Goal: Task Accomplishment & Management: Manage account settings

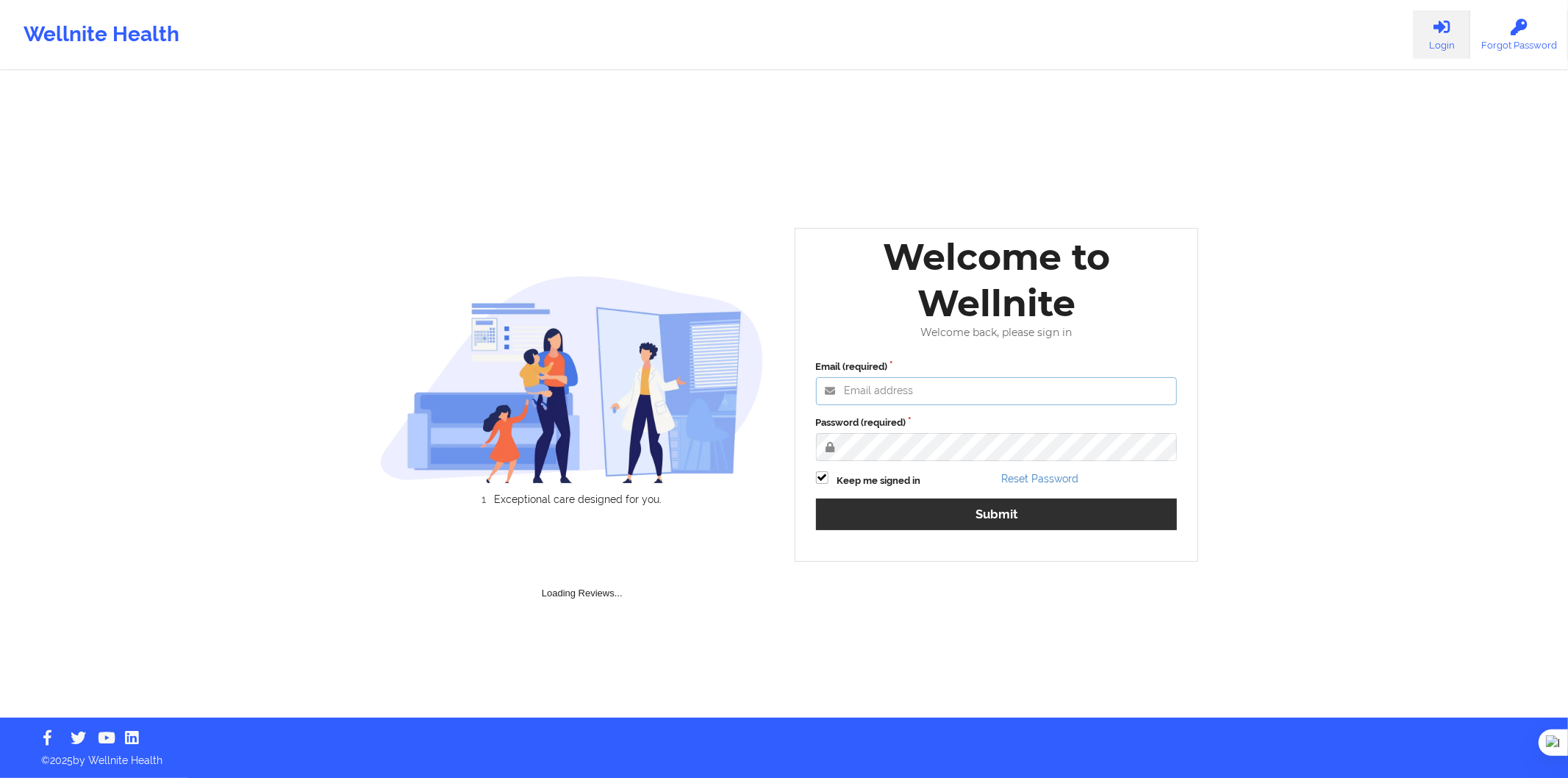
type input "[PERSON_NAME][EMAIL_ADDRESS][DOMAIN_NAME]"
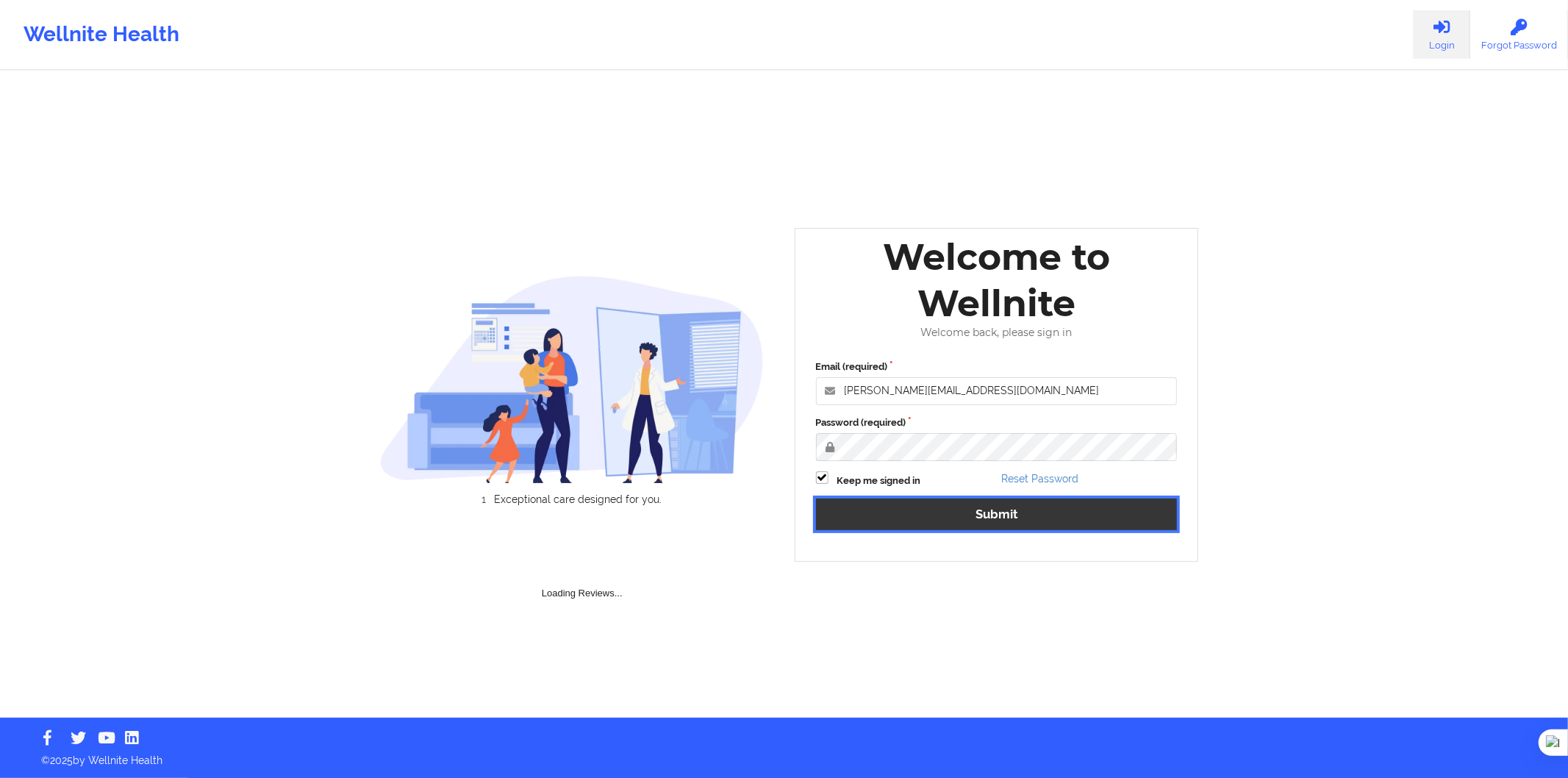
click at [1039, 520] on button "Submit" at bounding box center [997, 514] width 362 height 32
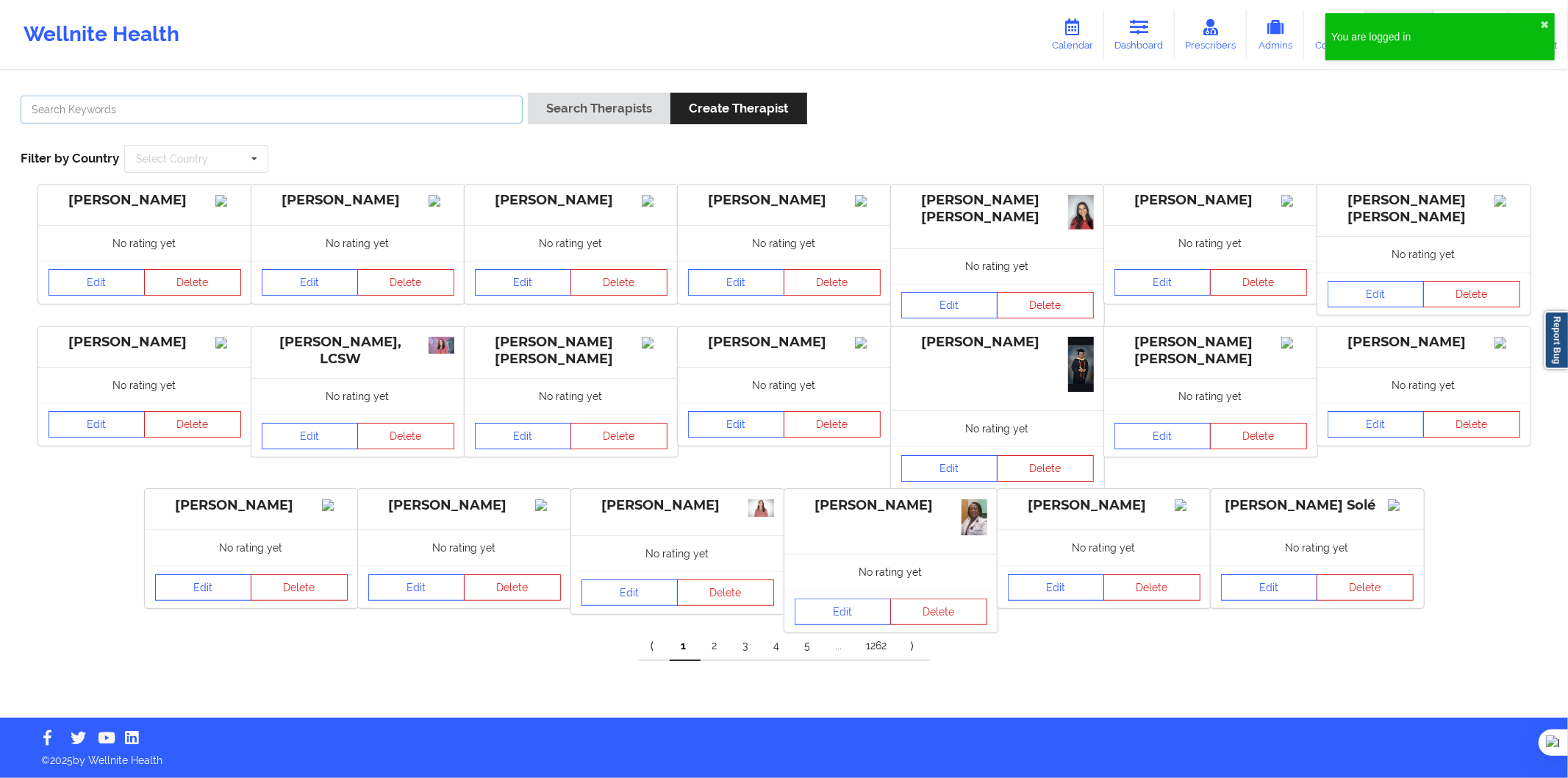
click at [380, 108] on input "text" at bounding box center [271, 110] width 502 height 28
paste input "[PERSON_NAME]"
type input "[PERSON_NAME]"
click at [600, 91] on div "Ainhoa Echeverría Morales Search Therapists Create Therapist Filter by Country …" at bounding box center [784, 133] width 1547 height 101
click at [596, 101] on button "Search Therapists" at bounding box center [599, 108] width 142 height 32
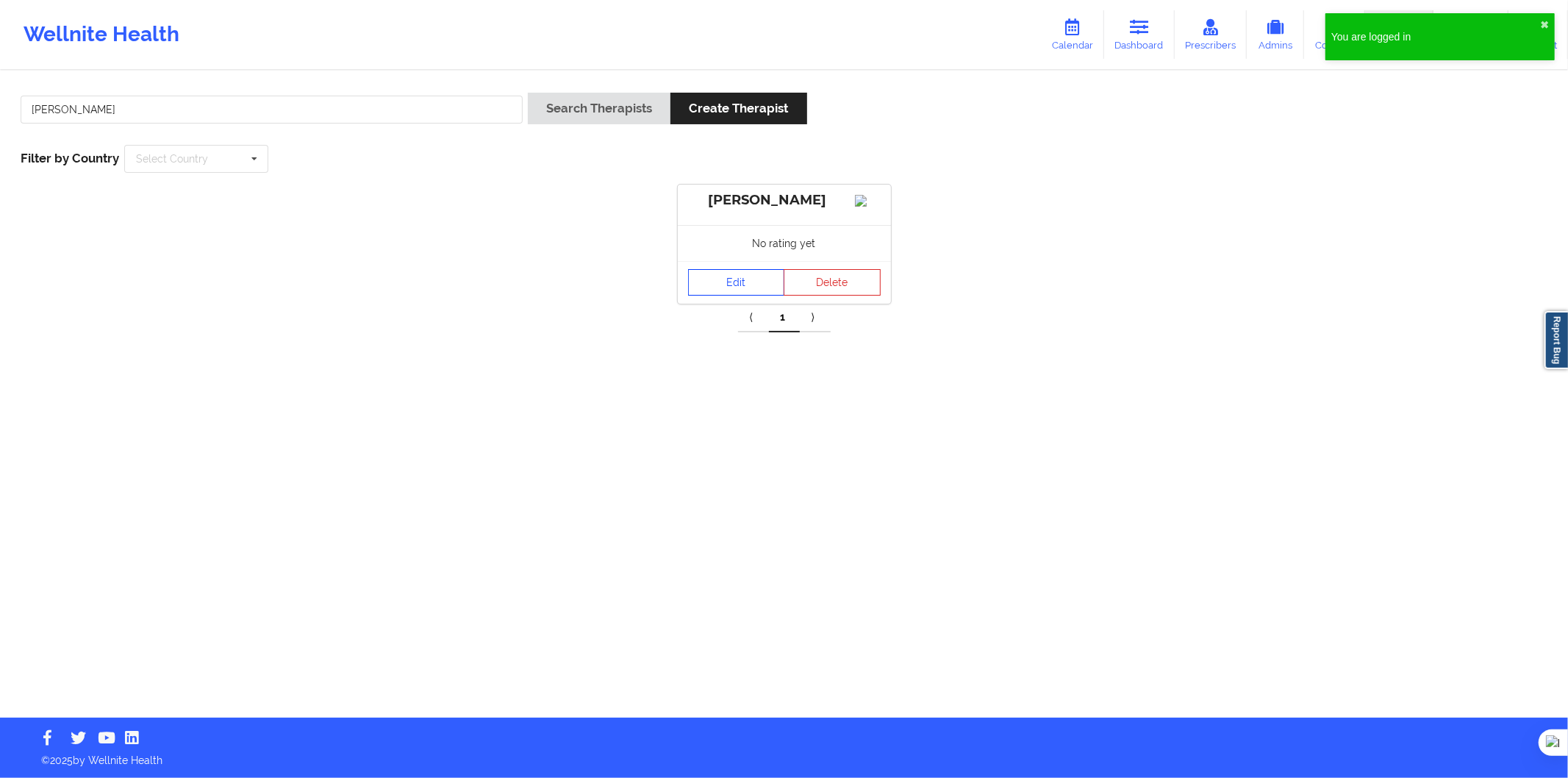
click at [696, 296] on link "Edit" at bounding box center [737, 282] width 97 height 27
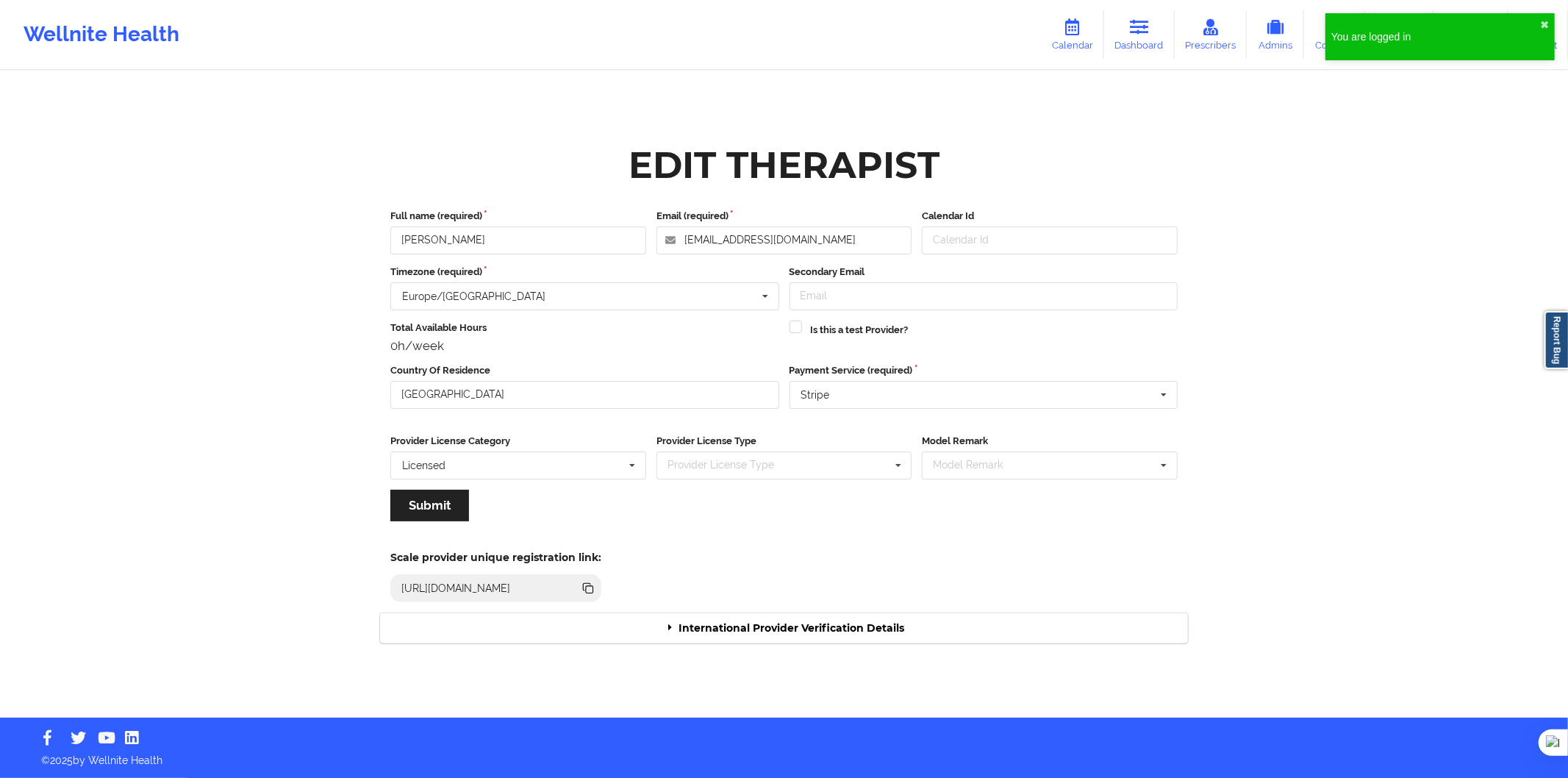
drag, startPoint x: 762, startPoint y: 641, endPoint x: 770, endPoint y: 625, distance: 17.9
click at [762, 640] on div "International Provider Verification Details" at bounding box center [784, 628] width 808 height 30
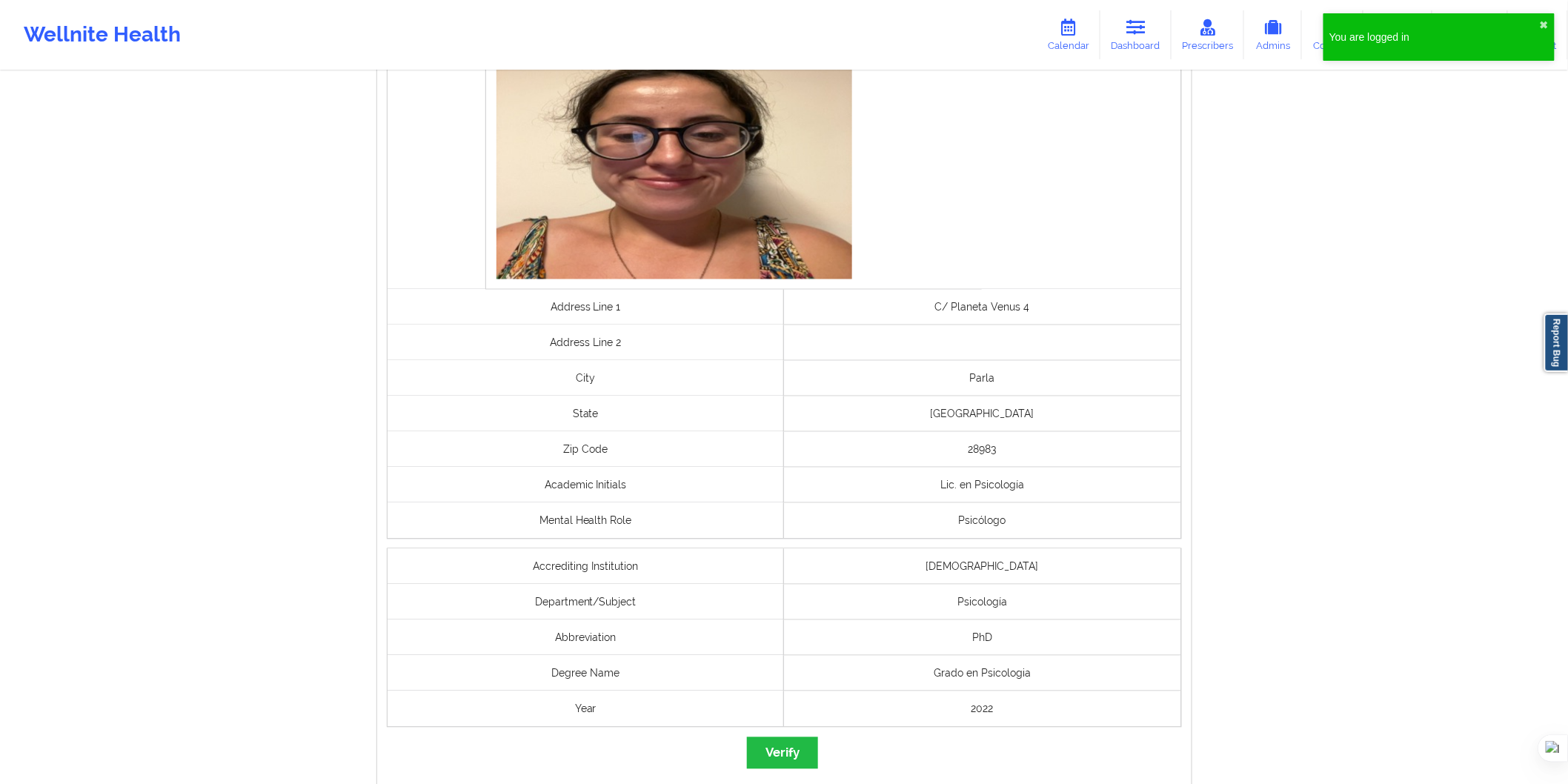
scroll to position [904, 0]
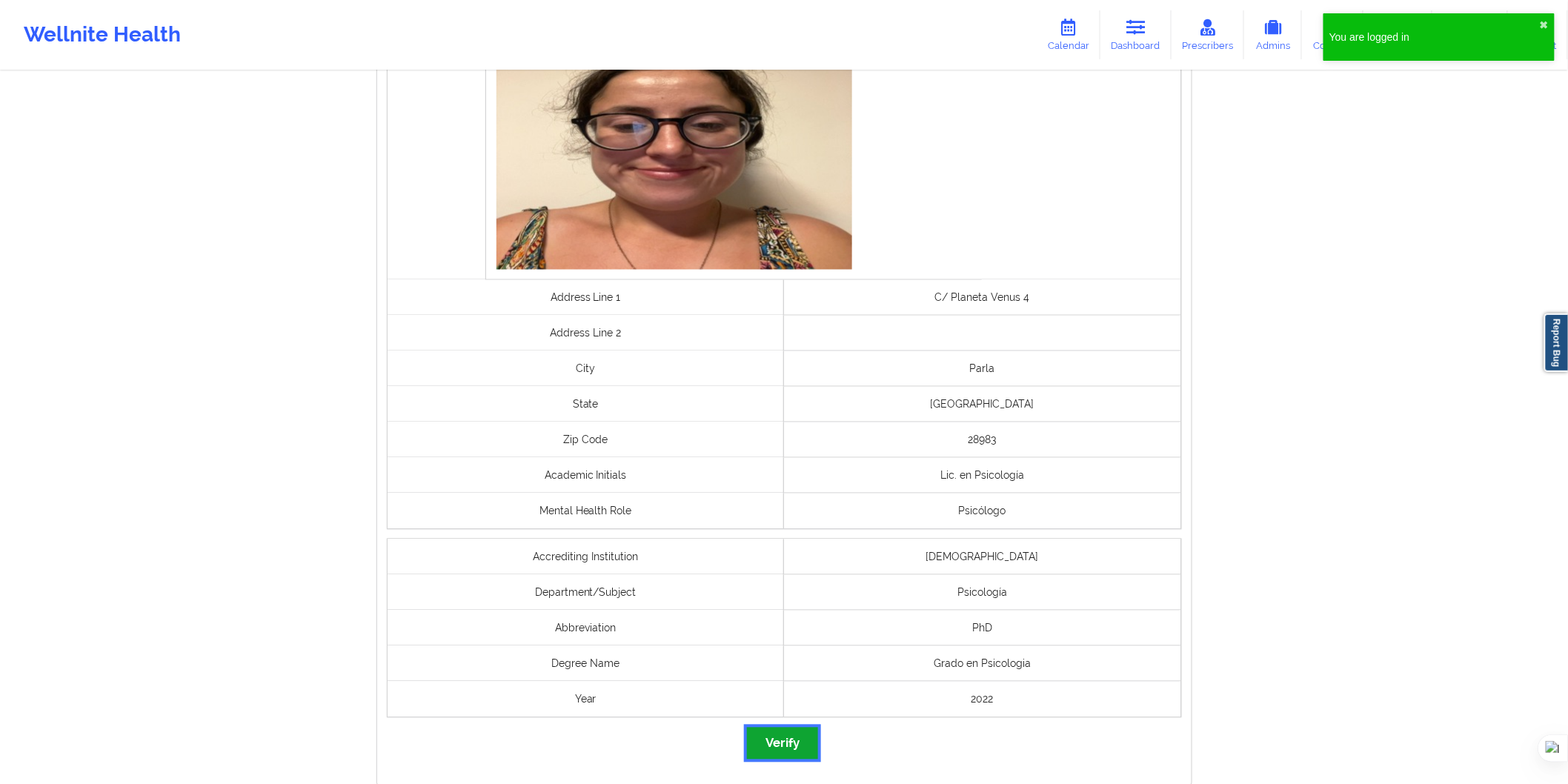
click at [795, 752] on button "Verify" at bounding box center [783, 743] width 71 height 32
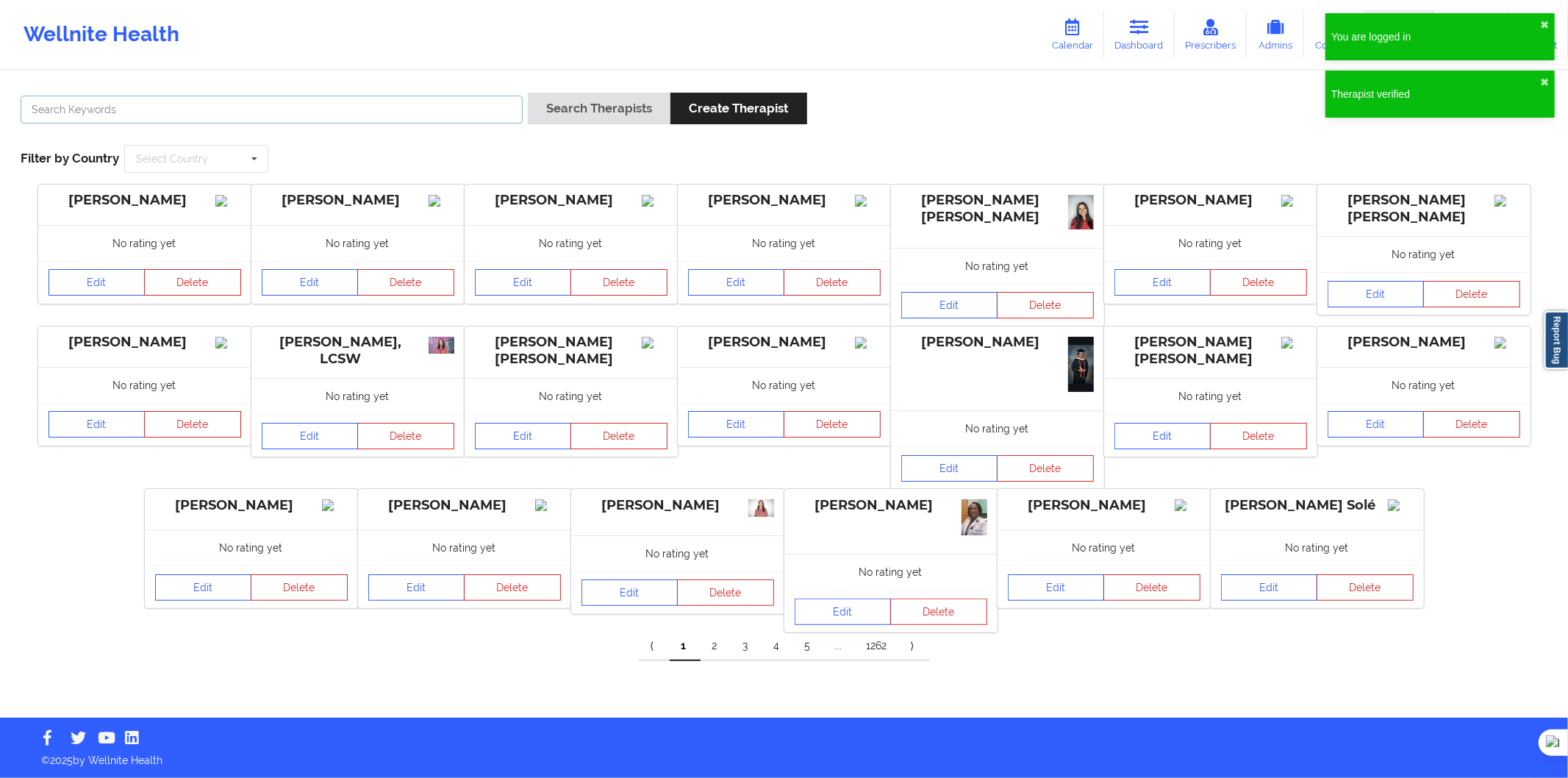
drag, startPoint x: 287, startPoint y: 119, endPoint x: 380, endPoint y: 112, distance: 93.3
click at [287, 119] on input "text" at bounding box center [271, 110] width 502 height 28
paste input "Victor Camacho blasco"
type input "Victor Camacho blasco"
click at [565, 103] on button "Search Therapists" at bounding box center [599, 108] width 142 height 32
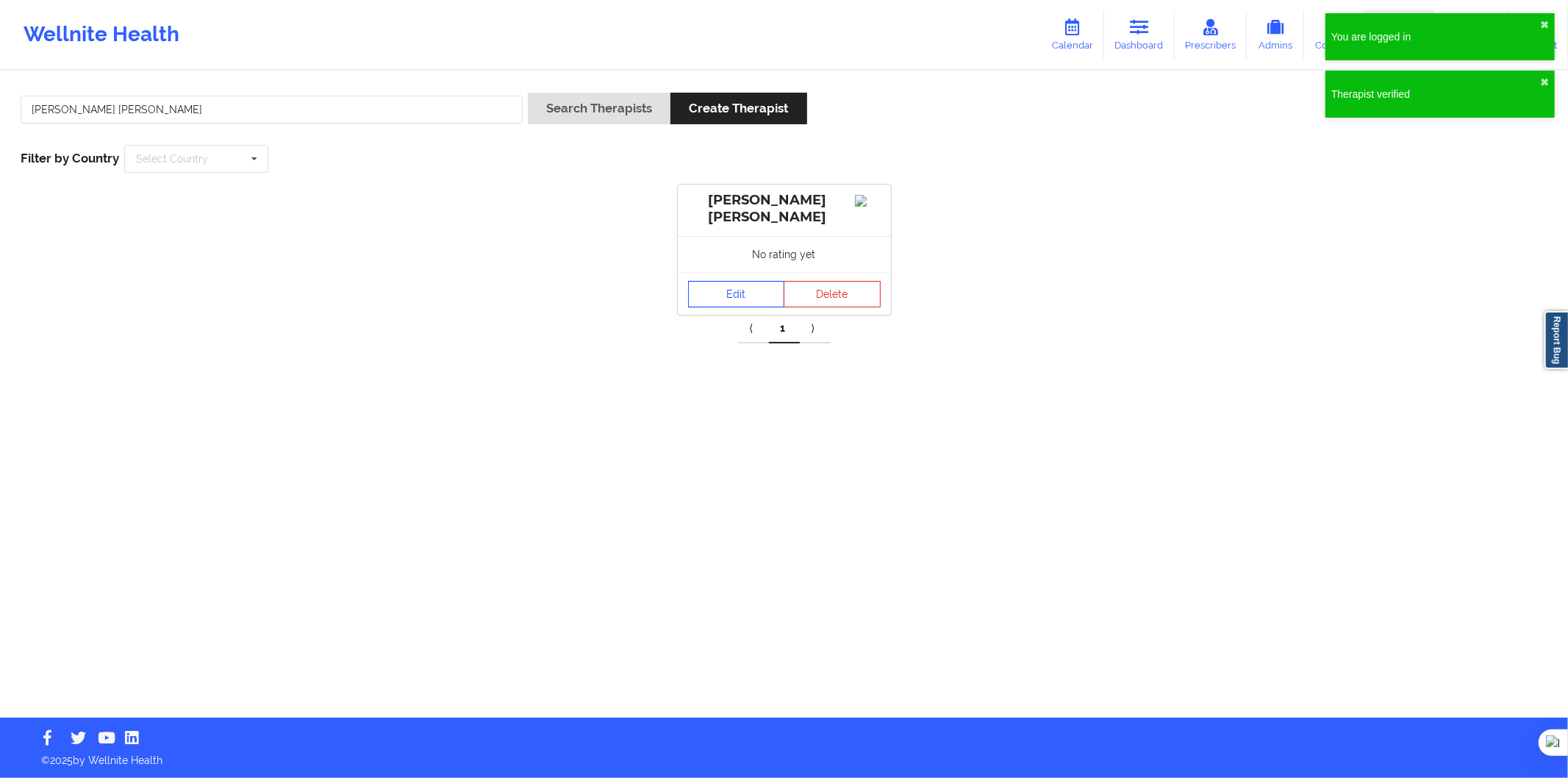
click at [734, 288] on link "Edit" at bounding box center [737, 294] width 97 height 27
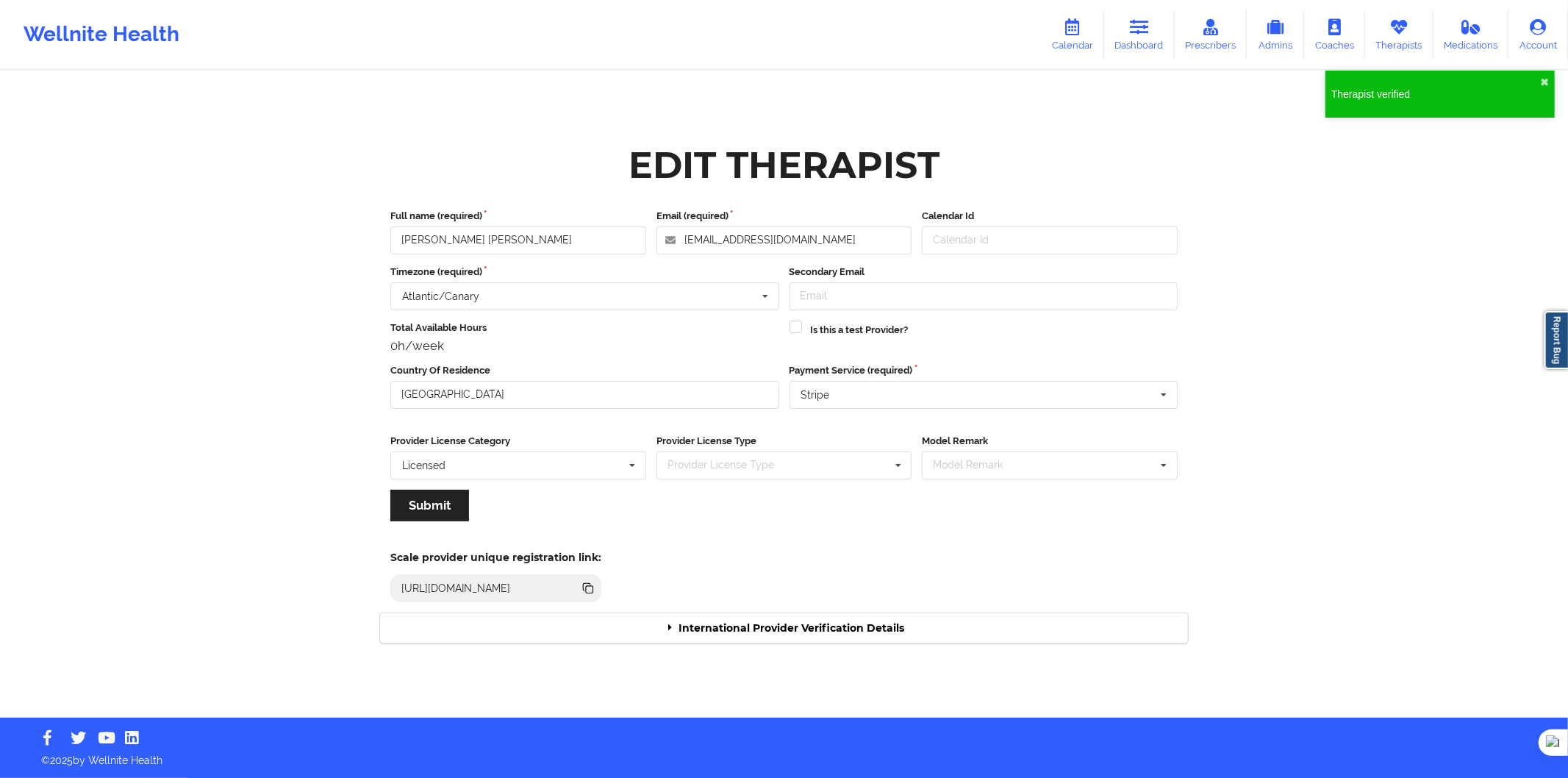
click at [661, 627] on div "International Provider Verification Details" at bounding box center [784, 628] width 808 height 30
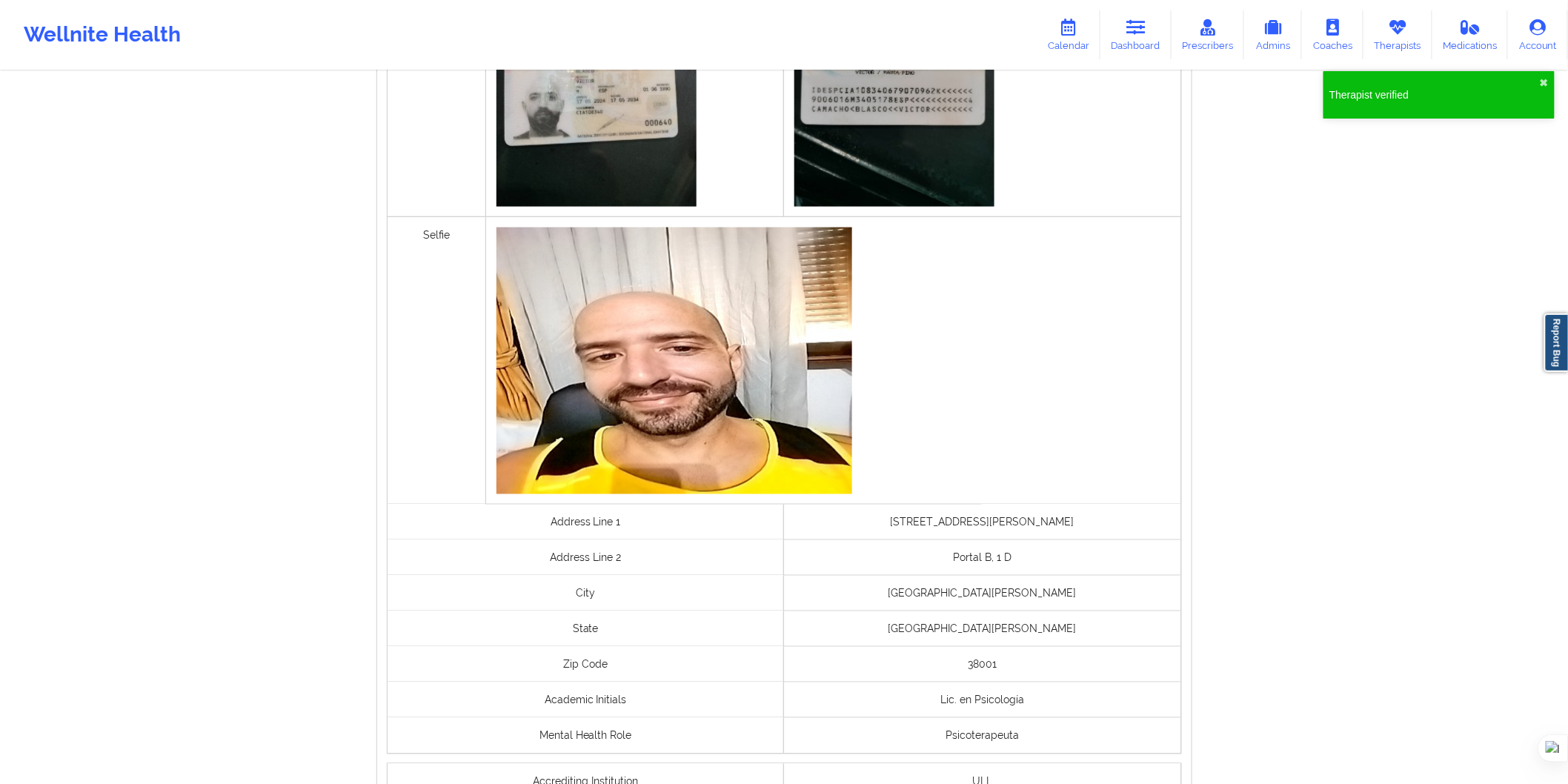
scroll to position [951, 0]
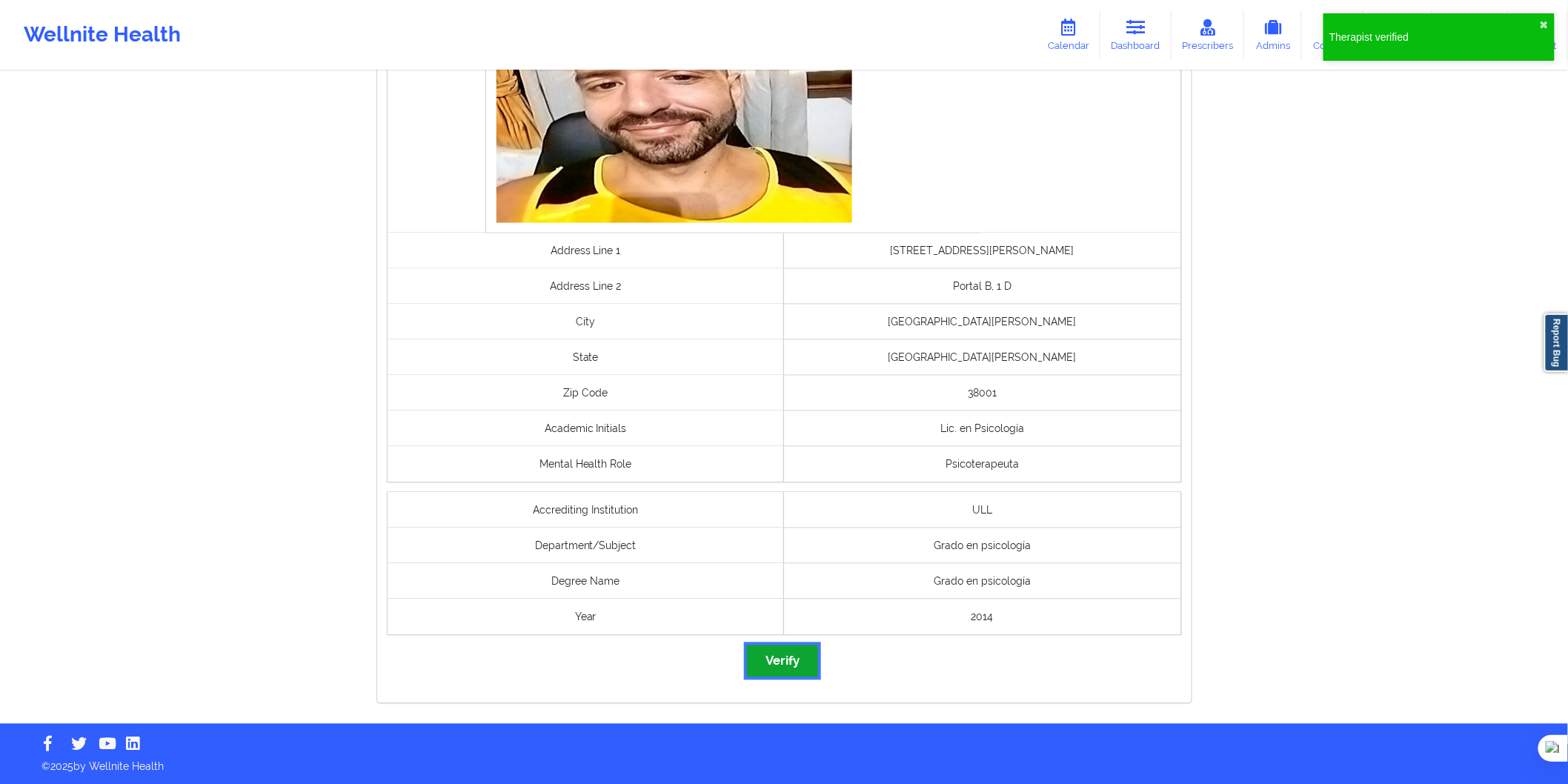
click at [813, 656] on button "Verify" at bounding box center [783, 661] width 71 height 32
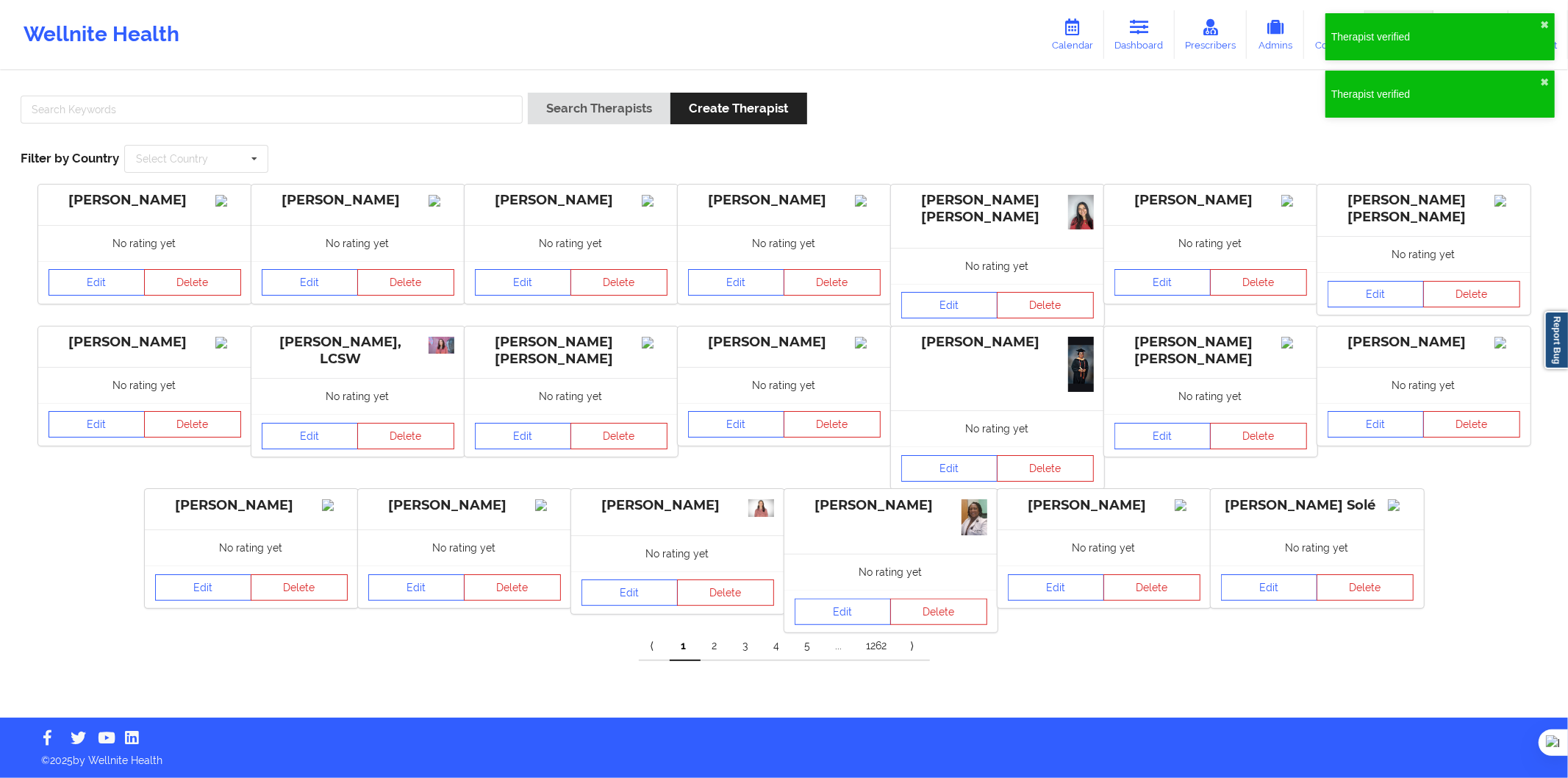
drag, startPoint x: 317, startPoint y: 129, endPoint x: 374, endPoint y: 108, distance: 60.7
click at [317, 129] on div at bounding box center [271, 114] width 512 height 42
click at [401, 107] on input "text" at bounding box center [271, 110] width 502 height 28
paste input "Marta Siqueira Brito"
type input "Marta Siqueira Brito"
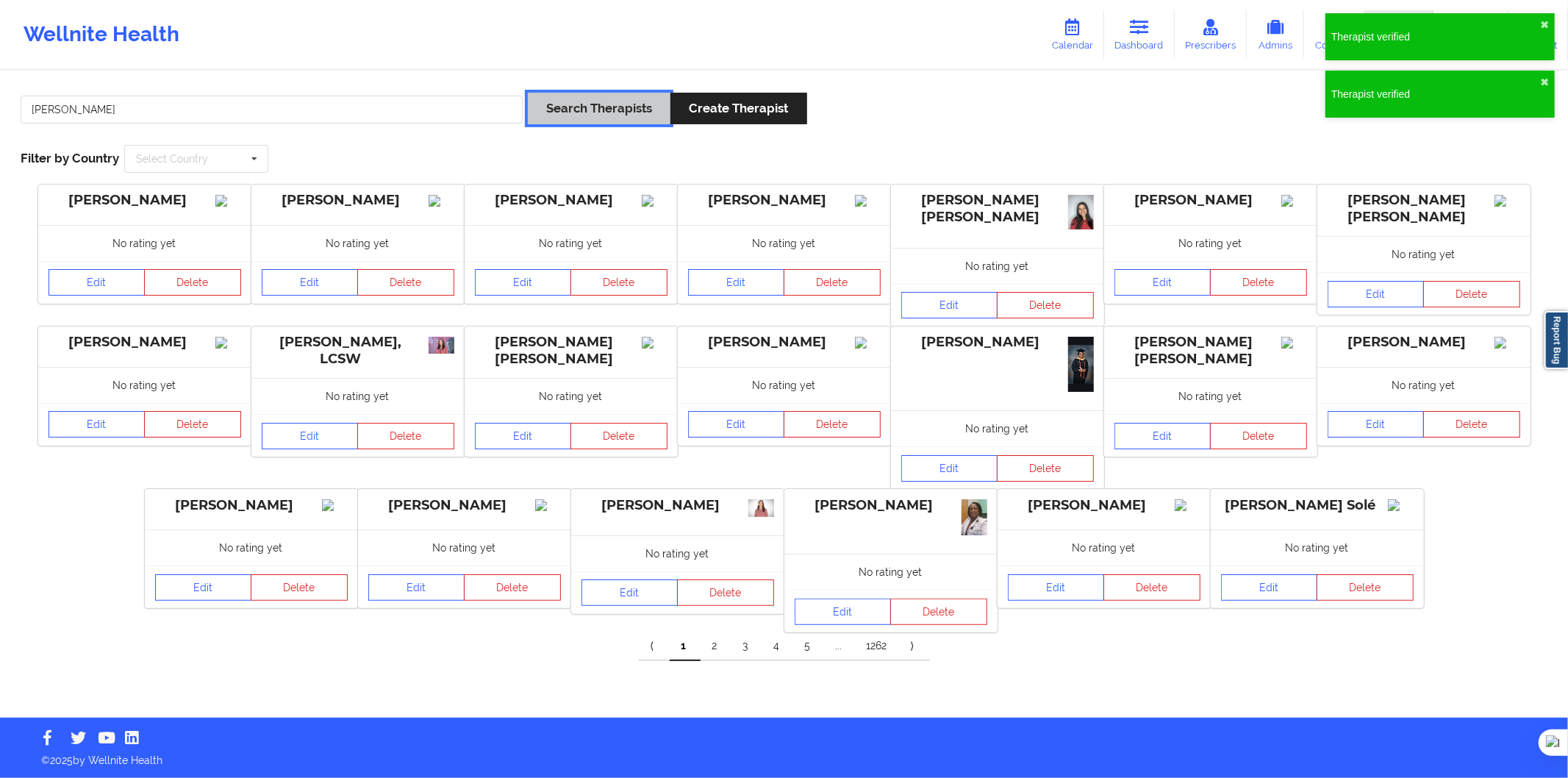
click at [655, 119] on button "Search Therapists" at bounding box center [599, 108] width 142 height 32
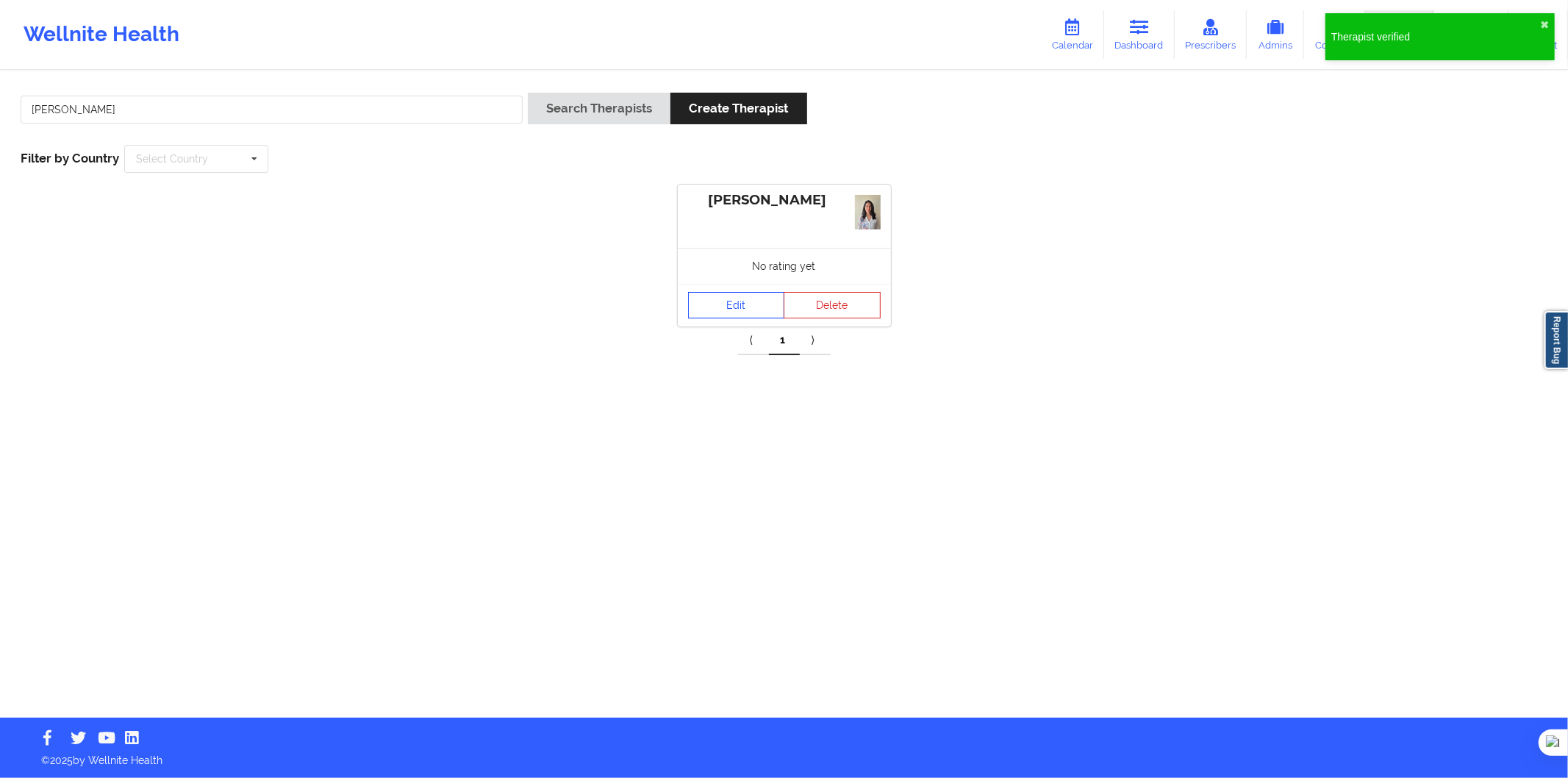
click at [722, 302] on link "Edit" at bounding box center [737, 305] width 97 height 27
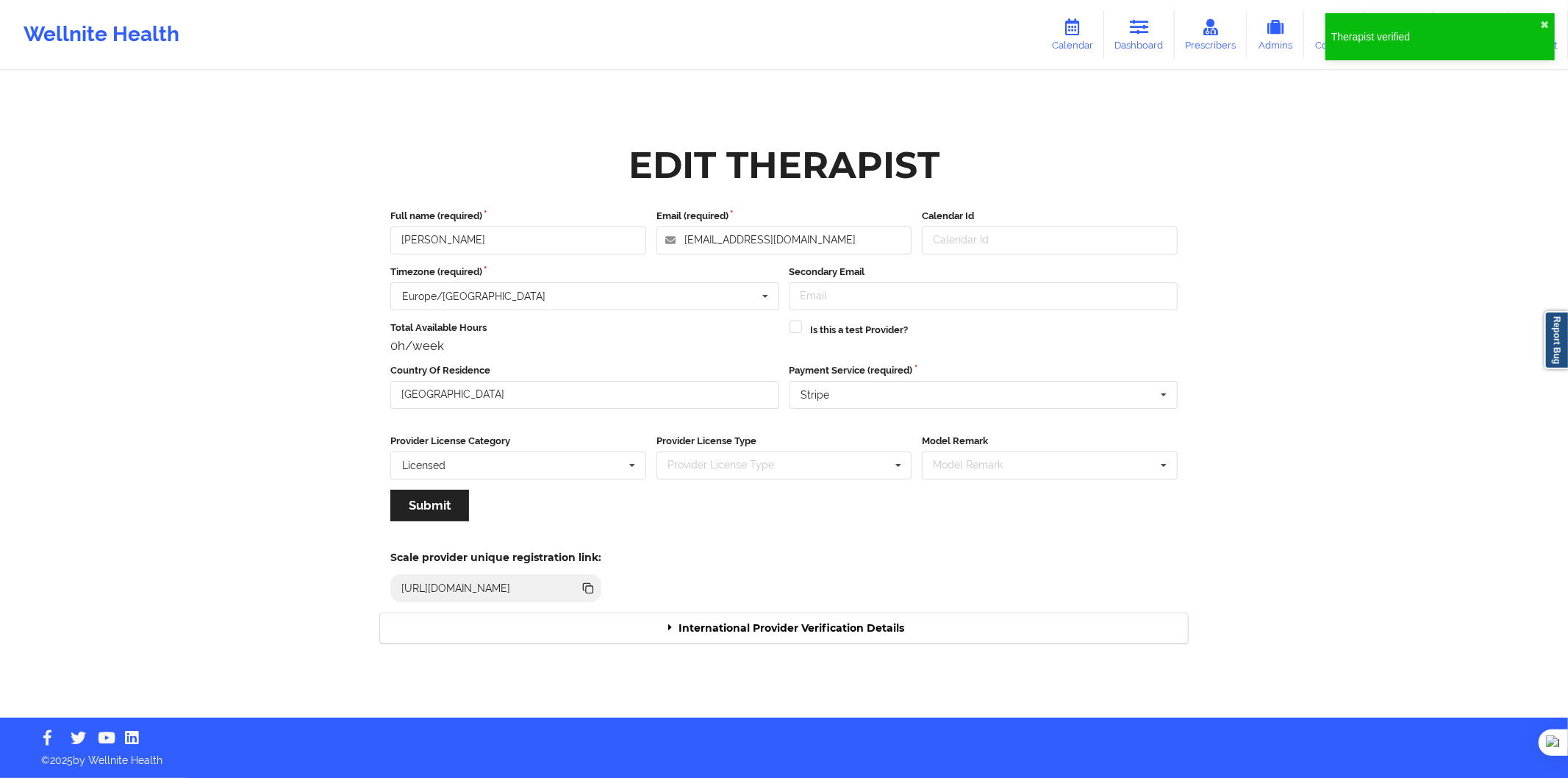
drag, startPoint x: 725, startPoint y: 626, endPoint x: 739, endPoint y: 608, distance: 22.8
click at [725, 625] on div "International Provider Verification Details" at bounding box center [784, 628] width 808 height 30
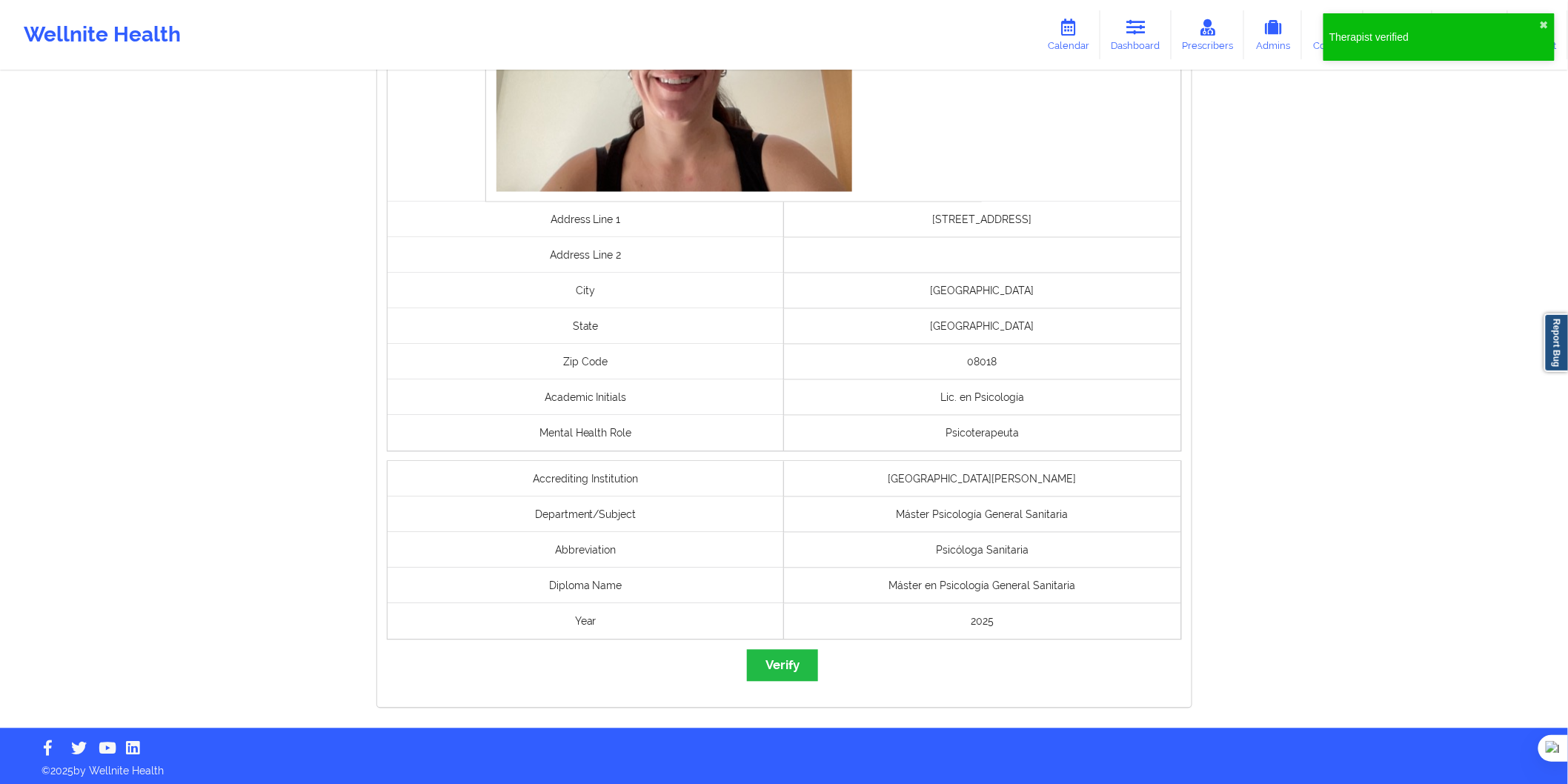
scroll to position [986, 0]
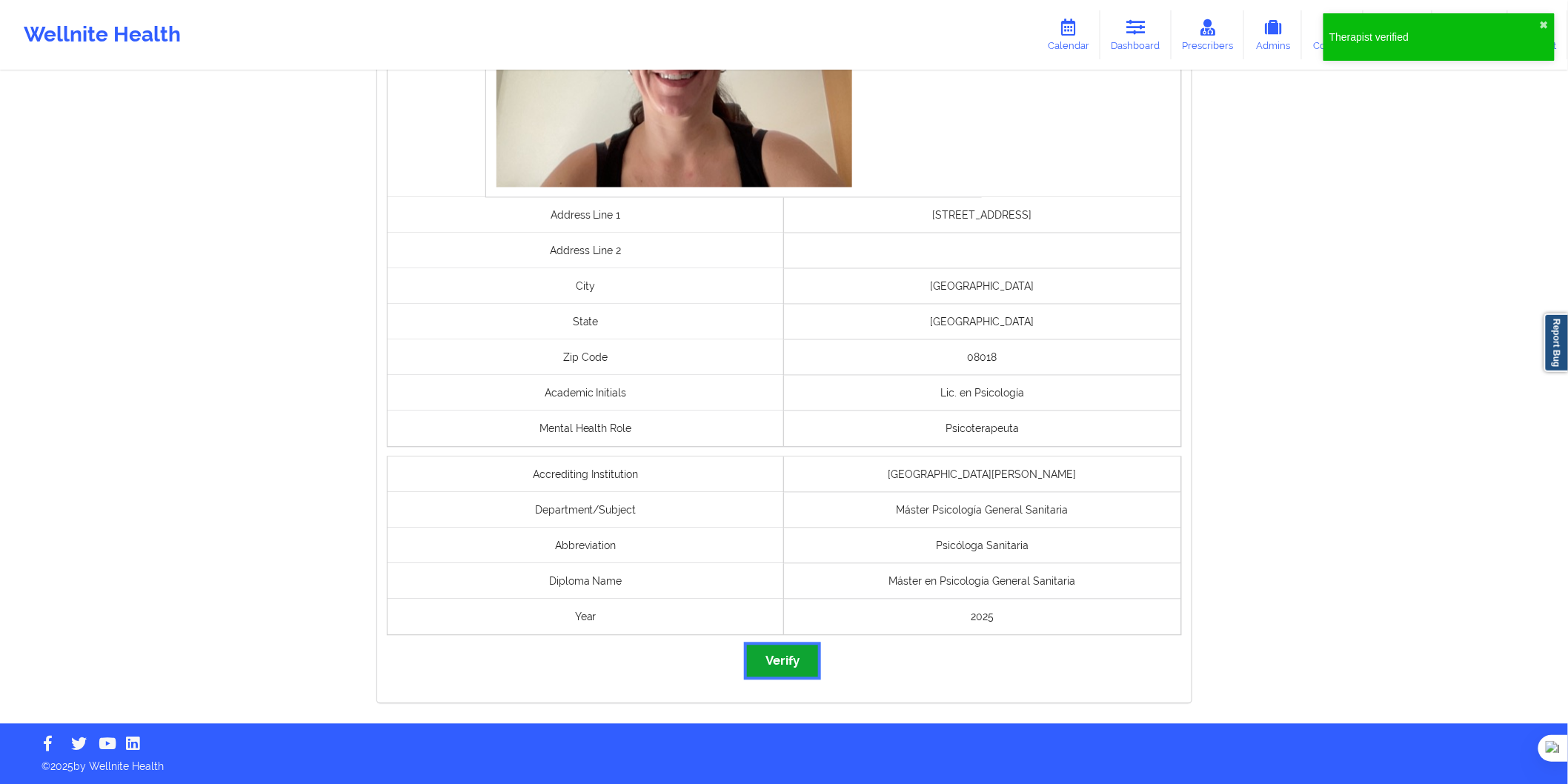
click at [801, 663] on button "Verify" at bounding box center [783, 661] width 71 height 32
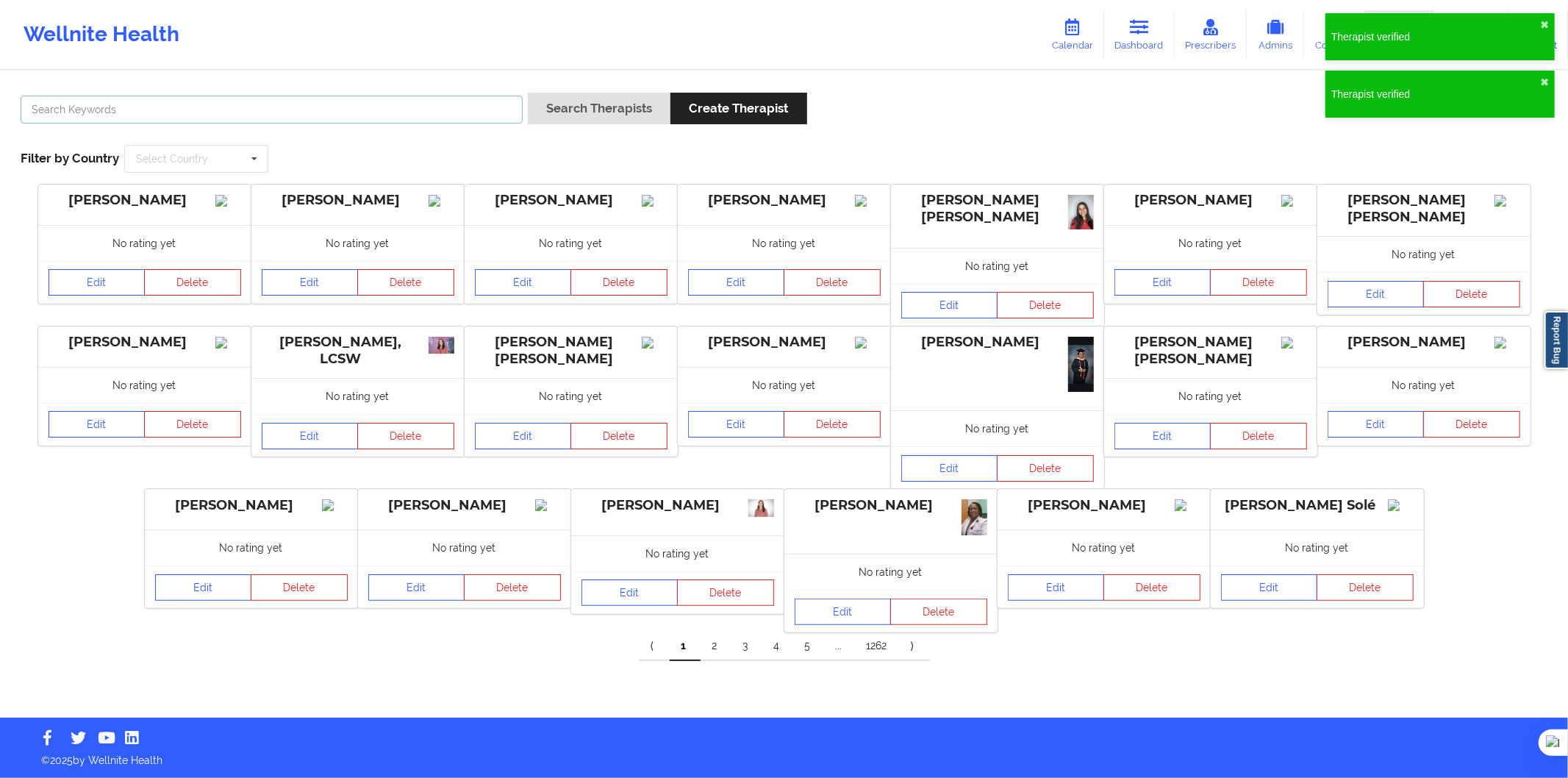
click at [503, 105] on input "text" at bounding box center [271, 110] width 502 height 28
paste input "Judith Rois Martinez"
type input "Judith Rois Martinez"
drag, startPoint x: 564, startPoint y: 108, endPoint x: 570, endPoint y: 128, distance: 20.9
click at [565, 108] on button "Search Therapists" at bounding box center [599, 108] width 142 height 32
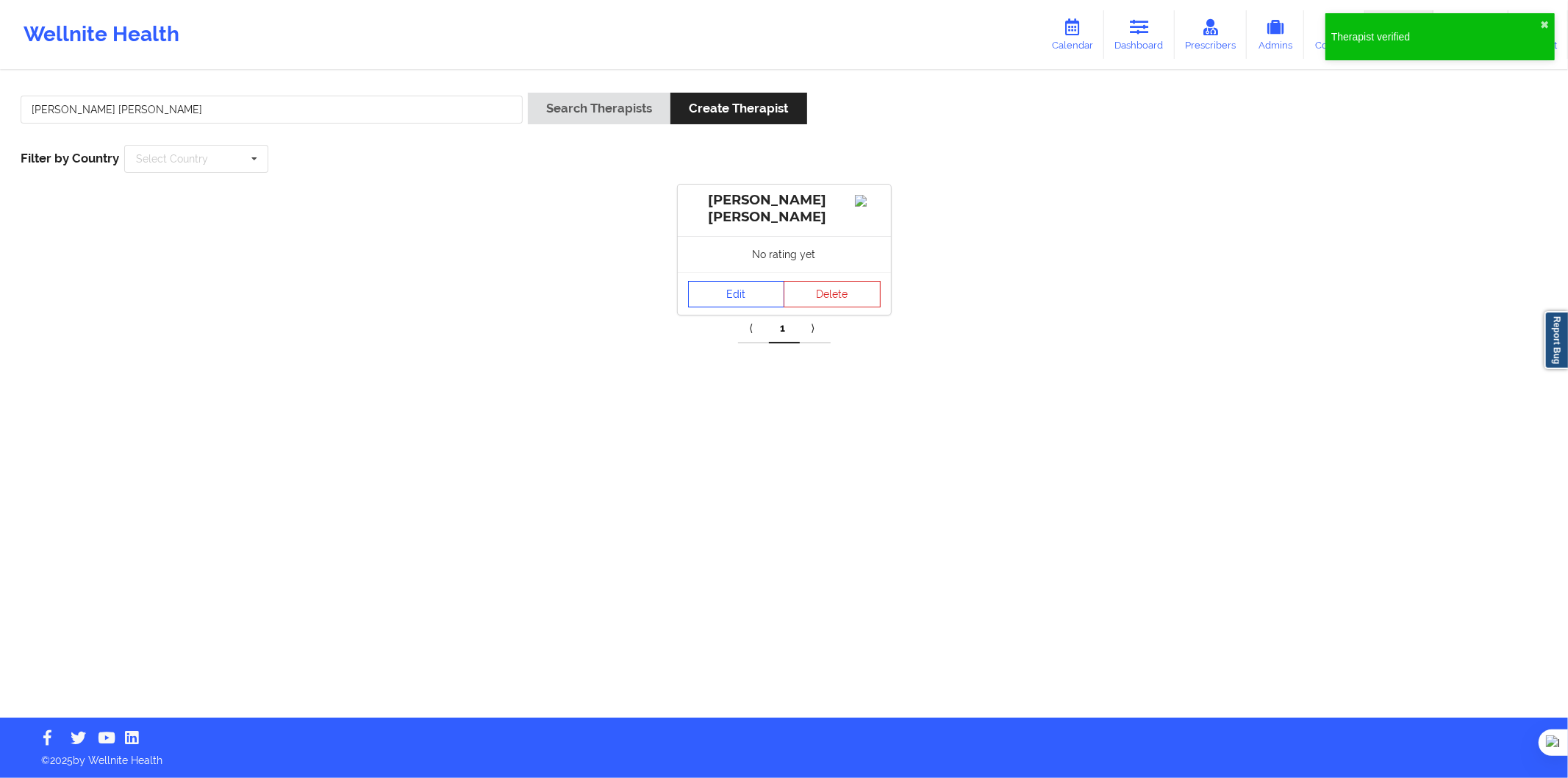
click at [707, 299] on link "Edit" at bounding box center [737, 294] width 97 height 27
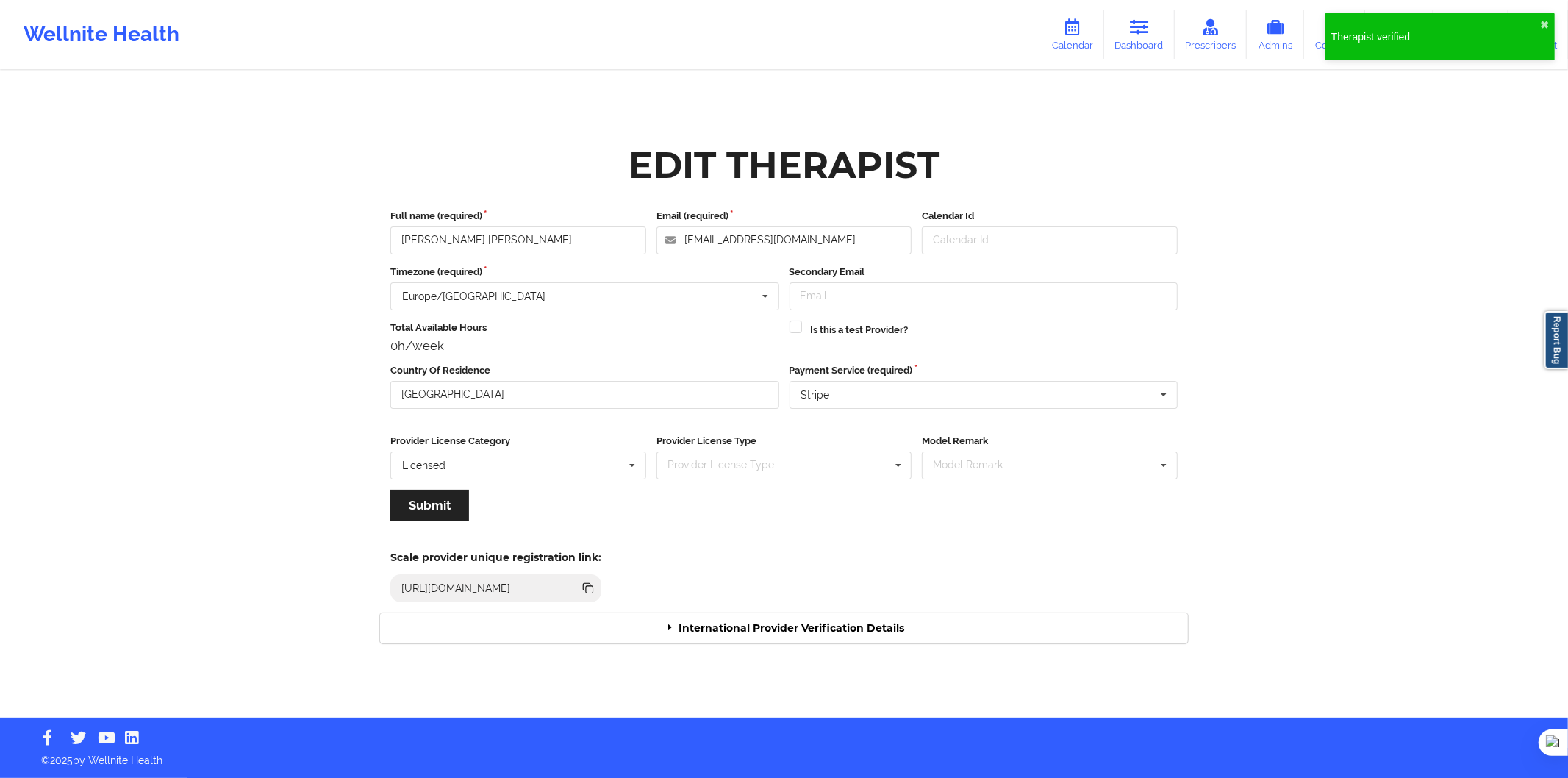
drag, startPoint x: 677, startPoint y: 635, endPoint x: 678, endPoint y: 626, distance: 9.1
click at [677, 633] on div "International Provider Verification Details" at bounding box center [784, 628] width 808 height 30
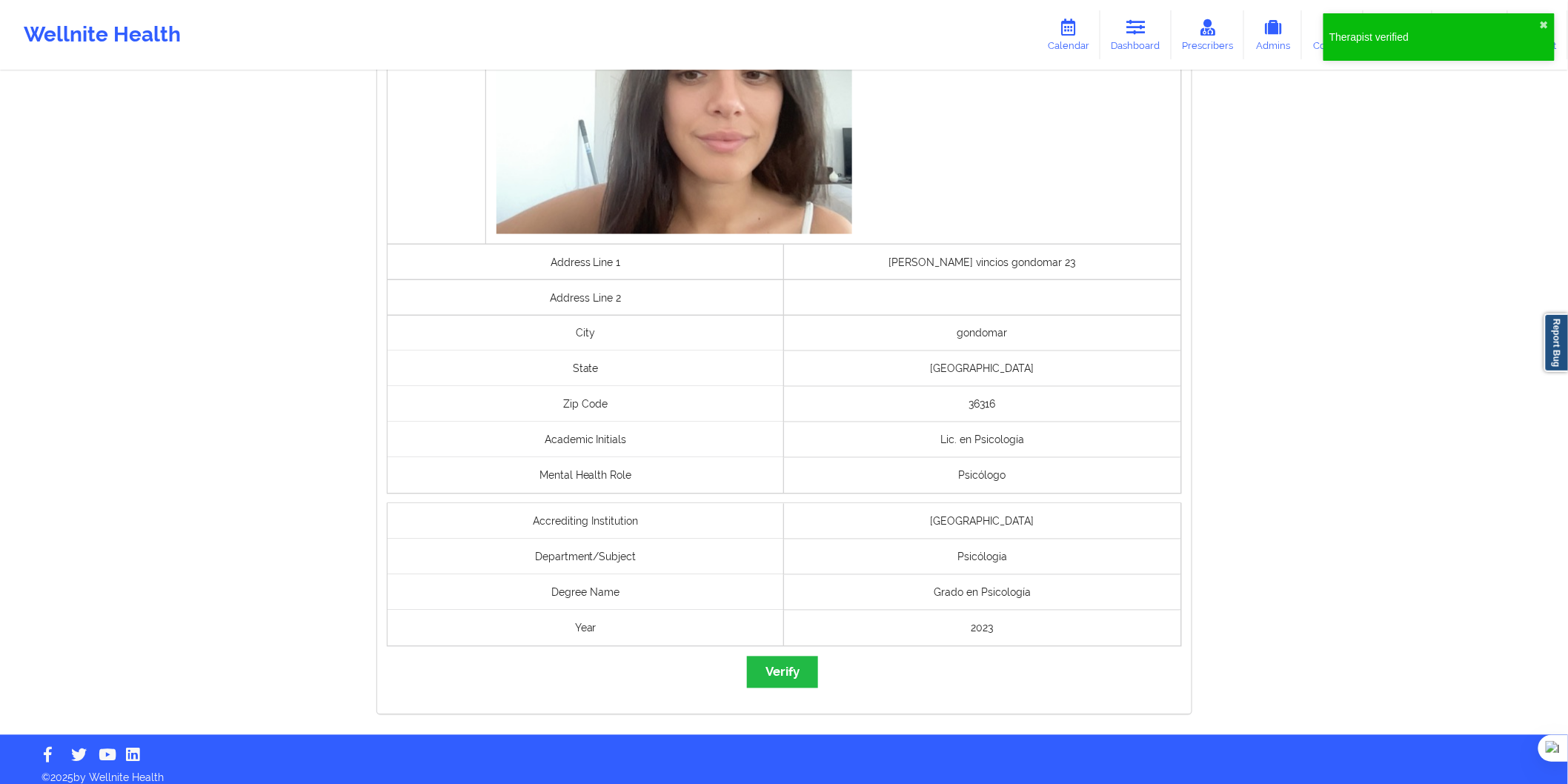
scroll to position [864, 0]
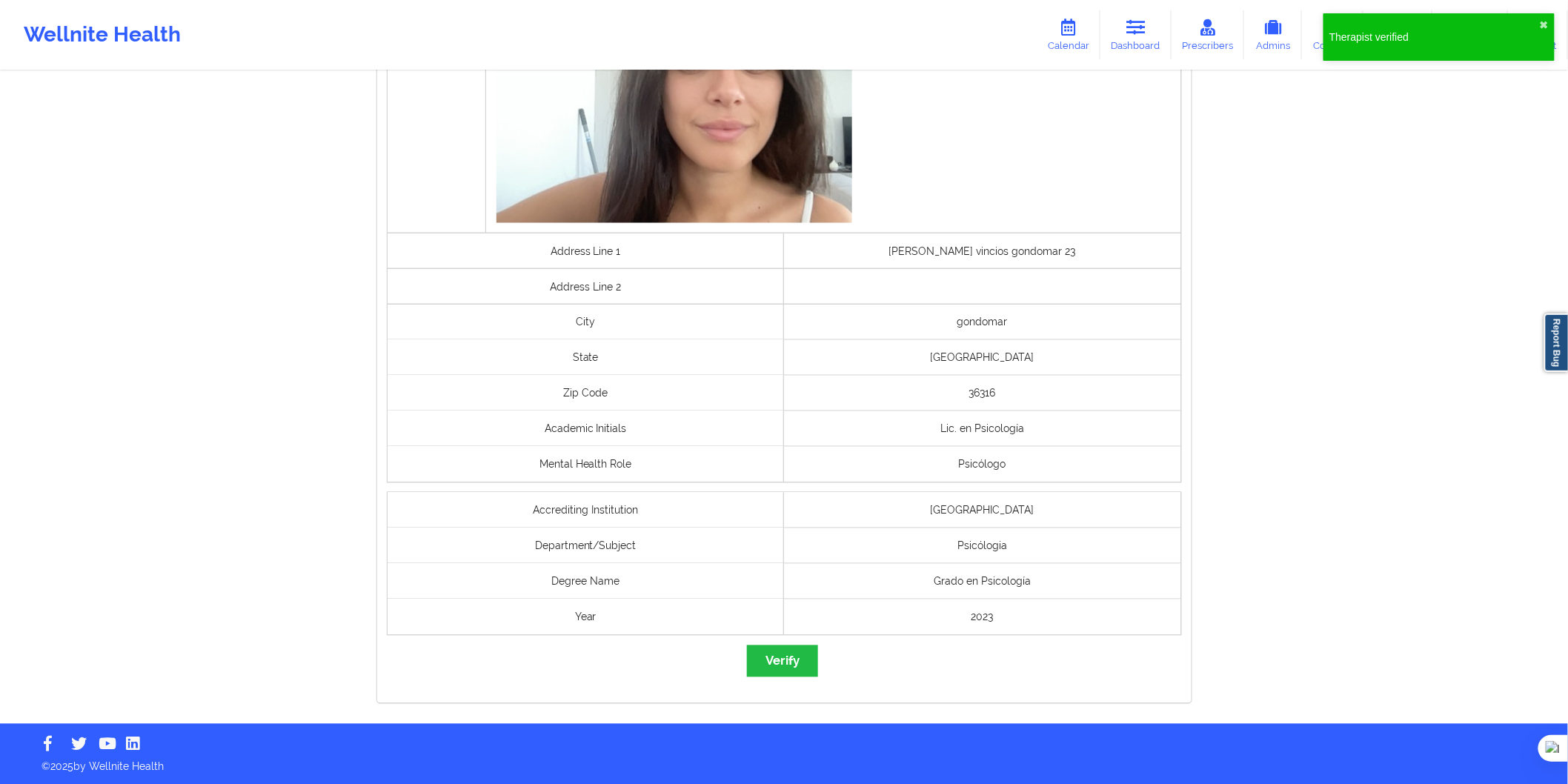
click at [782, 645] on div "governmentId Selfie Address Line 1 Fraga vincios gondomar 23 Address Line 2 Cit…" at bounding box center [785, 217] width 814 height 973
click at [783, 651] on button "Verify" at bounding box center [783, 661] width 71 height 32
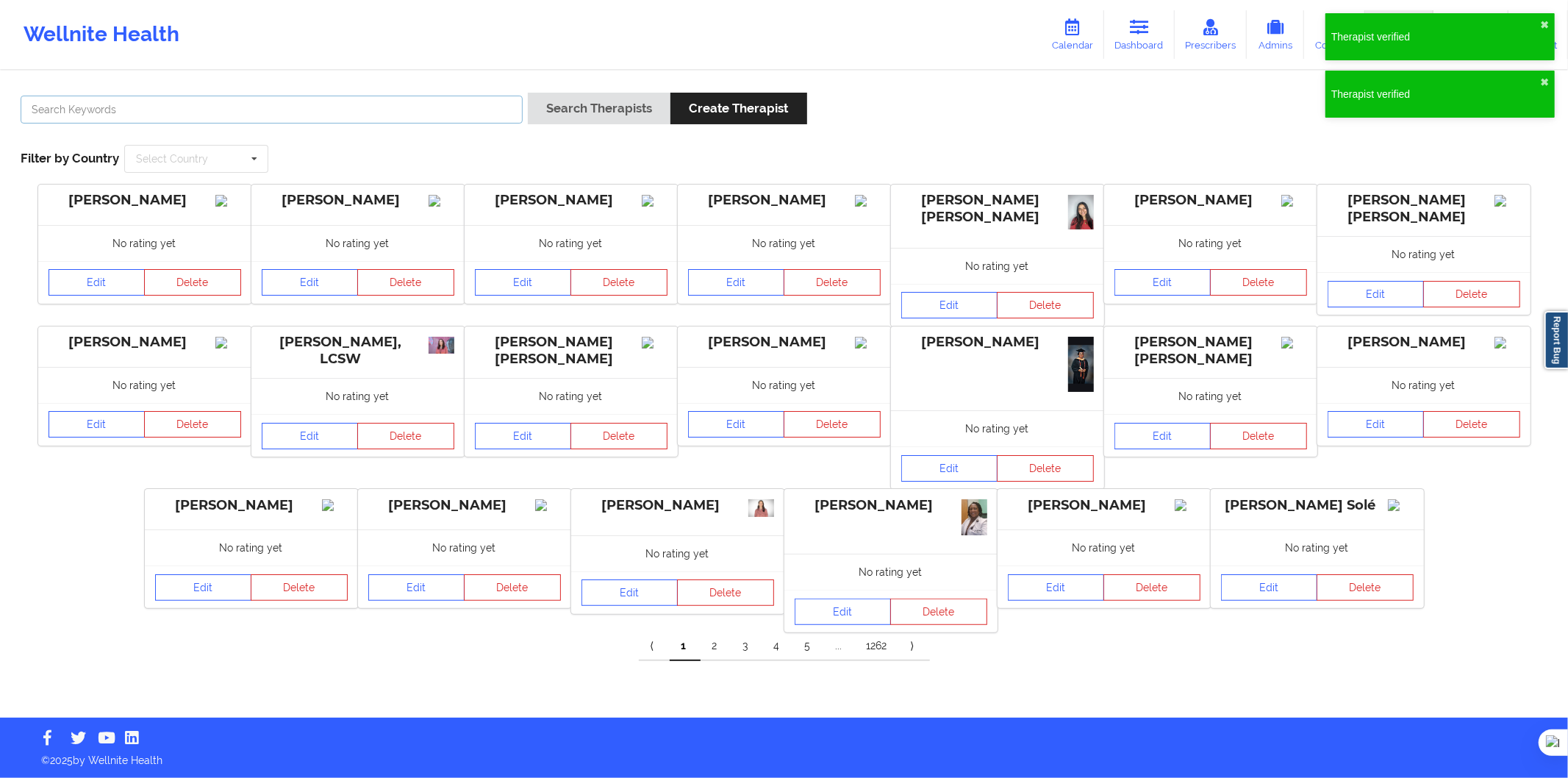
click at [423, 97] on input "text" at bounding box center [271, 110] width 502 height 28
paste input "Ana López Estrada"
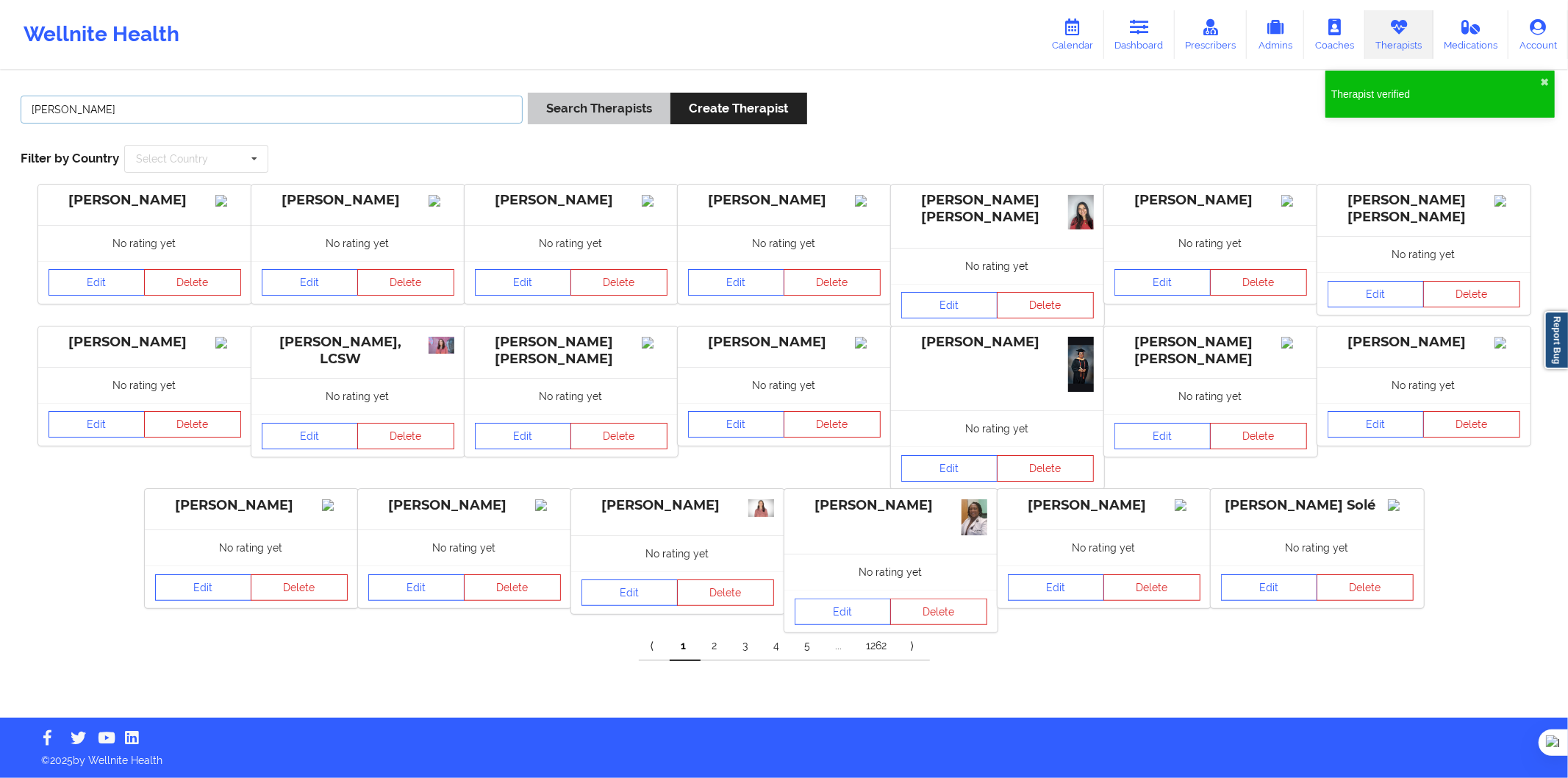
type input "Ana López Estrada"
click at [571, 112] on button "Search Therapists" at bounding box center [599, 108] width 142 height 32
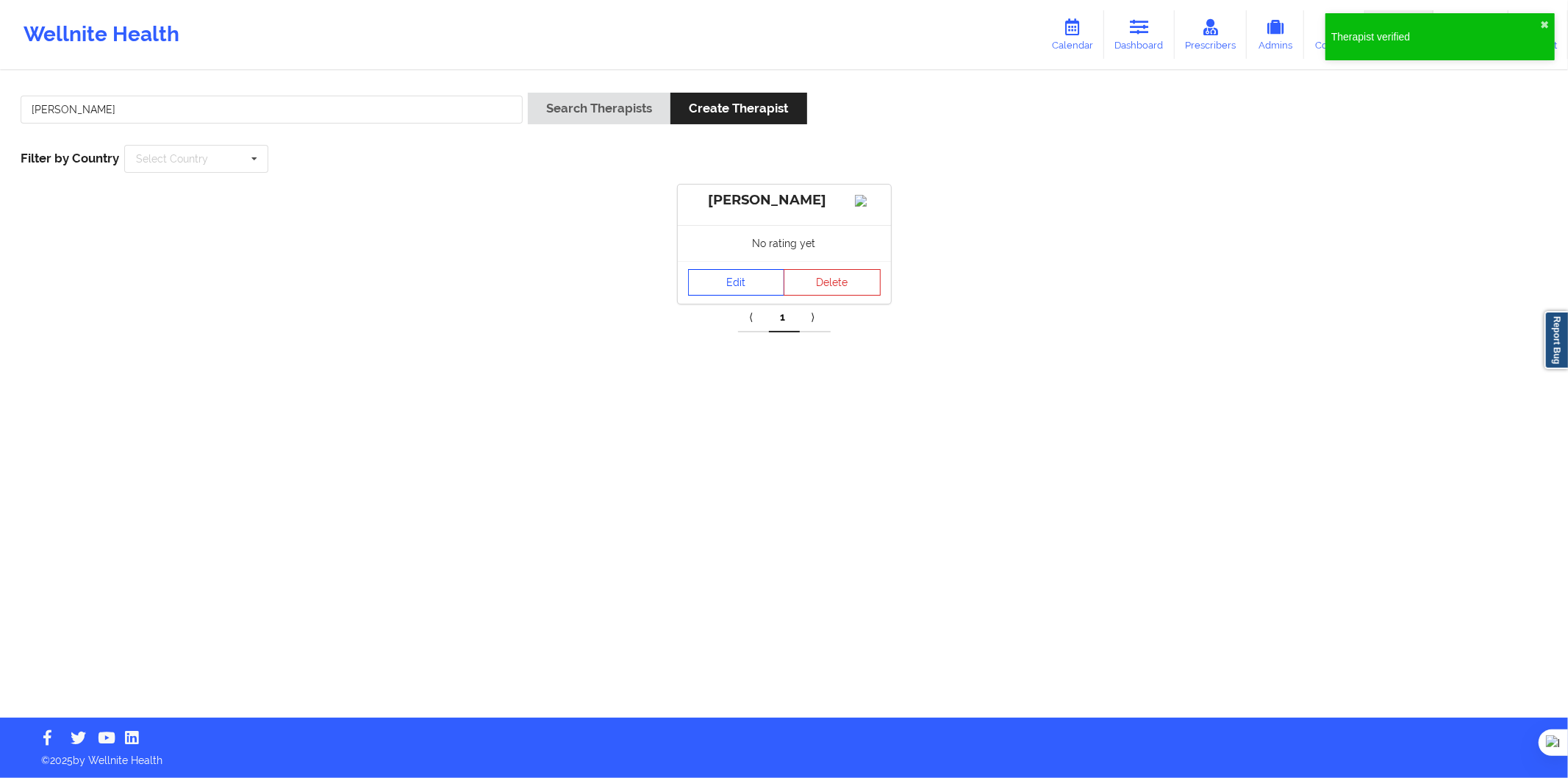
click at [704, 296] on link "Edit" at bounding box center [737, 282] width 97 height 27
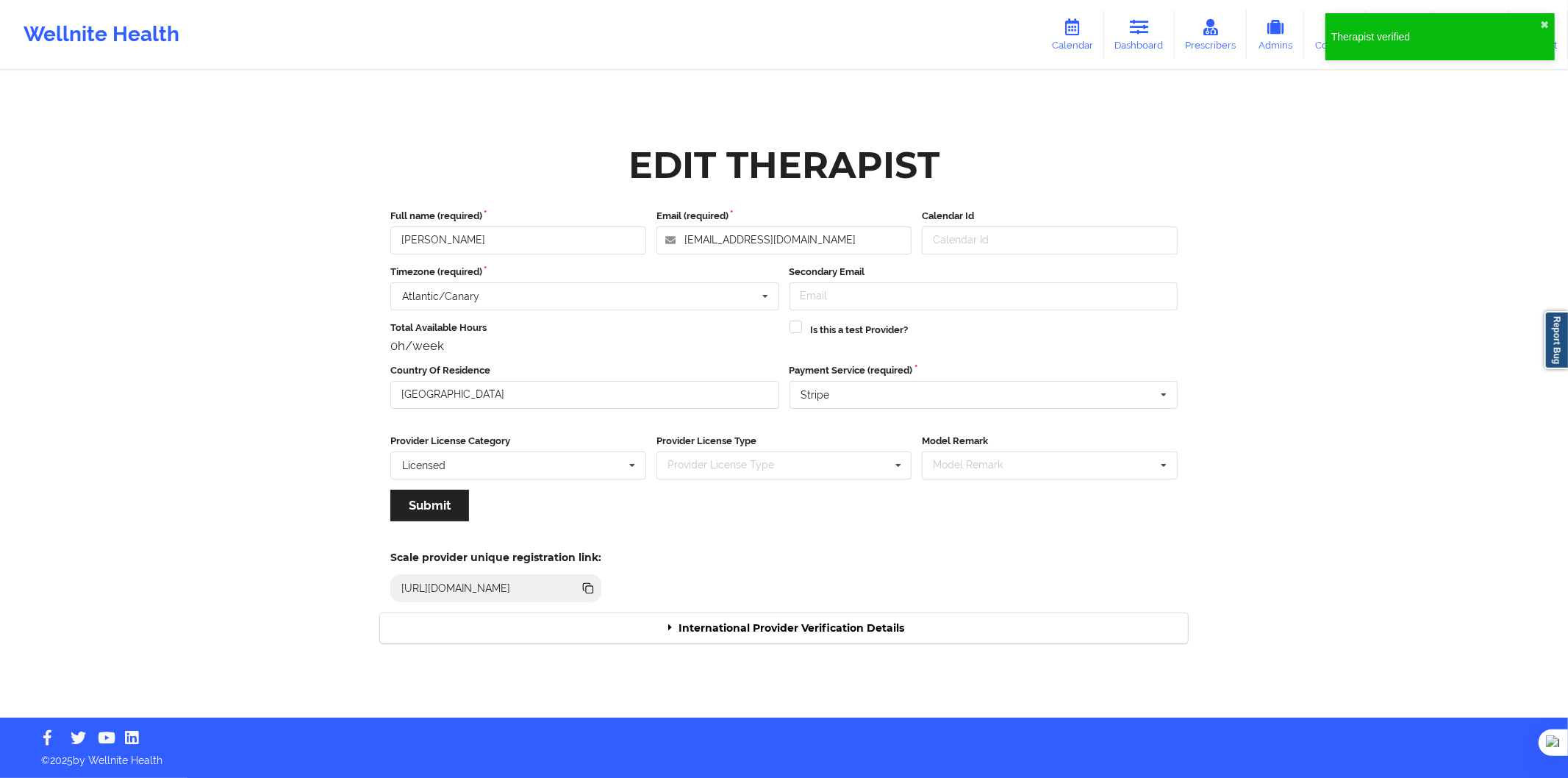
click at [891, 626] on div "International Provider Verification Details" at bounding box center [784, 628] width 808 height 30
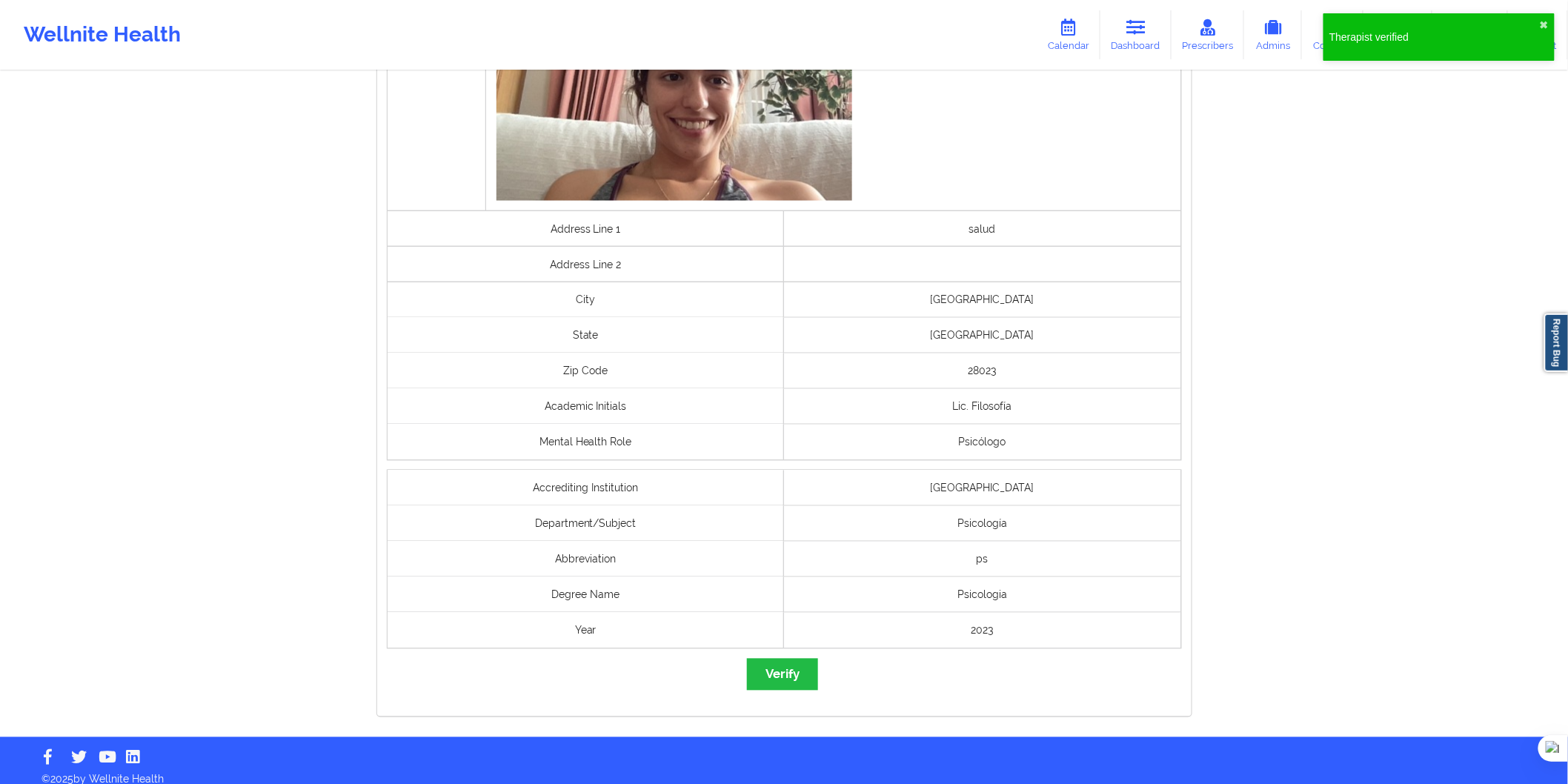
scroll to position [895, 0]
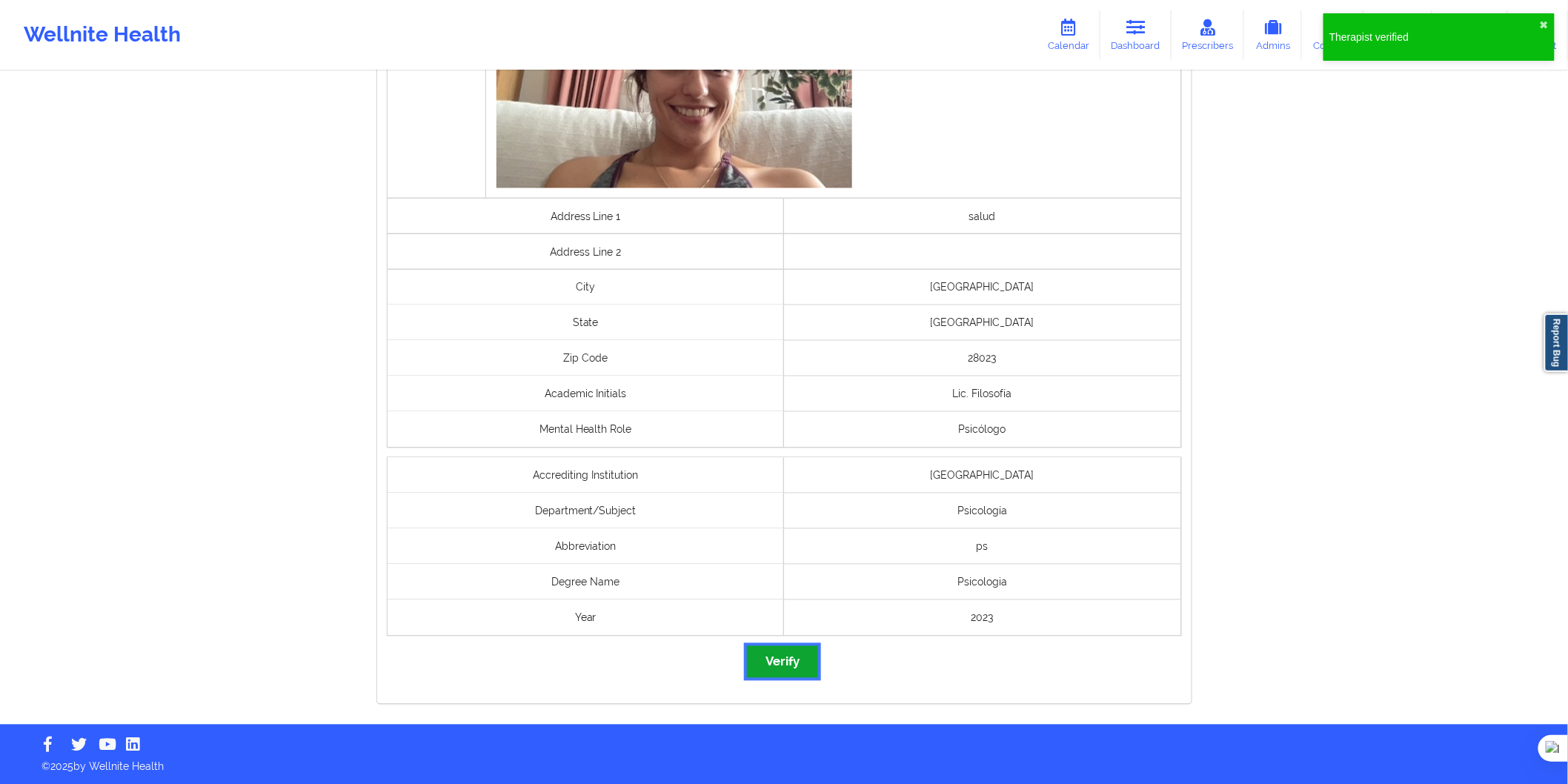
click at [803, 660] on button "Verify" at bounding box center [783, 662] width 71 height 32
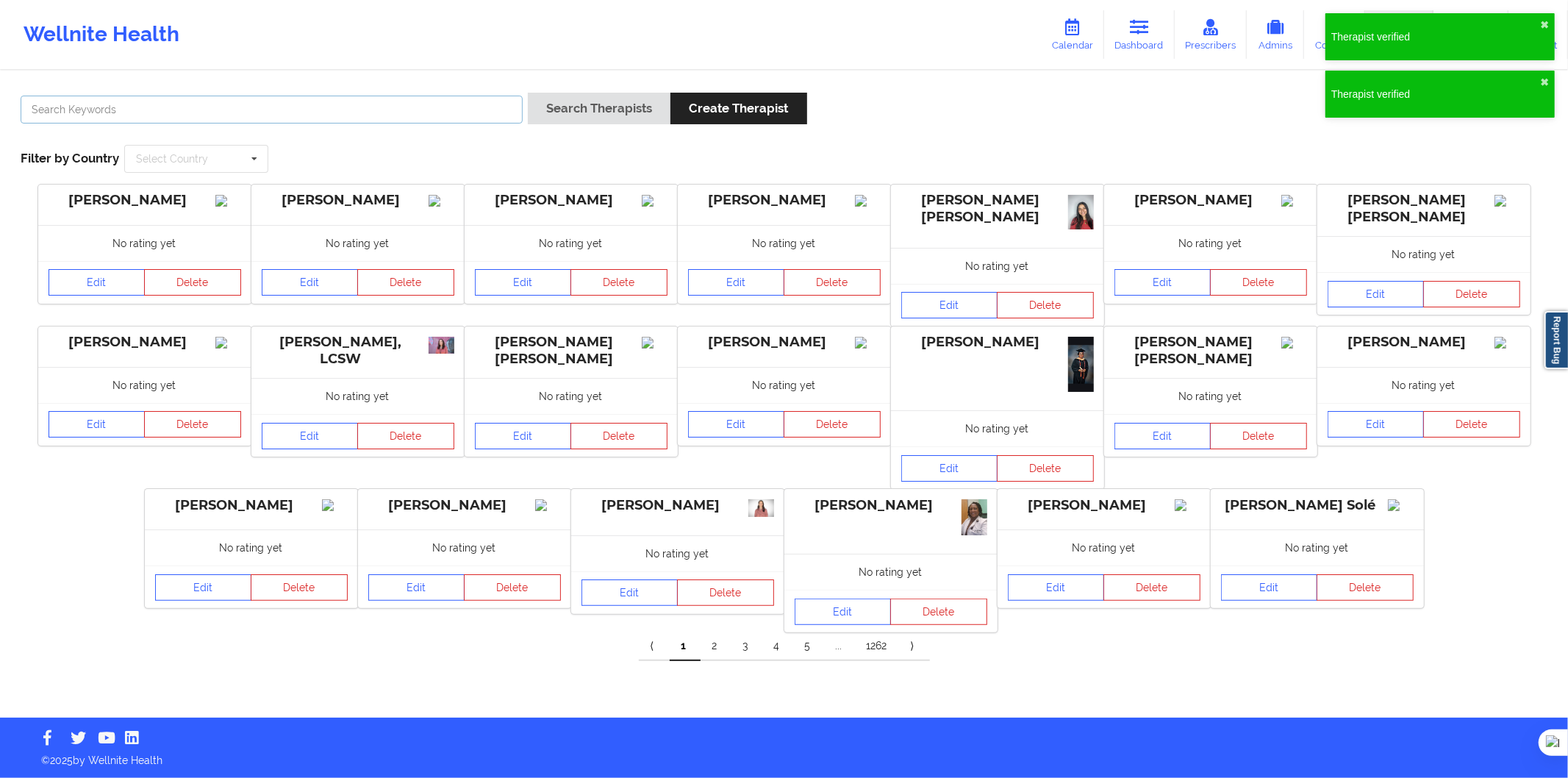
click at [340, 111] on input "text" at bounding box center [271, 110] width 502 height 28
paste input "Agustina Archiópoli"
type input "Agustina Archiópoli"
click at [556, 103] on button "Search Therapists" at bounding box center [599, 108] width 142 height 32
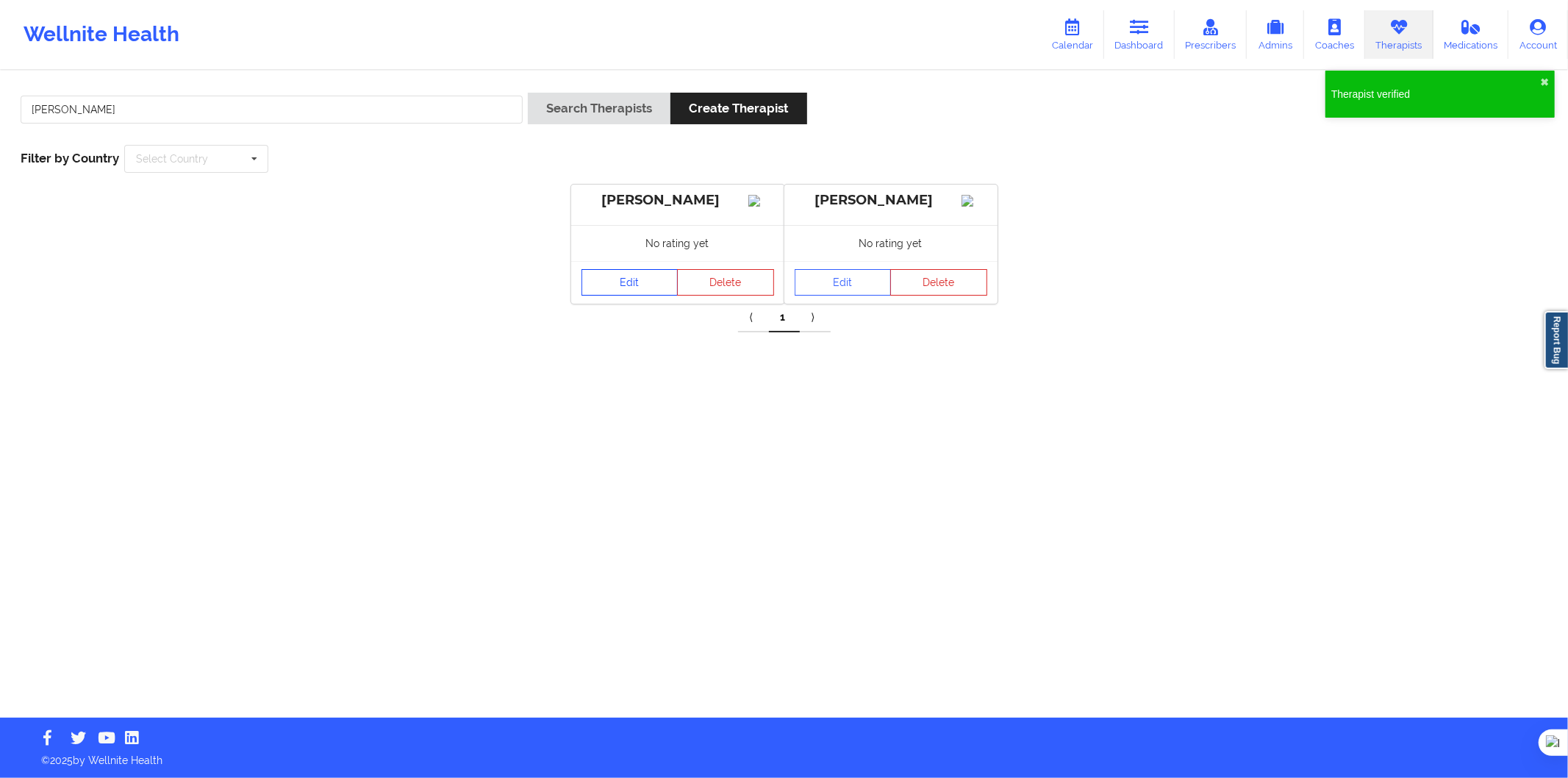
click at [651, 288] on link "Edit" at bounding box center [630, 282] width 97 height 27
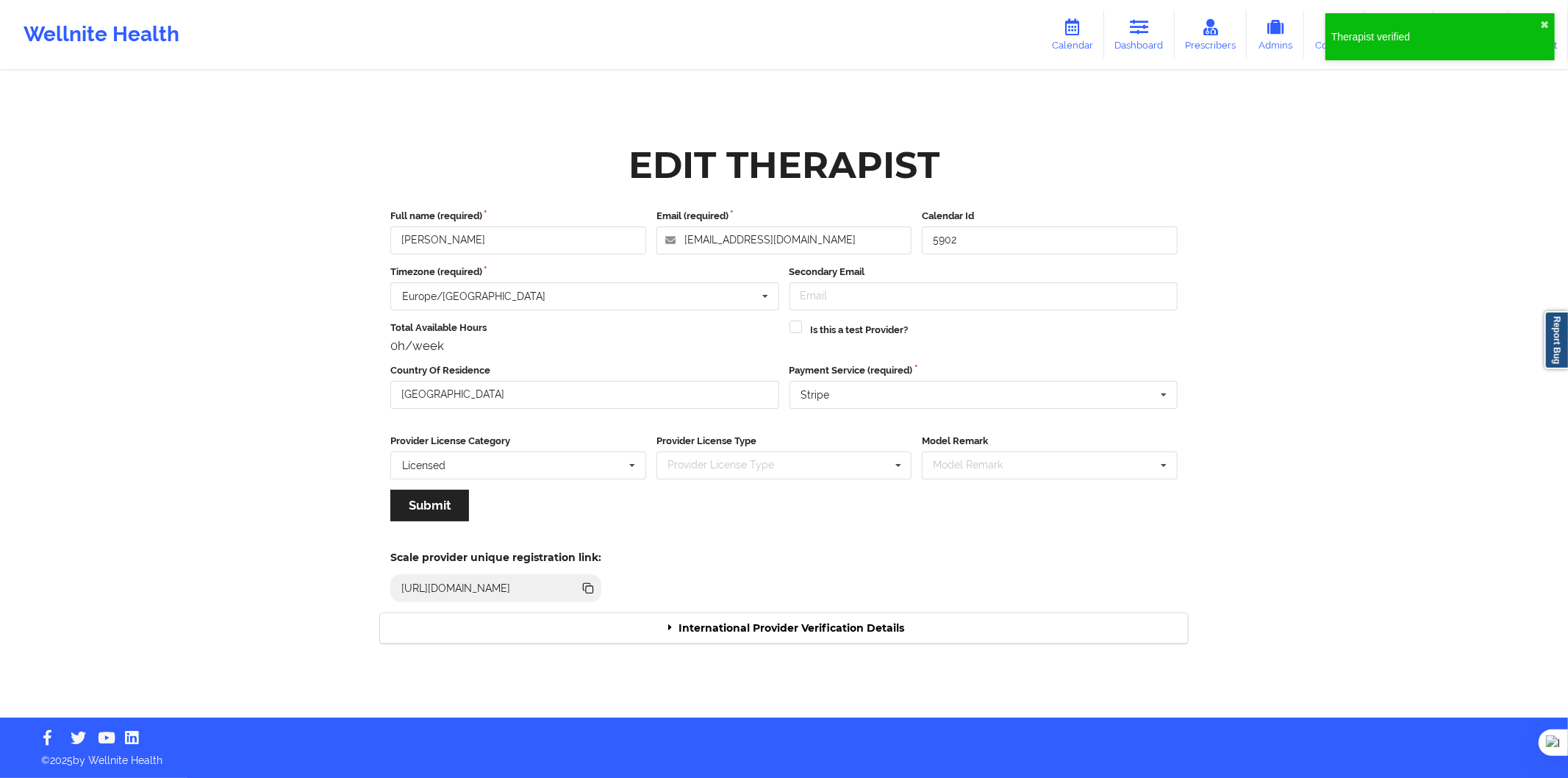
drag, startPoint x: 770, startPoint y: 608, endPoint x: 776, endPoint y: 619, distance: 12.5
click at [774, 619] on div "Edit Therapist Full name (required) Agustina Archiópoli Email (required) agusti…" at bounding box center [784, 395] width 829 height 517
click at [778, 616] on div "International Provider Verification Details" at bounding box center [784, 628] width 808 height 30
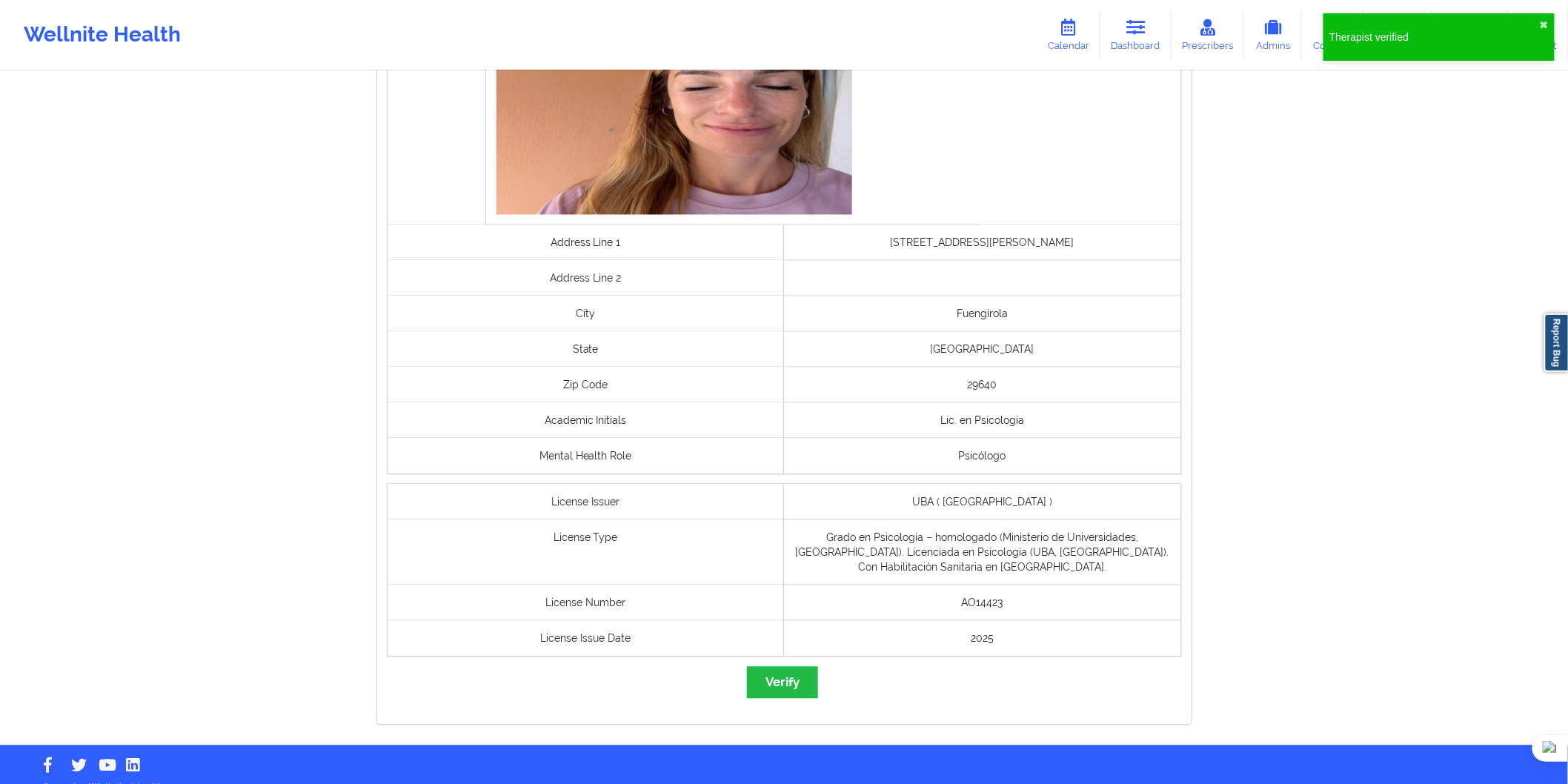
scroll to position [980, 0]
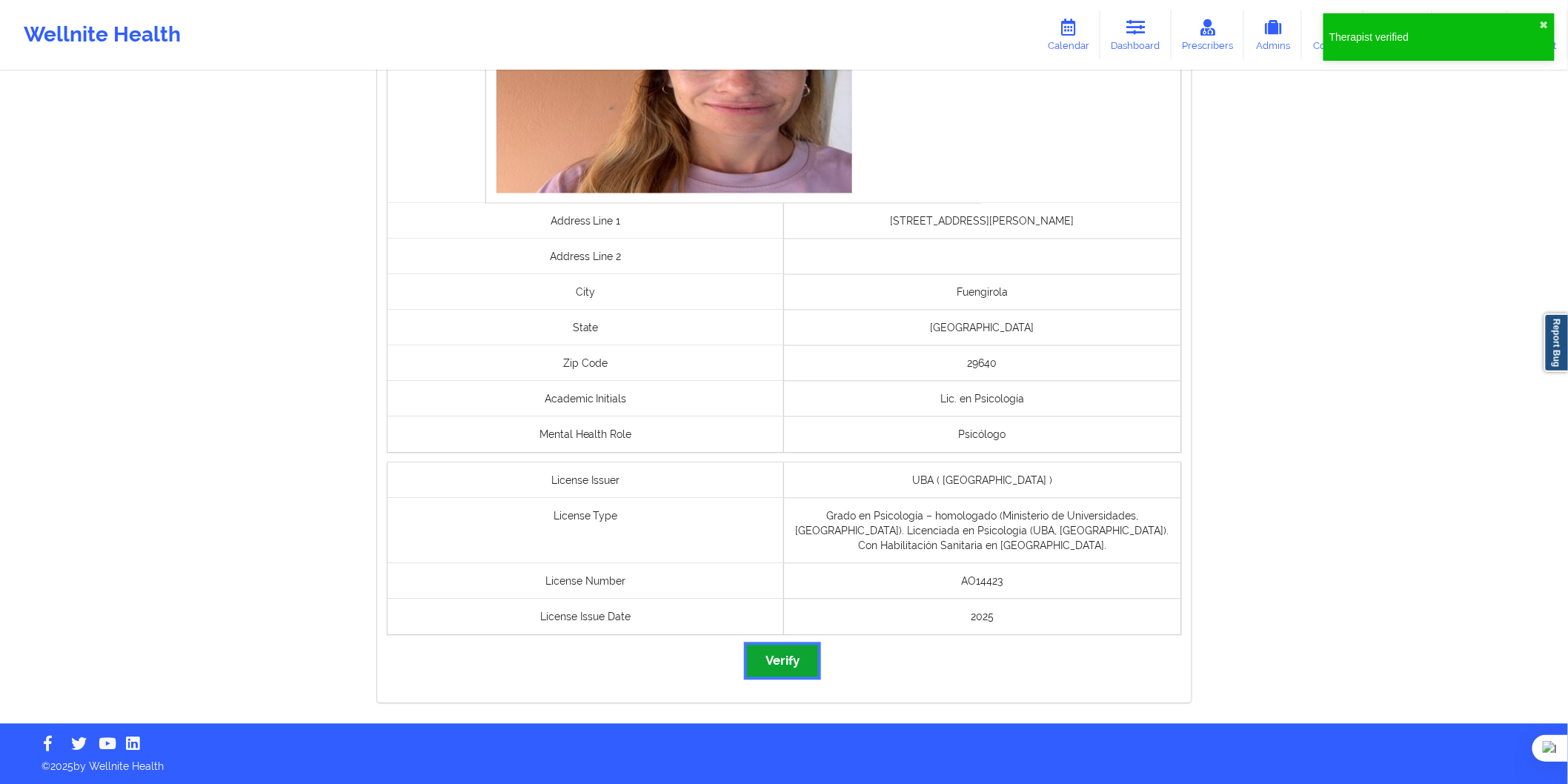
click at [775, 654] on button "Verify" at bounding box center [783, 661] width 71 height 32
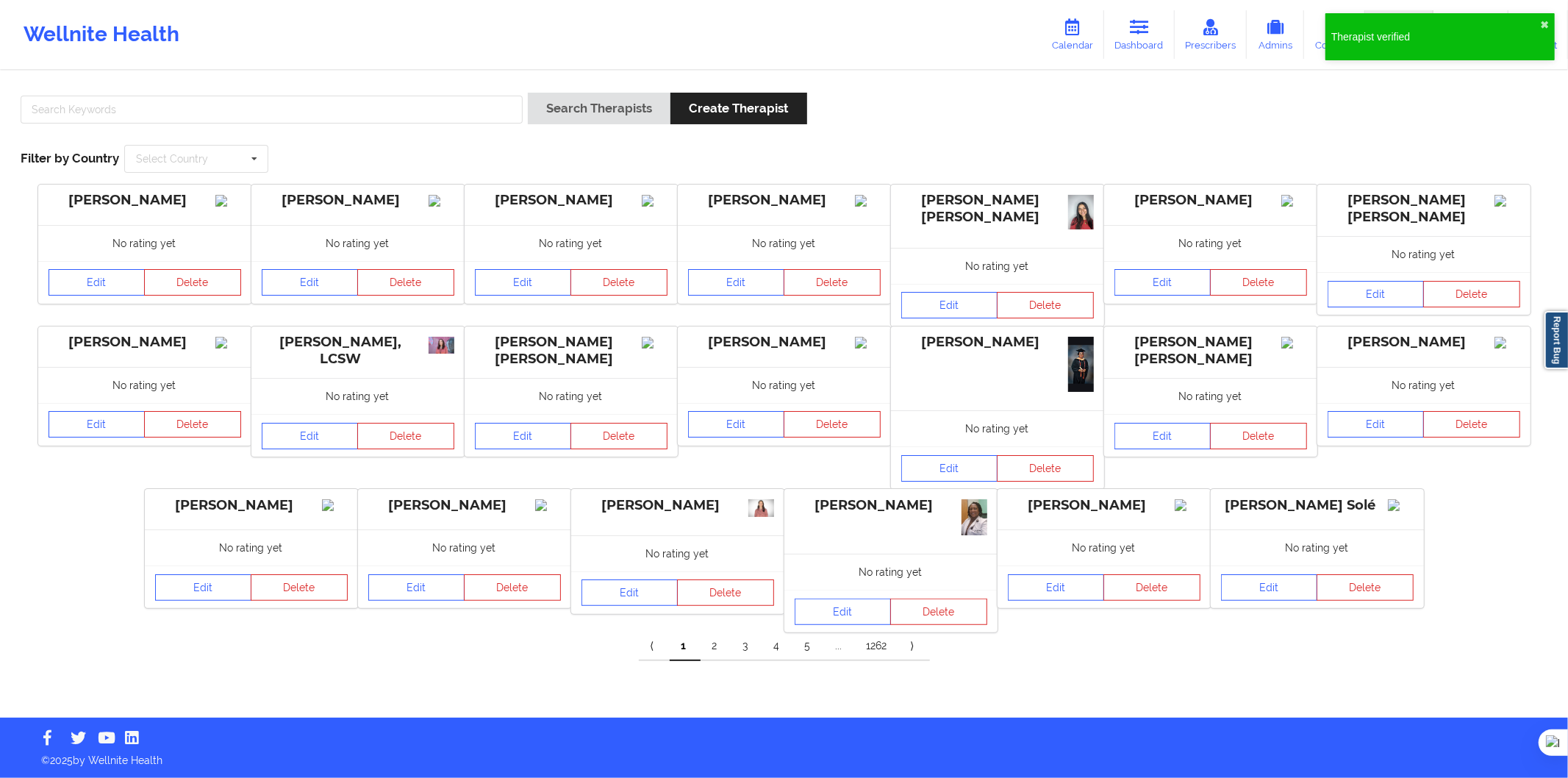
click at [507, 109] on div at bounding box center [271, 114] width 512 height 42
click at [484, 116] on input "text" at bounding box center [271, 110] width 502 height 28
paste input "Patricia Beltrán Martínez"
type input "Patricia Beltrán Martínez"
click at [567, 114] on button "Search Therapists" at bounding box center [599, 108] width 142 height 32
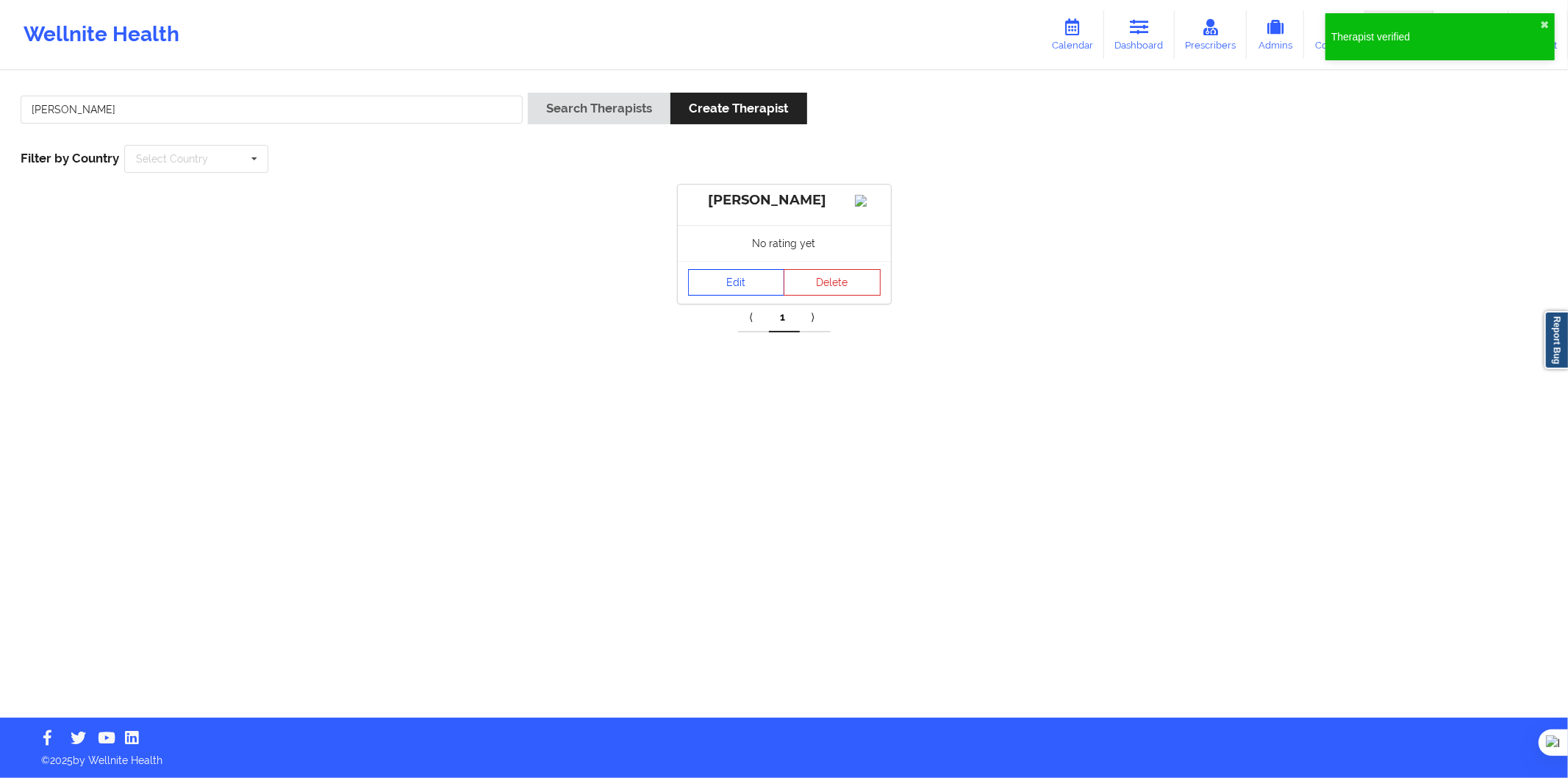
click at [731, 296] on link "Edit" at bounding box center [737, 282] width 97 height 27
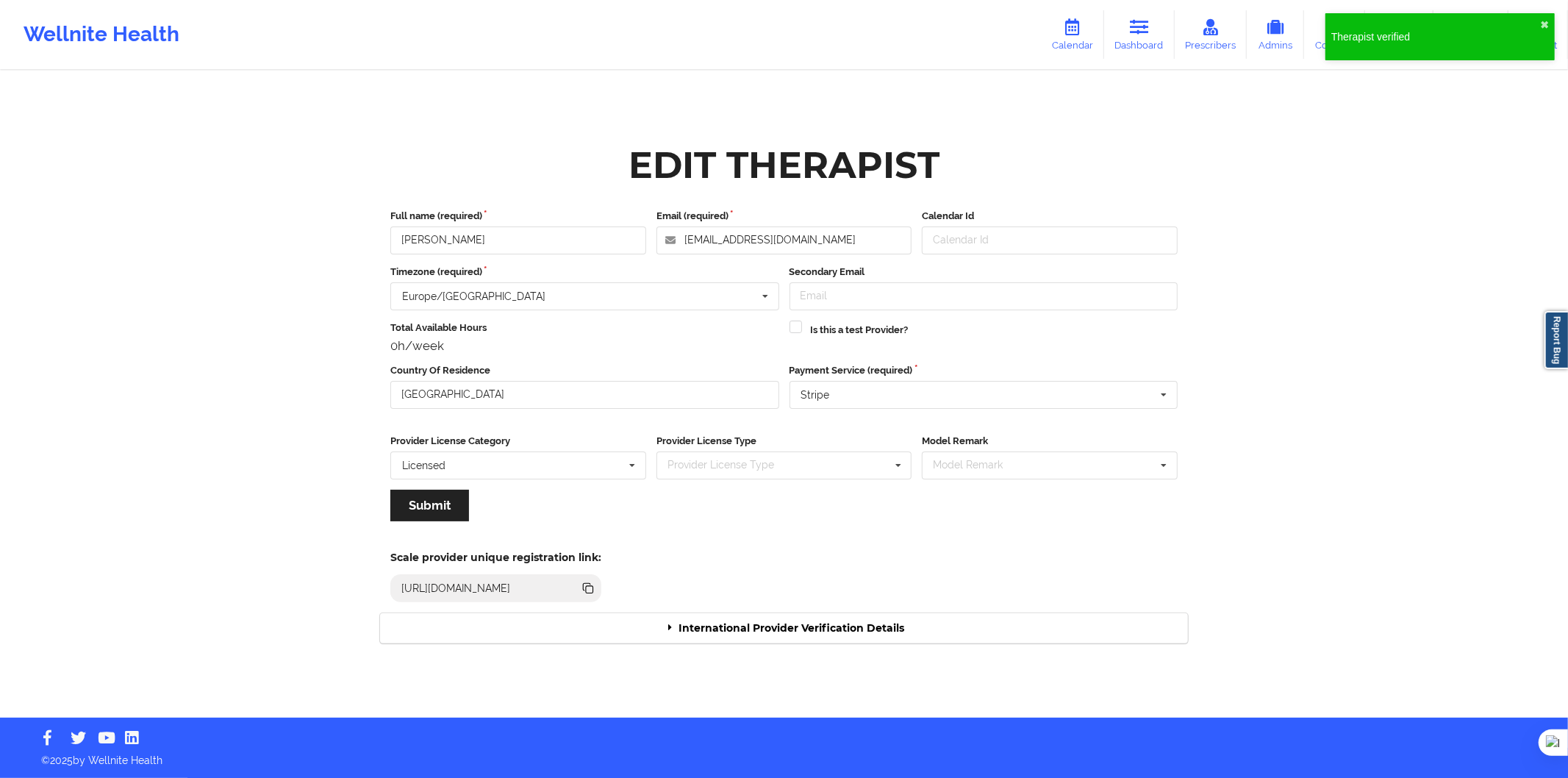
click at [768, 631] on div "International Provider Verification Details" at bounding box center [784, 628] width 808 height 30
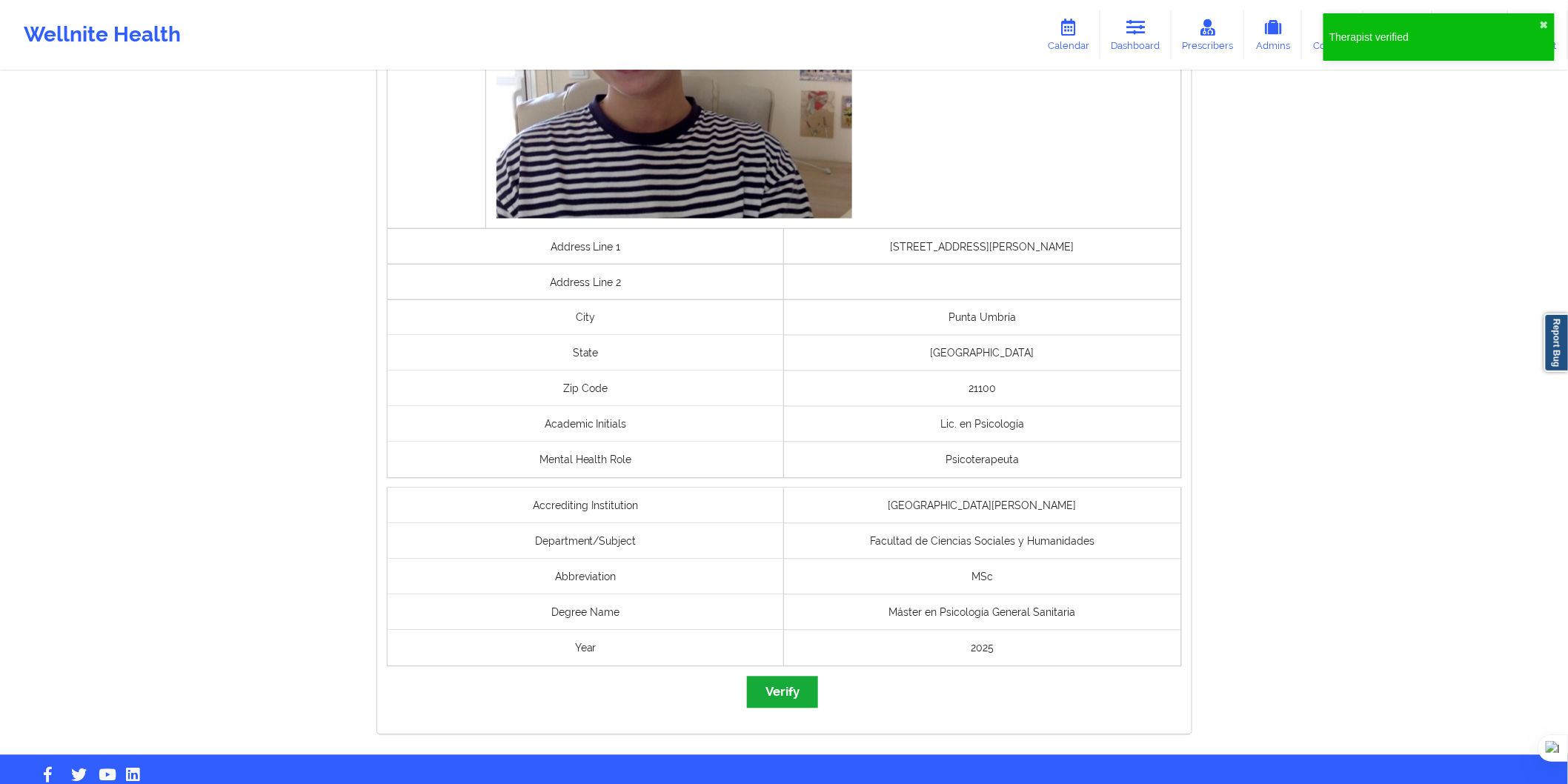
scroll to position [901, 0]
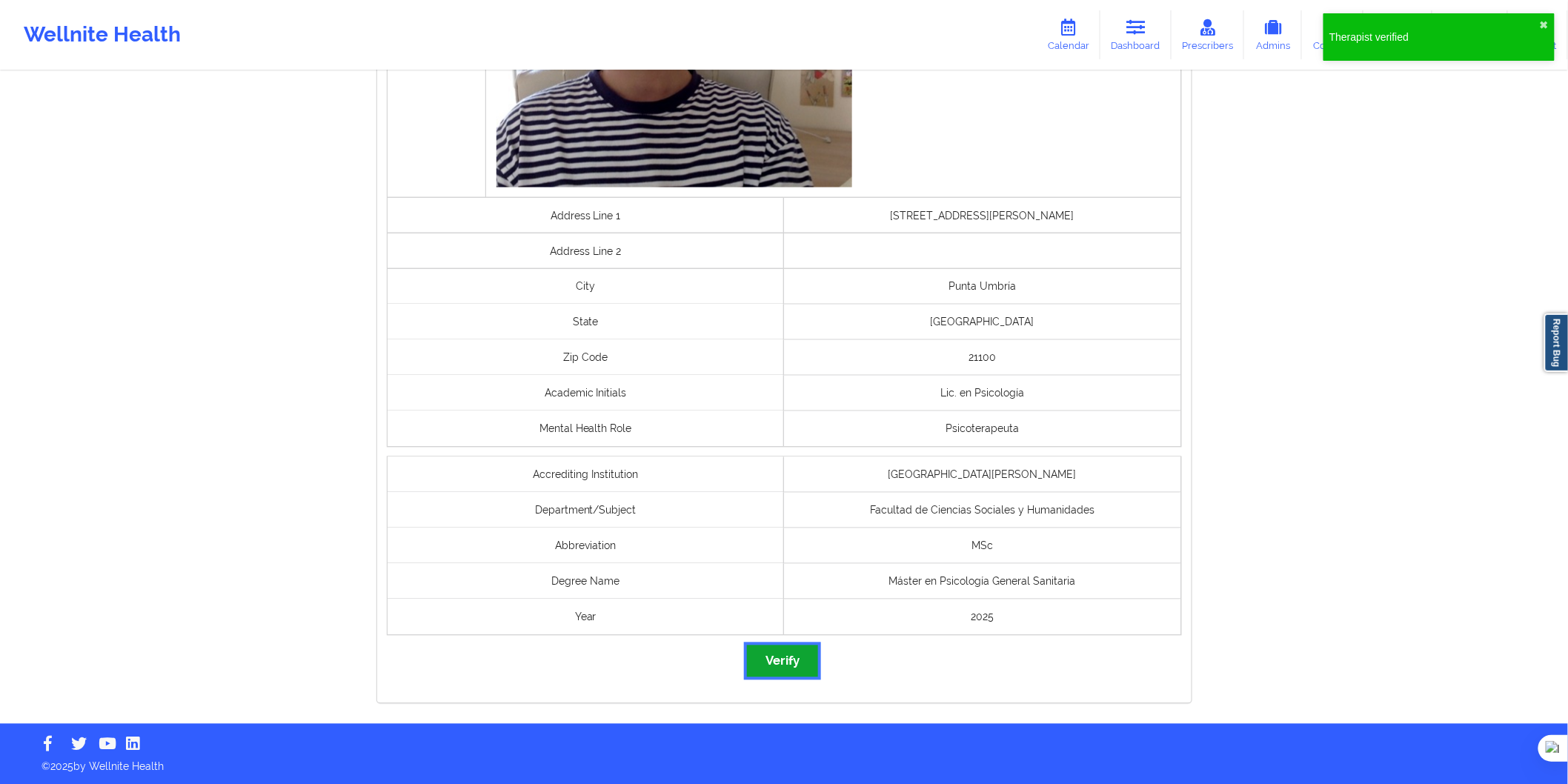
click at [794, 670] on button "Verify" at bounding box center [783, 661] width 71 height 32
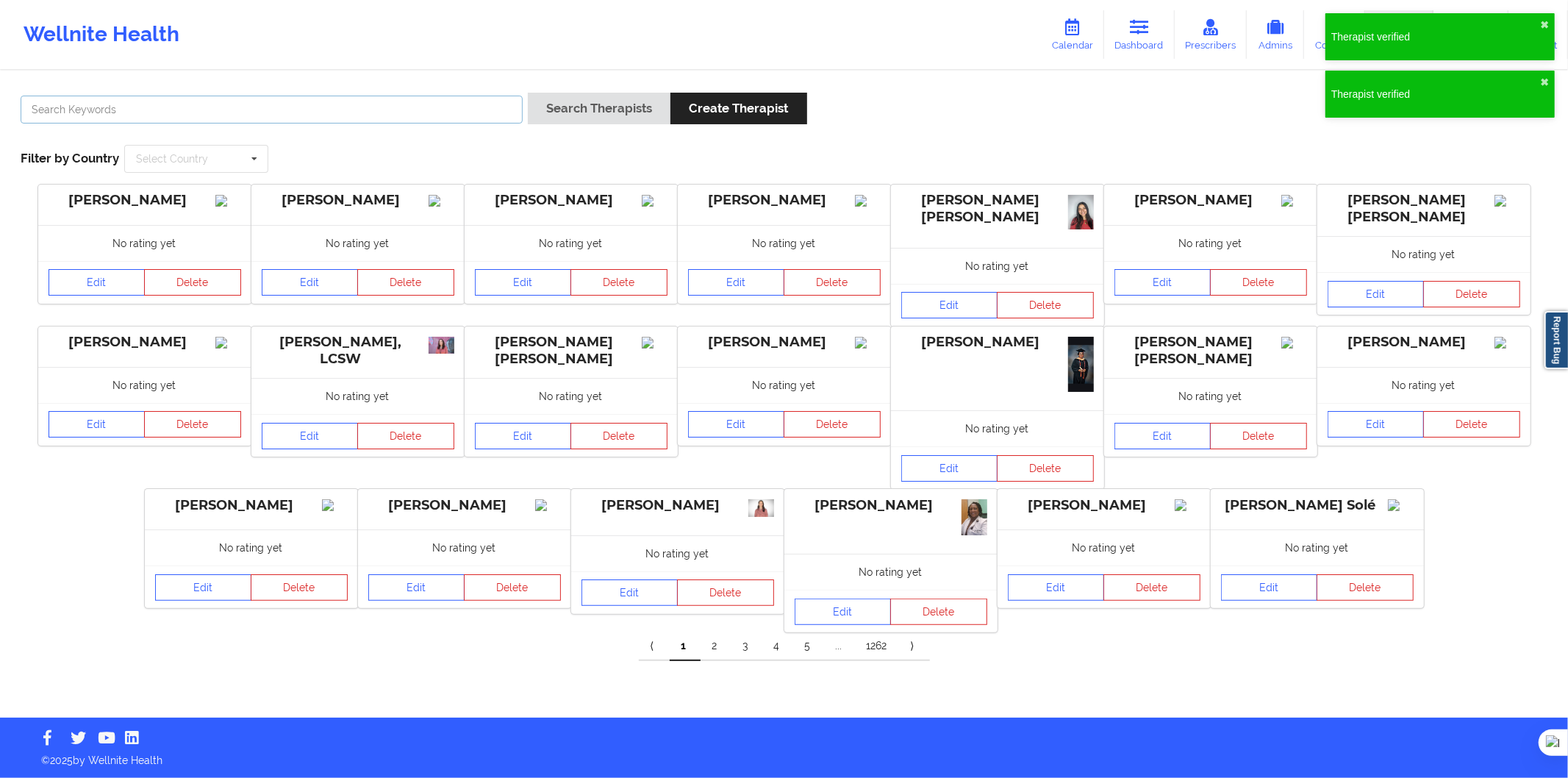
drag, startPoint x: 289, startPoint y: 112, endPoint x: 324, endPoint y: 120, distance: 35.9
click at [288, 114] on input "text" at bounding box center [271, 110] width 502 height 28
paste input "Monica Andrea Forero Reyes"
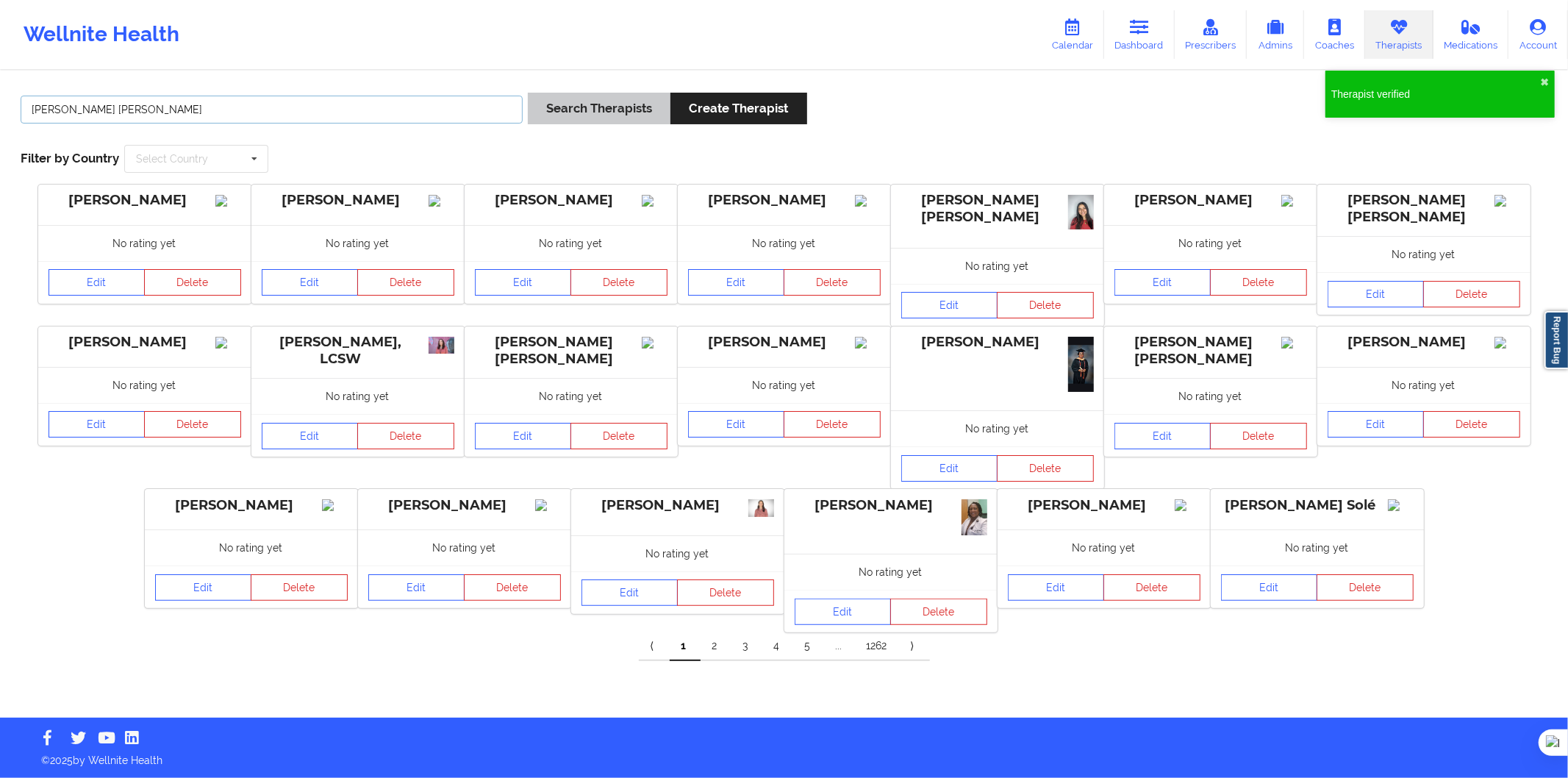
type input "Monica Andrea Forero Reyes"
click at [586, 118] on button "Search Therapists" at bounding box center [599, 108] width 142 height 32
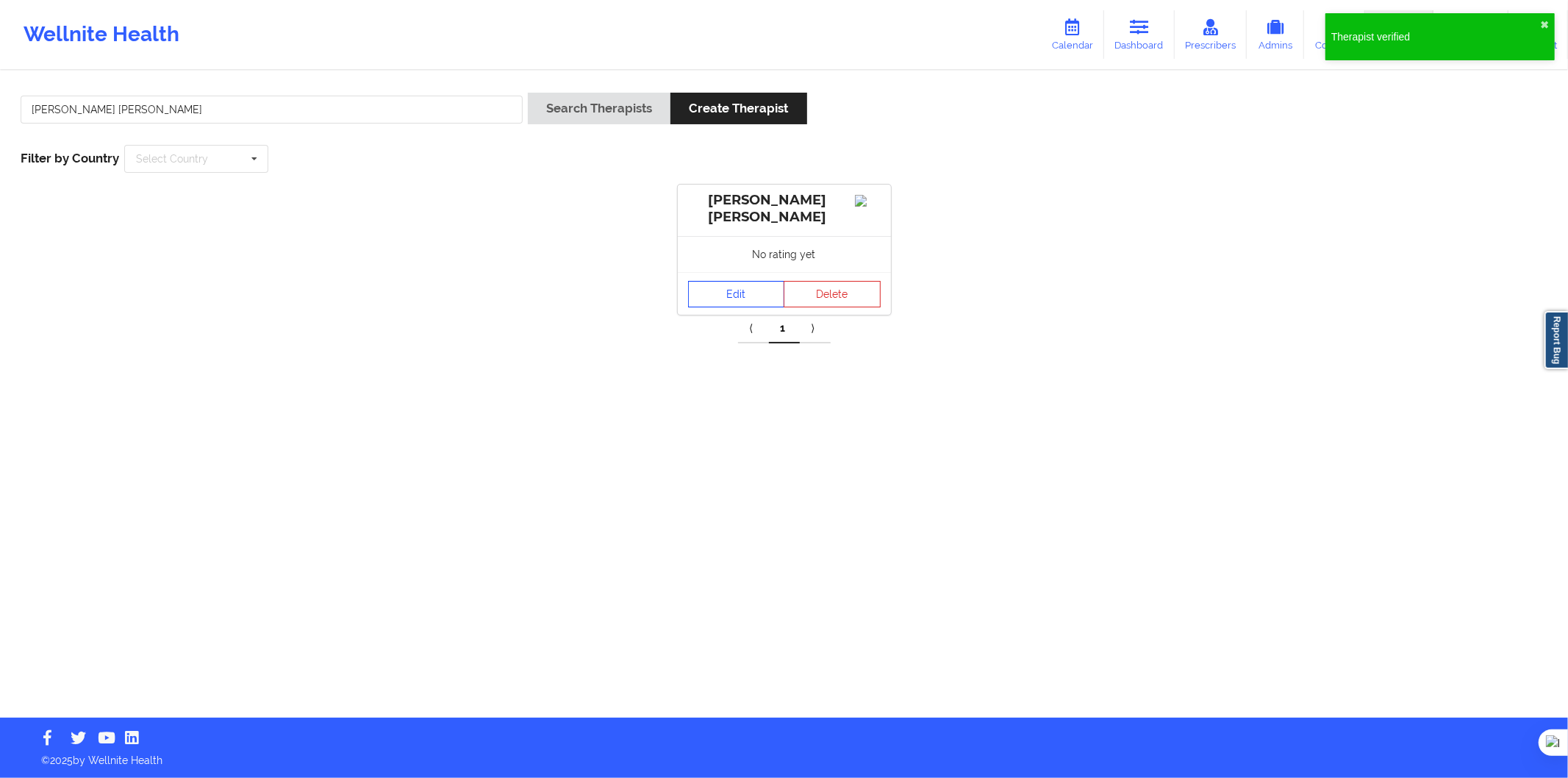
click at [716, 298] on link "Edit" at bounding box center [737, 294] width 97 height 27
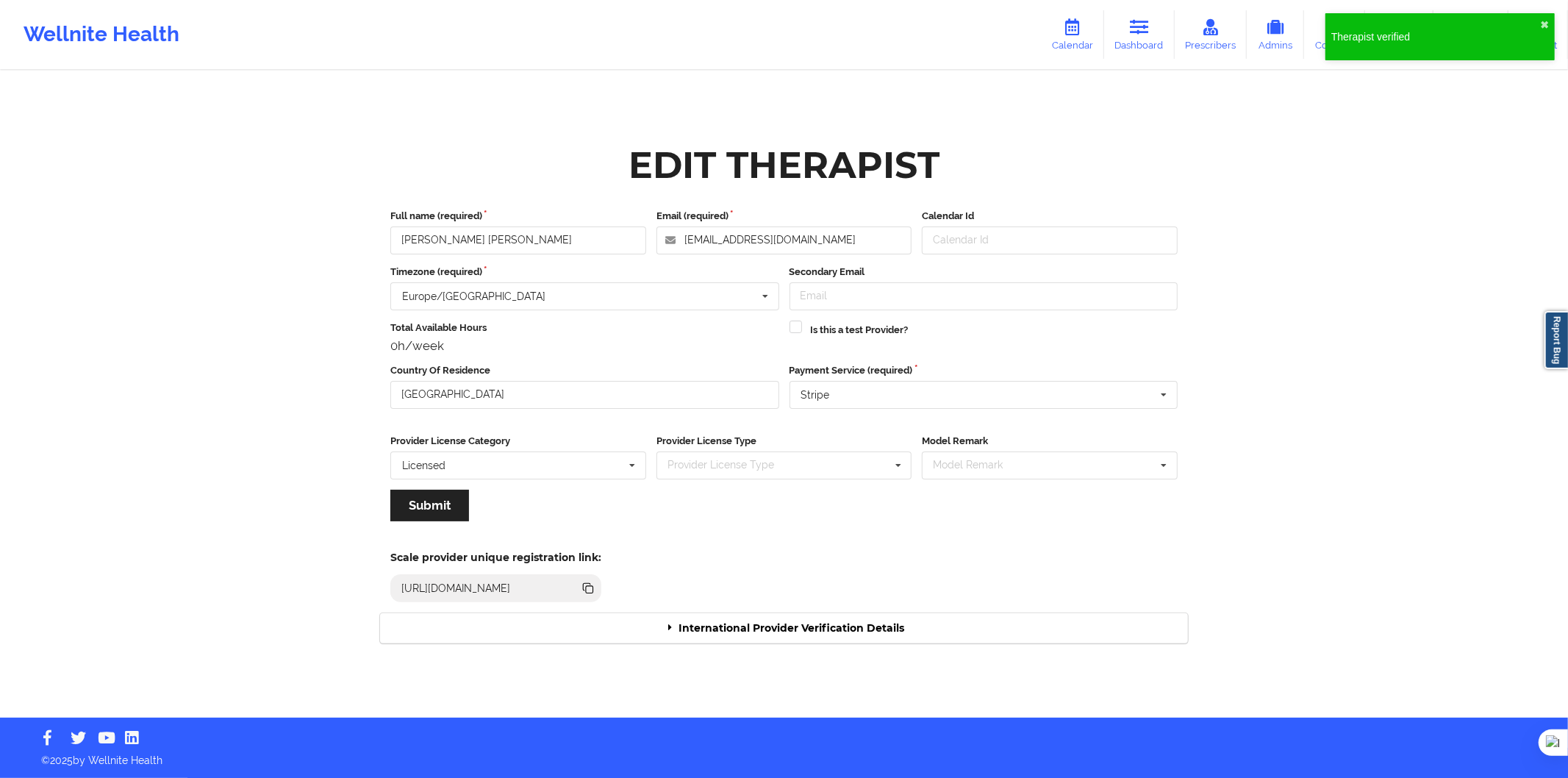
click at [773, 631] on div "International Provider Verification Details" at bounding box center [784, 628] width 808 height 30
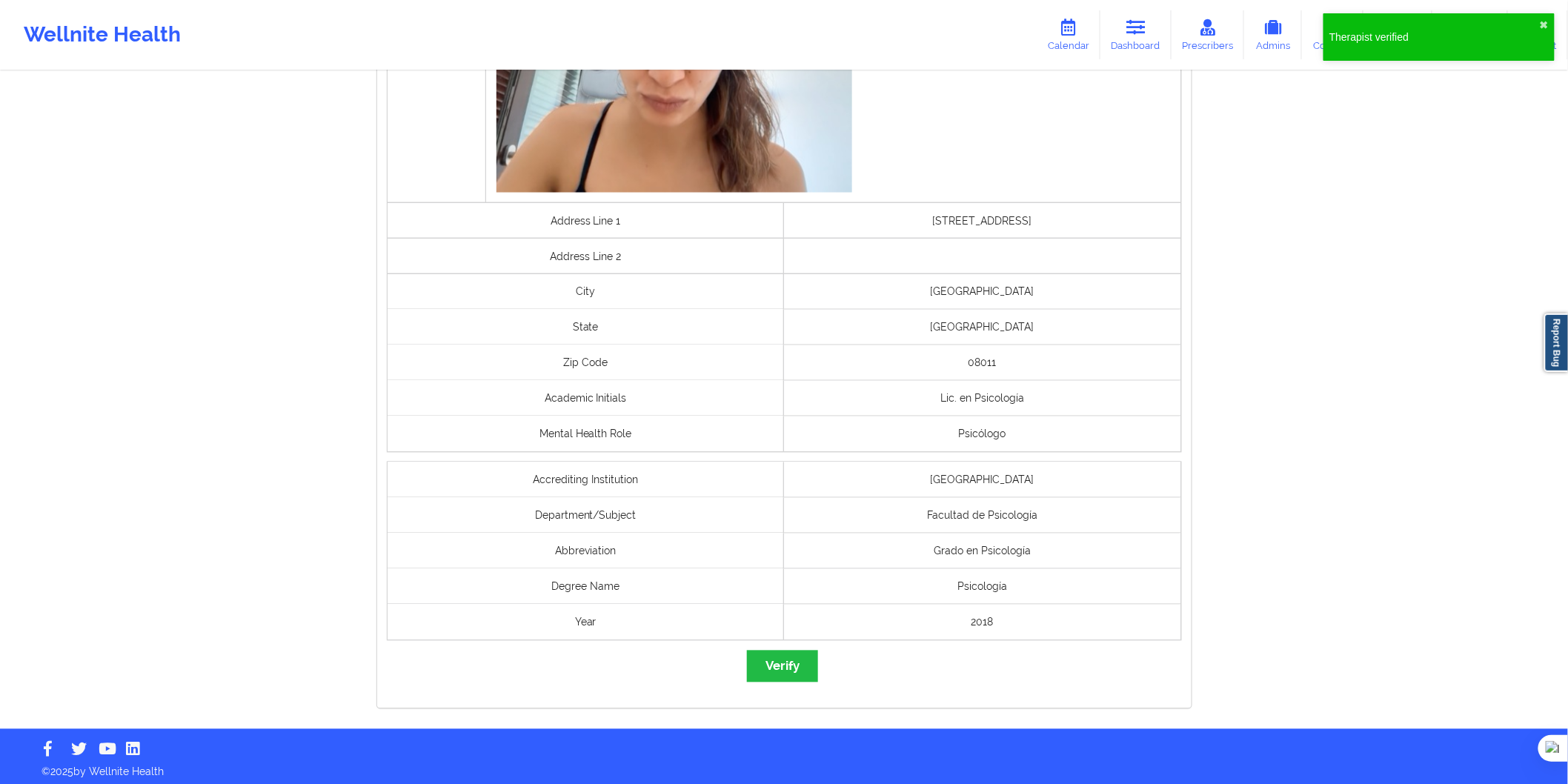
scroll to position [905, 0]
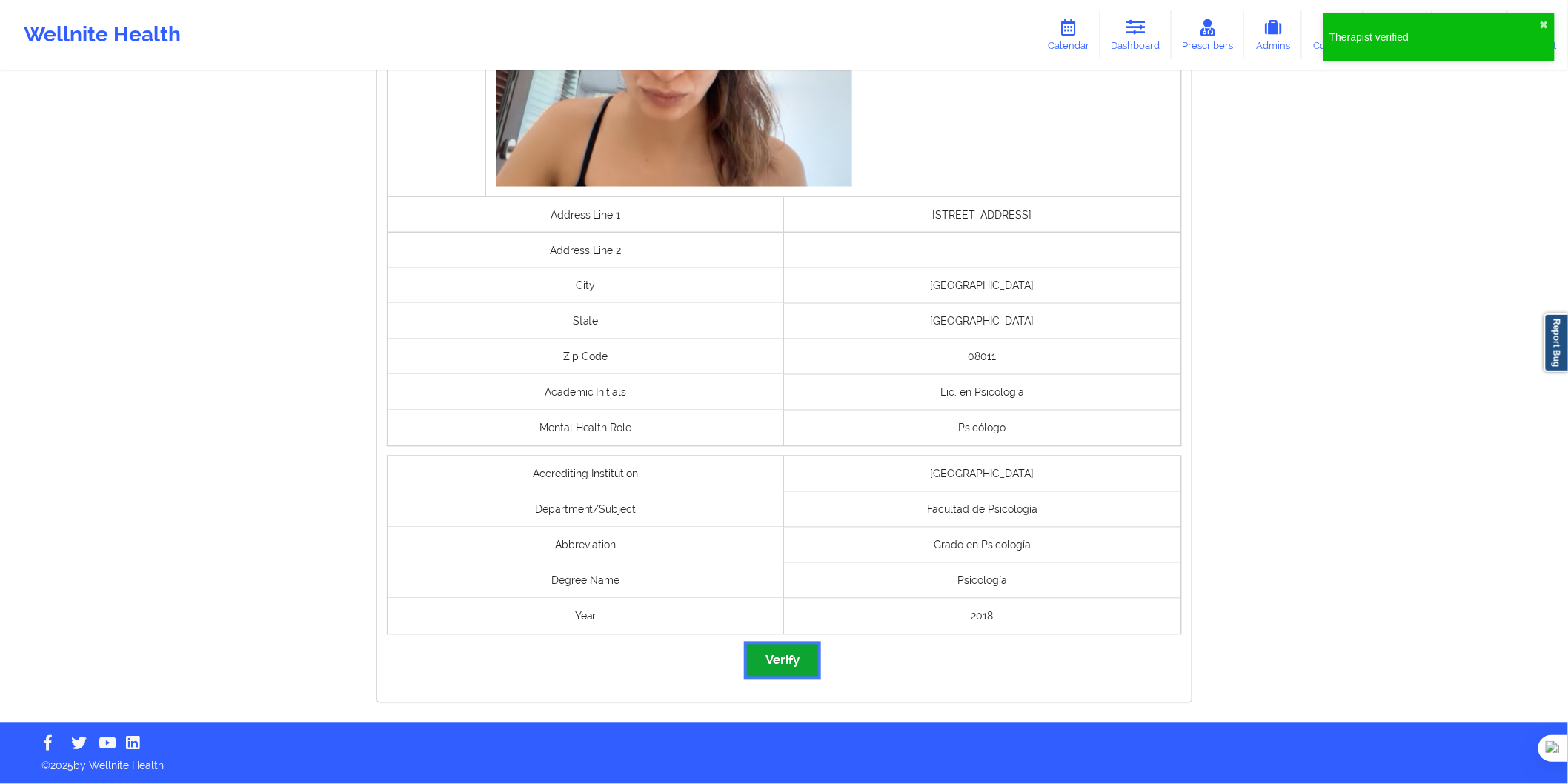
click at [797, 657] on button "Verify" at bounding box center [783, 661] width 71 height 32
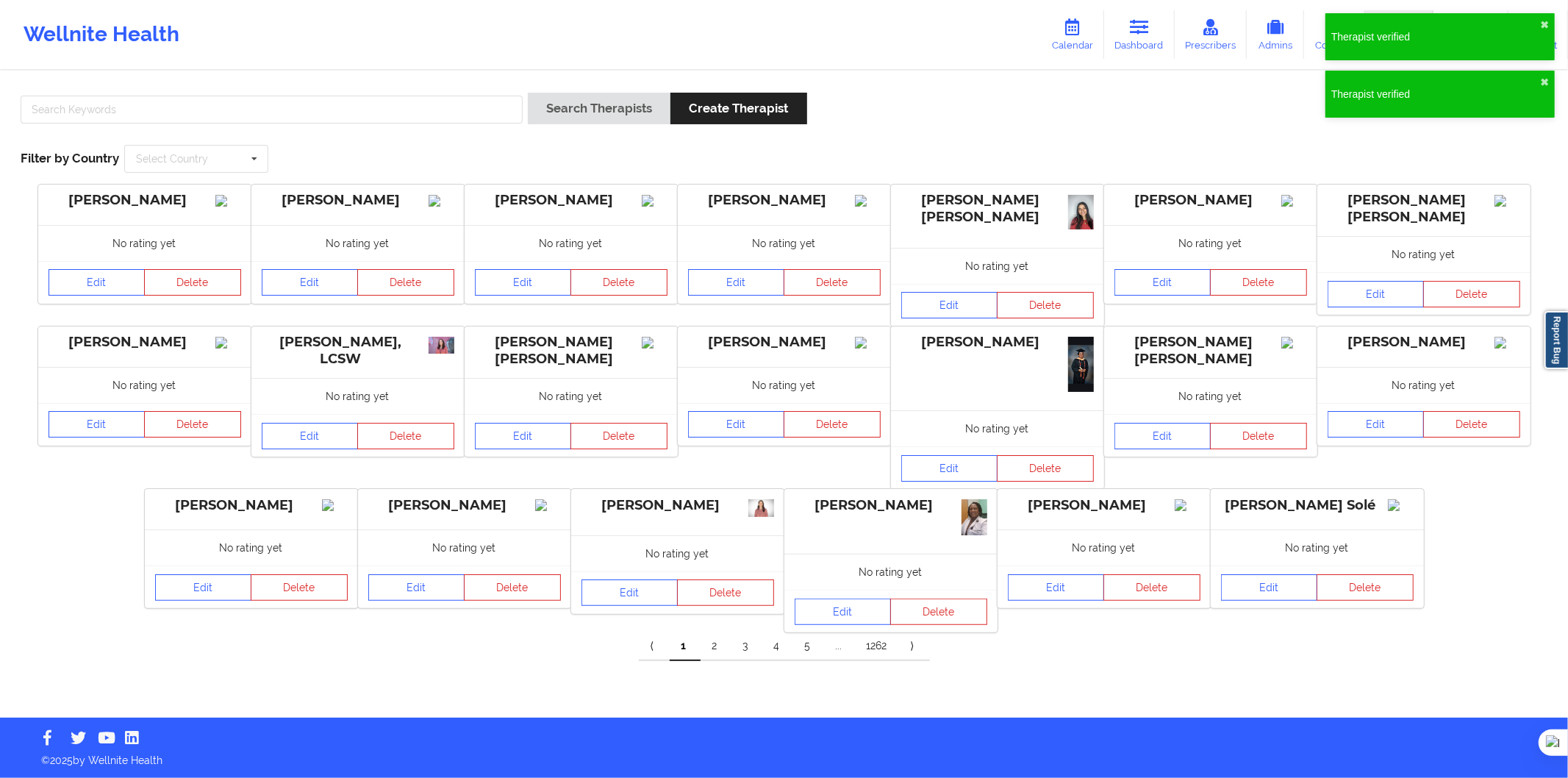
click at [459, 136] on div "Search Therapists Create Therapist Filter by Country Select Country Australia C…" at bounding box center [784, 133] width 1547 height 101
click at [480, 117] on input "text" at bounding box center [271, 110] width 502 height 28
paste input "Nora de la Torre Martínez"
type input "Nora de la Torre Martínez"
click at [576, 119] on button "Search Therapists" at bounding box center [599, 108] width 142 height 32
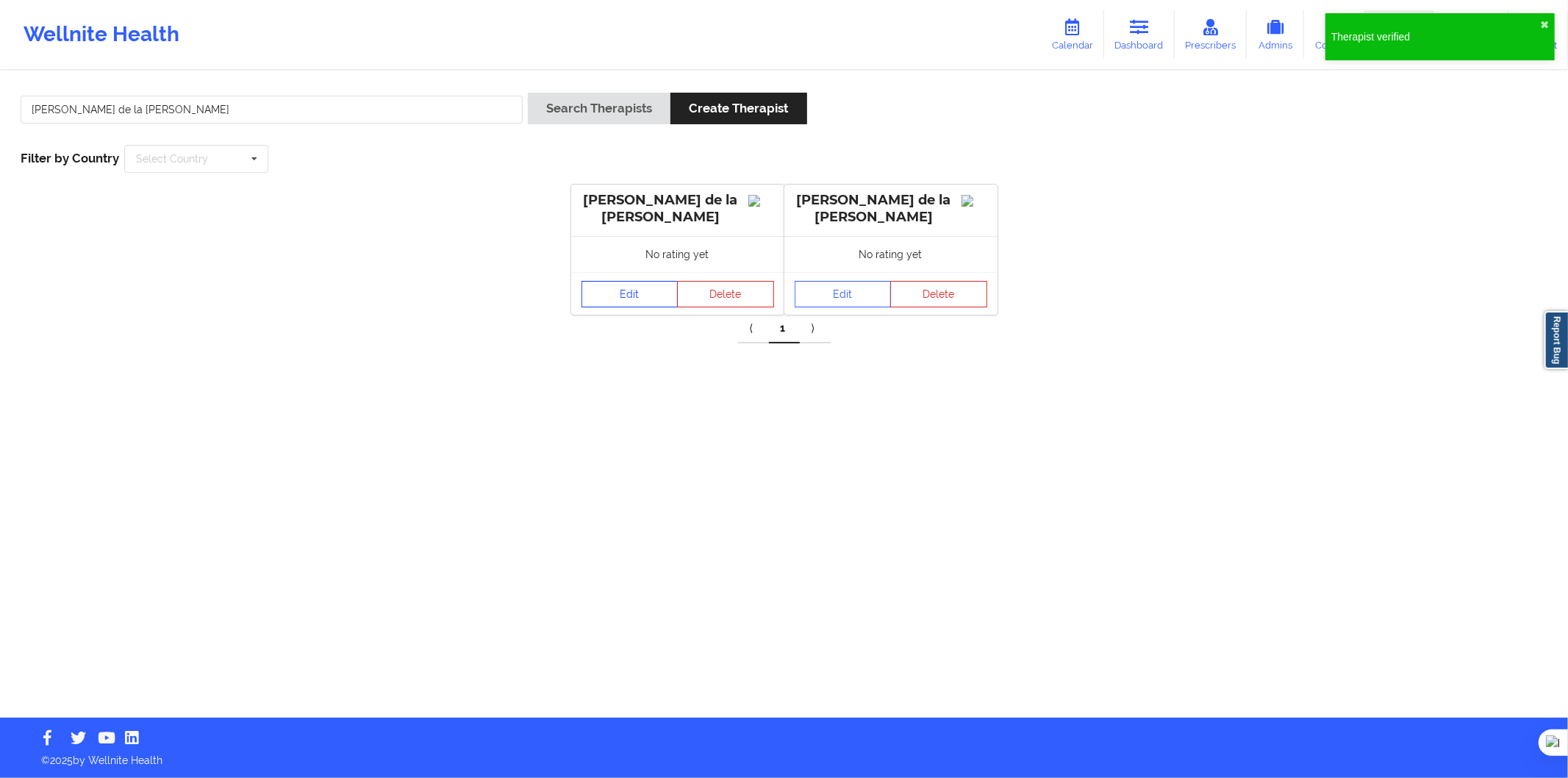
click at [635, 302] on link "Edit" at bounding box center [630, 294] width 97 height 27
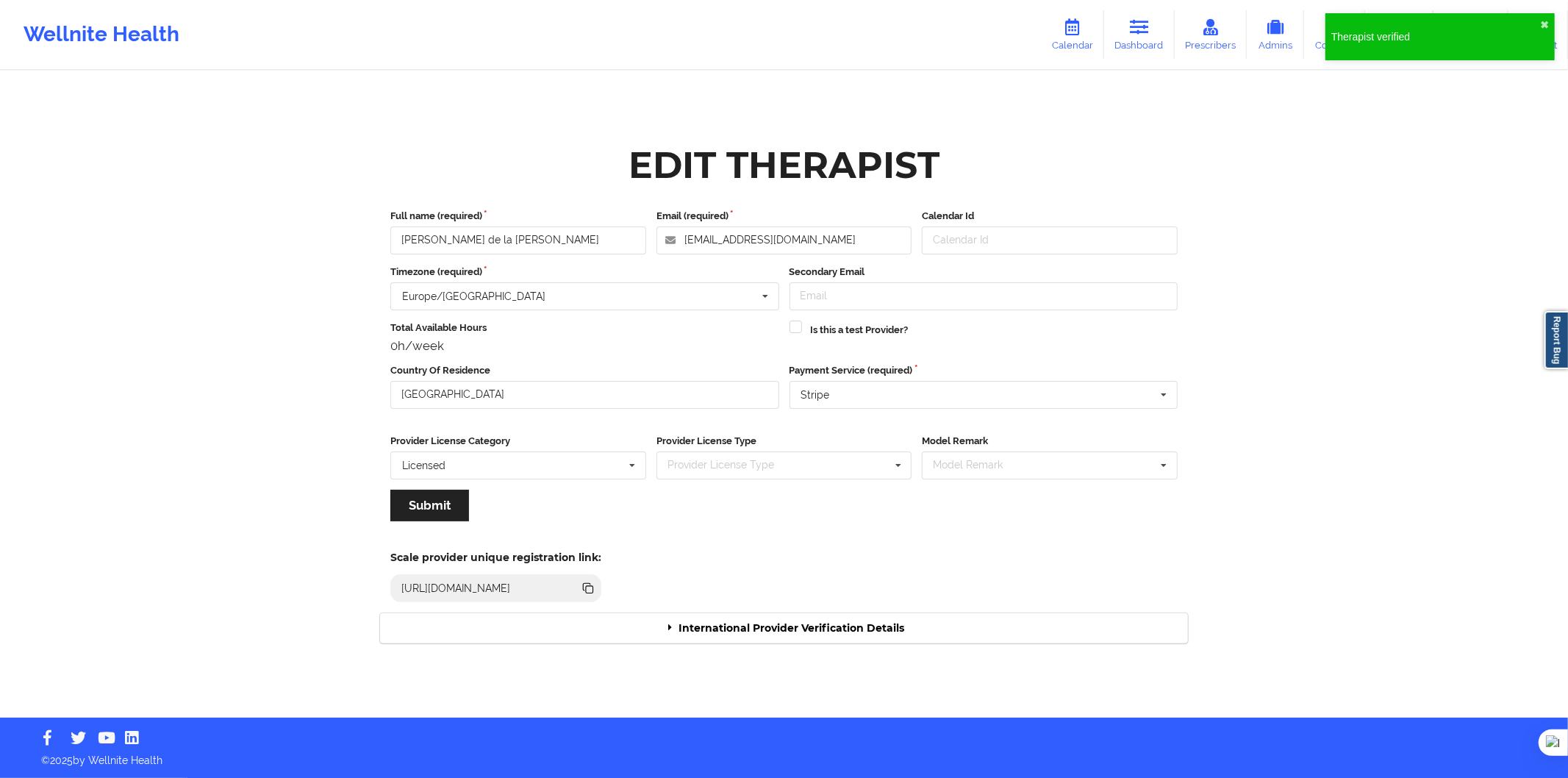
click at [757, 636] on div "International Provider Verification Details" at bounding box center [784, 628] width 808 height 30
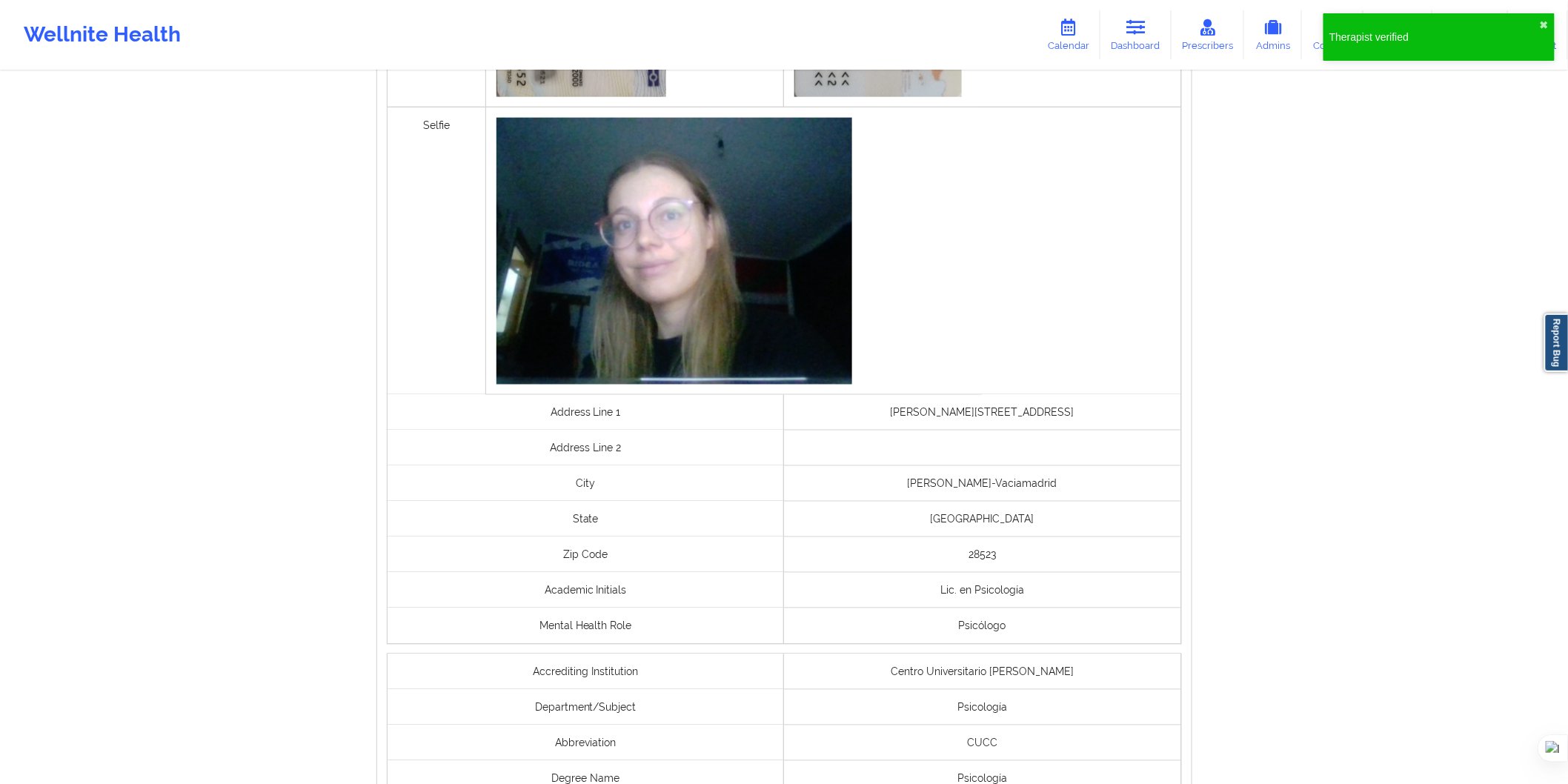
scroll to position [986, 0]
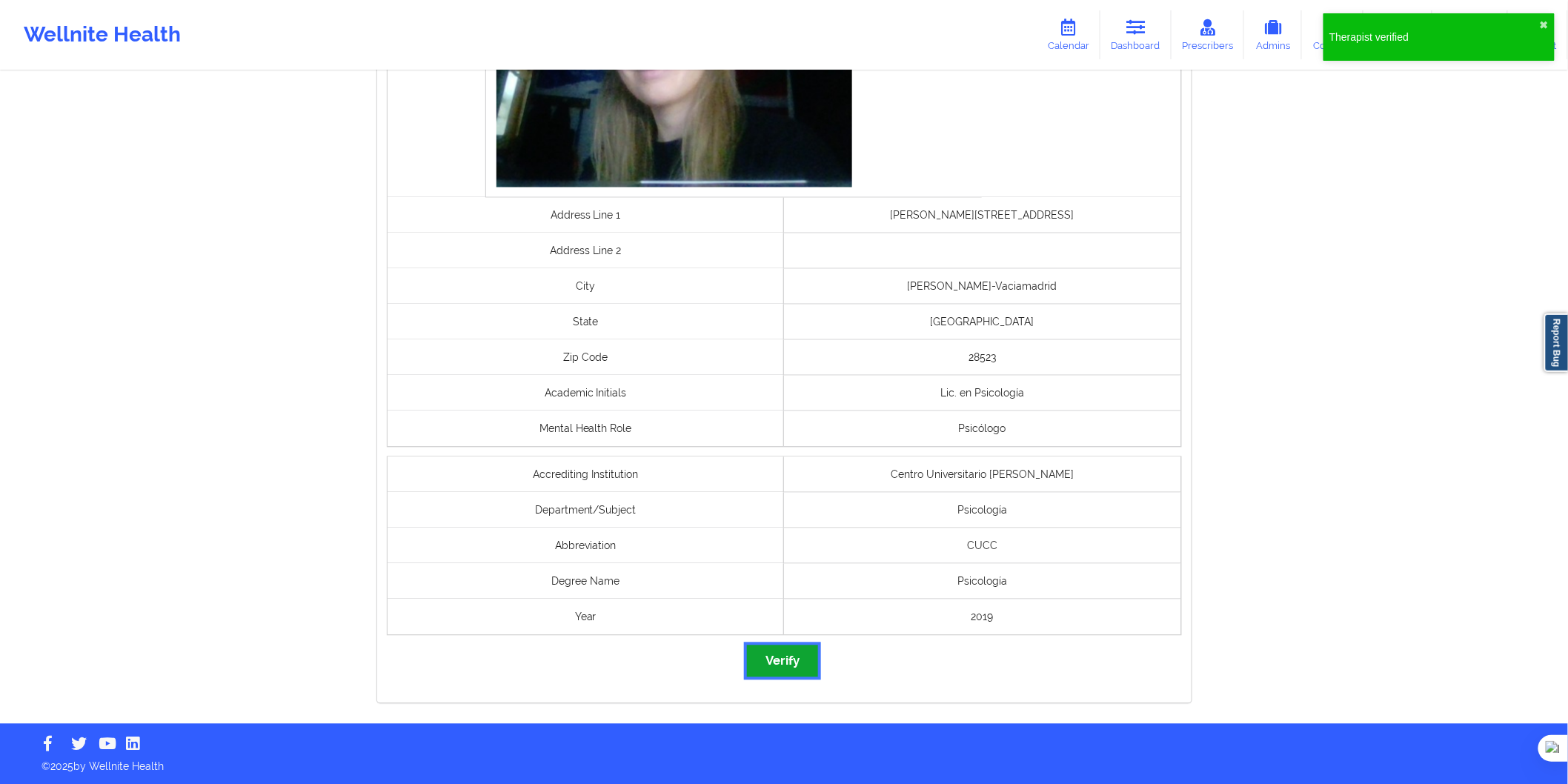
click at [791, 671] on button "Verify" at bounding box center [783, 661] width 71 height 32
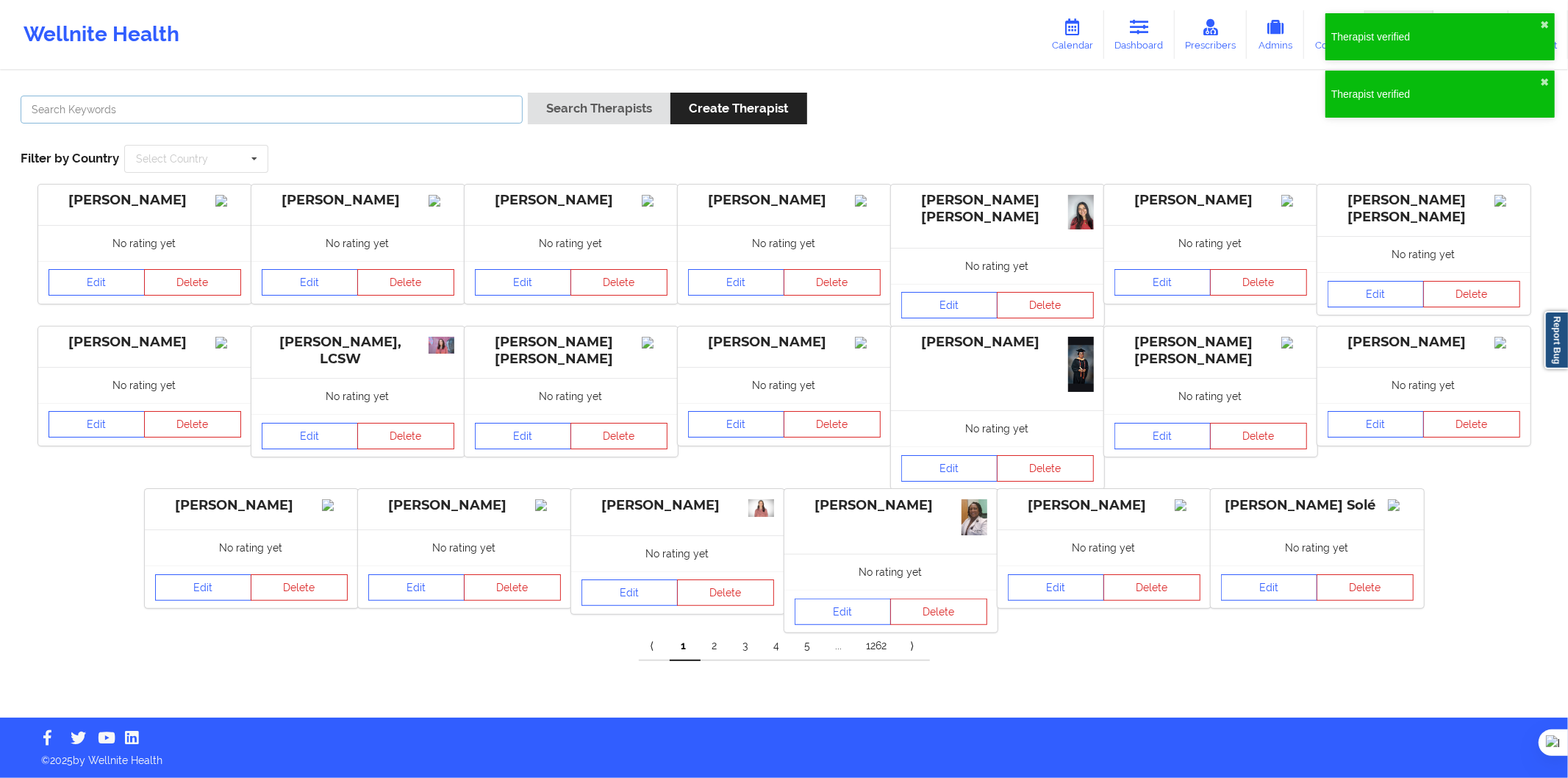
drag, startPoint x: 319, startPoint y: 118, endPoint x: 356, endPoint y: 109, distance: 38.1
click at [319, 118] on input "text" at bounding box center [271, 110] width 502 height 28
paste input "Bertha Litzi Perea López"
type input "Bertha Litzi Perea López"
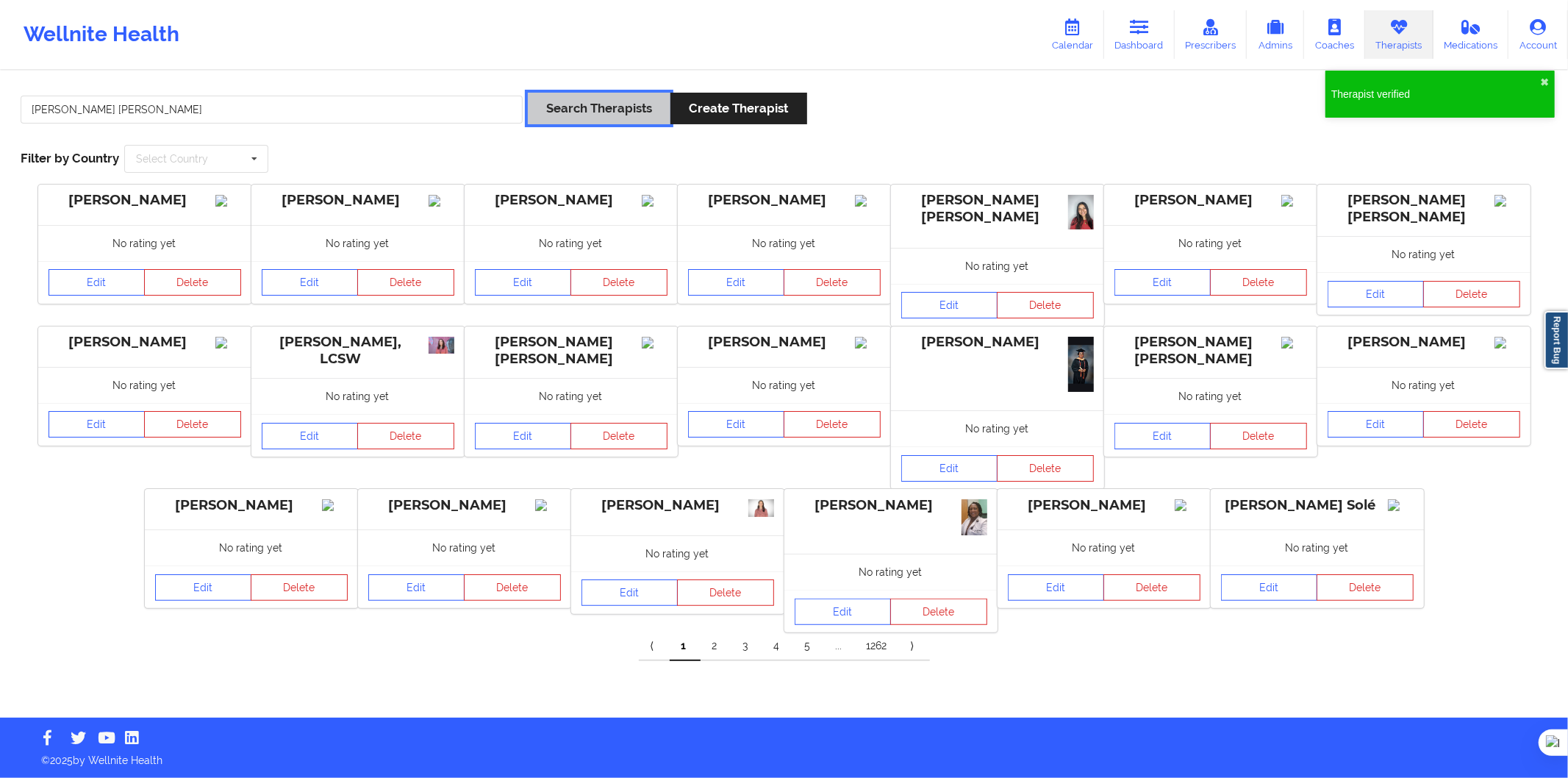
click at [561, 101] on button "Search Therapists" at bounding box center [599, 108] width 142 height 32
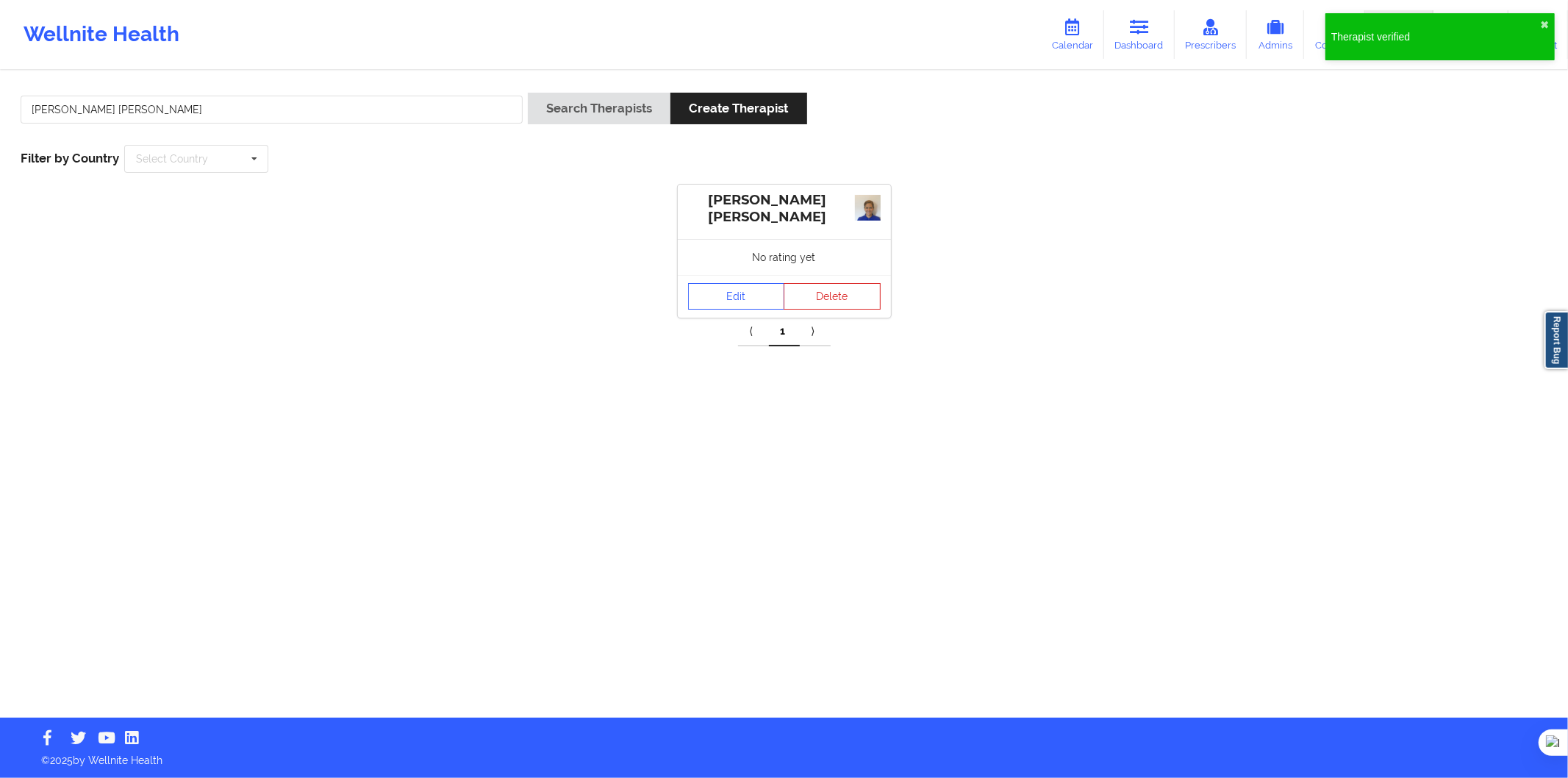
drag, startPoint x: 446, startPoint y: 124, endPoint x: 8, endPoint y: 101, distance: 438.6
click at [8, 101] on div "Bertha Litzi Perea López Search Therapists Create Therapist Filter by Country S…" at bounding box center [784, 395] width 1568 height 646
click at [562, 97] on button "Search Therapists" at bounding box center [599, 108] width 142 height 32
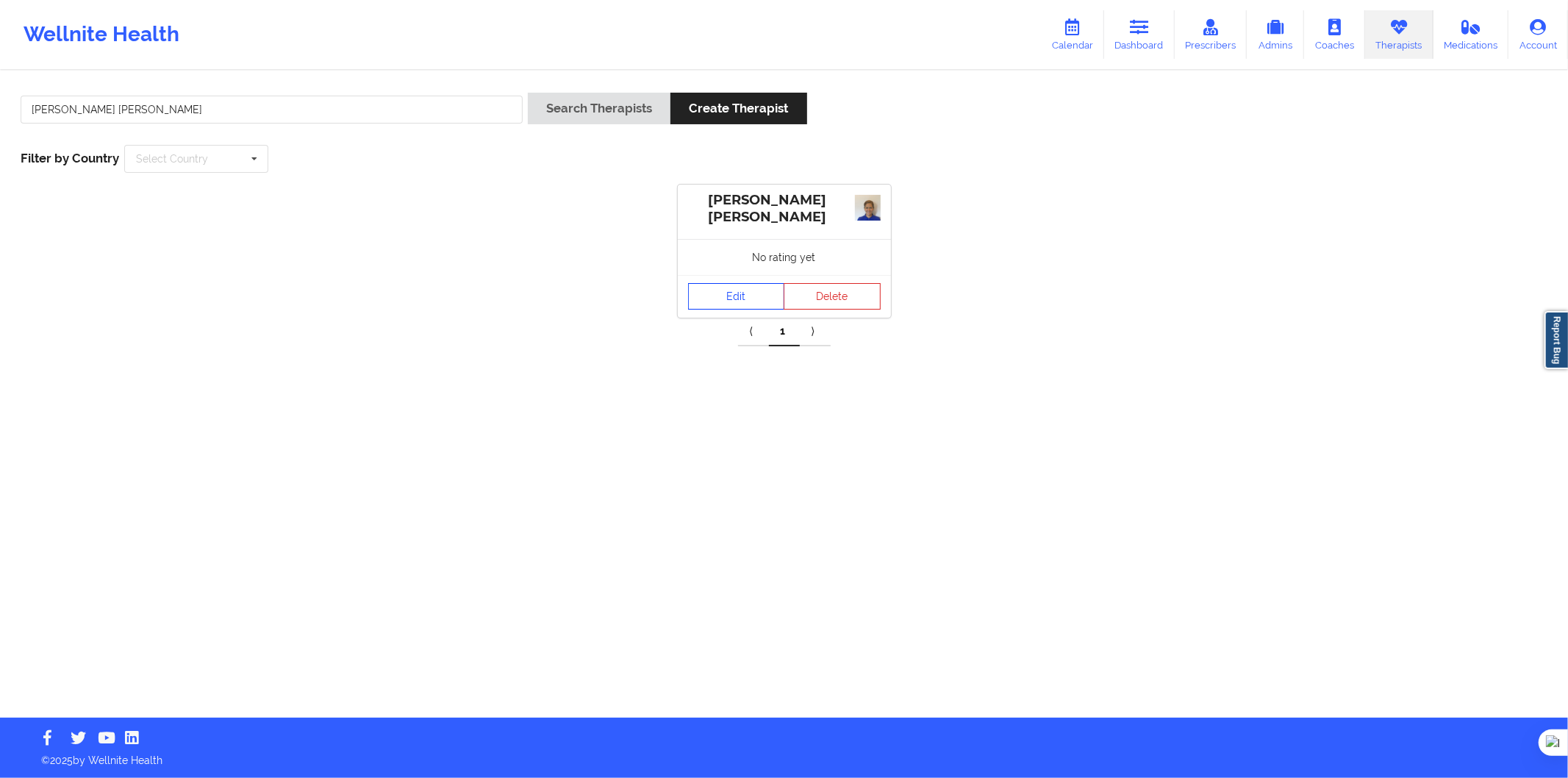
click at [742, 300] on link "Edit" at bounding box center [737, 296] width 97 height 27
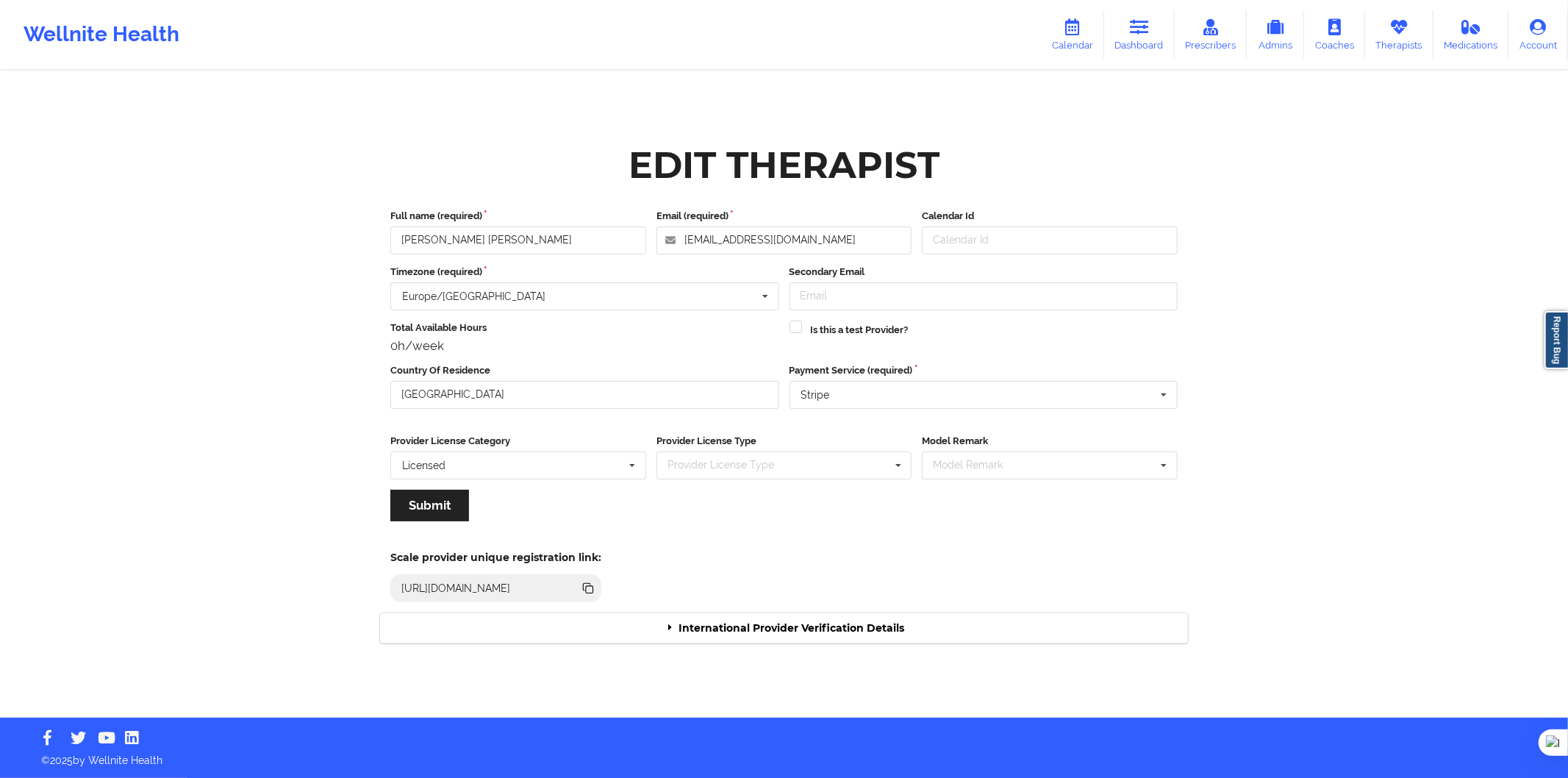
drag, startPoint x: 795, startPoint y: 620, endPoint x: 797, endPoint y: 628, distance: 8.2
click at [795, 626] on div "International Provider Verification Details" at bounding box center [784, 628] width 808 height 30
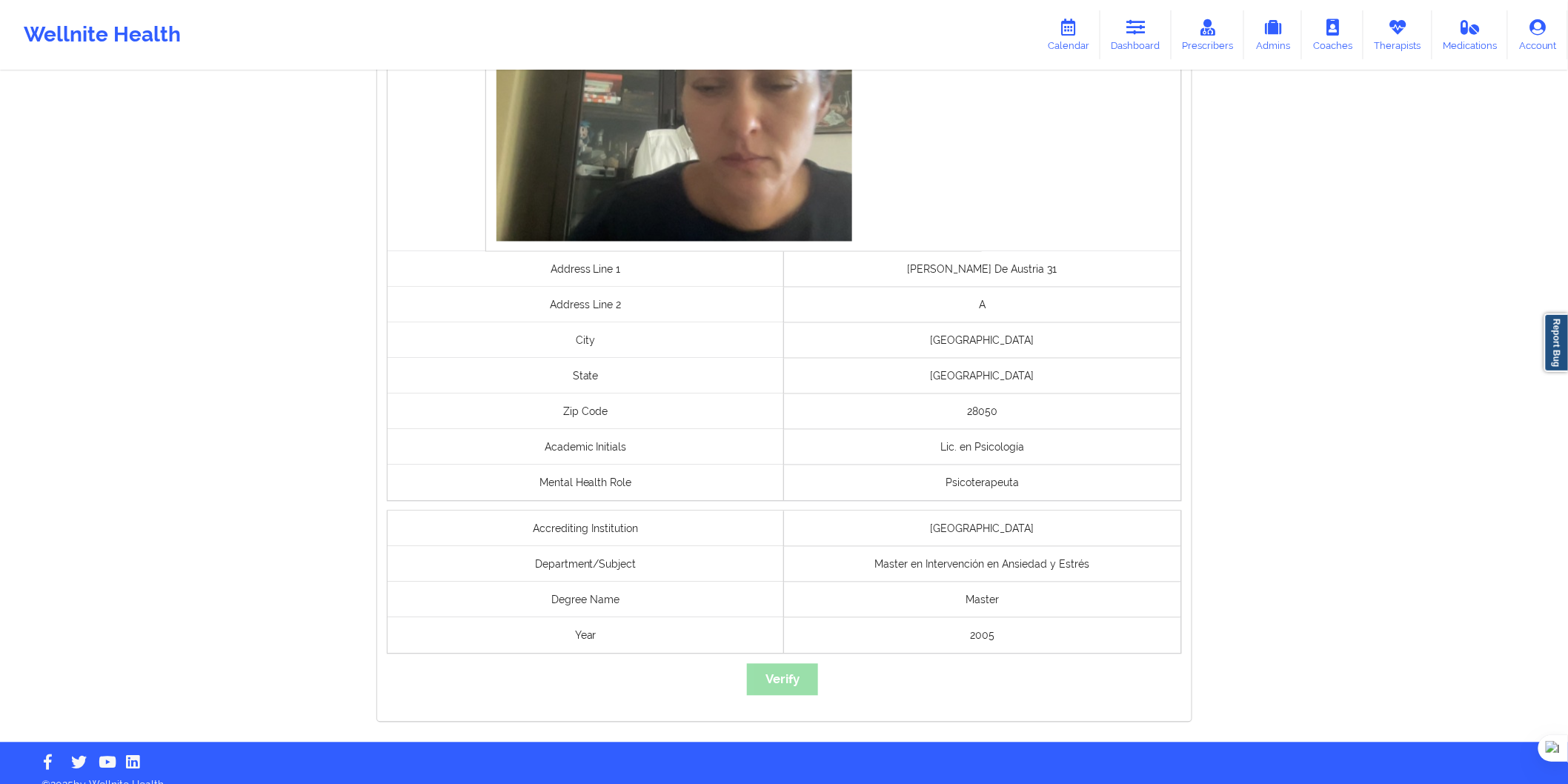
scroll to position [951, 0]
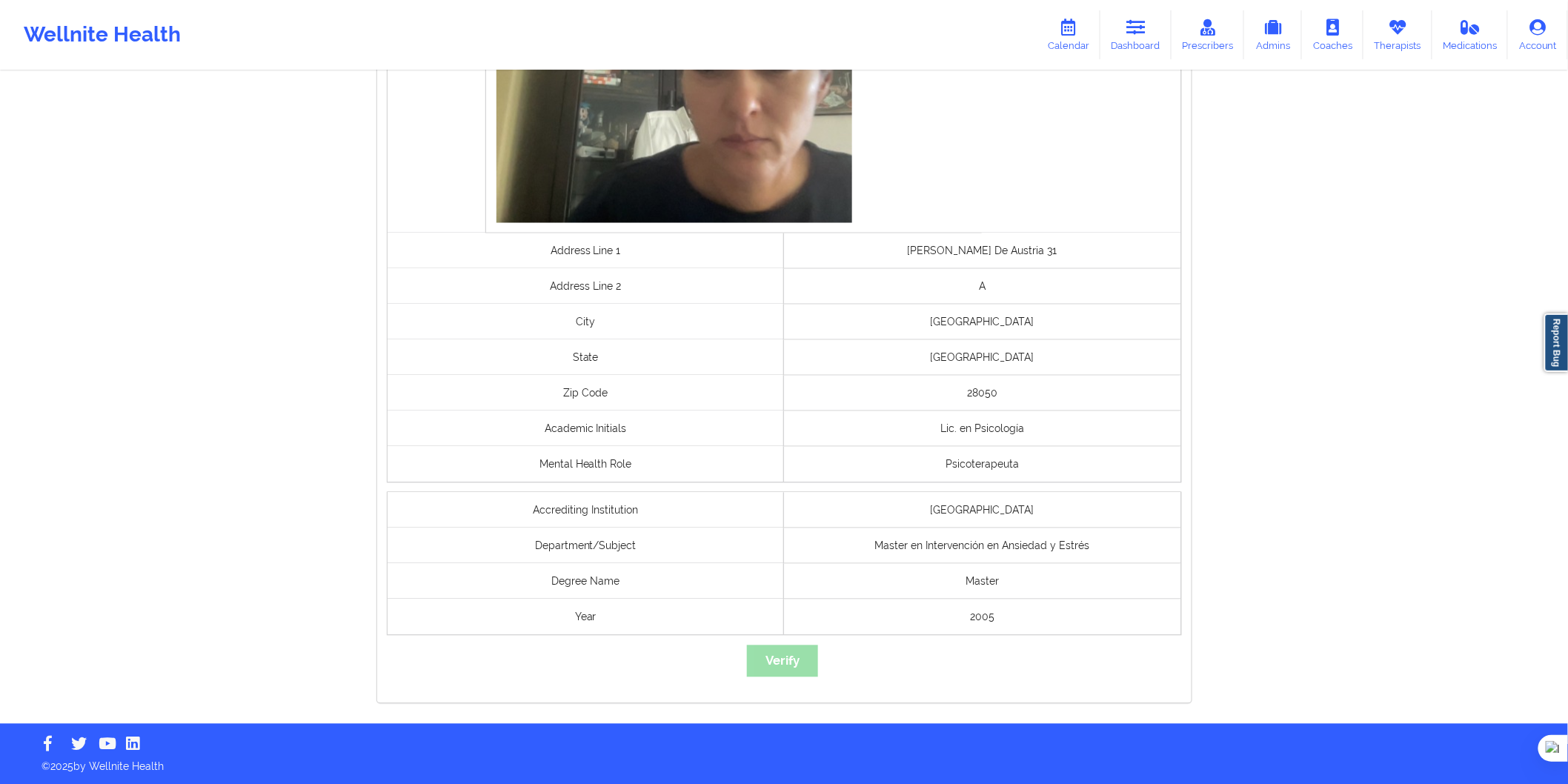
click at [808, 658] on div "governmentId Selfie Address Line 1 Ana De Austria 31 Address Line 2 A City Madr…" at bounding box center [785, 172] width 814 height 1060
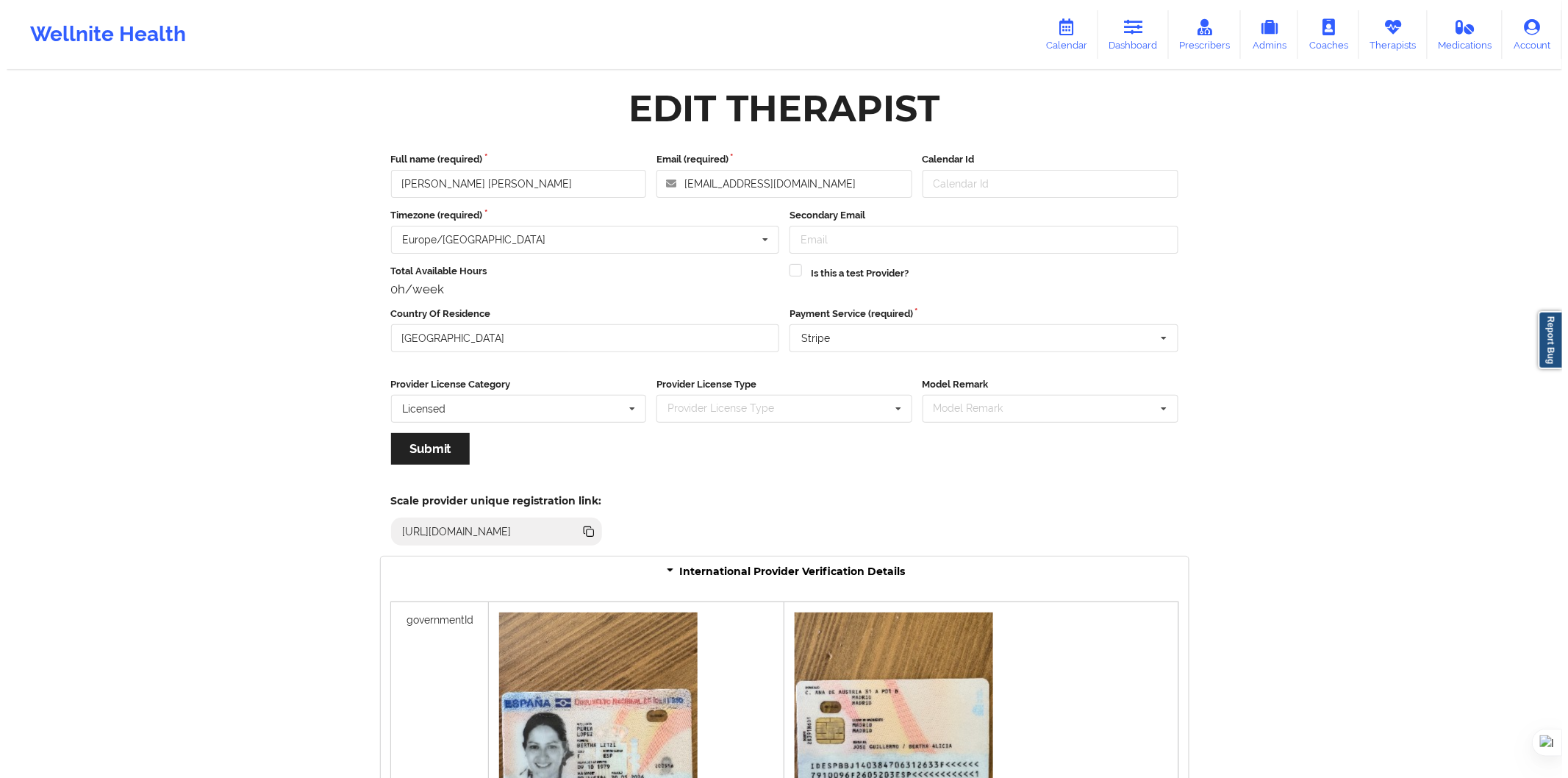
scroll to position [0, 0]
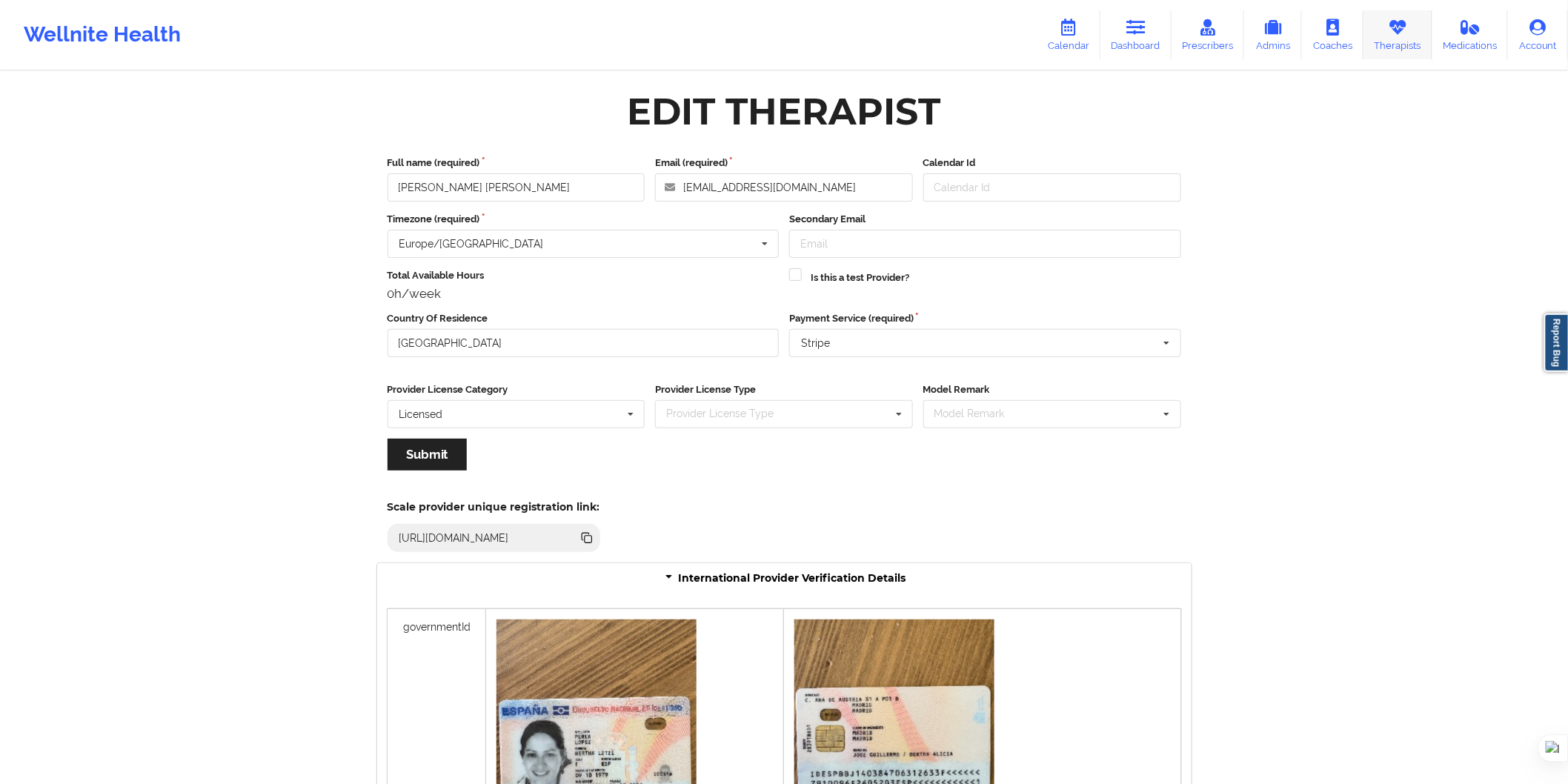
click at [1396, 33] on icon at bounding box center [1398, 27] width 19 height 16
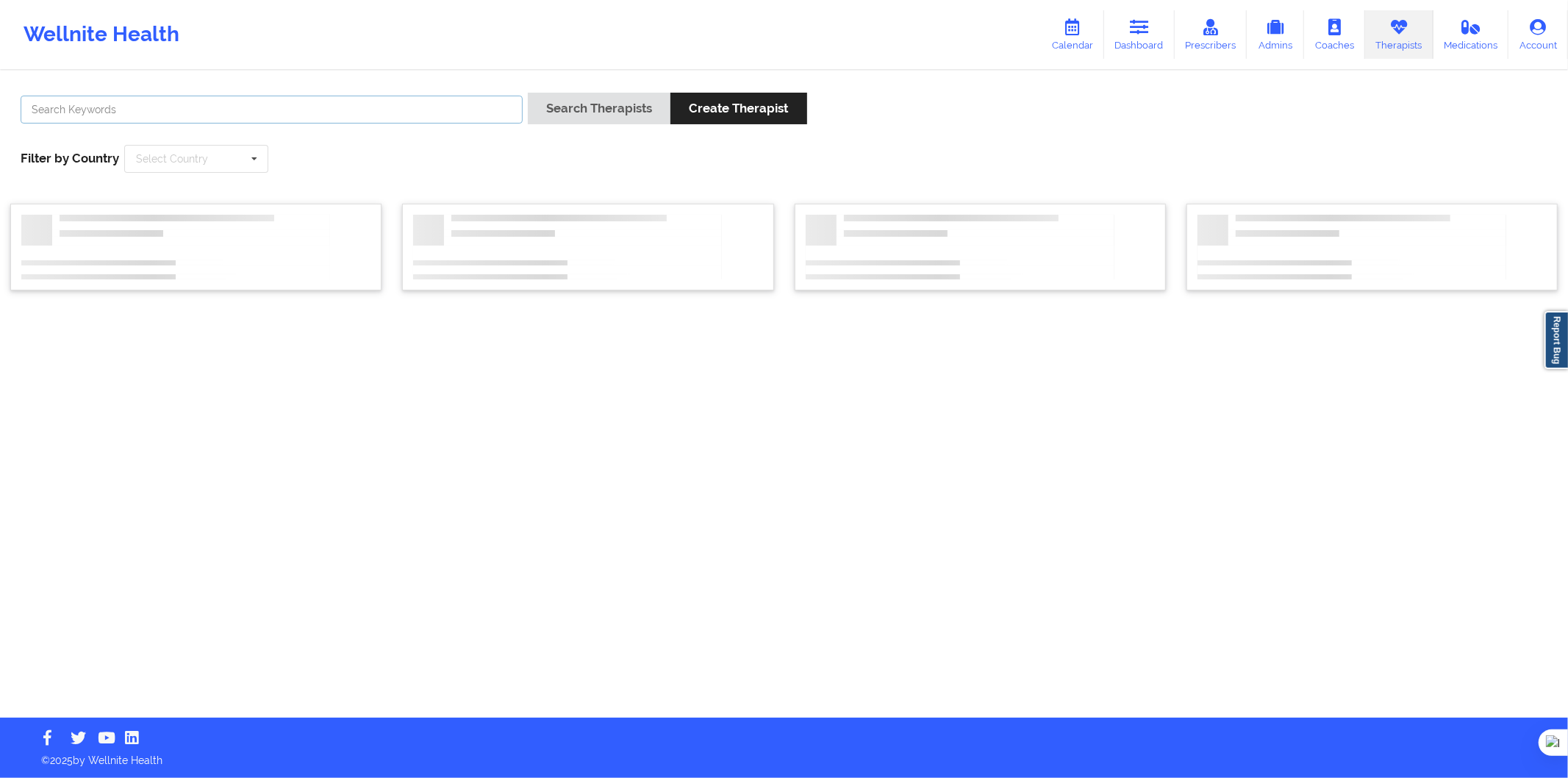
click at [258, 104] on input "text" at bounding box center [271, 110] width 502 height 28
paste input "Nora de la Torre Martínez"
type input "Nora de la Torre Martínez"
click at [635, 93] on button "Search Therapists" at bounding box center [599, 108] width 142 height 32
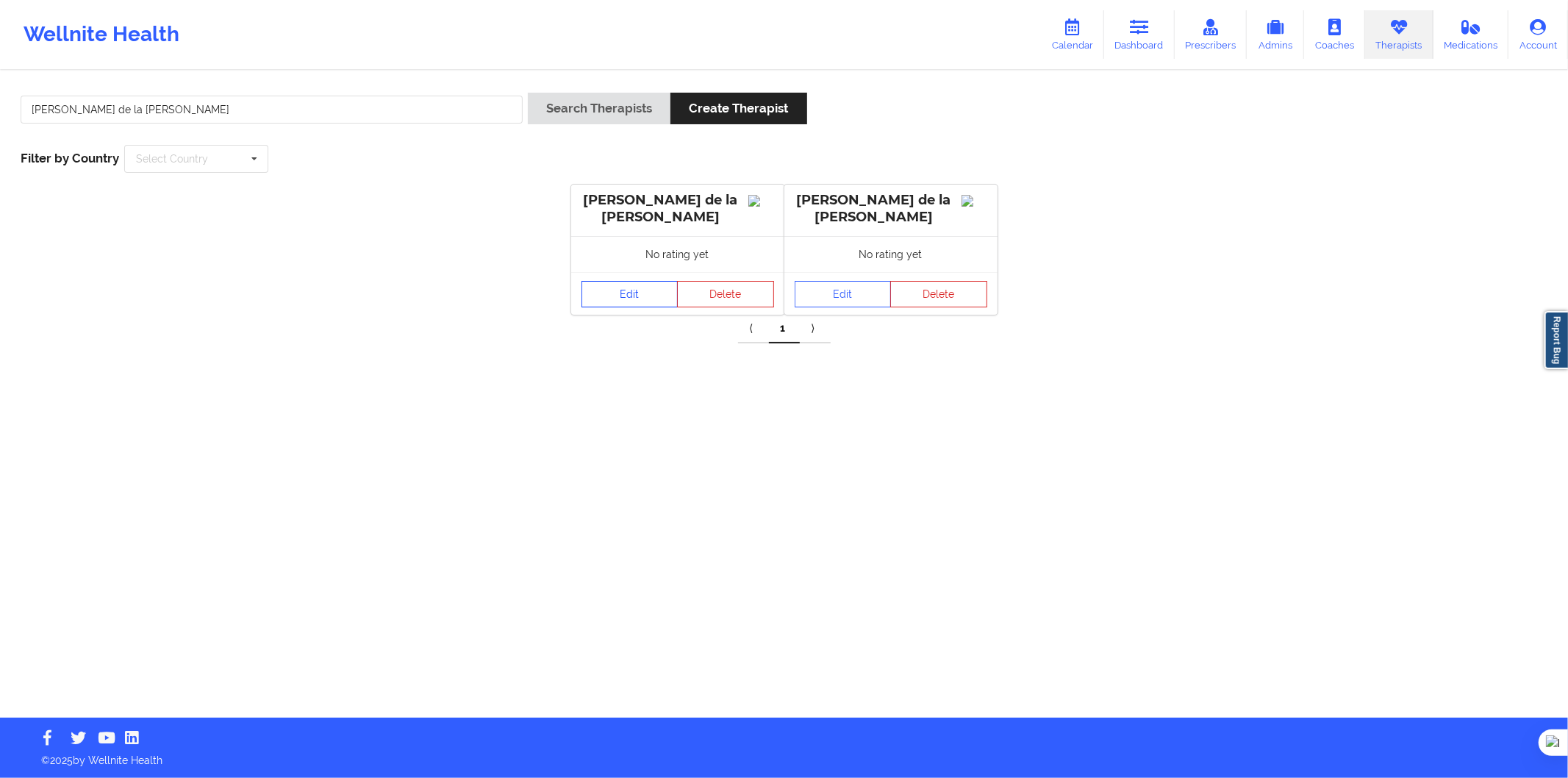
click at [621, 292] on link "Edit" at bounding box center [630, 294] width 97 height 27
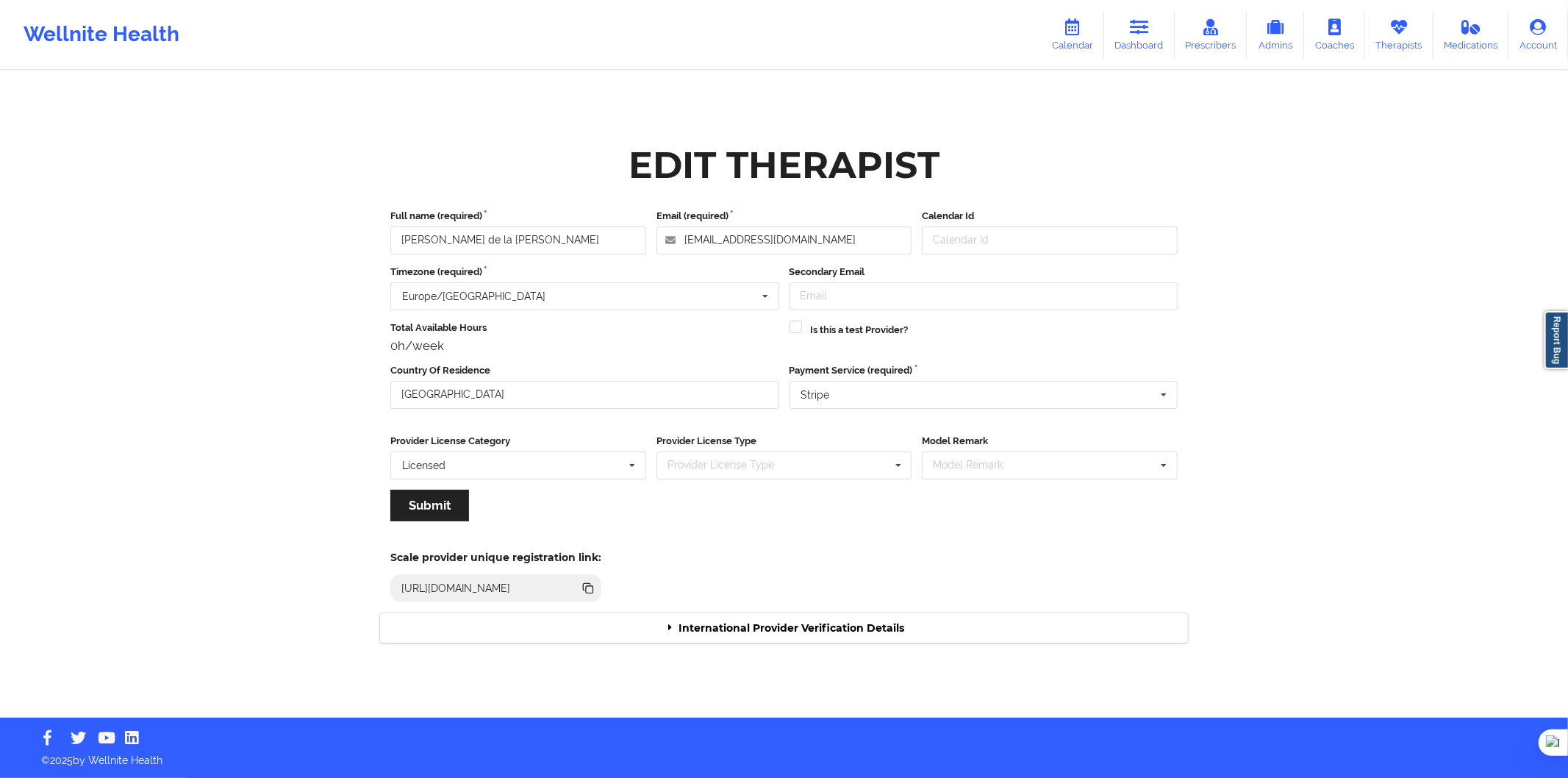
click at [748, 607] on div "Scale provider unique registration link: https://www.wellnite.co/practice/regis…" at bounding box center [784, 572] width 829 height 81
click at [783, 627] on div "International Provider Verification Details" at bounding box center [784, 628] width 808 height 30
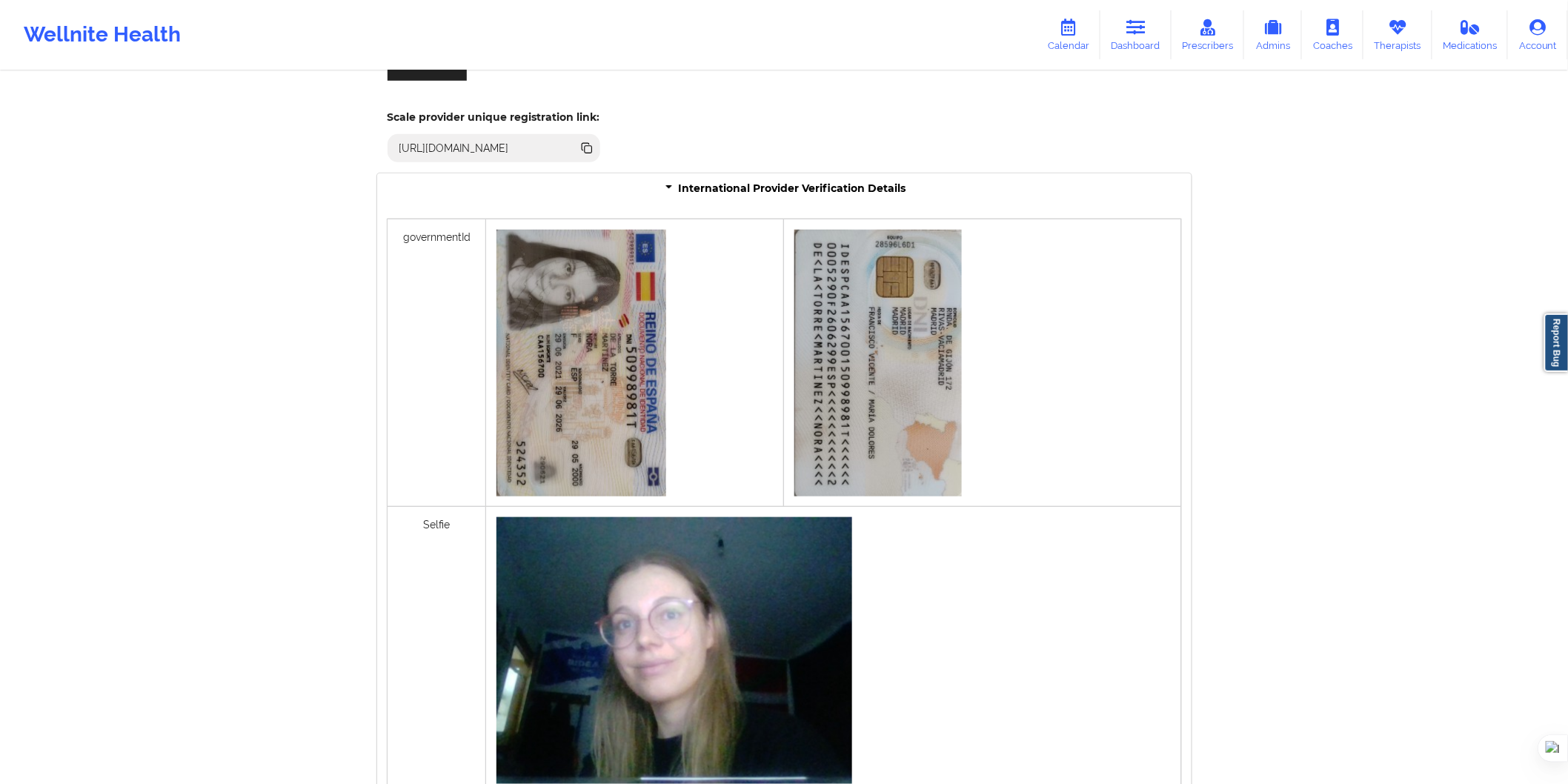
scroll to position [383, 0]
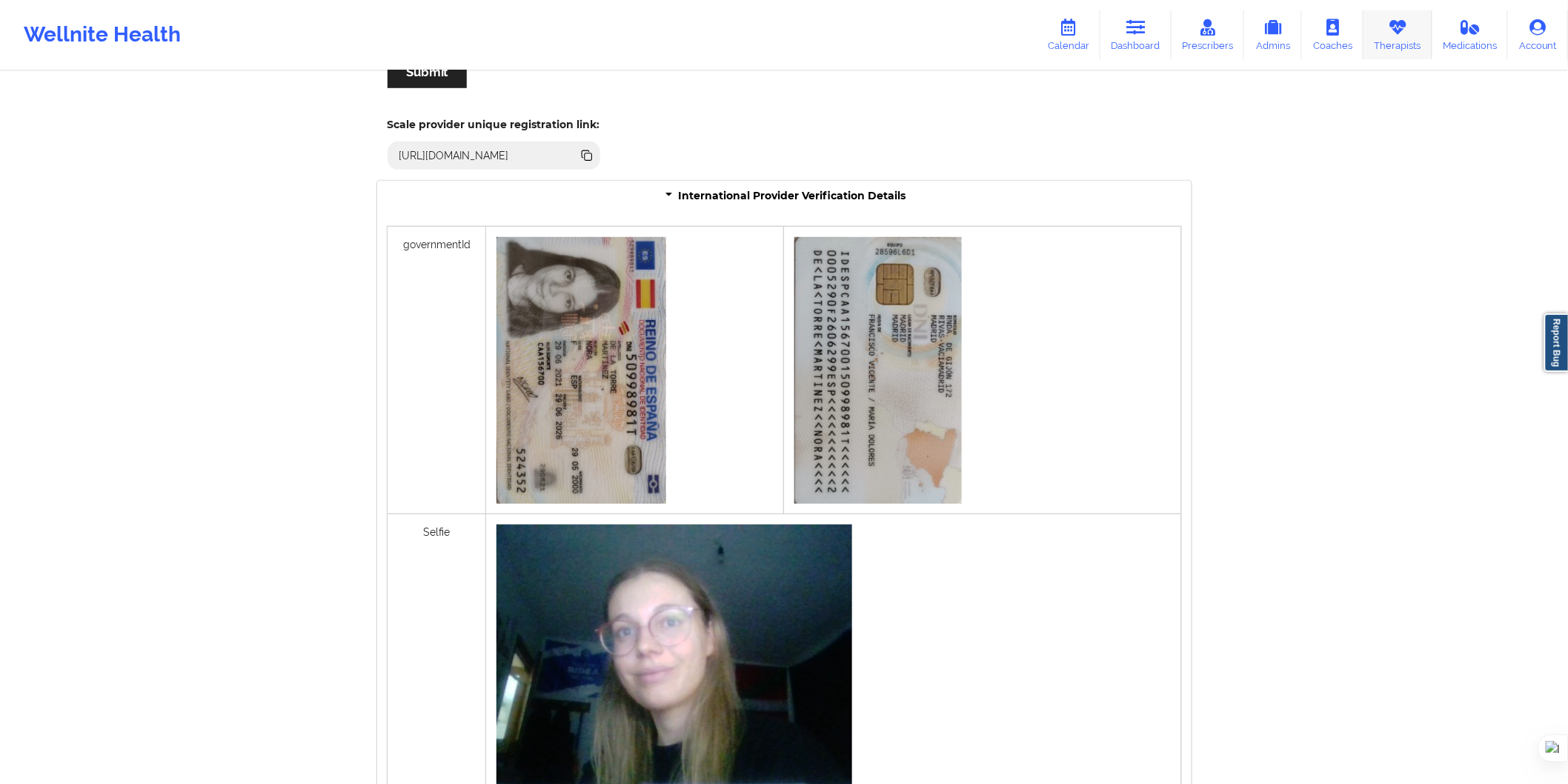
click at [1399, 30] on icon at bounding box center [1398, 27] width 19 height 16
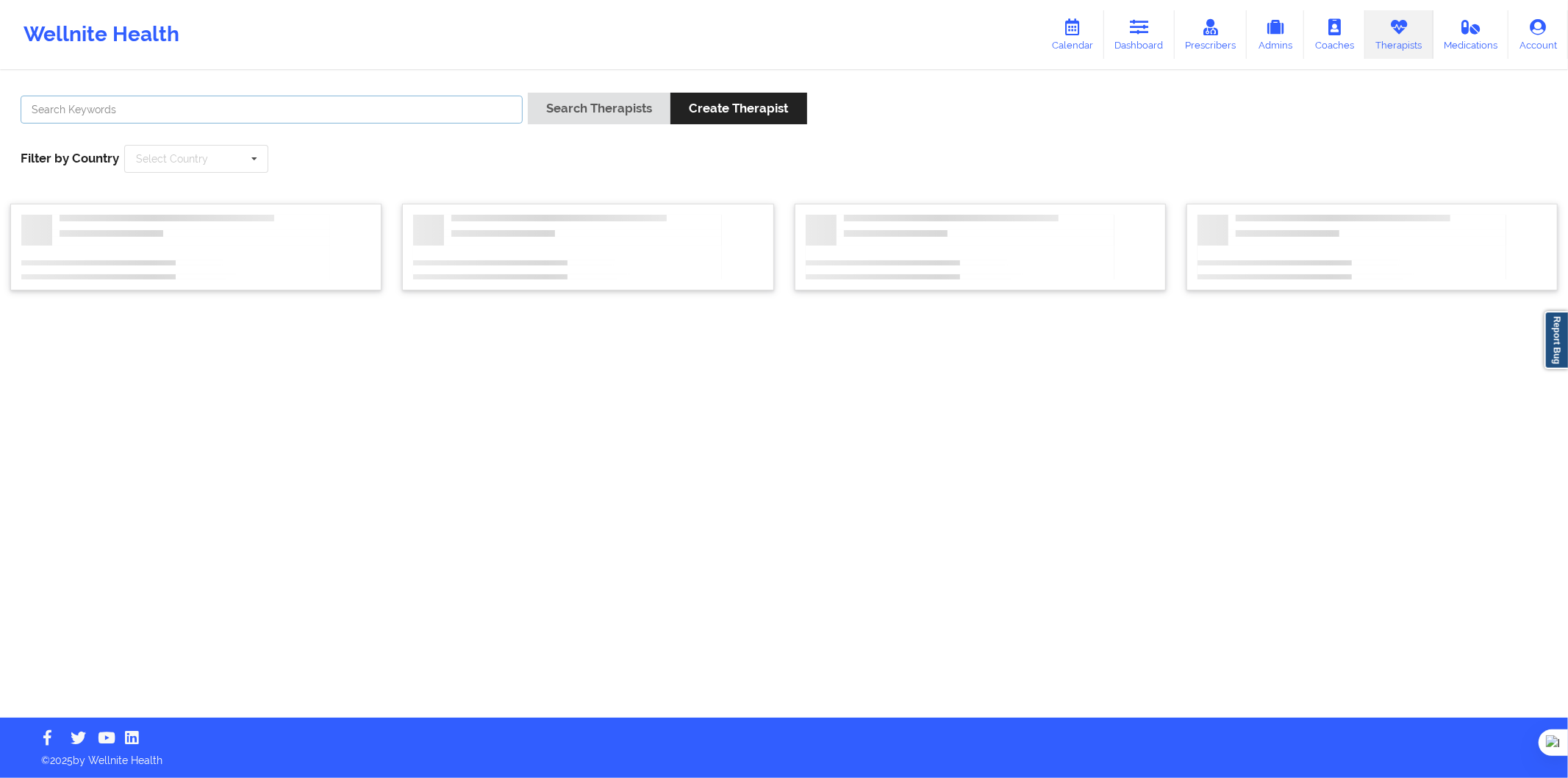
click at [245, 112] on input "text" at bounding box center [271, 110] width 502 height 28
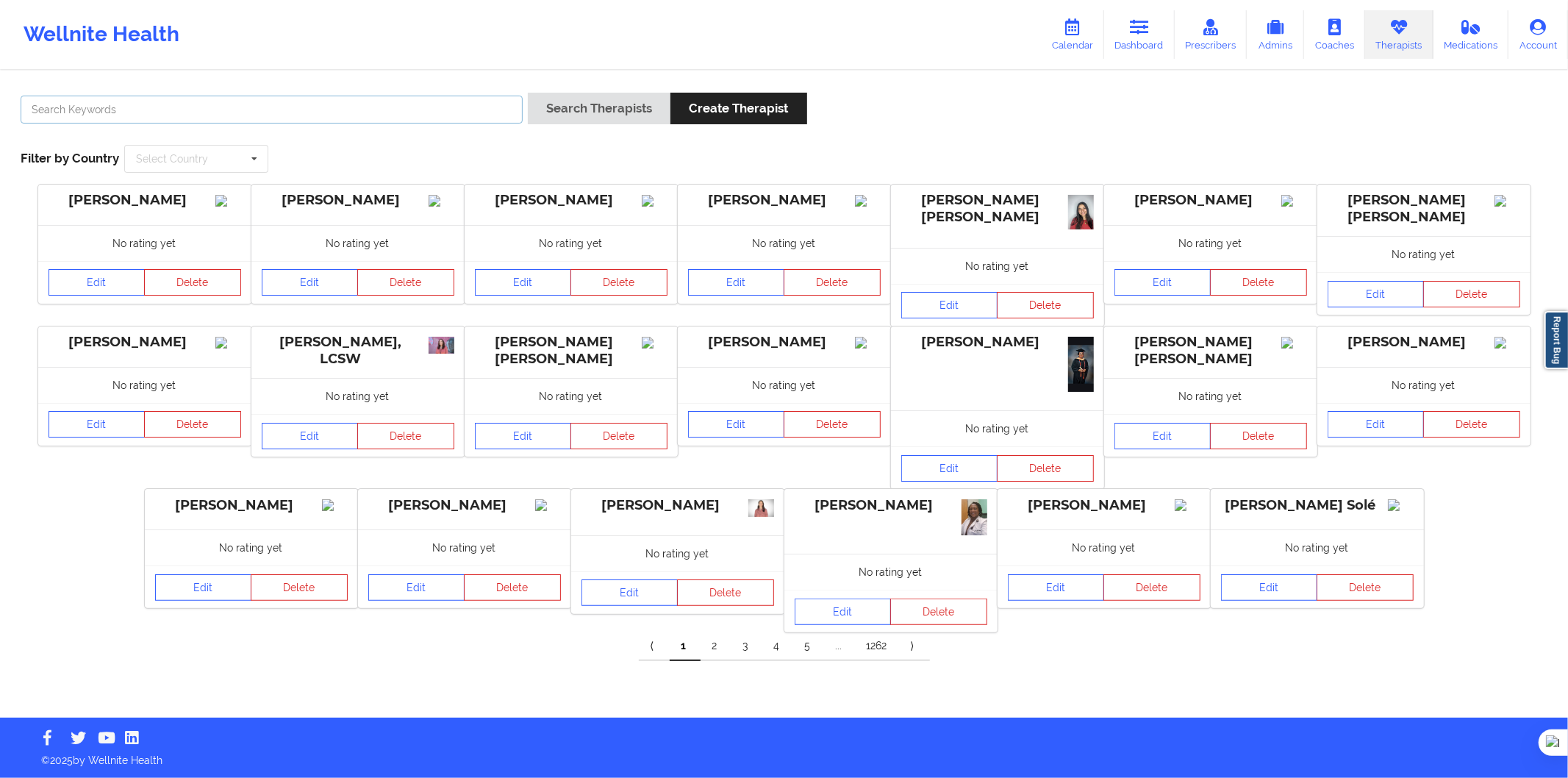
click at [321, 119] on input "text" at bounding box center [271, 110] width 502 height 28
paste input "Ruben Rivera Linares"
type input "Ruben Rivera Linares"
click at [604, 100] on button "Search Therapists" at bounding box center [599, 108] width 142 height 32
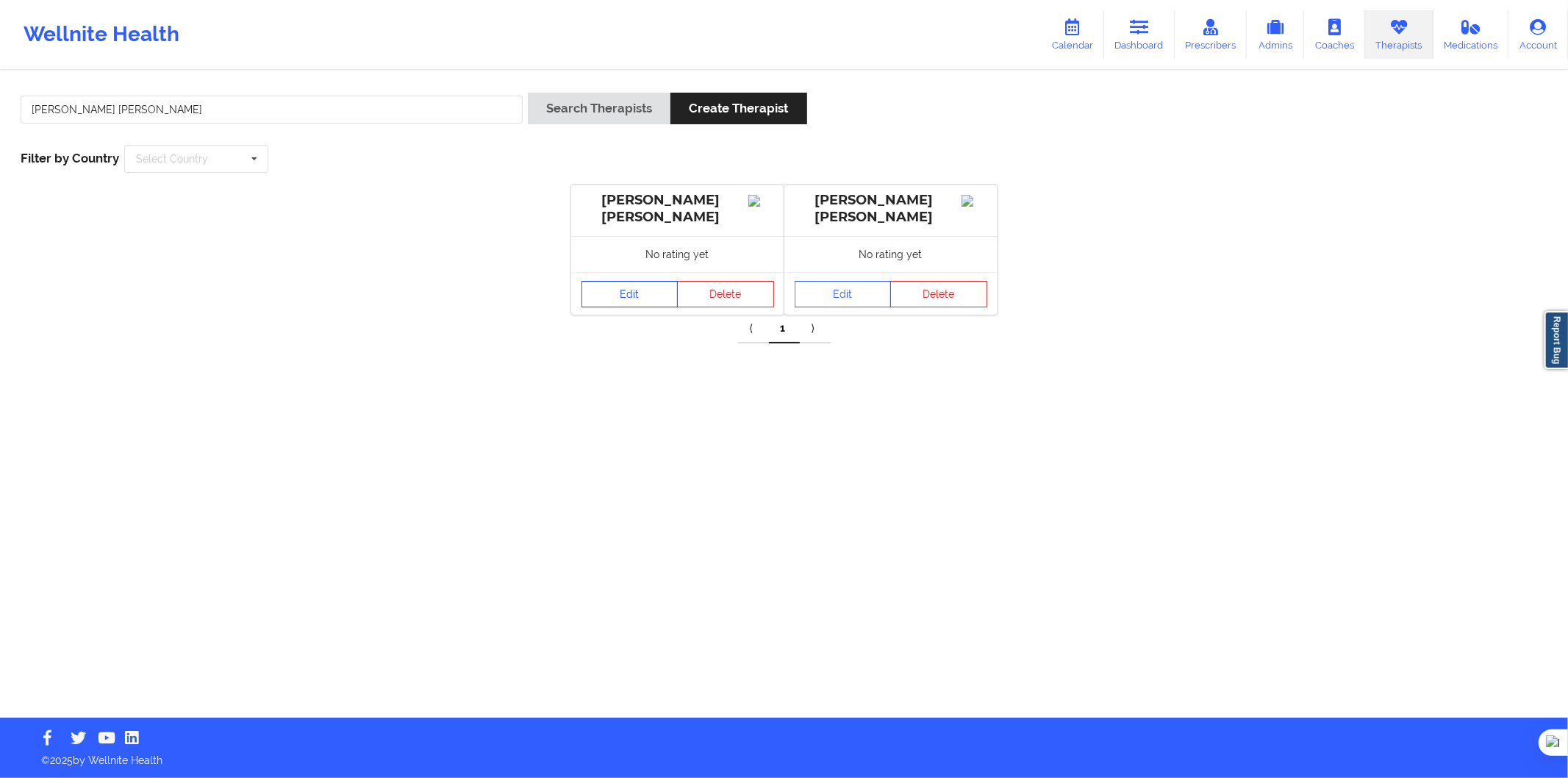
click at [641, 293] on link "Edit" at bounding box center [630, 294] width 97 height 27
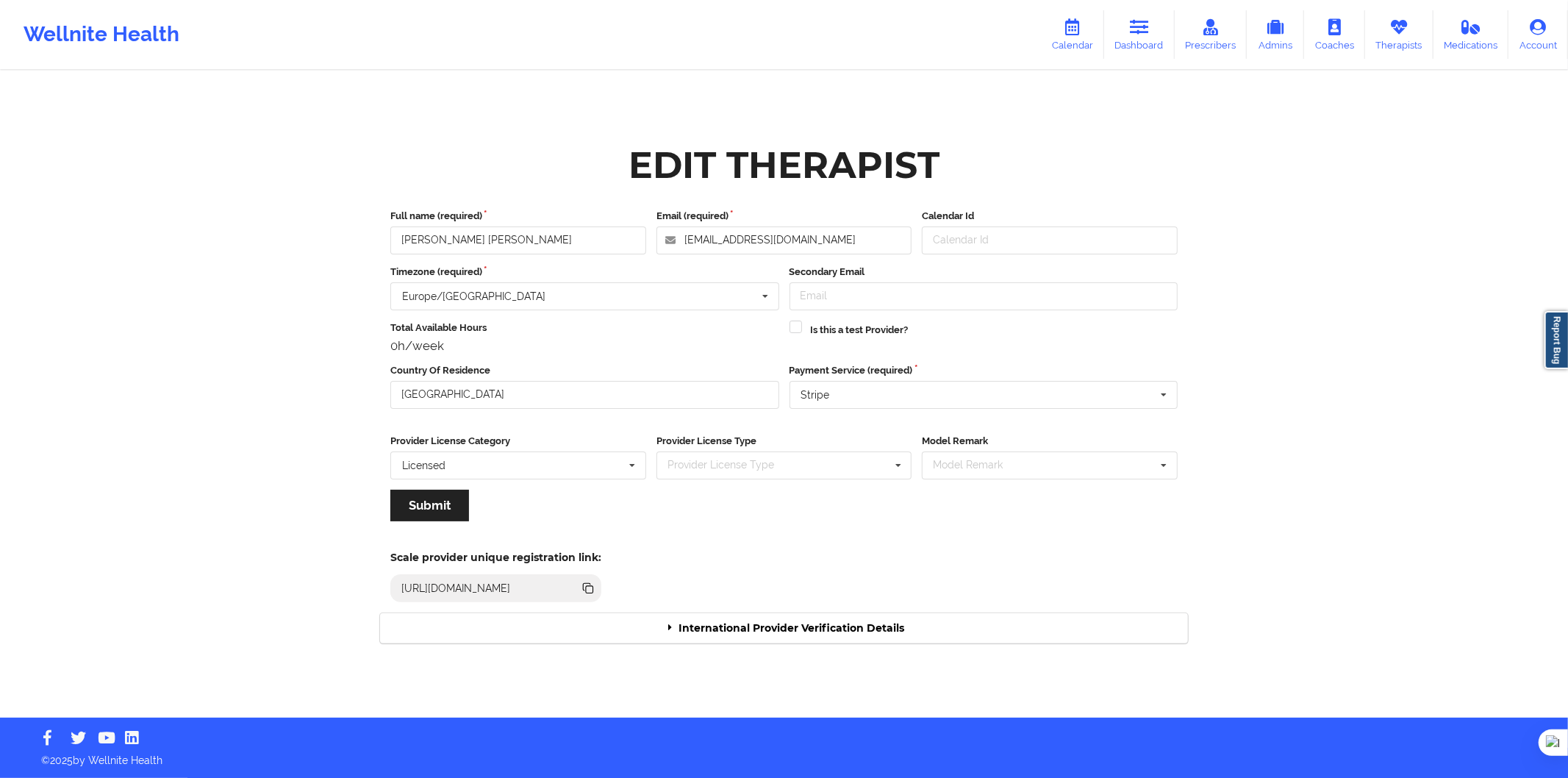
drag, startPoint x: 779, startPoint y: 628, endPoint x: 803, endPoint y: 601, distance: 36.1
click at [780, 626] on div "International Provider Verification Details" at bounding box center [784, 628] width 808 height 30
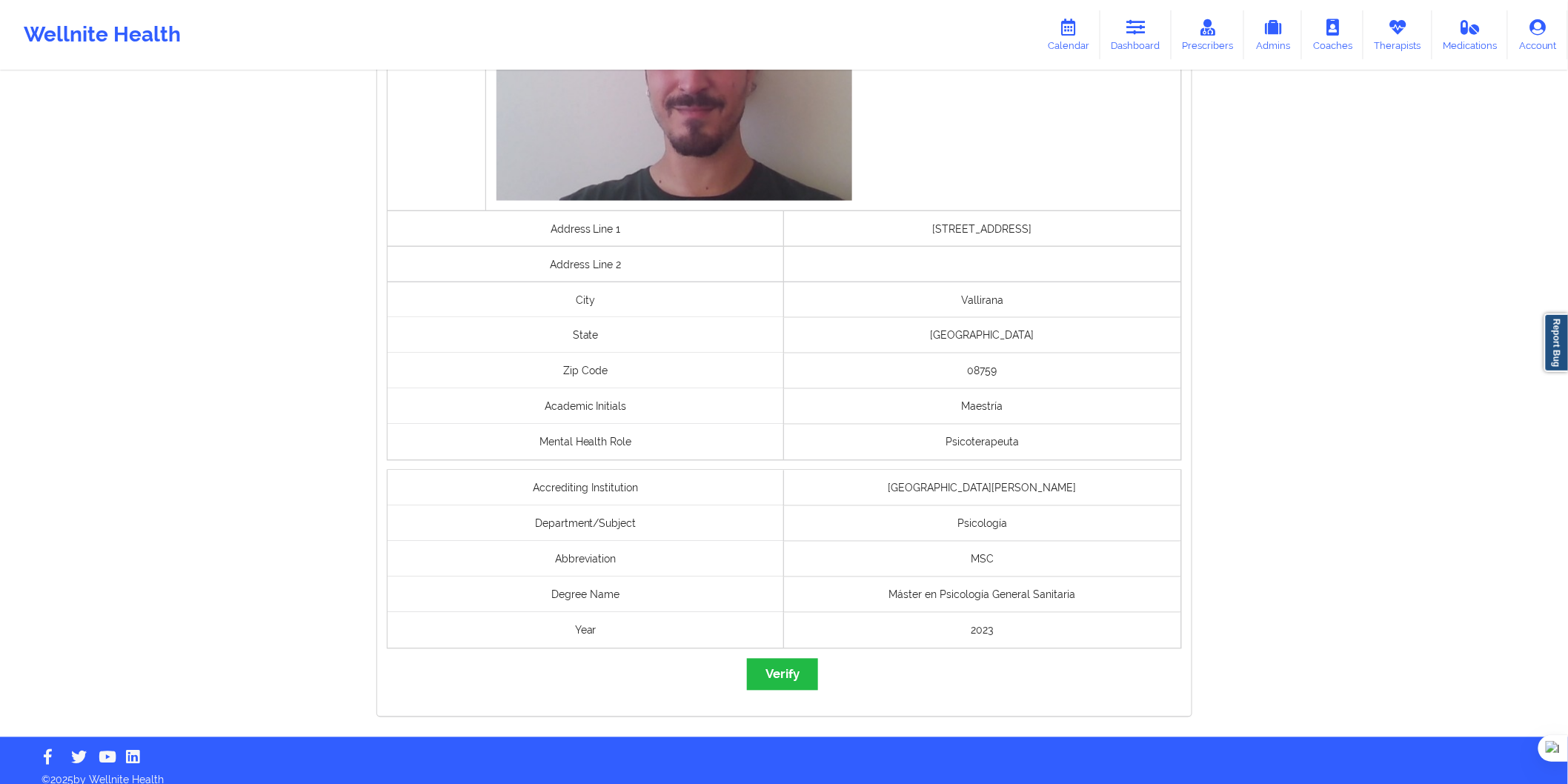
scroll to position [875, 0]
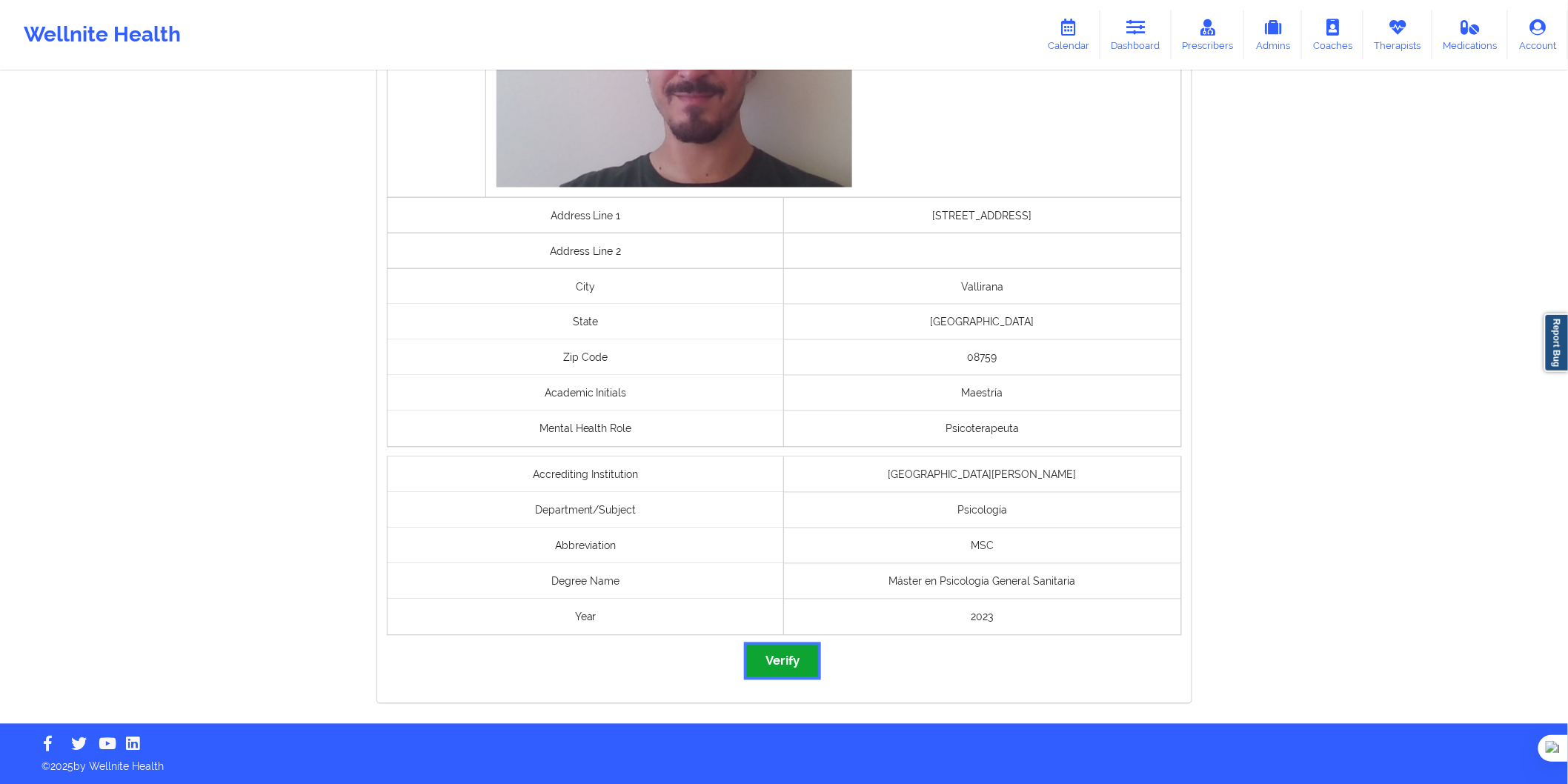
click at [793, 660] on button "Verify" at bounding box center [783, 661] width 71 height 32
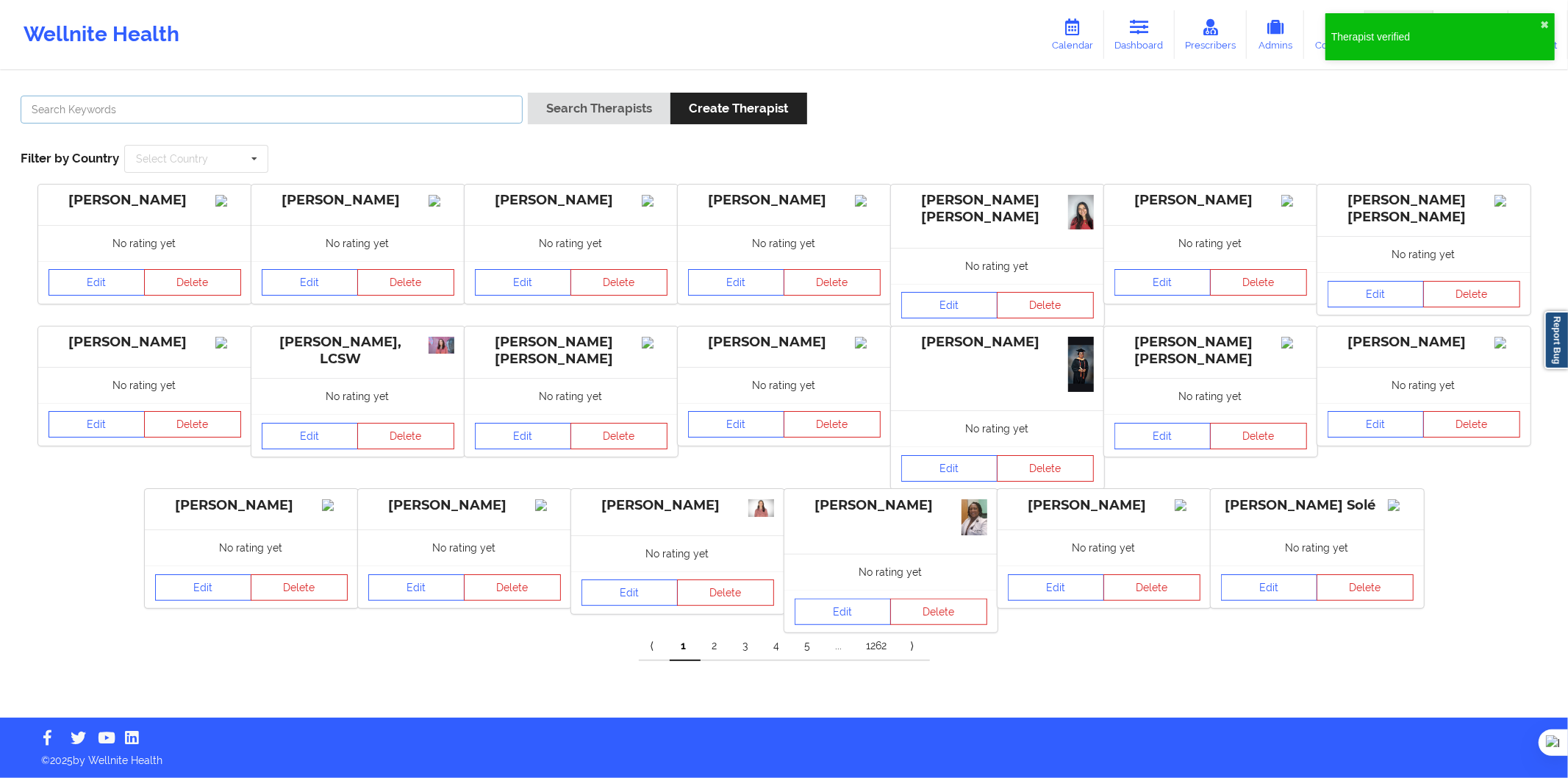
click at [299, 113] on input "text" at bounding box center [271, 110] width 502 height 28
paste input "Ruben Rivera Linares"
drag, startPoint x: 495, startPoint y: 117, endPoint x: 1, endPoint y: 105, distance: 494.1
click at [1, 105] on div "Ruben Rivera Linares Search Therapists Create Therapist Filter by Country Selec…" at bounding box center [784, 395] width 1568 height 646
paste input "Bertha Litzi Perea López"
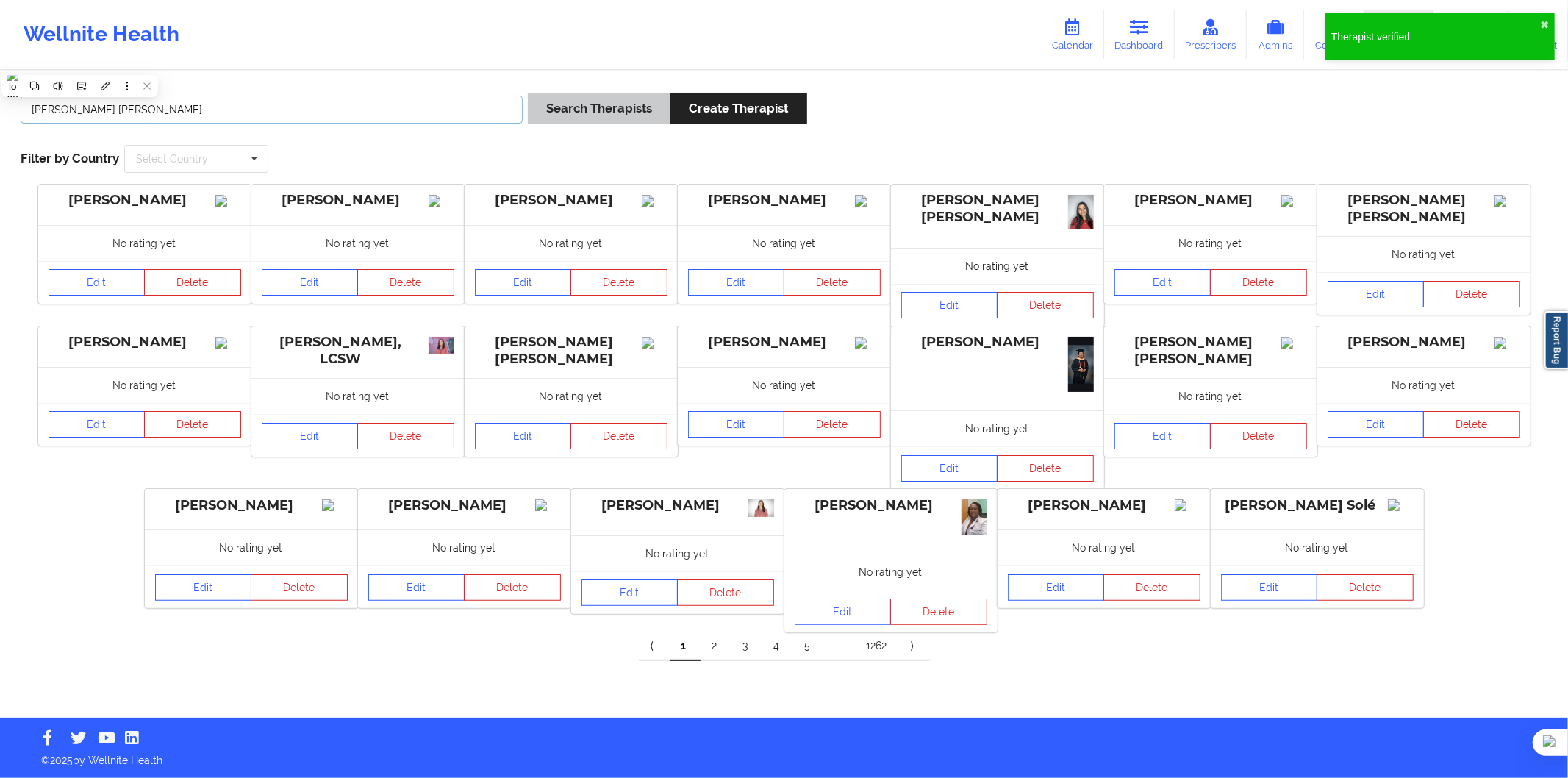
type input "Bertha Litzi Perea López"
click at [599, 107] on button "Search Therapists" at bounding box center [599, 108] width 142 height 32
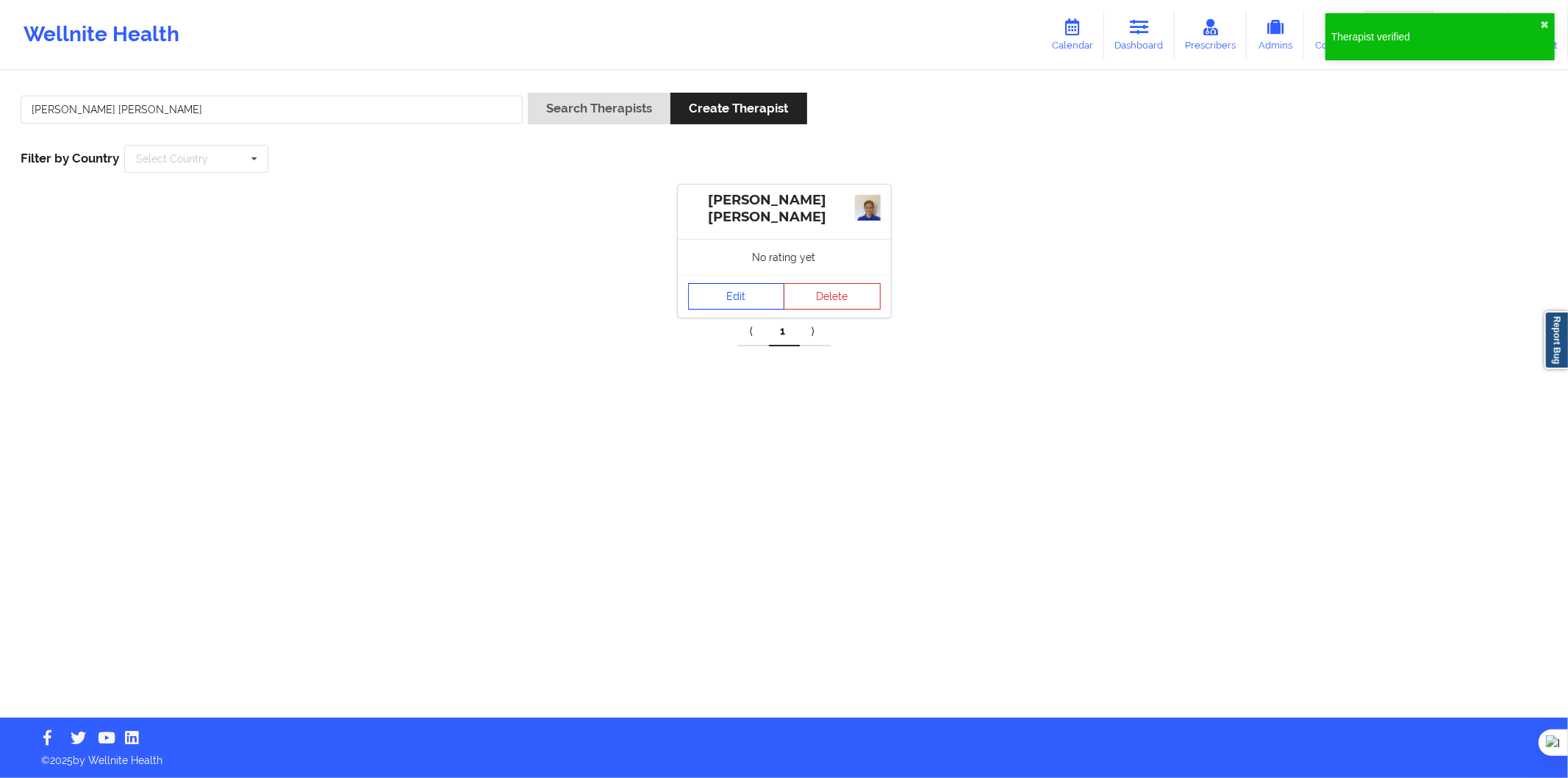
click at [763, 295] on link "Edit" at bounding box center [737, 296] width 97 height 27
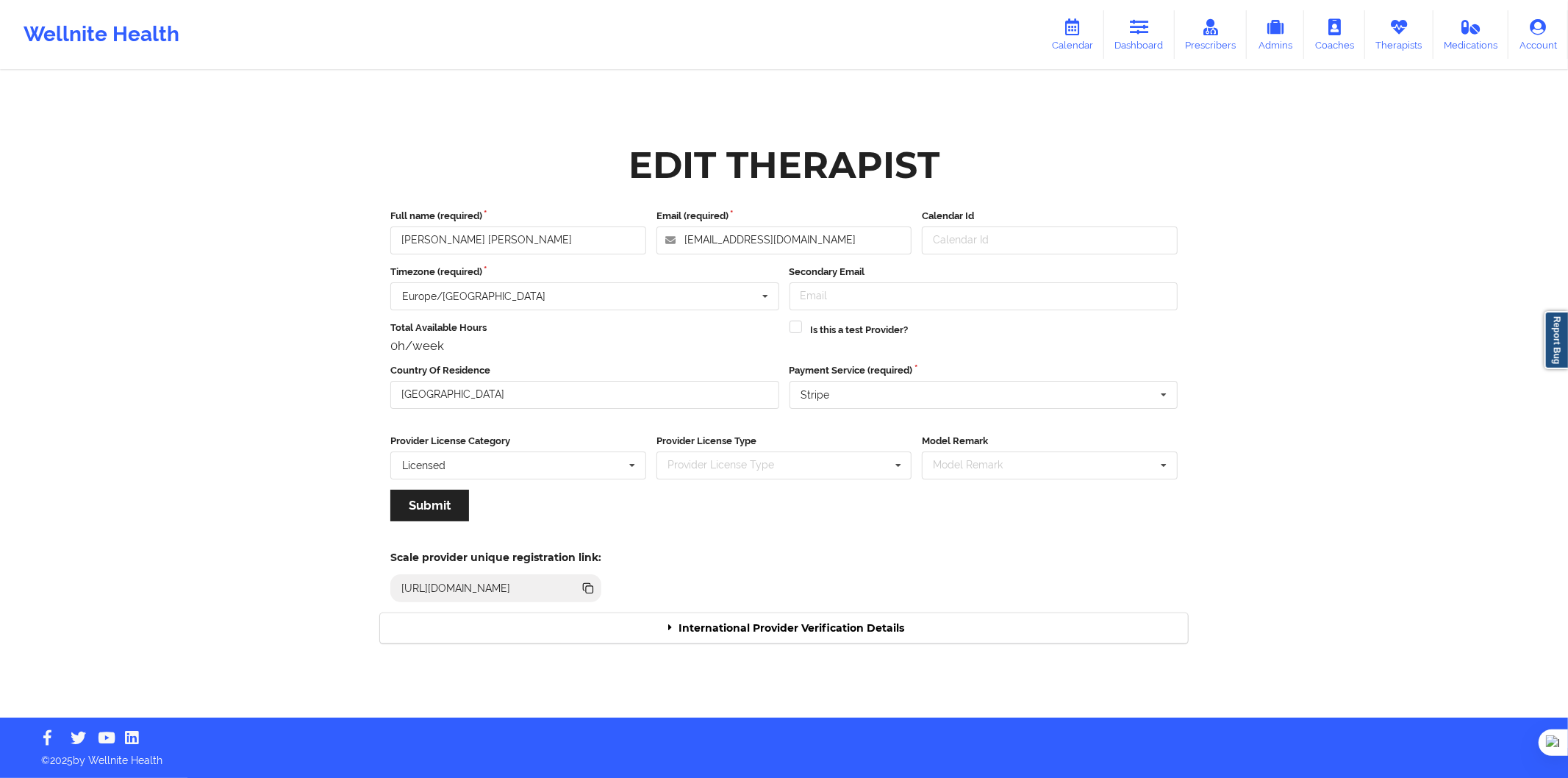
click at [658, 628] on div "International Provider Verification Details" at bounding box center [784, 628] width 808 height 30
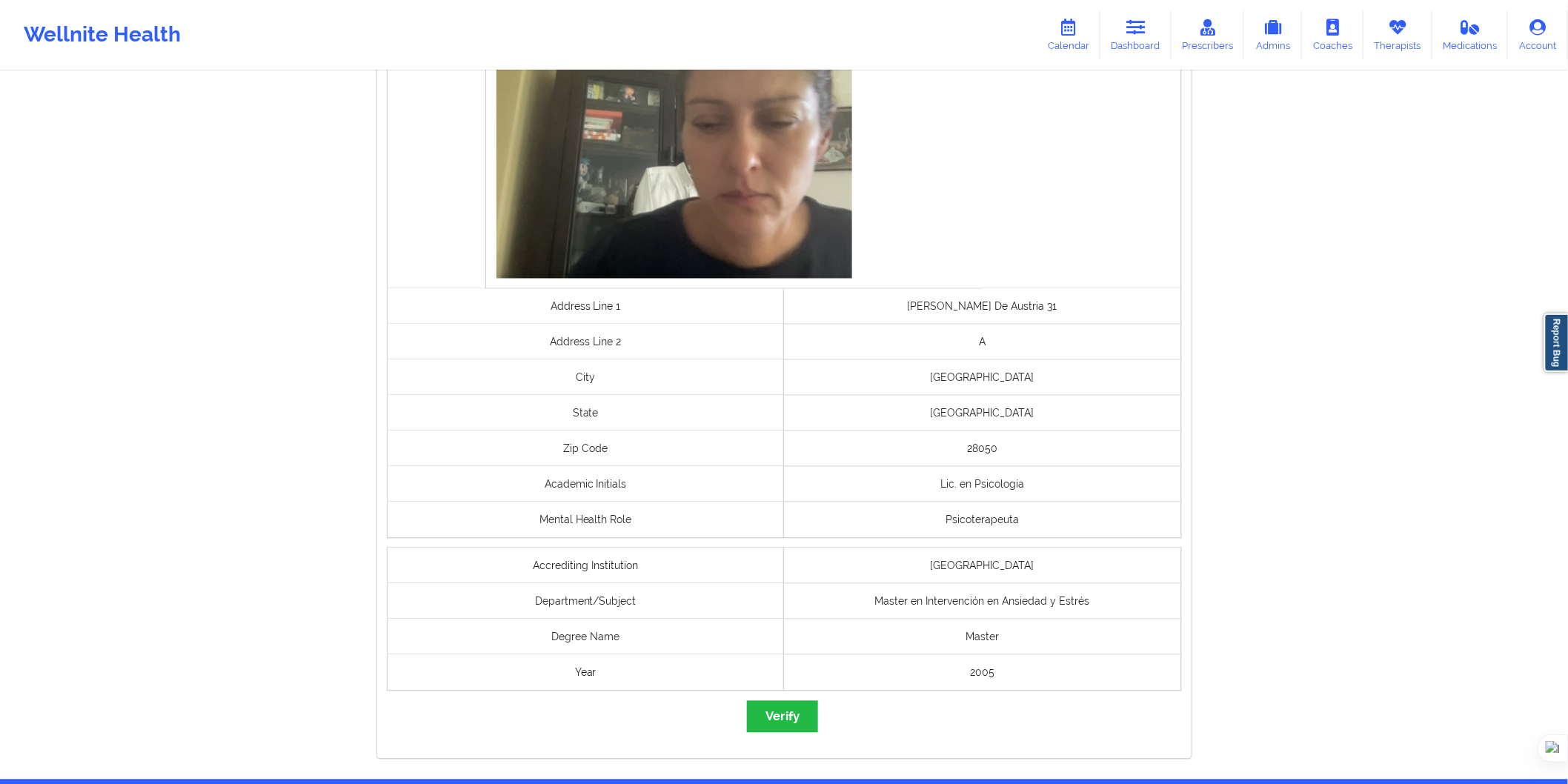
scroll to position [906, 0]
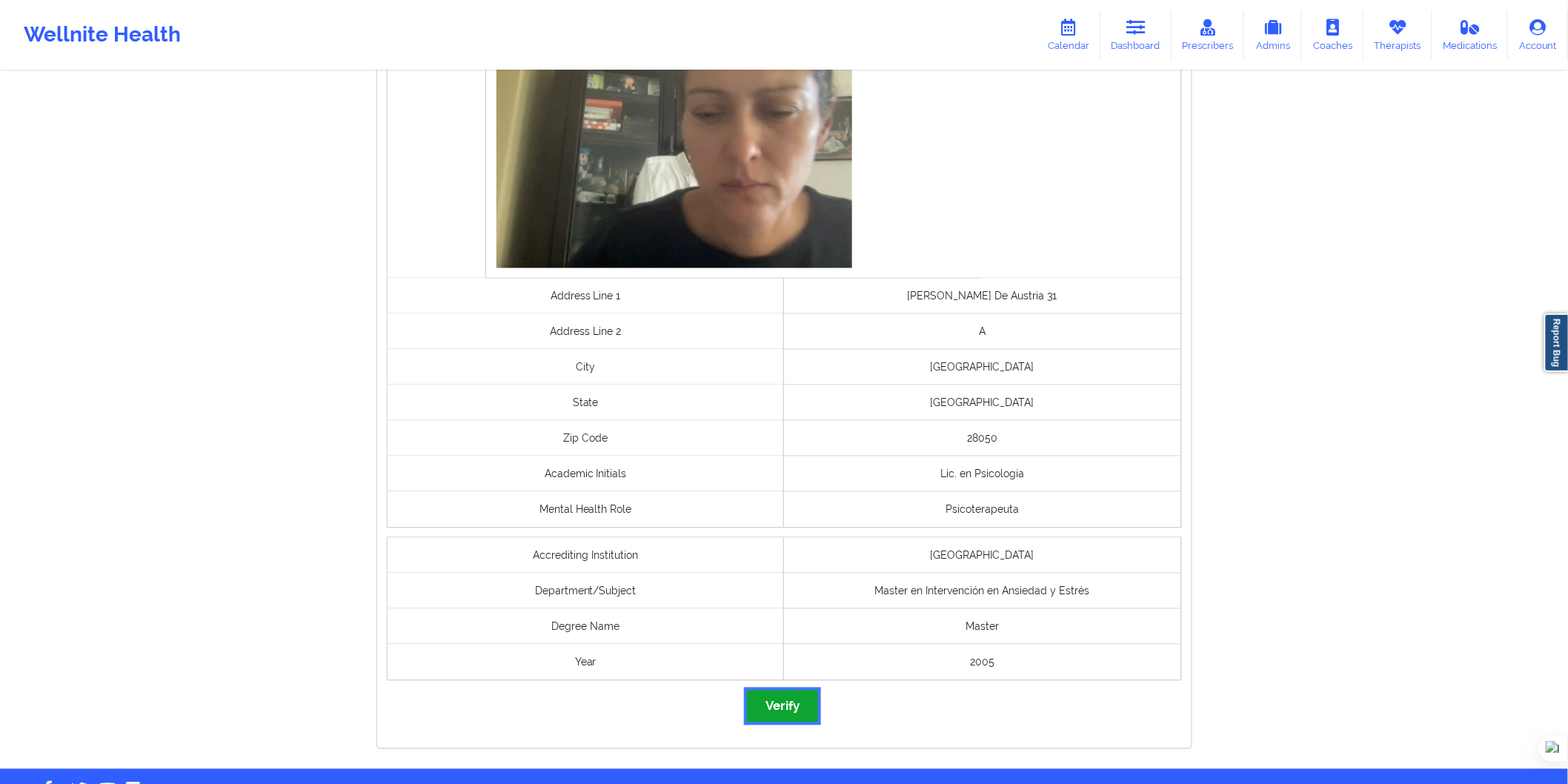
click at [787, 707] on button "Verify" at bounding box center [783, 707] width 71 height 32
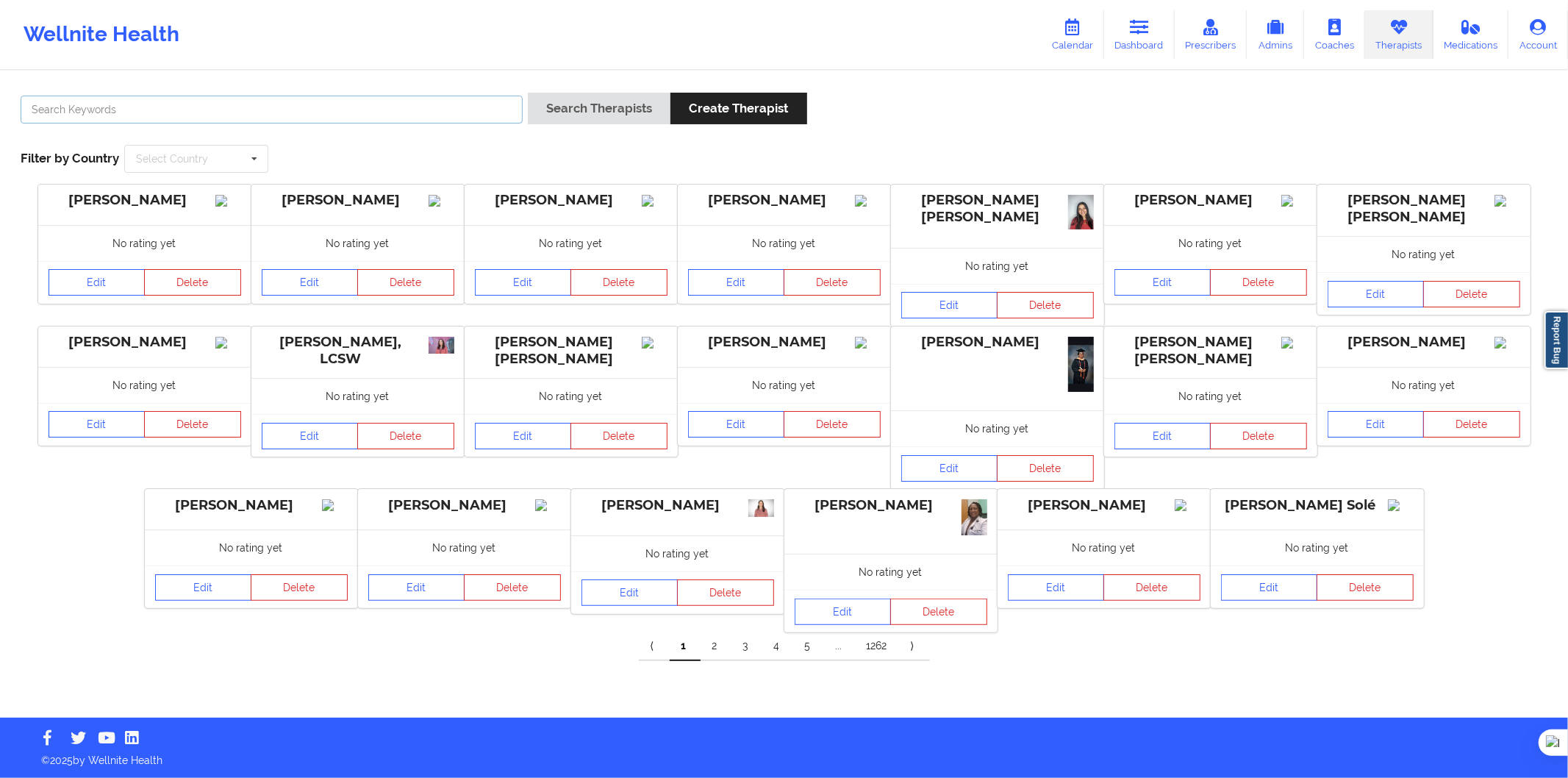
click at [295, 116] on input "text" at bounding box center [271, 110] width 502 height 28
paste input "Ramon Novellas Lopez"
type input "Ramon Novellas Lopez"
click at [606, 105] on button "Search Therapists" at bounding box center [599, 108] width 142 height 32
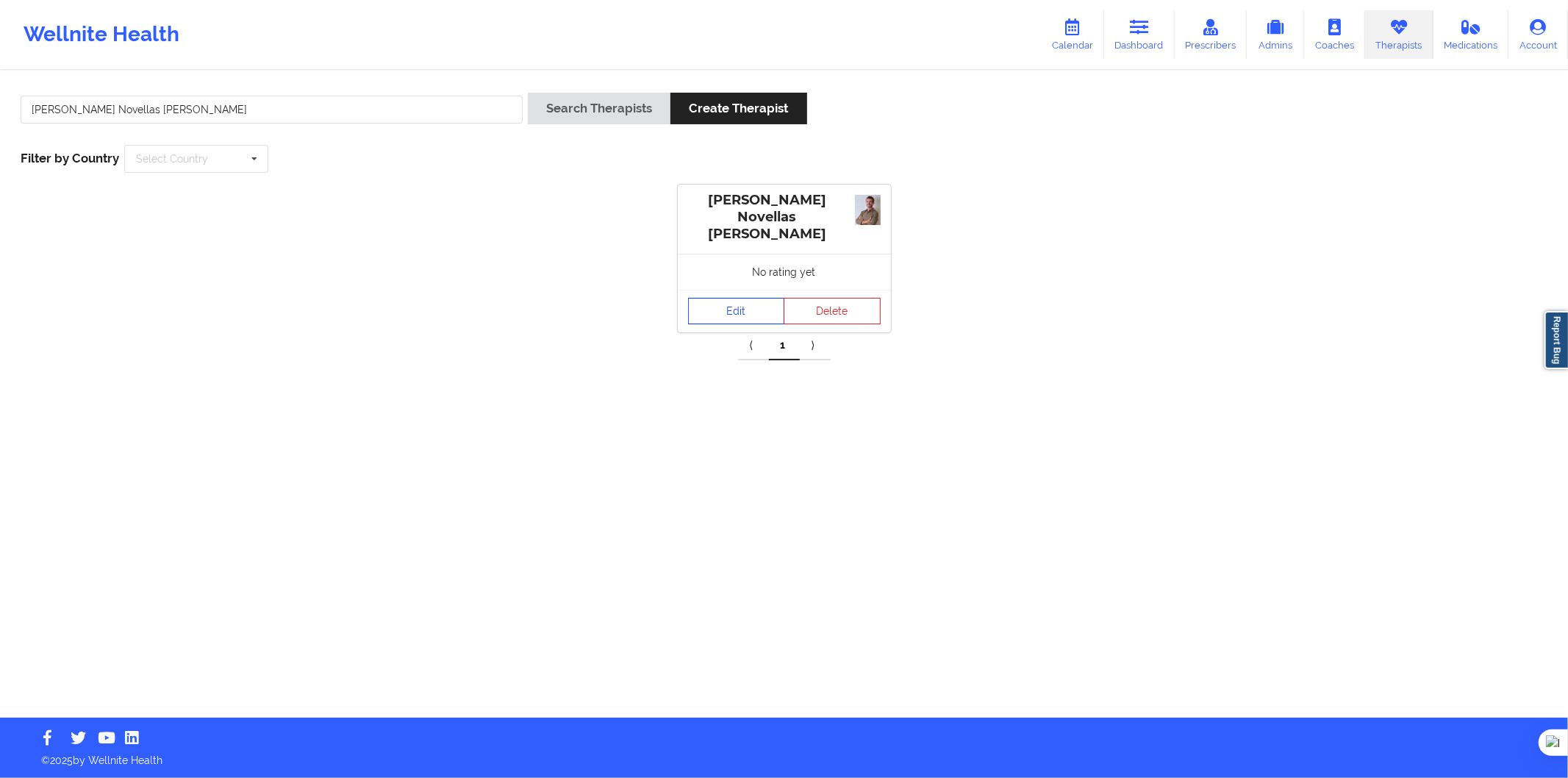
click at [718, 300] on link "Edit" at bounding box center [737, 311] width 97 height 27
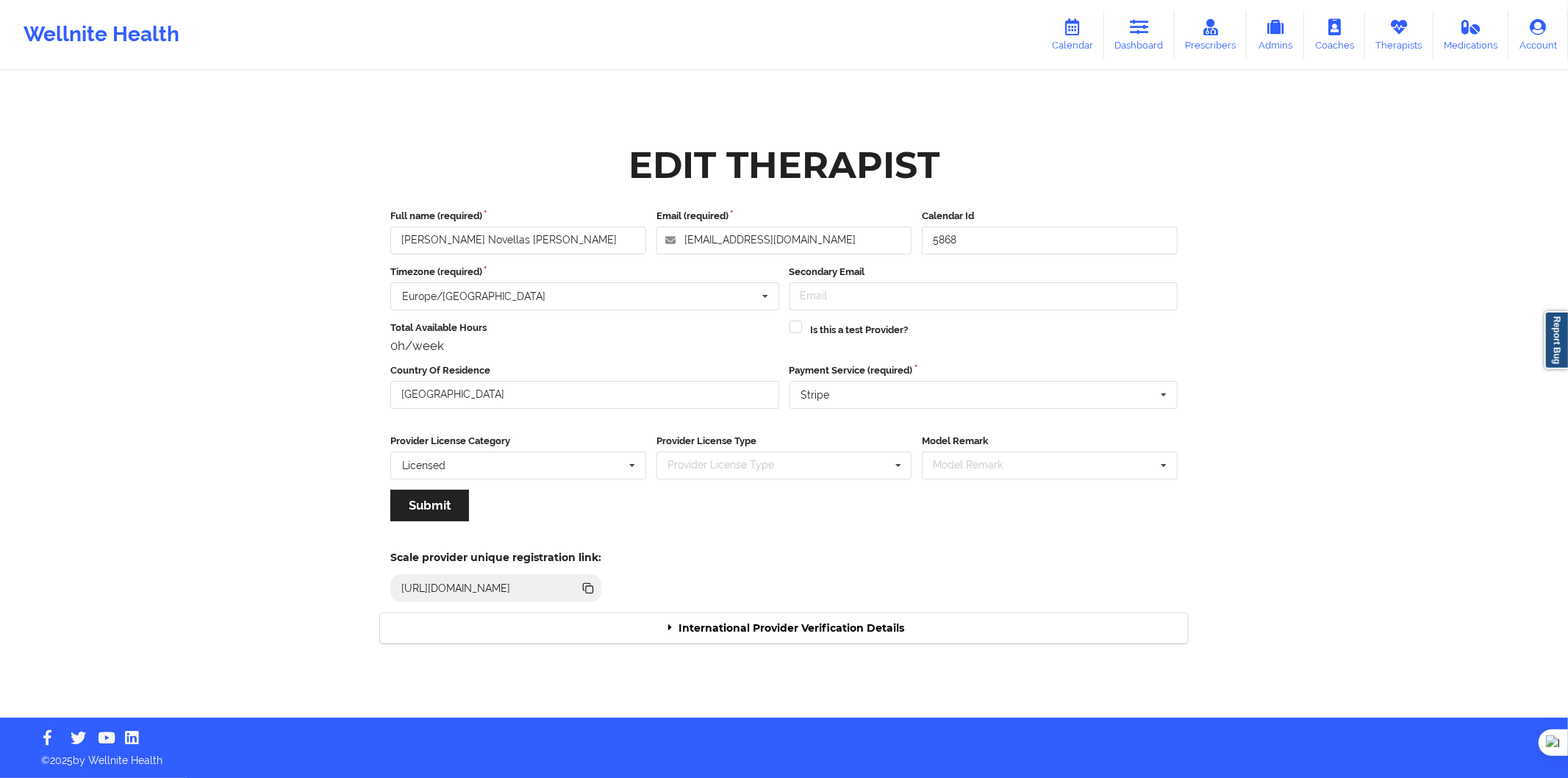
click at [776, 630] on div "International Provider Verification Details" at bounding box center [784, 628] width 808 height 30
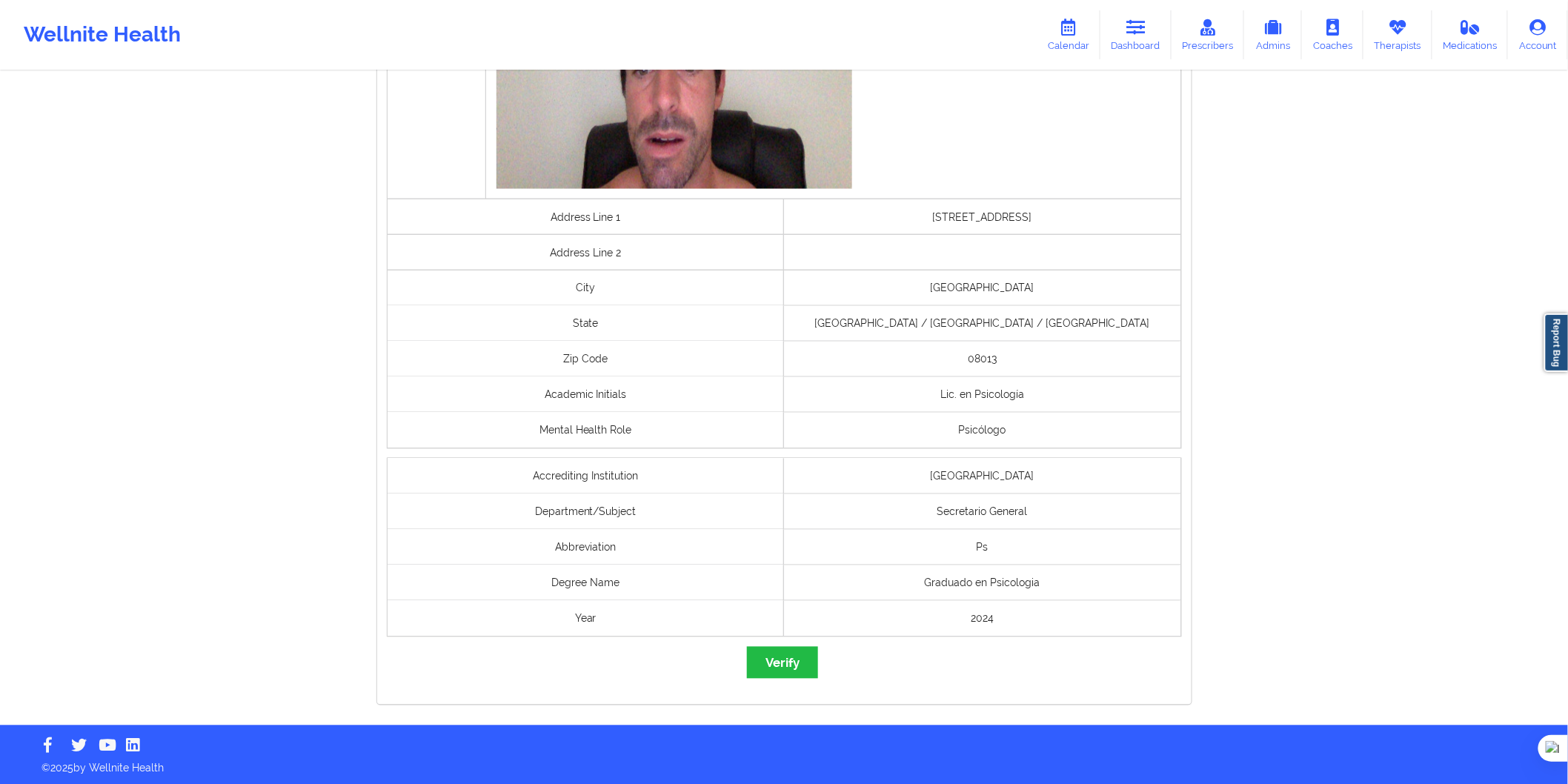
scroll to position [902, 0]
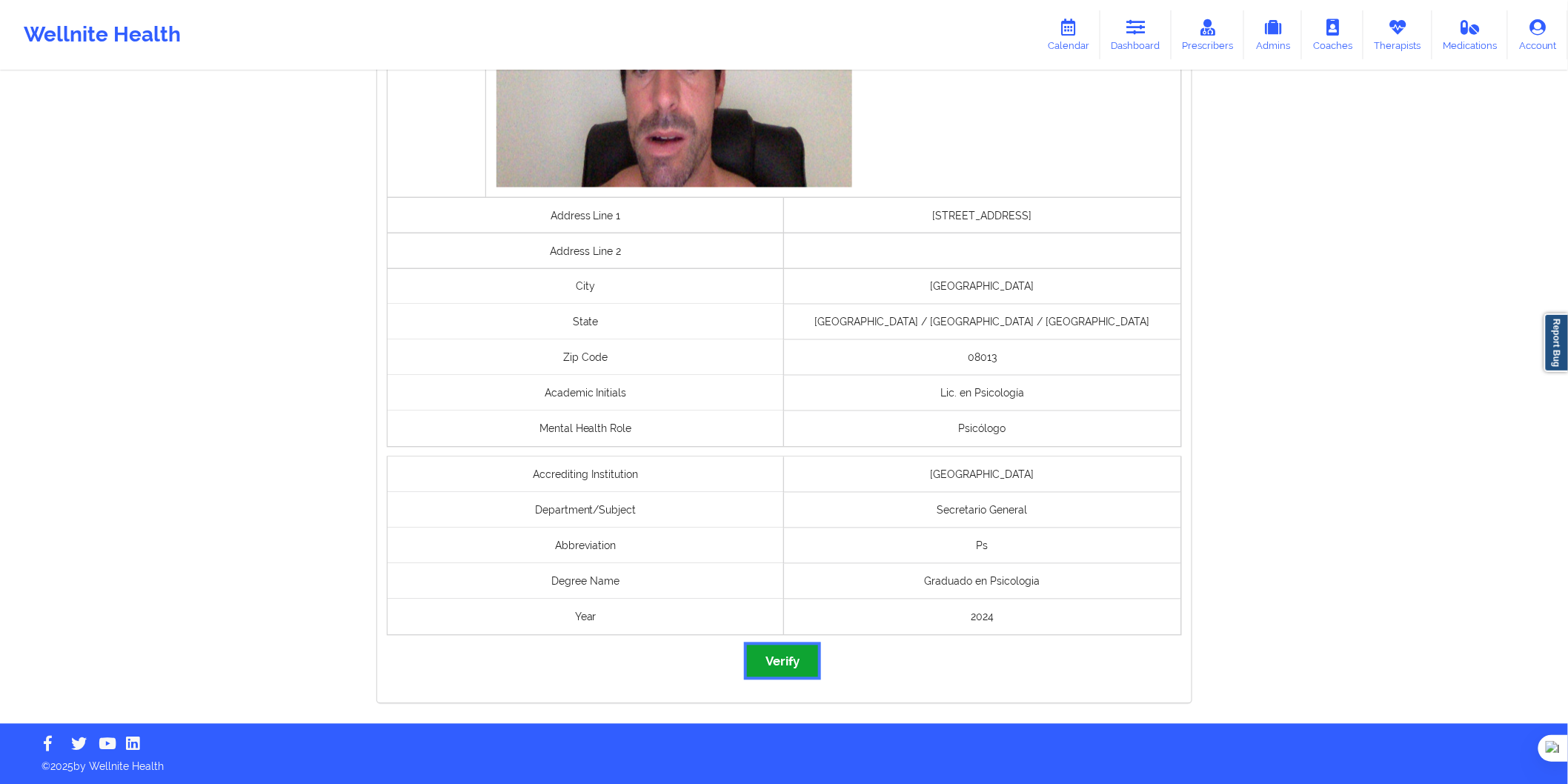
click at [801, 664] on button "Verify" at bounding box center [783, 661] width 71 height 32
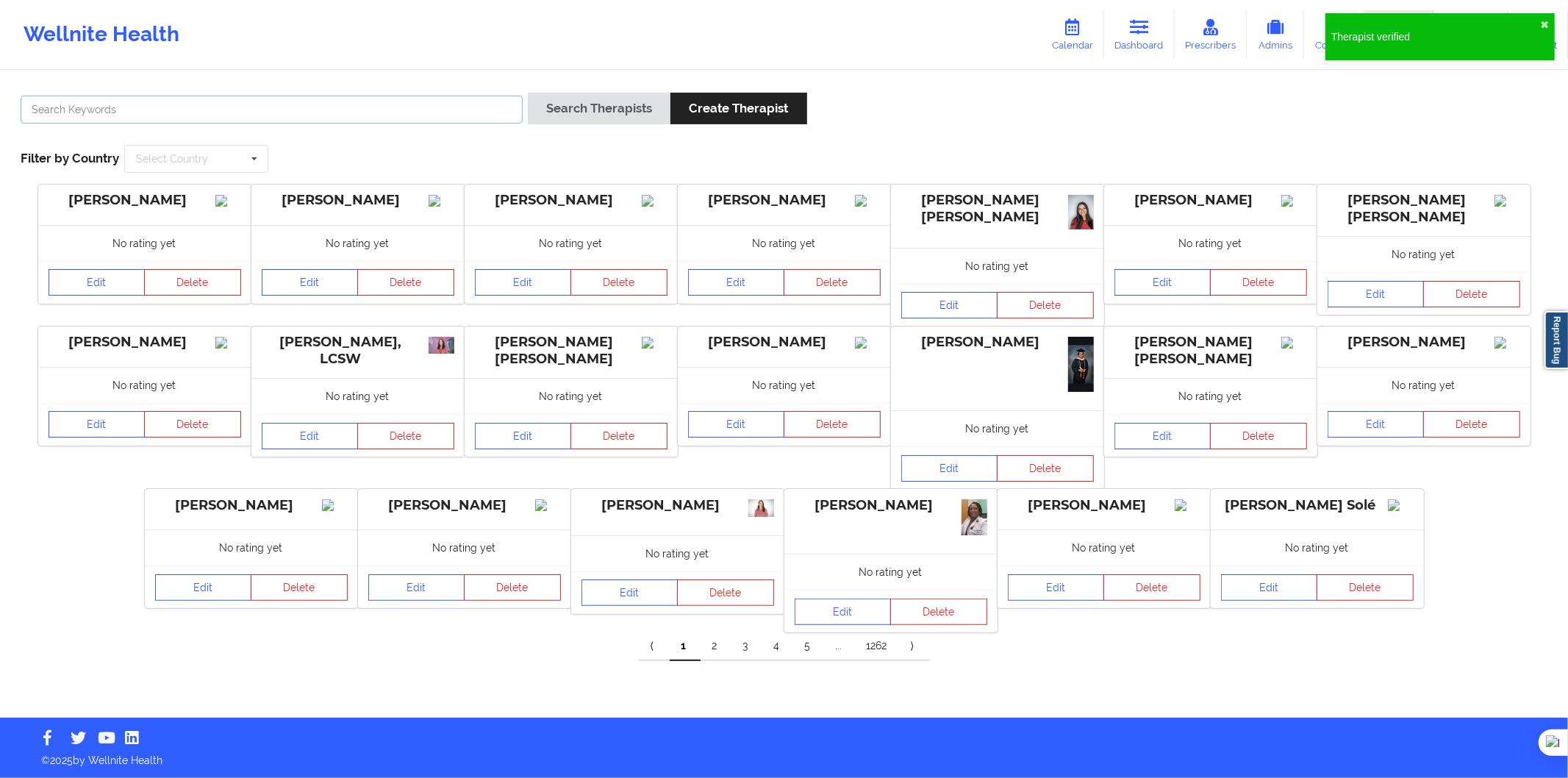
click at [360, 99] on input "text" at bounding box center [271, 110] width 502 height 28
click at [546, 102] on button "Search Therapists" at bounding box center [599, 108] width 142 height 32
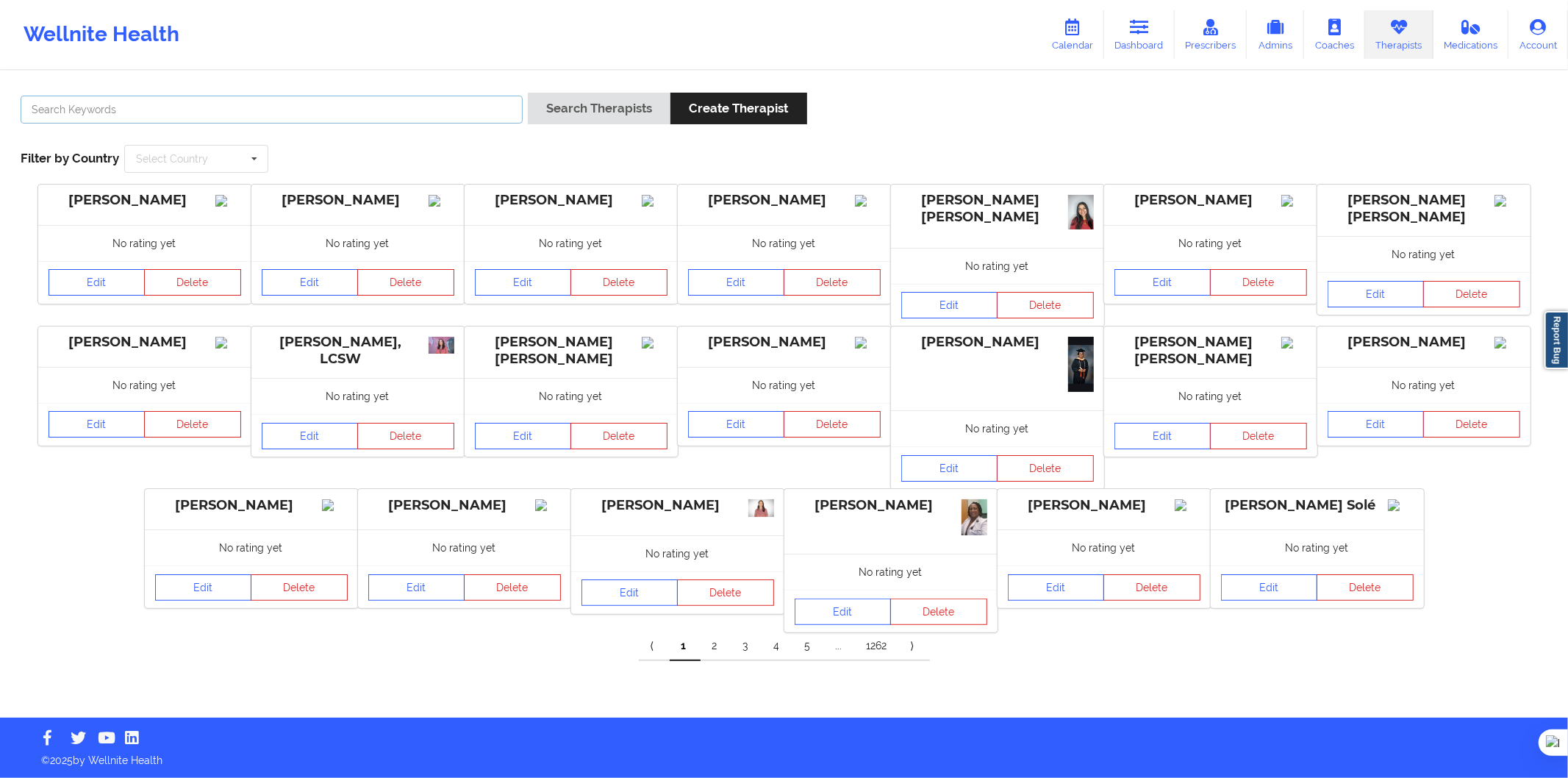
drag, startPoint x: 333, startPoint y: 118, endPoint x: 405, endPoint y: 116, distance: 72.0
click at [333, 118] on input "text" at bounding box center [271, 110] width 502 height 28
paste input "Adriana Isabel Pineda"
type input "Adriana Isabel Pineda"
click at [591, 117] on button "Search Therapists" at bounding box center [599, 108] width 142 height 32
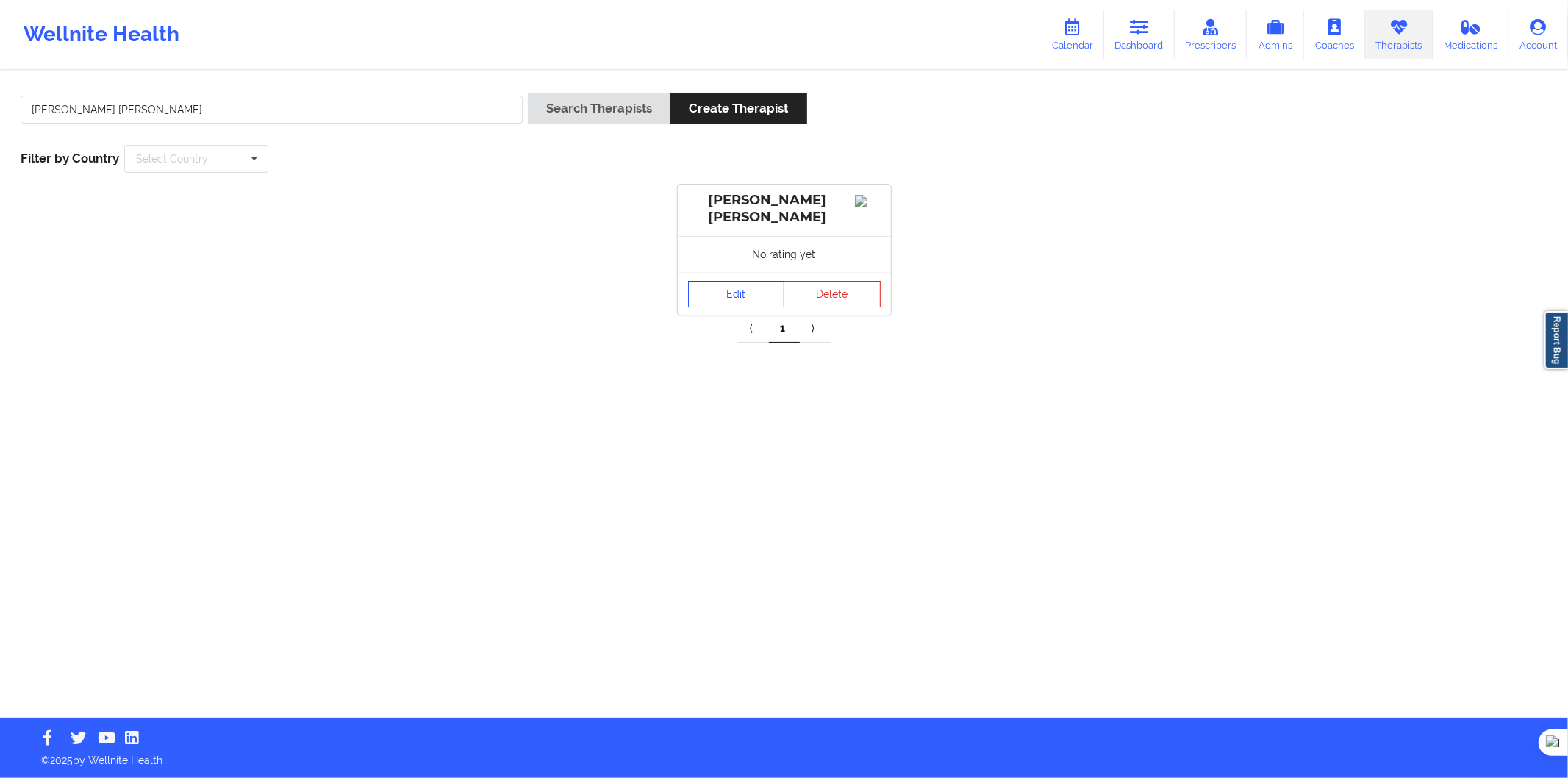
click at [765, 294] on link "Edit" at bounding box center [737, 294] width 97 height 27
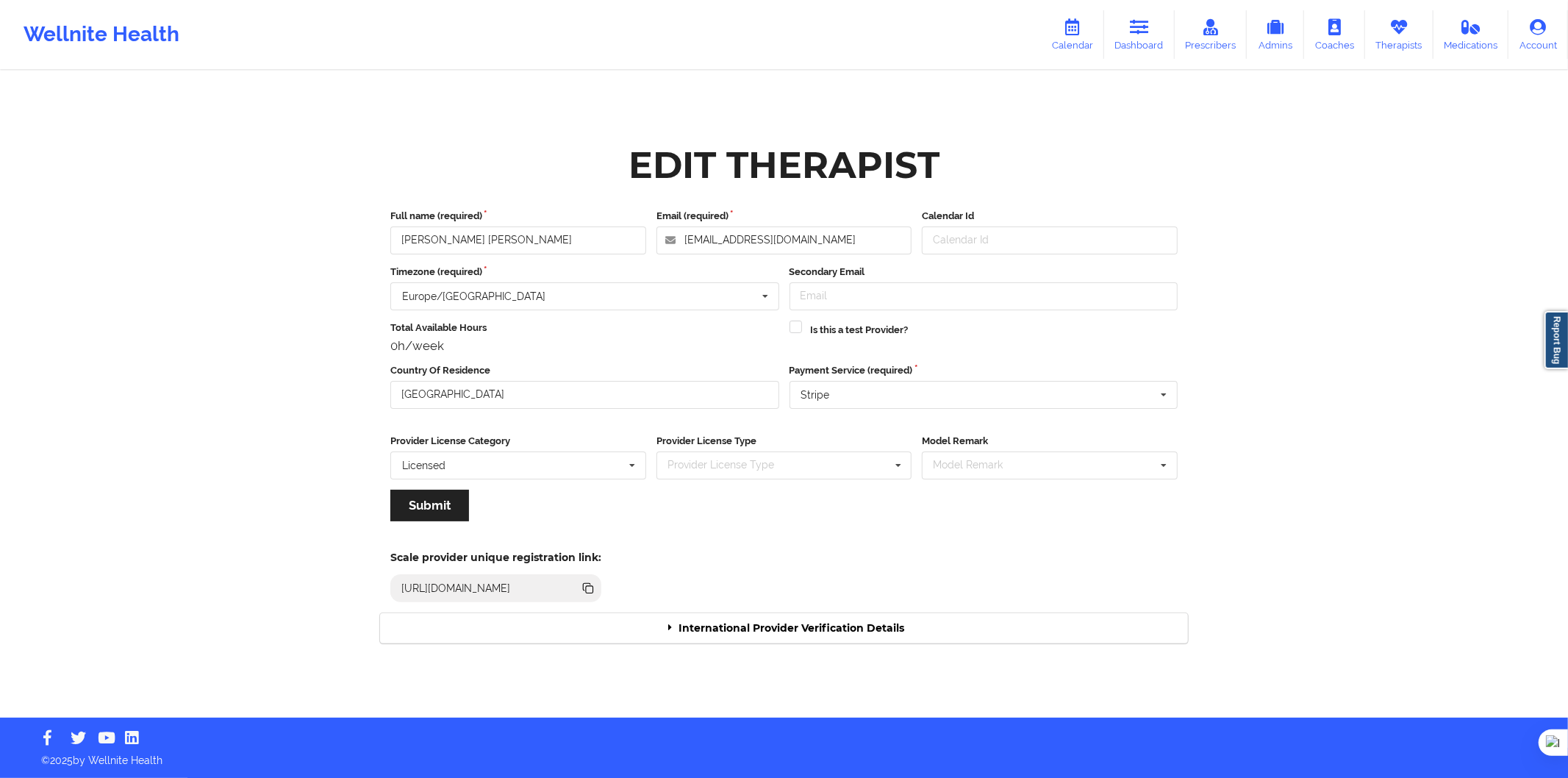
click at [844, 628] on div "International Provider Verification Details" at bounding box center [784, 628] width 808 height 30
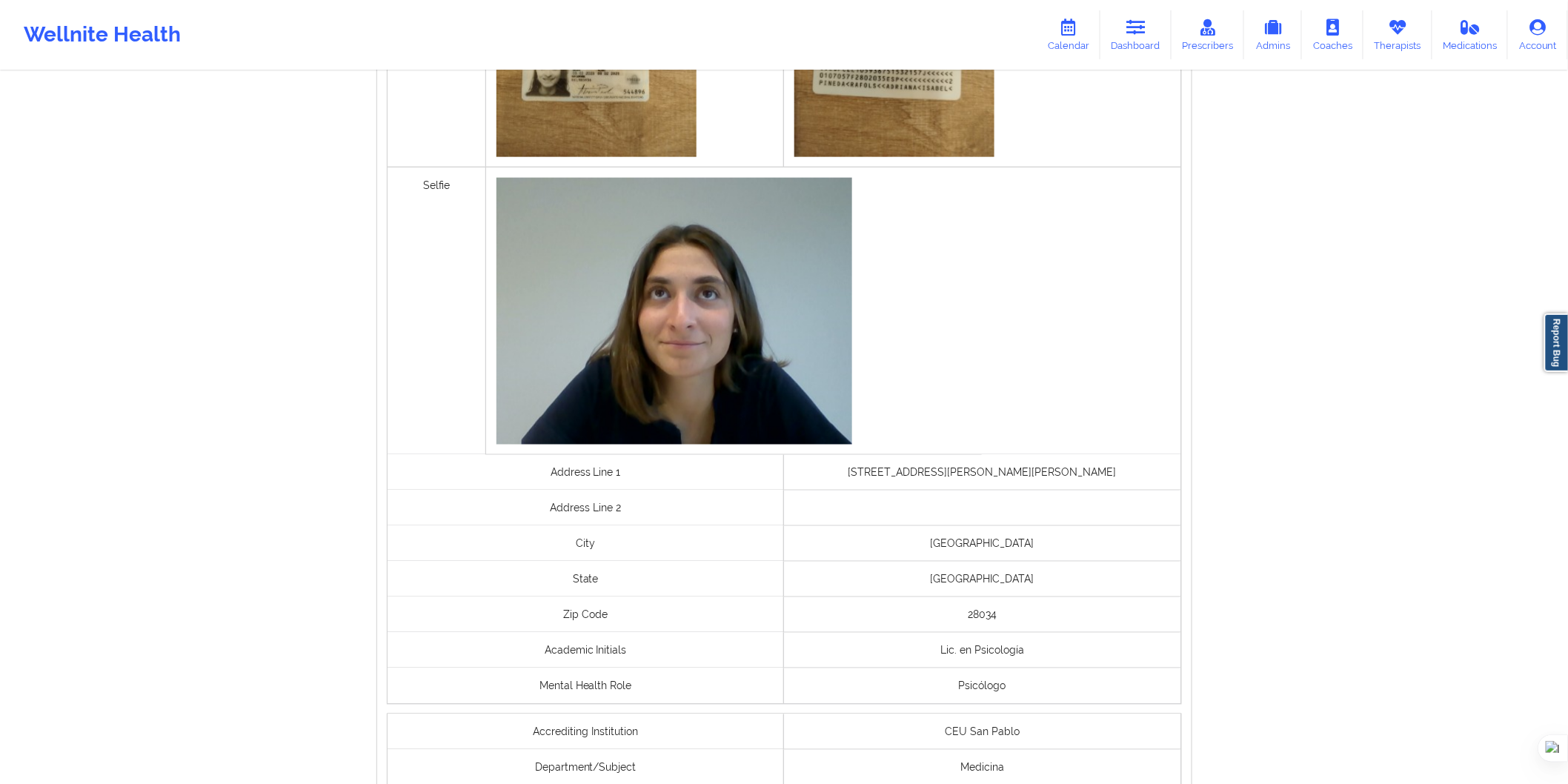
scroll to position [986, 0]
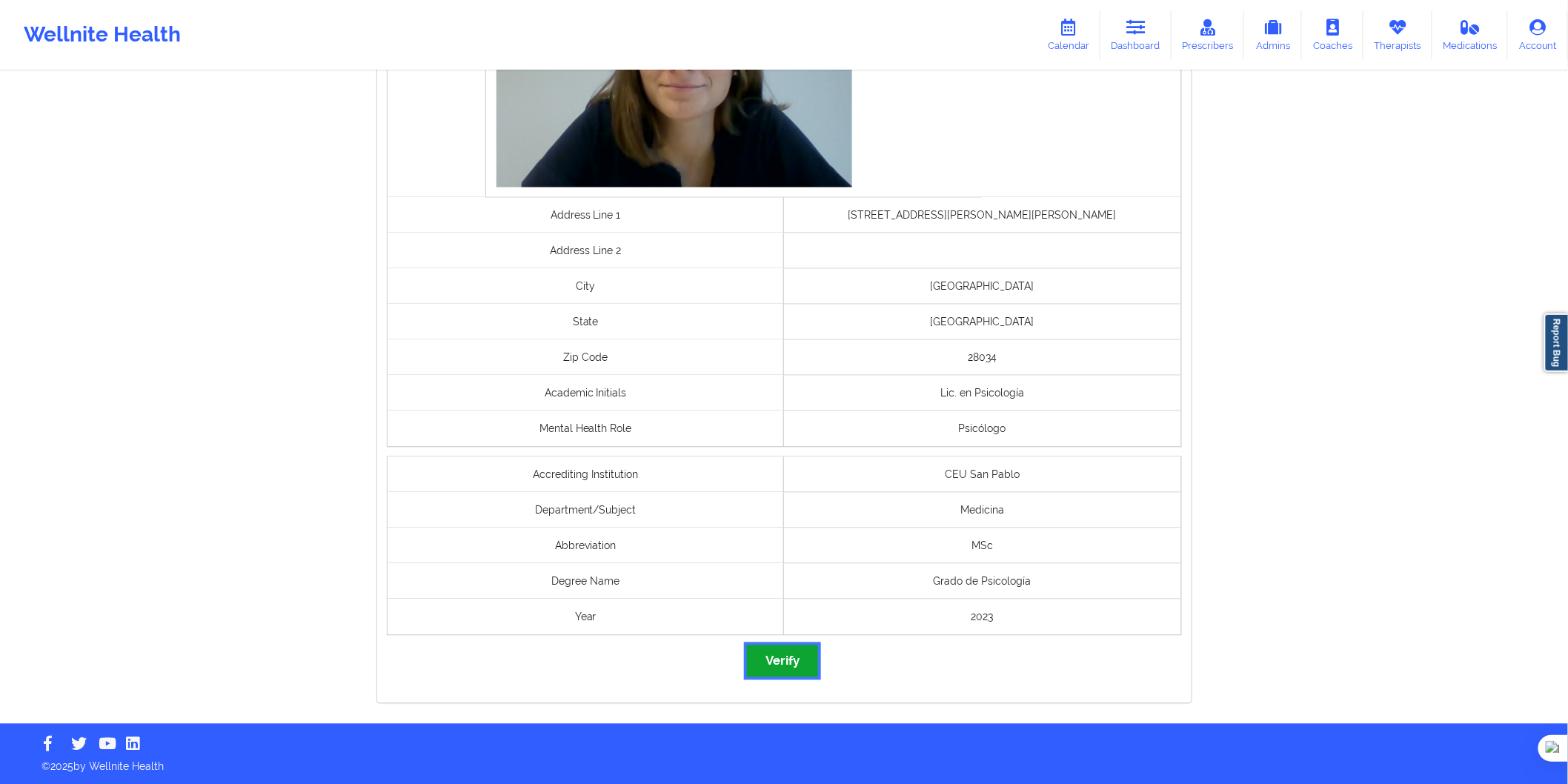
click at [788, 671] on button "Verify" at bounding box center [783, 661] width 71 height 32
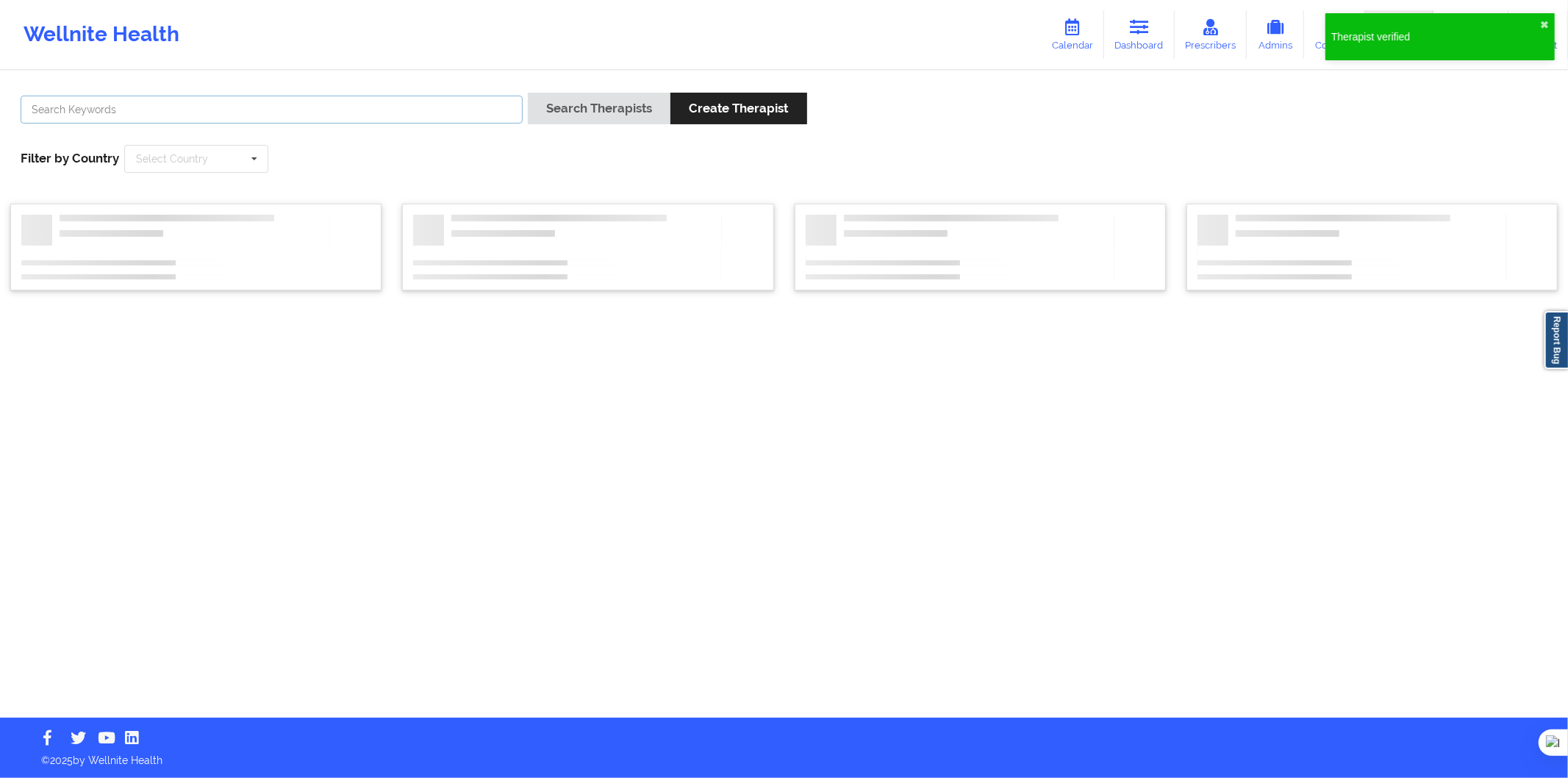
click at [362, 106] on input "text" at bounding box center [271, 110] width 502 height 28
paste input "Ramon Novellas Lopez"
type input "Ramon Novellas Lopez"
click at [597, 106] on button "Search Therapists" at bounding box center [599, 108] width 142 height 32
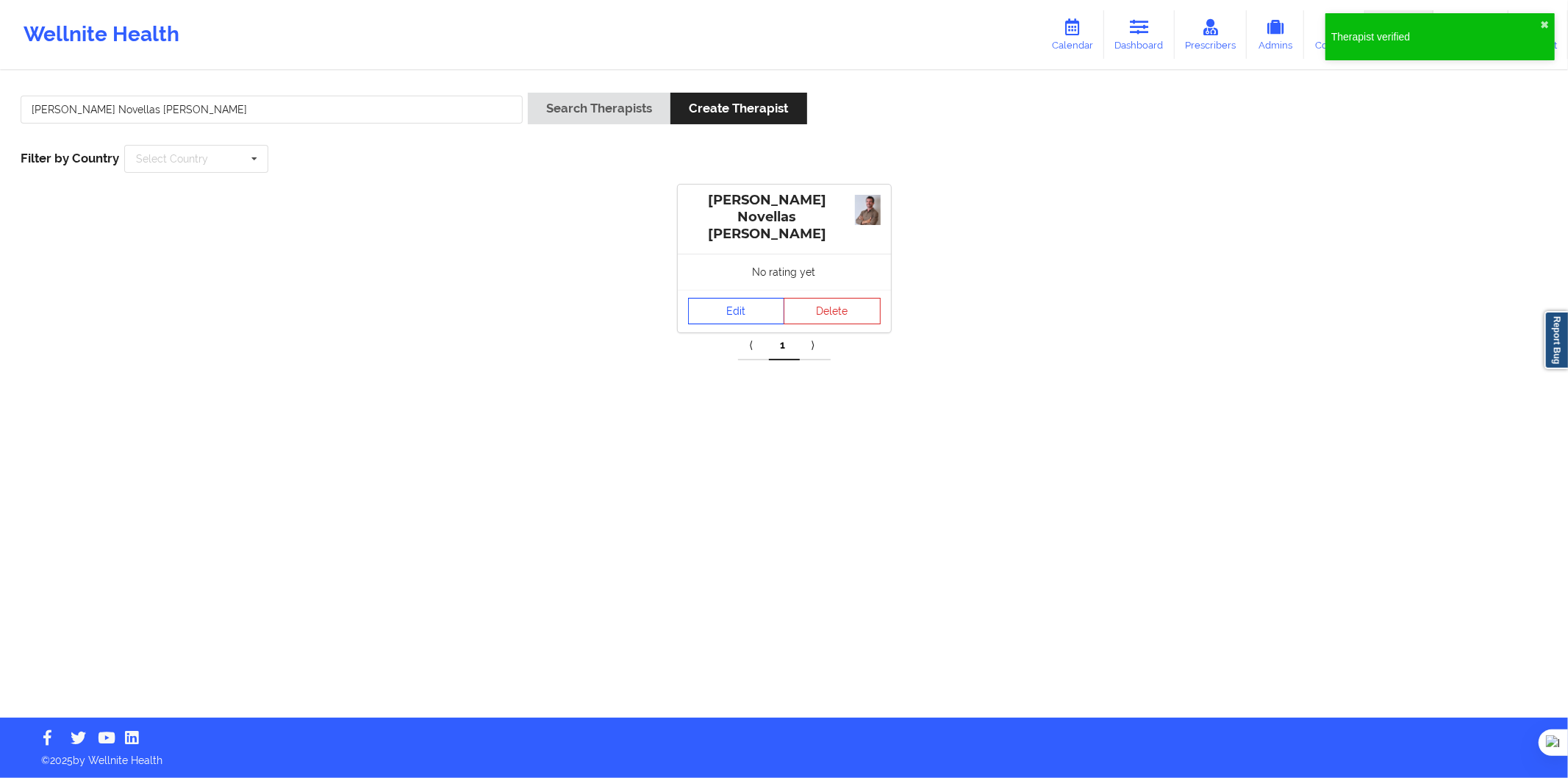
click at [718, 302] on link "Edit" at bounding box center [737, 311] width 97 height 27
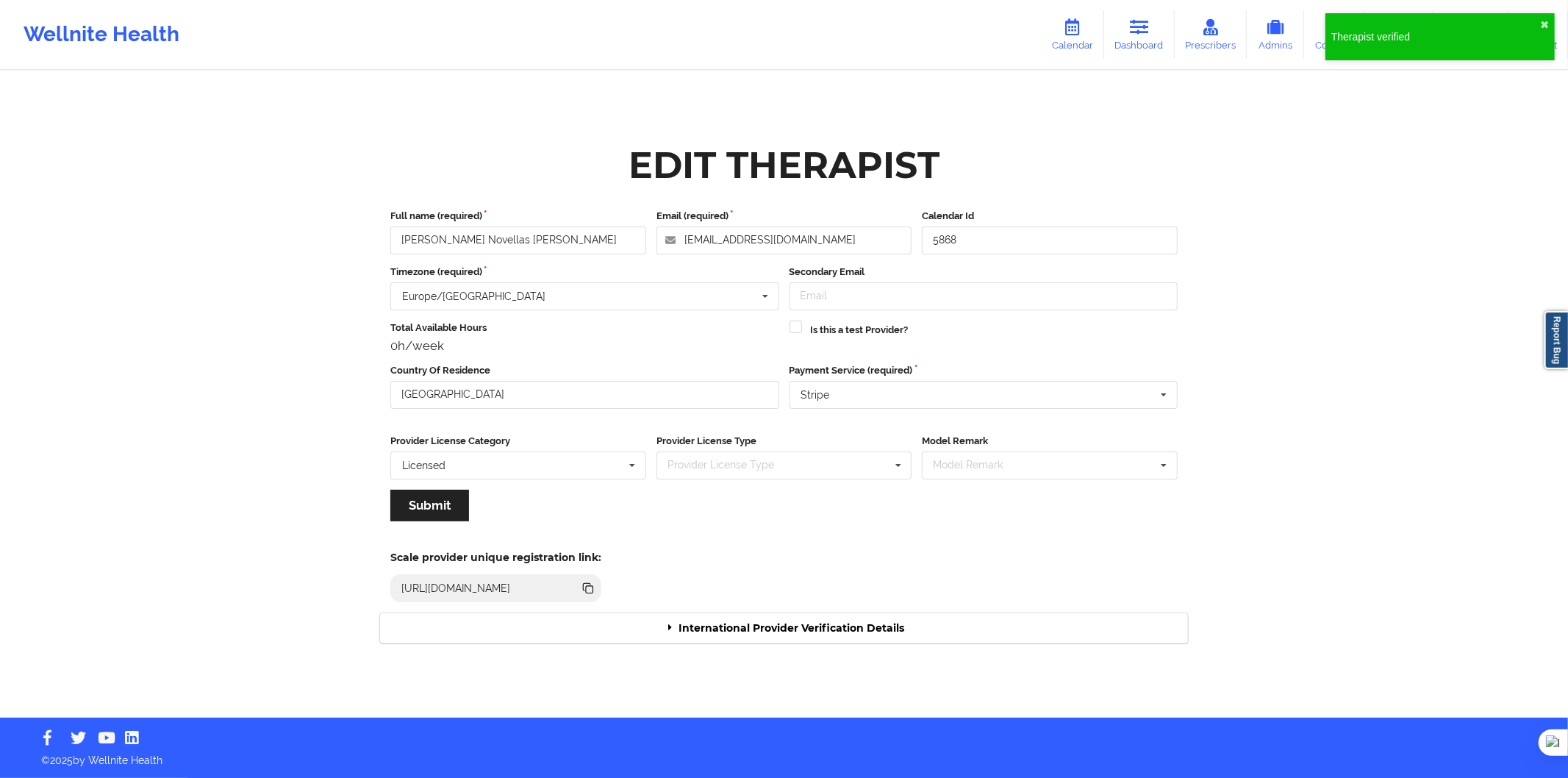
click at [746, 628] on div "International Provider Verification Details" at bounding box center [784, 628] width 808 height 30
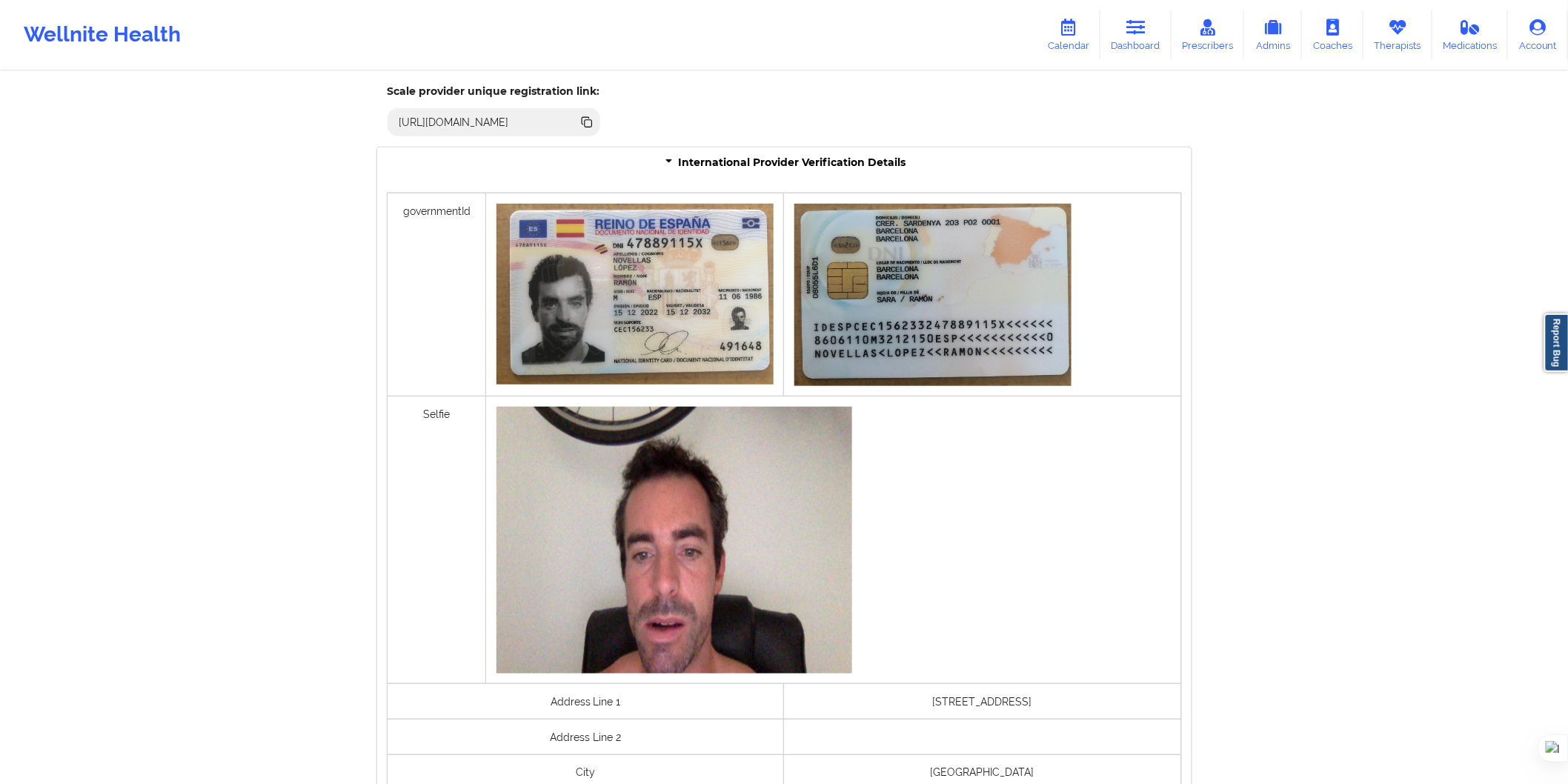
scroll to position [298, 0]
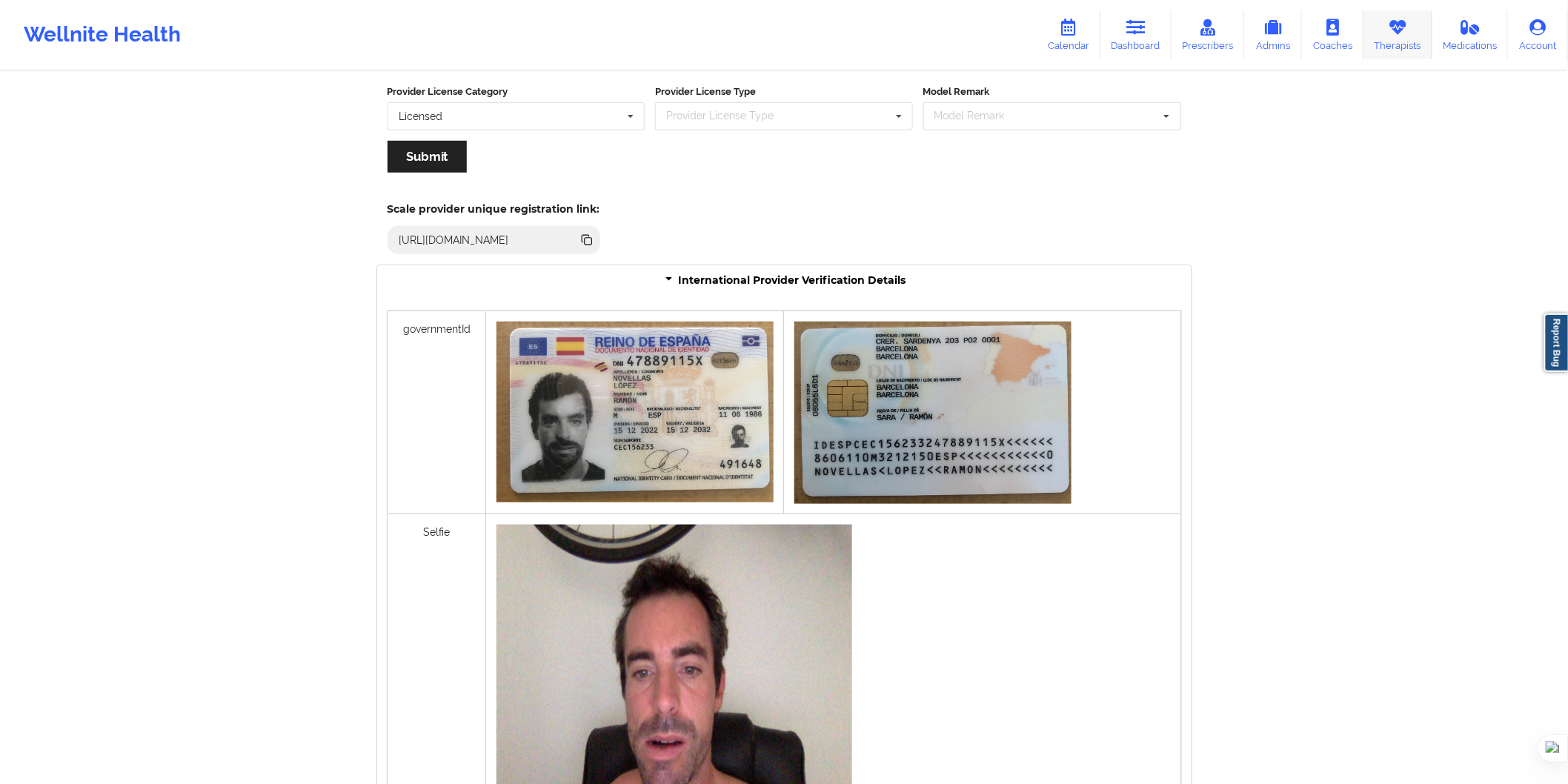
click at [1402, 37] on link "Therapists" at bounding box center [1398, 35] width 69 height 49
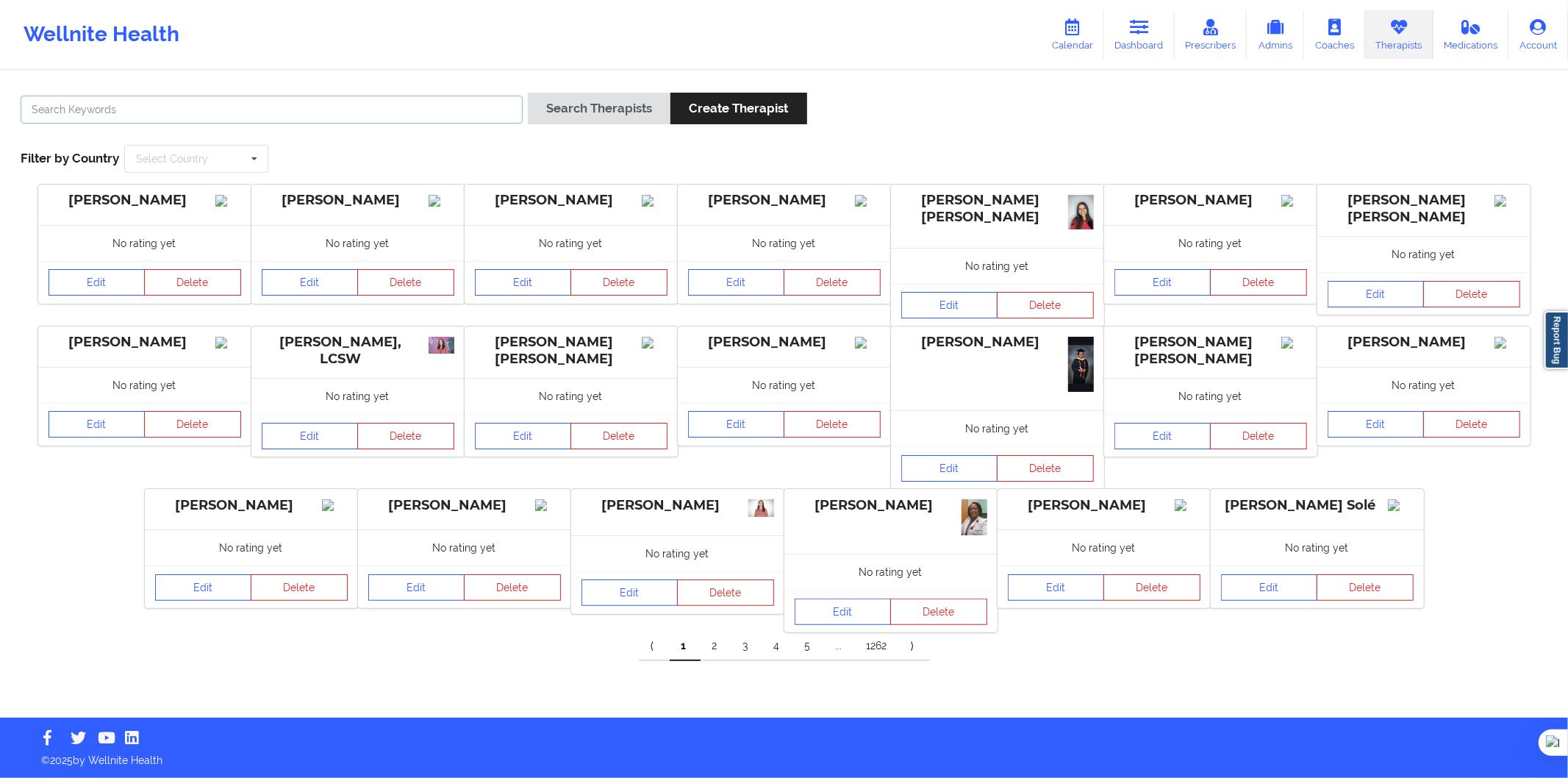
drag, startPoint x: 374, startPoint y: 106, endPoint x: 383, endPoint y: 109, distance: 9.5
click at [374, 108] on input "text" at bounding box center [271, 110] width 502 height 28
paste input "Carlos Pérez"
type input "Carlos Pérez"
click at [548, 109] on button "Search Therapists" at bounding box center [599, 108] width 142 height 32
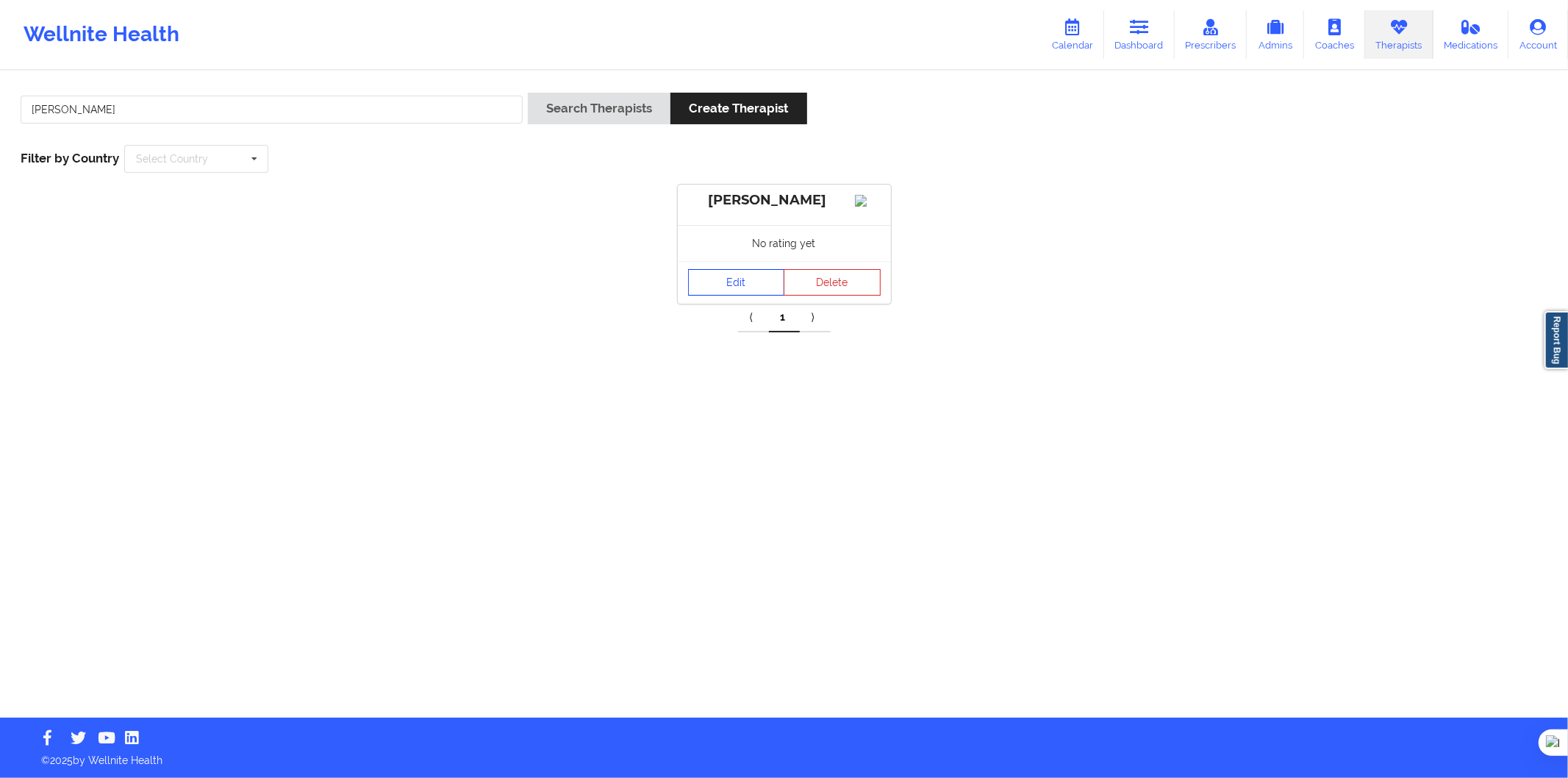
click at [714, 296] on link "Edit" at bounding box center [737, 282] width 97 height 27
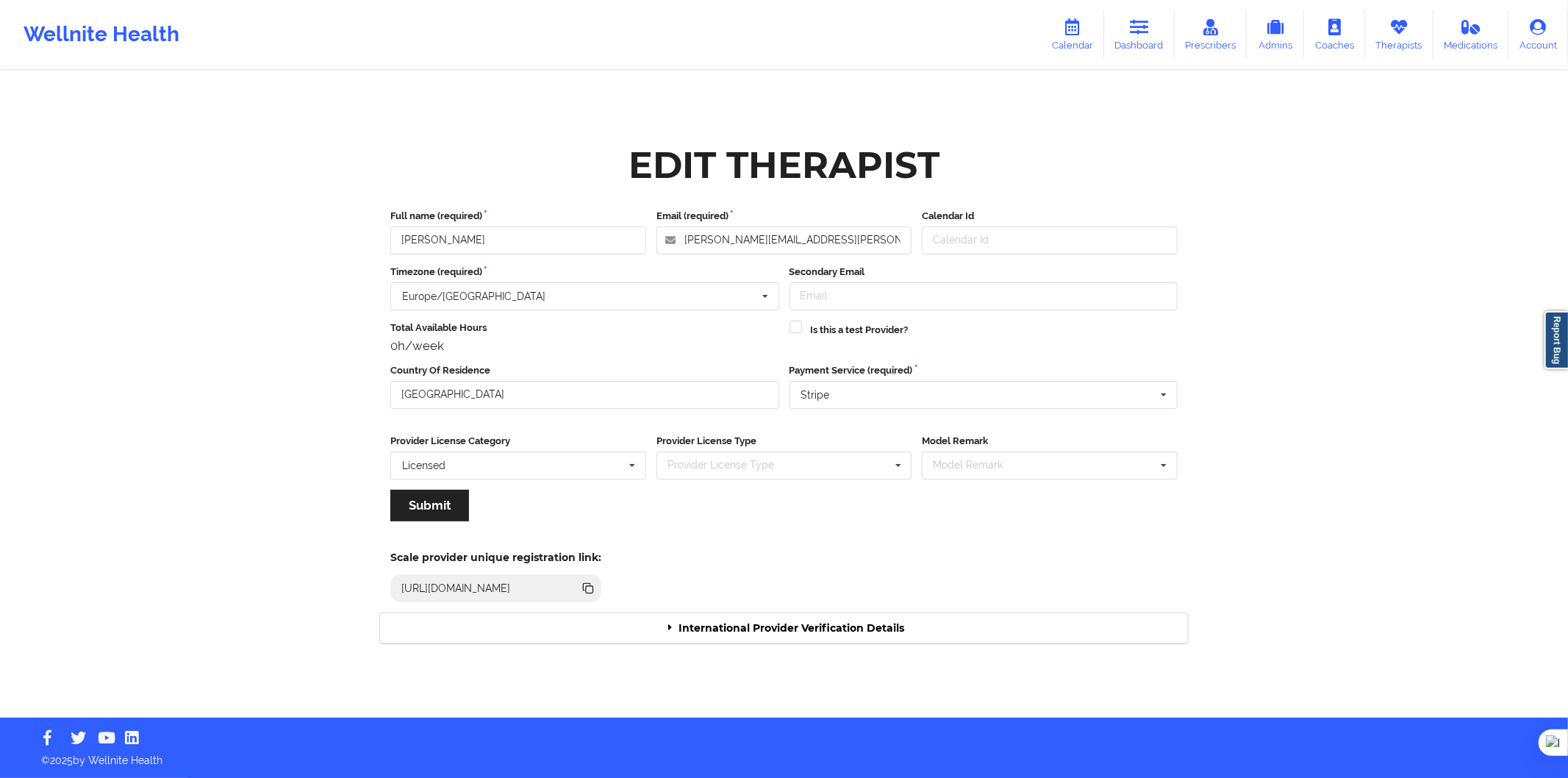
click at [783, 619] on div "International Provider Verification Details" at bounding box center [784, 628] width 808 height 30
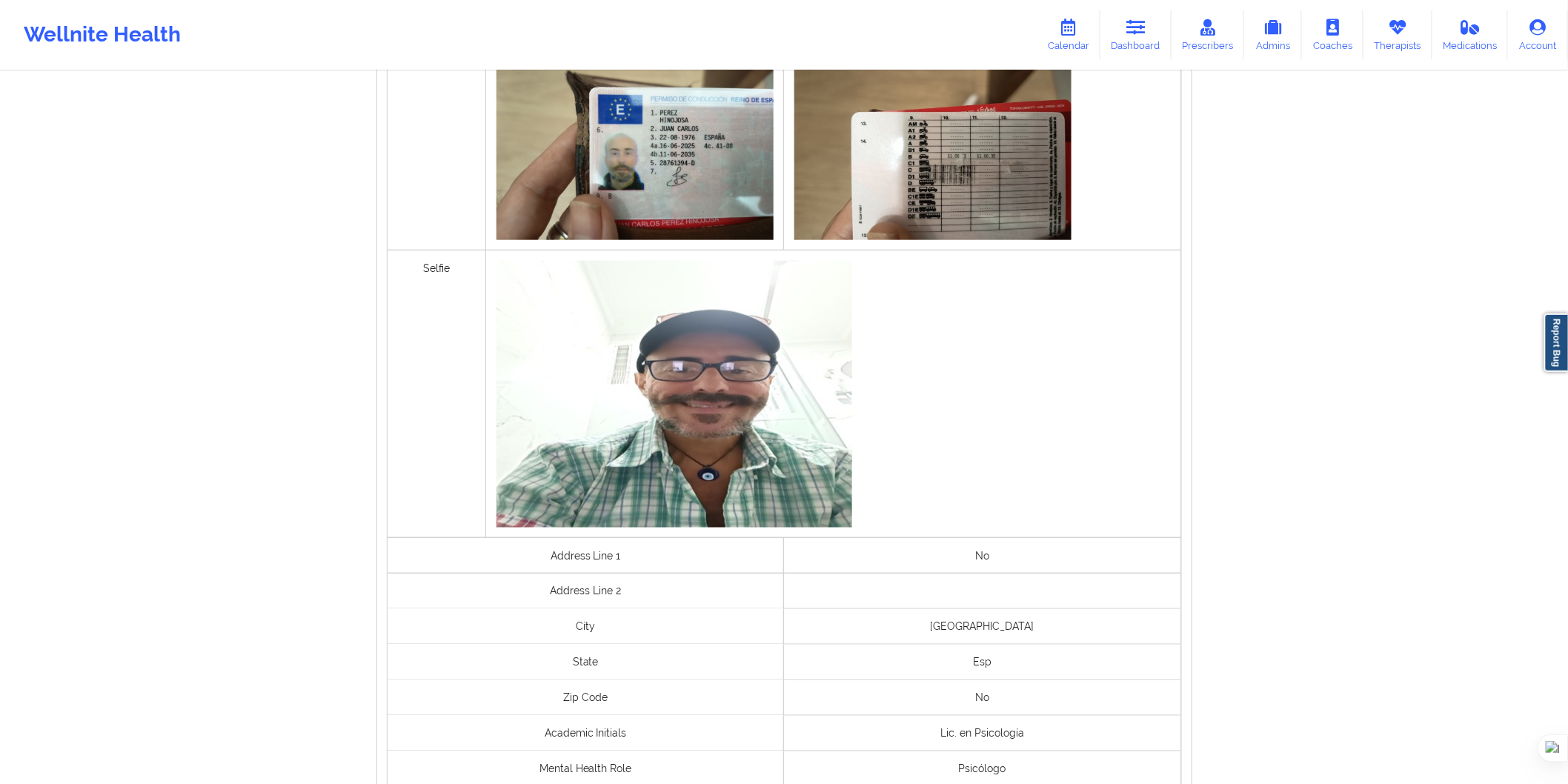
scroll to position [892, 0]
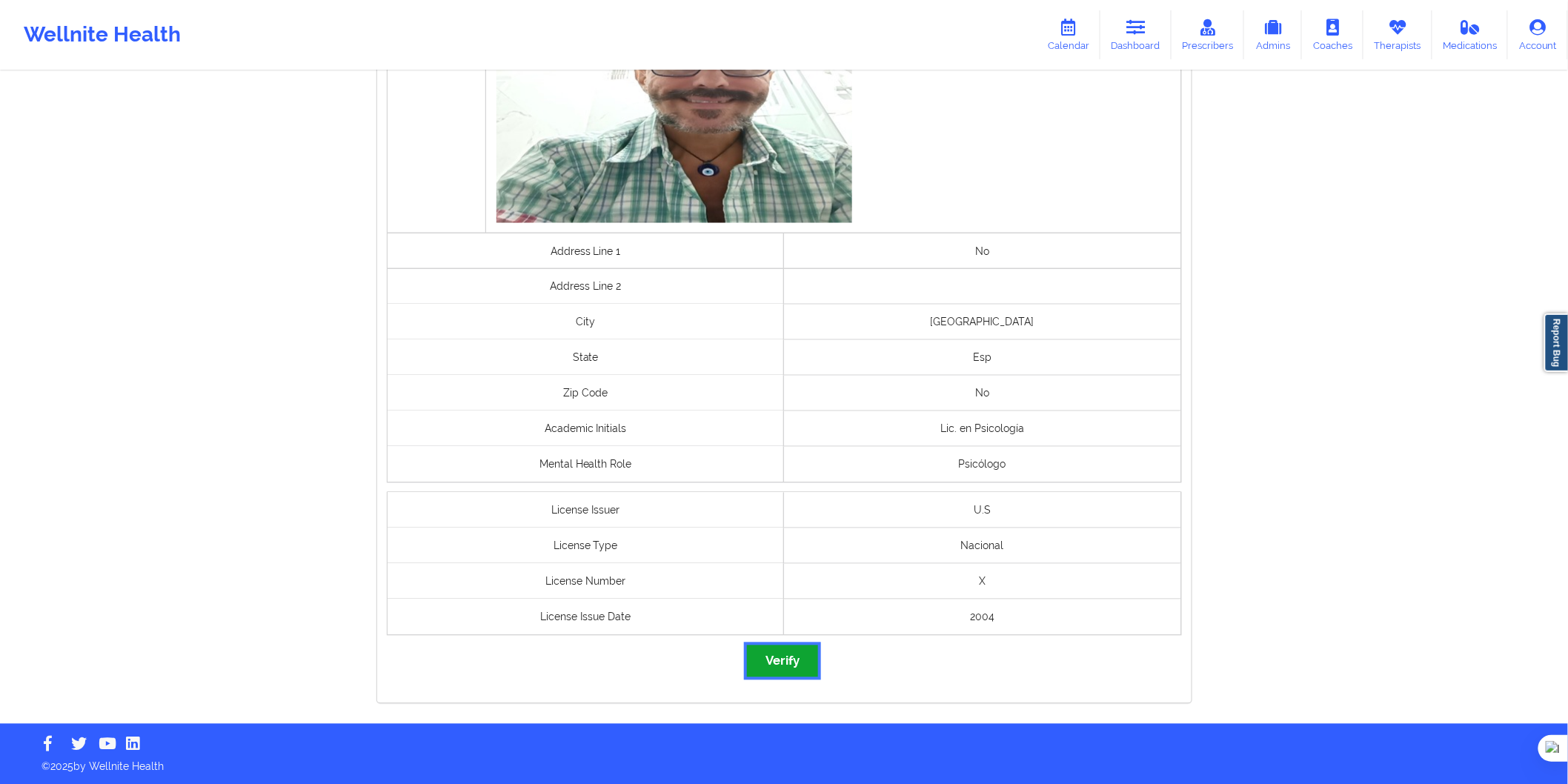
click at [797, 653] on button "Verify" at bounding box center [783, 661] width 71 height 32
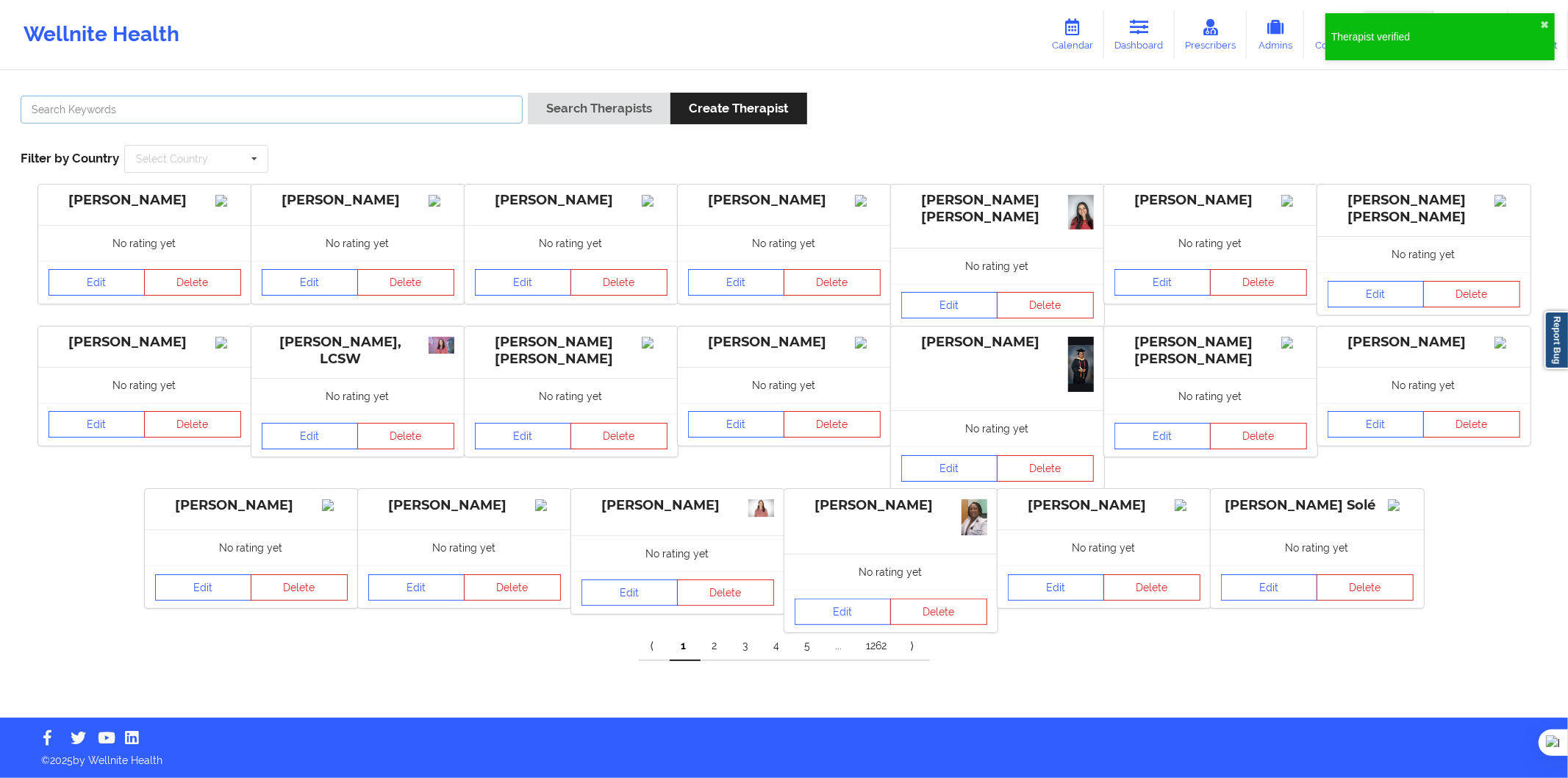
click at [310, 119] on input "text" at bounding box center [271, 110] width 502 height 28
paste input "julian selgas caruso"
type input "julian selgas caruso"
drag, startPoint x: 596, startPoint y: 111, endPoint x: 596, endPoint y: 129, distance: 18.0
click at [596, 111] on button "Search Therapists" at bounding box center [599, 108] width 142 height 32
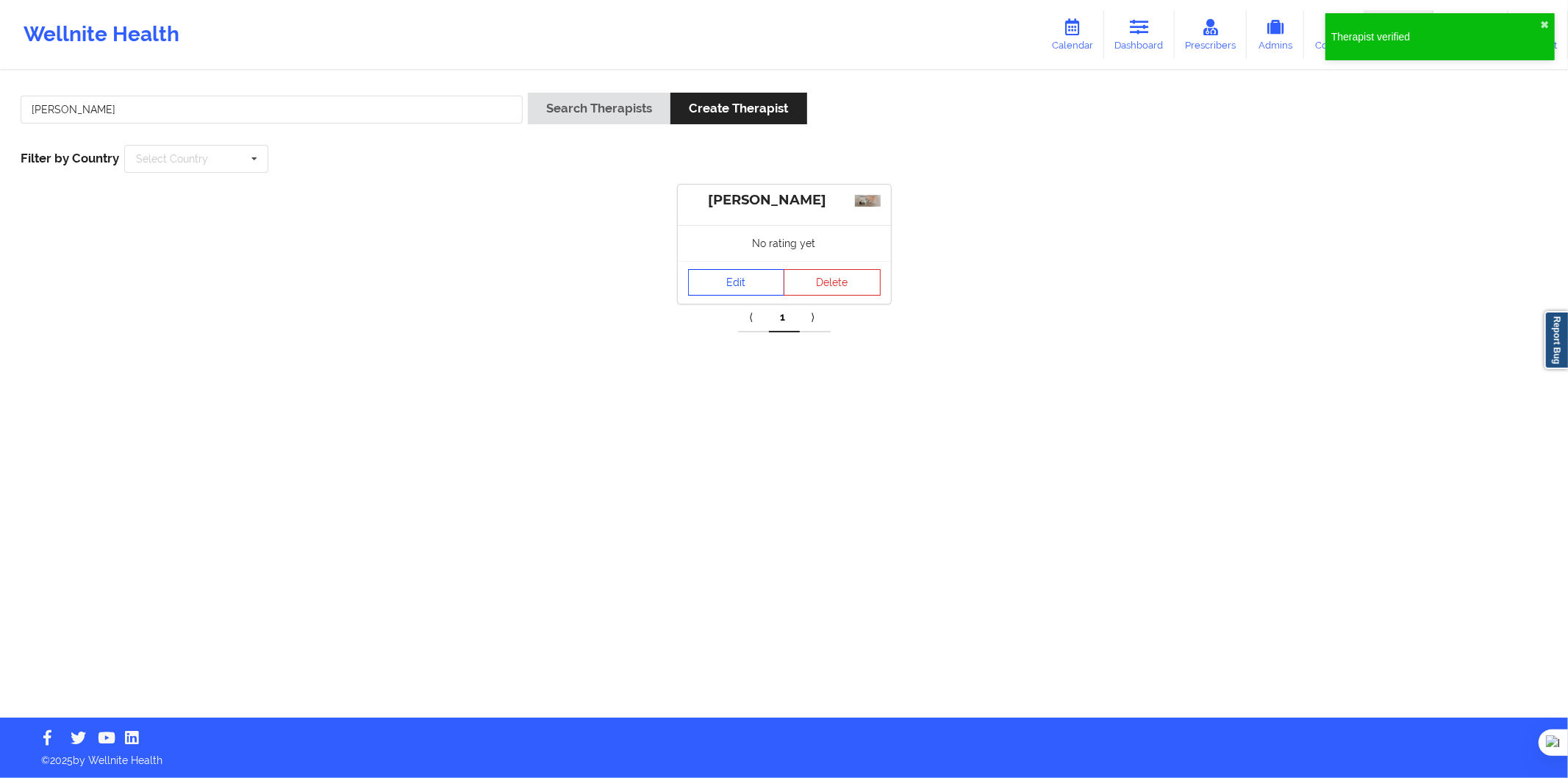
click at [696, 289] on link "Edit" at bounding box center [737, 282] width 97 height 27
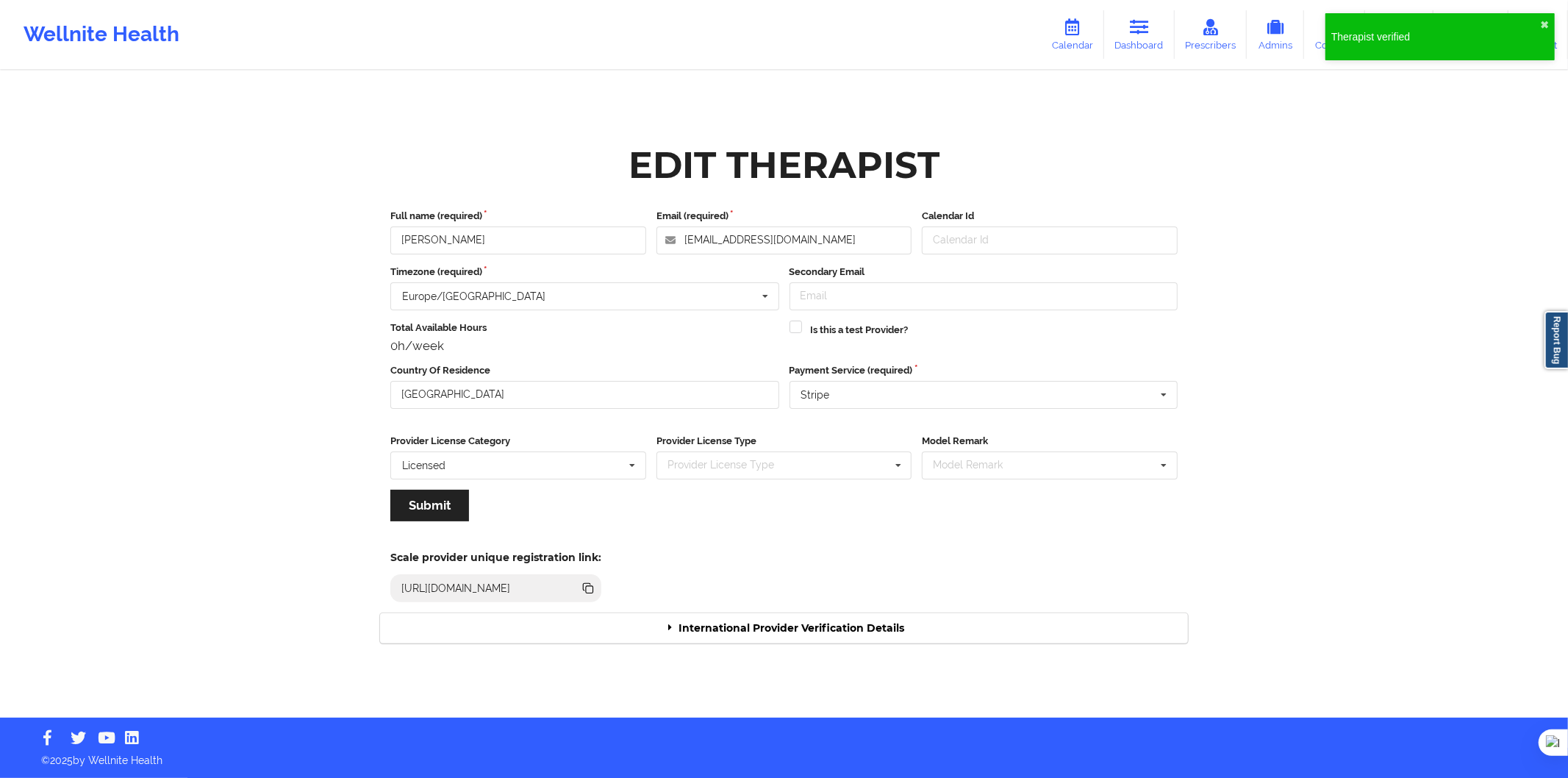
click at [820, 638] on div "International Provider Verification Details" at bounding box center [784, 628] width 808 height 30
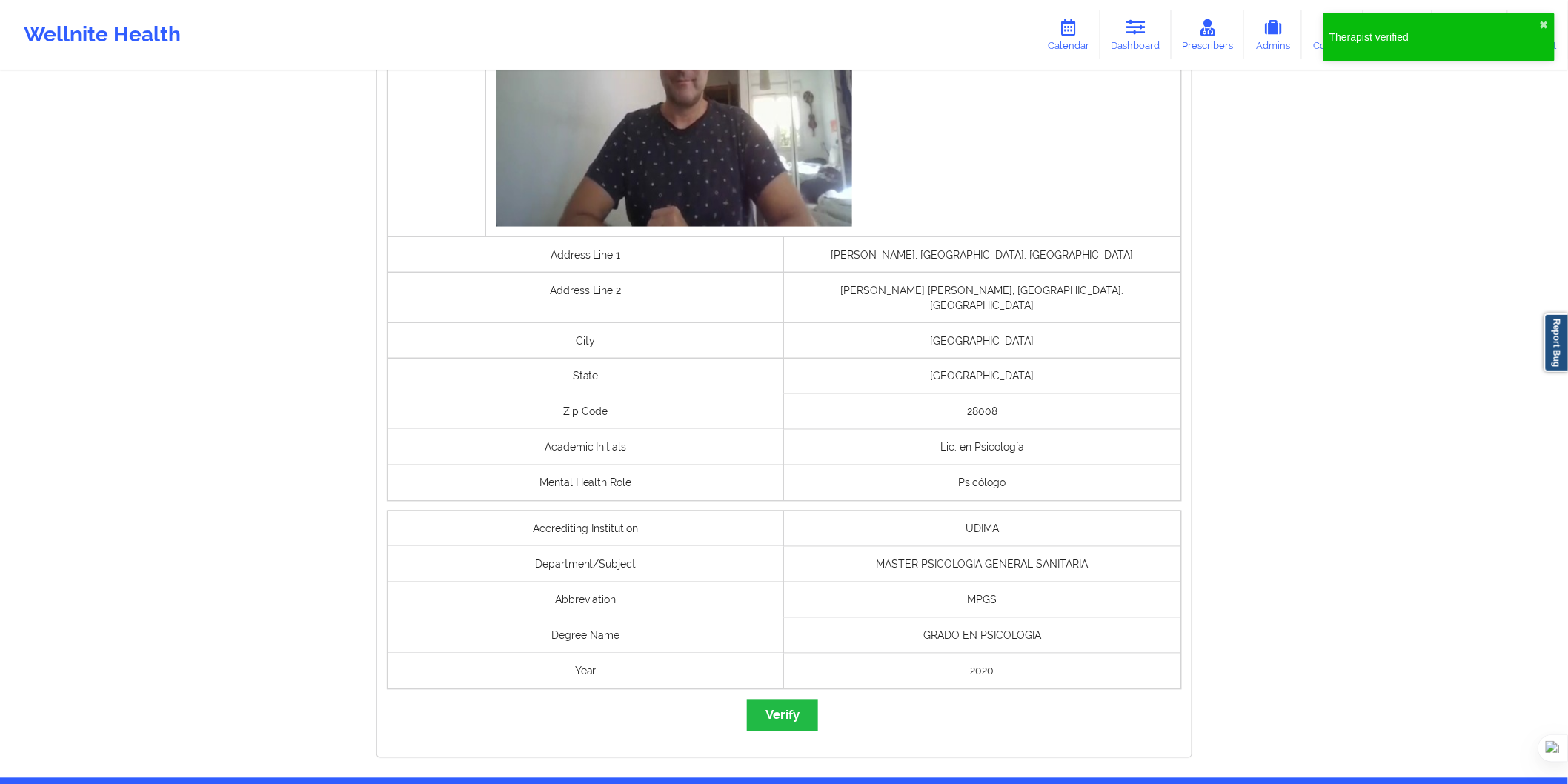
scroll to position [843, 0]
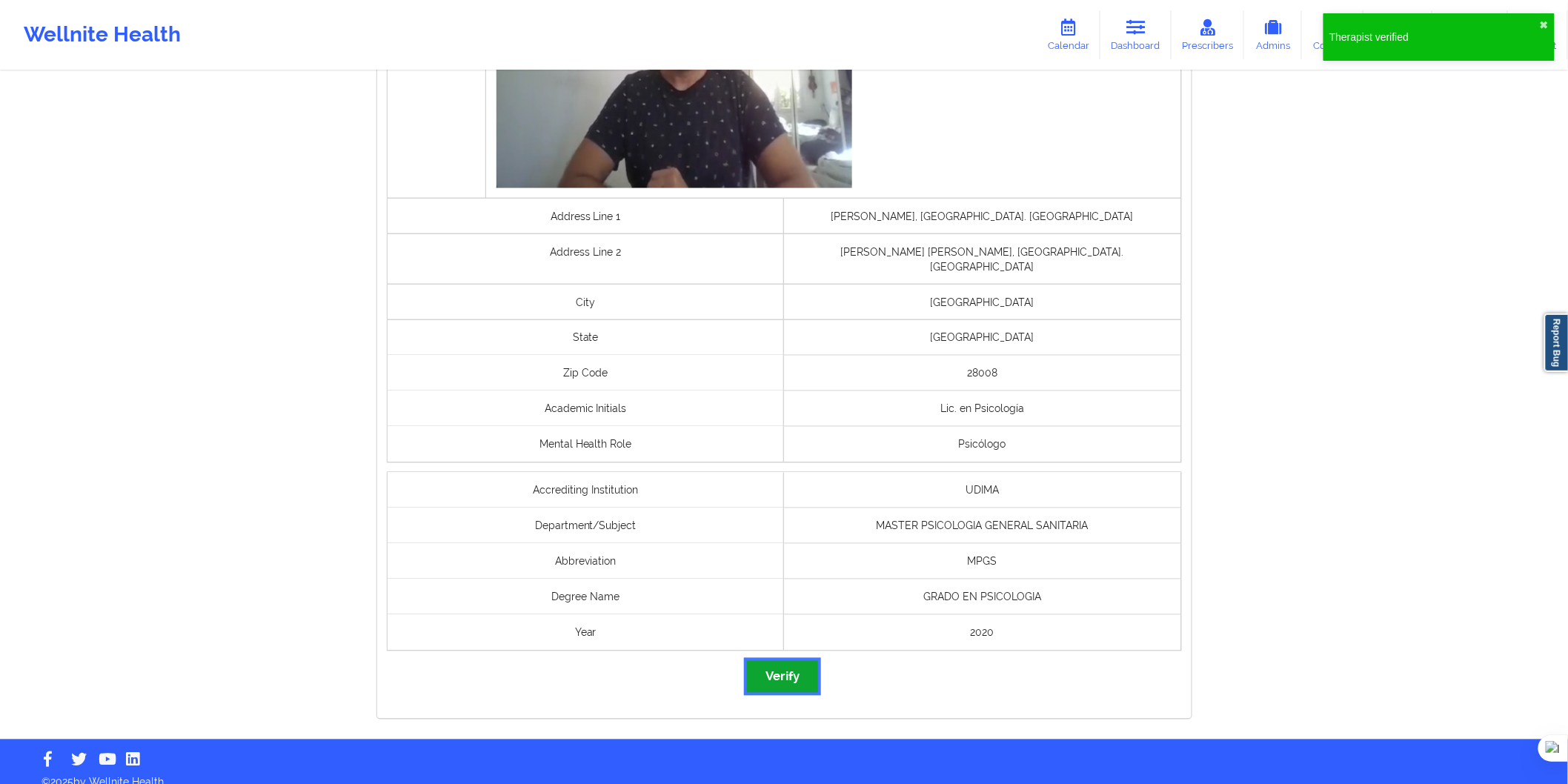
click at [797, 668] on button "Verify" at bounding box center [783, 677] width 71 height 32
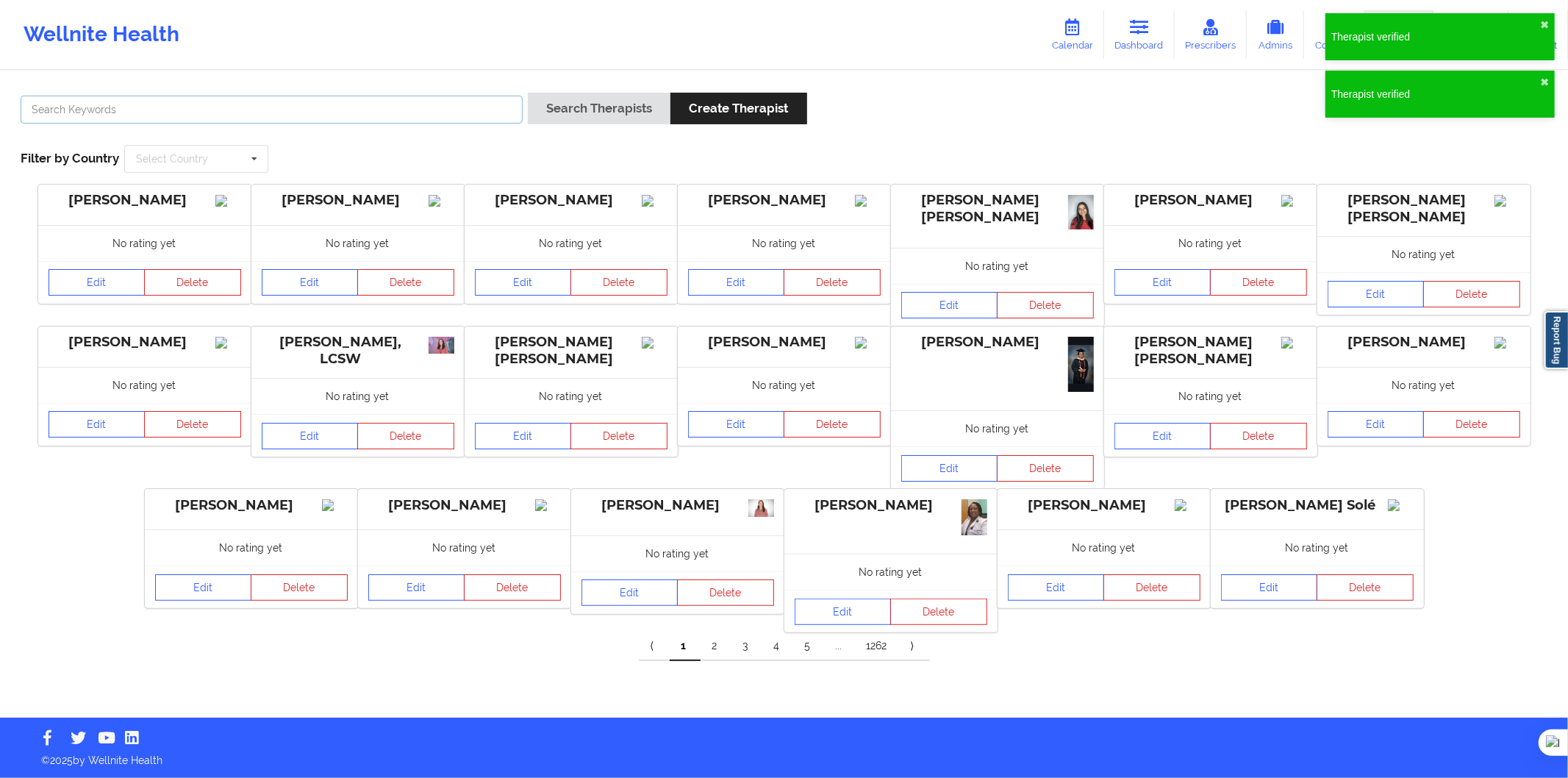
click at [426, 96] on input "text" at bounding box center [271, 110] width 502 height 28
paste input "Javier Miravalles"
type input "Javier Miravalles"
click at [548, 100] on button "Search Therapists" at bounding box center [599, 108] width 142 height 32
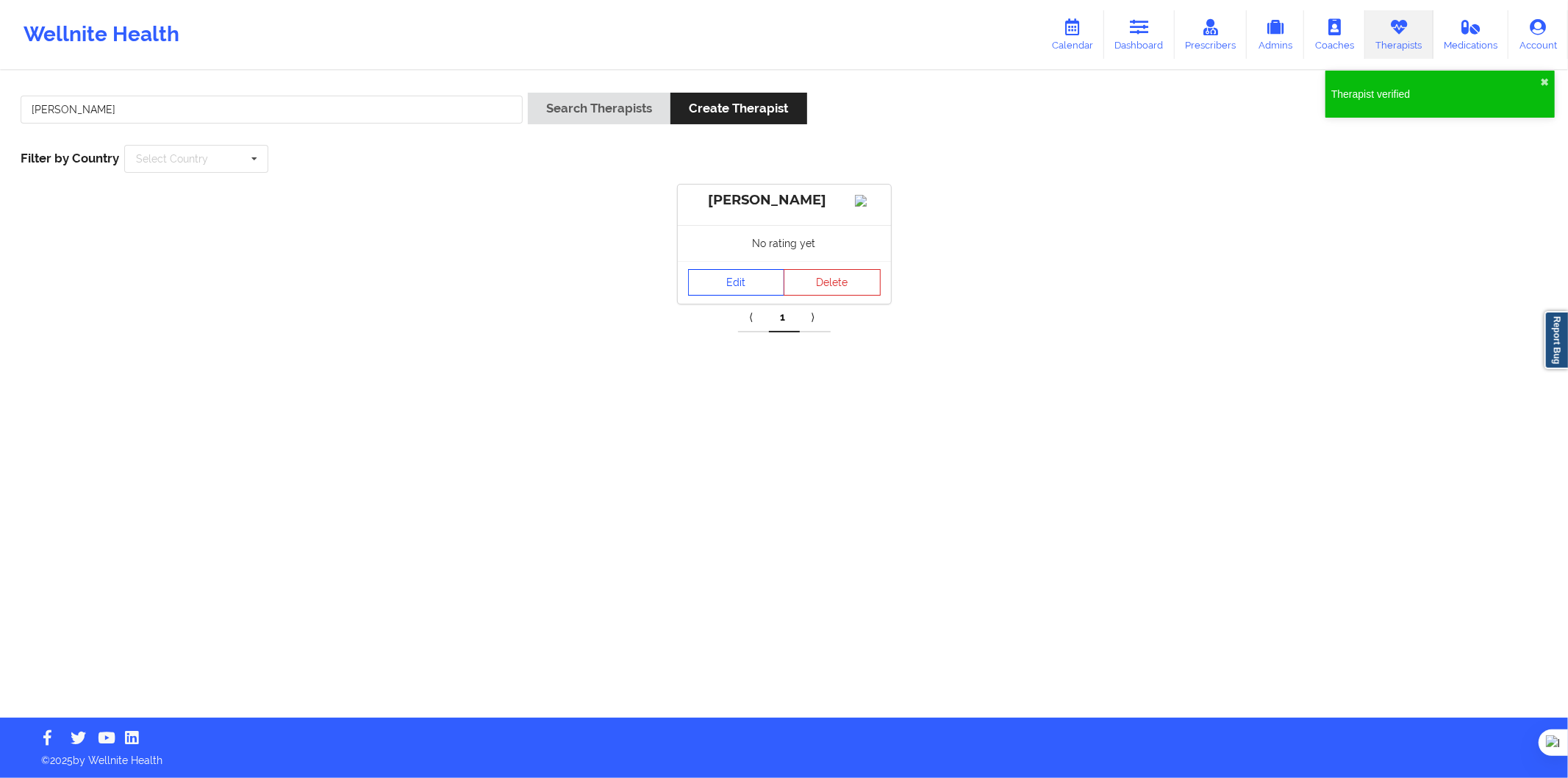
click at [743, 296] on link "Edit" at bounding box center [737, 282] width 97 height 27
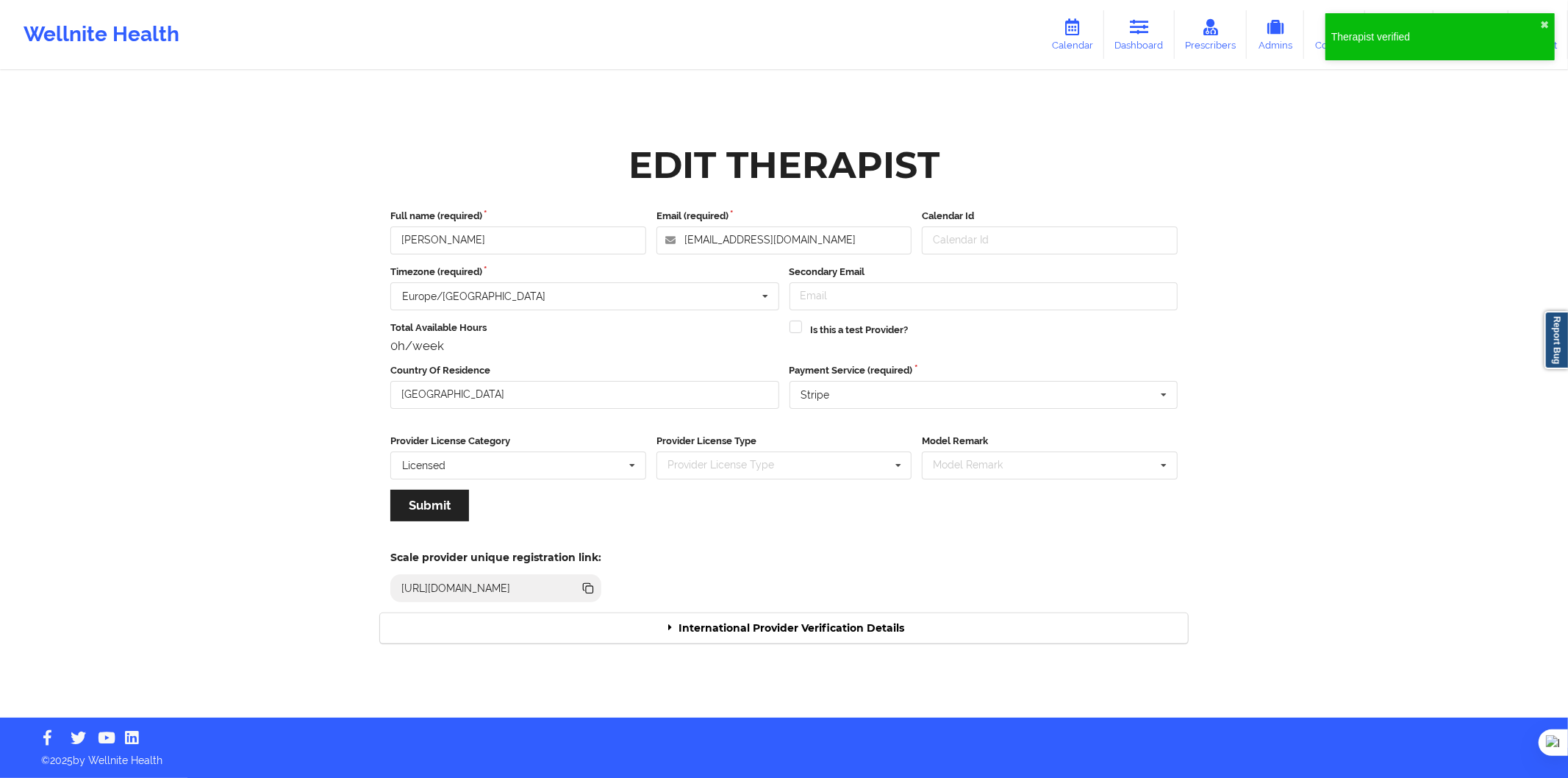
click at [820, 640] on div "International Provider Verification Details" at bounding box center [784, 628] width 808 height 30
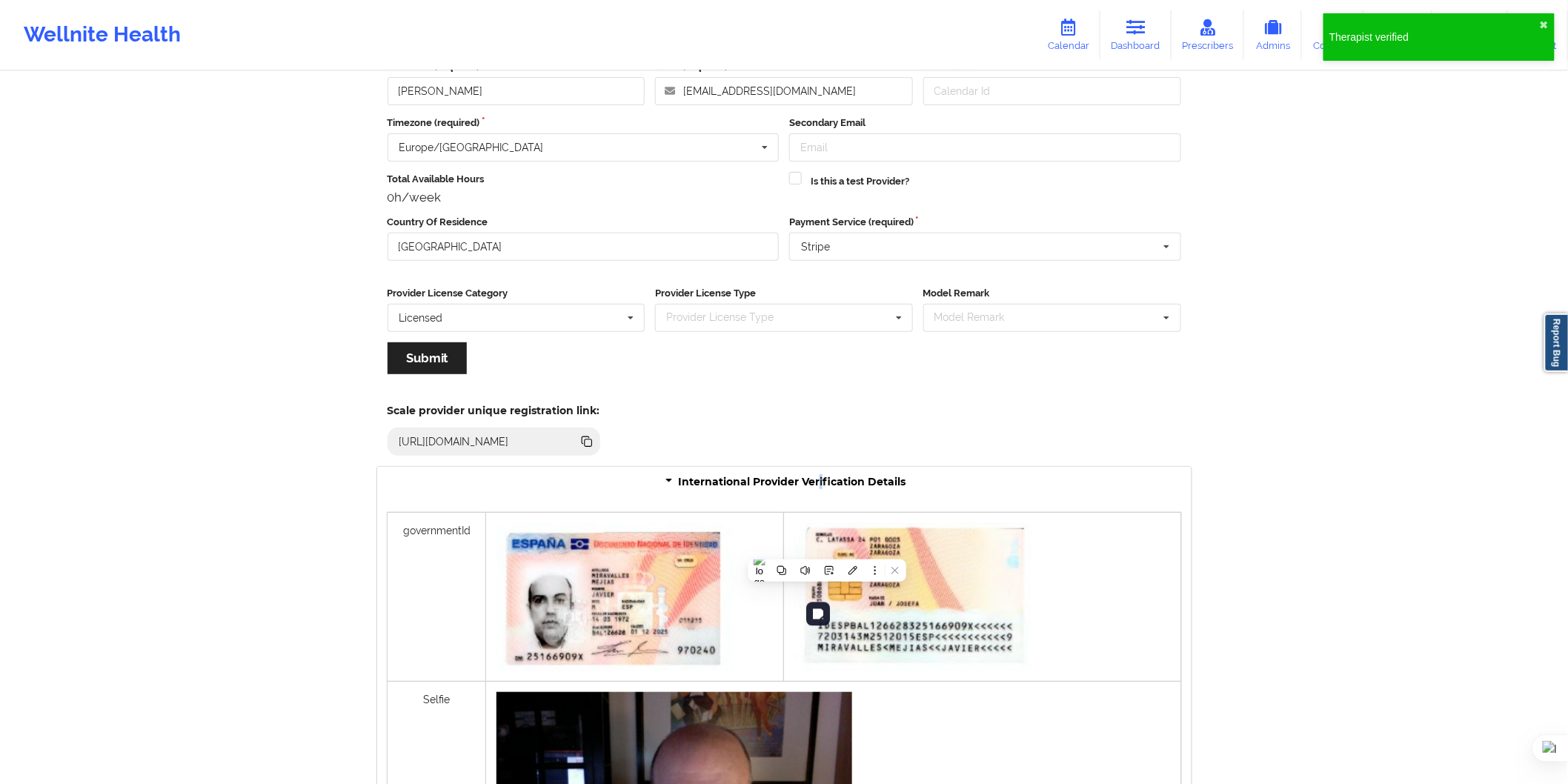
scroll to position [823, 0]
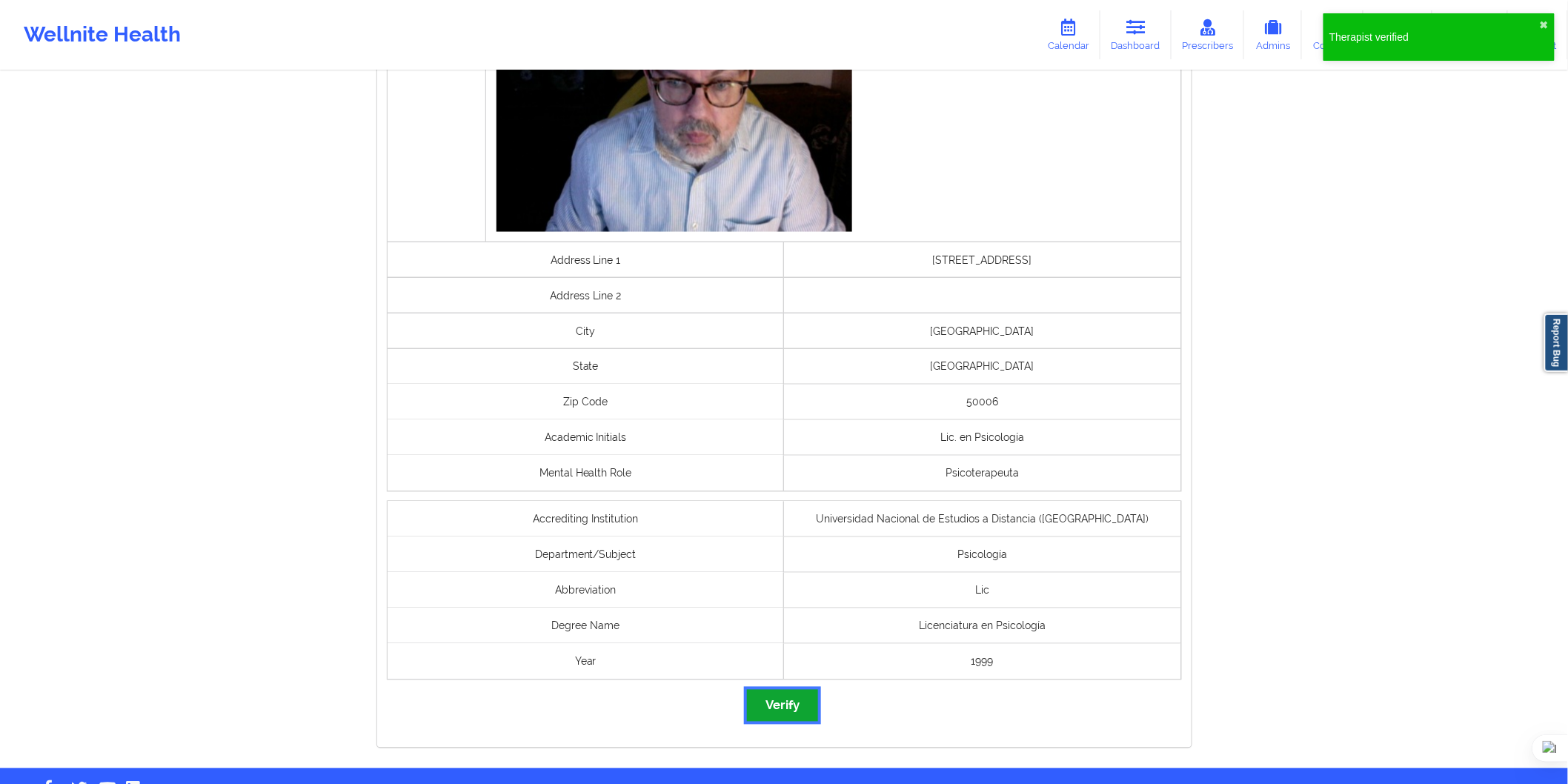
click at [798, 704] on button "Verify" at bounding box center [783, 706] width 71 height 32
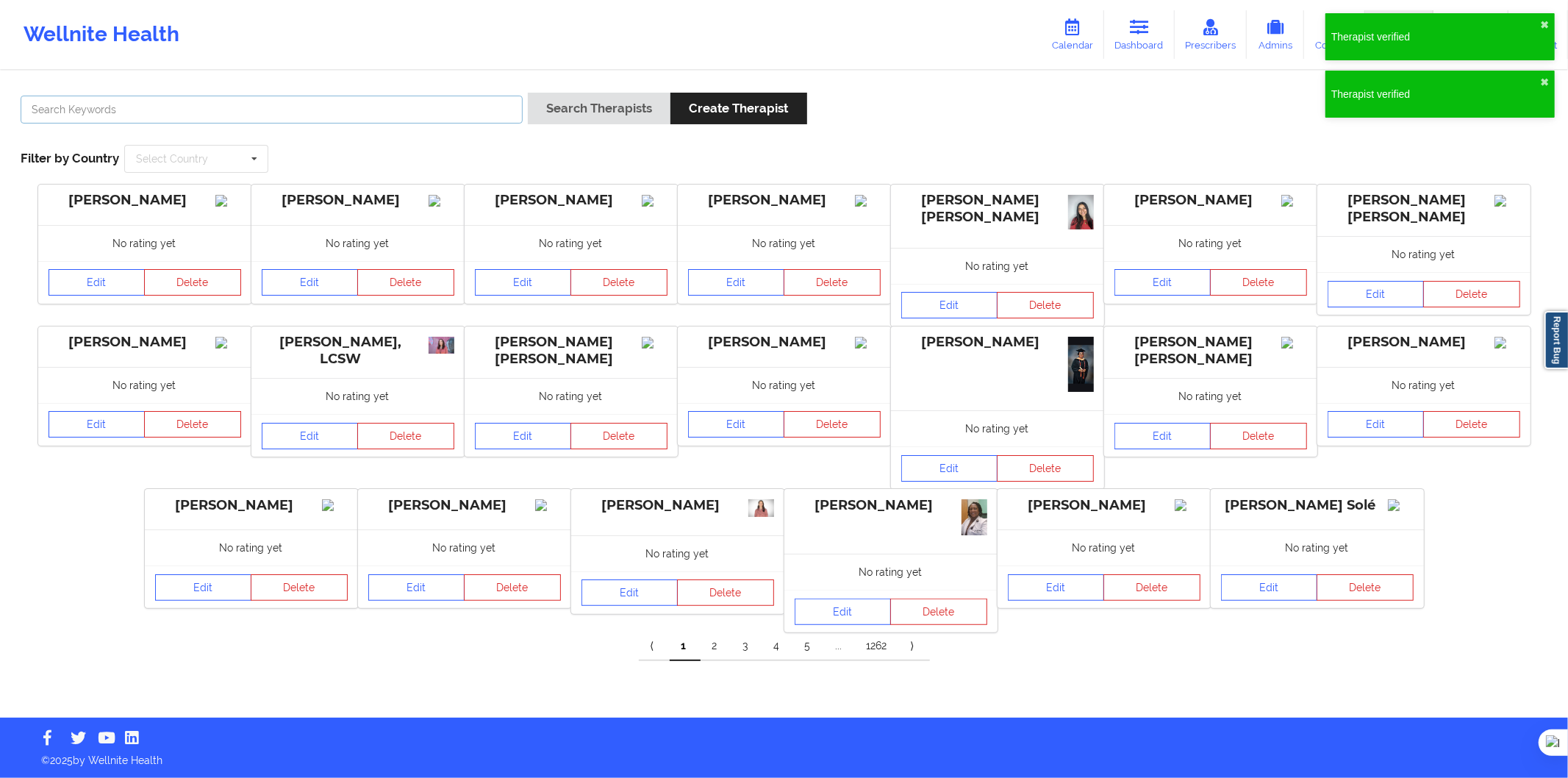
click at [428, 104] on input "text" at bounding box center [271, 110] width 502 height 28
paste input "PABLO OLIVA FEMENIA"
type input "PABLO OLIVA FEMENIA"
click at [566, 99] on button "Search Therapists" at bounding box center [599, 108] width 142 height 32
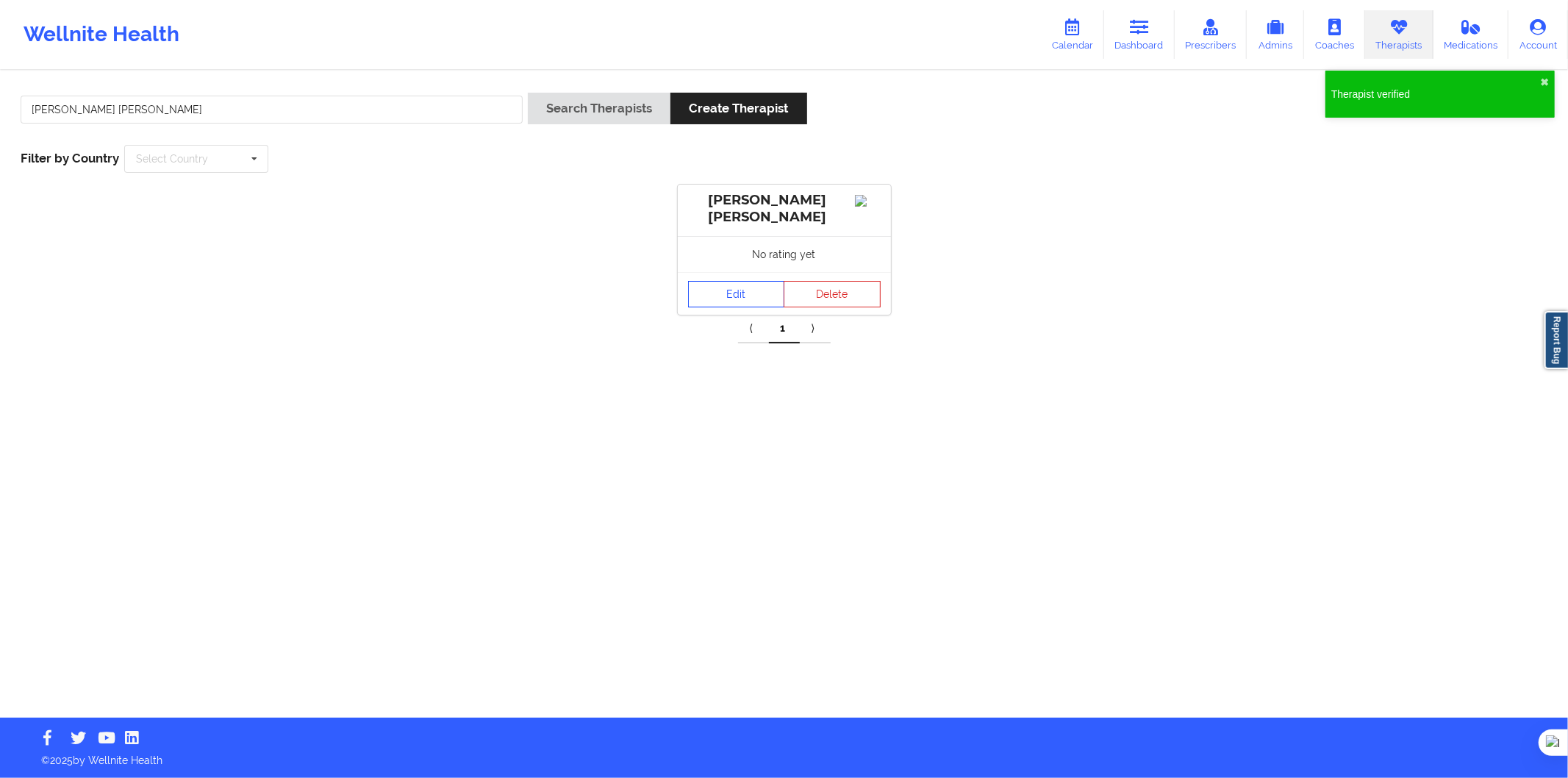
click at [701, 308] on link "Edit" at bounding box center [737, 294] width 97 height 27
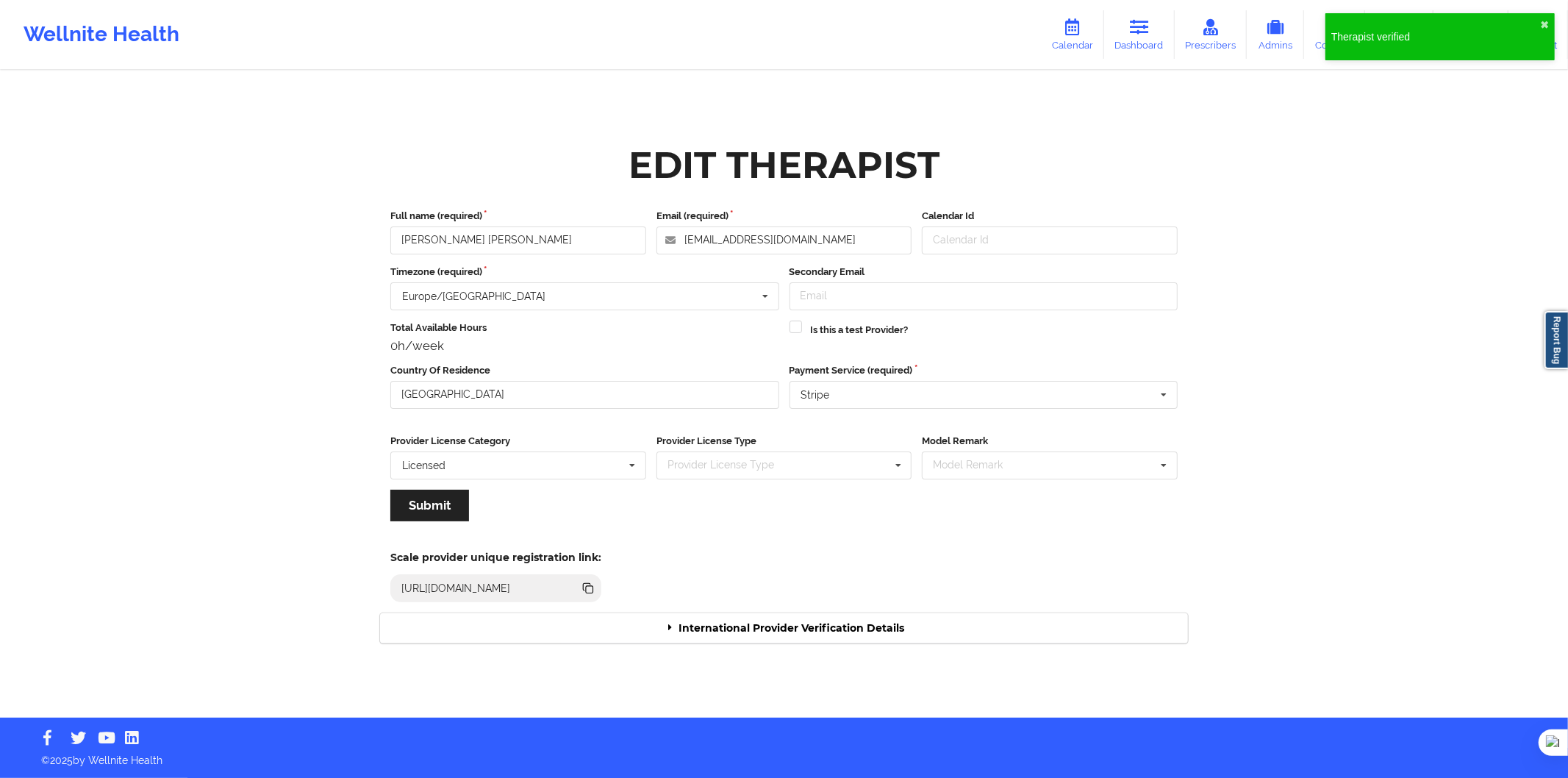
click at [840, 620] on div "International Provider Verification Details" at bounding box center [784, 628] width 808 height 30
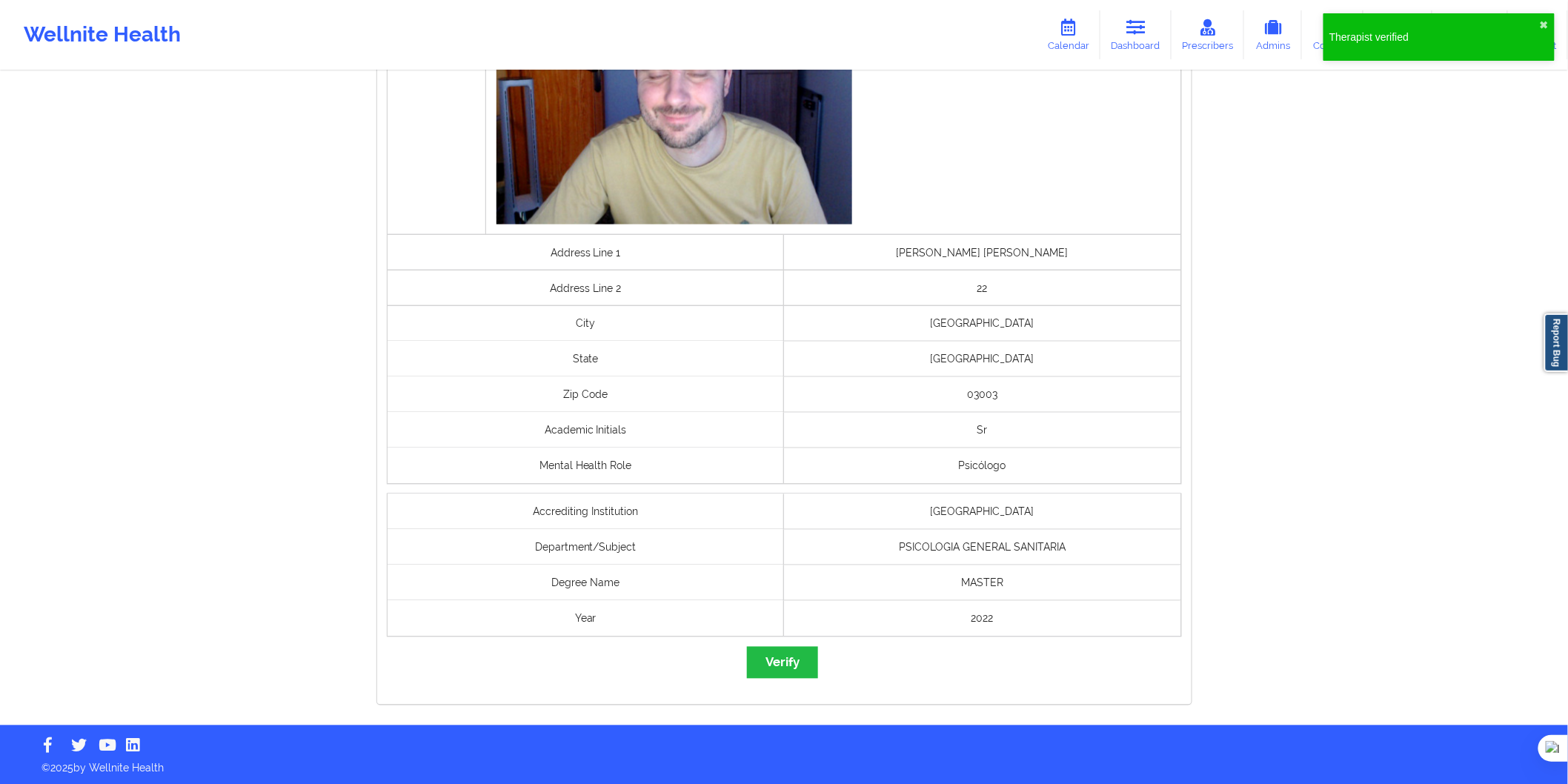
scroll to position [855, 0]
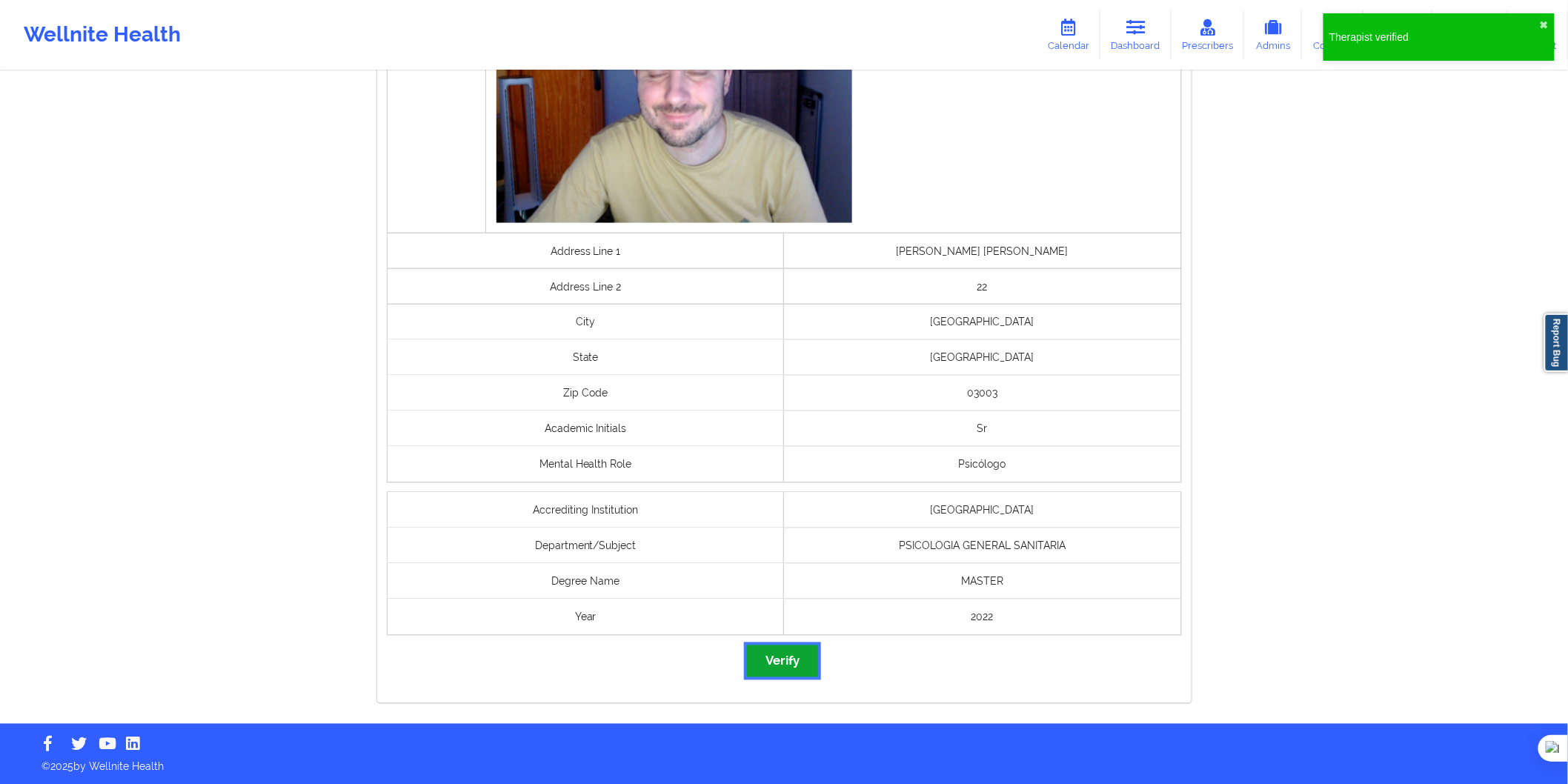
click at [801, 660] on button "Verify" at bounding box center [783, 661] width 71 height 32
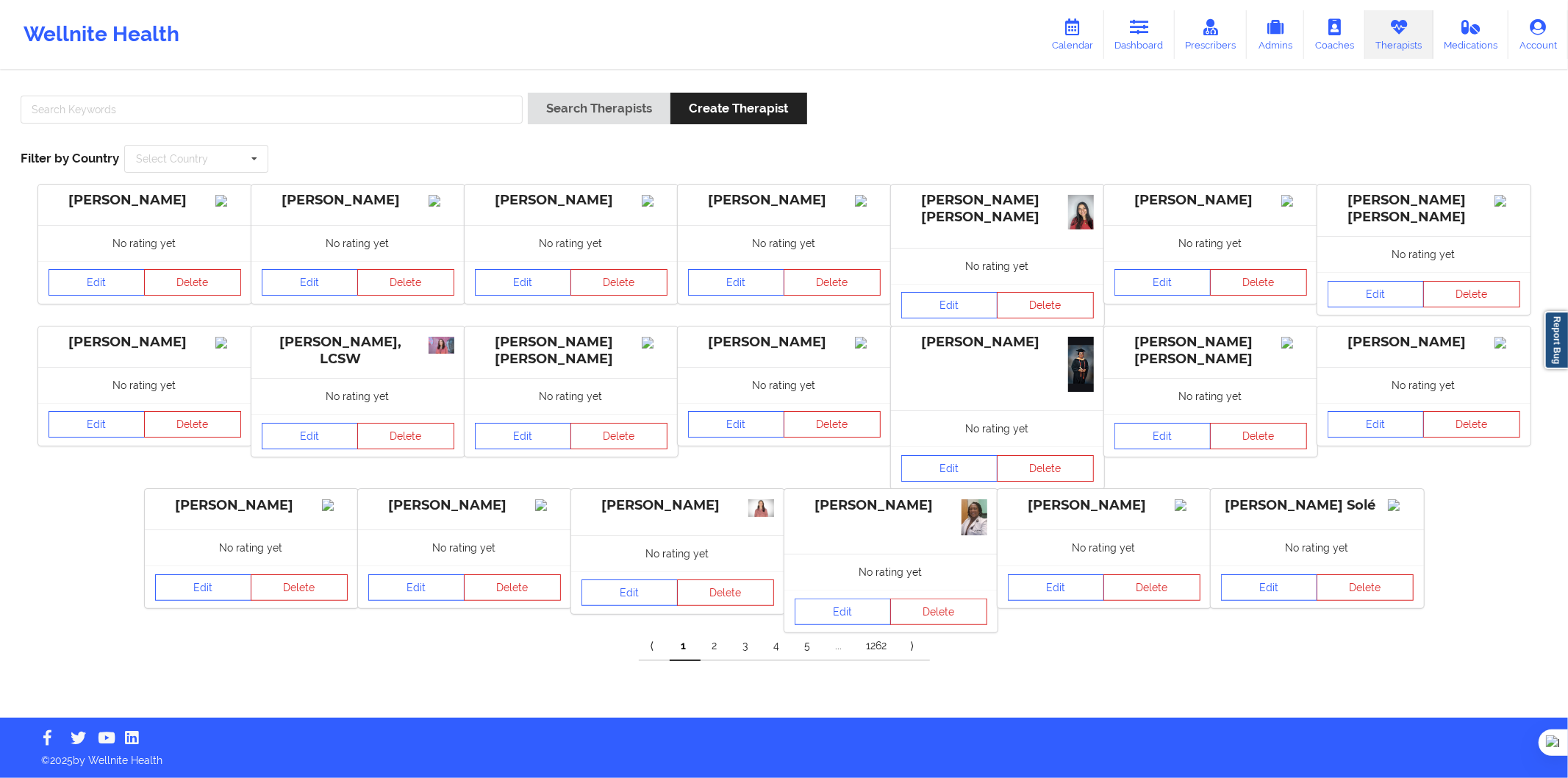
click at [321, 128] on div at bounding box center [271, 114] width 512 height 42
drag, startPoint x: 358, startPoint y: 108, endPoint x: 441, endPoint y: 108, distance: 83.0
click at [358, 108] on input "text" at bounding box center [271, 110] width 502 height 28
paste input "Jenifer Tatiana Cristancho Sánchez"
type input "Jenifer Tatiana Cristancho Sánchez"
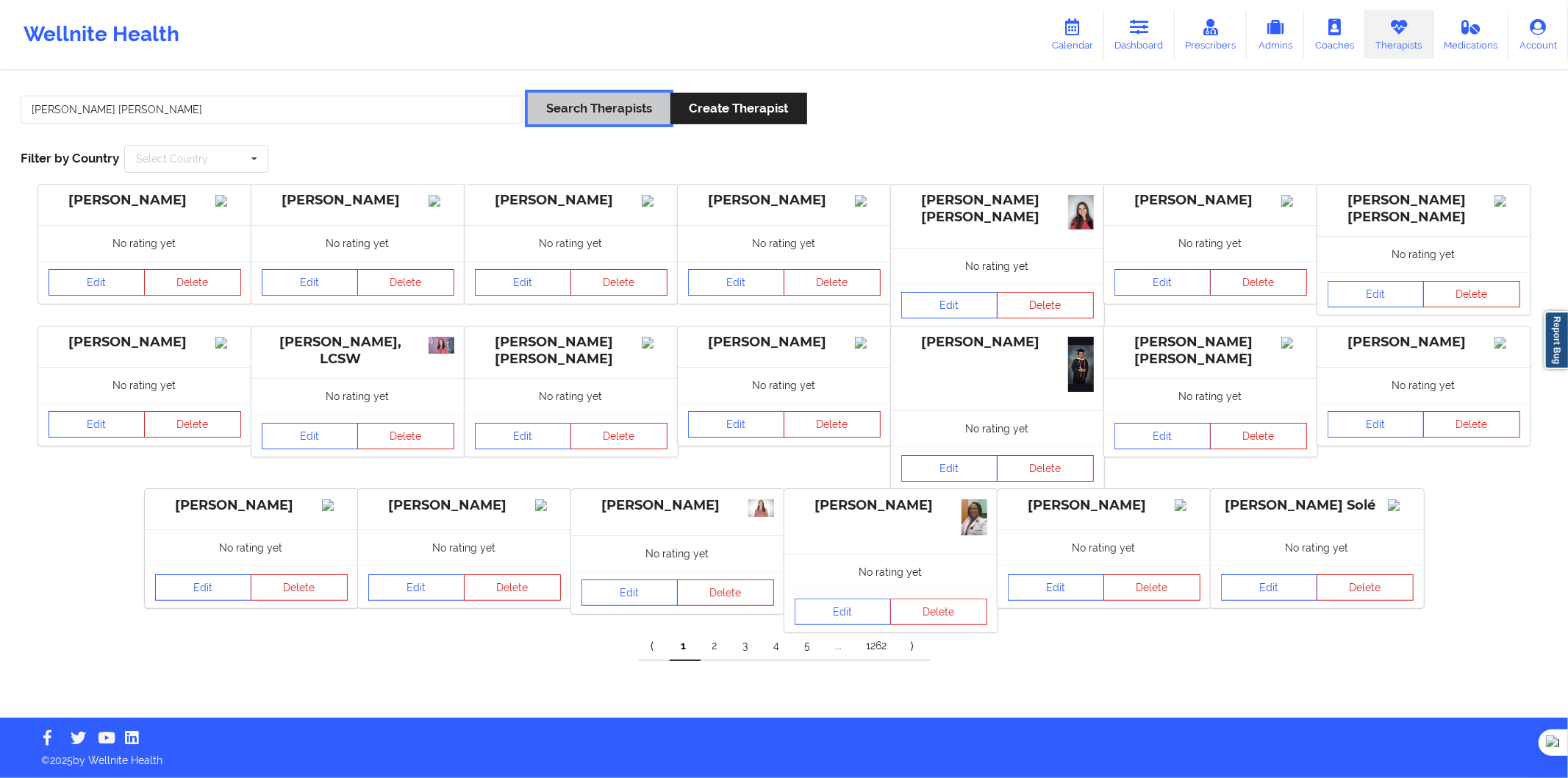
click at [545, 105] on button "Search Therapists" at bounding box center [599, 108] width 142 height 32
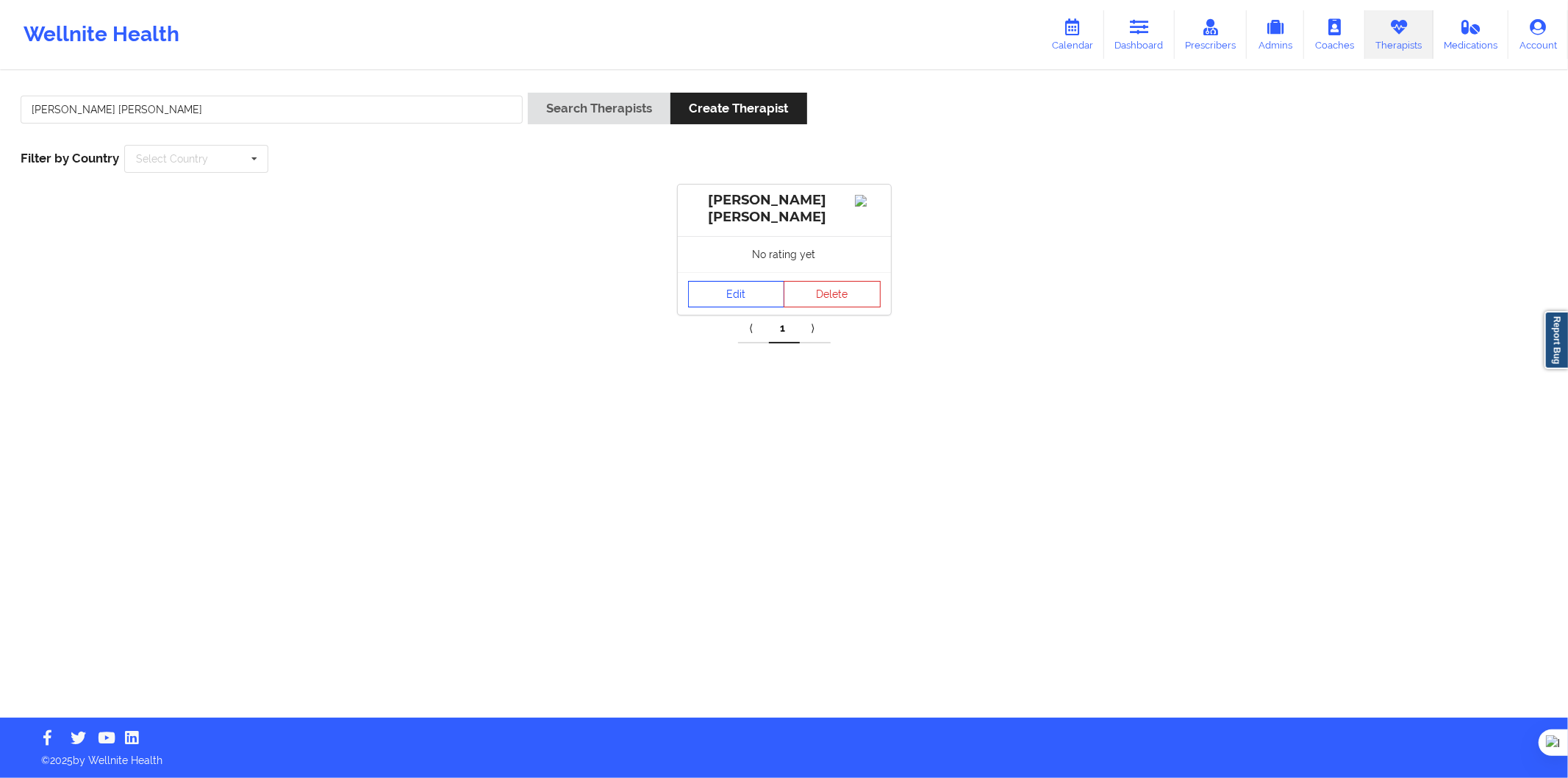
click at [696, 296] on link "Edit" at bounding box center [737, 294] width 97 height 27
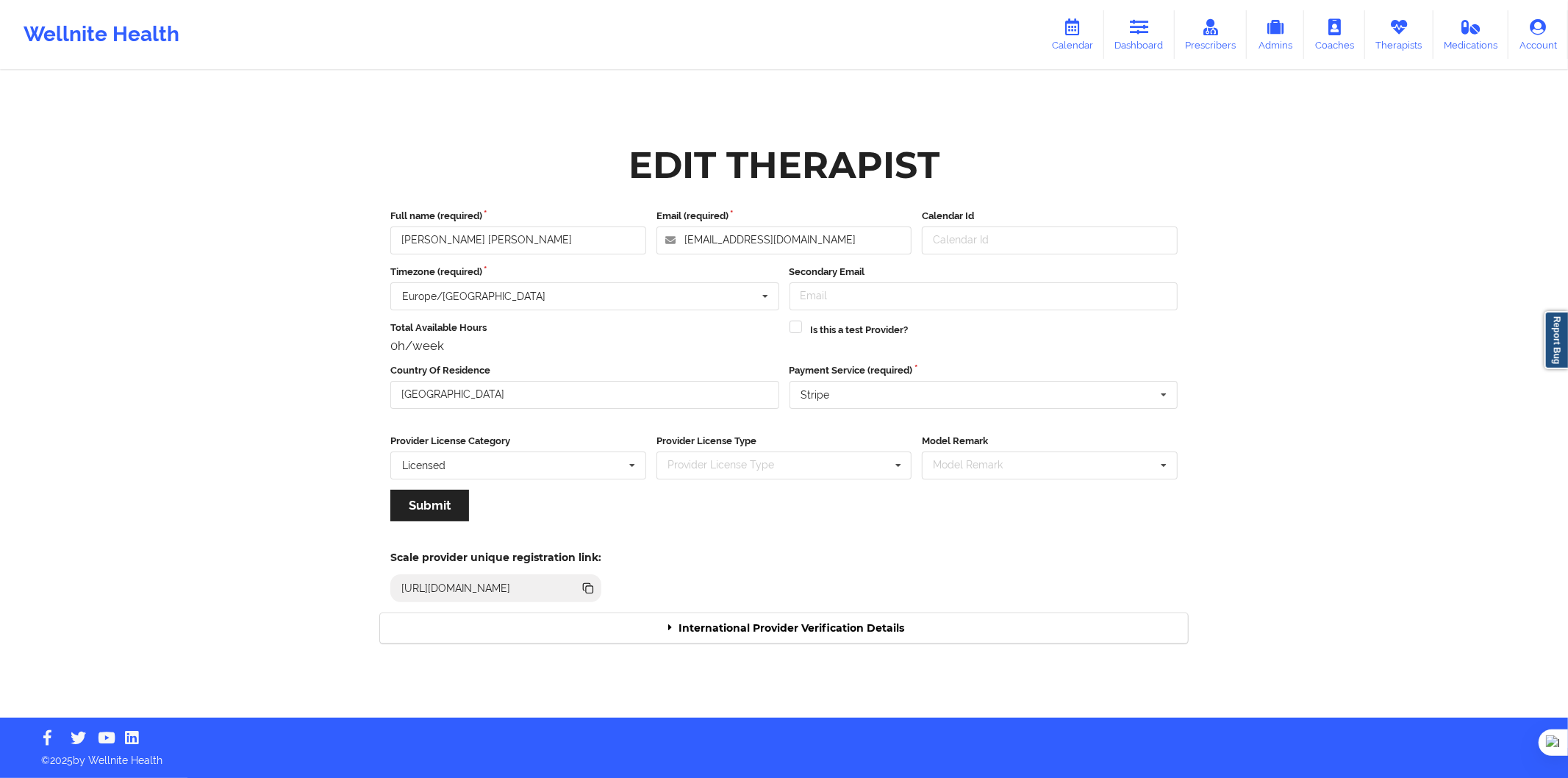
click at [782, 622] on div "International Provider Verification Details" at bounding box center [784, 628] width 808 height 30
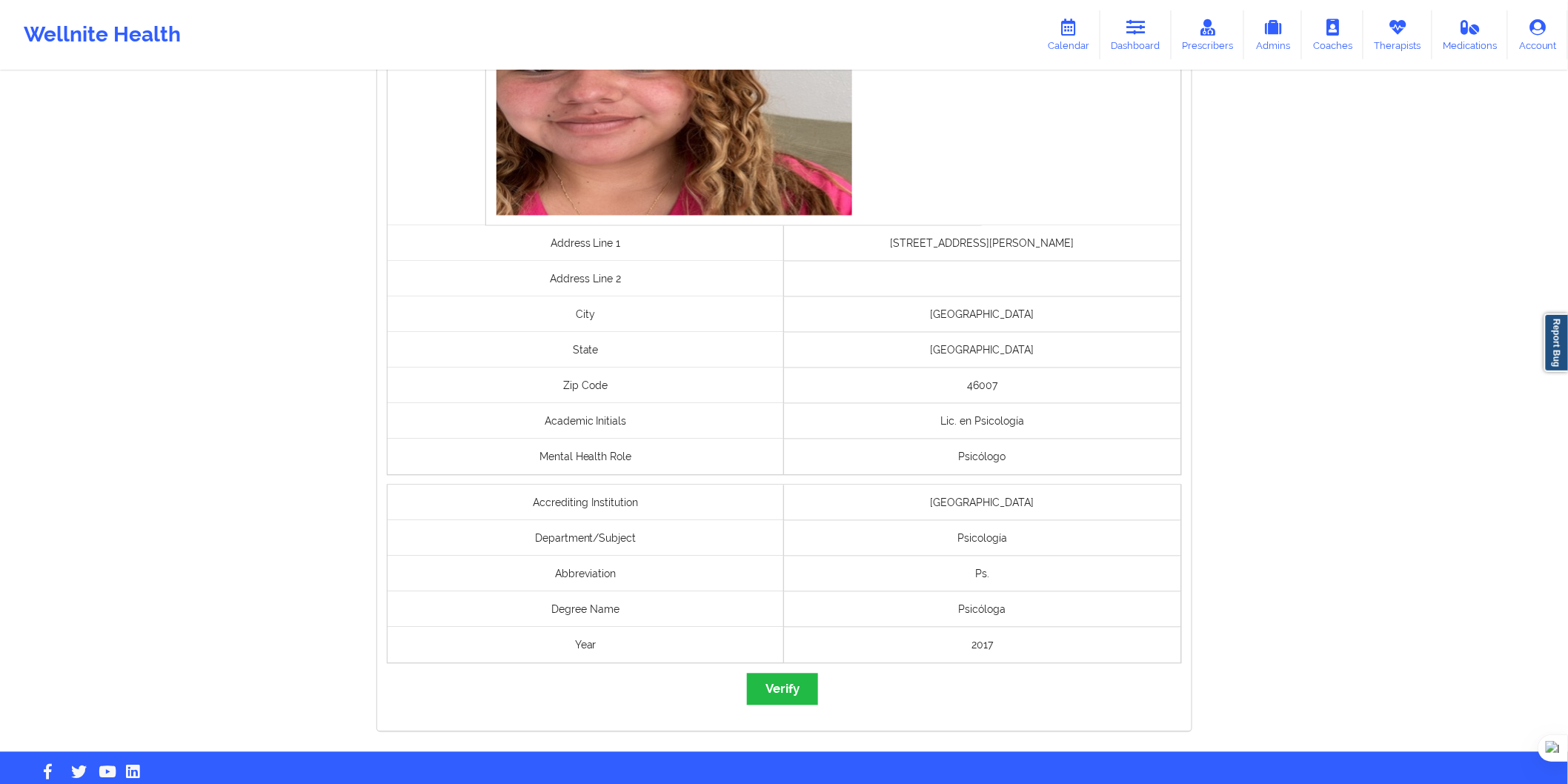
scroll to position [986, 0]
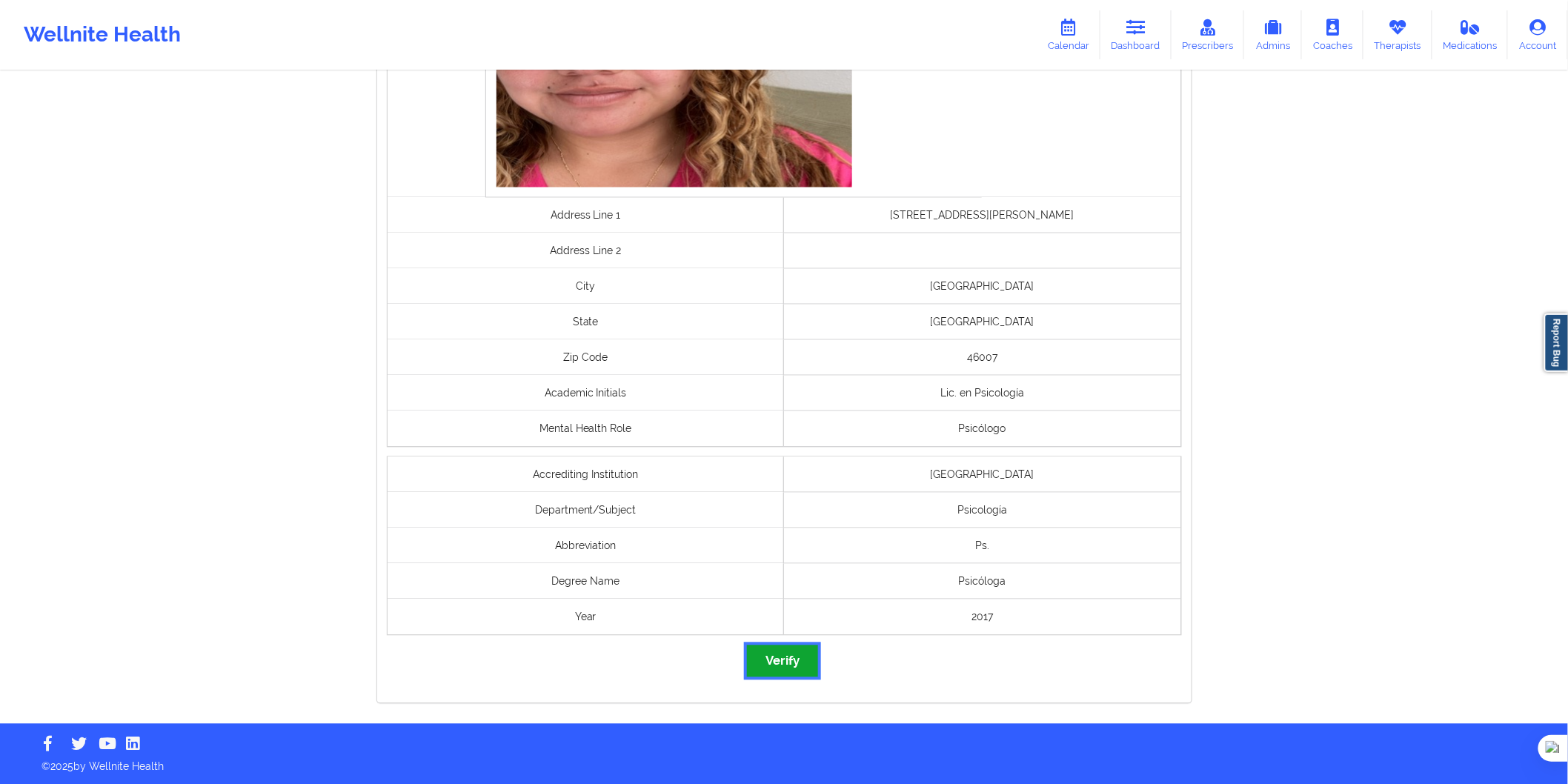
click at [802, 667] on button "Verify" at bounding box center [783, 661] width 71 height 32
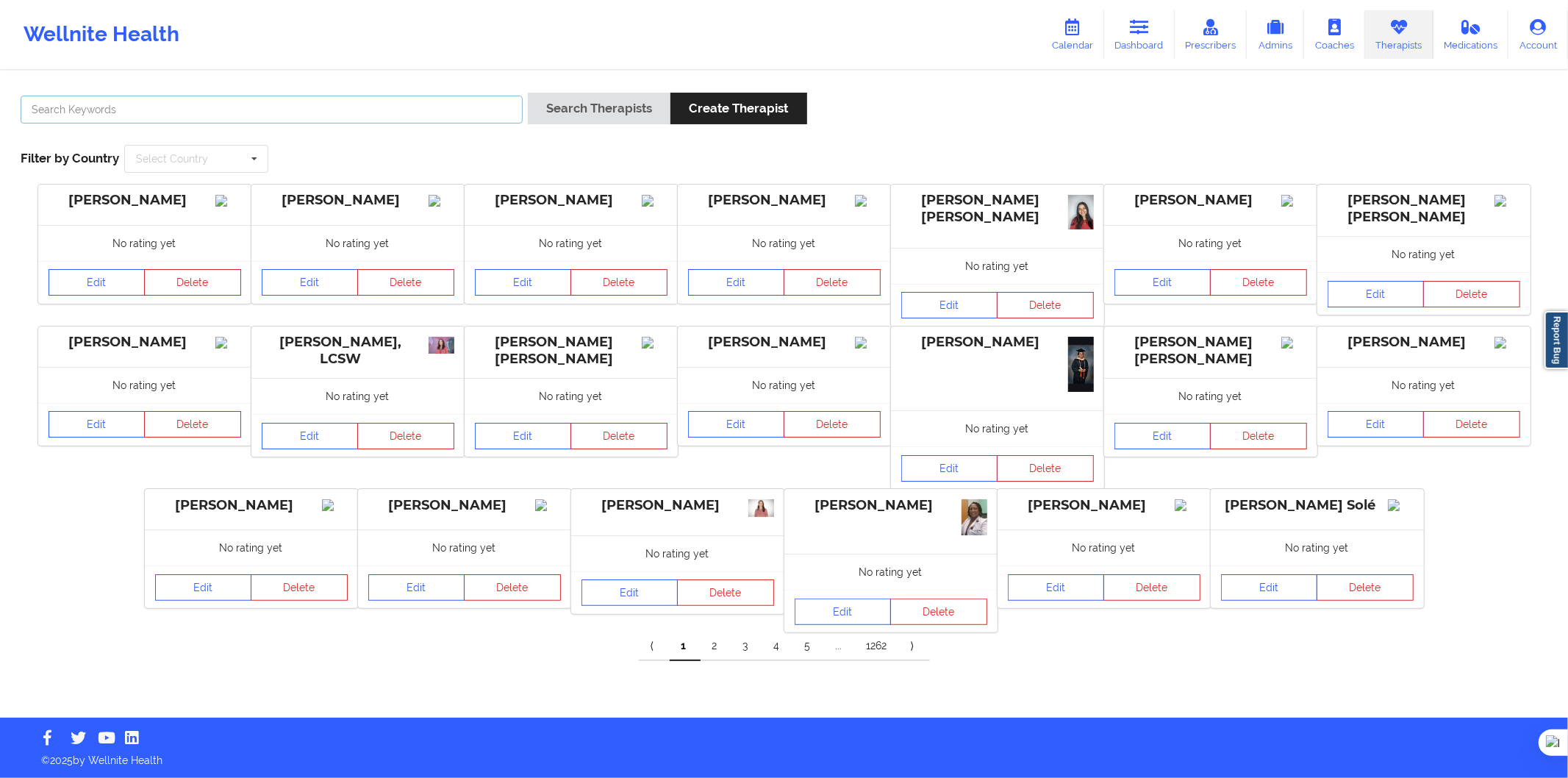
click at [313, 105] on input "text" at bounding box center [271, 110] width 502 height 28
paste input "Sara López Martinez de Viergol"
type input "Sara López Martinez de Viergol"
click at [597, 125] on div "Search Therapists Create Therapist" at bounding box center [667, 114] width 279 height 42
click at [604, 118] on button "Search Therapists" at bounding box center [599, 108] width 142 height 32
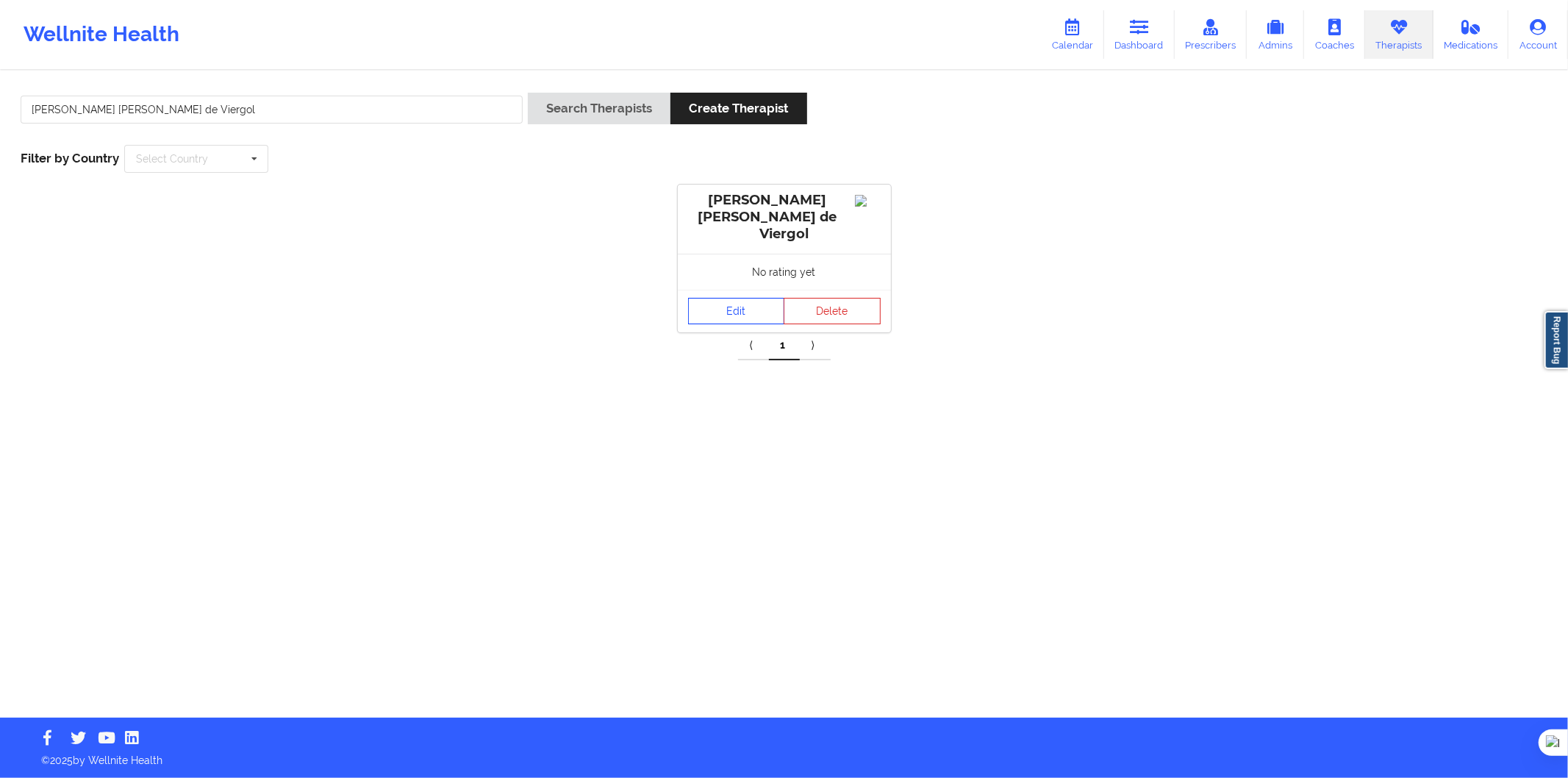
click at [717, 308] on link "Edit" at bounding box center [737, 311] width 97 height 27
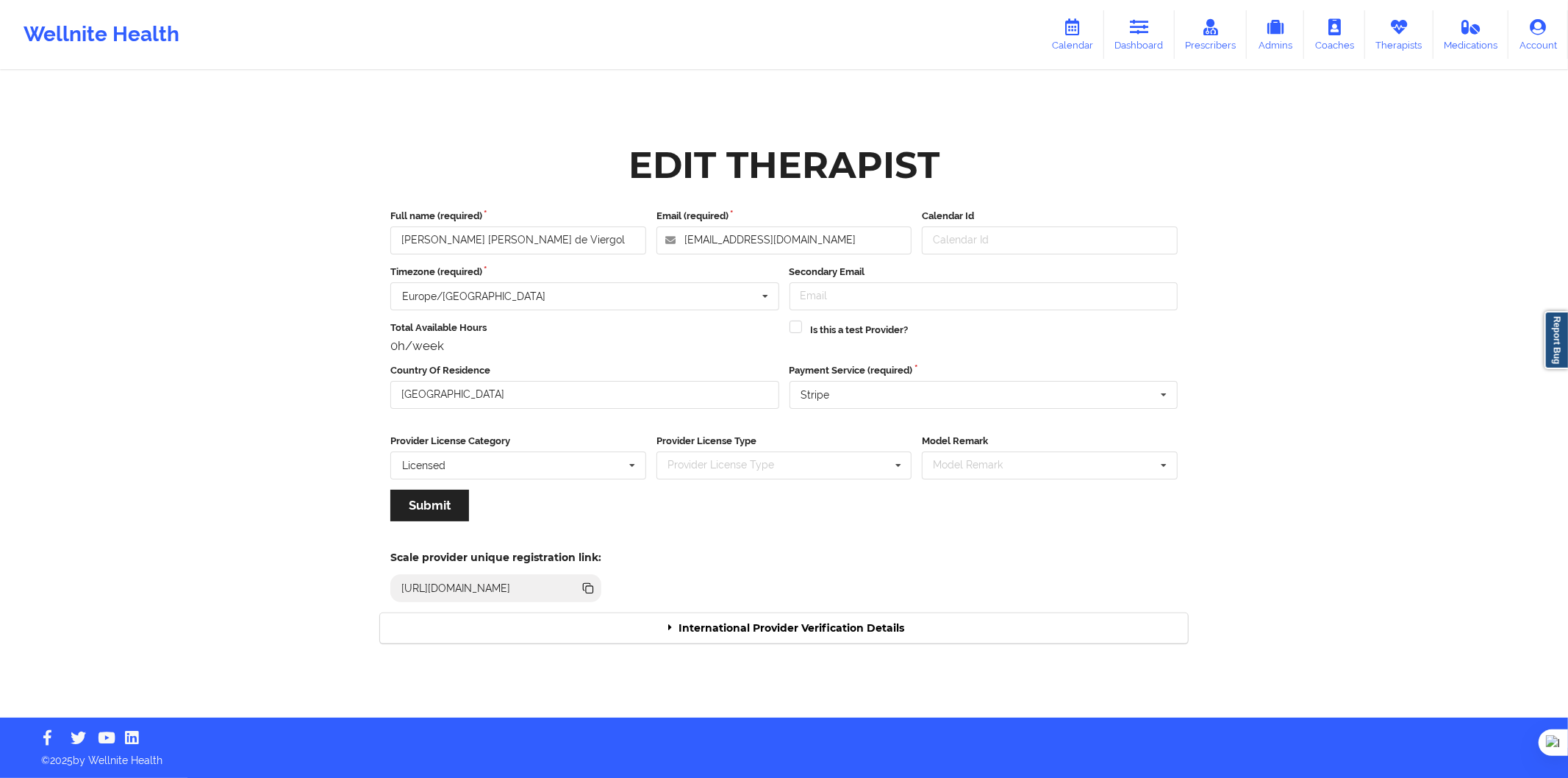
click at [713, 622] on div "International Provider Verification Details" at bounding box center [784, 628] width 808 height 30
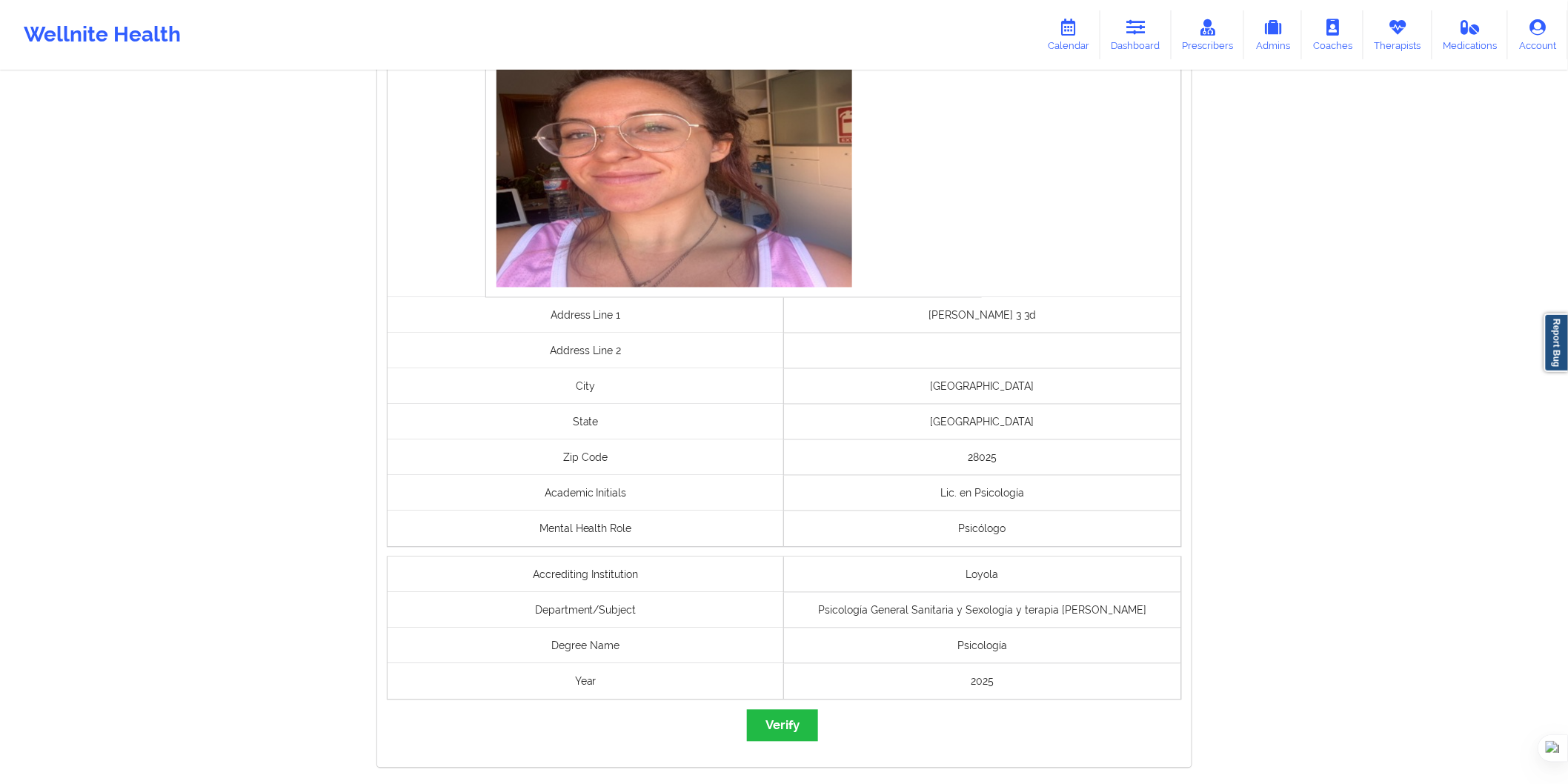
scroll to position [869, 0]
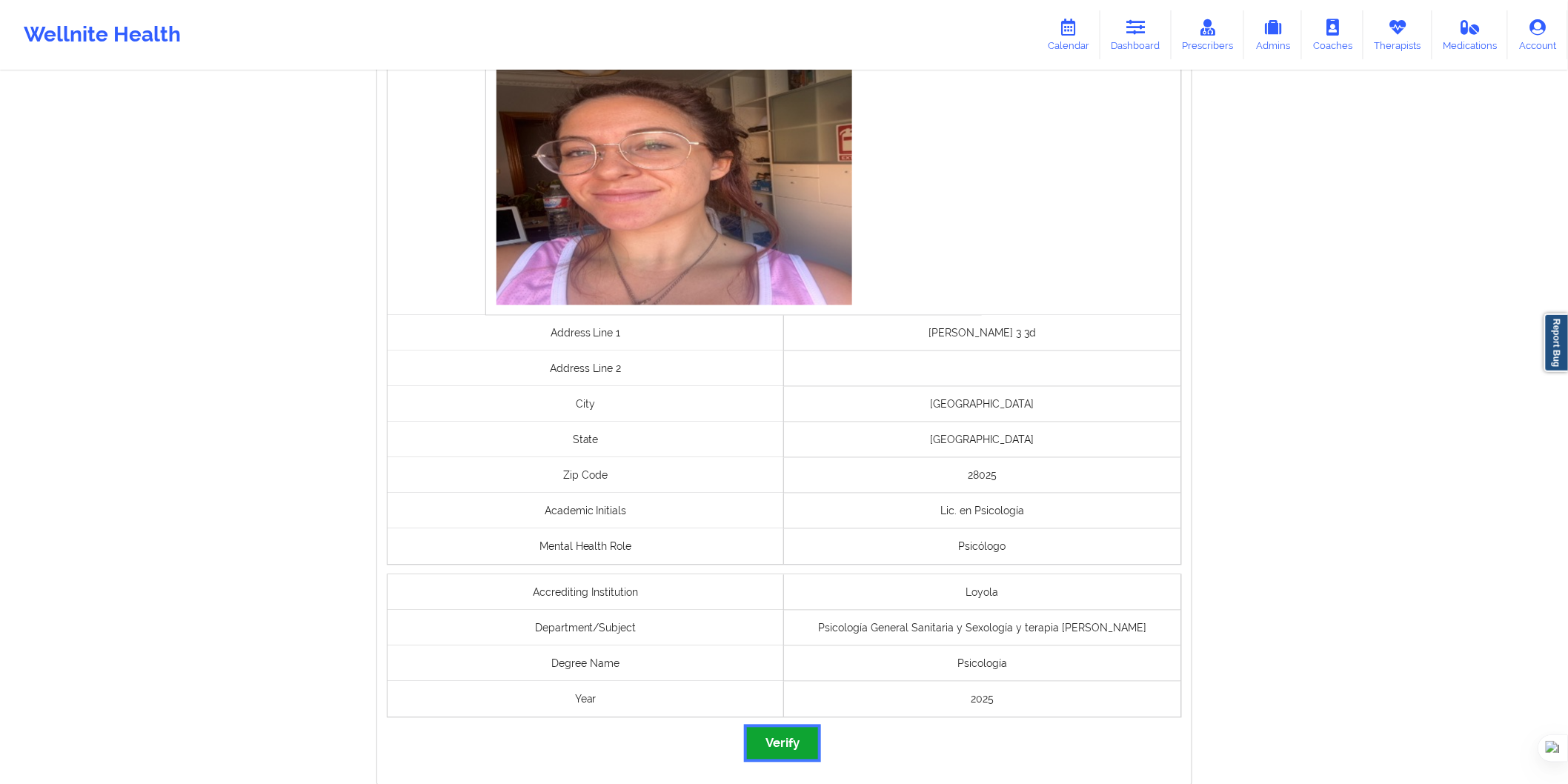
click at [793, 730] on button "Verify" at bounding box center [783, 743] width 71 height 32
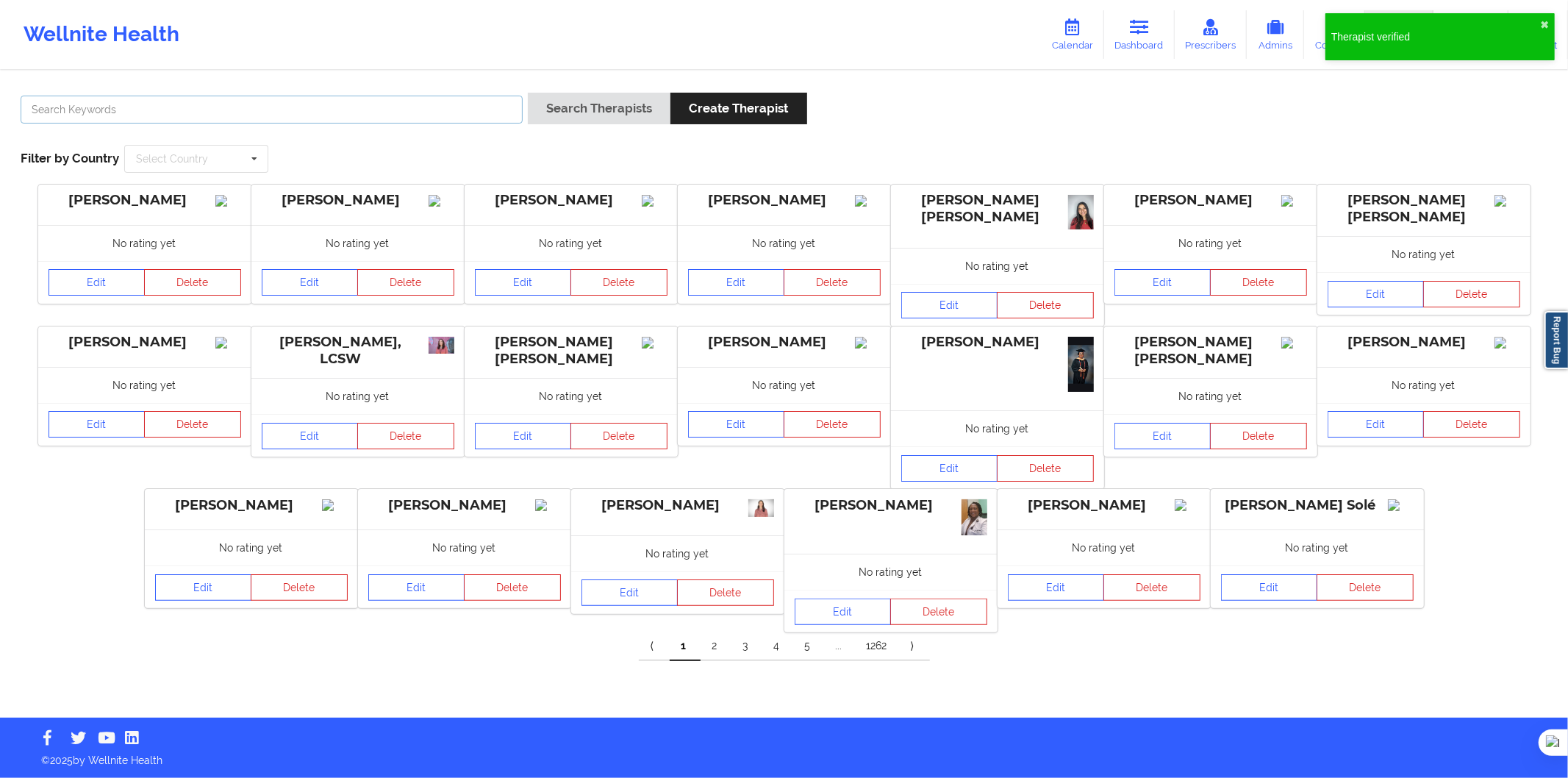
click at [224, 108] on input "text" at bounding box center [271, 110] width 502 height 28
paste input "Monica Siewierska Daví"
type input "Monica Siewierska Daví"
drag, startPoint x: 553, startPoint y: 105, endPoint x: 557, endPoint y: 113, distance: 8.9
click at [553, 105] on button "Search Therapists" at bounding box center [599, 108] width 142 height 32
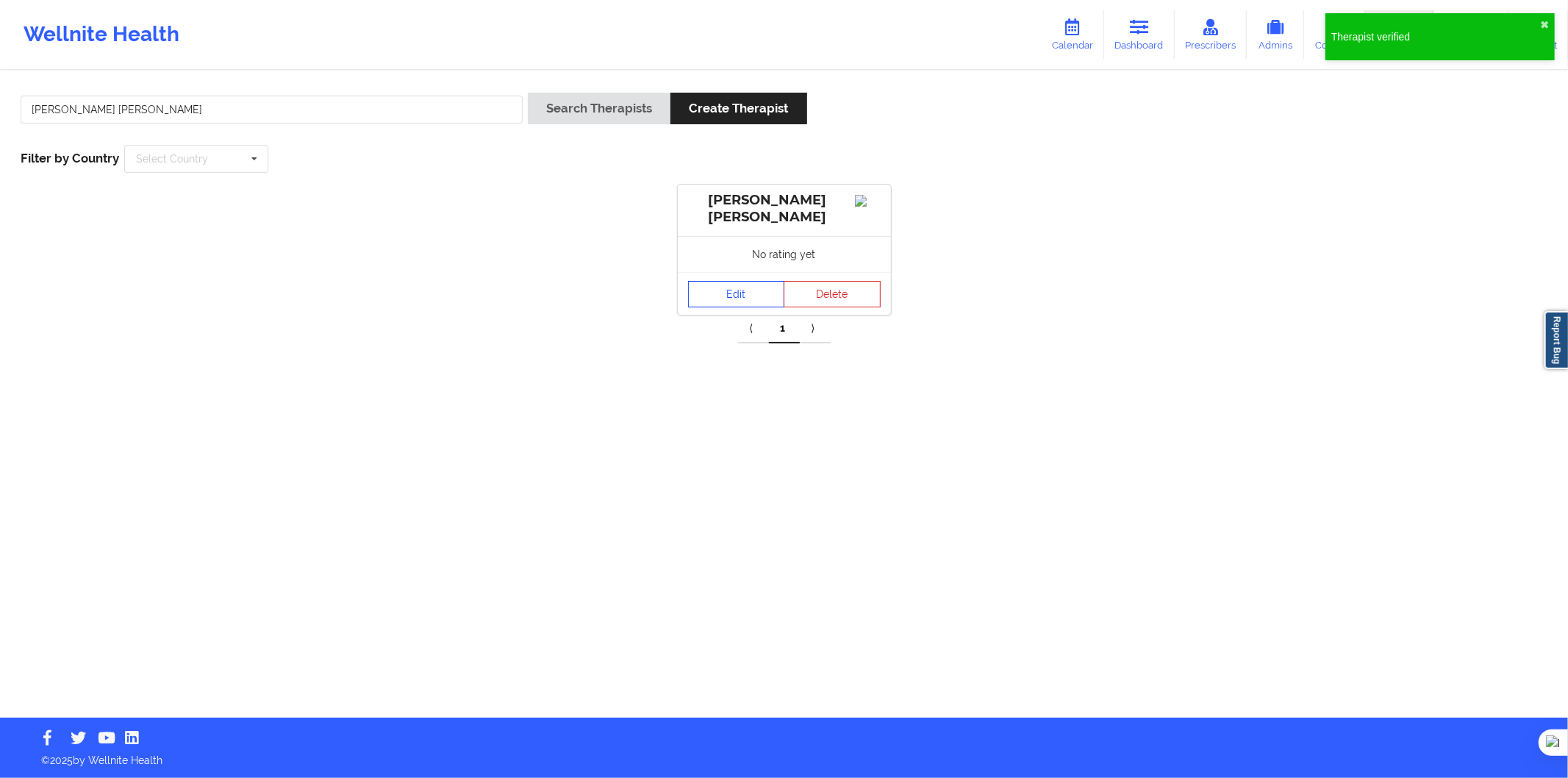
click at [720, 299] on link "Edit" at bounding box center [737, 294] width 97 height 27
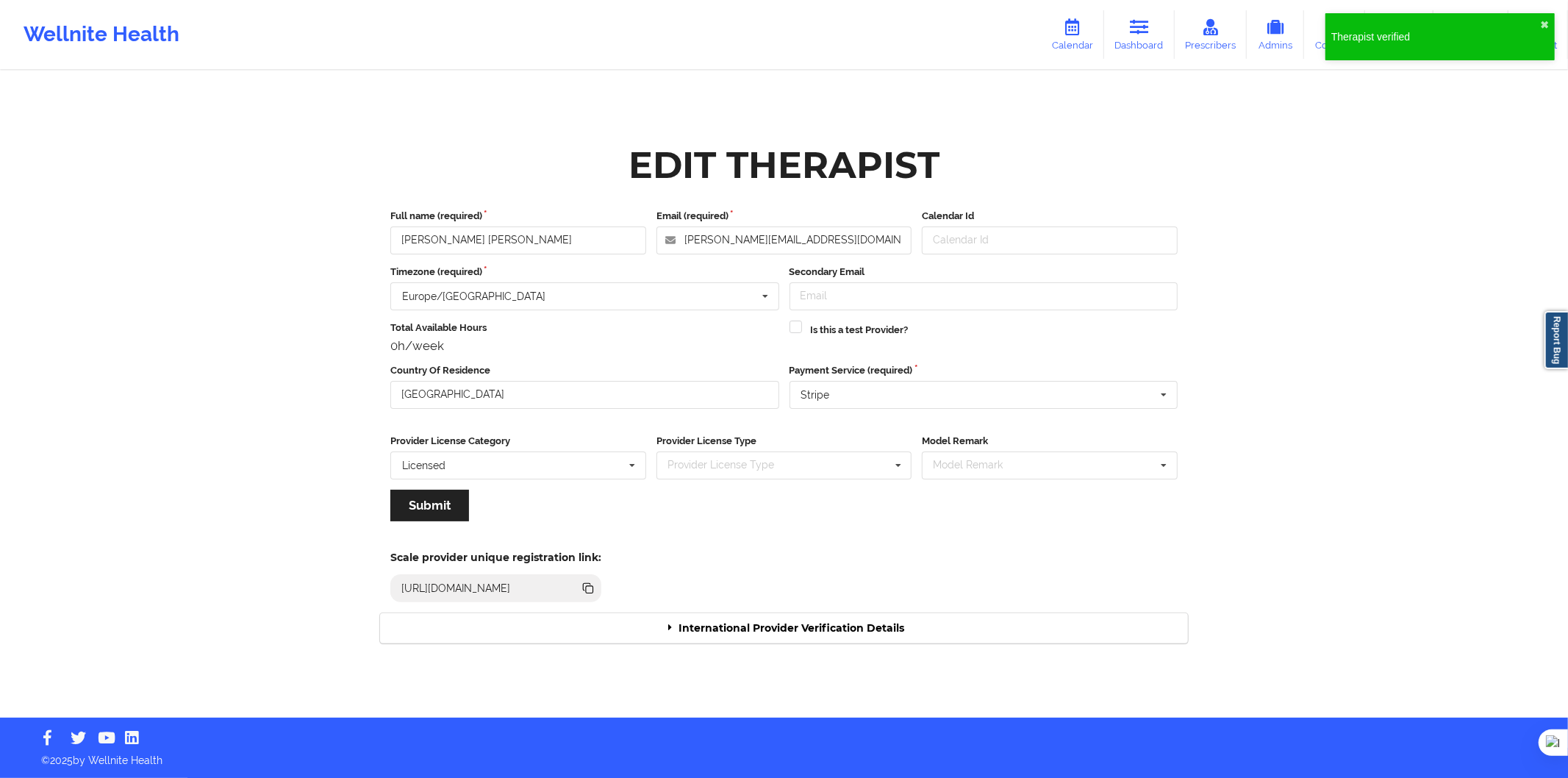
click at [750, 620] on div "International Provider Verification Details" at bounding box center [784, 628] width 808 height 30
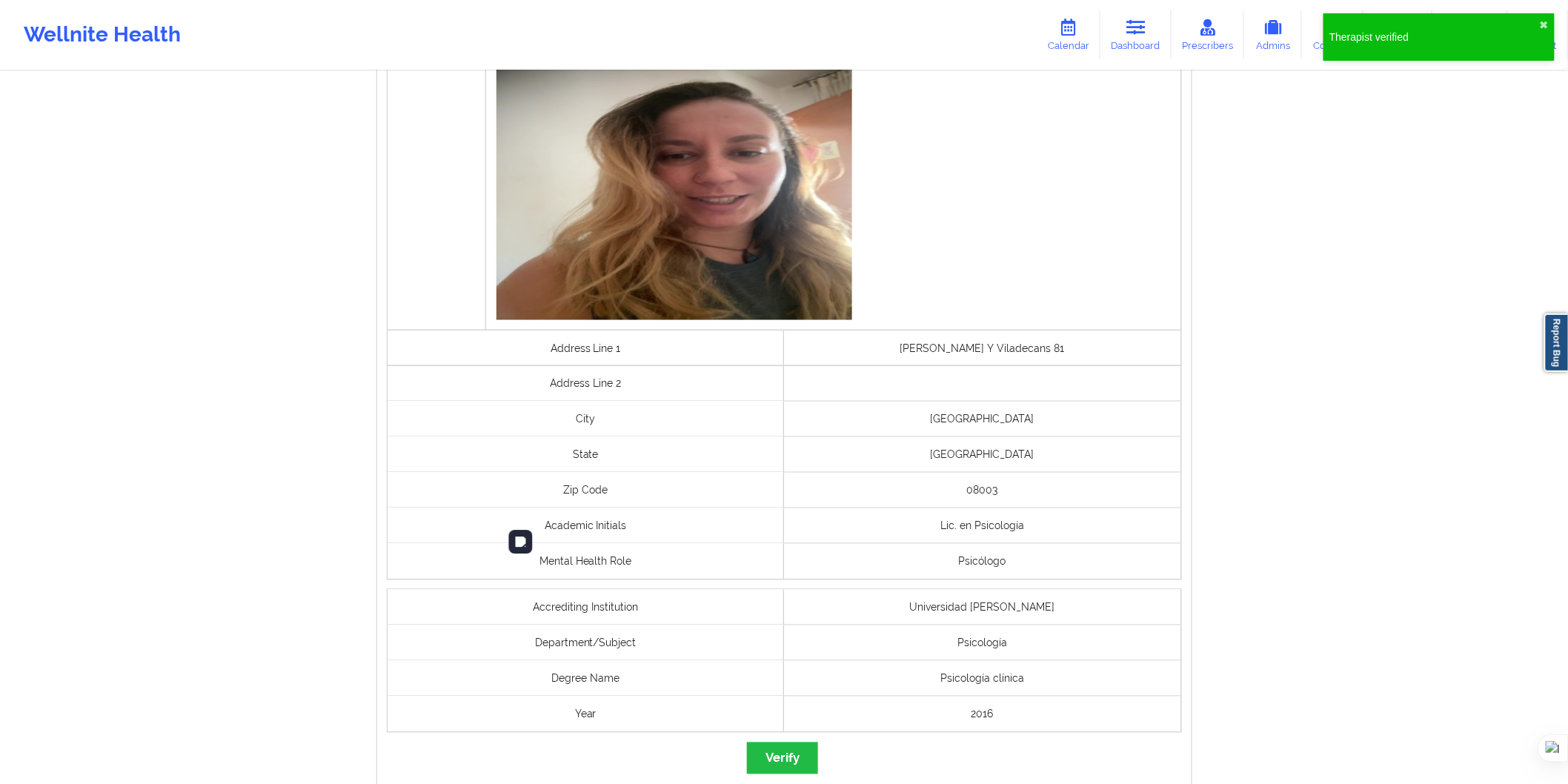
scroll to position [823, 0]
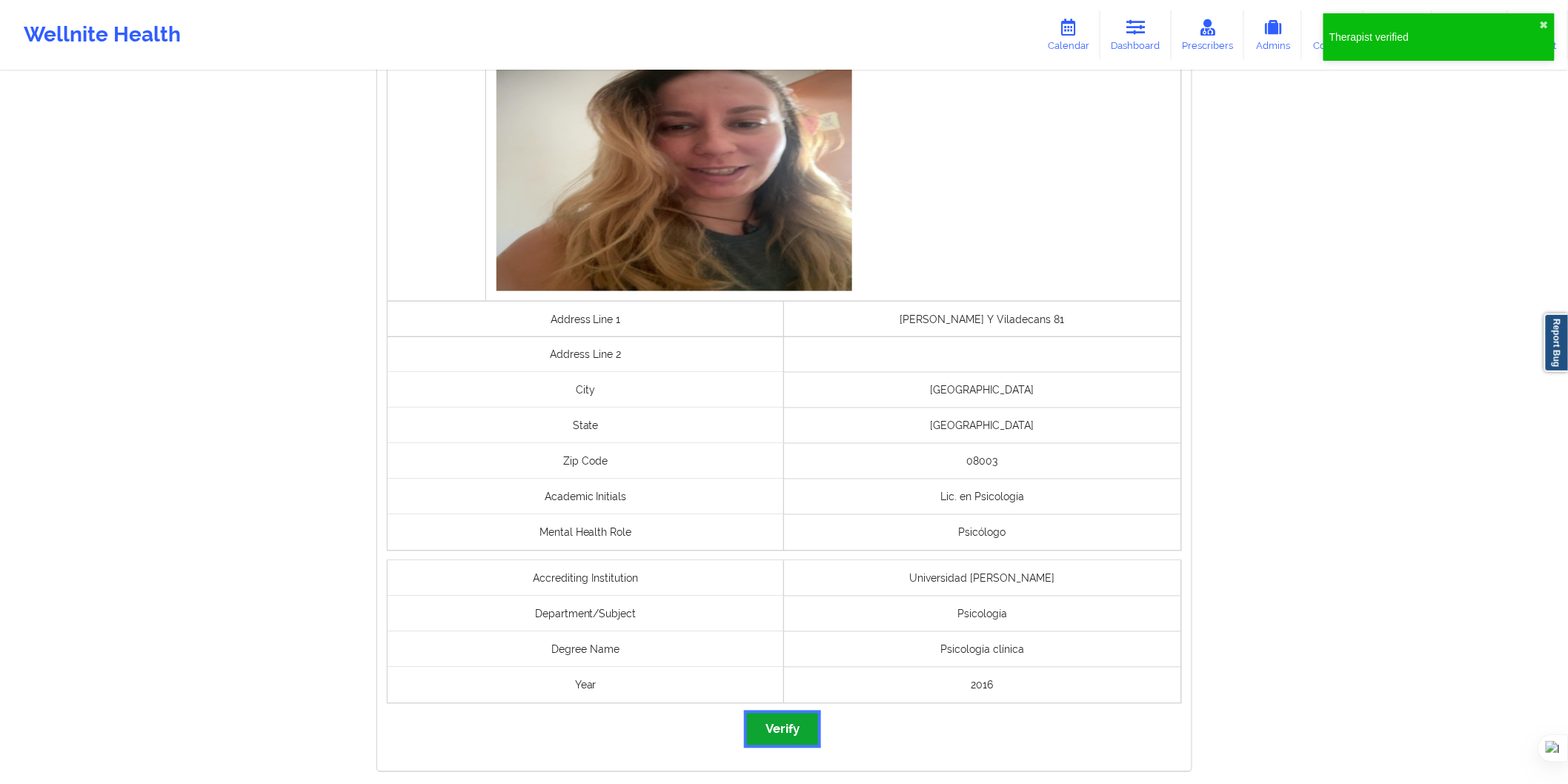
click at [790, 719] on button "Verify" at bounding box center [783, 729] width 71 height 32
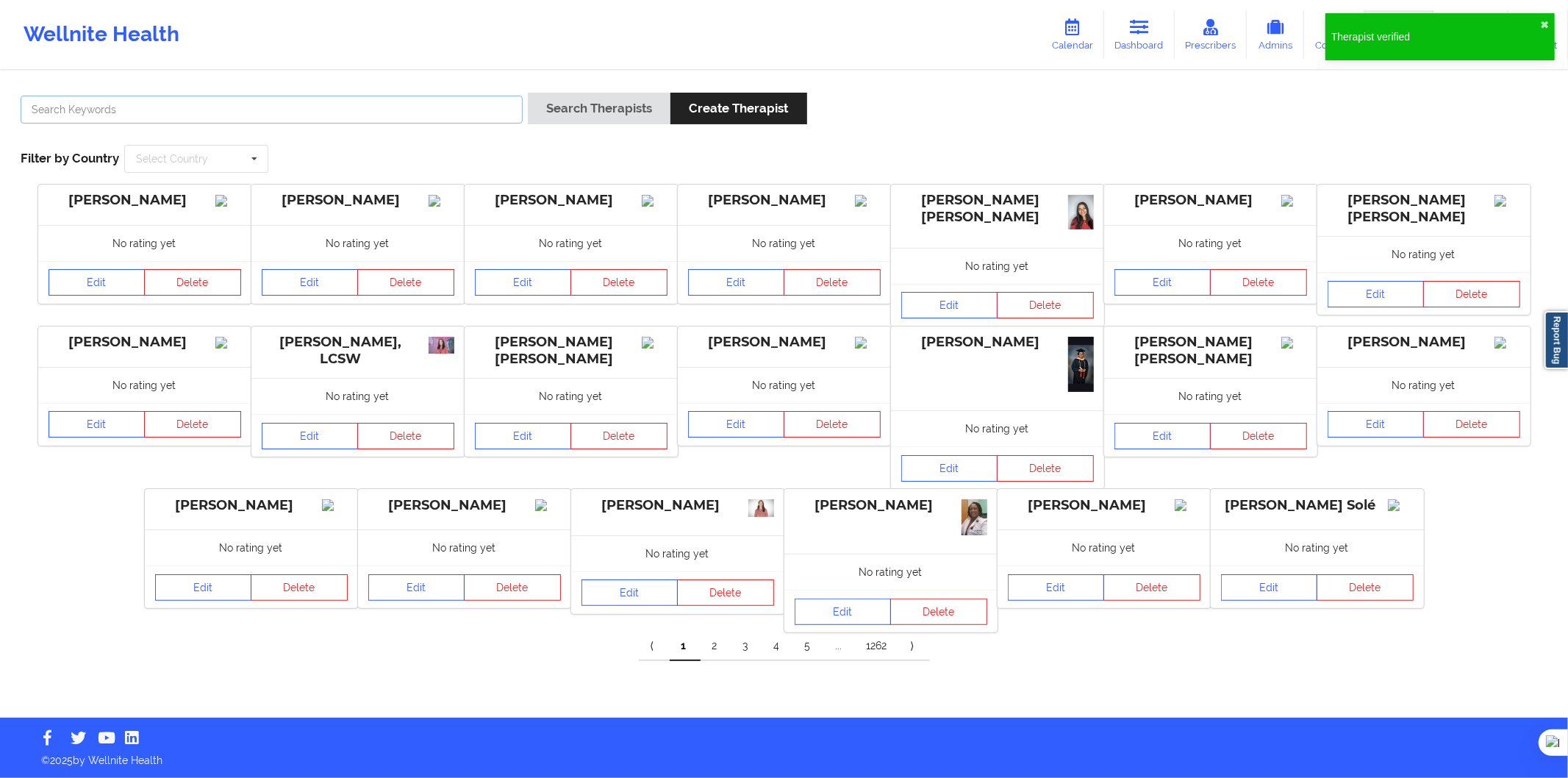
drag, startPoint x: 348, startPoint y: 114, endPoint x: 363, endPoint y: 114, distance: 15.0
click at [348, 114] on input "text" at bounding box center [271, 110] width 502 height 28
paste input "Carmen Rodríguez Rueda"
type input "Carmen Rodríguez Rueda"
click at [578, 100] on button "Search Therapists" at bounding box center [599, 108] width 142 height 32
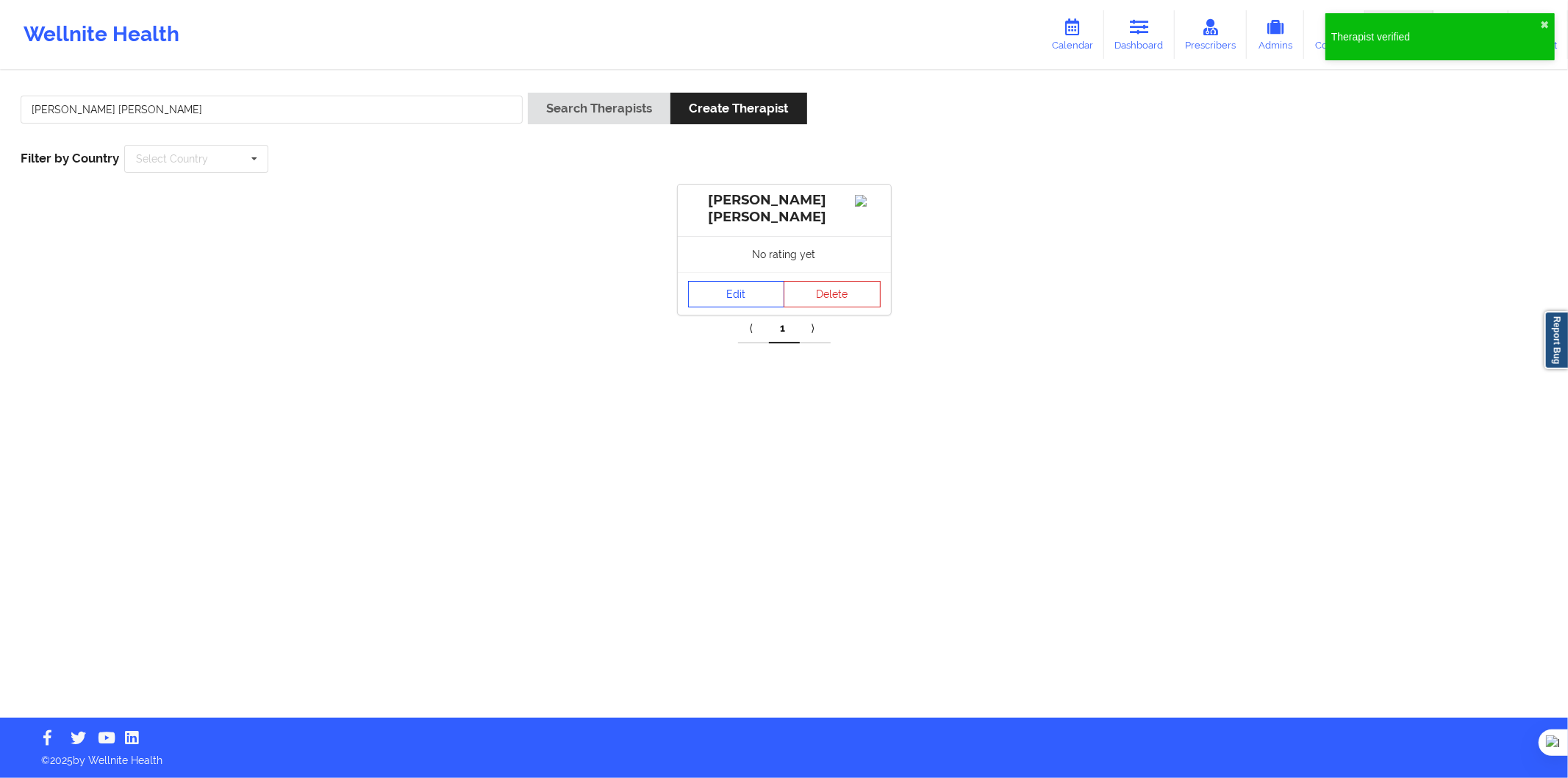
click at [721, 299] on link "Edit" at bounding box center [737, 294] width 97 height 27
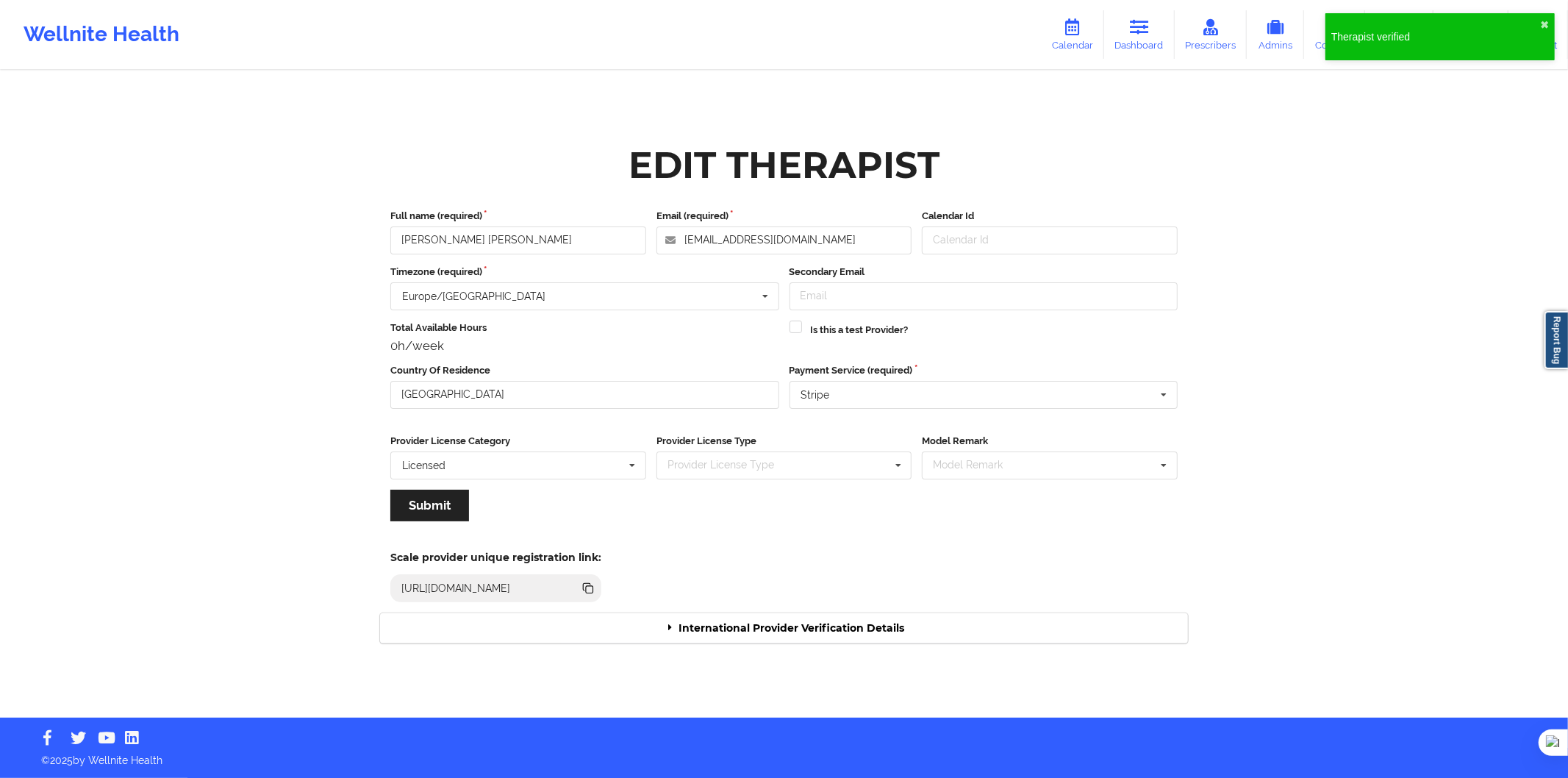
drag, startPoint x: 798, startPoint y: 636, endPoint x: 803, endPoint y: 644, distance: 9.4
click at [798, 636] on div "International Provider Verification Details" at bounding box center [784, 628] width 808 height 30
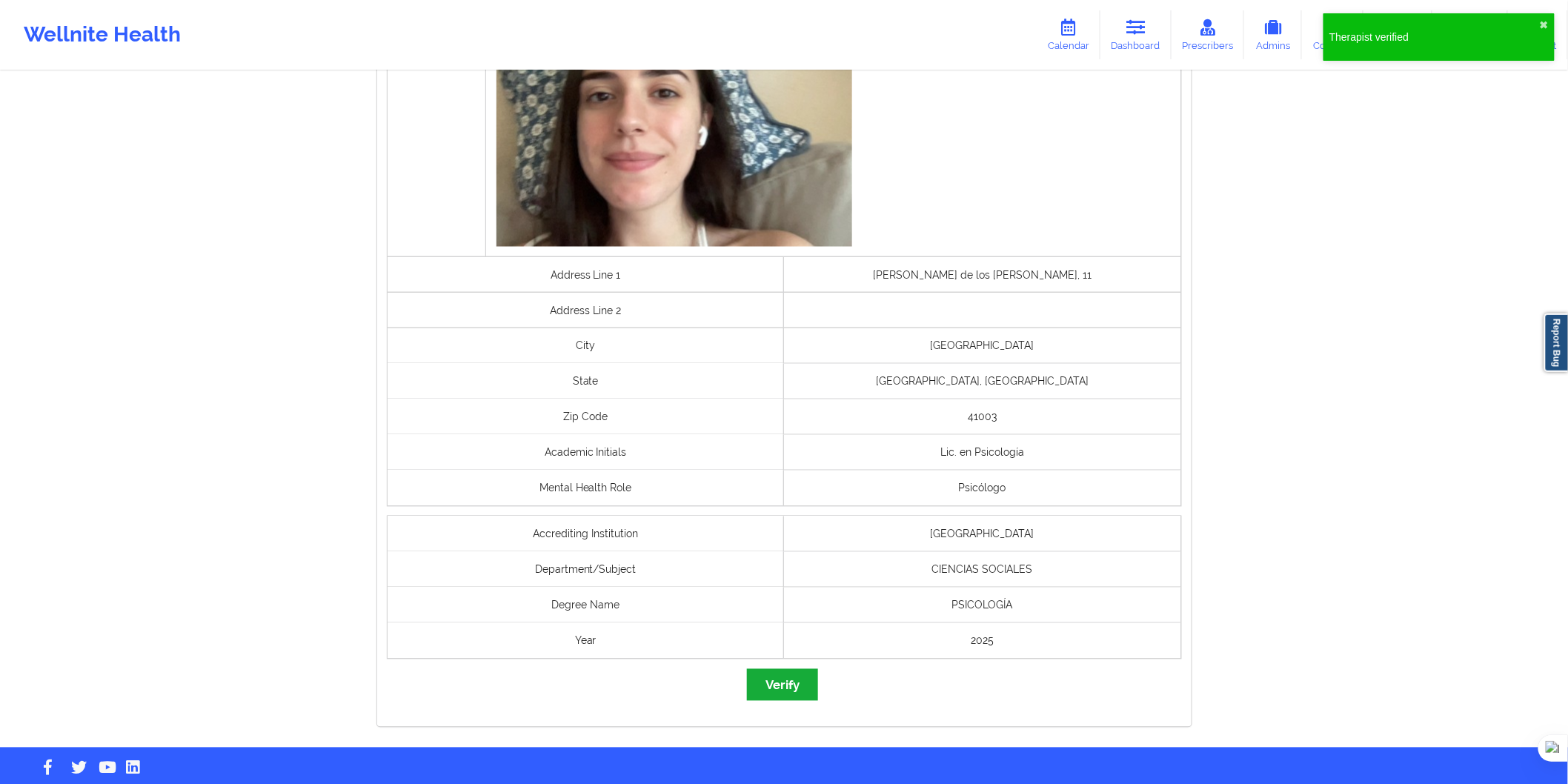
scroll to position [861, 0]
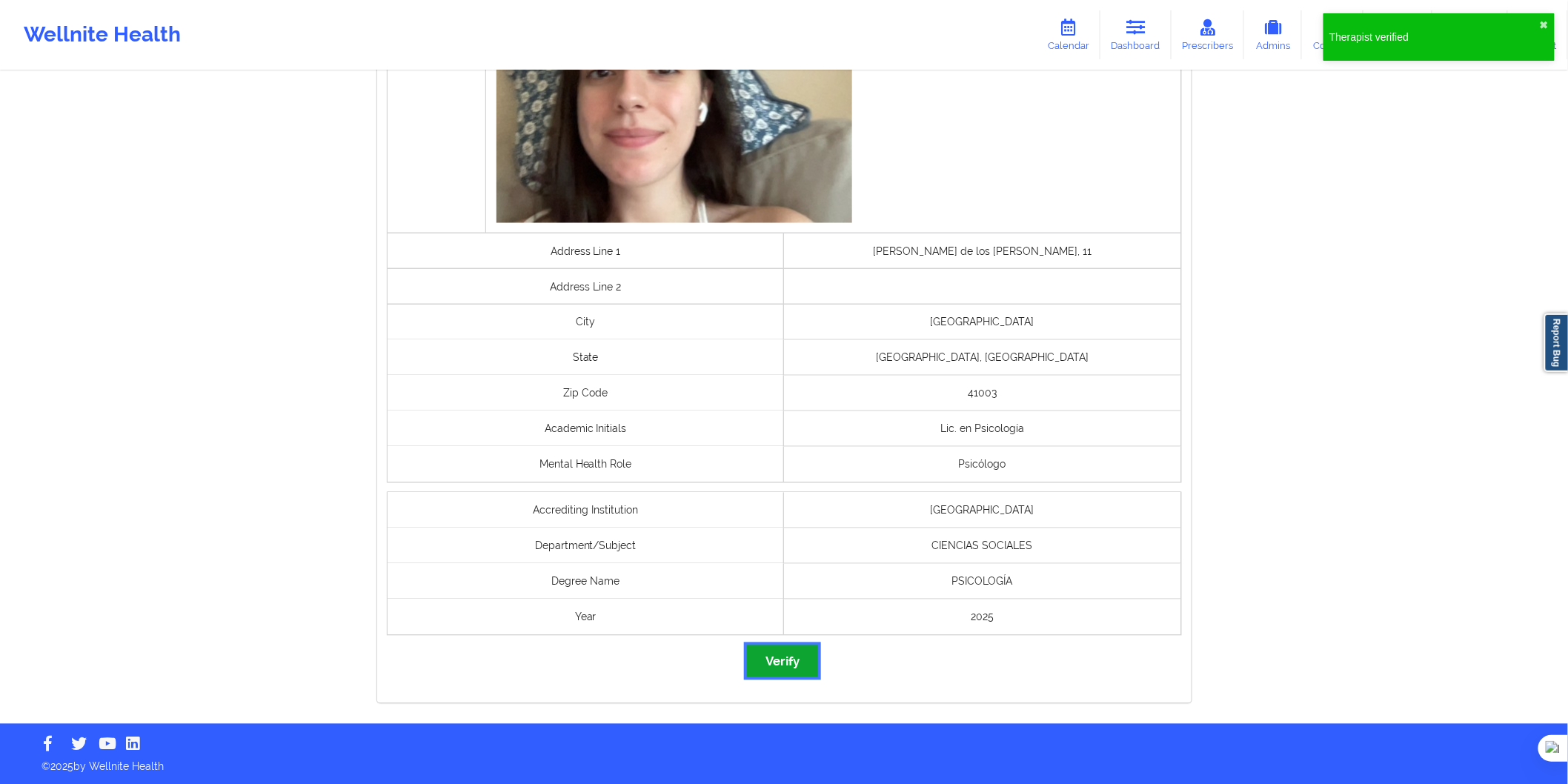
click at [788, 670] on button "Verify" at bounding box center [783, 661] width 71 height 32
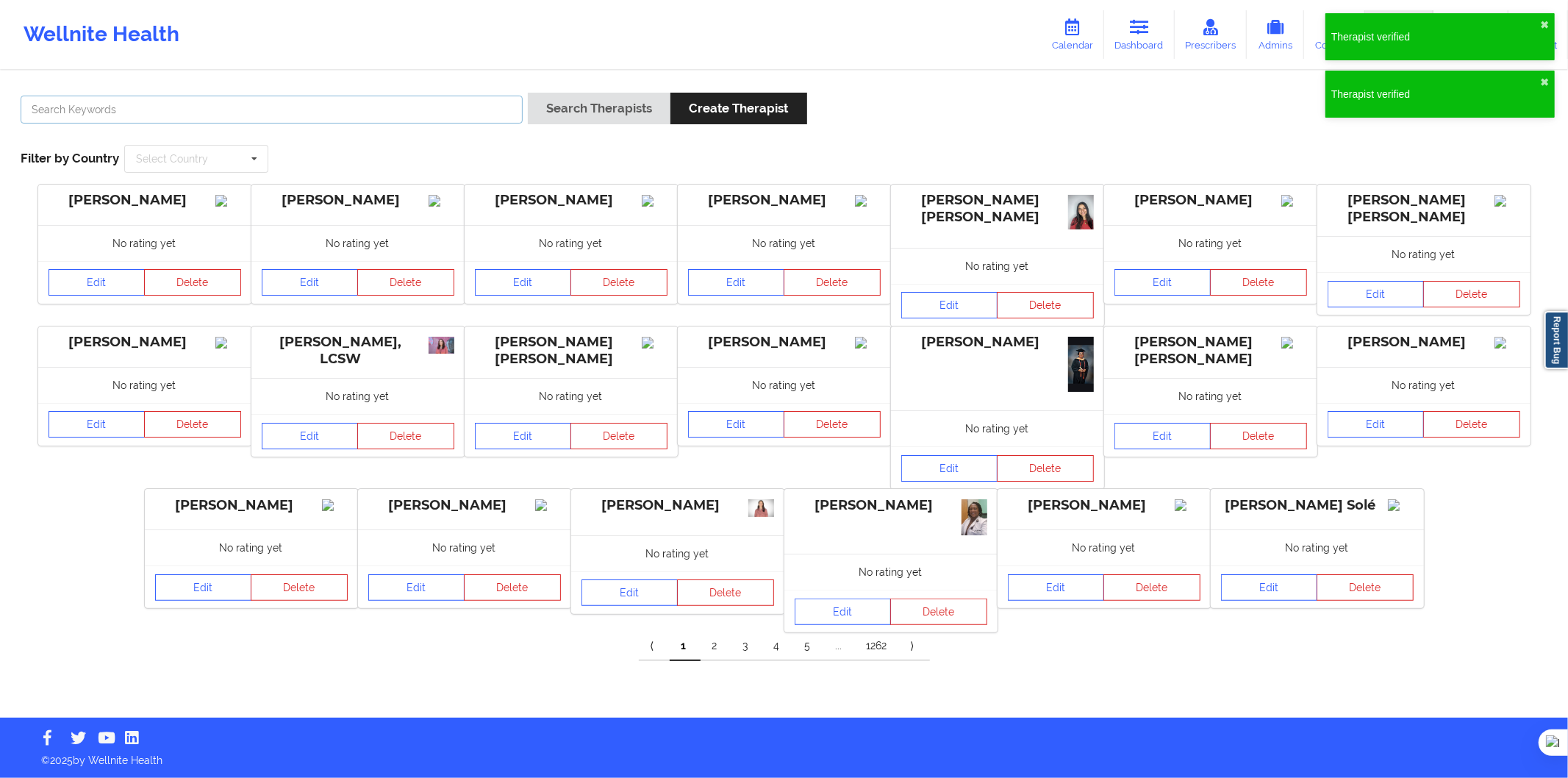
drag, startPoint x: 453, startPoint y: 102, endPoint x: 520, endPoint y: 115, distance: 68.2
click at [453, 102] on input "text" at bounding box center [271, 110] width 502 height 28
paste input "Jackeline Medina Botero"
type input "Jackeline Medina Botero"
click at [561, 122] on button "Search Therapists" at bounding box center [599, 108] width 142 height 32
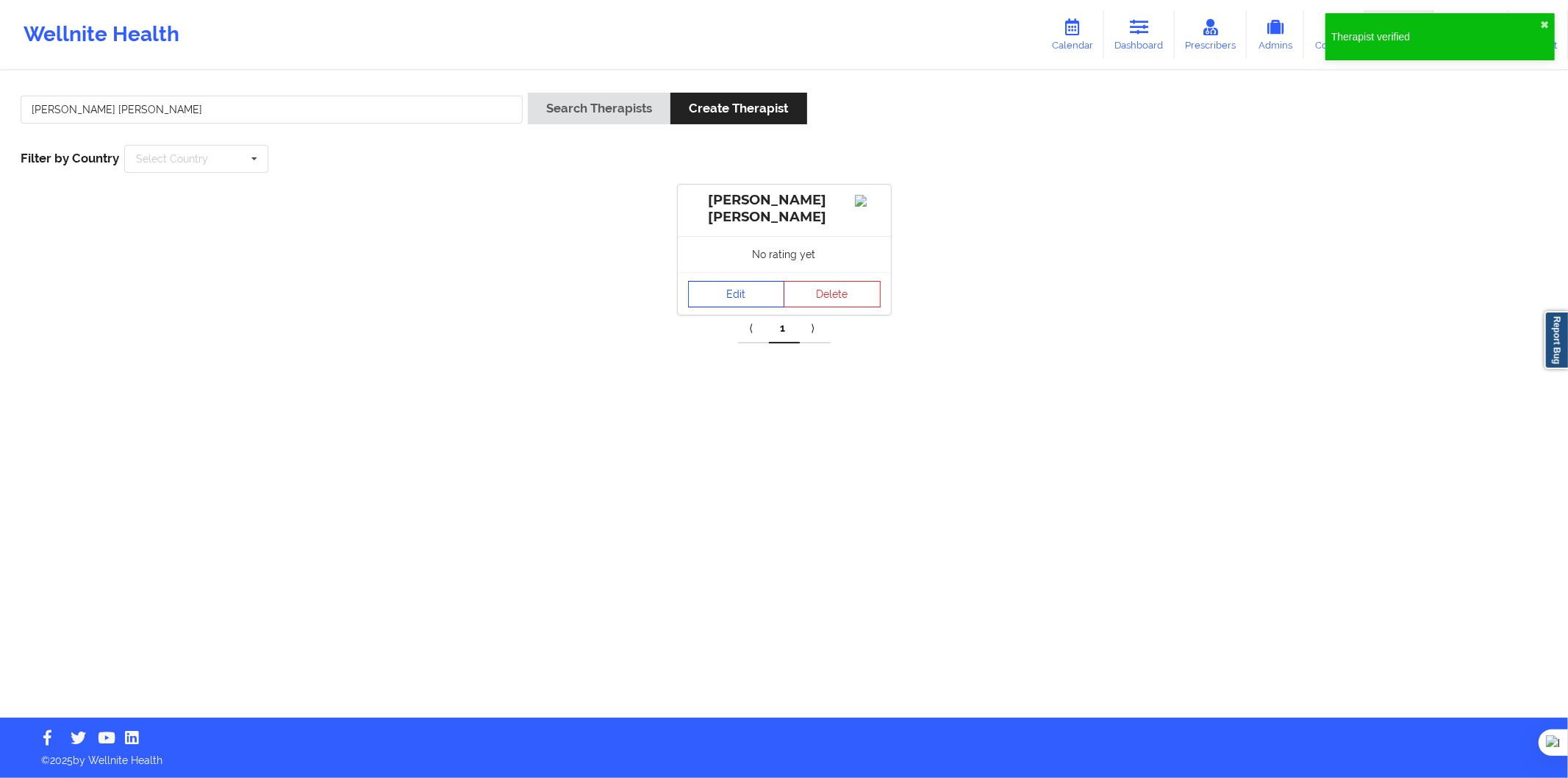
click at [722, 295] on link "Edit" at bounding box center [737, 294] width 97 height 27
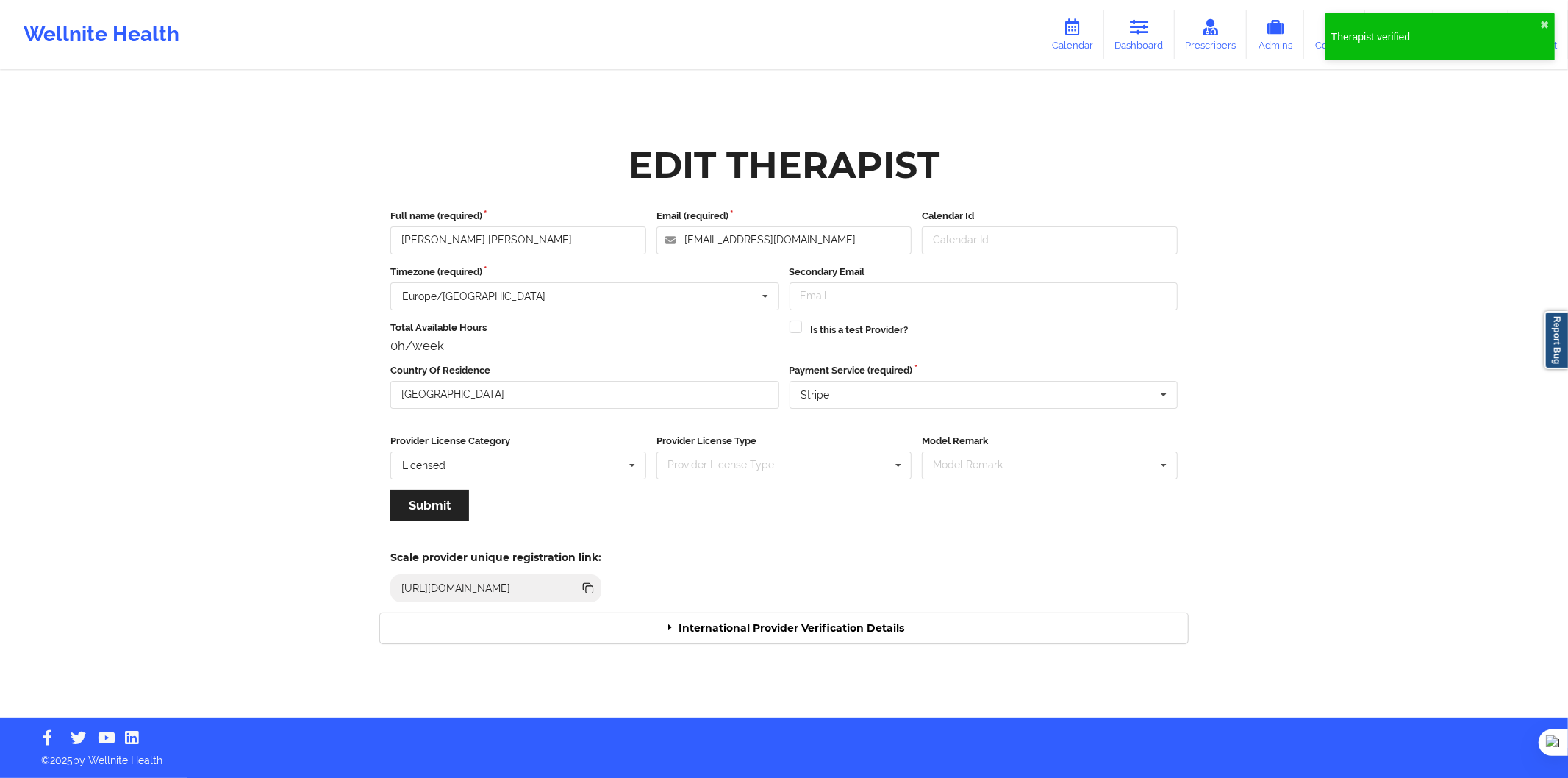
click at [833, 621] on div "International Provider Verification Details" at bounding box center [784, 628] width 808 height 30
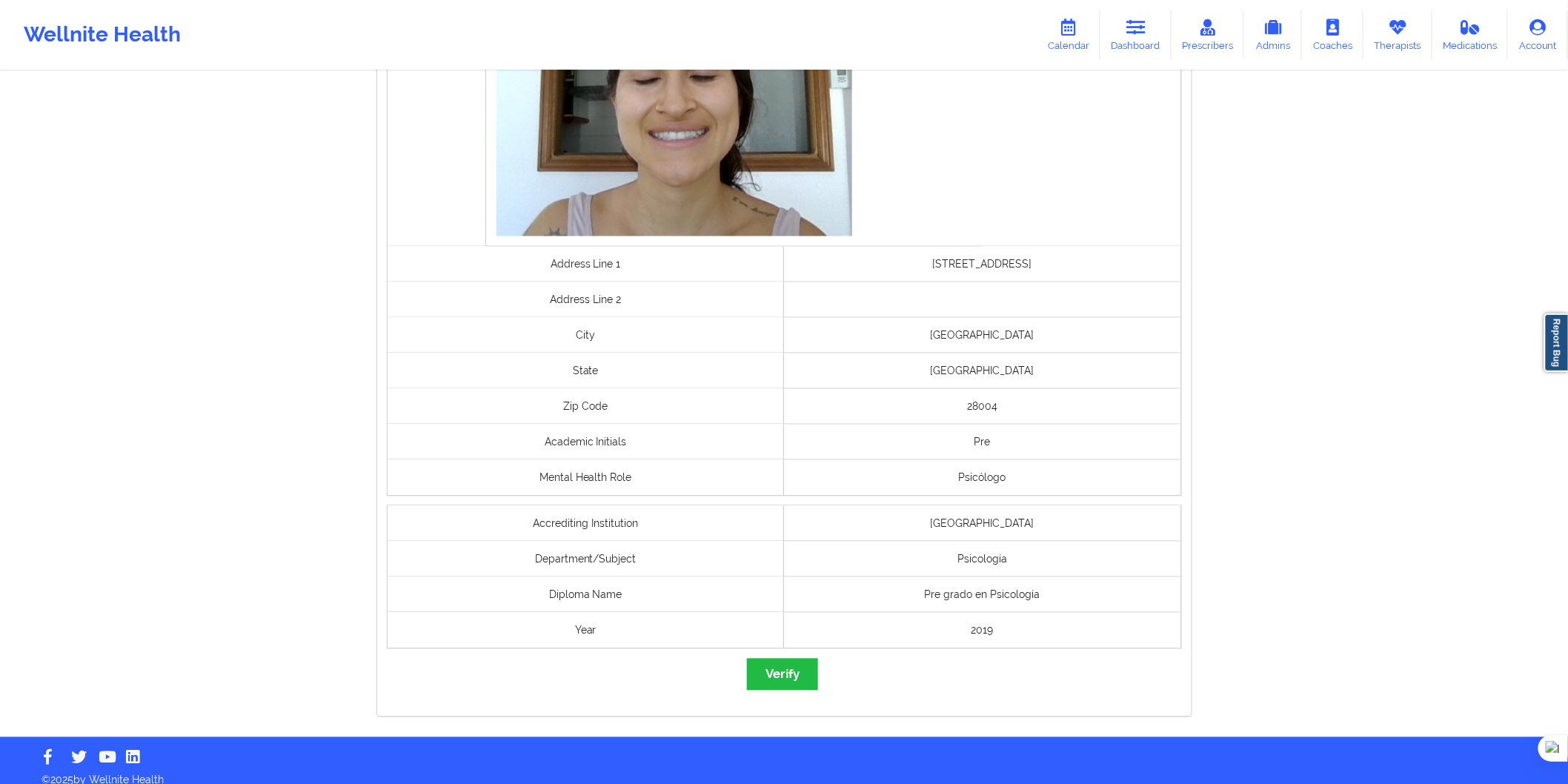
scroll to position [951, 0]
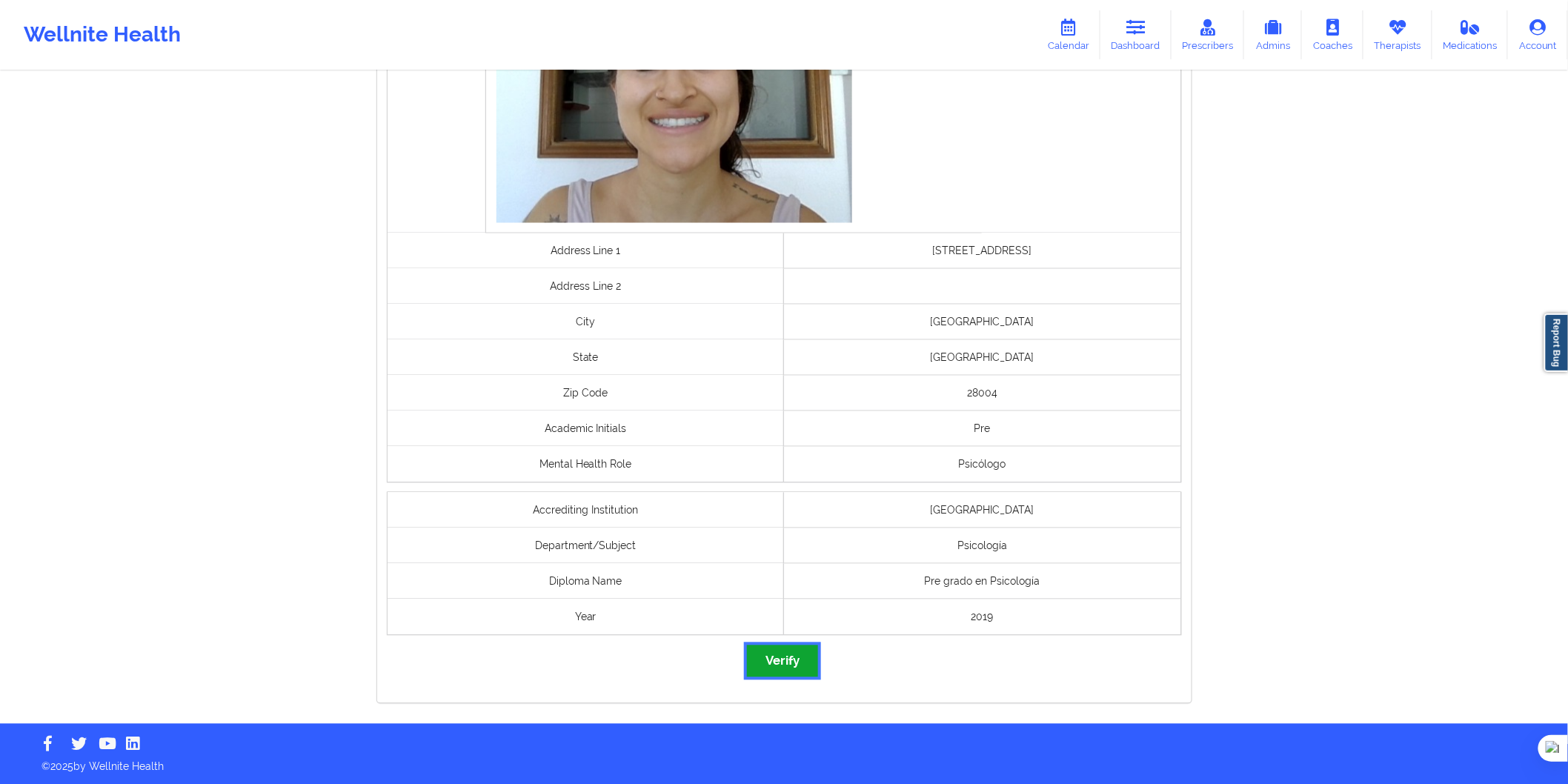
click at [773, 672] on button "Verify" at bounding box center [783, 661] width 71 height 32
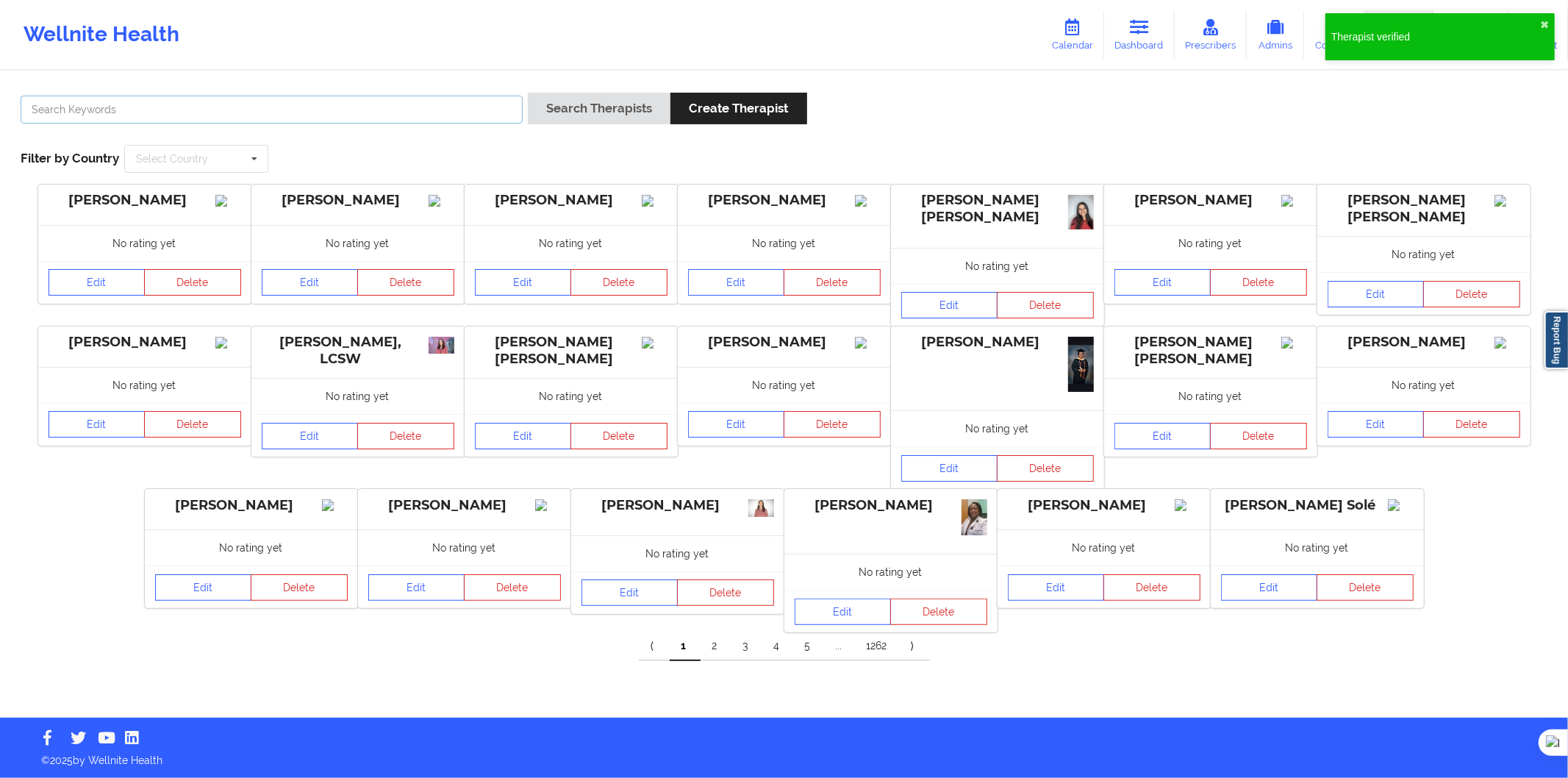
drag, startPoint x: 265, startPoint y: 113, endPoint x: 431, endPoint y: 123, distance: 166.3
click at [265, 113] on input "text" at bounding box center [271, 110] width 502 height 28
paste input "Eugenia Vallenilla Castañeda"
type input "Eugenia Vallenilla Castañeda"
click at [592, 103] on button "Search Therapists" at bounding box center [599, 108] width 142 height 32
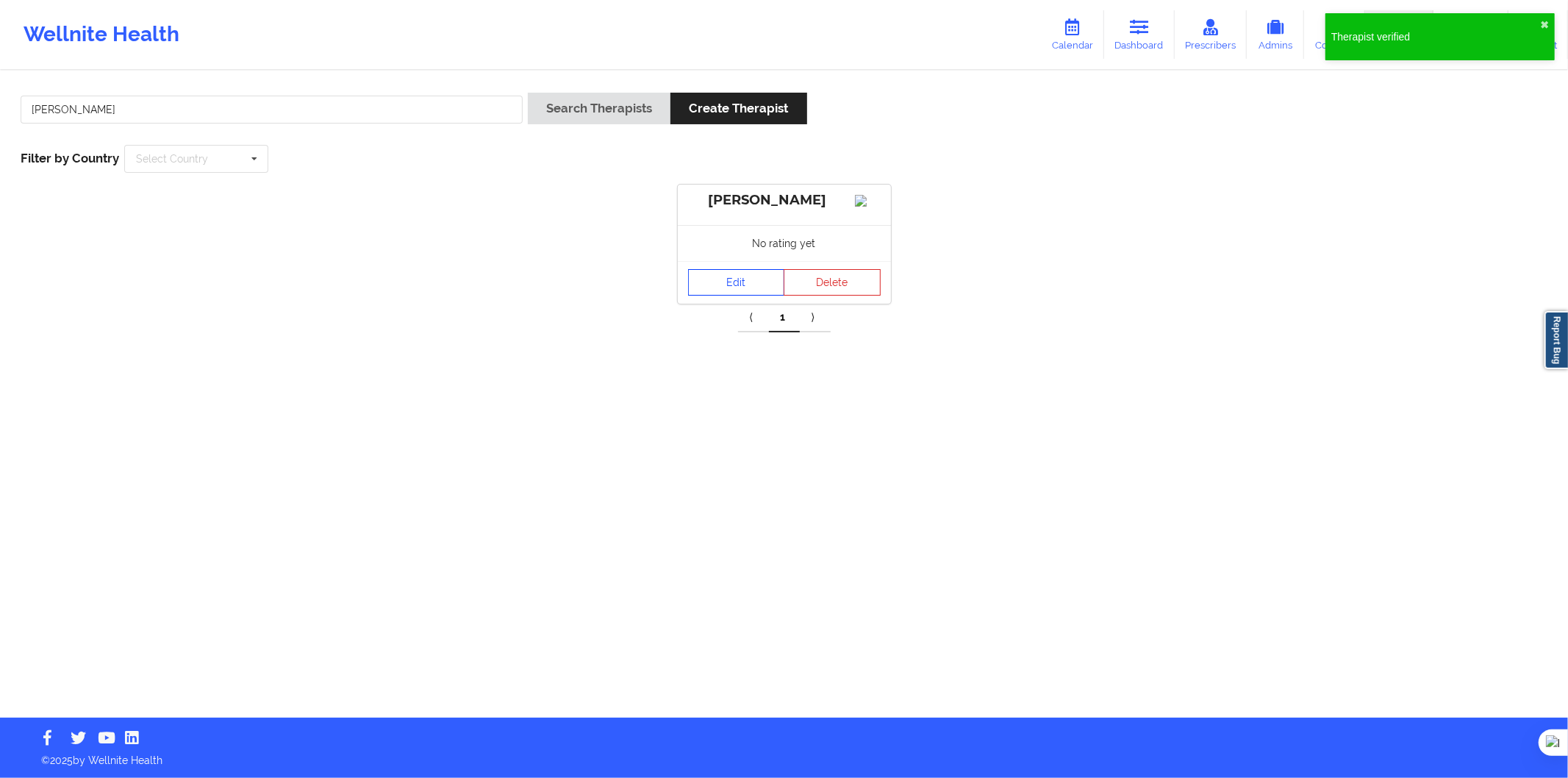
click at [740, 296] on link "Edit" at bounding box center [737, 282] width 97 height 27
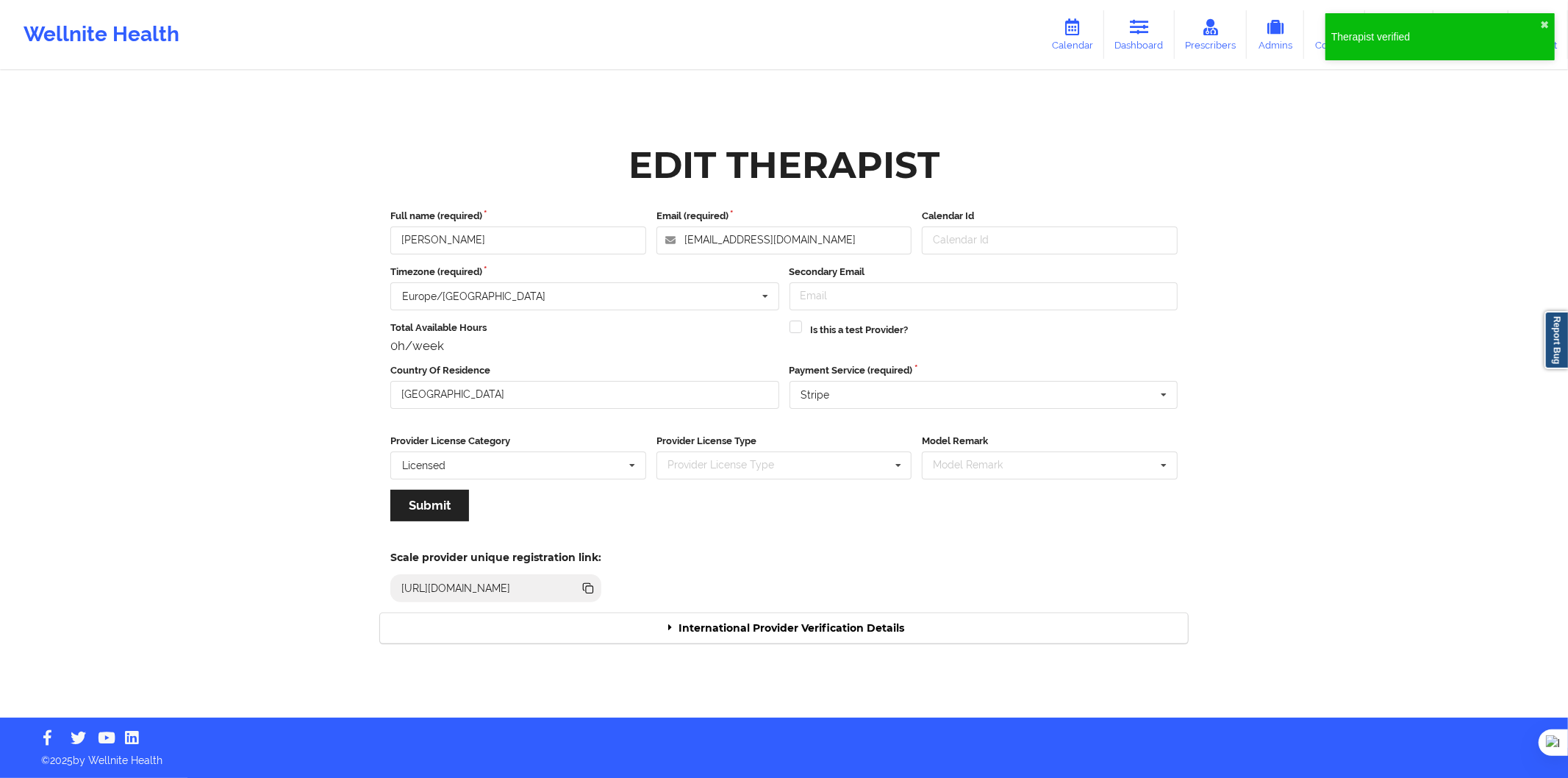
click at [811, 619] on div "International Provider Verification Details" at bounding box center [784, 628] width 808 height 30
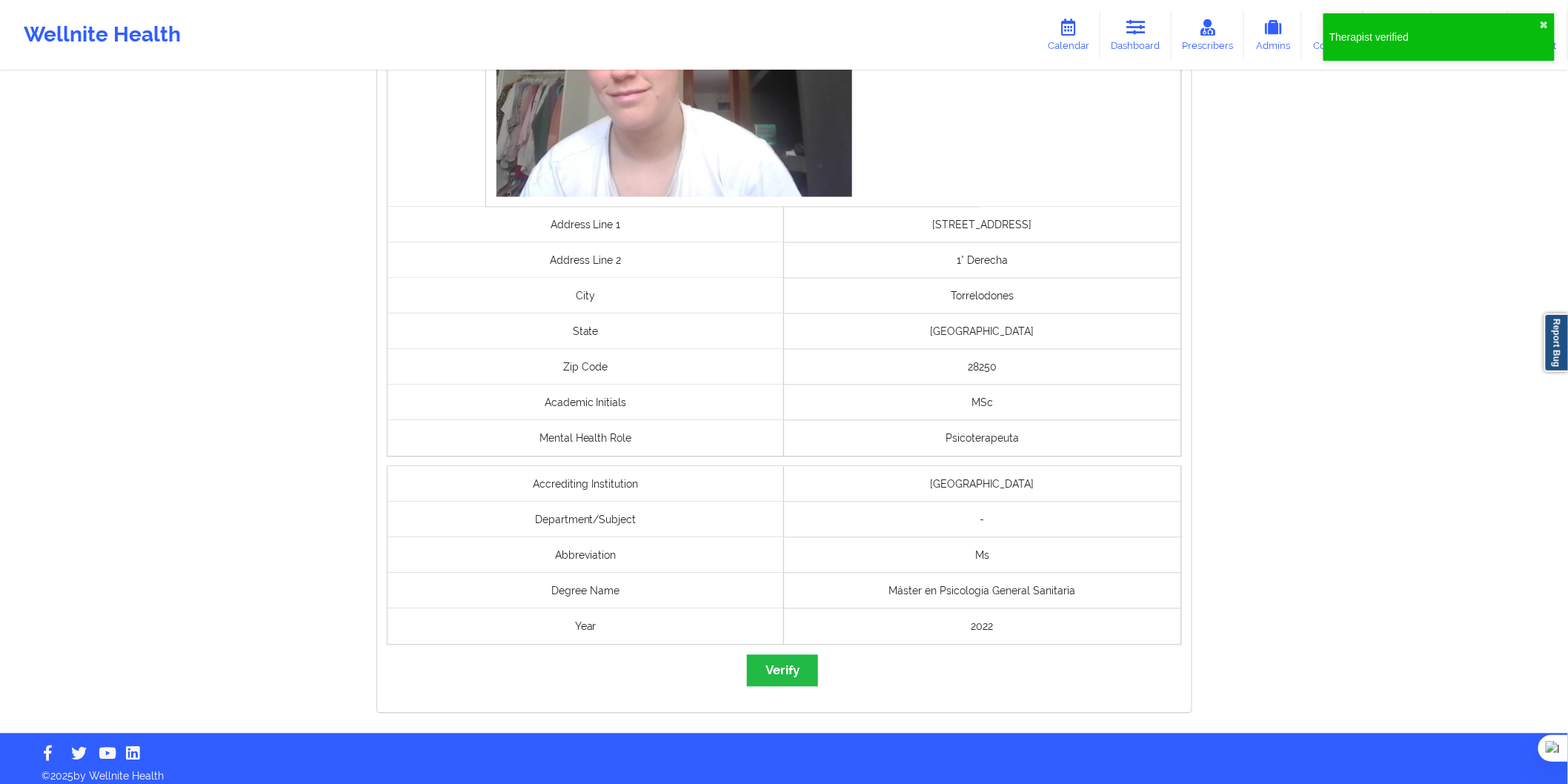
scroll to position [986, 0]
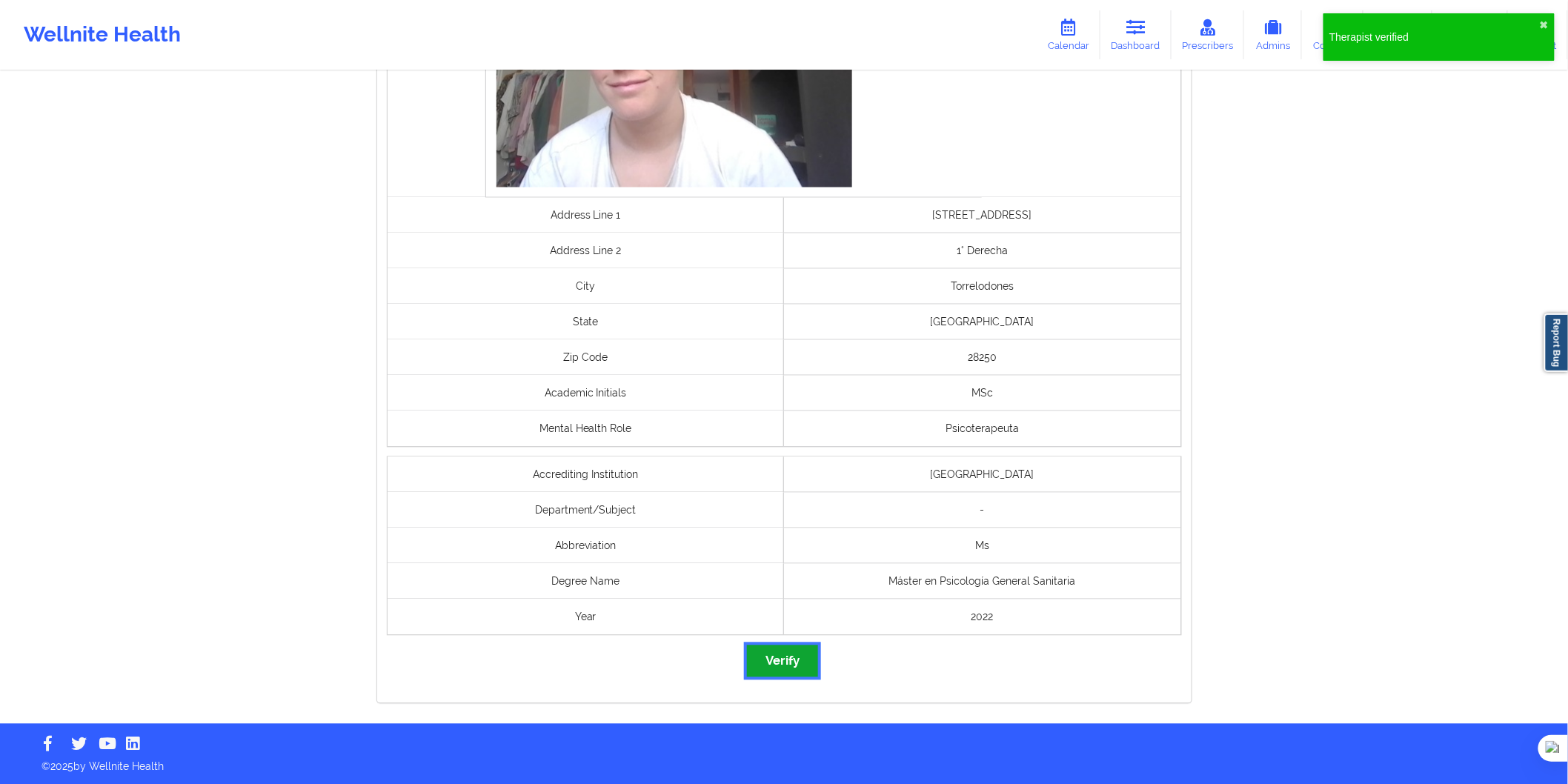
click at [780, 665] on button "Verify" at bounding box center [783, 661] width 71 height 32
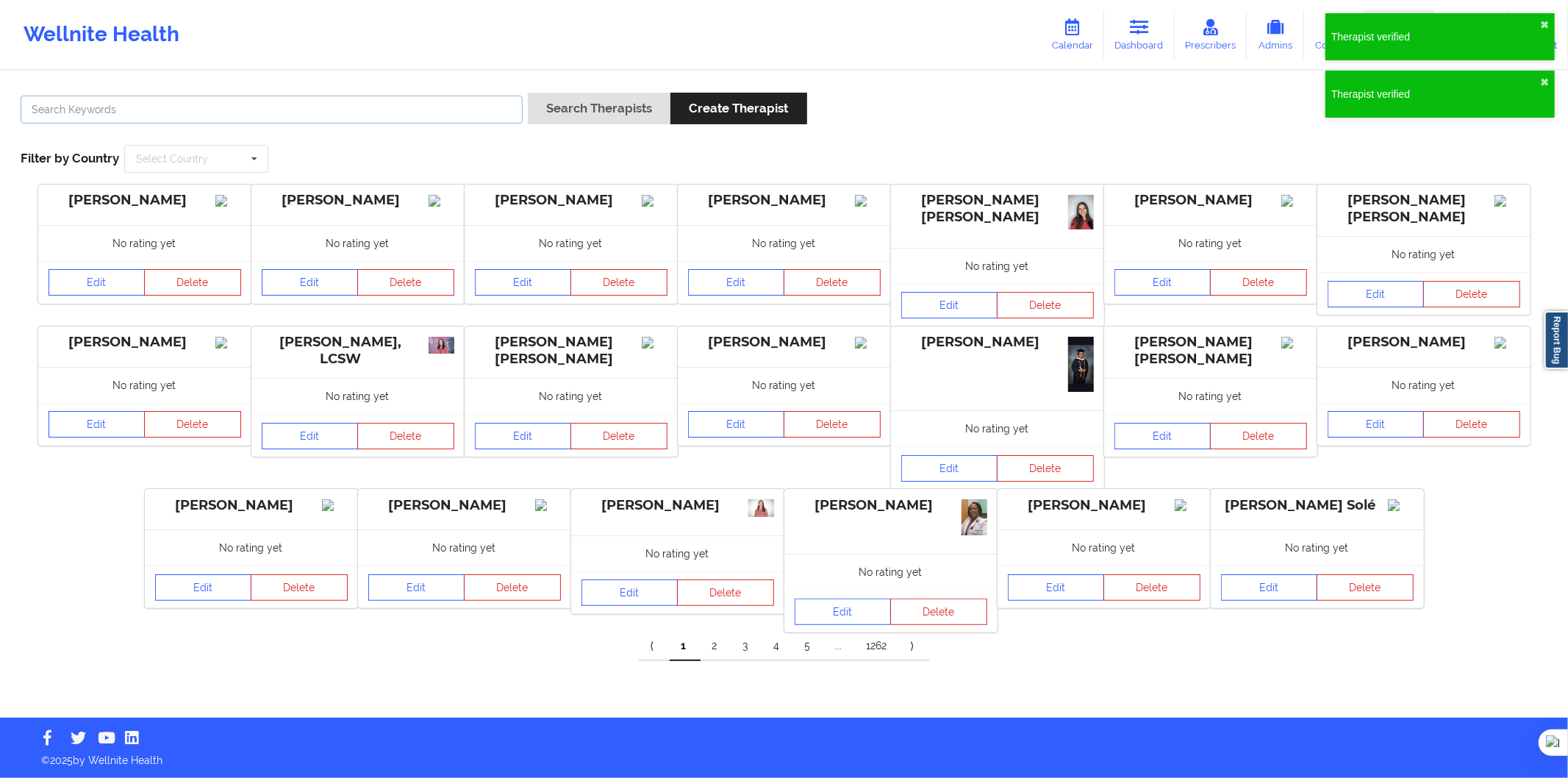
click at [365, 114] on input "text" at bounding box center [271, 110] width 502 height 28
paste input "Jonatan Luis Fontebasso"
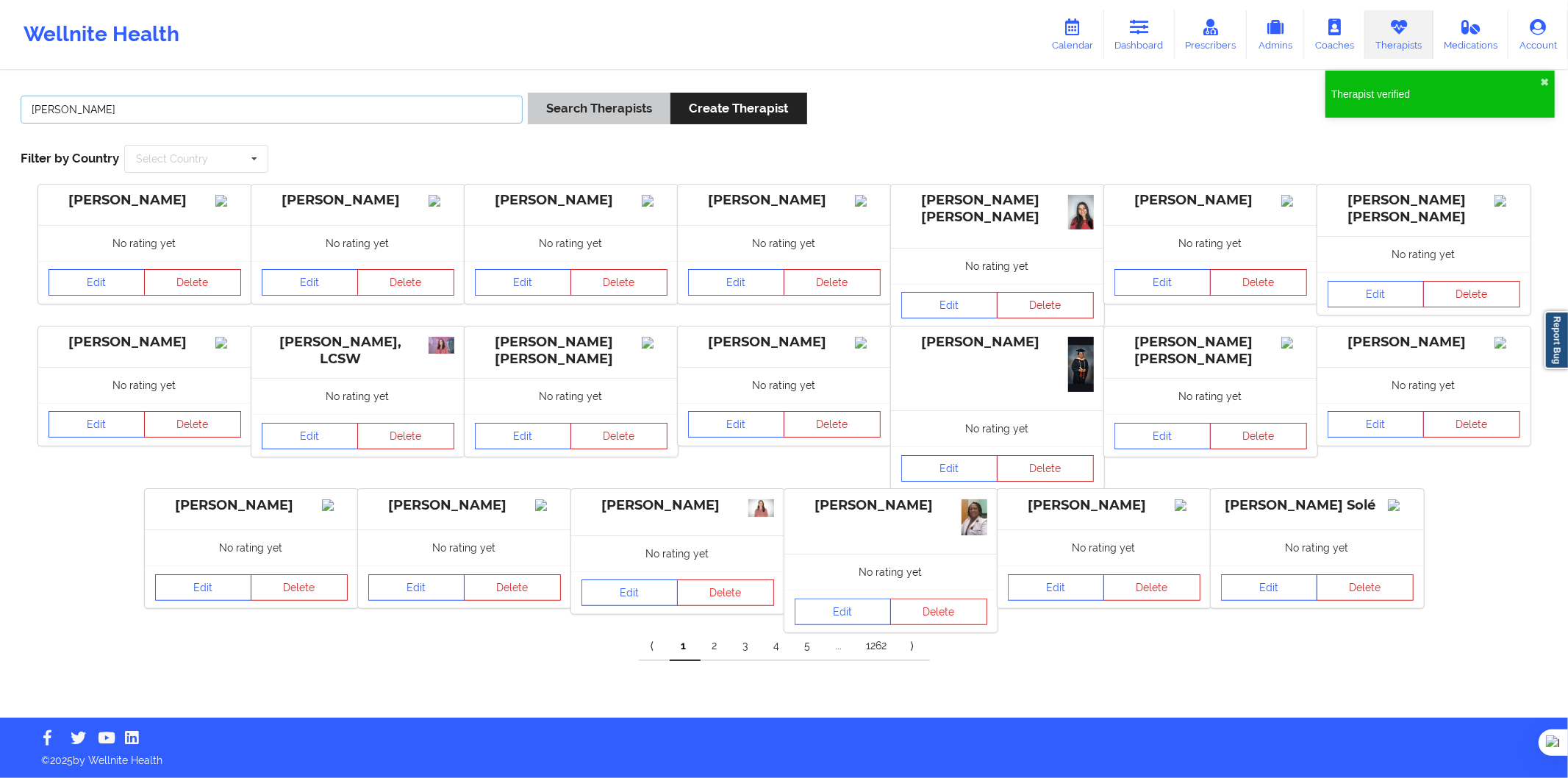
type input "Jonatan Luis Fontebasso"
click at [546, 119] on button "Search Therapists" at bounding box center [599, 108] width 142 height 32
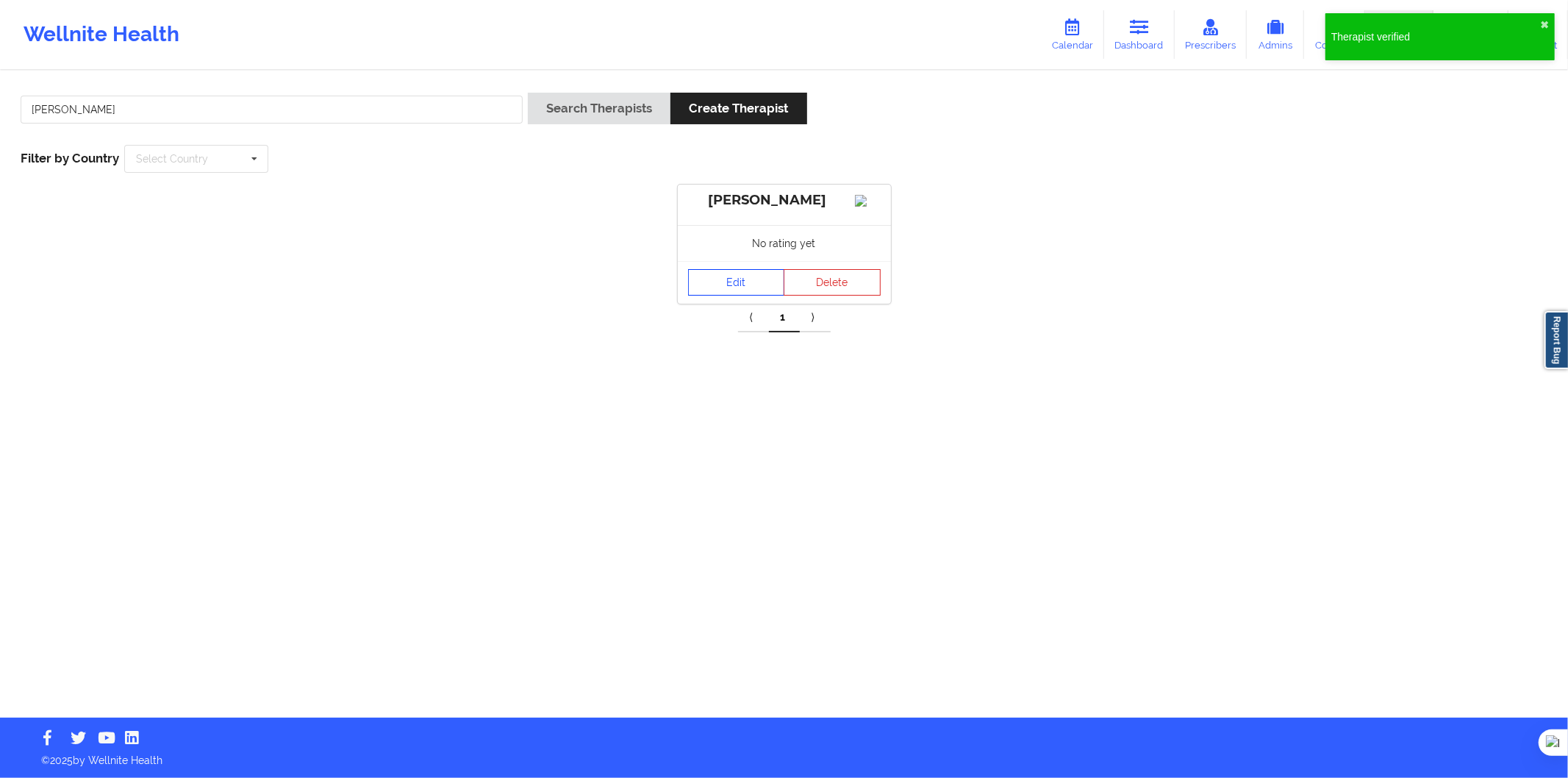
click at [744, 296] on link "Edit" at bounding box center [737, 282] width 97 height 27
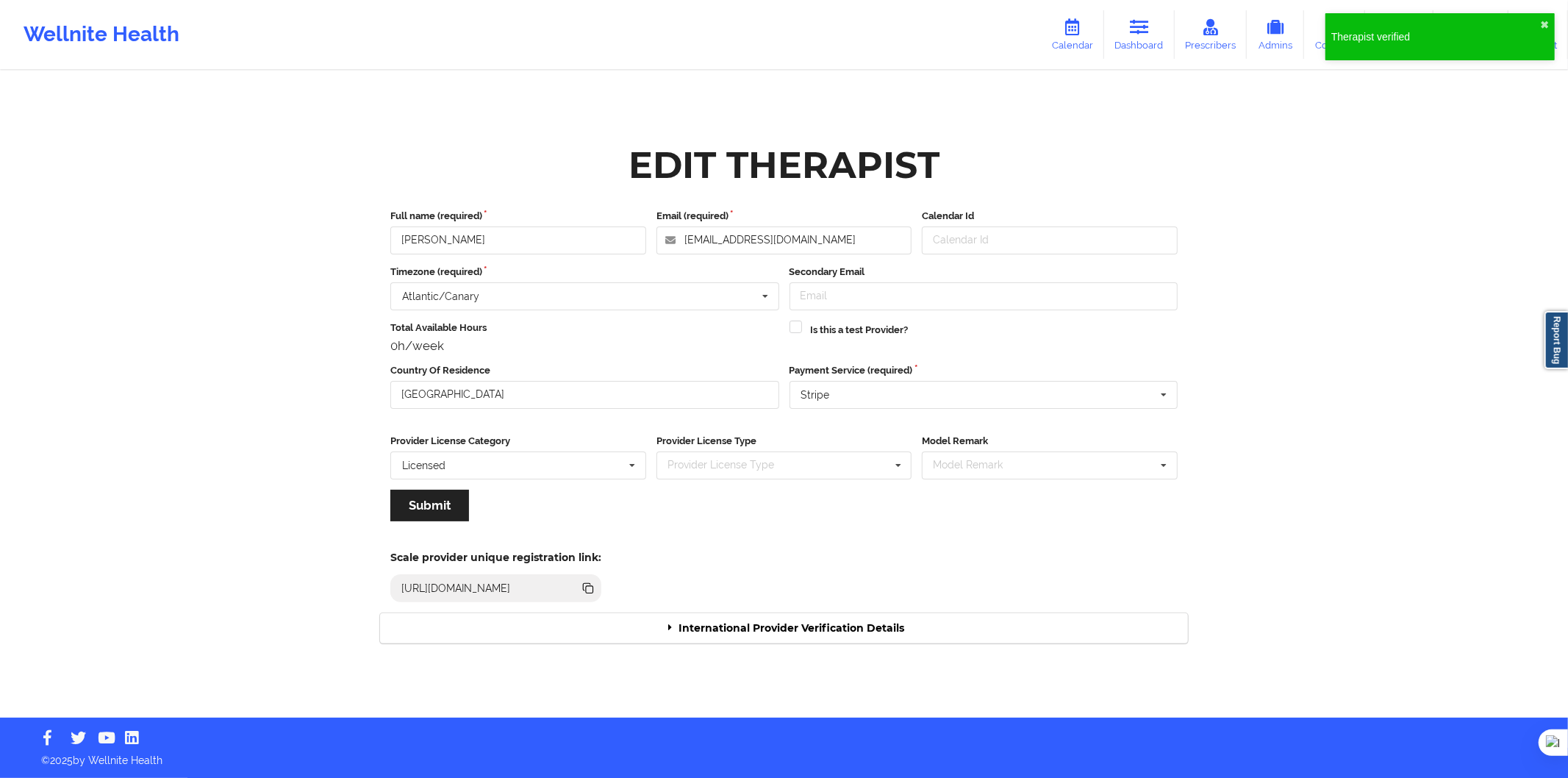
click at [774, 622] on div "International Provider Verification Details" at bounding box center [784, 628] width 808 height 30
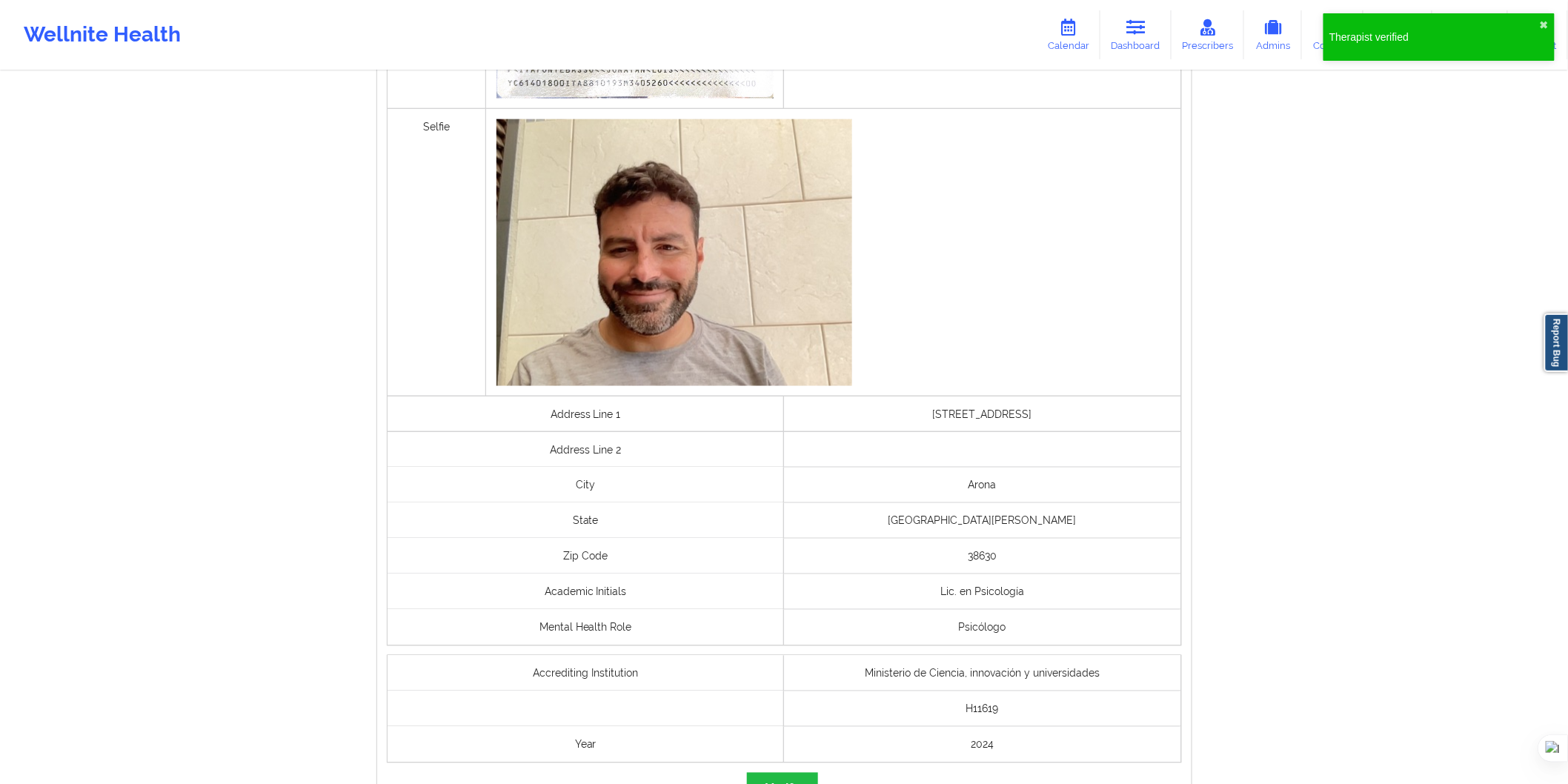
scroll to position [842, 0]
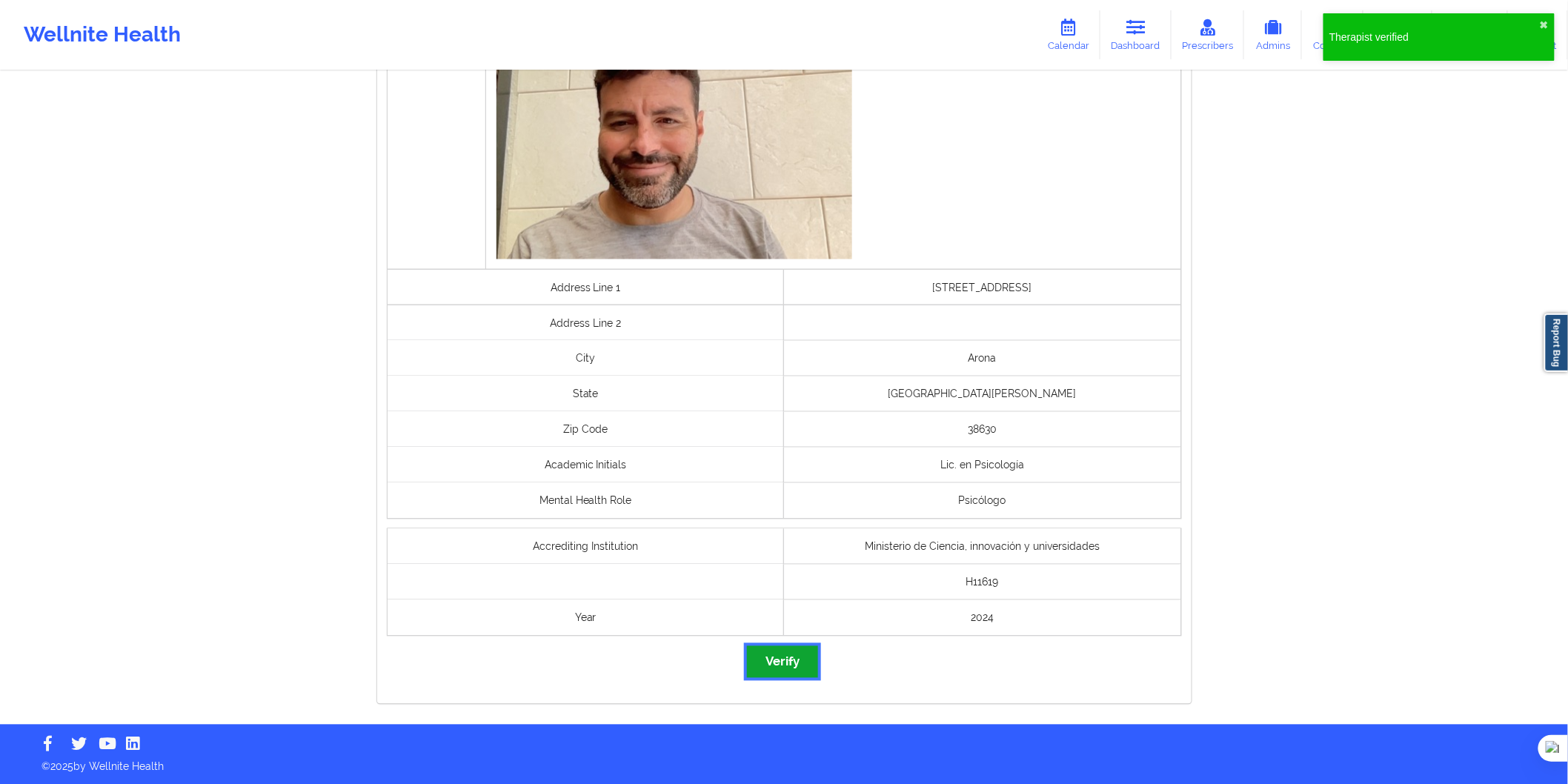
click at [775, 667] on button "Verify" at bounding box center [783, 662] width 71 height 32
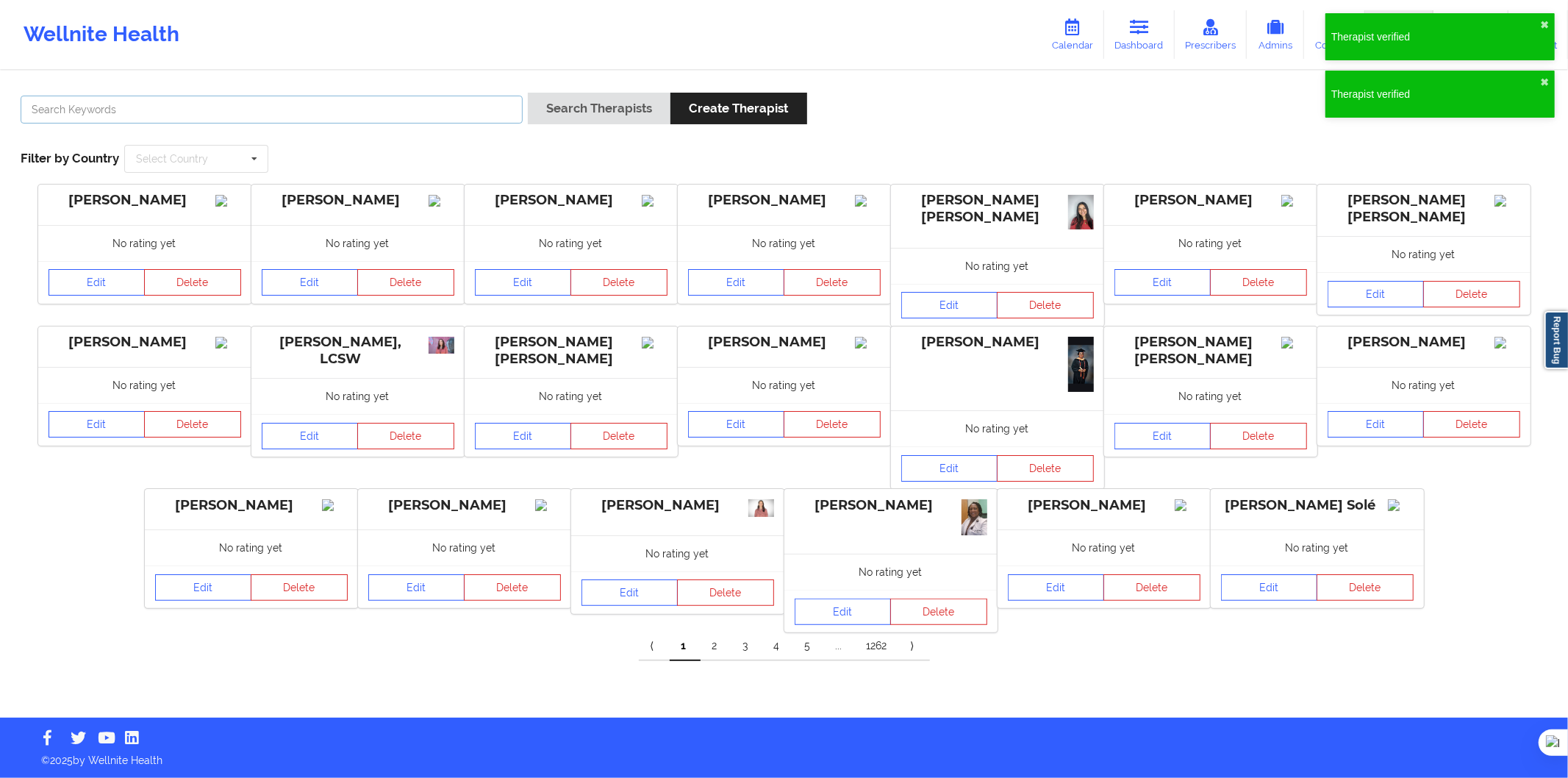
click at [321, 114] on input "text" at bounding box center [271, 110] width 502 height 28
paste input "Carla Cabané Batlle"
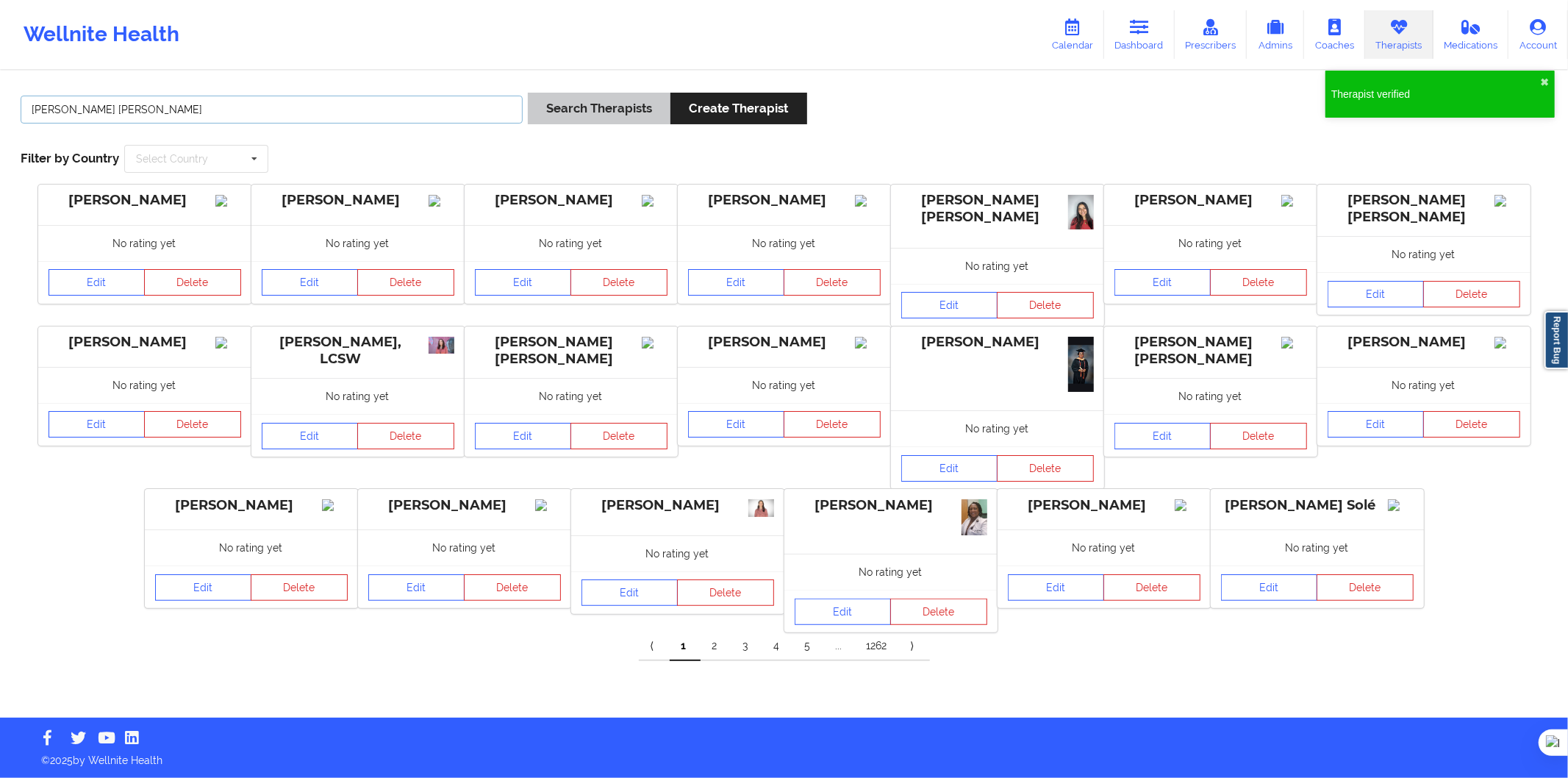
type input "Carla Cabané Batlle"
click at [540, 106] on button "Search Therapists" at bounding box center [599, 108] width 142 height 32
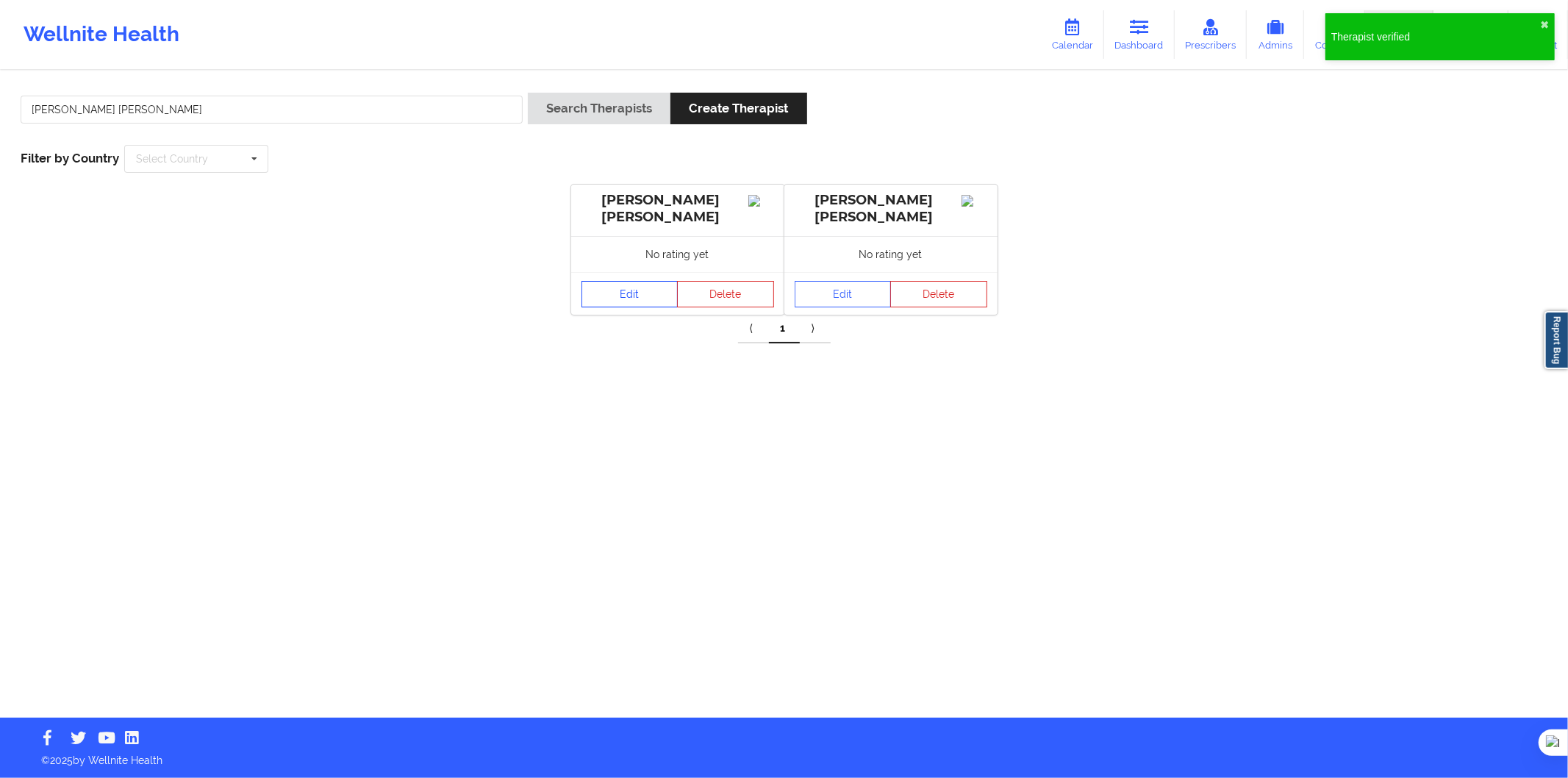
click at [621, 300] on link "Edit" at bounding box center [630, 294] width 97 height 27
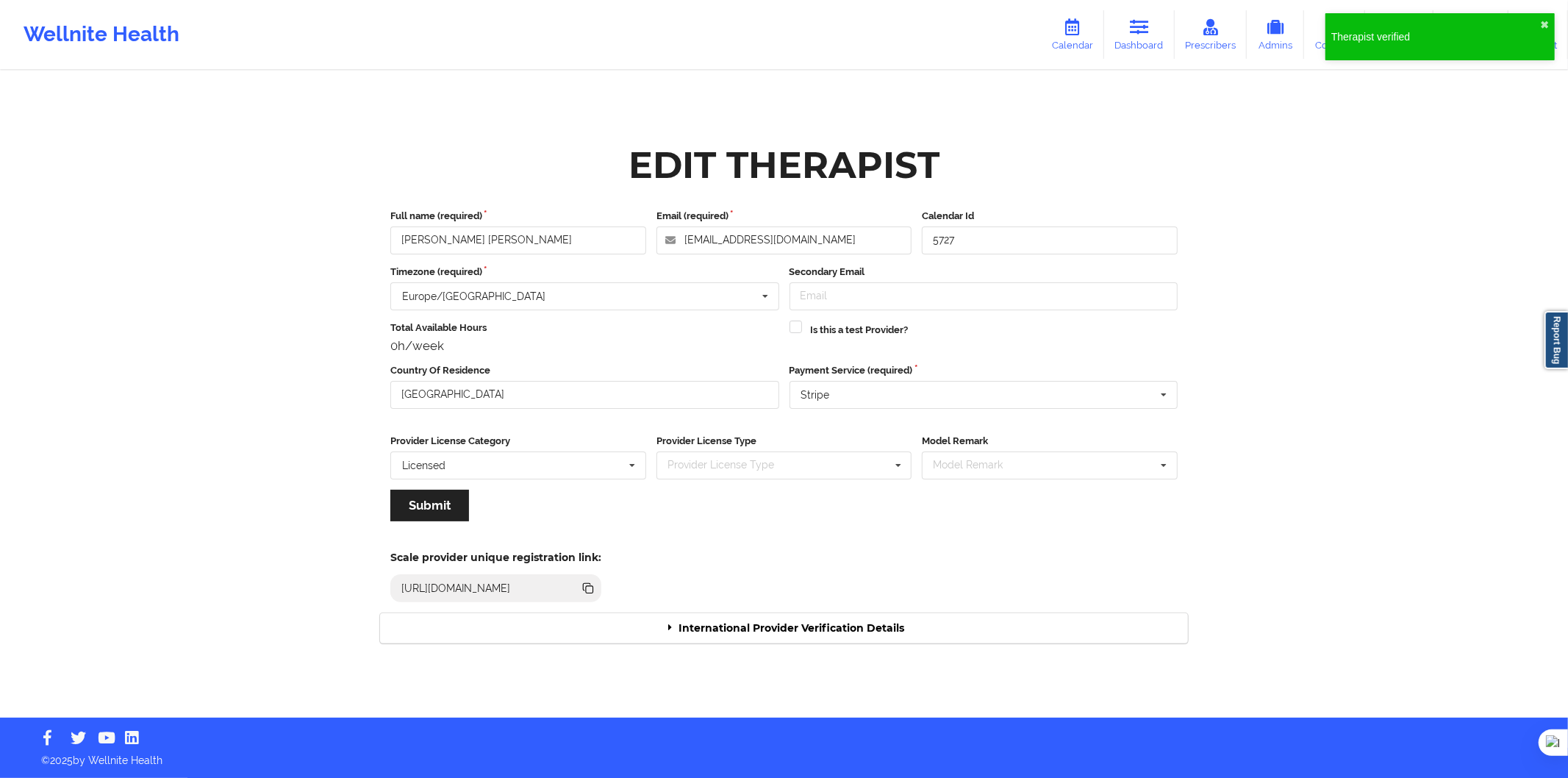
click at [745, 623] on div "International Provider Verification Details" at bounding box center [784, 628] width 808 height 30
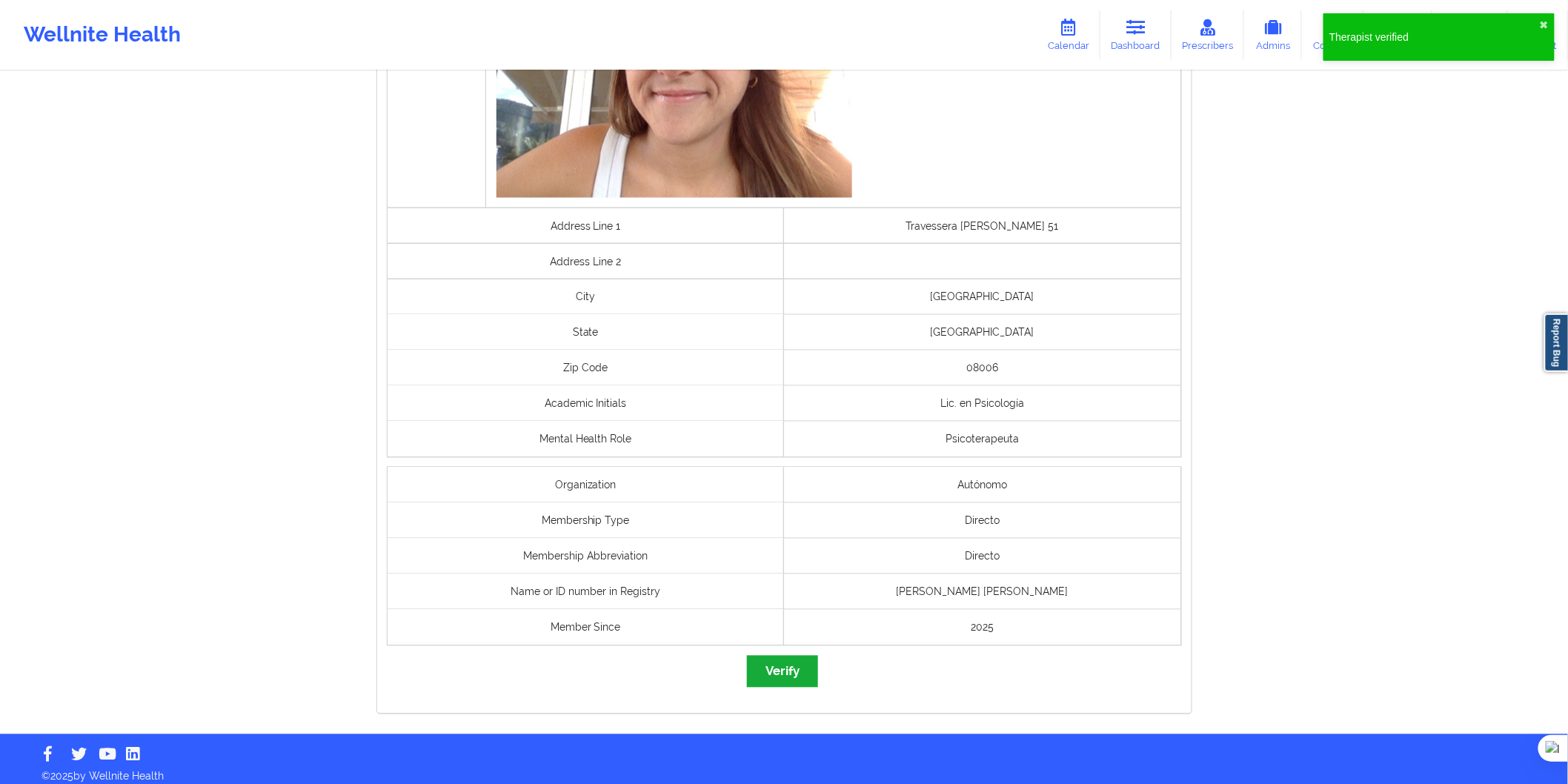
scroll to position [901, 0]
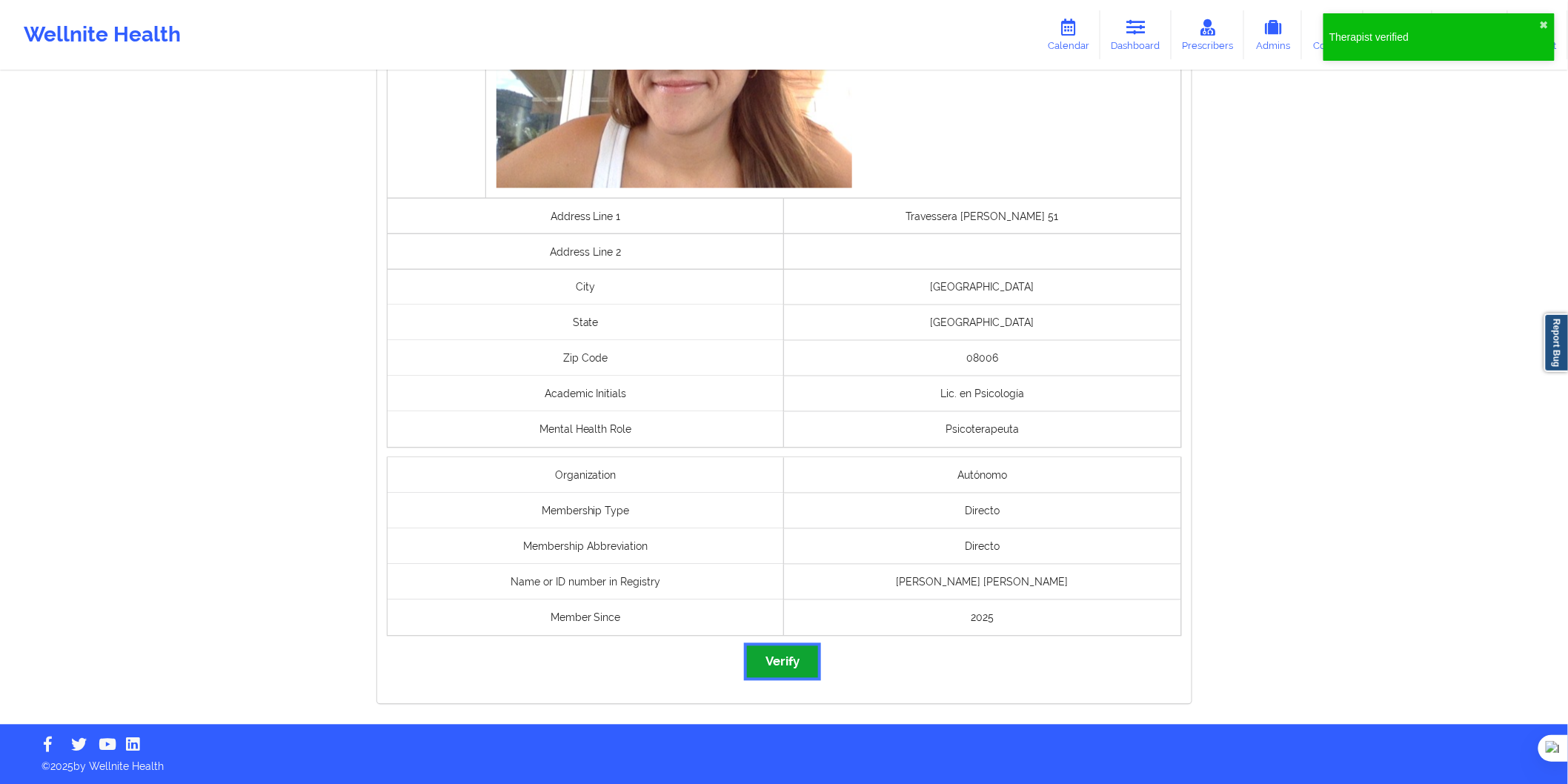
click at [783, 668] on button "Verify" at bounding box center [783, 662] width 71 height 32
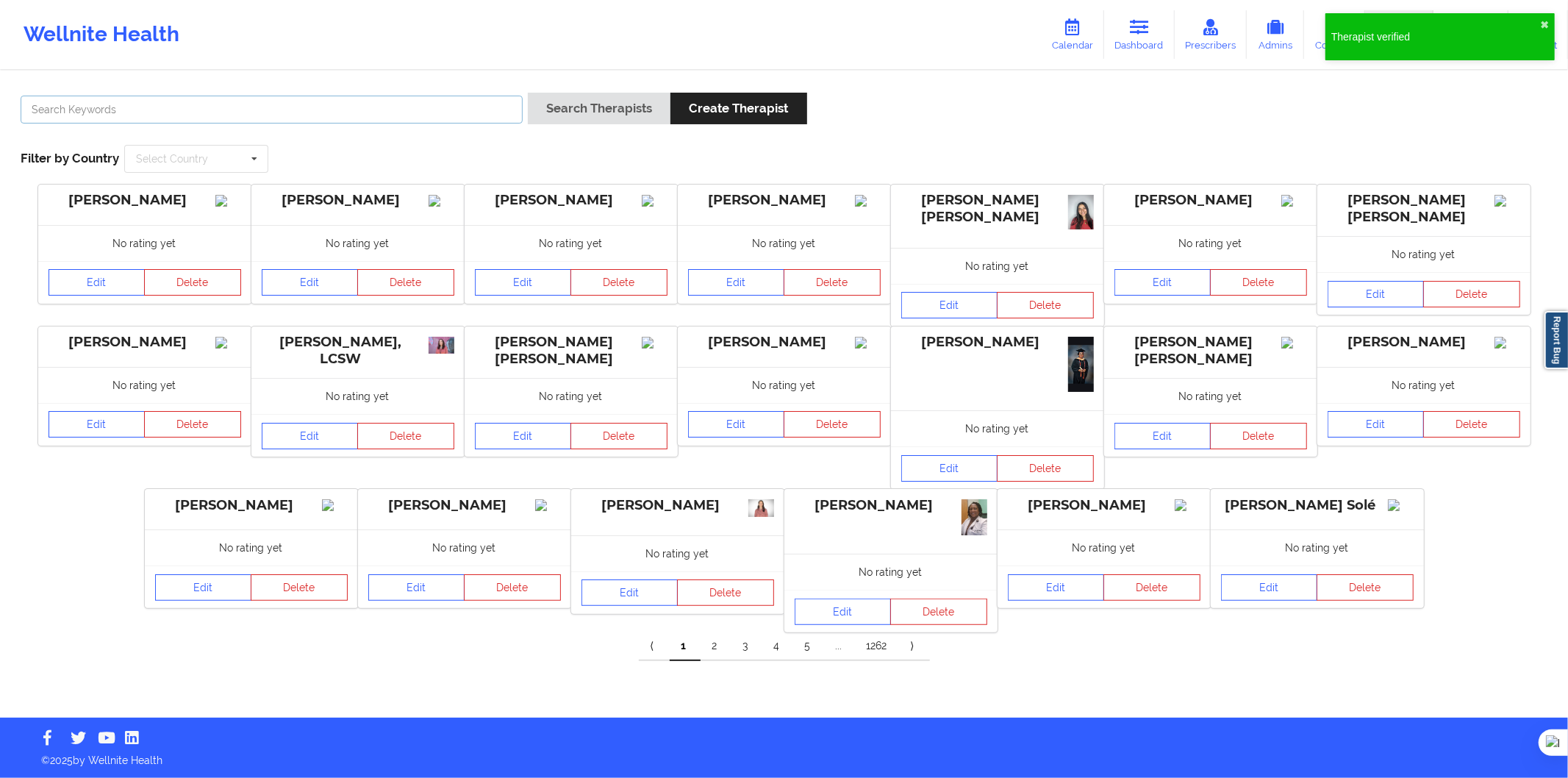
click at [350, 116] on input "text" at bounding box center [271, 110] width 502 height 28
paste input "Carmen Díaz Navarro"
type input "Carmen Díaz Navarro"
click at [554, 114] on button "Search Therapists" at bounding box center [599, 108] width 142 height 32
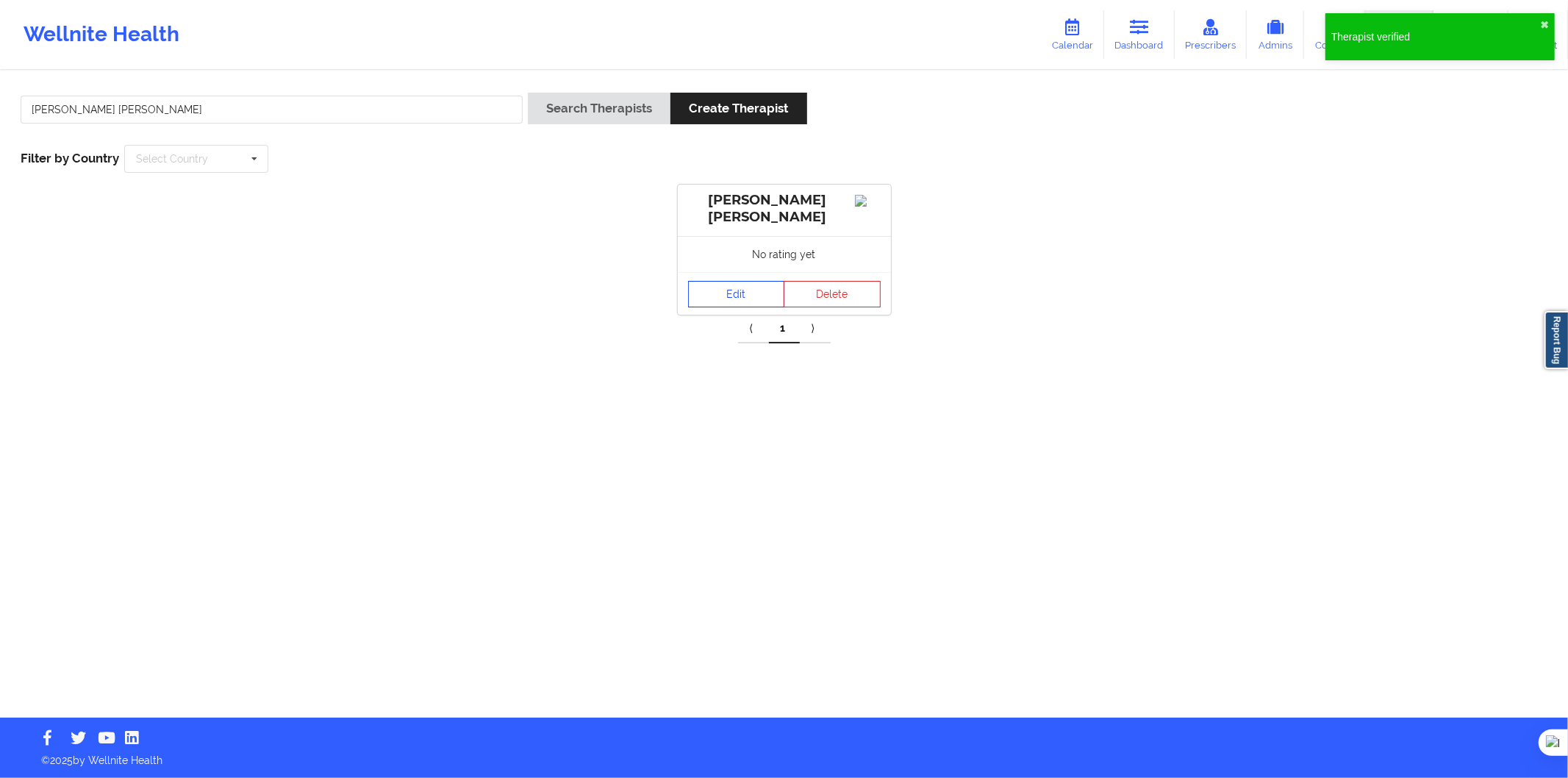
click at [717, 294] on link "Edit" at bounding box center [737, 294] width 97 height 27
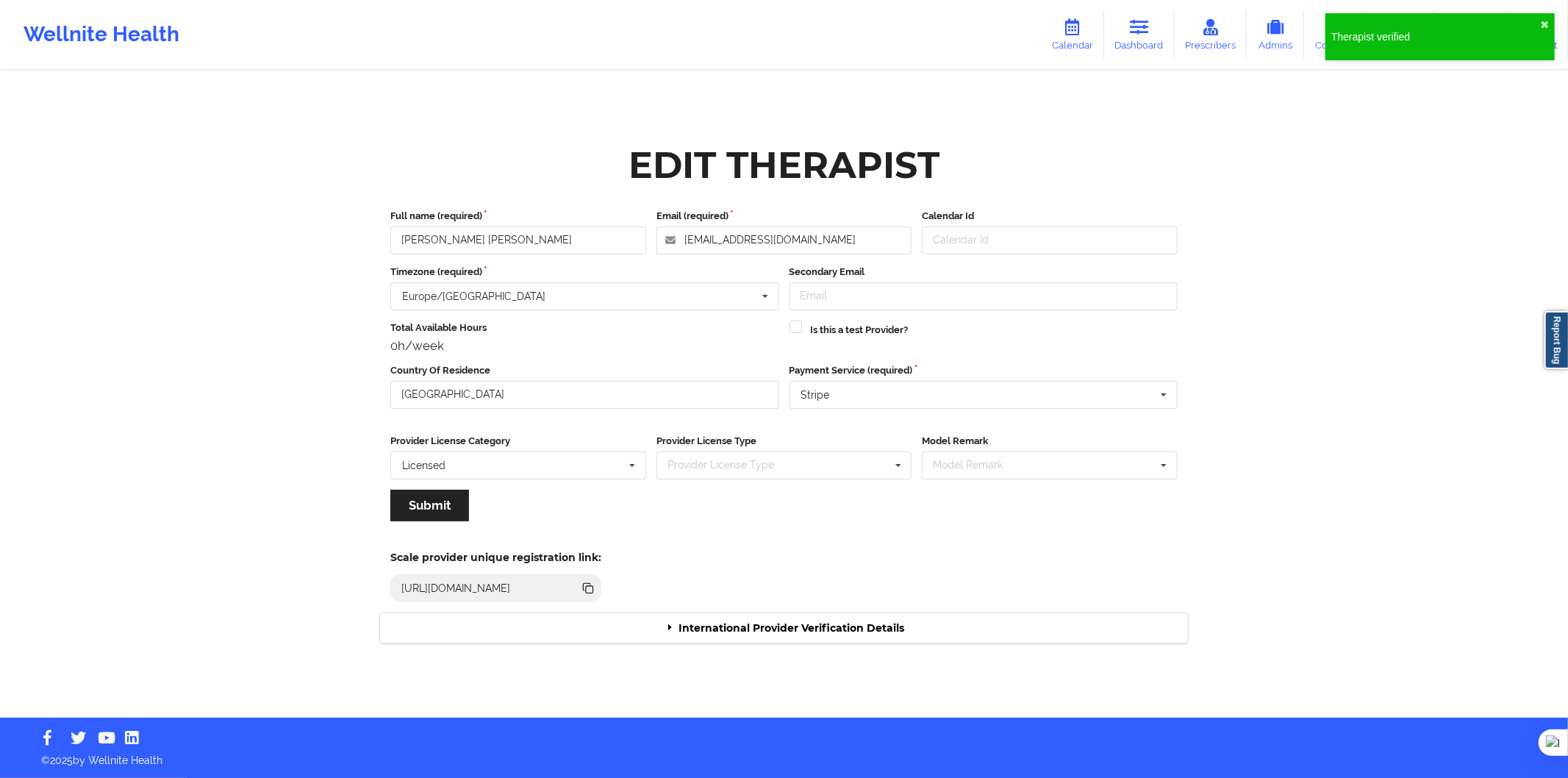
click at [843, 618] on div "International Provider Verification Details" at bounding box center [784, 628] width 808 height 30
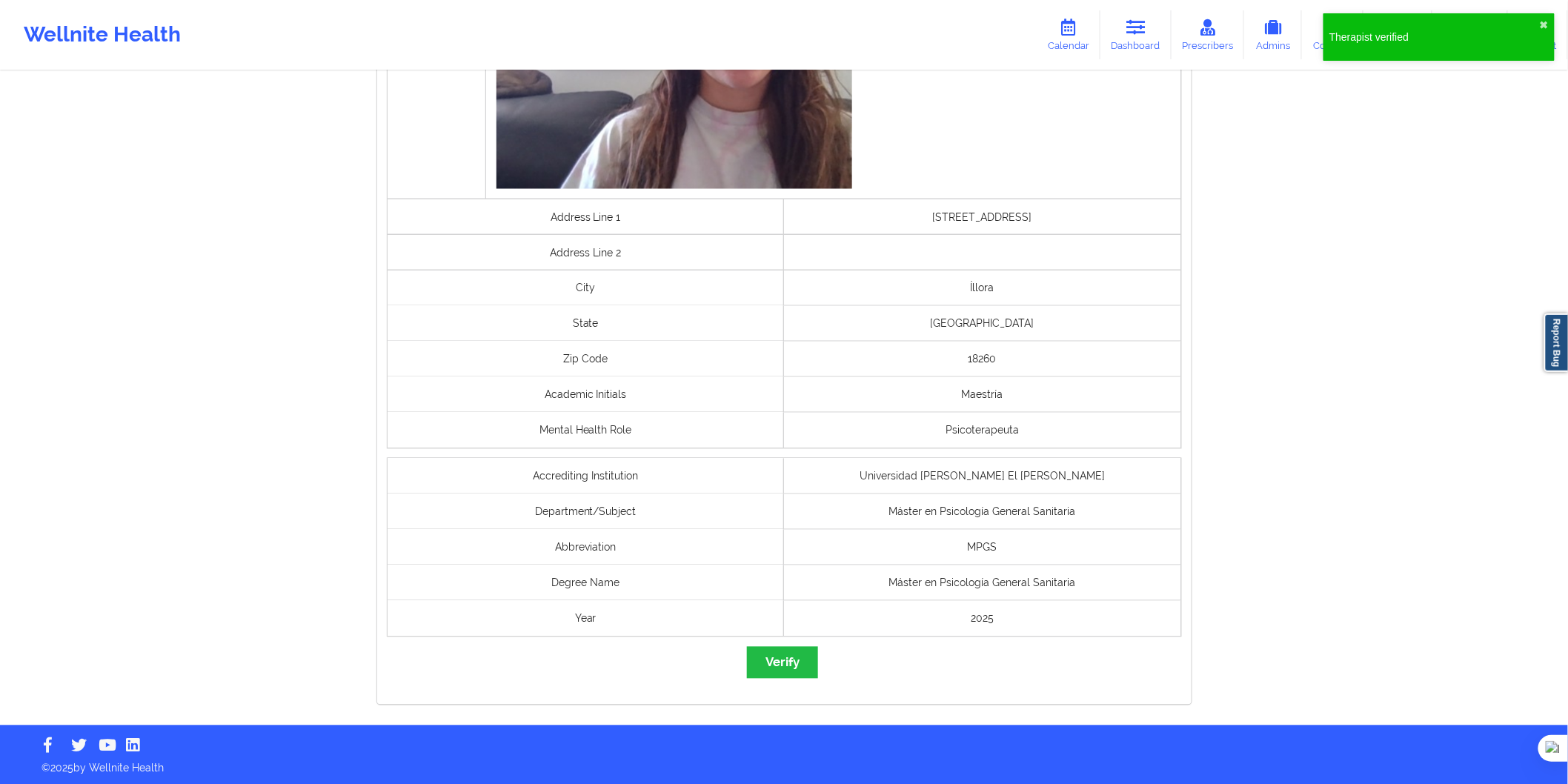
scroll to position [900, 0]
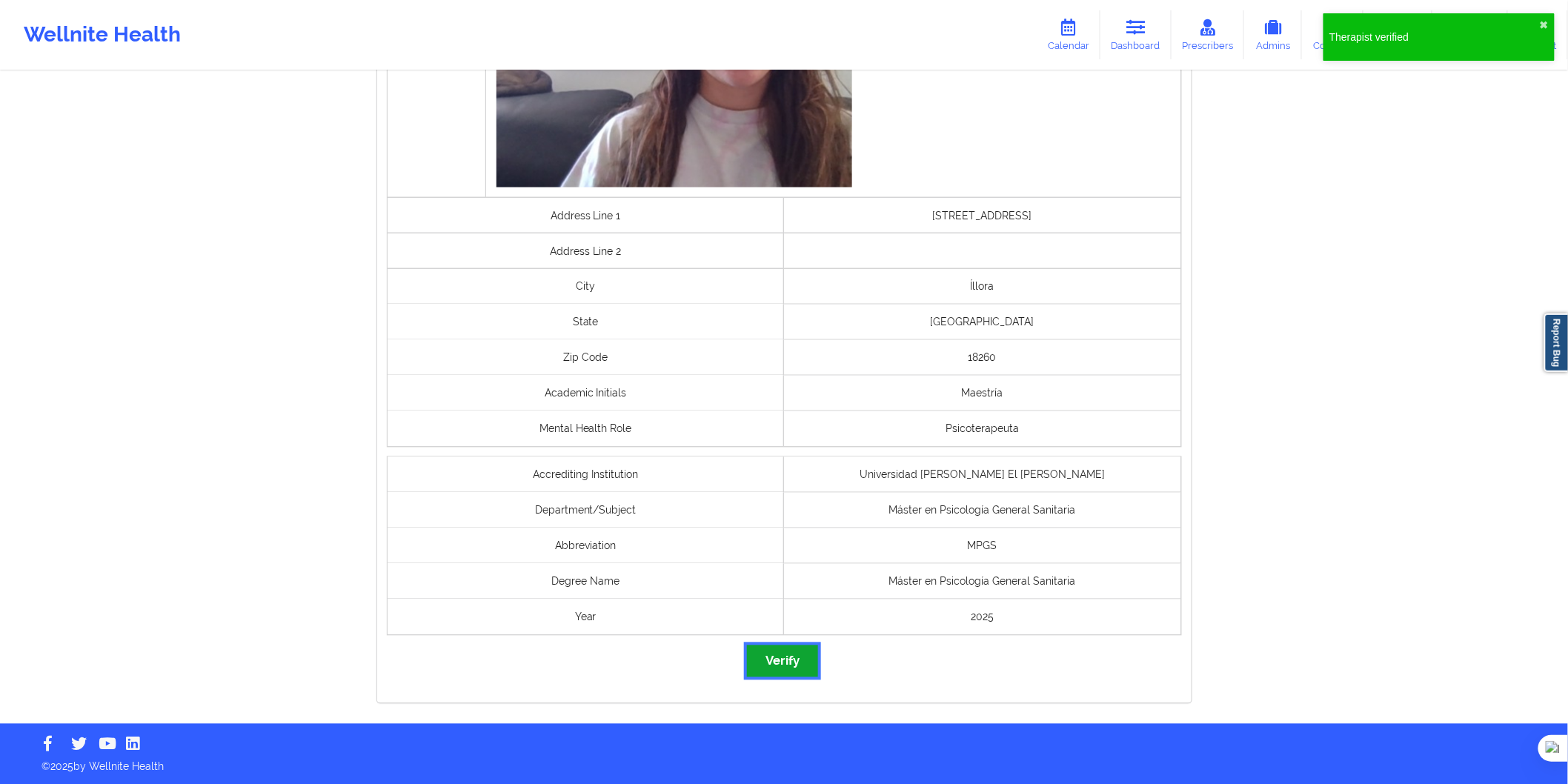
click at [786, 651] on button "Verify" at bounding box center [783, 661] width 71 height 32
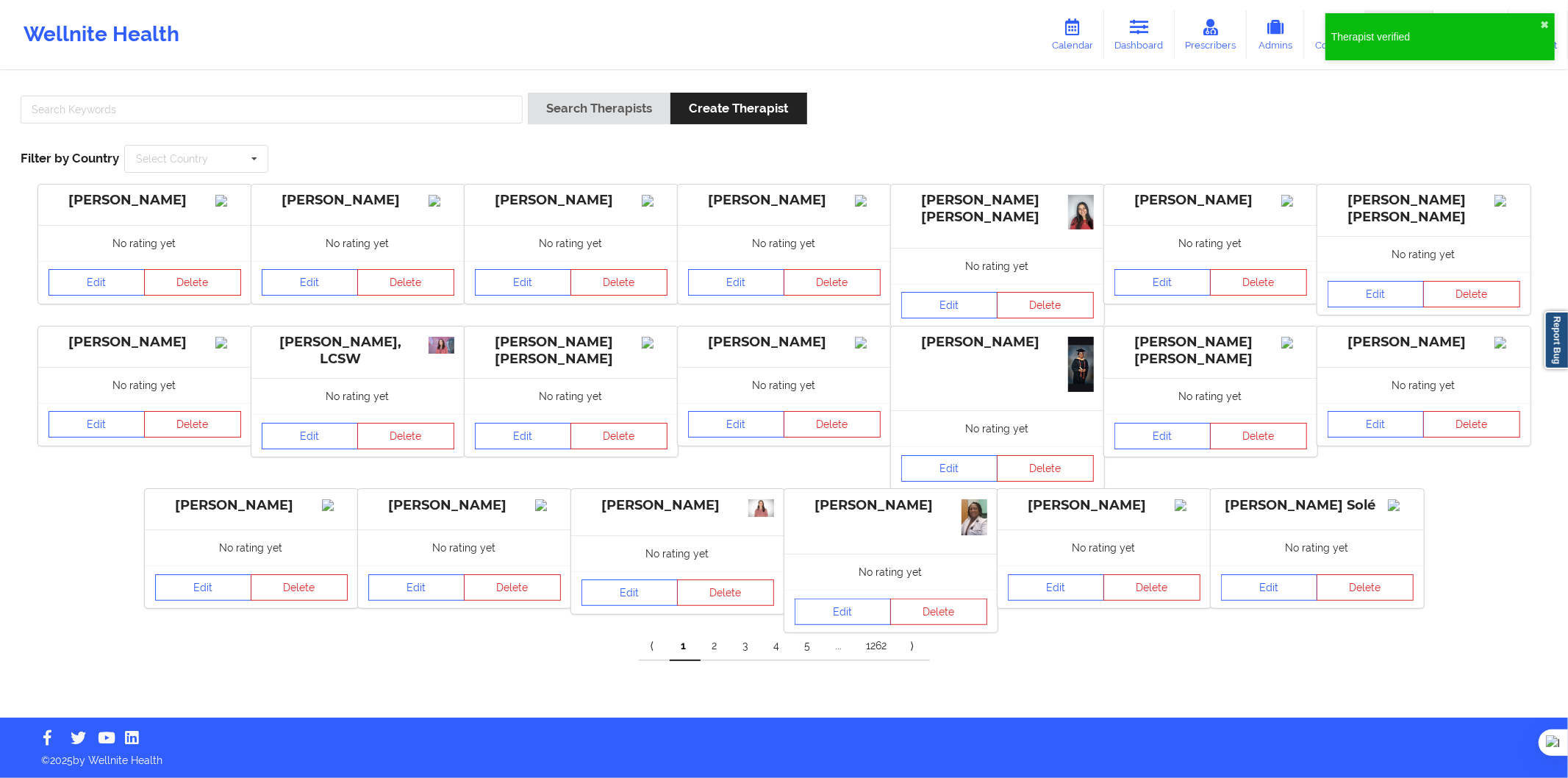
click at [397, 131] on div at bounding box center [271, 114] width 512 height 42
click at [405, 117] on input "text" at bounding box center [271, 110] width 502 height 28
paste input "Andrea Martin Vicente"
click at [518, 105] on input "Andrea Martin Vicente" at bounding box center [271, 110] width 502 height 28
type input "Andrea Martin Vicente"
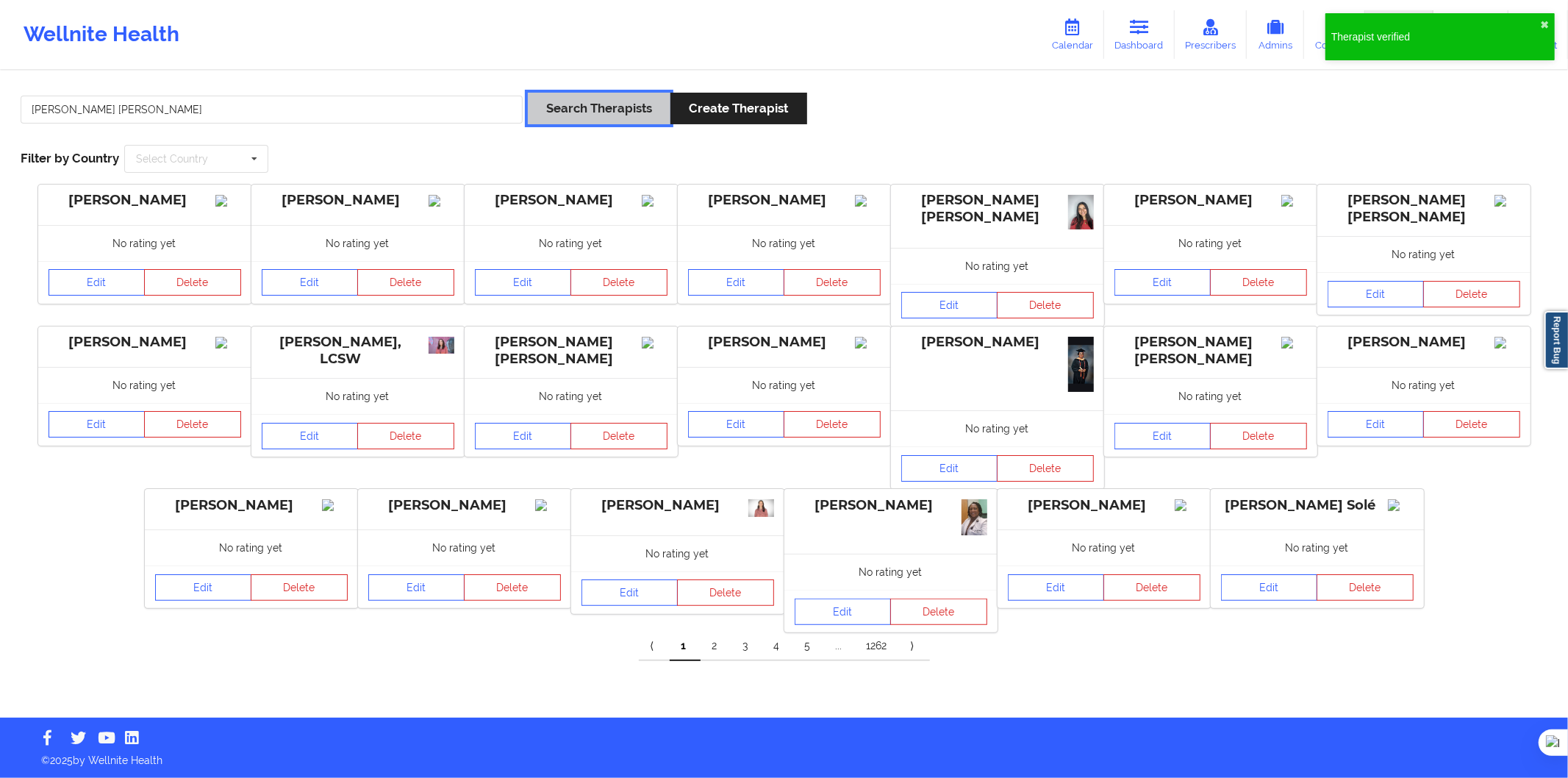
click at [582, 103] on button "Search Therapists" at bounding box center [599, 108] width 142 height 32
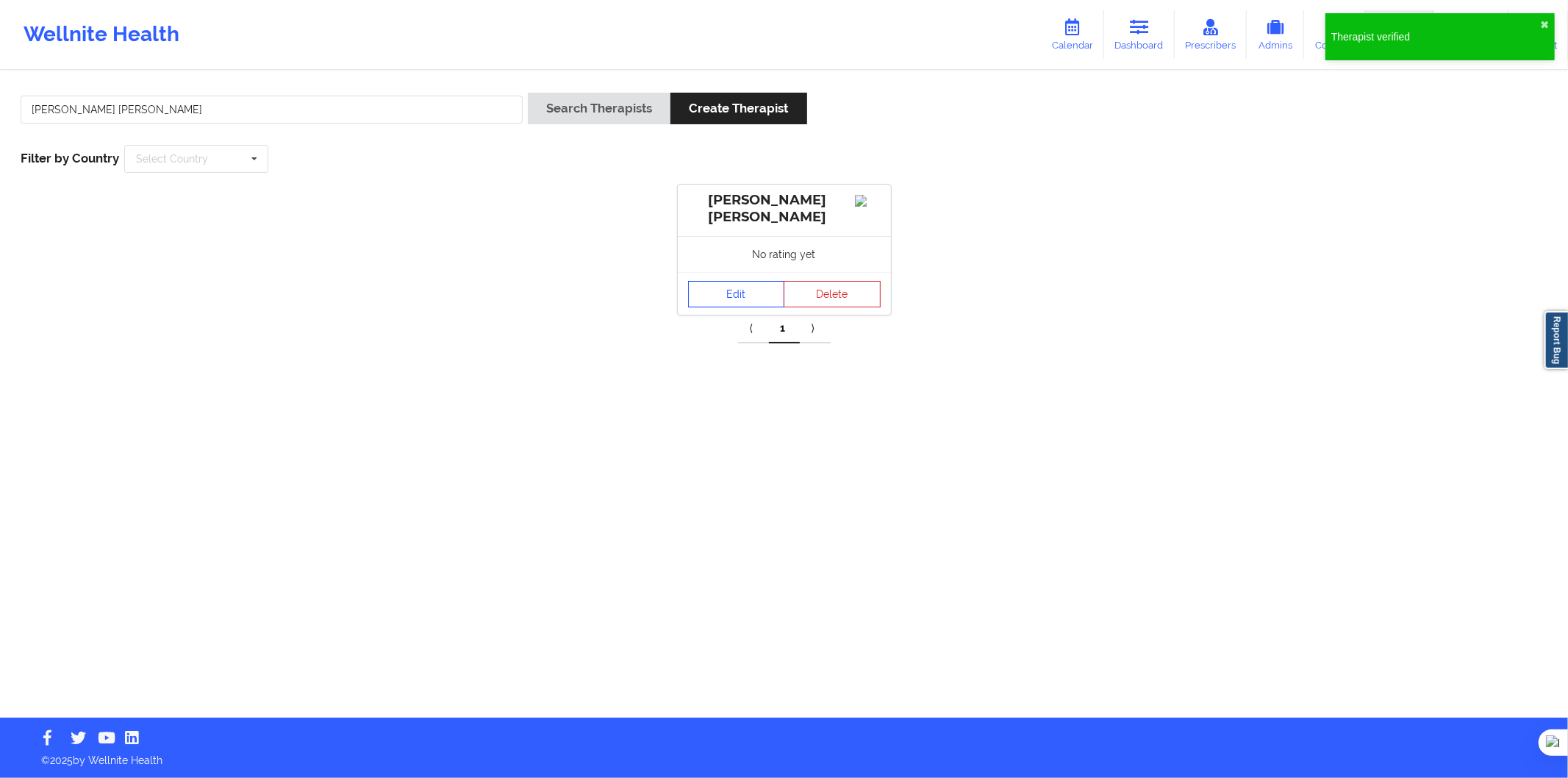
click at [757, 302] on link "Edit" at bounding box center [737, 294] width 97 height 27
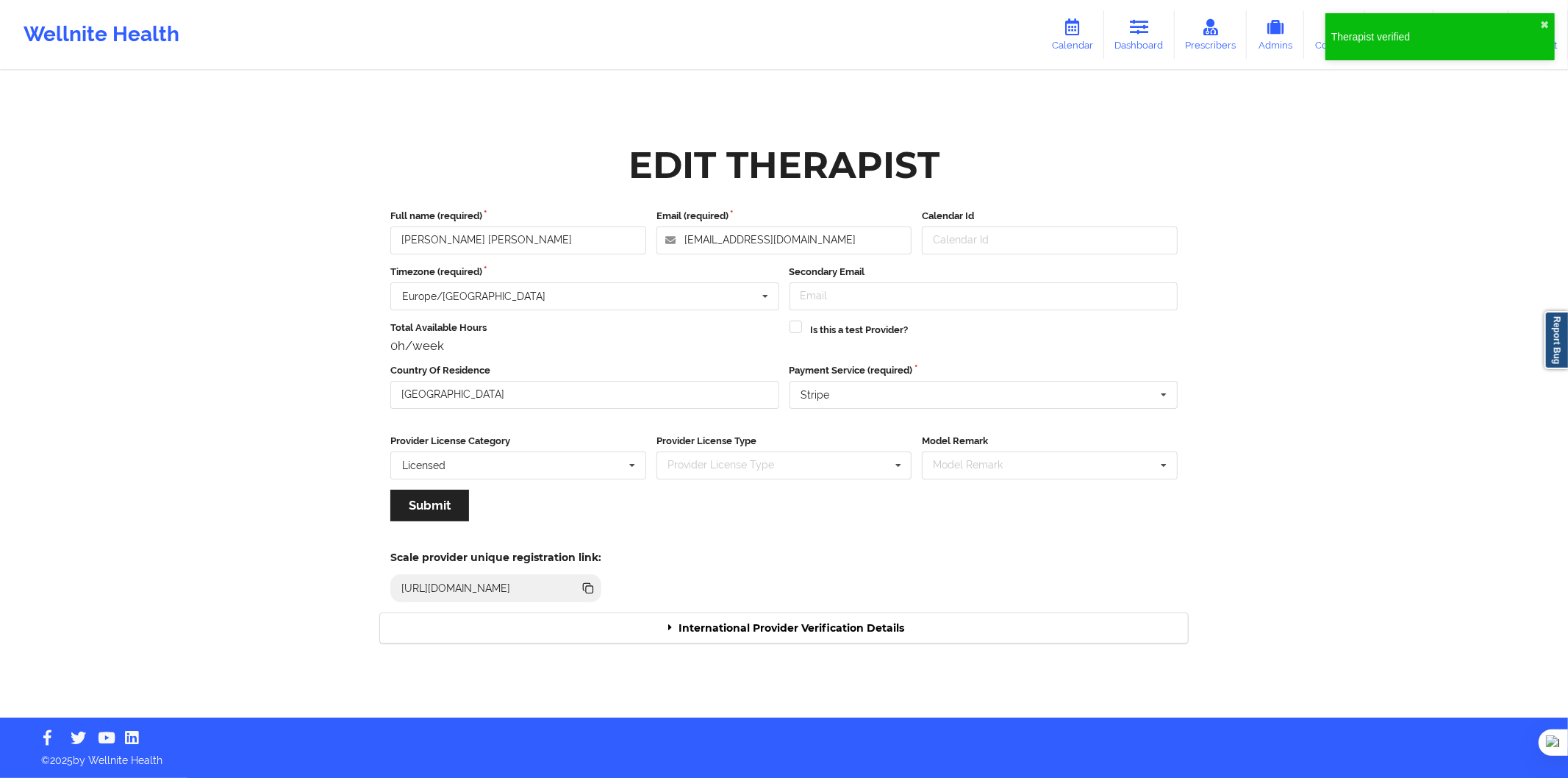
click at [825, 634] on div "International Provider Verification Details" at bounding box center [784, 628] width 808 height 30
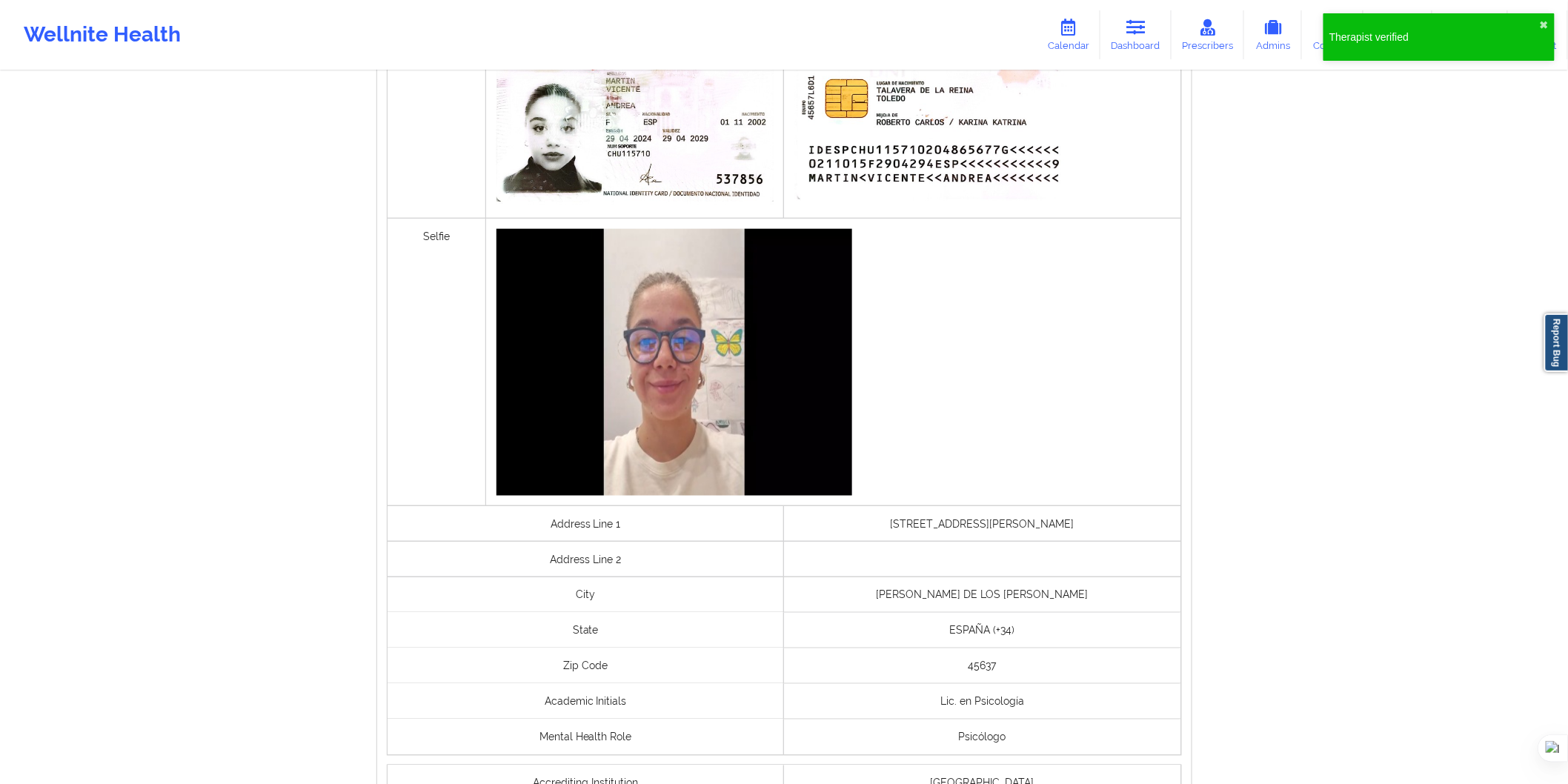
scroll to position [823, 0]
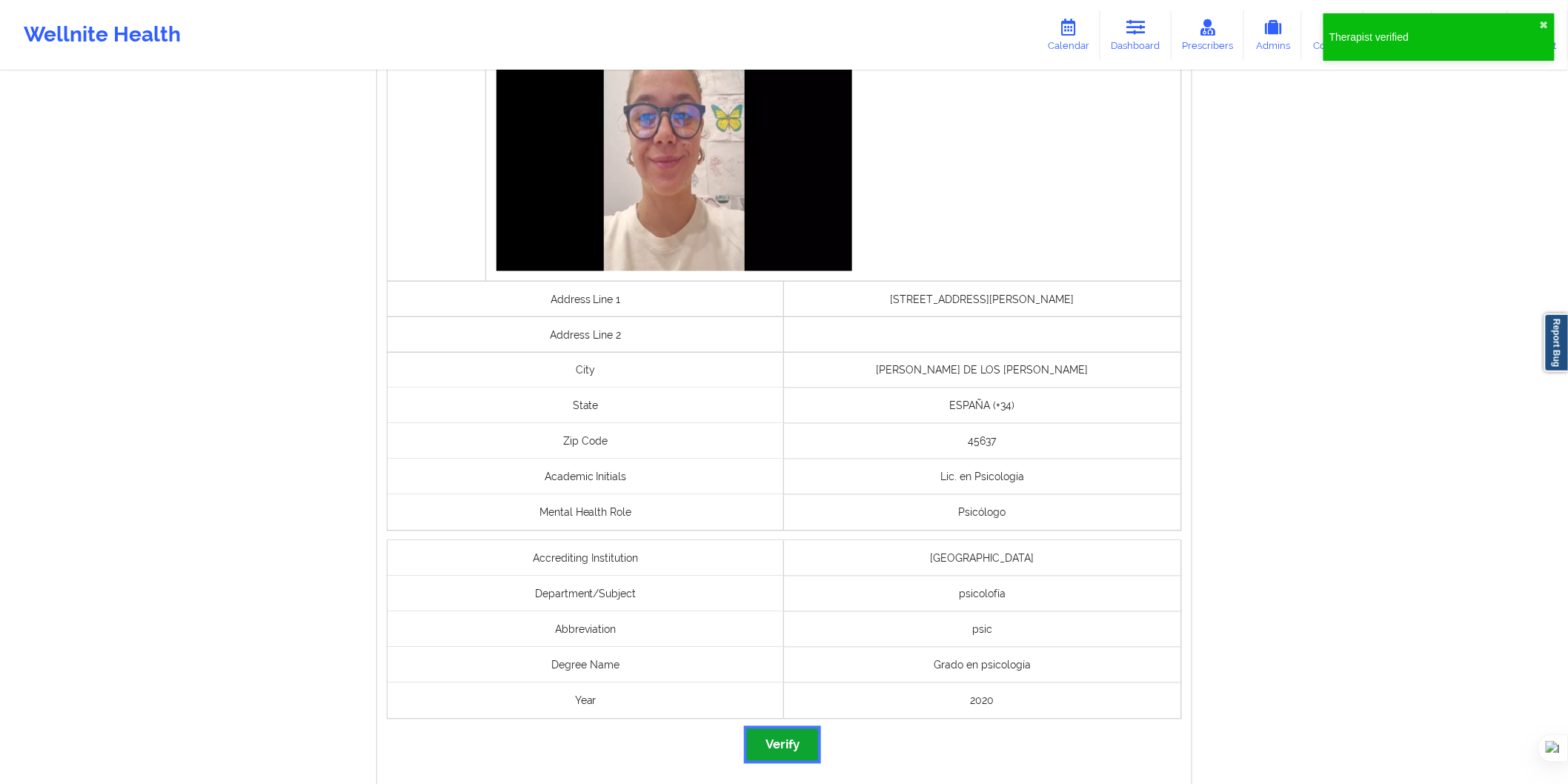
click at [788, 739] on button "Verify" at bounding box center [783, 745] width 71 height 32
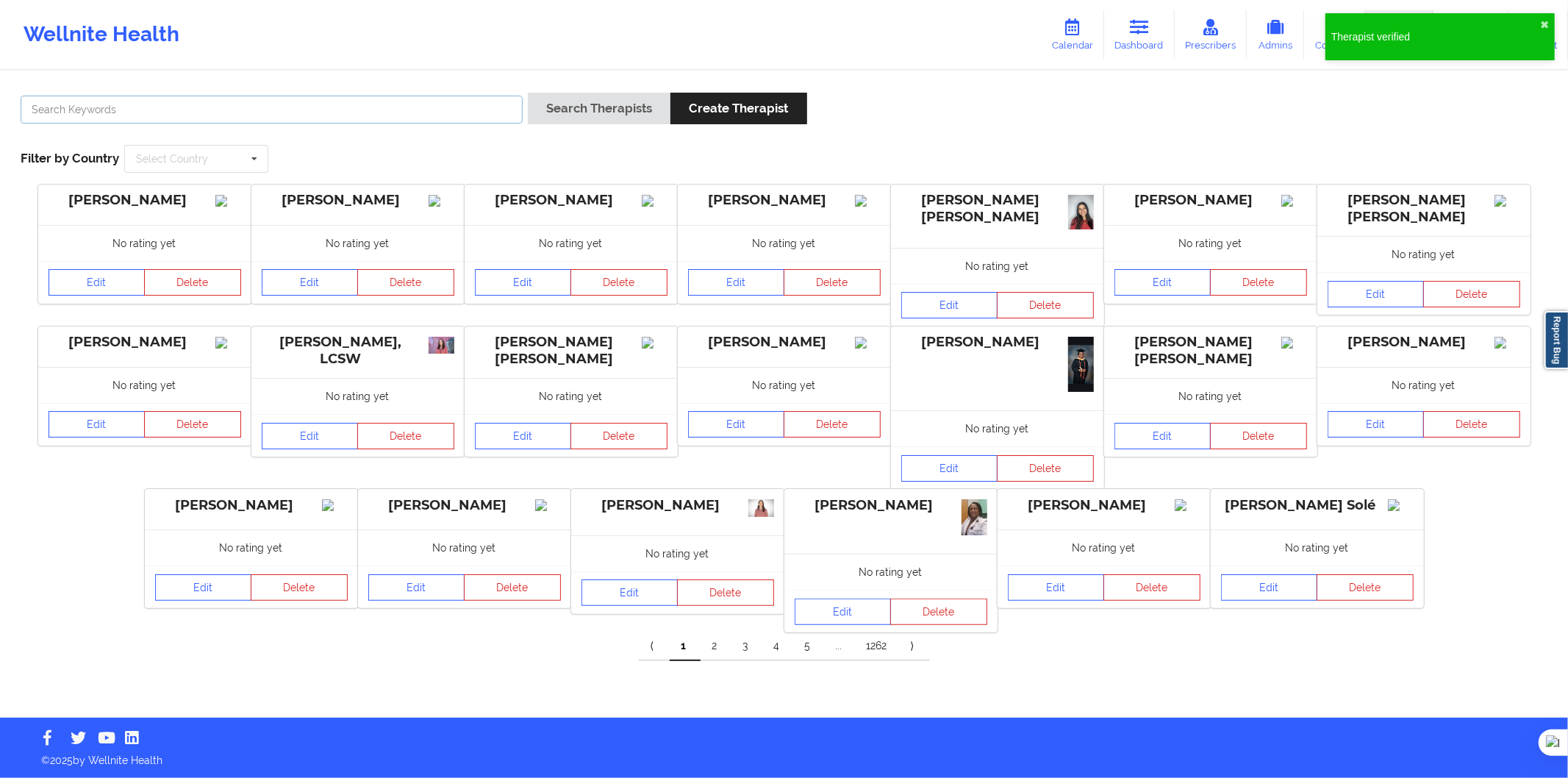
drag, startPoint x: 454, startPoint y: 96, endPoint x: 475, endPoint y: 105, distance: 22.8
click at [454, 96] on input "text" at bounding box center [271, 110] width 502 height 28
paste input "juliana valderrama guerrero"
type input "juliana valderrama guerrero"
click at [584, 112] on button "Search Therapists" at bounding box center [599, 108] width 142 height 32
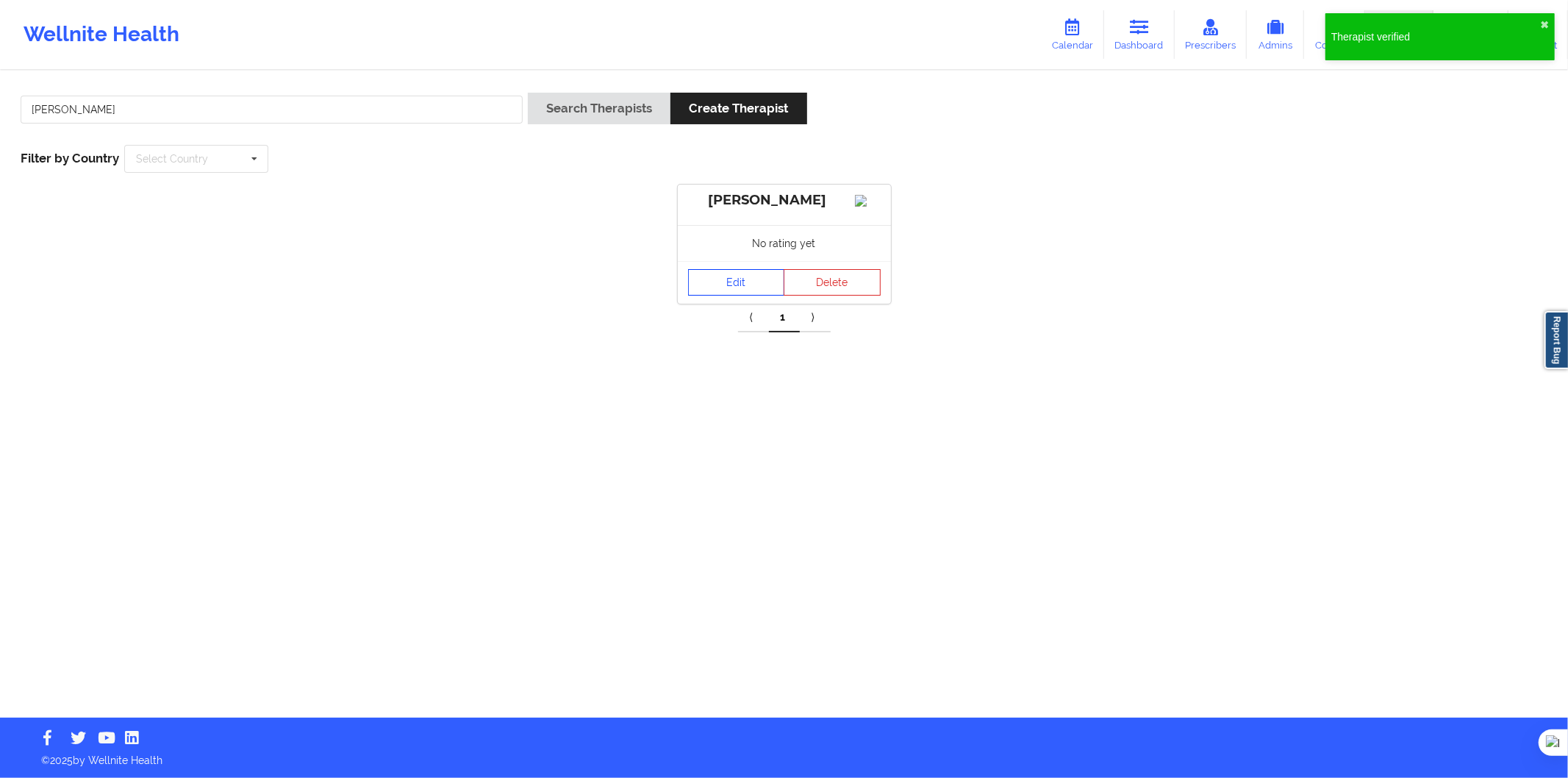
click at [707, 291] on link "Edit" at bounding box center [737, 282] width 97 height 27
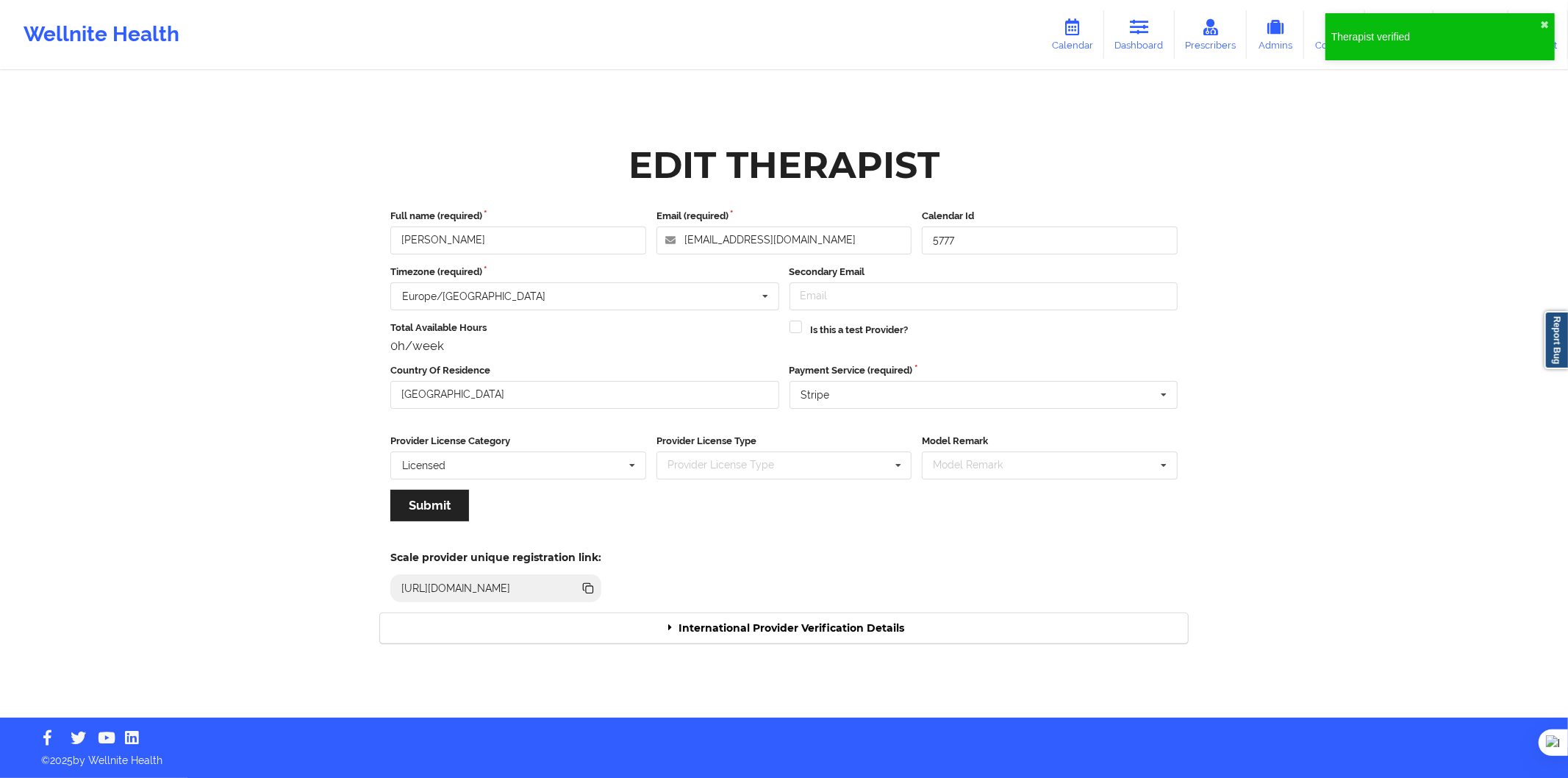
drag, startPoint x: 803, startPoint y: 647, endPoint x: 798, endPoint y: 626, distance: 21.6
click at [803, 645] on div "Edit Therapist Full name (required) juliana valderrama guerrero Email (required…" at bounding box center [784, 395] width 829 height 517
click at [798, 623] on div "International Provider Verification Details" at bounding box center [784, 628] width 808 height 30
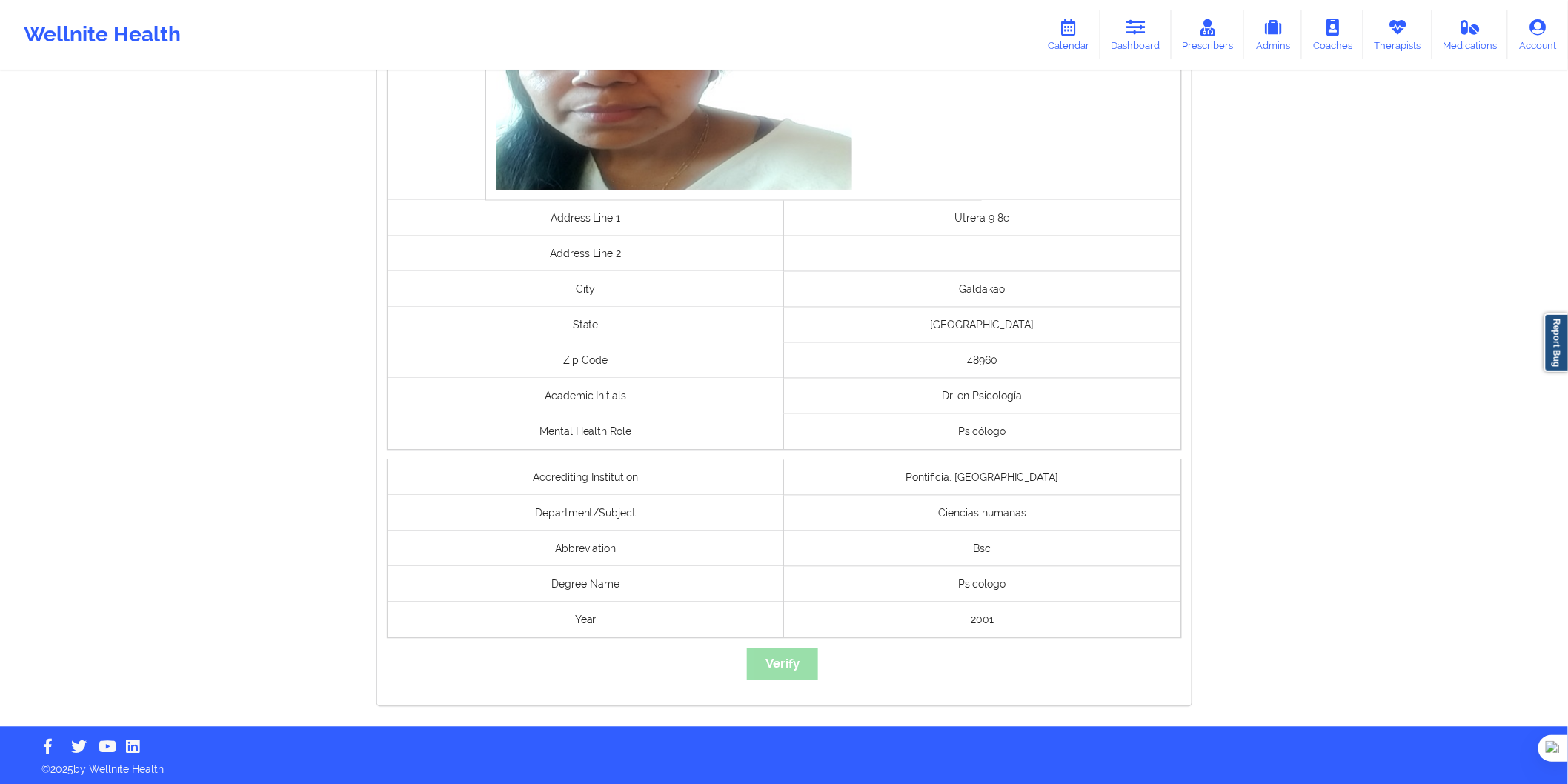
scroll to position [986, 0]
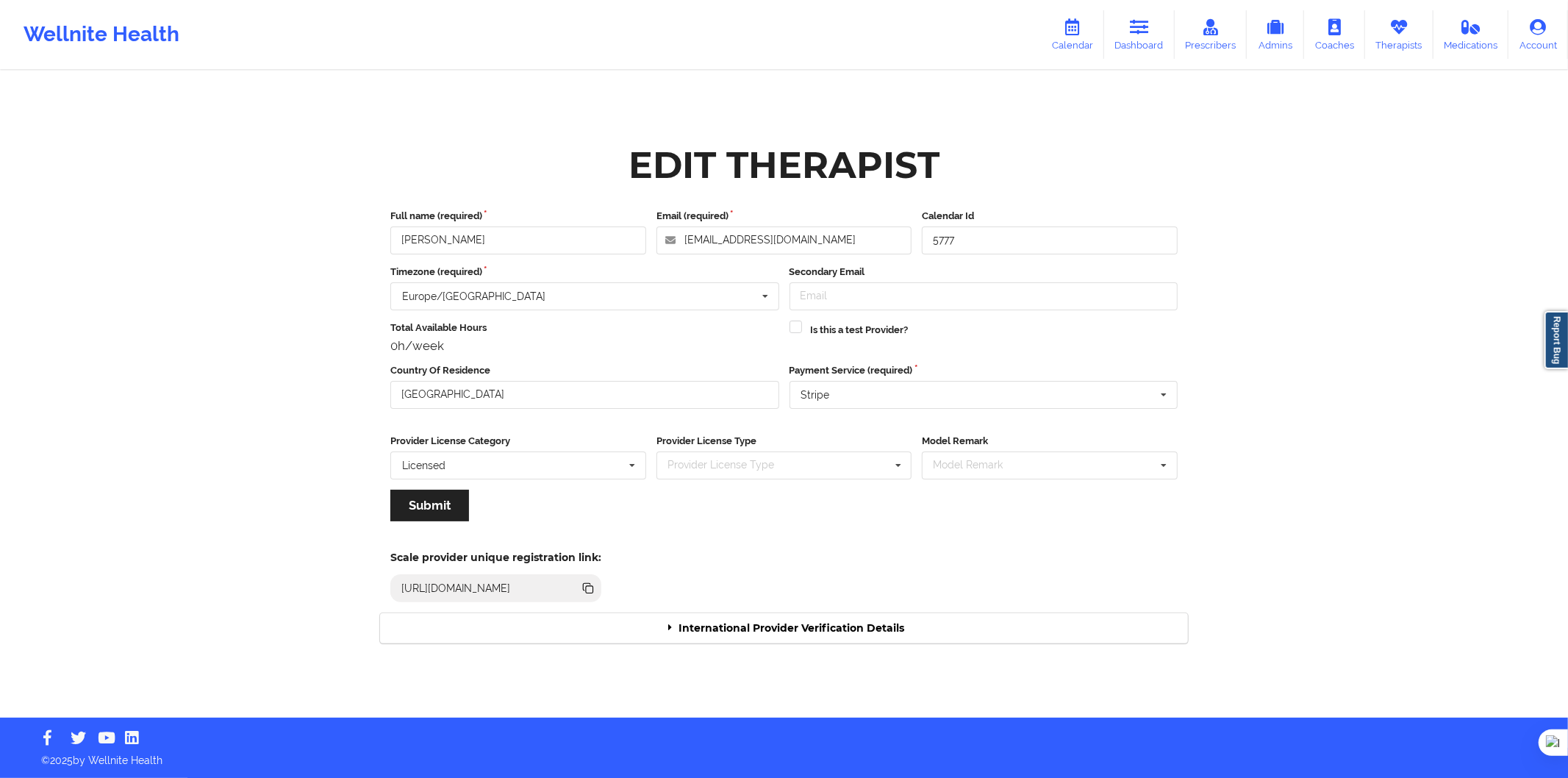
click at [644, 619] on div "International Provider Verification Details" at bounding box center [784, 628] width 808 height 30
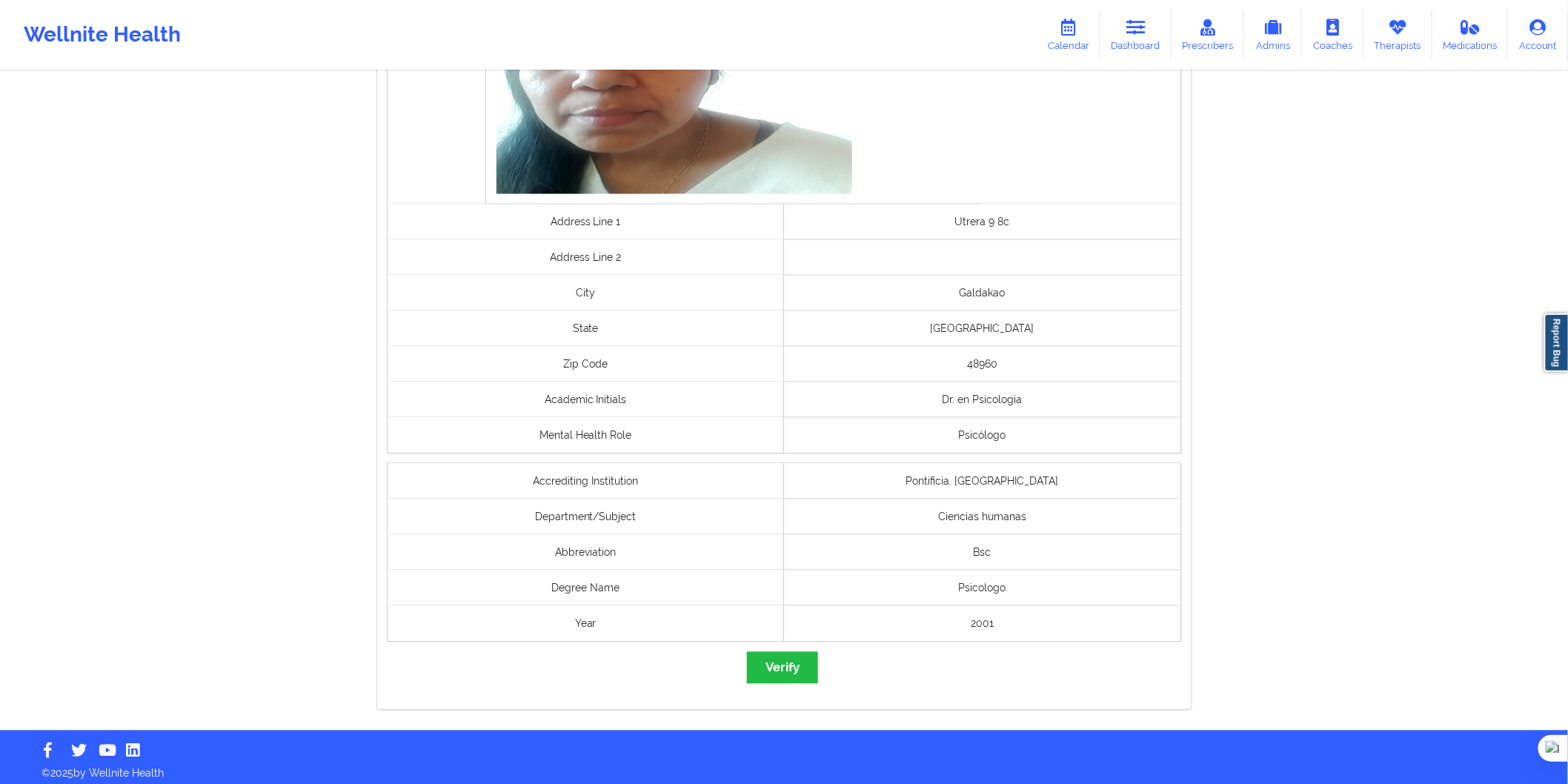
scroll to position [986, 0]
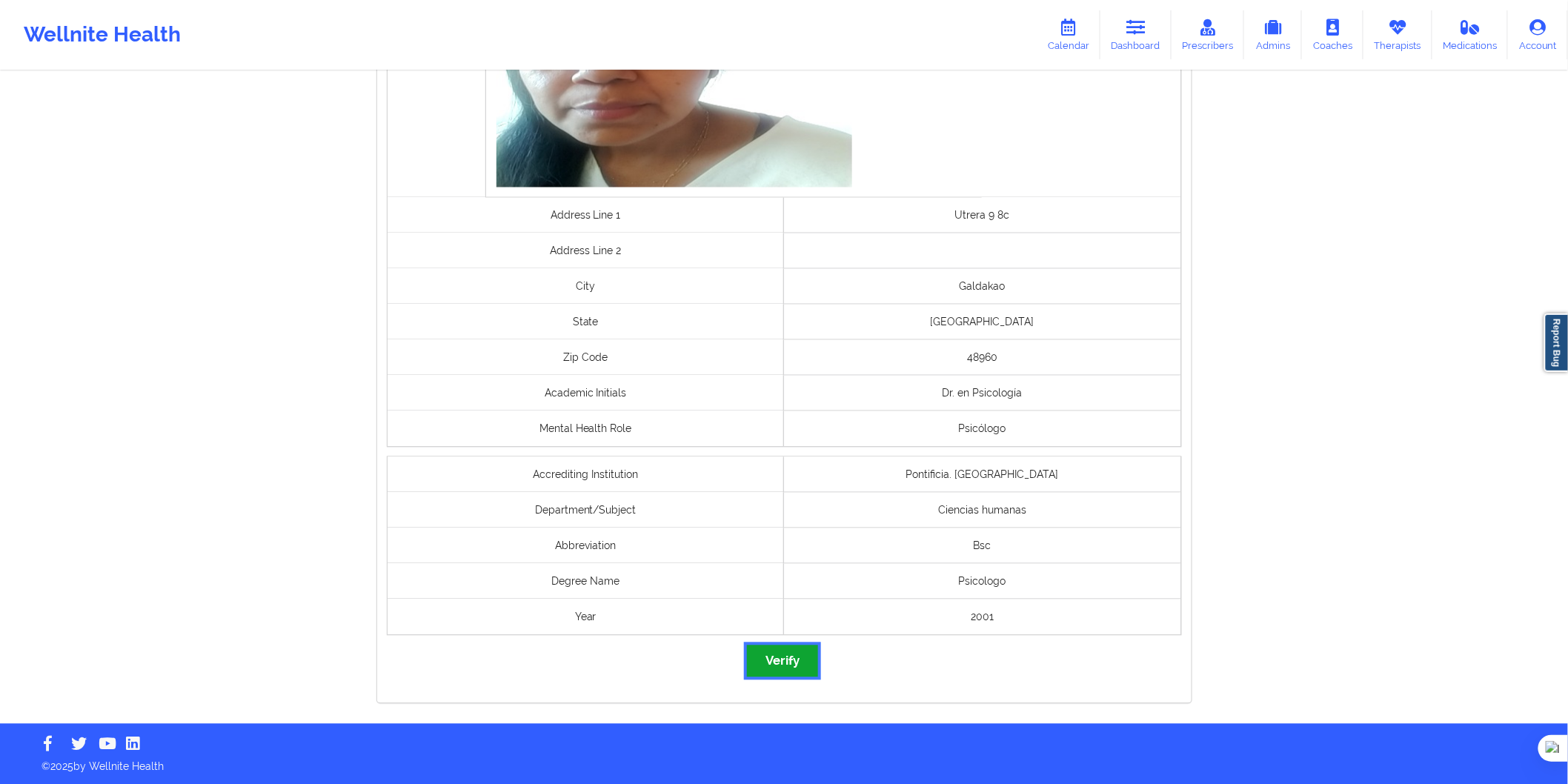
click at [788, 669] on button "Verify" at bounding box center [783, 661] width 71 height 32
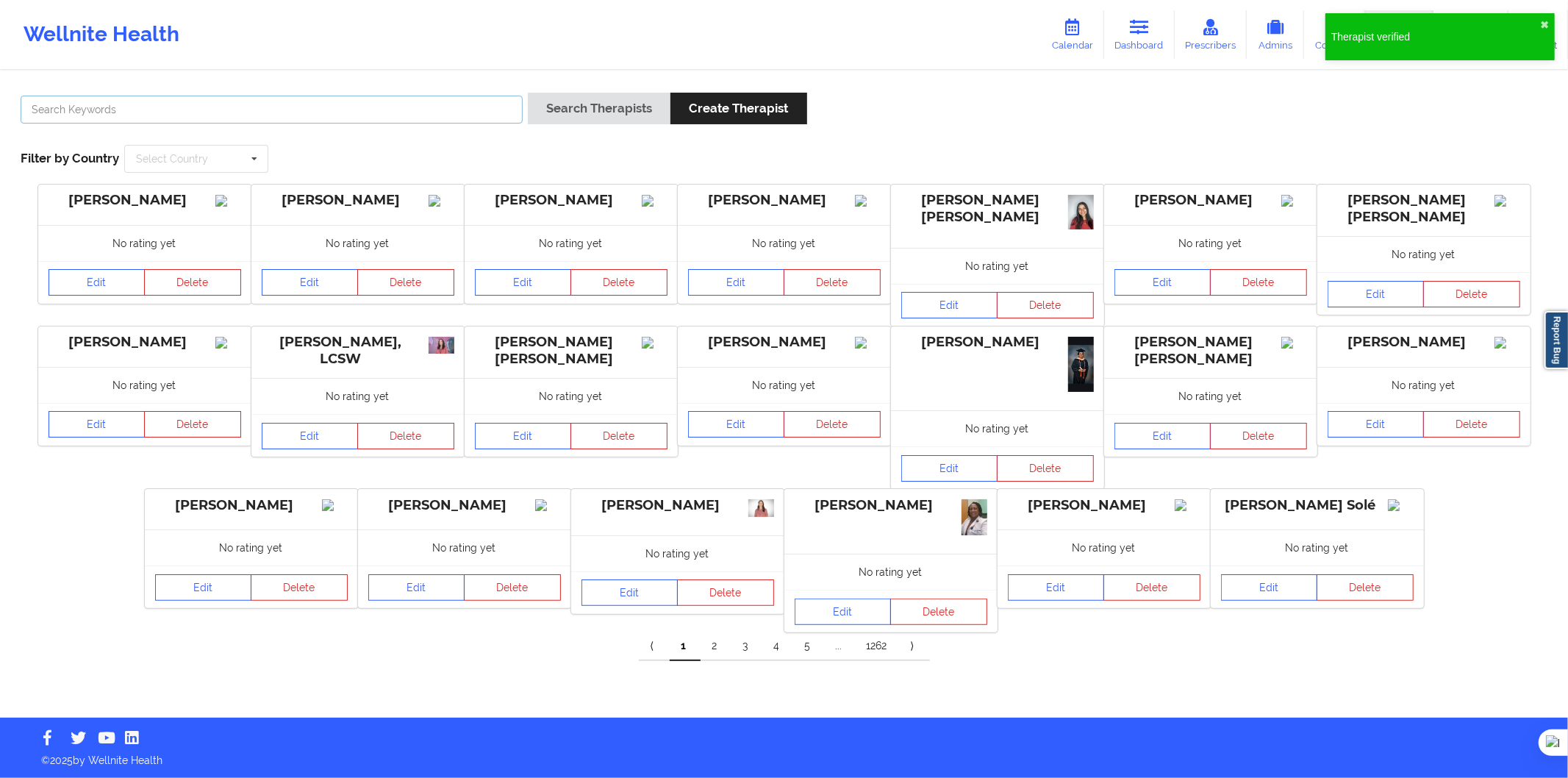
click at [125, 115] on input "text" at bounding box center [271, 110] width 502 height 28
paste input "Elena Sánchez Muñoz"
type input "Elena Sánchez Muñoz"
click at [624, 106] on button "Search Therapists" at bounding box center [599, 108] width 142 height 32
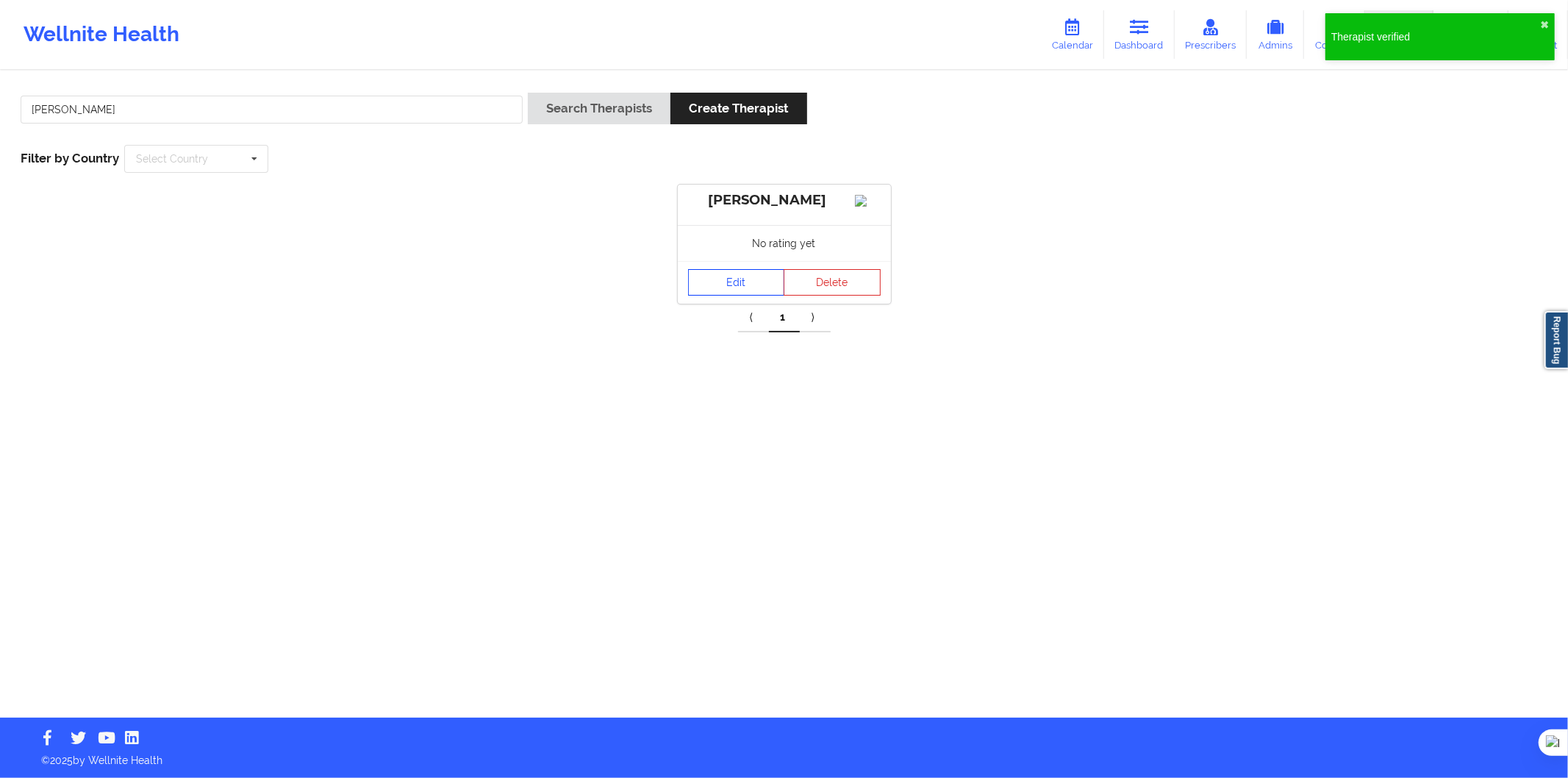
click at [729, 296] on link "Edit" at bounding box center [737, 282] width 97 height 27
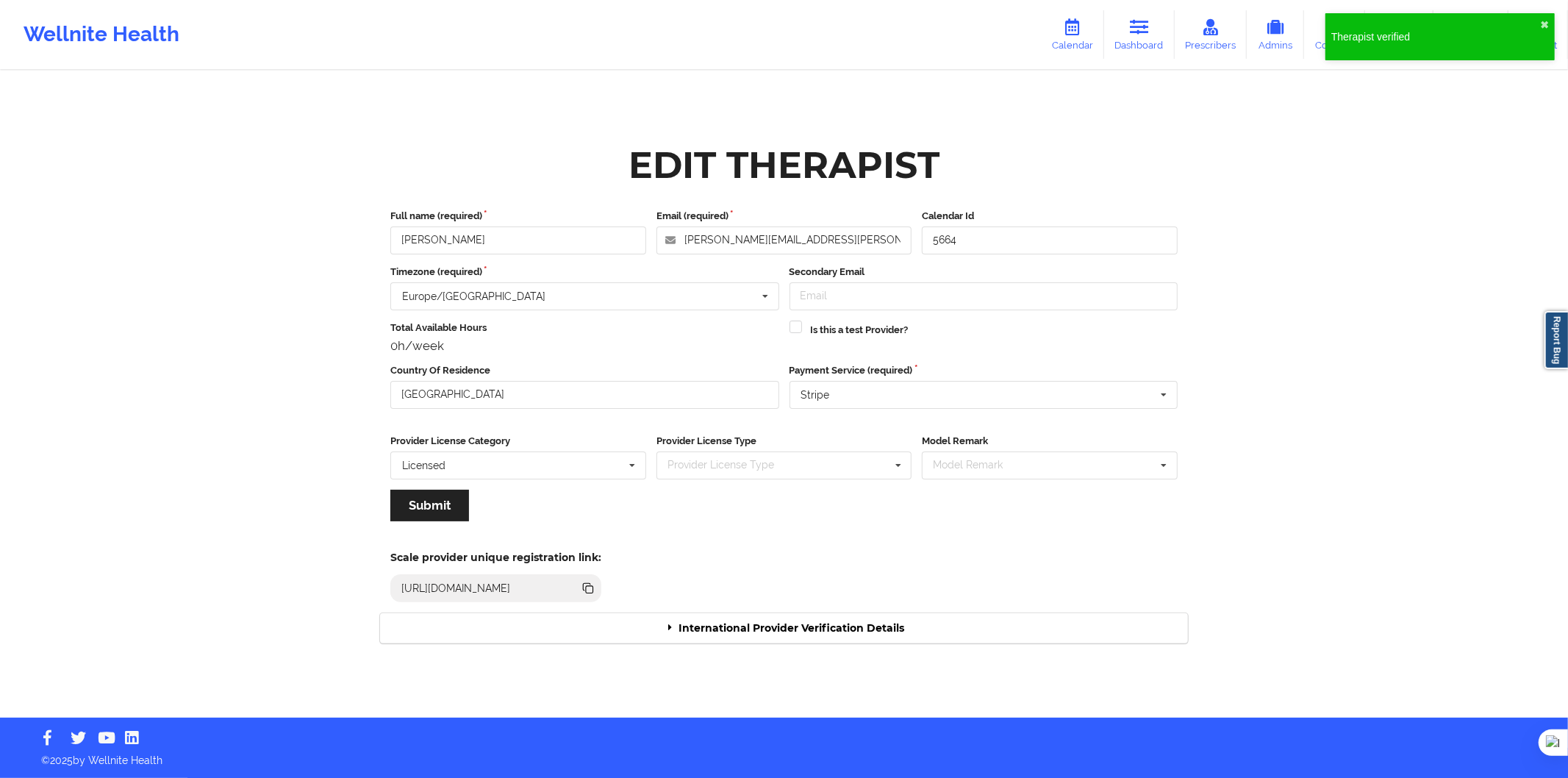
drag, startPoint x: 762, startPoint y: 601, endPoint x: 781, endPoint y: 625, distance: 30.6
click at [776, 618] on div "International Provider Verification Details" at bounding box center [784, 628] width 808 height 30
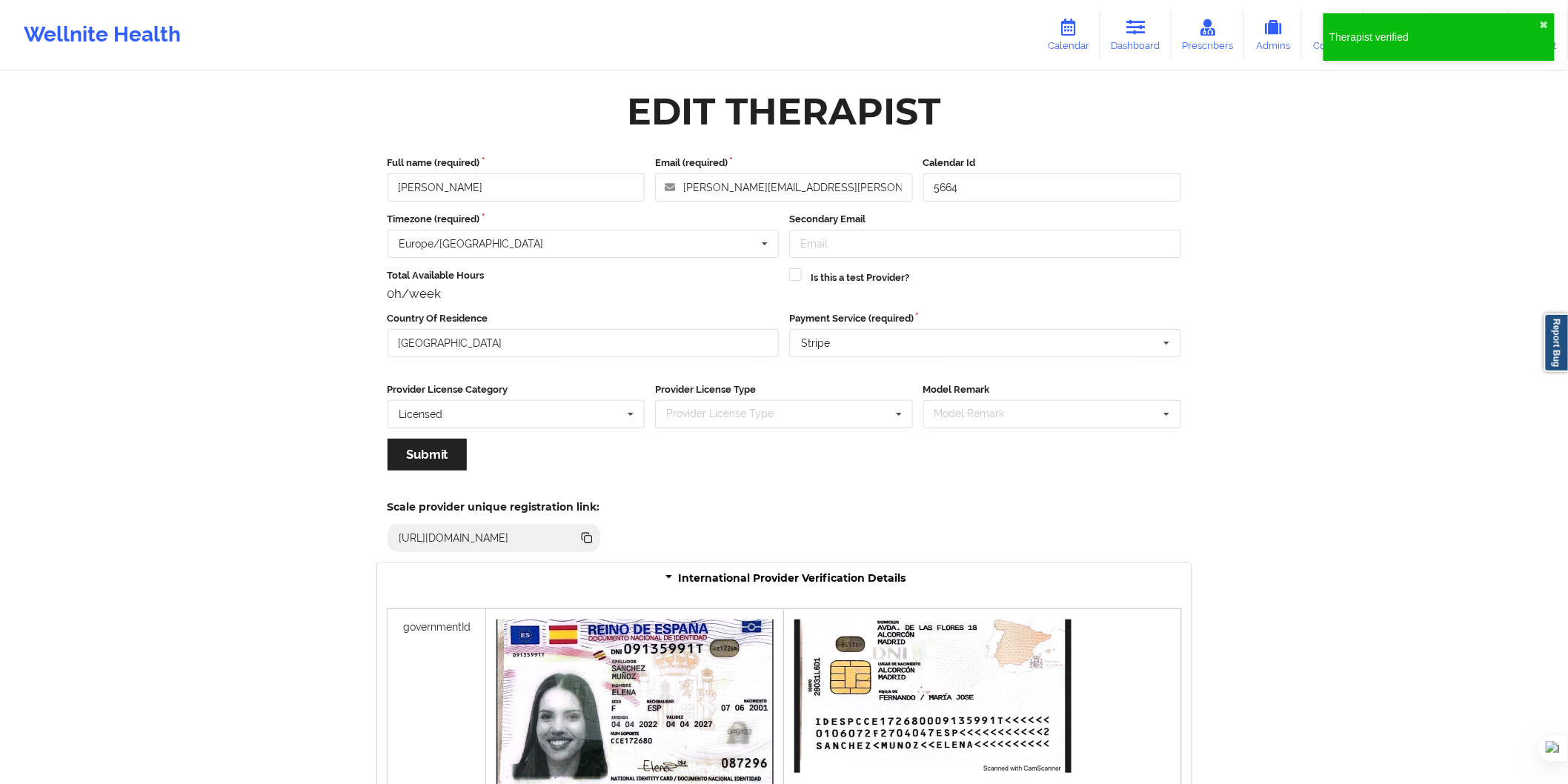
click at [789, 632] on div at bounding box center [933, 709] width 298 height 200
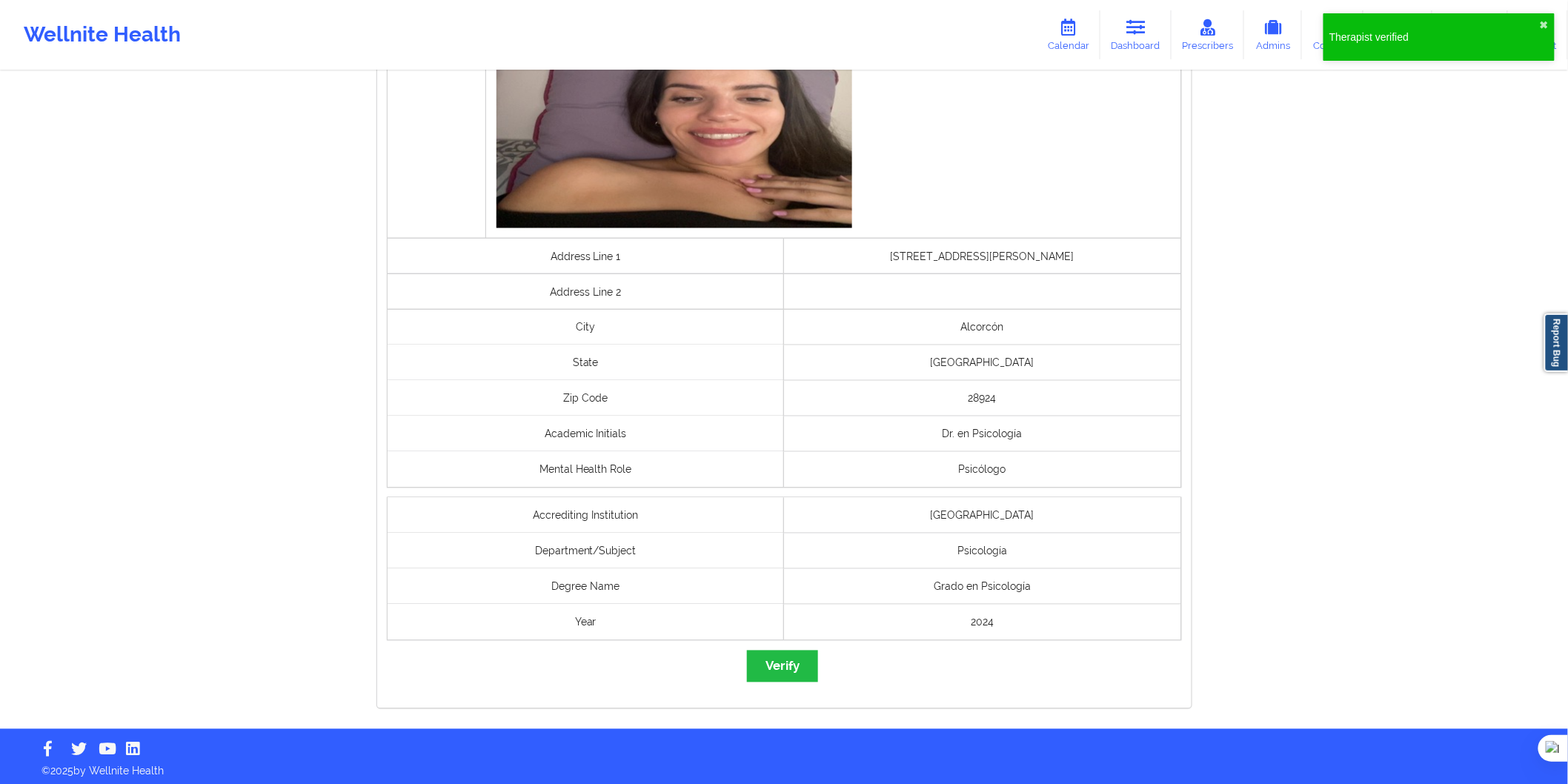
scroll to position [864, 0]
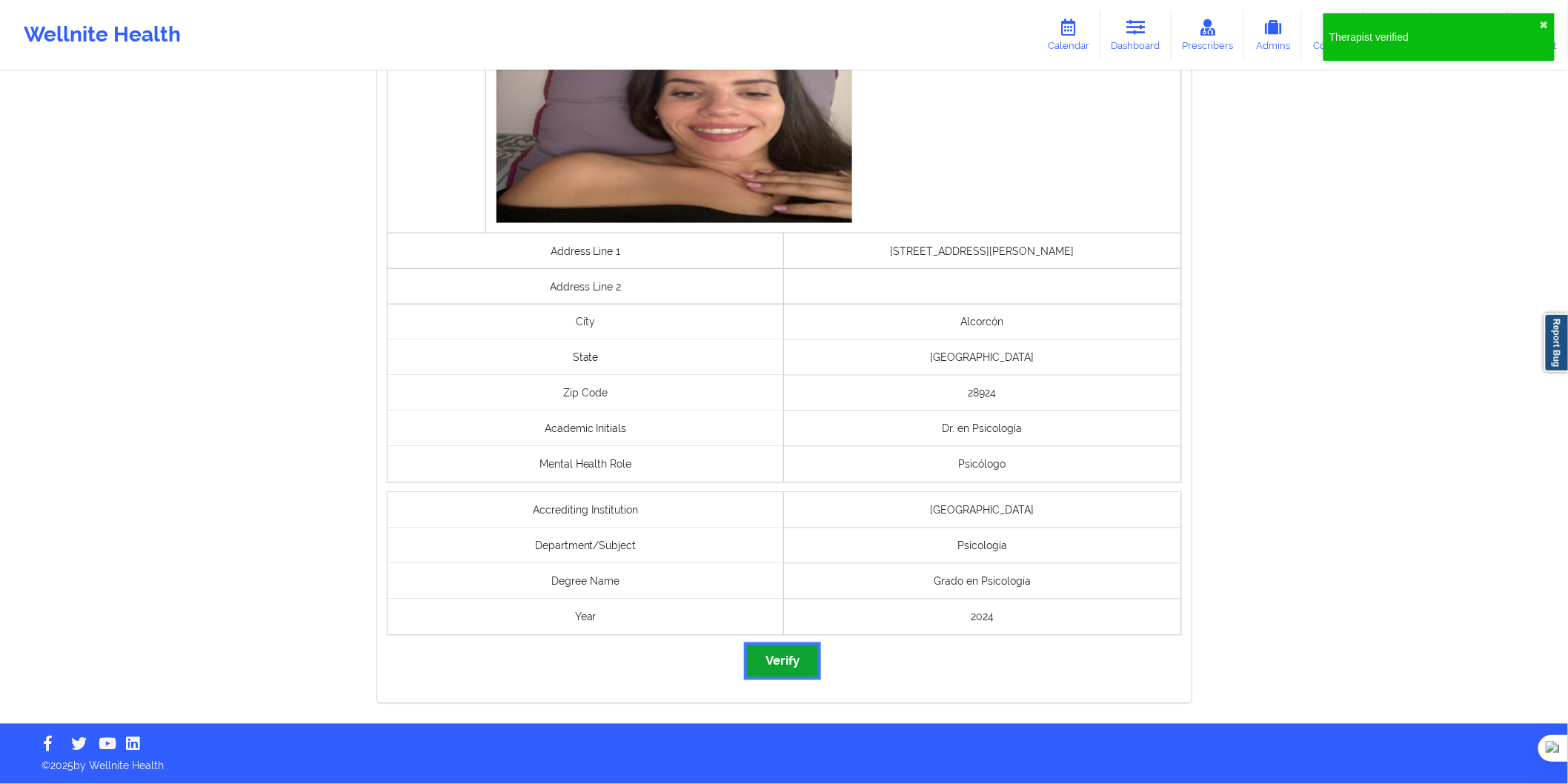
click at [766, 653] on button "Verify" at bounding box center [783, 661] width 71 height 32
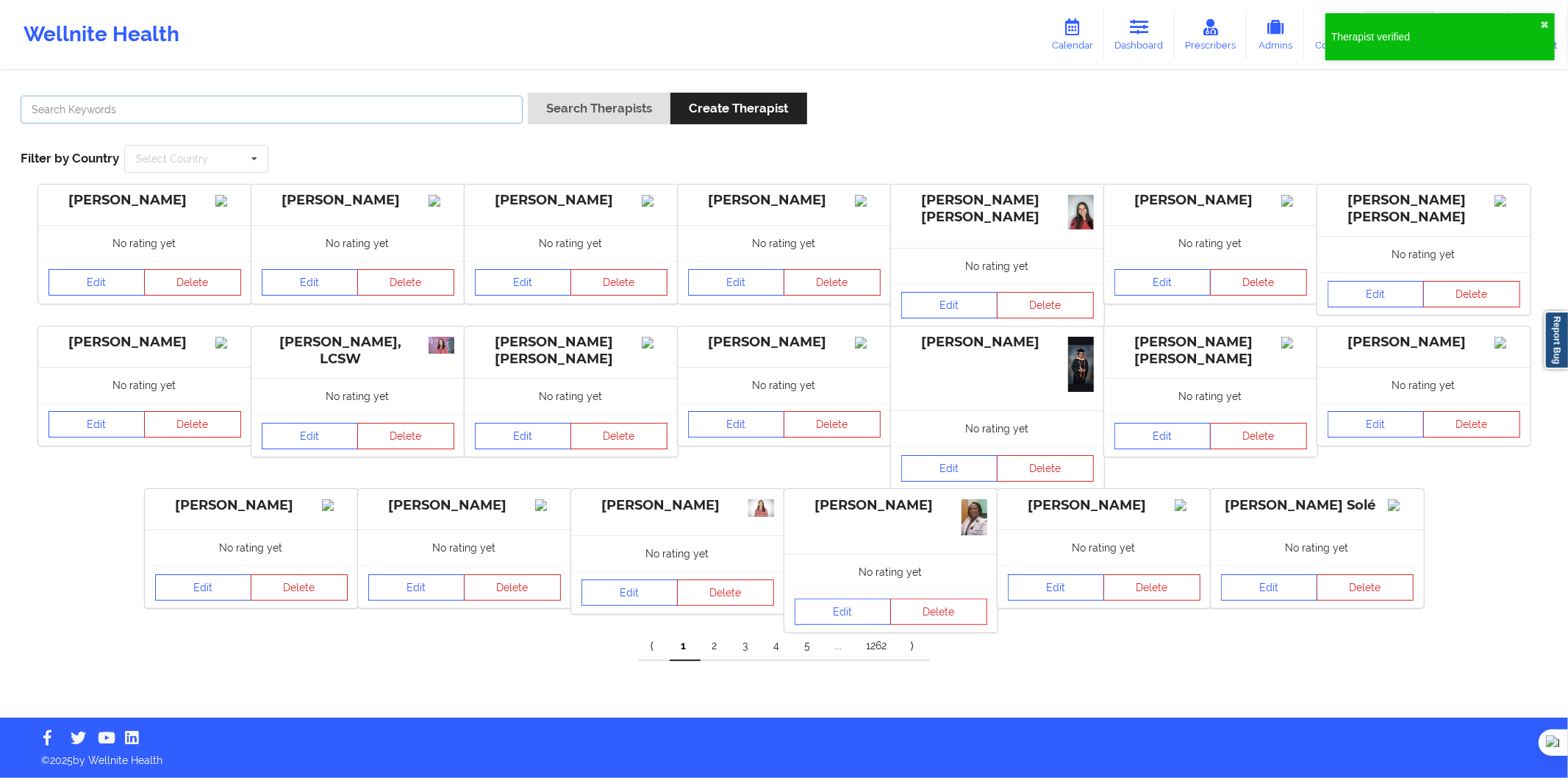
drag, startPoint x: 306, startPoint y: 114, endPoint x: 351, endPoint y: 115, distance: 45.0
click at [306, 114] on input "text" at bounding box center [271, 110] width 502 height 28
paste input "Benedicto Moreno Venecia"
type input "Benedicto Moreno Venecia"
click at [601, 123] on button "Search Therapists" at bounding box center [599, 108] width 142 height 32
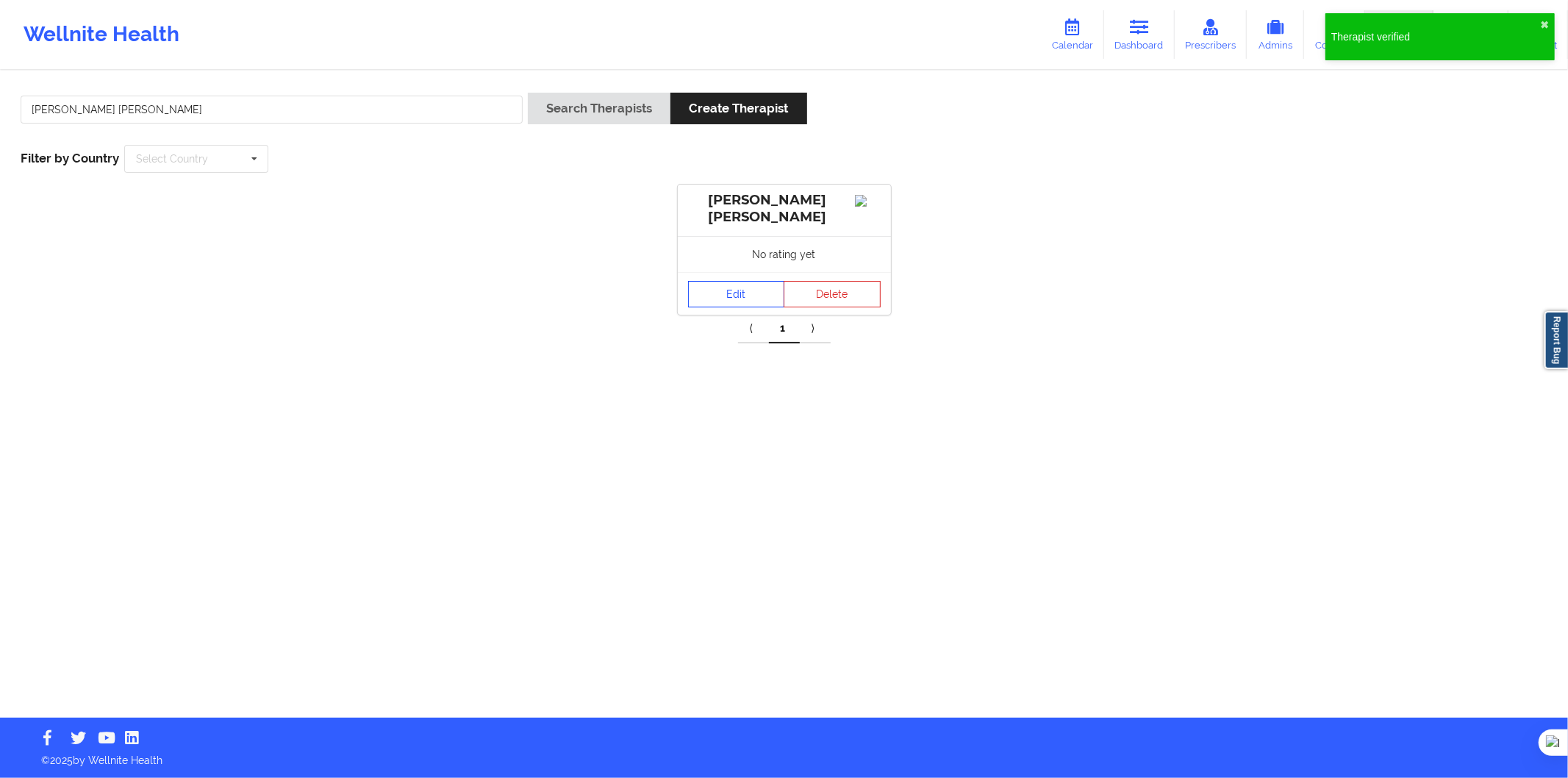
click at [745, 305] on link "Edit" at bounding box center [737, 294] width 97 height 27
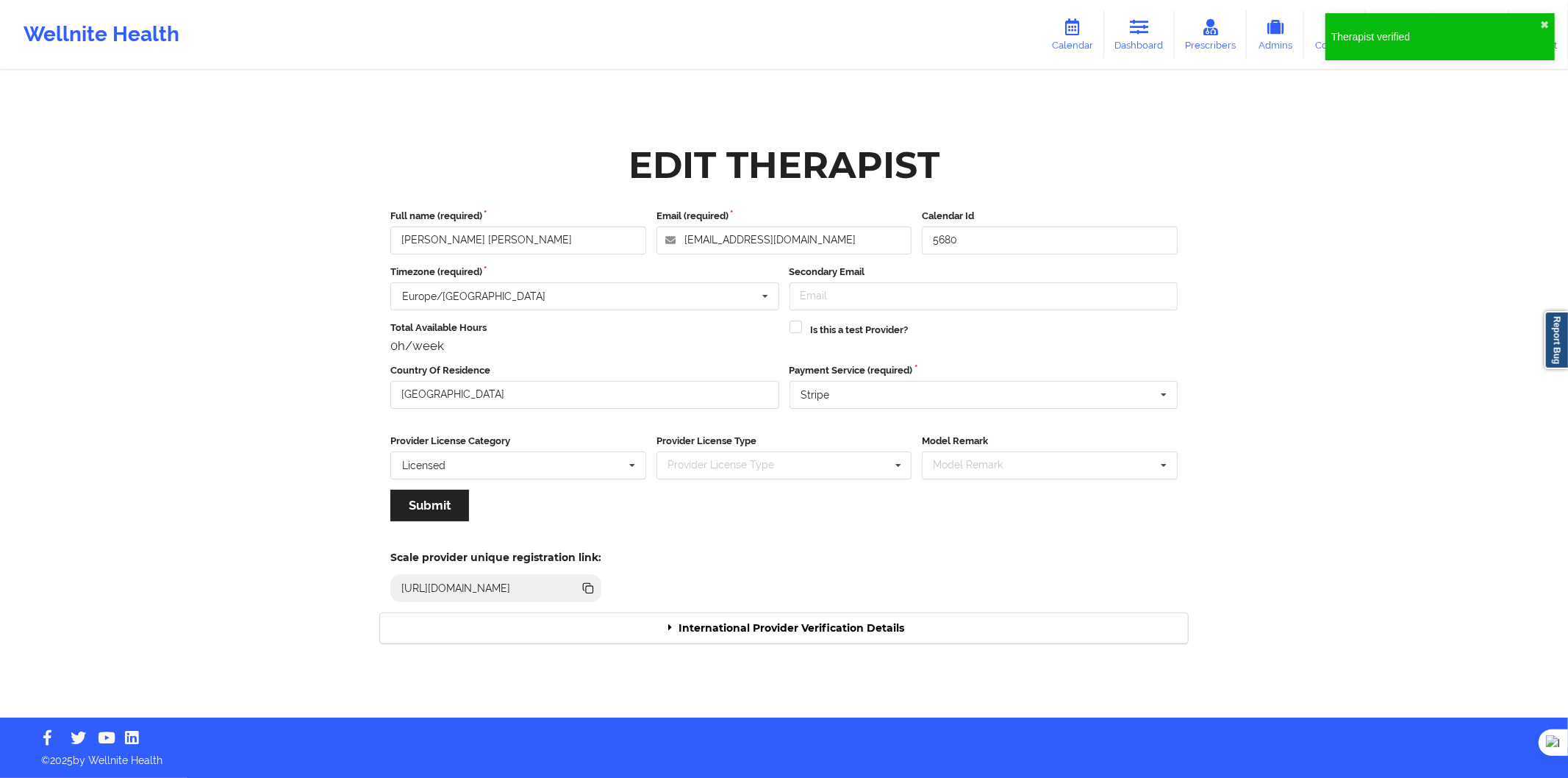
click at [792, 622] on div "International Provider Verification Details" at bounding box center [784, 628] width 808 height 30
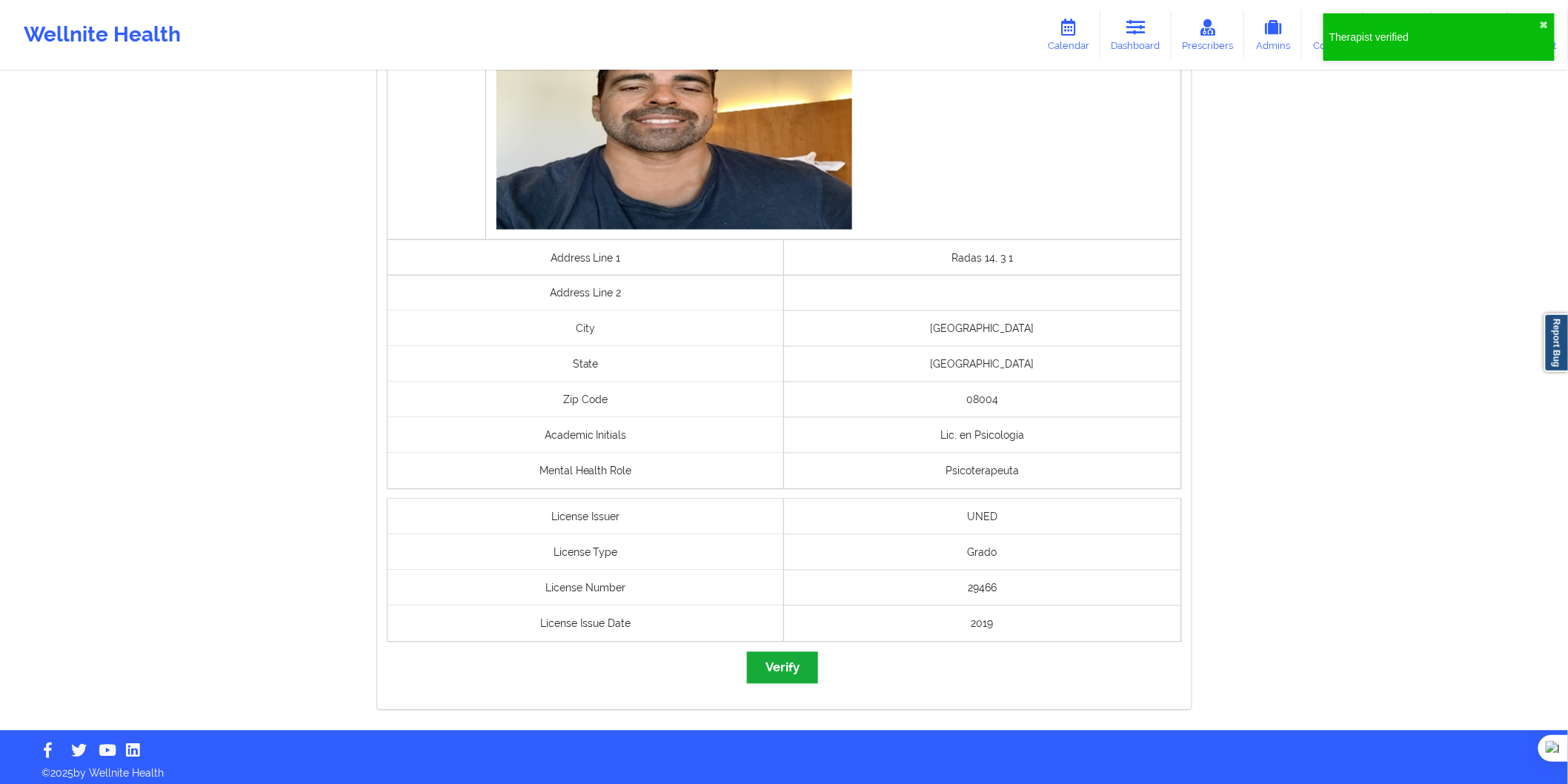
scroll to position [901, 0]
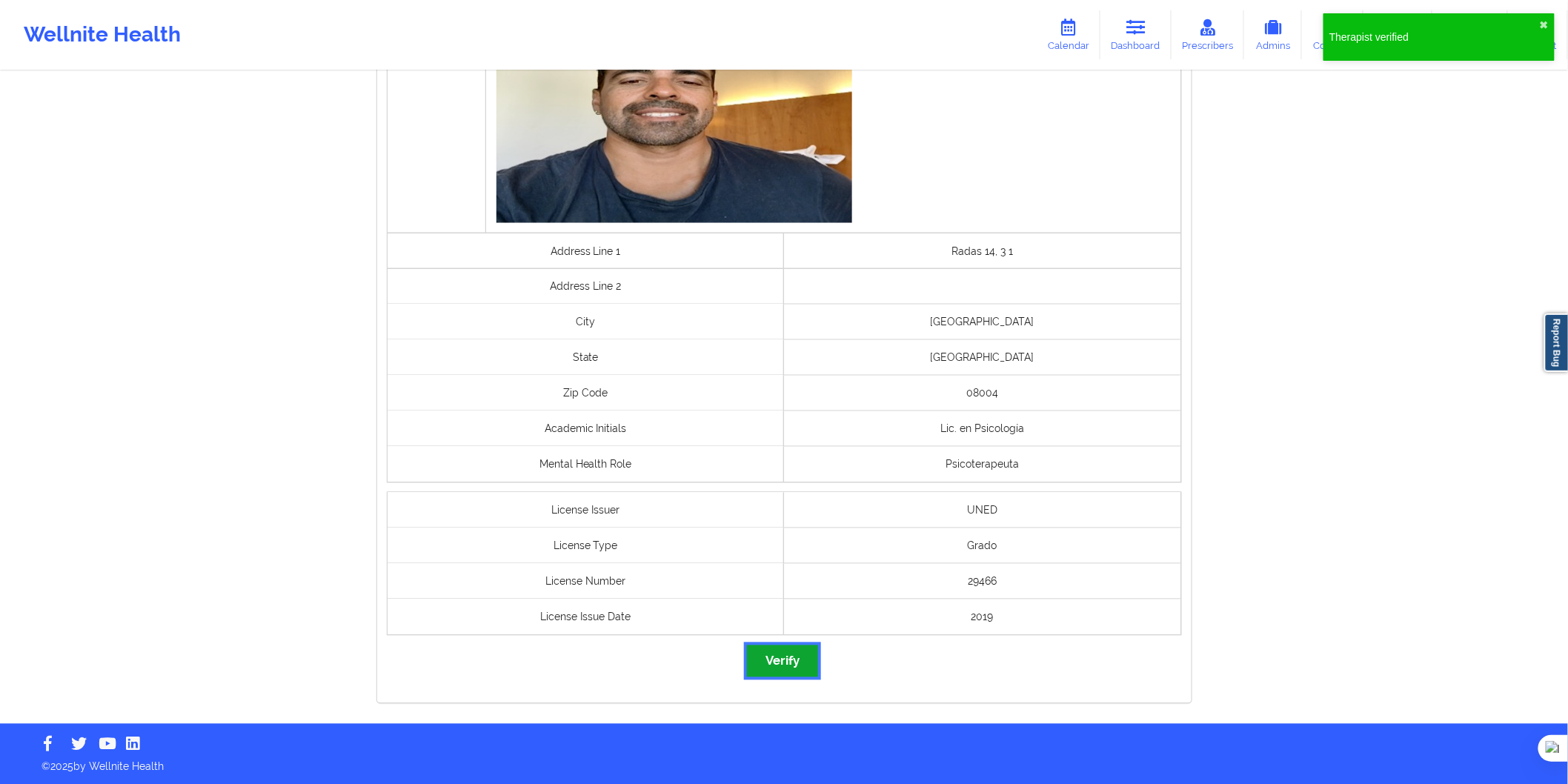
click at [776, 670] on button "Verify" at bounding box center [783, 661] width 71 height 32
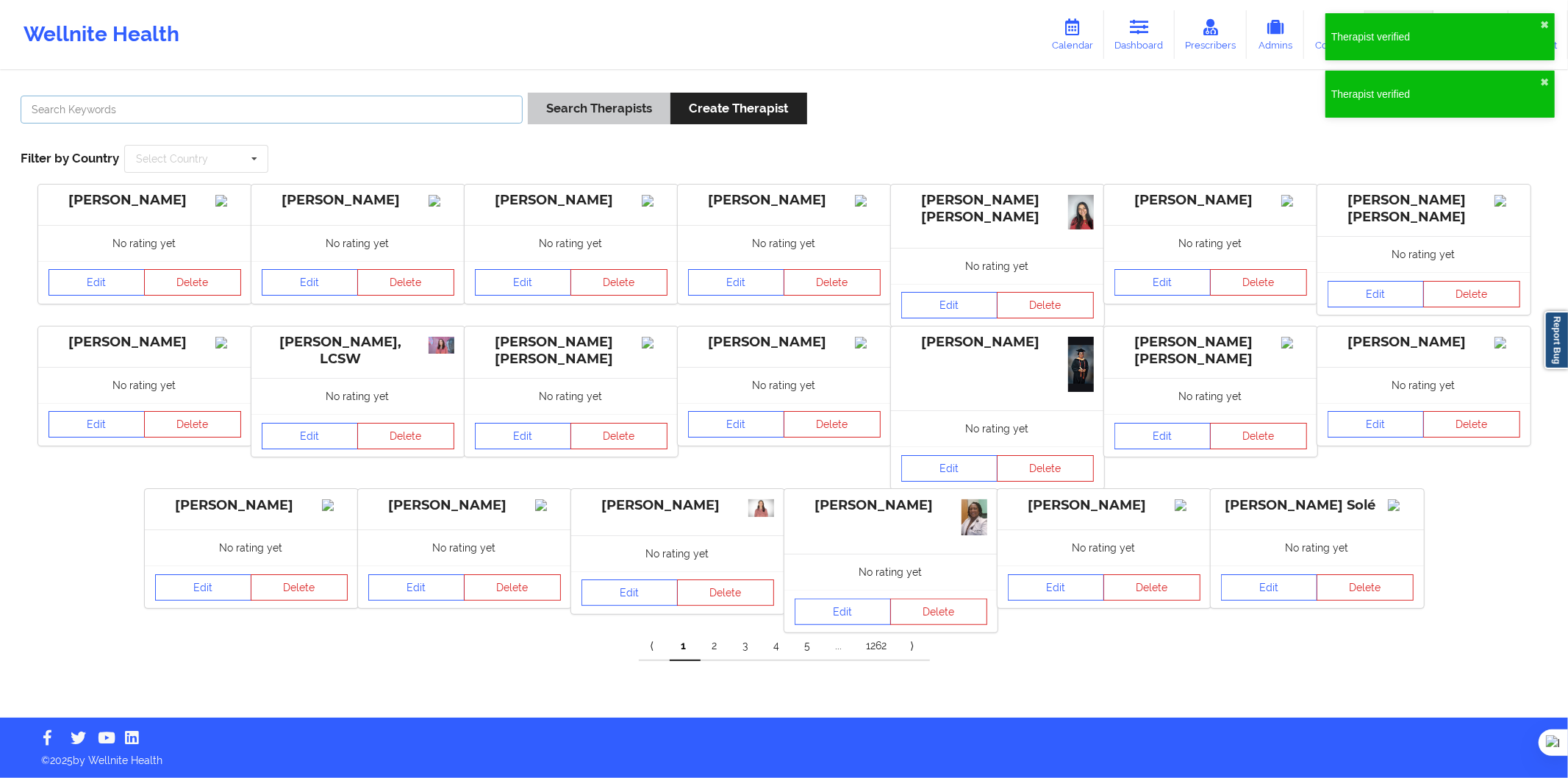
drag, startPoint x: 430, startPoint y: 119, endPoint x: 537, endPoint y: 105, distance: 107.9
click at [431, 119] on input "text" at bounding box center [271, 110] width 502 height 28
paste input "Guillem Victor"
type input "Guillem Victor"
click at [565, 107] on button "Search Therapists" at bounding box center [599, 108] width 142 height 32
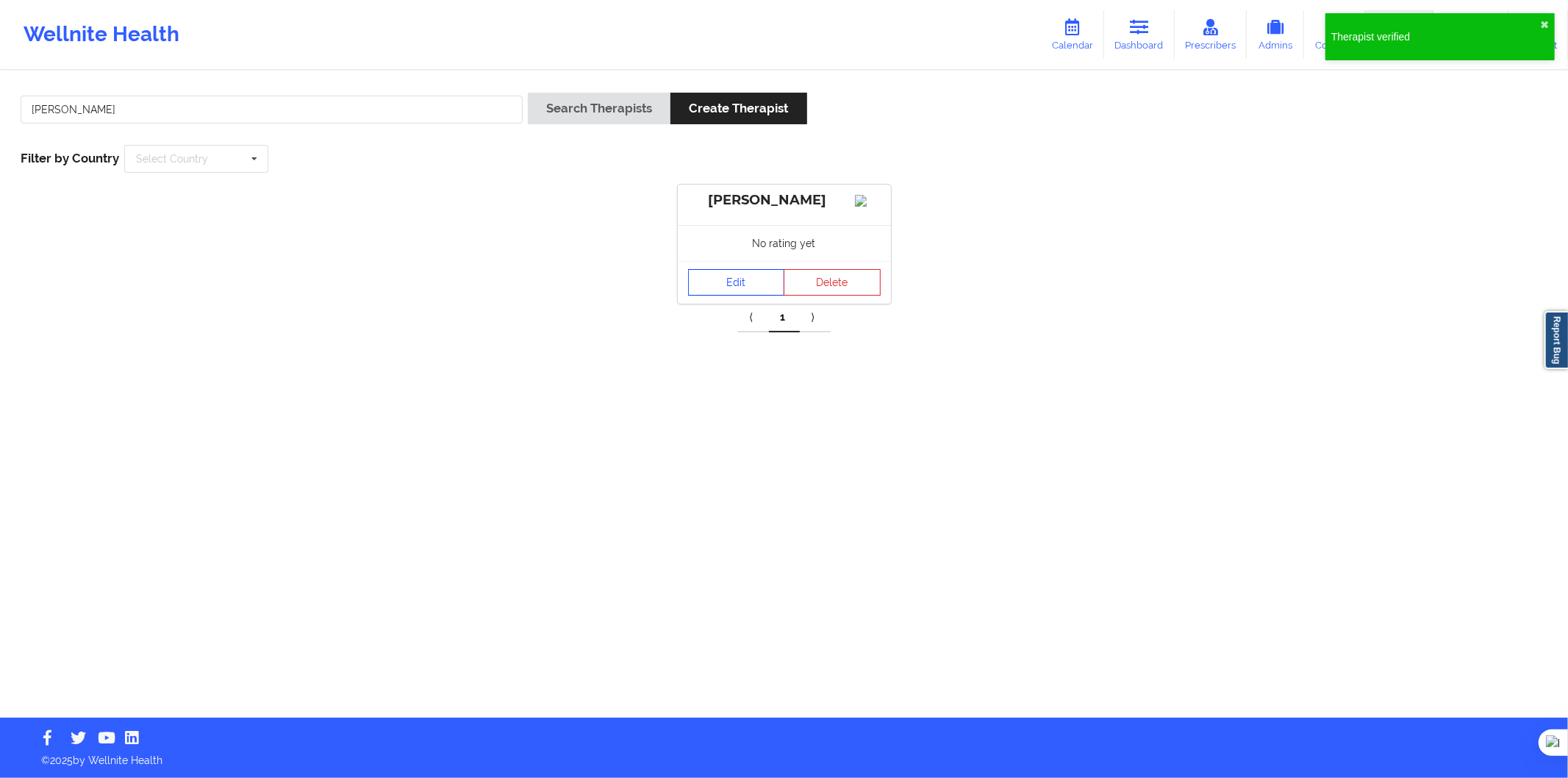
click at [708, 289] on link "Edit" at bounding box center [737, 282] width 97 height 27
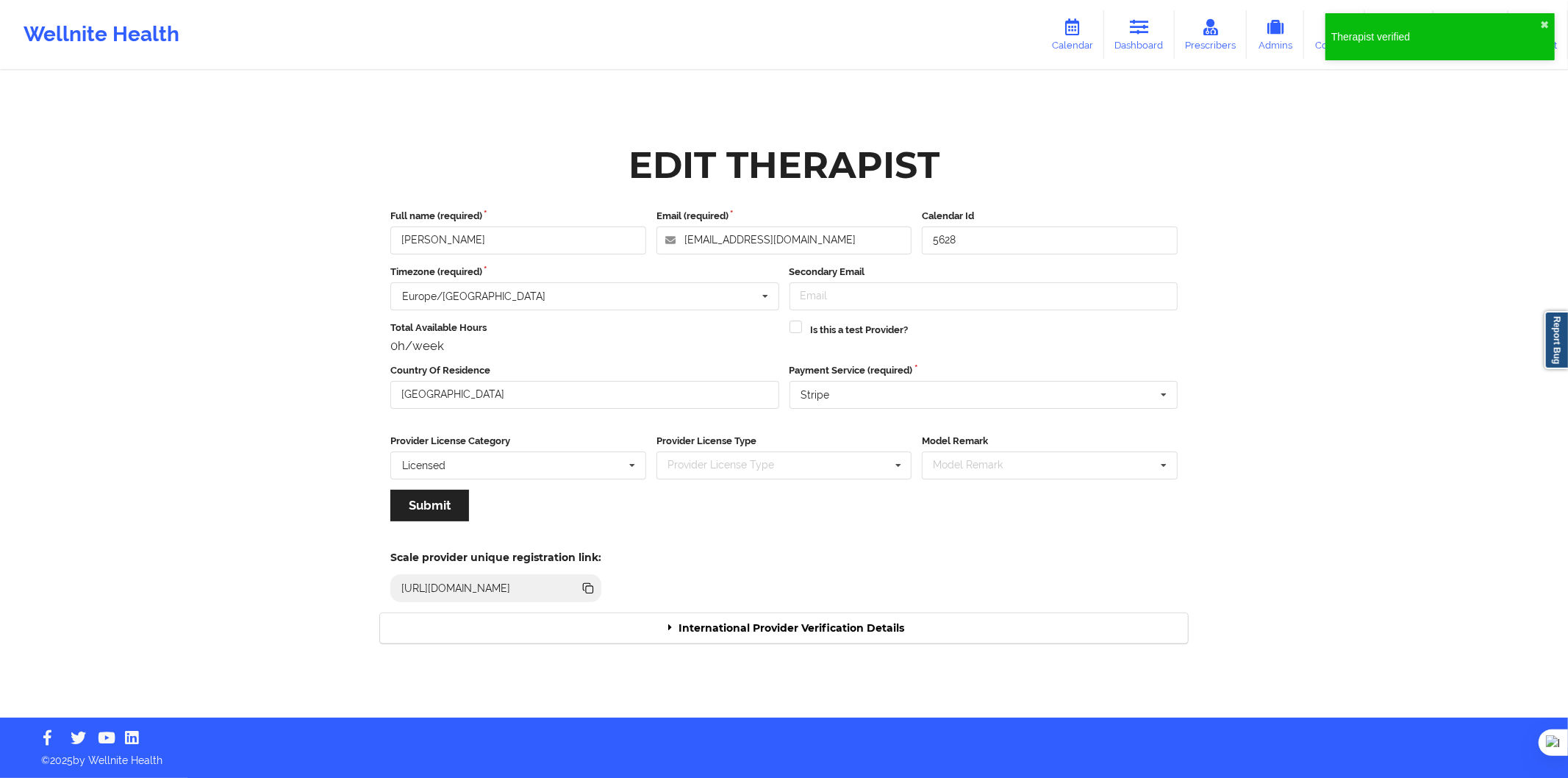
click at [776, 619] on div "International Provider Verification Details" at bounding box center [784, 628] width 808 height 30
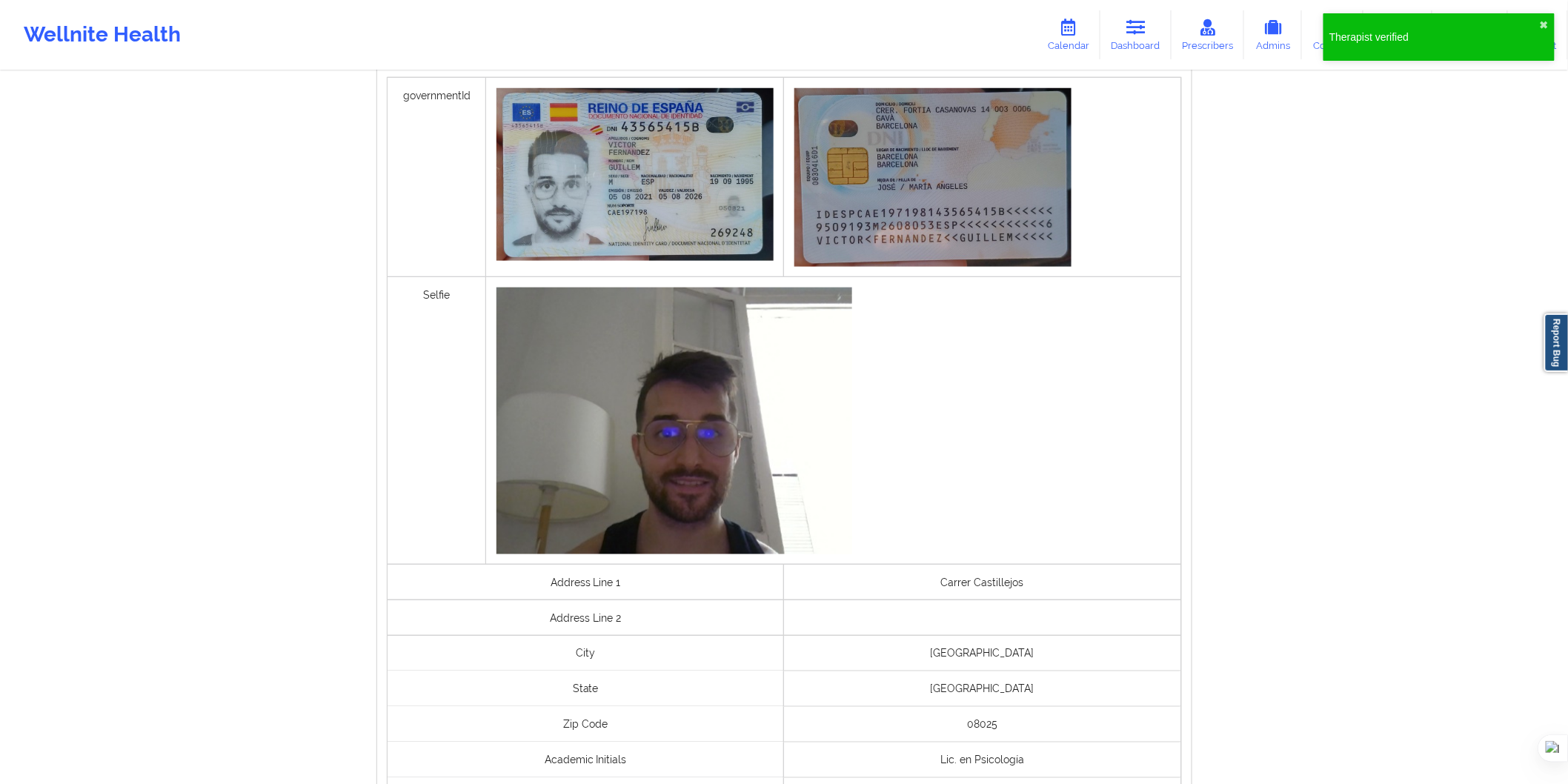
scroll to position [823, 0]
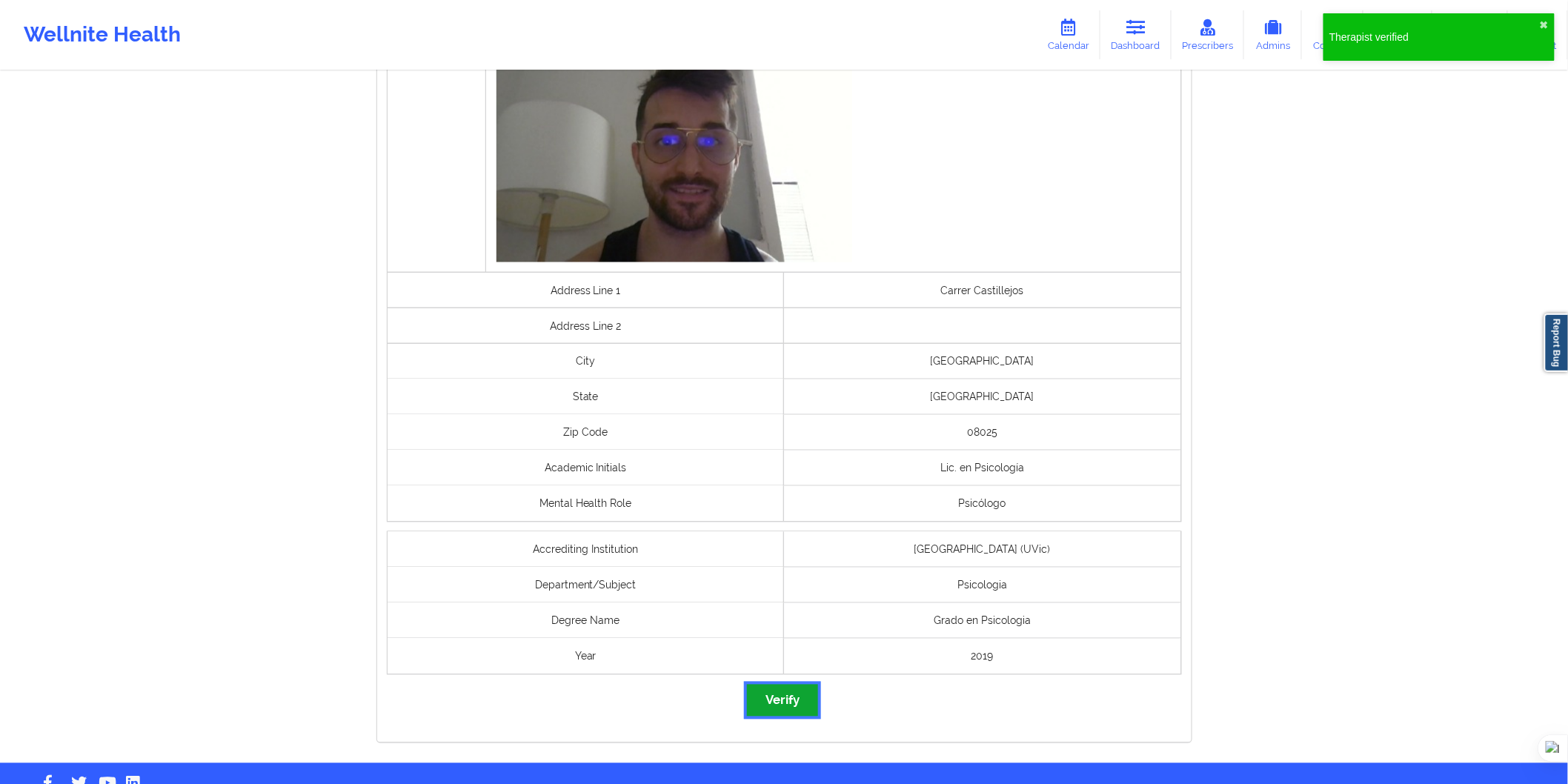
drag, startPoint x: 793, startPoint y: 698, endPoint x: 786, endPoint y: 691, distance: 9.9
click at [791, 696] on button "Verify" at bounding box center [783, 701] width 71 height 32
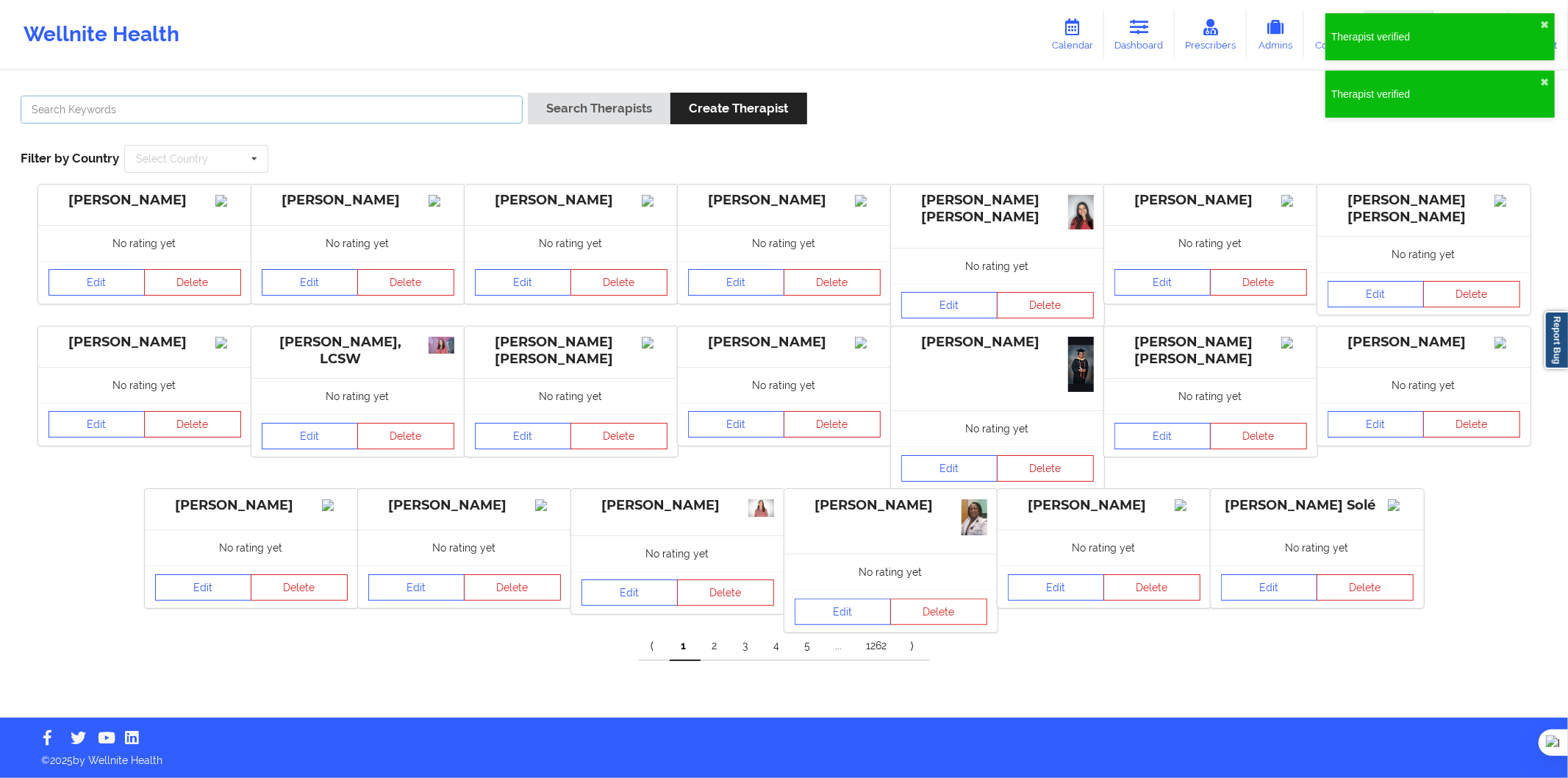
drag, startPoint x: 428, startPoint y: 116, endPoint x: 447, endPoint y: 115, distance: 19.0
click at [428, 116] on input "text" at bounding box center [271, 110] width 502 height 28
paste input "Esther Segador Gallego"
type input "Esther Segador Gallego"
click at [549, 118] on button "Search Therapists" at bounding box center [599, 108] width 142 height 32
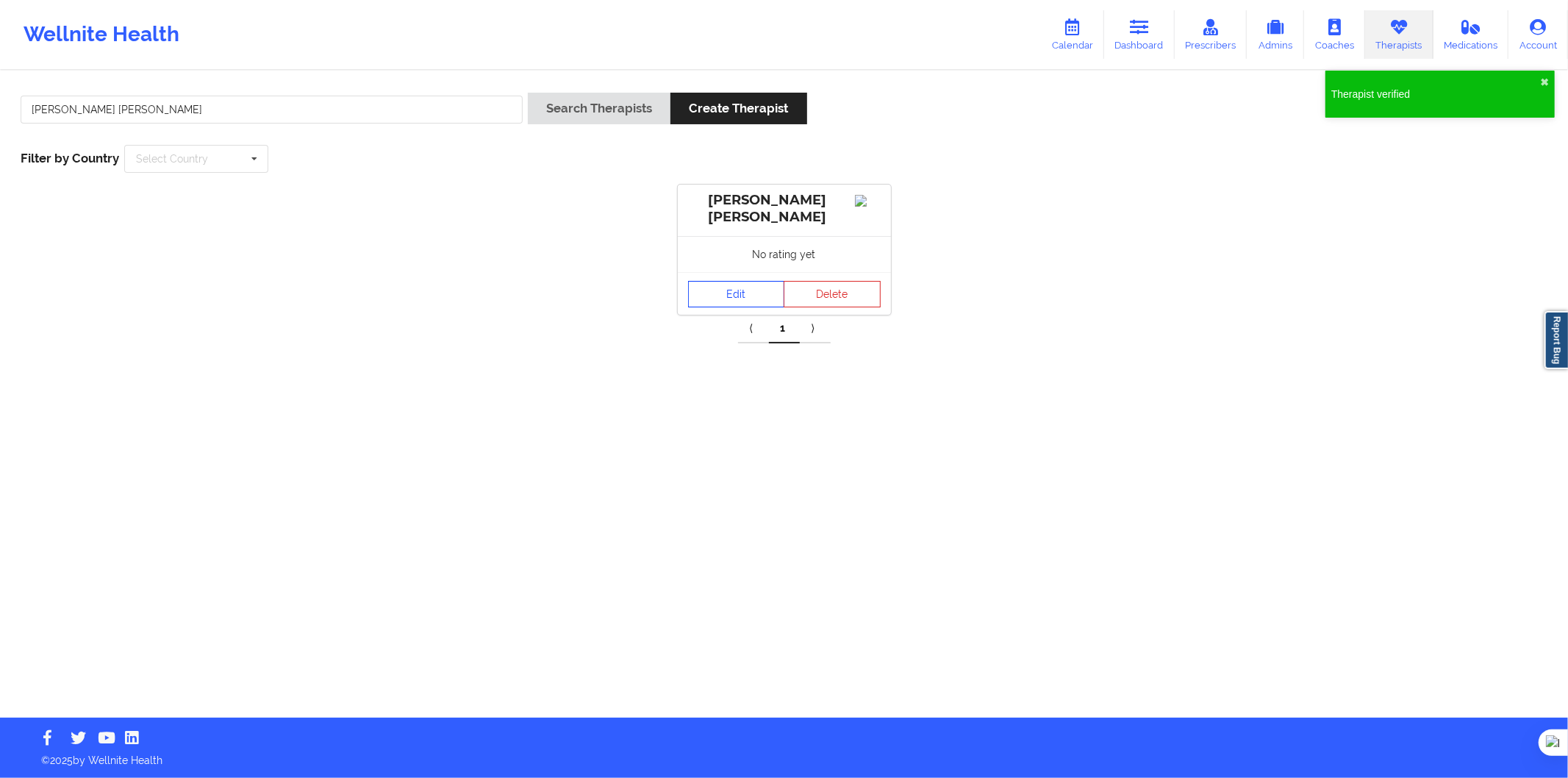
click at [706, 289] on link "Edit" at bounding box center [737, 294] width 97 height 27
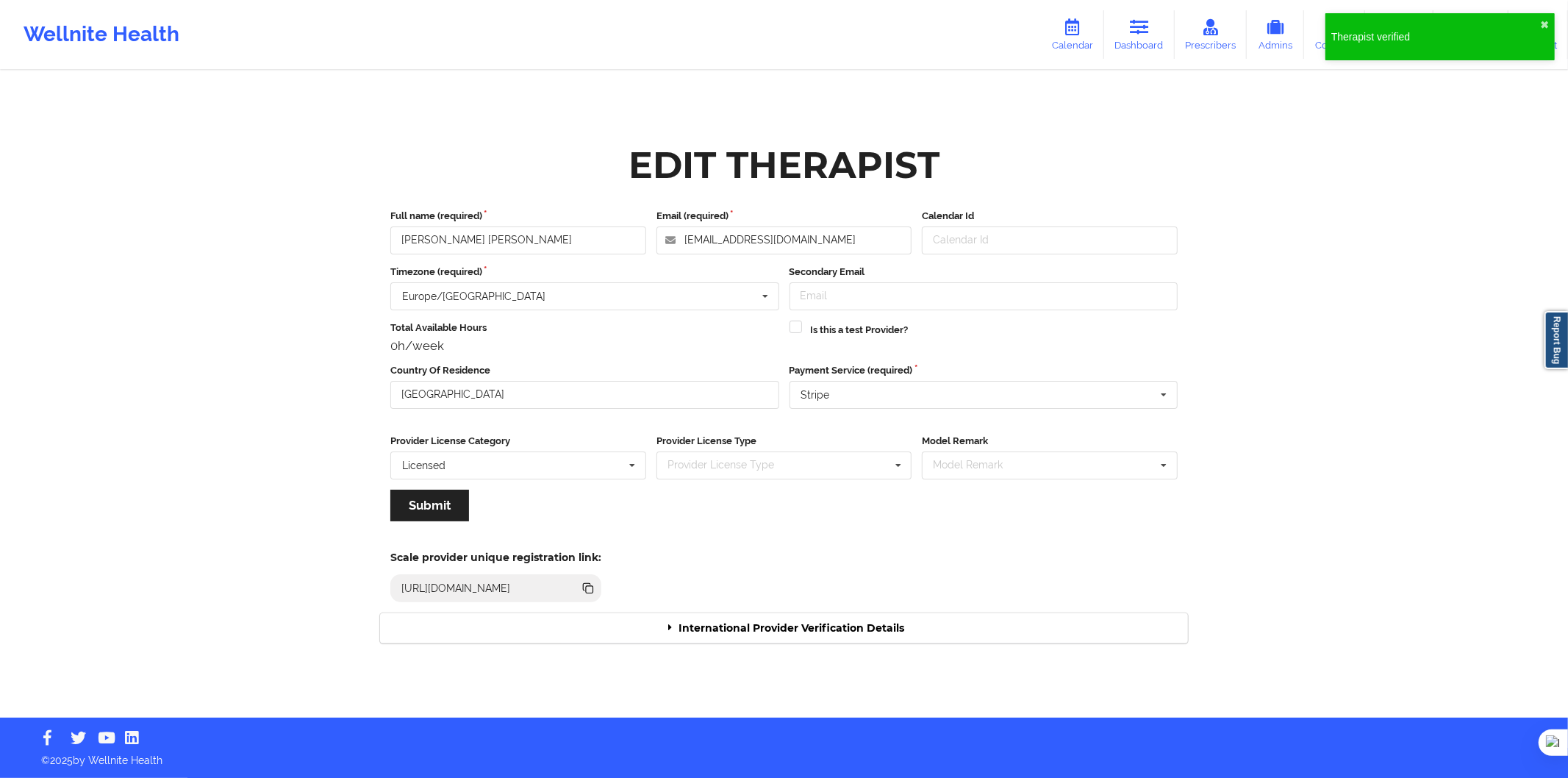
click at [807, 642] on div "International Provider Verification Details" at bounding box center [784, 628] width 808 height 30
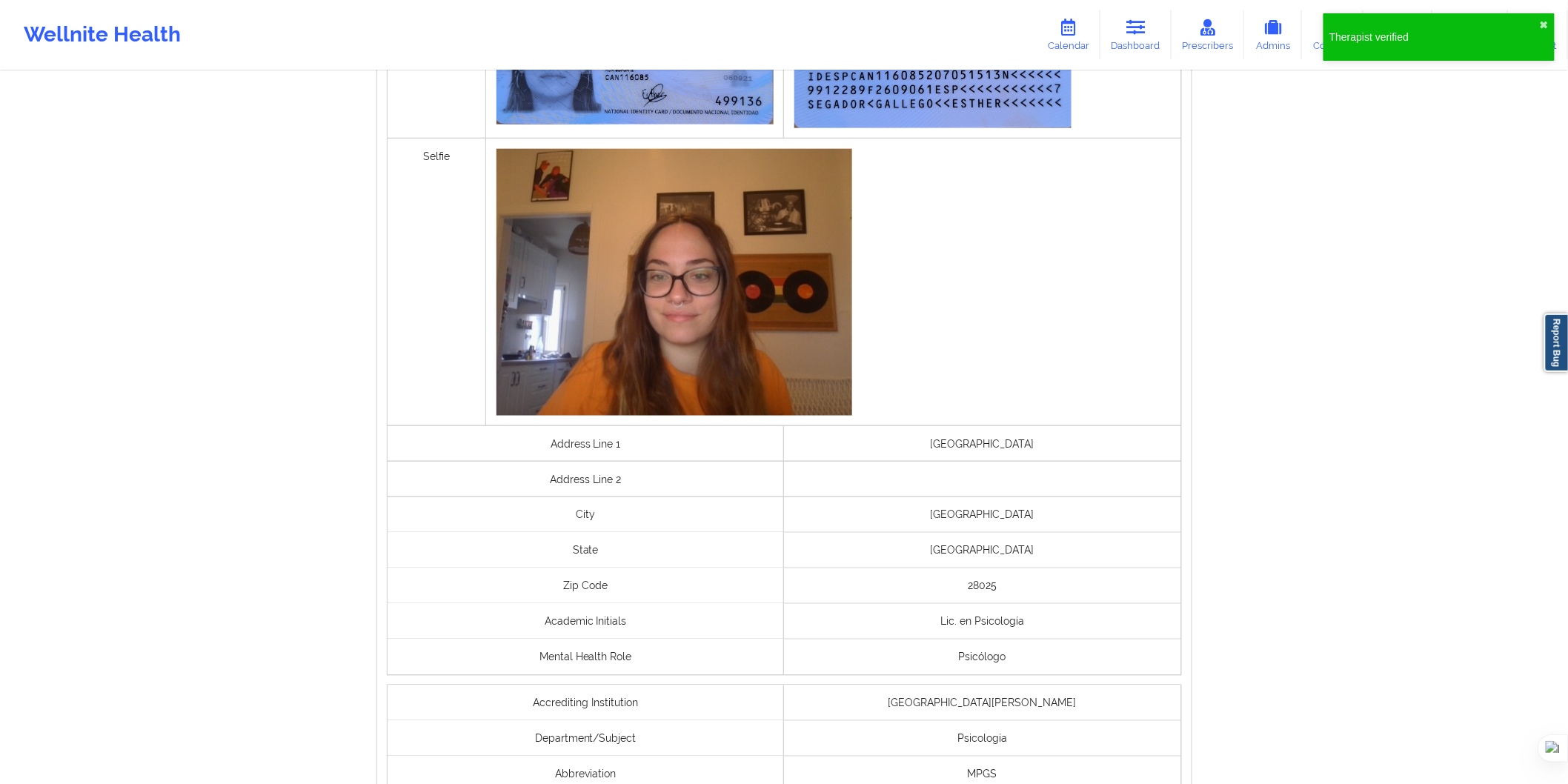
scroll to position [897, 0]
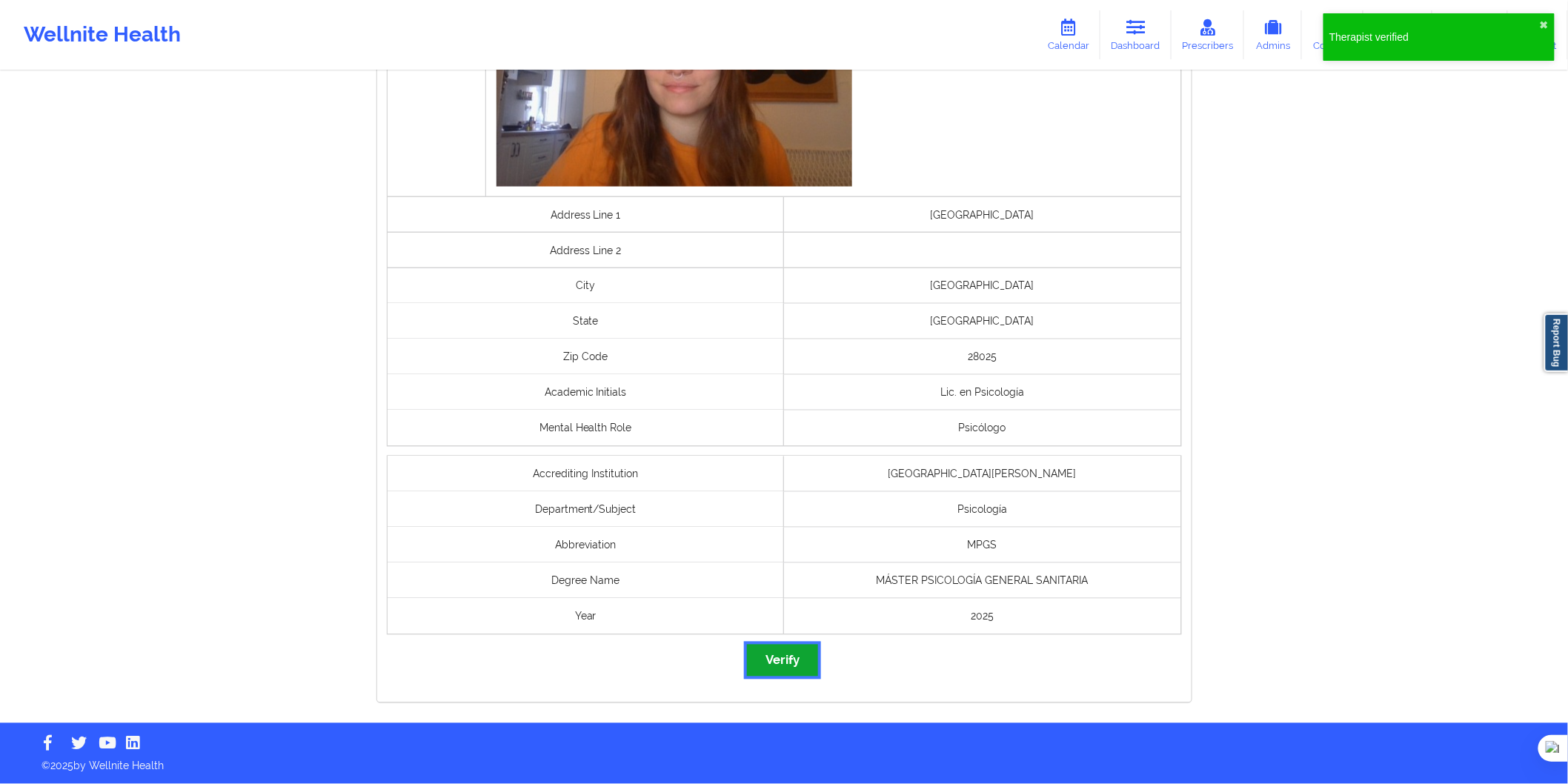
click at [791, 656] on button "Verify" at bounding box center [783, 661] width 71 height 32
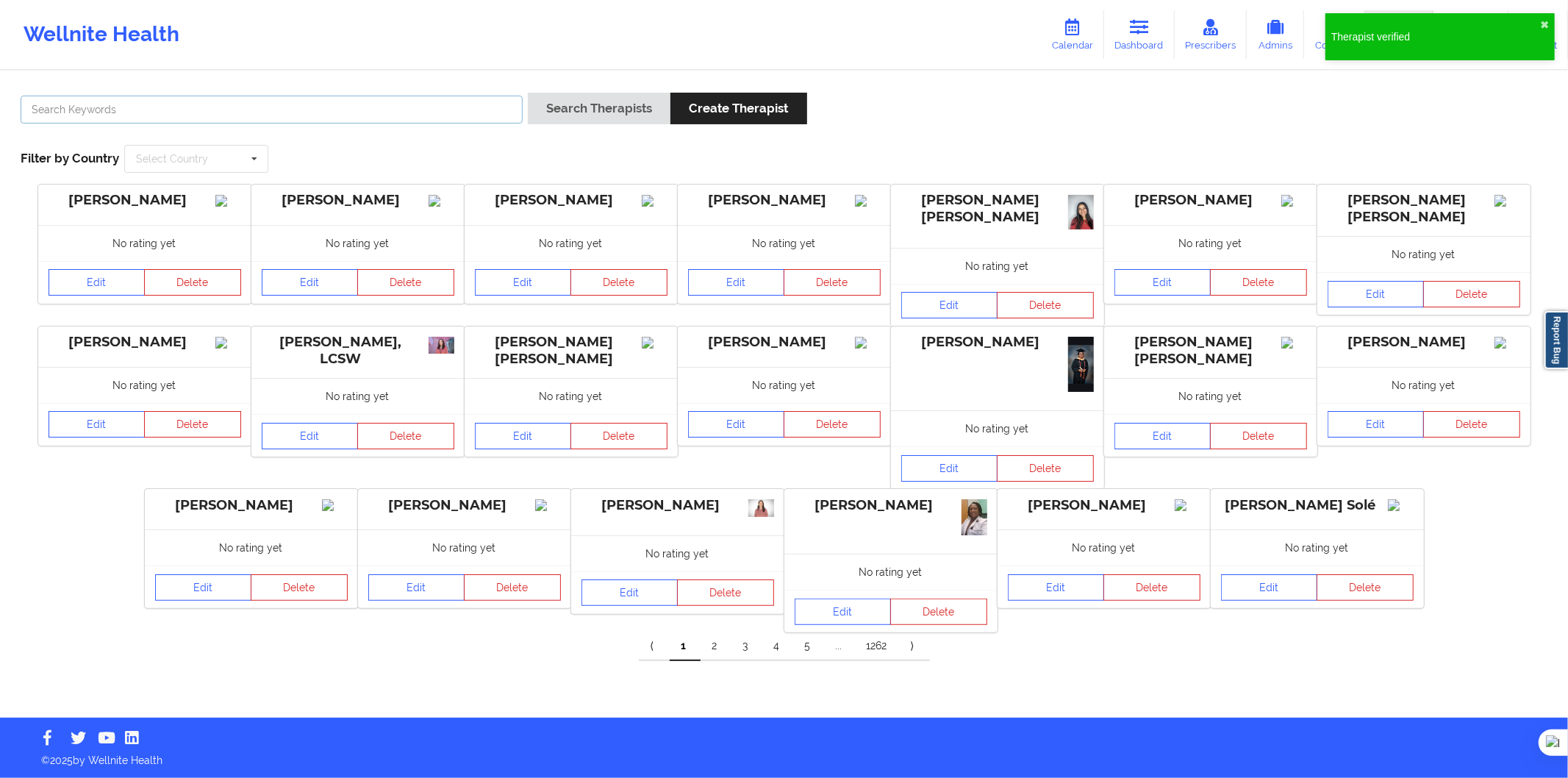
click at [377, 122] on input "text" at bounding box center [271, 110] width 502 height 28
drag, startPoint x: 377, startPoint y: 122, endPoint x: 469, endPoint y: 126, distance: 92.1
click at [377, 122] on input "text" at bounding box center [271, 110] width 502 height 28
paste input "Carolina Almeida"
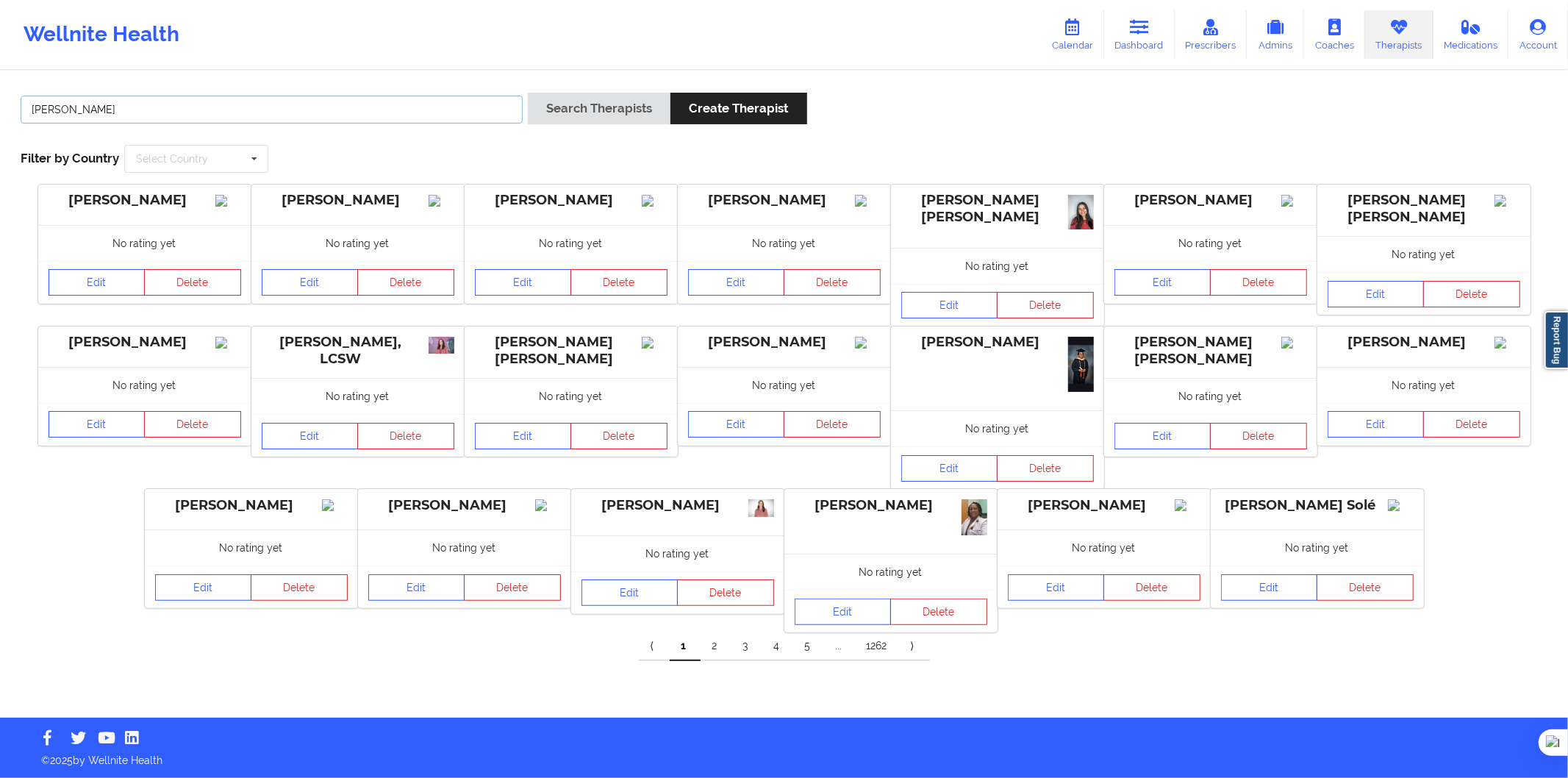
type input "Carolina Almeida"
click at [574, 125] on div "Search Therapists Create Therapist" at bounding box center [667, 114] width 279 height 42
drag, startPoint x: 586, startPoint y: 119, endPoint x: 616, endPoint y: 180, distance: 68.0
click at [587, 119] on button "Search Therapists" at bounding box center [599, 108] width 142 height 32
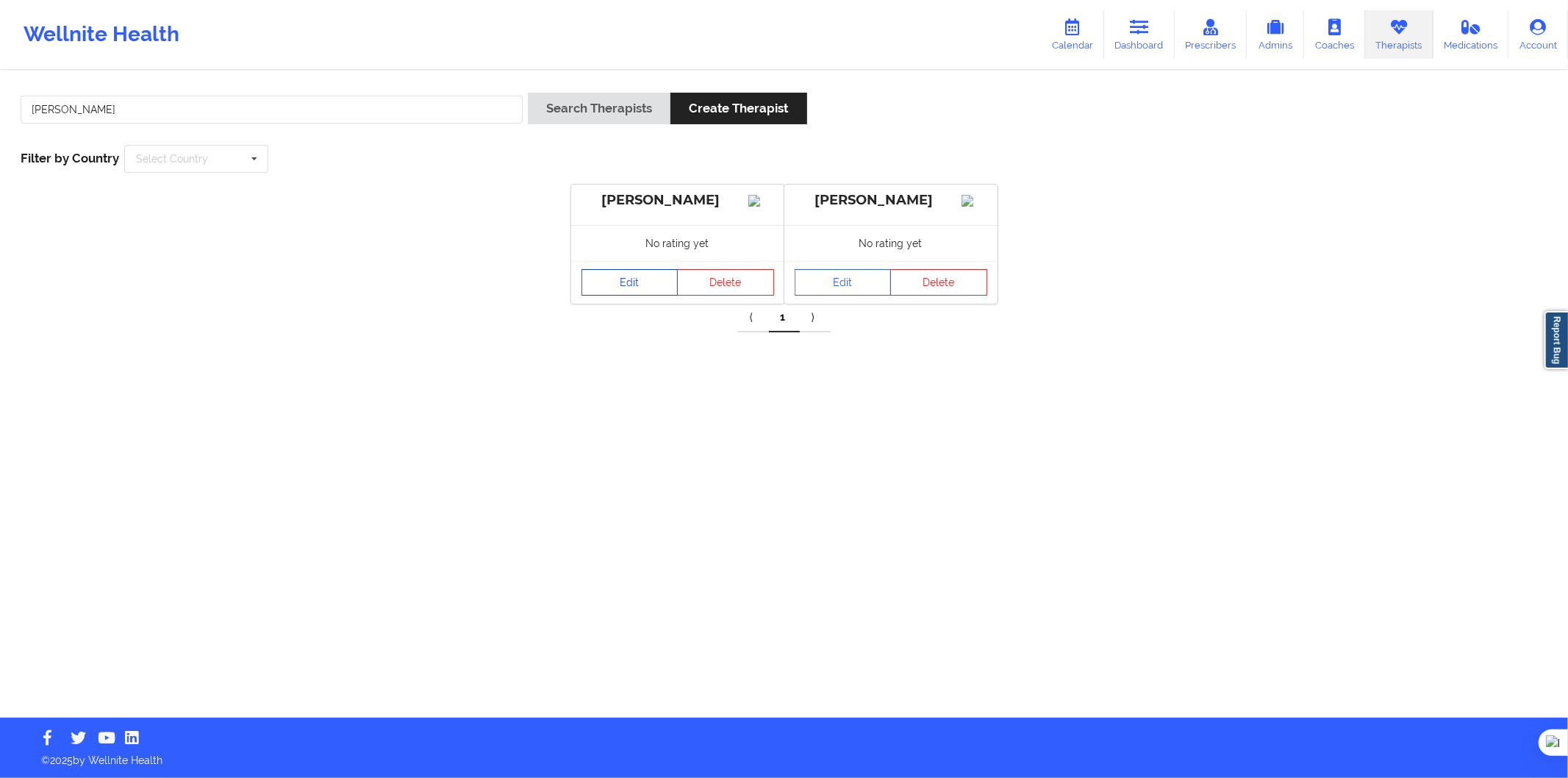
click at [614, 293] on link "Edit" at bounding box center [630, 282] width 97 height 27
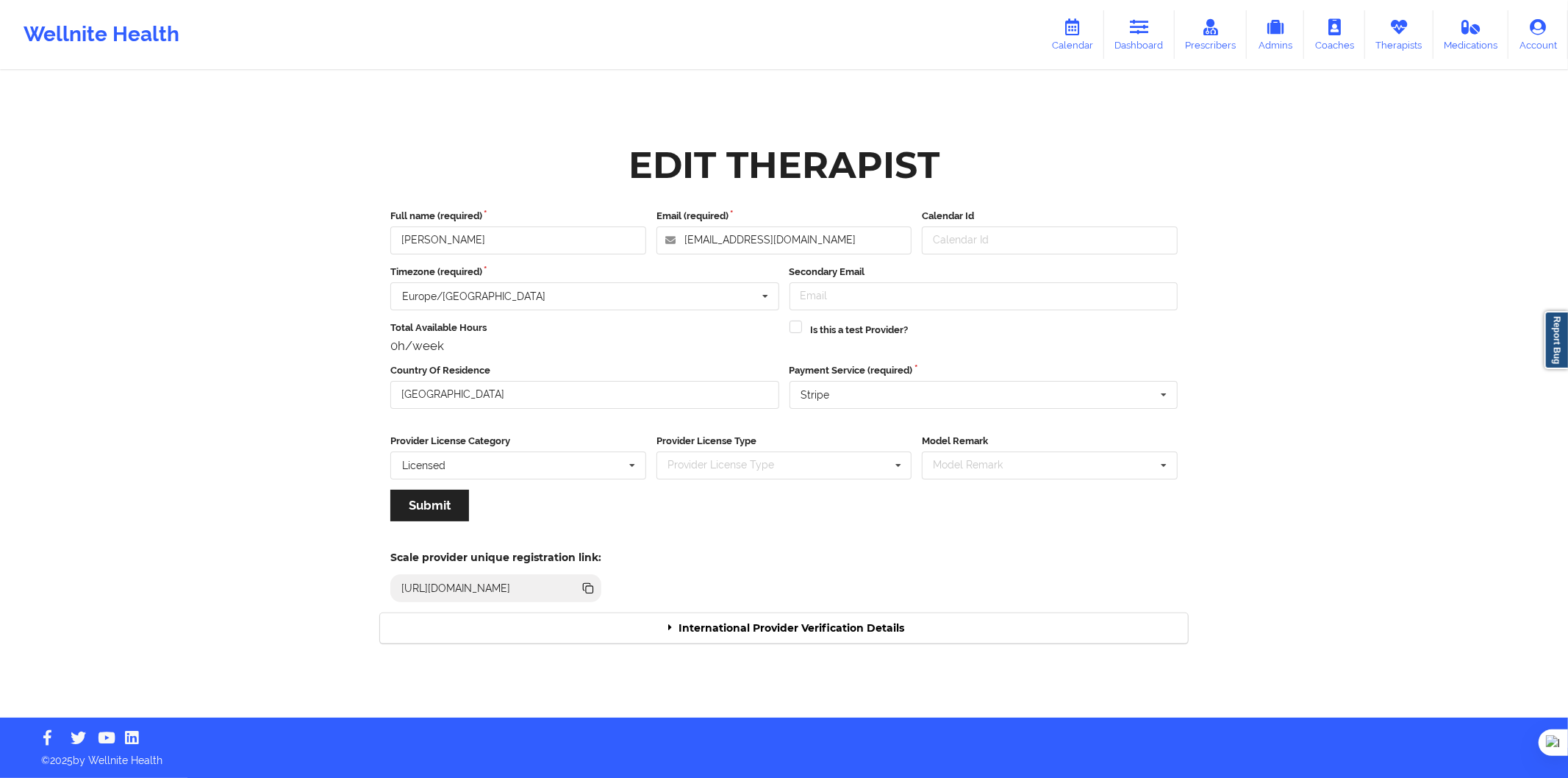
click at [840, 611] on div "Scale provider unique registration link: https://www.wellnite.co/practice/regis…" at bounding box center [784, 572] width 829 height 81
click at [853, 620] on div "International Provider Verification Details" at bounding box center [784, 628] width 808 height 30
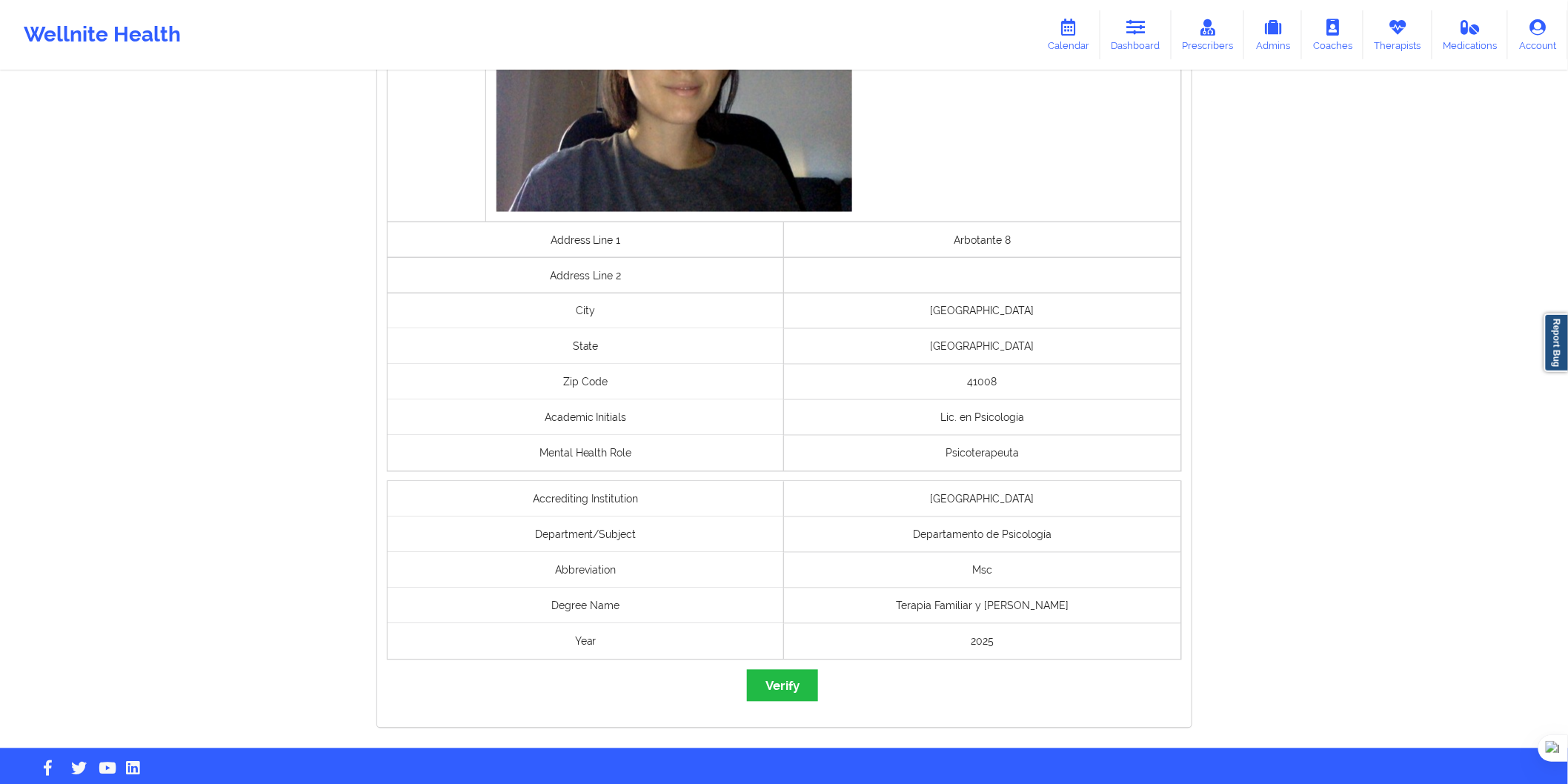
scroll to position [898, 0]
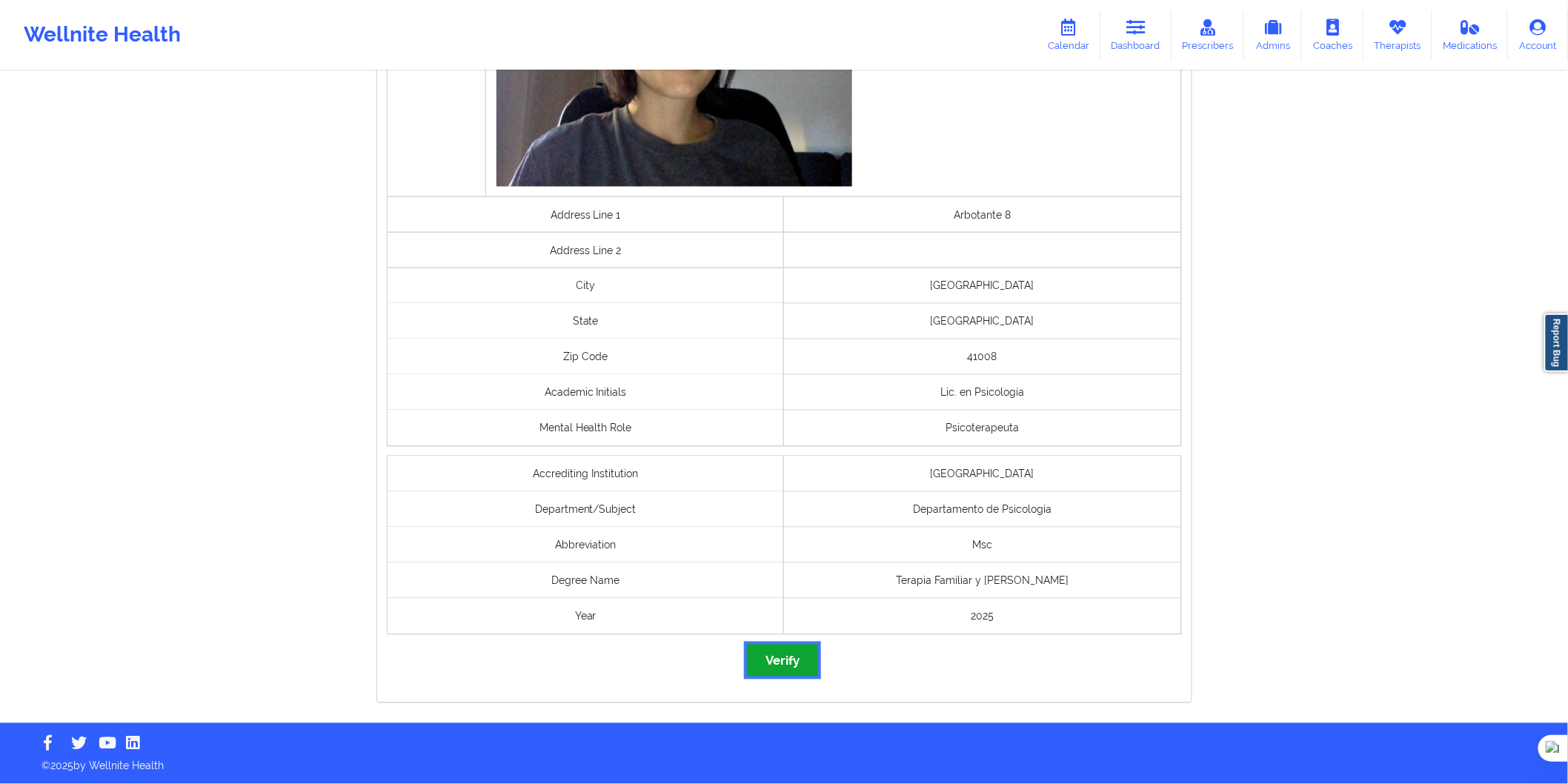
click at [776, 650] on button "Verify" at bounding box center [783, 661] width 71 height 32
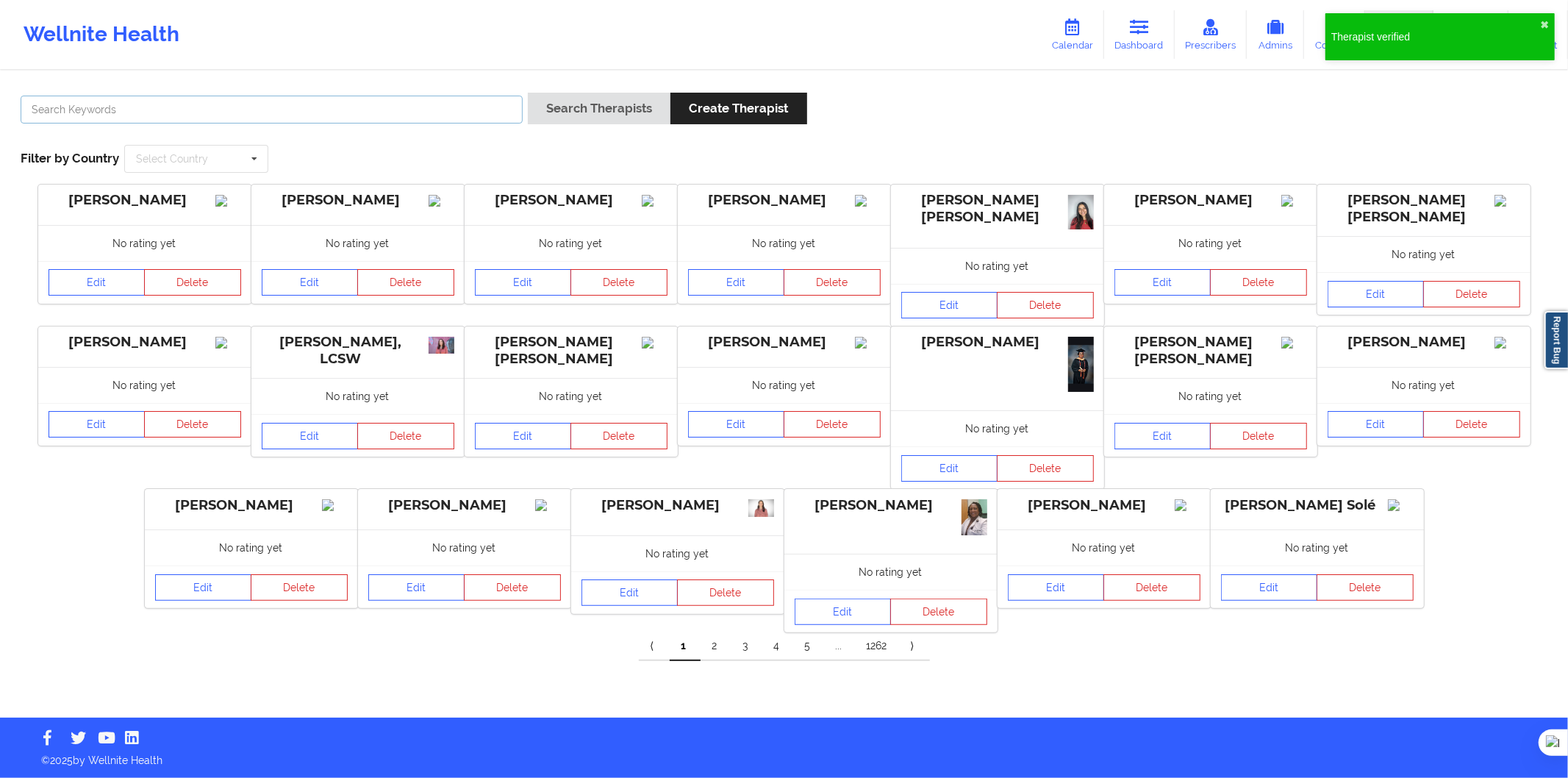
drag, startPoint x: 246, startPoint y: 108, endPoint x: 261, endPoint y: 104, distance: 15.5
click at [246, 108] on input "text" at bounding box center [271, 110] width 502 height 28
paste input "Alba López de Lerma"
type input "Alba López de Lerma"
click at [560, 124] on button "Search Therapists" at bounding box center [599, 108] width 142 height 32
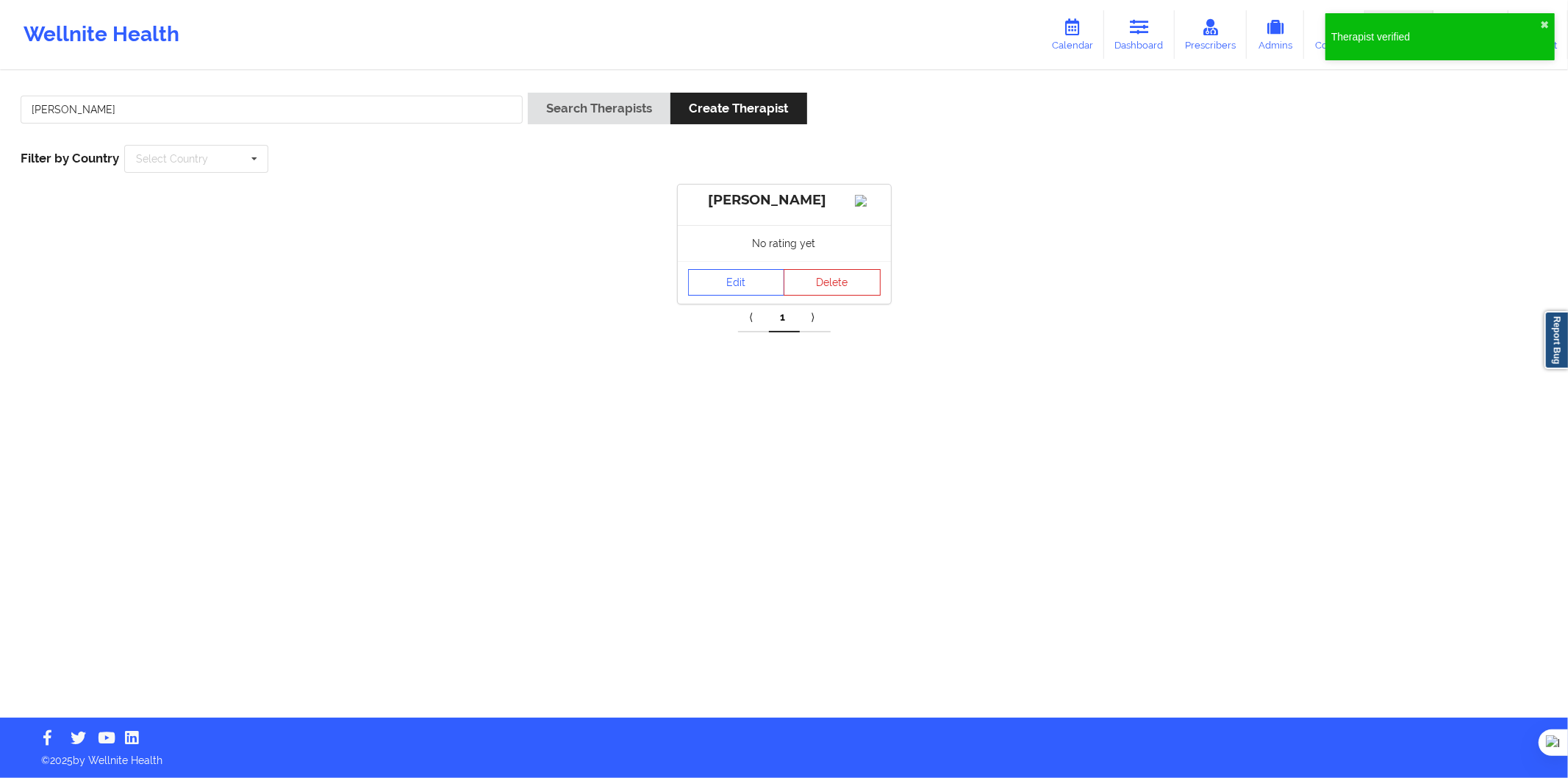
click at [711, 282] on div "Edit Delete" at bounding box center [784, 282] width 213 height 43
click at [717, 290] on link "Edit" at bounding box center [737, 282] width 97 height 27
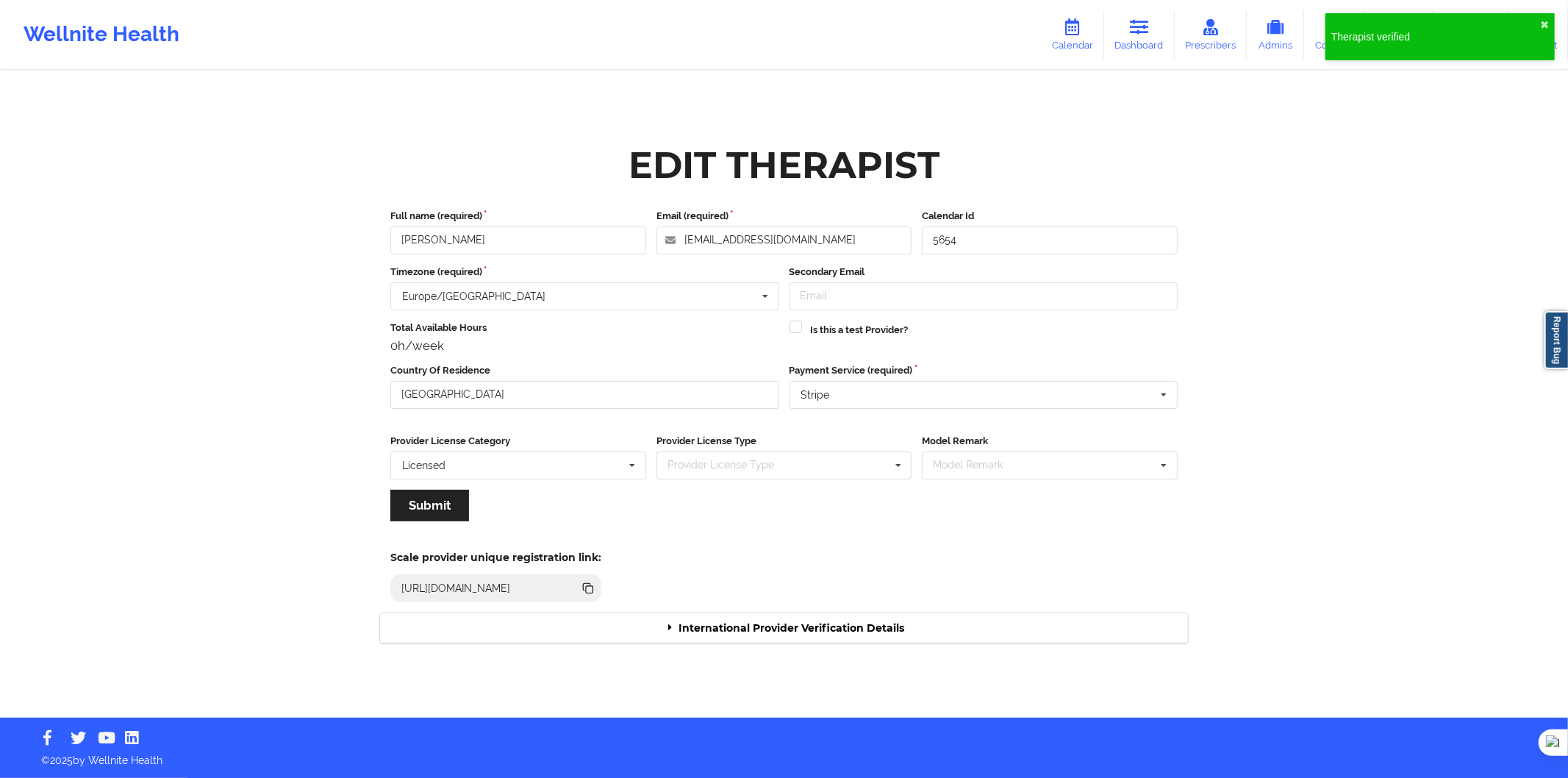
drag, startPoint x: 766, startPoint y: 594, endPoint x: 779, endPoint y: 613, distance: 23.0
click at [772, 605] on div "Scale provider unique registration link: https://www.wellnite.co/practice/regis…" at bounding box center [784, 572] width 829 height 81
click at [779, 614] on div "Edit Therapist Full name (required) Alba López de Lerma Email (required) albitt…" at bounding box center [784, 395] width 829 height 517
click at [803, 621] on div "International Provider Verification Details" at bounding box center [784, 628] width 808 height 30
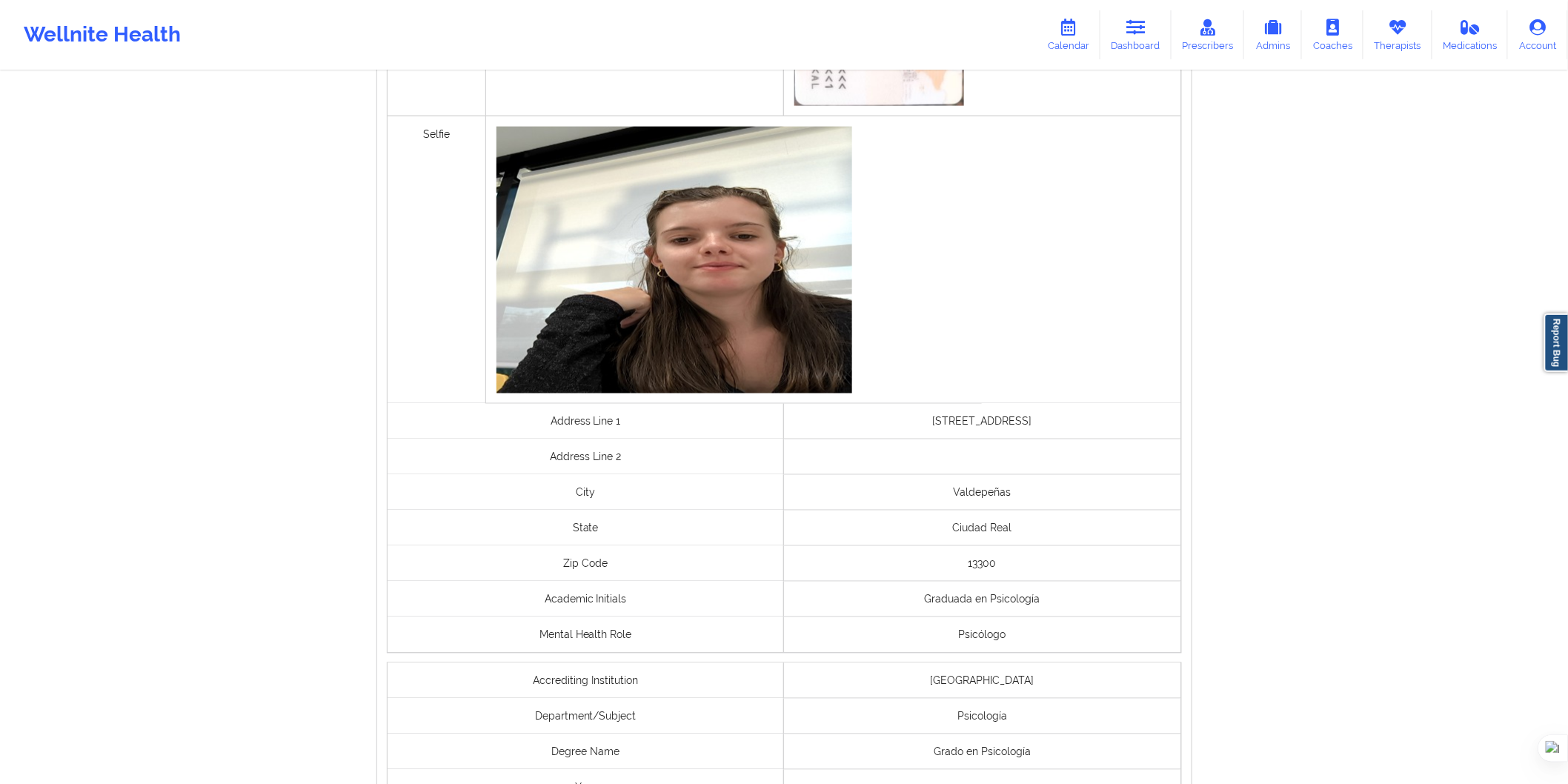
scroll to position [951, 0]
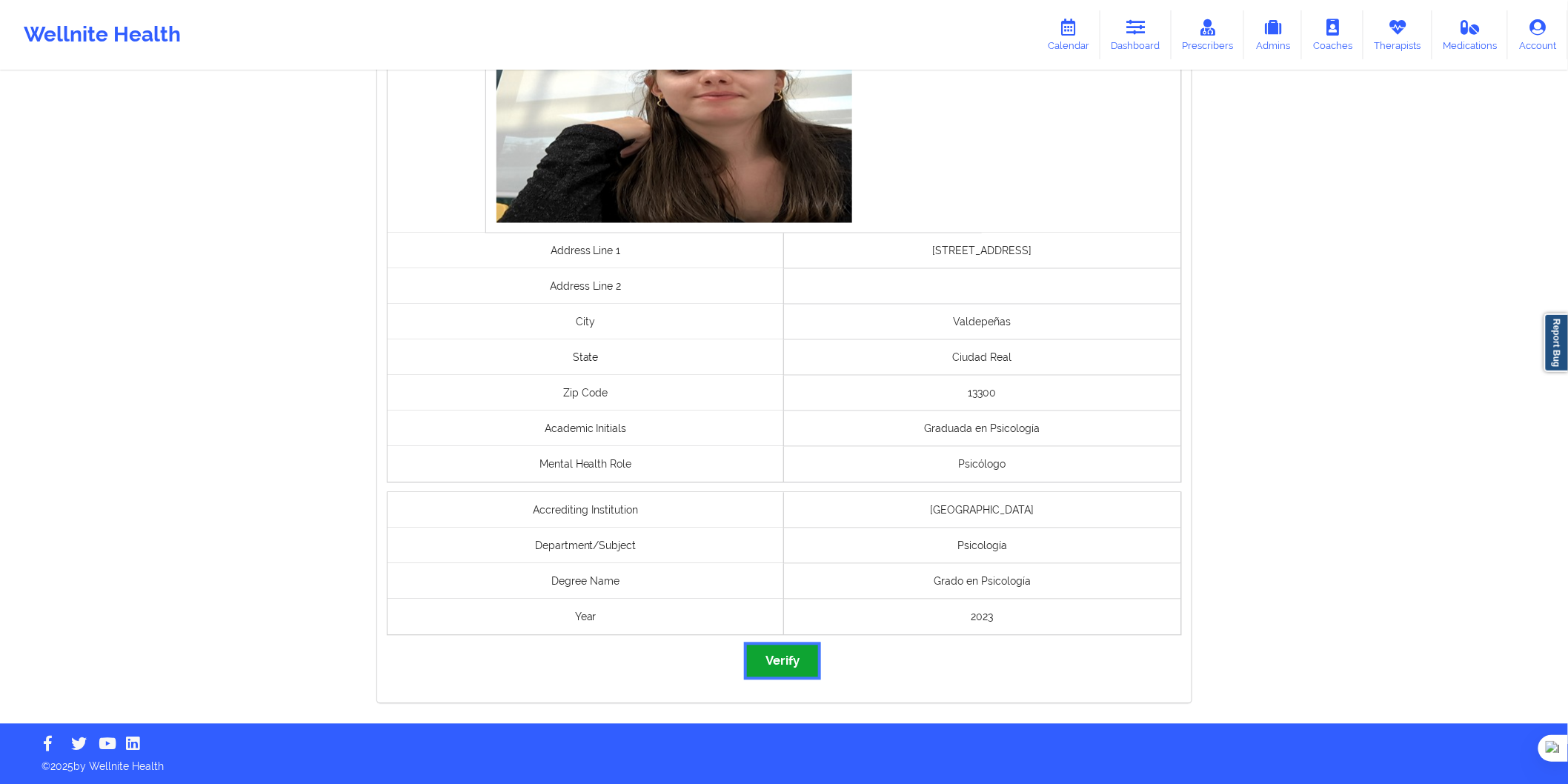
drag, startPoint x: 785, startPoint y: 664, endPoint x: 734, endPoint y: 634, distance: 59.2
click at [786, 664] on button "Verify" at bounding box center [783, 661] width 71 height 32
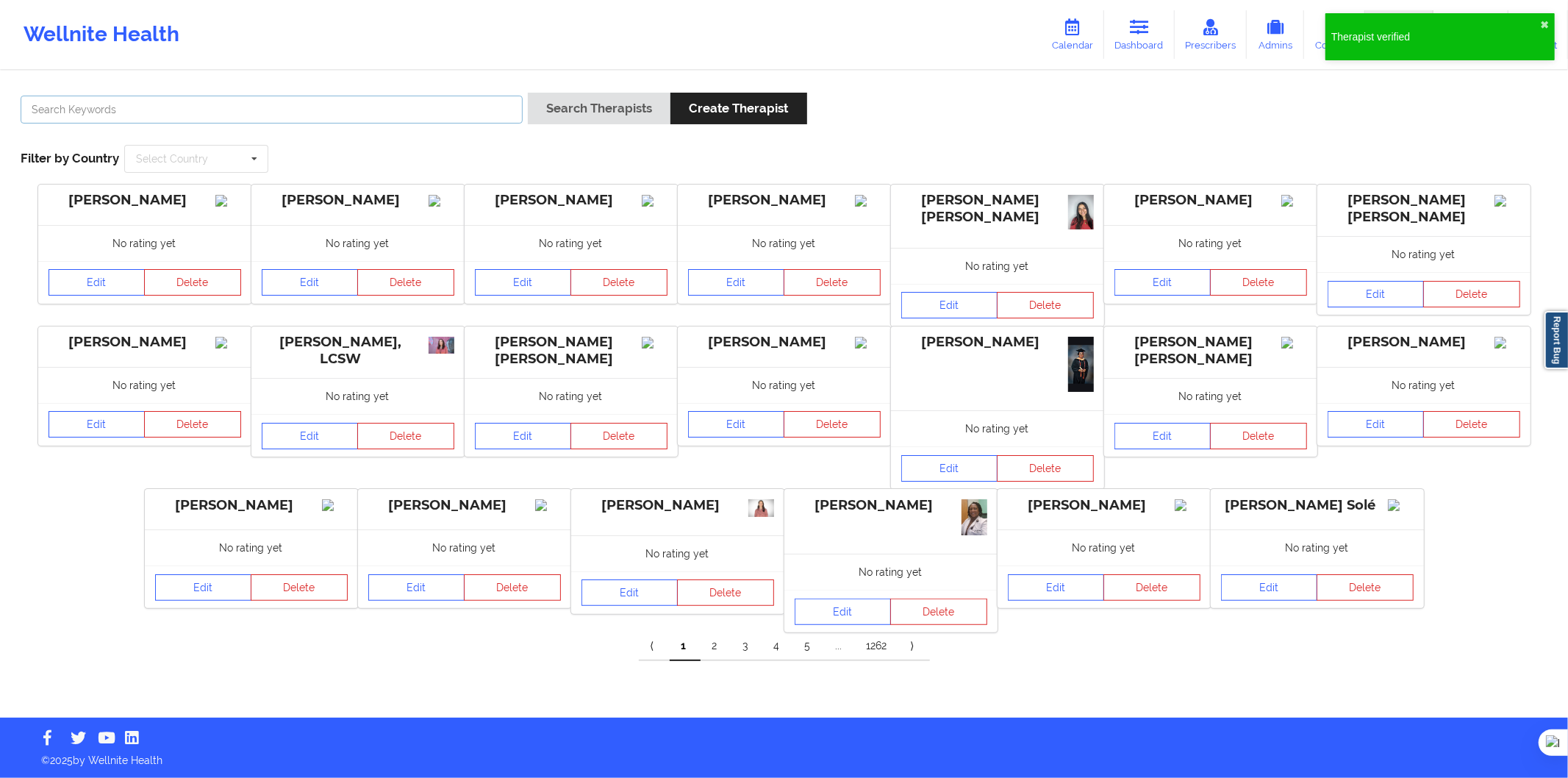
click at [237, 114] on input "text" at bounding box center [271, 110] width 502 height 28
paste input "Cristina Fernández Sánchez"
type input "Cristina Fernández Sánchez"
click at [585, 120] on button "Search Therapists" at bounding box center [599, 108] width 142 height 32
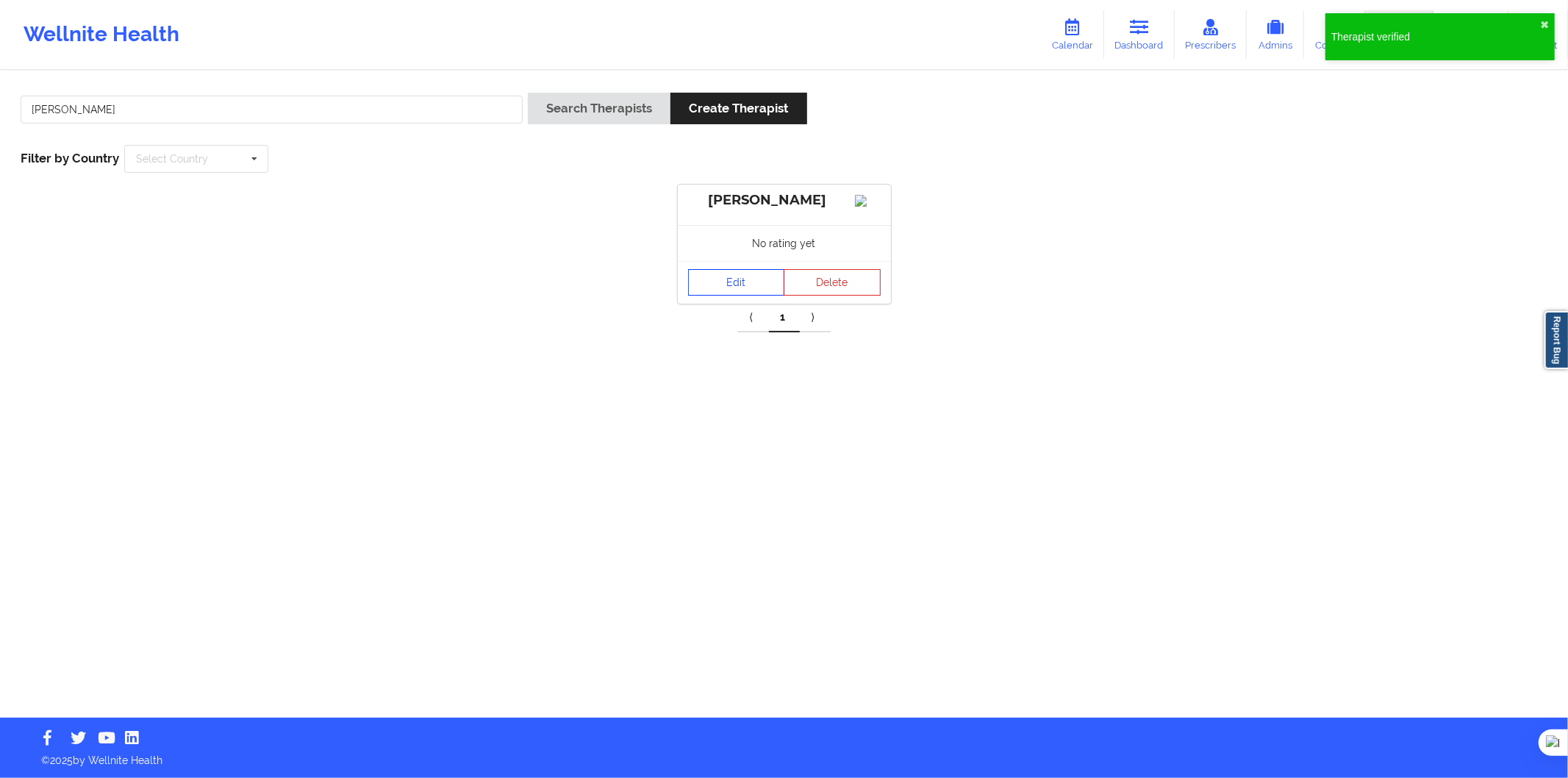
click at [723, 295] on link "Edit" at bounding box center [737, 282] width 97 height 27
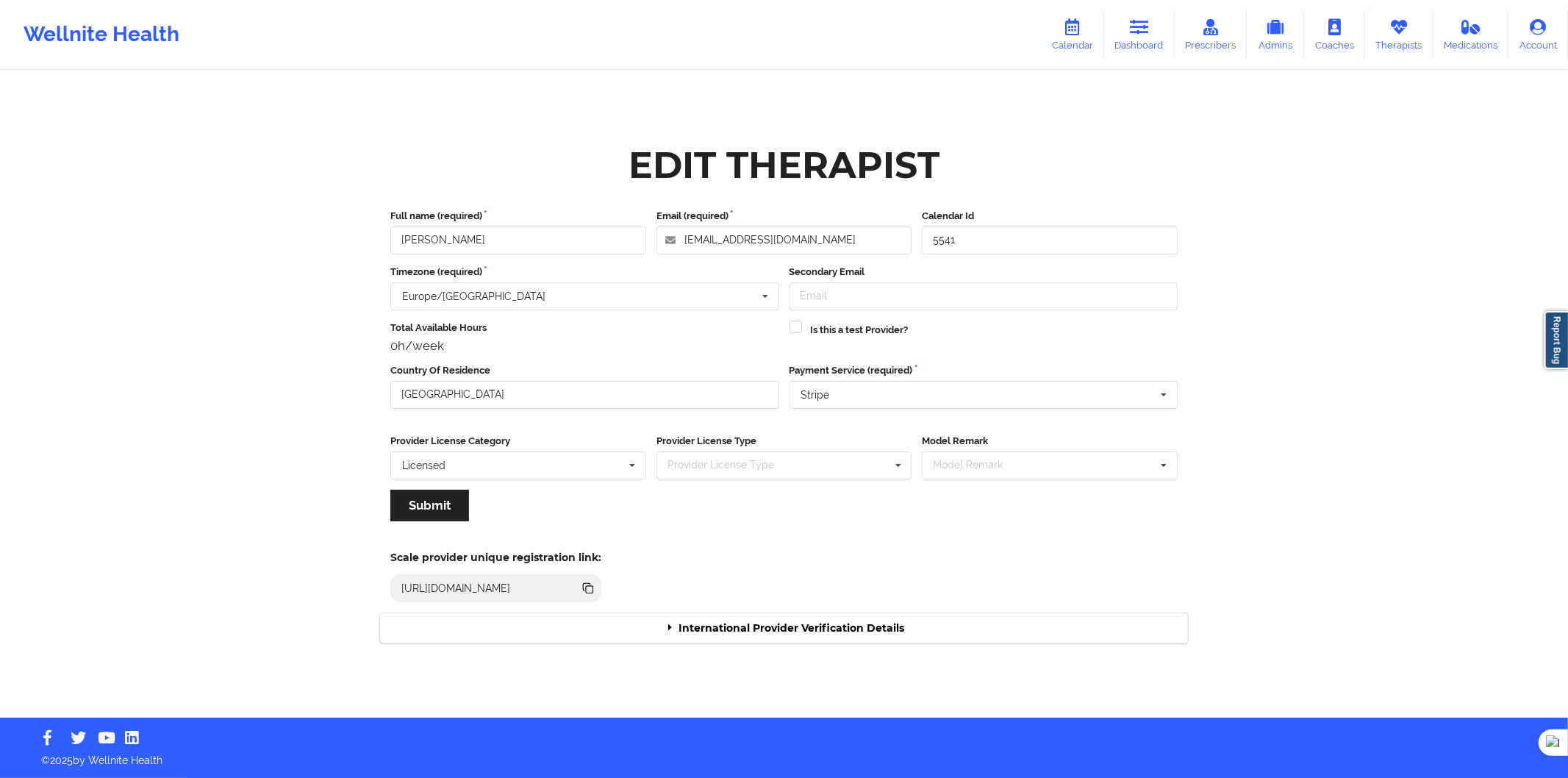
click at [753, 634] on div "International Provider Verification Details" at bounding box center [784, 628] width 808 height 30
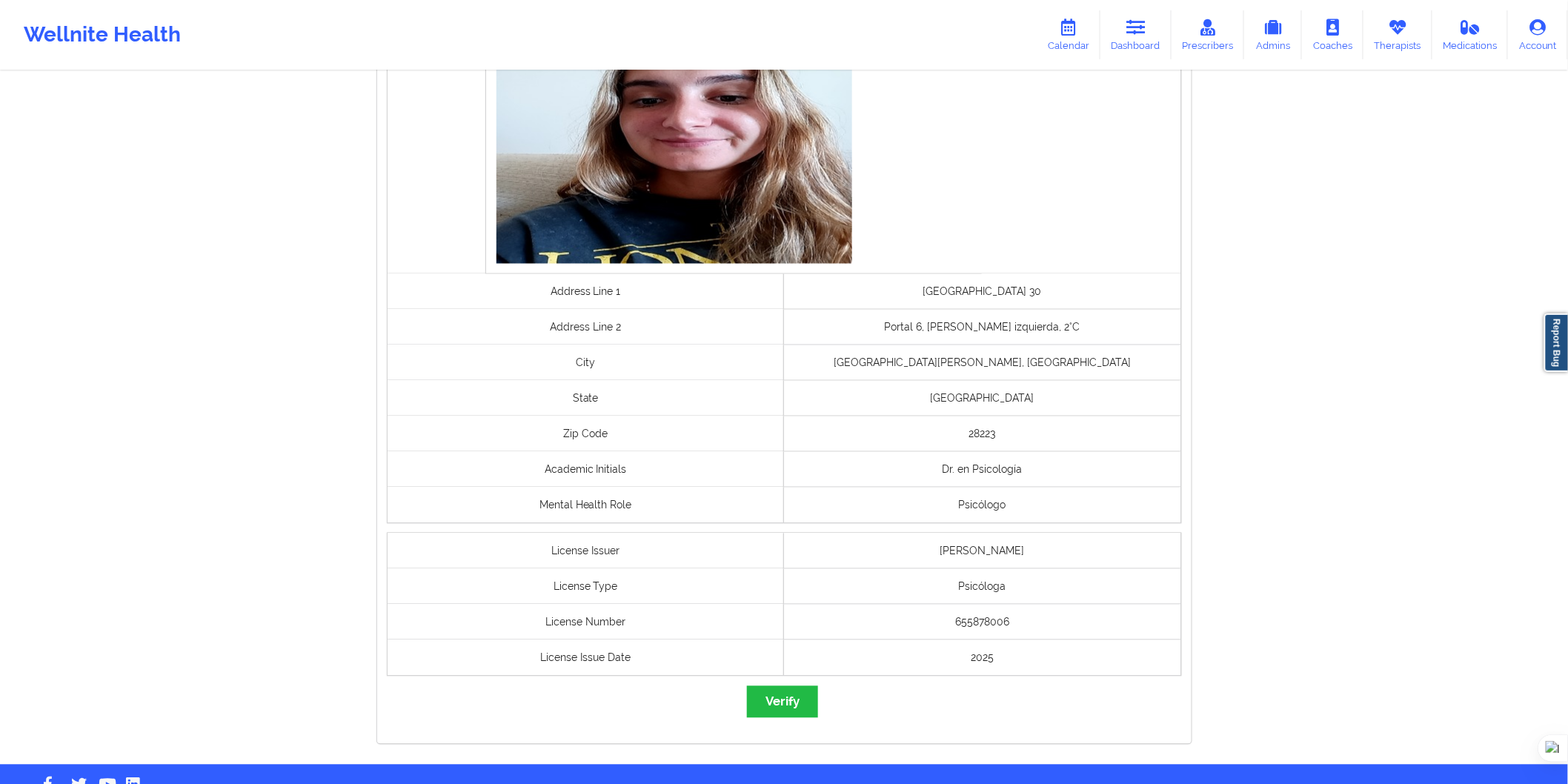
scroll to position [951, 0]
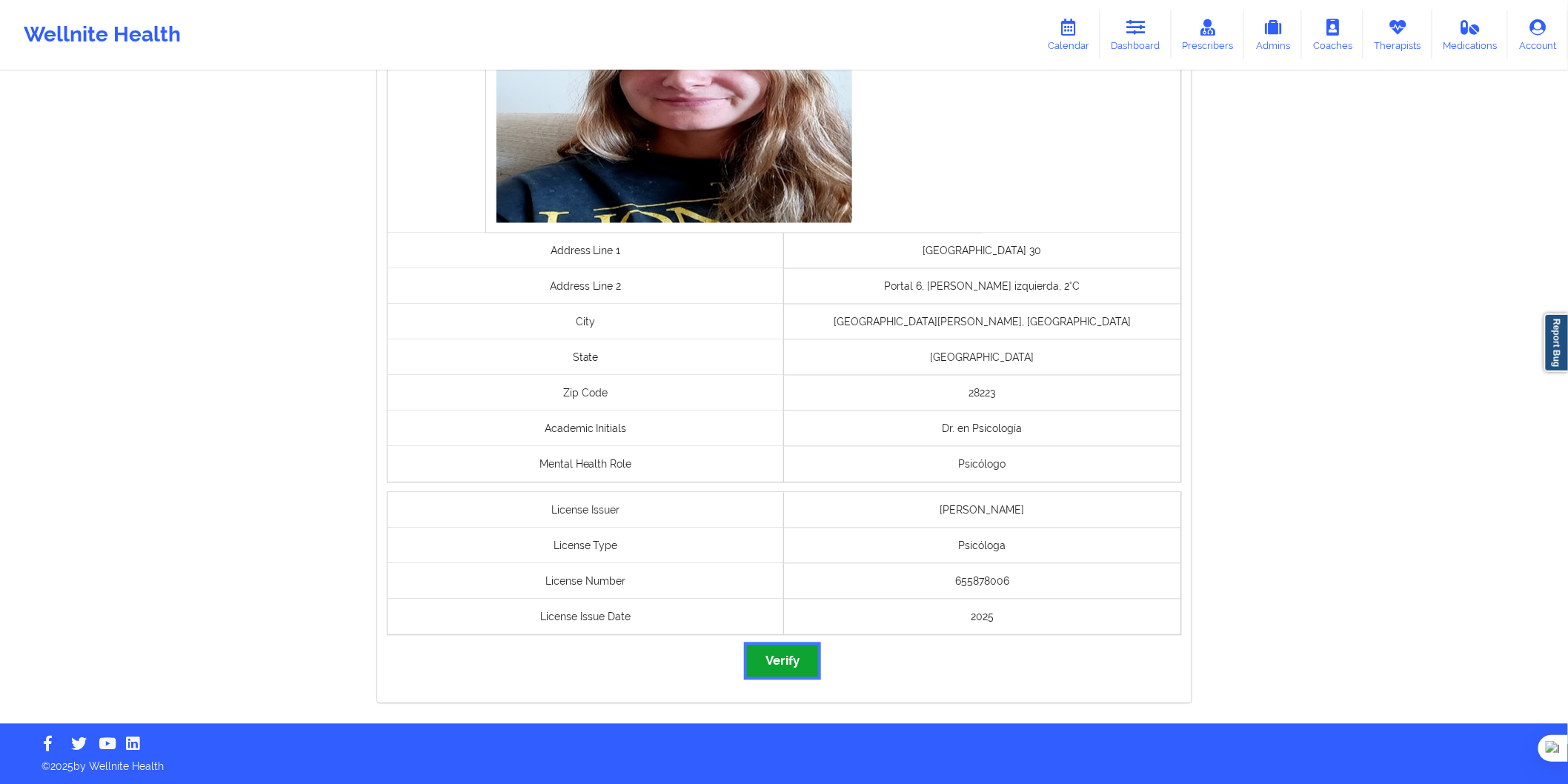
click at [794, 666] on button "Verify" at bounding box center [783, 661] width 71 height 32
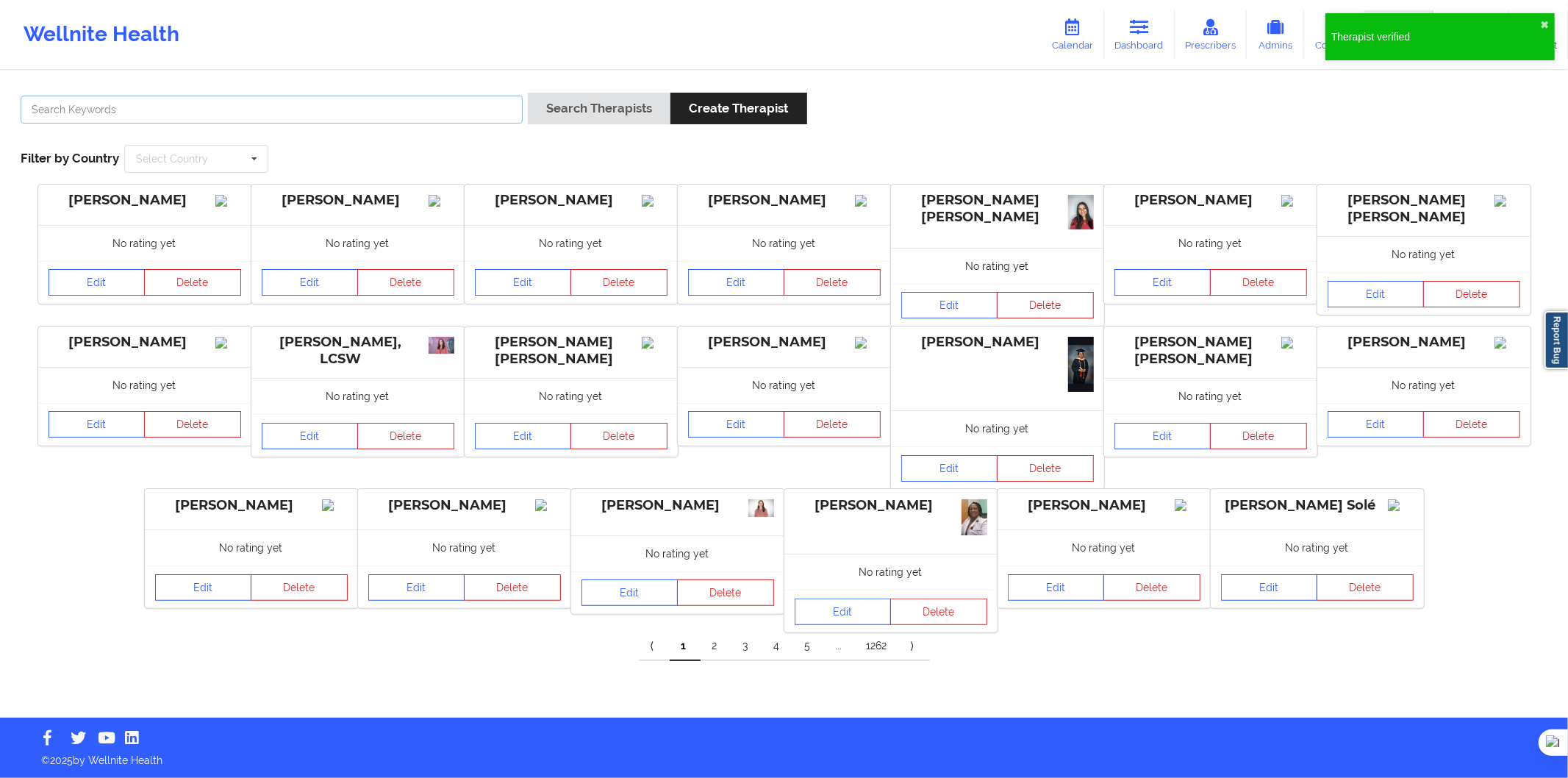
click at [363, 111] on input "text" at bounding box center [271, 110] width 502 height 28
paste input "Tatiana ladino pareja"
type input "Tatiana ladino pareja"
click at [587, 111] on button "Search Therapists" at bounding box center [599, 108] width 142 height 32
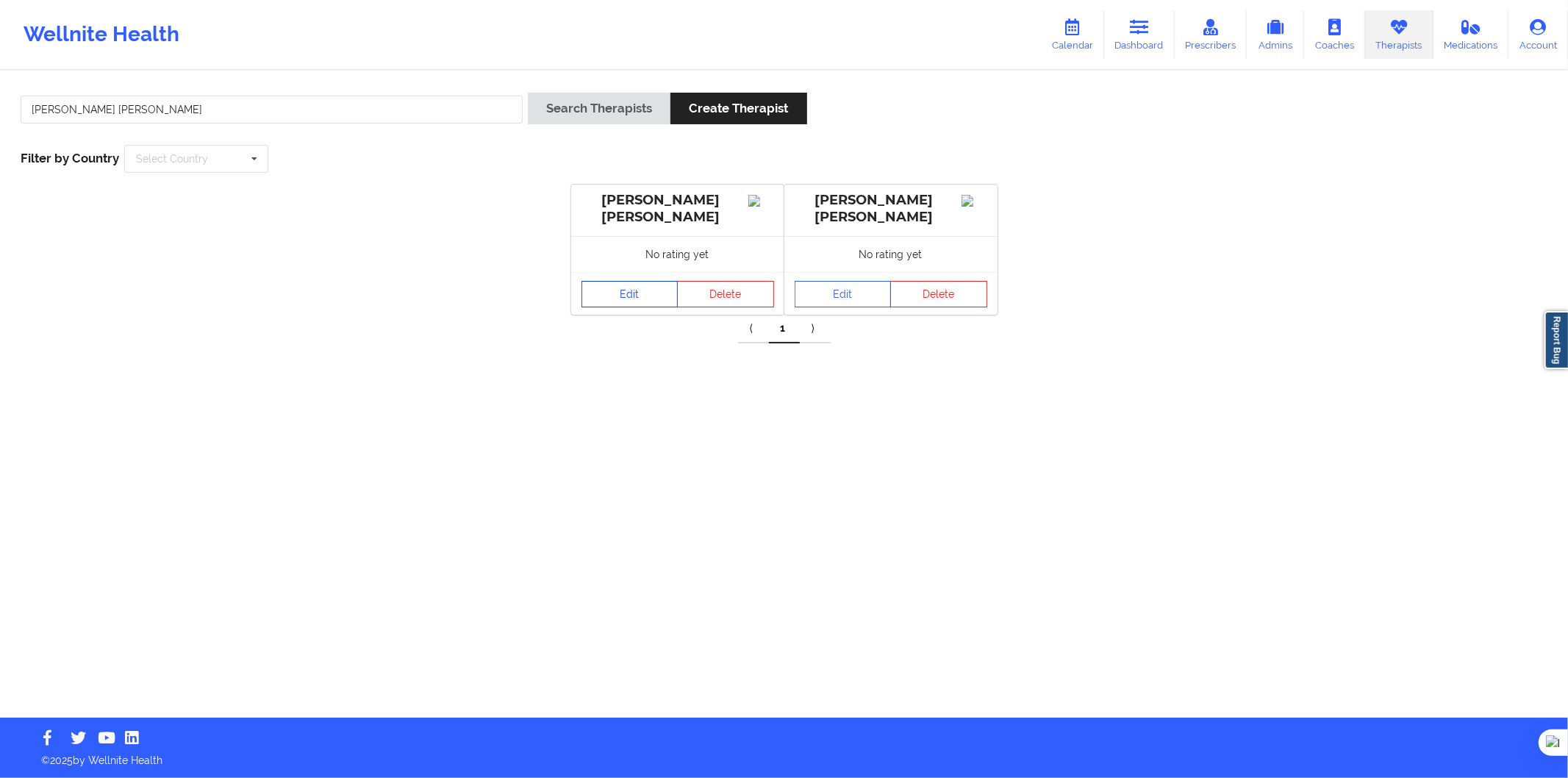
click at [614, 299] on link "Edit" at bounding box center [630, 294] width 97 height 27
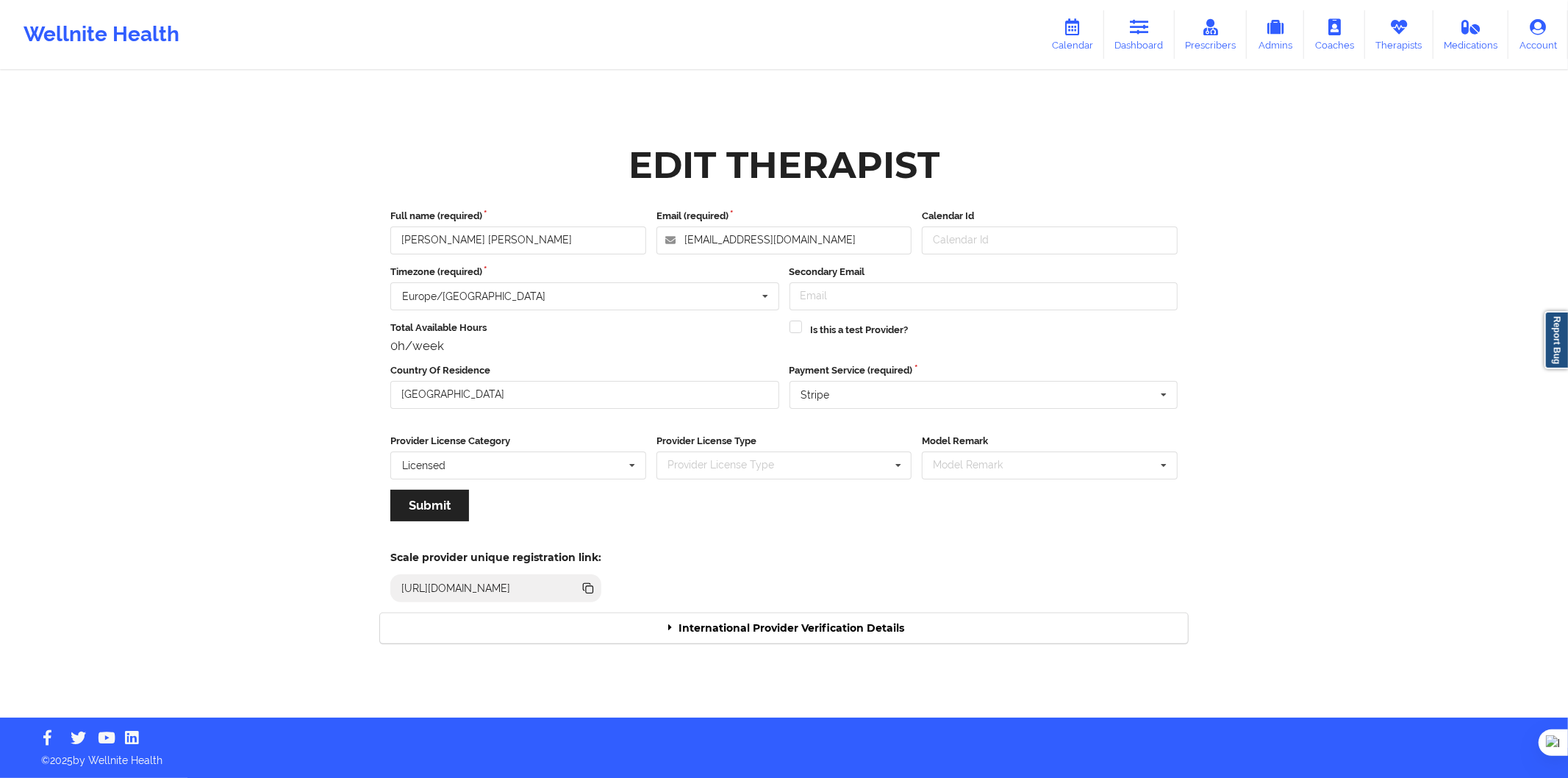
click at [800, 631] on div "International Provider Verification Details" at bounding box center [784, 628] width 808 height 30
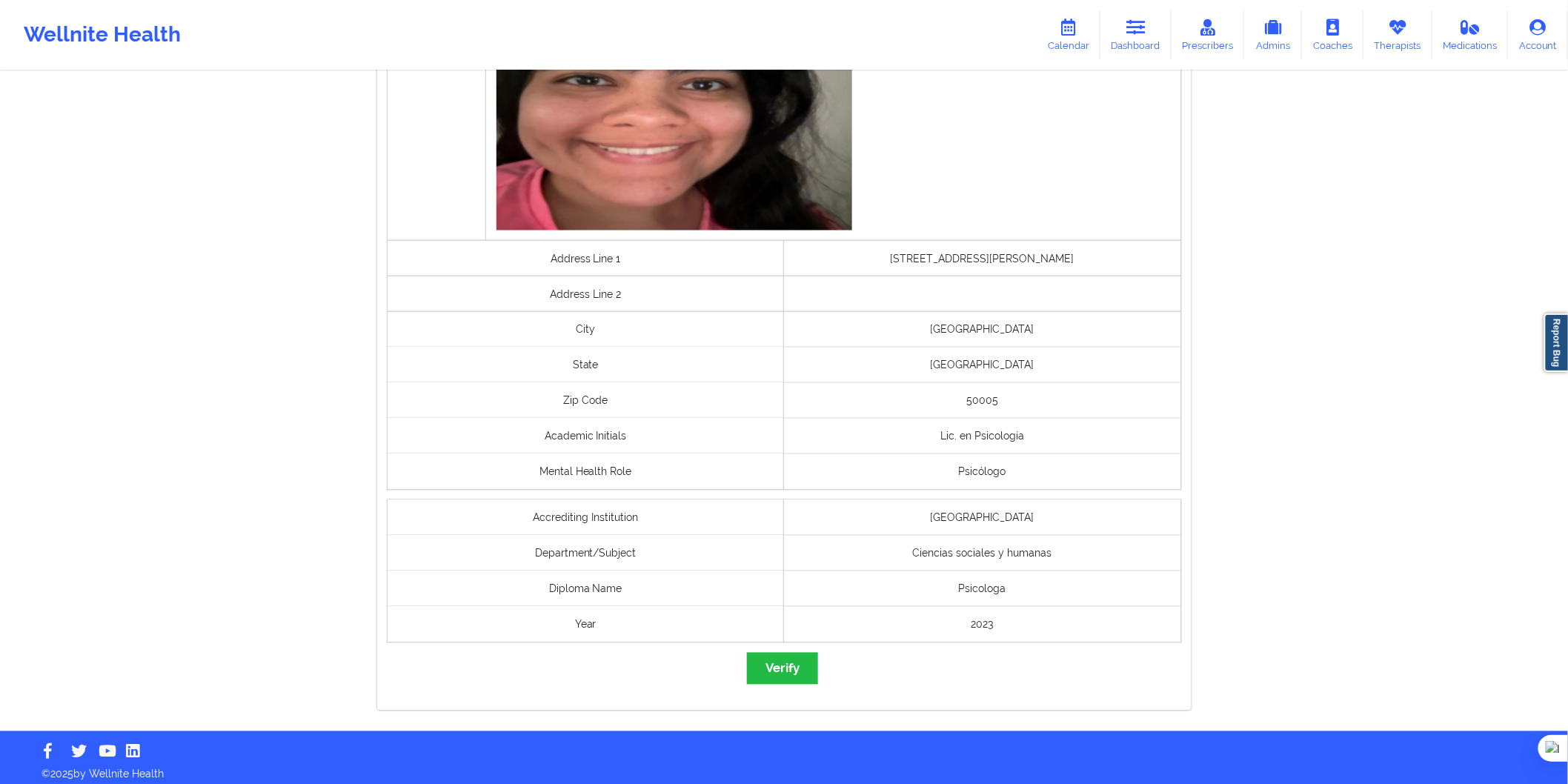
scroll to position [869, 0]
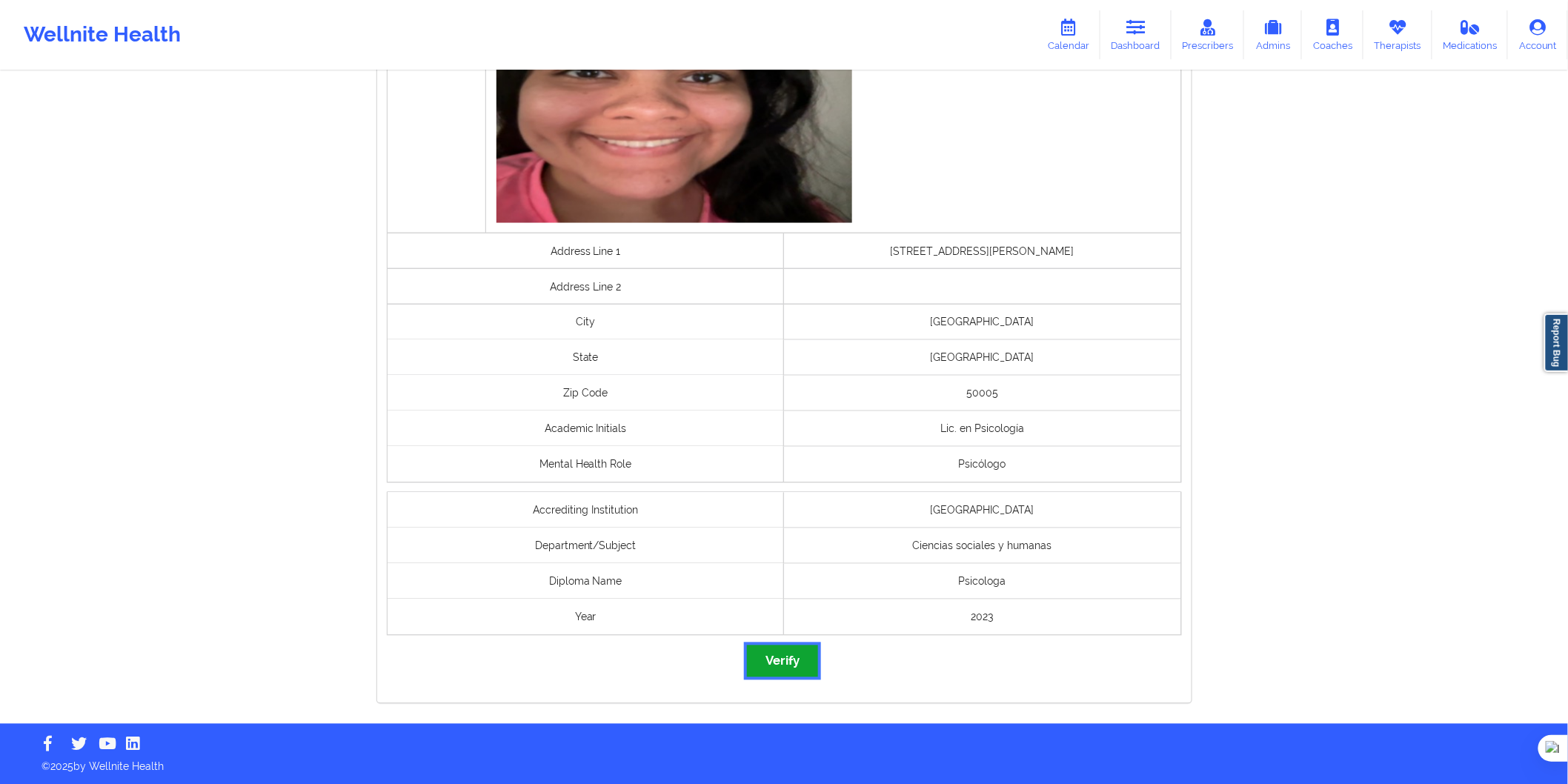
click at [791, 649] on button "Verify" at bounding box center [783, 661] width 71 height 32
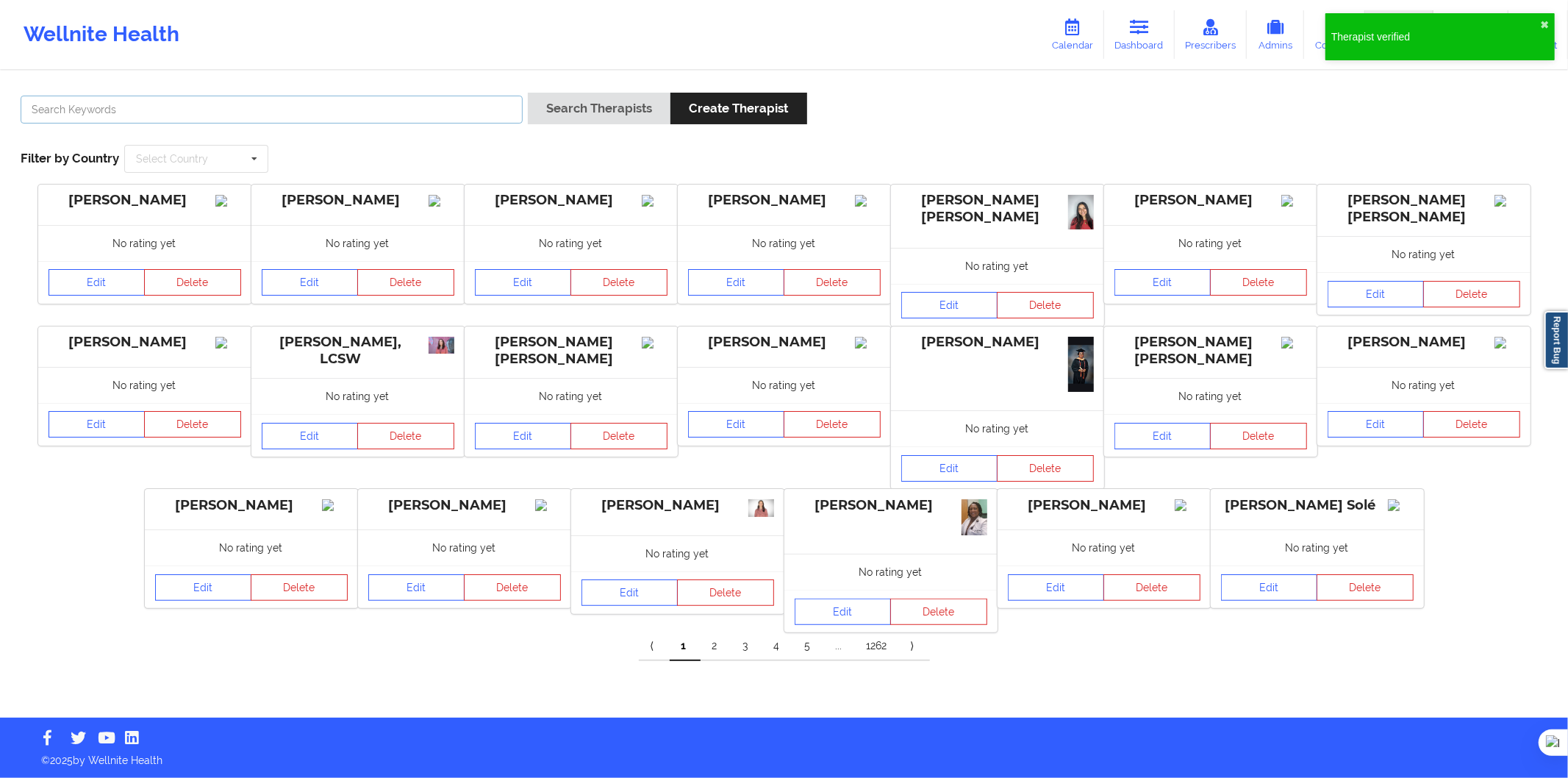
drag, startPoint x: 312, startPoint y: 114, endPoint x: 366, endPoint y: 108, distance: 54.3
click at [312, 114] on input "text" at bounding box center [271, 110] width 502 height 28
paste input "Laura Morral Cazorla"
type input "Laura Morral Cazorla"
click at [562, 97] on button "Search Therapists" at bounding box center [599, 108] width 142 height 32
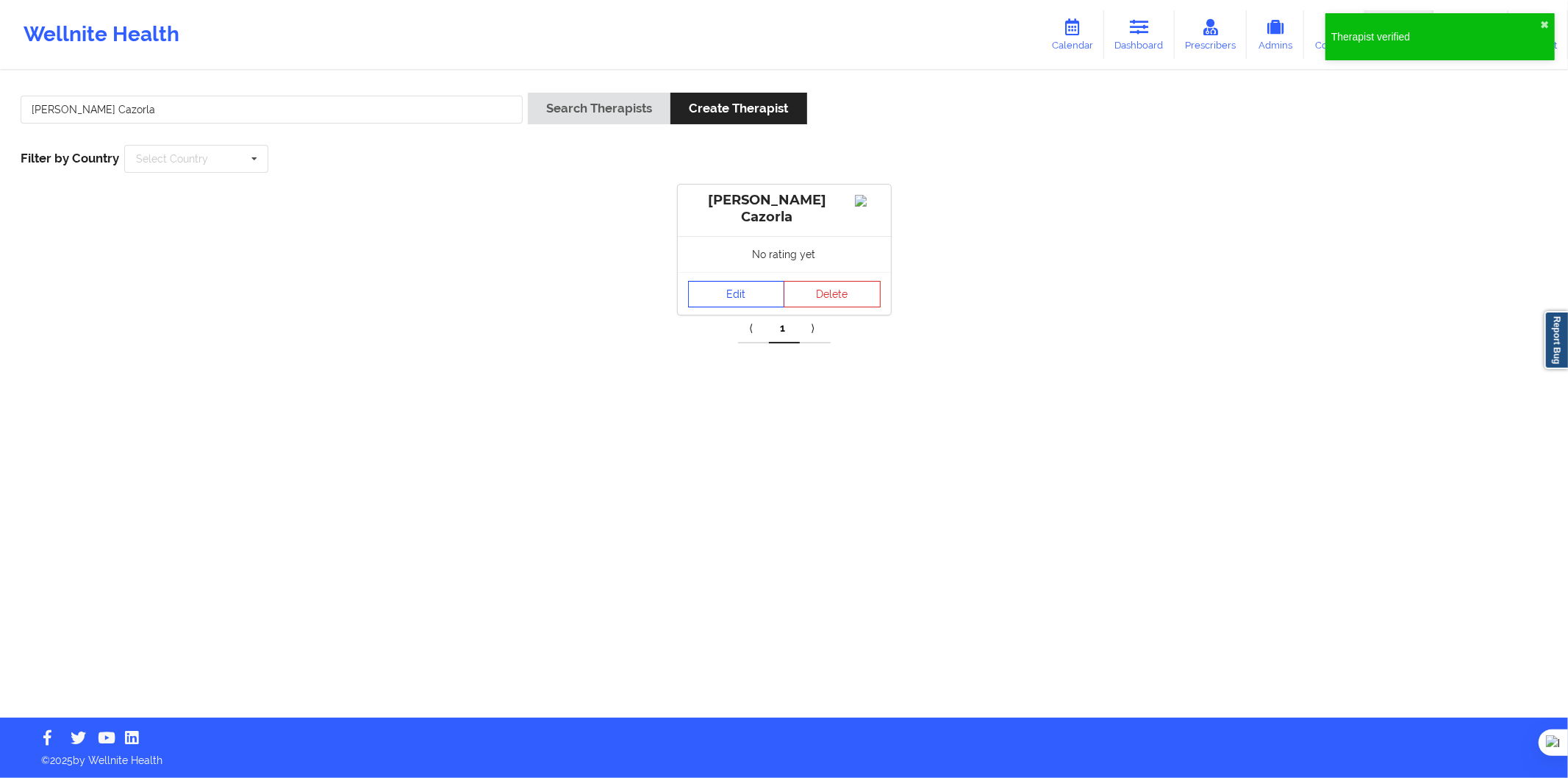
click at [746, 299] on link "Edit" at bounding box center [737, 294] width 97 height 27
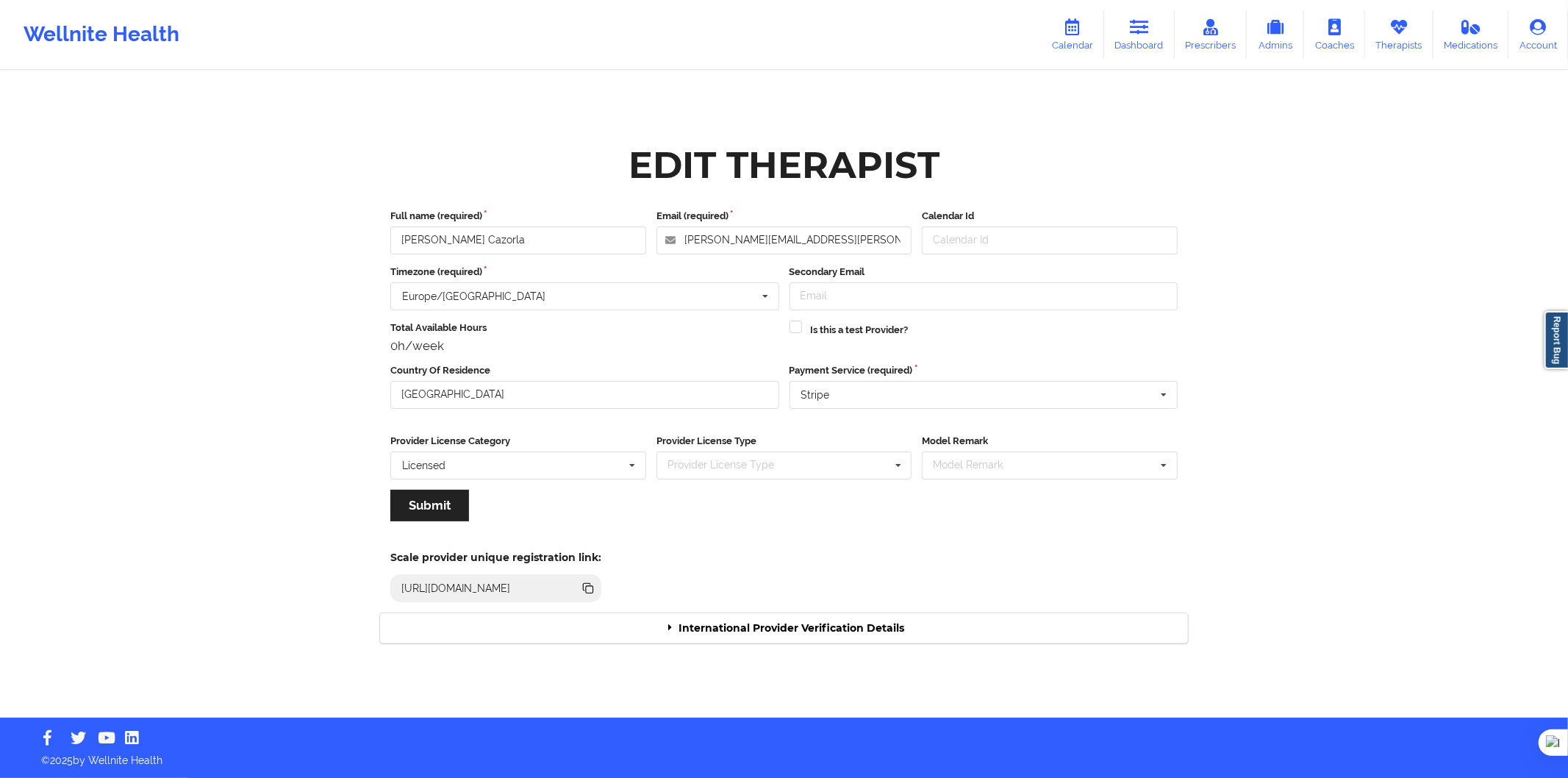
click at [752, 630] on div "International Provider Verification Details" at bounding box center [784, 628] width 808 height 30
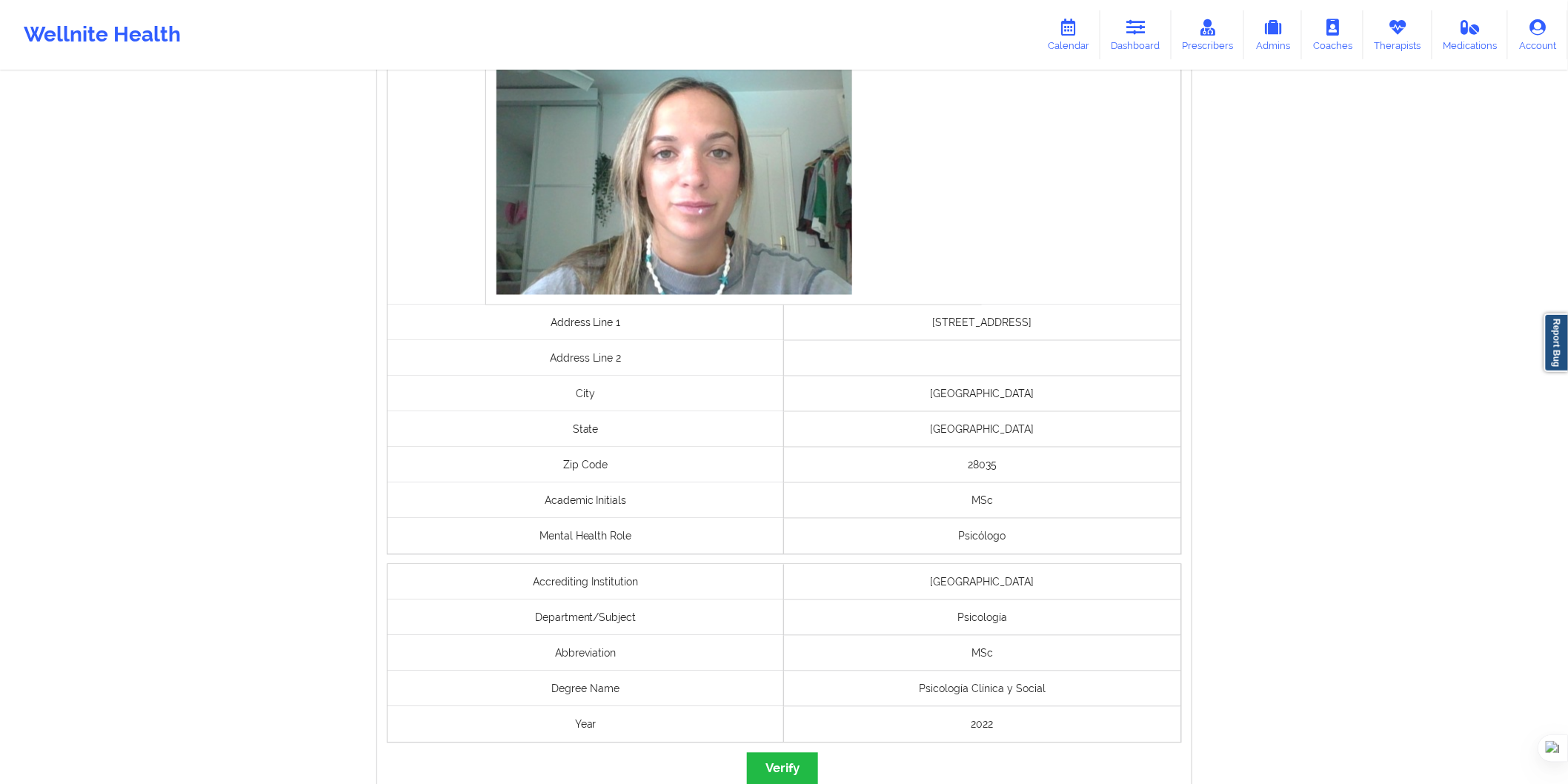
scroll to position [986, 0]
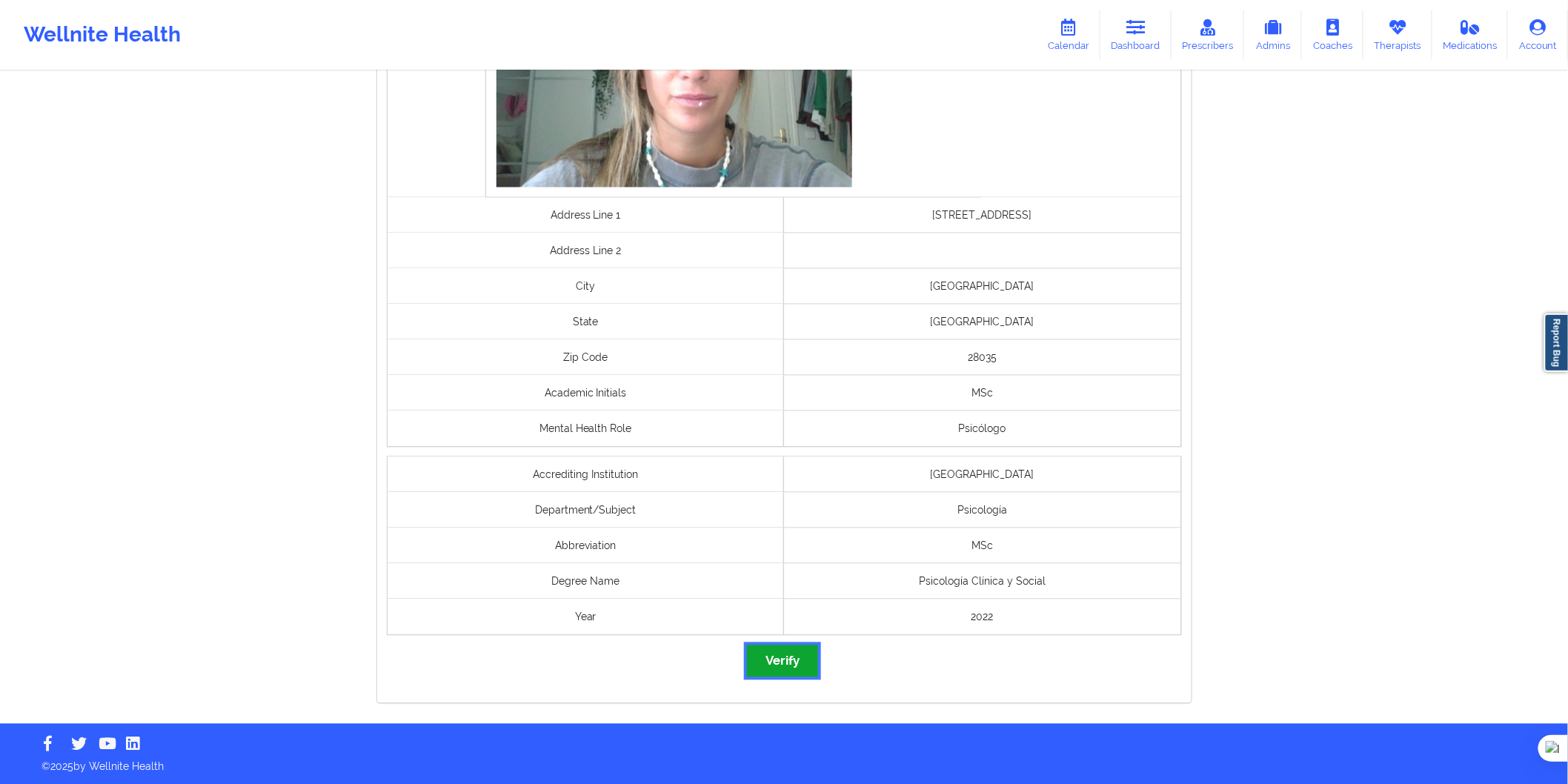
click at [776, 670] on button "Verify" at bounding box center [783, 661] width 71 height 32
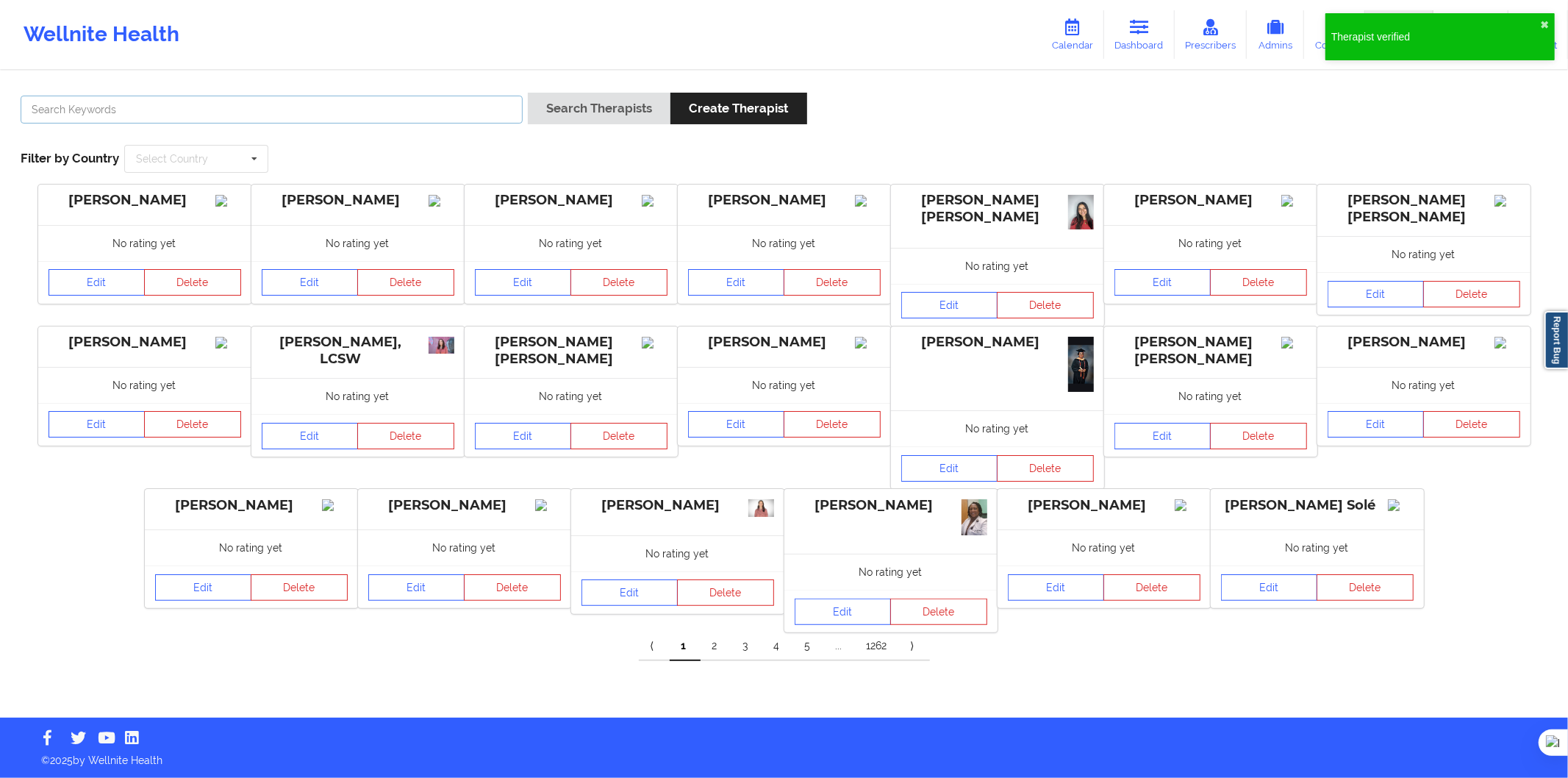
click at [467, 96] on input "text" at bounding box center [271, 110] width 502 height 28
paste input "Carla garcia ramirez"
type input "Carla garcia ramirez"
click at [554, 105] on button "Search Therapists" at bounding box center [599, 108] width 142 height 32
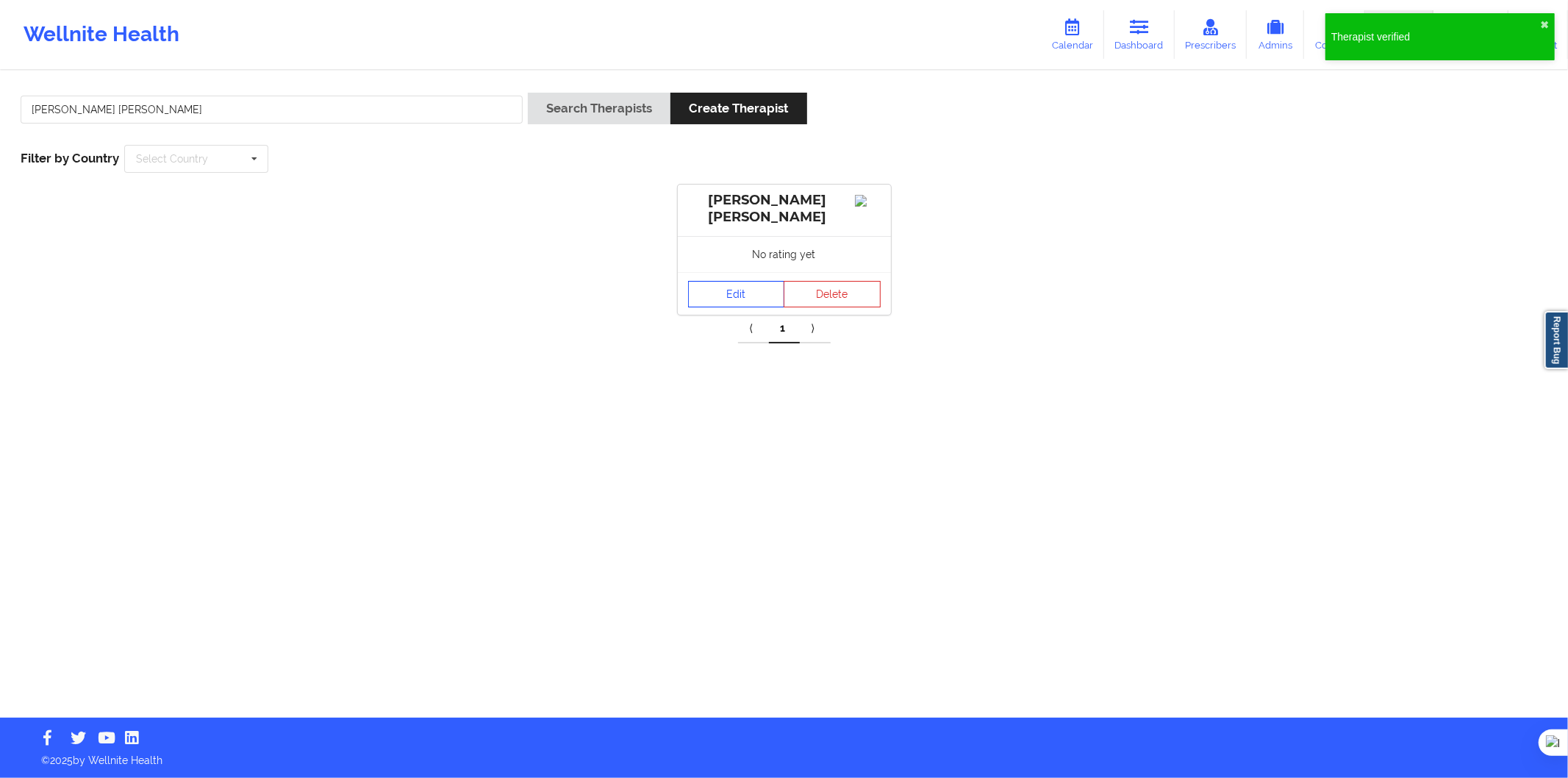
click at [706, 300] on link "Edit" at bounding box center [737, 294] width 97 height 27
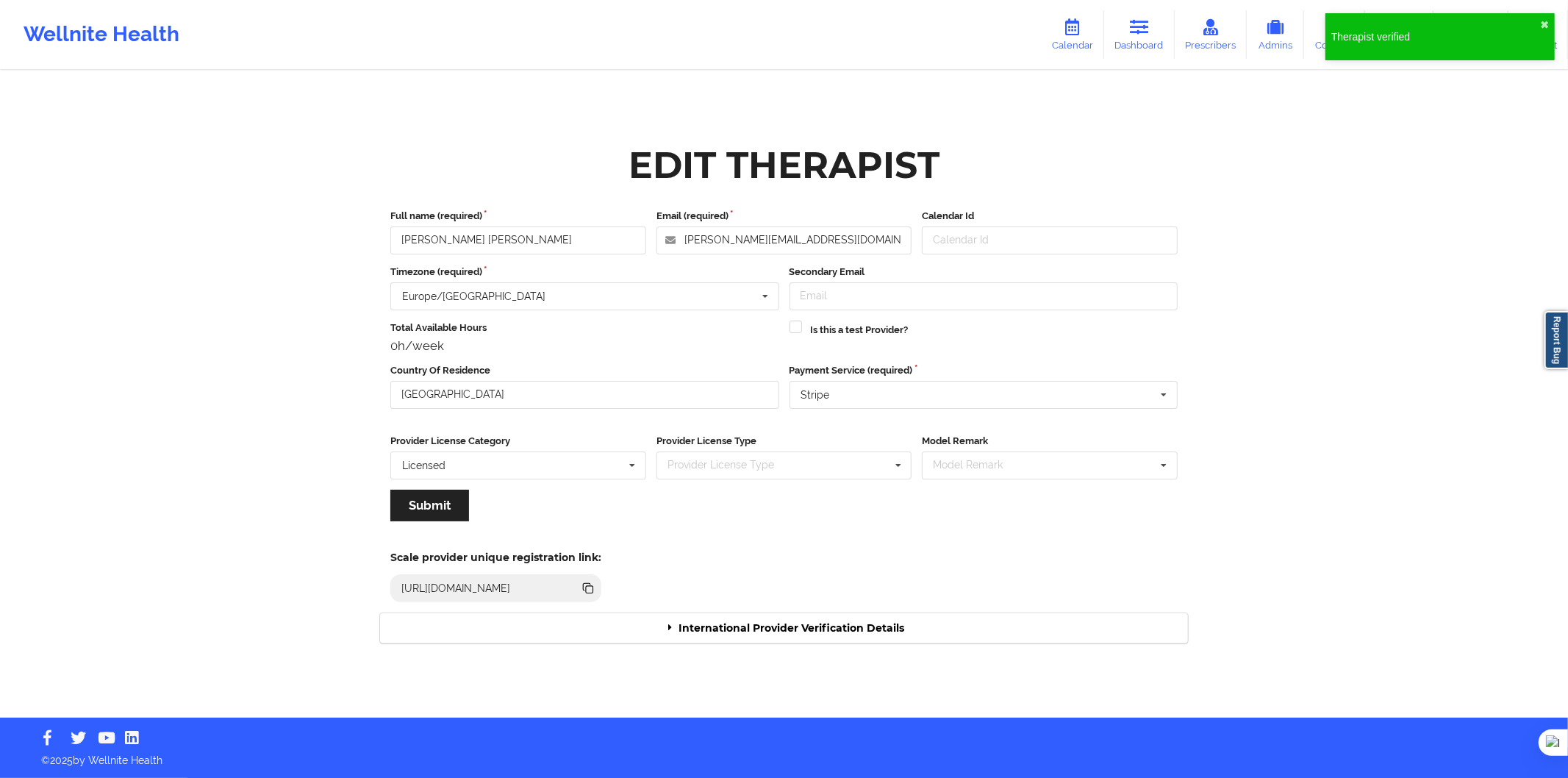
click at [760, 624] on div "International Provider Verification Details" at bounding box center [784, 628] width 808 height 30
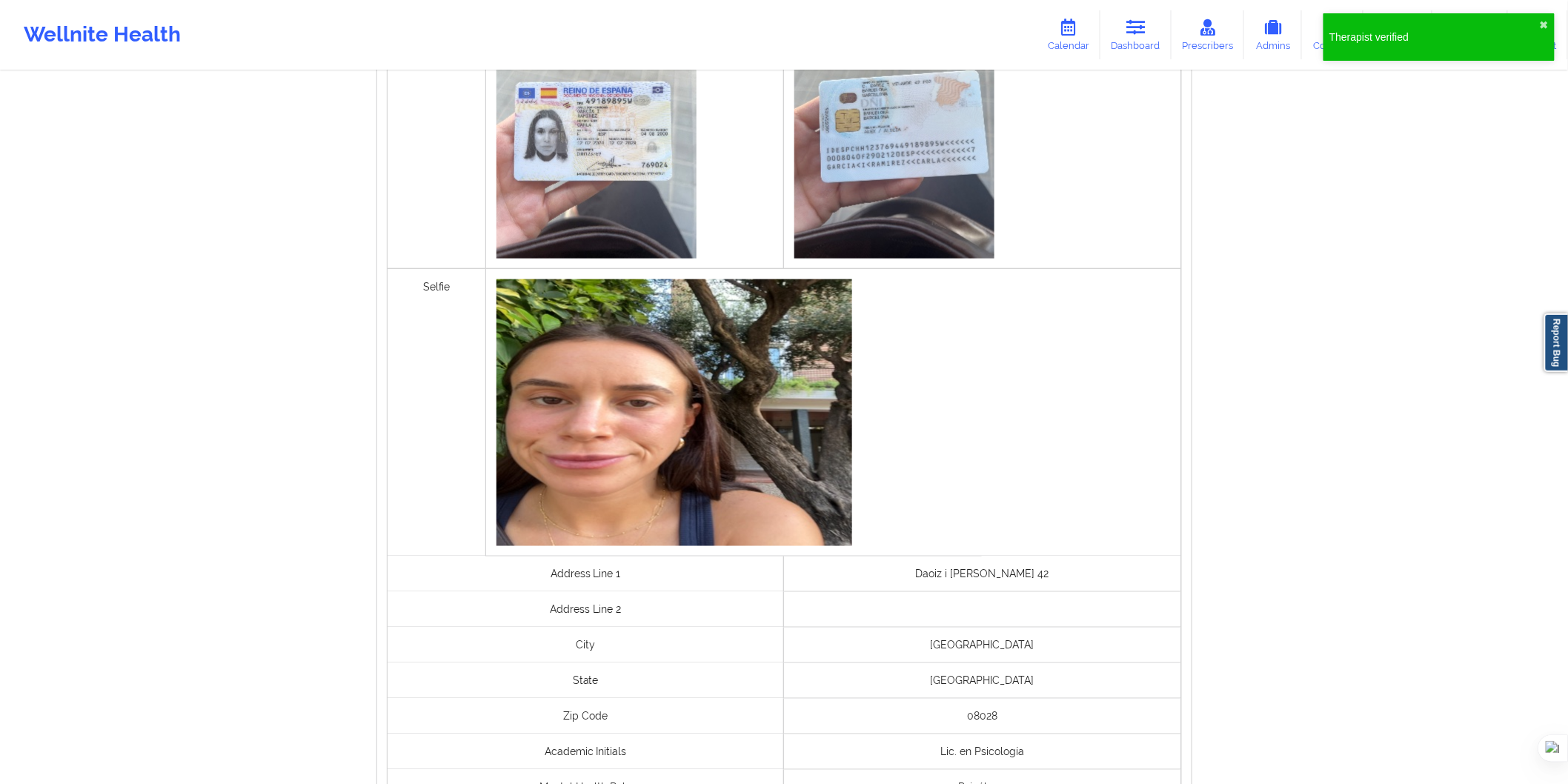
scroll to position [951, 0]
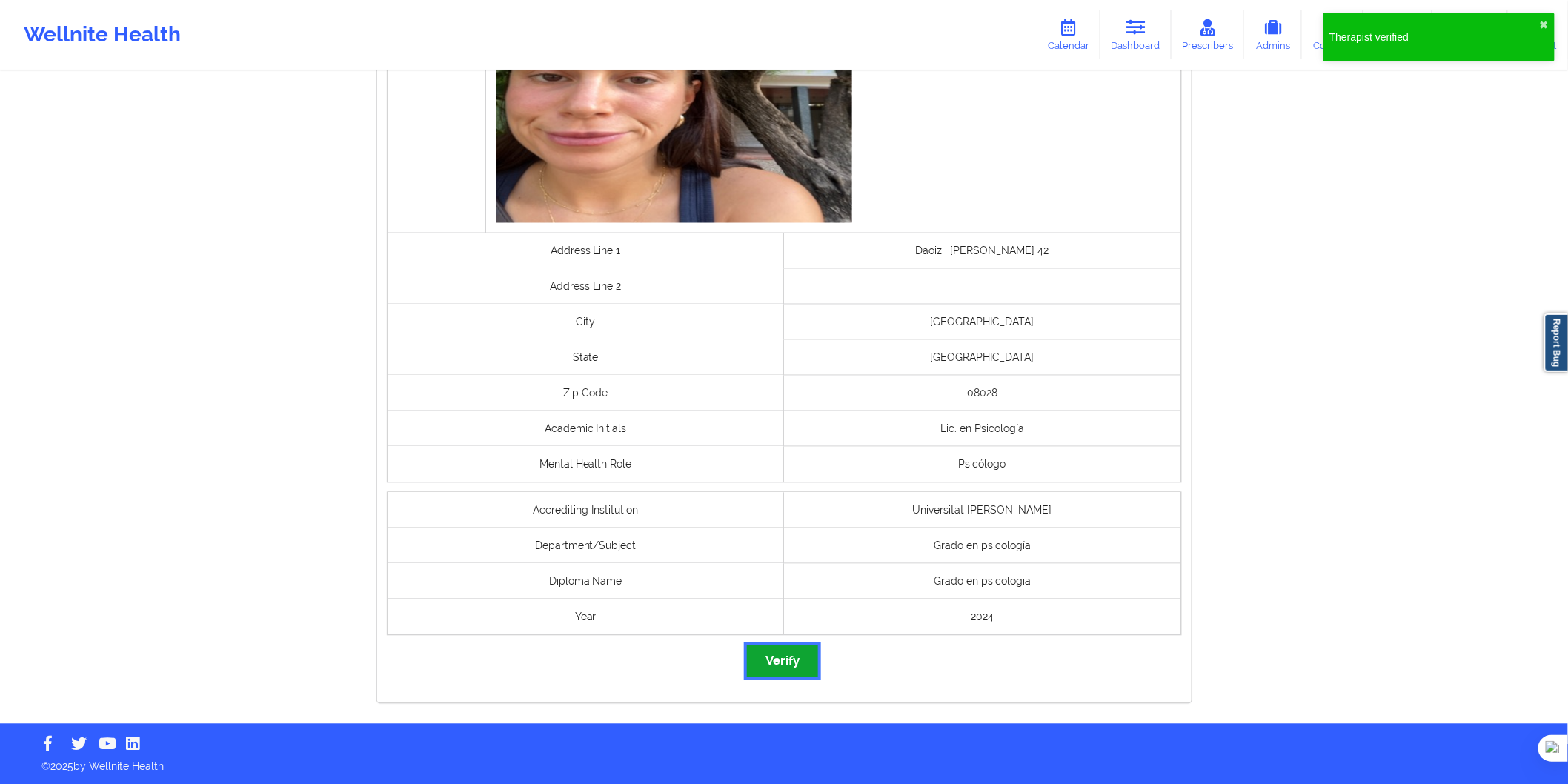
click at [775, 661] on button "Verify" at bounding box center [783, 661] width 71 height 32
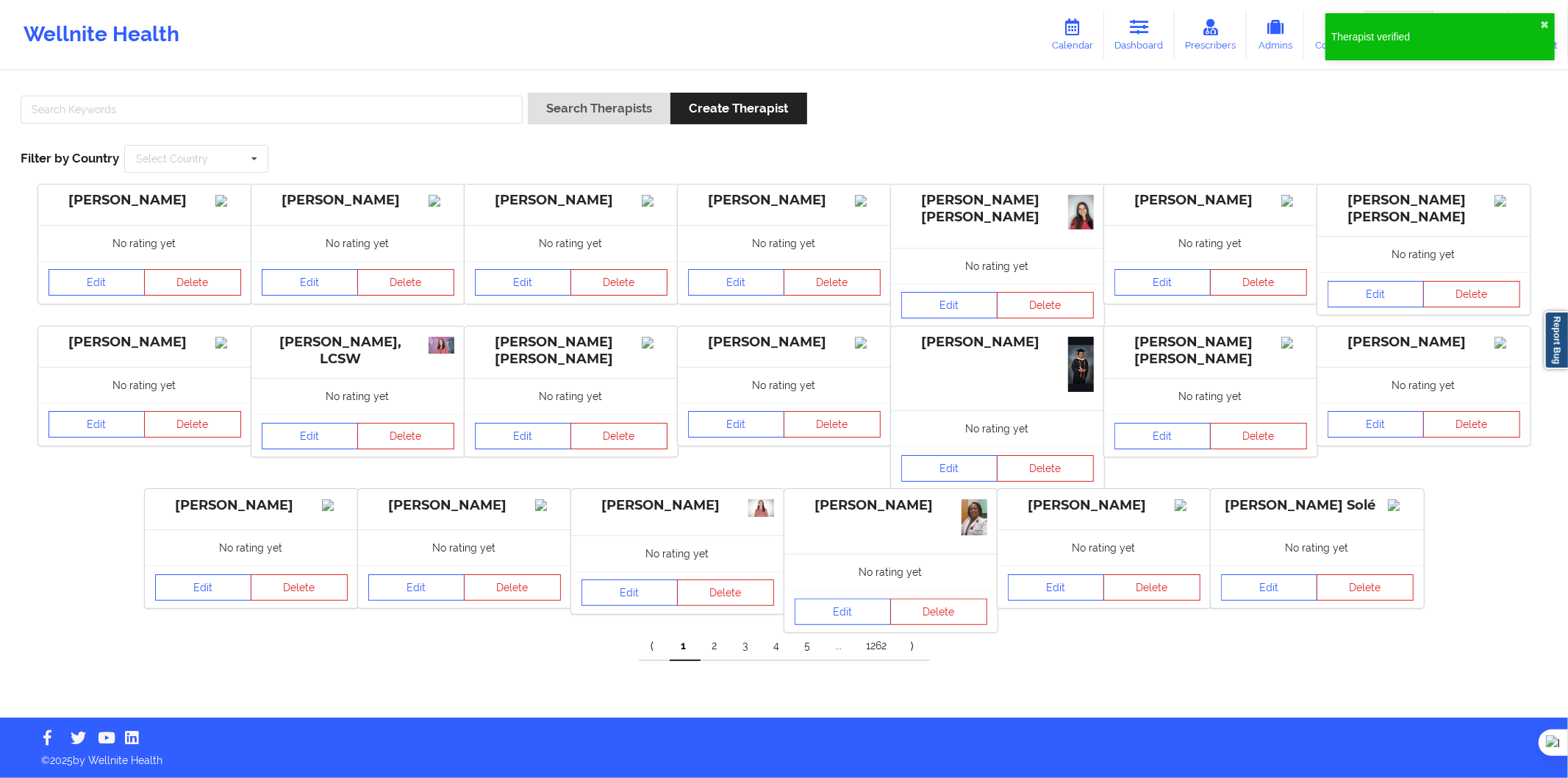
click at [408, 94] on div at bounding box center [271, 114] width 512 height 42
click at [417, 108] on input "text" at bounding box center [271, 110] width 502 height 28
paste input "Paula Arranz Hernández"
type input "Paula Arranz Hernández"
click at [552, 123] on button "Search Therapists" at bounding box center [599, 108] width 142 height 32
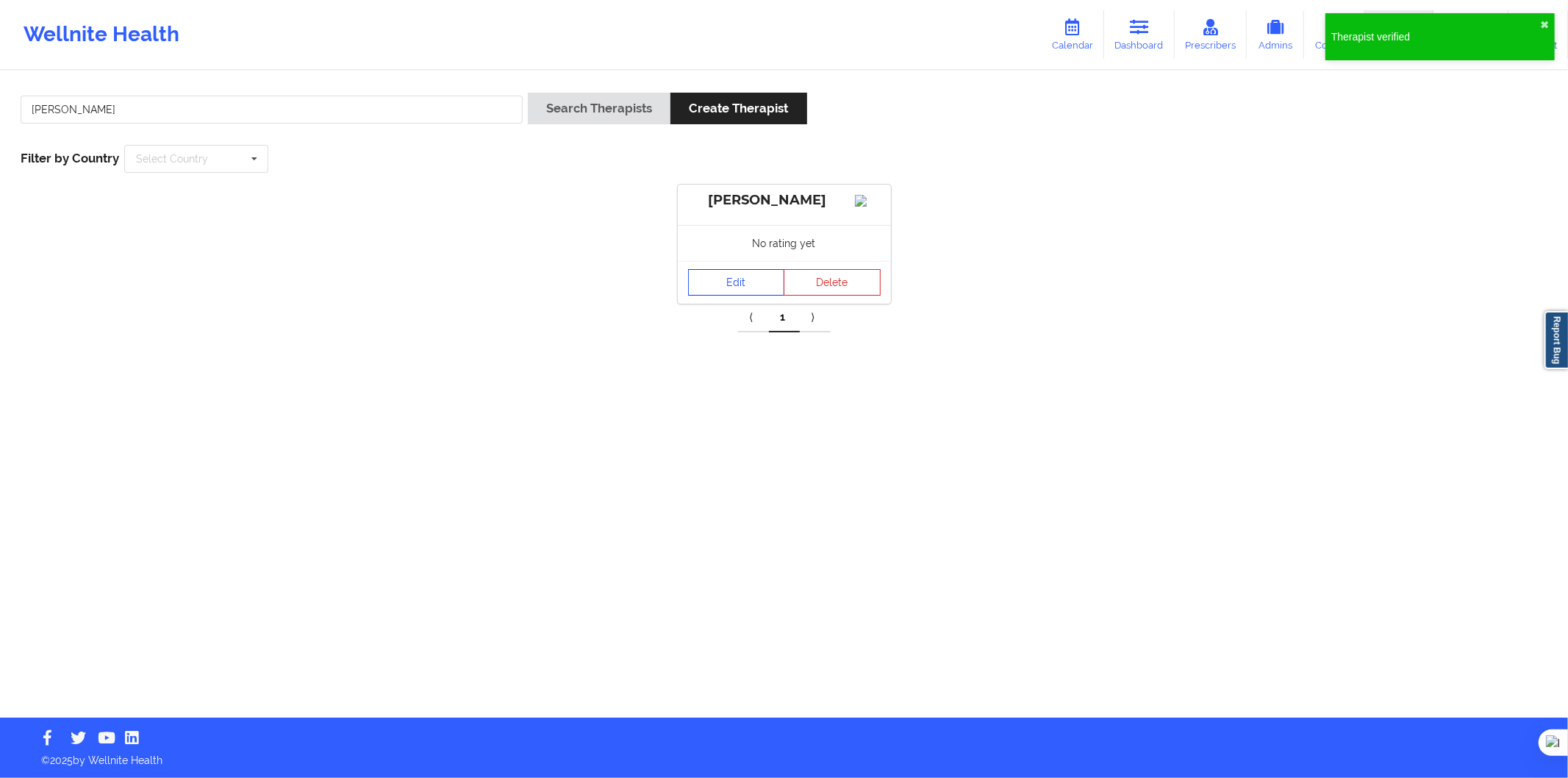
click at [726, 296] on link "Edit" at bounding box center [737, 282] width 97 height 27
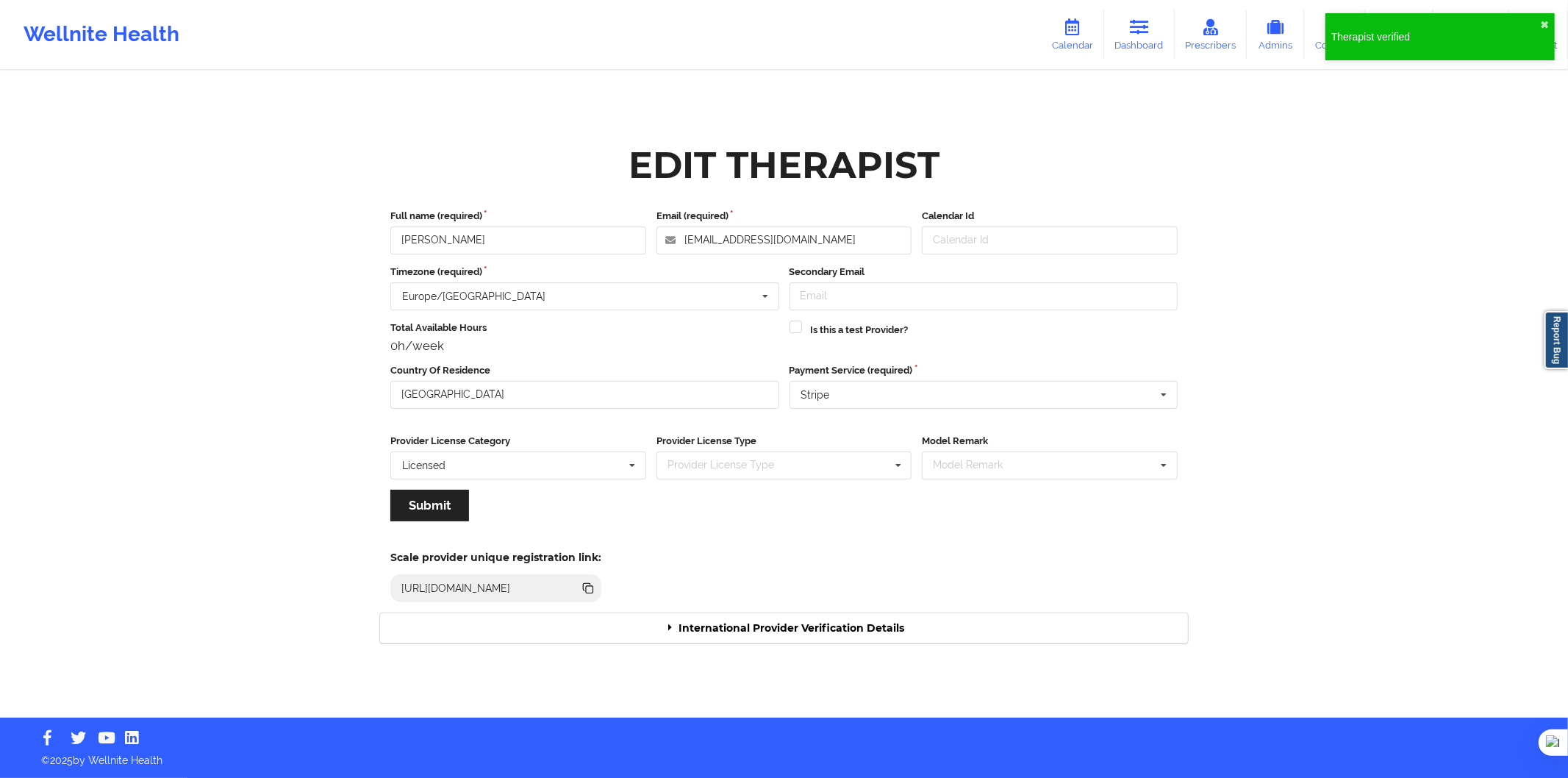
click at [757, 634] on div "International Provider Verification Details" at bounding box center [784, 628] width 808 height 30
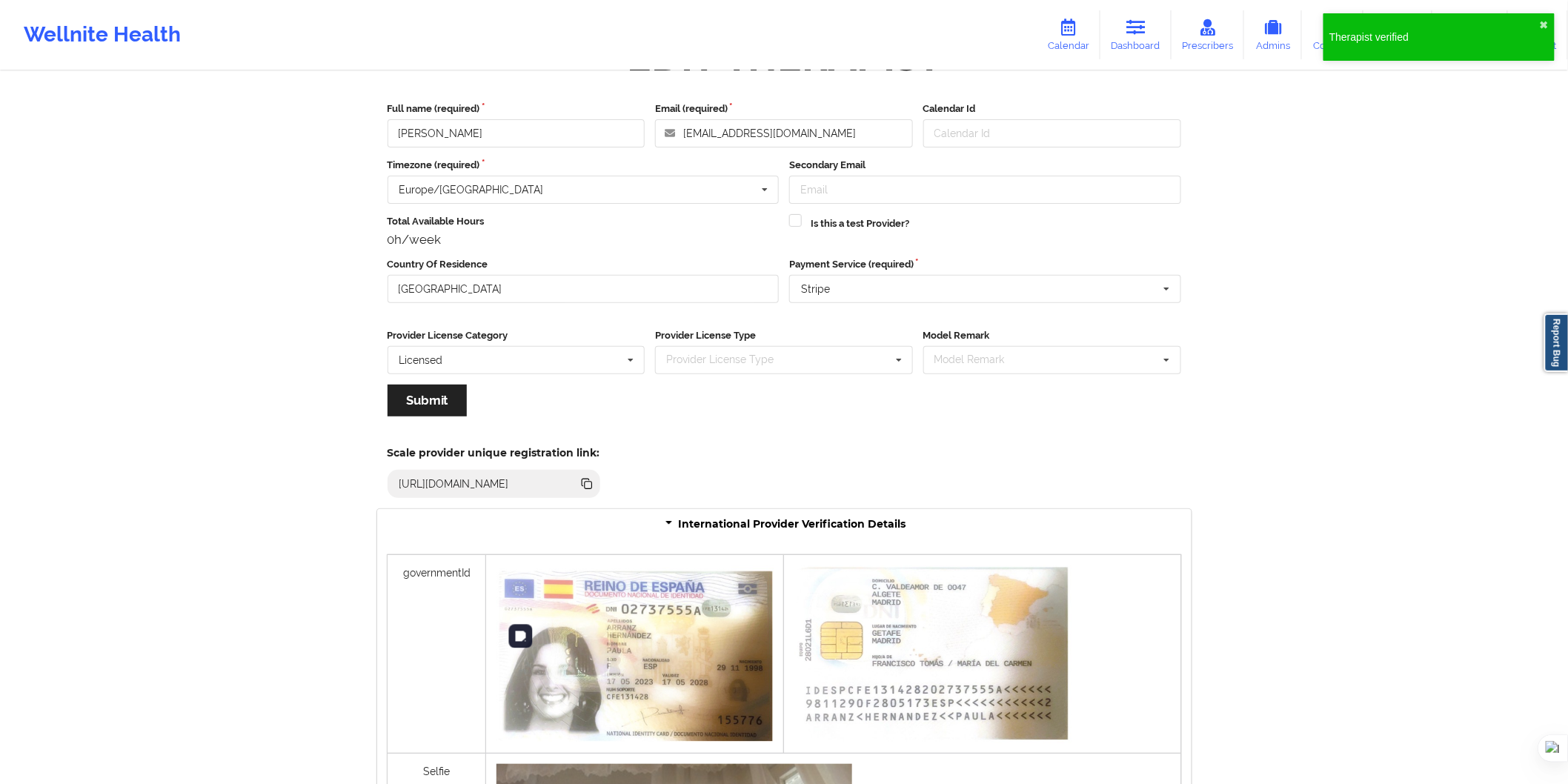
click at [773, 635] on img at bounding box center [635, 653] width 277 height 176
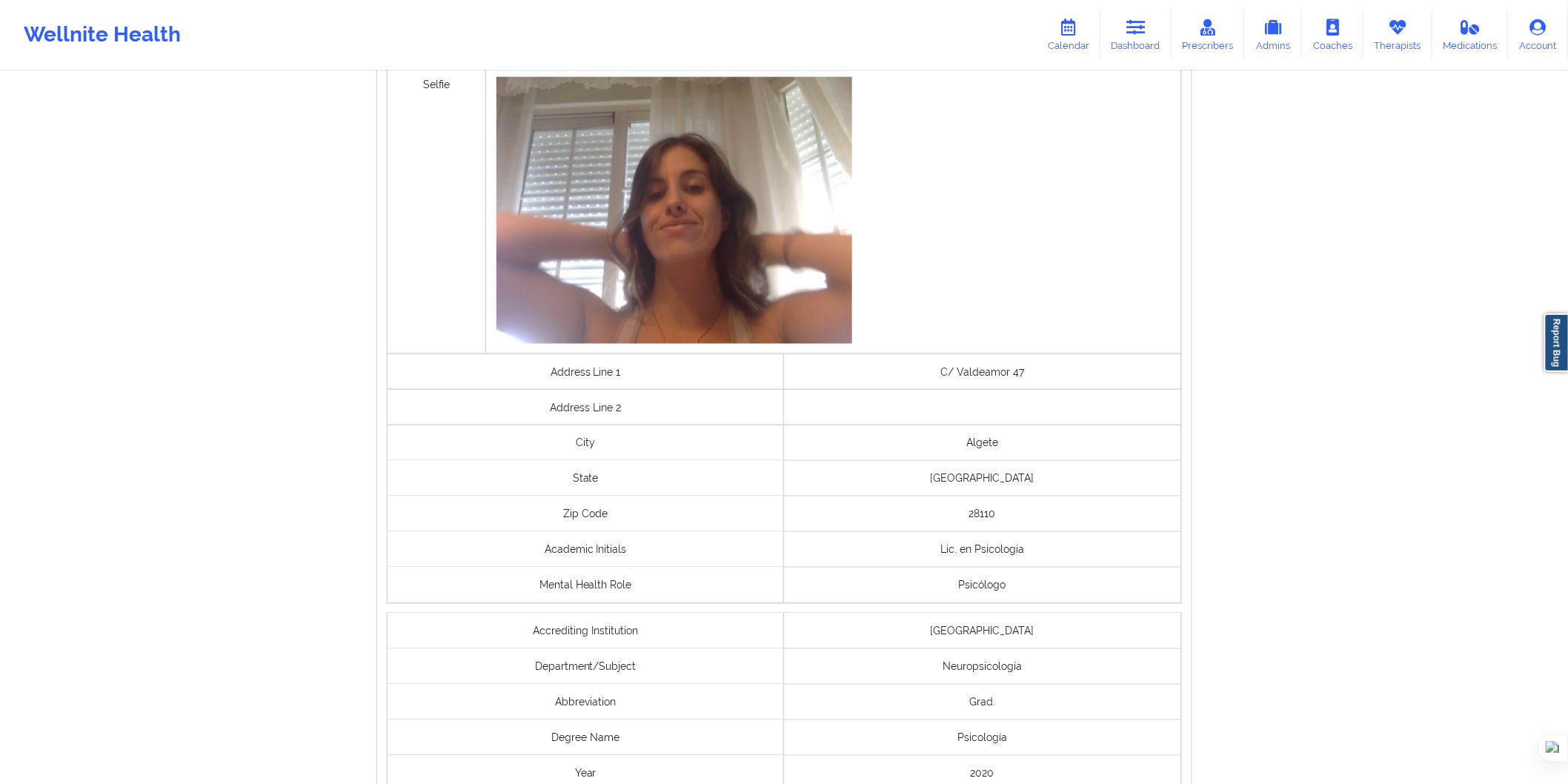
click at [754, 696] on div "Abbreviation" at bounding box center [586, 703] width 398 height 36
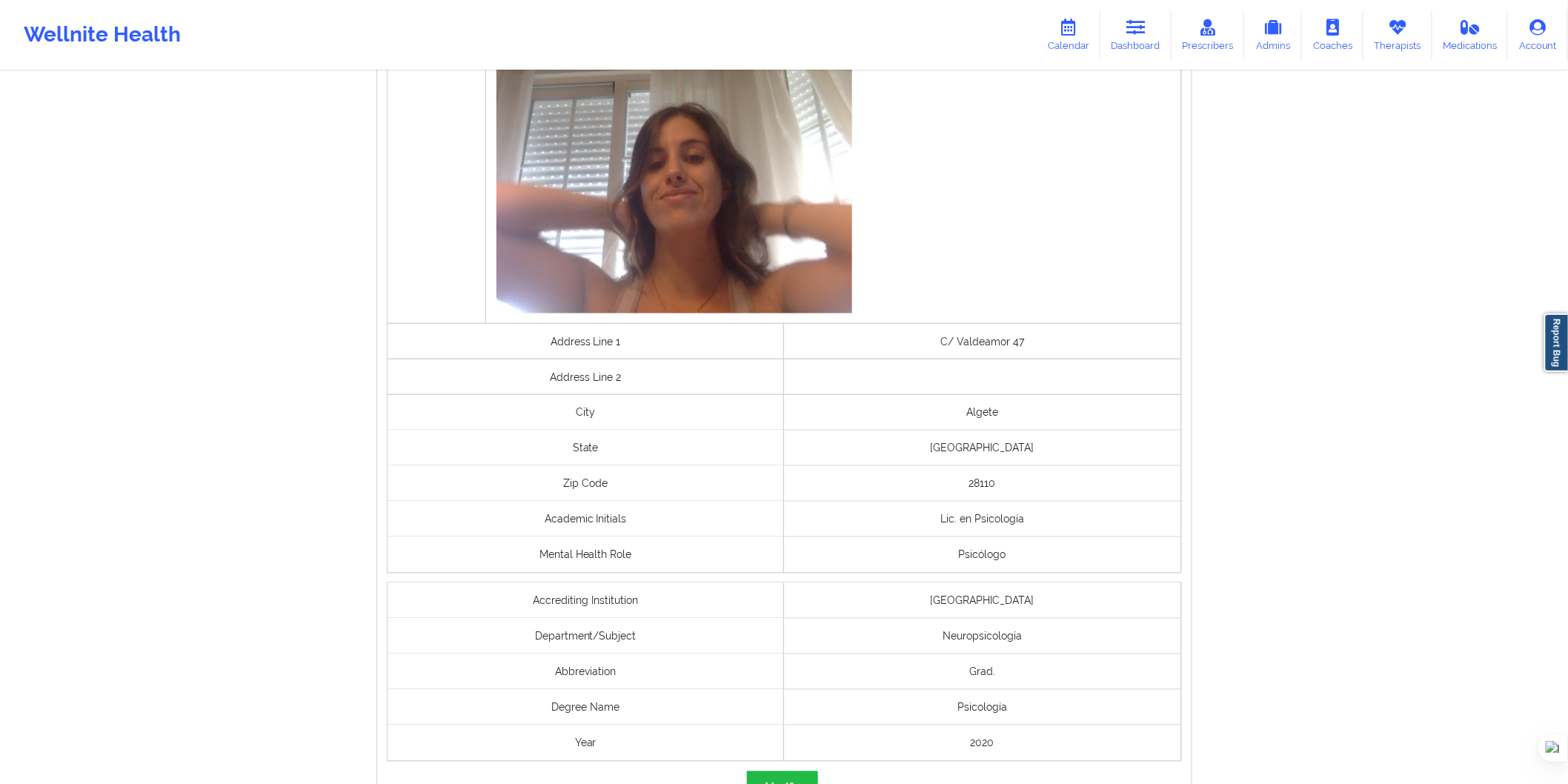
scroll to position [898, 0]
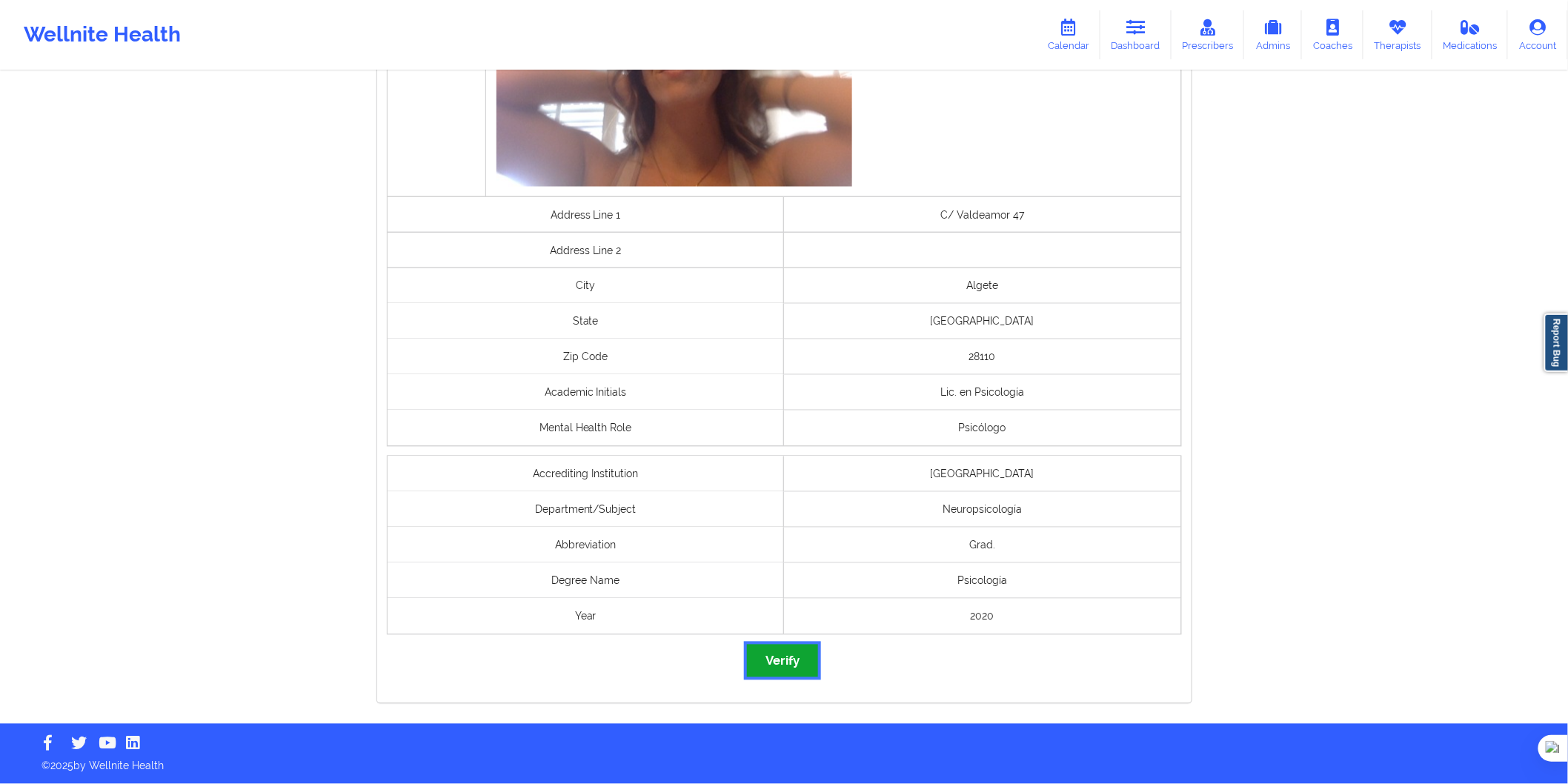
click at [765, 660] on button "Verify" at bounding box center [783, 661] width 71 height 32
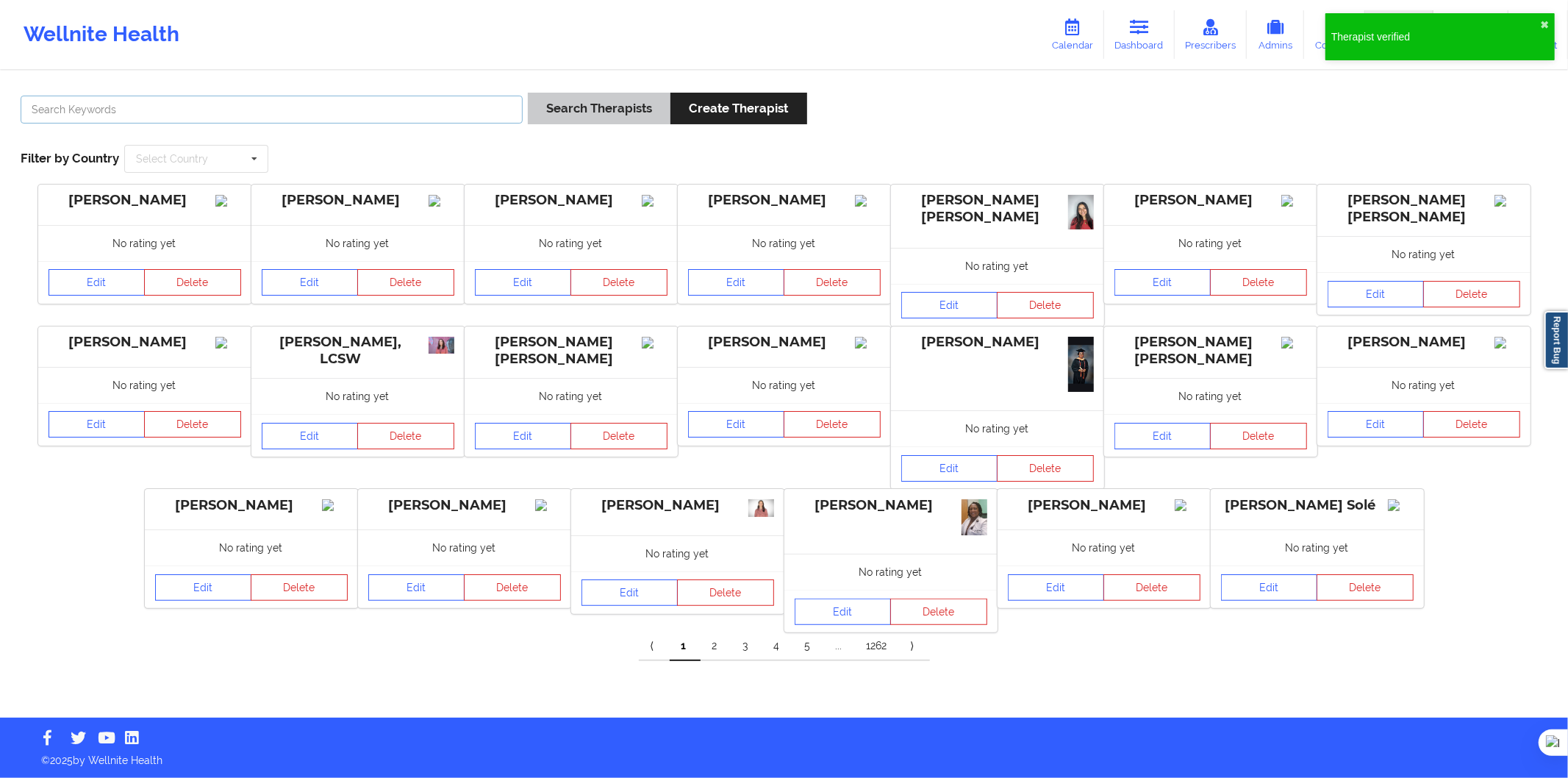
drag, startPoint x: 473, startPoint y: 122, endPoint x: 549, endPoint y: 104, distance: 78.1
click at [474, 122] on input "text" at bounding box center [271, 110] width 502 height 28
paste input "Jazmin Sosa Ávila"
type input "Jazmin Sosa Ávila"
click at [572, 104] on button "Search Therapists" at bounding box center [599, 108] width 142 height 32
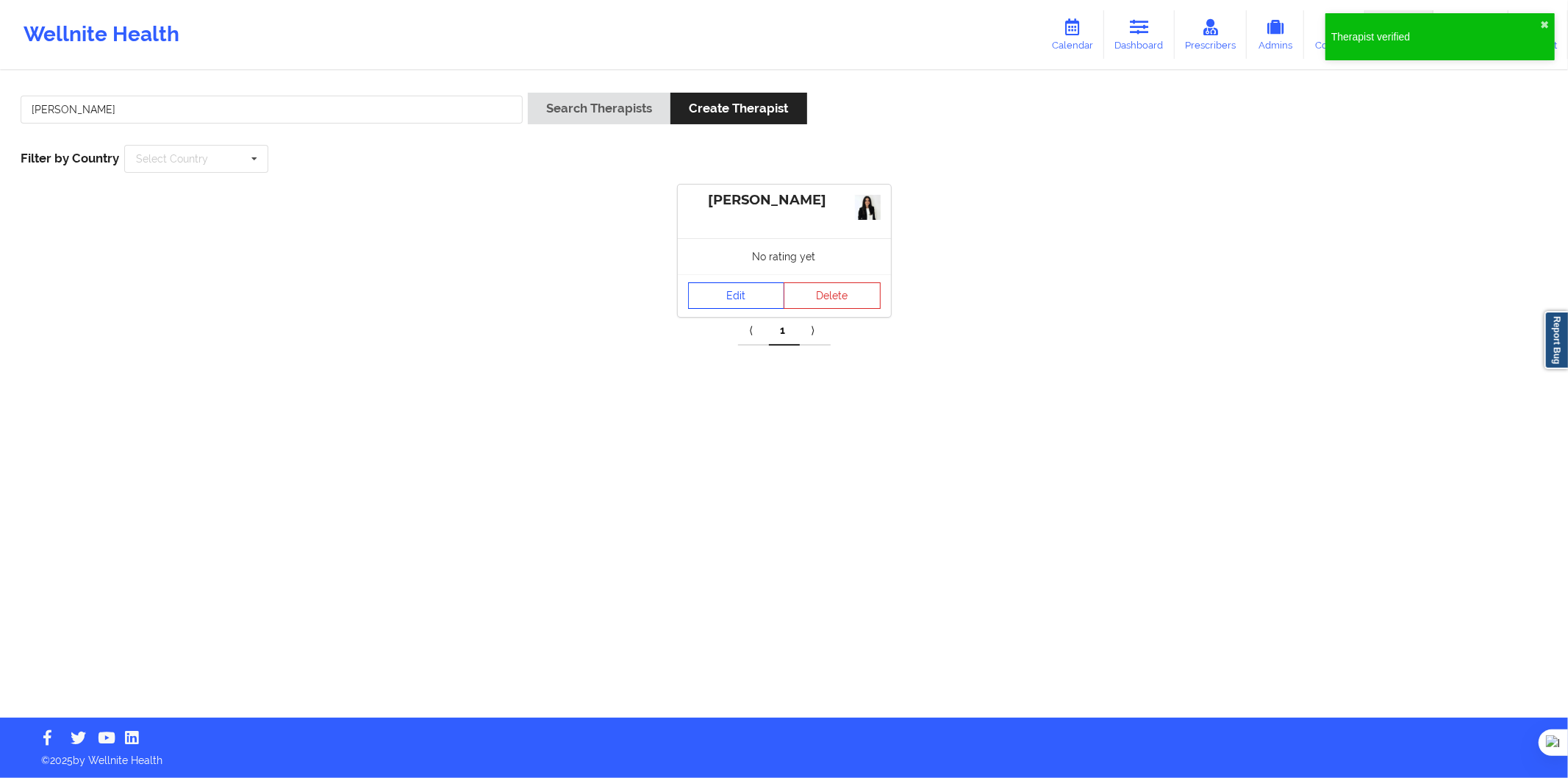
click at [708, 298] on link "Edit" at bounding box center [737, 296] width 97 height 27
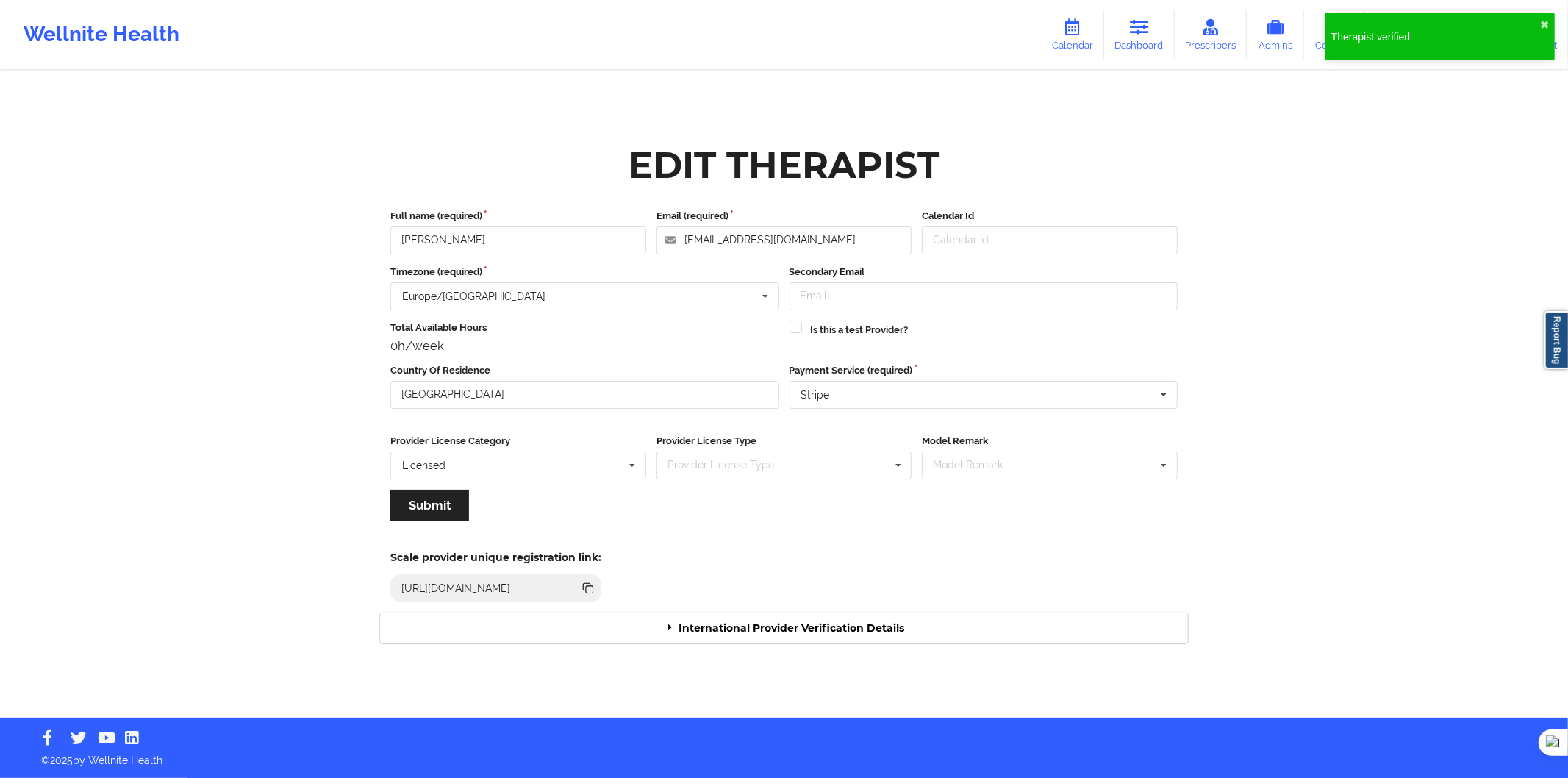
click at [838, 631] on div "International Provider Verification Details" at bounding box center [784, 628] width 808 height 30
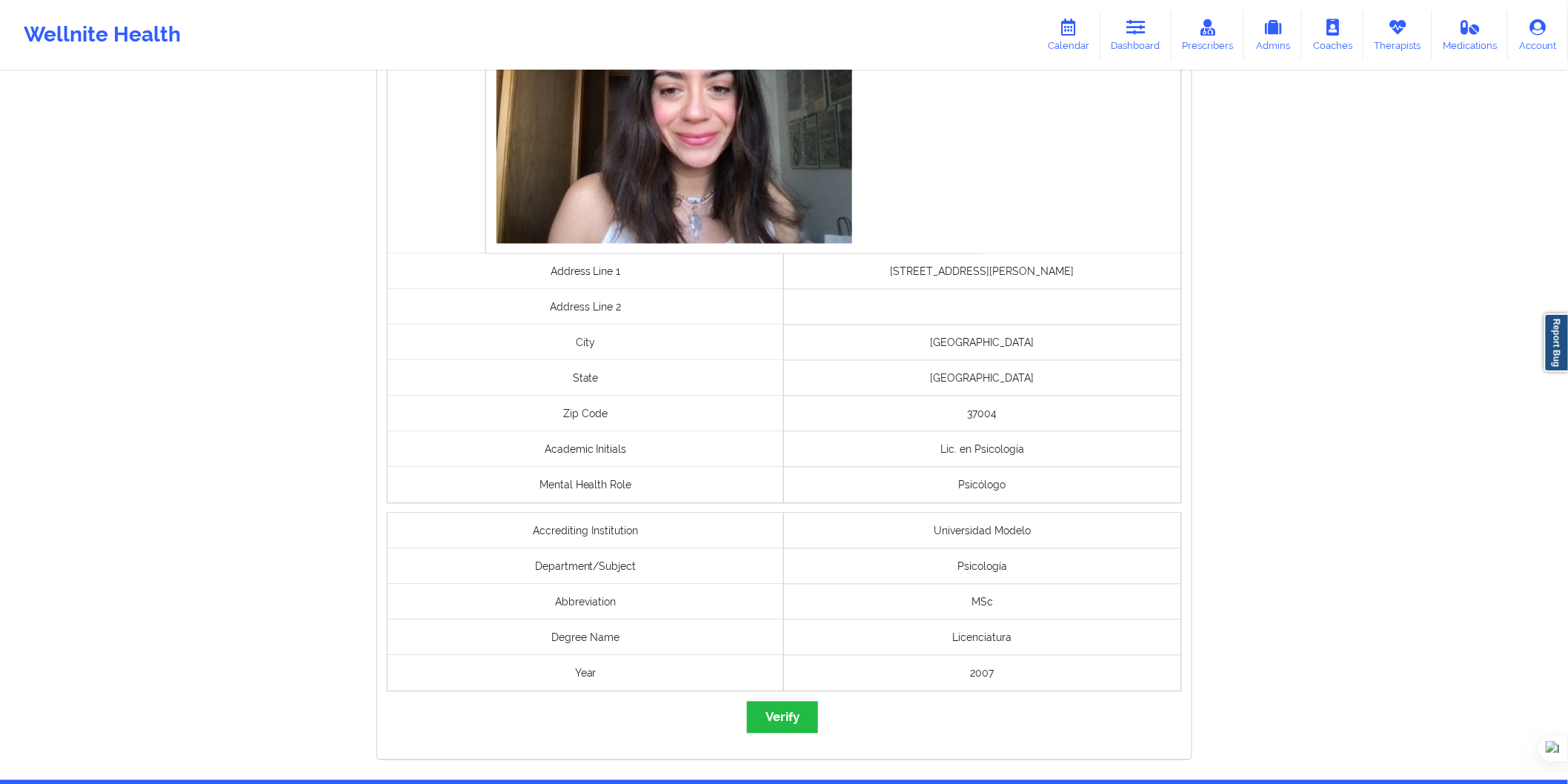
scroll to position [986, 0]
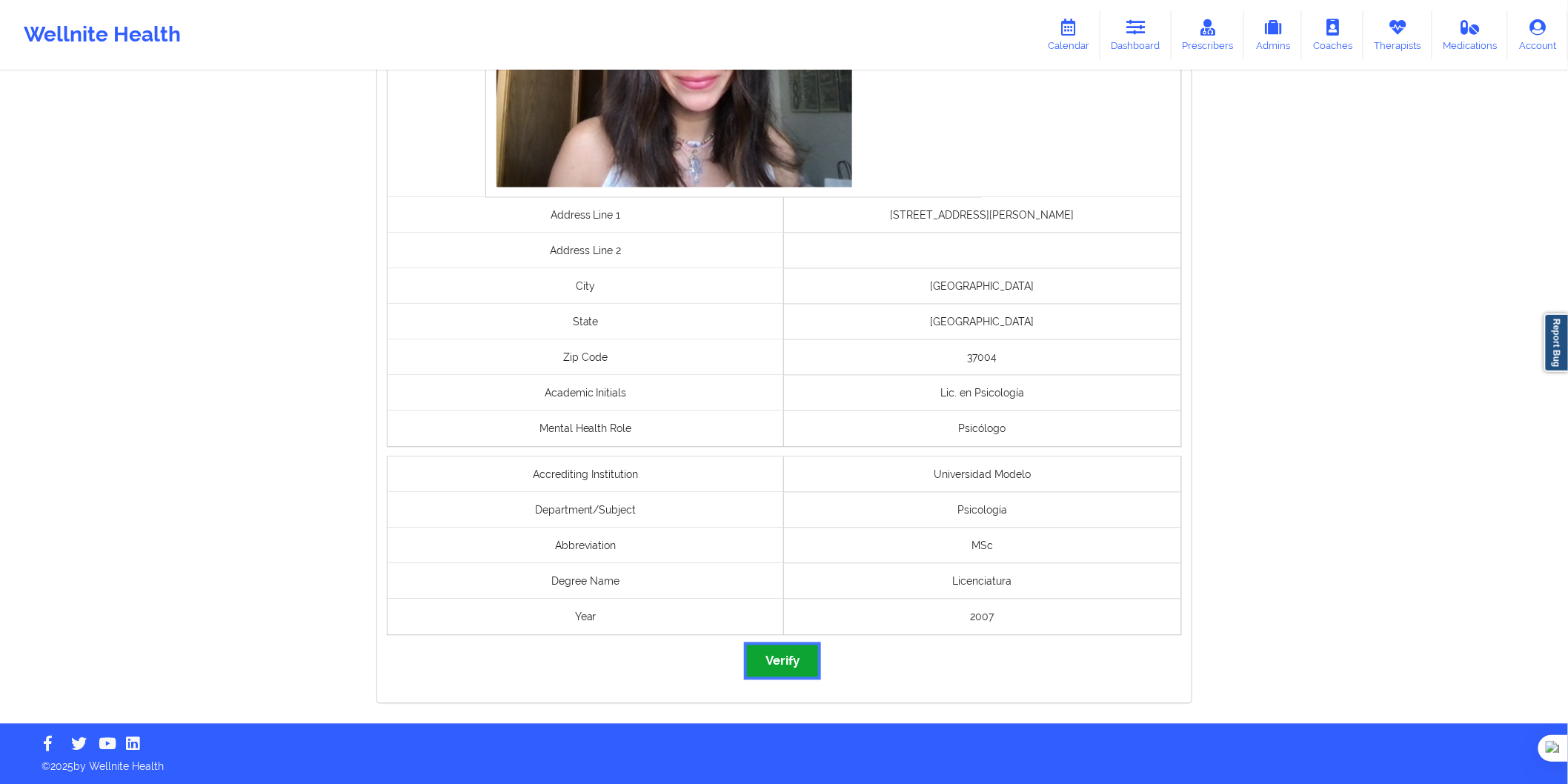
click at [784, 663] on button "Verify" at bounding box center [783, 661] width 71 height 32
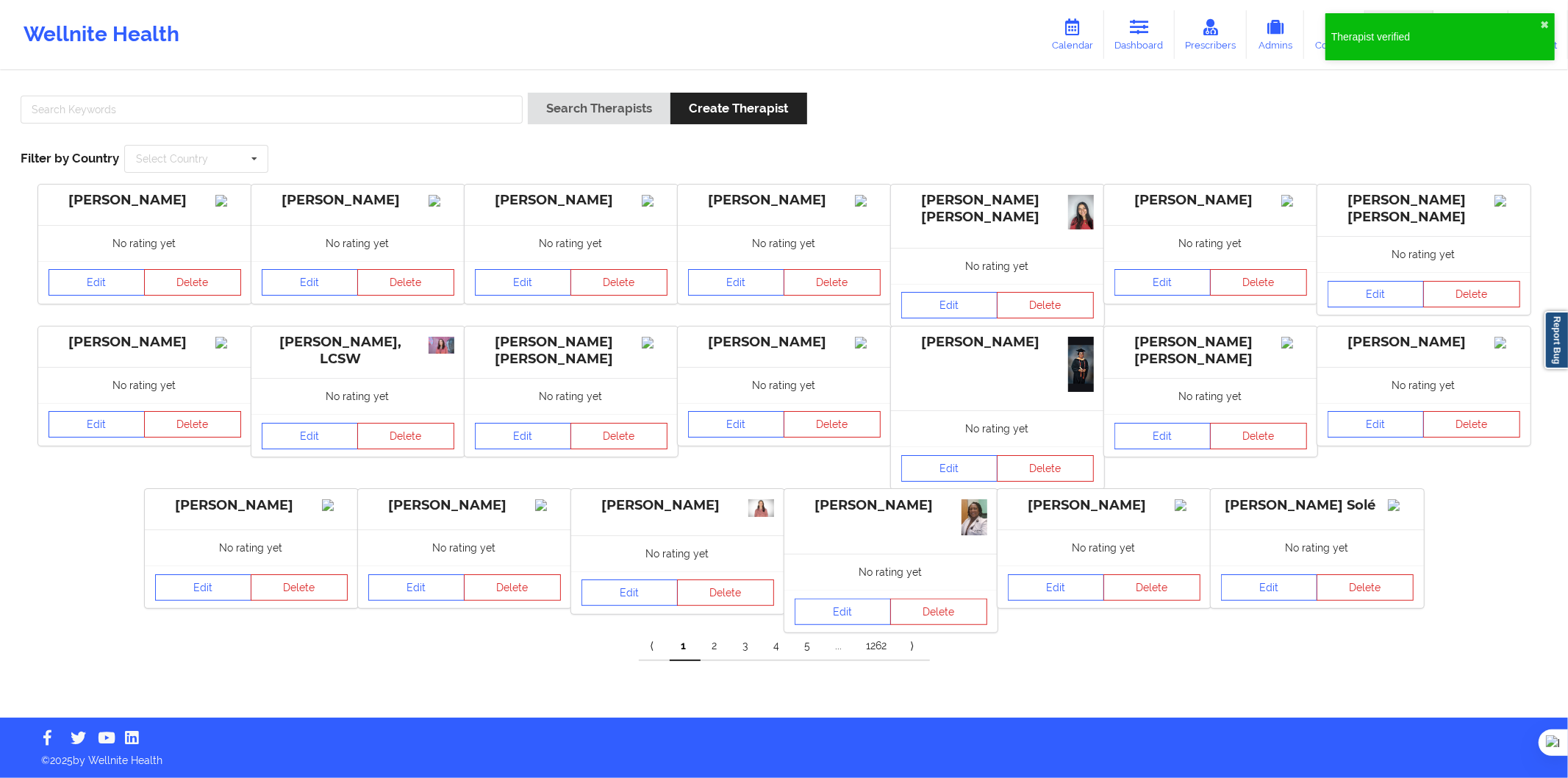
click at [299, 126] on div at bounding box center [271, 114] width 512 height 42
click at [337, 115] on input "text" at bounding box center [271, 110] width 502 height 28
paste input "Alberto Fernández Blas"
type input "Alberto Fernández Blas"
drag, startPoint x: 559, startPoint y: 121, endPoint x: 569, endPoint y: 120, distance: 10.0
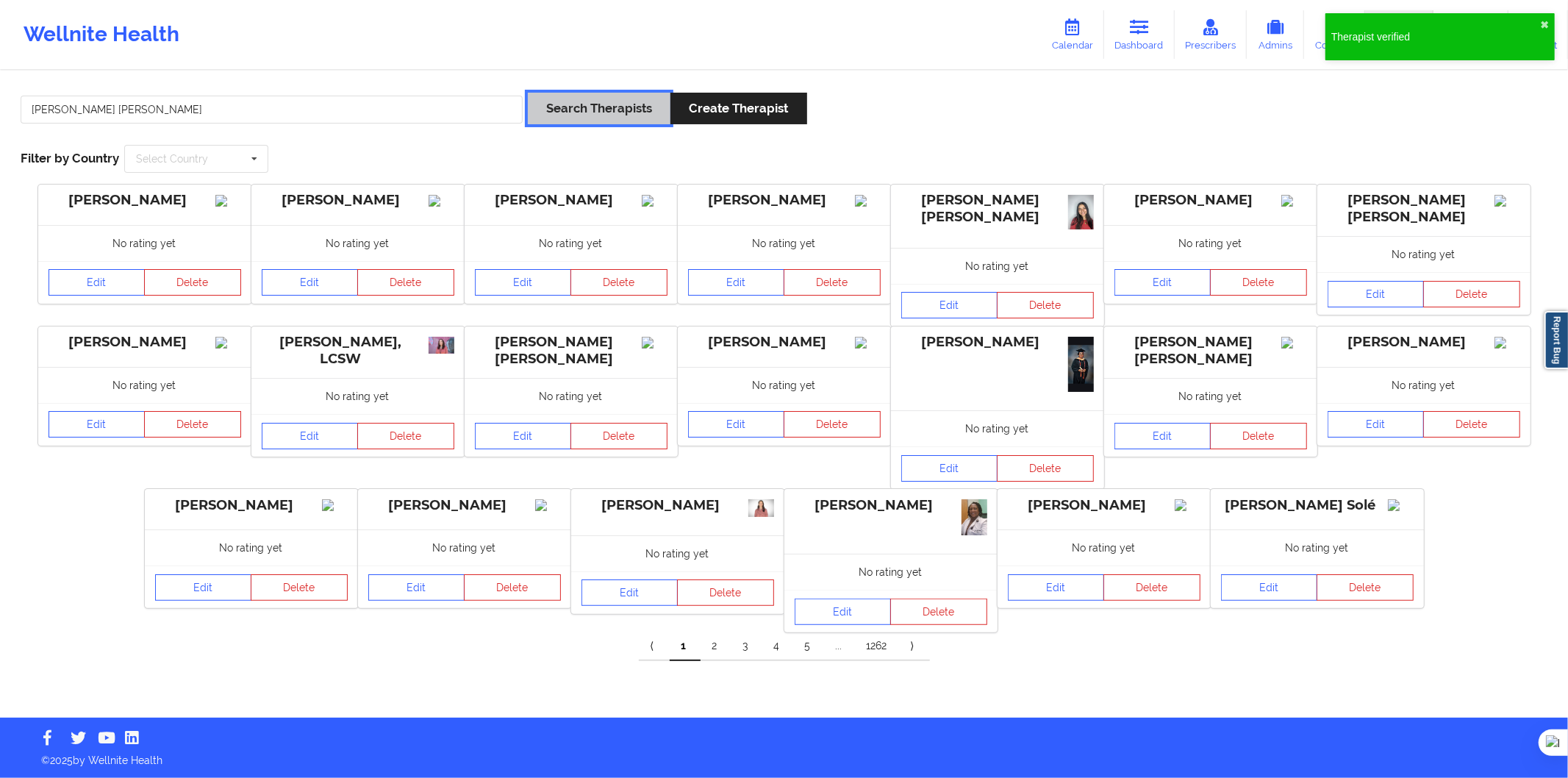
click at [561, 121] on button "Search Therapists" at bounding box center [599, 108] width 142 height 32
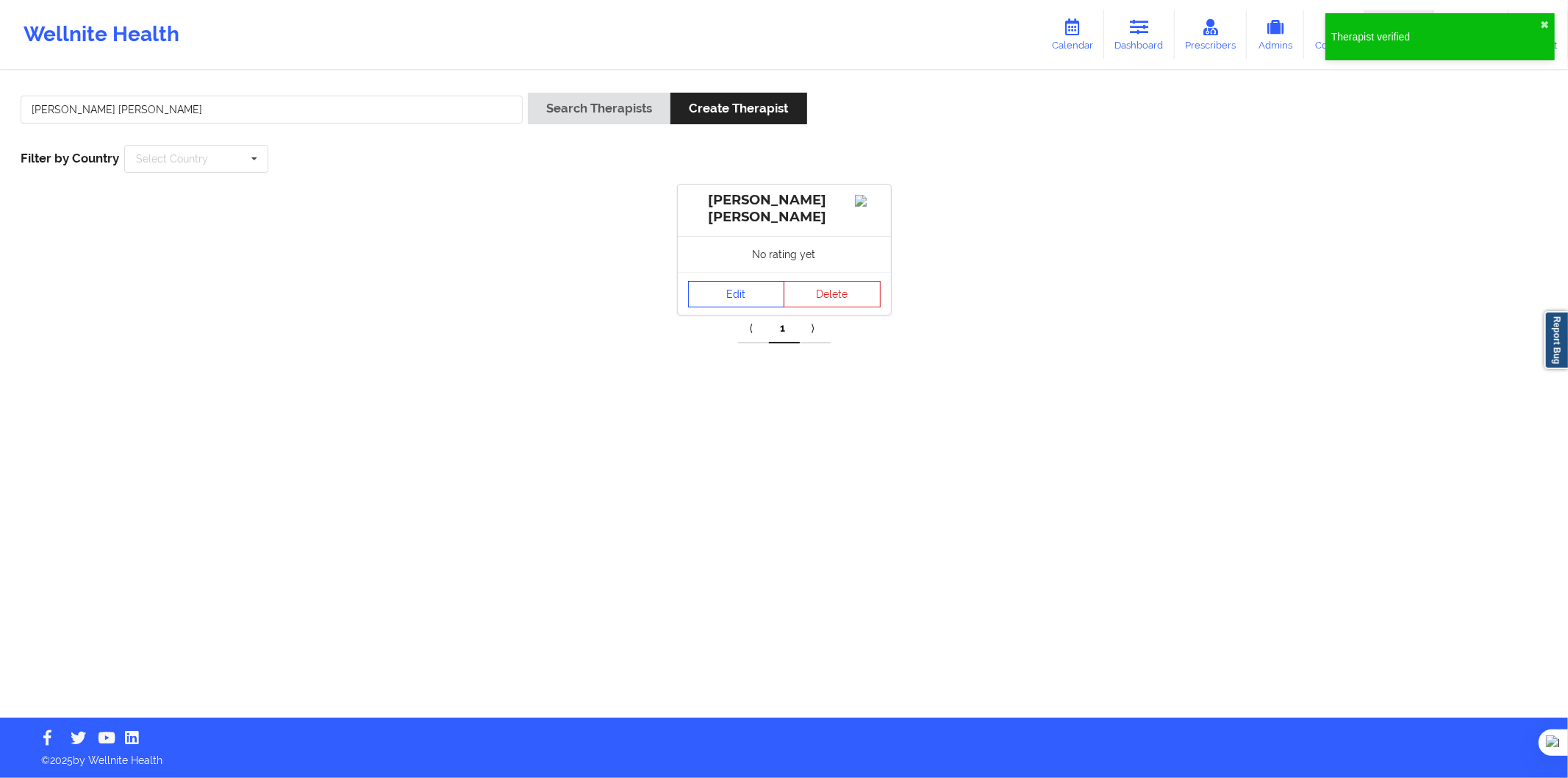
click at [722, 308] on link "Edit" at bounding box center [737, 294] width 97 height 27
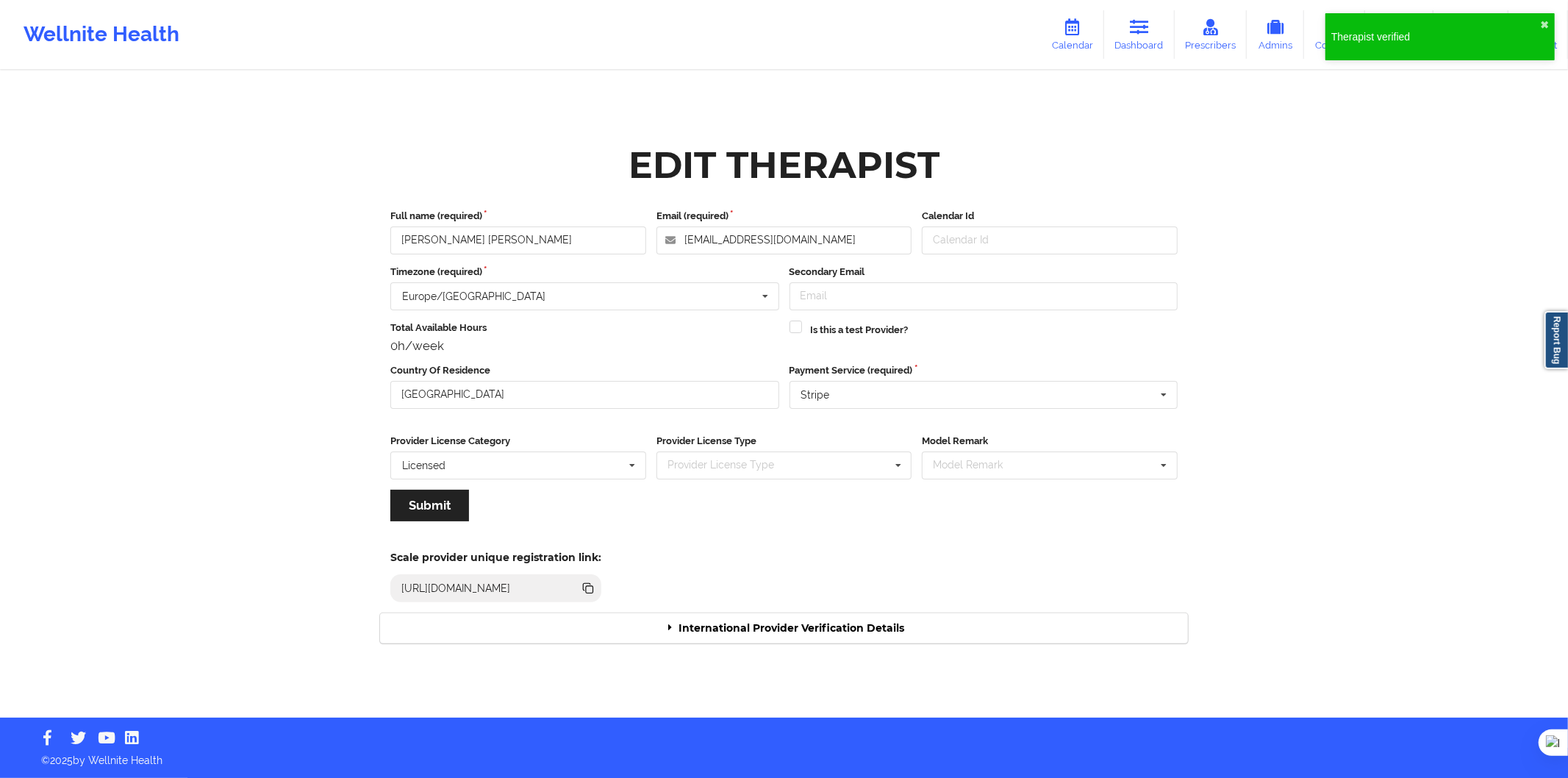
click at [902, 639] on div "International Provider Verification Details" at bounding box center [784, 628] width 808 height 30
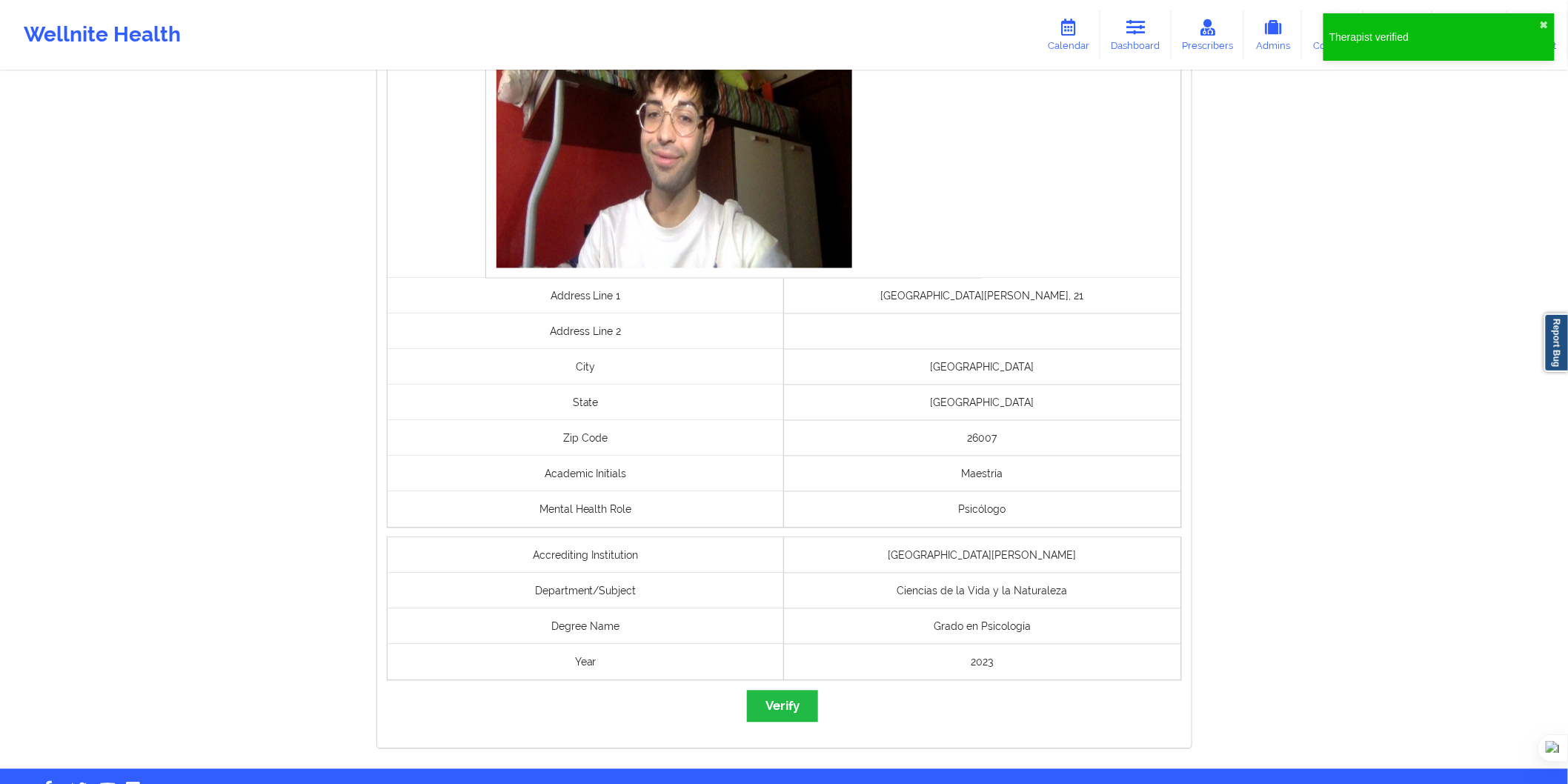
scroll to position [951, 0]
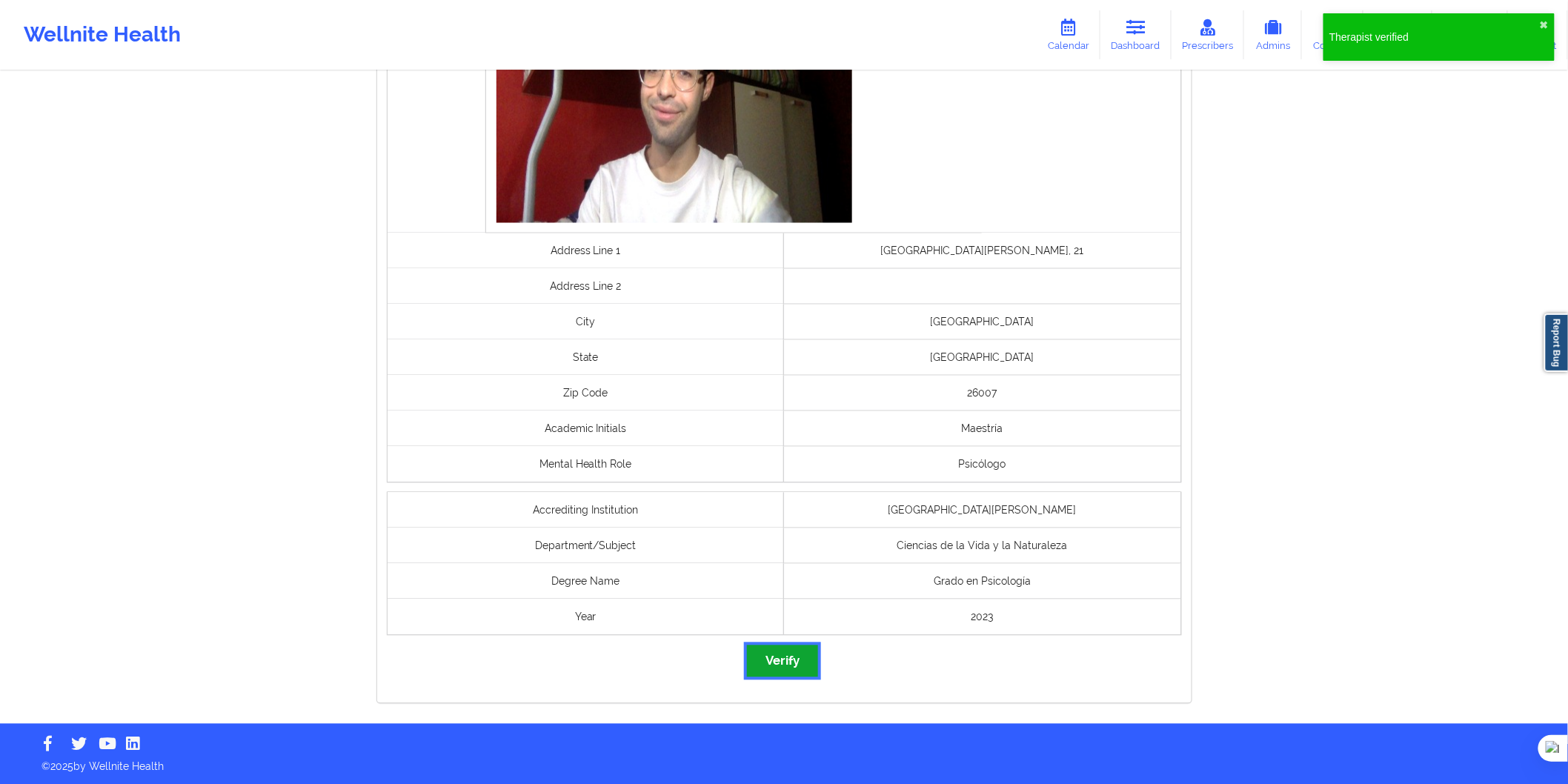
click at [772, 657] on button "Verify" at bounding box center [783, 661] width 71 height 32
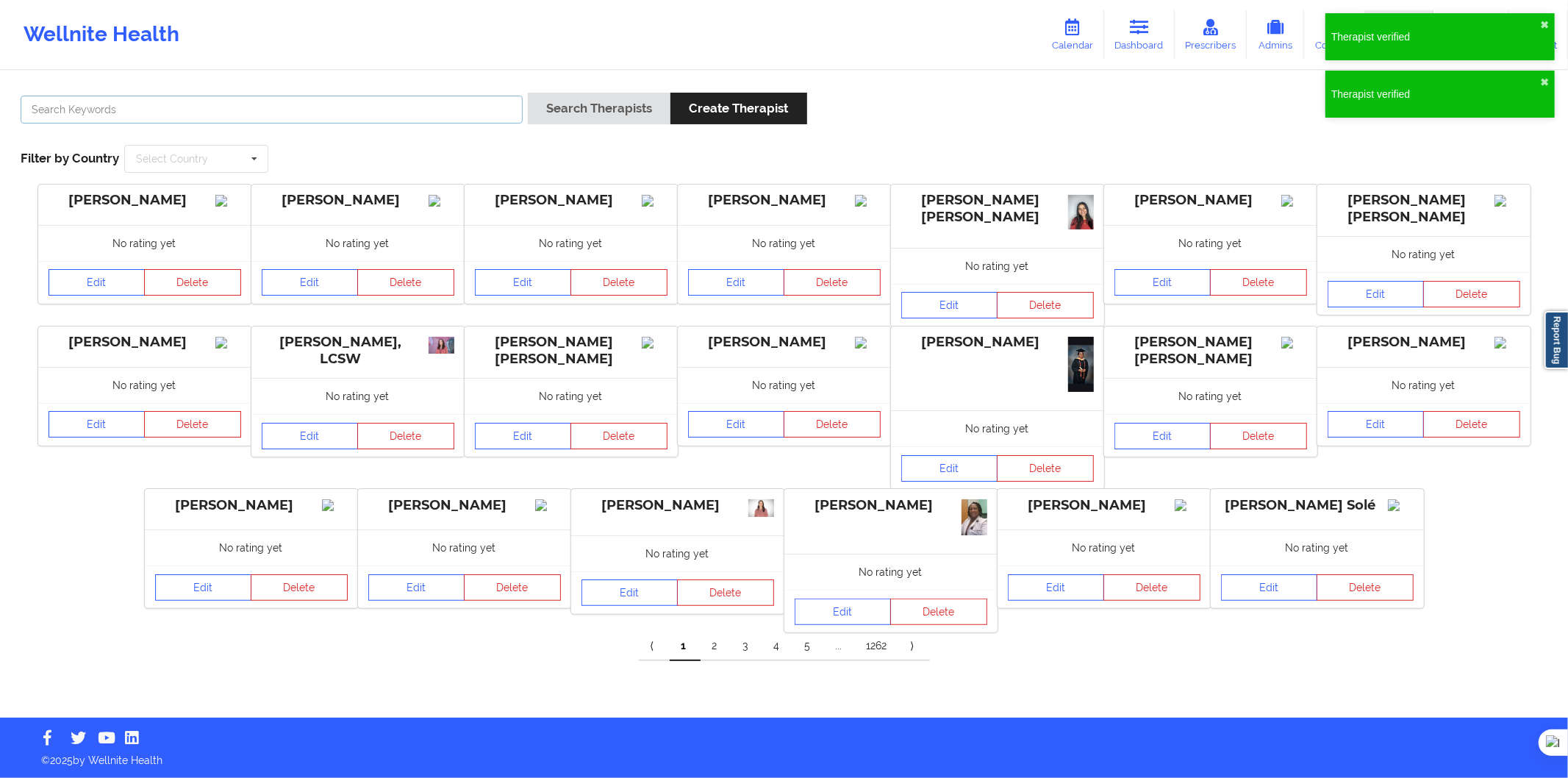
click at [228, 114] on input "text" at bounding box center [271, 110] width 502 height 28
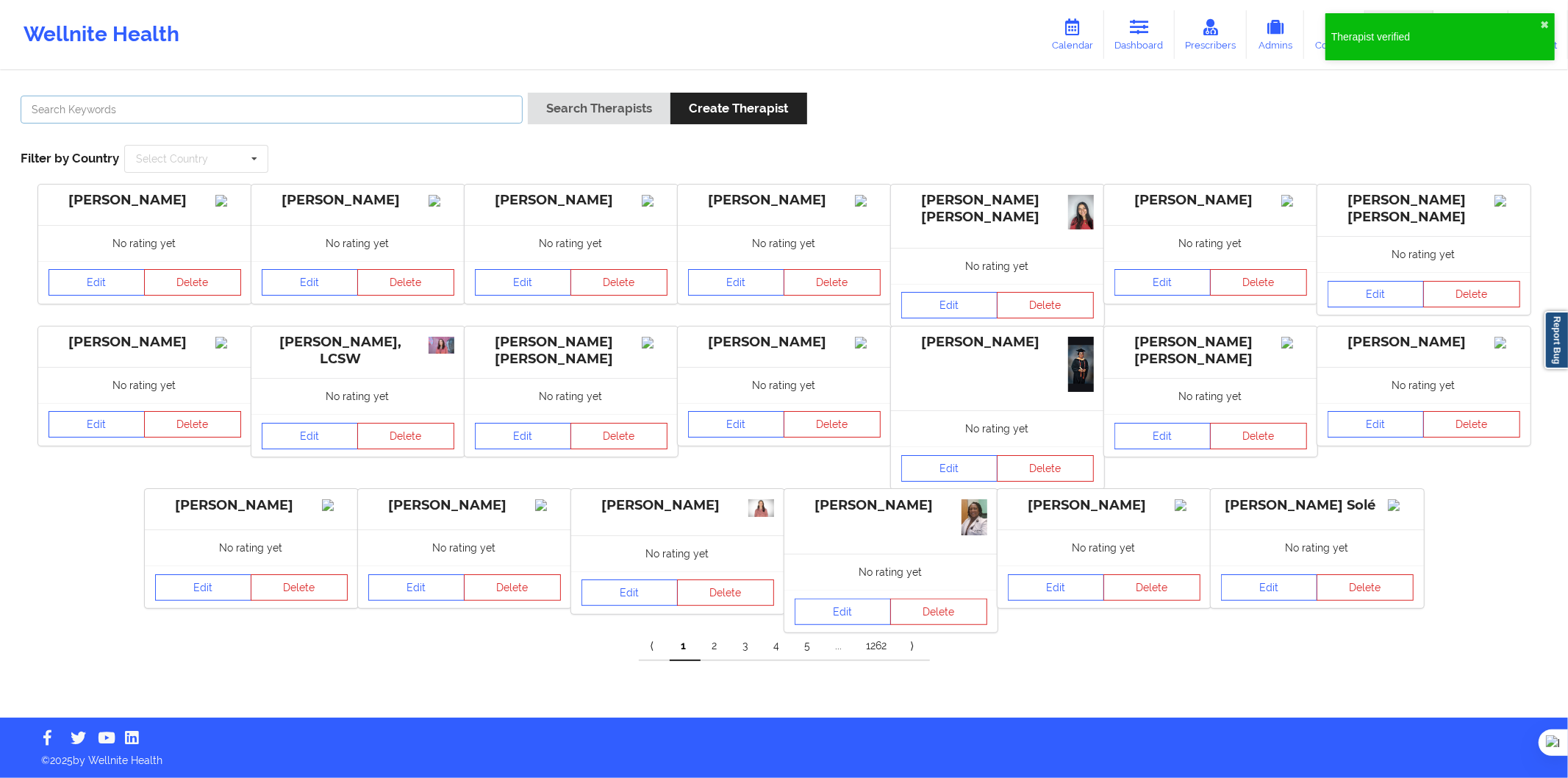
paste input "Mariana Navas"
type input "Mariana Navas"
drag, startPoint x: 579, startPoint y: 115, endPoint x: 565, endPoint y: 140, distance: 28.7
click at [581, 114] on button "Search Therapists" at bounding box center [599, 108] width 142 height 32
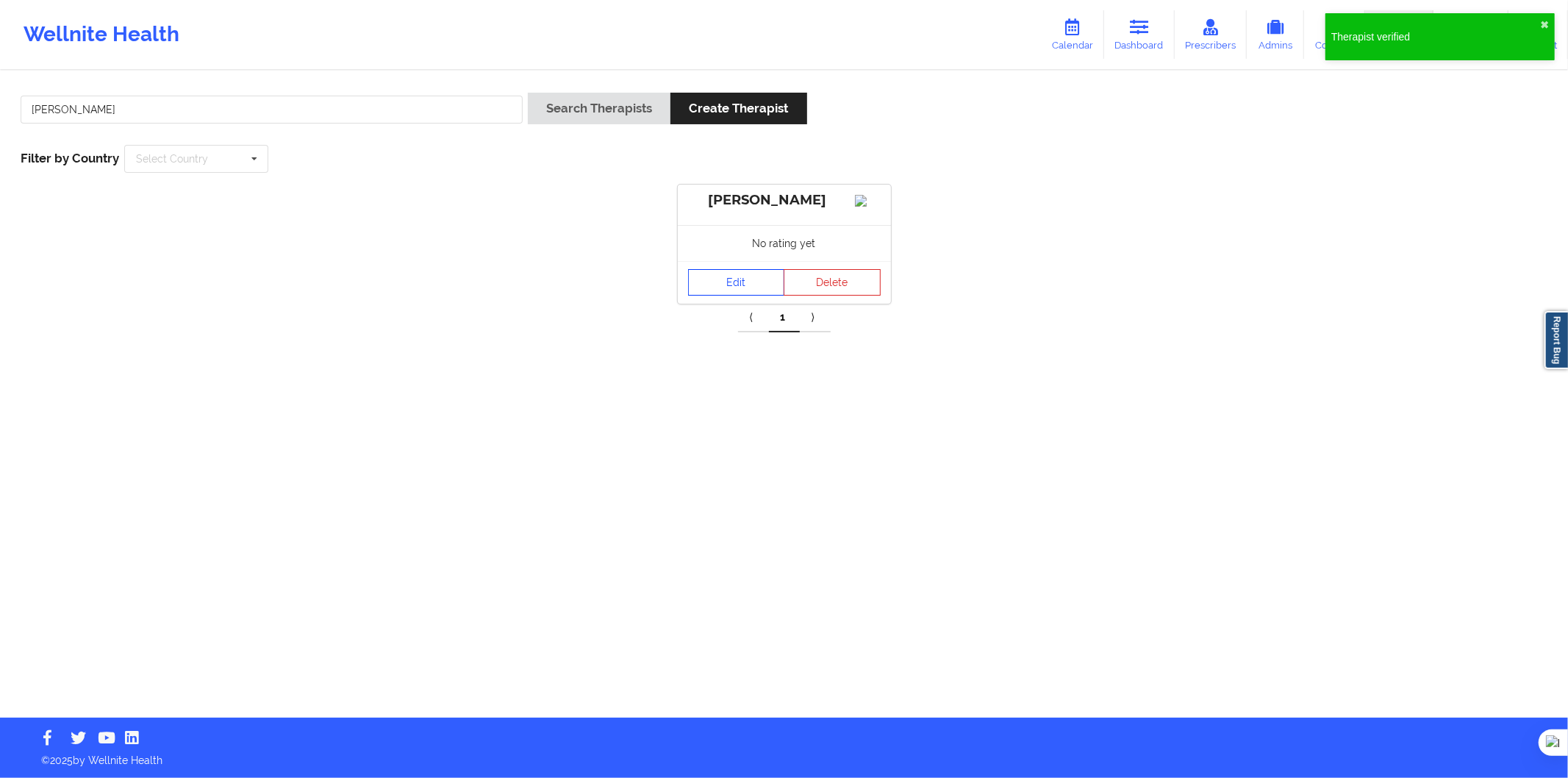
click at [717, 294] on link "Edit" at bounding box center [737, 282] width 97 height 27
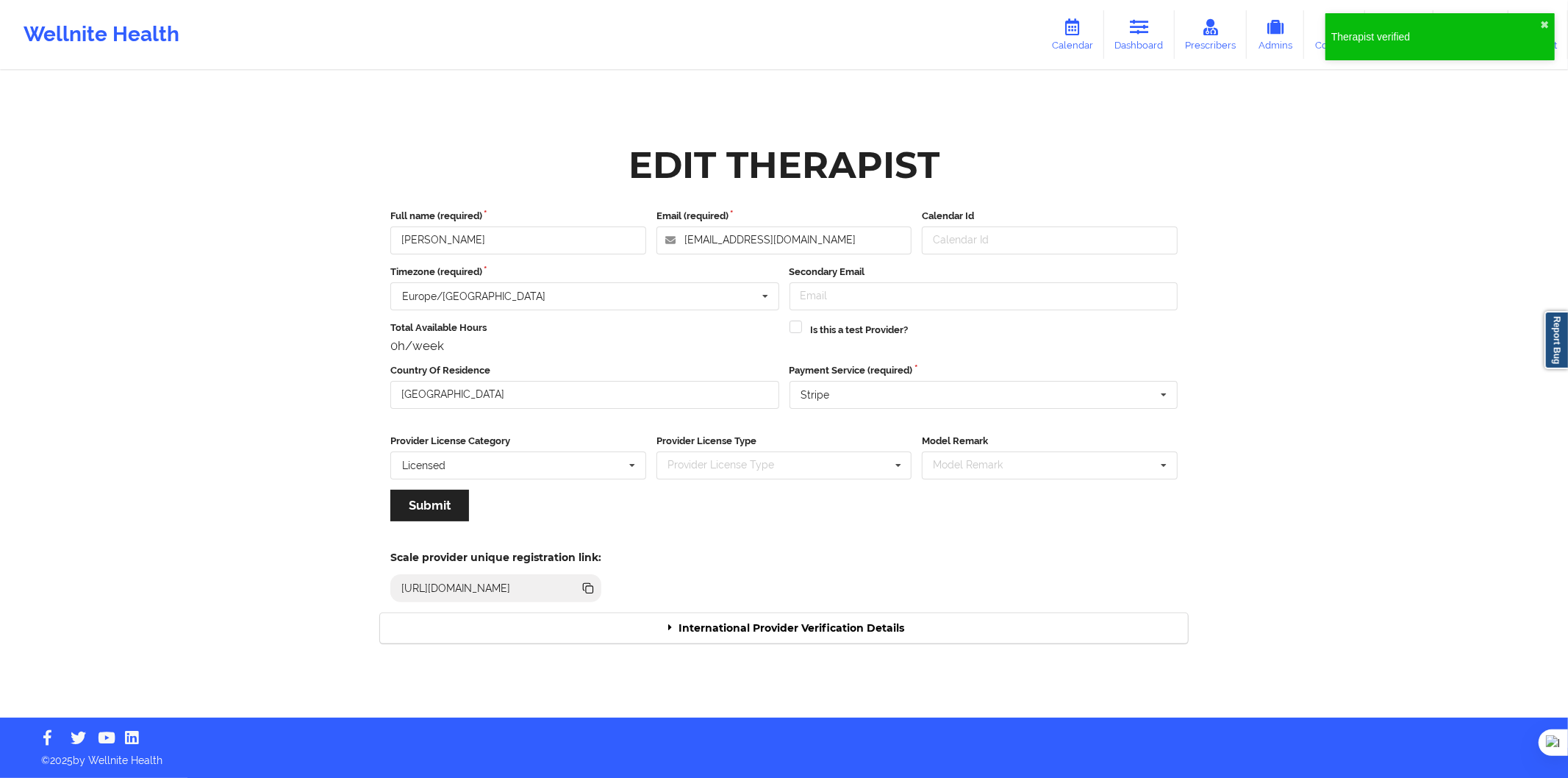
drag, startPoint x: 753, startPoint y: 633, endPoint x: 765, endPoint y: 613, distance: 23.3
click at [753, 631] on div "International Provider Verification Details" at bounding box center [784, 628] width 808 height 30
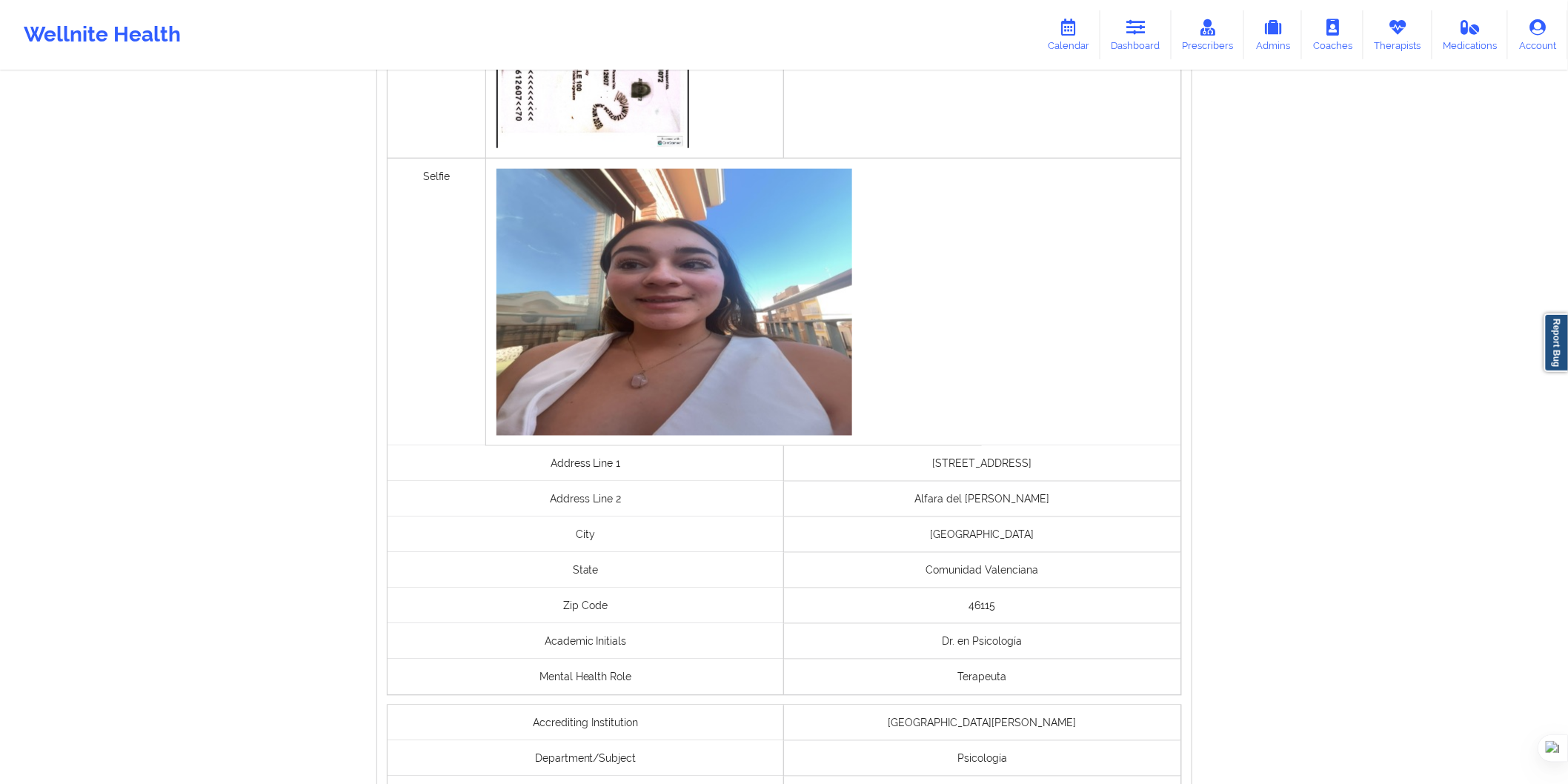
scroll to position [986, 0]
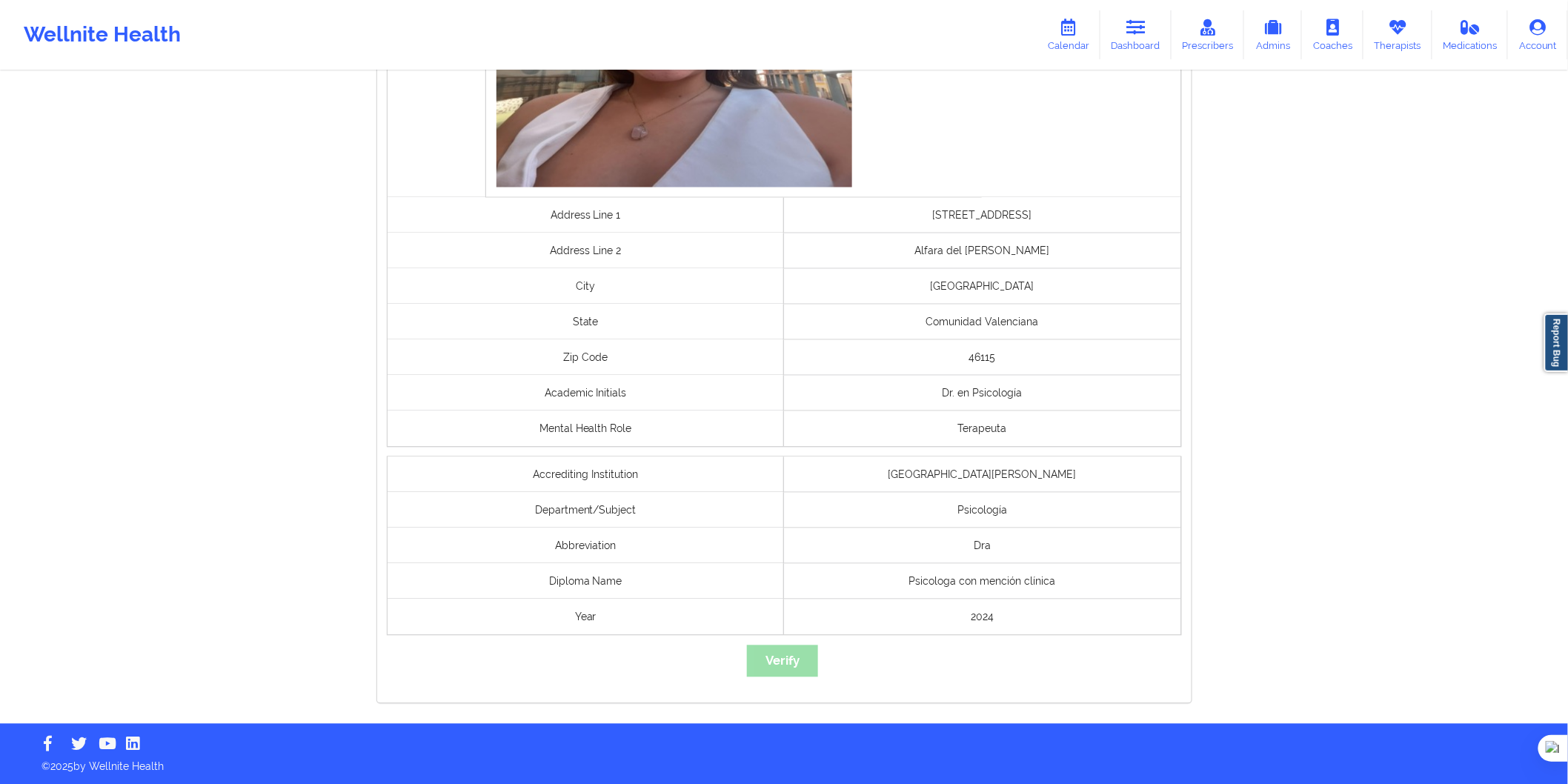
drag, startPoint x: 939, startPoint y: 222, endPoint x: 1036, endPoint y: 221, distance: 97.0
click at [1034, 221] on div "Carrer Major, 19 5A" at bounding box center [982, 216] width 398 height 36
click at [1036, 221] on div "Carrer Major, 19 5A" at bounding box center [982, 216] width 398 height 36
drag, startPoint x: 961, startPoint y: 284, endPoint x: 1014, endPoint y: 280, distance: 53.2
click at [1014, 280] on div "[GEOGRAPHIC_DATA]" at bounding box center [982, 287] width 398 height 36
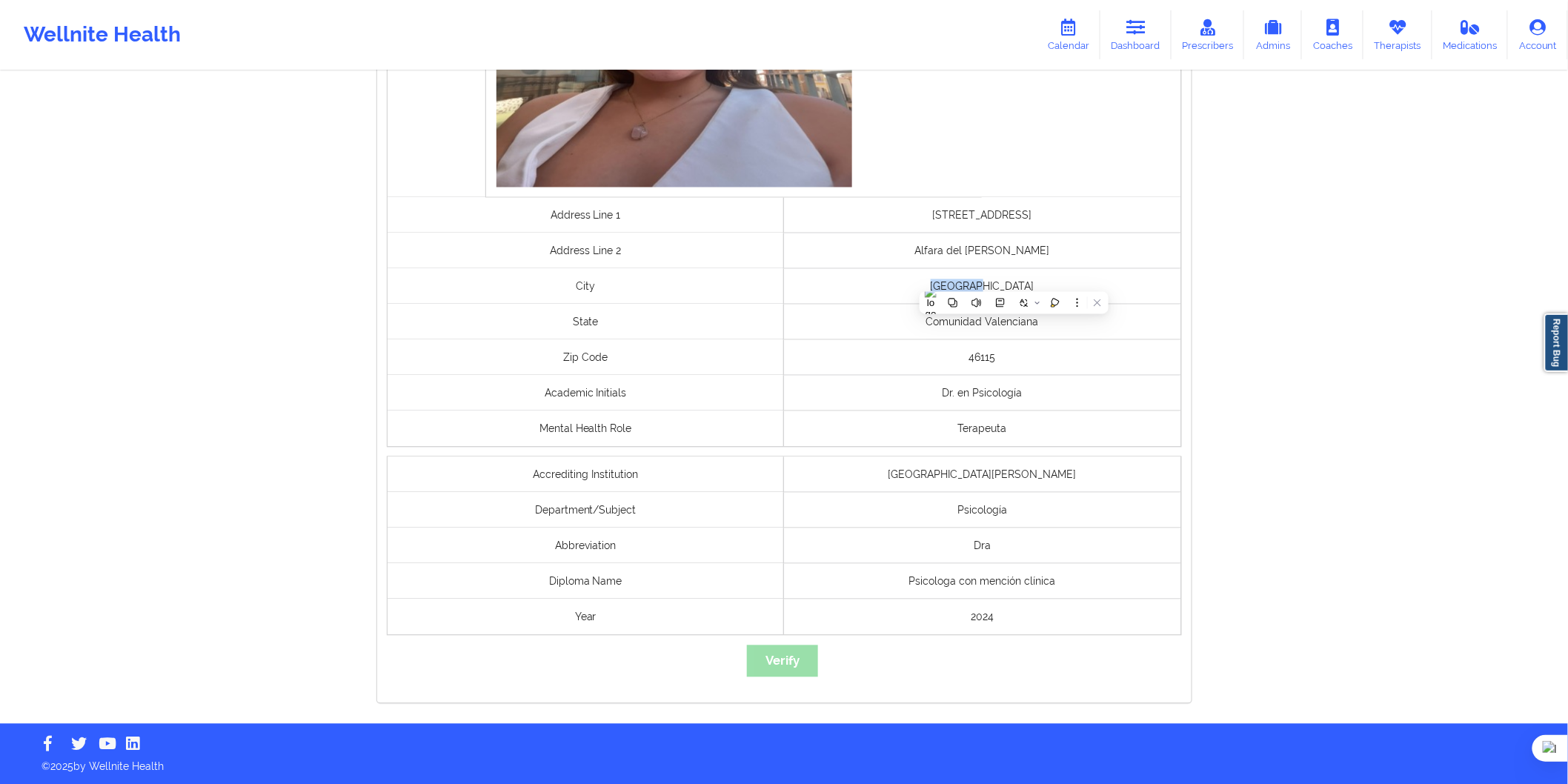
drag, startPoint x: 928, startPoint y: 311, endPoint x: 1051, endPoint y: 320, distance: 123.3
click at [1050, 349] on div "46115" at bounding box center [982, 358] width 398 height 36
drag, startPoint x: 924, startPoint y: 574, endPoint x: 1069, endPoint y: 576, distance: 145.0
click at [1060, 577] on div "Psicologa con mención clínica" at bounding box center [982, 582] width 398 height 36
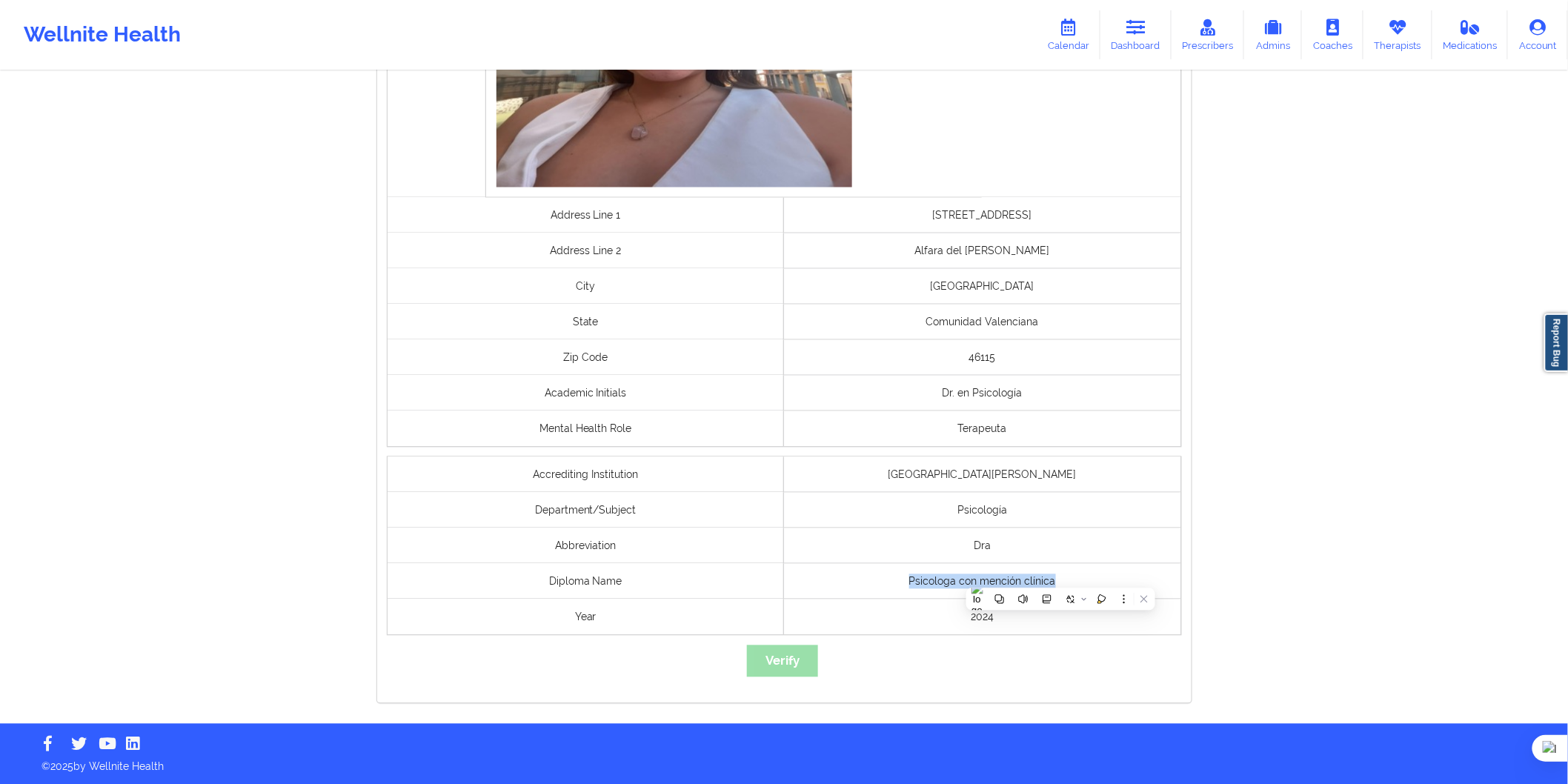
click at [1070, 576] on div "Psicologa con mención clínica" at bounding box center [982, 582] width 398 height 36
drag, startPoint x: 1035, startPoint y: 227, endPoint x: 875, endPoint y: 224, distance: 160.0
click at [871, 224] on div "Carrer Major, 19 5A" at bounding box center [982, 216] width 398 height 36
click at [922, 236] on div "Alfara del Patriarca" at bounding box center [982, 251] width 398 height 36
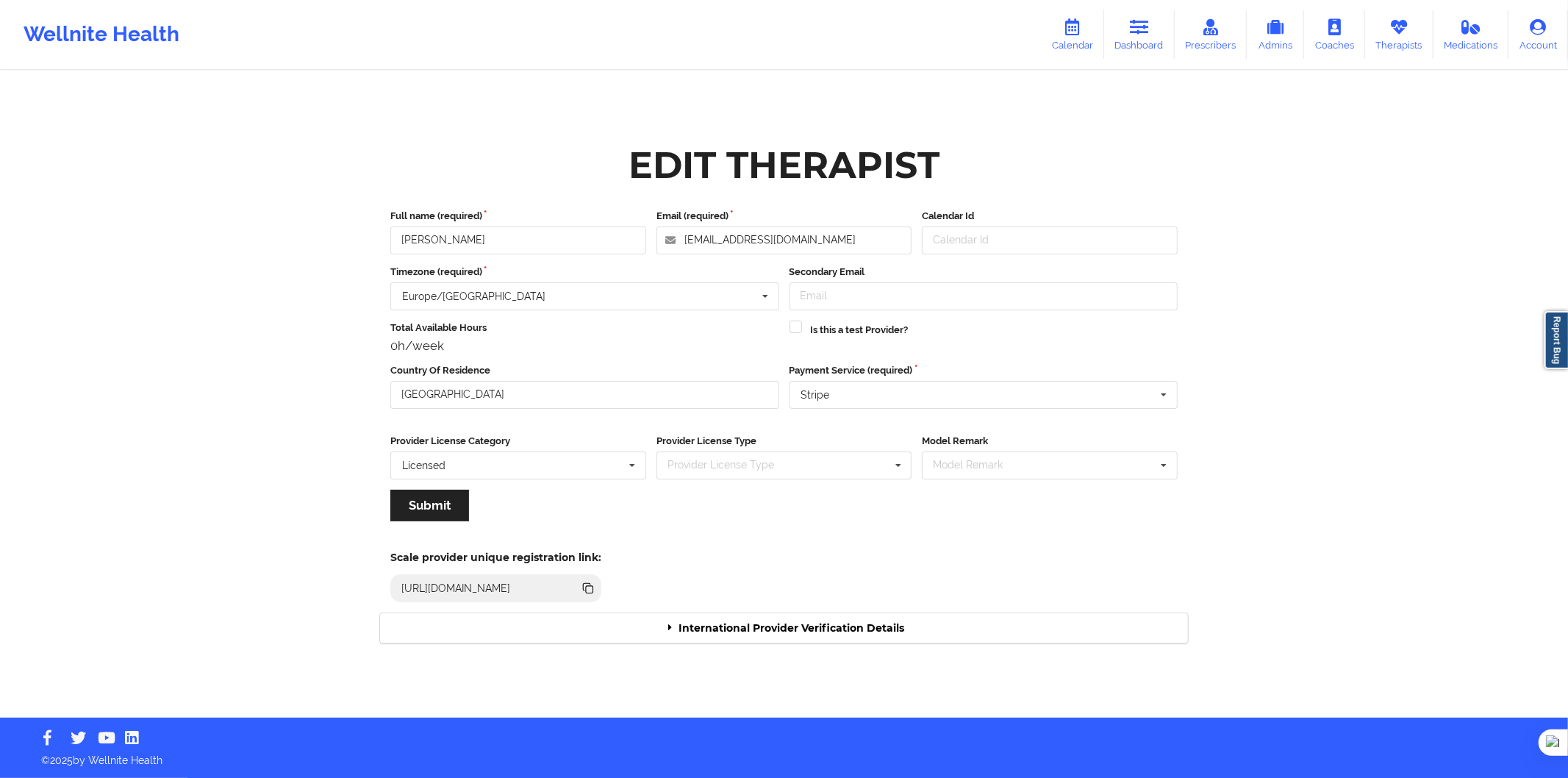
click at [655, 628] on div "International Provider Verification Details" at bounding box center [784, 628] width 808 height 30
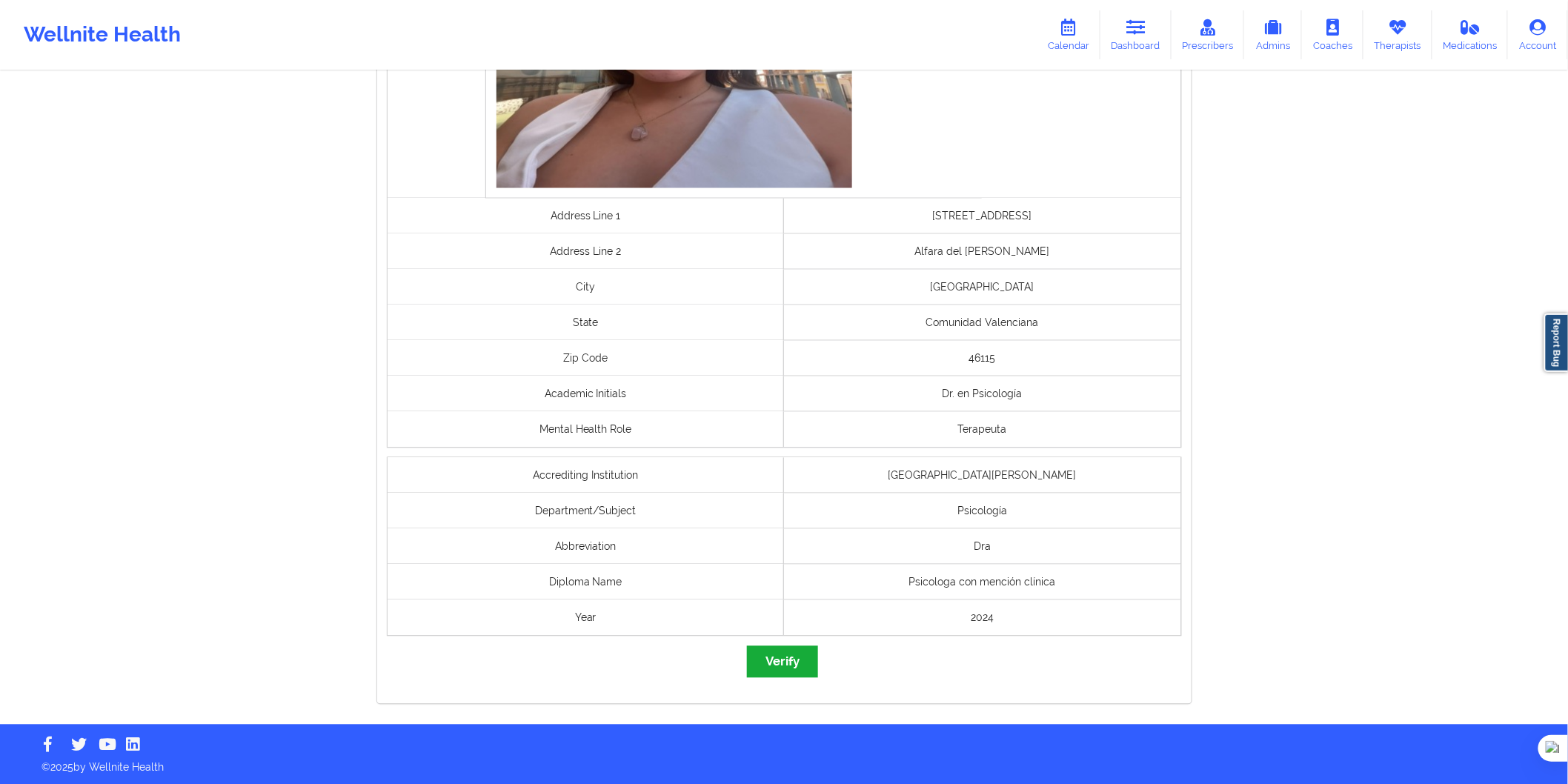
scroll to position [986, 0]
click at [802, 654] on button "Verify" at bounding box center [783, 661] width 71 height 32
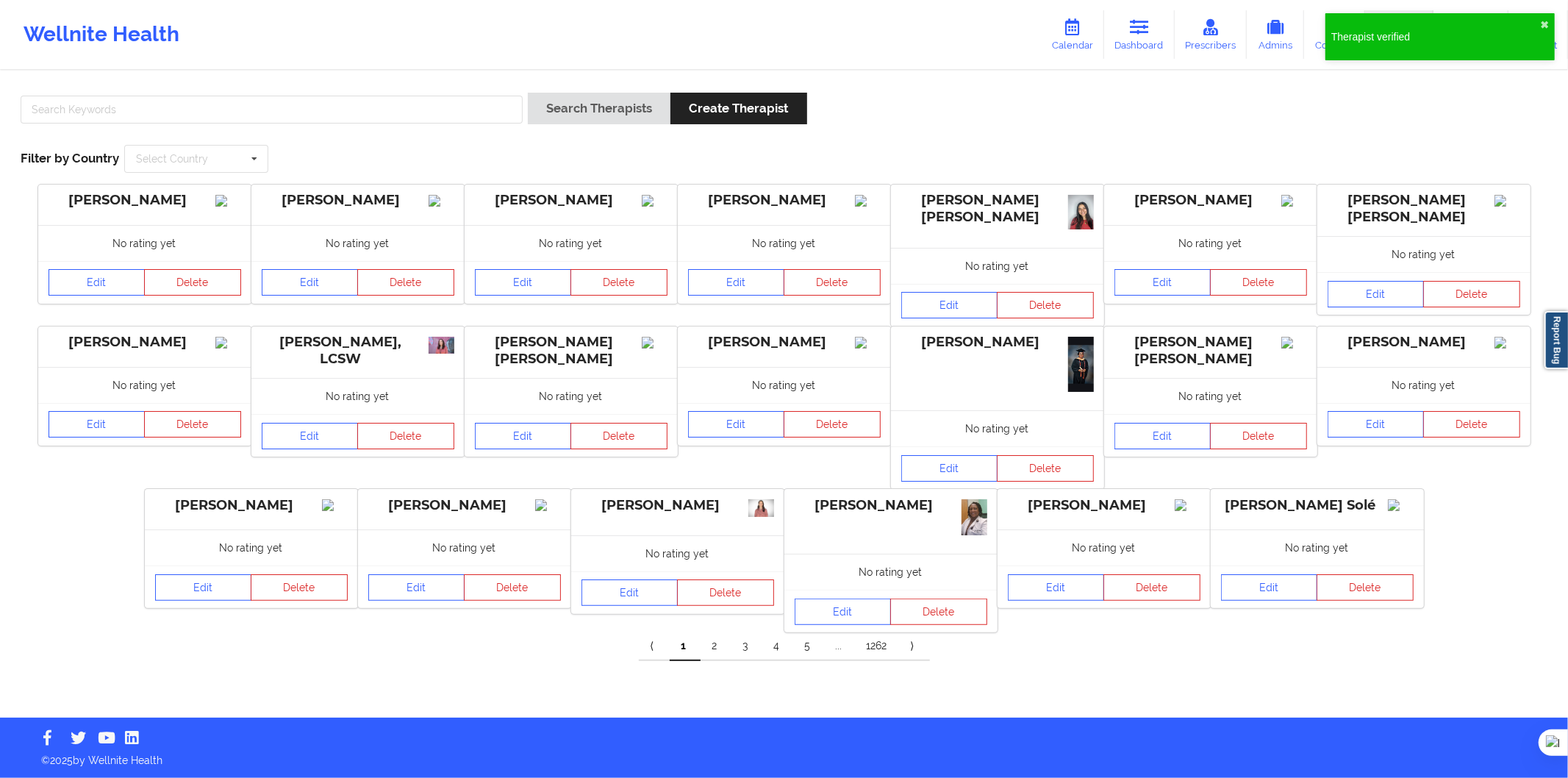
click at [288, 93] on div at bounding box center [271, 114] width 512 height 42
click at [443, 114] on input "text" at bounding box center [271, 110] width 502 height 28
paste input "Nebreda Beorlegui María"
type input "Nebreda Beorlegui María"
drag, startPoint x: 546, startPoint y: 118, endPoint x: 578, endPoint y: 119, distance: 32.0
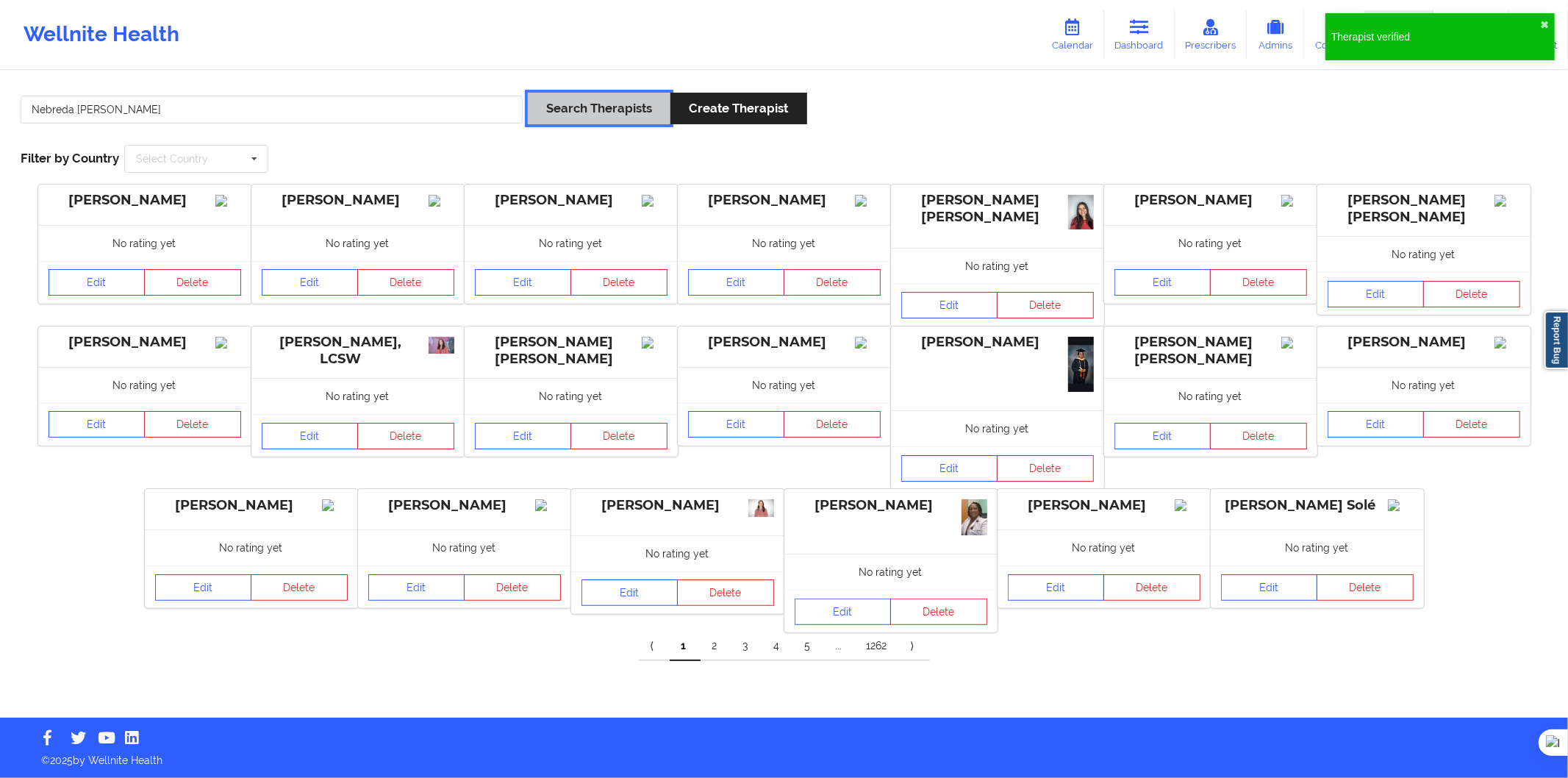
click at [546, 117] on button "Search Therapists" at bounding box center [599, 108] width 142 height 32
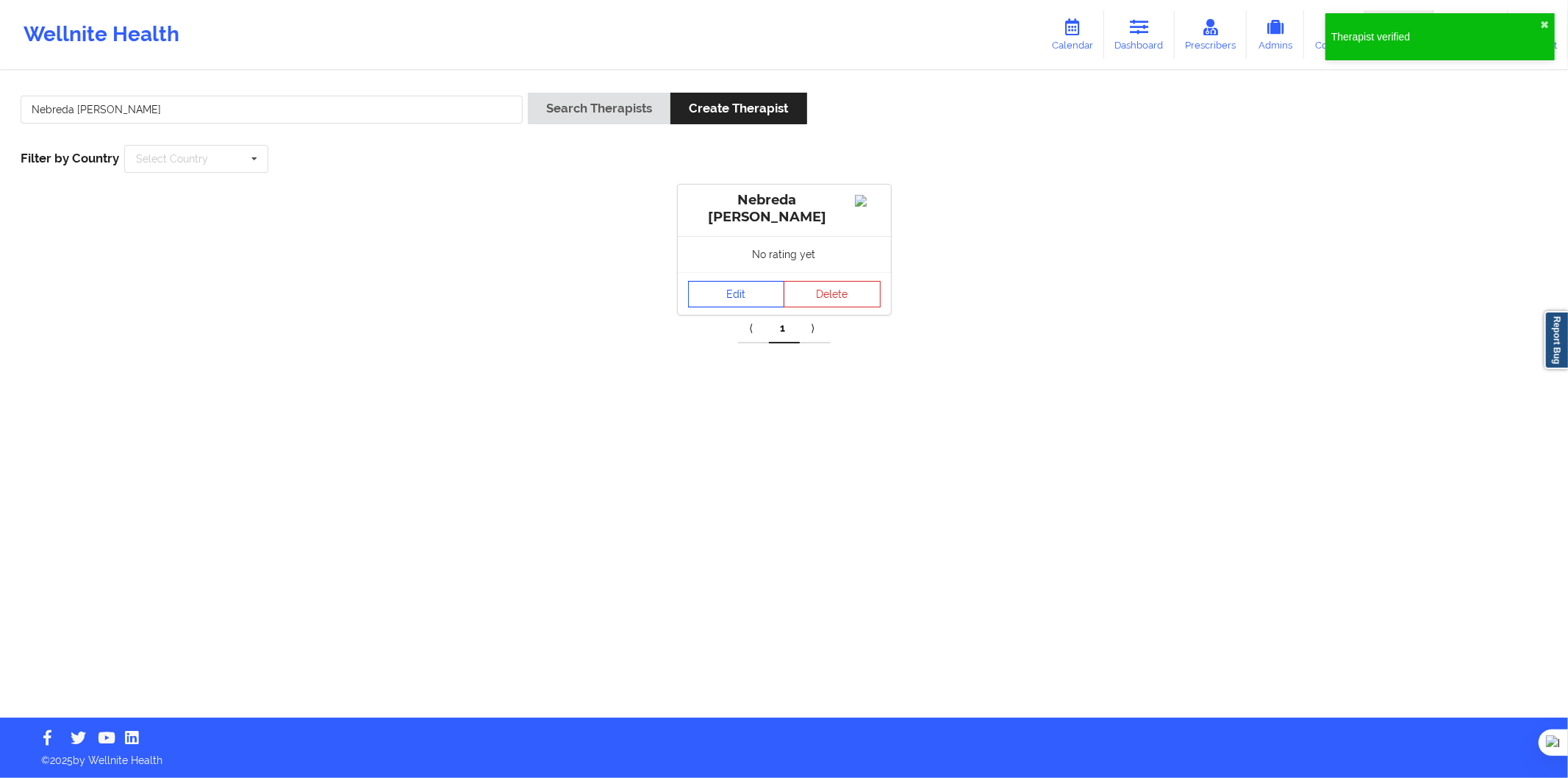
click at [717, 298] on link "Edit" at bounding box center [737, 294] width 97 height 27
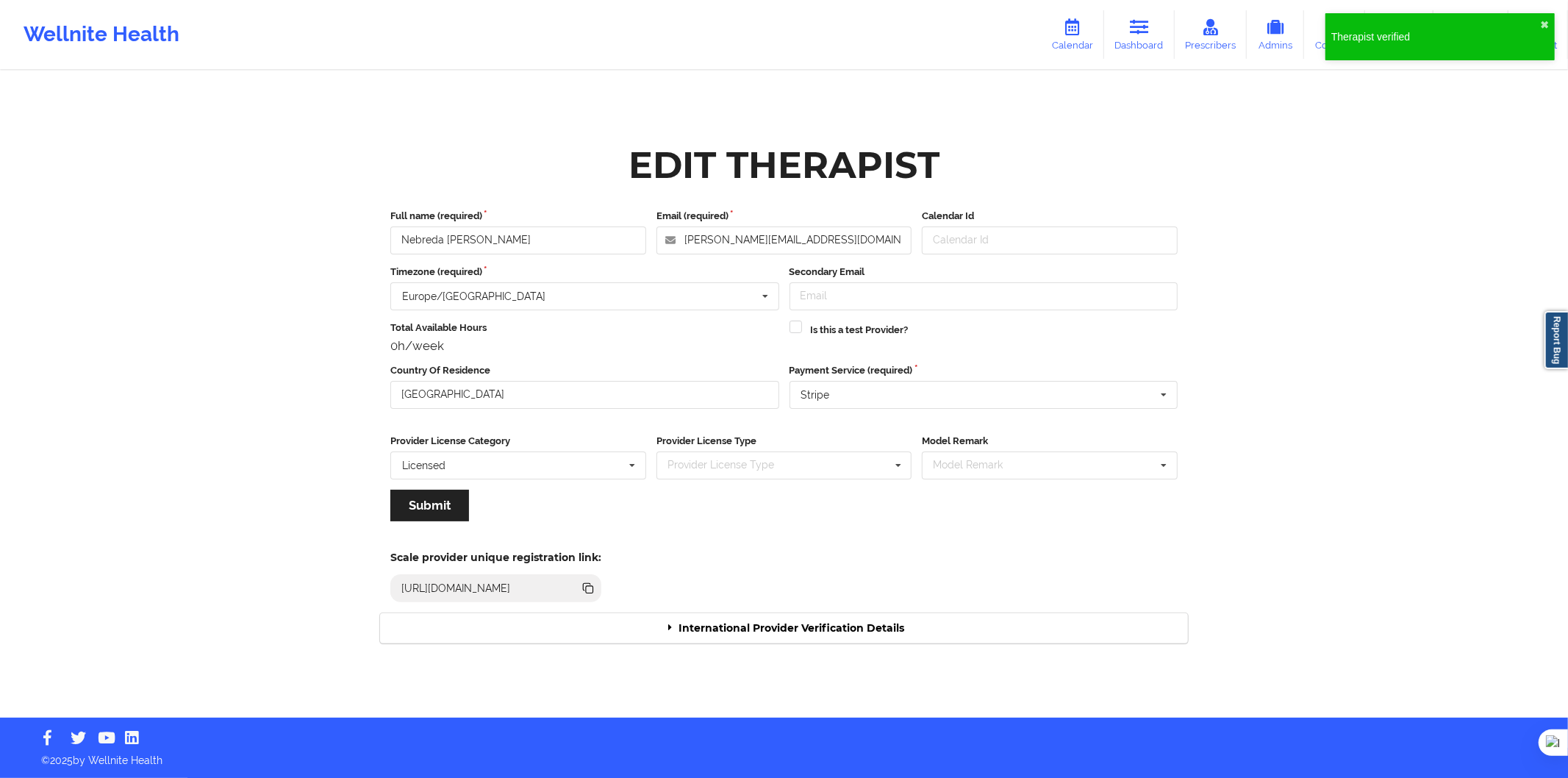
click at [765, 636] on div "International Provider Verification Details" at bounding box center [784, 628] width 808 height 30
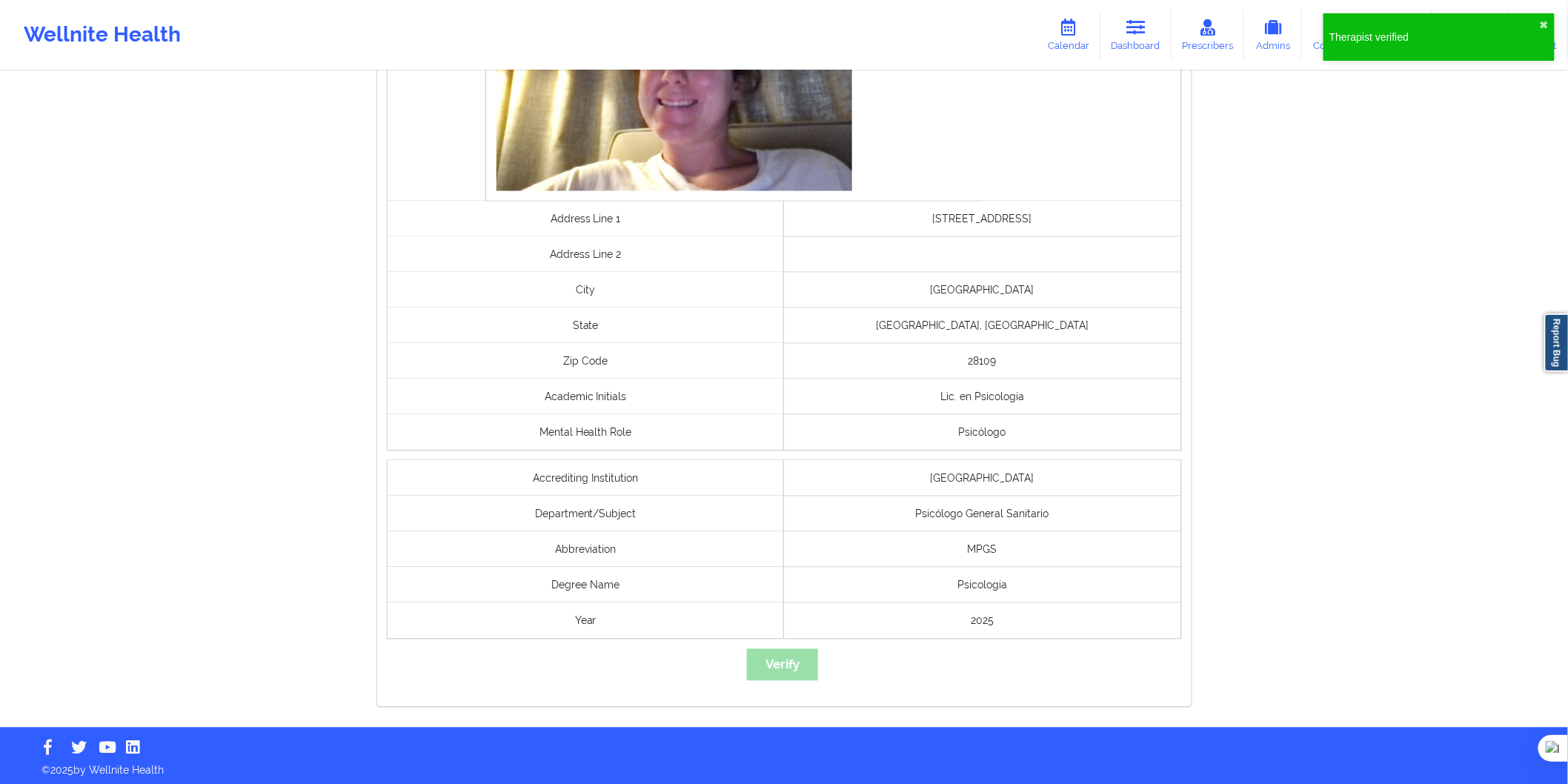
scroll to position [986, 0]
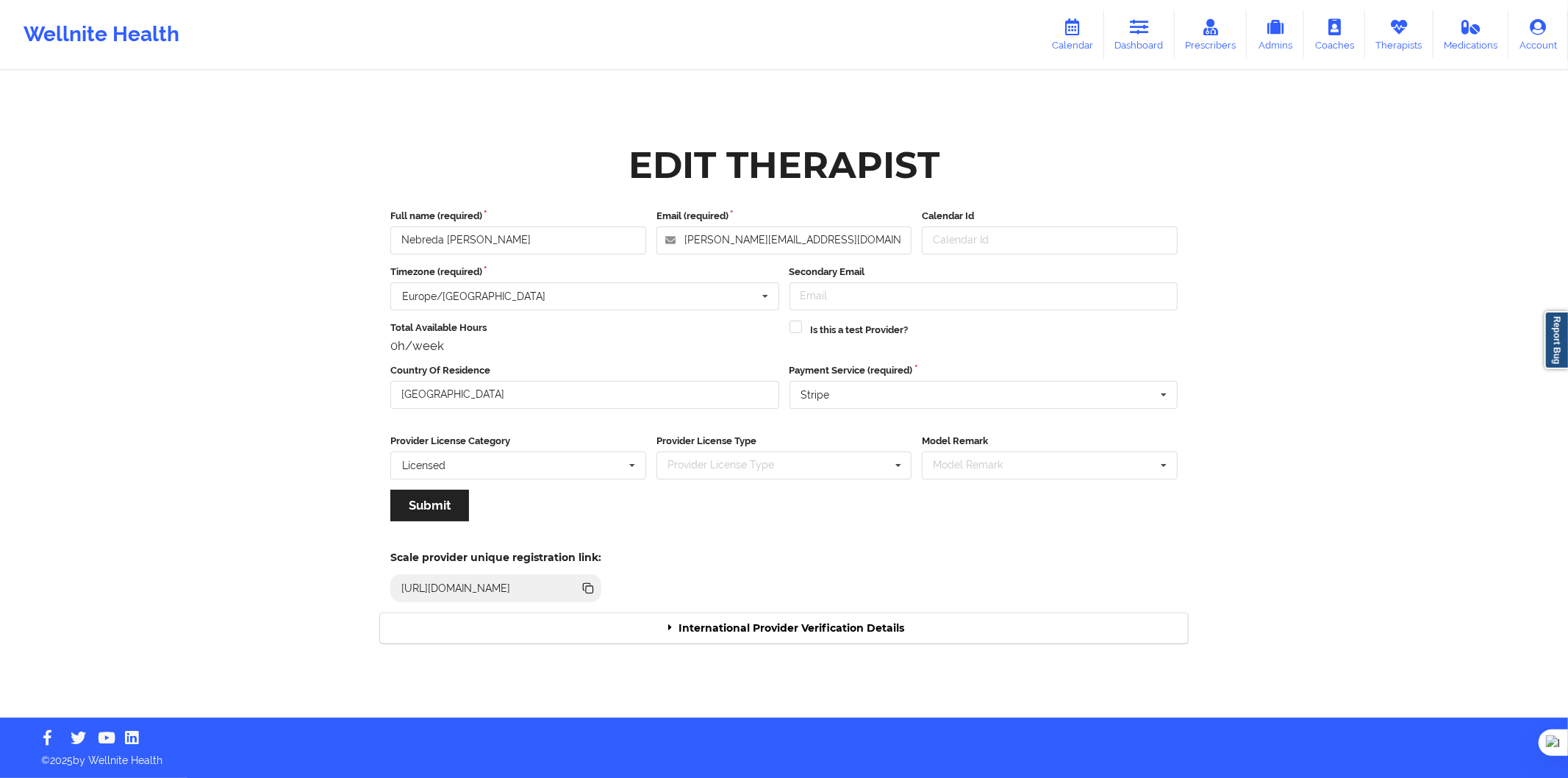
click at [790, 639] on div "International Provider Verification Details" at bounding box center [784, 628] width 808 height 30
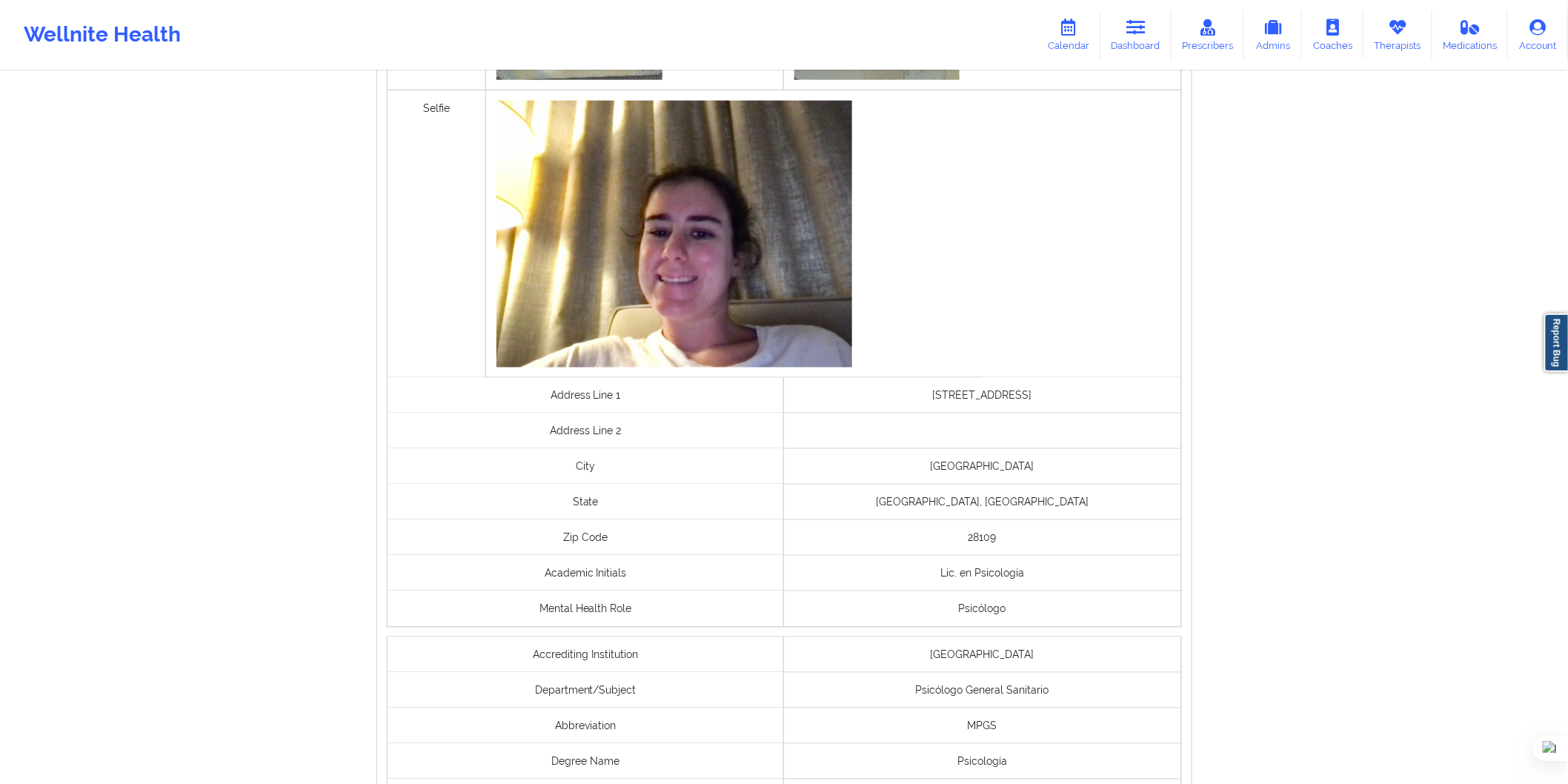
scroll to position [986, 0]
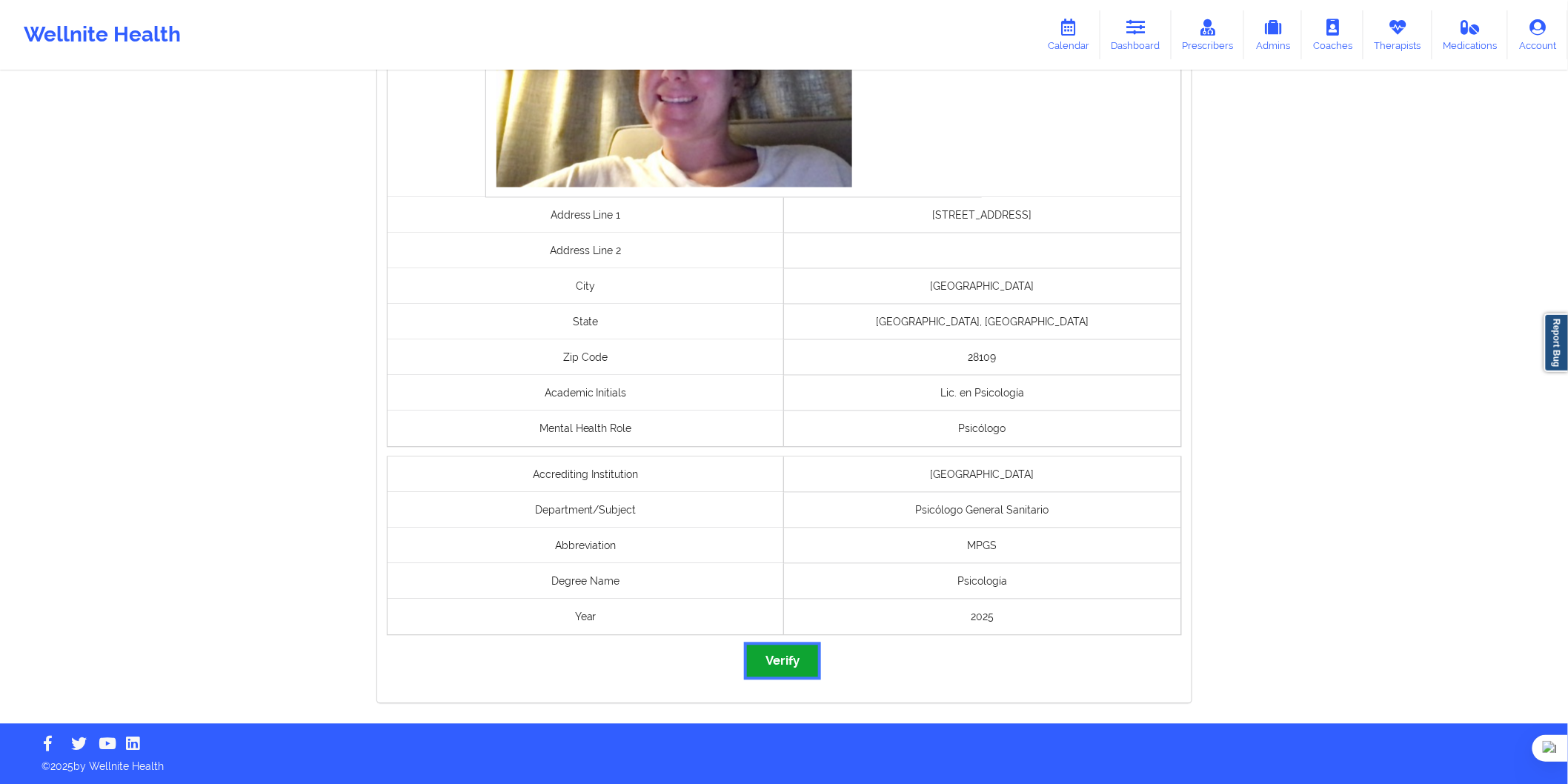
click at [790, 657] on button "Verify" at bounding box center [783, 661] width 71 height 32
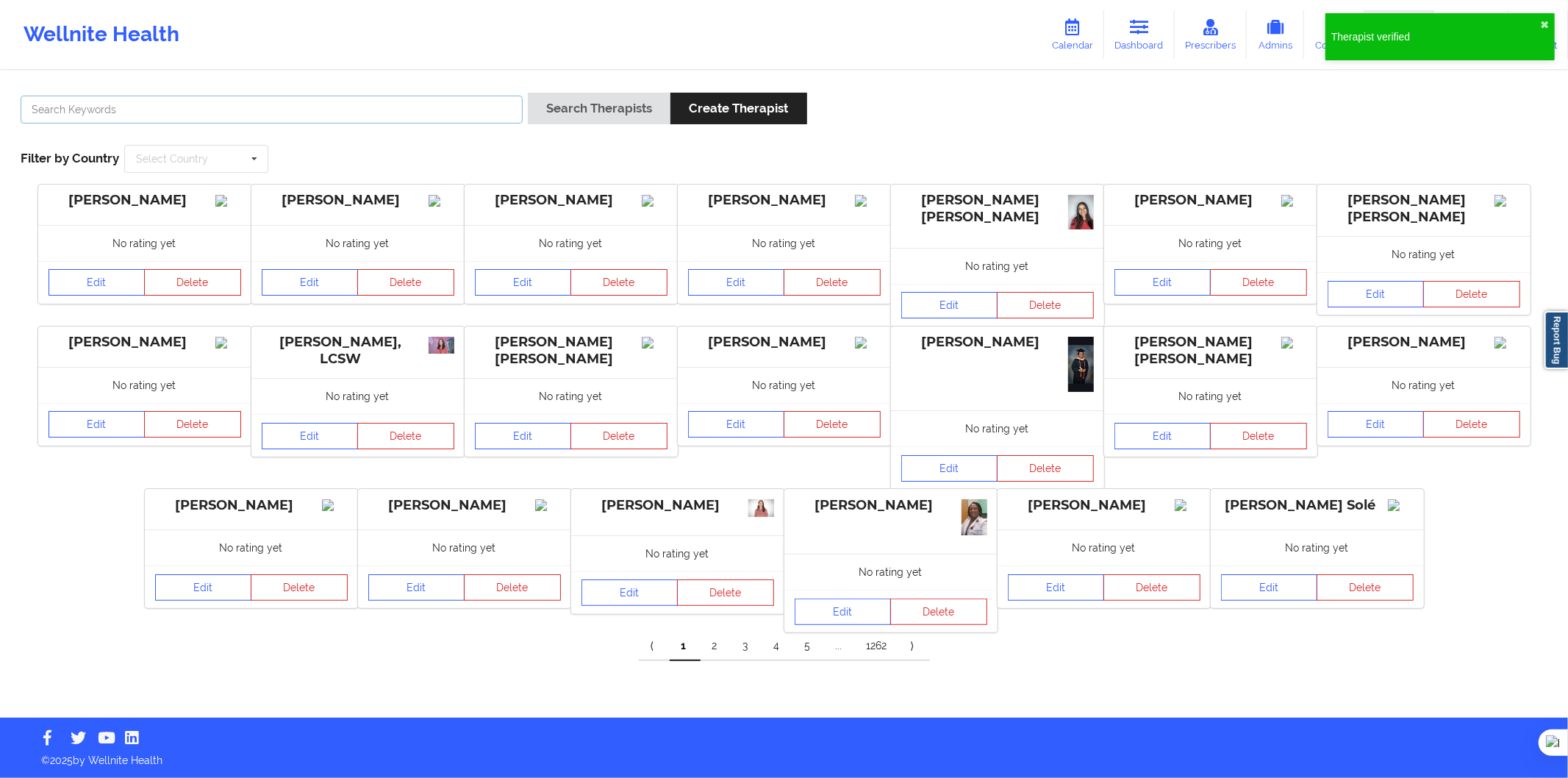
drag, startPoint x: 325, startPoint y: 100, endPoint x: 488, endPoint y: 106, distance: 163.1
click at [325, 100] on input "text" at bounding box center [271, 110] width 502 height 28
paste input "Paula Cassinello Gómez"
type input "Paula Cassinello Gómez"
click at [562, 96] on button "Search Therapists" at bounding box center [599, 108] width 142 height 32
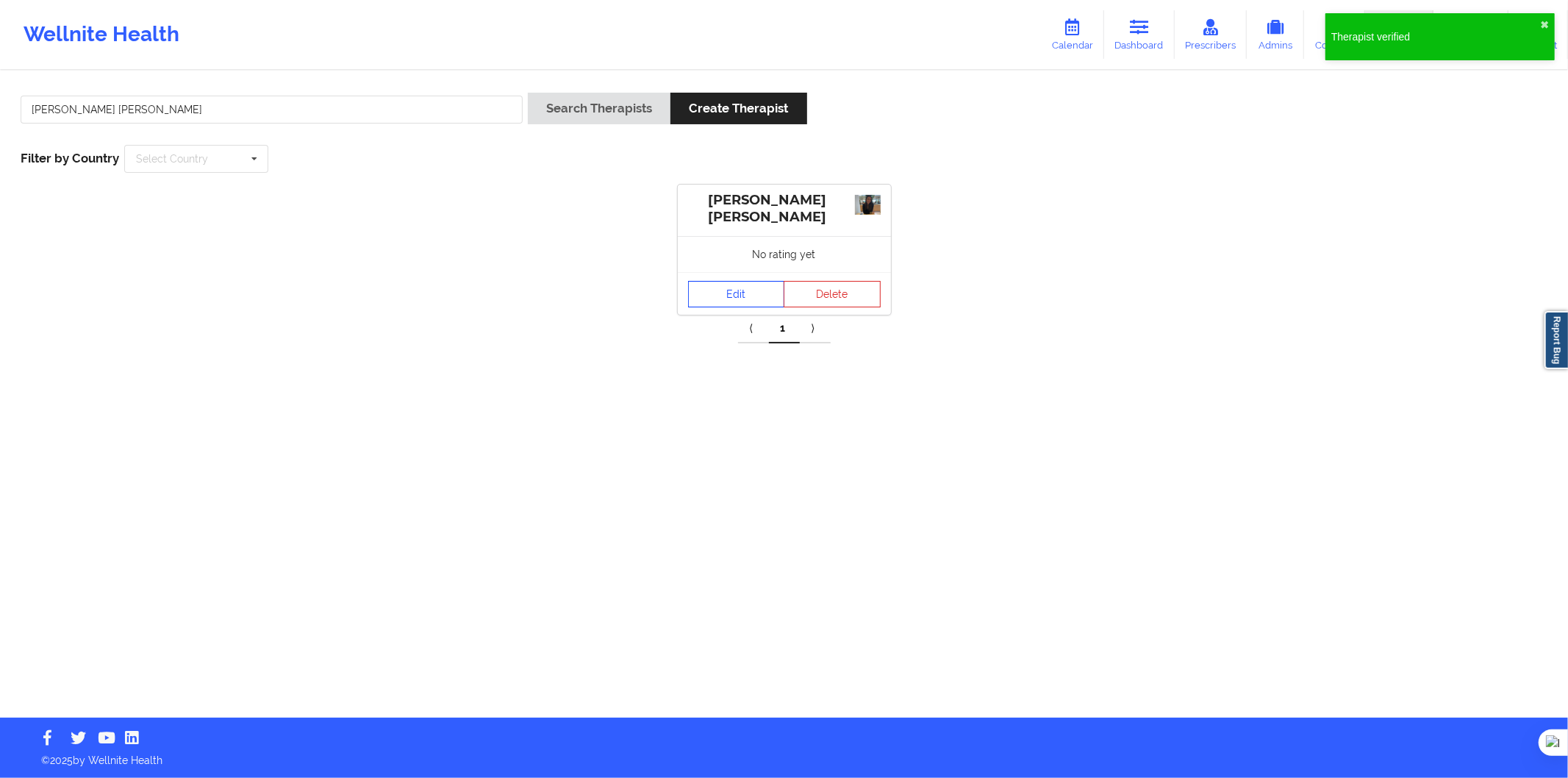
click at [693, 290] on link "Edit" at bounding box center [737, 294] width 97 height 27
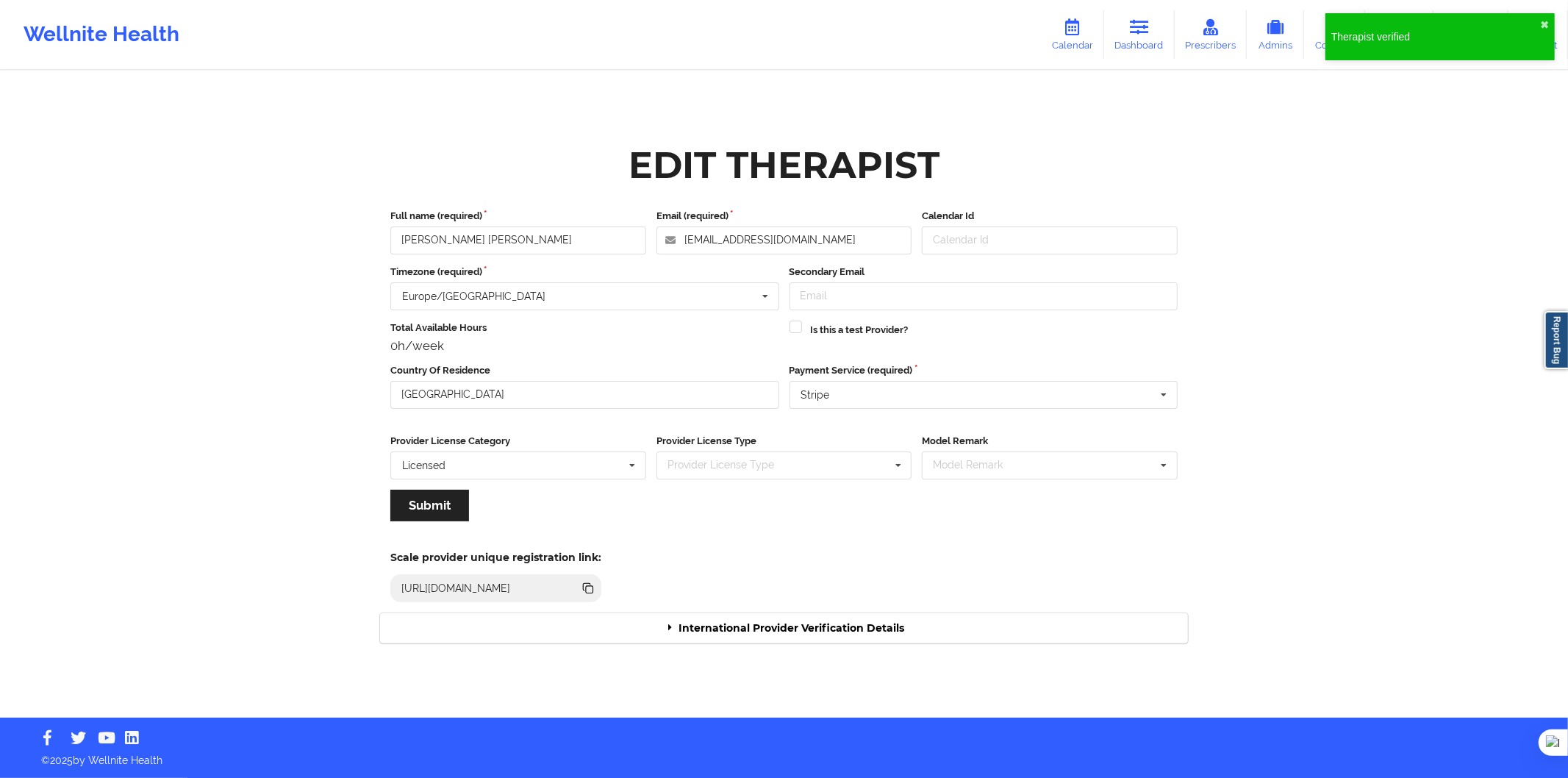
drag, startPoint x: 748, startPoint y: 630, endPoint x: 747, endPoint y: 622, distance: 8.1
click at [748, 629] on div "International Provider Verification Details" at bounding box center [784, 628] width 808 height 30
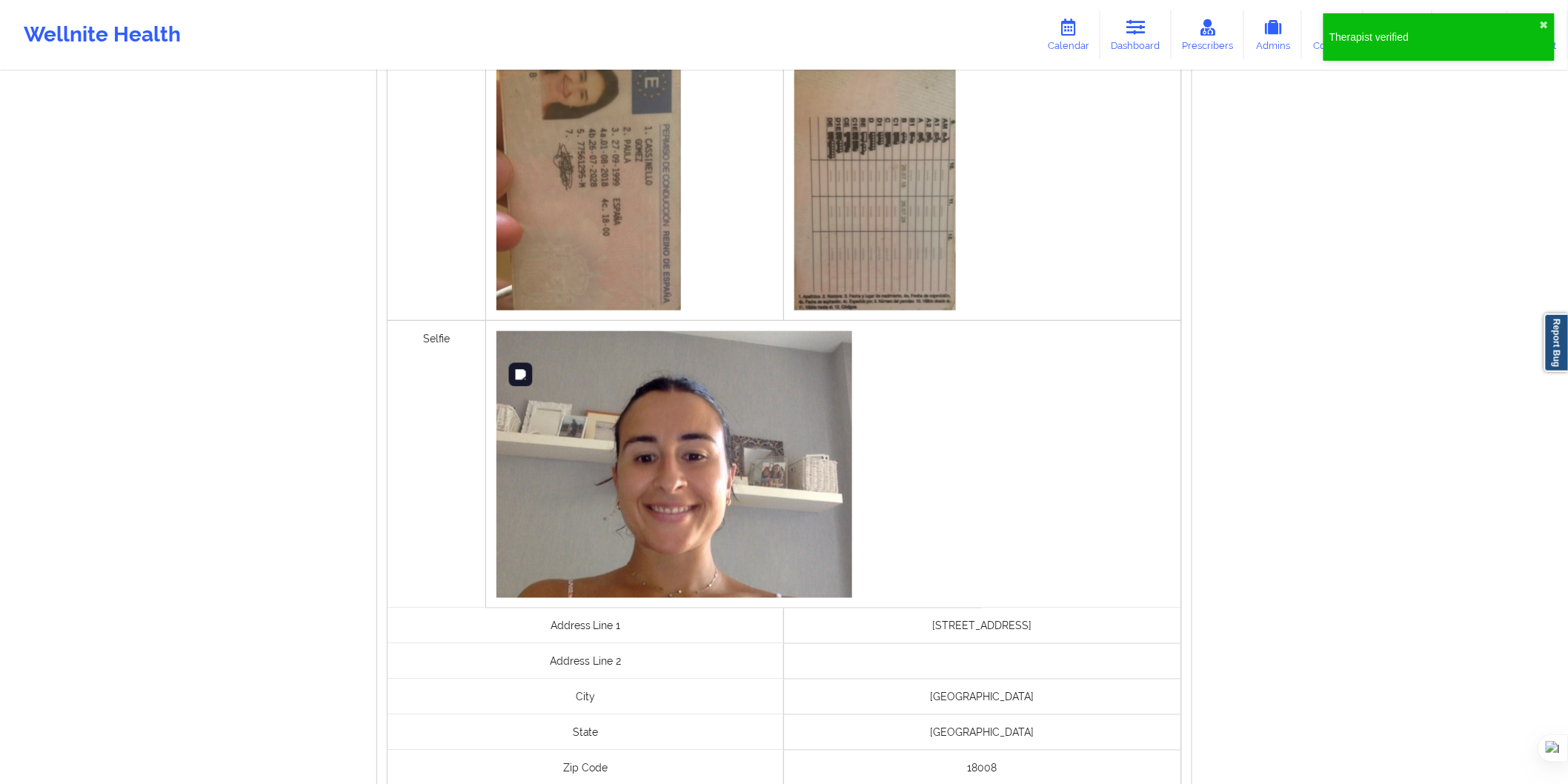
scroll to position [951, 0]
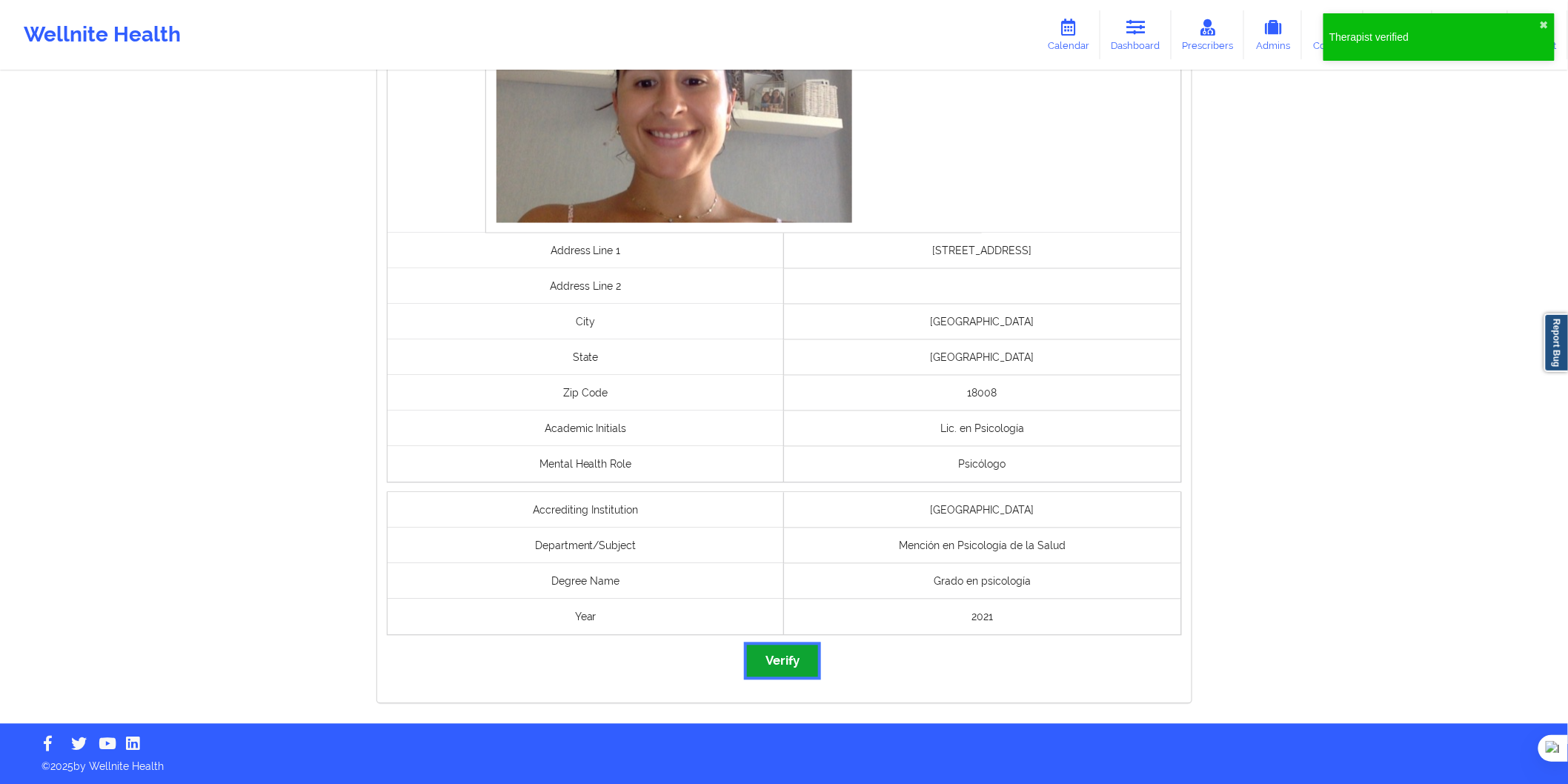
click at [778, 660] on button "Verify" at bounding box center [783, 661] width 71 height 32
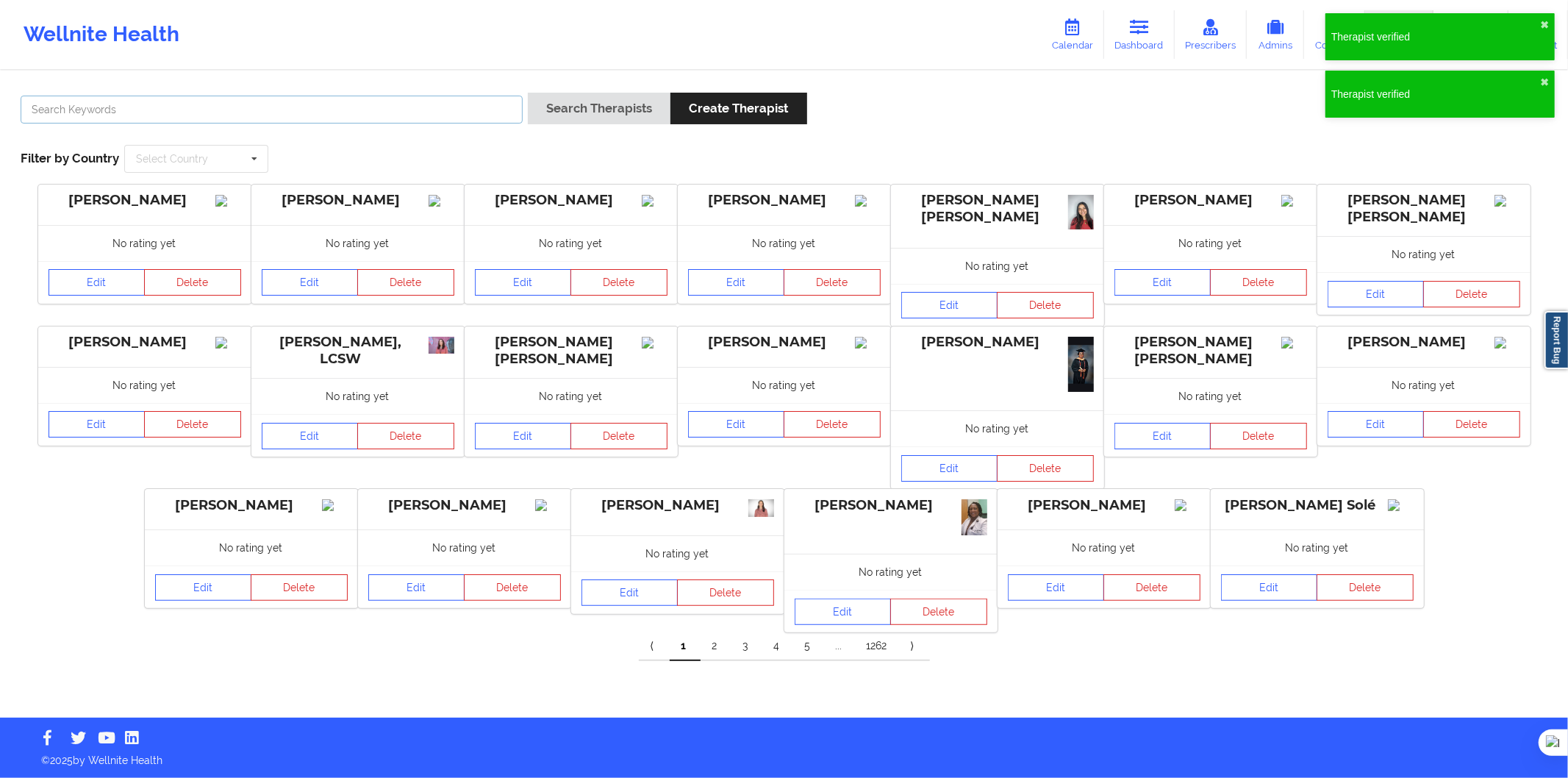
drag, startPoint x: 287, startPoint y: 119, endPoint x: 344, endPoint y: 113, distance: 57.3
click at [287, 119] on input "text" at bounding box center [271, 110] width 502 height 28
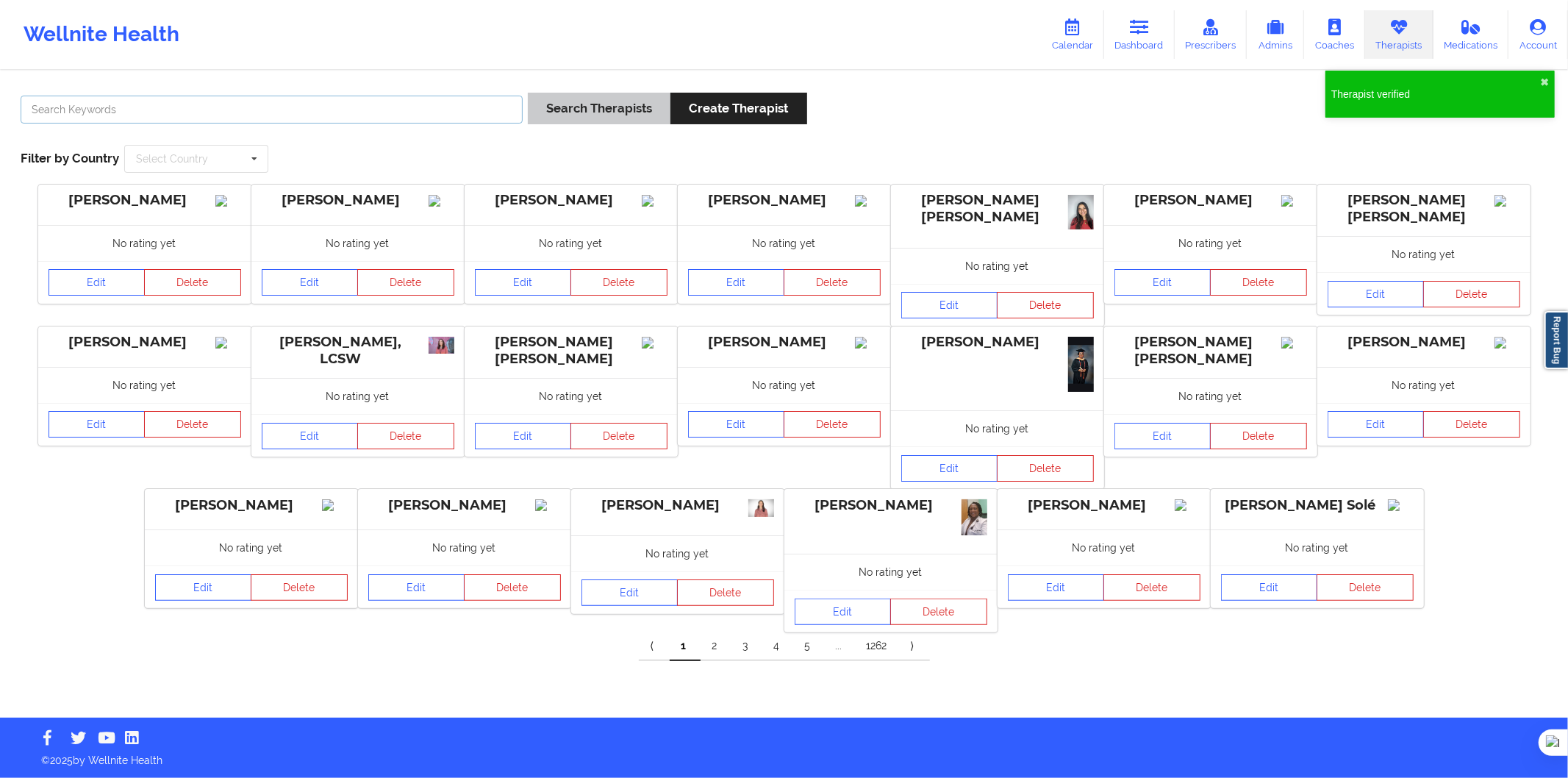
paste input "Alina Lazar Cazan"
type input "Alina Lazar Cazan"
click at [567, 103] on button "Search Therapists" at bounding box center [599, 108] width 142 height 32
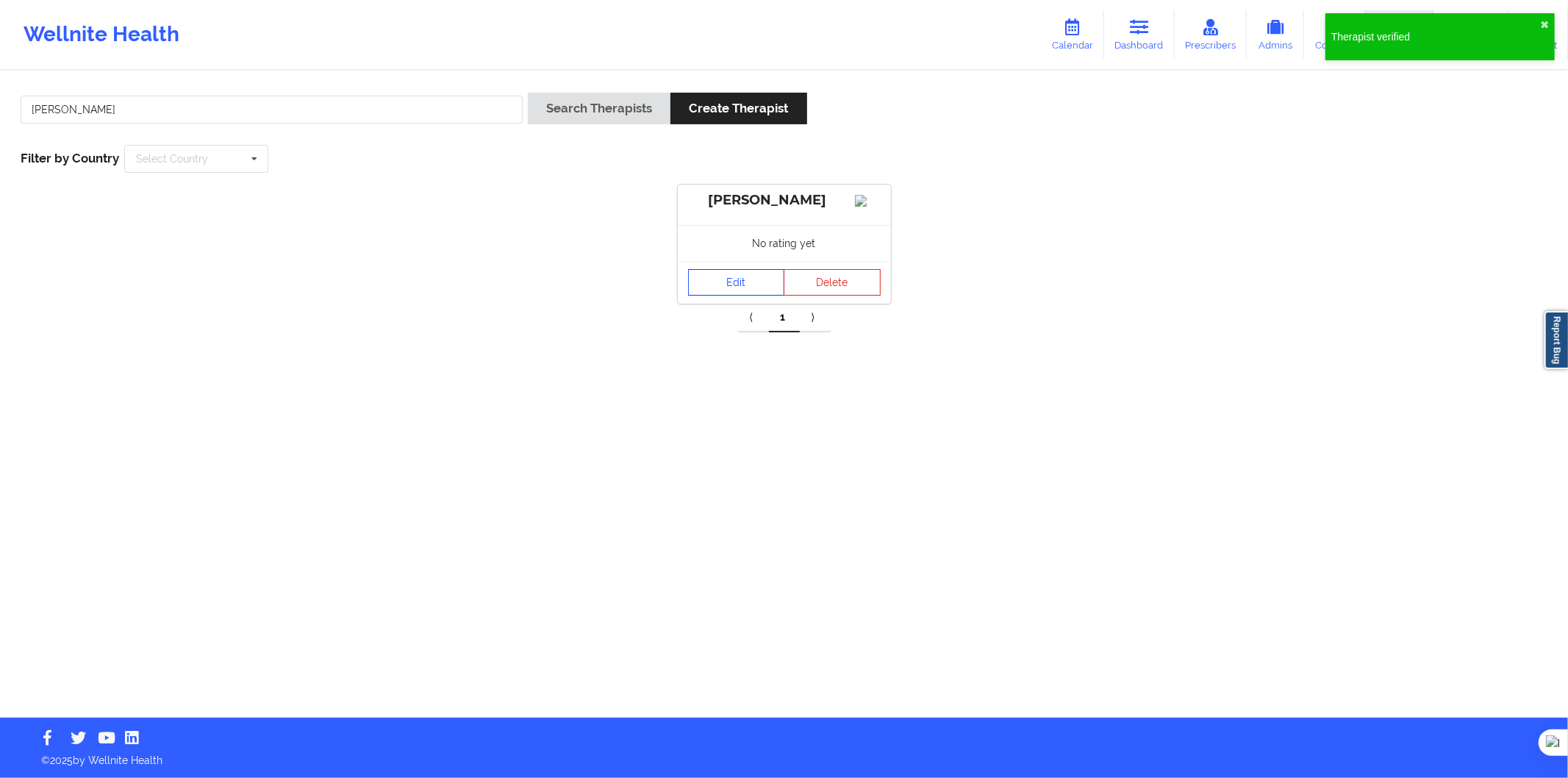
click at [717, 296] on link "Edit" at bounding box center [737, 282] width 97 height 27
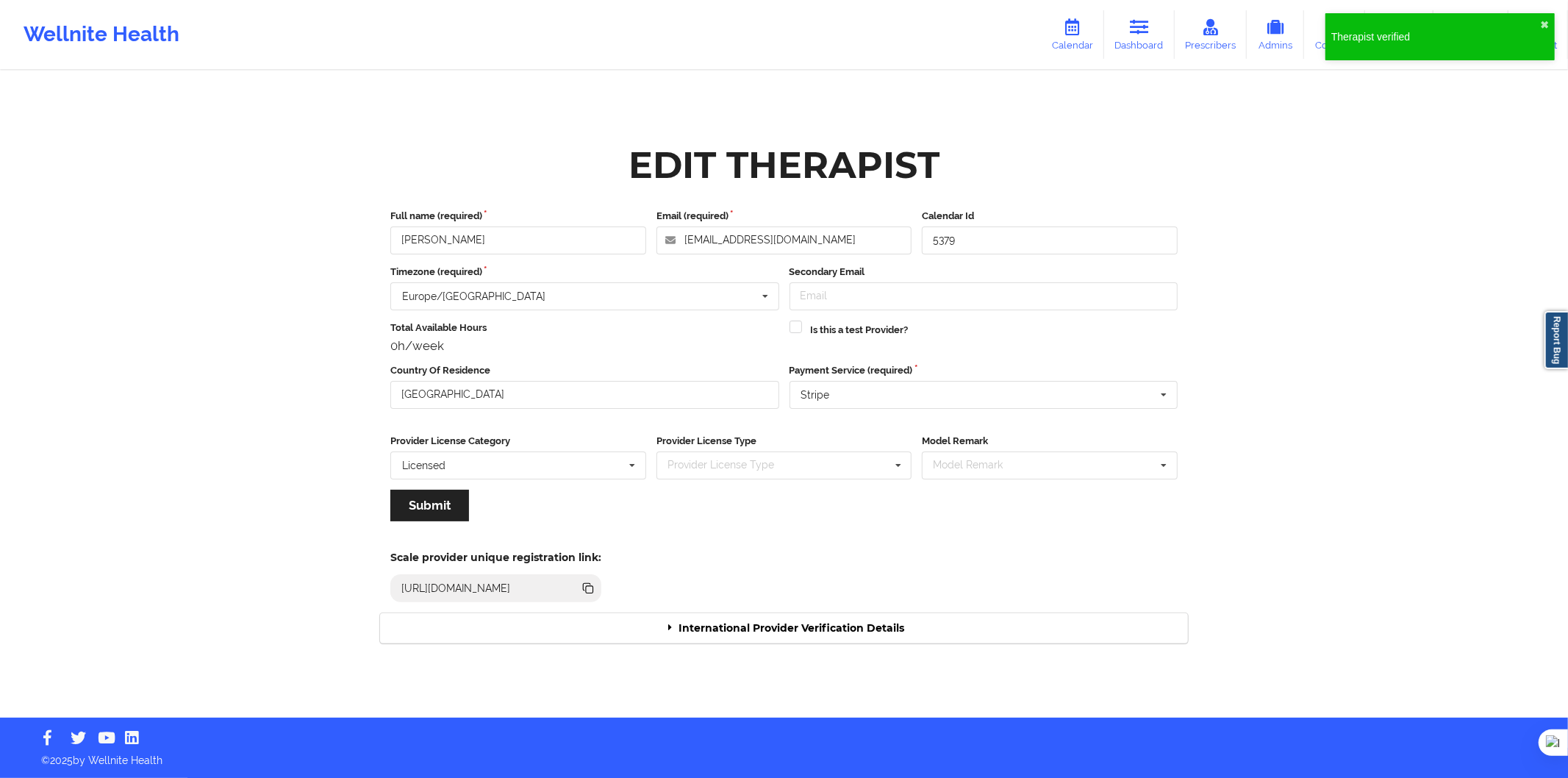
click at [781, 617] on div "International Provider Verification Details" at bounding box center [784, 628] width 808 height 30
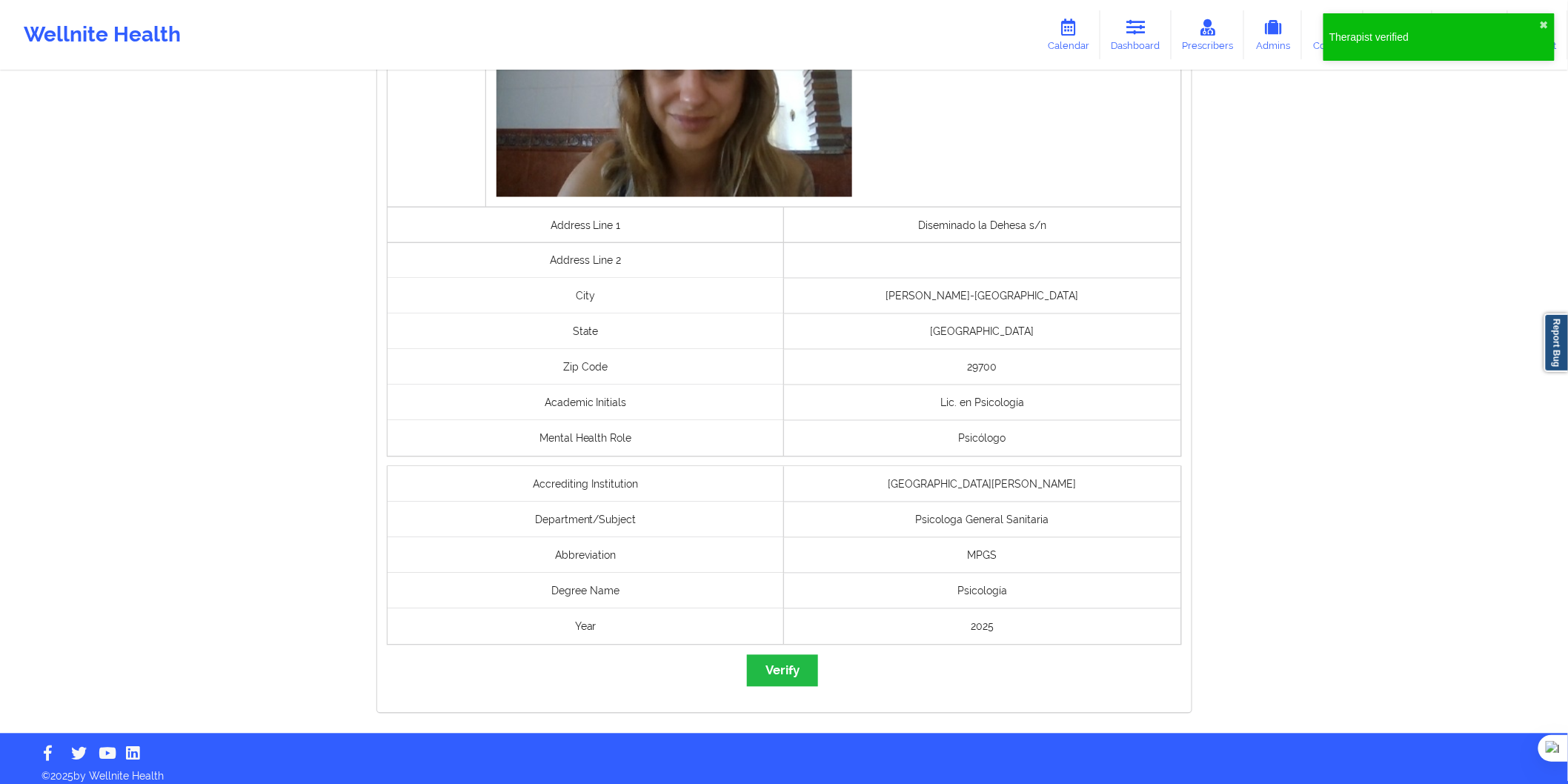
scroll to position [924, 0]
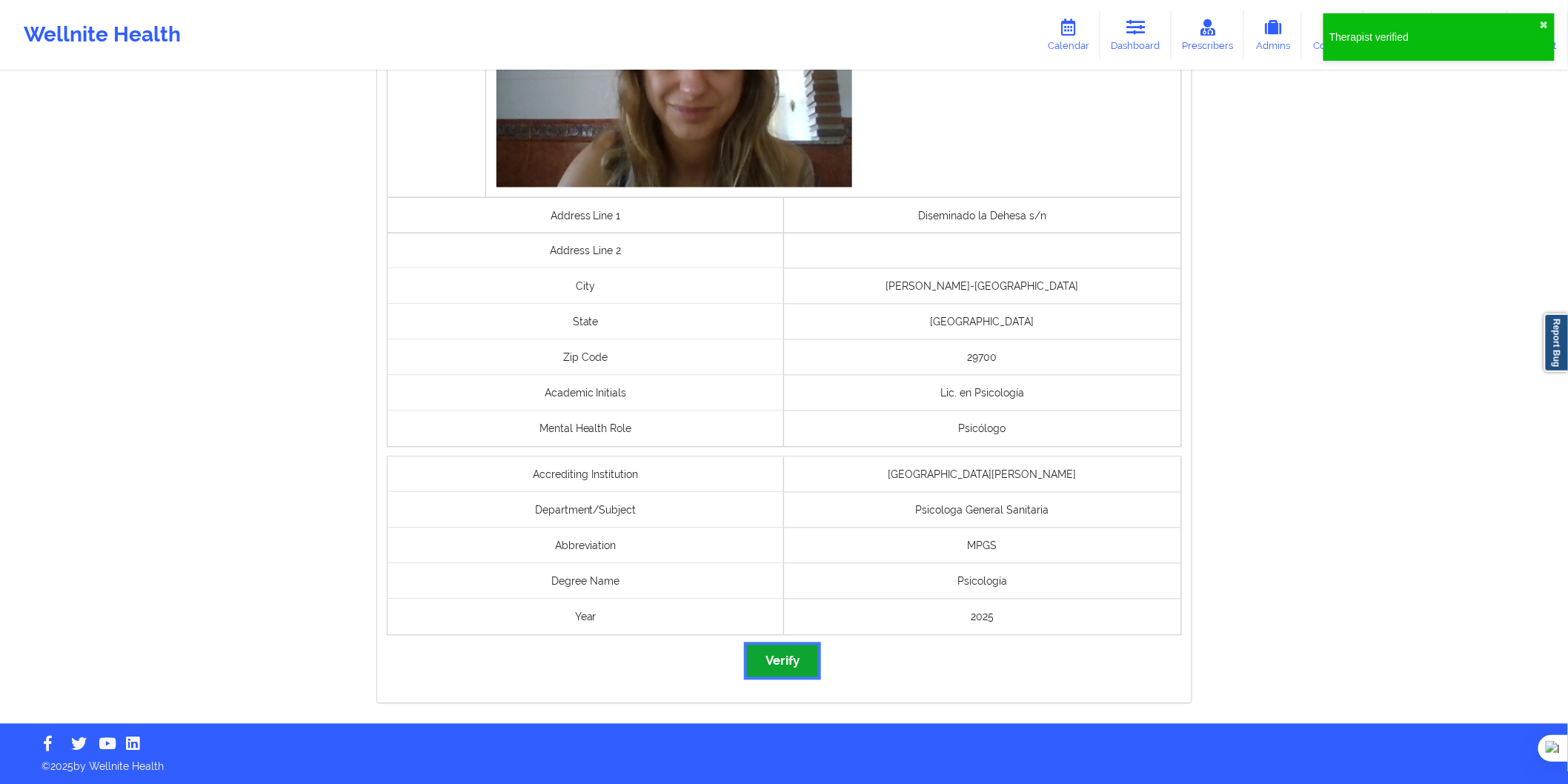
click at [786, 672] on button "Verify" at bounding box center [783, 661] width 71 height 32
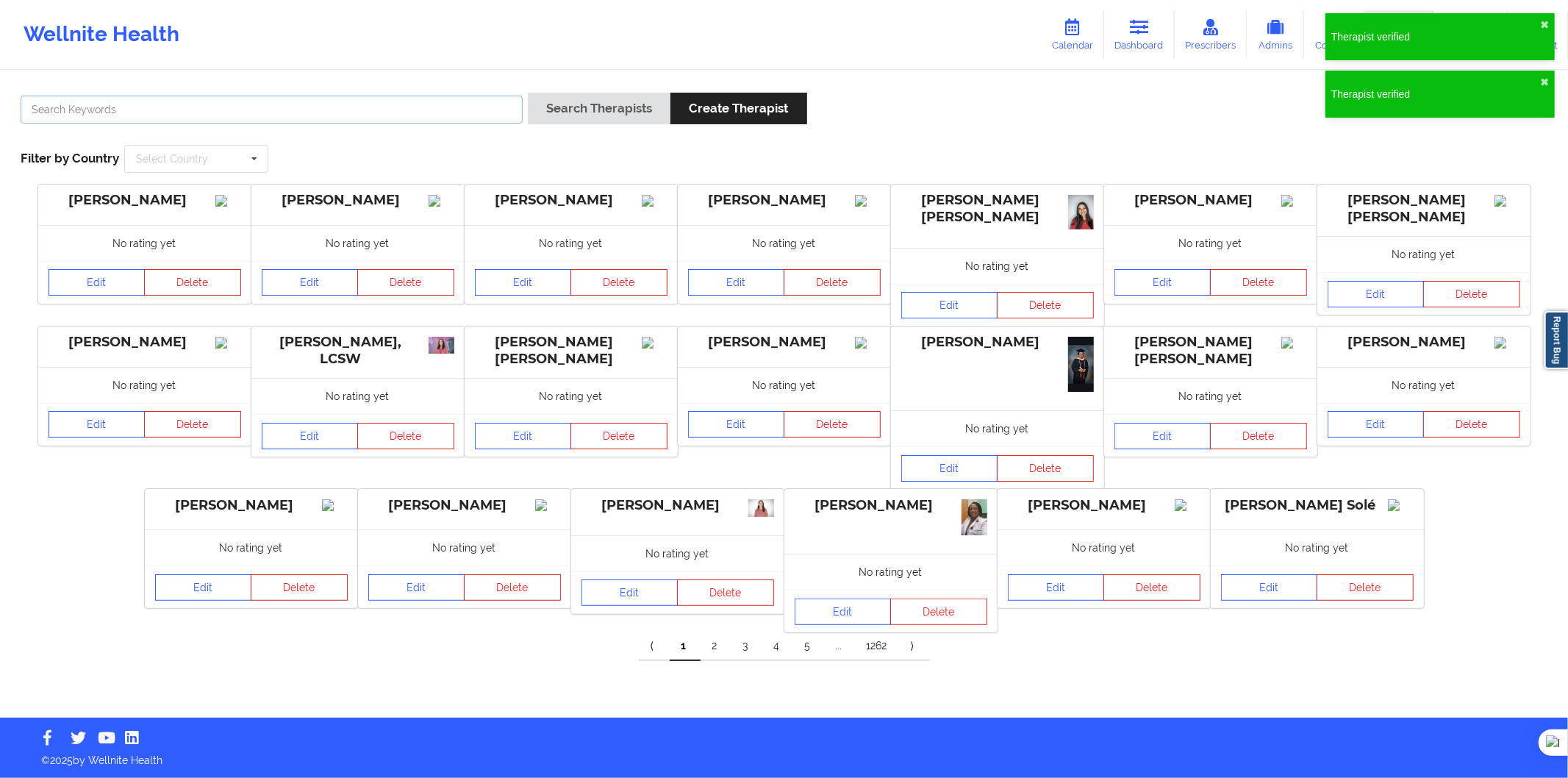
click at [318, 109] on input "text" at bounding box center [271, 110] width 502 height 28
paste input "Laura Ané Marchal"
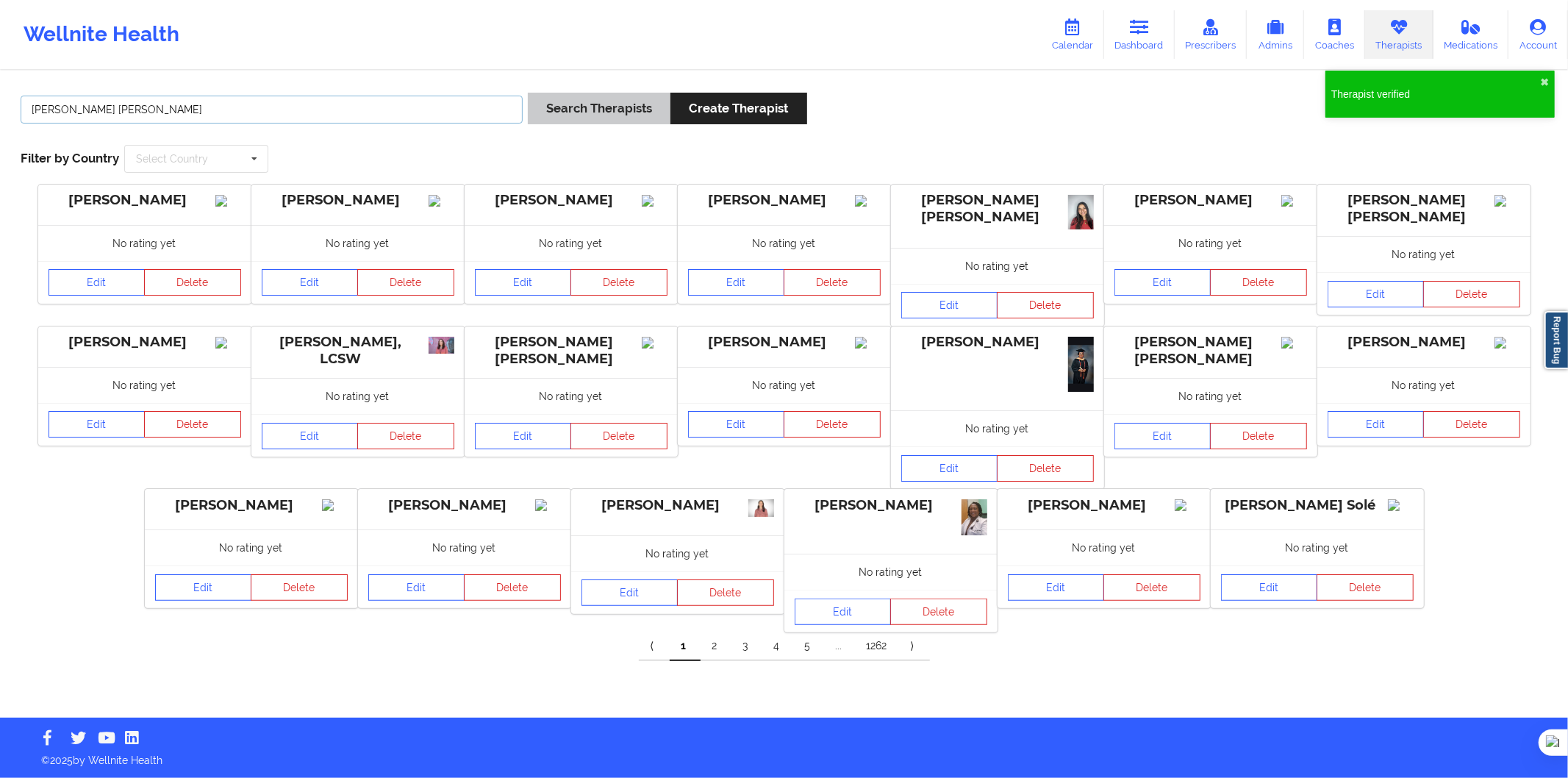
type input "Laura Ané Marchal"
click at [548, 111] on button "Search Therapists" at bounding box center [599, 108] width 142 height 32
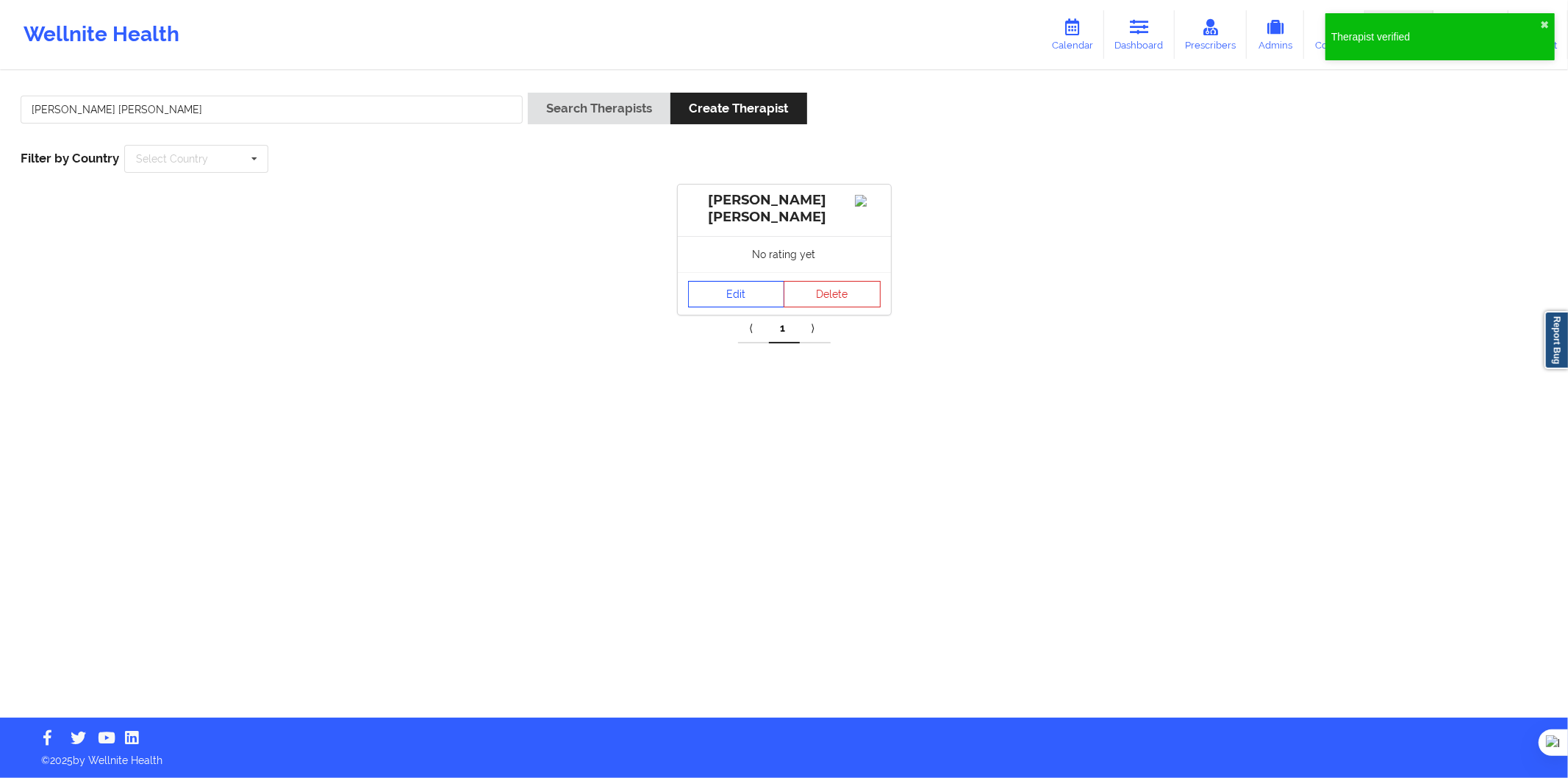
click at [717, 297] on link "Edit" at bounding box center [737, 294] width 97 height 27
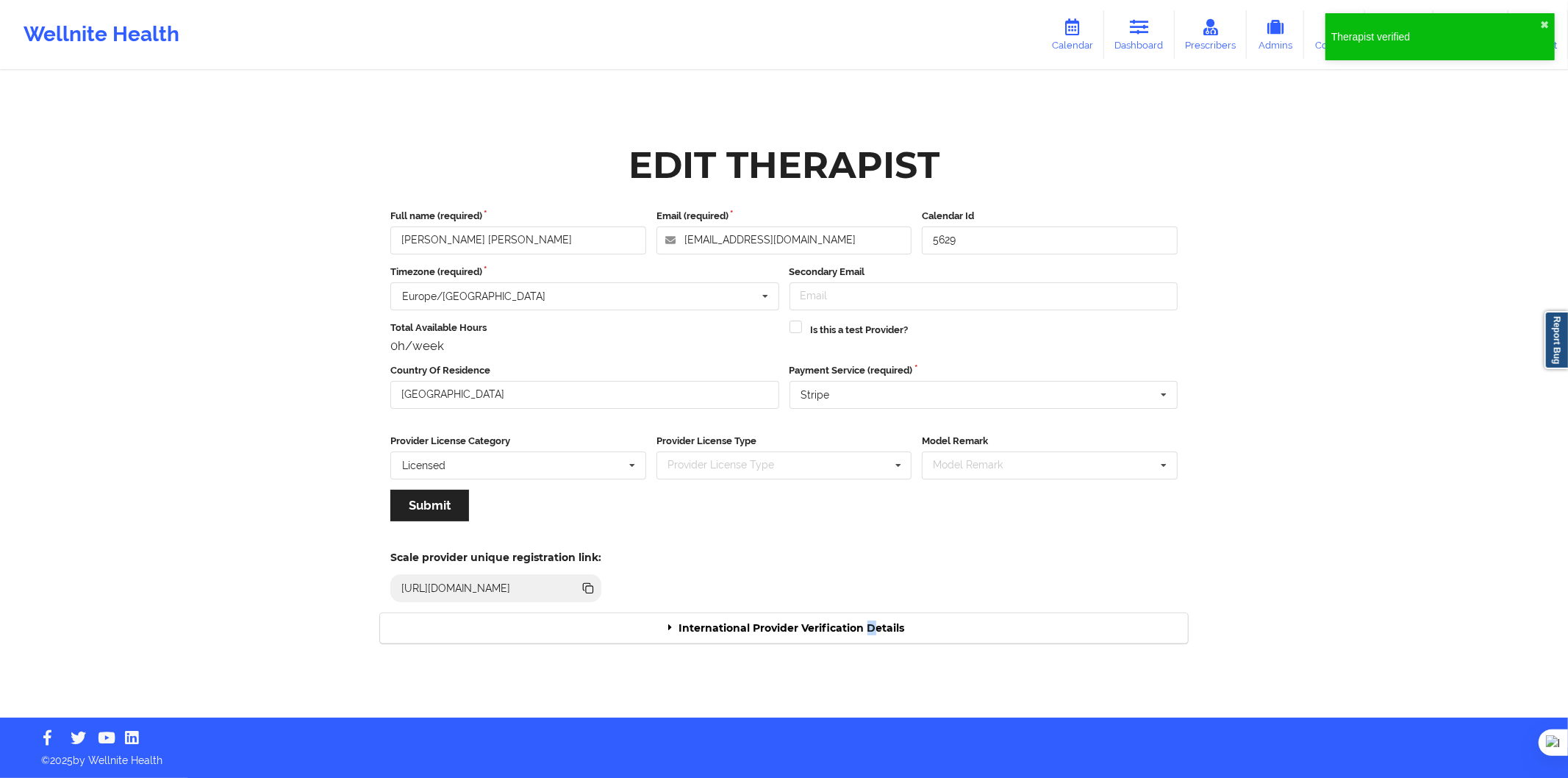
click at [872, 629] on div "International Provider Verification Details" at bounding box center [784, 628] width 808 height 30
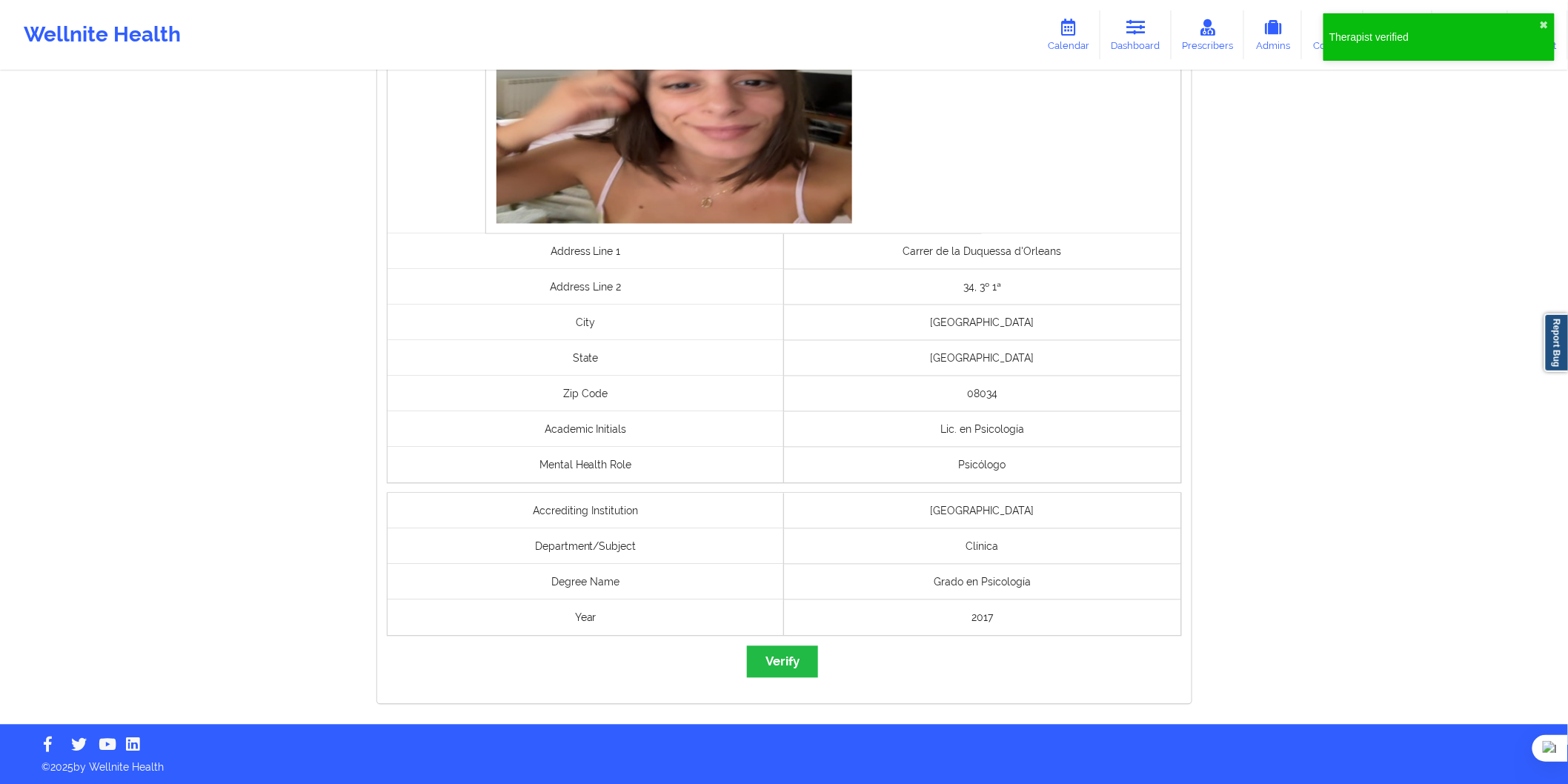
scroll to position [951, 0]
click at [773, 658] on button "Verify" at bounding box center [783, 661] width 71 height 32
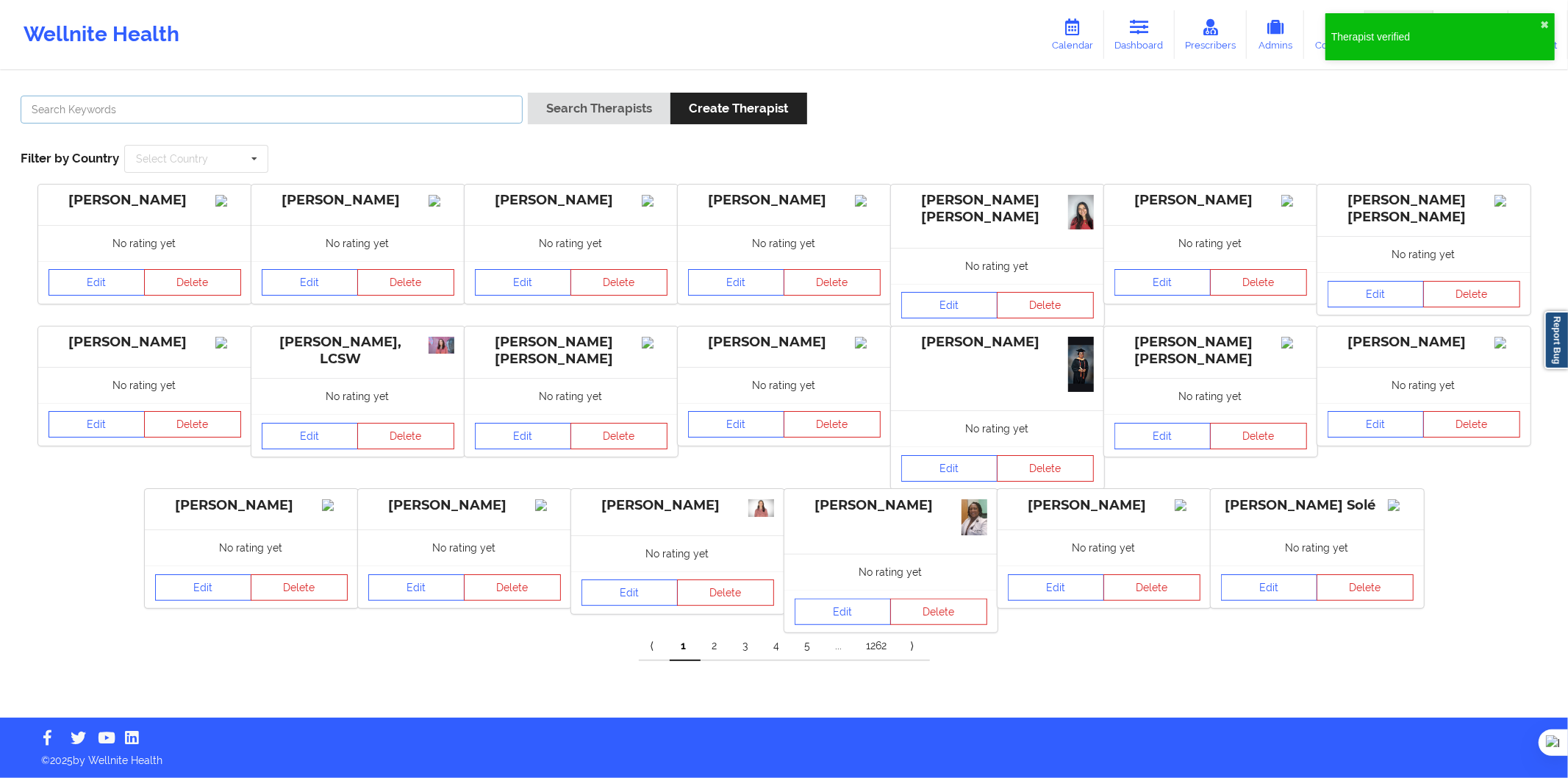
drag, startPoint x: 414, startPoint y: 112, endPoint x: 425, endPoint y: 113, distance: 11.0
click at [417, 112] on input "text" at bounding box center [271, 110] width 502 height 28
paste input "Mireia Flores Berengué"
type input "Mireia Flores Berengué"
drag, startPoint x: 609, startPoint y: 121, endPoint x: 585, endPoint y: 133, distance: 26.8
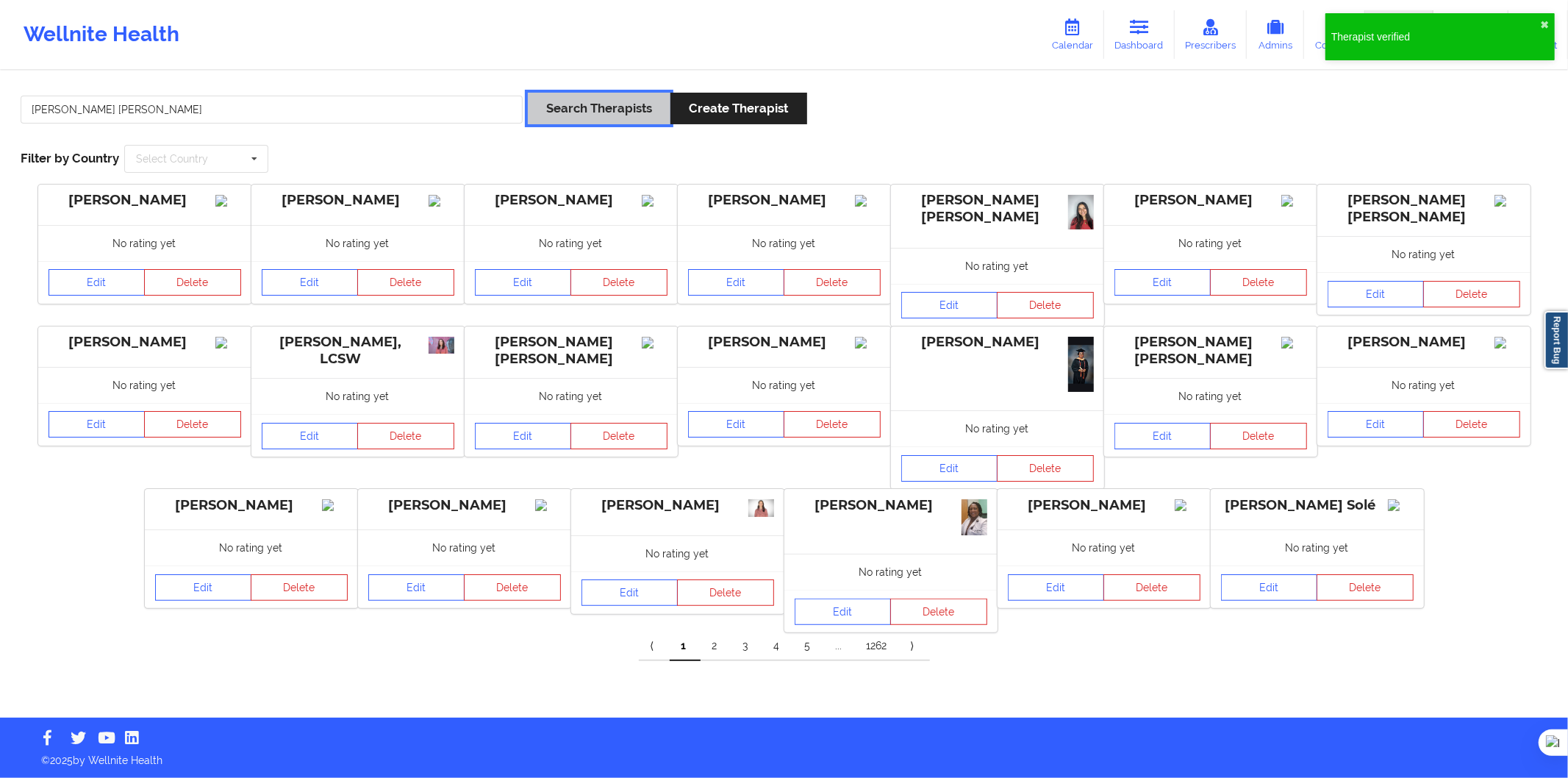
click at [611, 121] on button "Search Therapists" at bounding box center [599, 108] width 142 height 32
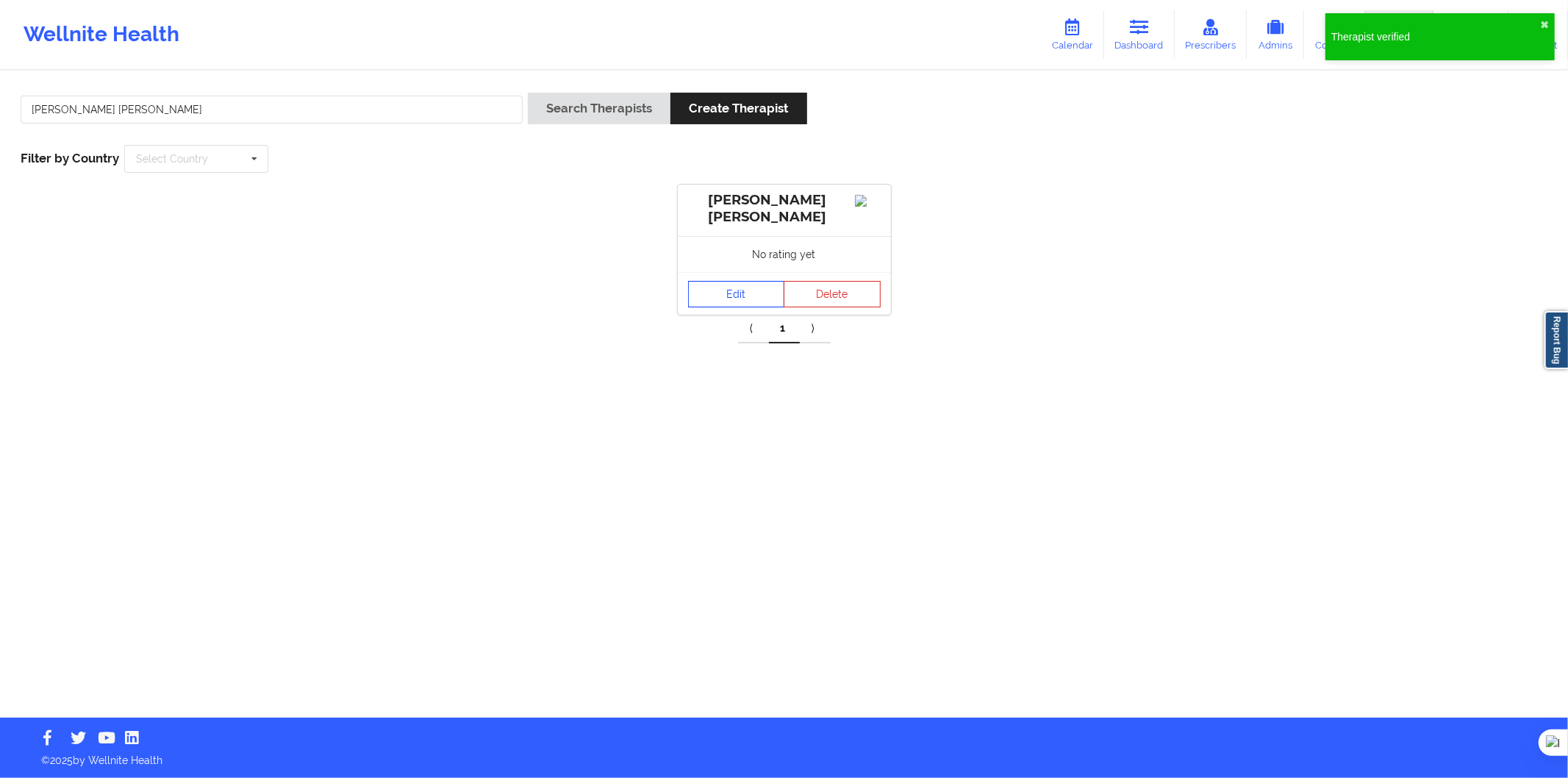
click at [711, 296] on link "Edit" at bounding box center [737, 294] width 97 height 27
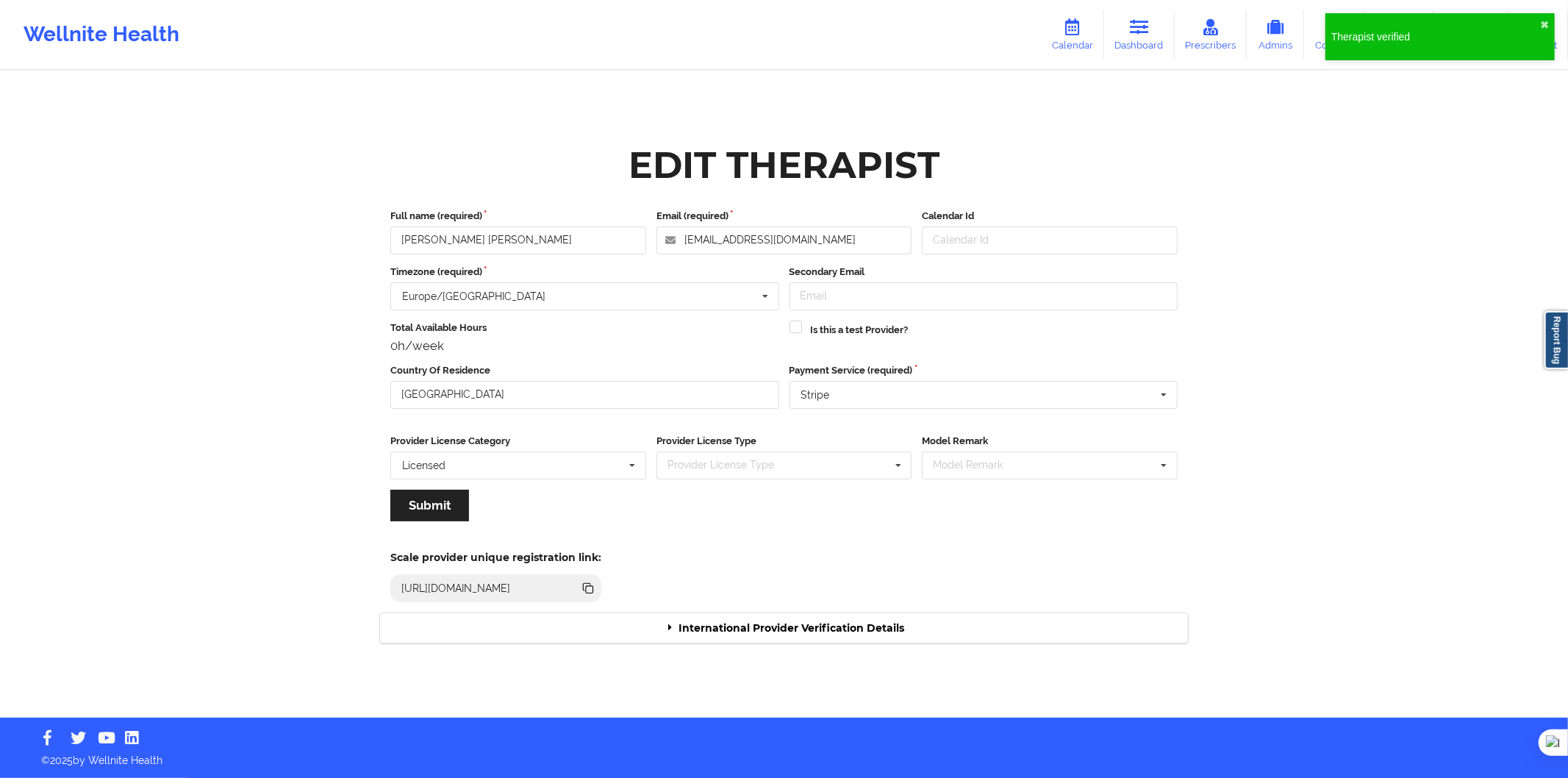
click at [796, 633] on div "International Provider Verification Details" at bounding box center [784, 628] width 808 height 30
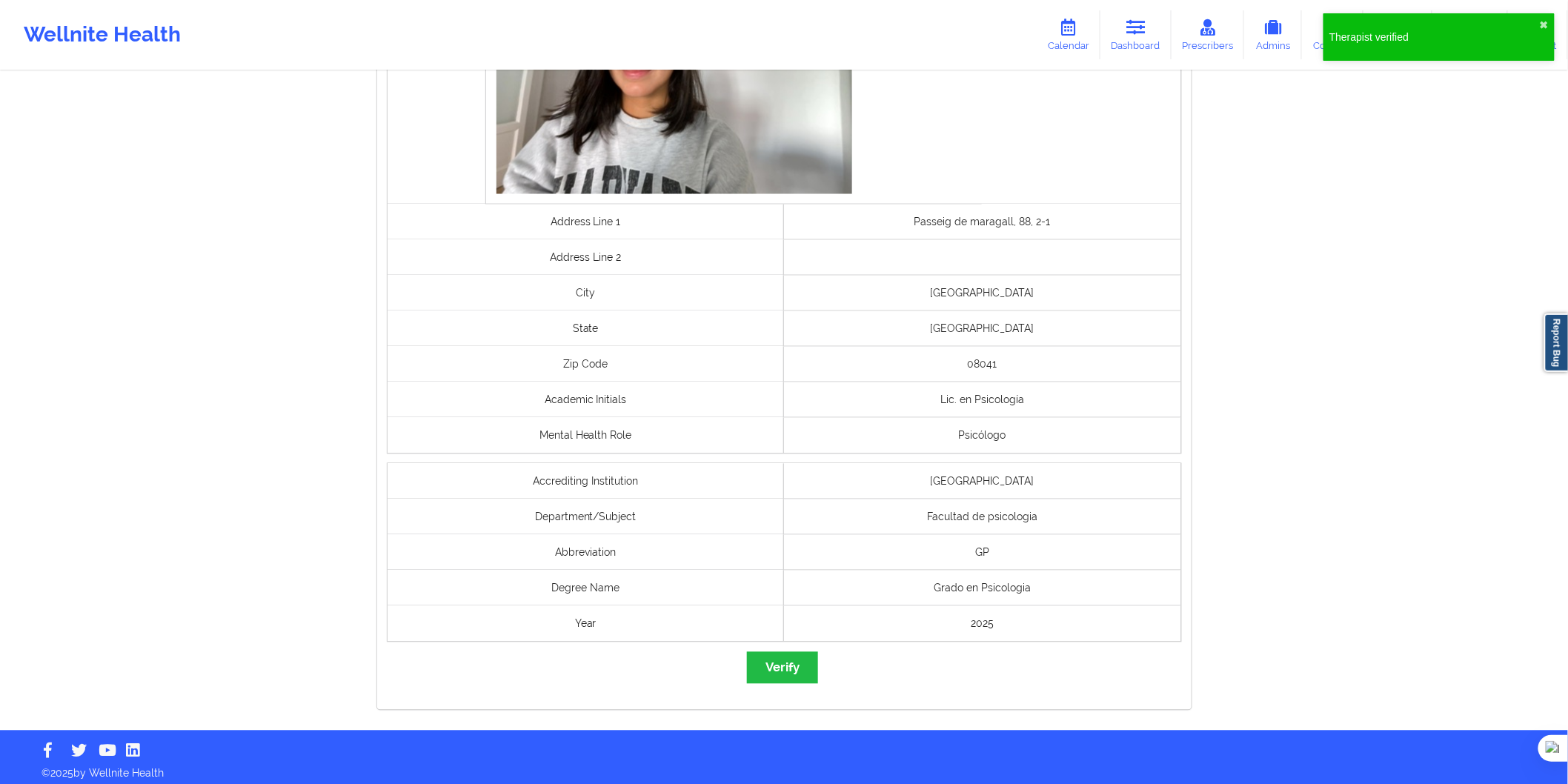
scroll to position [986, 0]
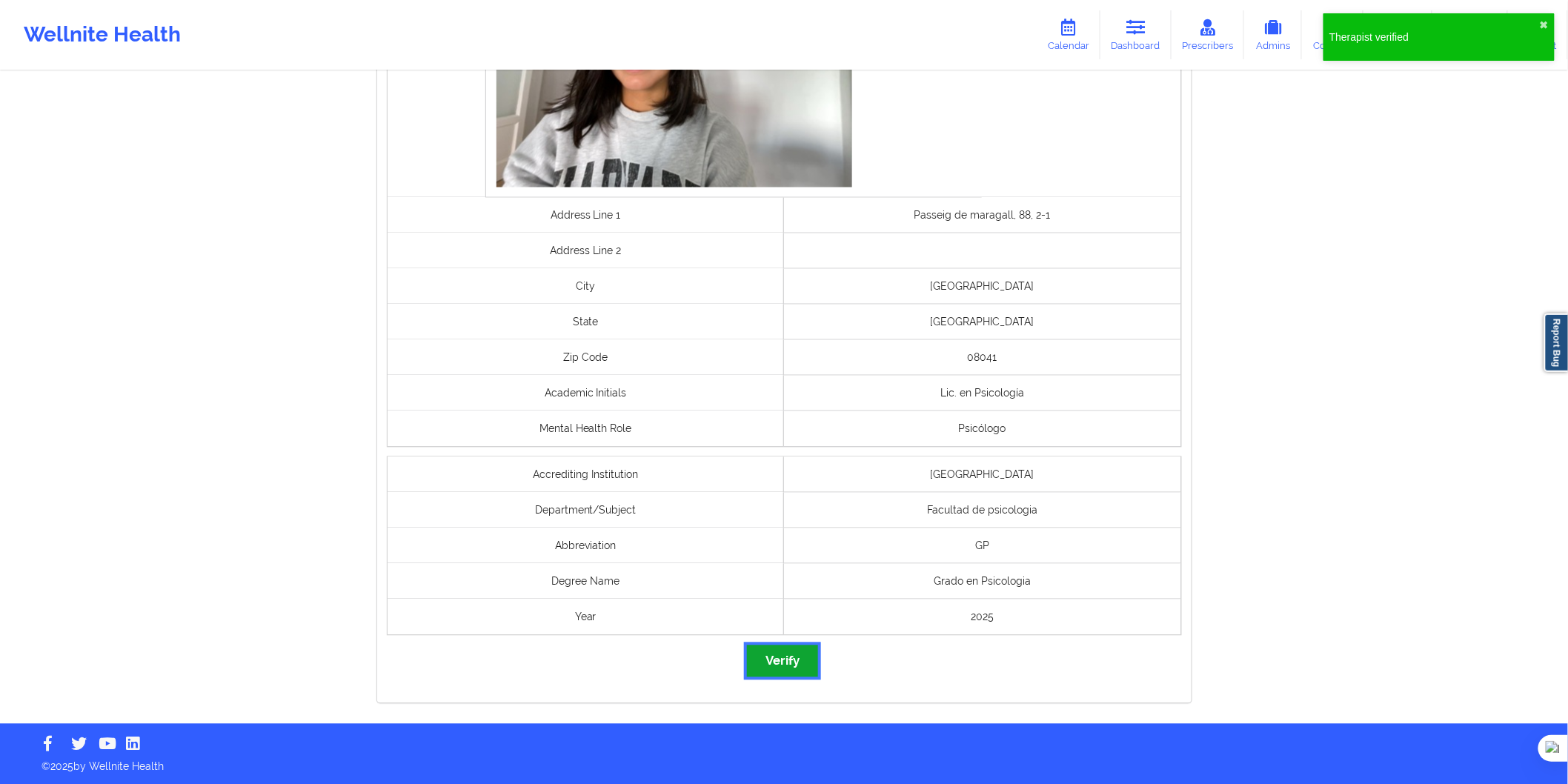
click at [783, 646] on button "Verify" at bounding box center [783, 661] width 71 height 32
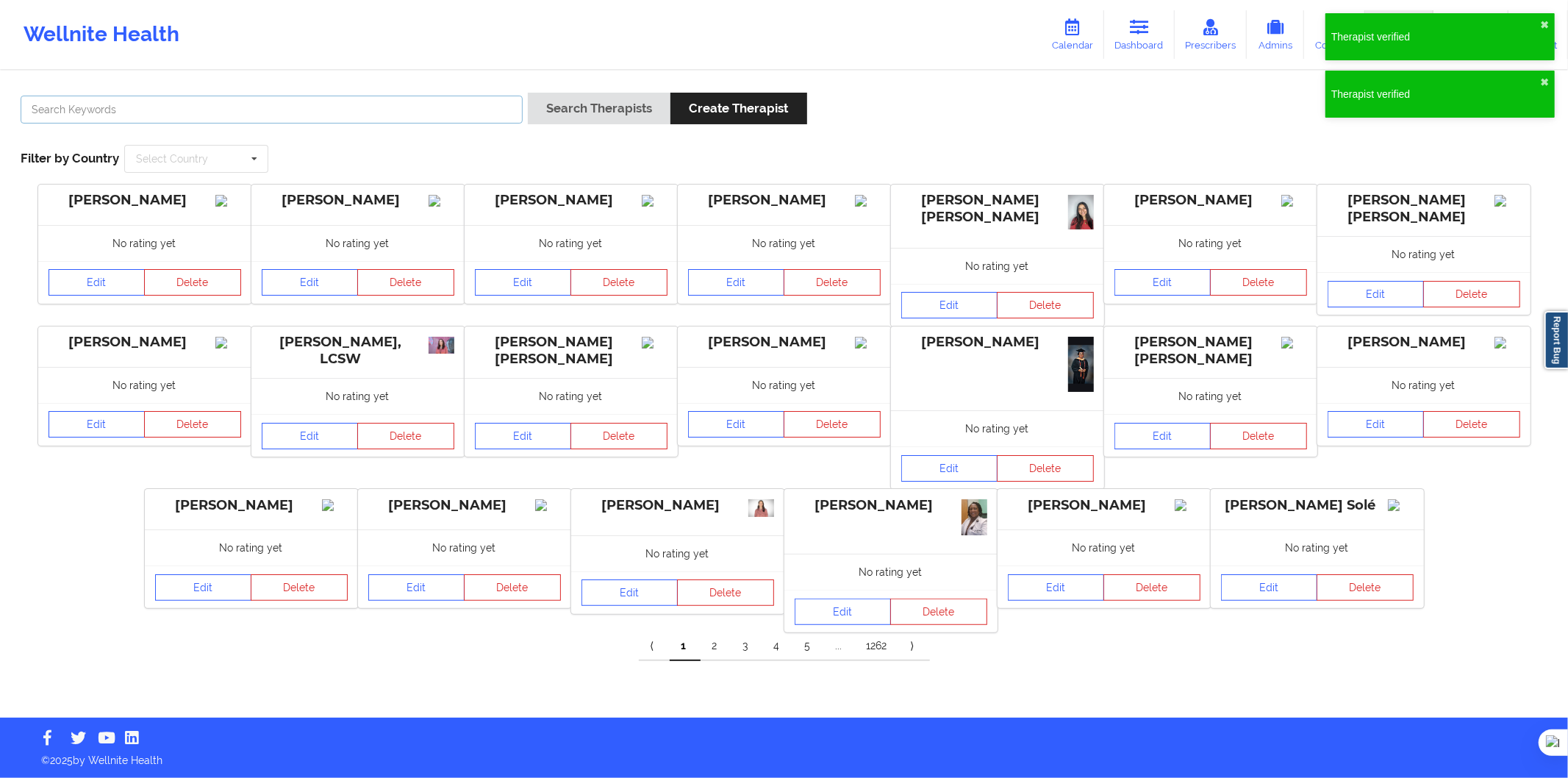
click at [282, 100] on input "text" at bounding box center [271, 110] width 502 height 28
paste input "Miguel Angel Abreu Tejada"
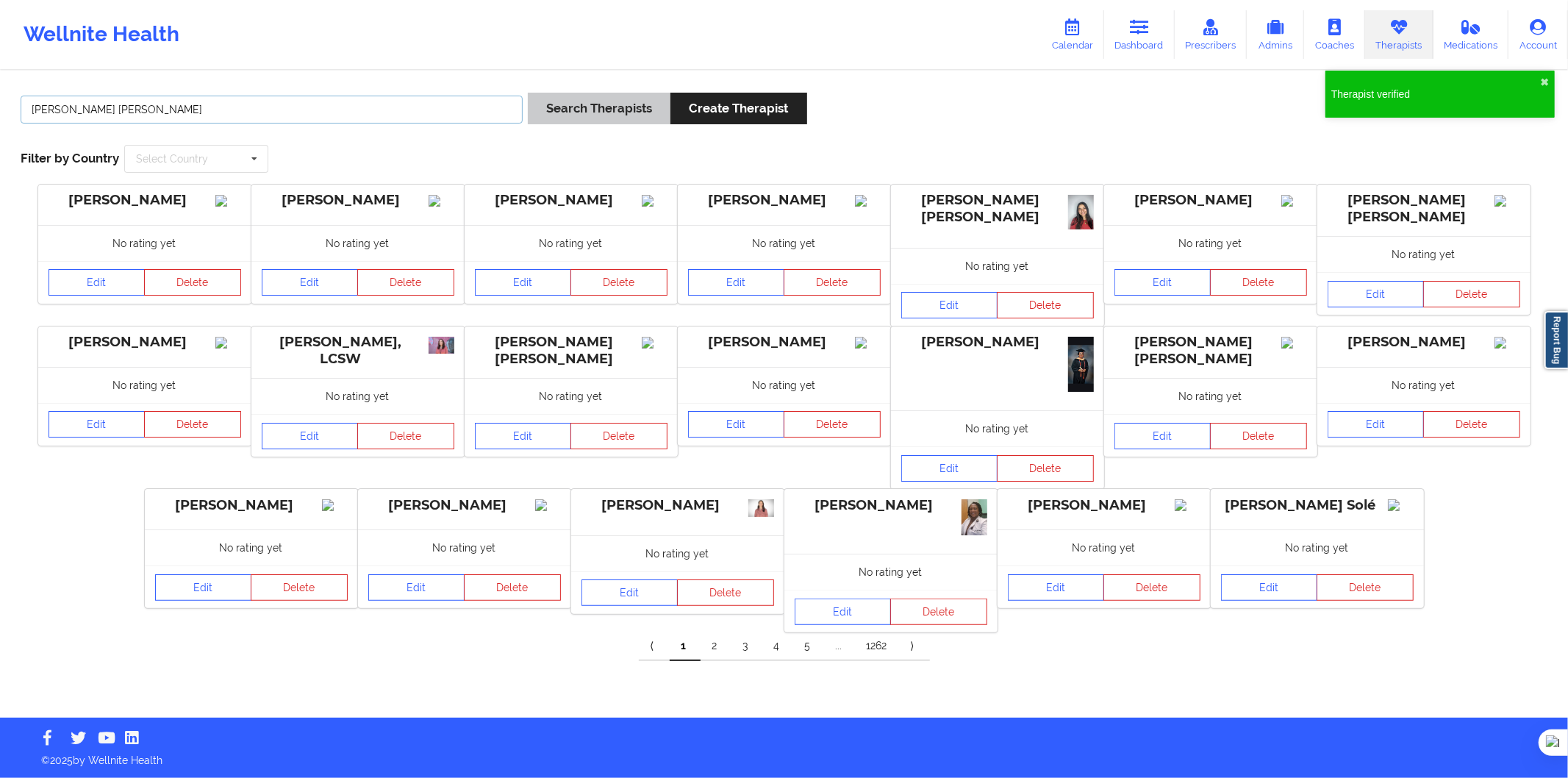
type input "Miguel Angel Abreu Tejada"
drag, startPoint x: 543, startPoint y: 108, endPoint x: 520, endPoint y: 117, distance: 24.7
click at [544, 108] on button "Search Therapists" at bounding box center [599, 108] width 142 height 32
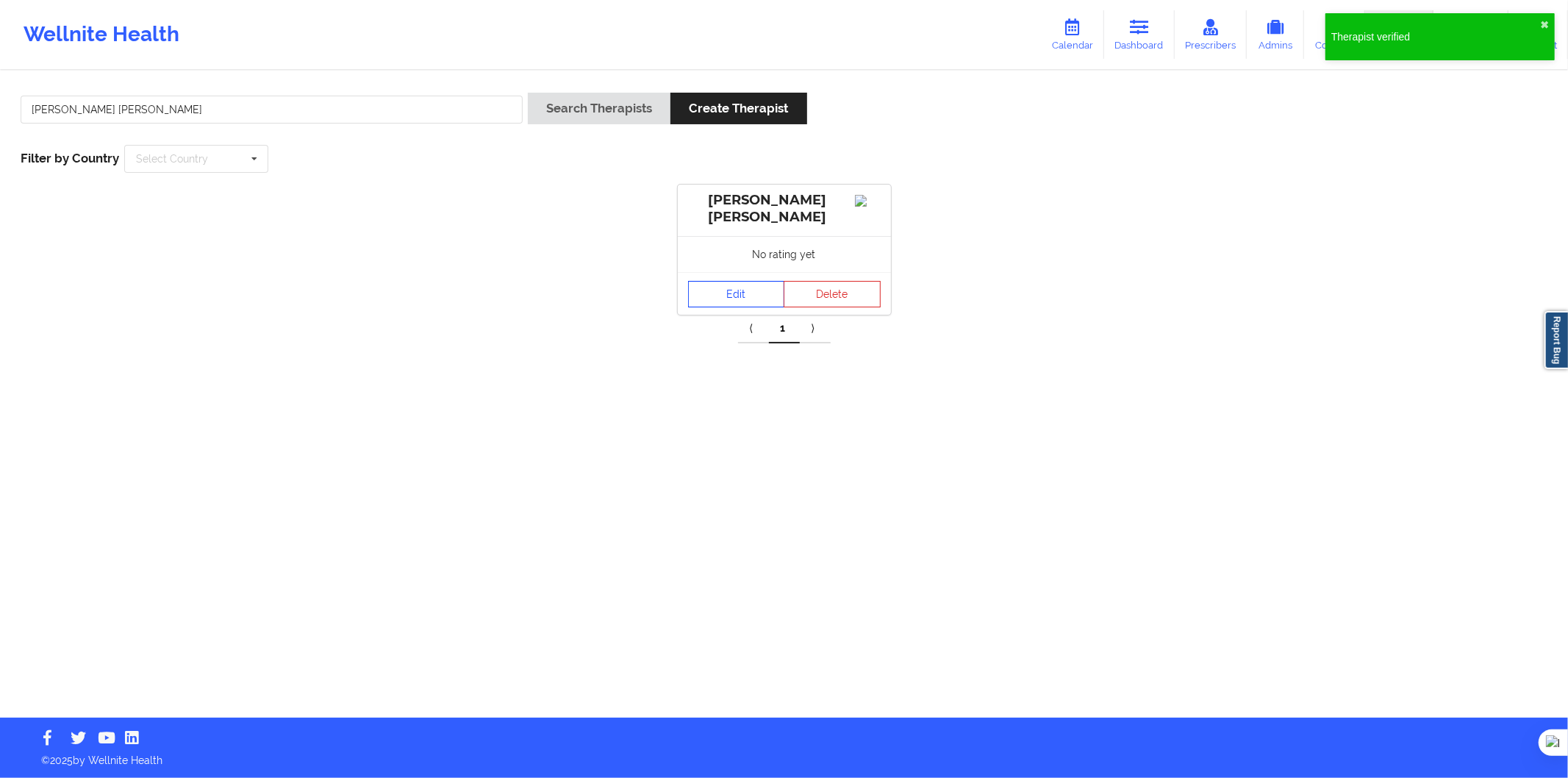
click at [720, 288] on link "Edit" at bounding box center [737, 294] width 97 height 27
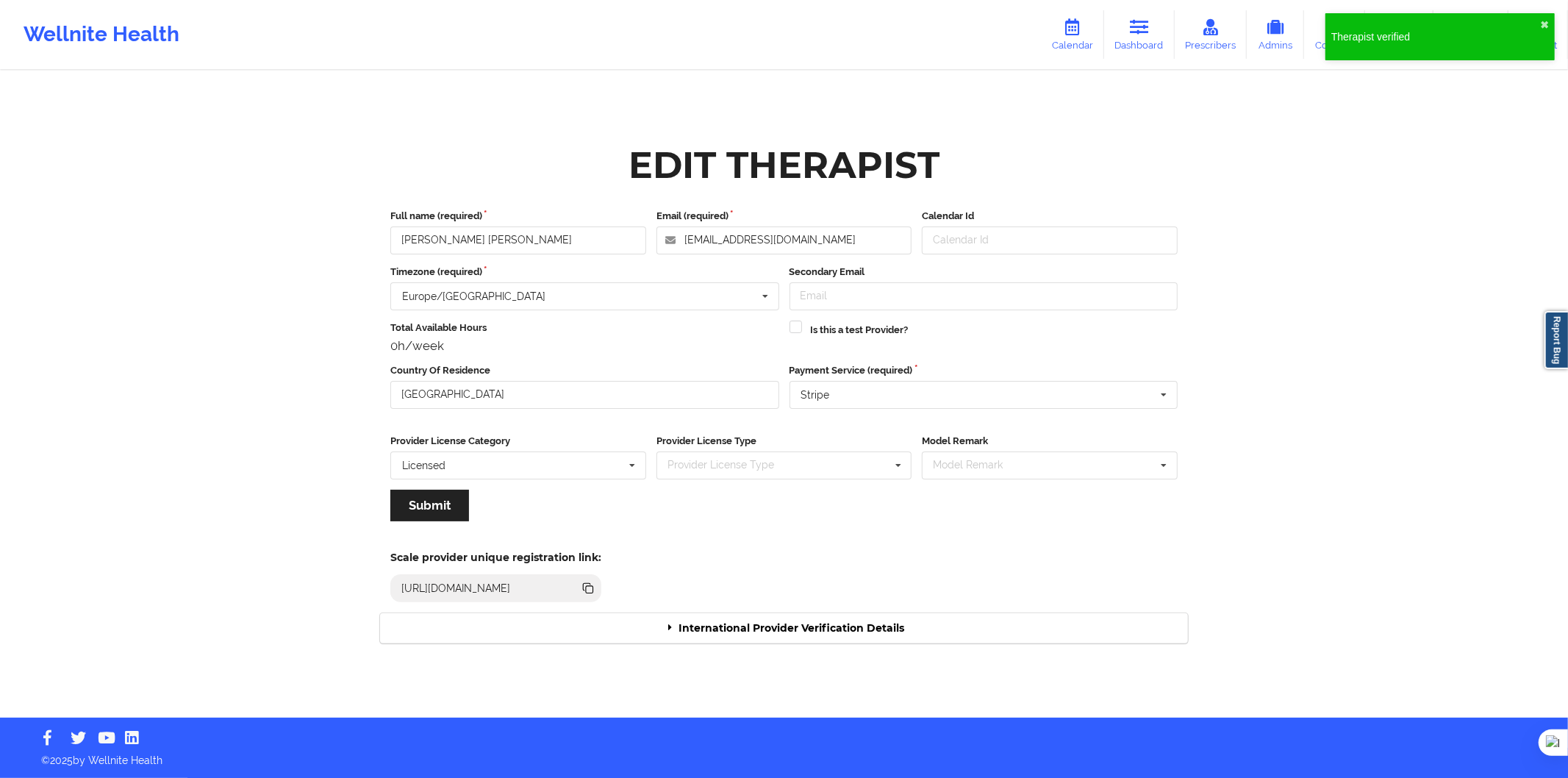
click at [762, 621] on div "International Provider Verification Details" at bounding box center [784, 628] width 808 height 30
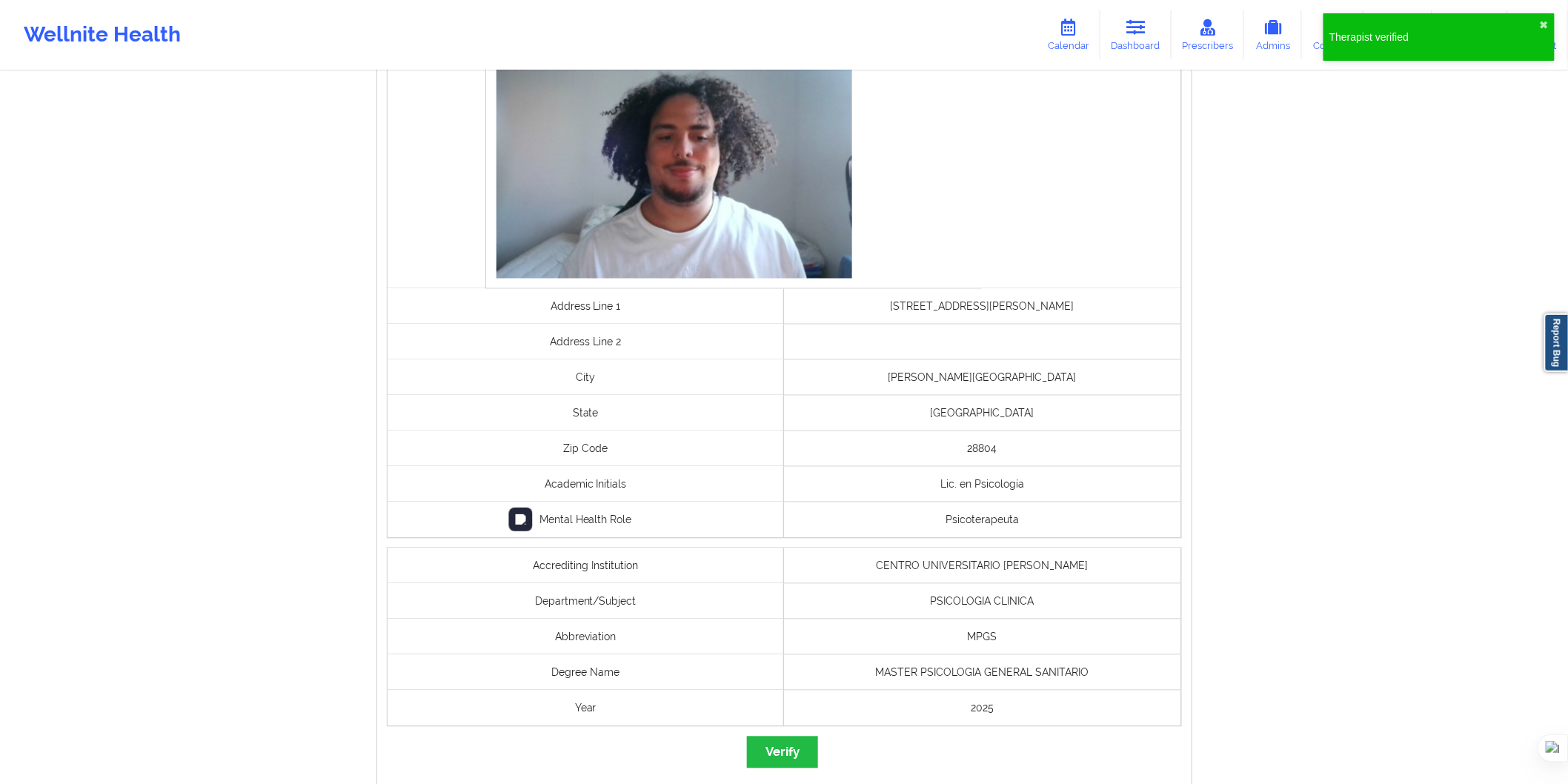
scroll to position [906, 0]
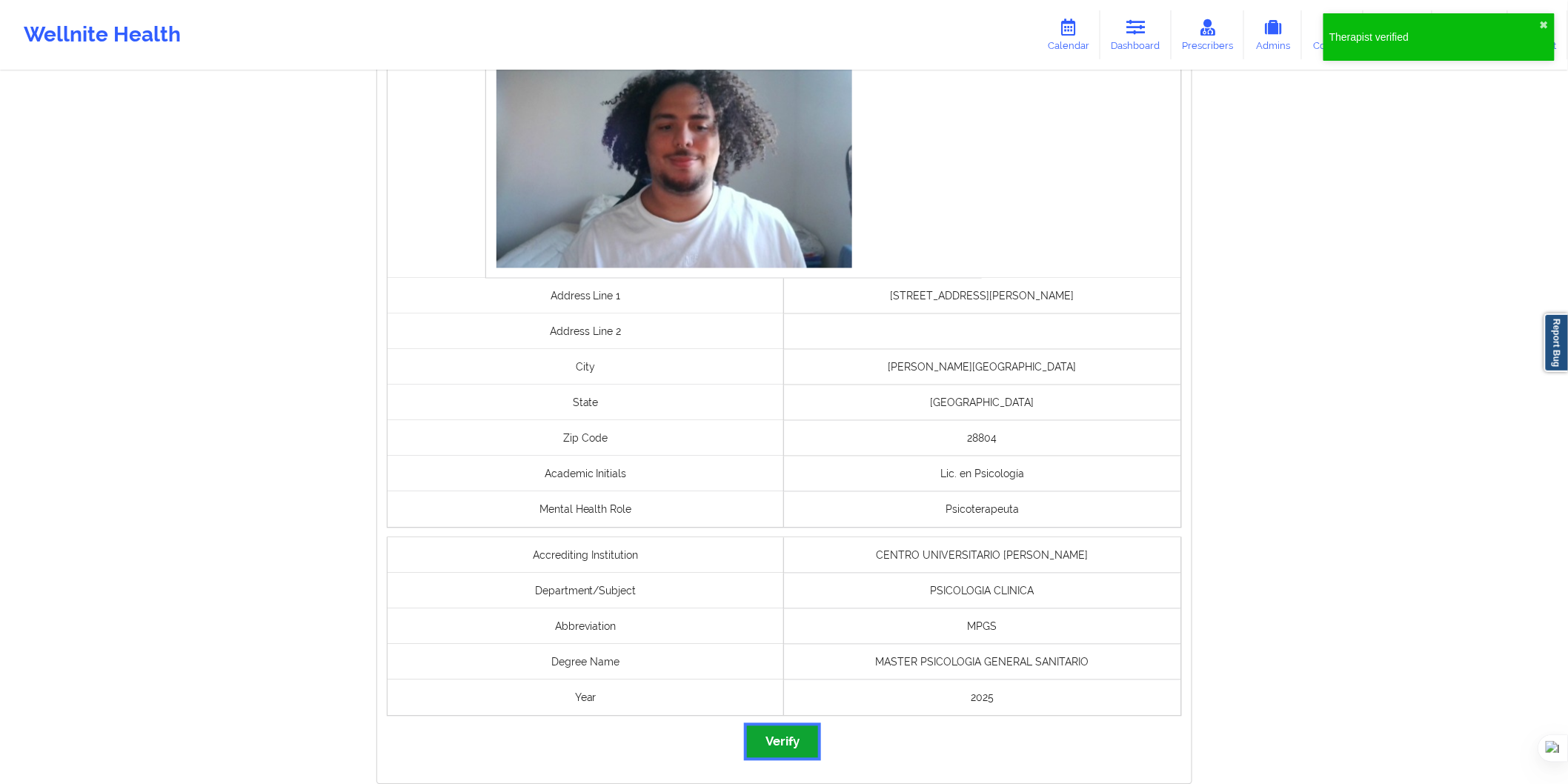
click at [780, 743] on button "Verify" at bounding box center [783, 742] width 71 height 32
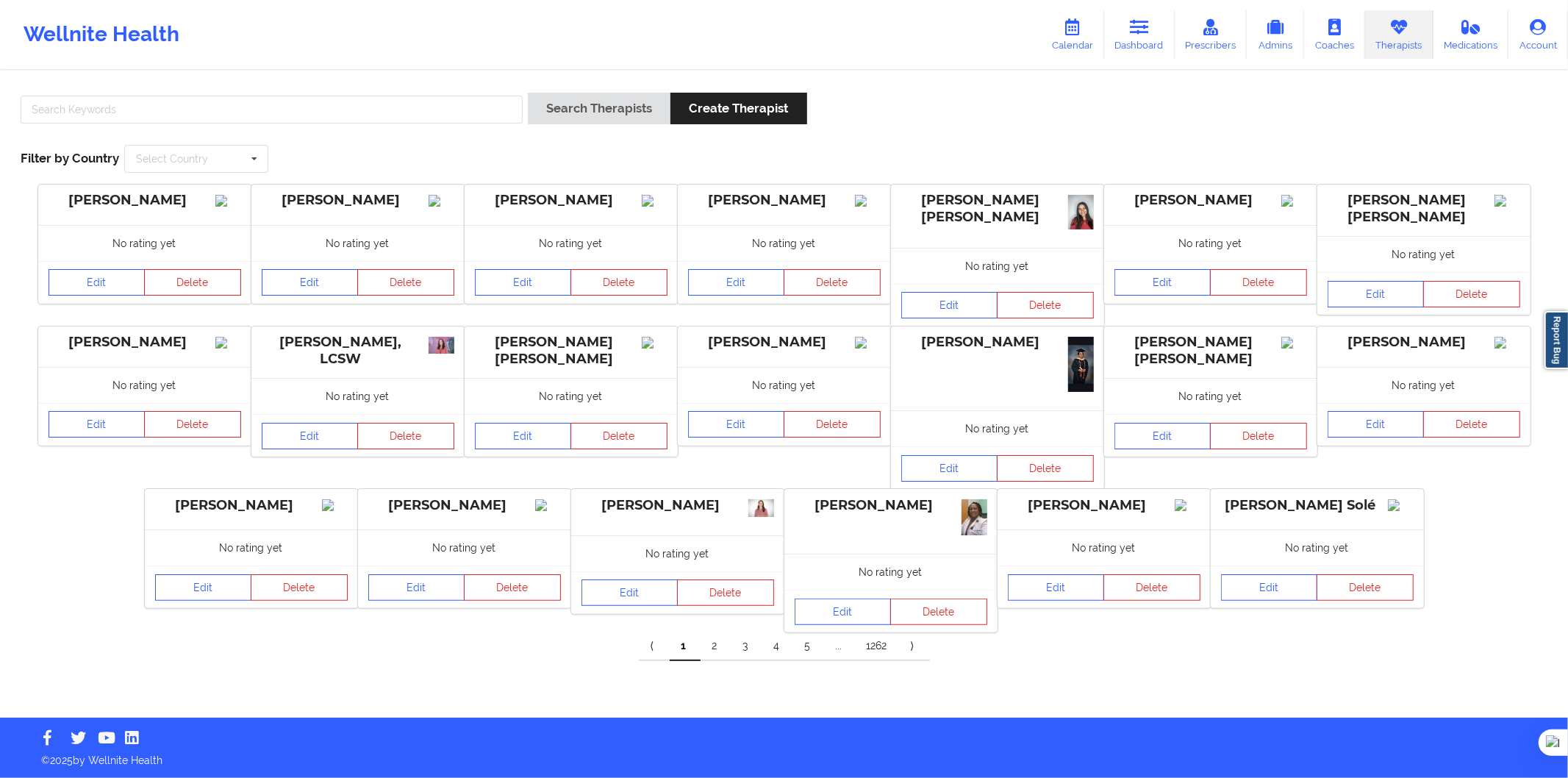
click at [413, 129] on div at bounding box center [271, 114] width 512 height 42
click at [490, 106] on input "text" at bounding box center [271, 110] width 502 height 28
paste input "Daniel Burdaspar"
type input "Daniel Burdaspar"
click at [560, 102] on button "Search Therapists" at bounding box center [599, 108] width 142 height 32
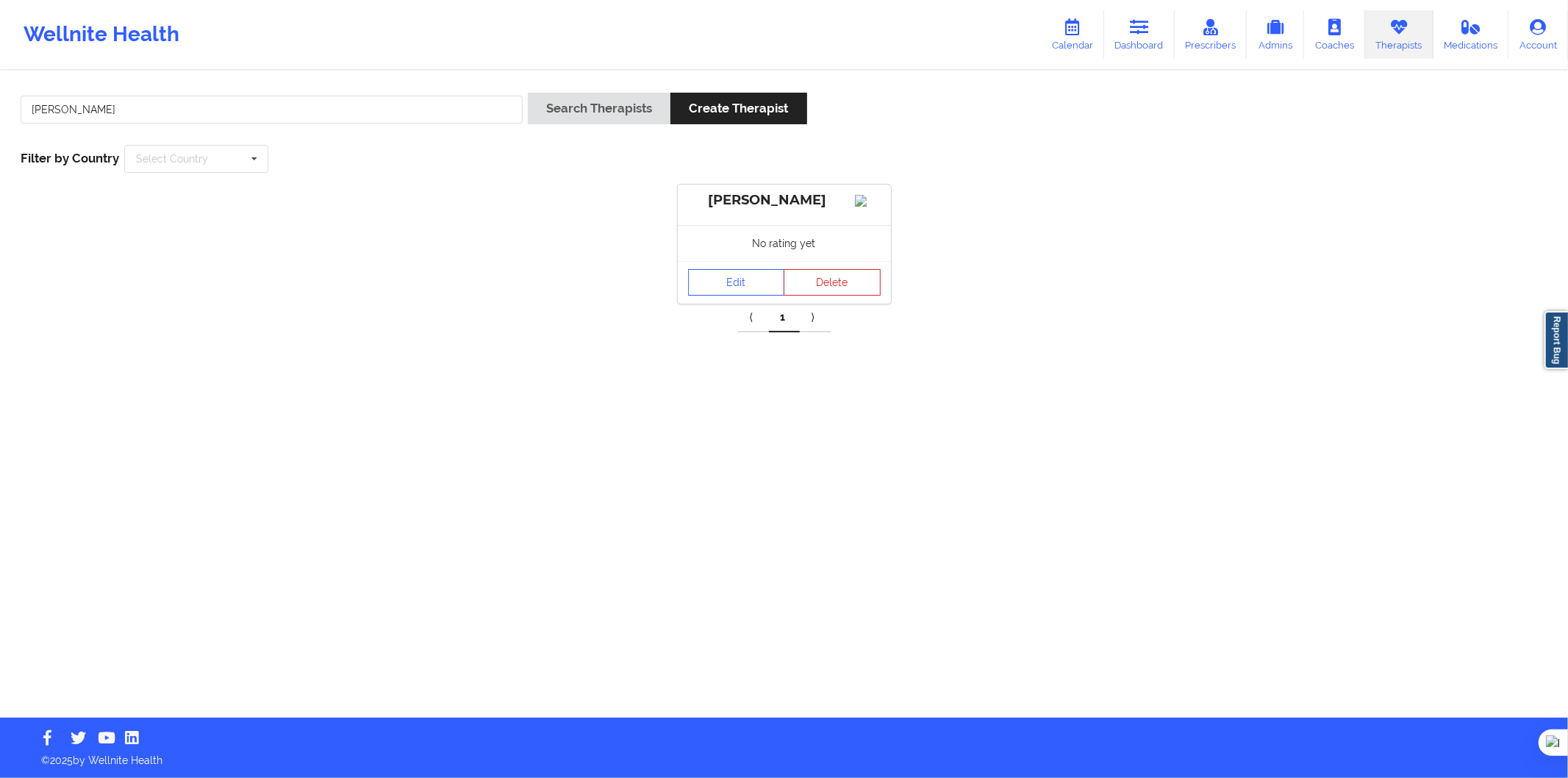
drag, startPoint x: 715, startPoint y: 267, endPoint x: 736, endPoint y: 487, distance: 221.0
click at [715, 261] on div "No rating yet" at bounding box center [784, 243] width 213 height 36
click at [745, 284] on link "Edit" at bounding box center [737, 282] width 97 height 27
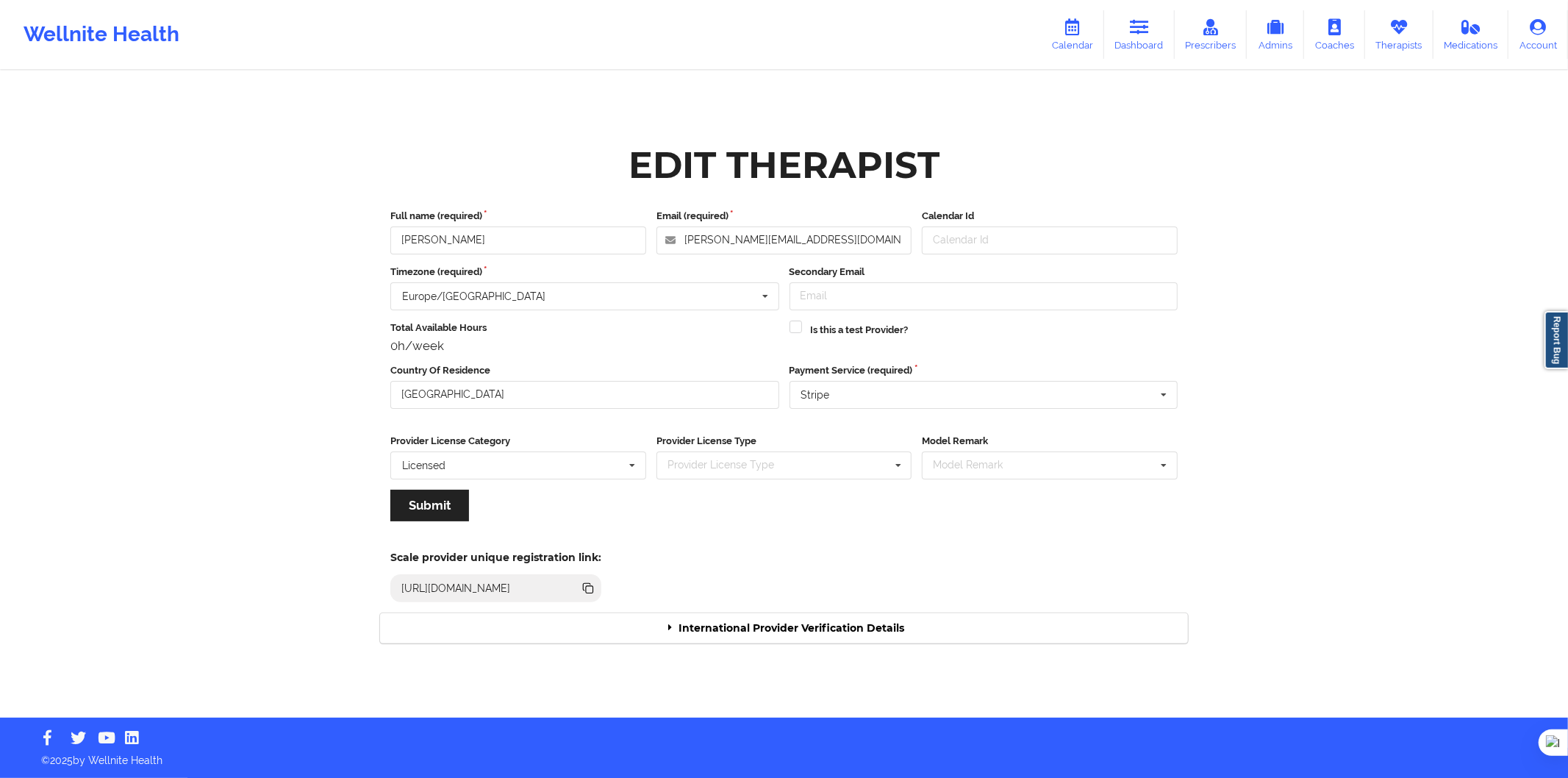
drag, startPoint x: 797, startPoint y: 637, endPoint x: 798, endPoint y: 630, distance: 7.1
click at [798, 636] on div "International Provider Verification Details" at bounding box center [784, 628] width 808 height 30
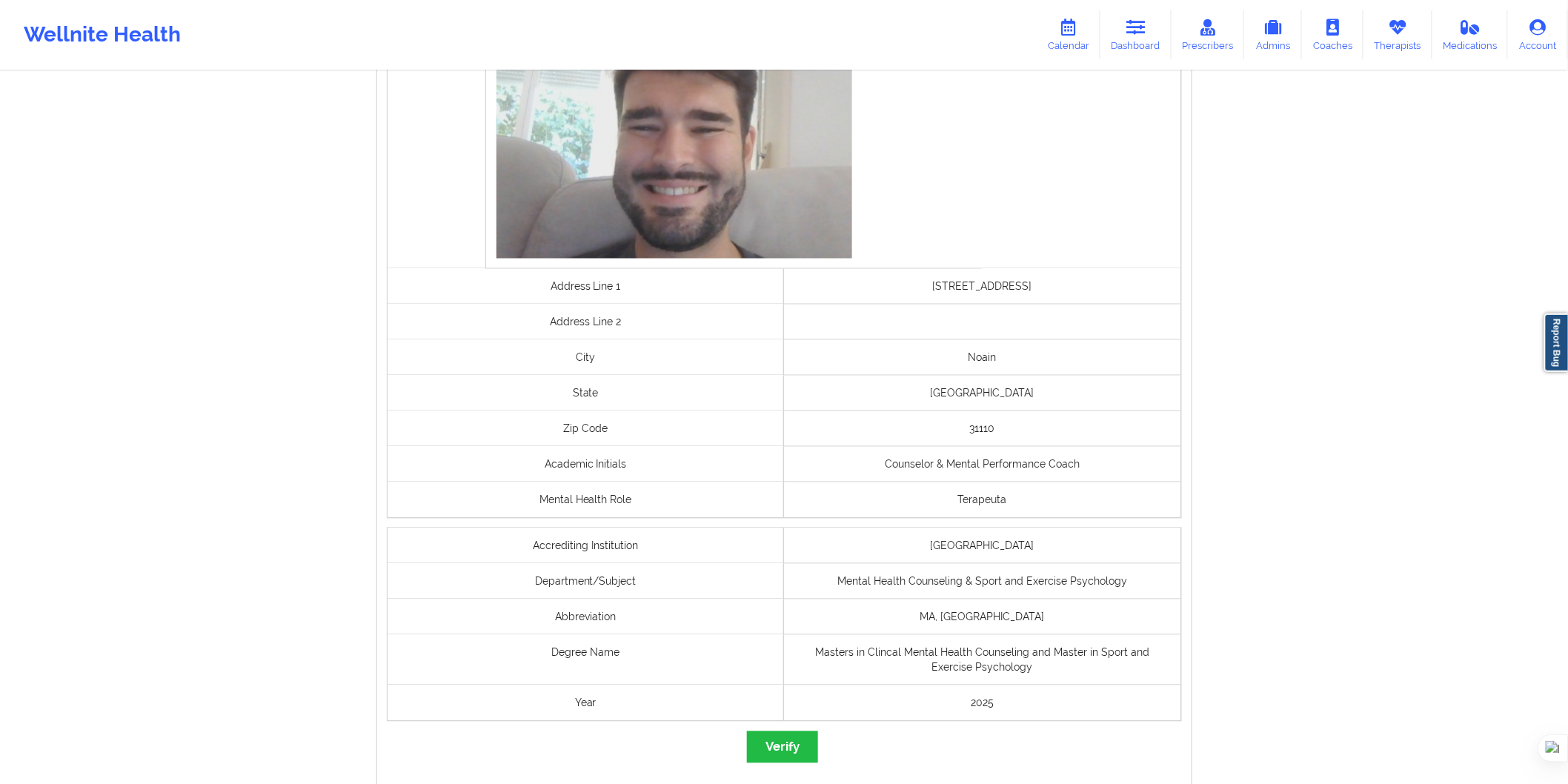
scroll to position [988, 0]
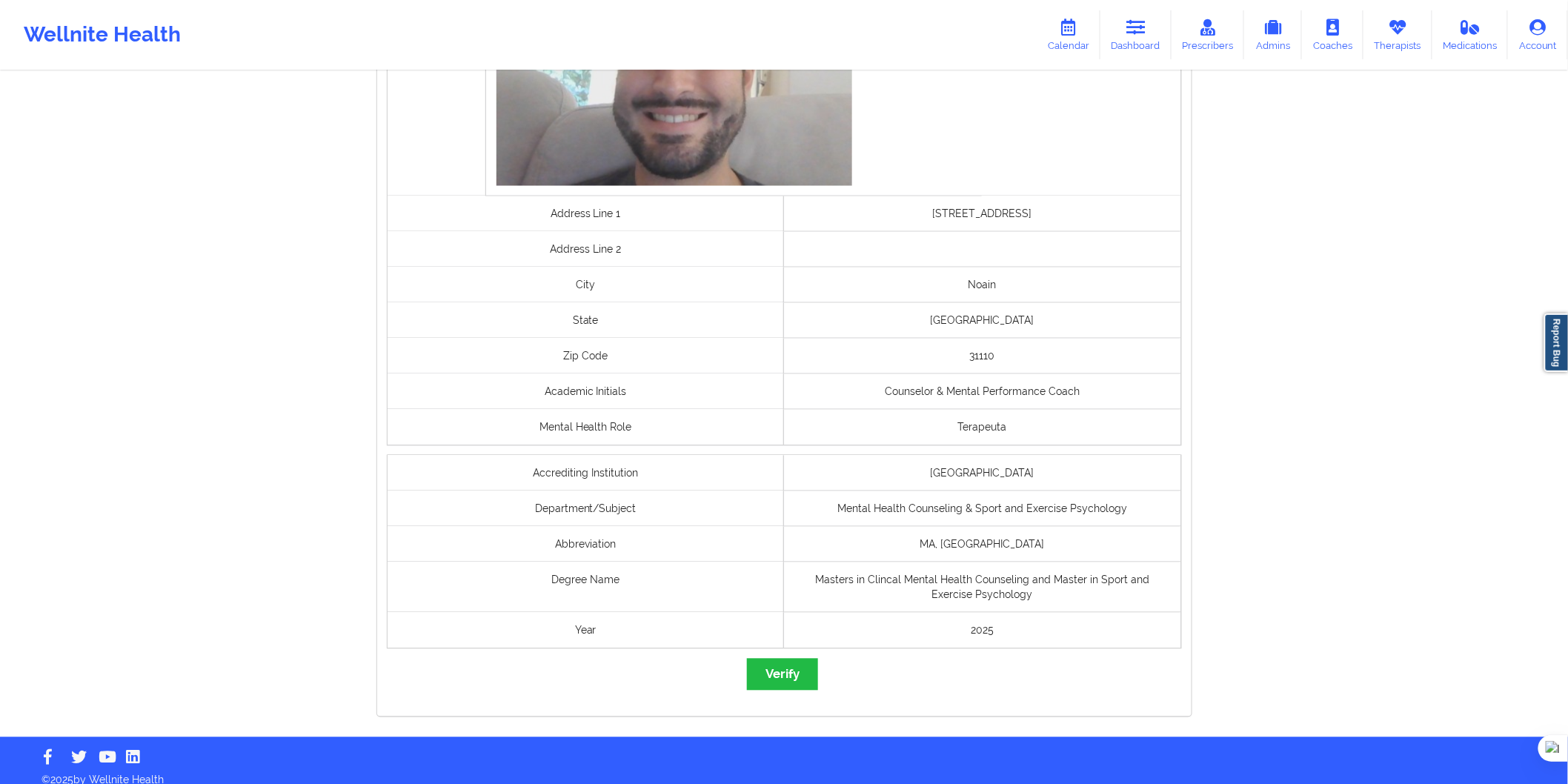
click at [803, 658] on div "governmentId Selfie Address Line 1 Calle Real 17A Address Line 2 City Noain Sta…" at bounding box center [785, 161] width 814 height 1111
click at [795, 682] on button "Verify" at bounding box center [783, 675] width 71 height 32
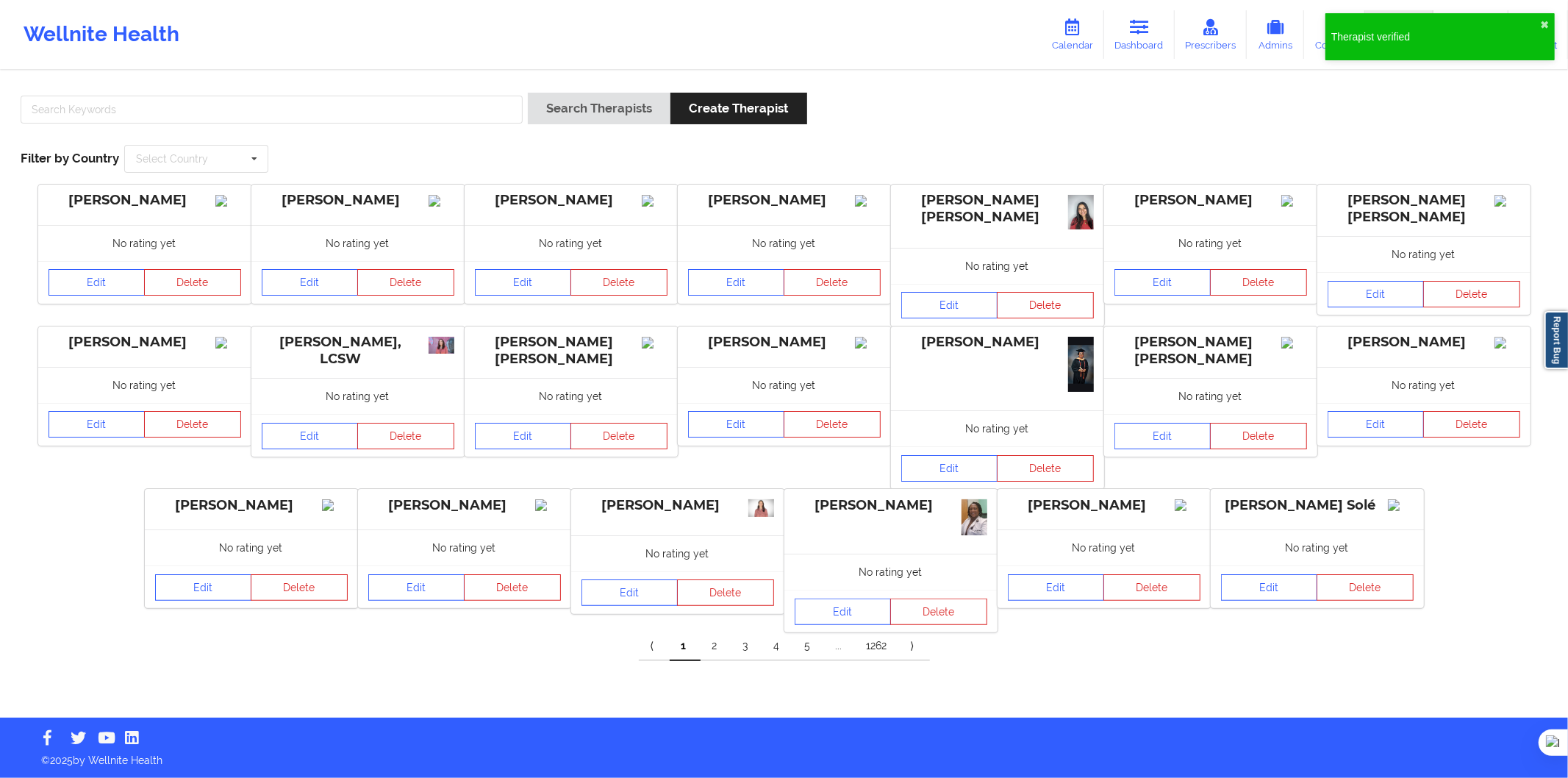
click at [269, 127] on div at bounding box center [271, 114] width 512 height 42
click at [290, 116] on input "text" at bounding box center [271, 110] width 502 height 28
paste input "Raquel Poveda"
drag, startPoint x: 502, startPoint y: 120, endPoint x: 527, endPoint y: 111, distance: 26.6
click at [526, 111] on div "Raquel Poveda" at bounding box center [271, 114] width 512 height 42
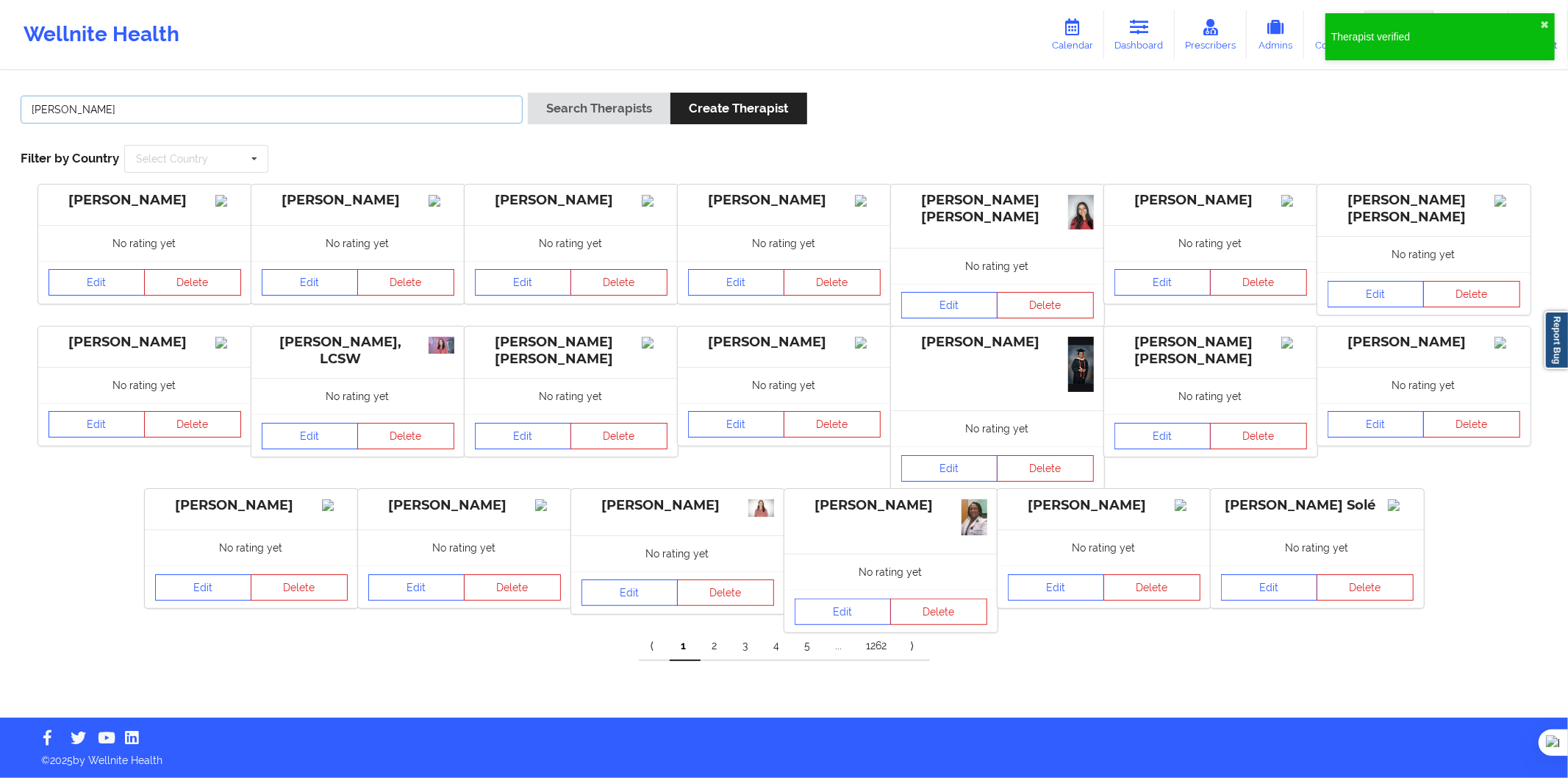
type input "Raquel Poveda"
click at [535, 114] on button "Search Therapists" at bounding box center [599, 108] width 142 height 32
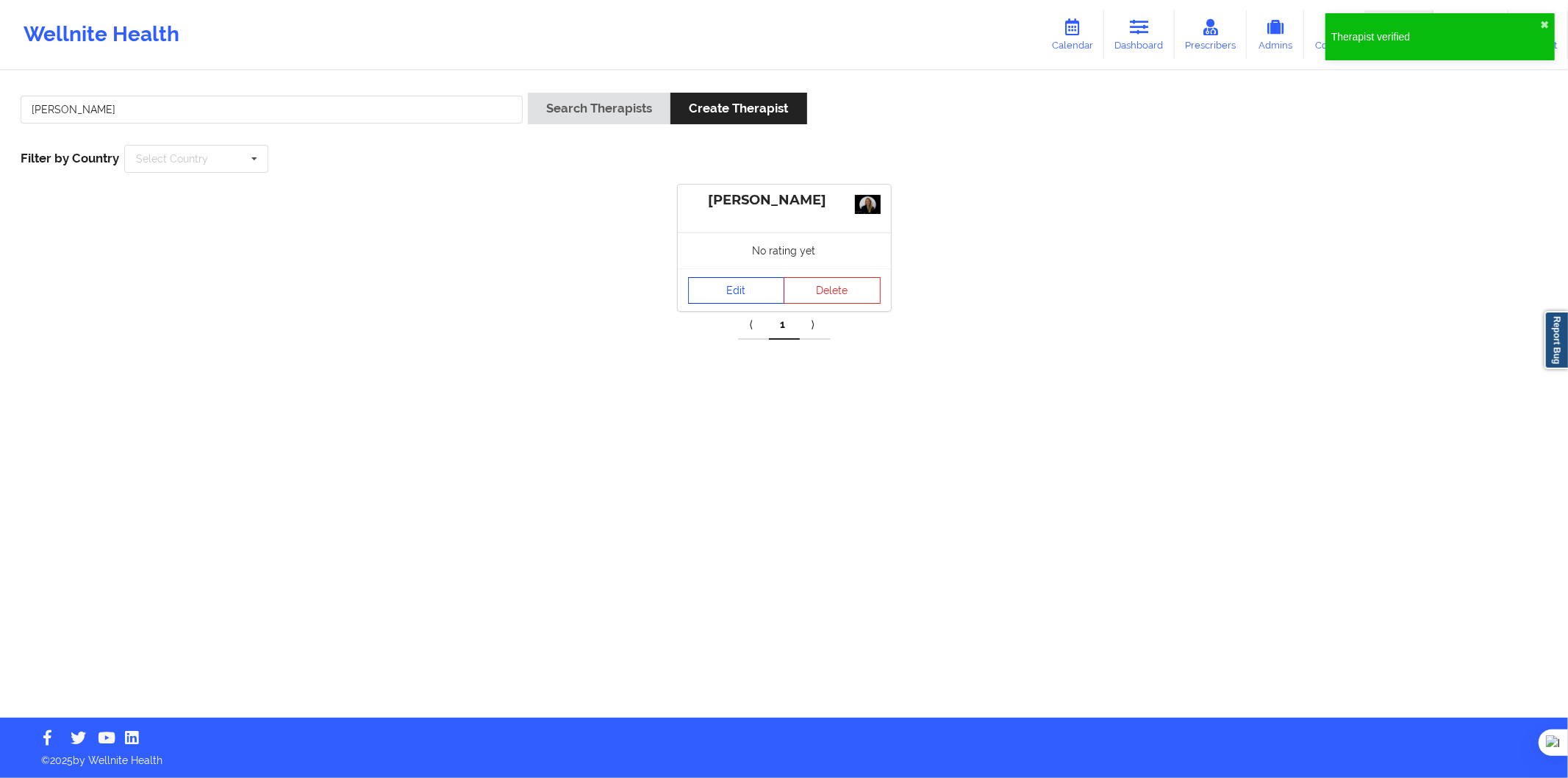
click at [731, 298] on link "Edit" at bounding box center [737, 291] width 97 height 27
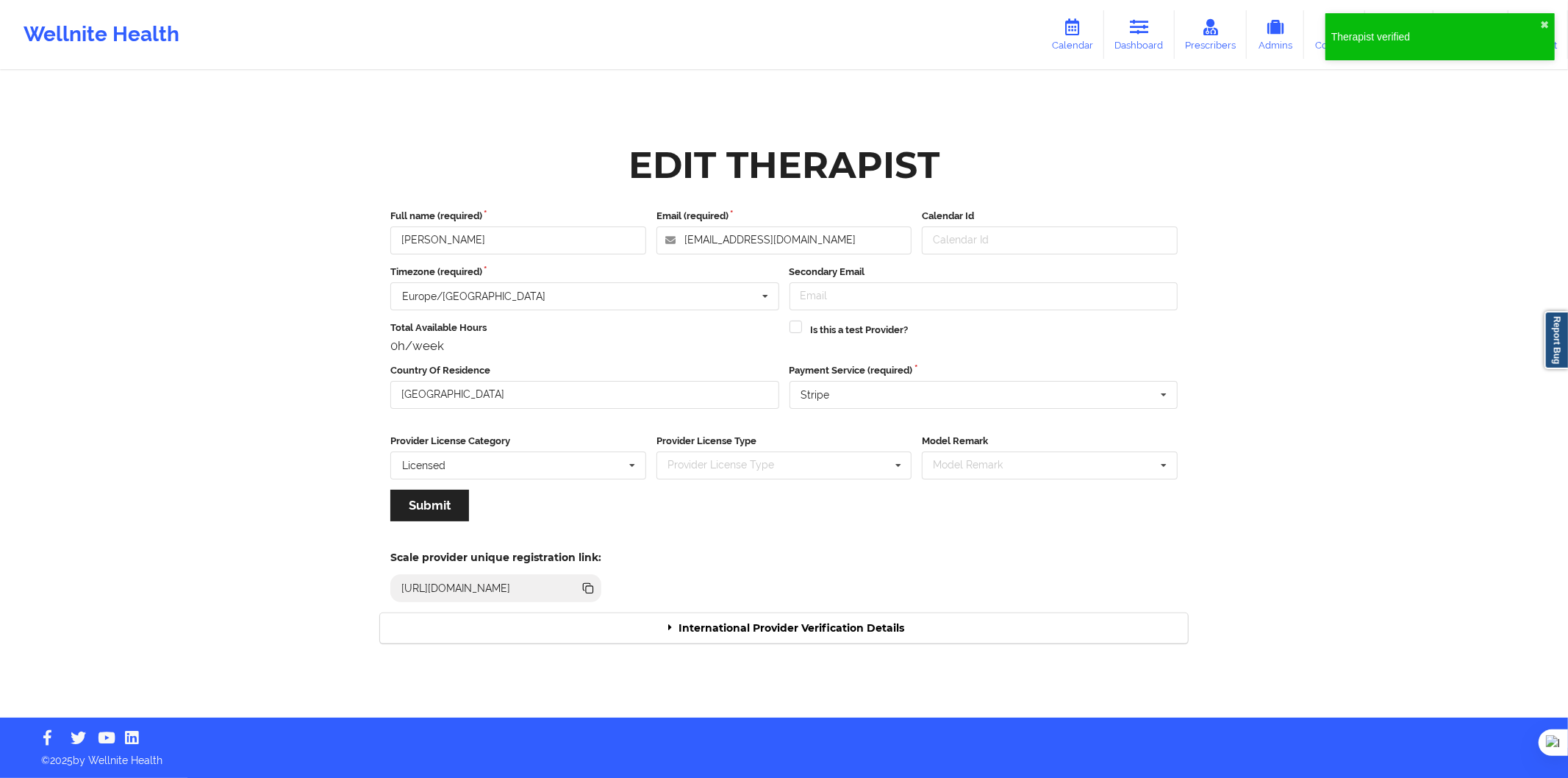
click at [768, 619] on div "International Provider Verification Details" at bounding box center [784, 628] width 808 height 30
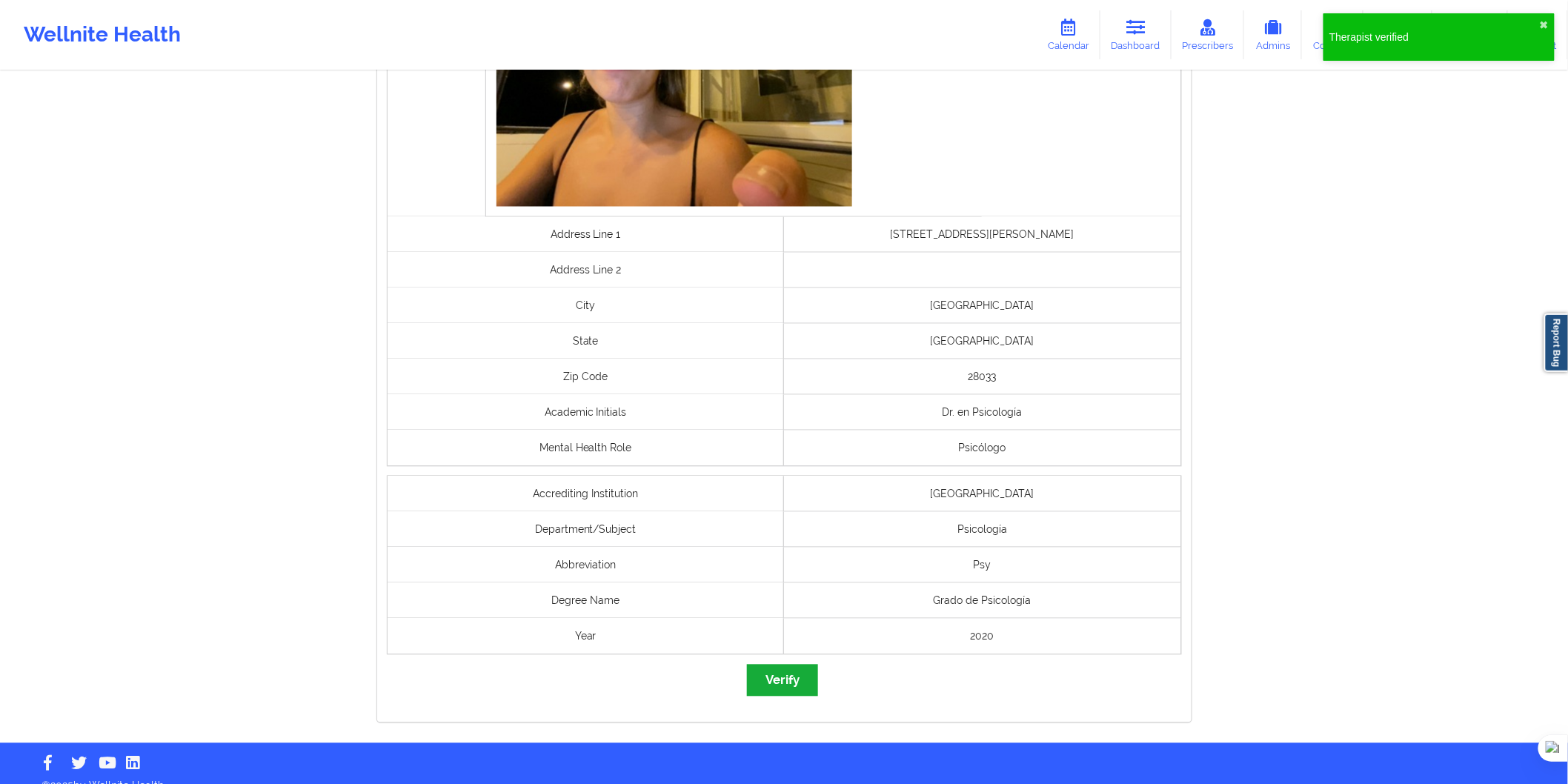
scroll to position [986, 0]
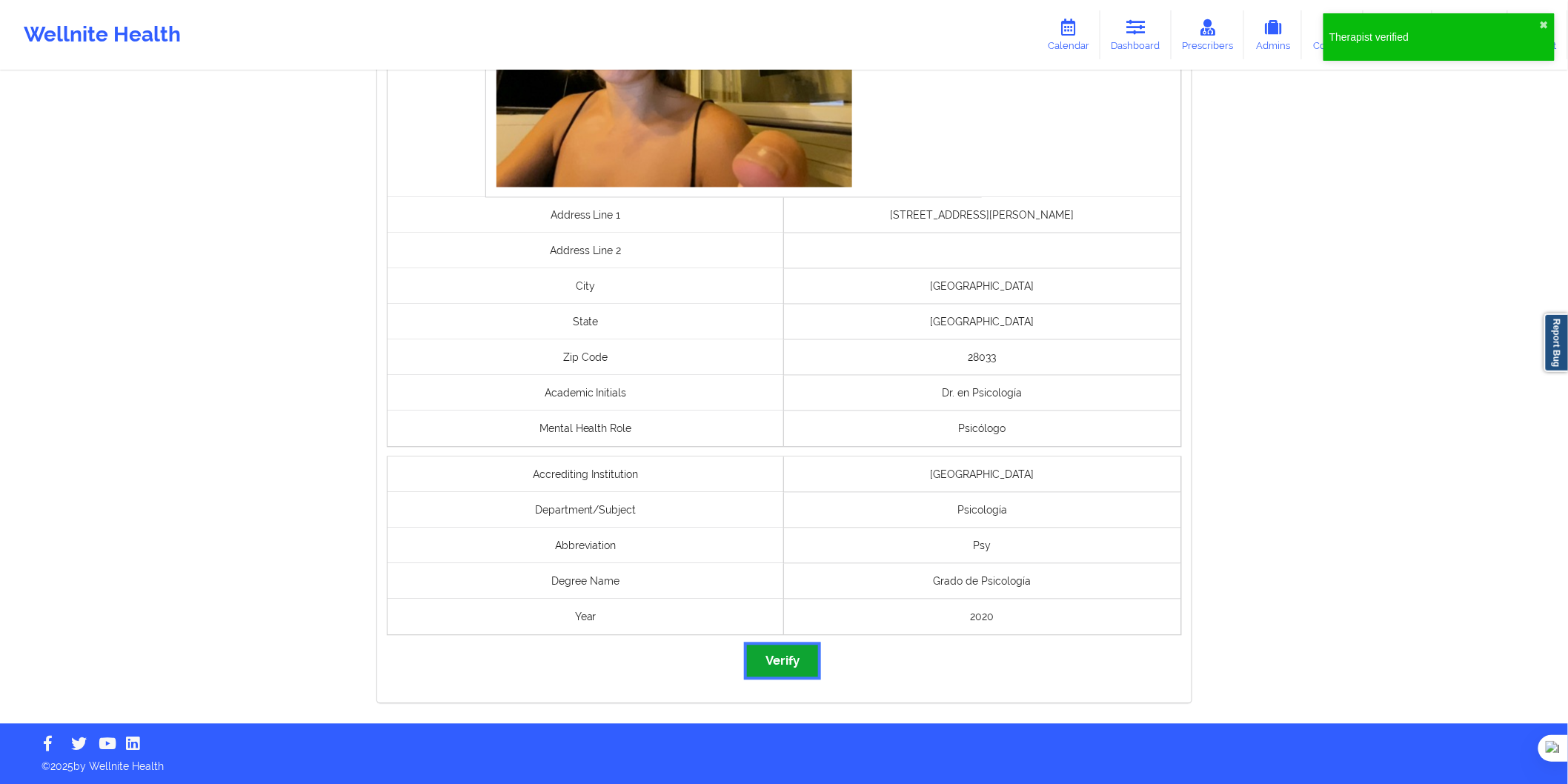
click at [781, 673] on button "Verify" at bounding box center [783, 661] width 71 height 32
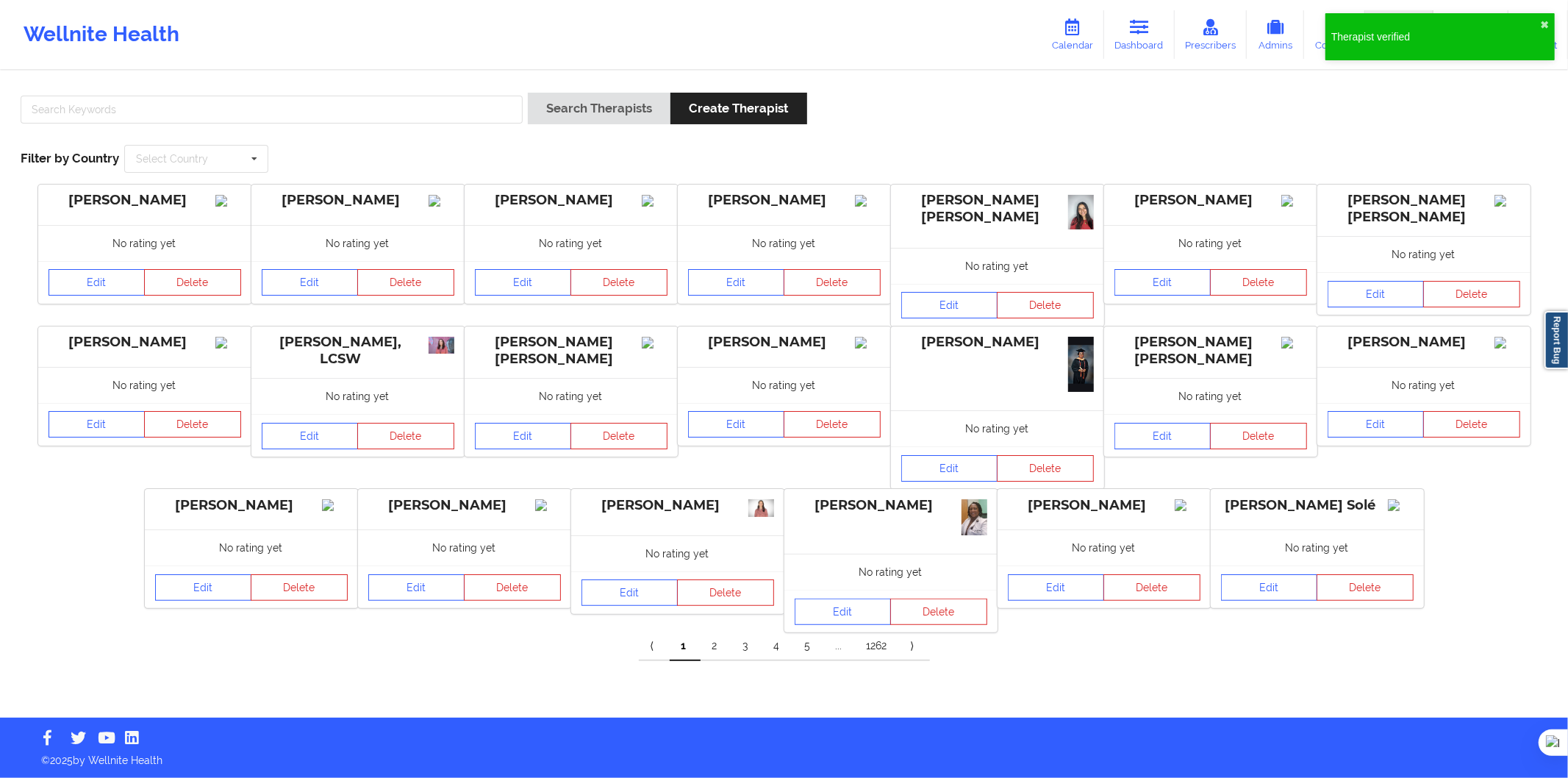
click at [347, 139] on div "Search Therapists Create Therapist Filter by Country Select Country Australia C…" at bounding box center [784, 133] width 1547 height 101
click at [356, 109] on input "text" at bounding box center [271, 110] width 502 height 28
paste input "Samantha Pellitero Fernández"
type input "Samantha Pellitero Fernández"
click at [556, 102] on button "Search Therapists" at bounding box center [599, 108] width 142 height 32
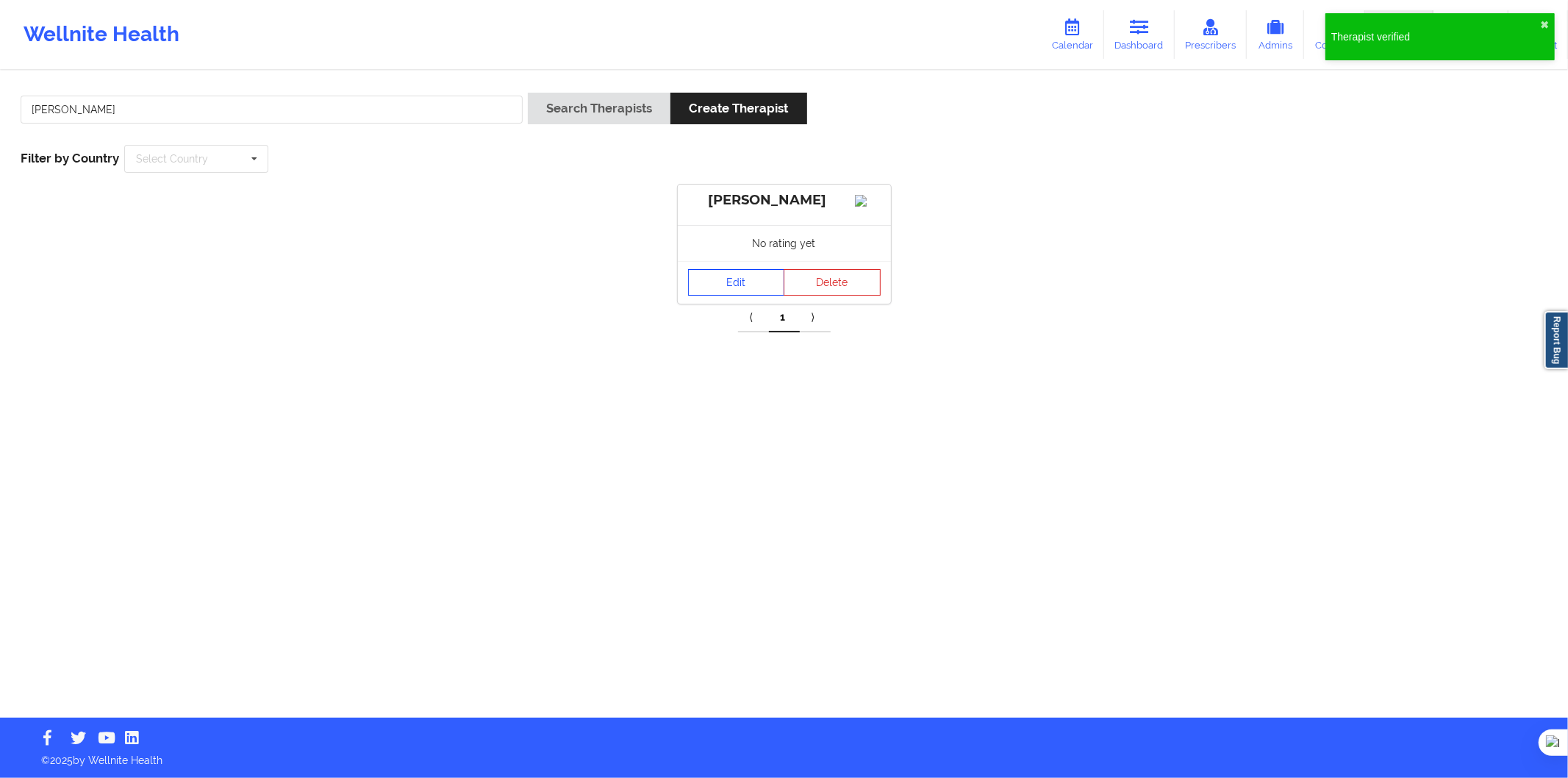
click at [721, 296] on link "Edit" at bounding box center [737, 282] width 97 height 27
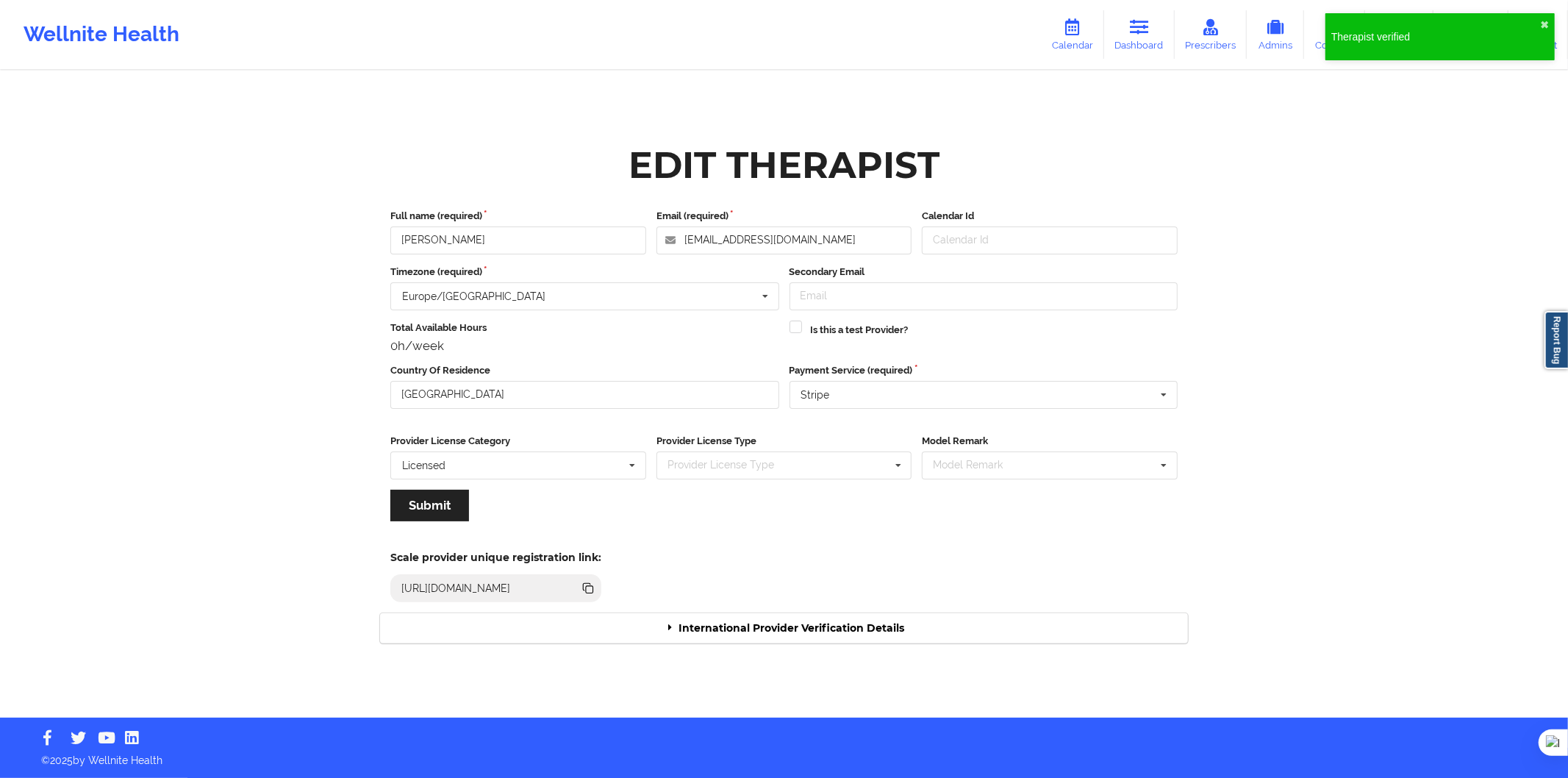
click at [836, 625] on div "International Provider Verification Details" at bounding box center [784, 628] width 808 height 30
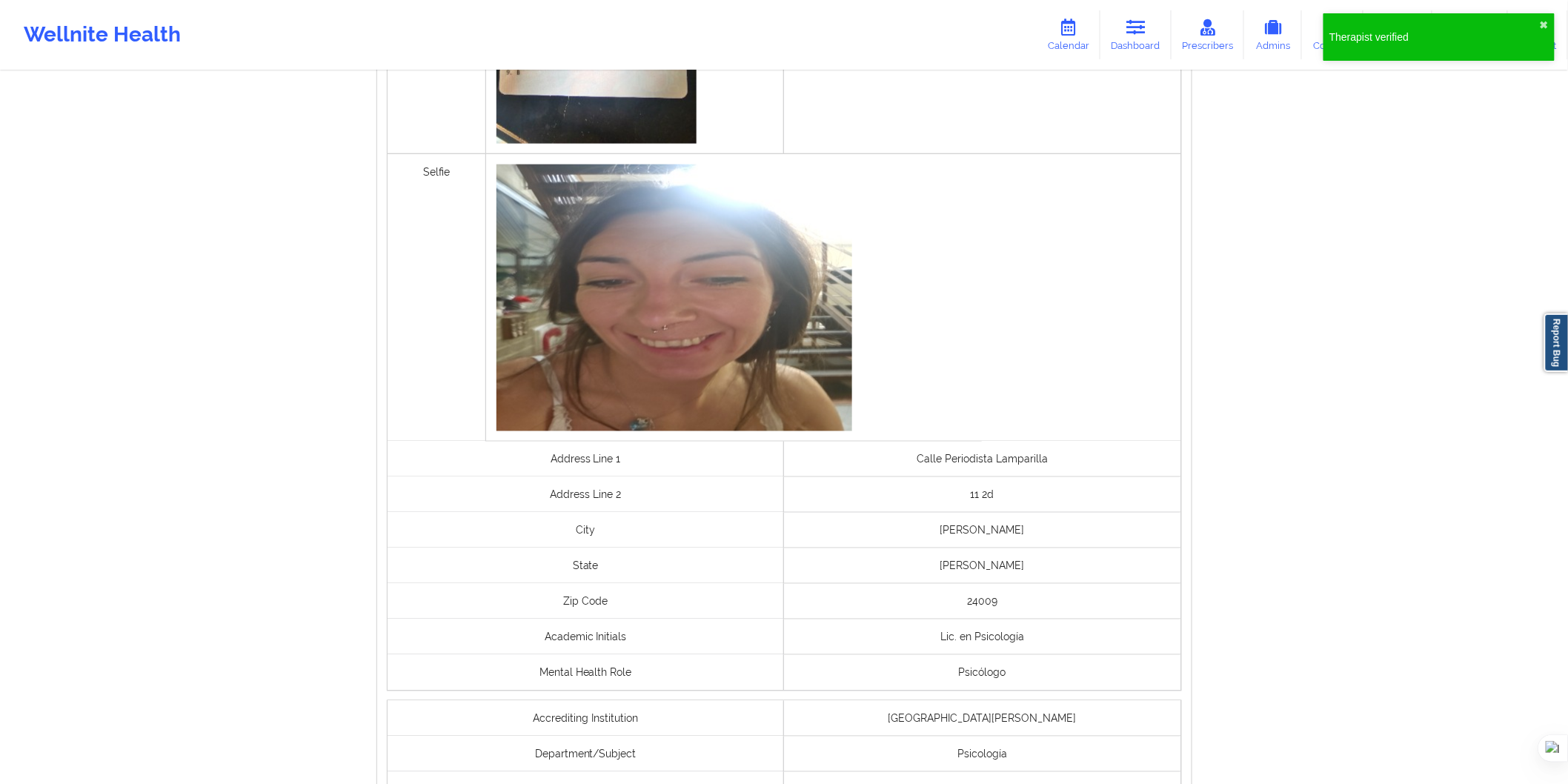
scroll to position [986, 0]
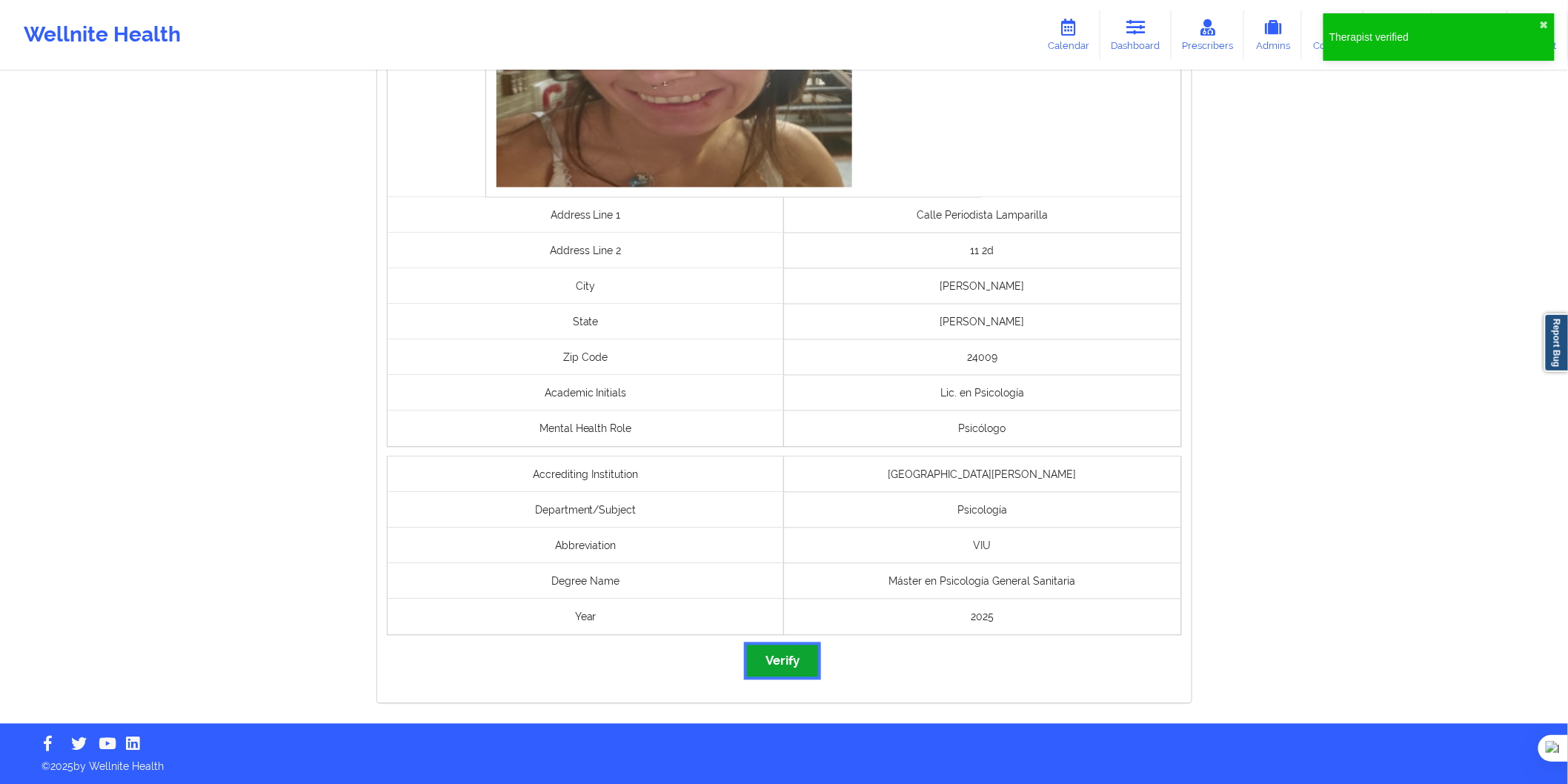
click at [785, 650] on button "Verify" at bounding box center [783, 661] width 71 height 32
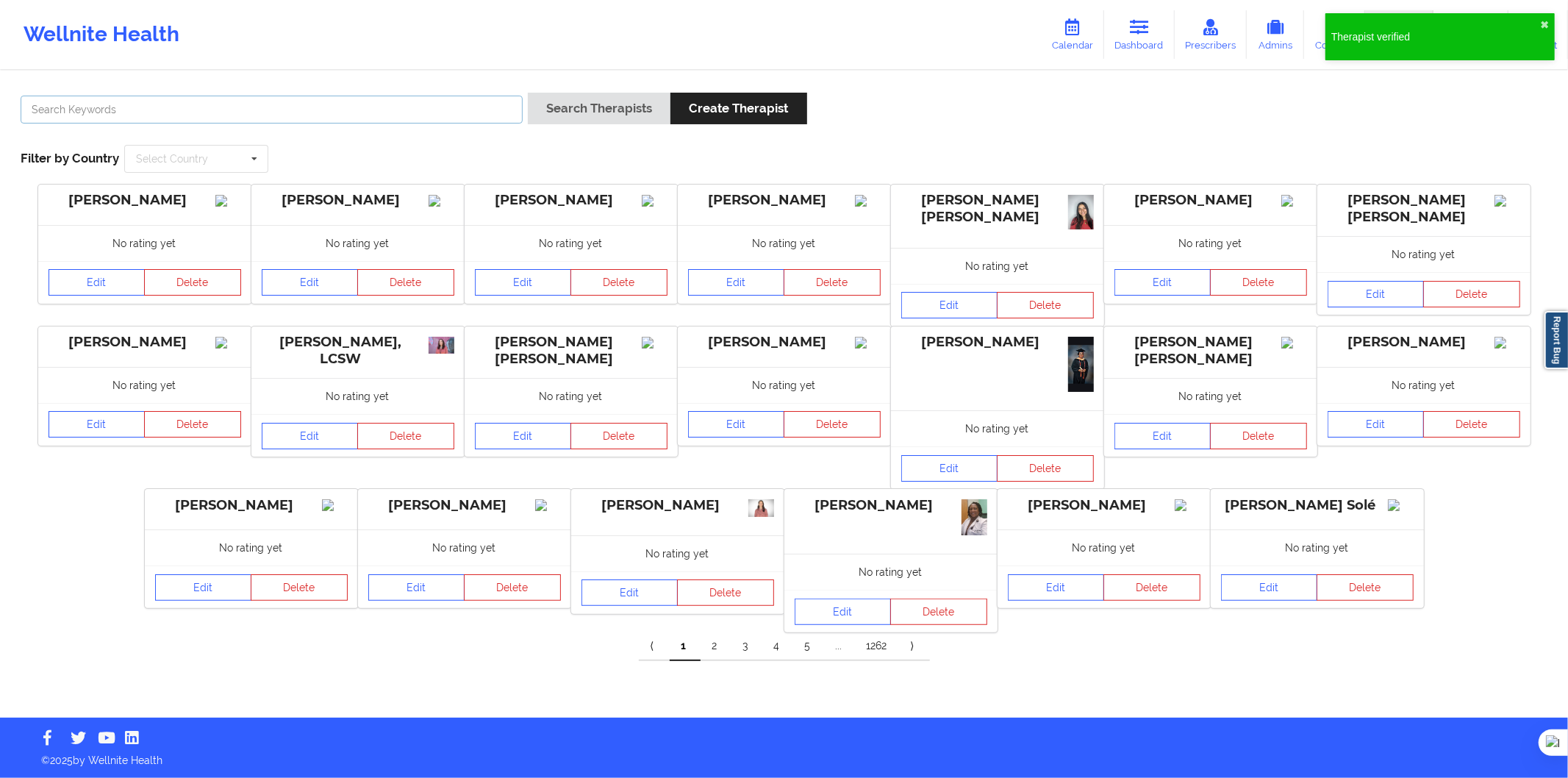
click at [398, 111] on input "text" at bounding box center [271, 110] width 502 height 28
paste input "OSCAR ALFREDO TORRESANO MESA"
type input "OSCAR ALFREDO TORRESANO MESA"
click at [591, 118] on button "Search Therapists" at bounding box center [599, 108] width 142 height 32
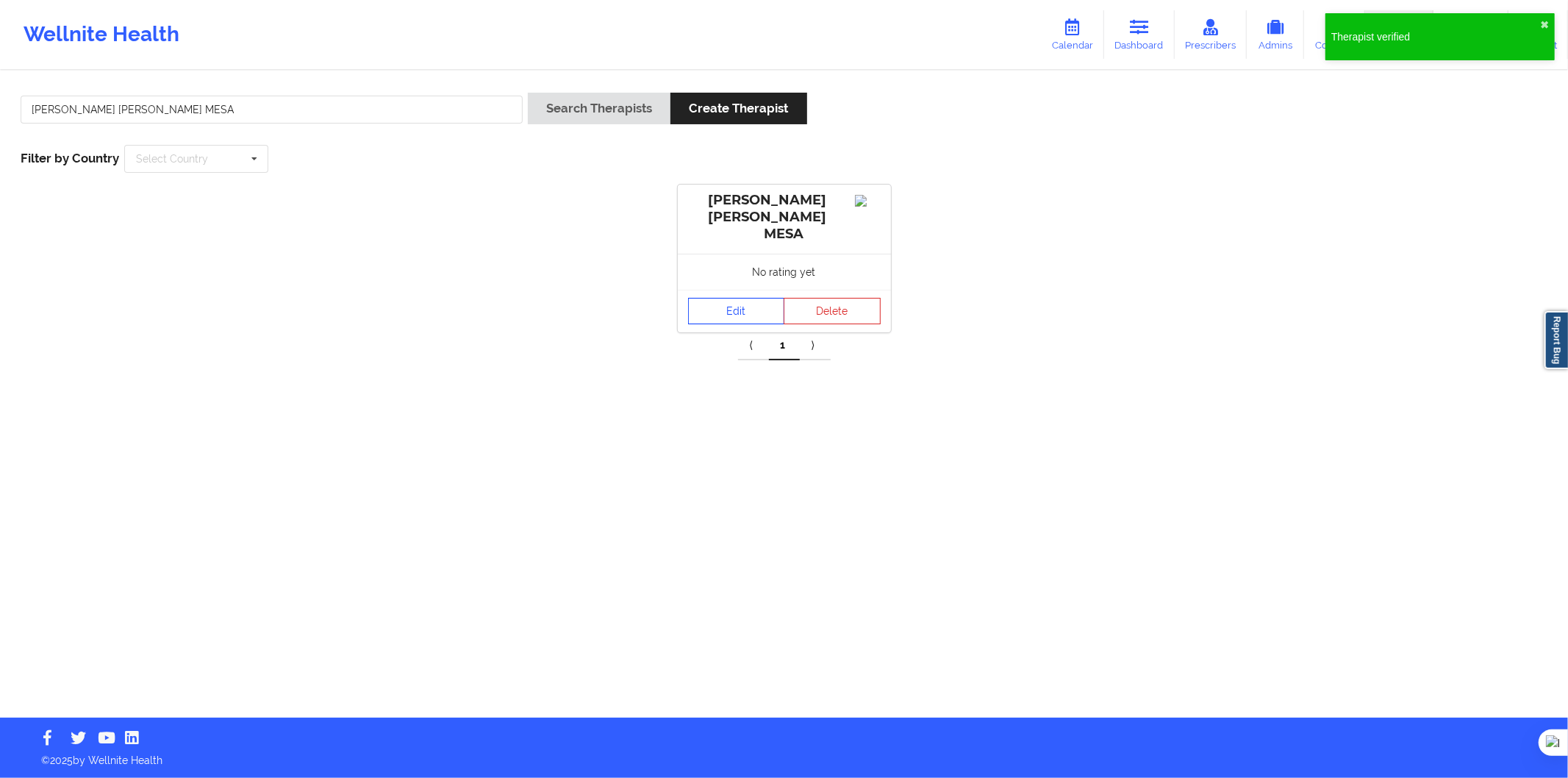
click at [725, 304] on link "Edit" at bounding box center [737, 311] width 97 height 27
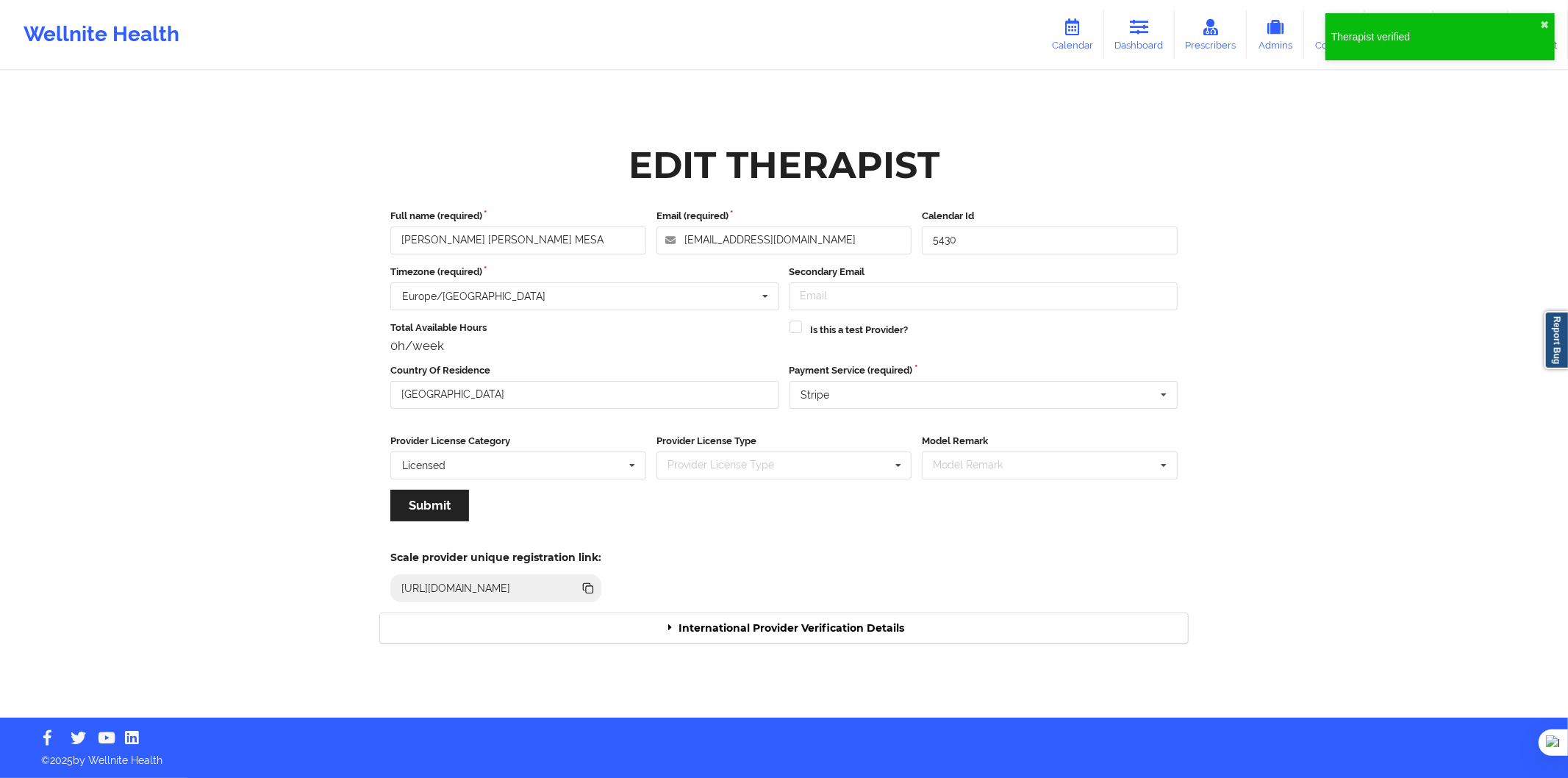
click at [780, 617] on div "International Provider Verification Details" at bounding box center [784, 628] width 808 height 30
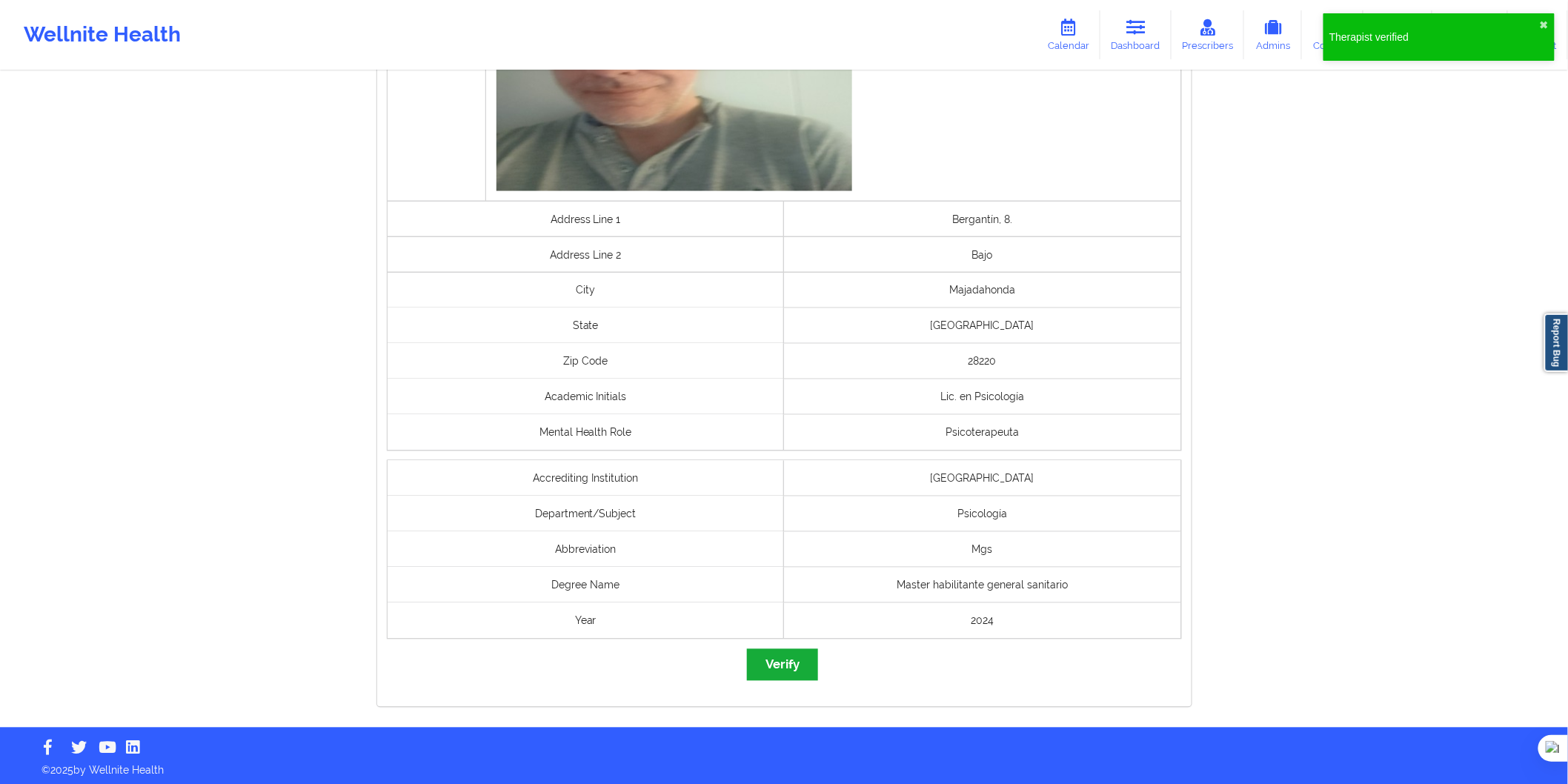
scroll to position [898, 0]
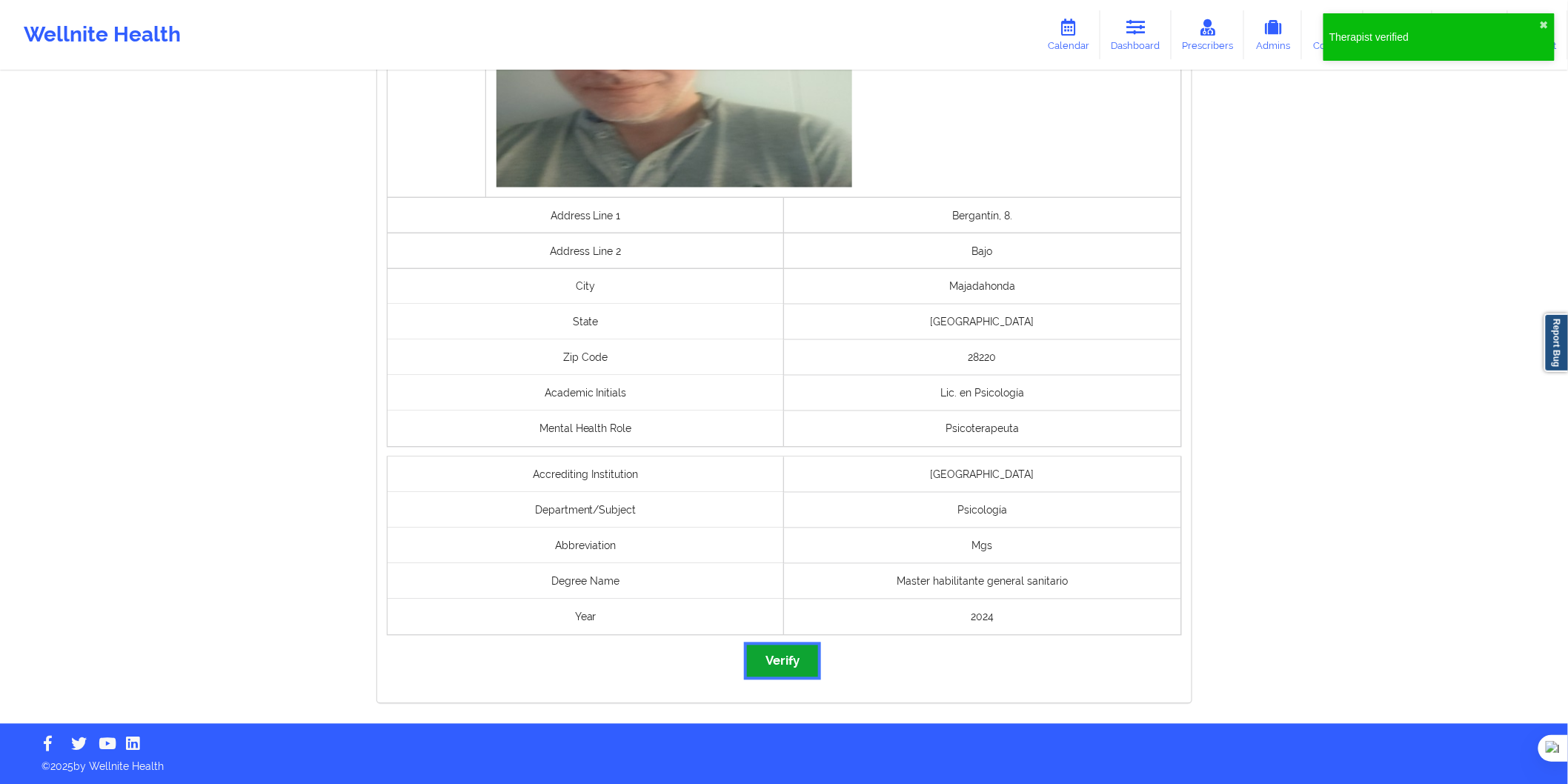
click at [796, 664] on button "Verify" at bounding box center [783, 661] width 71 height 32
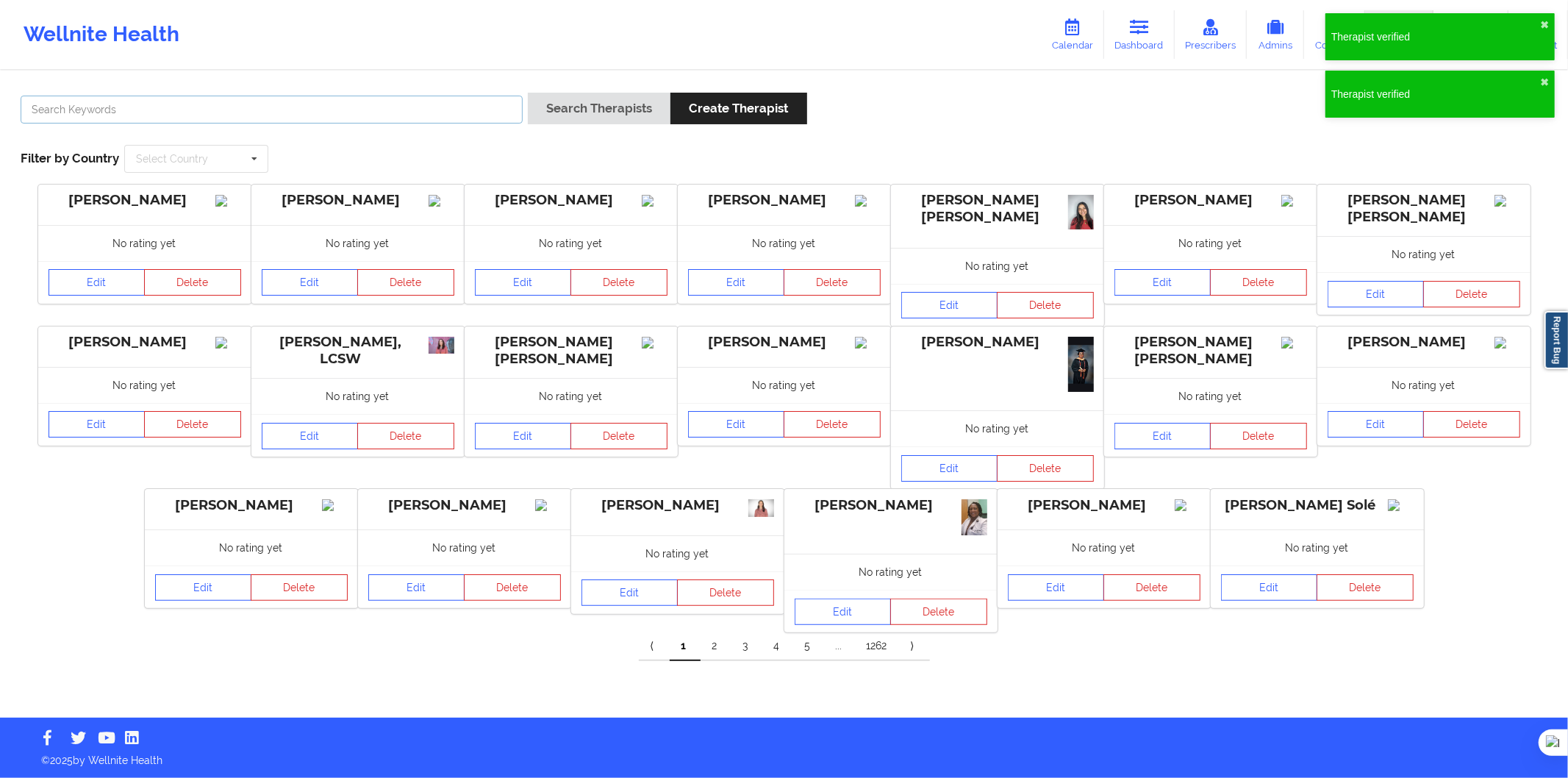
click at [463, 108] on input "text" at bounding box center [271, 110] width 502 height 28
paste input "Marta Cano"
type input "Marta Cano"
click at [574, 116] on button "Search Therapists" at bounding box center [599, 108] width 142 height 32
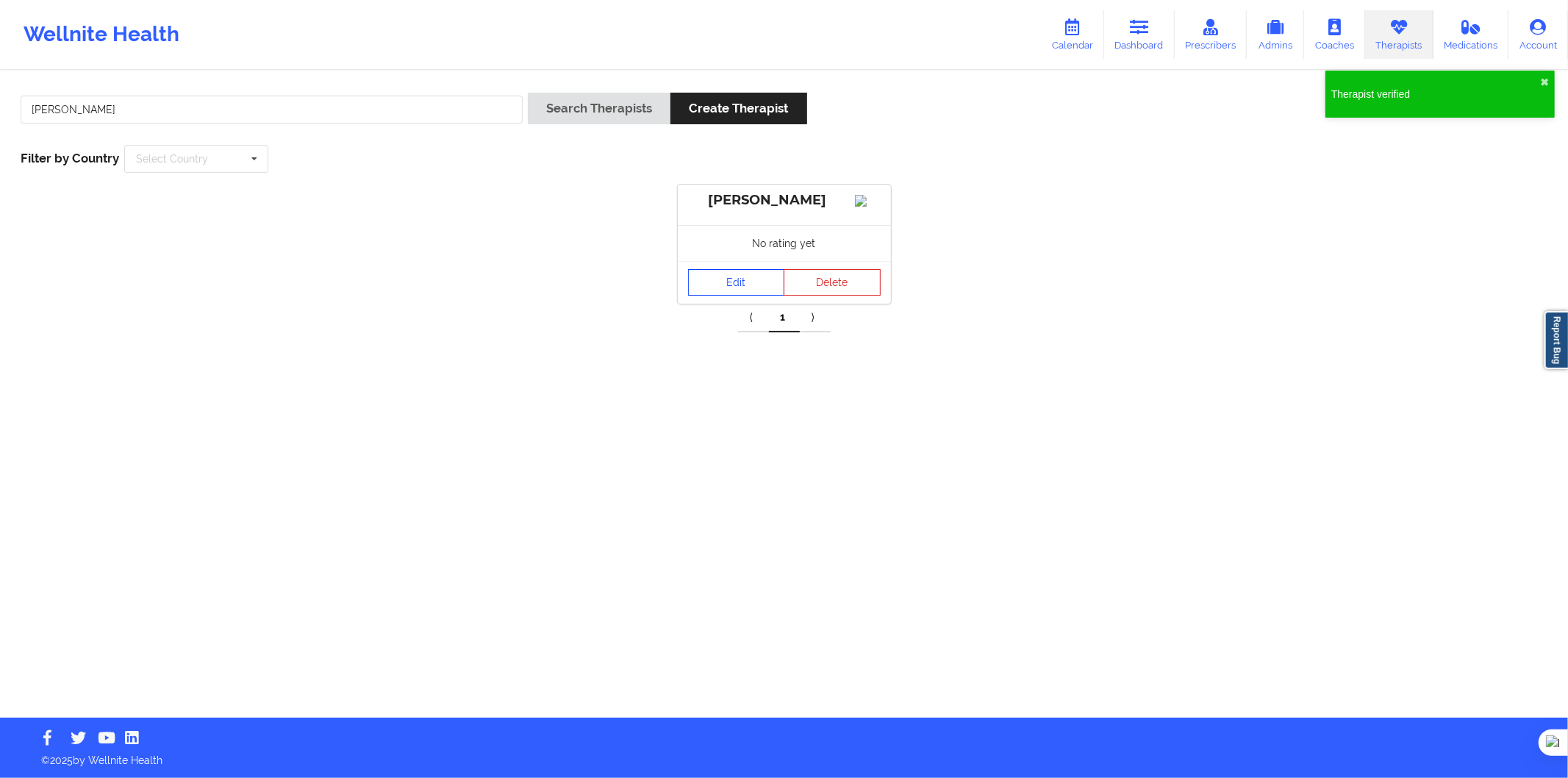
click at [714, 296] on link "Edit" at bounding box center [737, 282] width 97 height 27
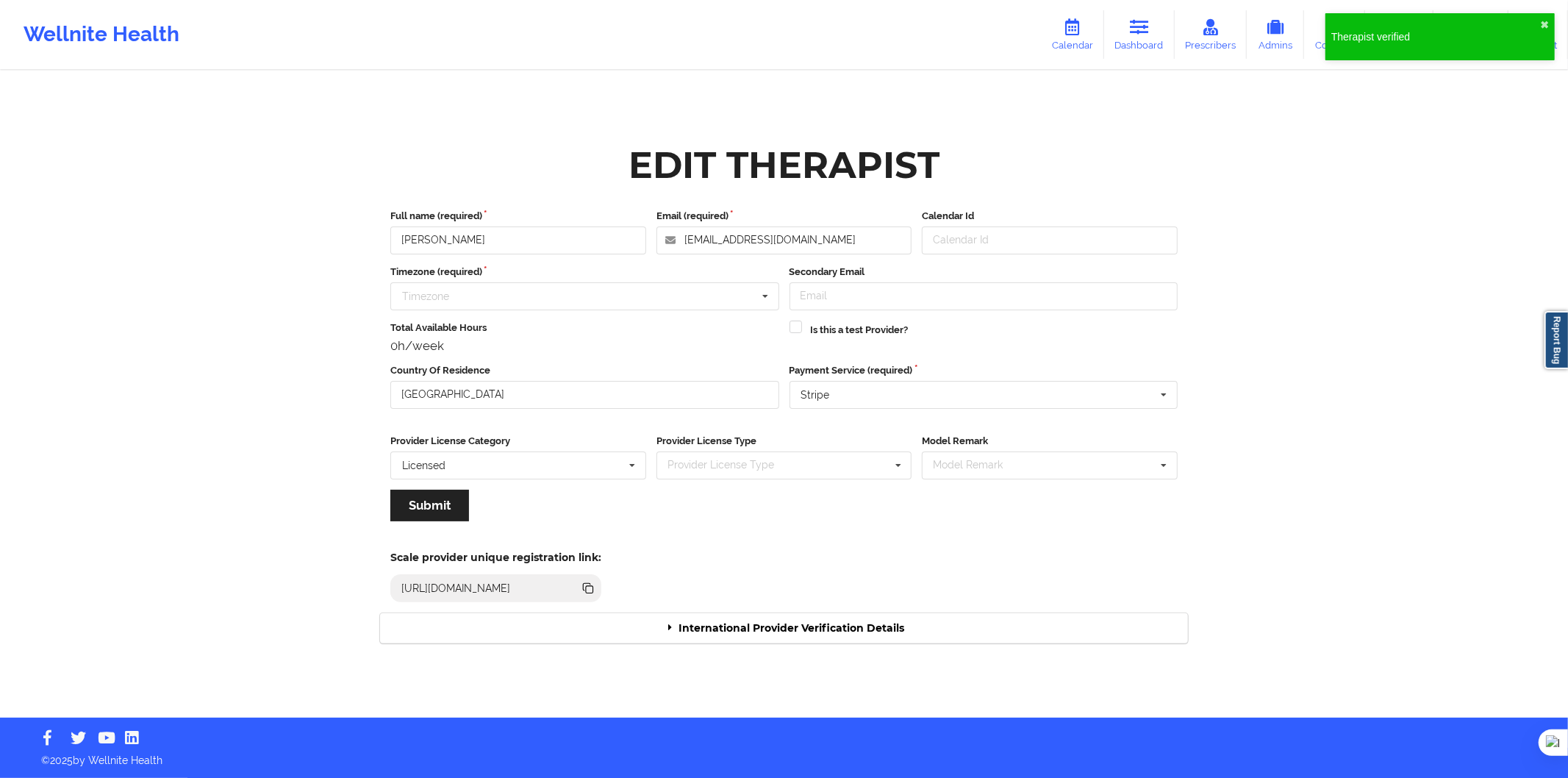
click at [820, 611] on div "Scale provider unique registration link: https://www.wellnite.co/practice/regis…" at bounding box center [784, 572] width 829 height 81
click at [828, 620] on div "International Provider Verification Details" at bounding box center [784, 628] width 808 height 30
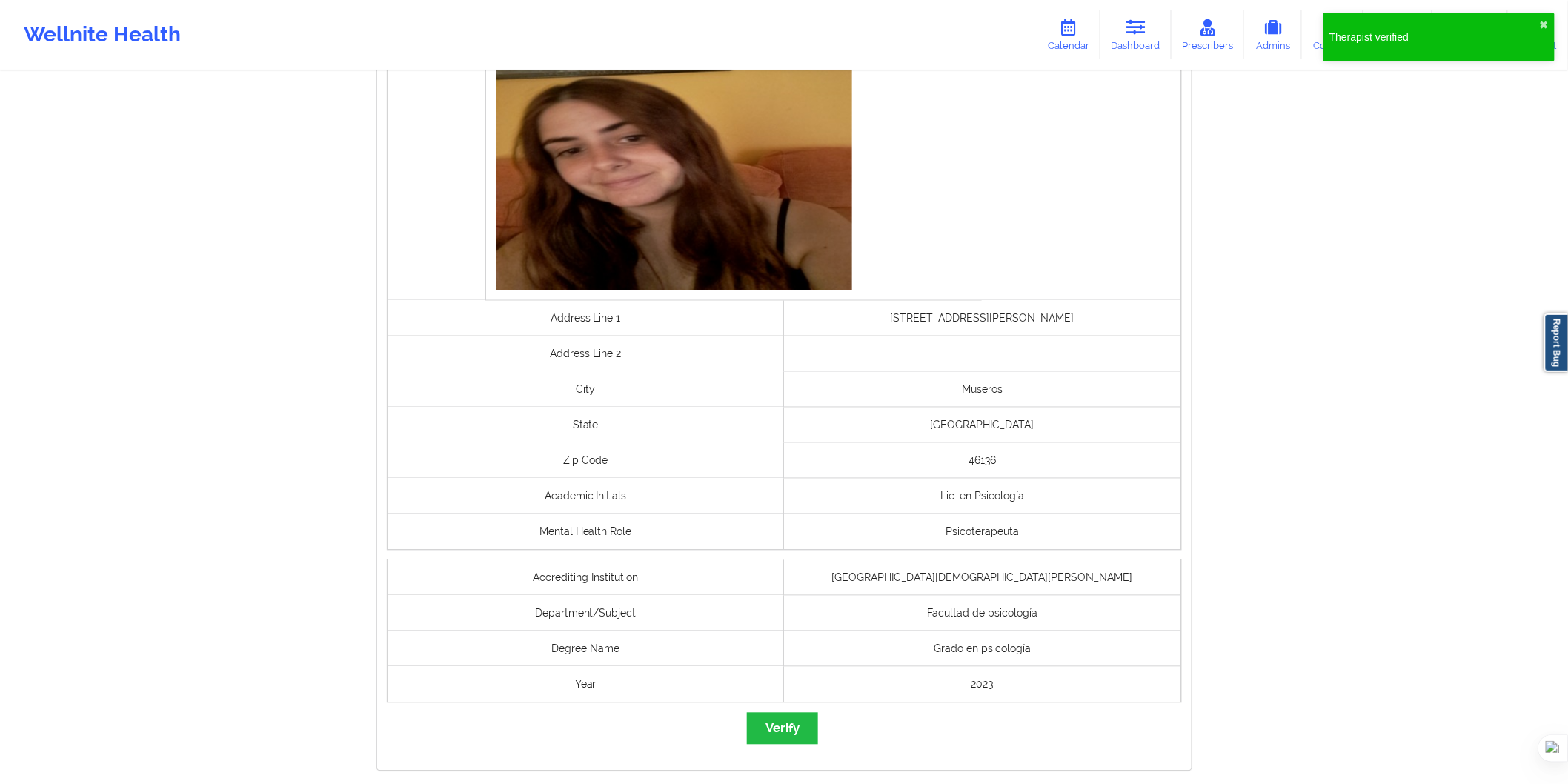
scroll to position [906, 0]
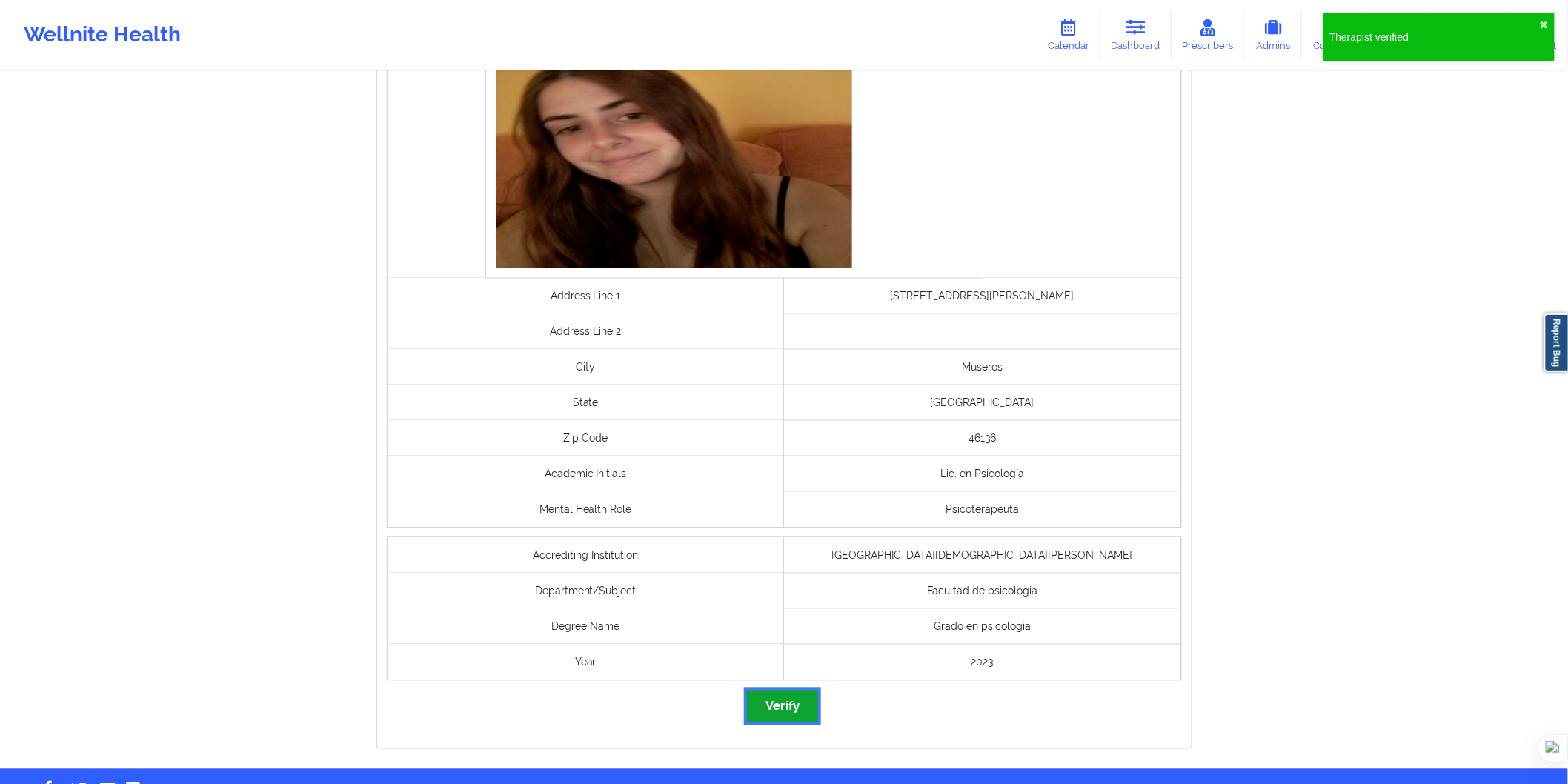
click at [773, 693] on button "Verify" at bounding box center [783, 707] width 71 height 32
click at [778, 702] on button "Verify" at bounding box center [783, 707] width 71 height 32
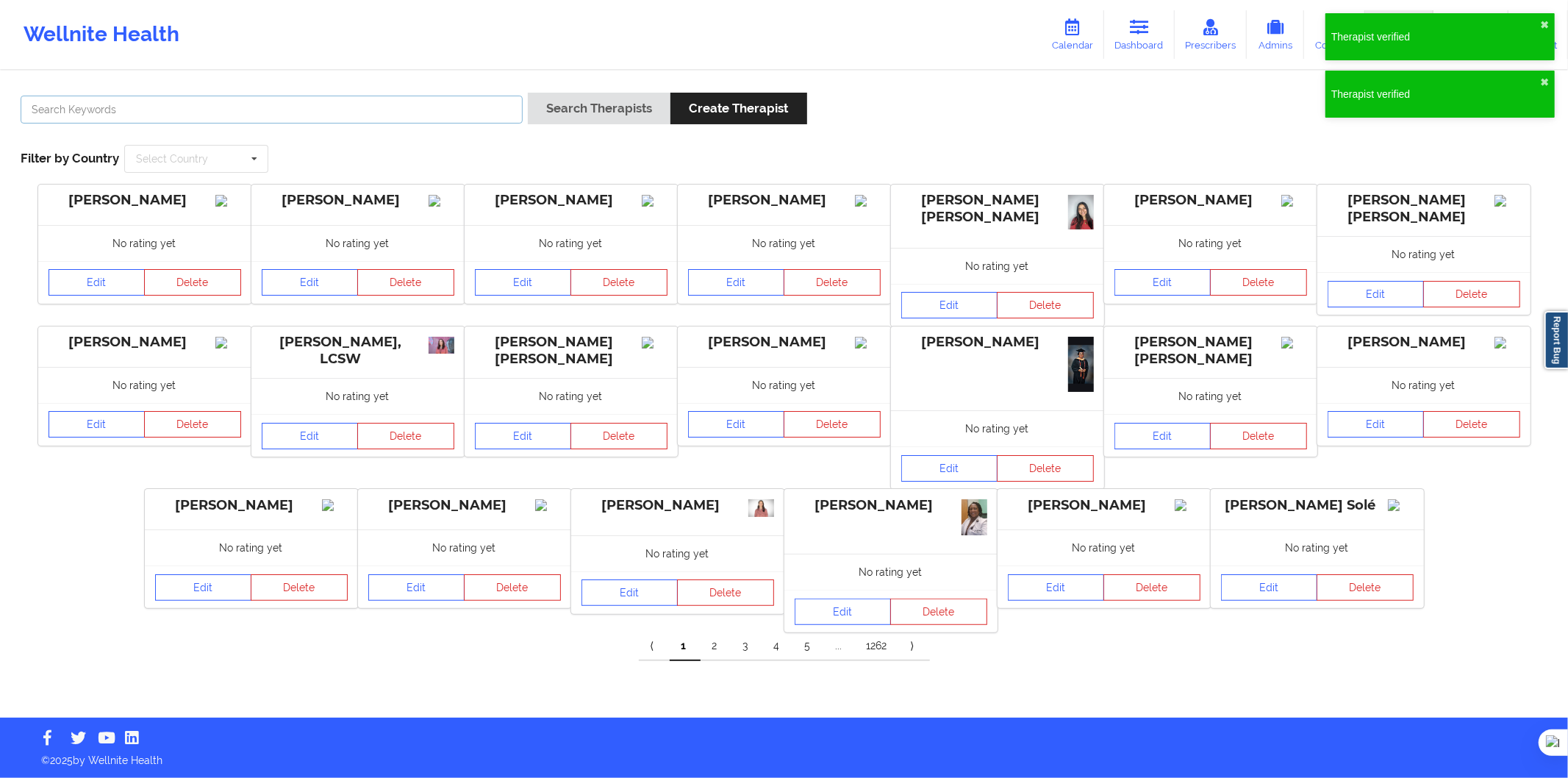
click at [358, 104] on input "text" at bounding box center [271, 110] width 502 height 28
paste input "Sonia Romero Escobar"
type input "Sonia Romero Escobar"
drag, startPoint x: 546, startPoint y: 105, endPoint x: 554, endPoint y: 123, distance: 19.7
click at [551, 105] on button "Search Therapists" at bounding box center [599, 108] width 142 height 32
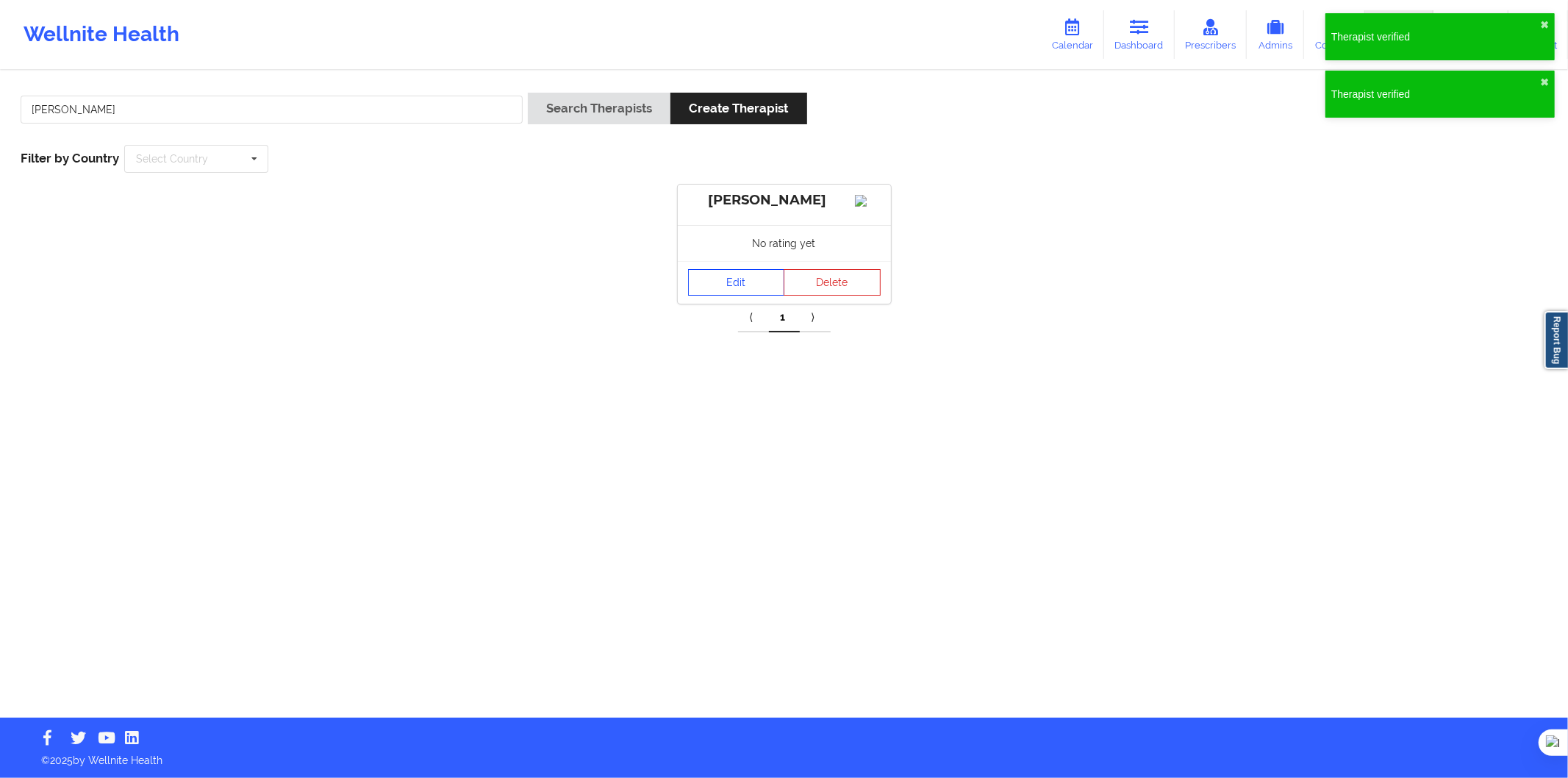
click at [753, 296] on link "Edit" at bounding box center [737, 282] width 97 height 27
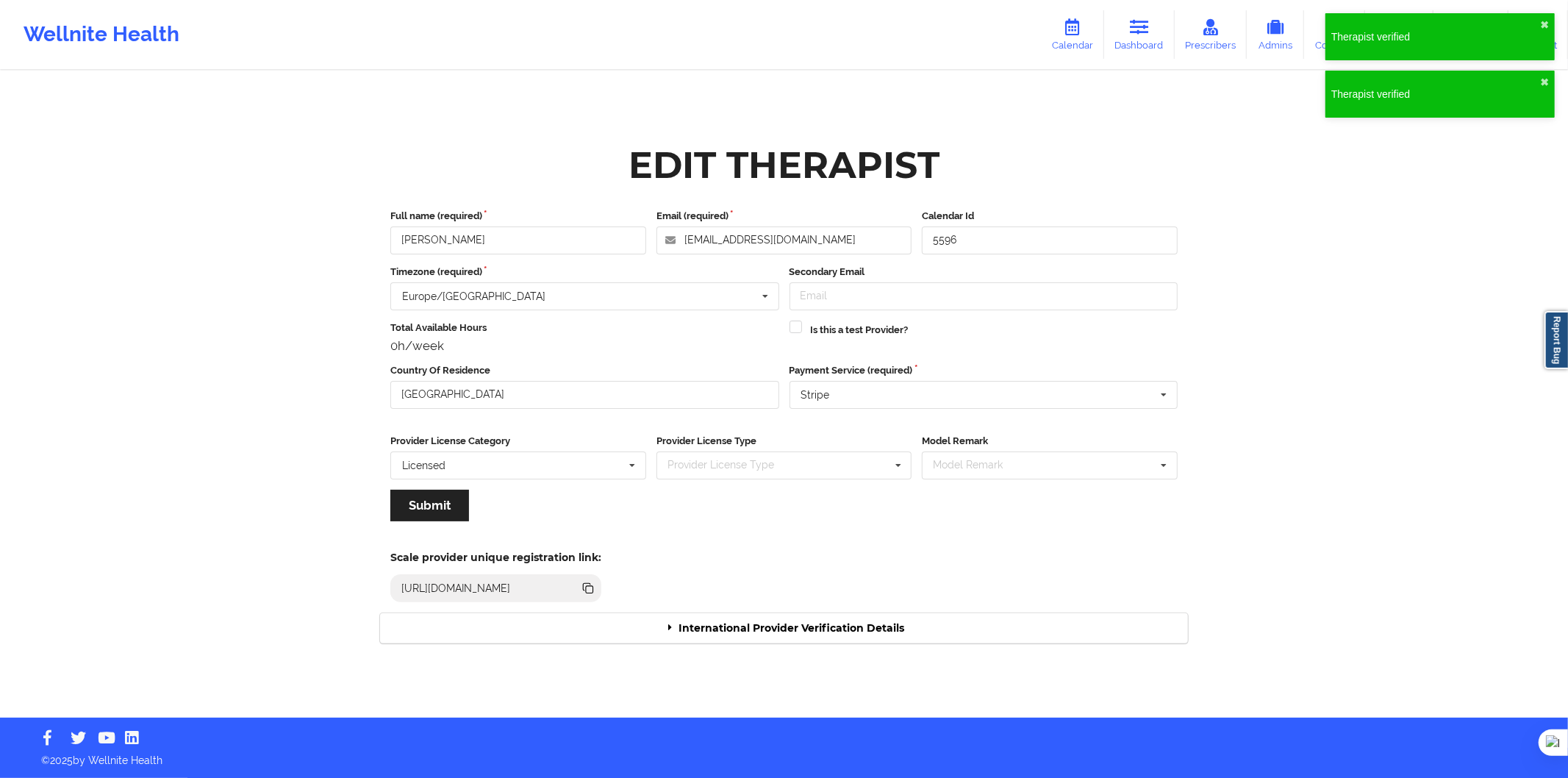
click at [809, 626] on div "International Provider Verification Details" at bounding box center [784, 628] width 808 height 30
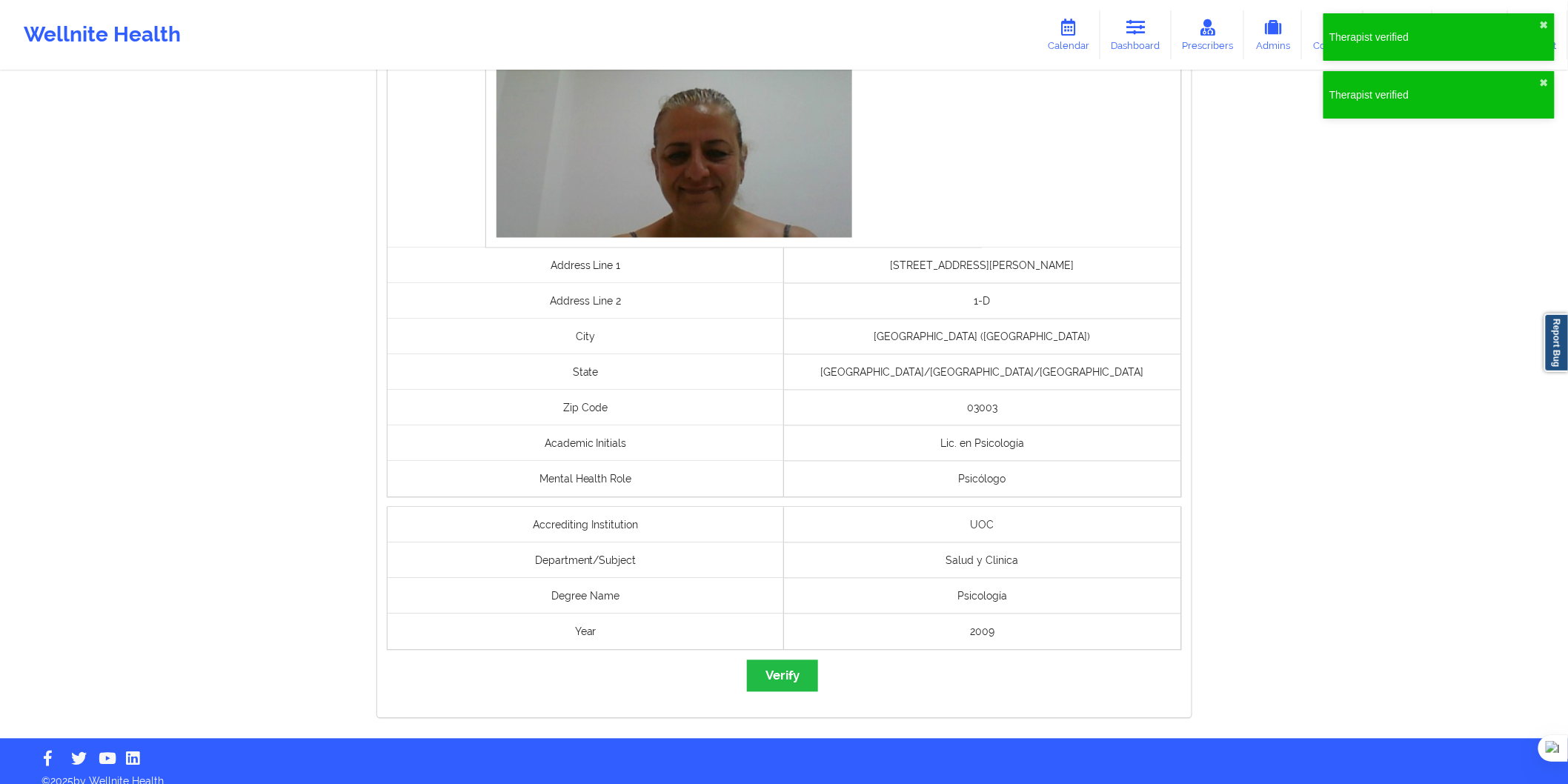
scroll to position [951, 0]
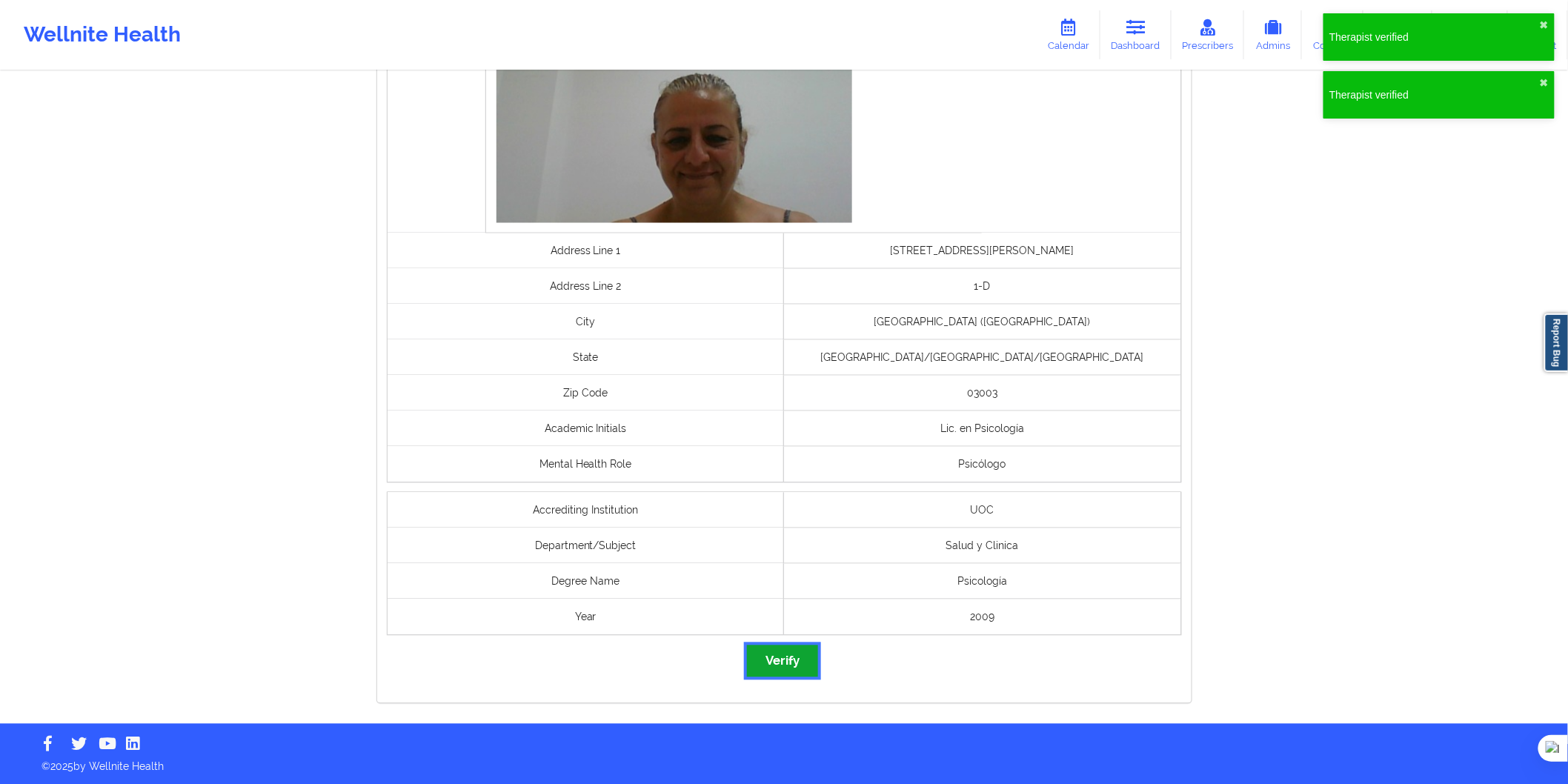
click at [784, 660] on button "Verify" at bounding box center [783, 661] width 71 height 32
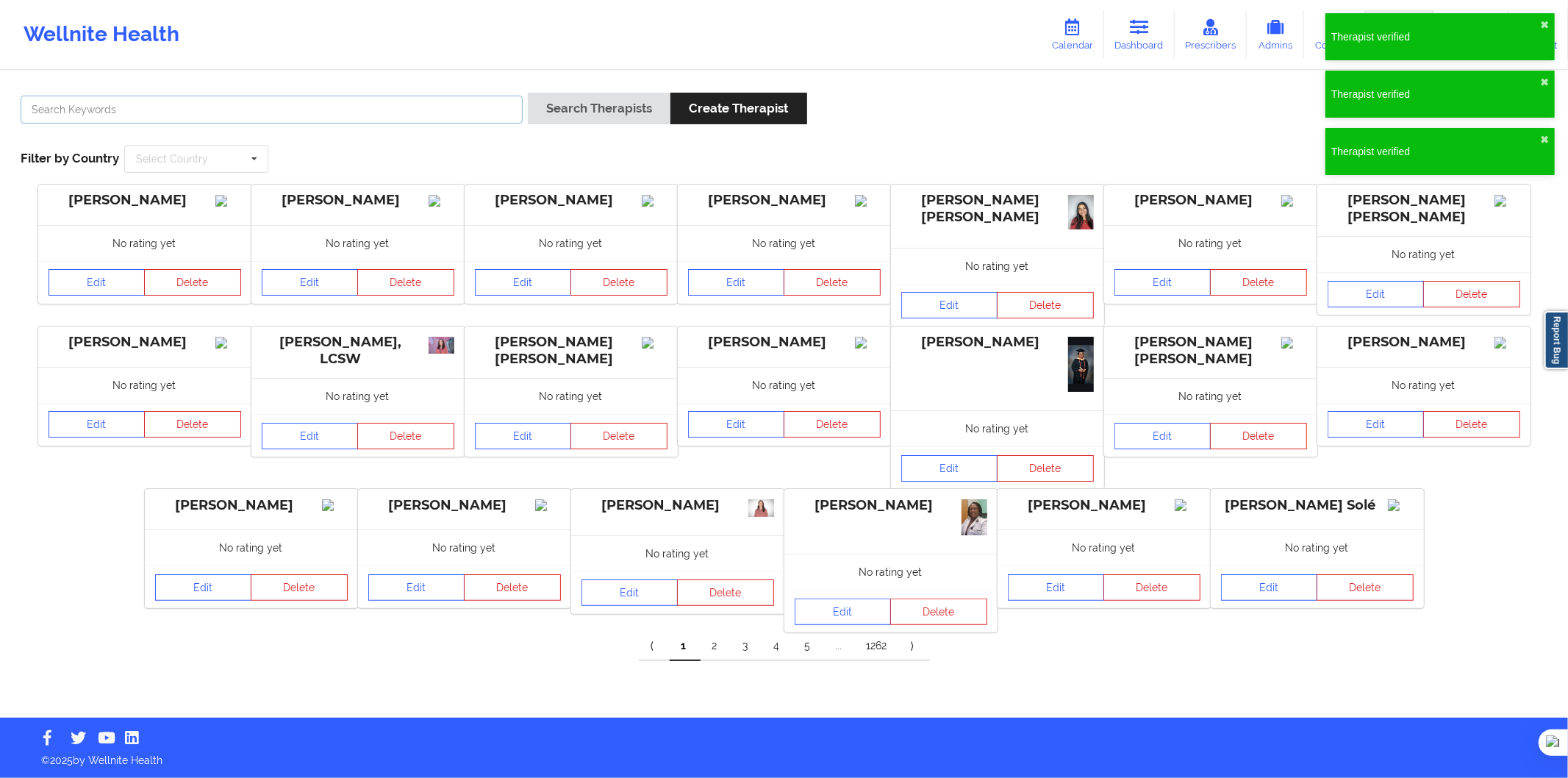
click at [402, 122] on input "text" at bounding box center [271, 110] width 502 height 28
paste input "Aitana Cea Abarca"
type input "Aitana Cea Abarca"
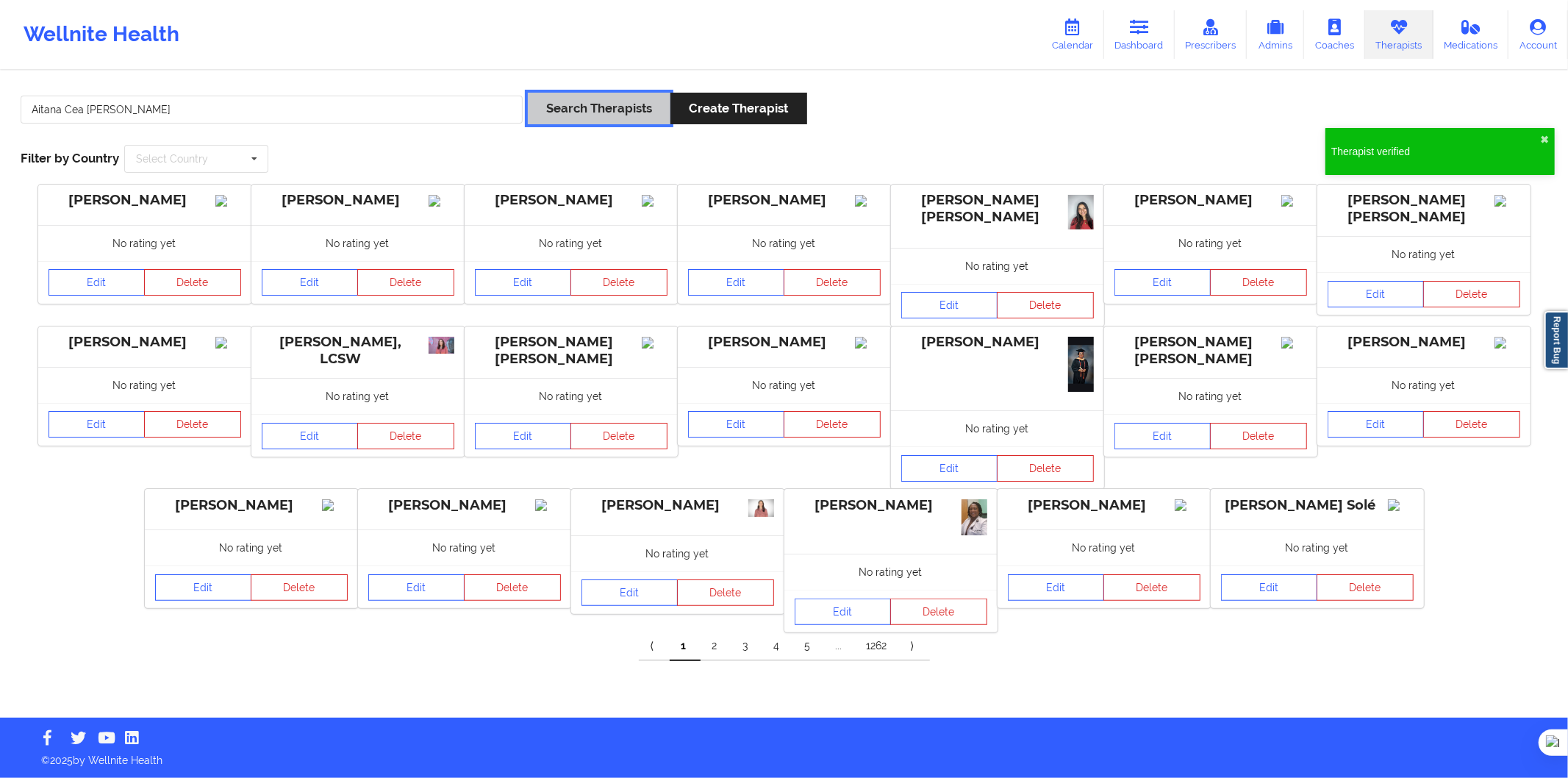
click at [583, 106] on button "Search Therapists" at bounding box center [599, 108] width 142 height 32
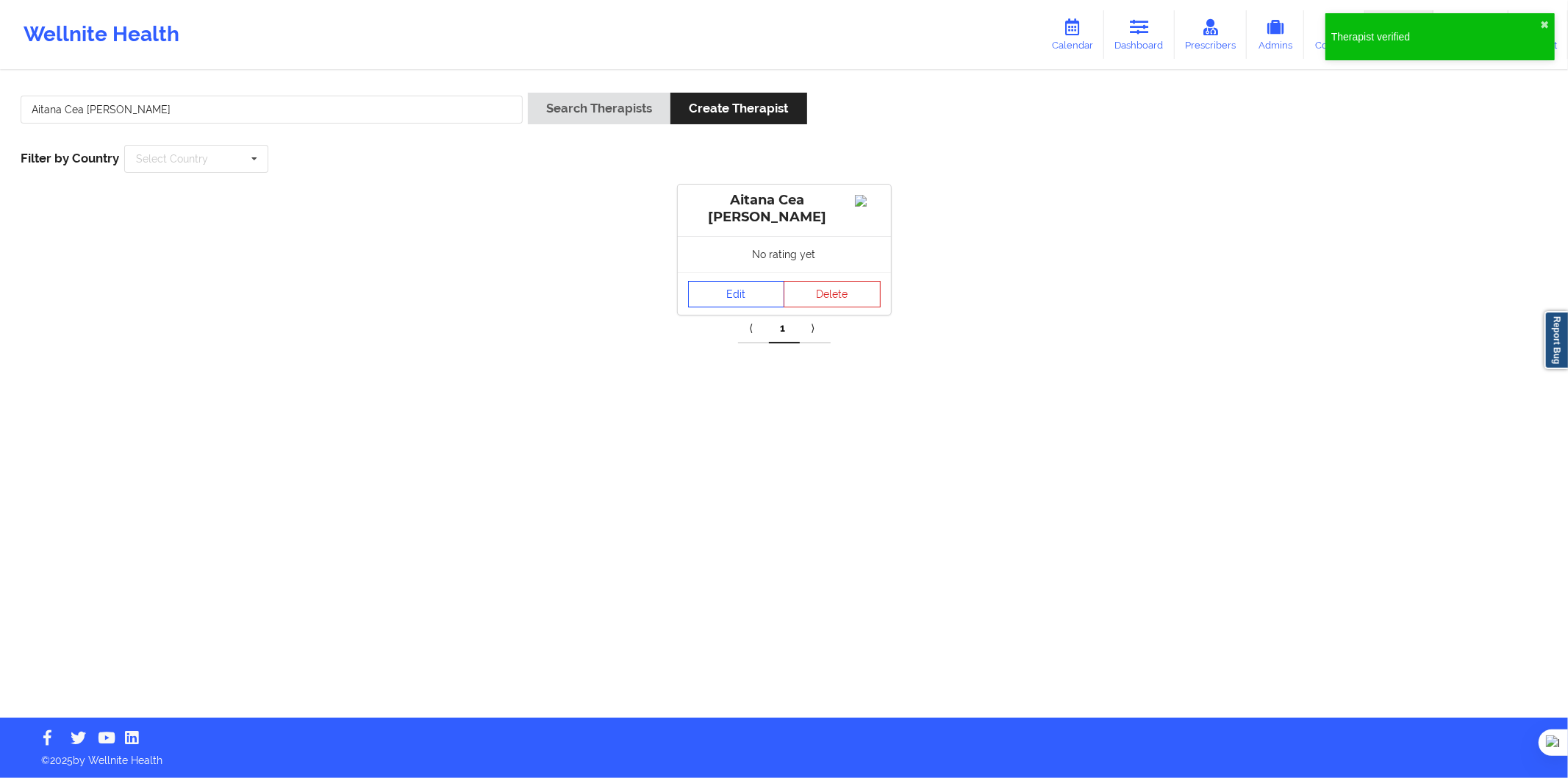
click at [739, 308] on link "Edit" at bounding box center [737, 294] width 97 height 27
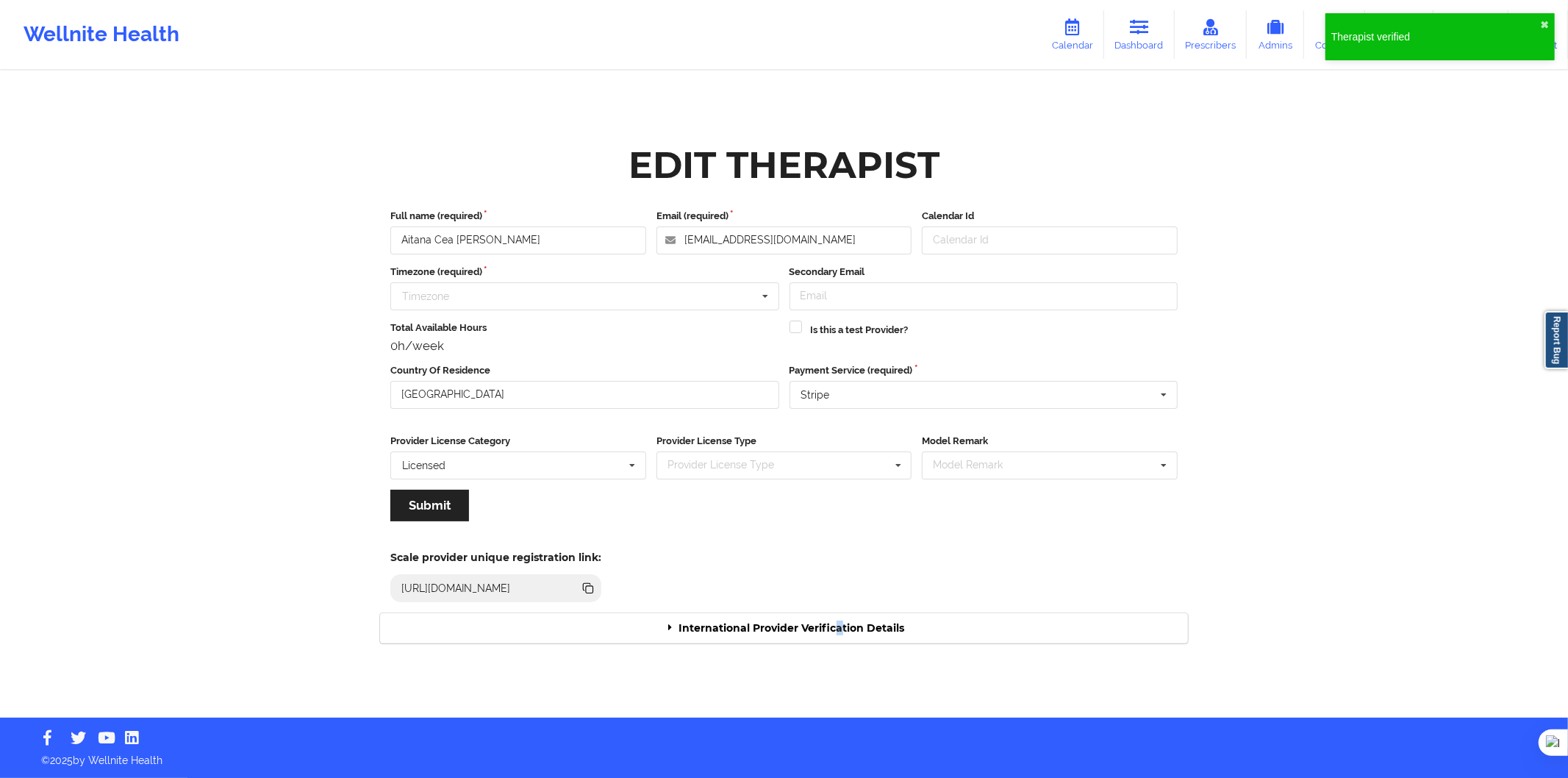
click at [843, 625] on div "International Provider Verification Details" at bounding box center [784, 628] width 808 height 30
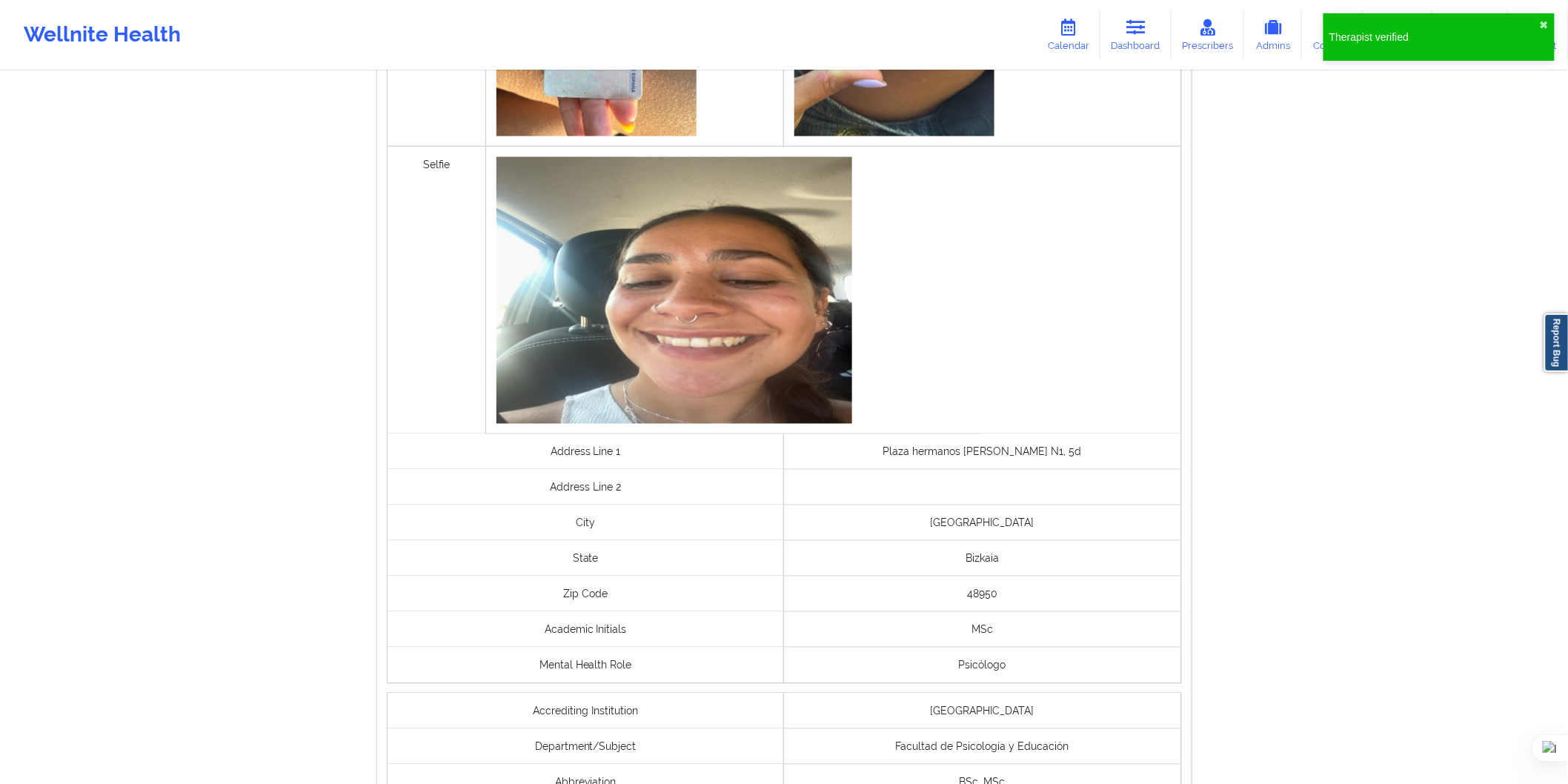
scroll to position [1001, 0]
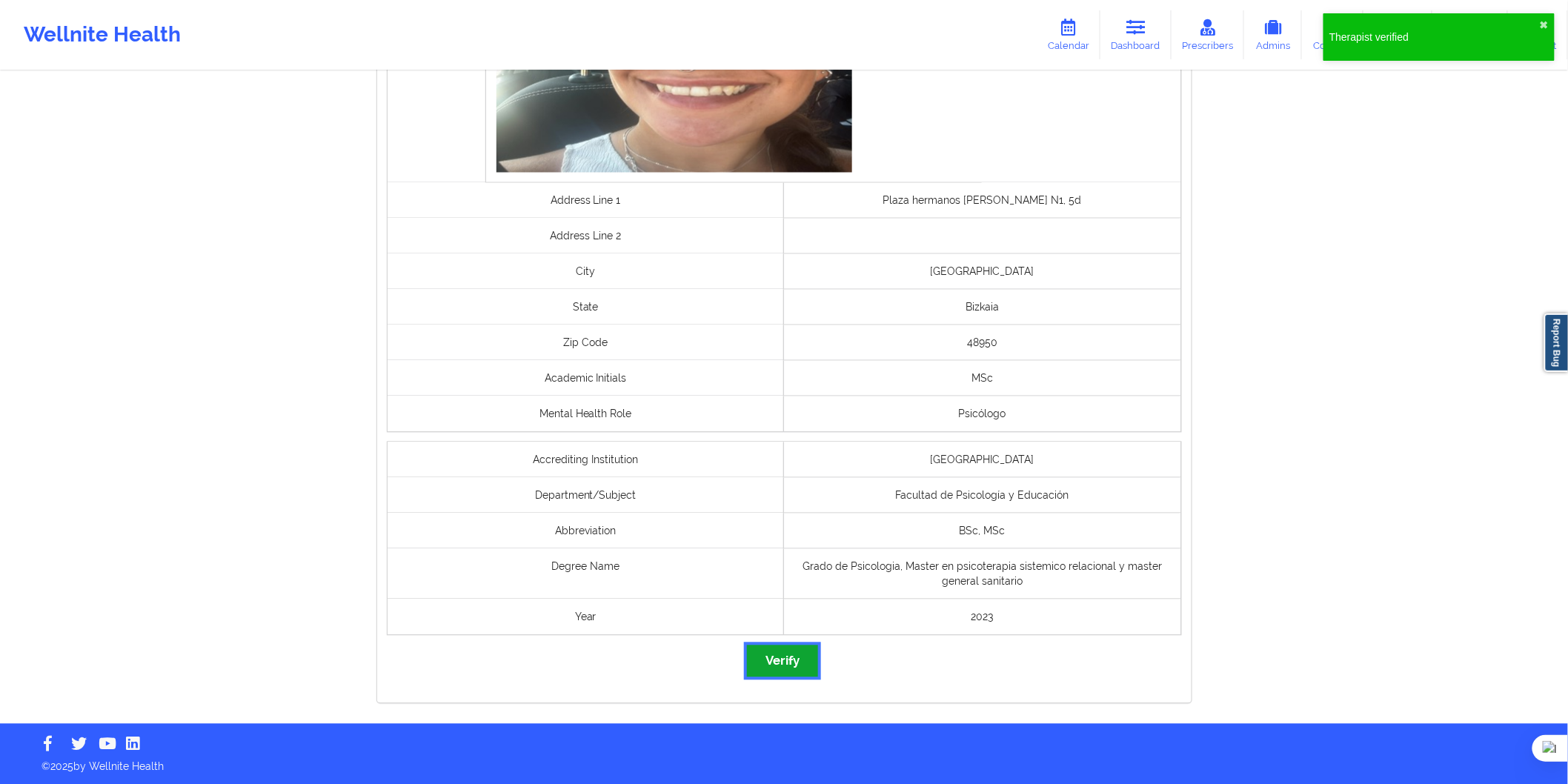
click at [794, 657] on button "Verify" at bounding box center [783, 661] width 71 height 32
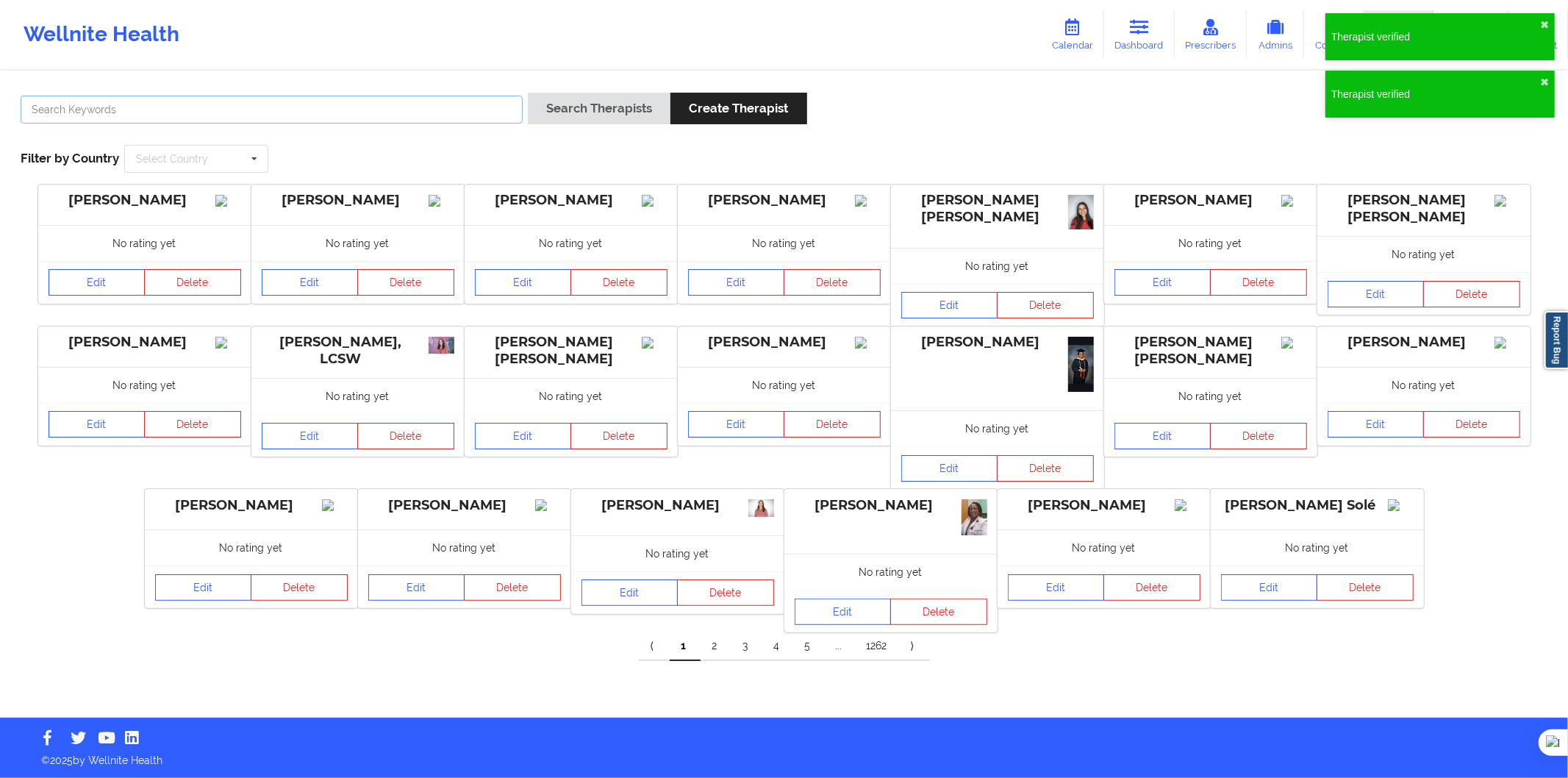
click at [289, 105] on input "text" at bounding box center [271, 110] width 502 height 28
paste input "PATRICIA ROCIO NIETO CORTES"
type input "PATRICIA ROCIO NIETO CORTES"
click at [579, 113] on button "Search Therapists" at bounding box center [599, 108] width 142 height 32
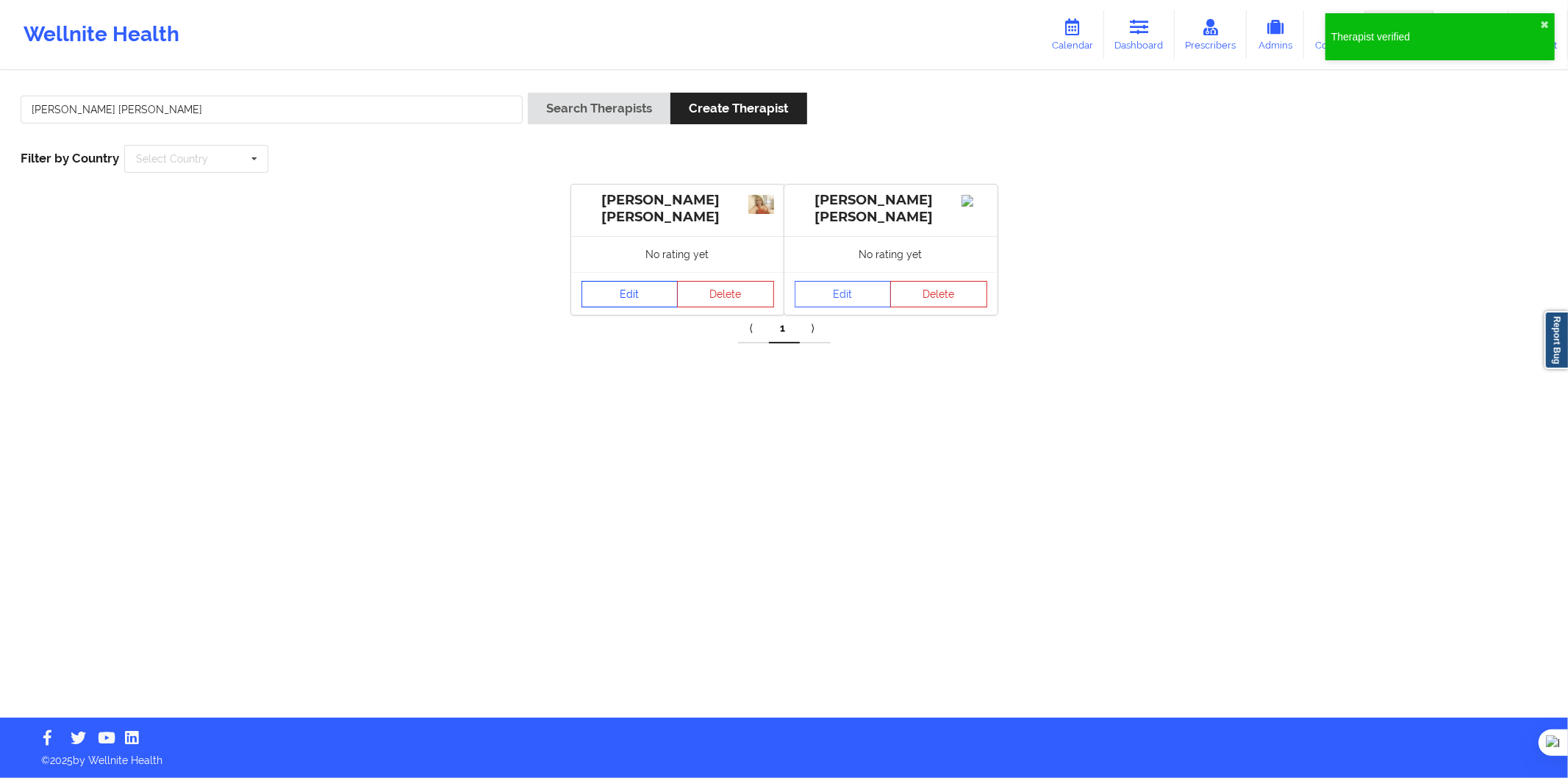
click at [640, 305] on link "Edit" at bounding box center [630, 294] width 97 height 27
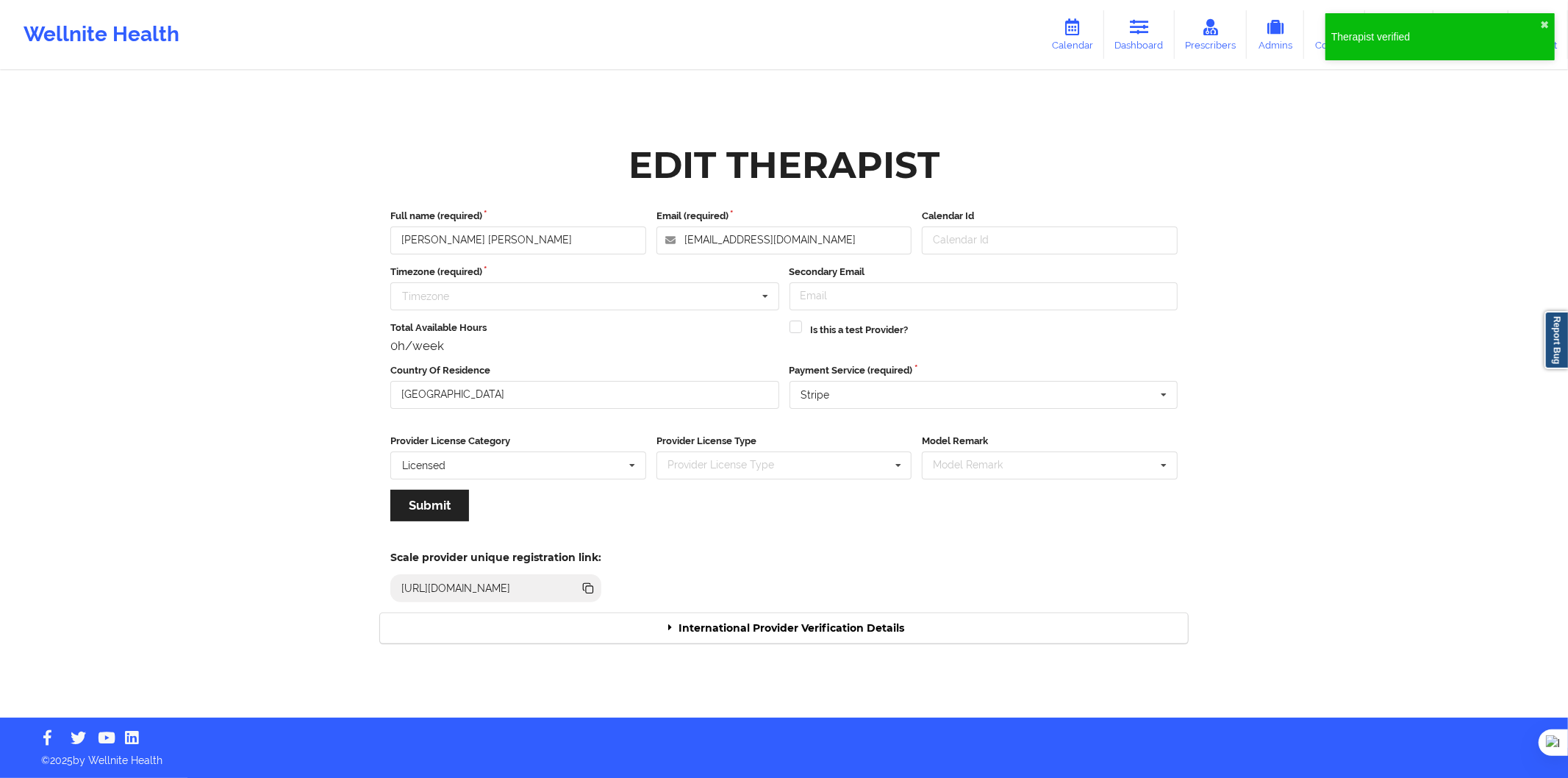
click at [795, 636] on div "International Provider Verification Details" at bounding box center [784, 628] width 808 height 30
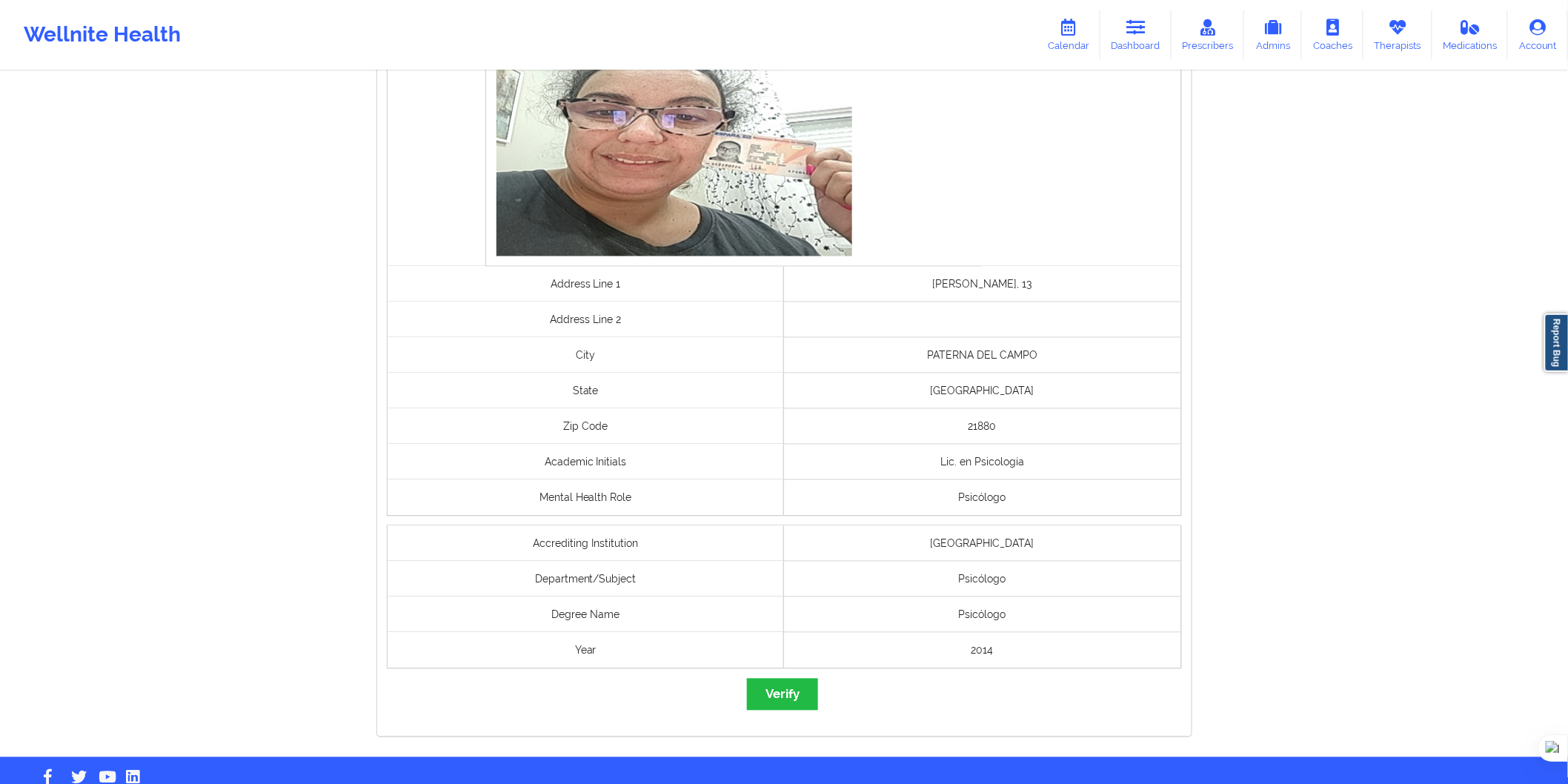
scroll to position [951, 0]
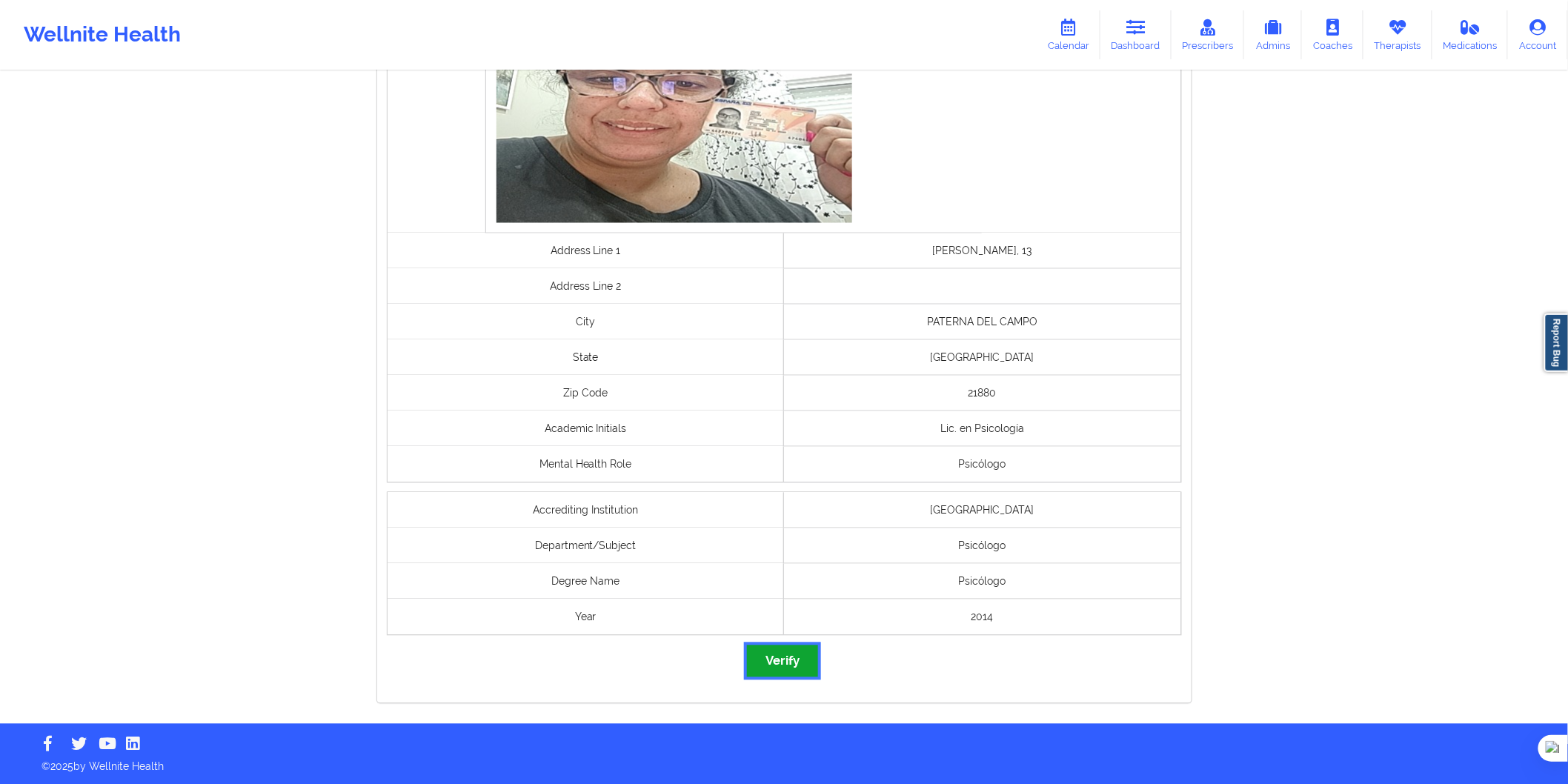
click at [781, 661] on button "Verify" at bounding box center [783, 661] width 71 height 32
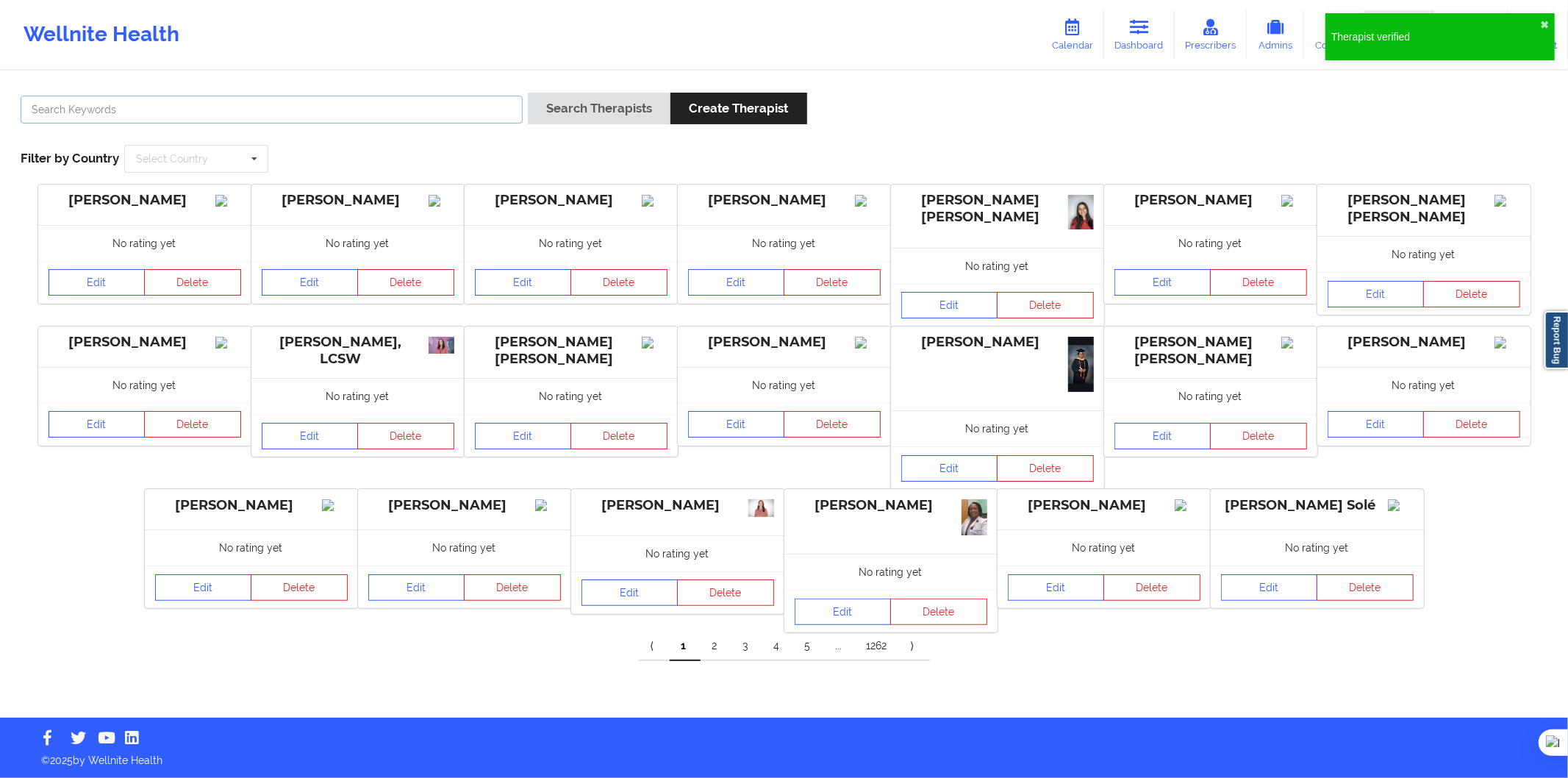
click at [302, 104] on input "text" at bounding box center [271, 110] width 502 height 28
paste input "Alberto Morales Nogués"
type input "Alberto Morales Nogués"
click at [576, 111] on button "Search Therapists" at bounding box center [599, 108] width 142 height 32
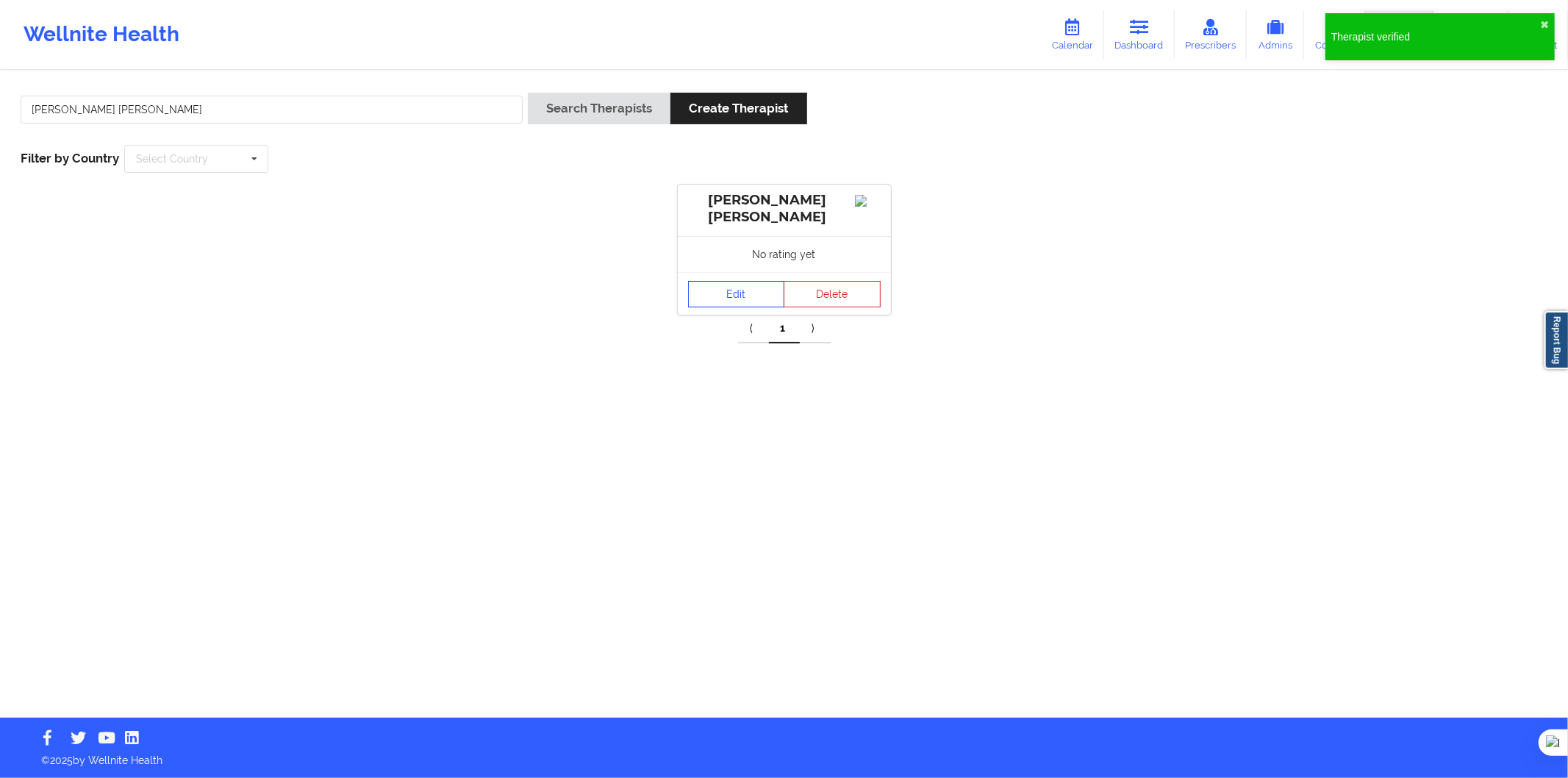
click at [720, 305] on link "Edit" at bounding box center [737, 294] width 97 height 27
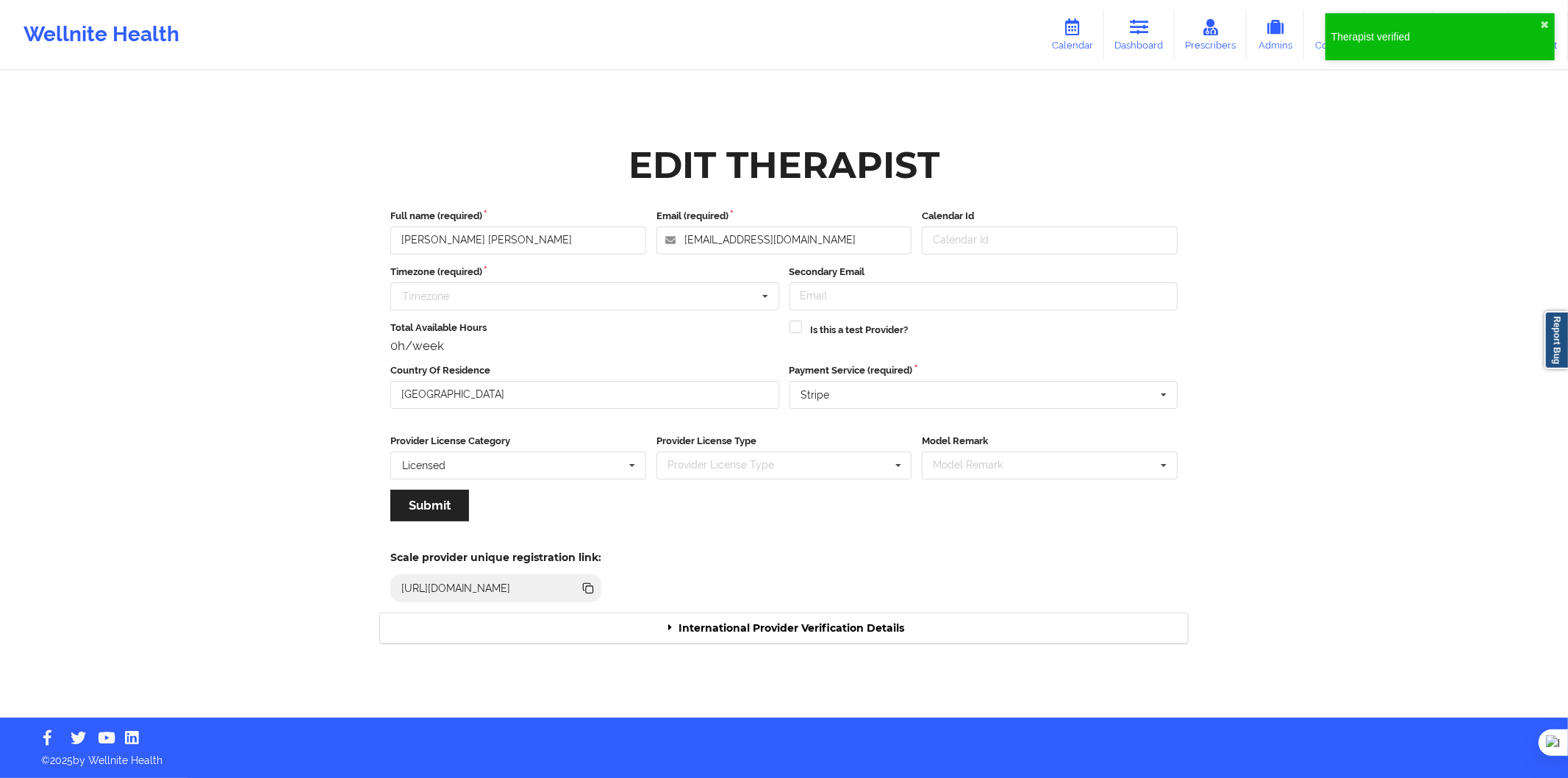
click at [804, 635] on div "International Provider Verification Details" at bounding box center [784, 628] width 808 height 30
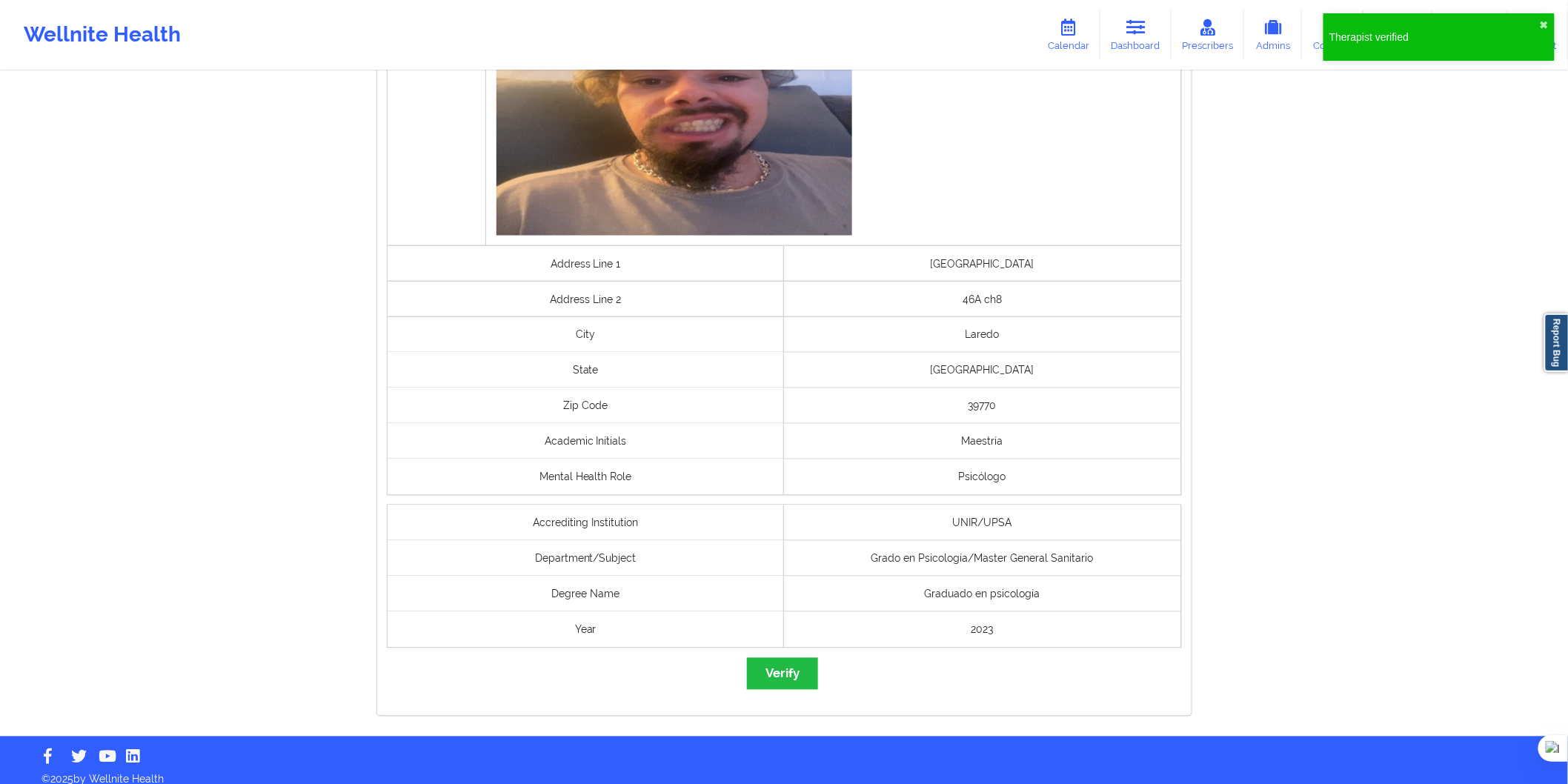
scroll to position [861, 0]
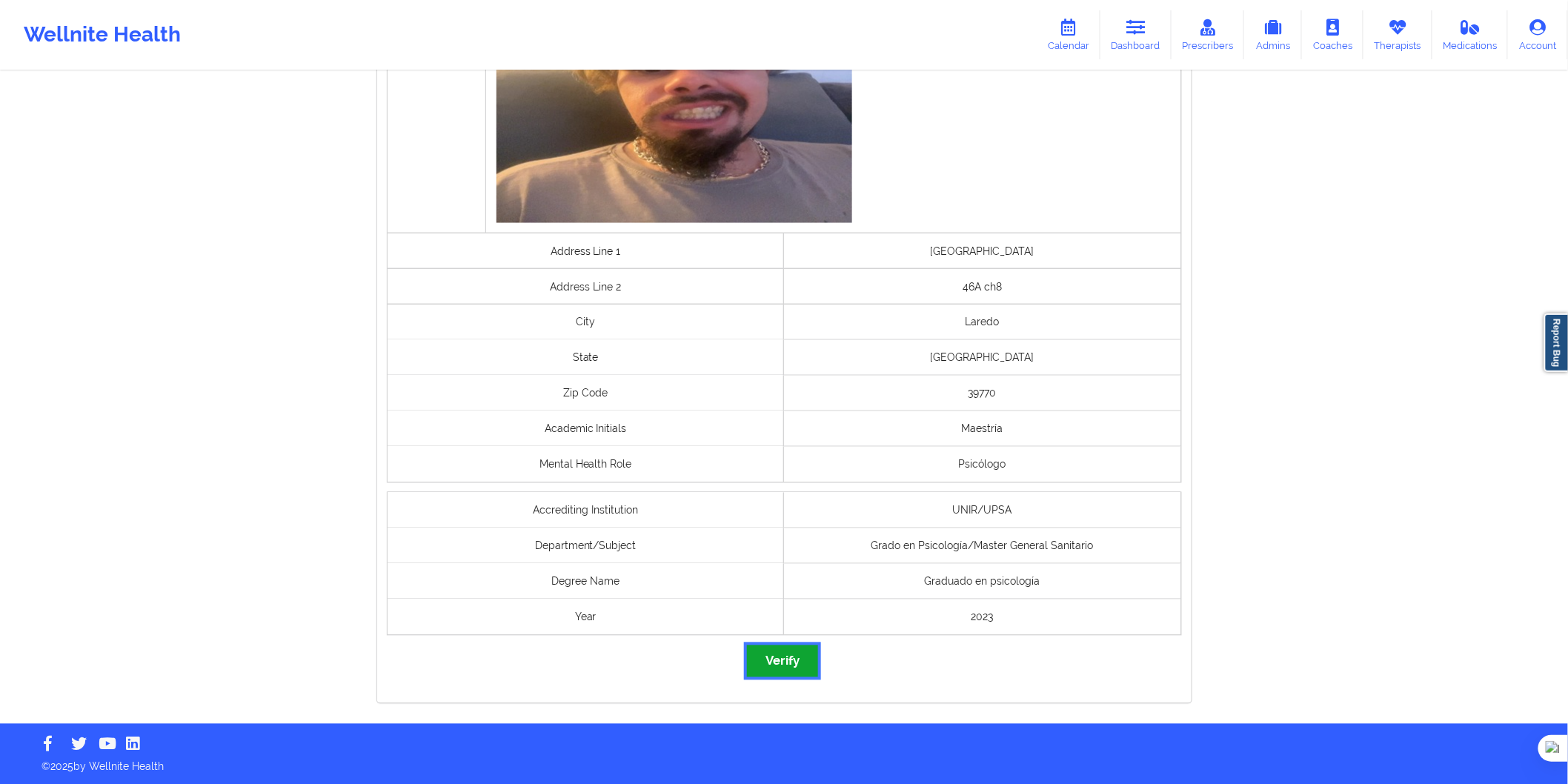
click at [794, 652] on button "Verify" at bounding box center [783, 661] width 71 height 32
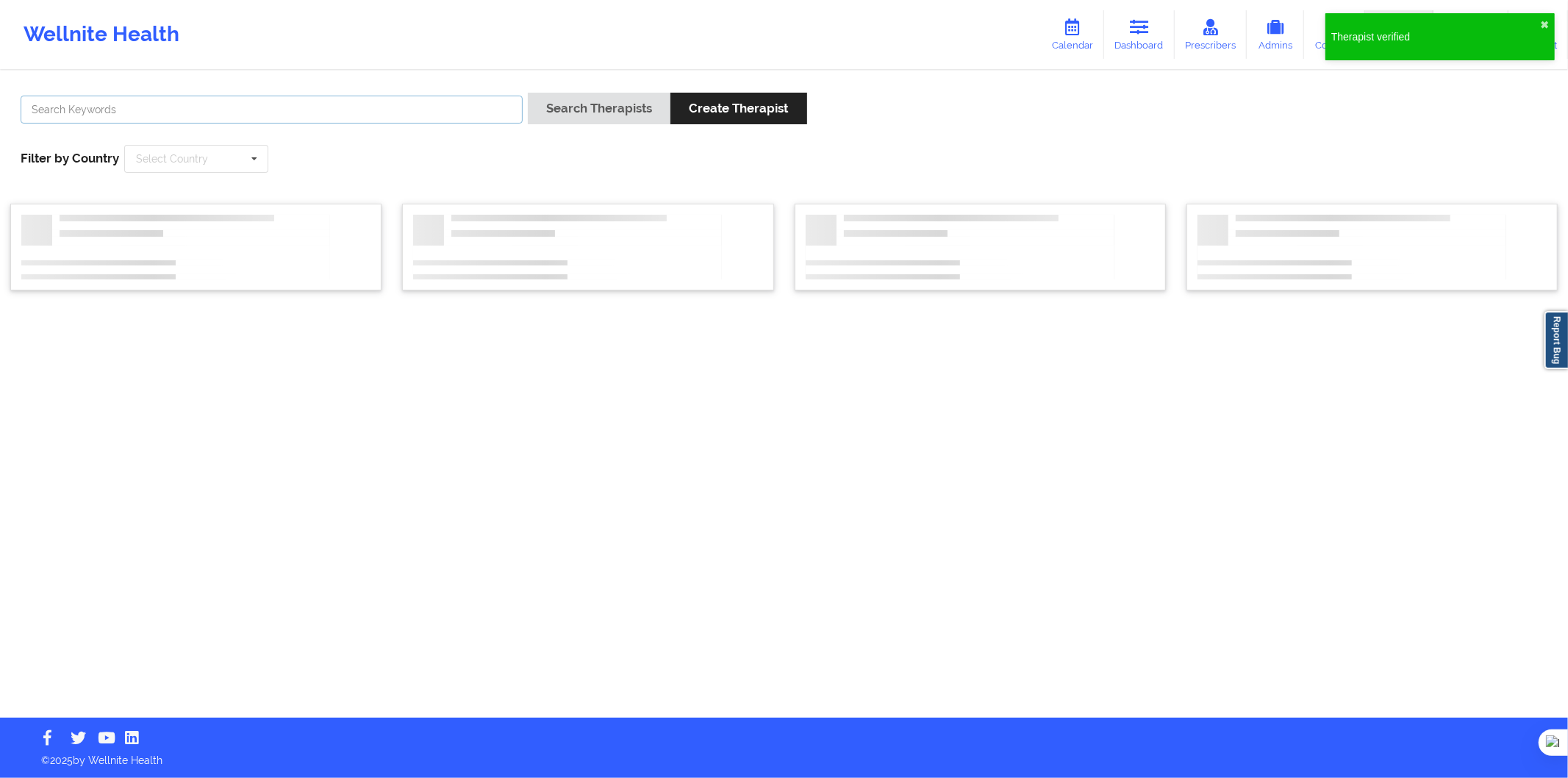
drag, startPoint x: 353, startPoint y: 108, endPoint x: 304, endPoint y: 147, distance: 62.6
click at [354, 108] on input "text" at bounding box center [271, 110] width 502 height 28
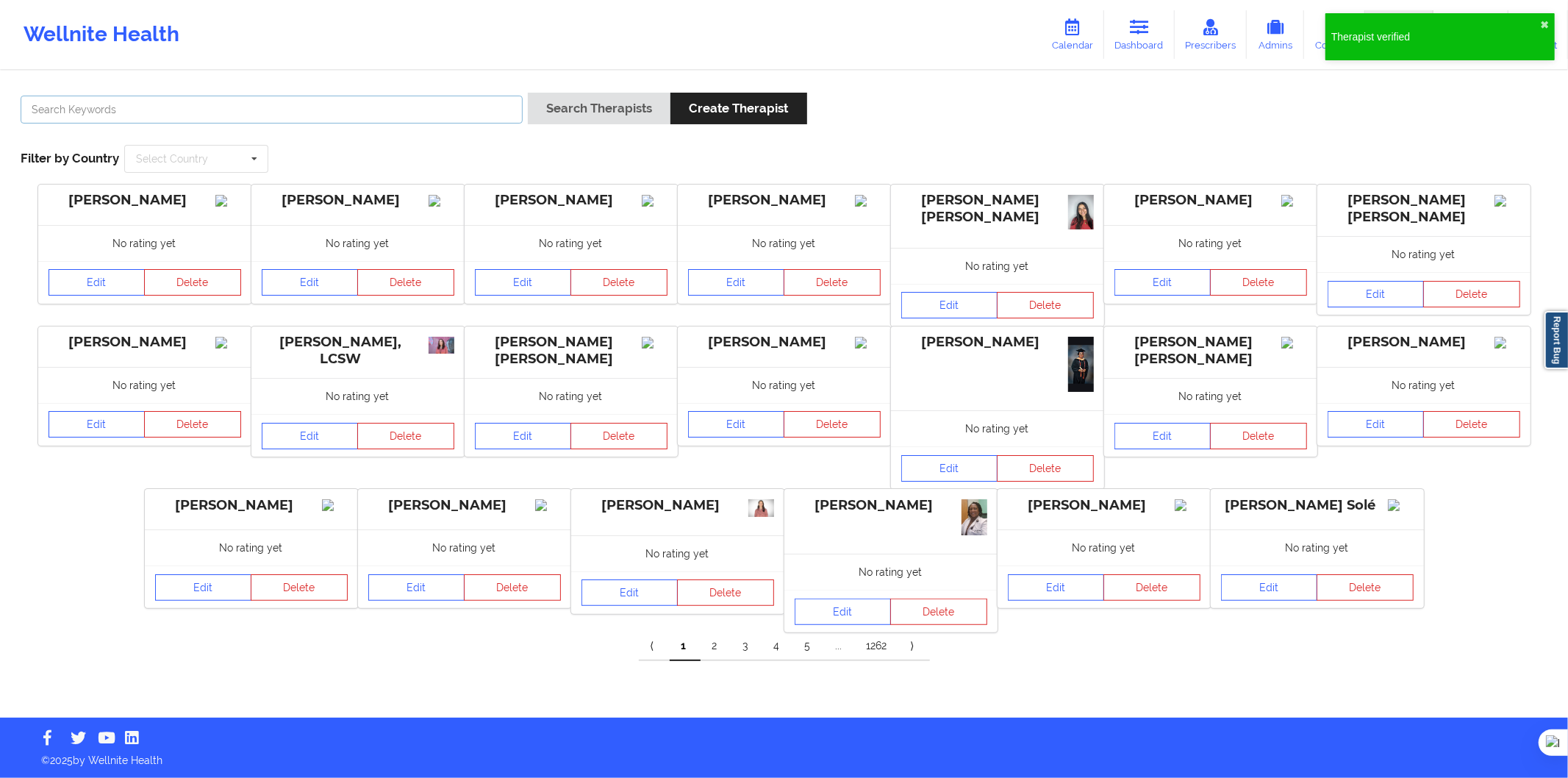
click at [401, 97] on input "text" at bounding box center [271, 110] width 502 height 28
paste input "Cecilia Romero Ibáñez"
type input "Cecilia Romero Ibáñez"
click at [627, 103] on button "Search Therapists" at bounding box center [599, 108] width 142 height 32
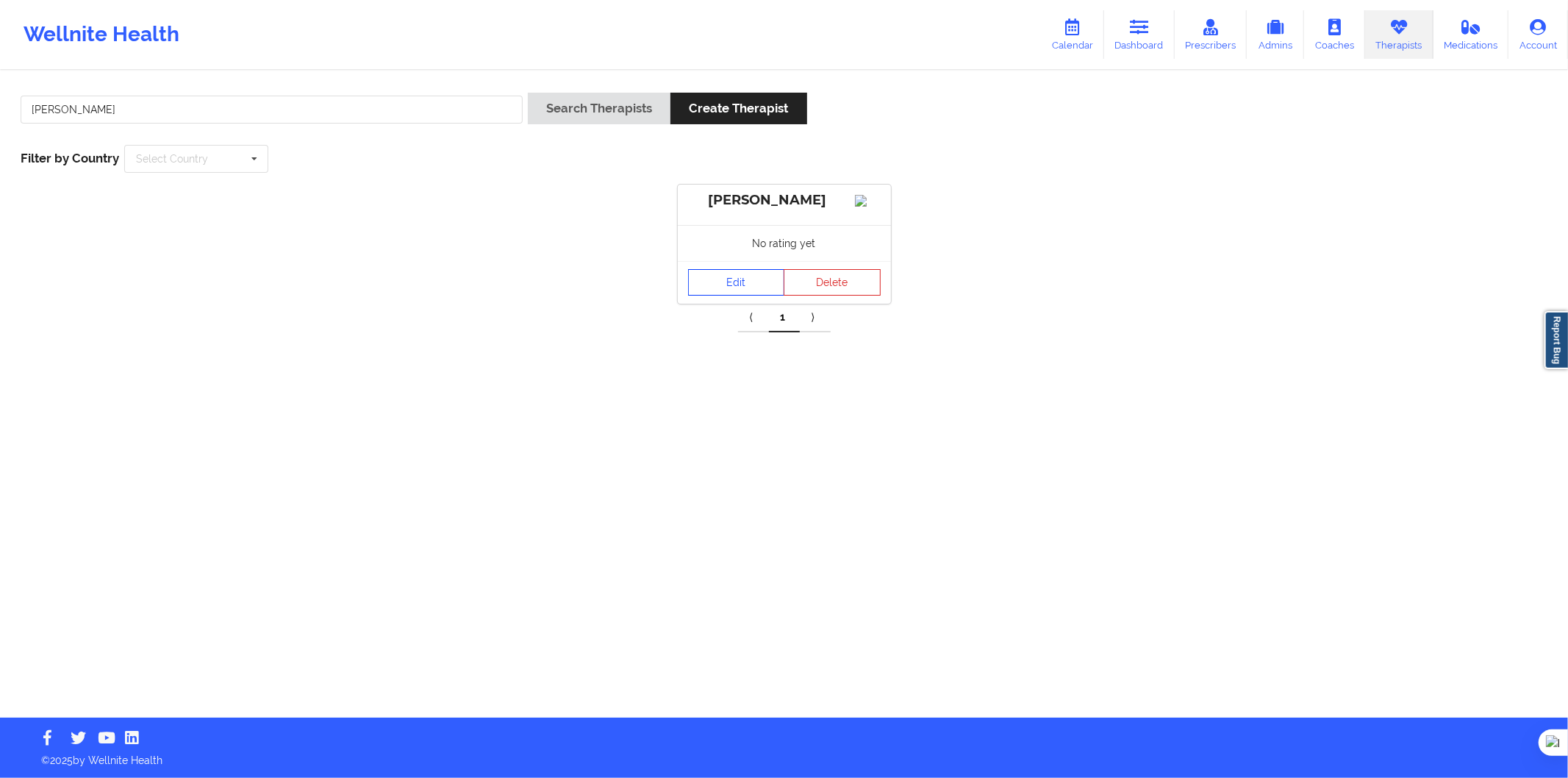
click at [722, 296] on link "Edit" at bounding box center [737, 282] width 97 height 27
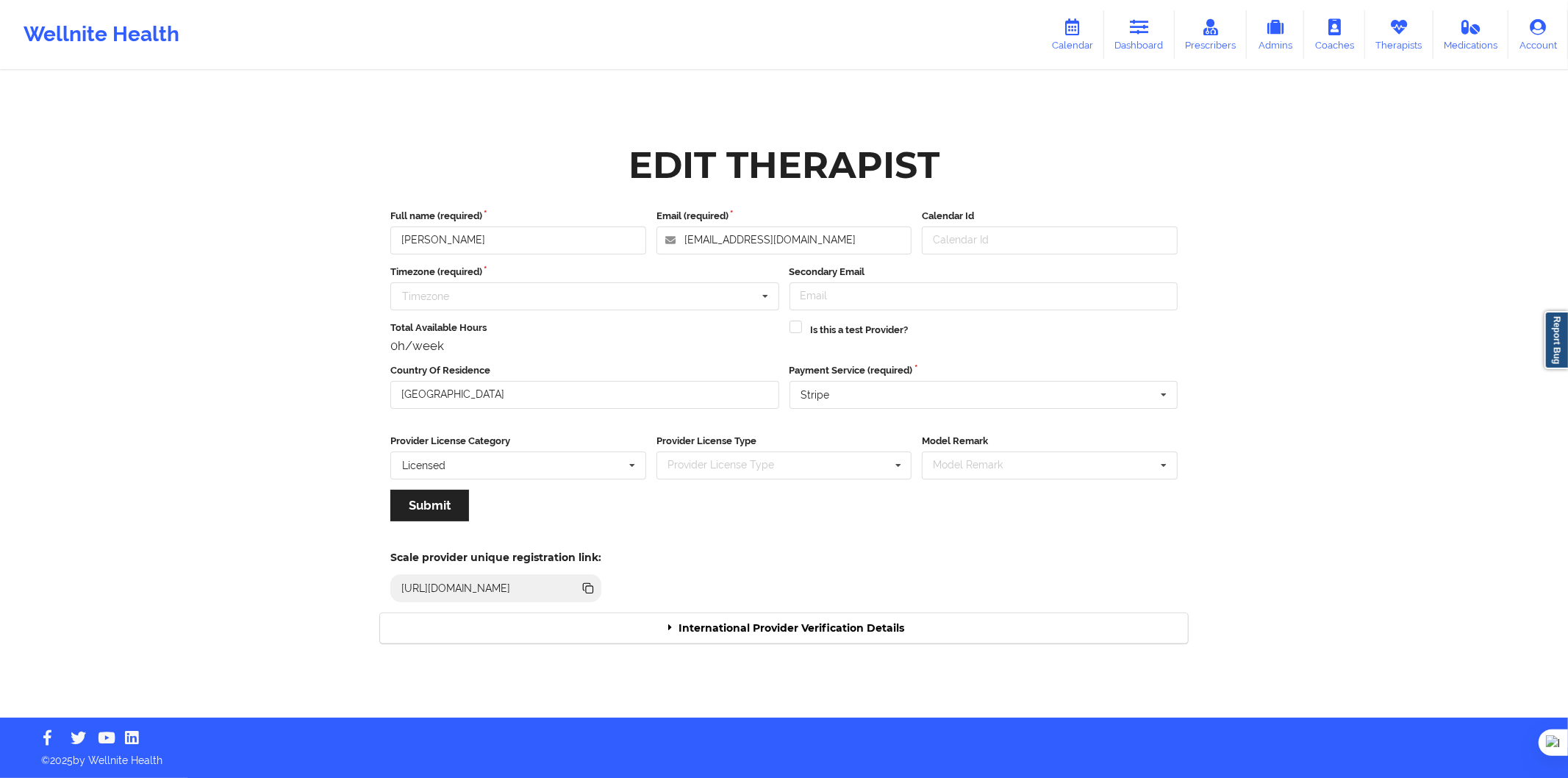
drag, startPoint x: 798, startPoint y: 642, endPoint x: 800, endPoint y: 649, distance: 7.3
click at [799, 642] on div "International Provider Verification Details" at bounding box center [784, 628] width 808 height 30
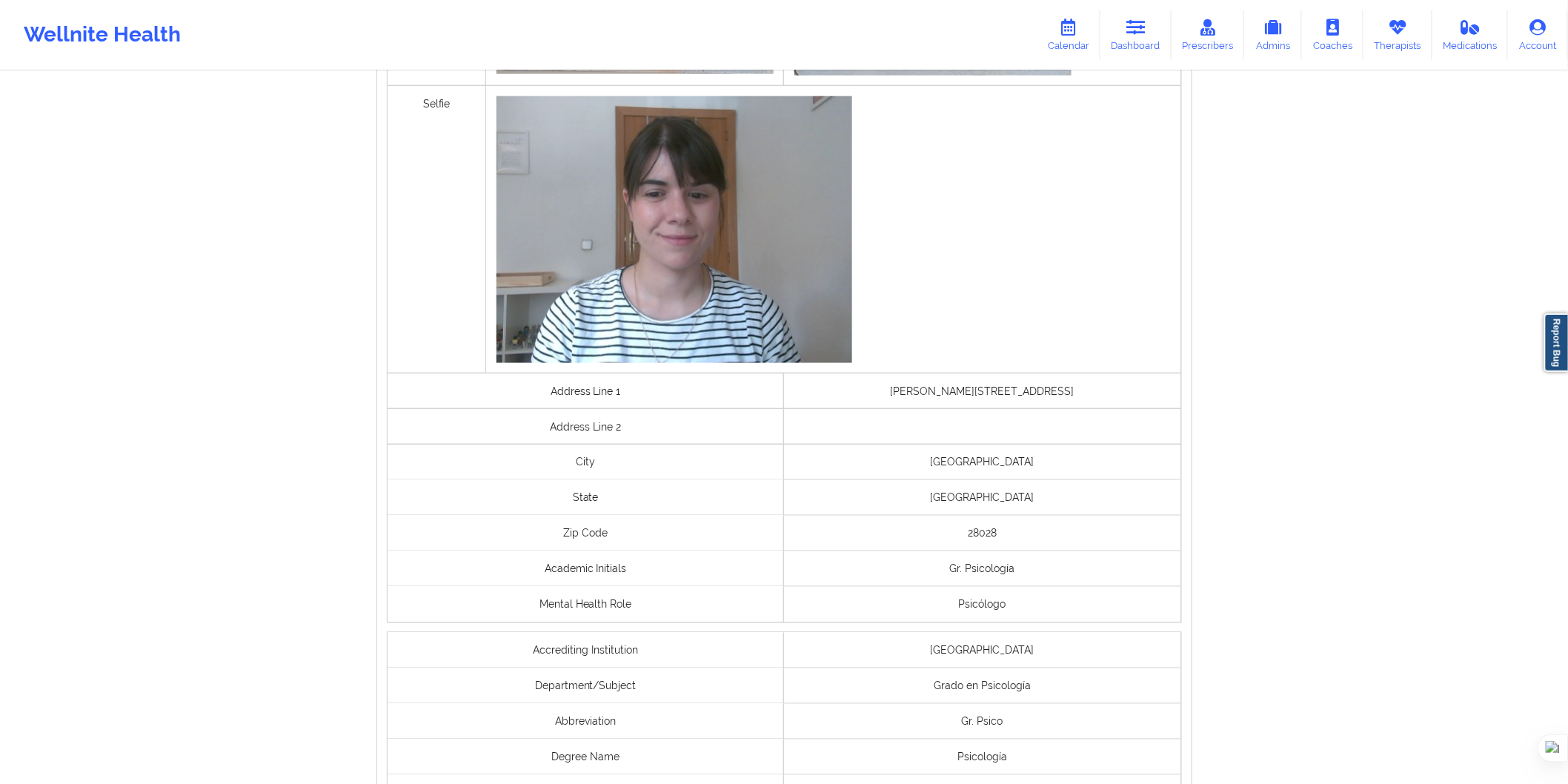
scroll to position [895, 0]
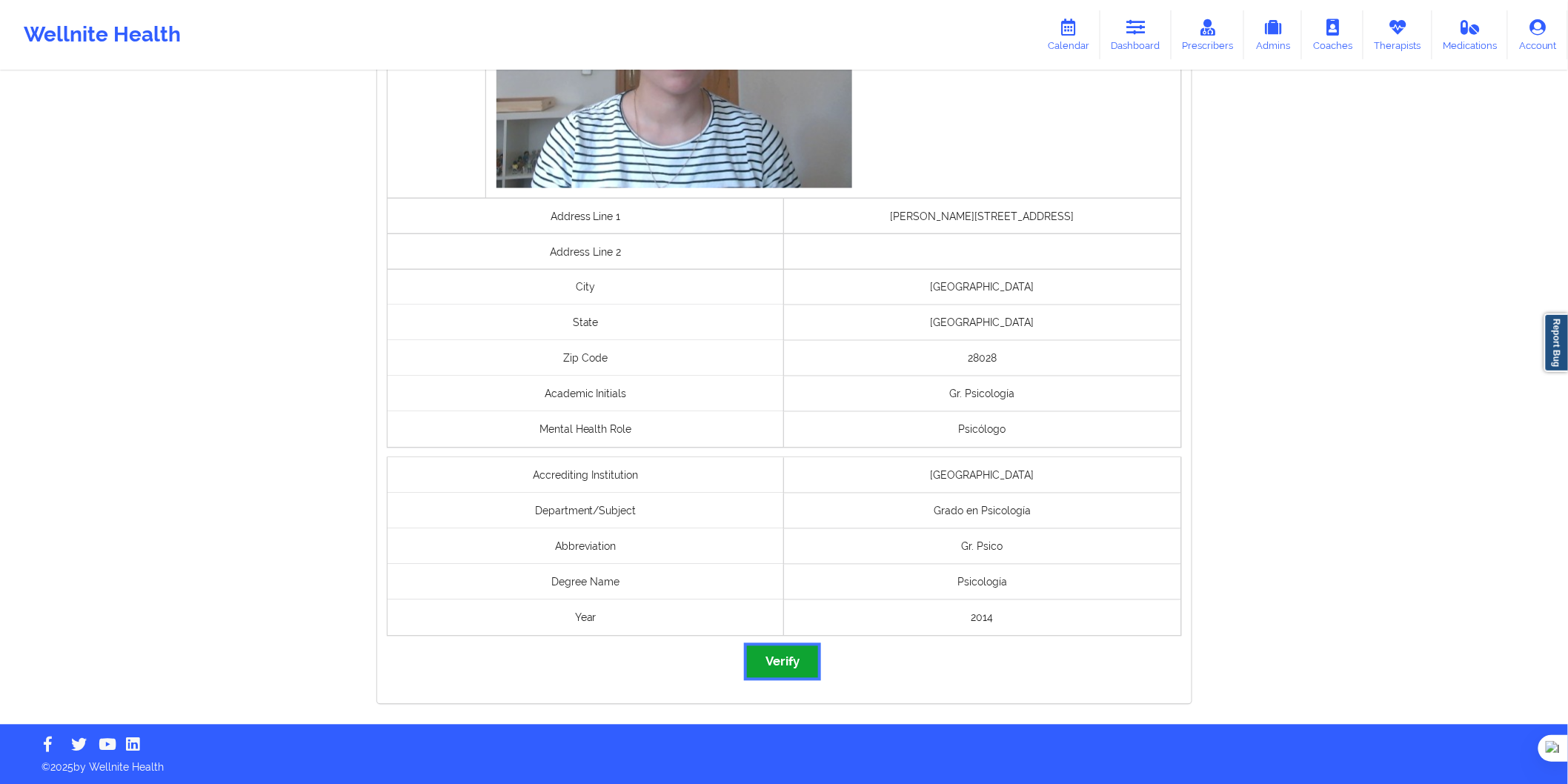
click at [793, 662] on button "Verify" at bounding box center [783, 662] width 71 height 32
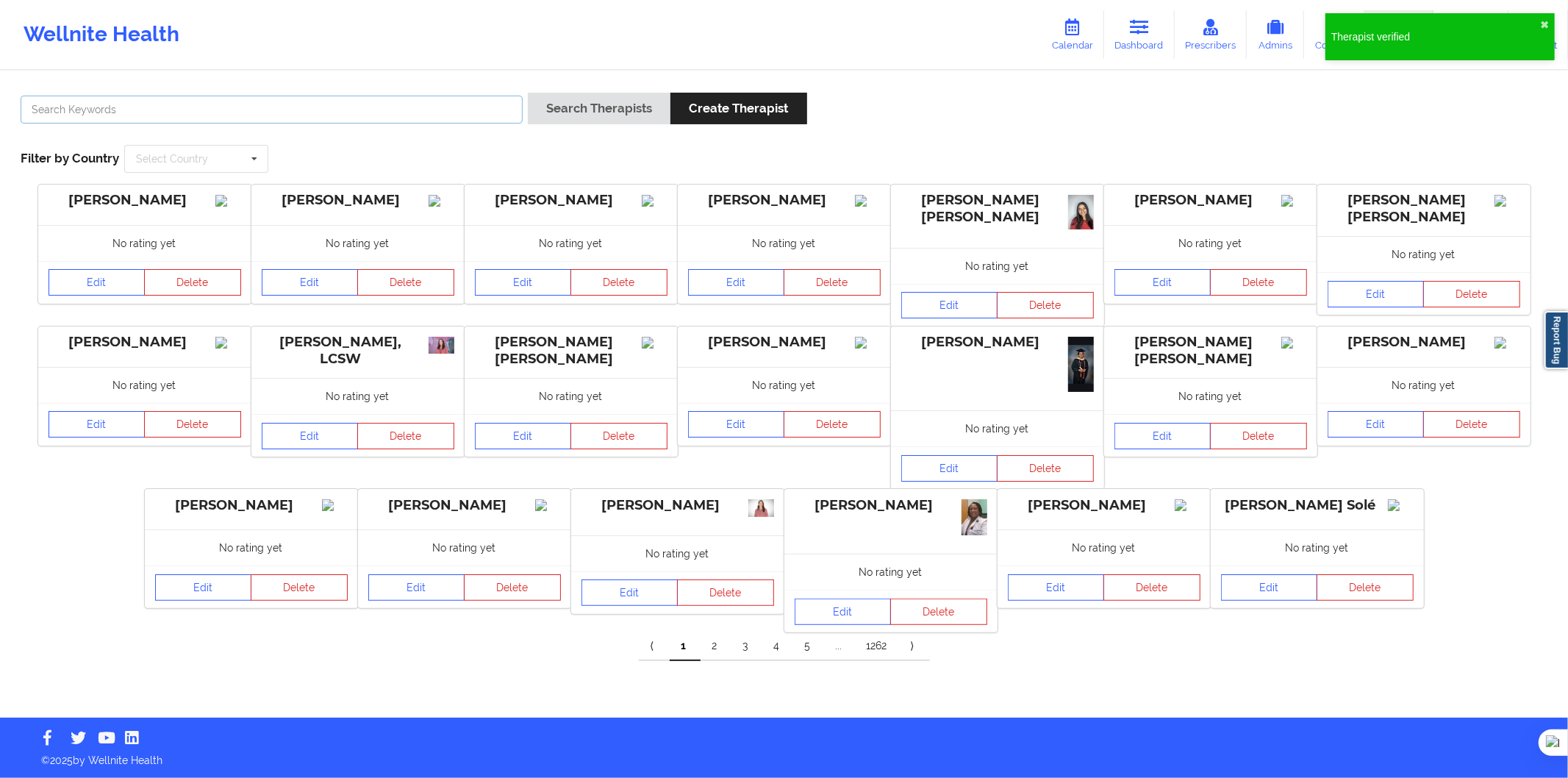
click at [350, 119] on input "text" at bounding box center [271, 110] width 502 height 28
paste input "Patricia Adell"
drag, startPoint x: 522, startPoint y: 114, endPoint x: 537, endPoint y: 122, distance: 17.0
click at [522, 114] on input "Patricia Adell" at bounding box center [271, 110] width 502 height 28
type input "Patricia Adell"
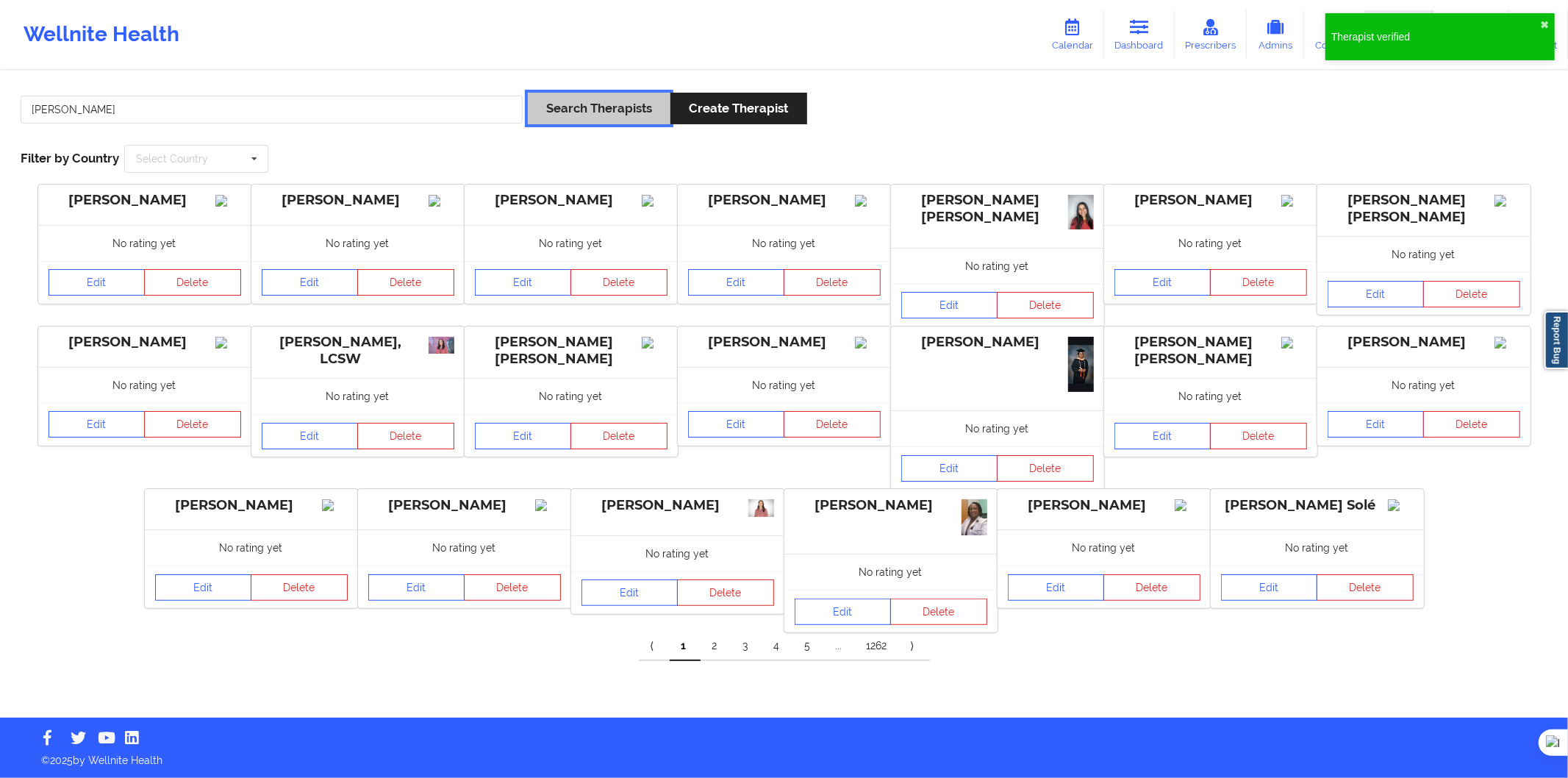
click at [571, 119] on button "Search Therapists" at bounding box center [599, 108] width 142 height 32
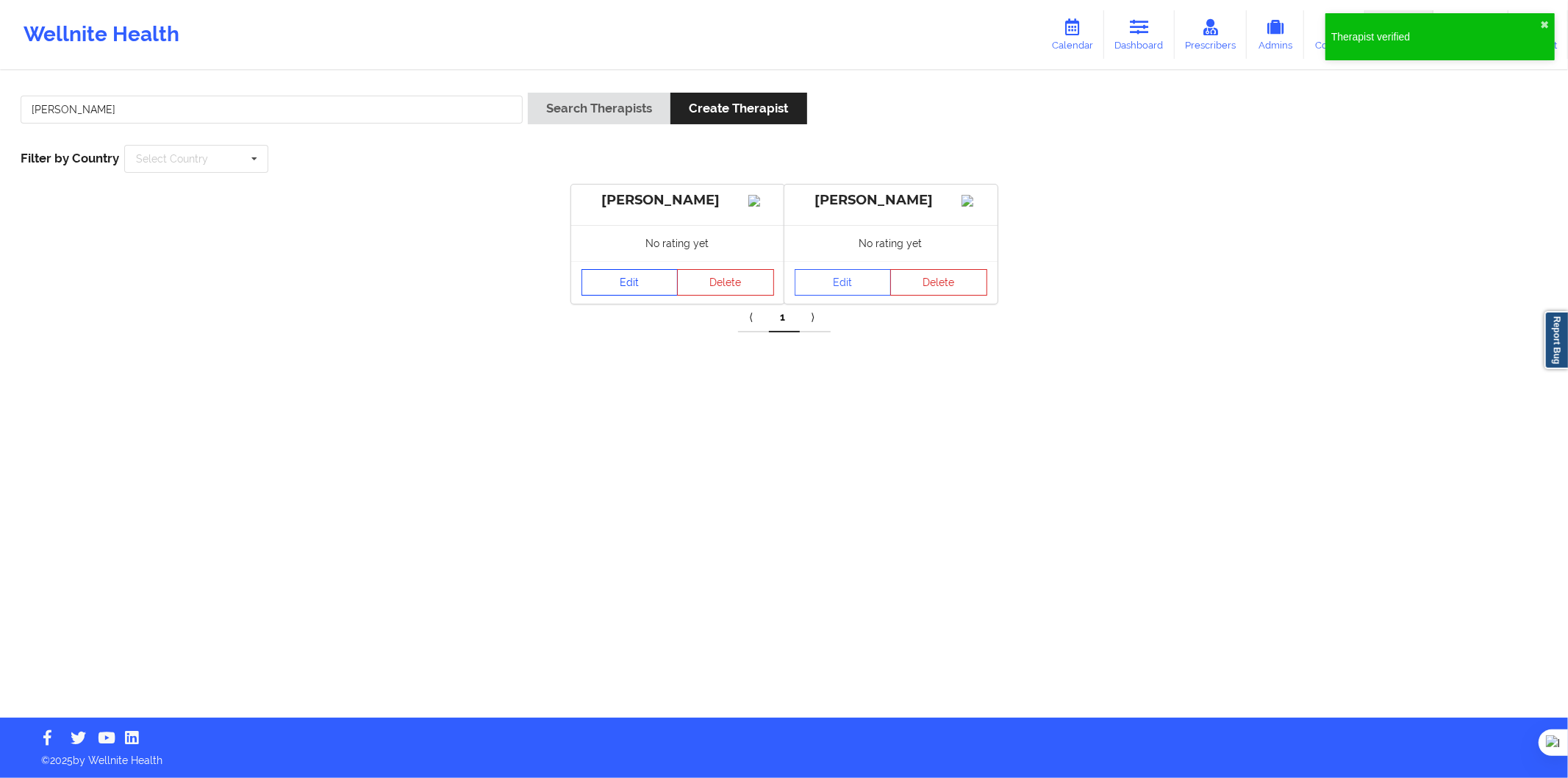
click at [636, 296] on link "Edit" at bounding box center [630, 282] width 97 height 27
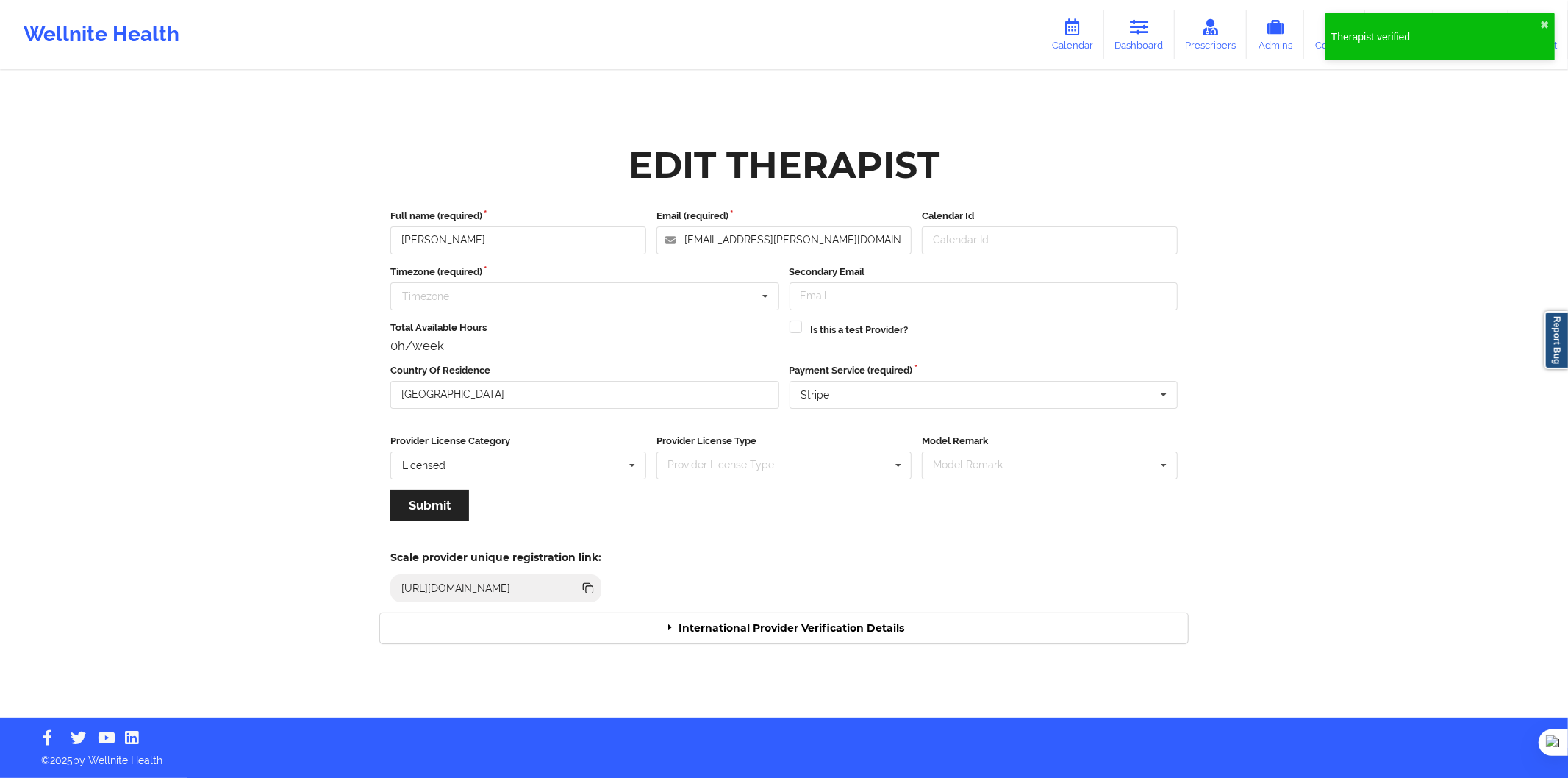
click at [879, 620] on div "International Provider Verification Details" at bounding box center [784, 628] width 808 height 30
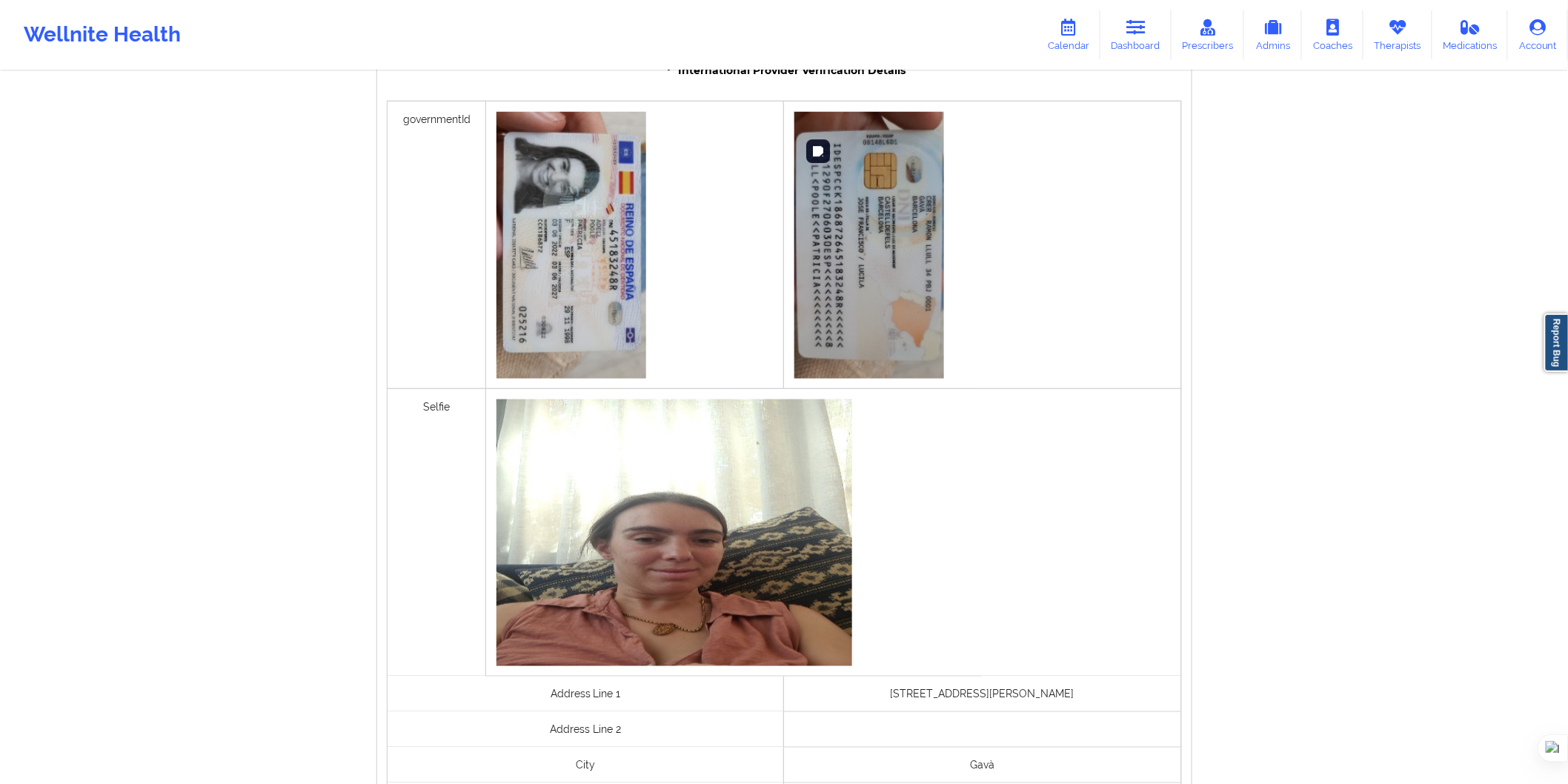
scroll to position [492, 0]
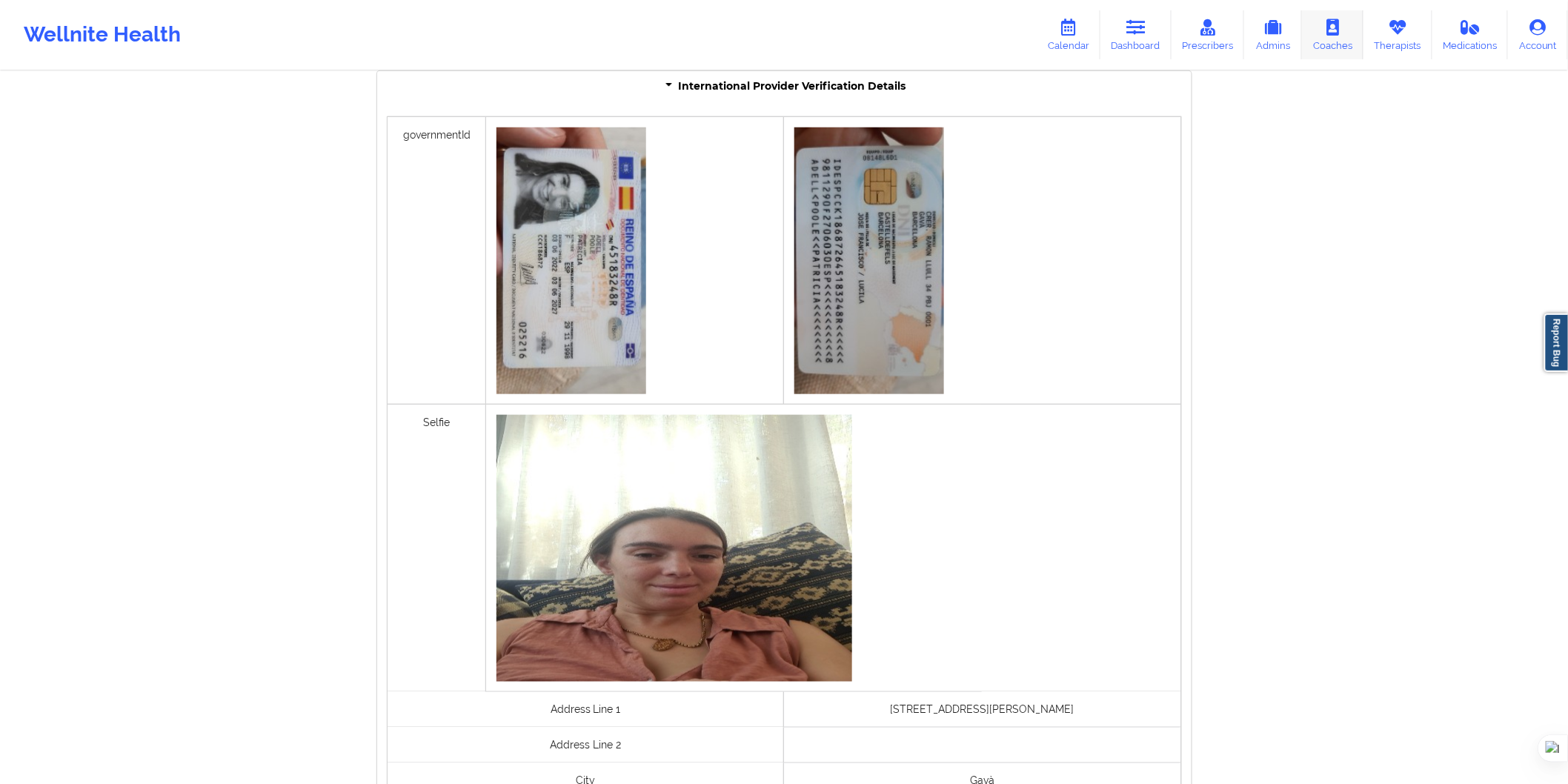
click at [1413, 34] on link "Therapists" at bounding box center [1398, 35] width 69 height 49
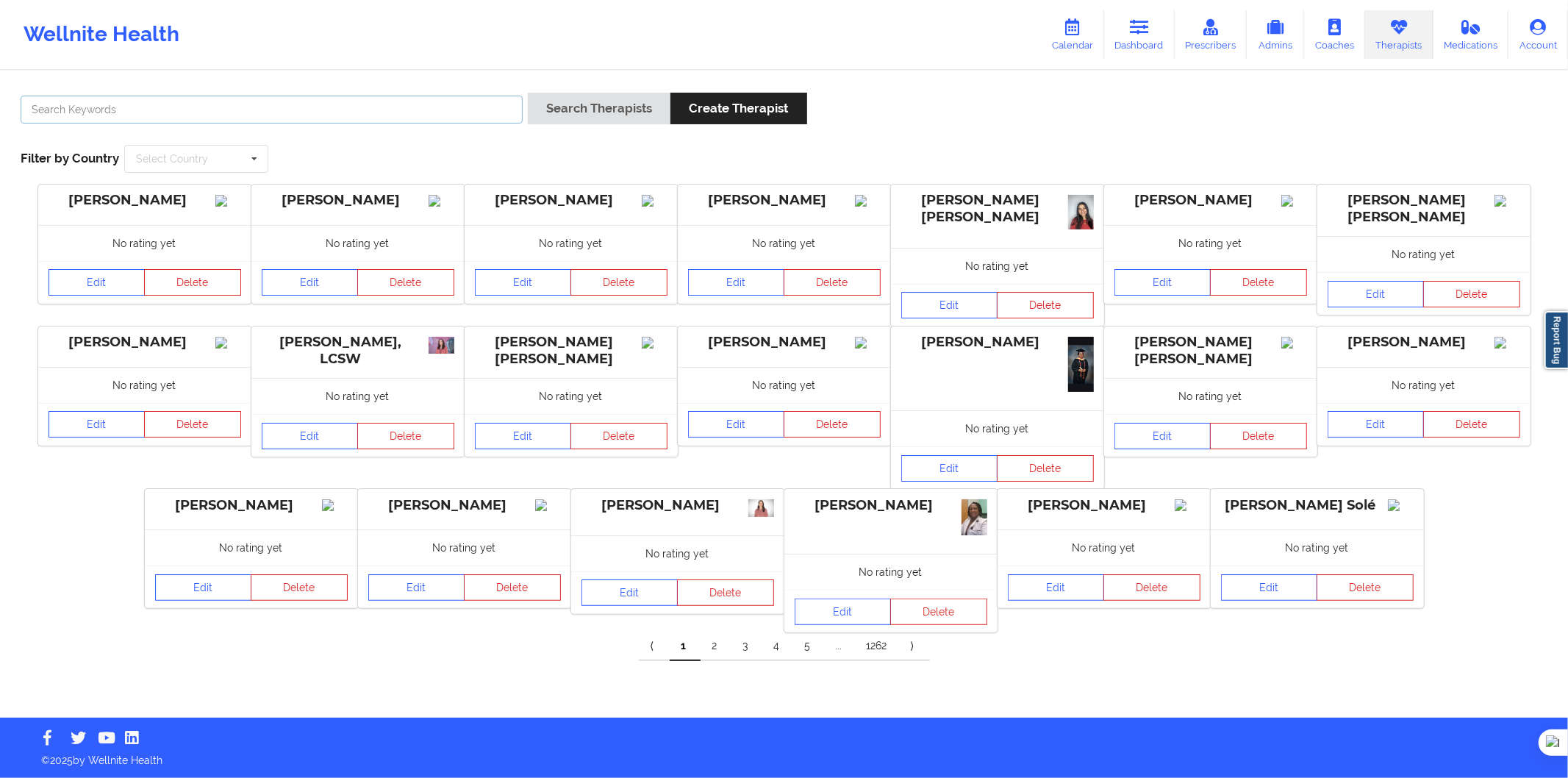
drag, startPoint x: 397, startPoint y: 122, endPoint x: 517, endPoint y: 121, distance: 120.0
click at [399, 122] on input "text" at bounding box center [271, 110] width 502 height 28
paste input "Veronica Molina Correro"
type input "Veronica Molina Correro"
click at [551, 121] on button "Search Therapists" at bounding box center [599, 108] width 142 height 32
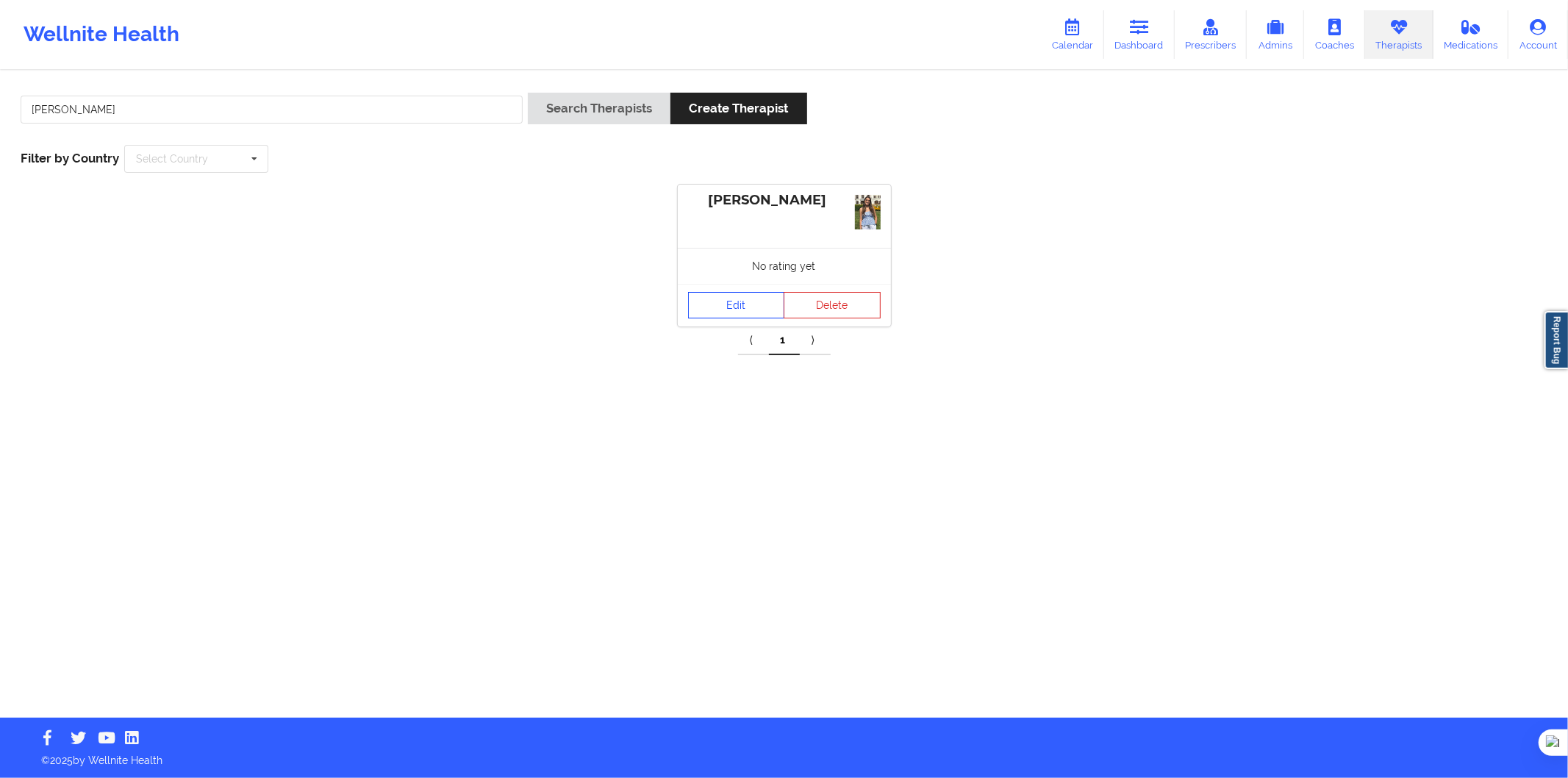
click at [726, 305] on link "Edit" at bounding box center [737, 305] width 97 height 27
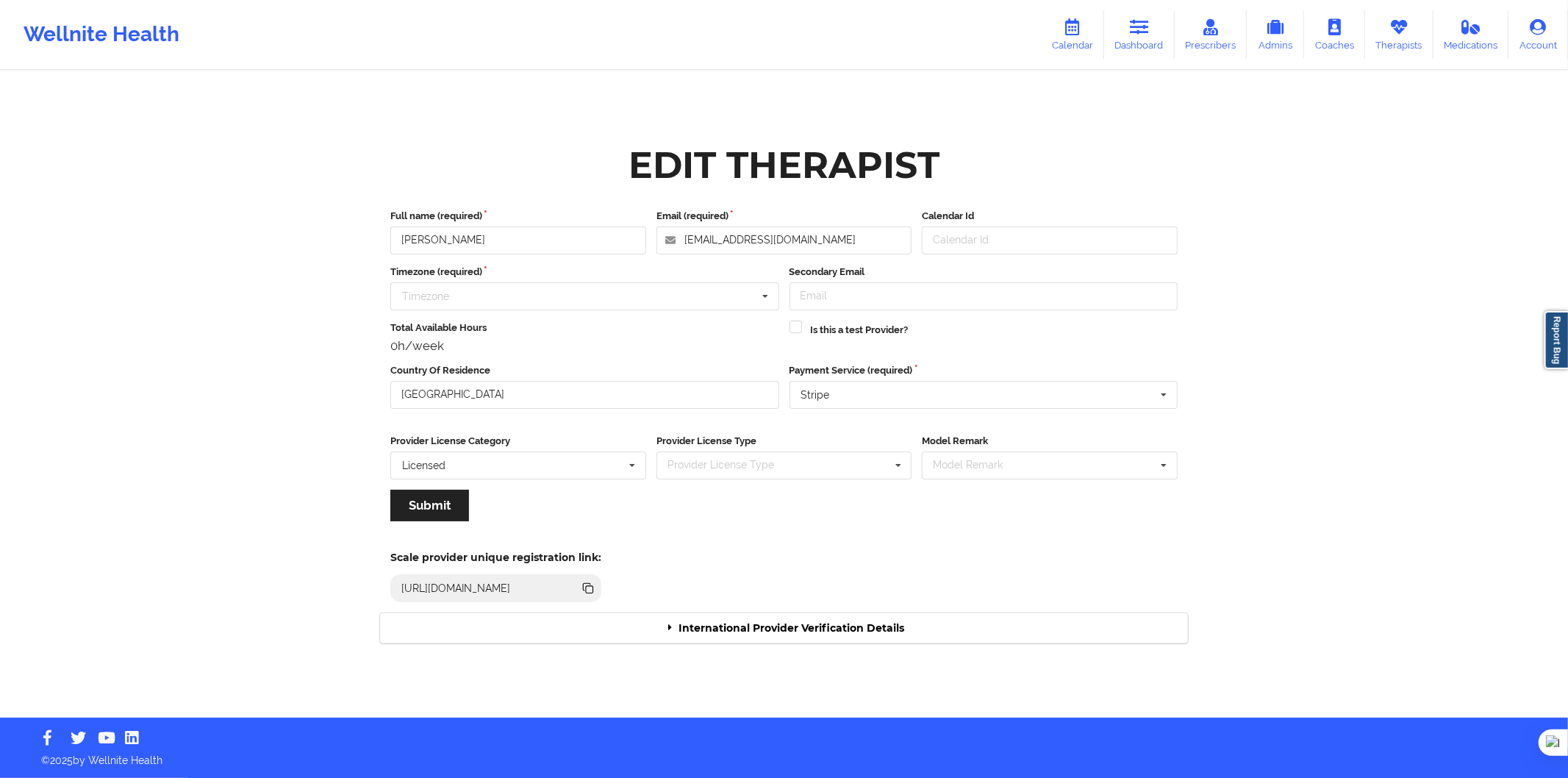
click at [762, 627] on div "International Provider Verification Details" at bounding box center [784, 628] width 808 height 30
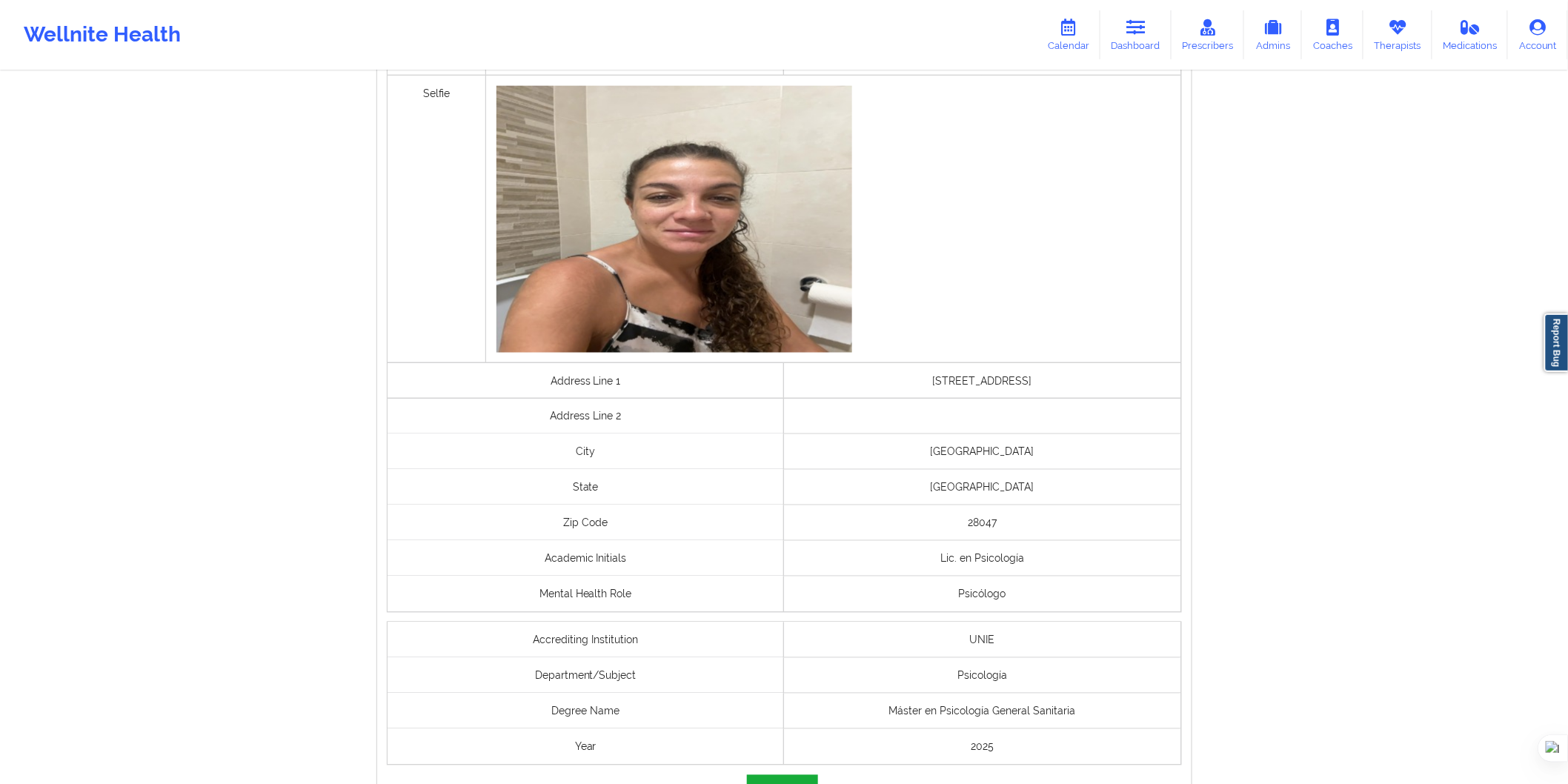
scroll to position [892, 0]
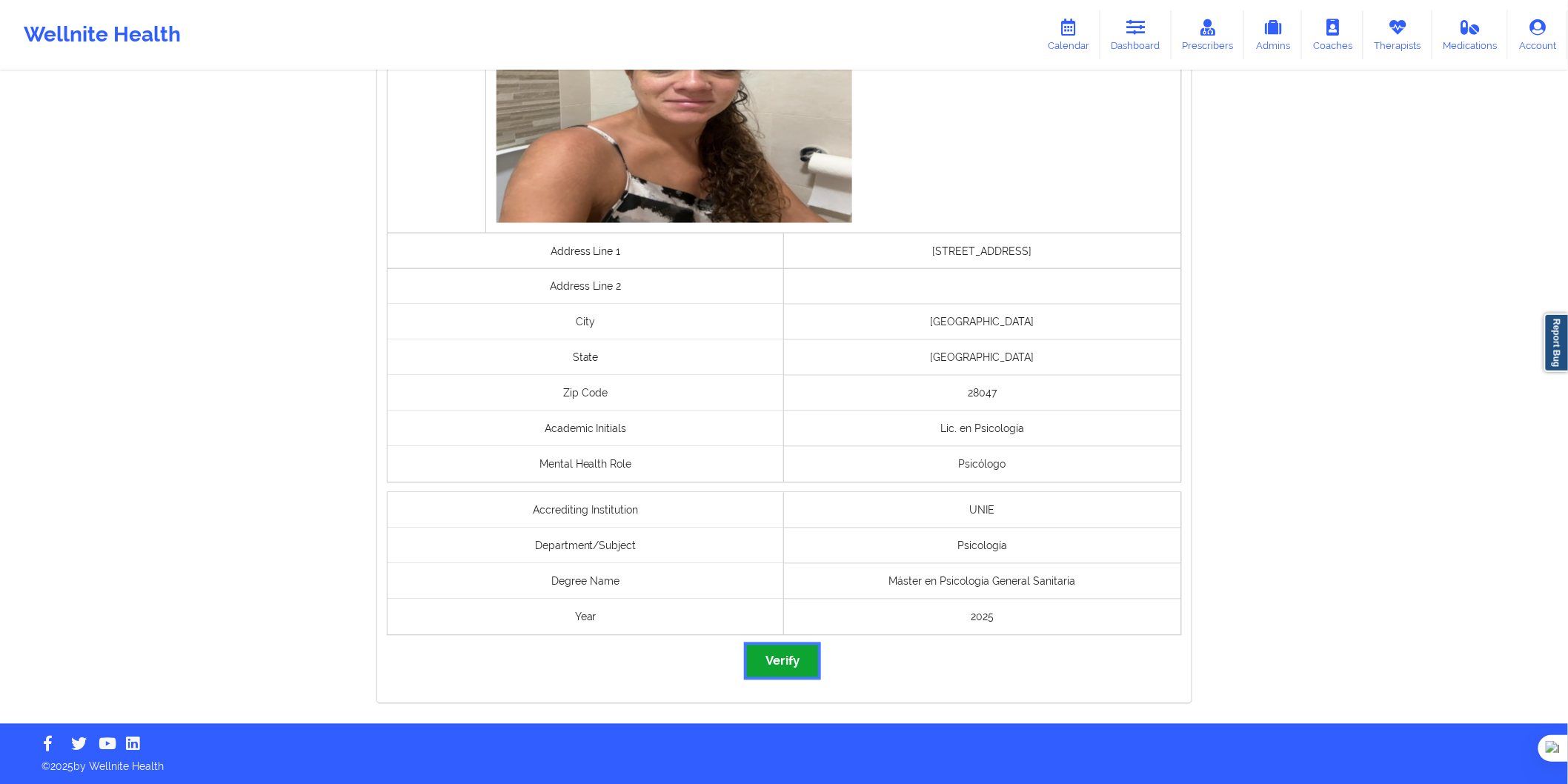
click at [788, 651] on button "Verify" at bounding box center [783, 661] width 71 height 32
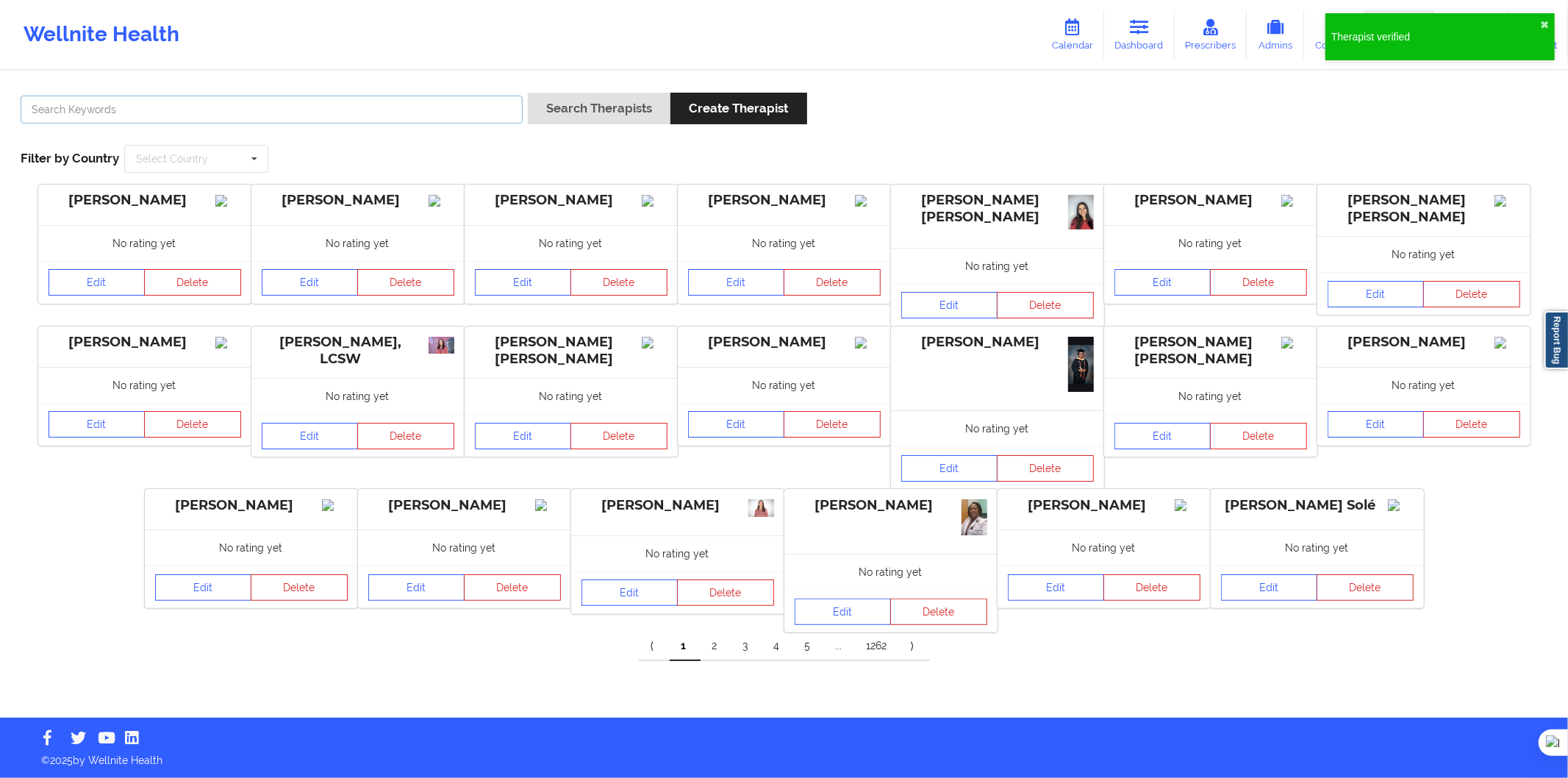
drag, startPoint x: 453, startPoint y: 100, endPoint x: 502, endPoint y: 102, distance: 49.0
click at [453, 100] on input "text" at bounding box center [271, 110] width 502 height 28
paste input "Maria Manuela Garcia"
type input "Maria Manuela Garcia"
click at [546, 97] on button "Search Therapists" at bounding box center [599, 108] width 142 height 32
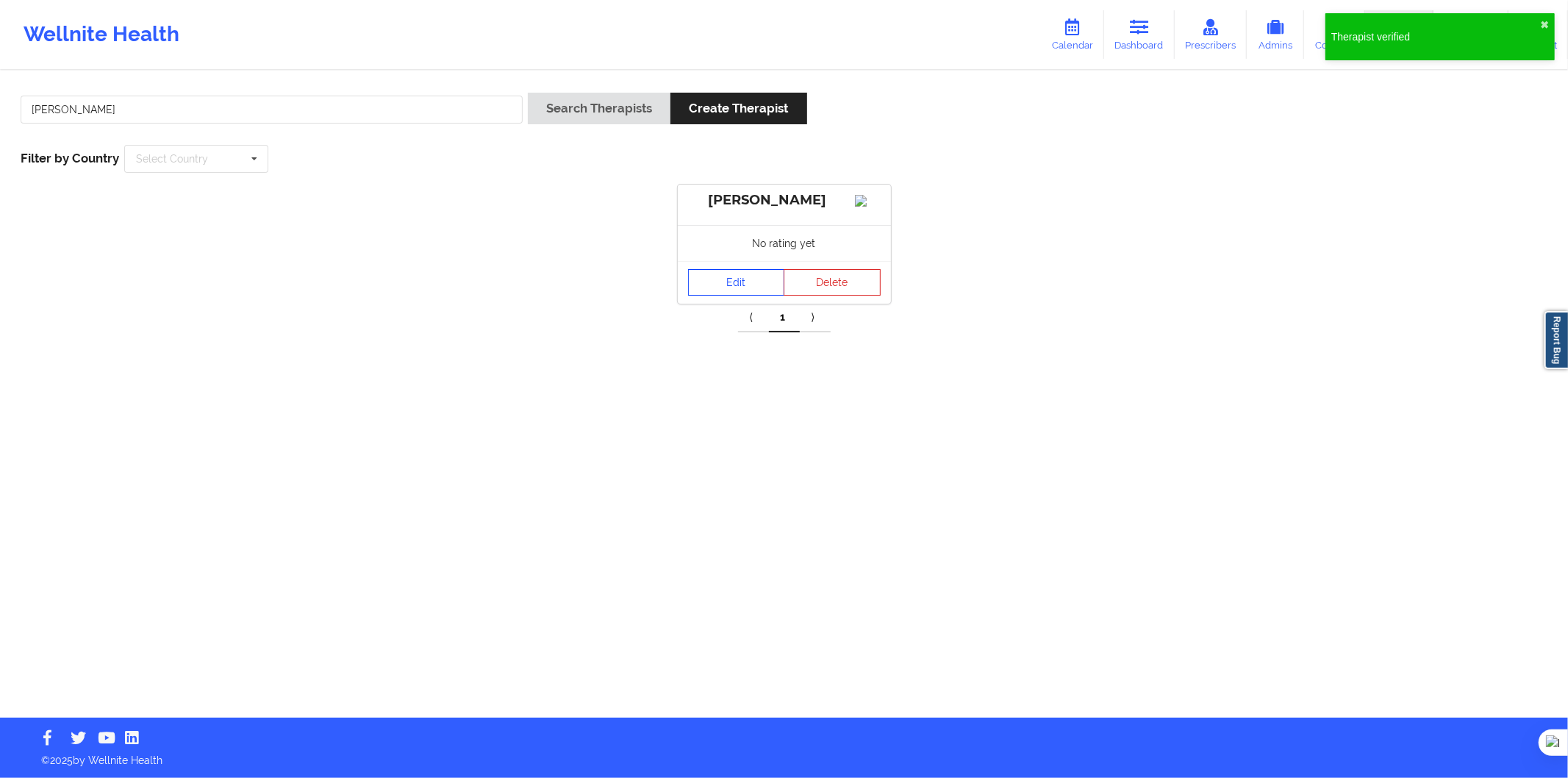
click at [711, 296] on link "Edit" at bounding box center [737, 282] width 97 height 27
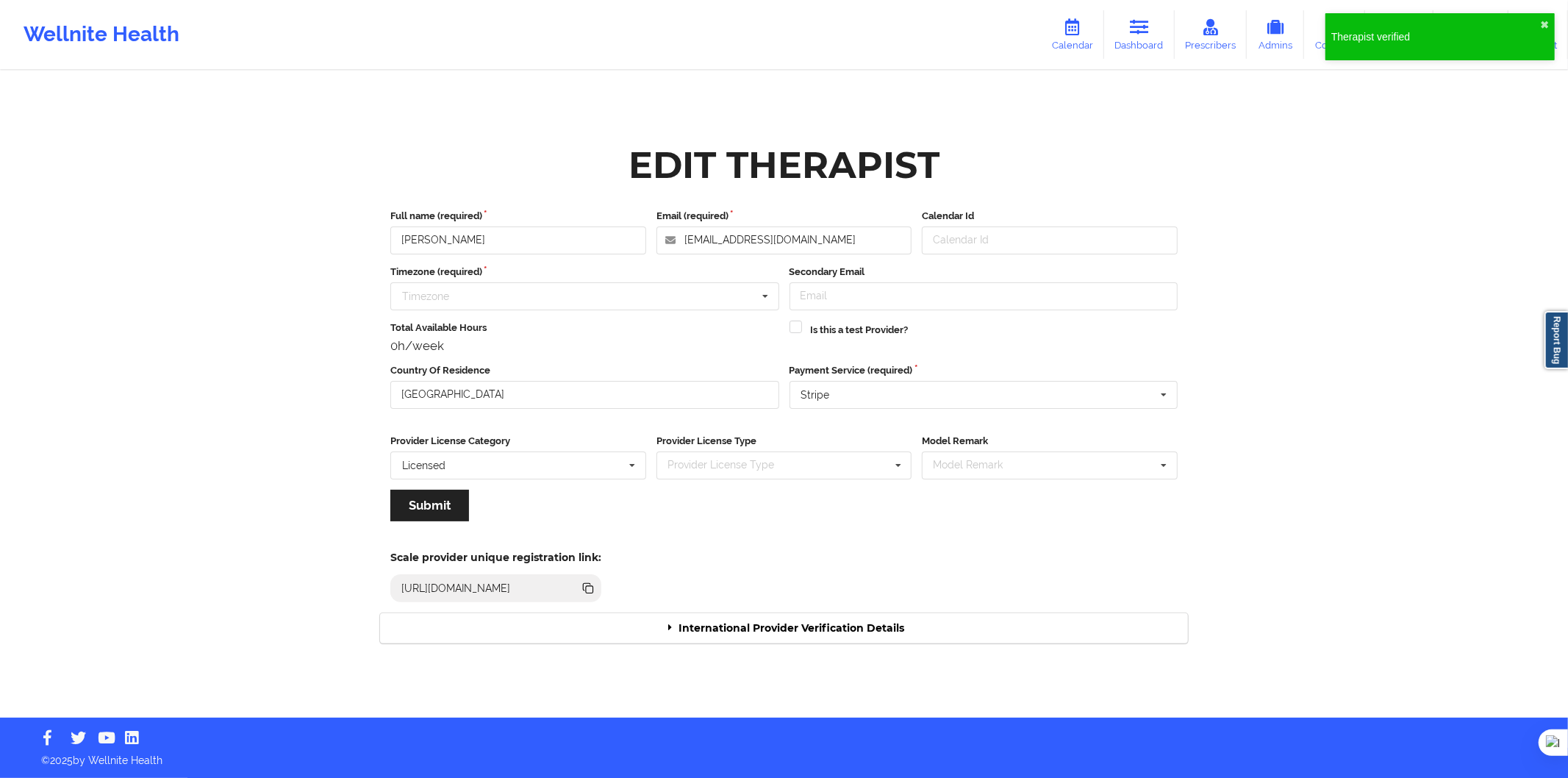
click at [803, 630] on div "International Provider Verification Details" at bounding box center [784, 628] width 808 height 30
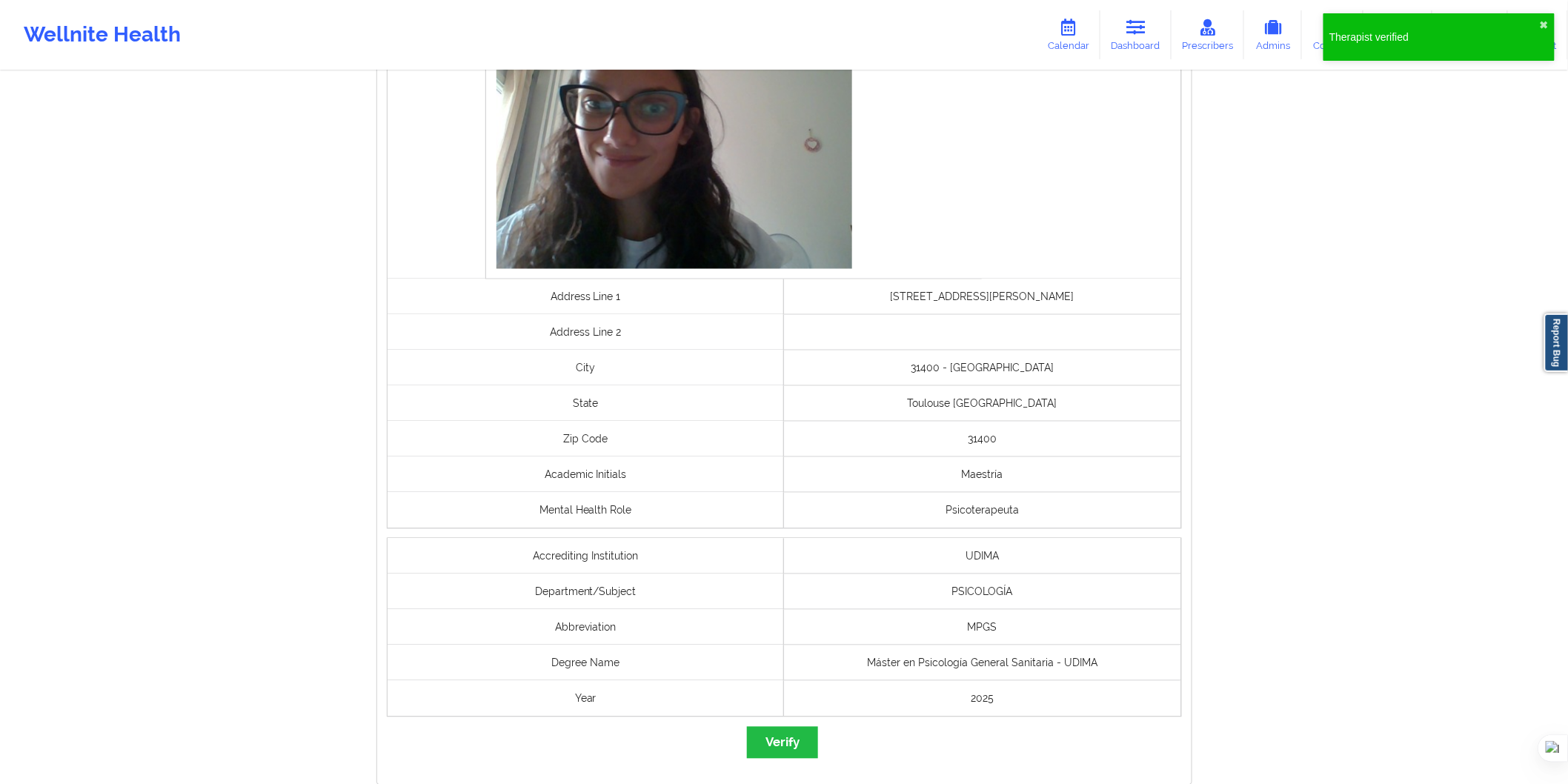
scroll to position [906, 0]
click at [785, 720] on div "passport Selfie Address Line 1 59 Avenue Jules Julien, Batiment A, Porte 29 Add…" at bounding box center [785, 236] width 814 height 1096
click at [762, 741] on button "Verify" at bounding box center [783, 742] width 71 height 32
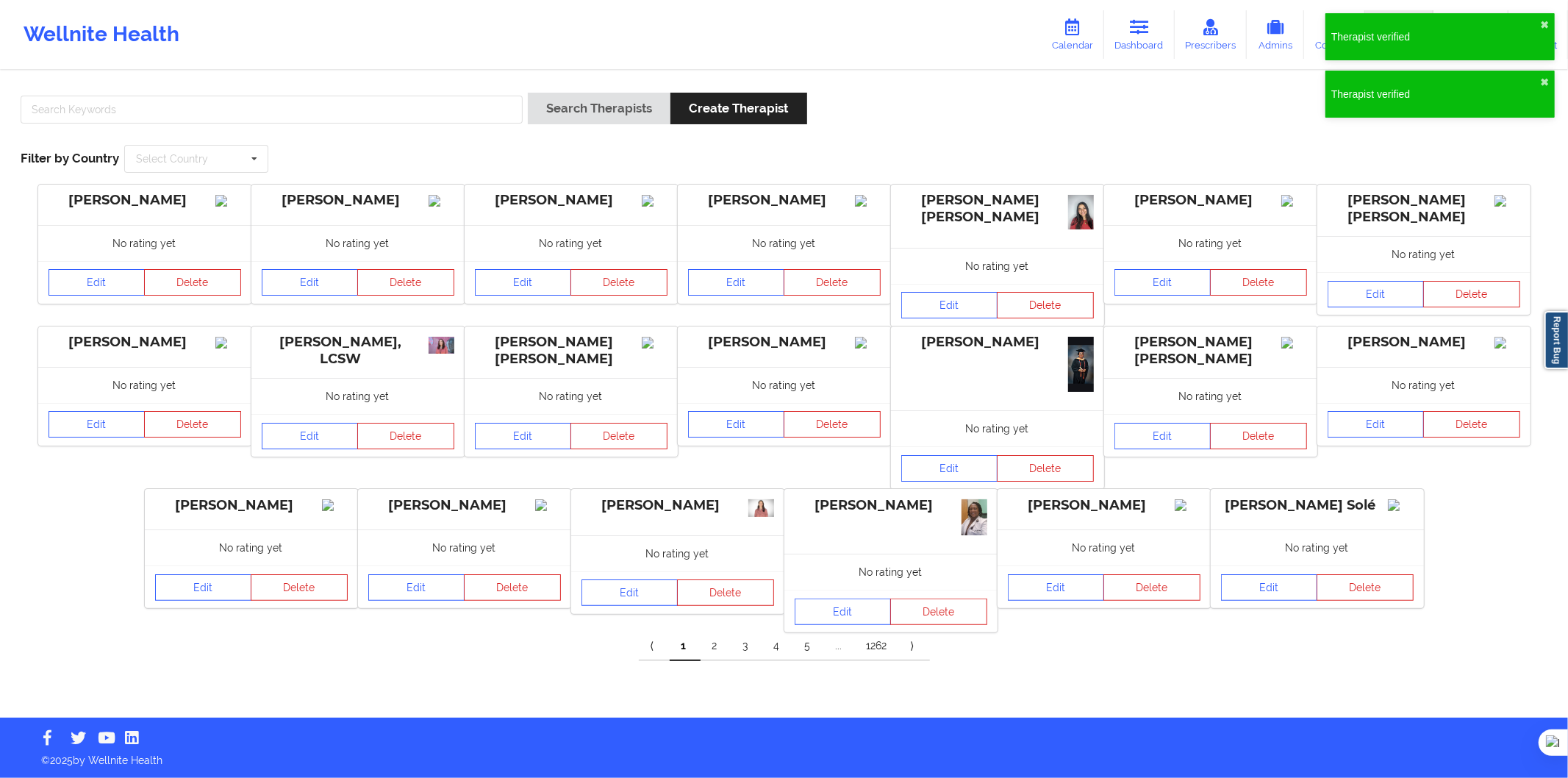
click at [356, 128] on div at bounding box center [271, 114] width 512 height 42
click at [391, 111] on input "text" at bounding box center [271, 110] width 502 height 28
paste input "Maria Alejandra Ovalle Zuleta"
type input "Maria Alejandra Ovalle Zuleta"
click at [599, 103] on button "Search Therapists" at bounding box center [599, 108] width 142 height 32
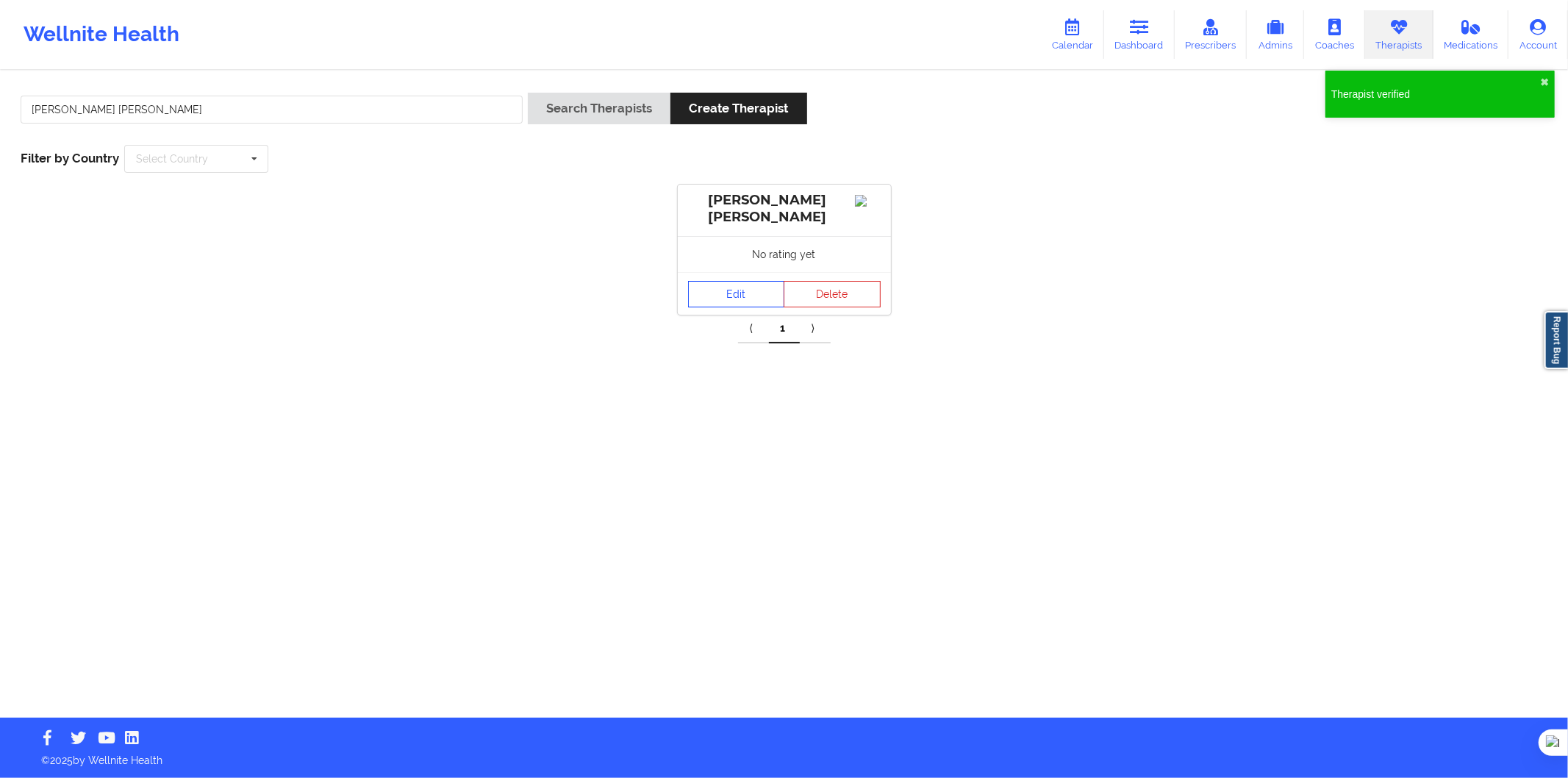
click at [711, 293] on link "Edit" at bounding box center [737, 294] width 97 height 27
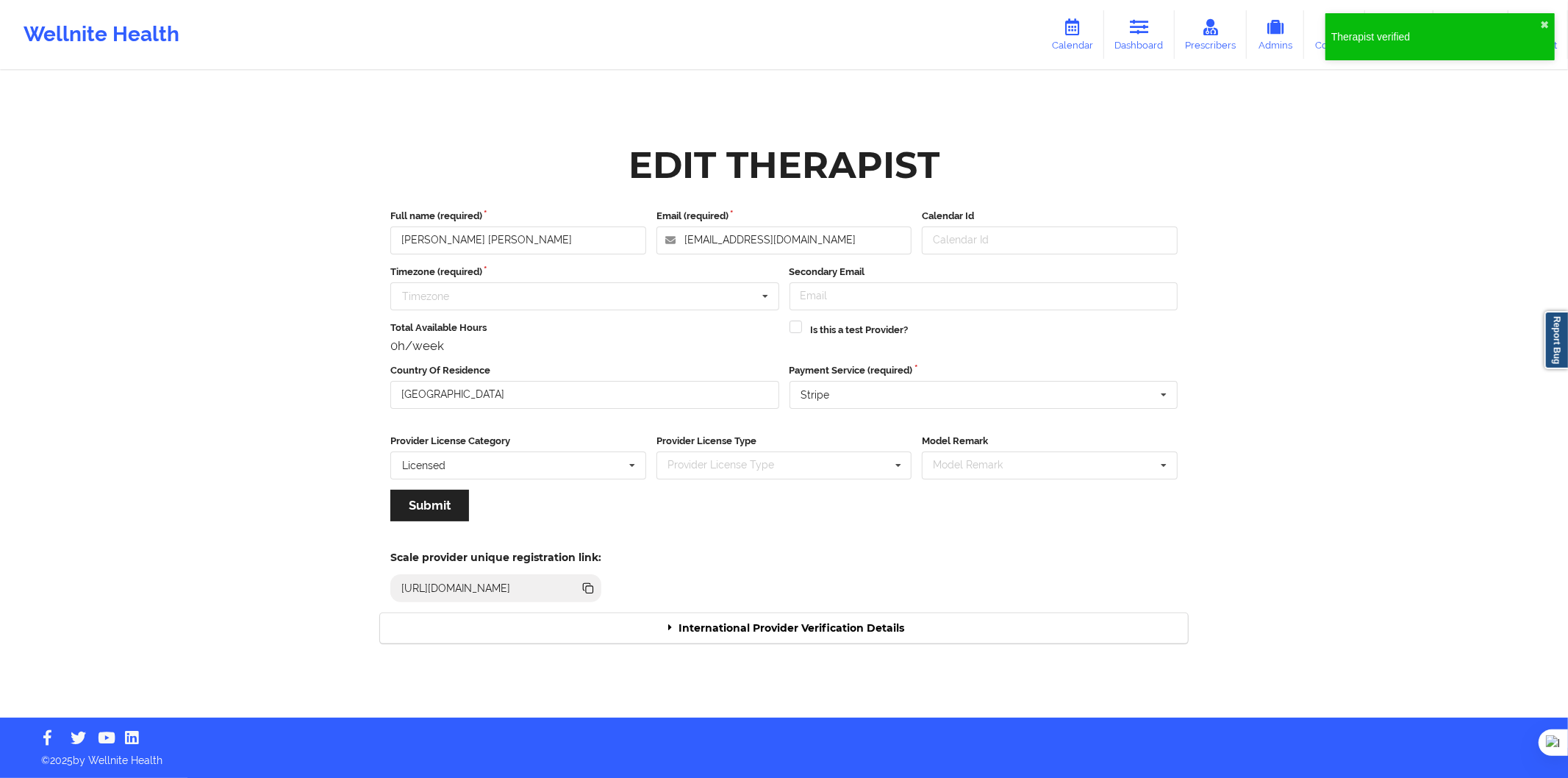
click at [781, 619] on div "International Provider Verification Details" at bounding box center [784, 628] width 808 height 30
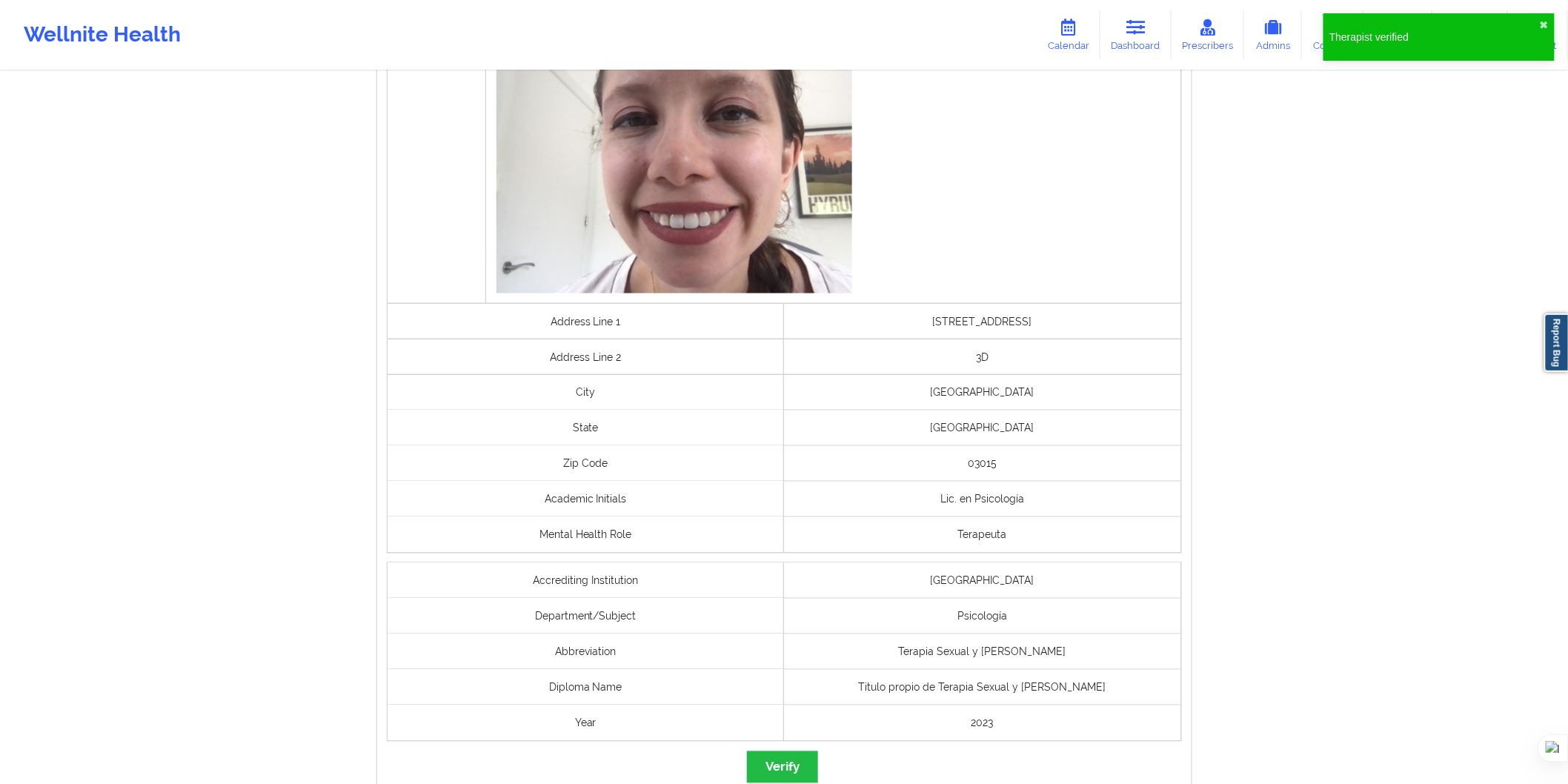
scroll to position [892, 0]
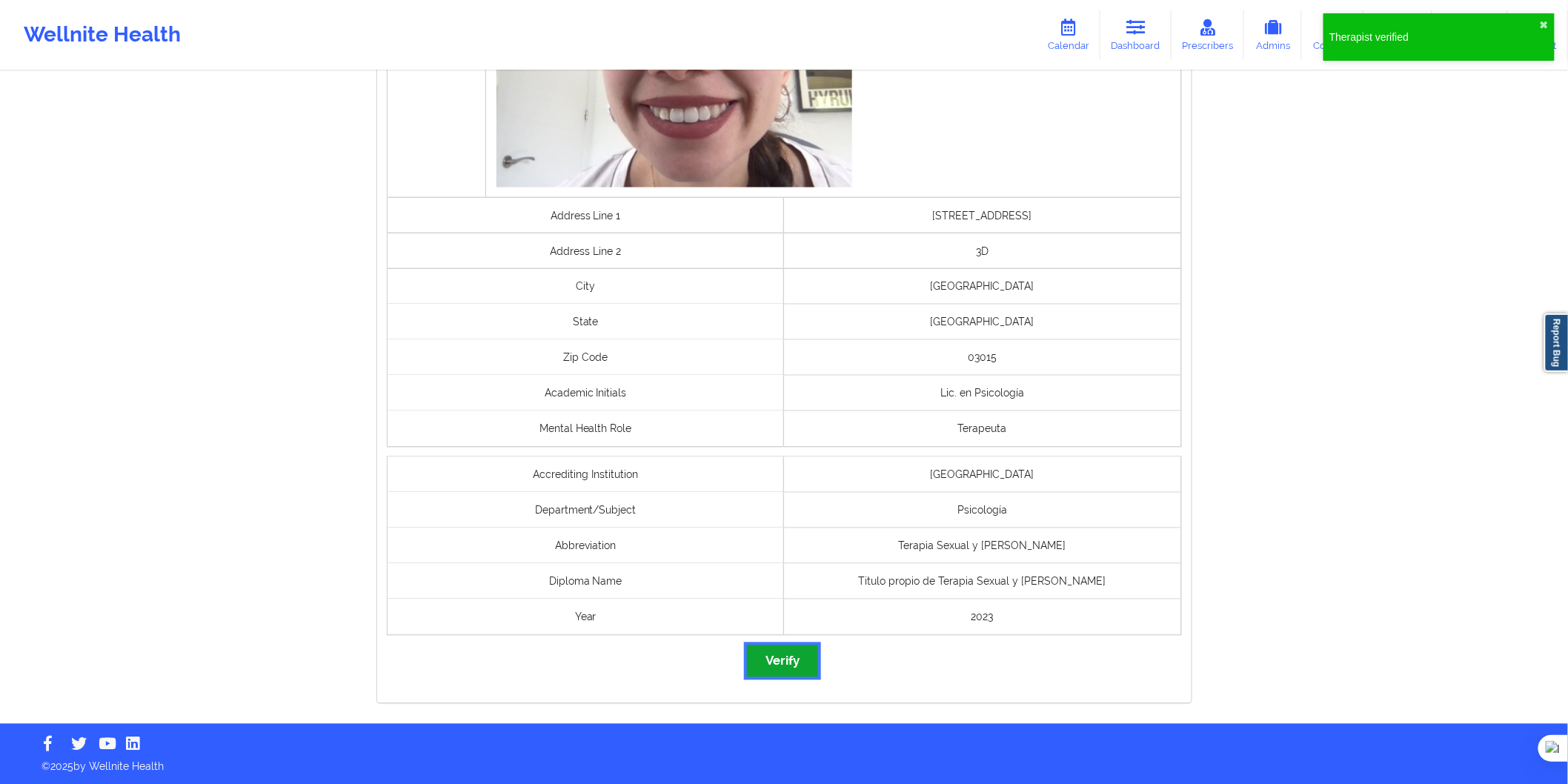
click at [780, 675] on button "Verify" at bounding box center [783, 661] width 71 height 32
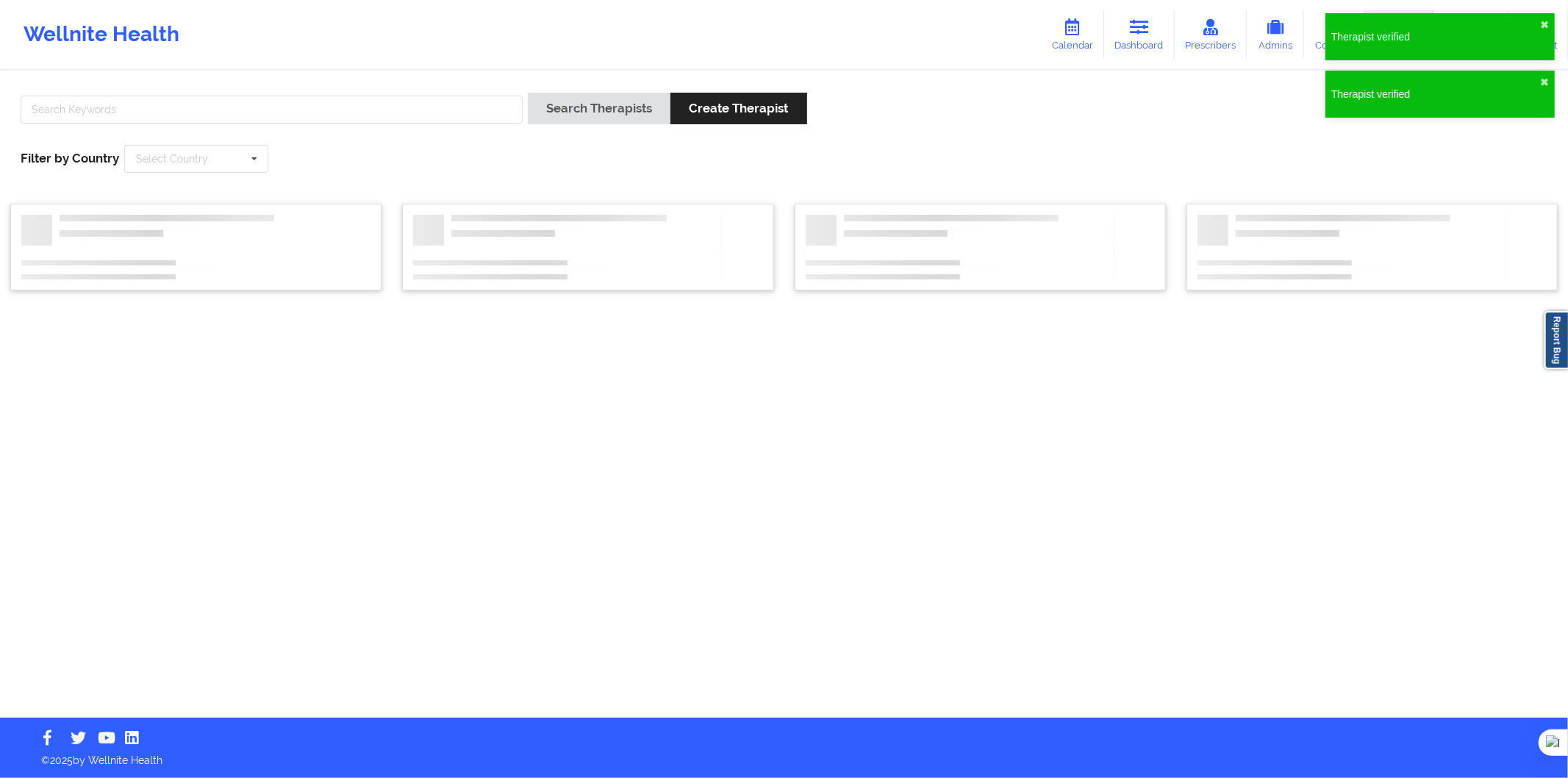
click at [759, 648] on div "Search Therapists Create Therapist Filter by Country Select Country Australia C…" at bounding box center [784, 395] width 1568 height 646
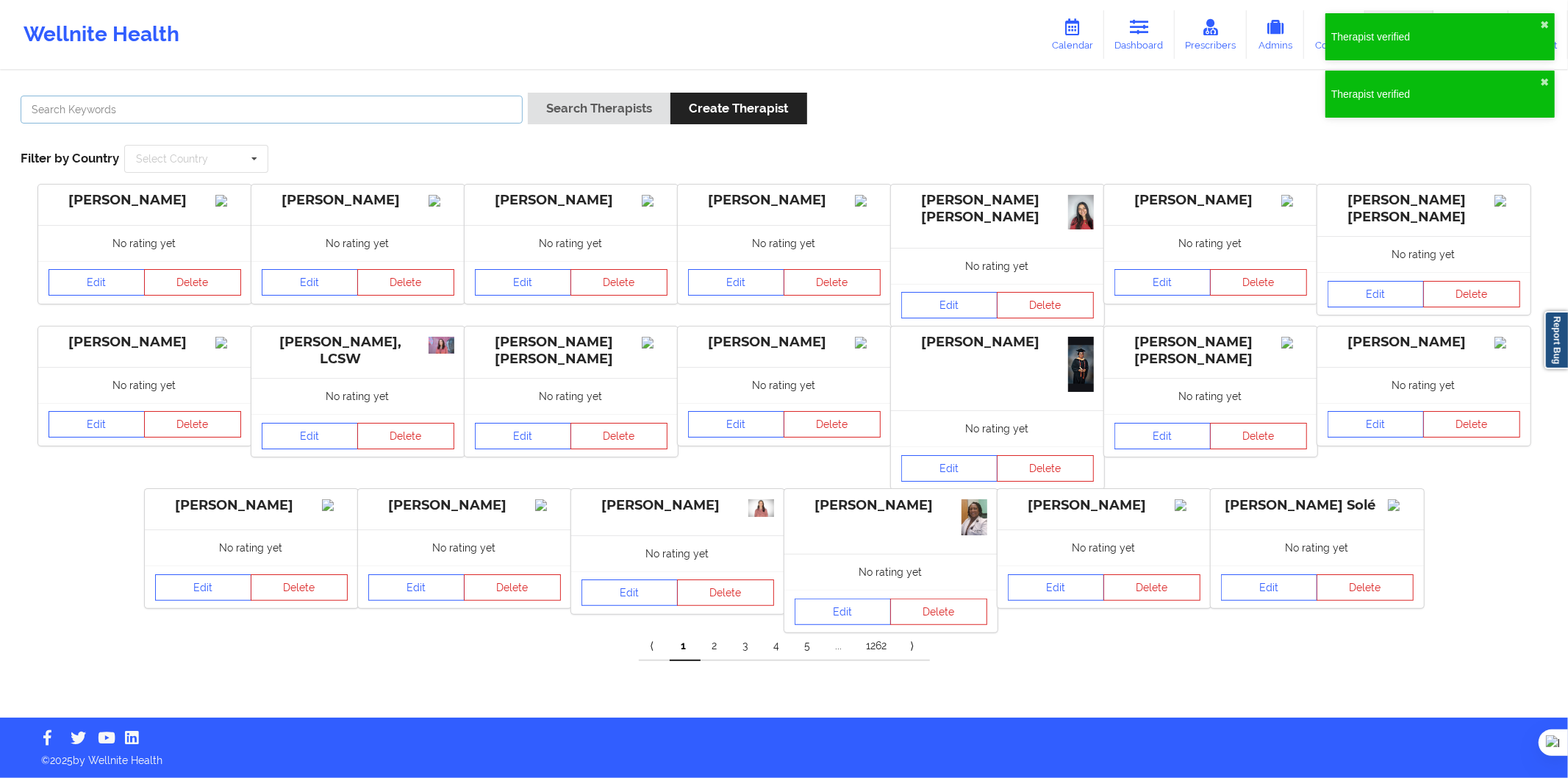
click at [347, 122] on input "text" at bounding box center [271, 110] width 502 height 28
paste input "Alex Costa Carnicer"
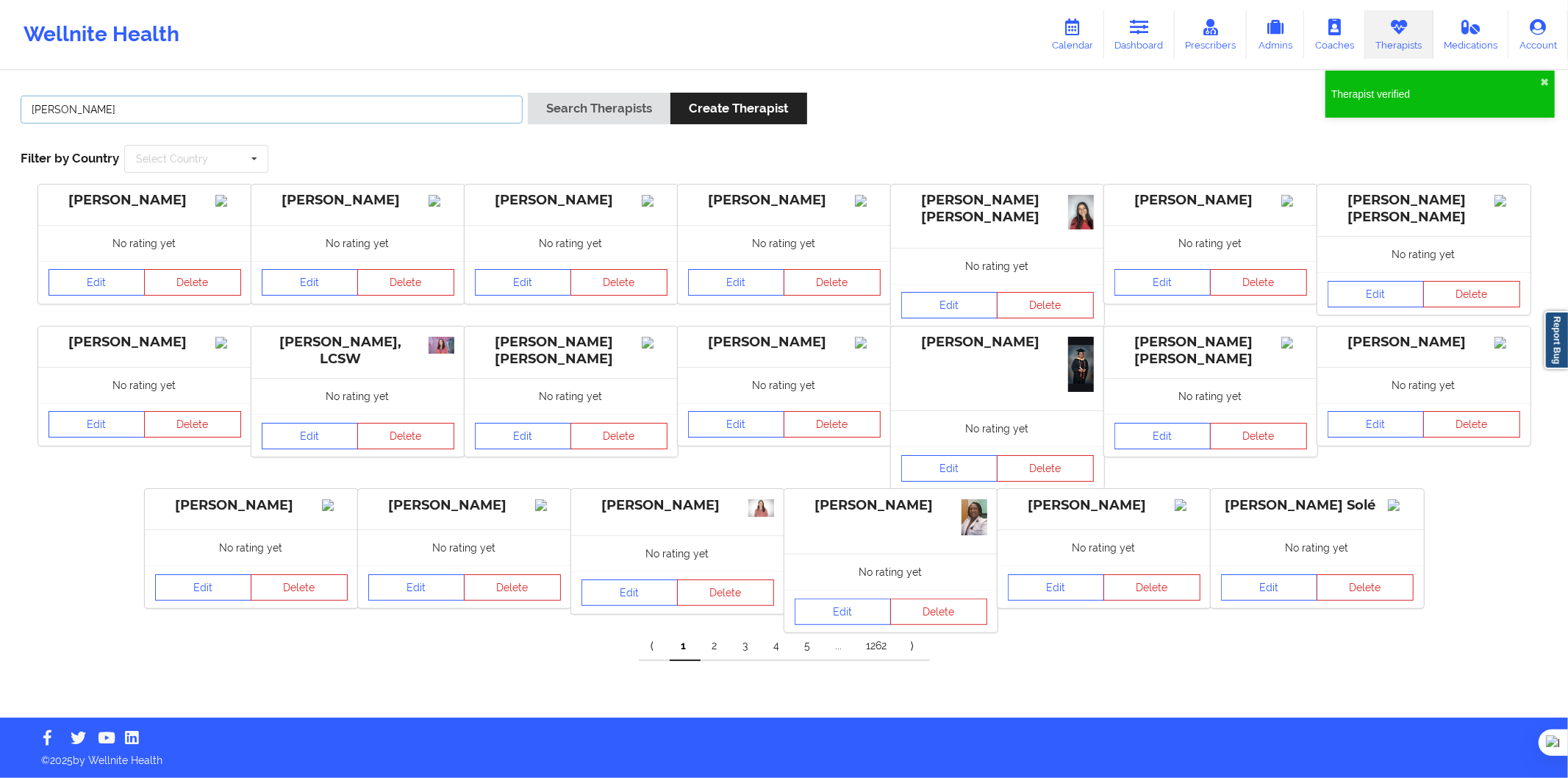
type input "Alex Costa Carnicer"
click at [603, 115] on button "Search Therapists" at bounding box center [599, 108] width 142 height 32
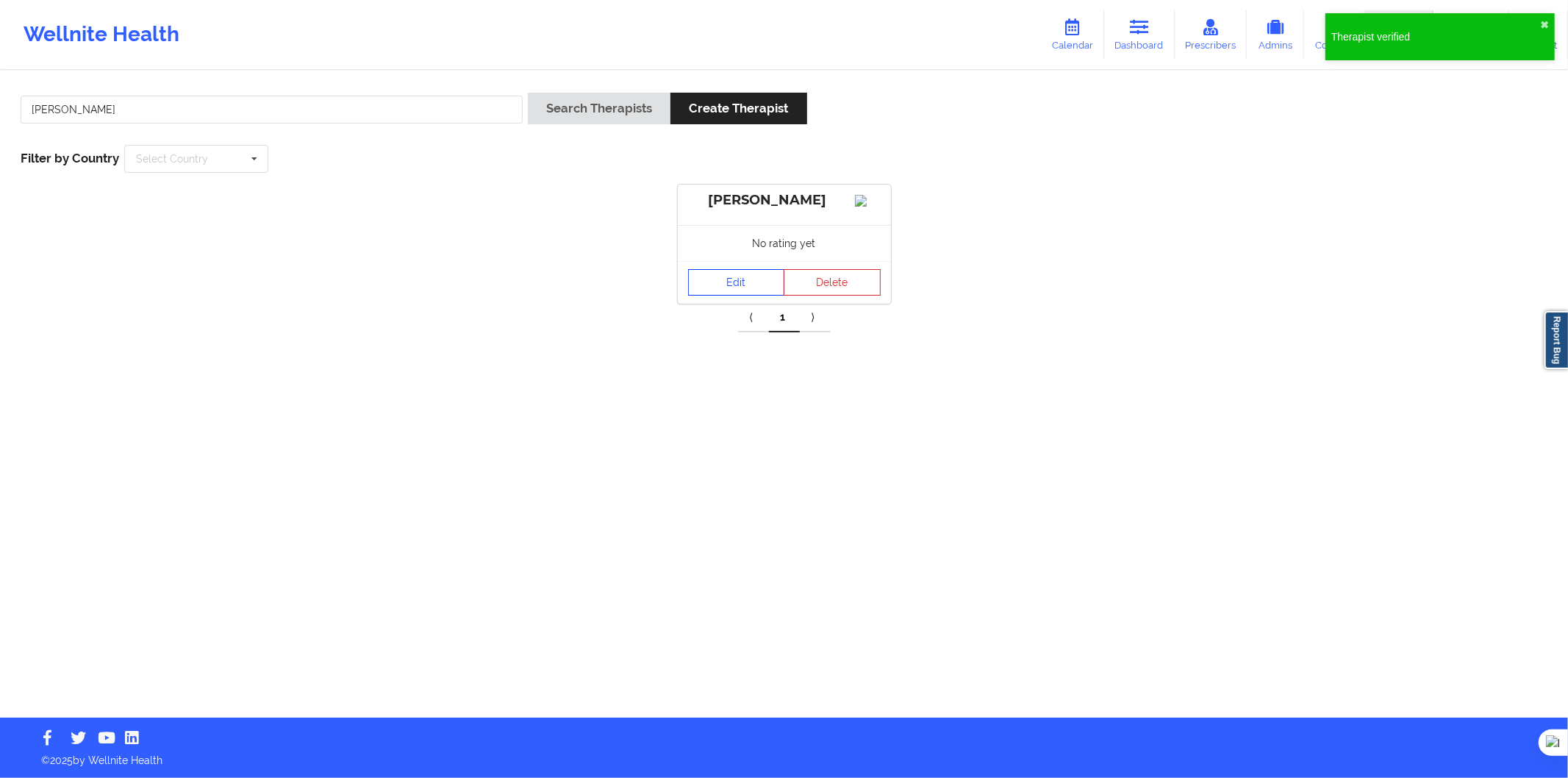
click at [738, 296] on link "Edit" at bounding box center [737, 282] width 97 height 27
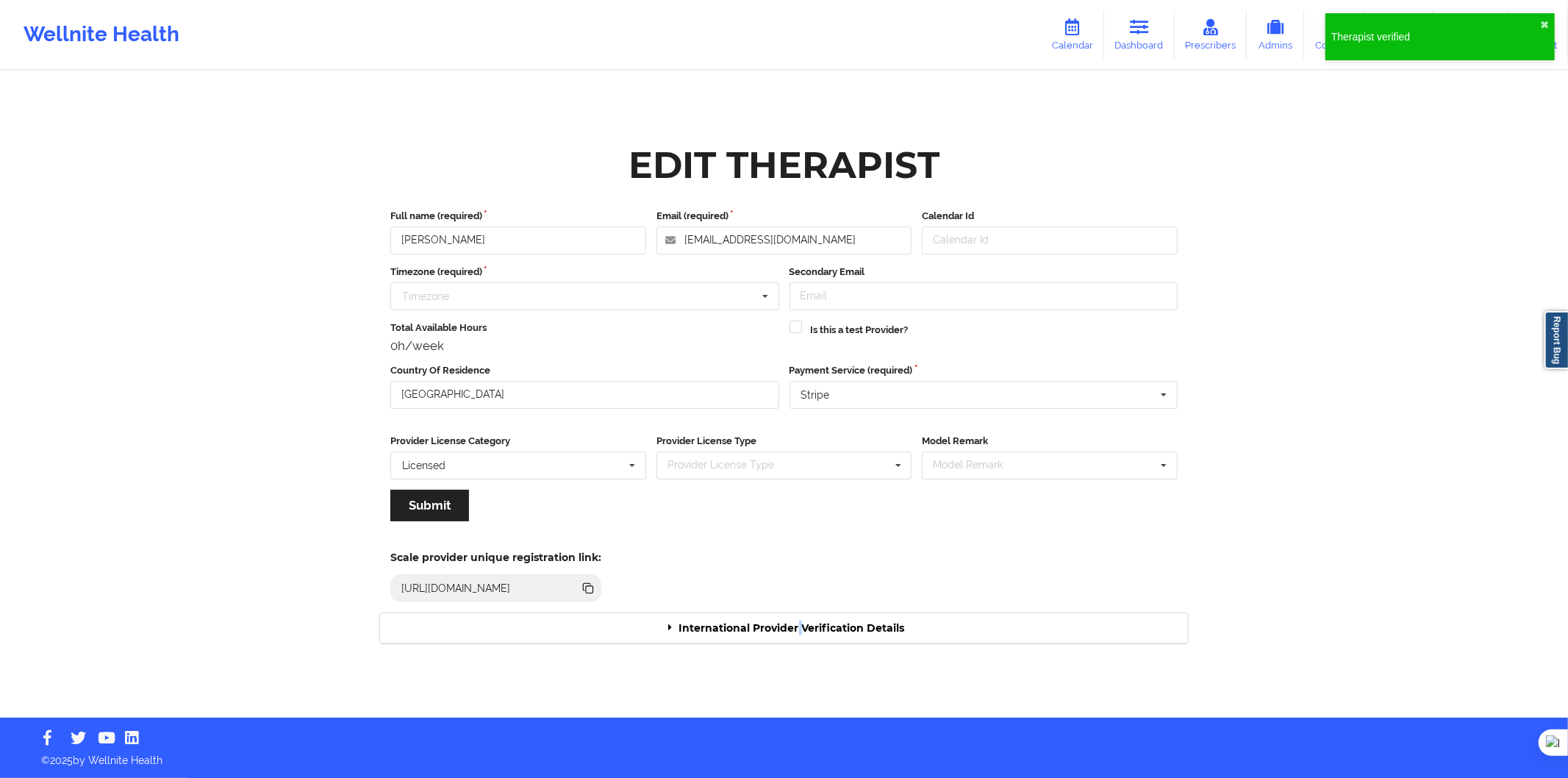
click at [800, 628] on div "International Provider Verification Details" at bounding box center [784, 628] width 808 height 30
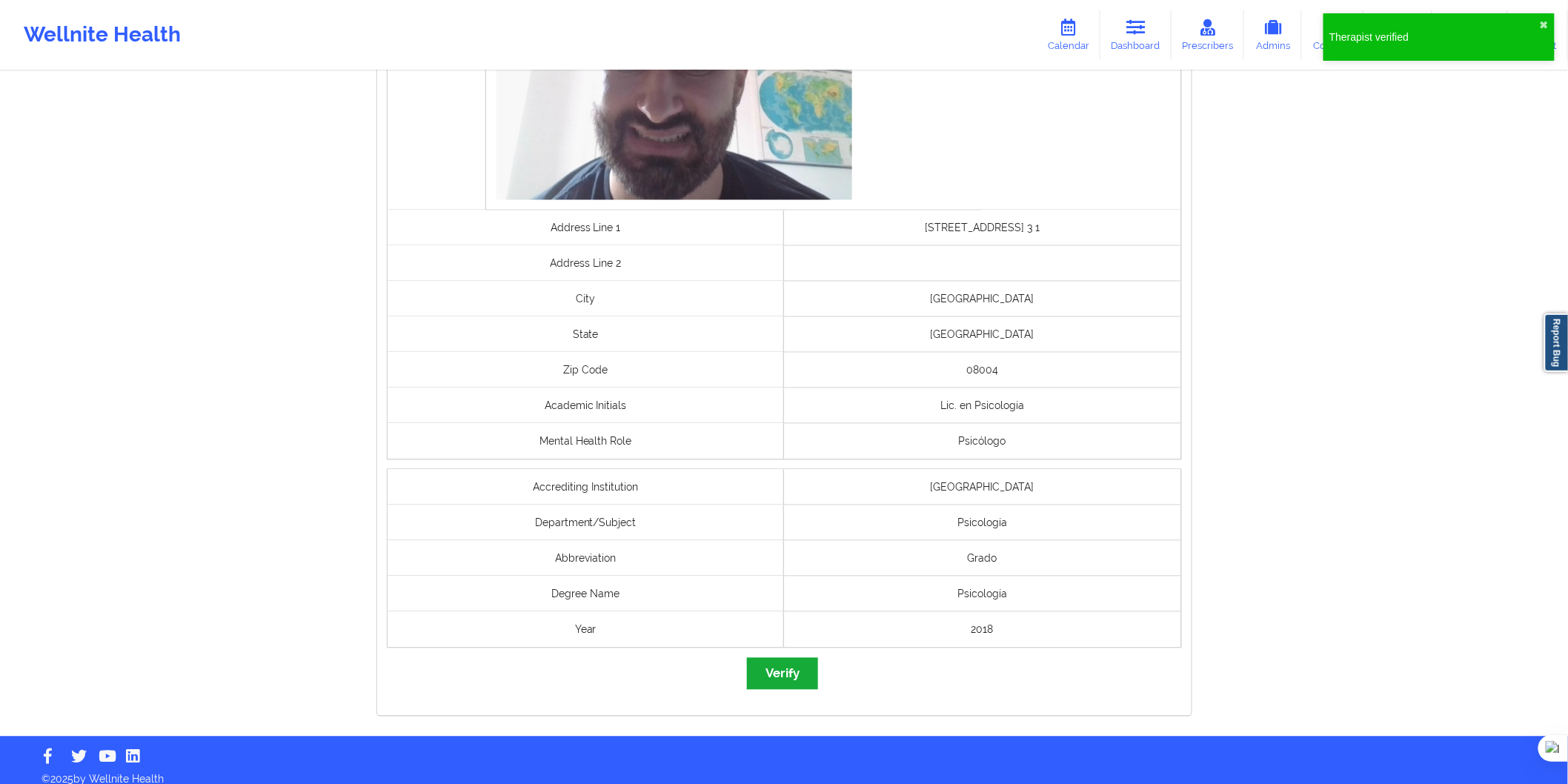
scroll to position [986, 0]
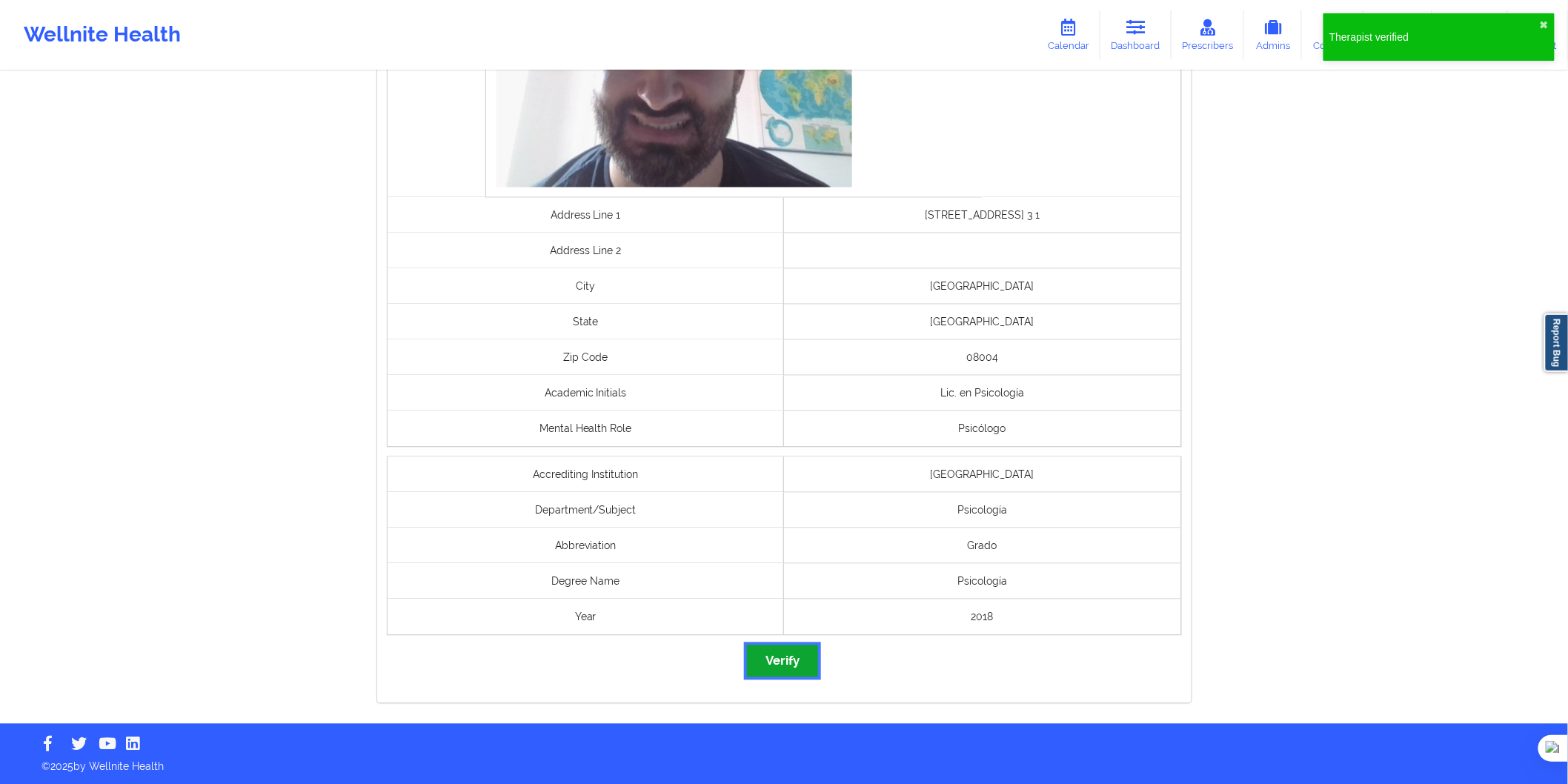
click at [801, 666] on button "Verify" at bounding box center [783, 661] width 71 height 32
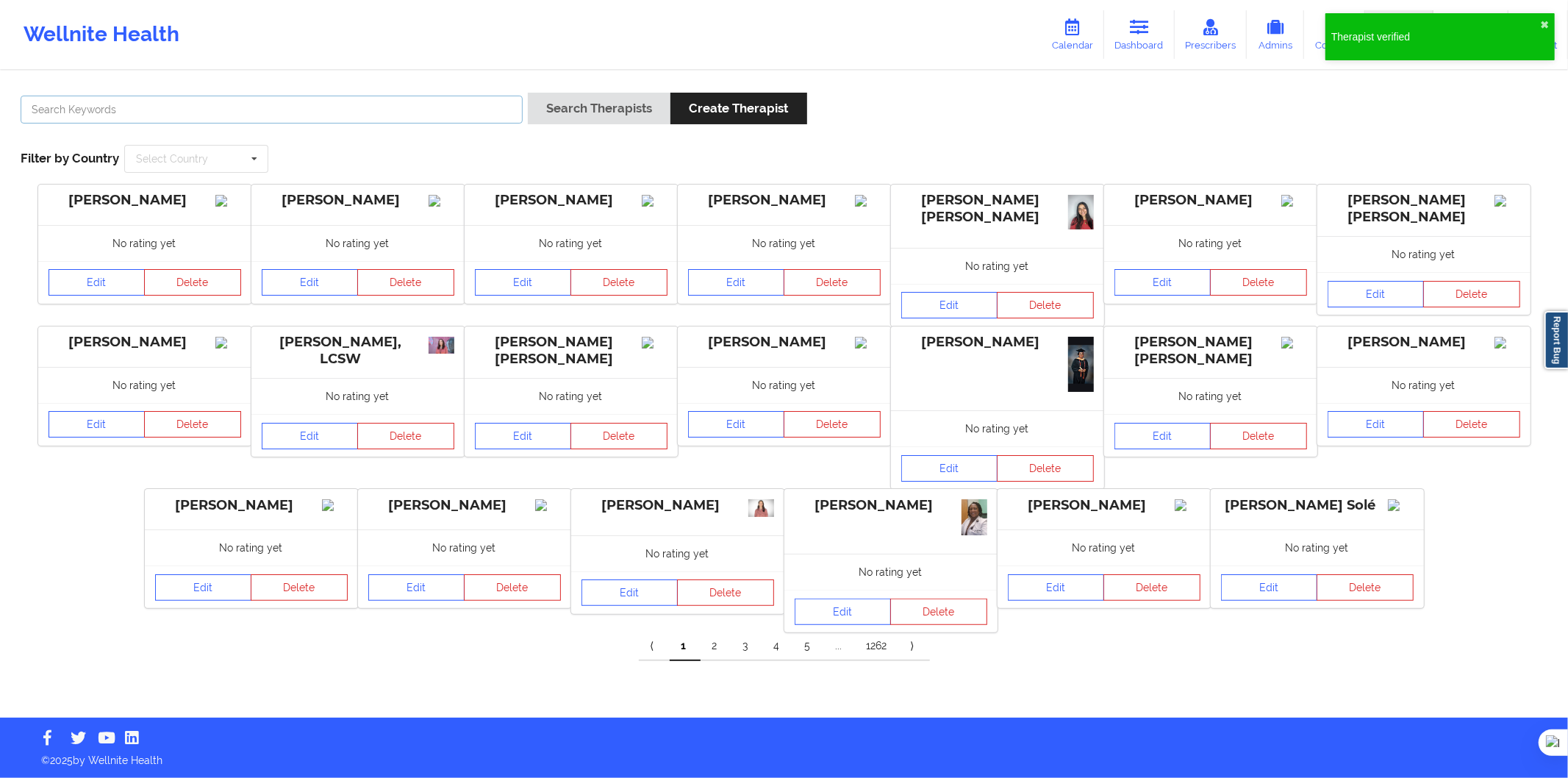
click at [386, 122] on input "text" at bounding box center [271, 110] width 502 height 28
paste input "Manuel Nieto Gil"
type input "Manuel Nieto Gil"
click at [578, 105] on button "Search Therapists" at bounding box center [599, 108] width 142 height 32
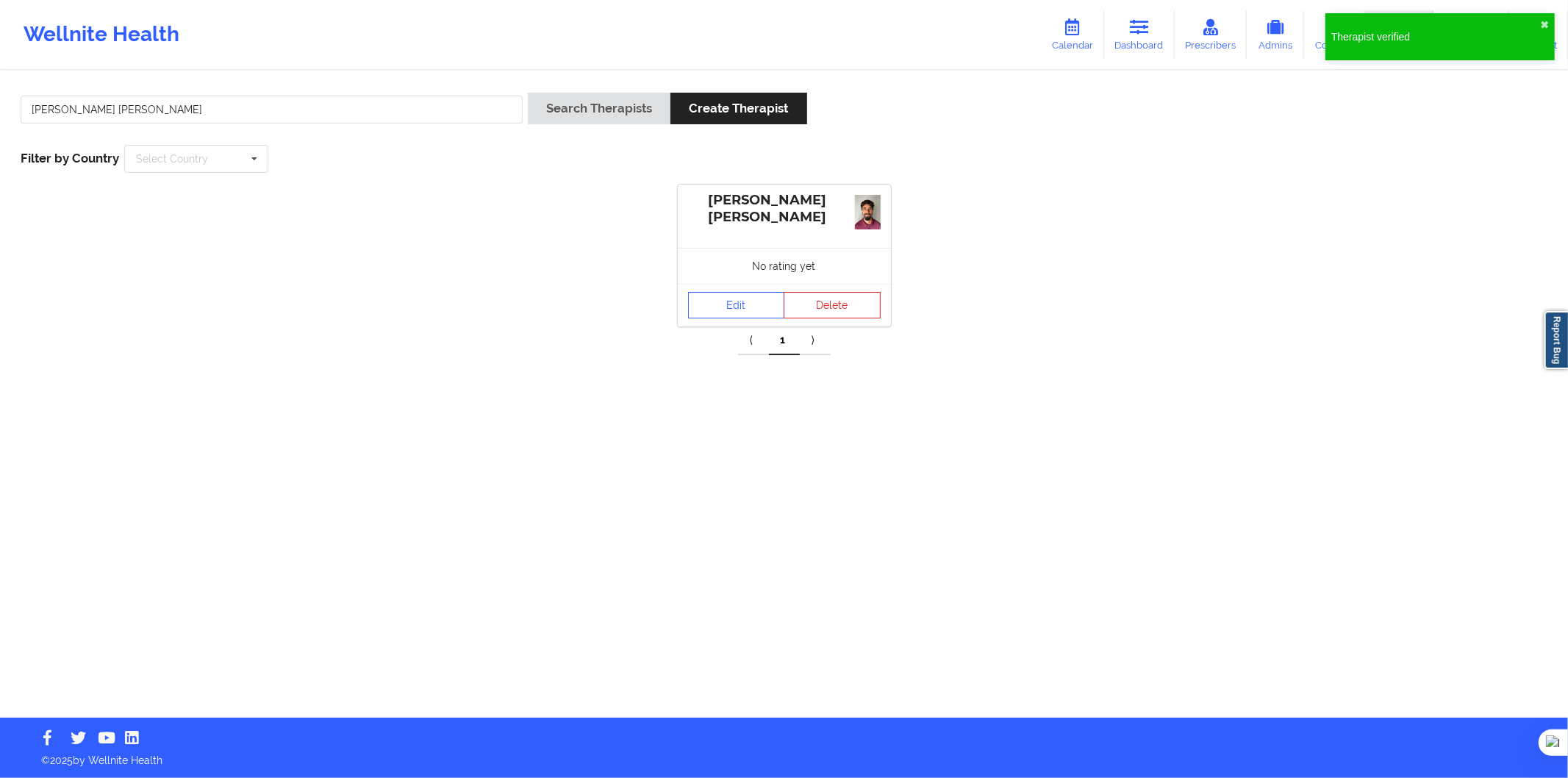
click at [731, 289] on div "Edit Delete" at bounding box center [784, 305] width 213 height 43
click at [729, 300] on link "Edit" at bounding box center [737, 305] width 97 height 27
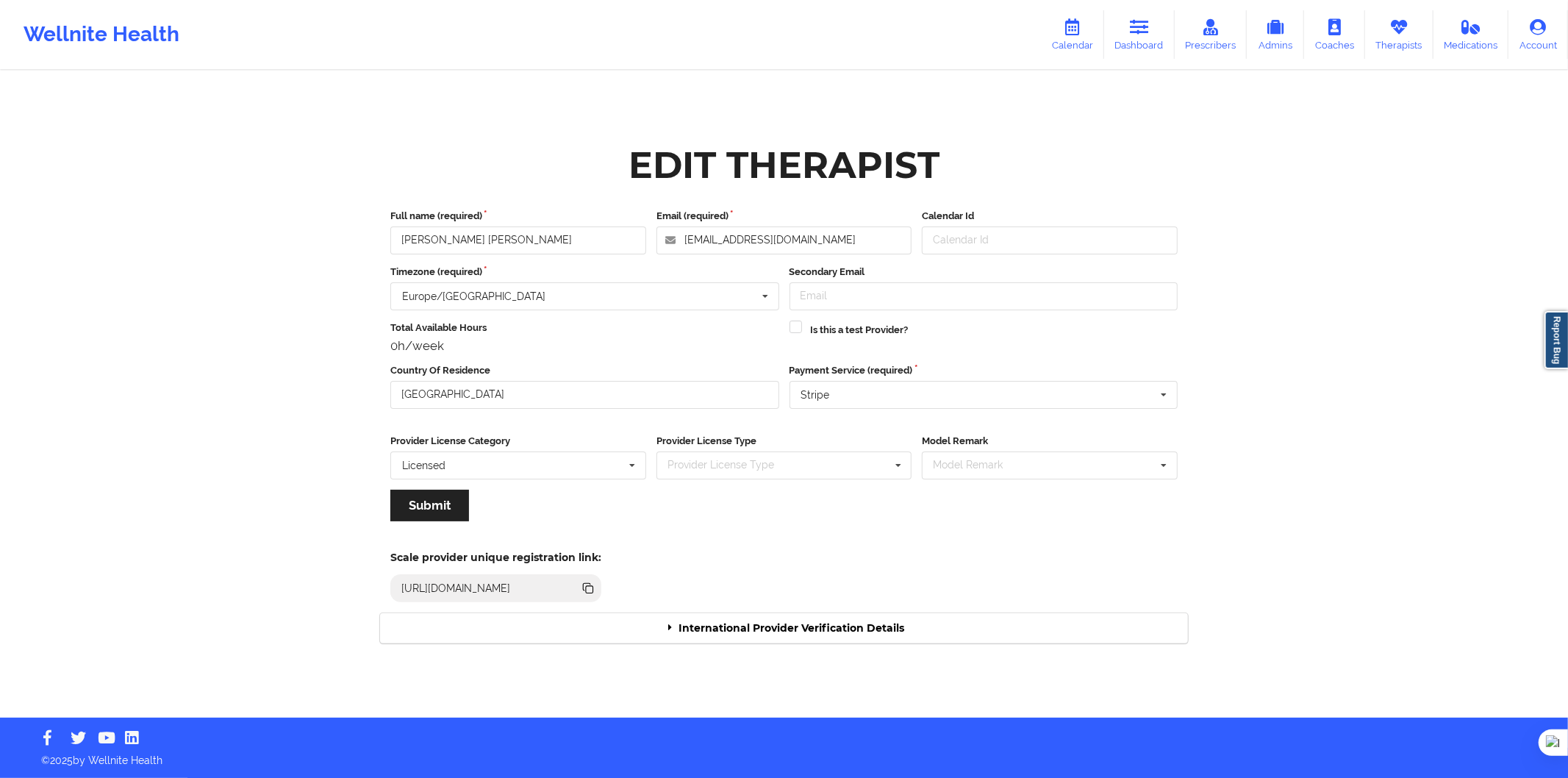
click at [853, 618] on div "International Provider Verification Details" at bounding box center [784, 628] width 808 height 30
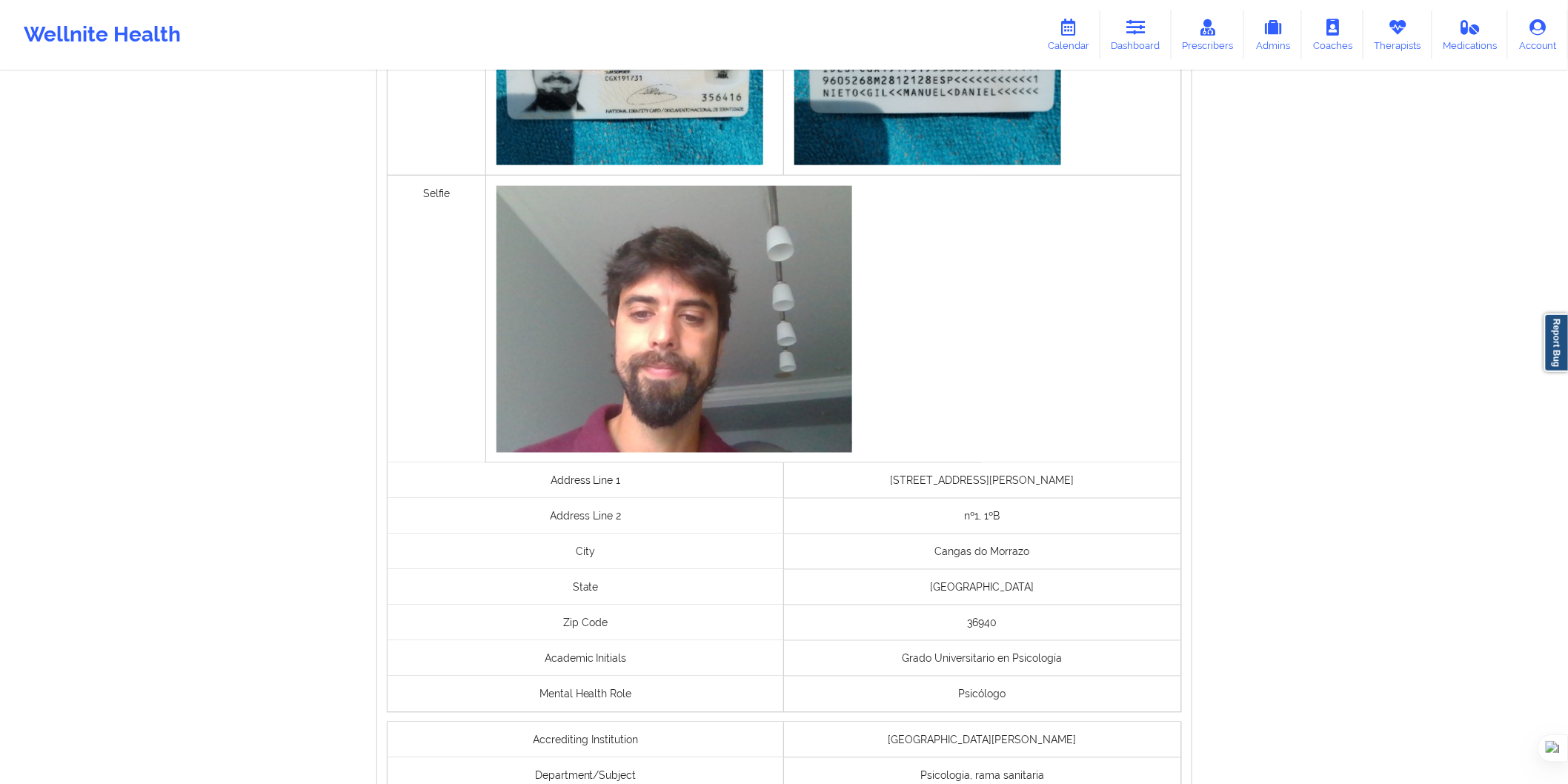
scroll to position [951, 0]
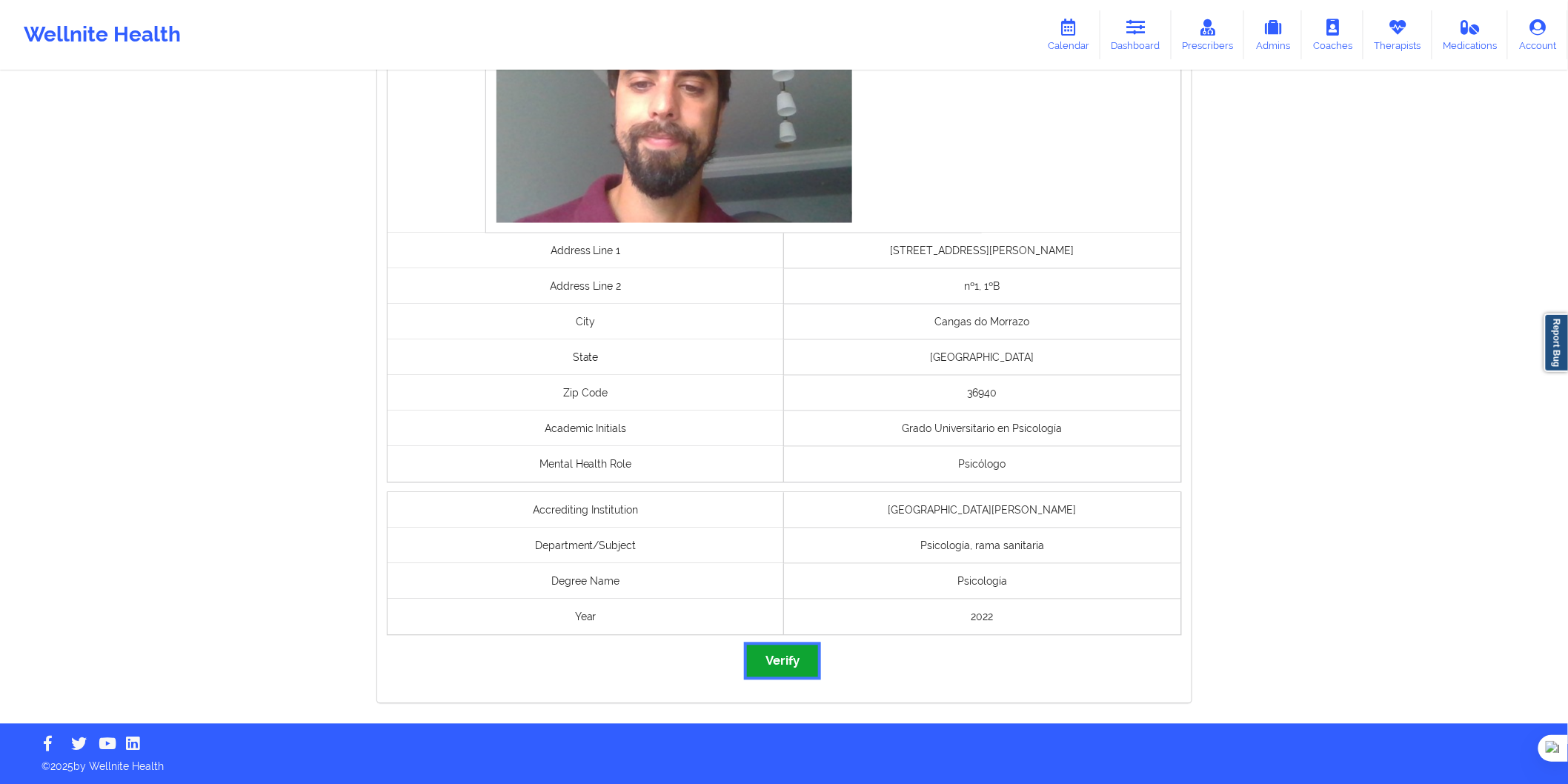
click at [815, 658] on button "Verify" at bounding box center [783, 661] width 71 height 32
click at [811, 657] on button "Verify" at bounding box center [783, 661] width 71 height 32
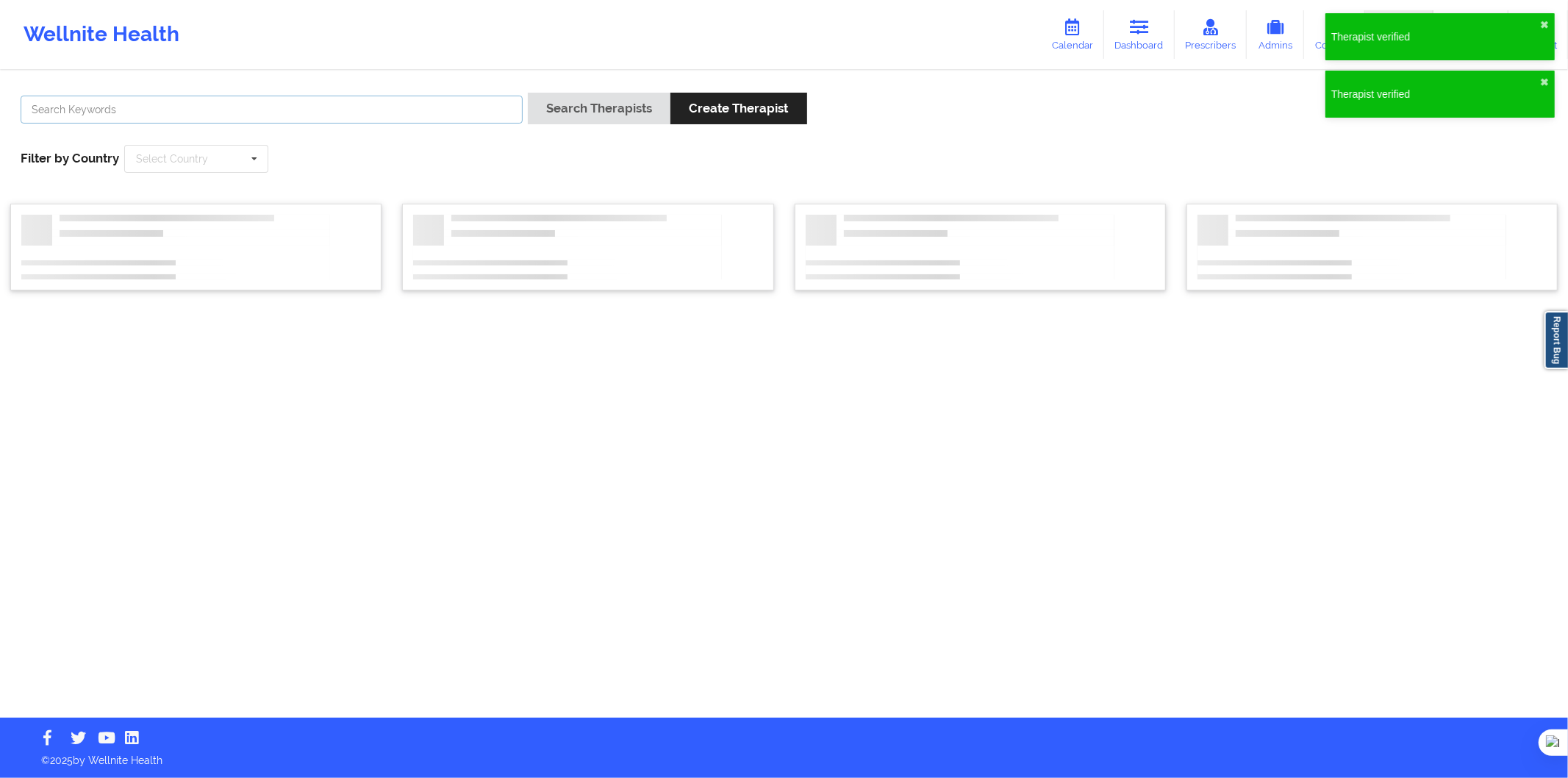
click at [241, 108] on input "text" at bounding box center [271, 110] width 502 height 28
paste input "Ivana Frachia"
type input "Ivana Frachia"
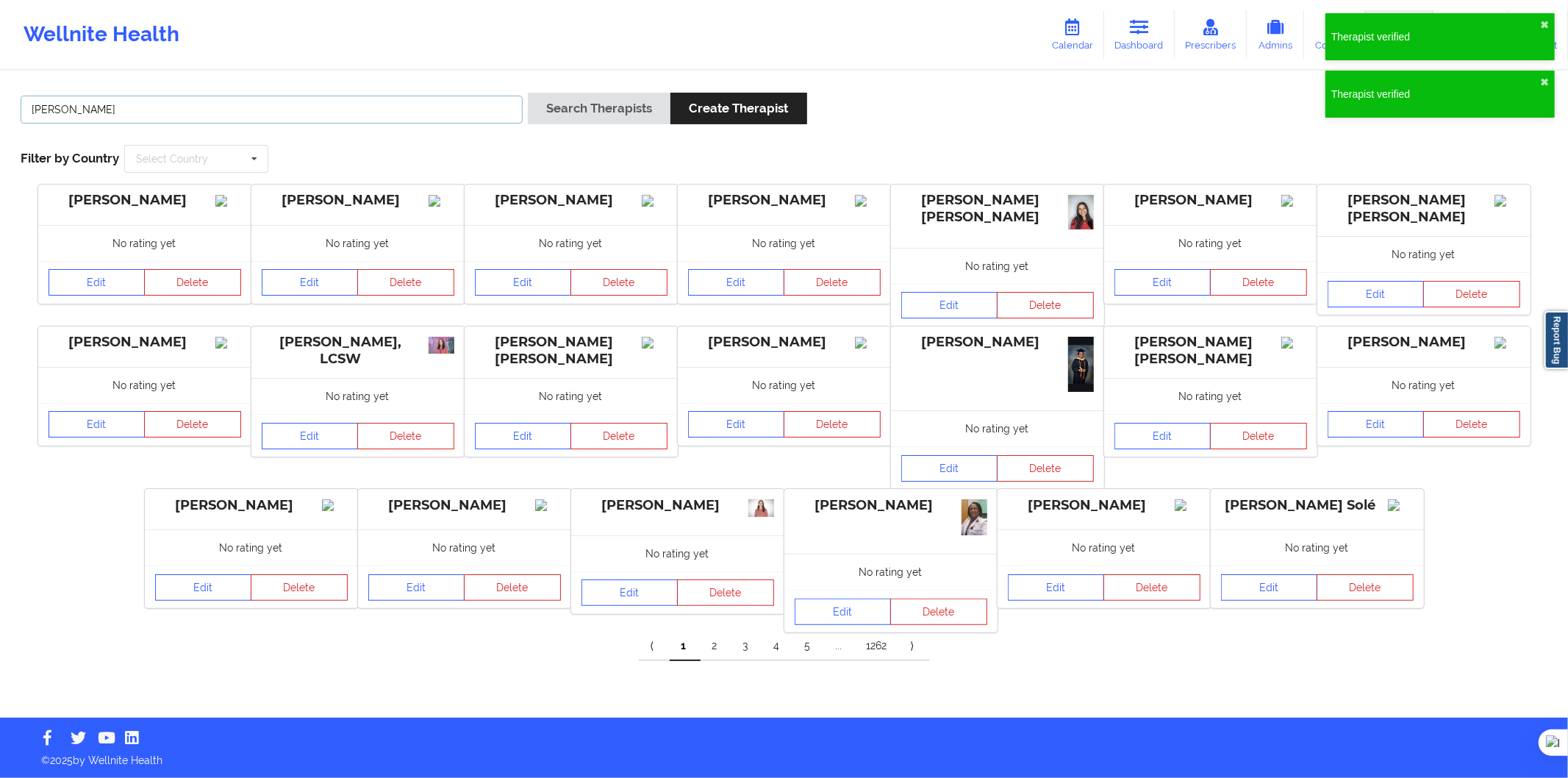
click at [410, 118] on input "Ivana Frachia" at bounding box center [271, 110] width 502 height 28
drag, startPoint x: 567, startPoint y: 109, endPoint x: 572, endPoint y: 116, distance: 8.6
click at [569, 109] on button "Search Therapists" at bounding box center [599, 108] width 142 height 32
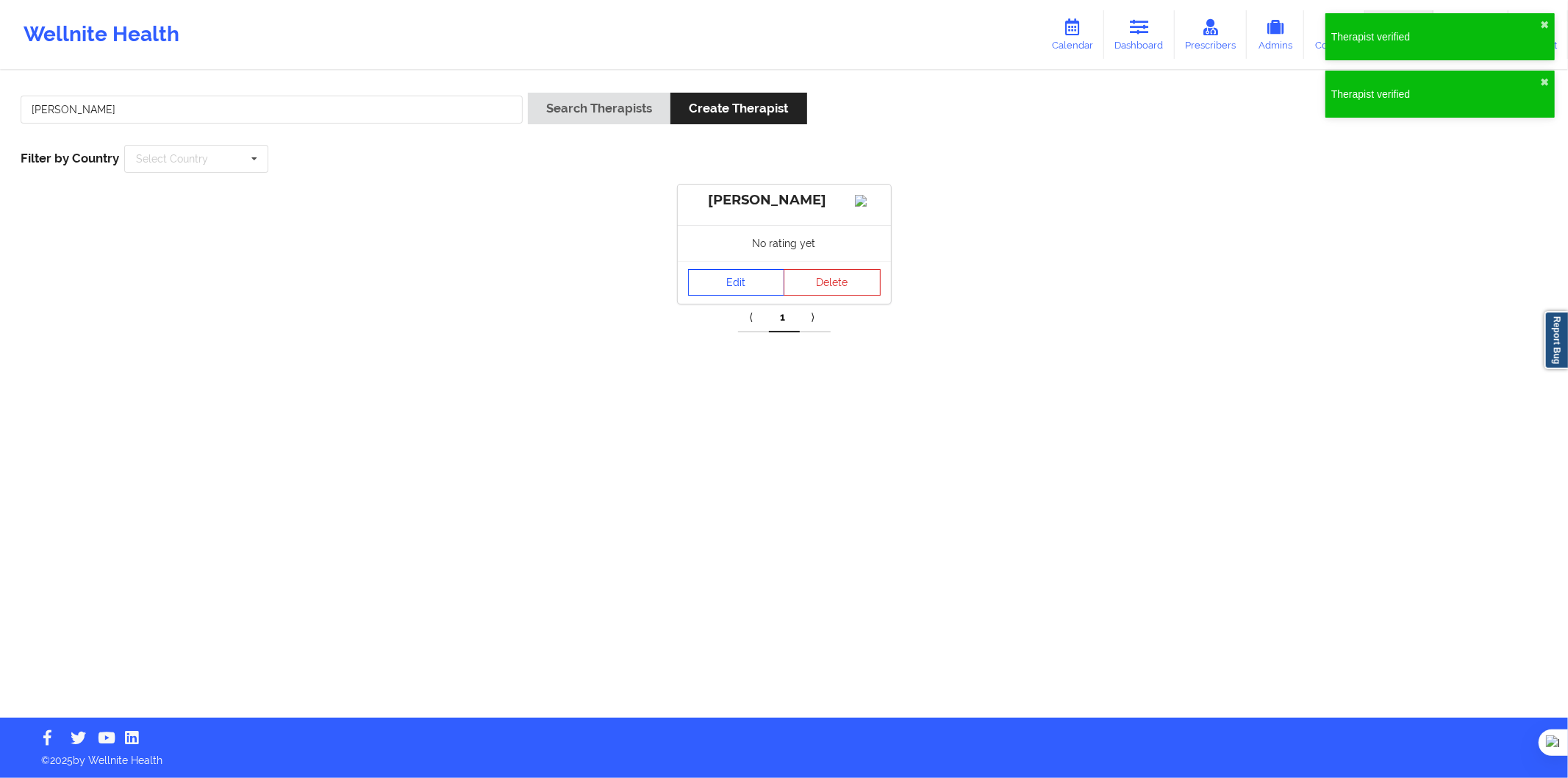
click at [750, 296] on link "Edit" at bounding box center [737, 282] width 97 height 27
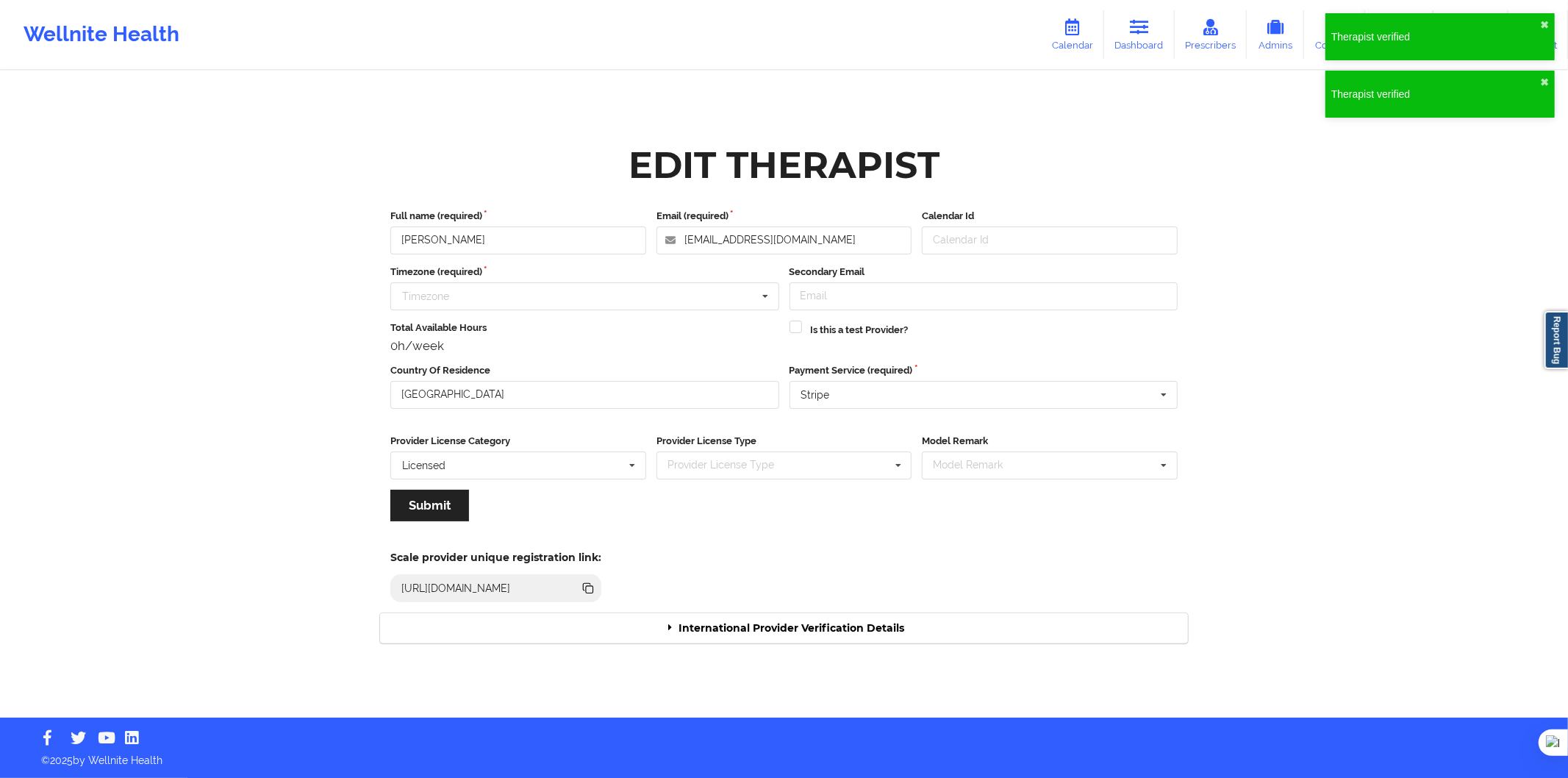
click at [803, 607] on div "Scale provider unique registration link: https://www.wellnite.co/practice/regis…" at bounding box center [784, 572] width 829 height 81
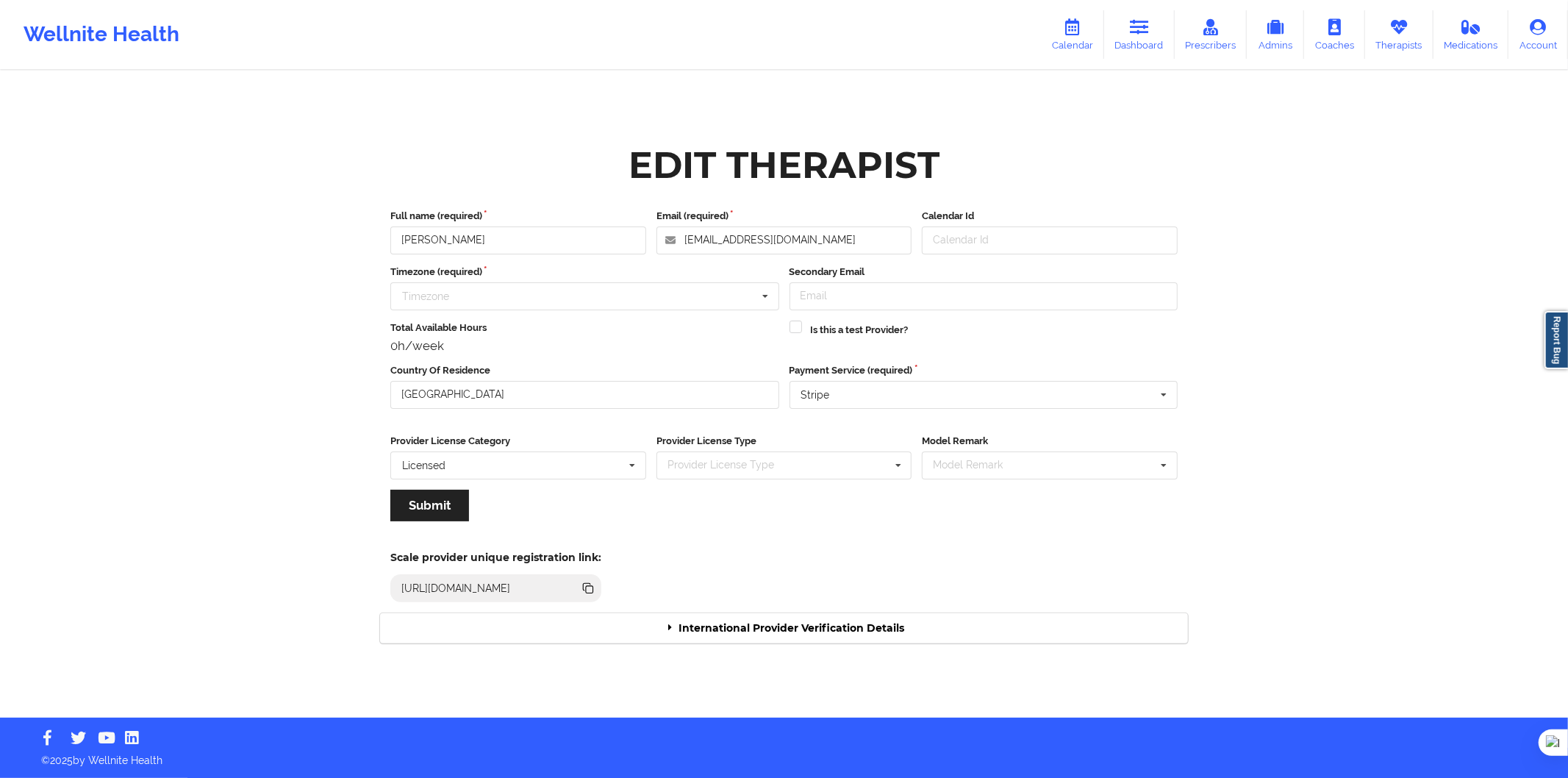
click at [810, 617] on div "International Provider Verification Details" at bounding box center [784, 628] width 808 height 30
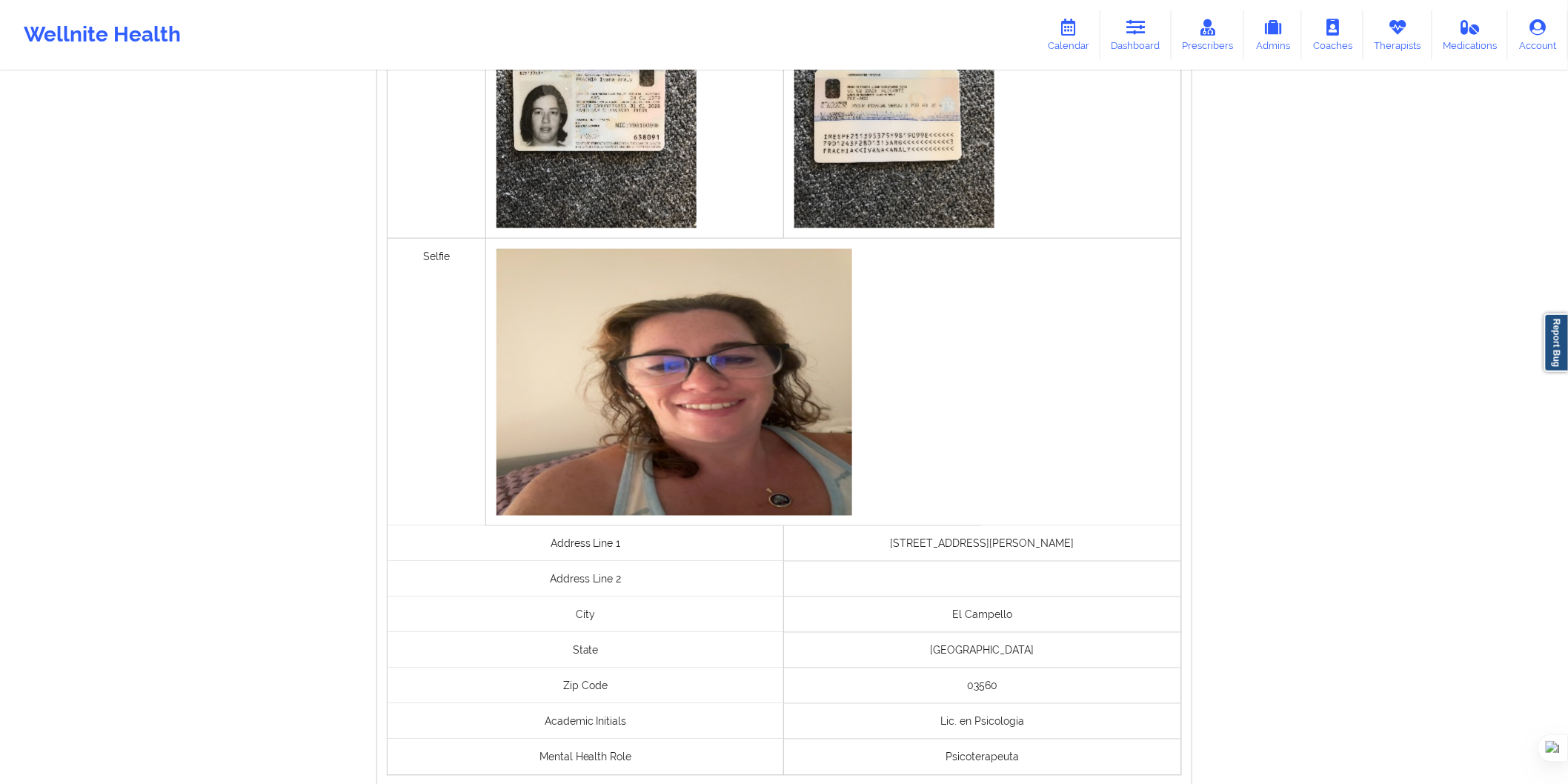
scroll to position [986, 0]
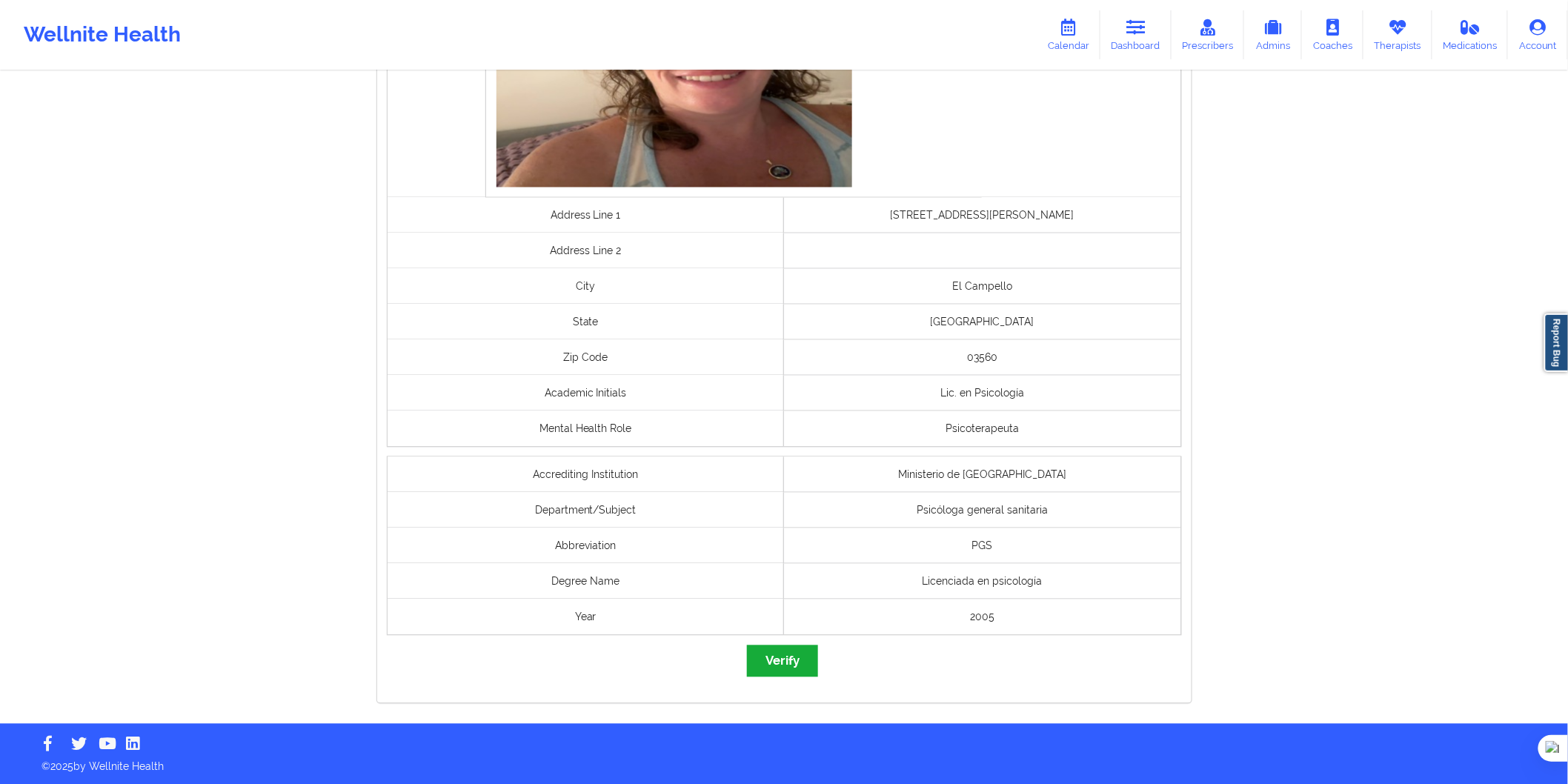
drag, startPoint x: 781, startPoint y: 638, endPoint x: 788, endPoint y: 655, distance: 18.4
click at [784, 647] on div "governmentId Selfie Address Line 1 Calle alcalde Josep poveda verdu 3 Address L…" at bounding box center [785, 155] width 814 height 1096
click at [788, 655] on button "Verify" at bounding box center [783, 661] width 71 height 32
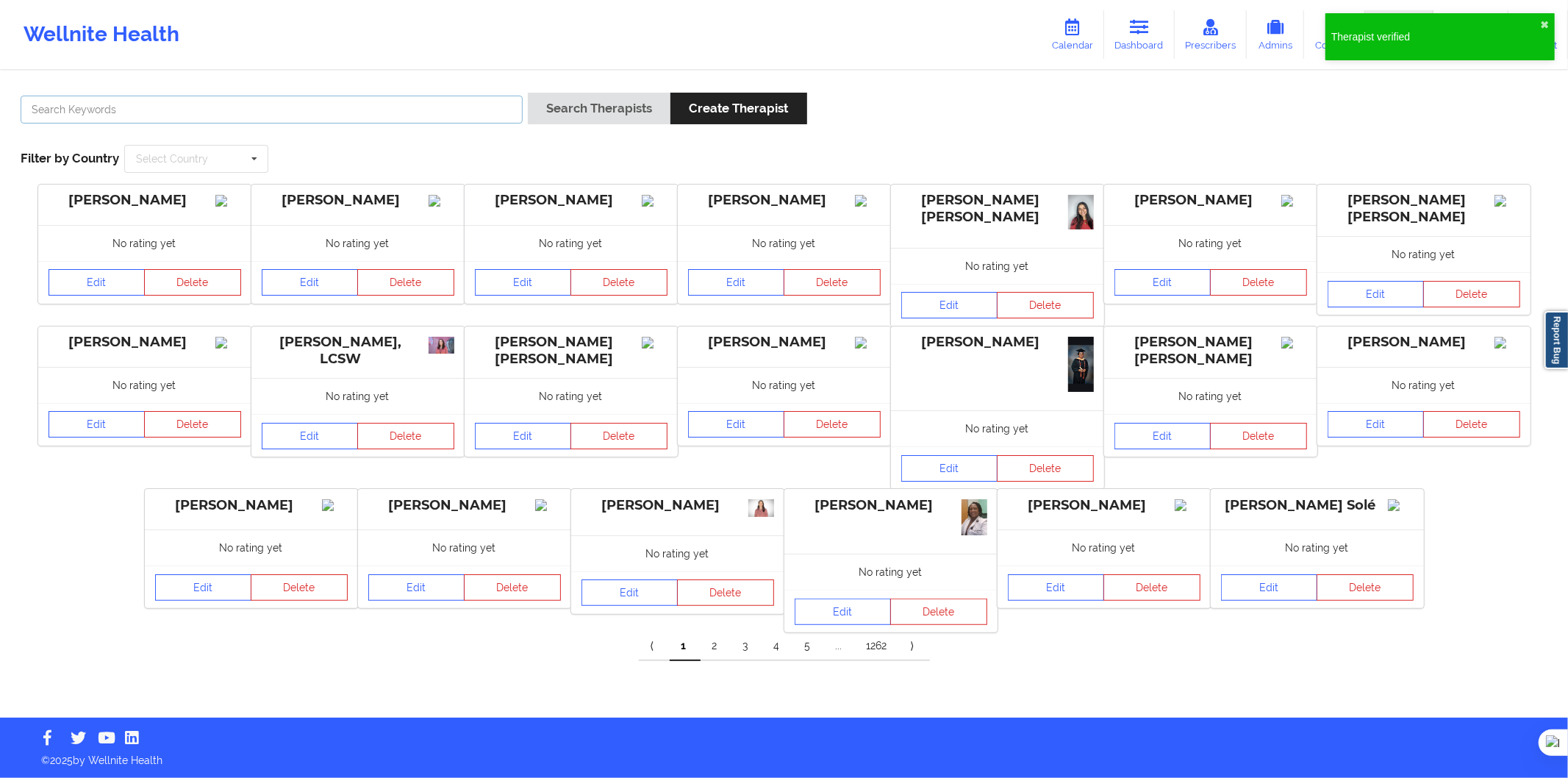
click at [369, 122] on input "text" at bounding box center [271, 110] width 502 height 28
paste input "Francisca Picazo Sánchez"
type input "Francisca Picazo Sánchez"
click at [563, 105] on button "Search Therapists" at bounding box center [599, 108] width 142 height 32
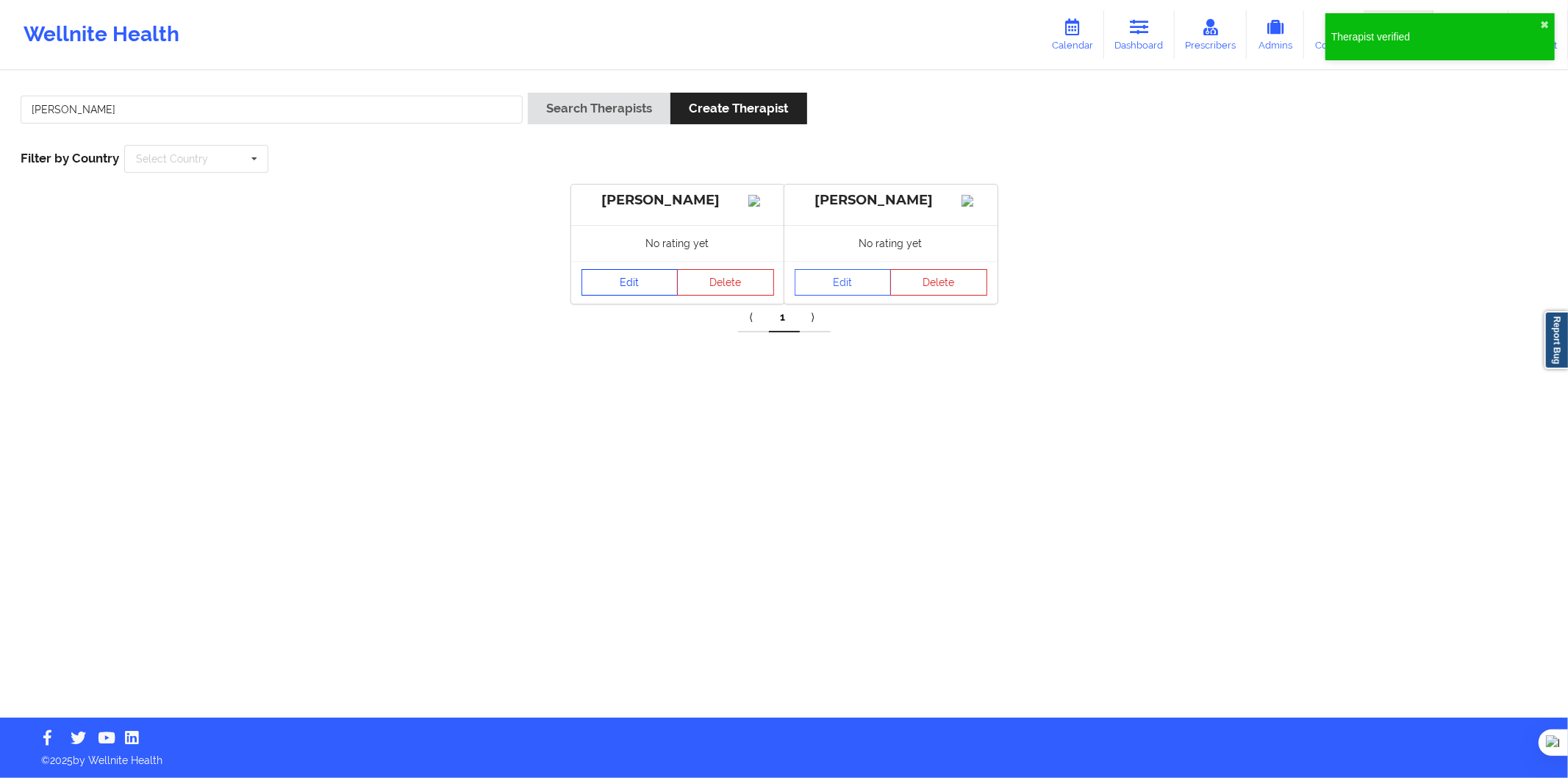
click at [638, 290] on link "Edit" at bounding box center [630, 282] width 97 height 27
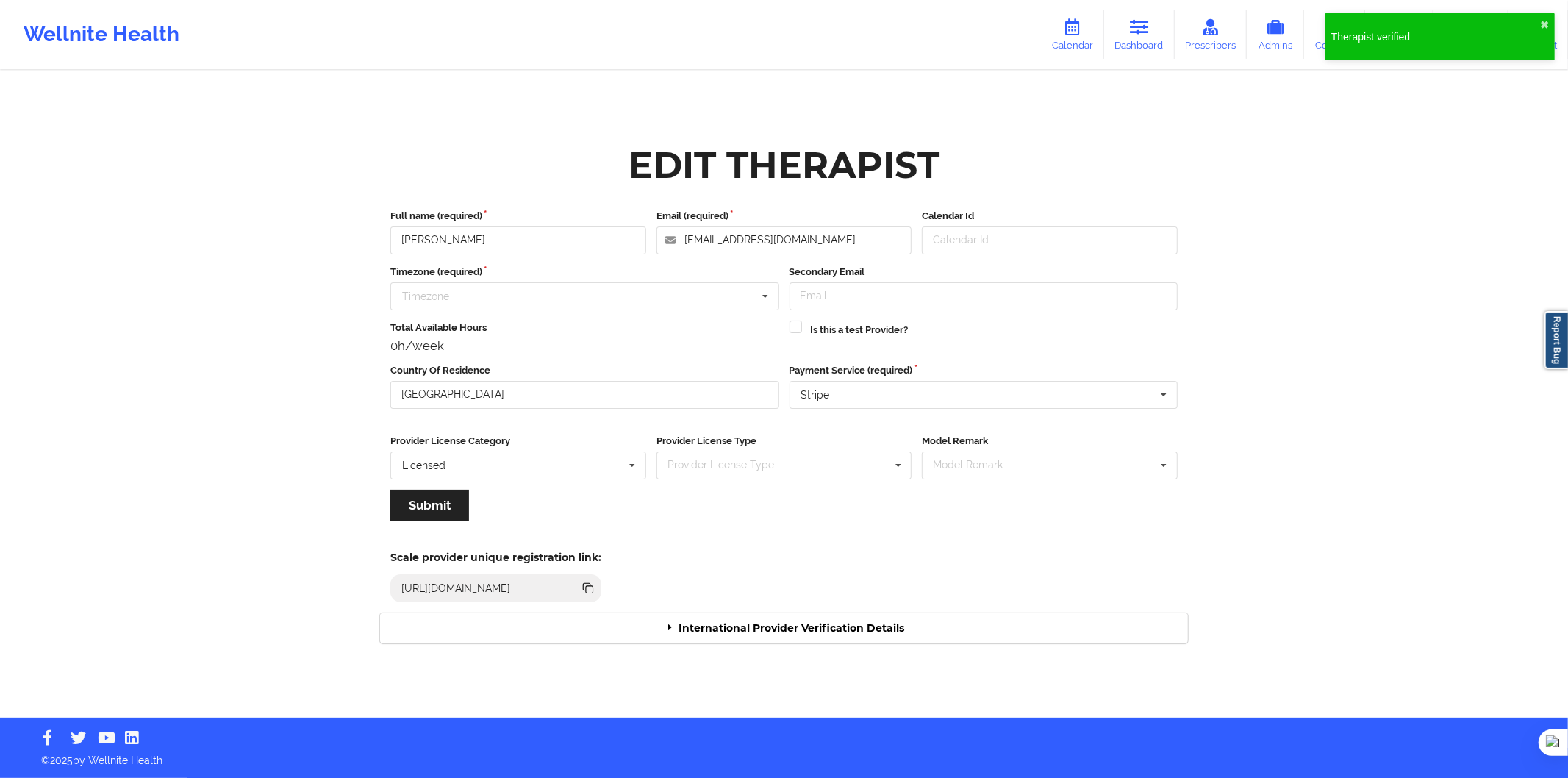
drag, startPoint x: 747, startPoint y: 650, endPoint x: 745, endPoint y: 639, distance: 11.2
click at [747, 648] on div "Edit Therapist Full name (required) Francisca Picazo Sánchez Email (required) f…" at bounding box center [784, 395] width 829 height 517
click at [745, 639] on div "International Provider Verification Details" at bounding box center [784, 628] width 808 height 30
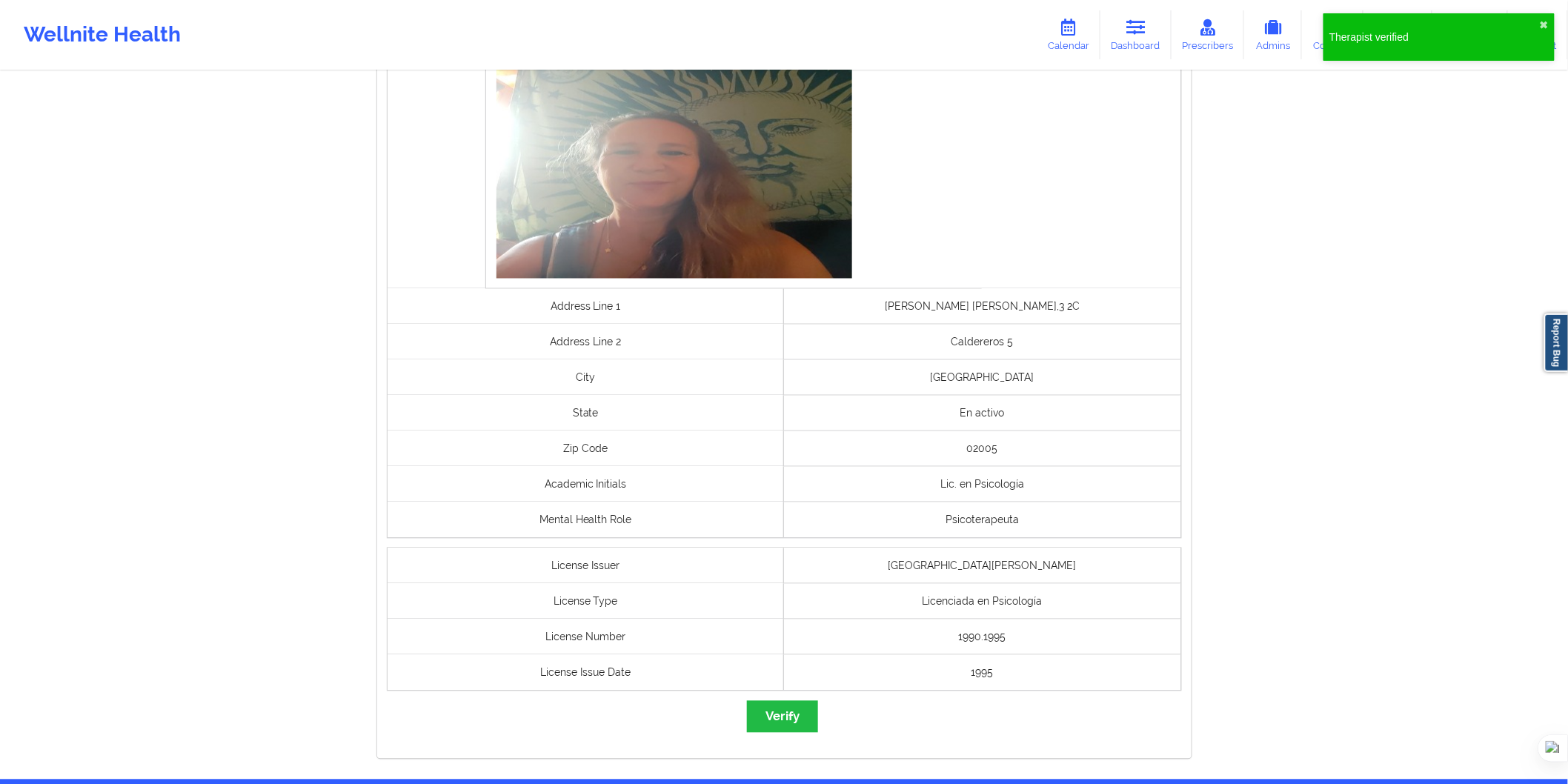
scroll to position [906, 0]
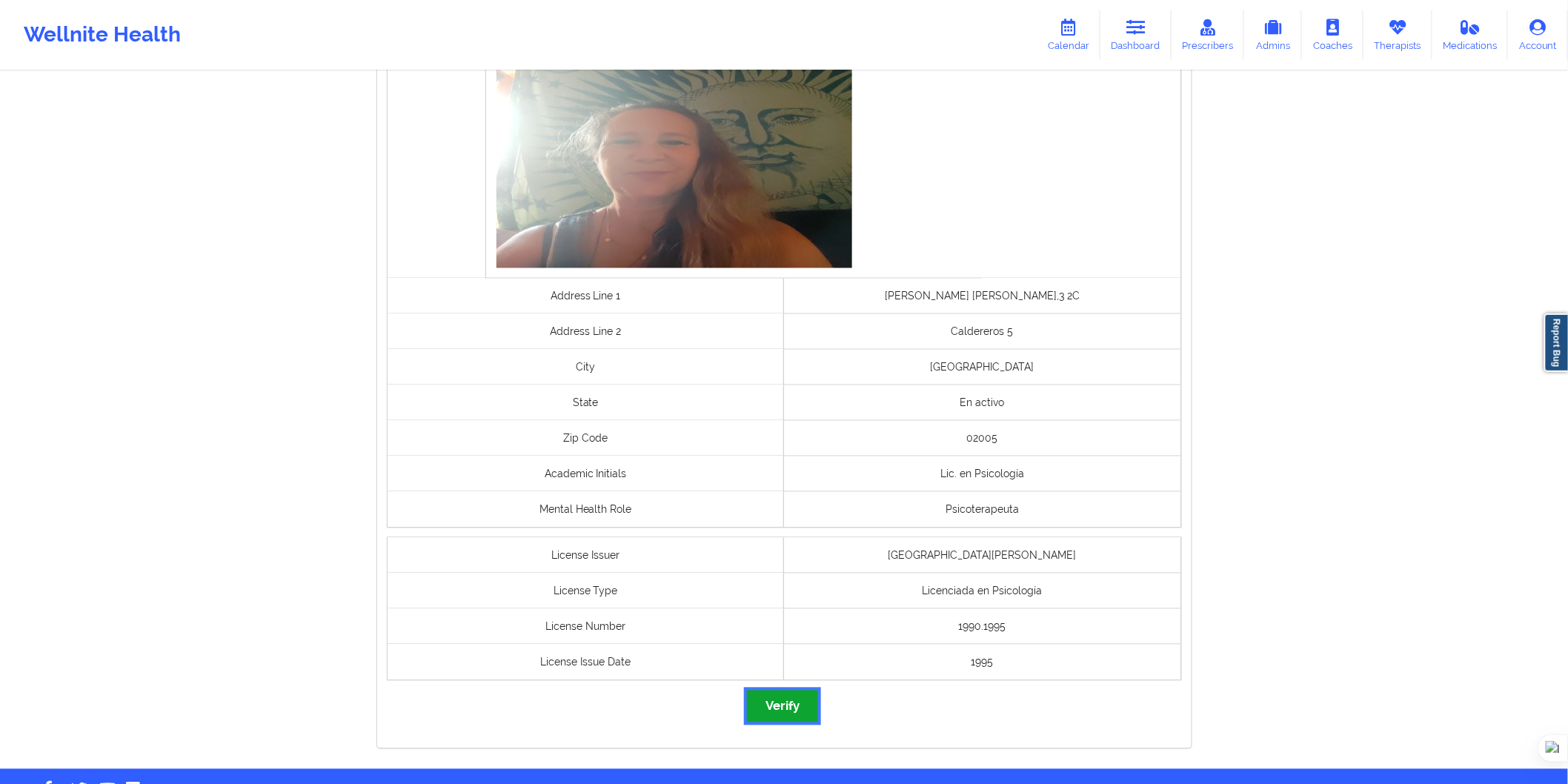
click at [801, 709] on button "Verify" at bounding box center [783, 707] width 71 height 32
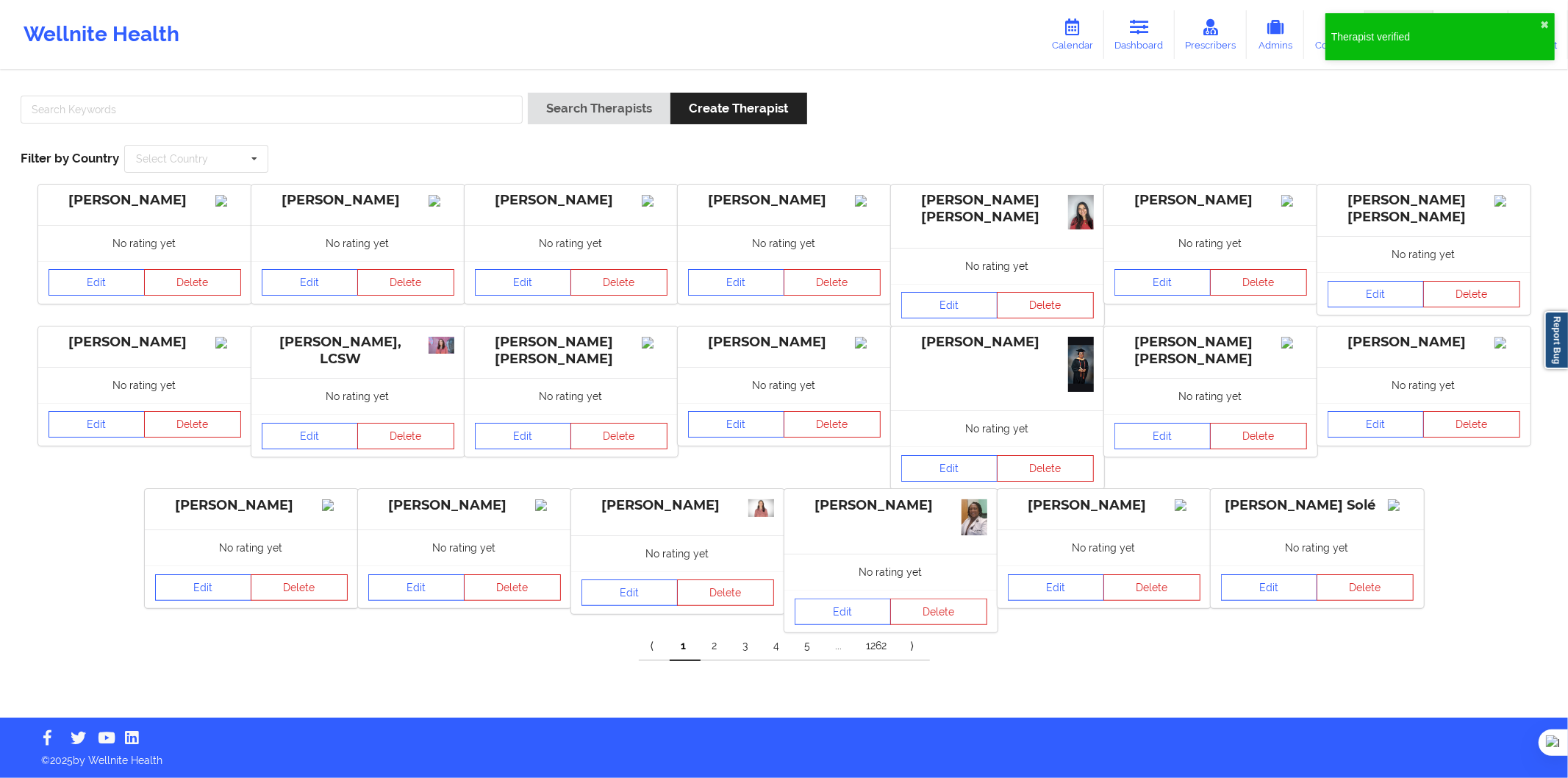
click at [386, 93] on div at bounding box center [271, 114] width 512 height 42
click at [408, 112] on input "text" at bounding box center [271, 110] width 502 height 28
paste input "Lucrecia Cripovich"
type input "Lucrecia Cripovich"
click at [605, 114] on button "Search Therapists" at bounding box center [599, 108] width 142 height 32
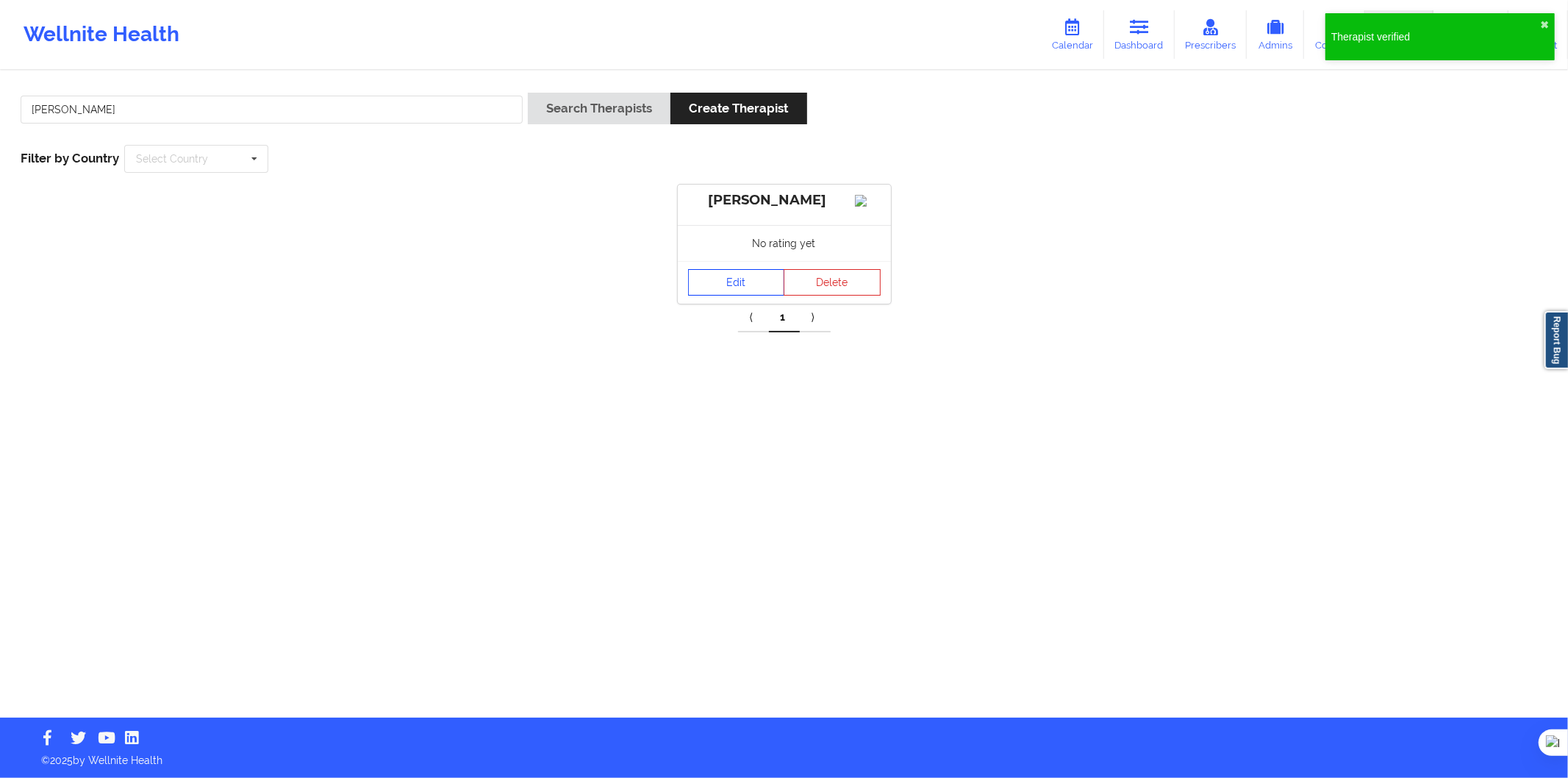
click at [734, 296] on link "Edit" at bounding box center [737, 282] width 97 height 27
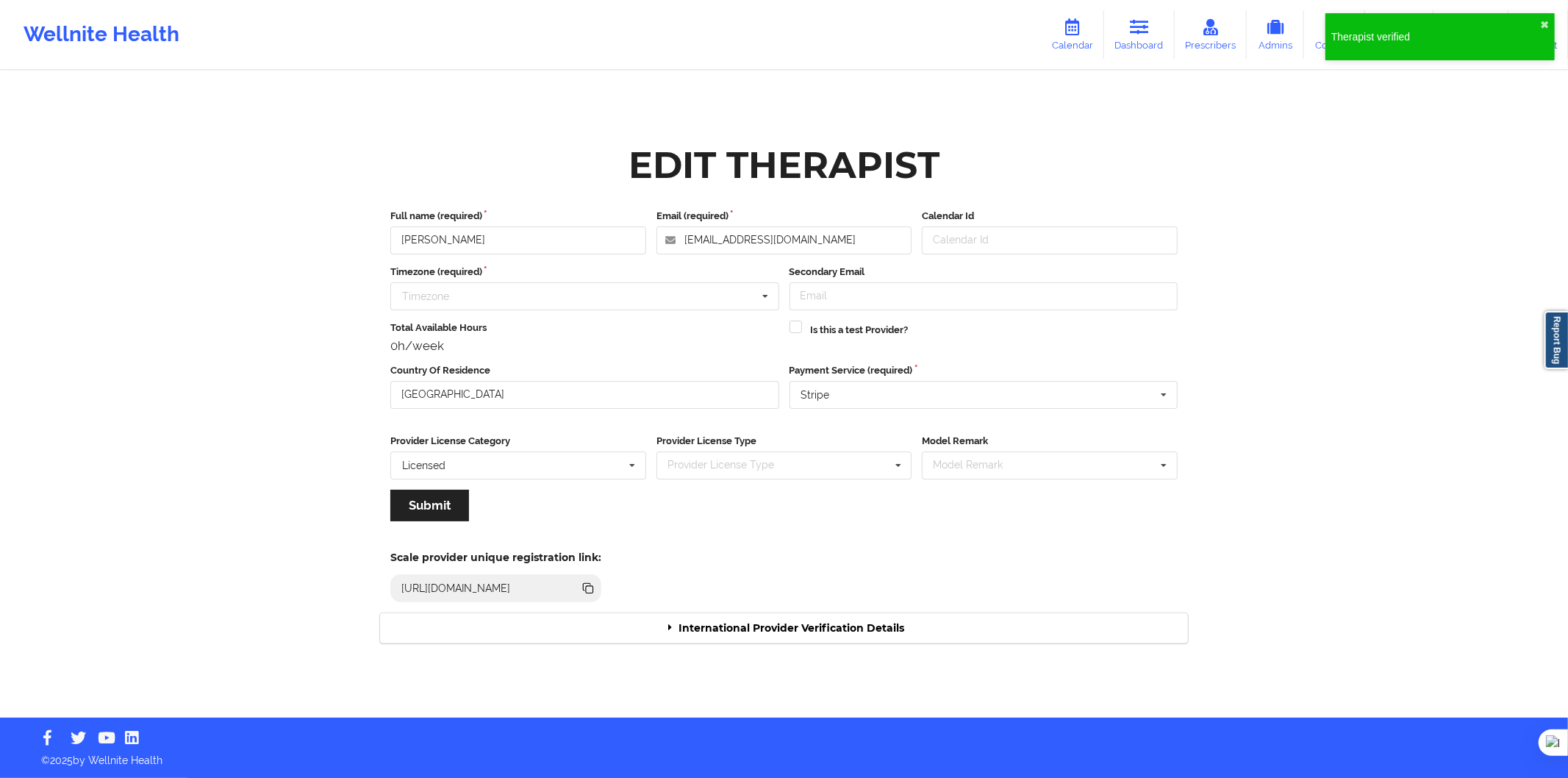
drag, startPoint x: 788, startPoint y: 659, endPoint x: 782, endPoint y: 636, distance: 23.8
click at [788, 652] on div "Edit Therapist Full name (required) Lucrecia Cripovich Email (required) lucrecr…" at bounding box center [784, 395] width 849 height 538
click at [781, 636] on div "International Provider Verification Details" at bounding box center [784, 628] width 808 height 30
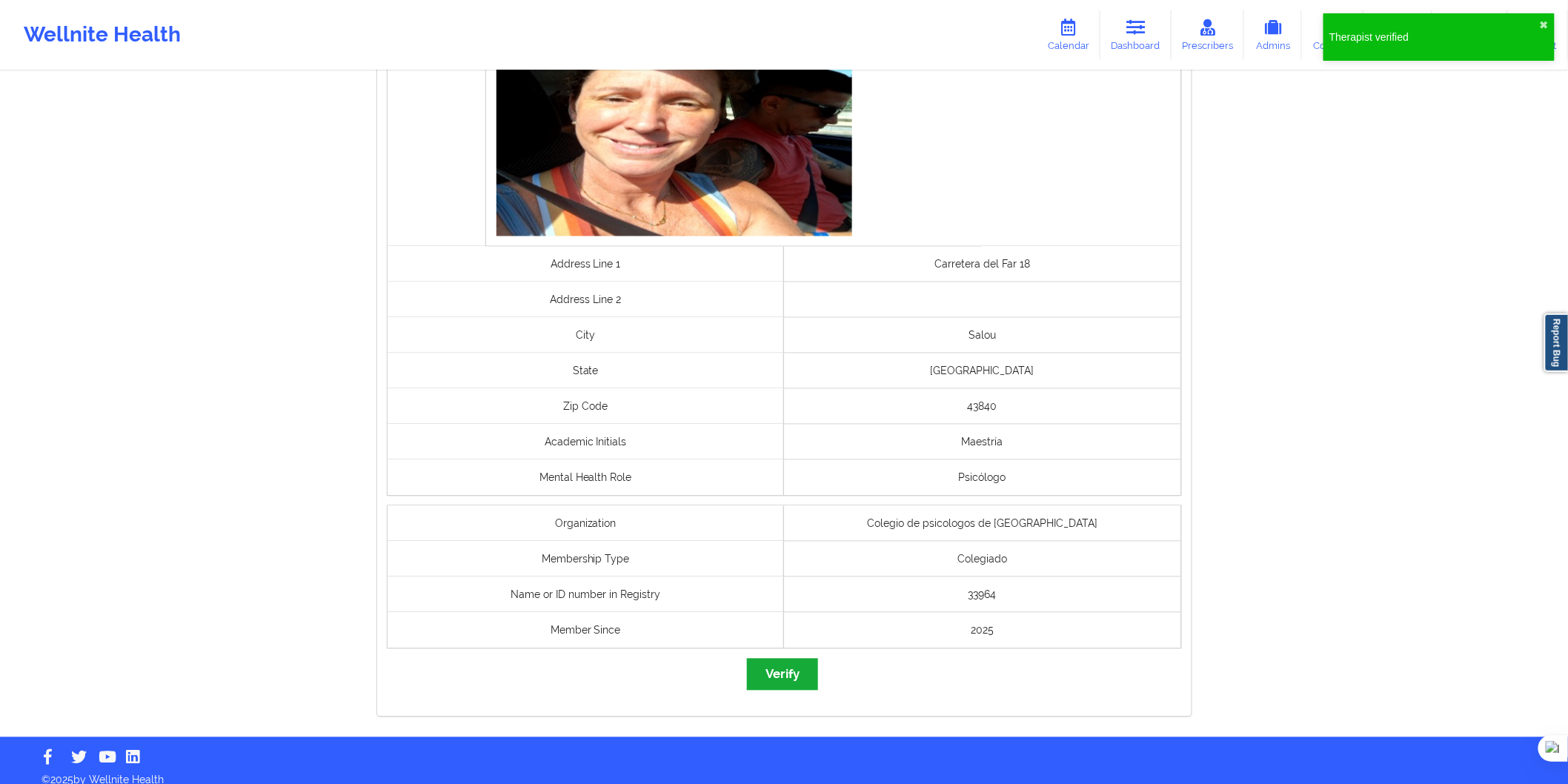
scroll to position [951, 0]
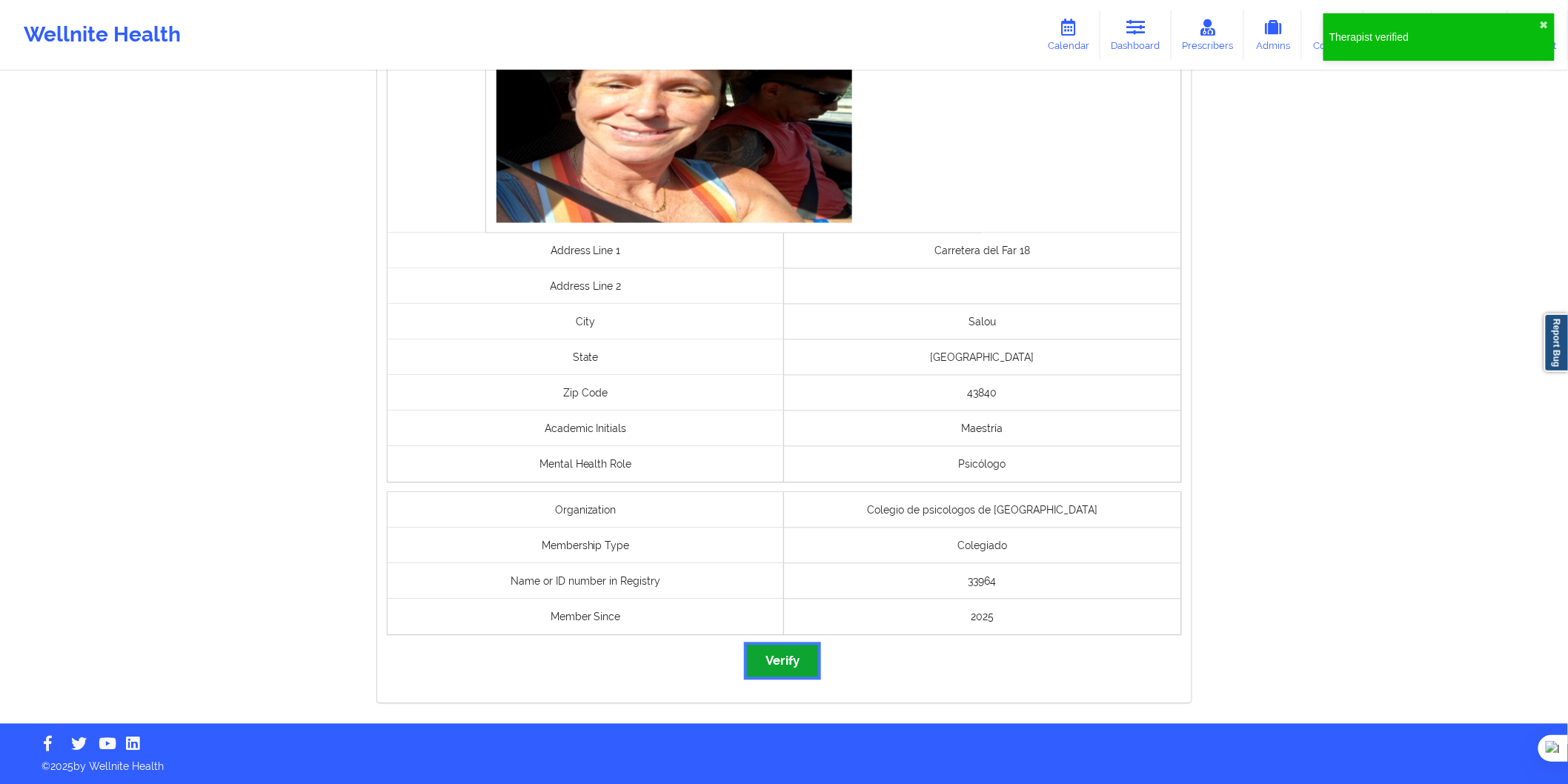
click at [765, 646] on button "Verify" at bounding box center [783, 661] width 71 height 32
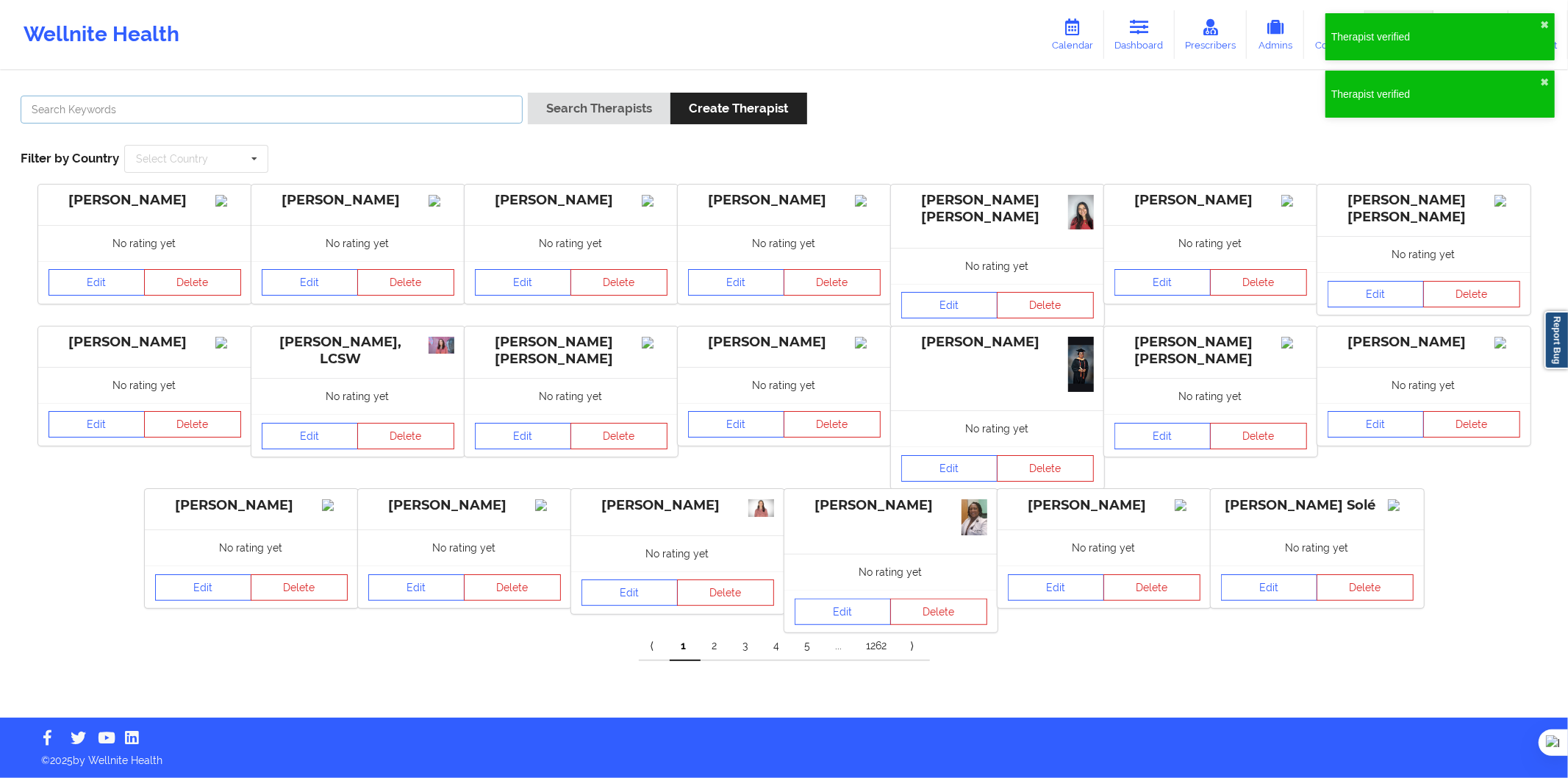
click at [381, 102] on input "text" at bounding box center [271, 110] width 502 height 28
paste input "Narcisa Iosub"
type input "Narcisa Iosub"
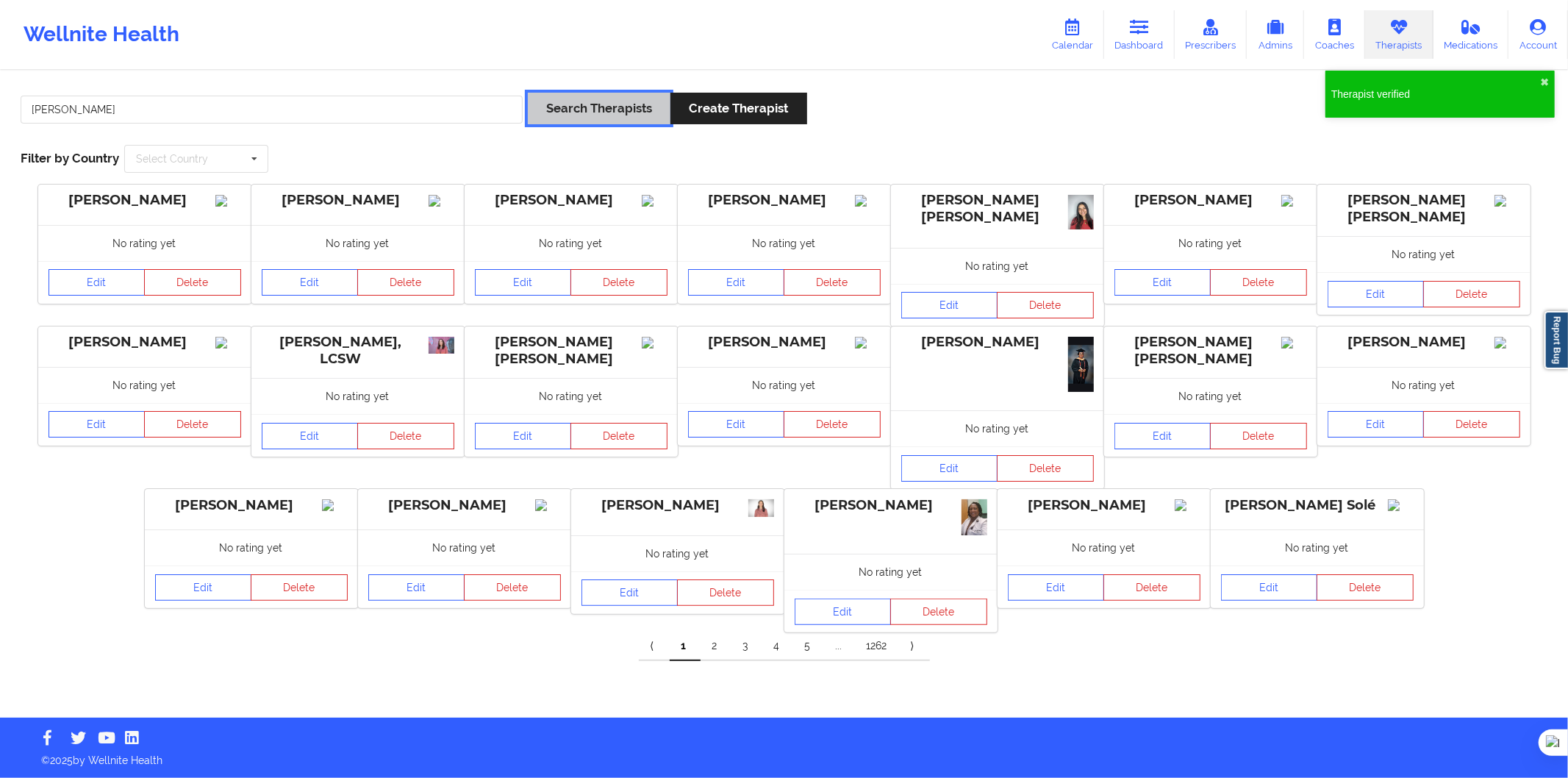
drag, startPoint x: 645, startPoint y: 104, endPoint x: 630, endPoint y: 125, distance: 25.8
click at [644, 104] on button "Search Therapists" at bounding box center [599, 108] width 142 height 32
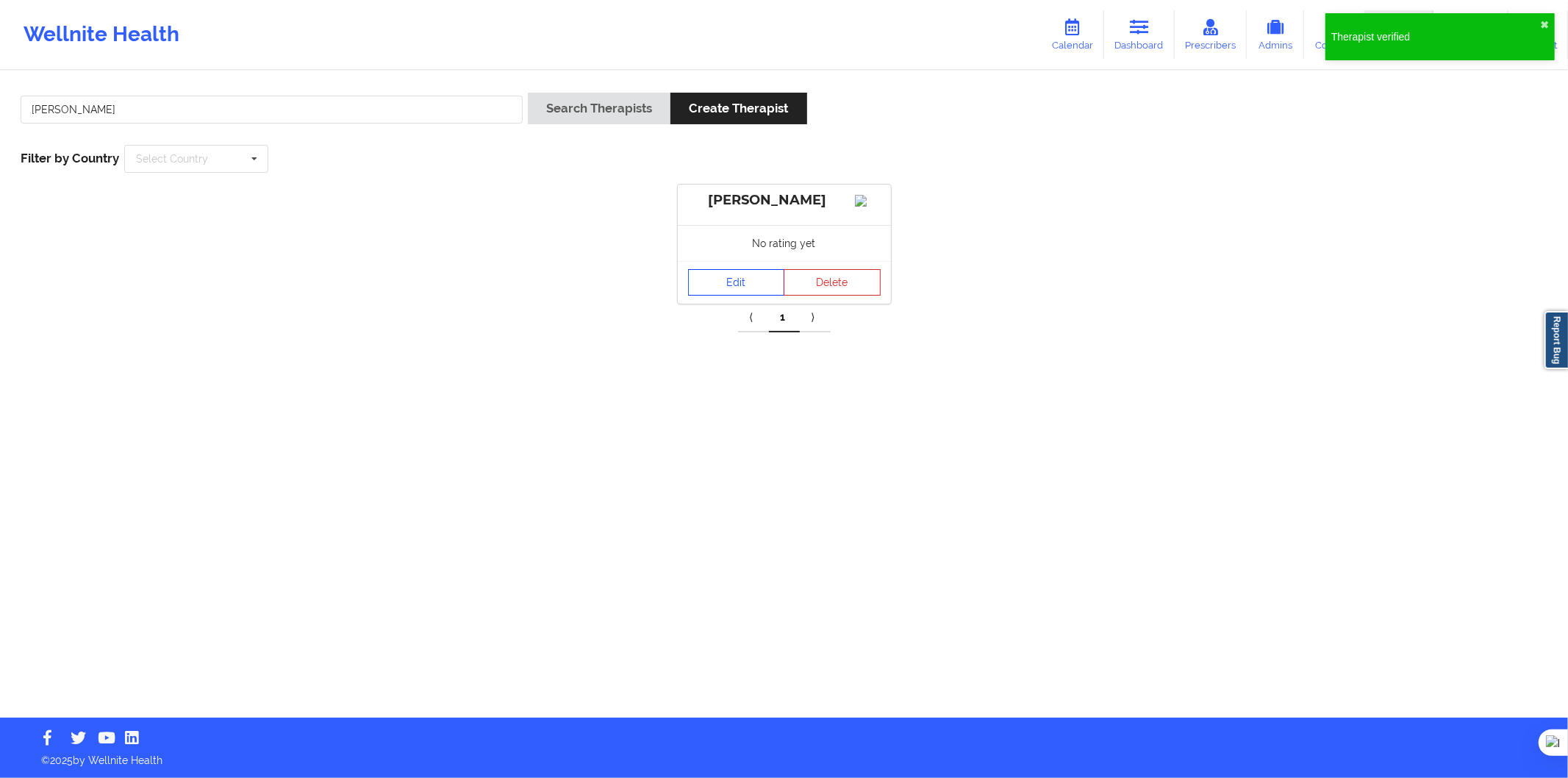
click at [715, 291] on link "Edit" at bounding box center [737, 282] width 97 height 27
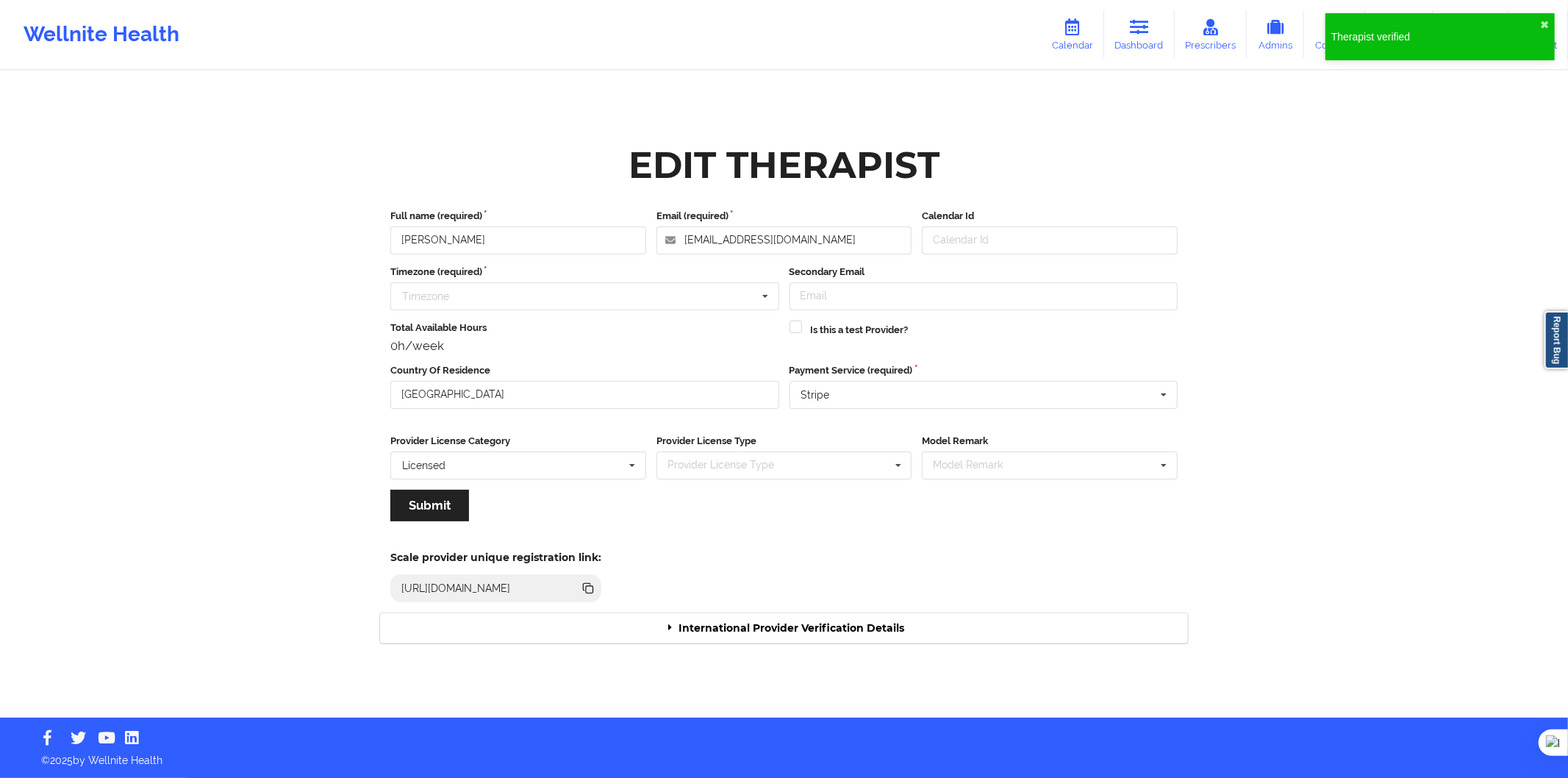
click at [795, 627] on div "International Provider Verification Details" at bounding box center [784, 628] width 808 height 30
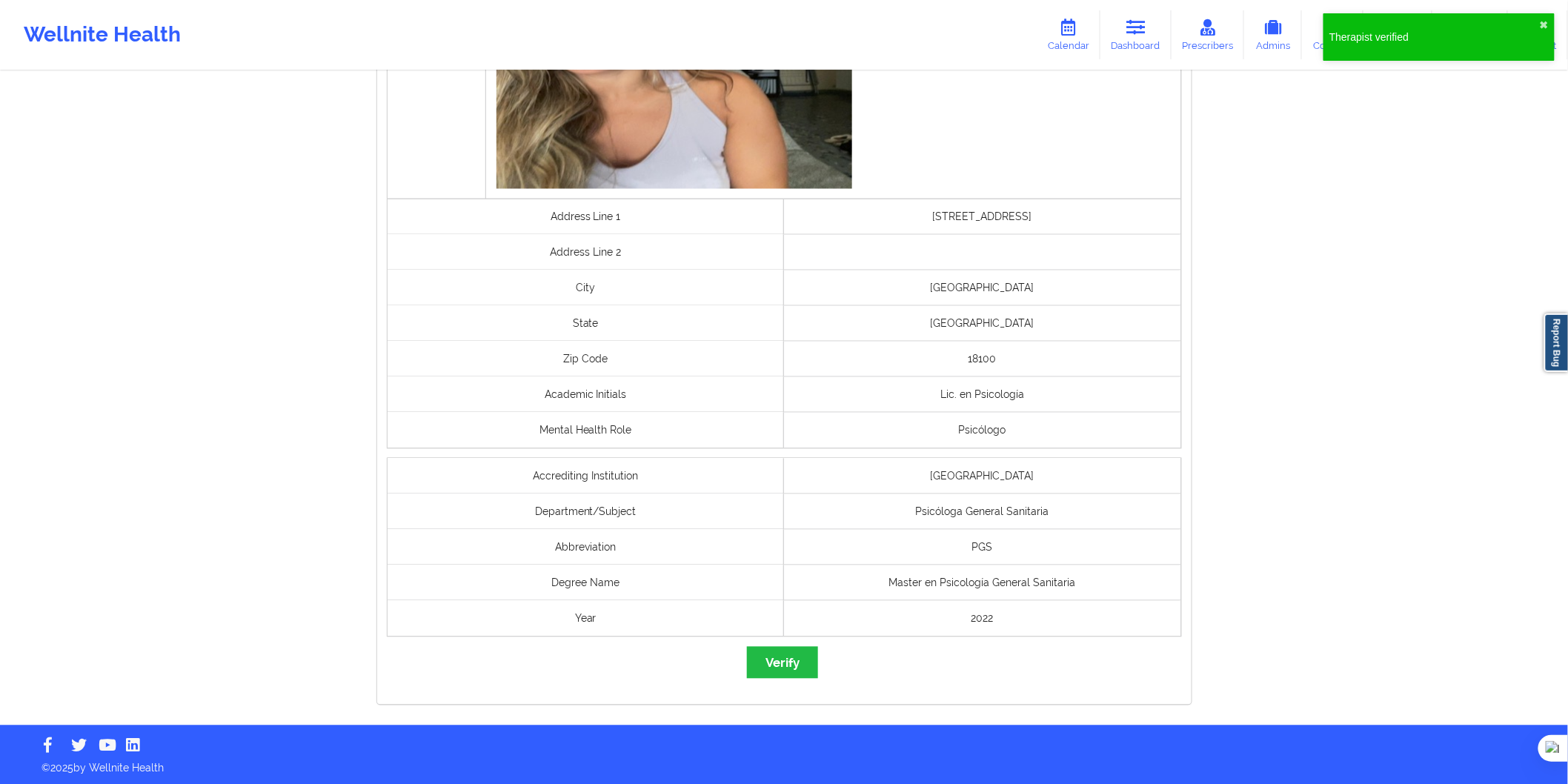
scroll to position [977, 0]
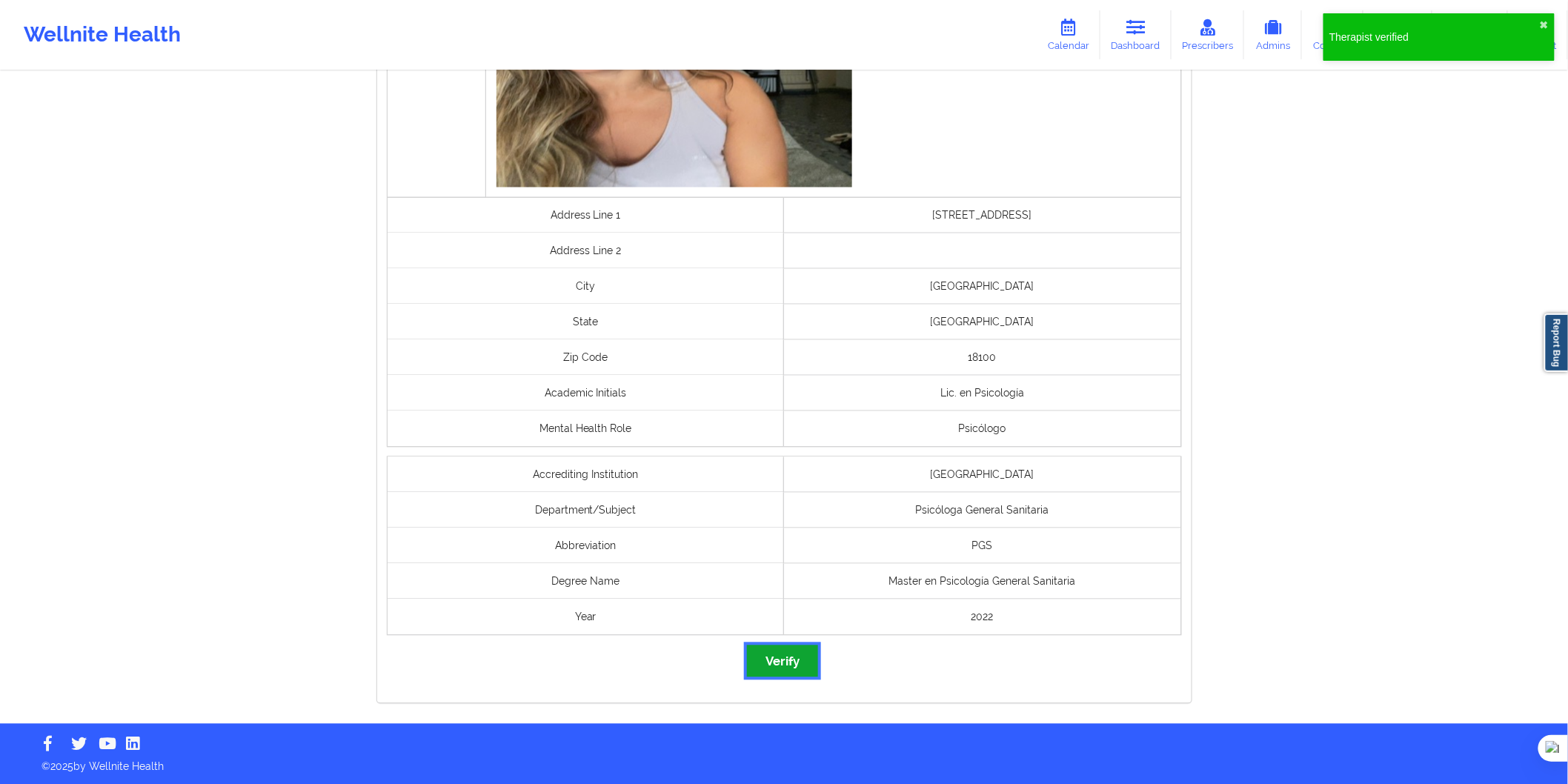
click at [800, 665] on button "Verify" at bounding box center [783, 661] width 71 height 32
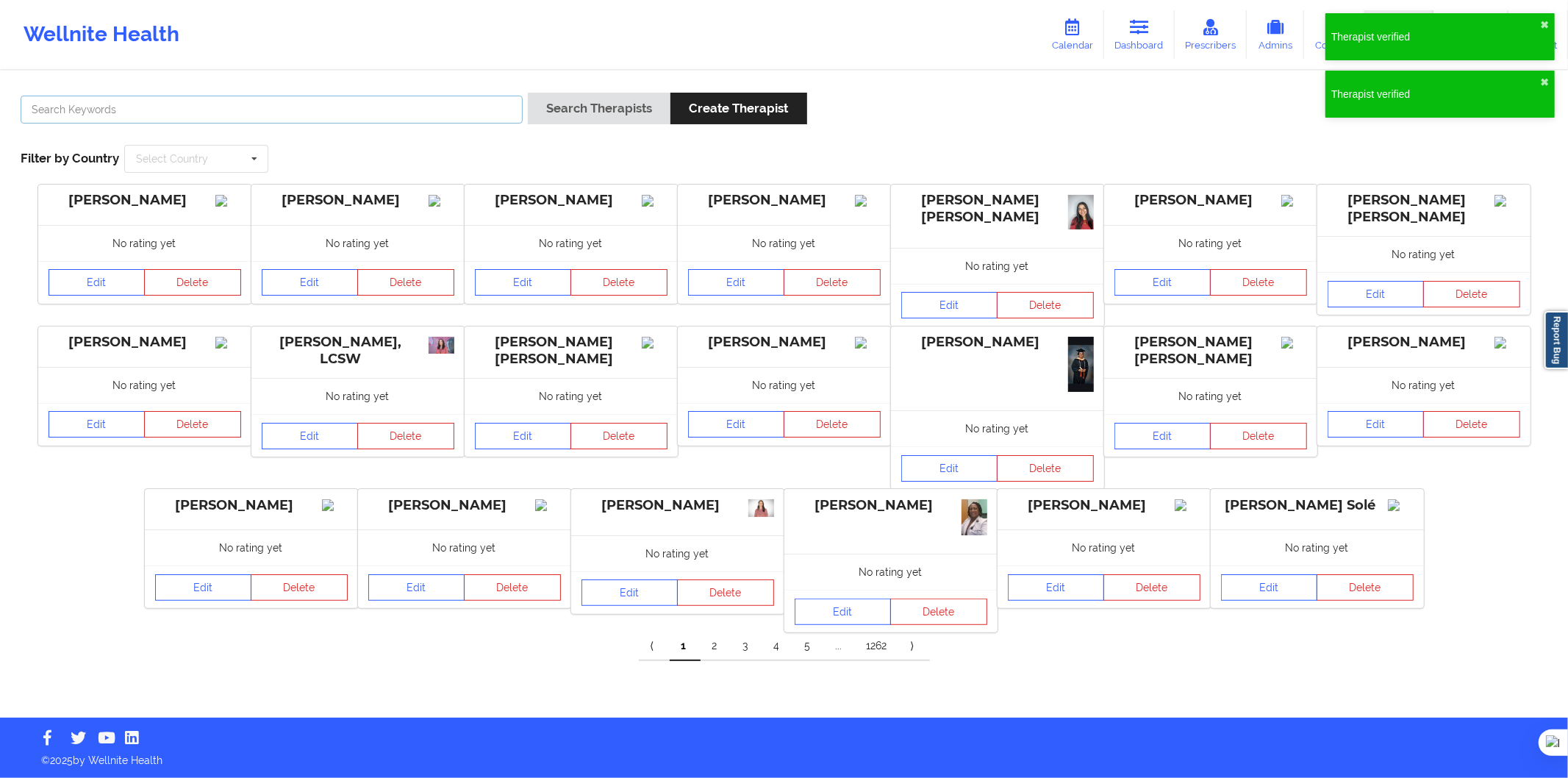
click at [349, 109] on input "text" at bounding box center [271, 110] width 502 height 28
paste input "Monica Gonzalez Bautista"
type input "Monica Gonzalez Bautista"
click at [559, 114] on button "Search Therapists" at bounding box center [599, 108] width 142 height 32
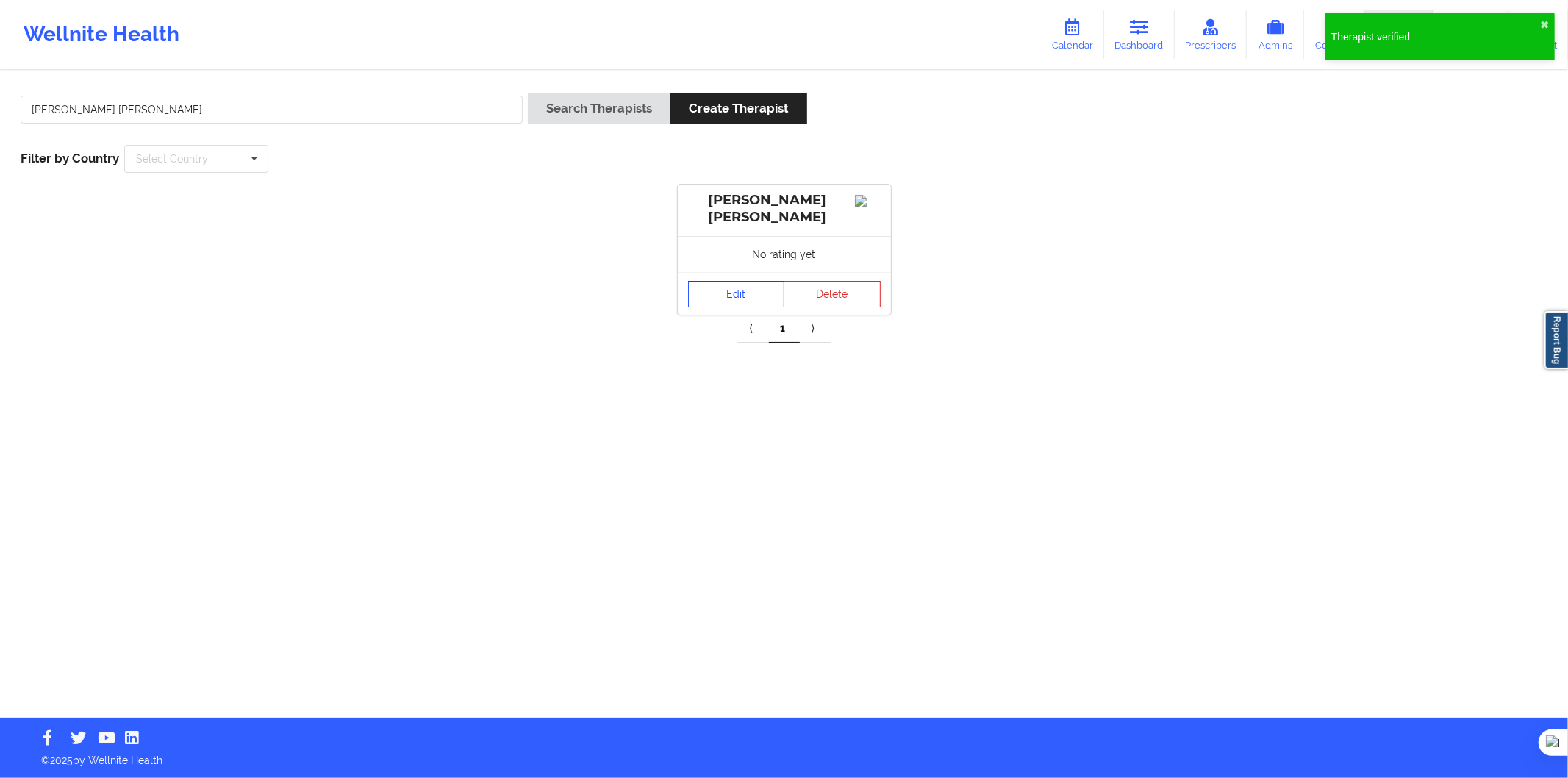
click at [700, 303] on link "Edit" at bounding box center [737, 294] width 97 height 27
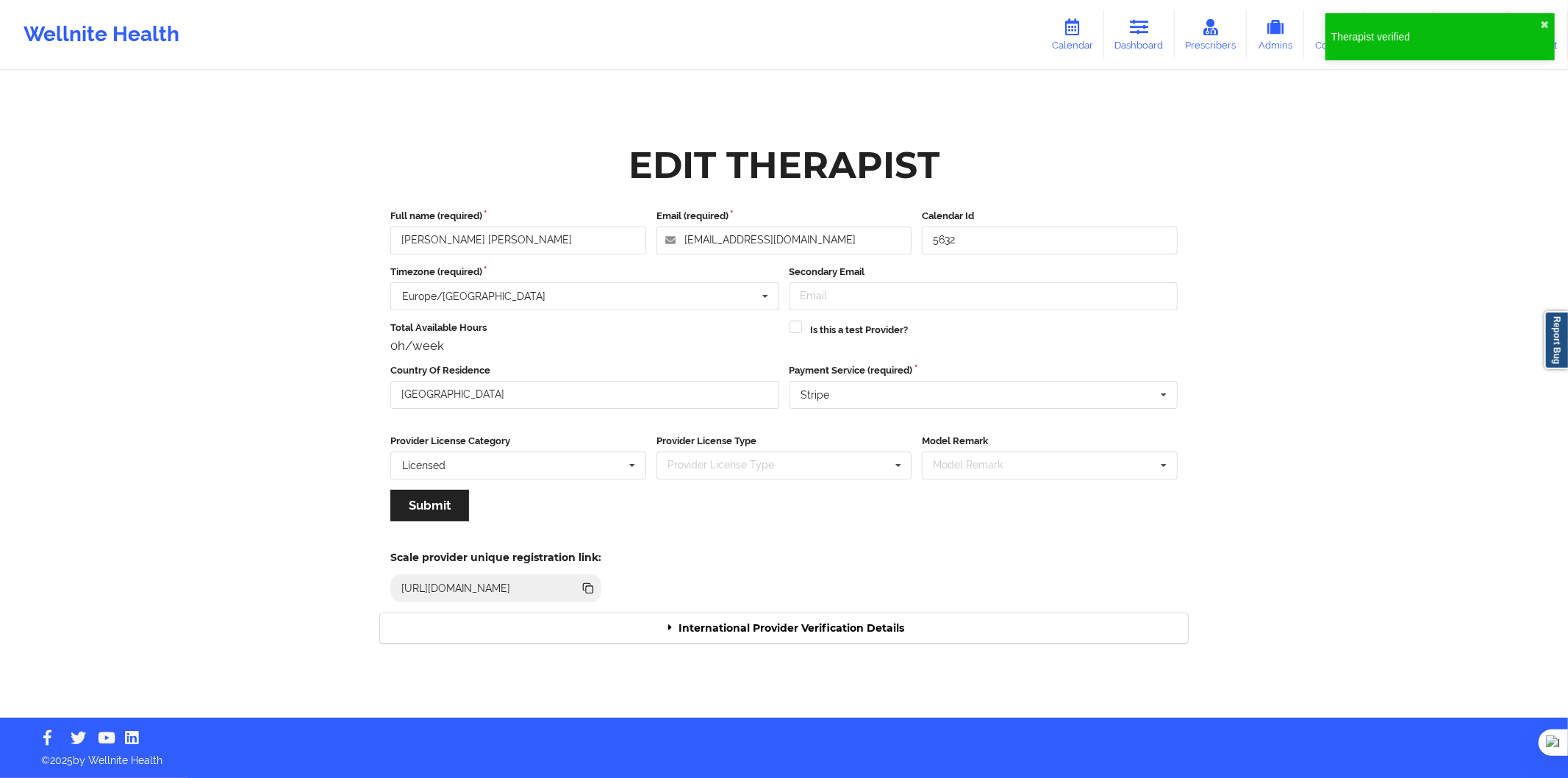
click at [798, 633] on div "International Provider Verification Details" at bounding box center [784, 628] width 808 height 30
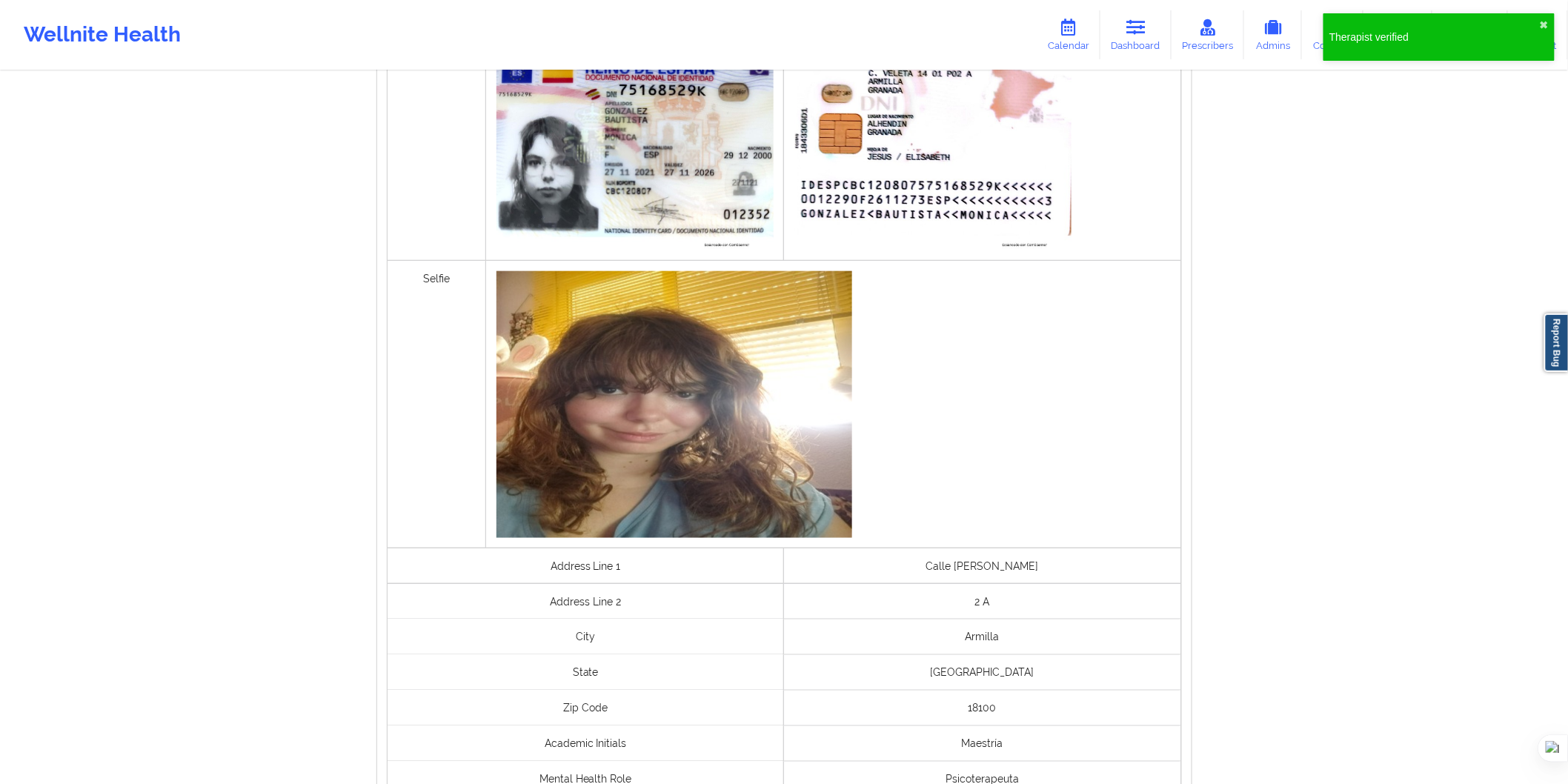
scroll to position [843, 0]
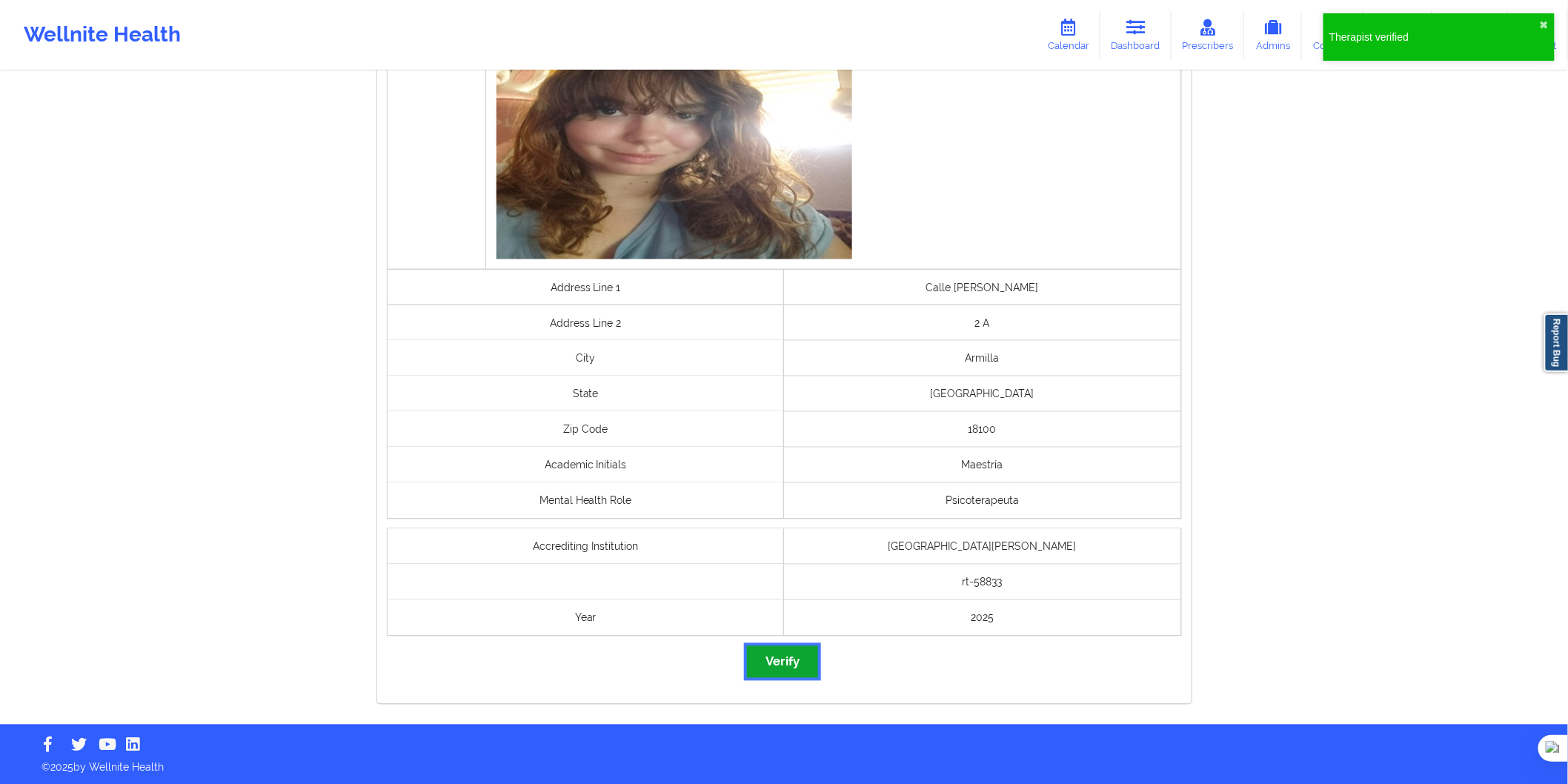
click at [788, 667] on button "Verify" at bounding box center [783, 662] width 71 height 32
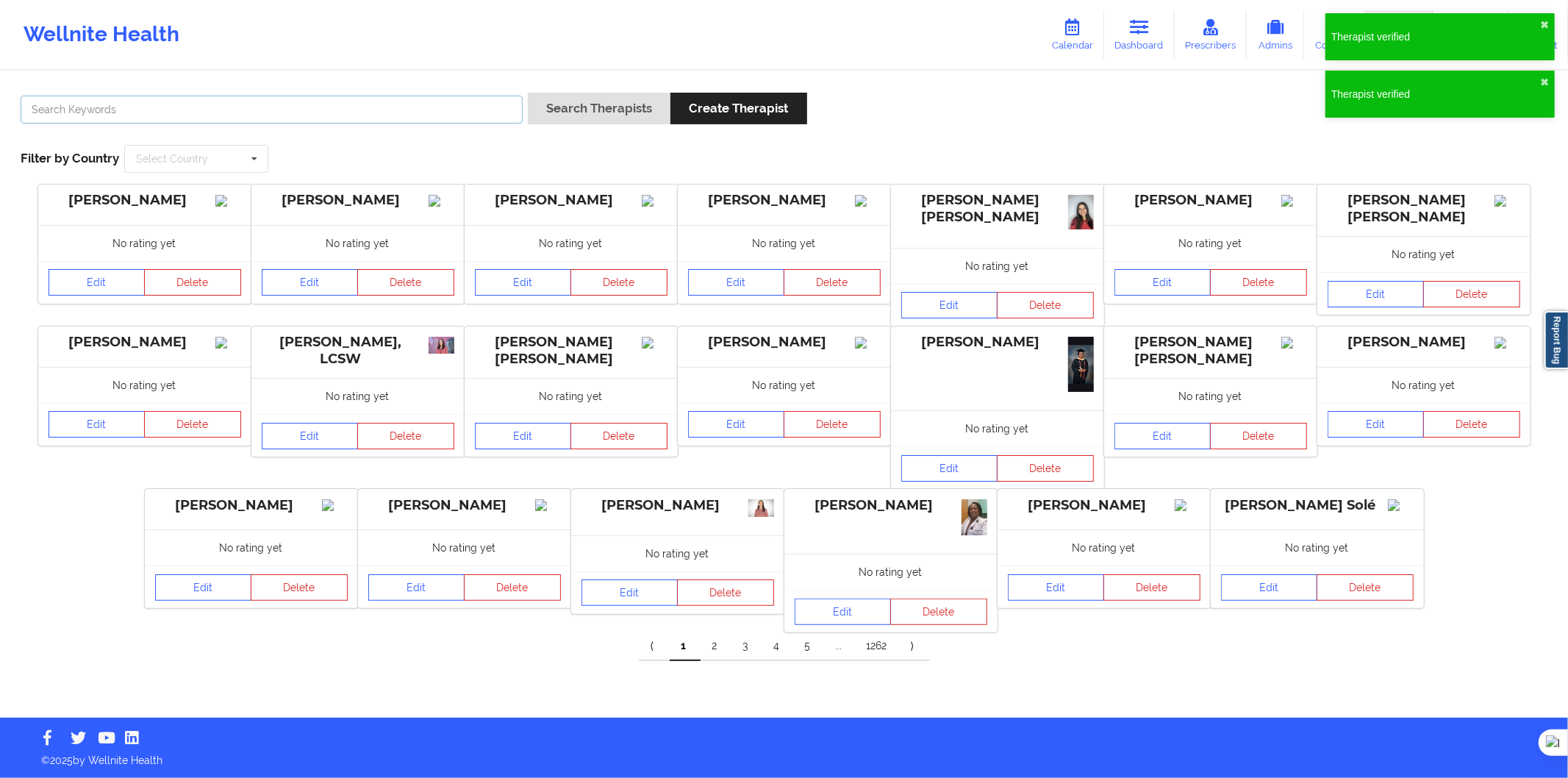
click at [437, 122] on input "text" at bounding box center [271, 110] width 502 height 28
paste input "Lidia García Cano"
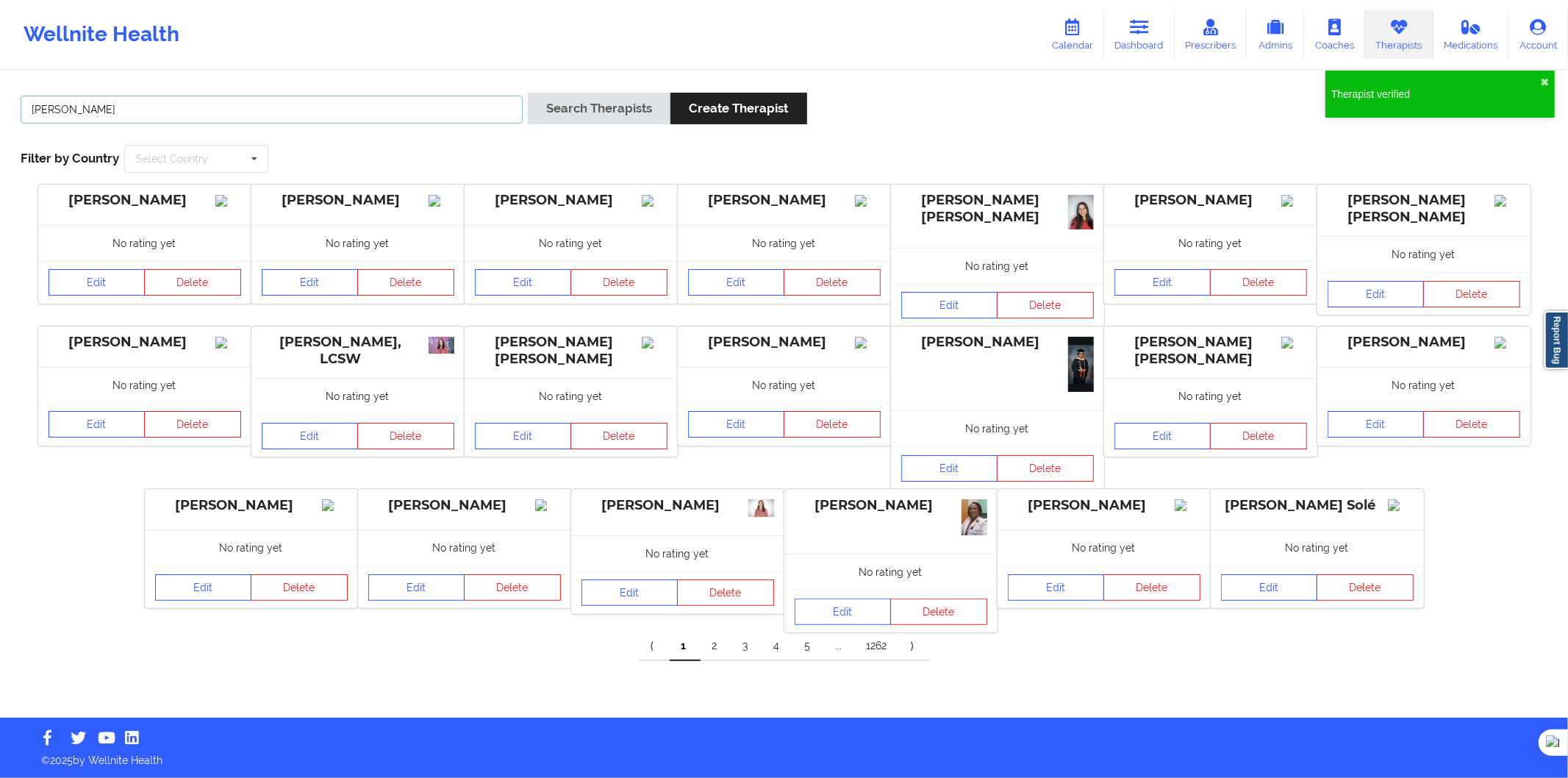
type input "Lidia García Cano"
drag, startPoint x: 526, startPoint y: 111, endPoint x: 533, endPoint y: 119, distance: 10.6
click at [527, 111] on div "Lidia García Cano Search Therapists Create Therapist" at bounding box center [784, 114] width 1537 height 42
click at [611, 97] on button "Search Therapists" at bounding box center [599, 108] width 142 height 32
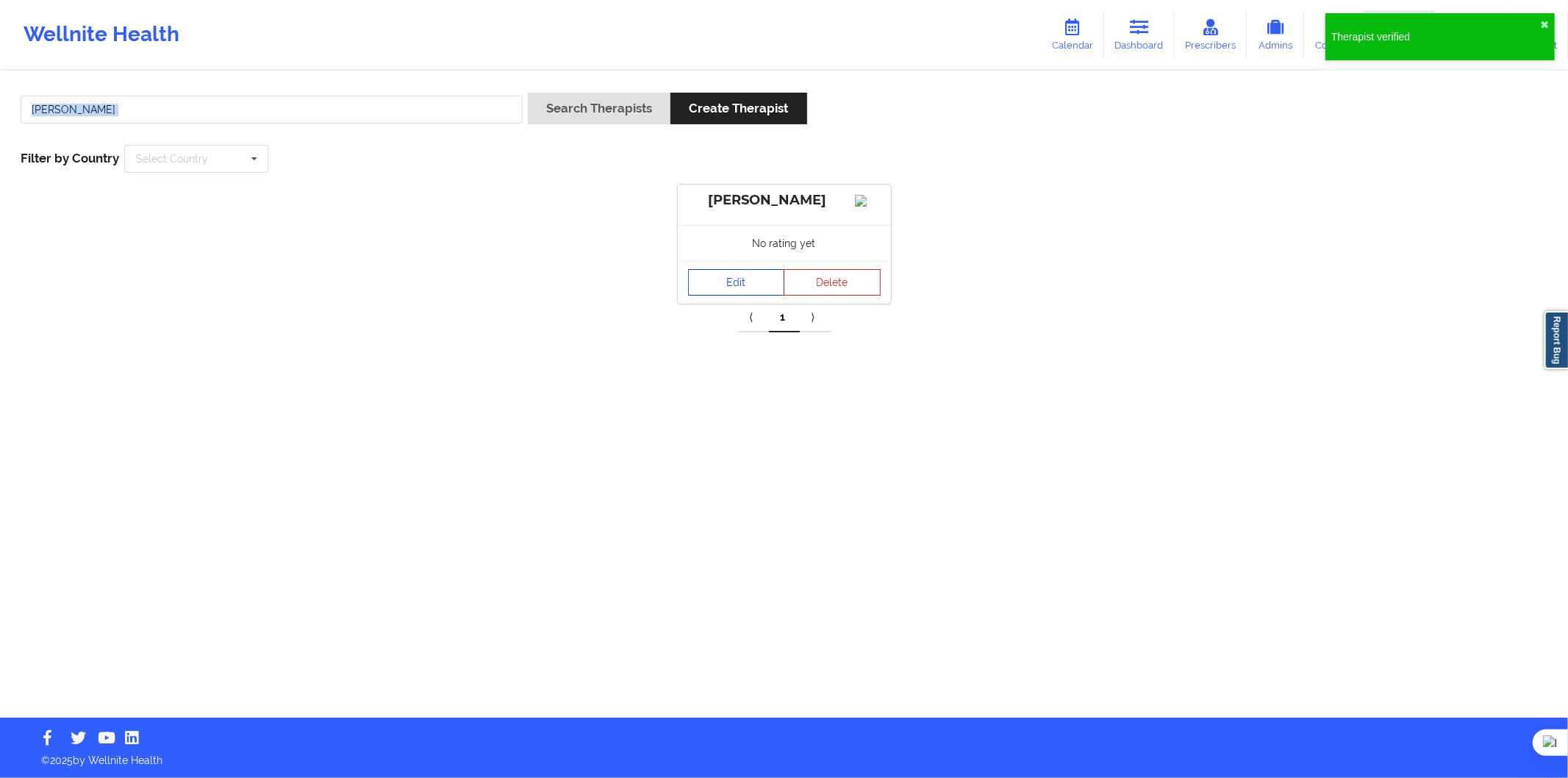
click at [730, 296] on link "Edit" at bounding box center [737, 282] width 97 height 27
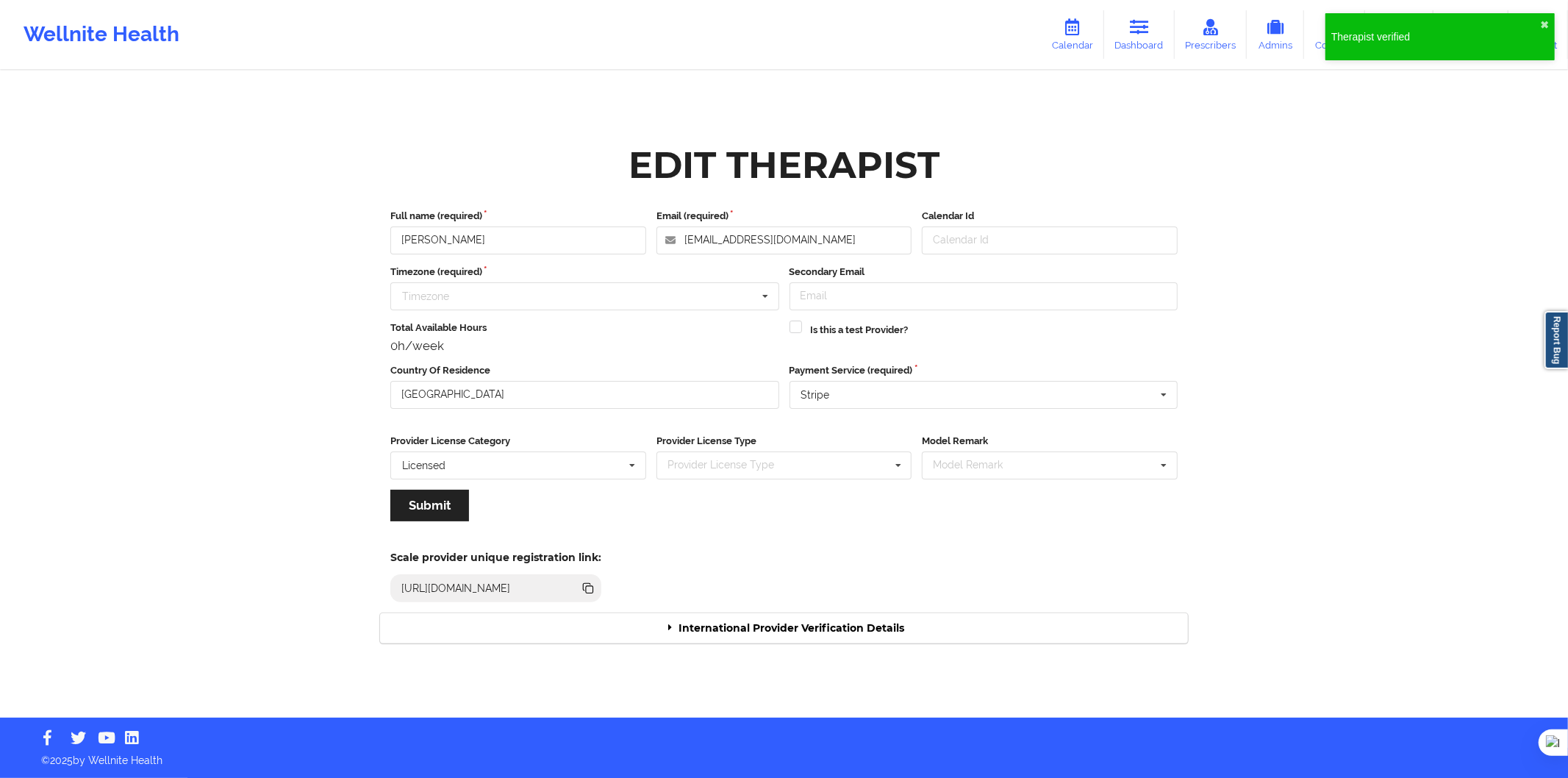
click at [854, 622] on div "International Provider Verification Details" at bounding box center [784, 628] width 808 height 30
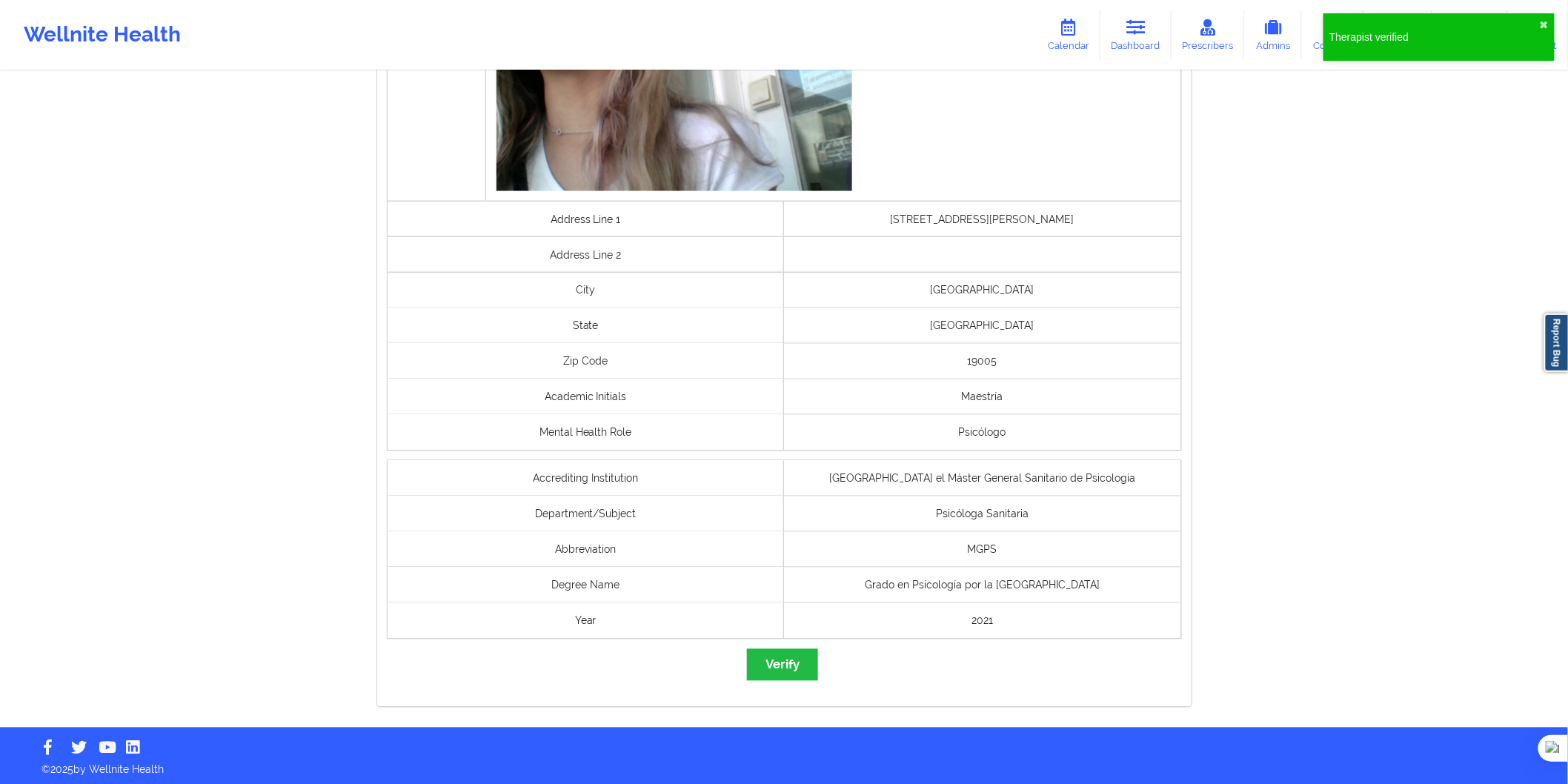
scroll to position [892, 0]
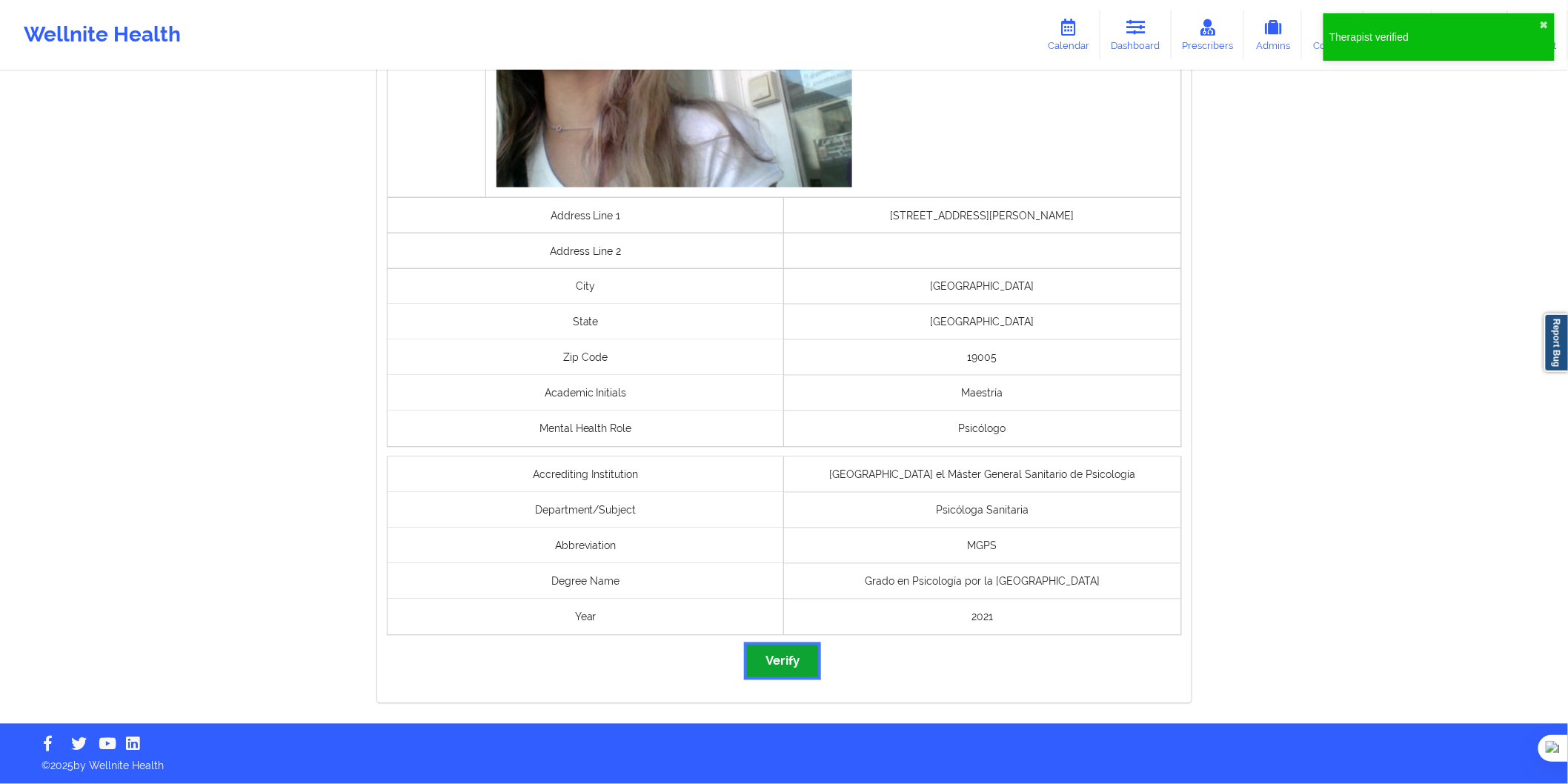
click at [800, 665] on button "Verify" at bounding box center [783, 661] width 71 height 32
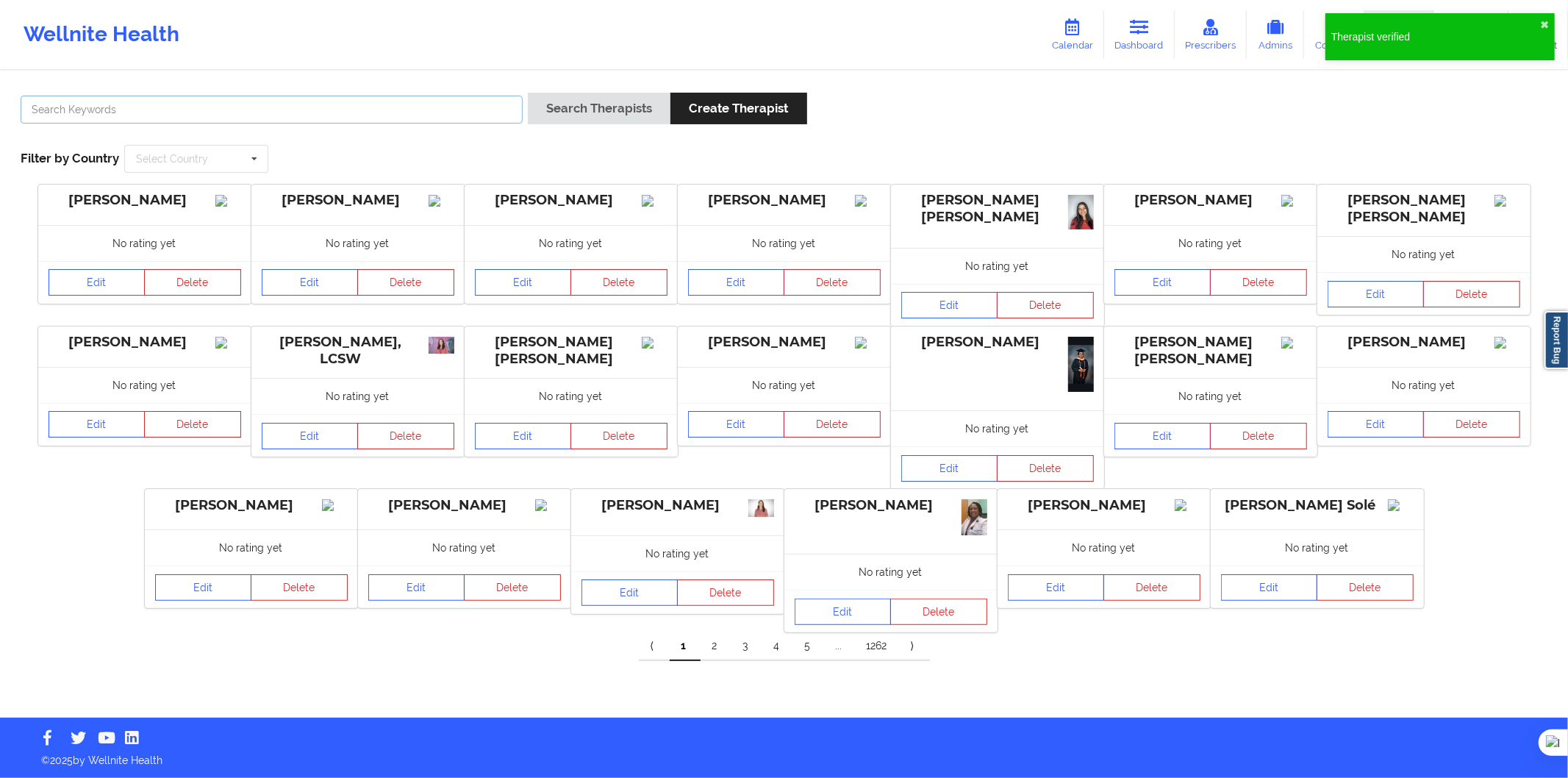
click at [223, 116] on input "text" at bounding box center [271, 110] width 502 height 28
drag, startPoint x: 265, startPoint y: 115, endPoint x: 90, endPoint y: 116, distance: 175.0
click at [121, 122] on input "text" at bounding box center [271, 110] width 502 height 28
paste input "Lidia García Cano"
type input "Lidia García Cano"
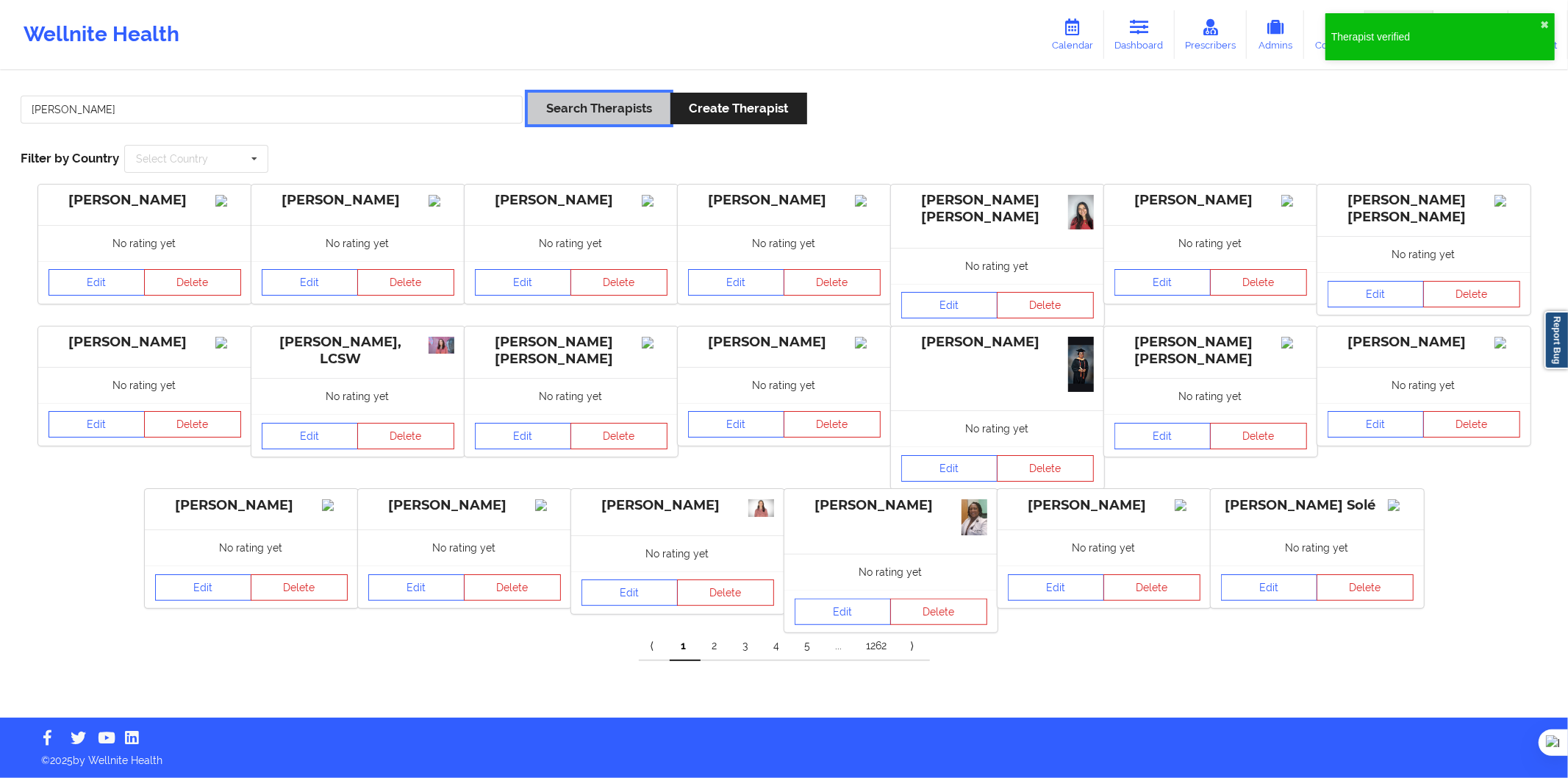
drag, startPoint x: 642, startPoint y: 119, endPoint x: 643, endPoint y: 133, distance: 14.0
click at [642, 118] on button "Search Therapists" at bounding box center [599, 108] width 142 height 32
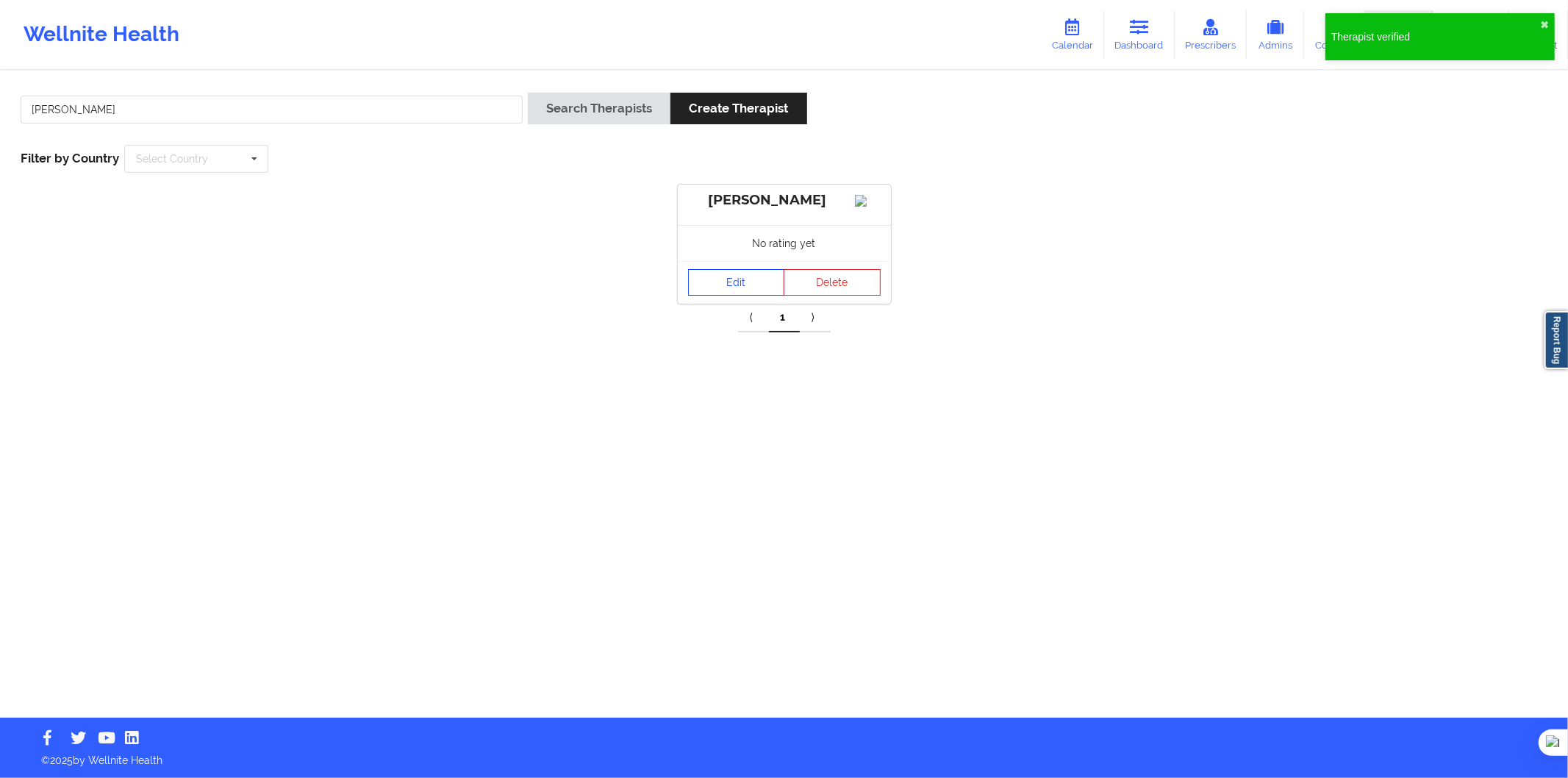
click at [726, 296] on link "Edit" at bounding box center [737, 282] width 97 height 27
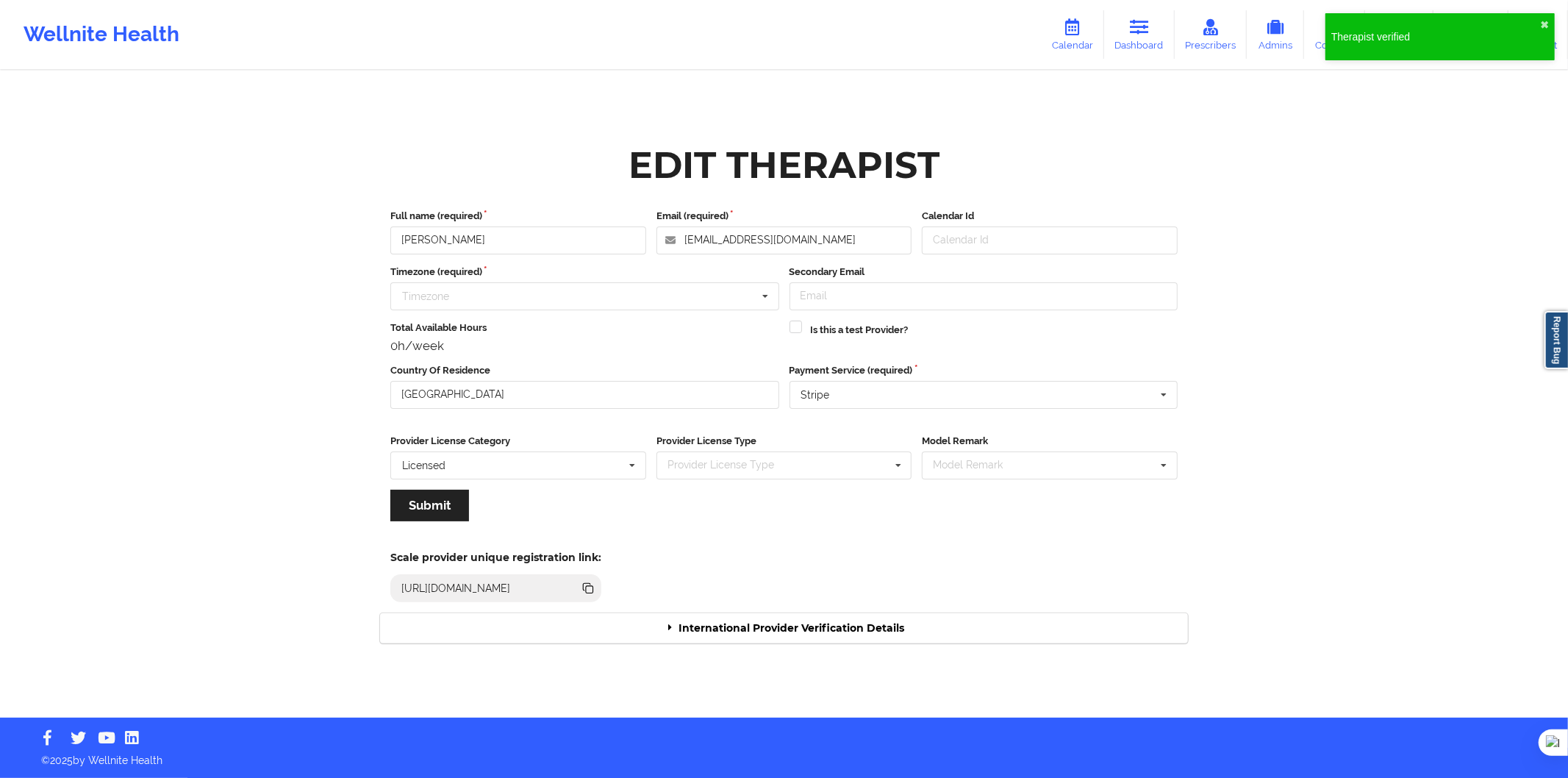
click at [913, 637] on div "International Provider Verification Details" at bounding box center [784, 628] width 808 height 30
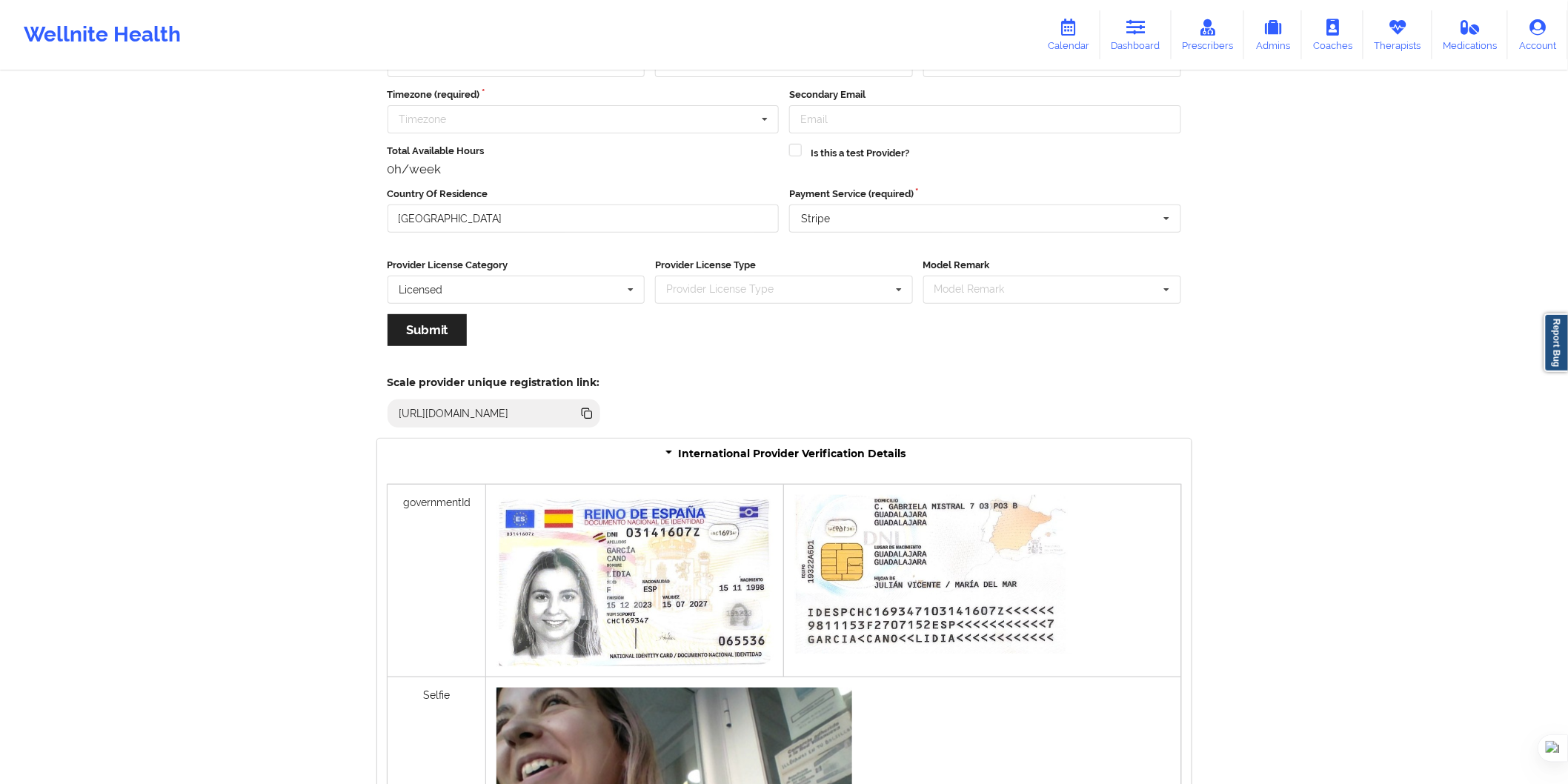
scroll to position [123, 0]
click at [1382, 37] on link "Therapists" at bounding box center [1398, 35] width 69 height 49
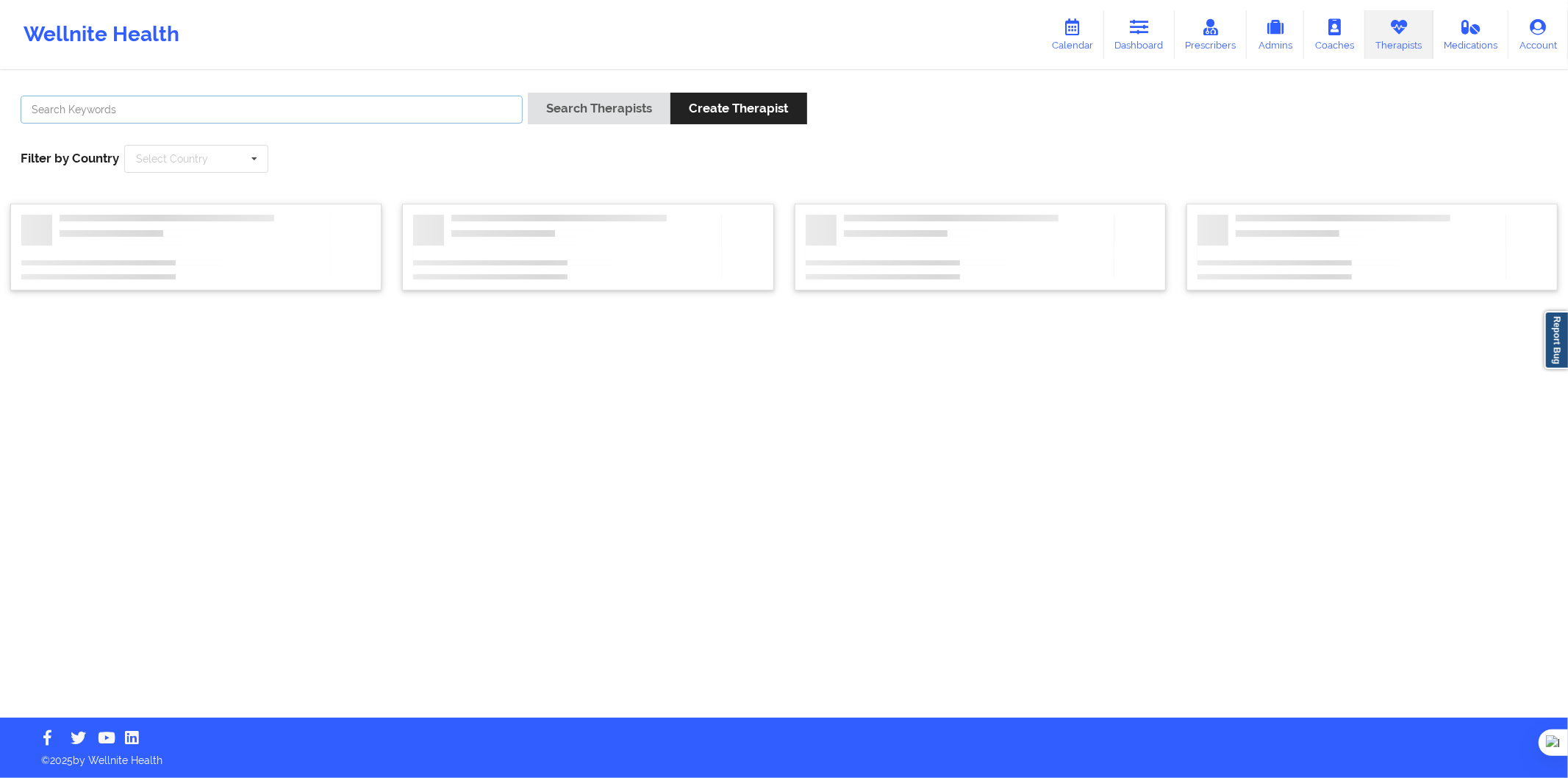
click at [333, 117] on input "text" at bounding box center [271, 110] width 502 height 28
paste input "Patricia Miguel Rubia"
type input "Patricia Miguel Rubia"
click at [619, 109] on button "Search Therapists" at bounding box center [599, 108] width 142 height 32
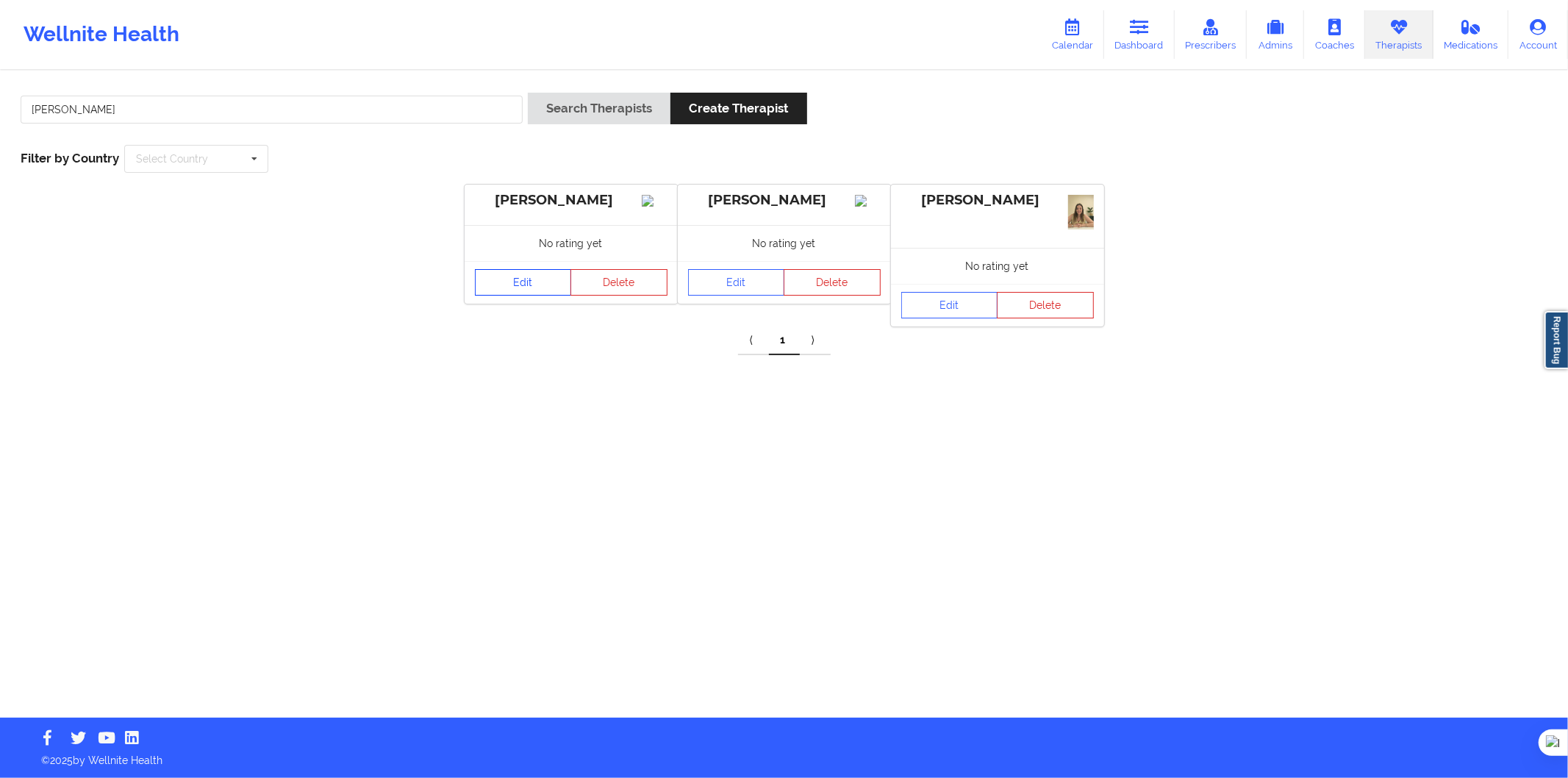
click at [515, 296] on link "Edit" at bounding box center [523, 282] width 97 height 27
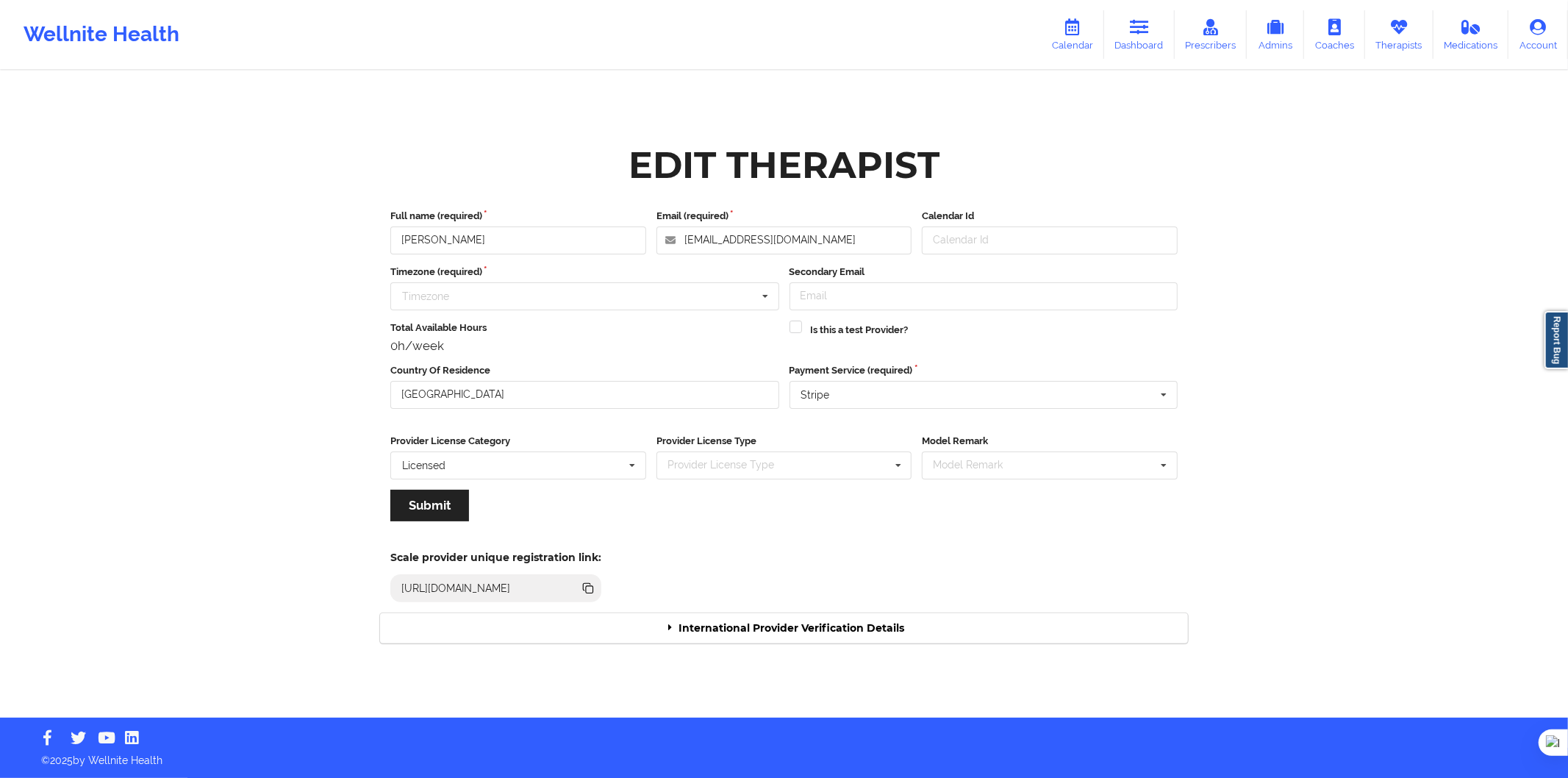
click at [876, 629] on div "International Provider Verification Details" at bounding box center [784, 628] width 808 height 30
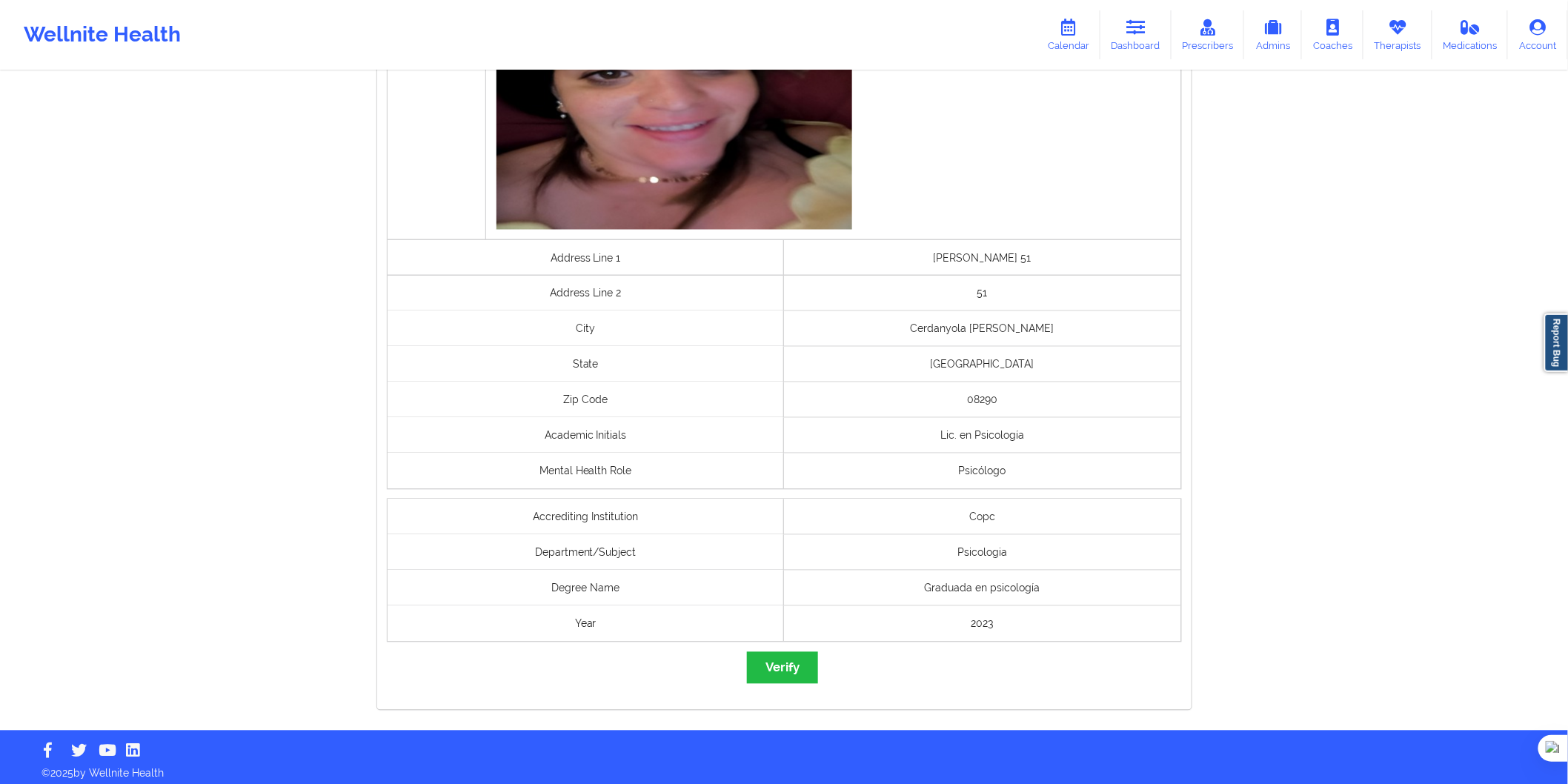
scroll to position [905, 0]
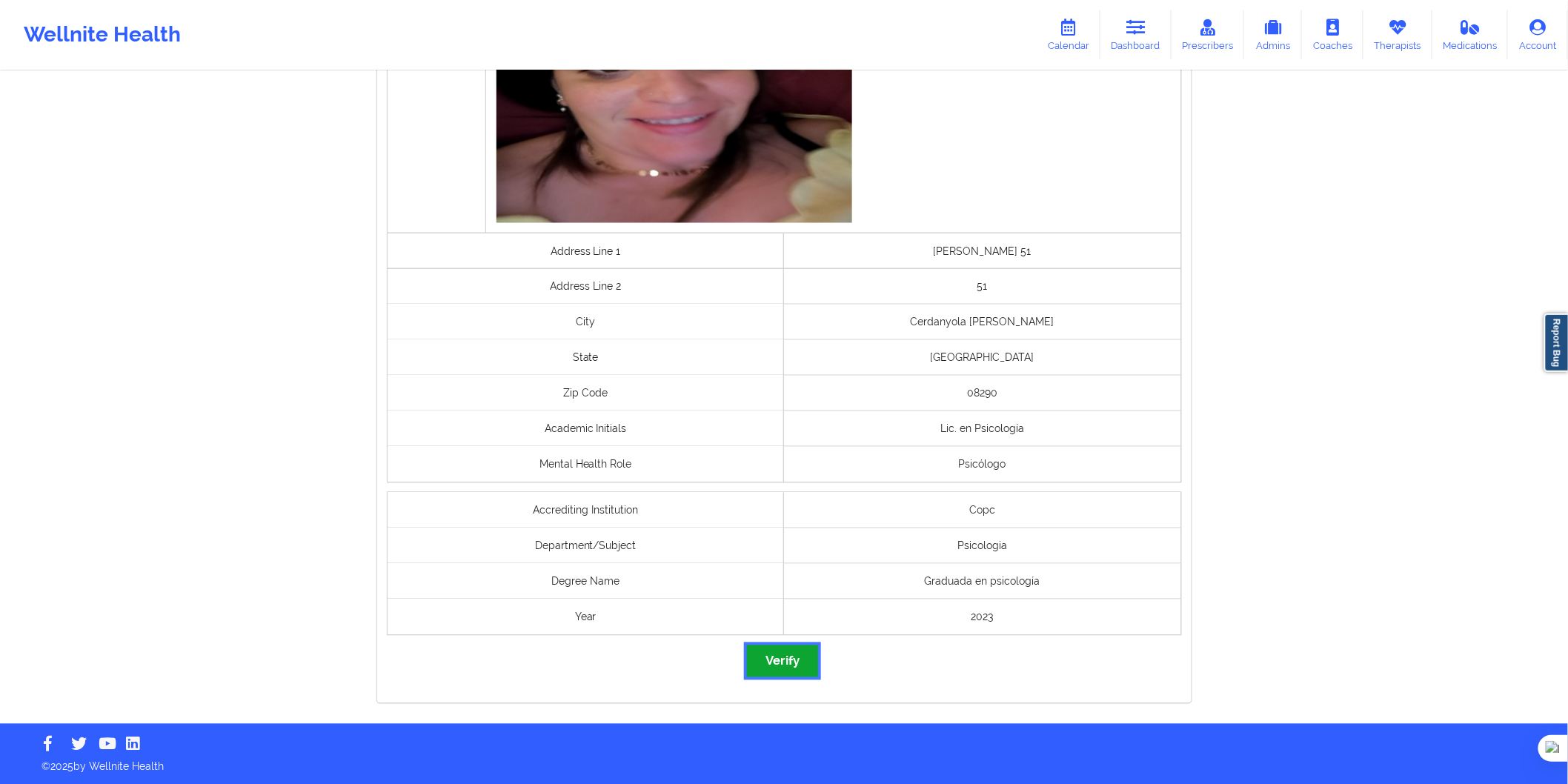
click at [795, 662] on button "Verify" at bounding box center [783, 661] width 71 height 32
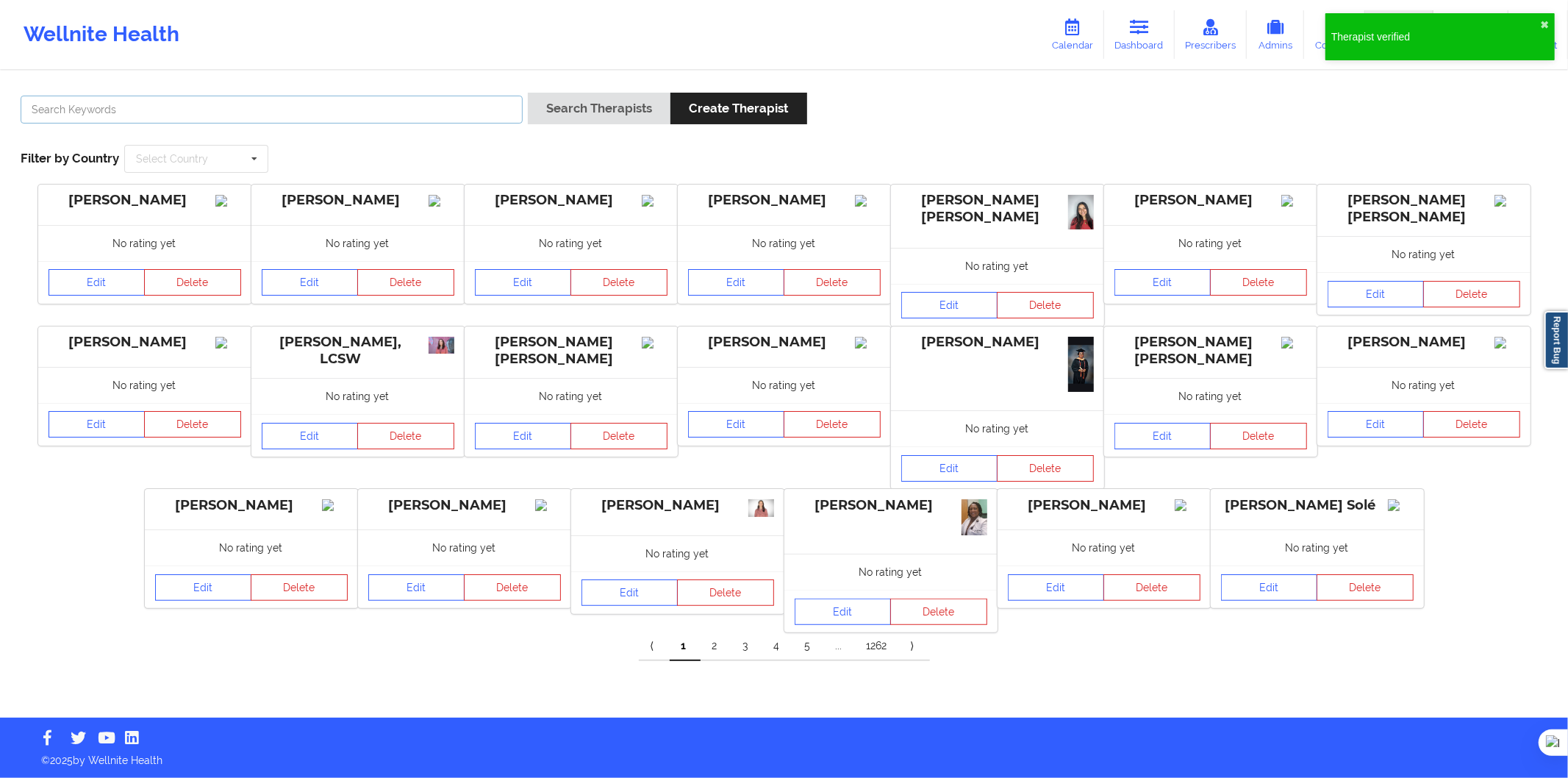
click at [426, 122] on input "text" at bounding box center [271, 110] width 502 height 28
paste input "Andrea Viviana Rojas Chitiva"
type input "Andrea Viviana Rojas Chitiva"
click at [568, 93] on button "Search Therapists" at bounding box center [599, 108] width 142 height 32
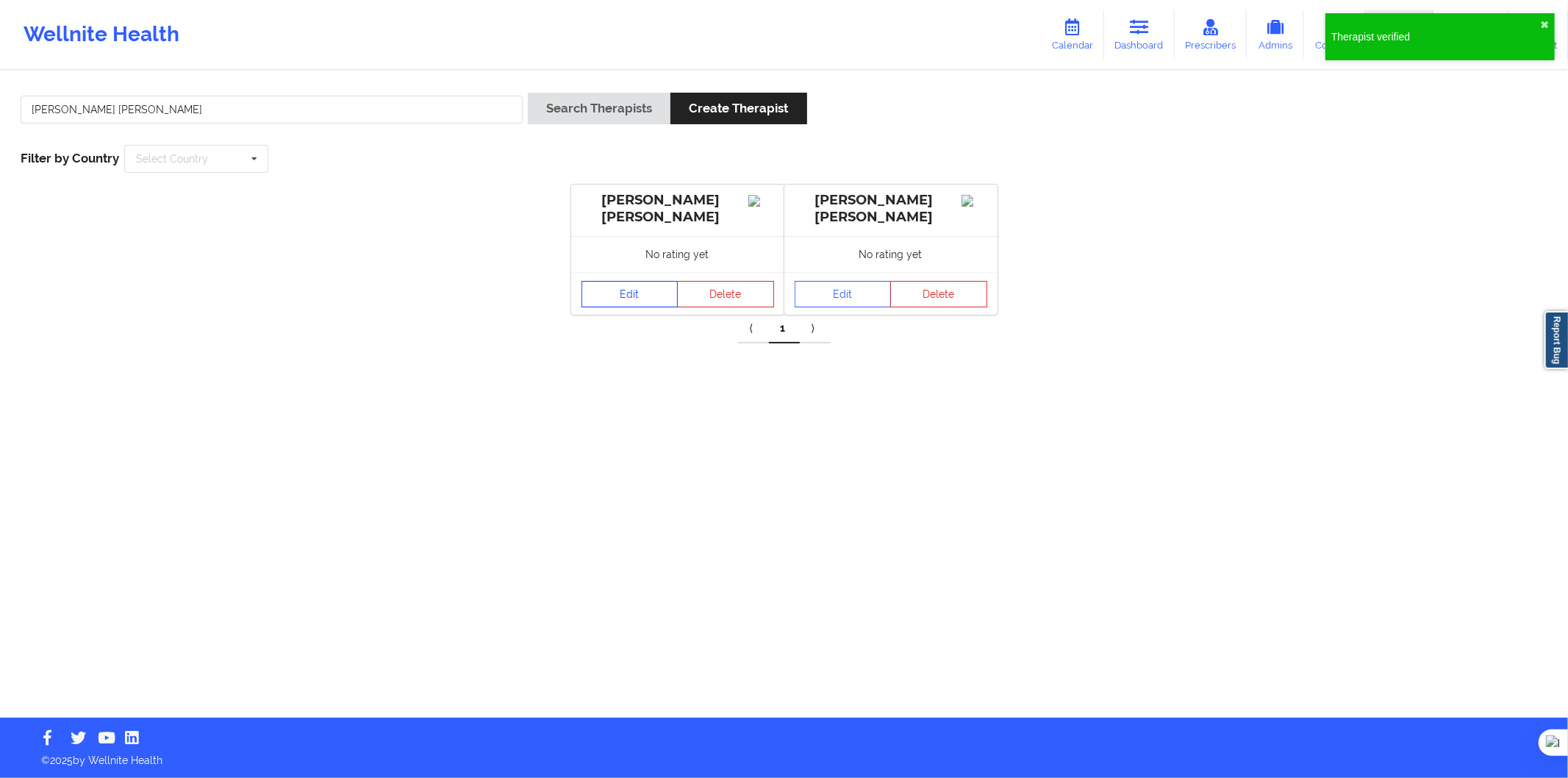
click at [668, 294] on link "Edit" at bounding box center [630, 294] width 97 height 27
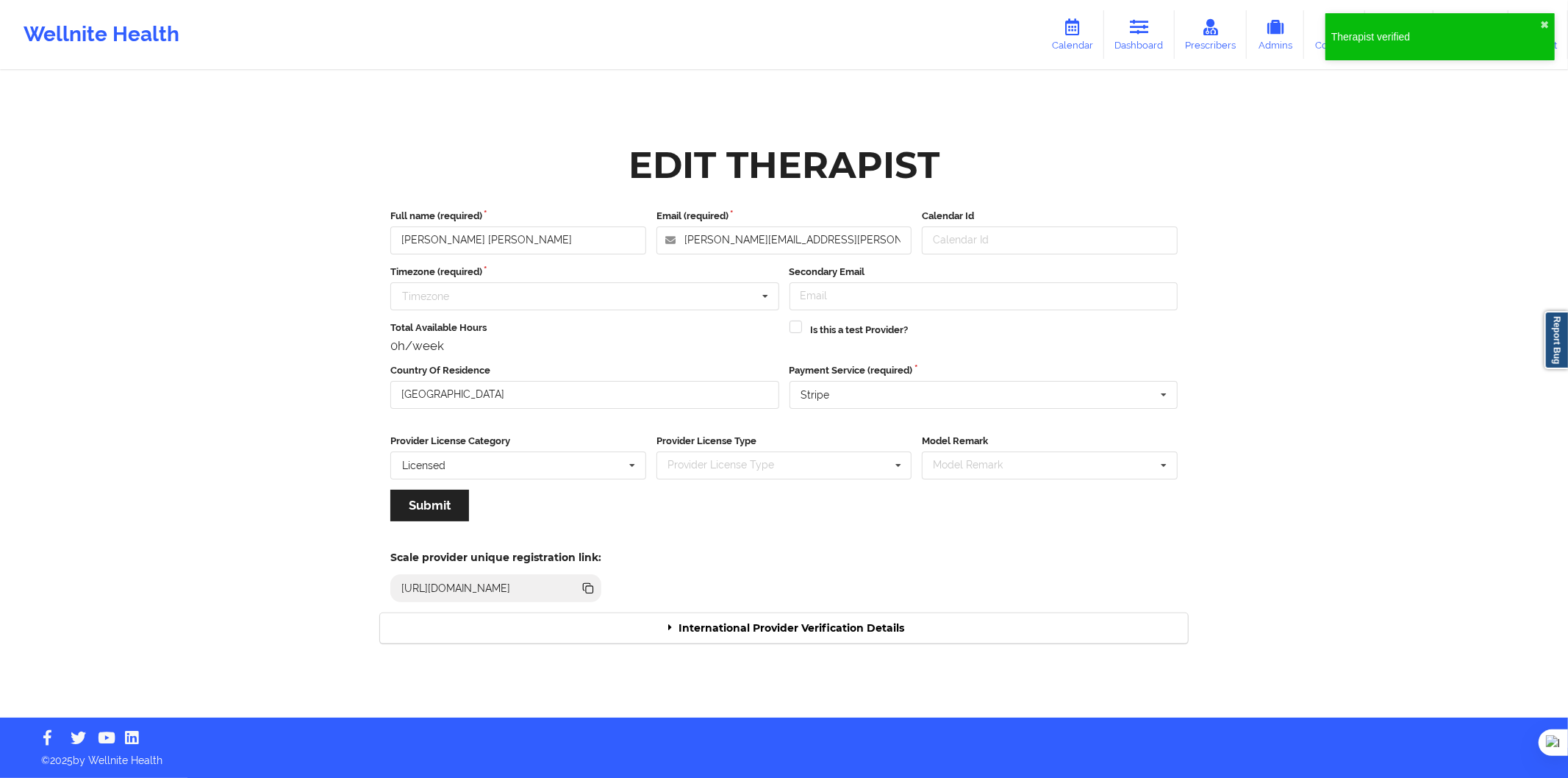
click at [778, 639] on div "International Provider Verification Details" at bounding box center [784, 628] width 808 height 30
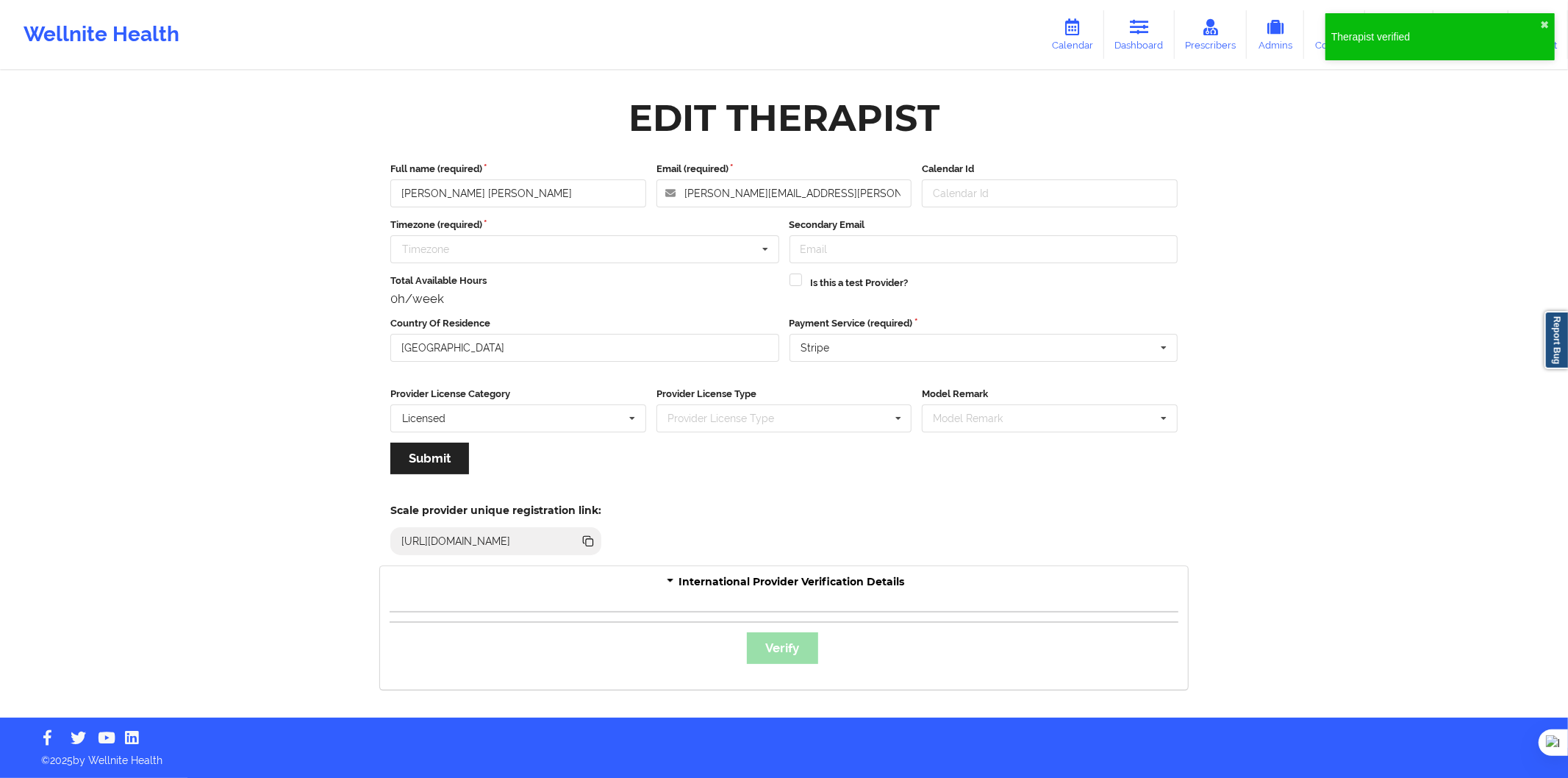
click at [811, 604] on div "Verify" at bounding box center [784, 643] width 808 height 94
click at [767, 577] on div "International Provider Verification Details" at bounding box center [784, 581] width 808 height 30
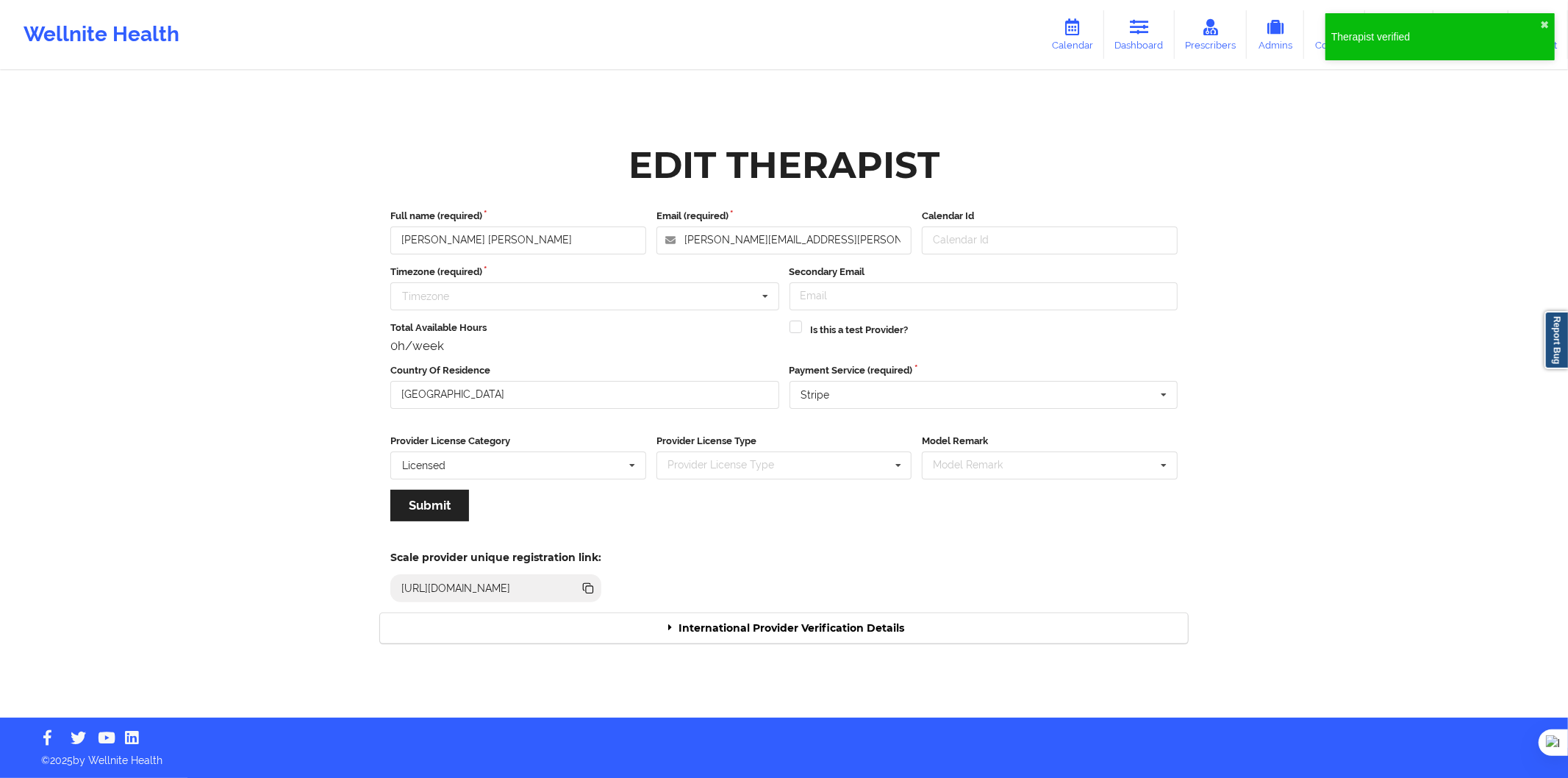
drag, startPoint x: 767, startPoint y: 587, endPoint x: 777, endPoint y: 636, distance: 50.0
click at [767, 590] on div "Scale provider unique registration link: https://www.wellnite.co/practice/regis…" at bounding box center [577, 572] width 415 height 60
click at [778, 636] on div "International Provider Verification Details" at bounding box center [784, 628] width 808 height 30
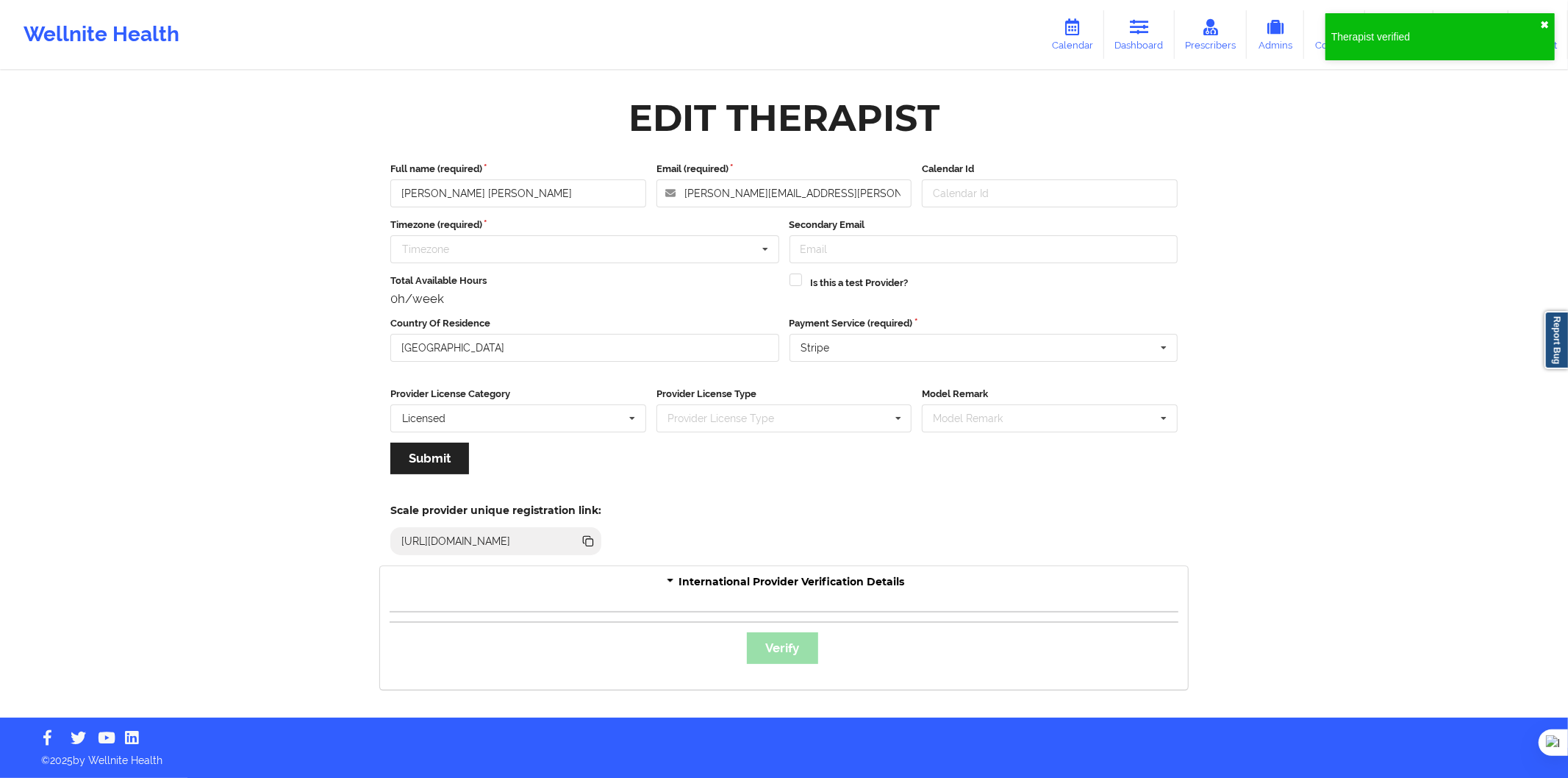
click at [1546, 24] on button "✖︎" at bounding box center [1544, 25] width 9 height 12
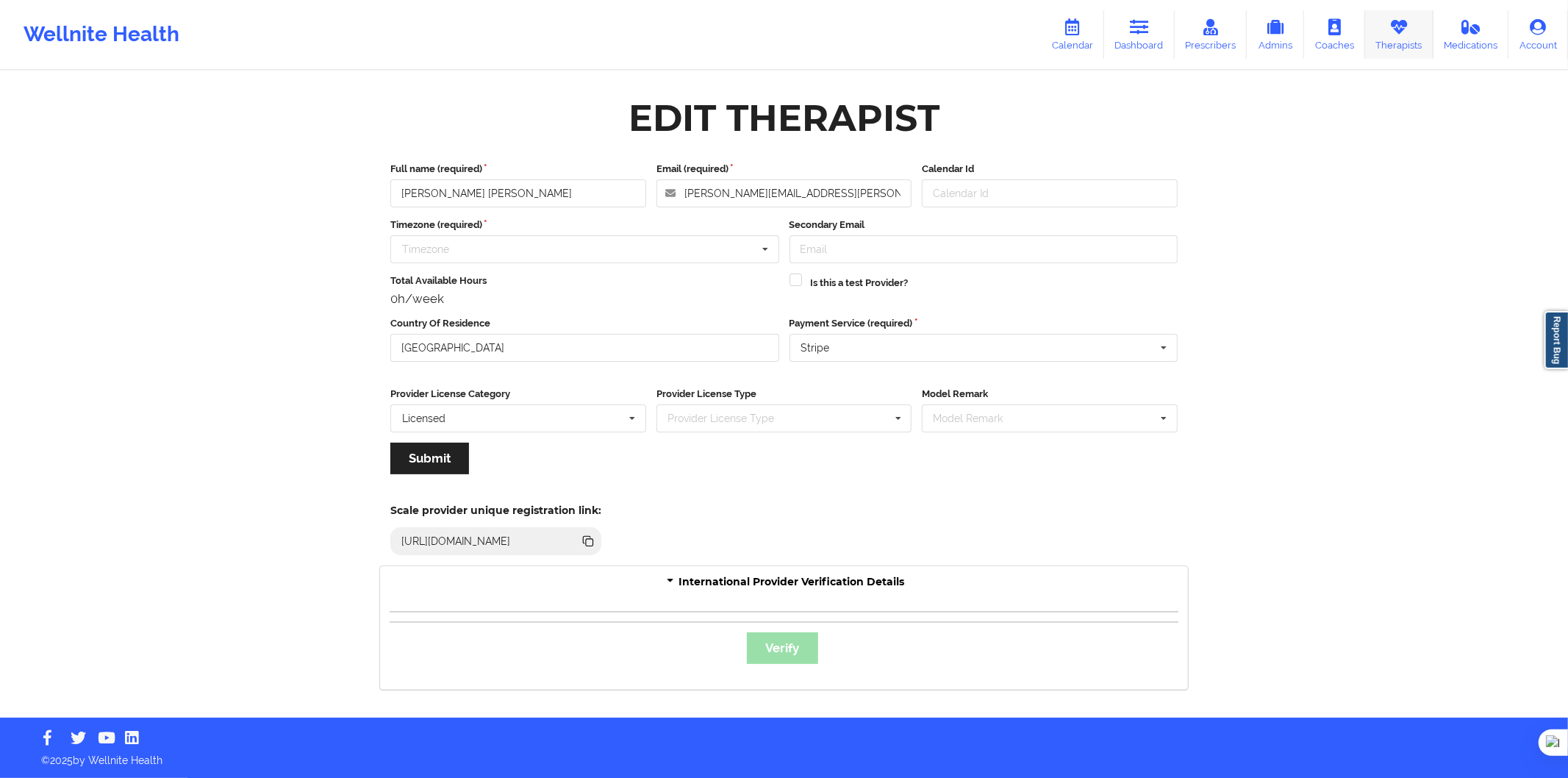
click at [1384, 46] on link "Therapists" at bounding box center [1399, 35] width 69 height 49
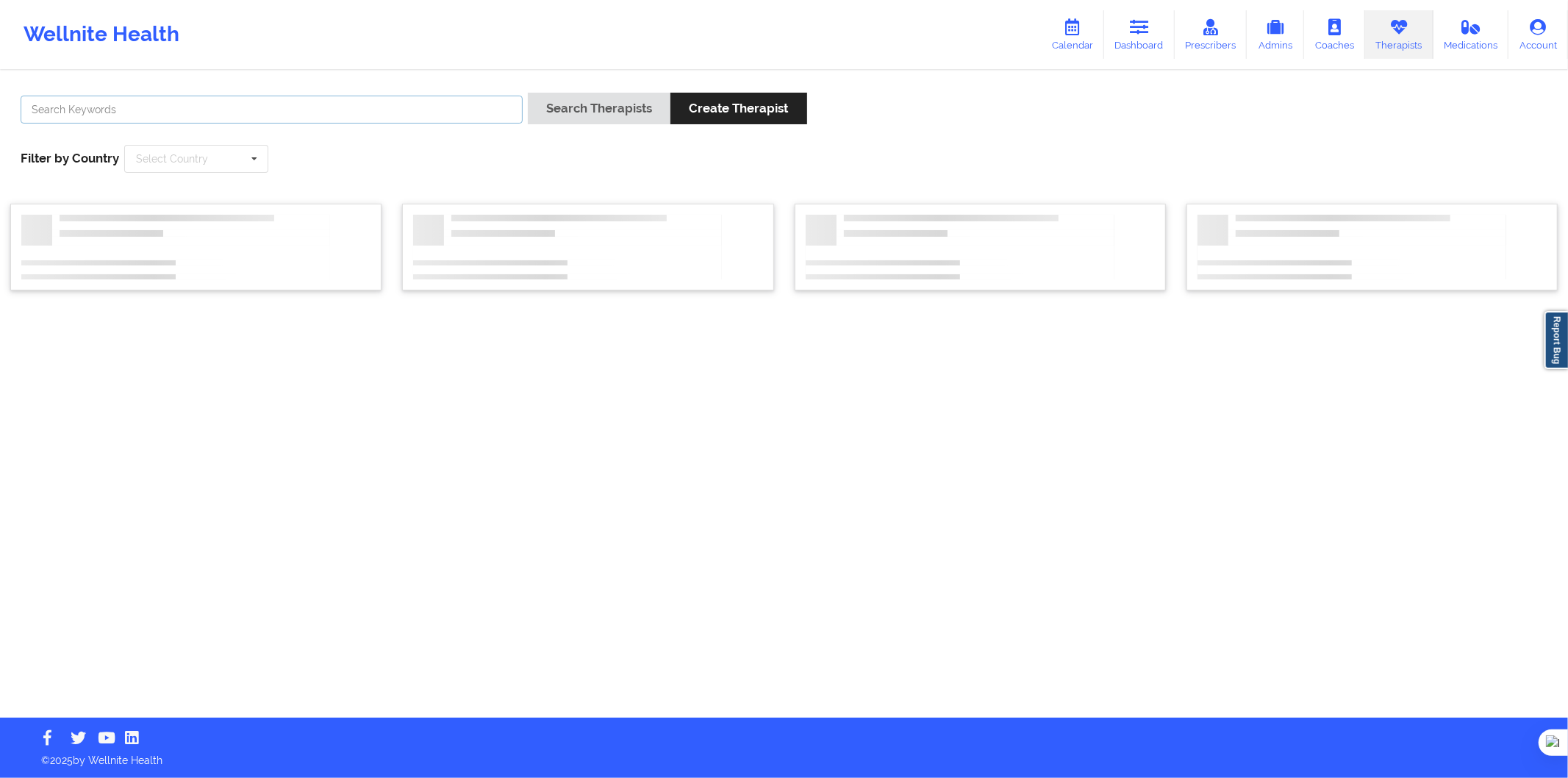
click at [456, 120] on input "text" at bounding box center [271, 110] width 502 height 28
paste input "Andrea Viviana Rojas Chitiva"
type input "Andrea Viviana Rojas Chitiva"
click at [564, 116] on button "Search Therapists" at bounding box center [599, 108] width 142 height 32
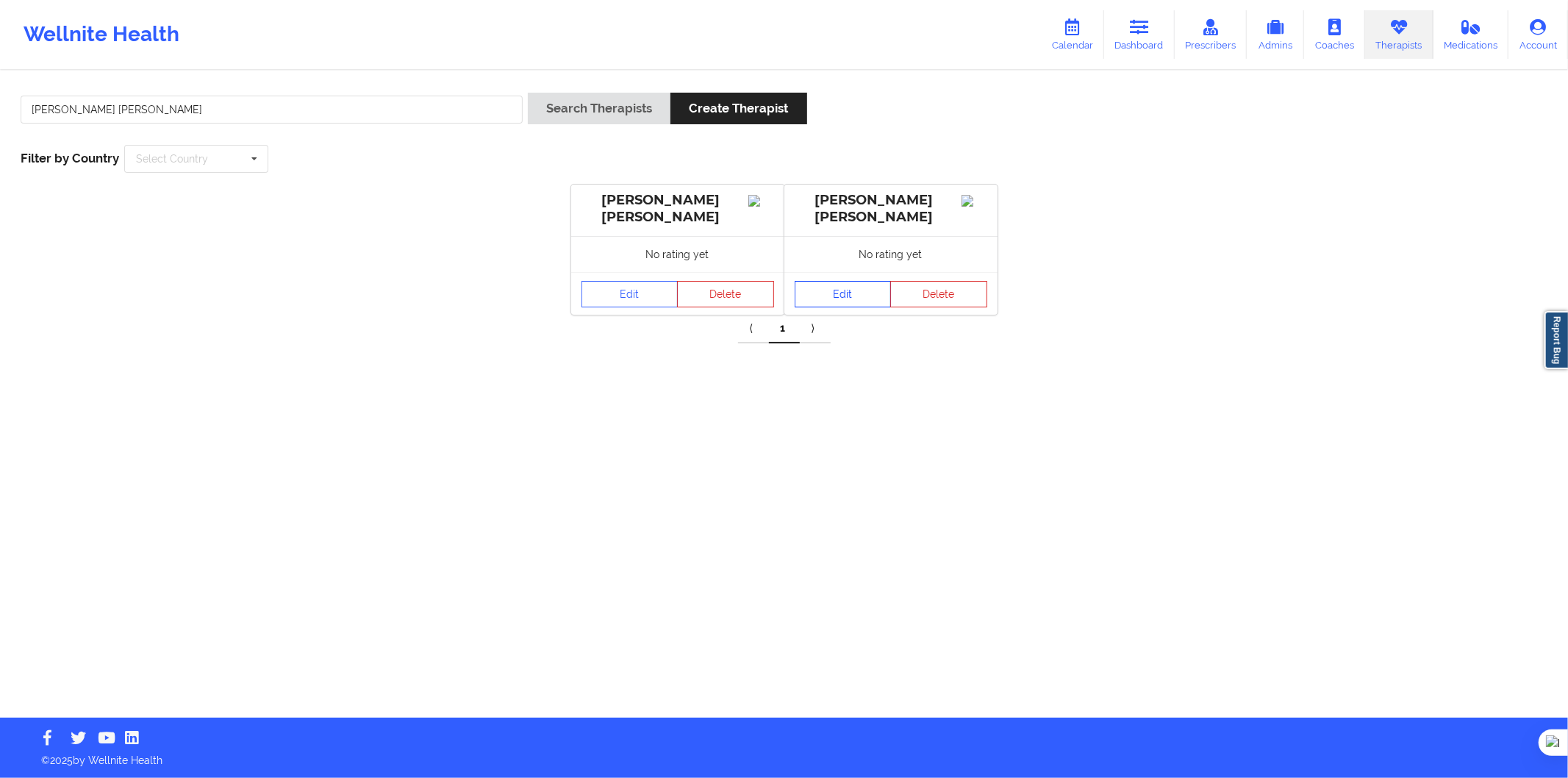
click at [832, 295] on link "Edit" at bounding box center [843, 294] width 97 height 27
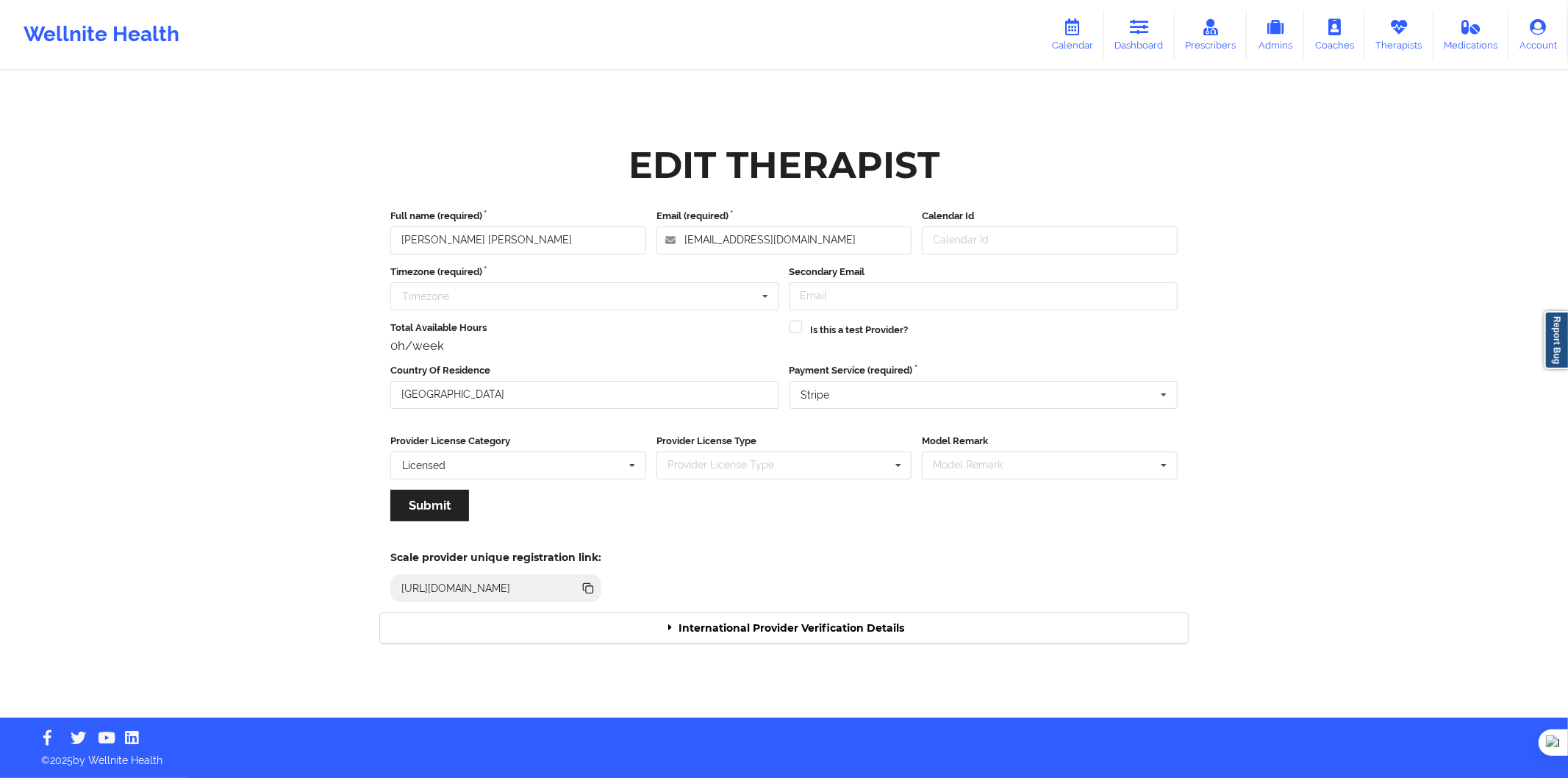
click at [782, 639] on div "International Provider Verification Details" at bounding box center [784, 628] width 808 height 30
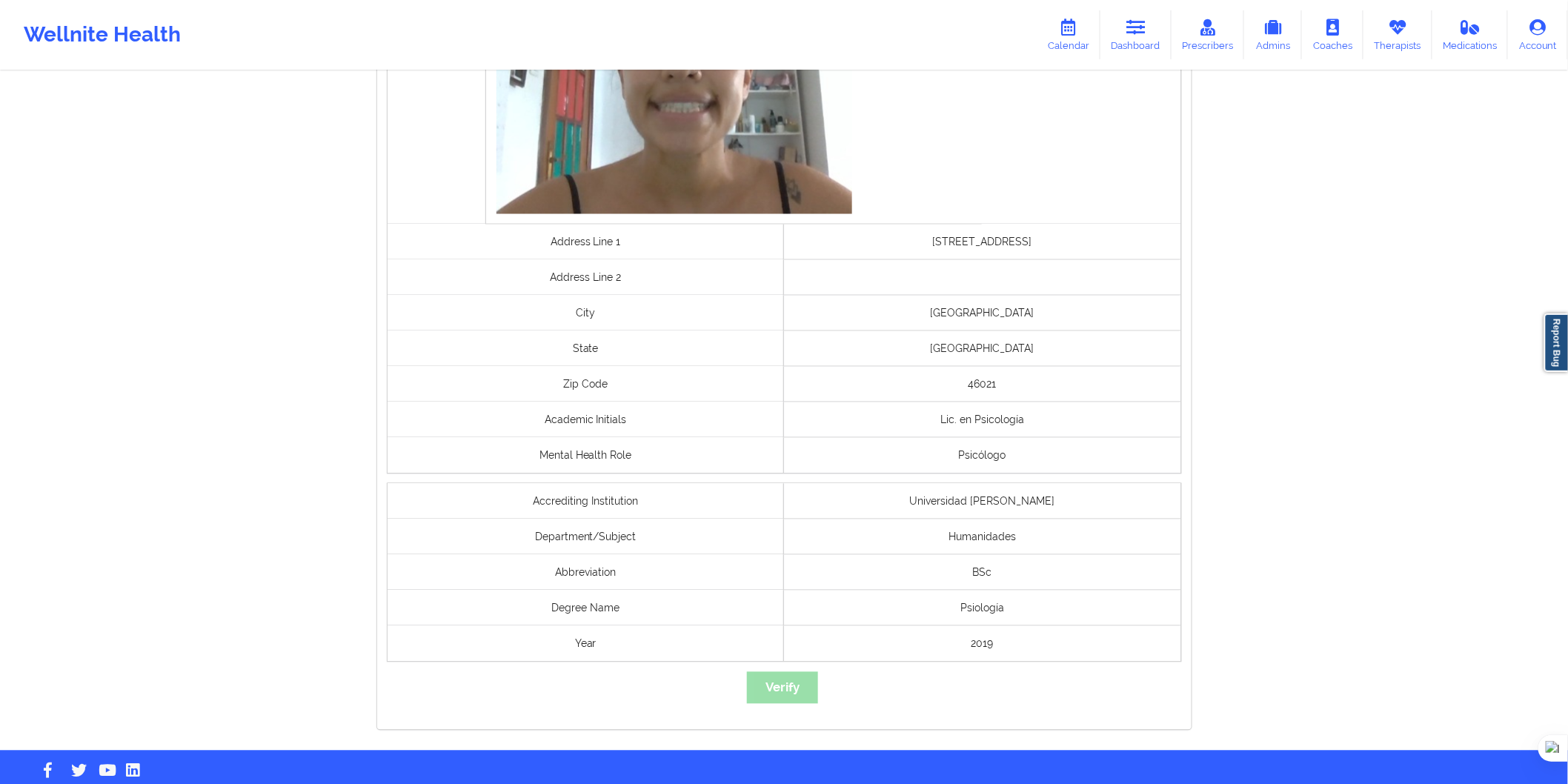
scroll to position [986, 0]
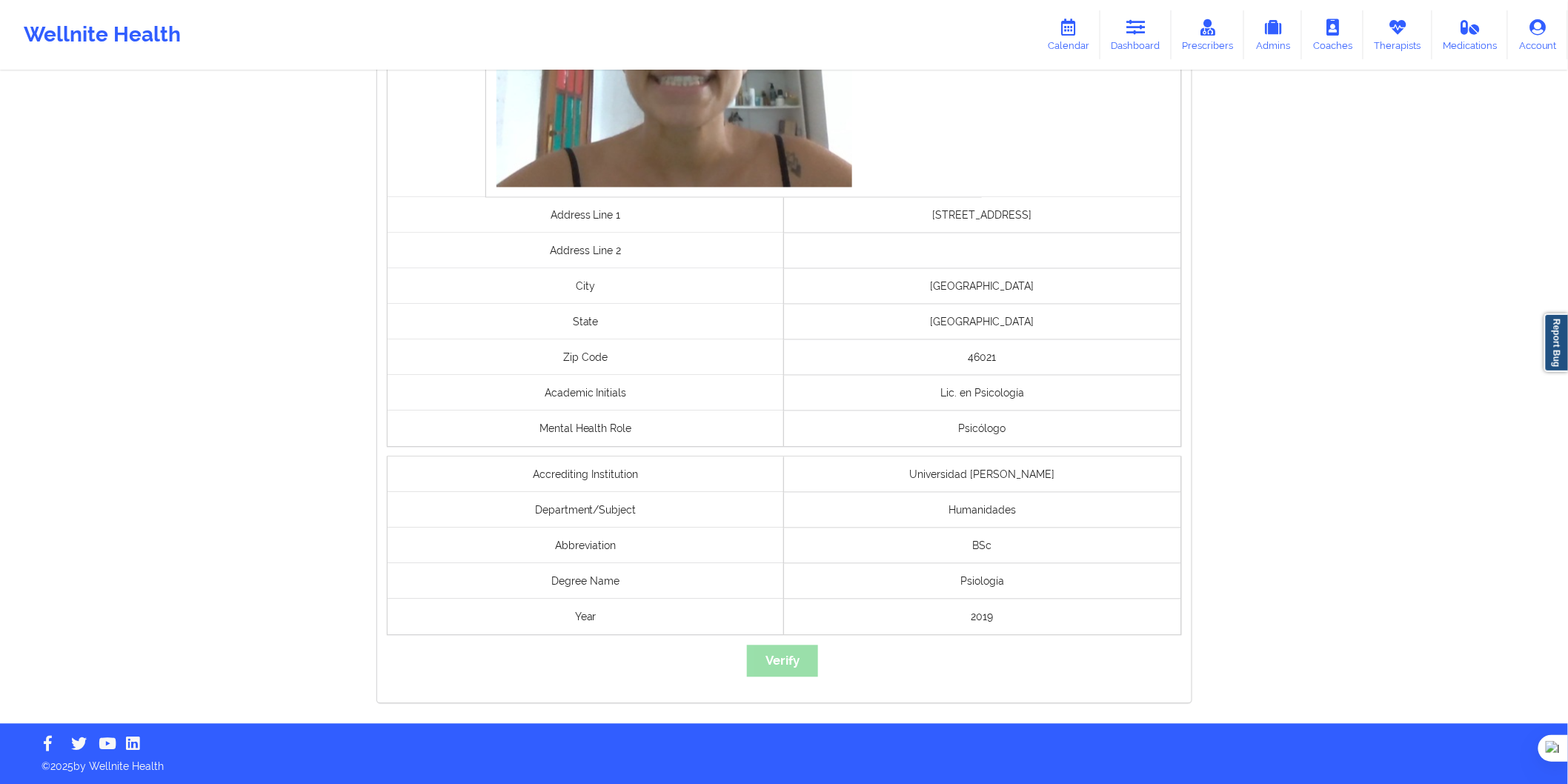
drag, startPoint x: 1078, startPoint y: 472, endPoint x: 888, endPoint y: 476, distance: 190.0
click at [888, 476] on div "Universidad Manuela Beltrán" at bounding box center [982, 475] width 398 height 36
copy div "Universidad Manuela Beltrán"
click at [1386, 21] on link "Therapists" at bounding box center [1398, 35] width 69 height 49
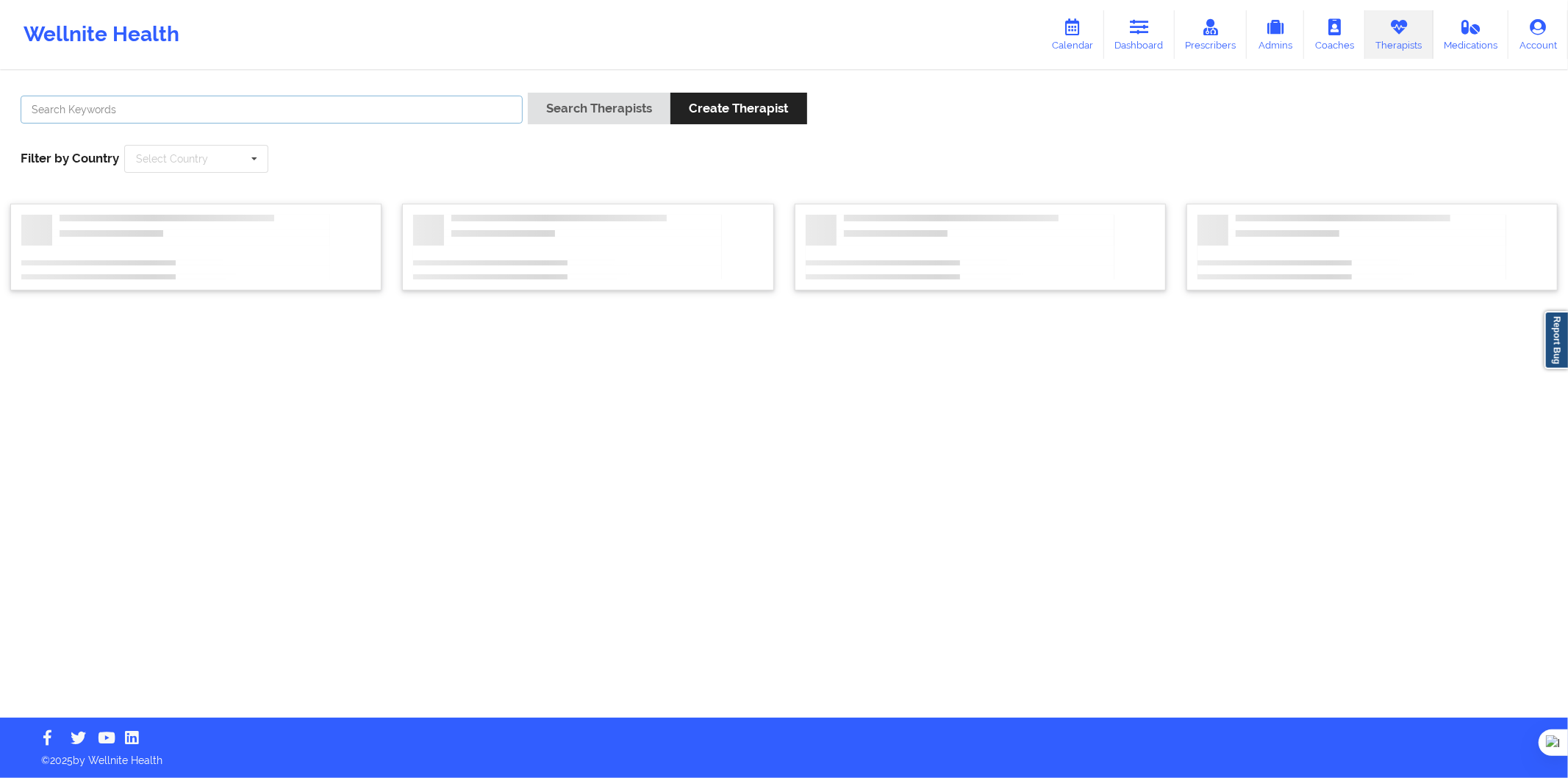
click at [439, 105] on input "text" at bounding box center [271, 110] width 502 height 28
paste input "Clara Barco"
type input "Clara Barco"
click at [554, 130] on div "Search Therapists Create Therapist" at bounding box center [667, 114] width 279 height 42
click at [554, 111] on button "Search Therapists" at bounding box center [599, 108] width 142 height 32
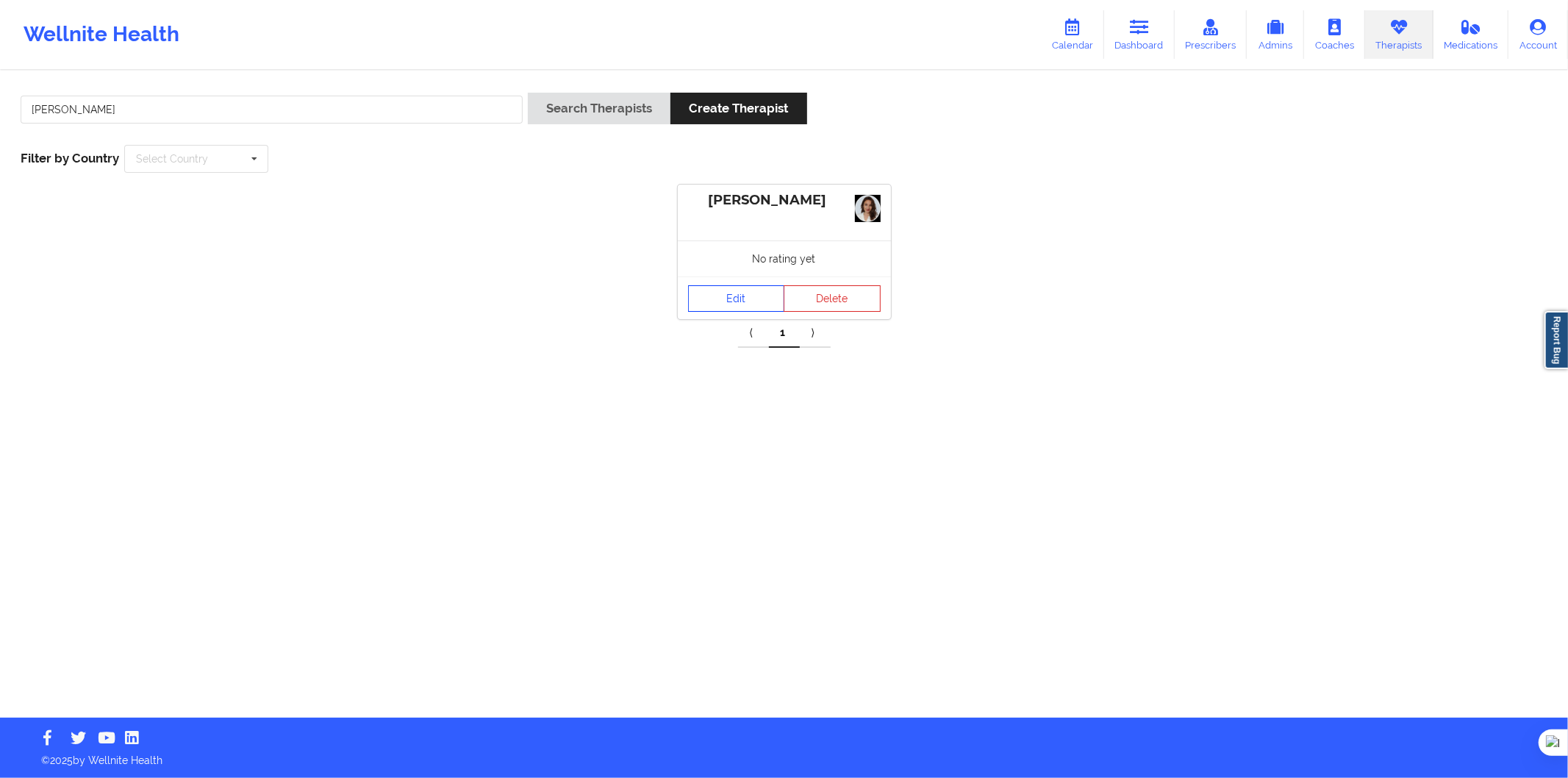
click at [721, 303] on link "Edit" at bounding box center [737, 299] width 97 height 27
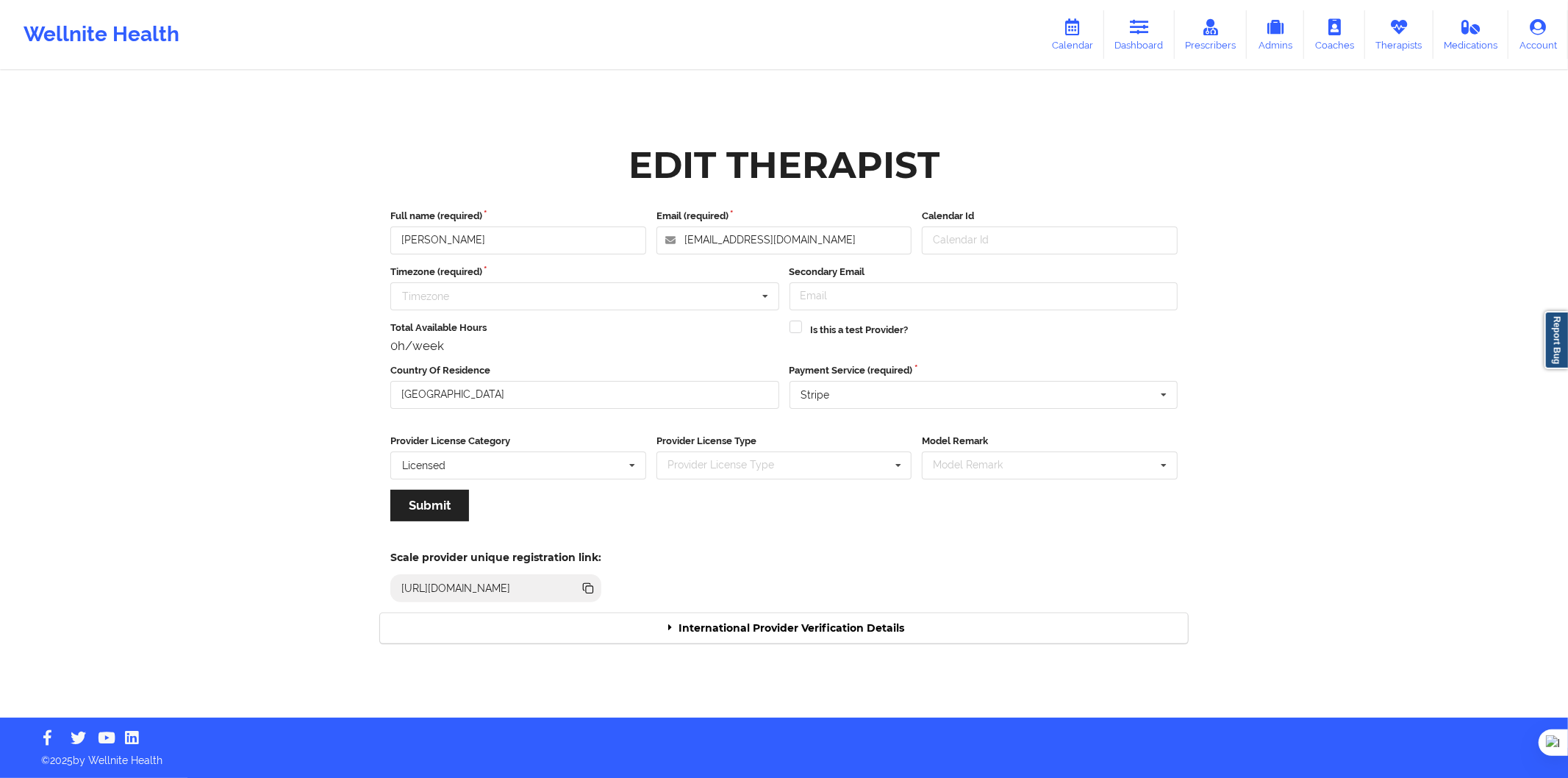
click at [792, 620] on div "International Provider Verification Details" at bounding box center [784, 628] width 808 height 30
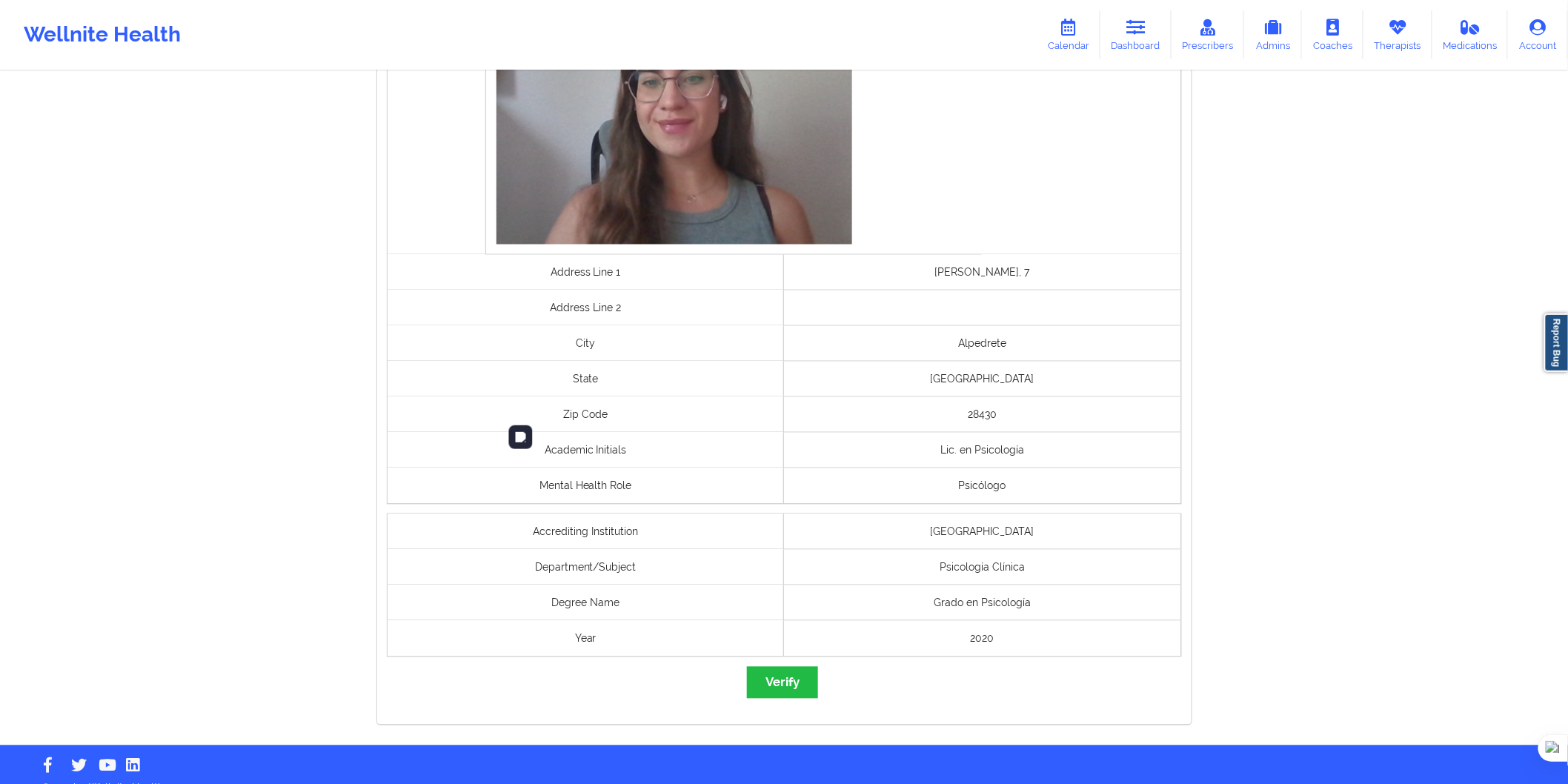
scroll to position [951, 0]
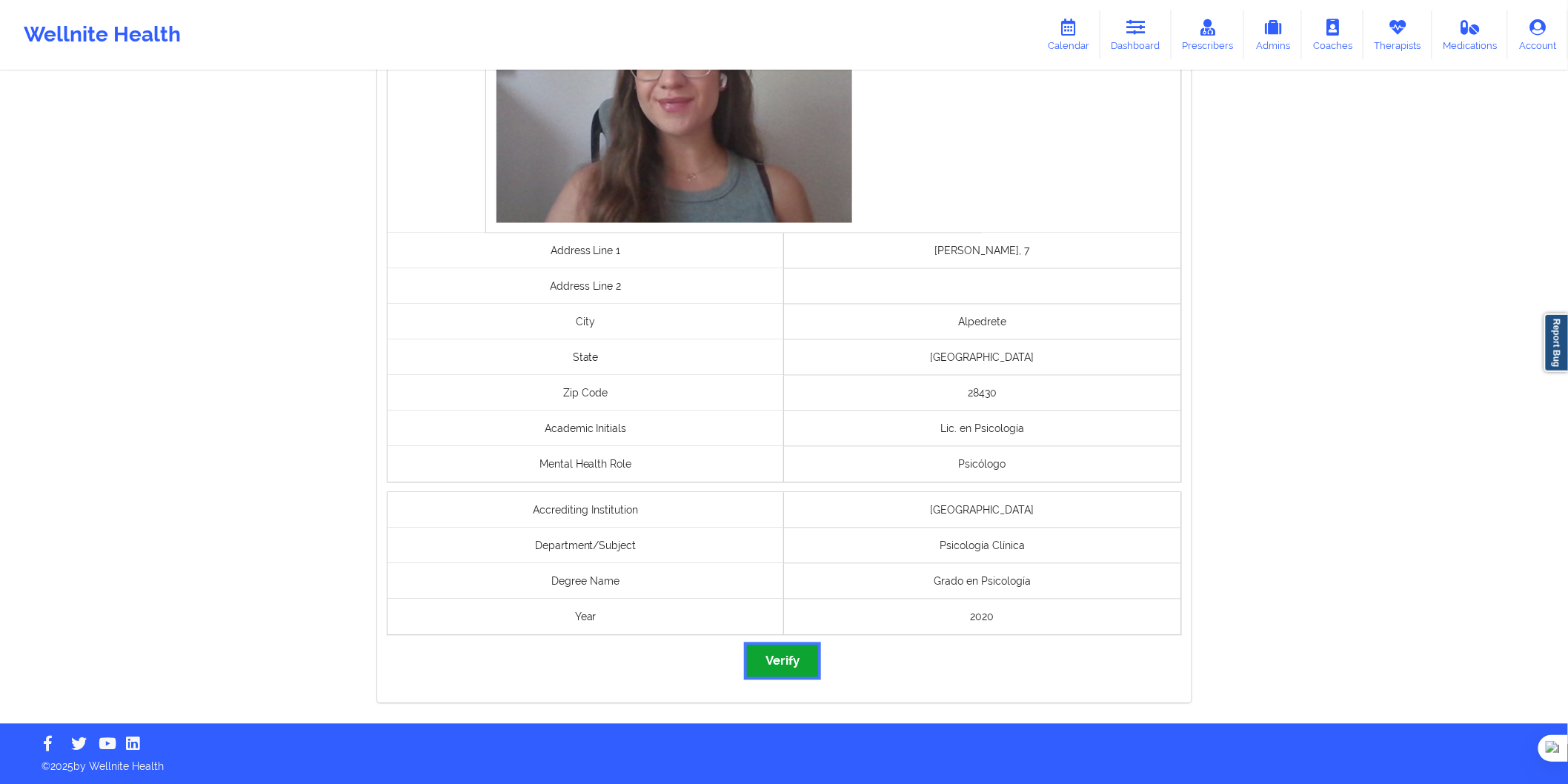
click at [775, 667] on button "Verify" at bounding box center [783, 661] width 71 height 32
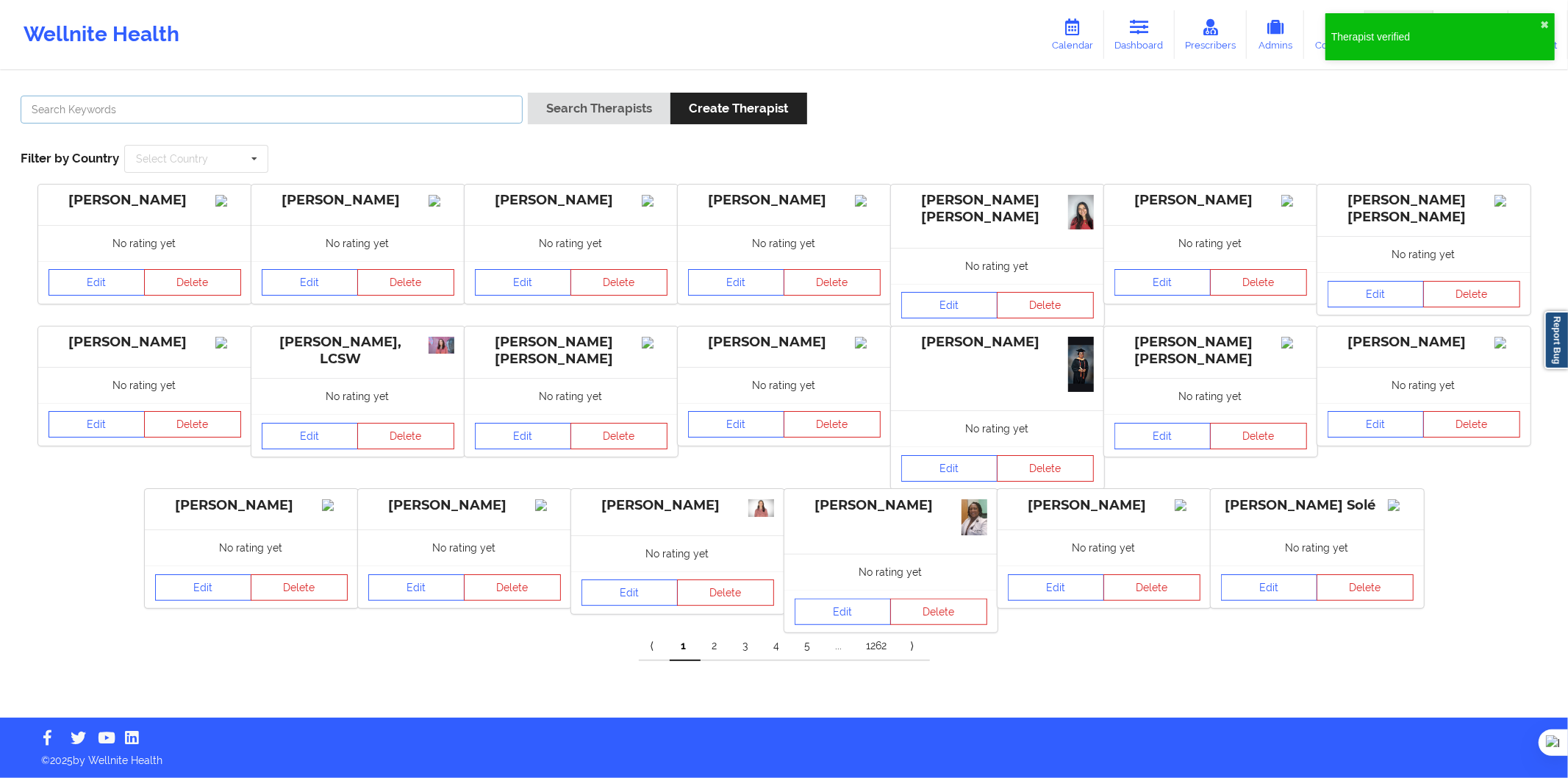
click at [350, 115] on input "text" at bounding box center [271, 110] width 502 height 28
paste input "Carolina Alves"
type input "Carolina Alves"
click at [625, 122] on button "Search Therapists" at bounding box center [599, 108] width 142 height 32
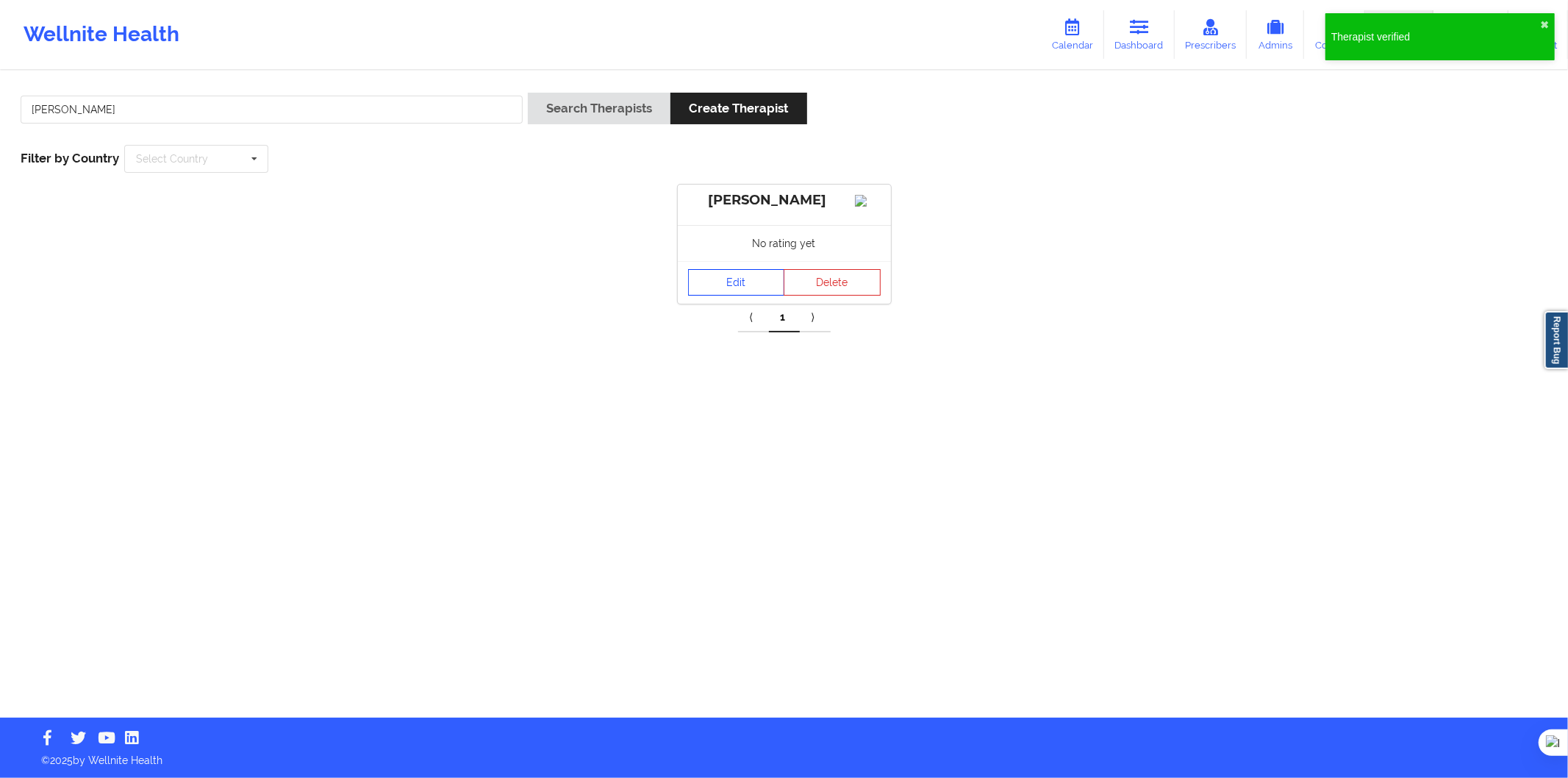
click at [726, 292] on link "Edit" at bounding box center [737, 282] width 97 height 27
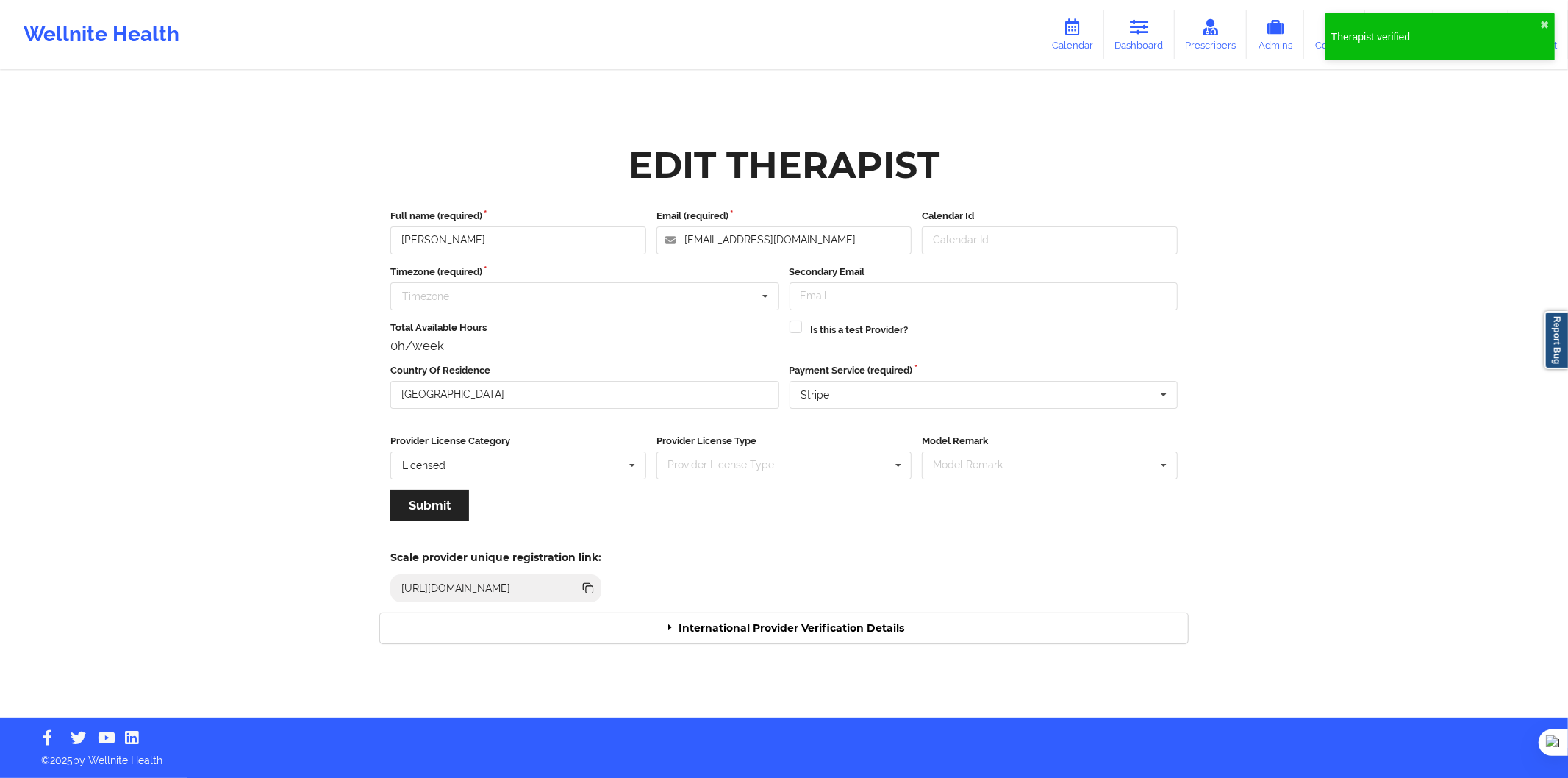
click at [782, 631] on div "International Provider Verification Details" at bounding box center [784, 628] width 808 height 30
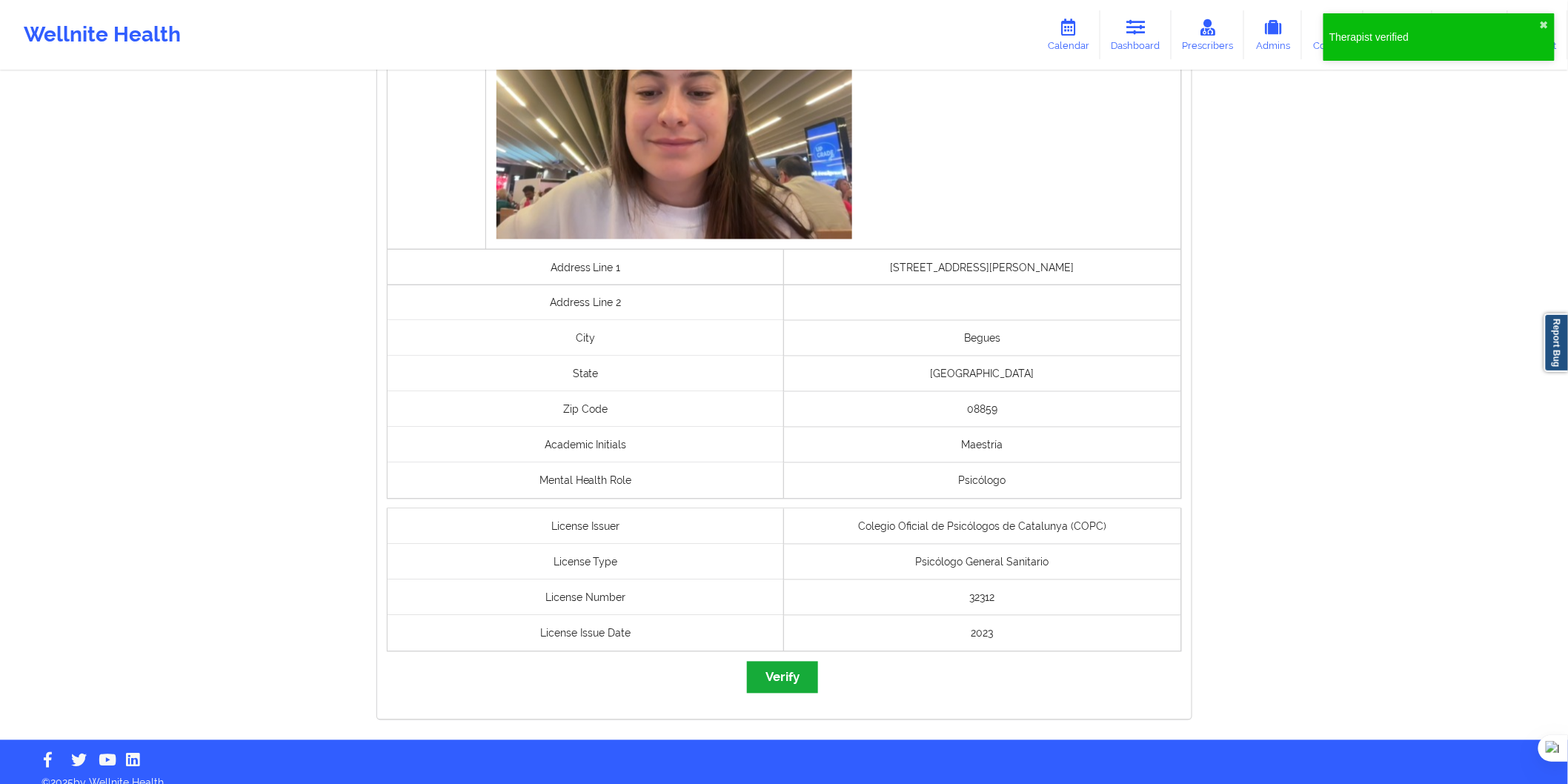
scroll to position [892, 0]
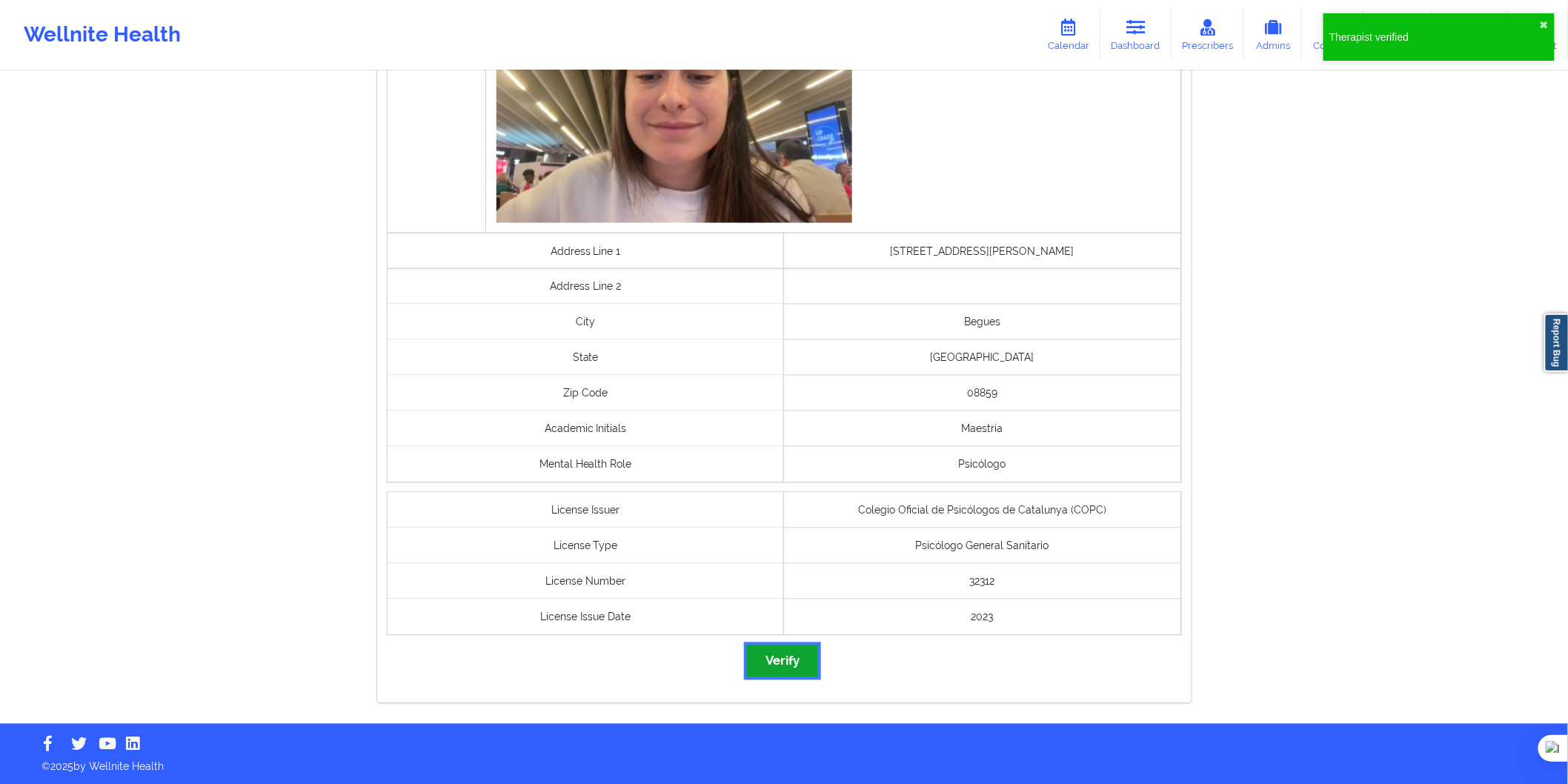
click at [766, 670] on button "Verify" at bounding box center [783, 661] width 71 height 32
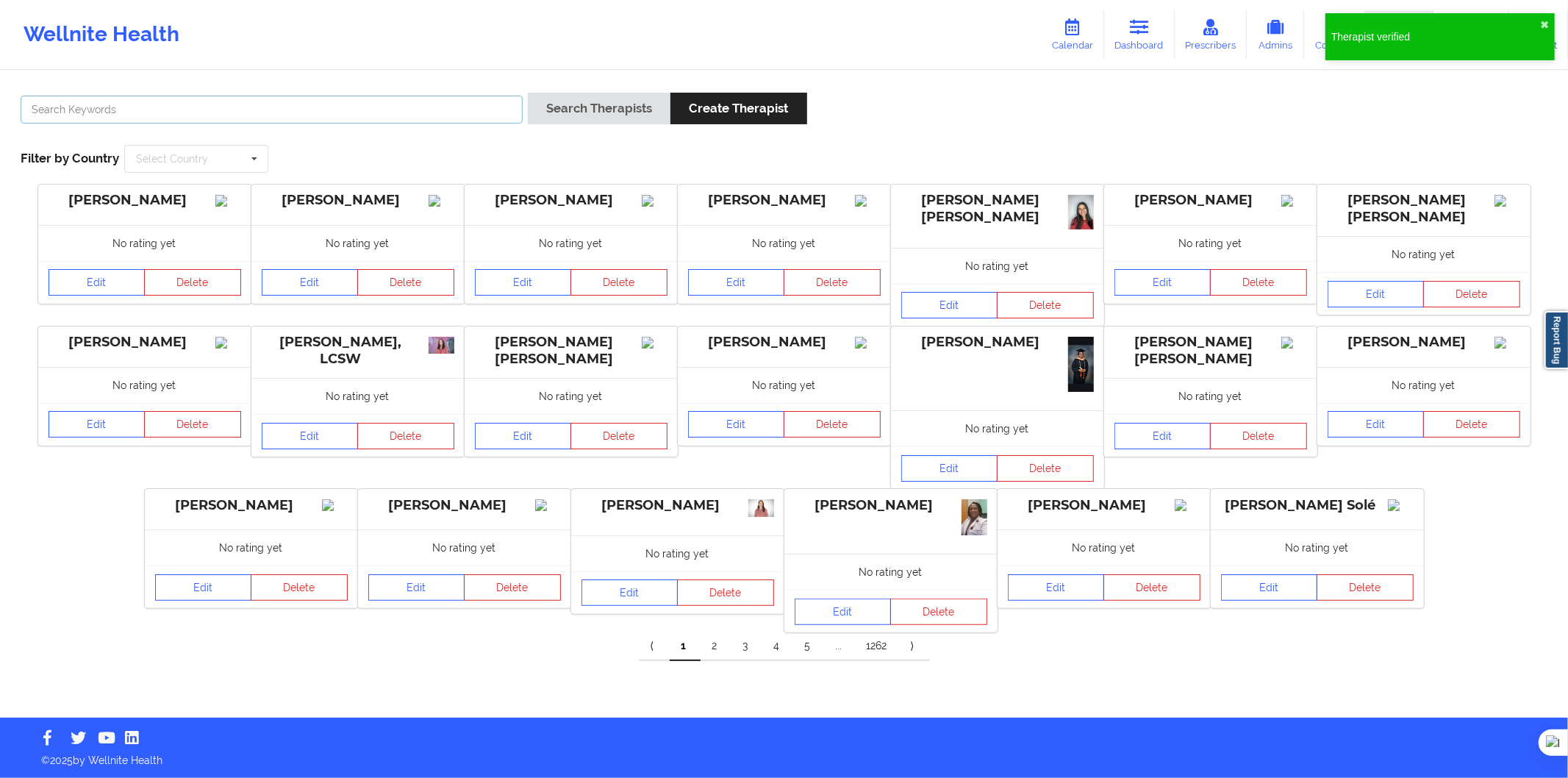
drag, startPoint x: 519, startPoint y: 108, endPoint x: 510, endPoint y: 108, distance: 9.0
click at [519, 108] on input "text" at bounding box center [271, 110] width 502 height 28
paste input "Emma Sende Gonzalez"
type input "Emma Sende Gonzalez"
click at [576, 114] on button "Search Therapists" at bounding box center [599, 108] width 142 height 32
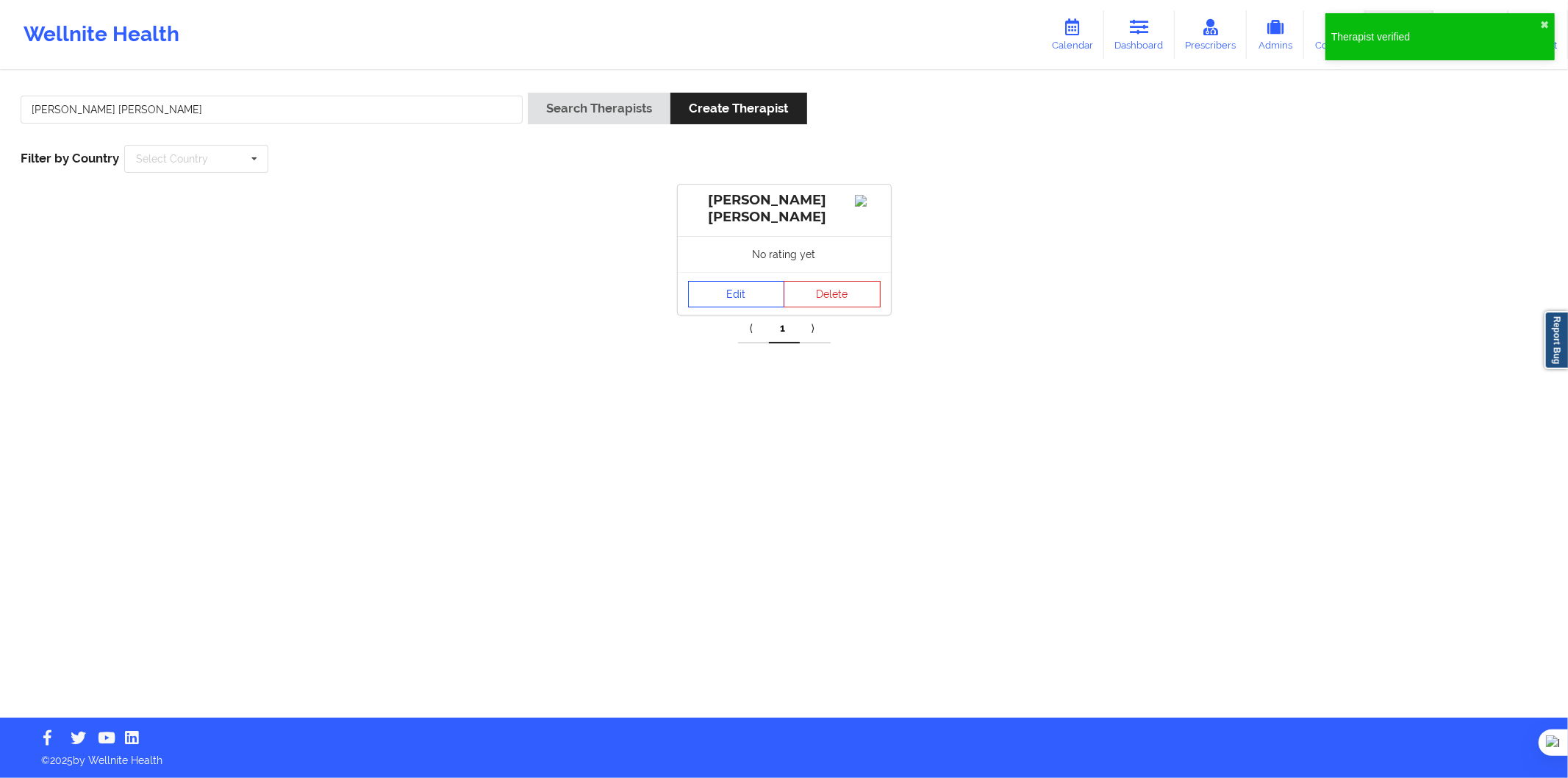
click at [739, 296] on link "Edit" at bounding box center [737, 294] width 97 height 27
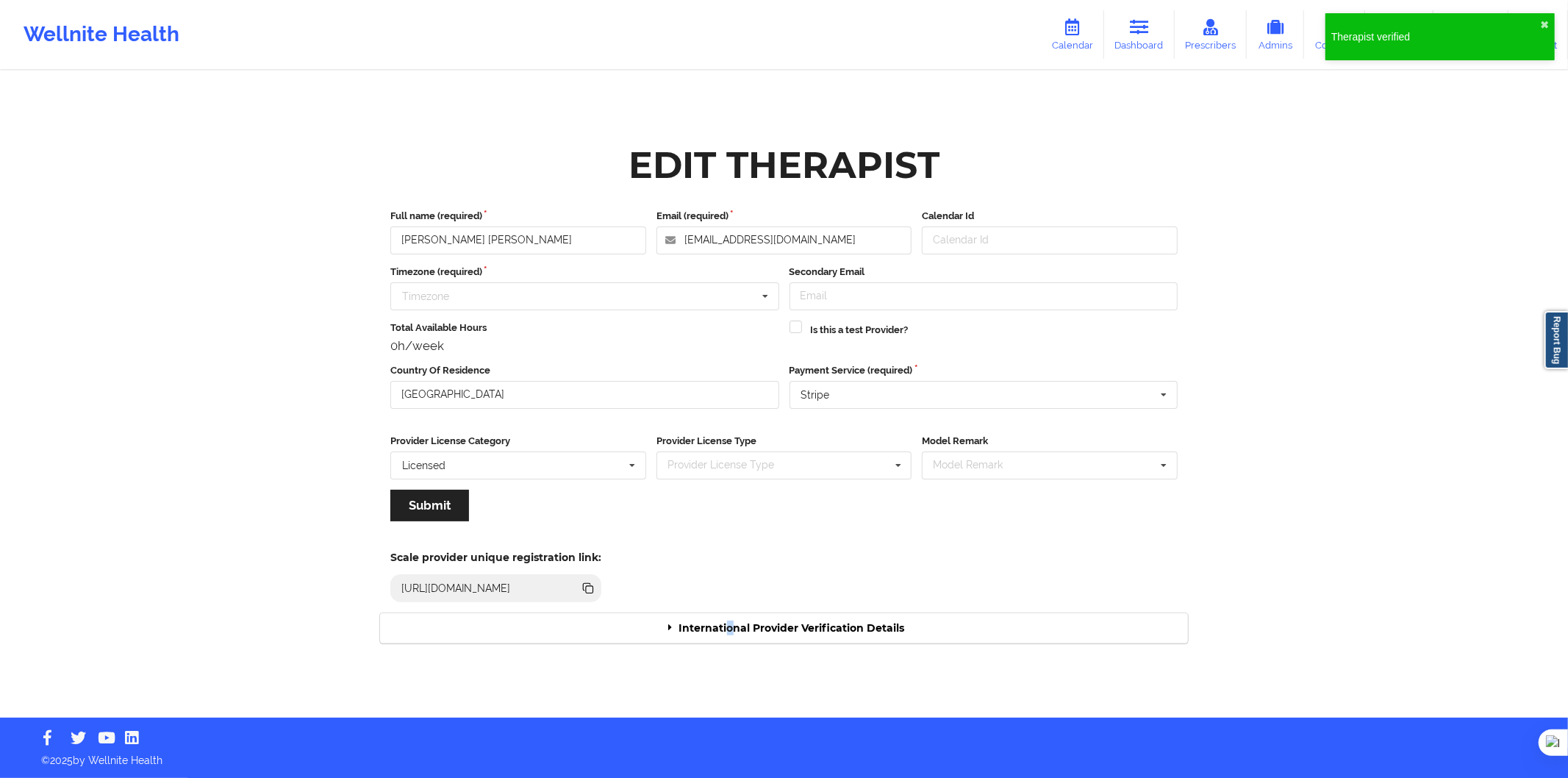
drag, startPoint x: 728, startPoint y: 643, endPoint x: 734, endPoint y: 635, distance: 10.0
click at [732, 642] on div "International Provider Verification Details" at bounding box center [784, 628] width 808 height 30
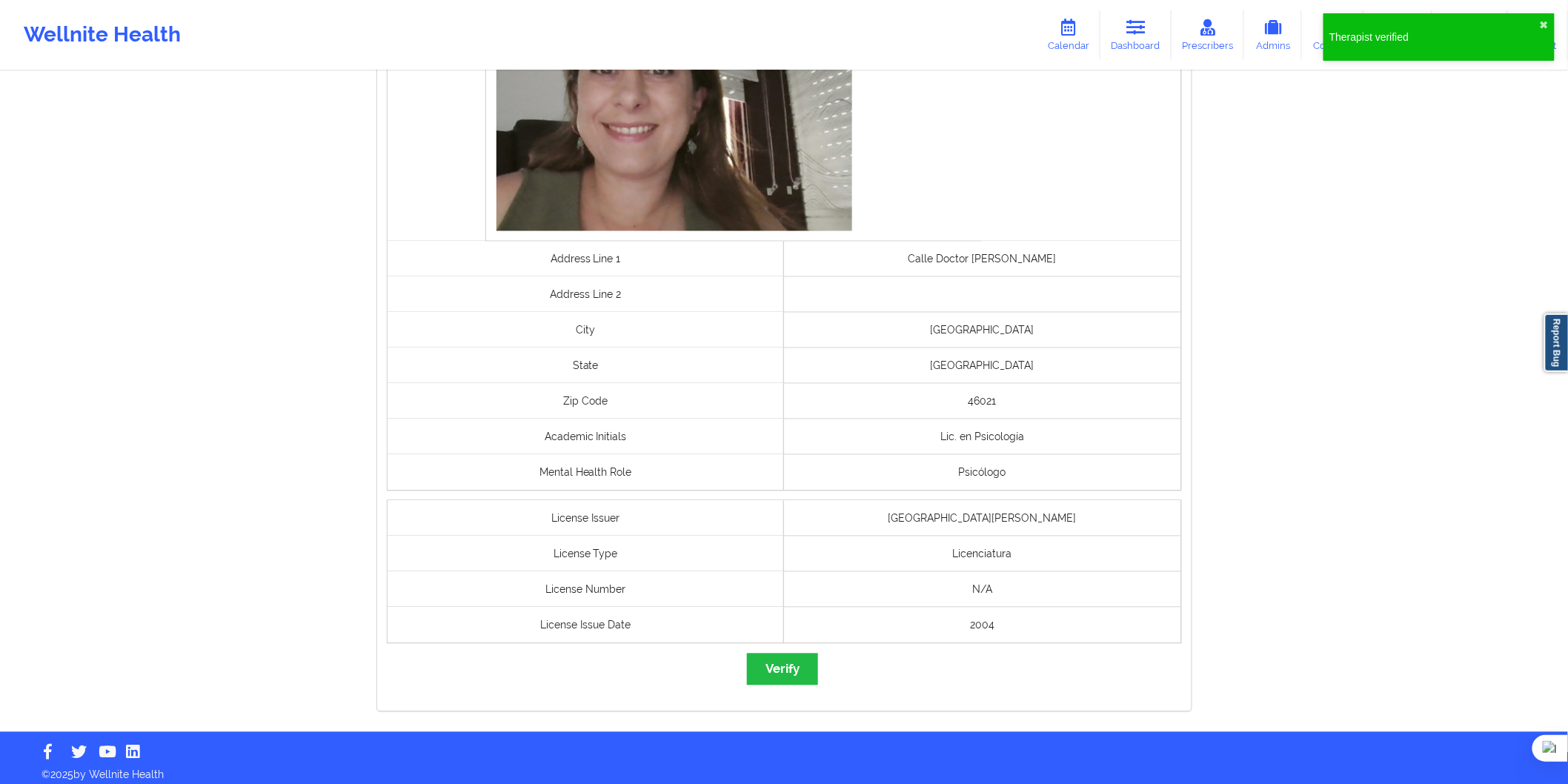
scroll to position [951, 0]
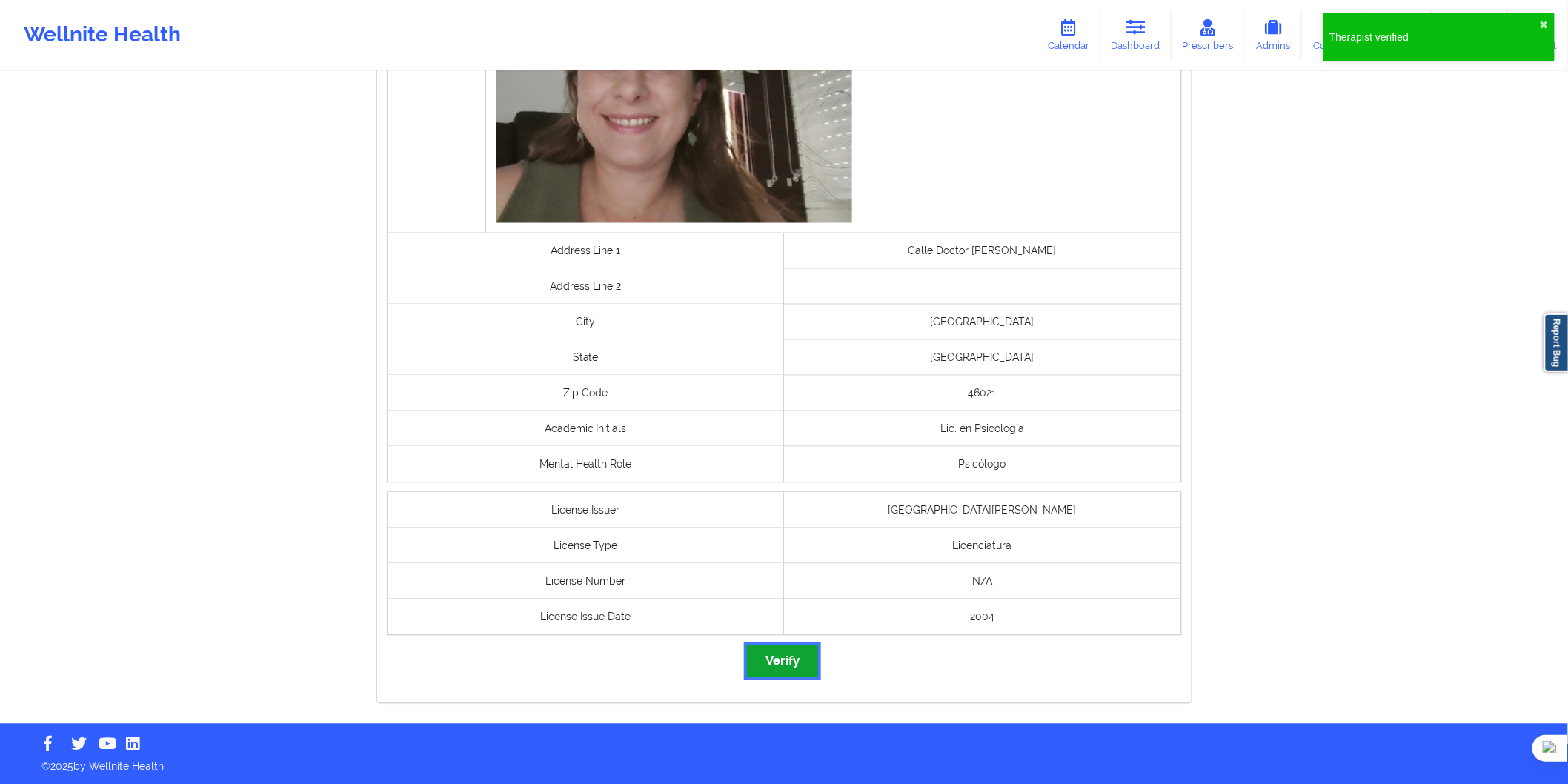
drag, startPoint x: 774, startPoint y: 673, endPoint x: 773, endPoint y: 702, distance: 29.0
click at [774, 673] on button "Verify" at bounding box center [783, 661] width 71 height 32
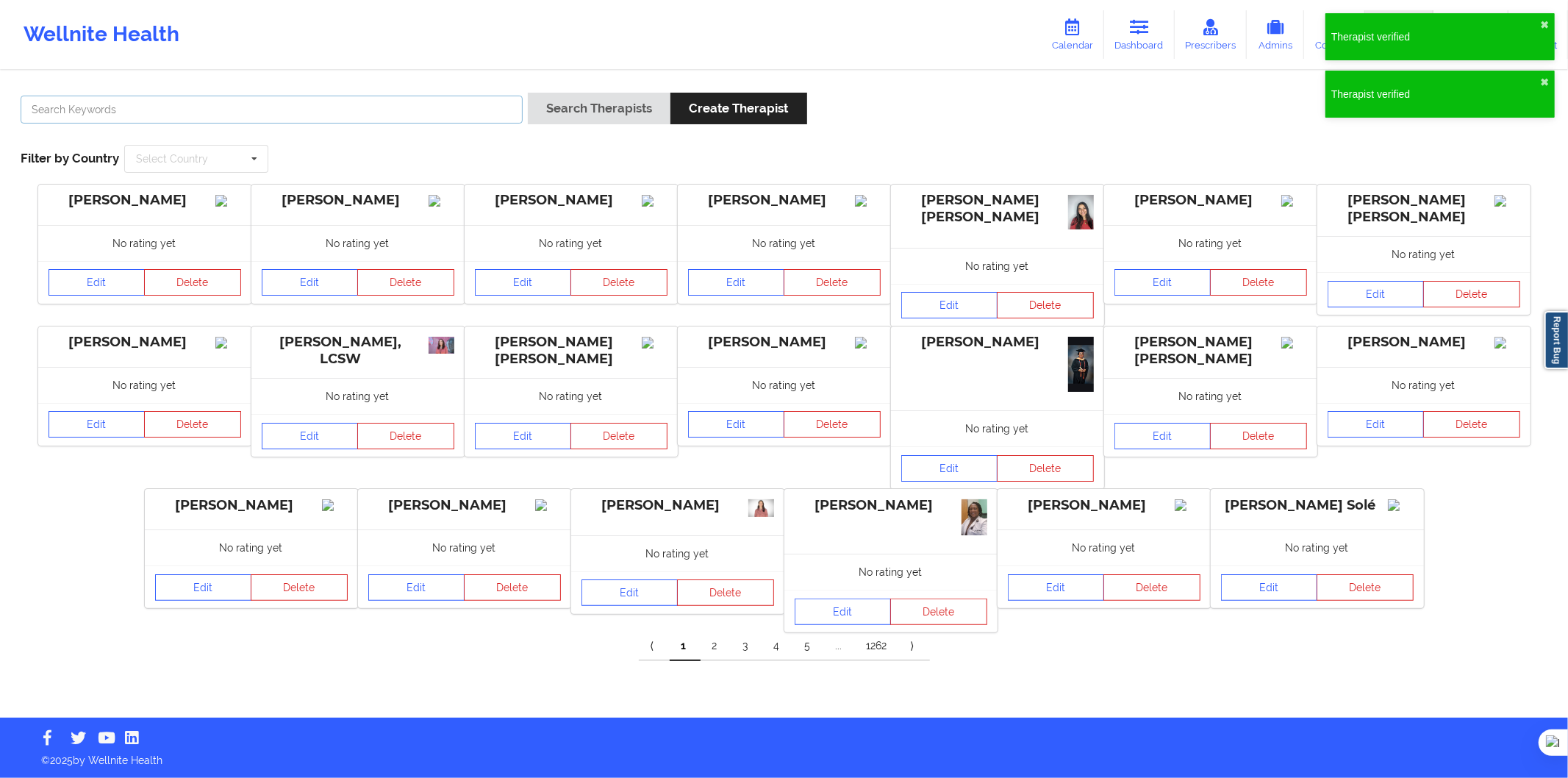
drag, startPoint x: 491, startPoint y: 108, endPoint x: 505, endPoint y: 107, distance: 14.0
click at [491, 108] on input "text" at bounding box center [271, 110] width 502 height 28
paste input "Claudia Verónica Blanco"
type input "Claudia Verónica Blanco"
drag, startPoint x: 582, startPoint y: 108, endPoint x: 604, endPoint y: 120, distance: 25.1
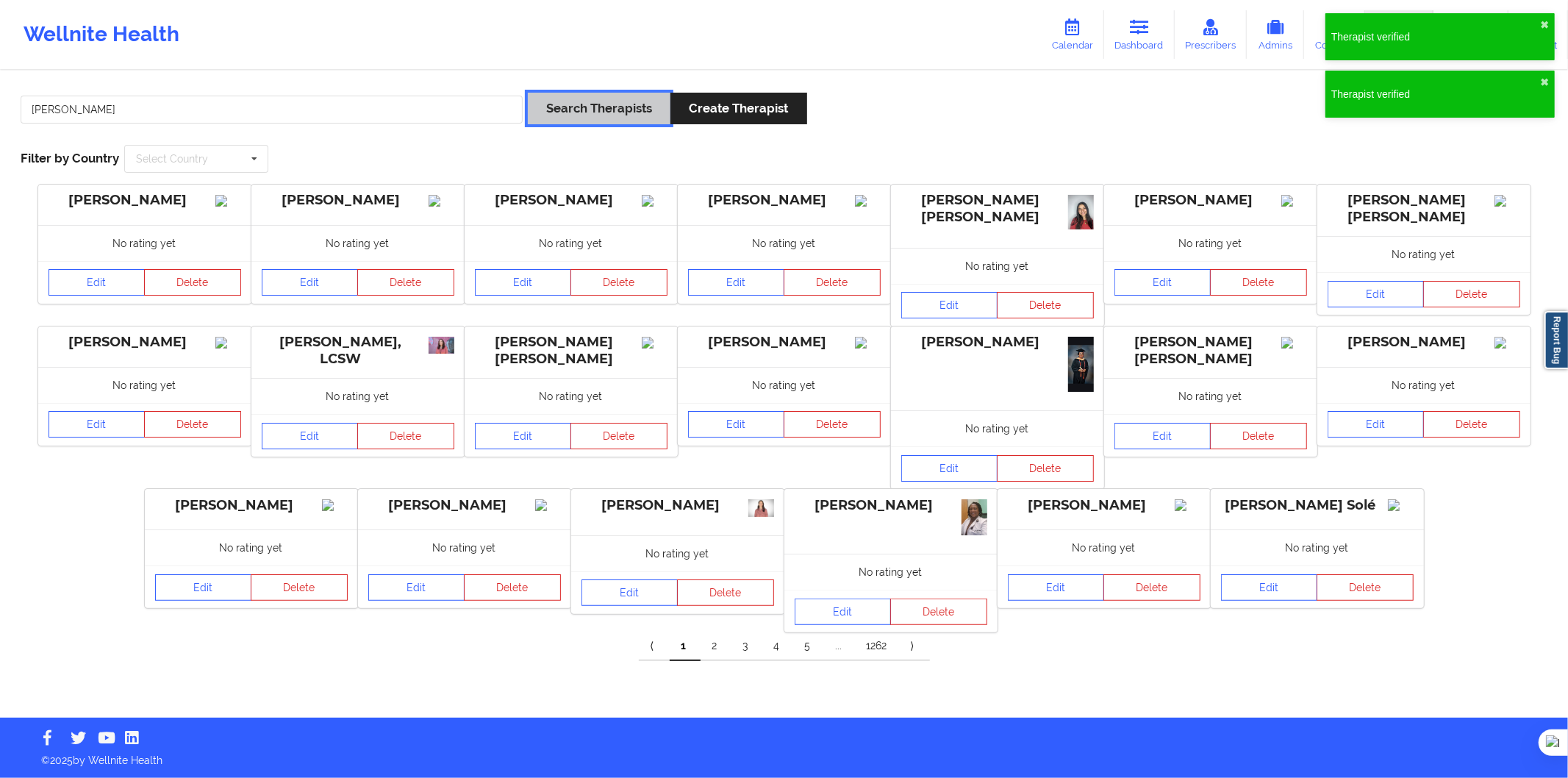
click at [582, 108] on button "Search Therapists" at bounding box center [599, 108] width 142 height 32
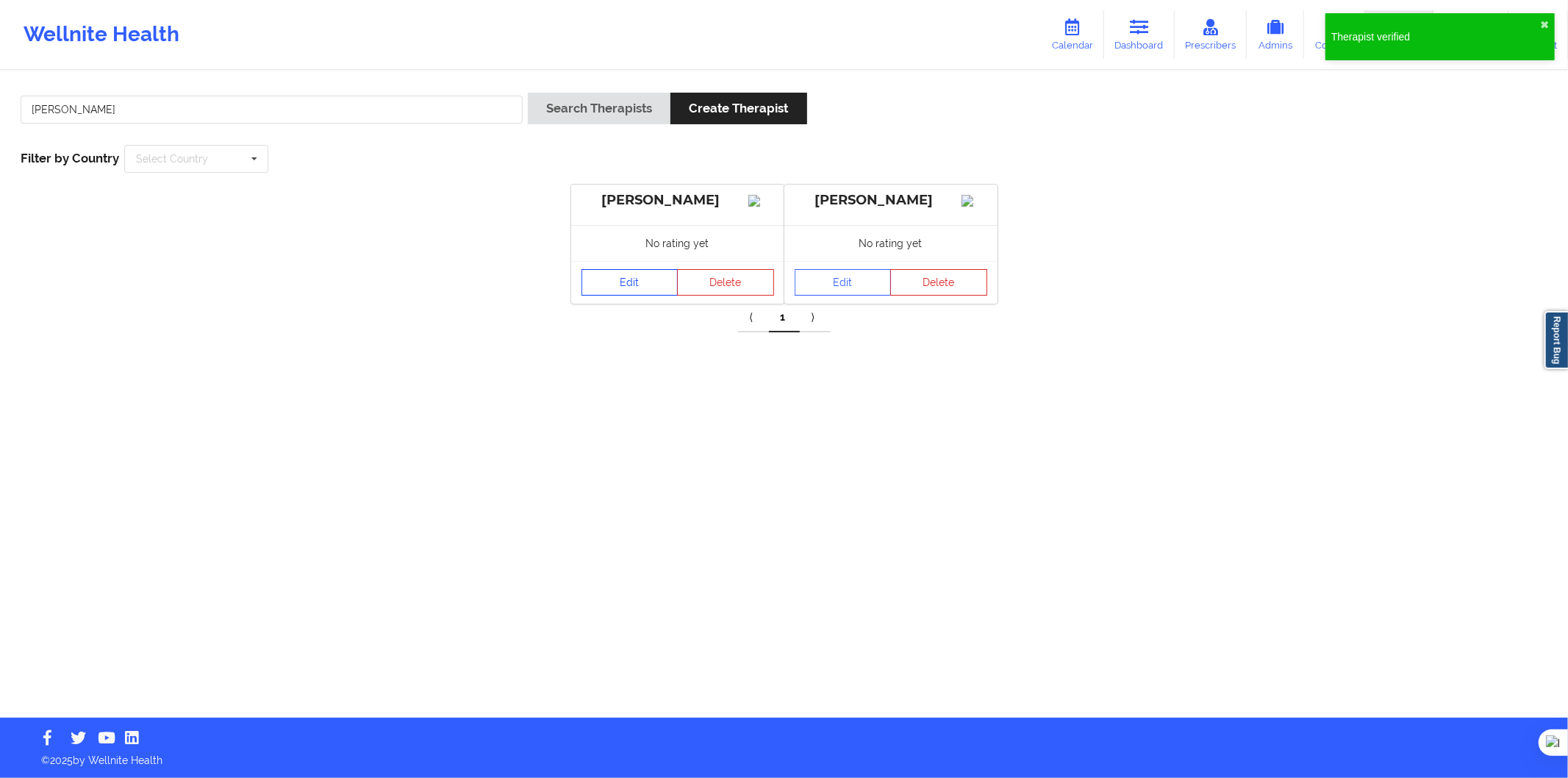
click at [638, 296] on link "Edit" at bounding box center [630, 282] width 97 height 27
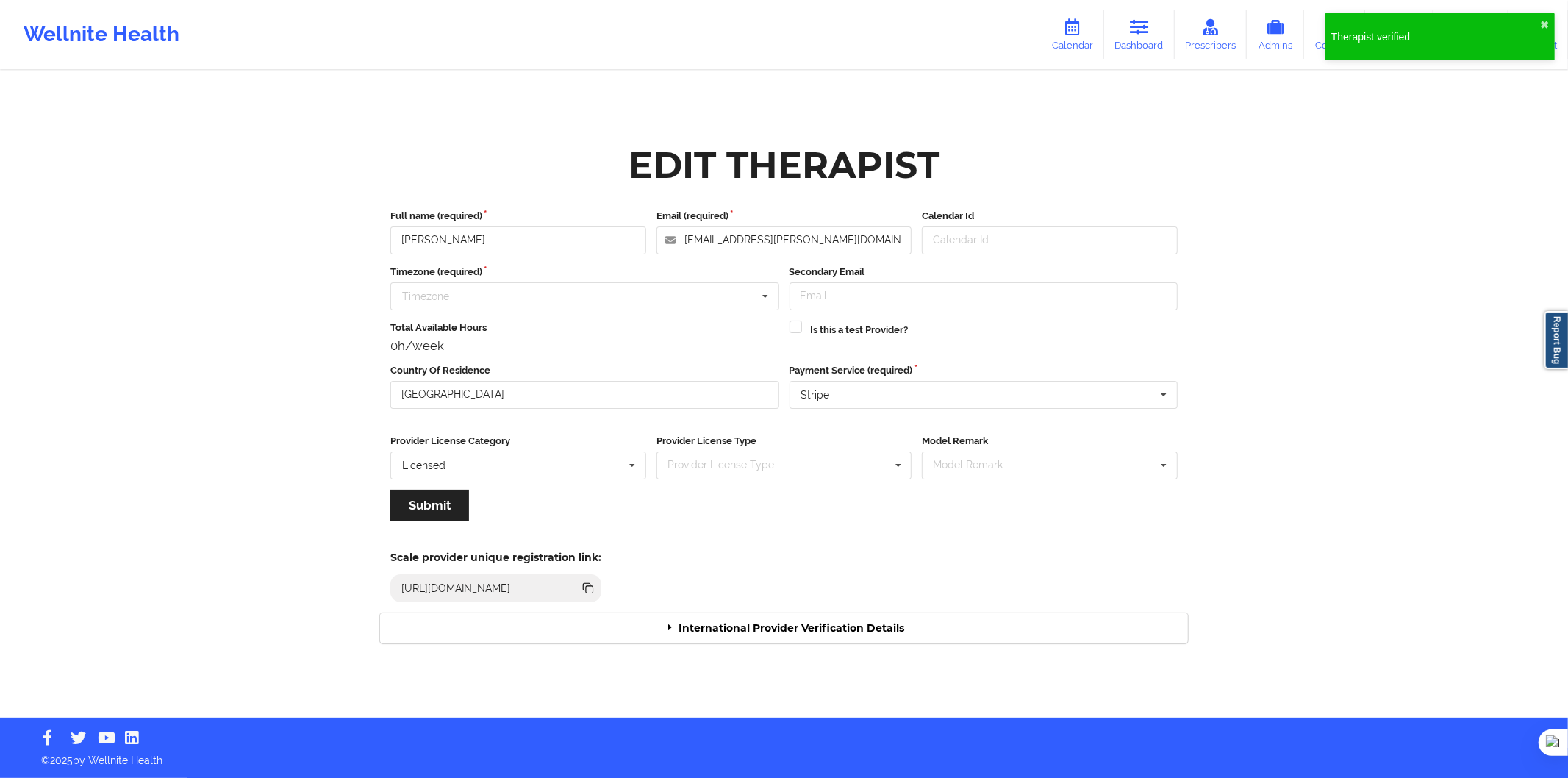
click at [790, 626] on div "International Provider Verification Details" at bounding box center [784, 628] width 808 height 30
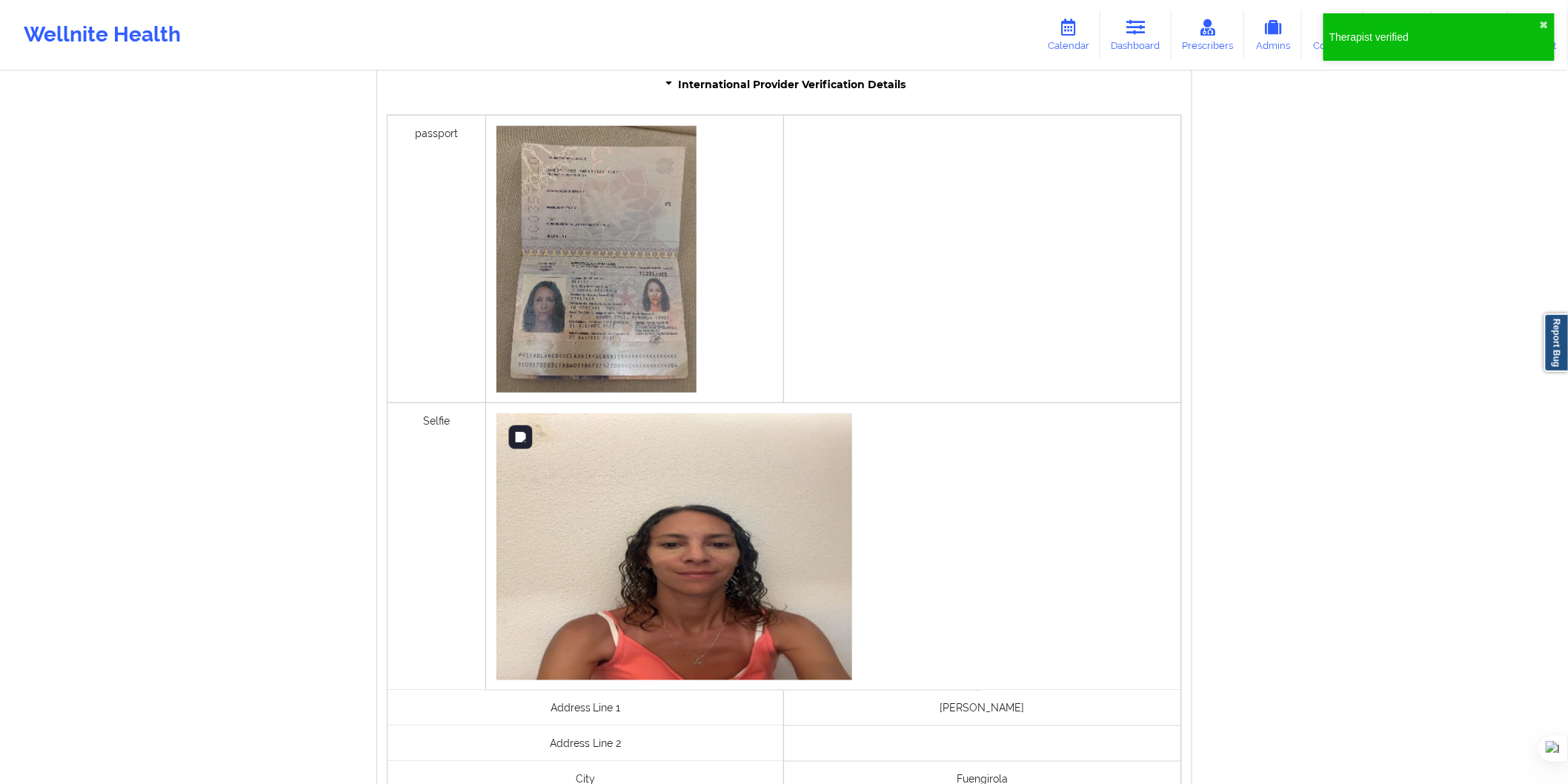
scroll to position [906, 0]
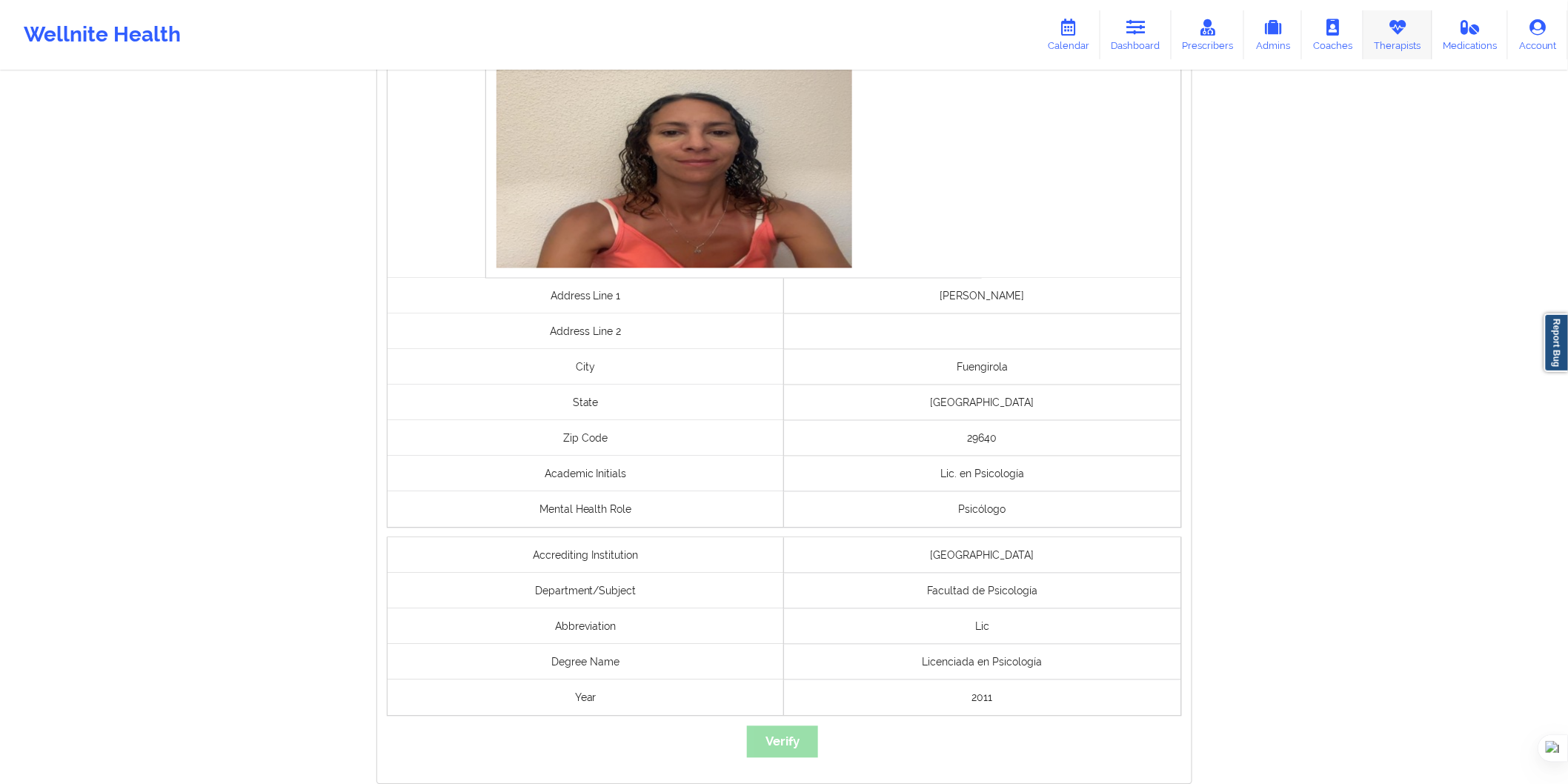
click at [1381, 40] on link "Therapists" at bounding box center [1398, 35] width 69 height 49
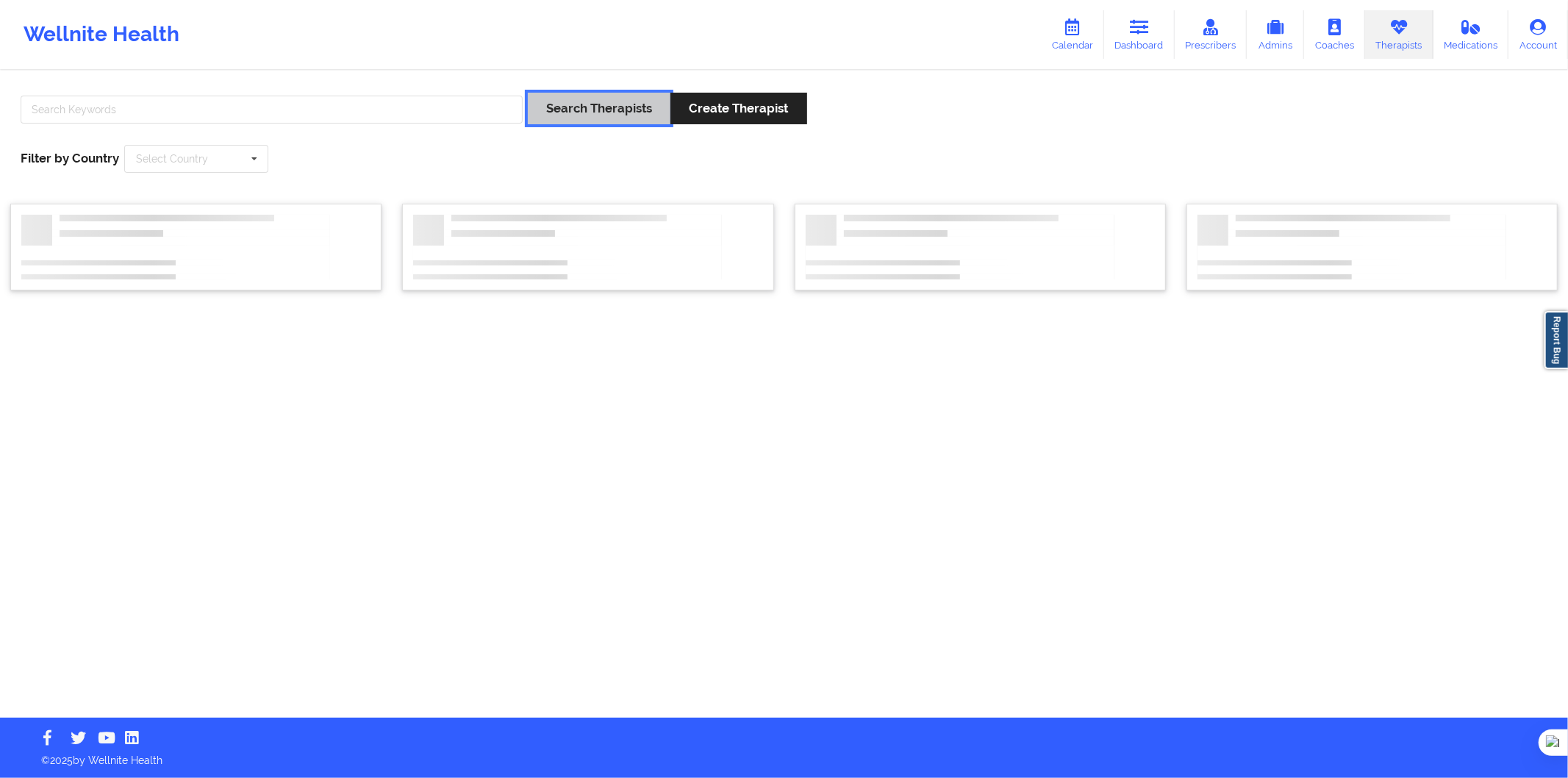
click at [553, 107] on button "Search Therapists" at bounding box center [599, 108] width 142 height 32
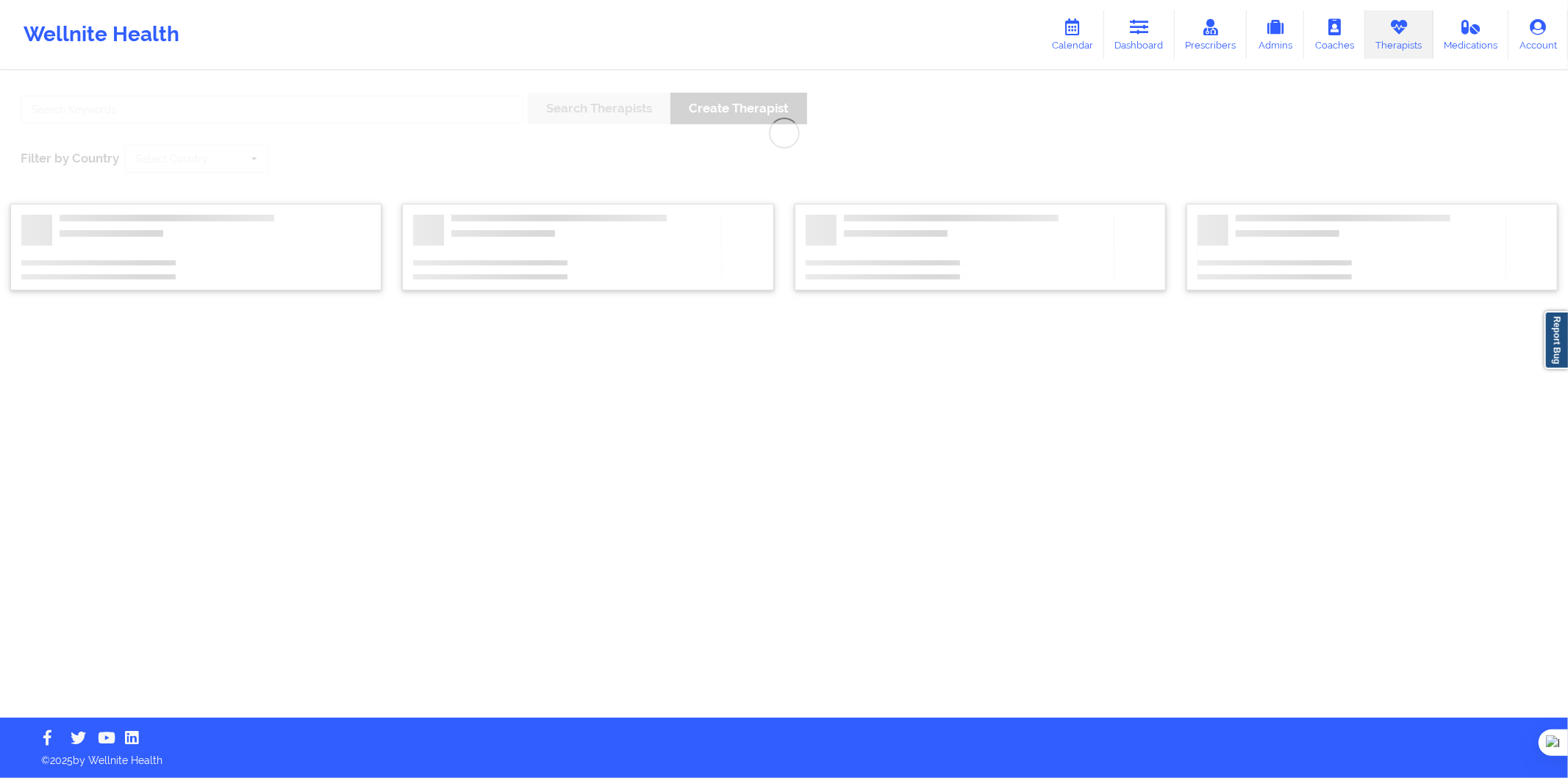
click at [501, 106] on div "Search Therapists Create Therapist Filter by Country Select Country Australia C…" at bounding box center [784, 395] width 1568 height 646
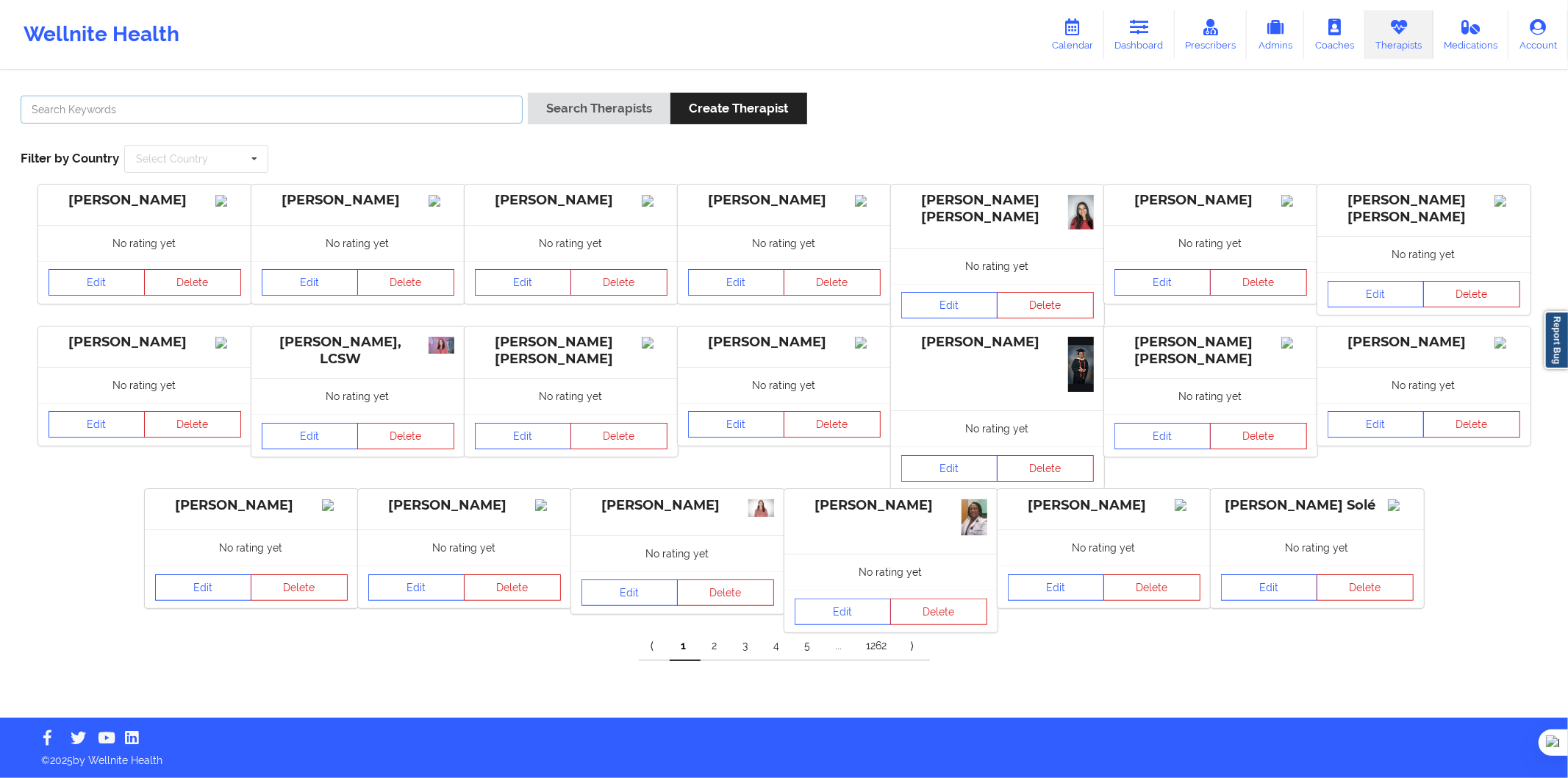
click at [464, 112] on input "text" at bounding box center [271, 110] width 502 height 28
paste input "Martin rollings"
type input "Martin rollings"
click at [574, 112] on button "Search Therapists" at bounding box center [599, 108] width 142 height 32
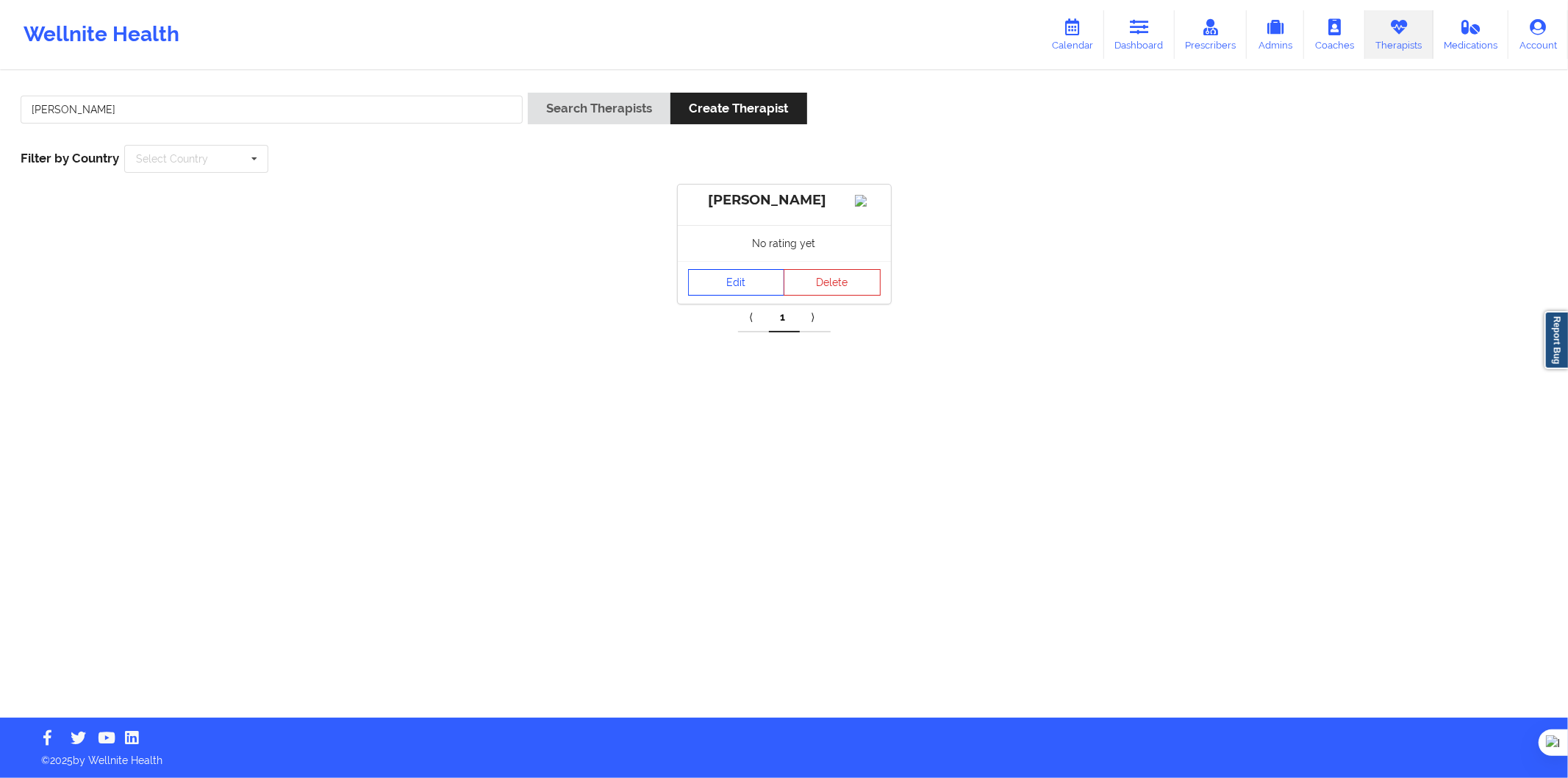
click at [699, 288] on link "Edit" at bounding box center [737, 282] width 97 height 27
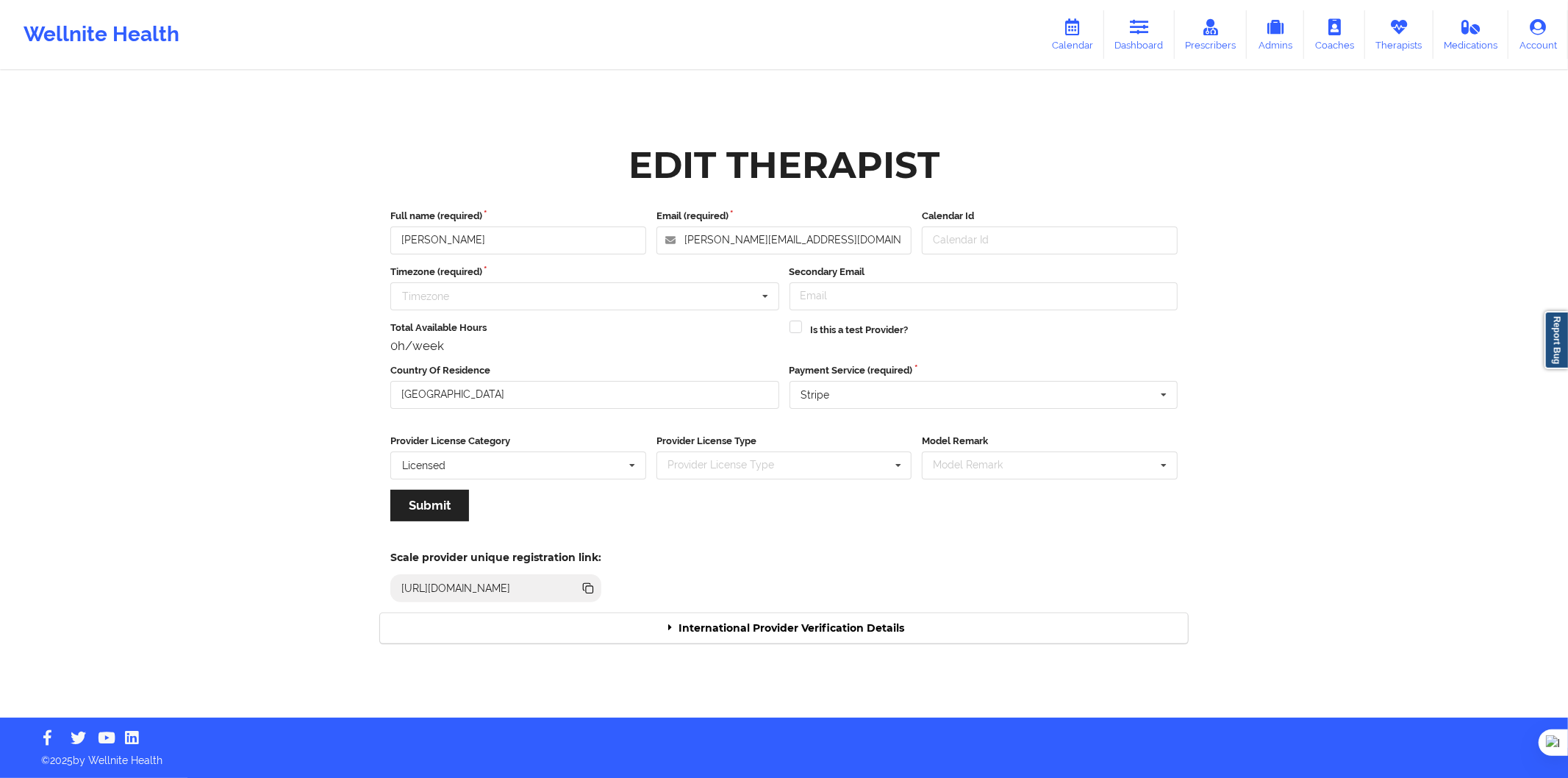
click at [801, 638] on div "International Provider Verification Details" at bounding box center [784, 628] width 808 height 30
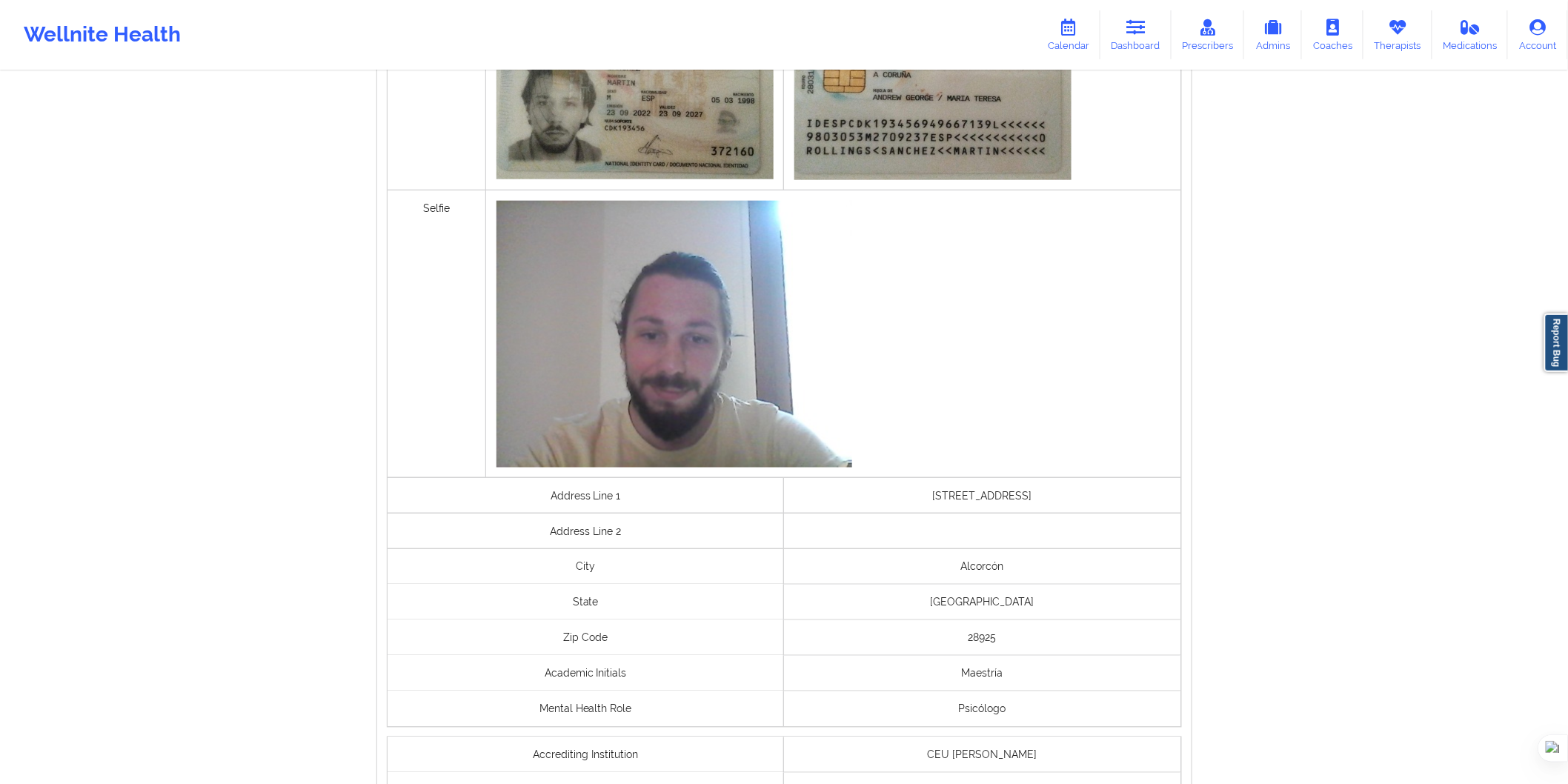
scroll to position [823, 0]
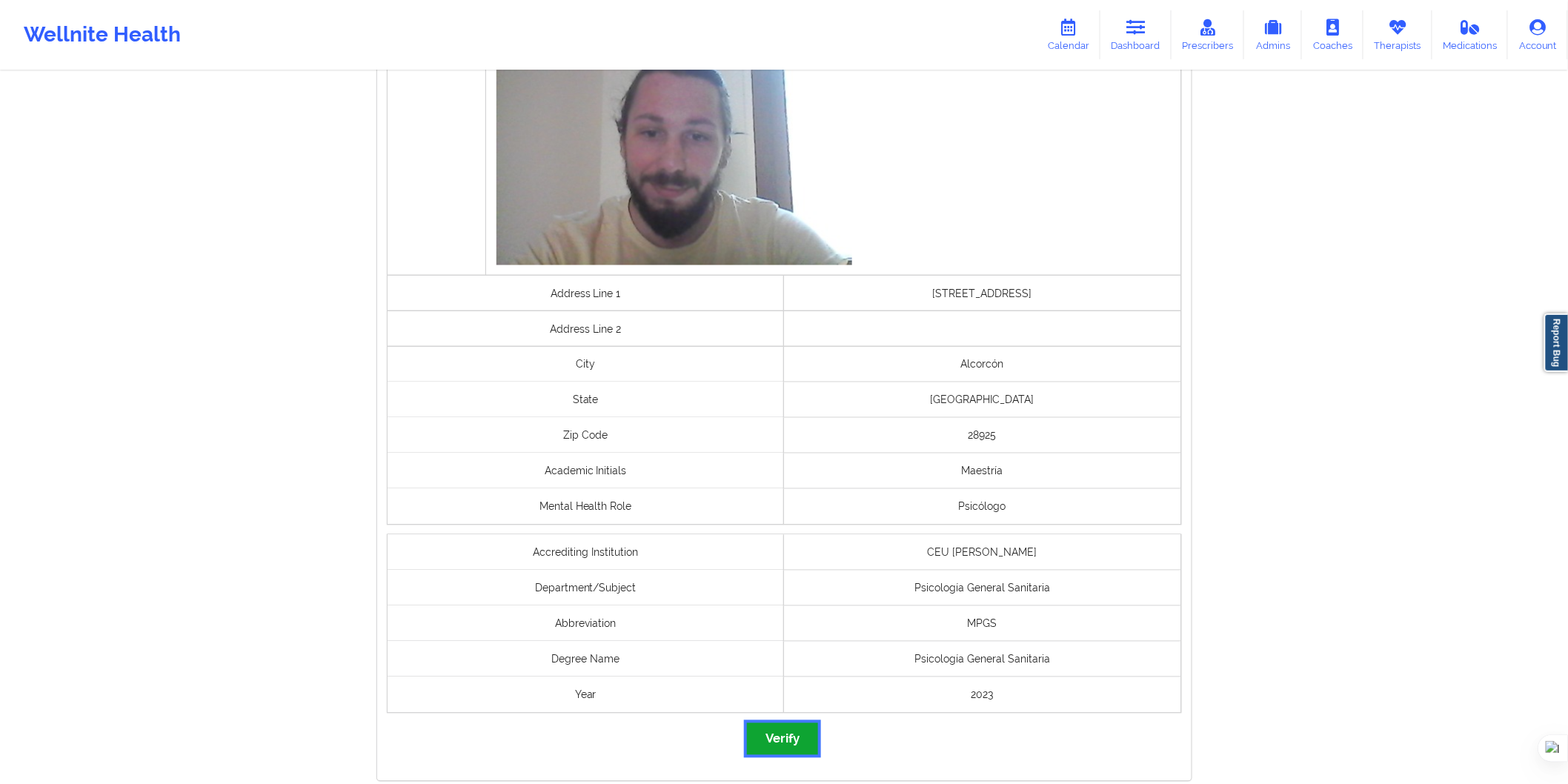
click at [794, 736] on button "Verify" at bounding box center [783, 739] width 71 height 32
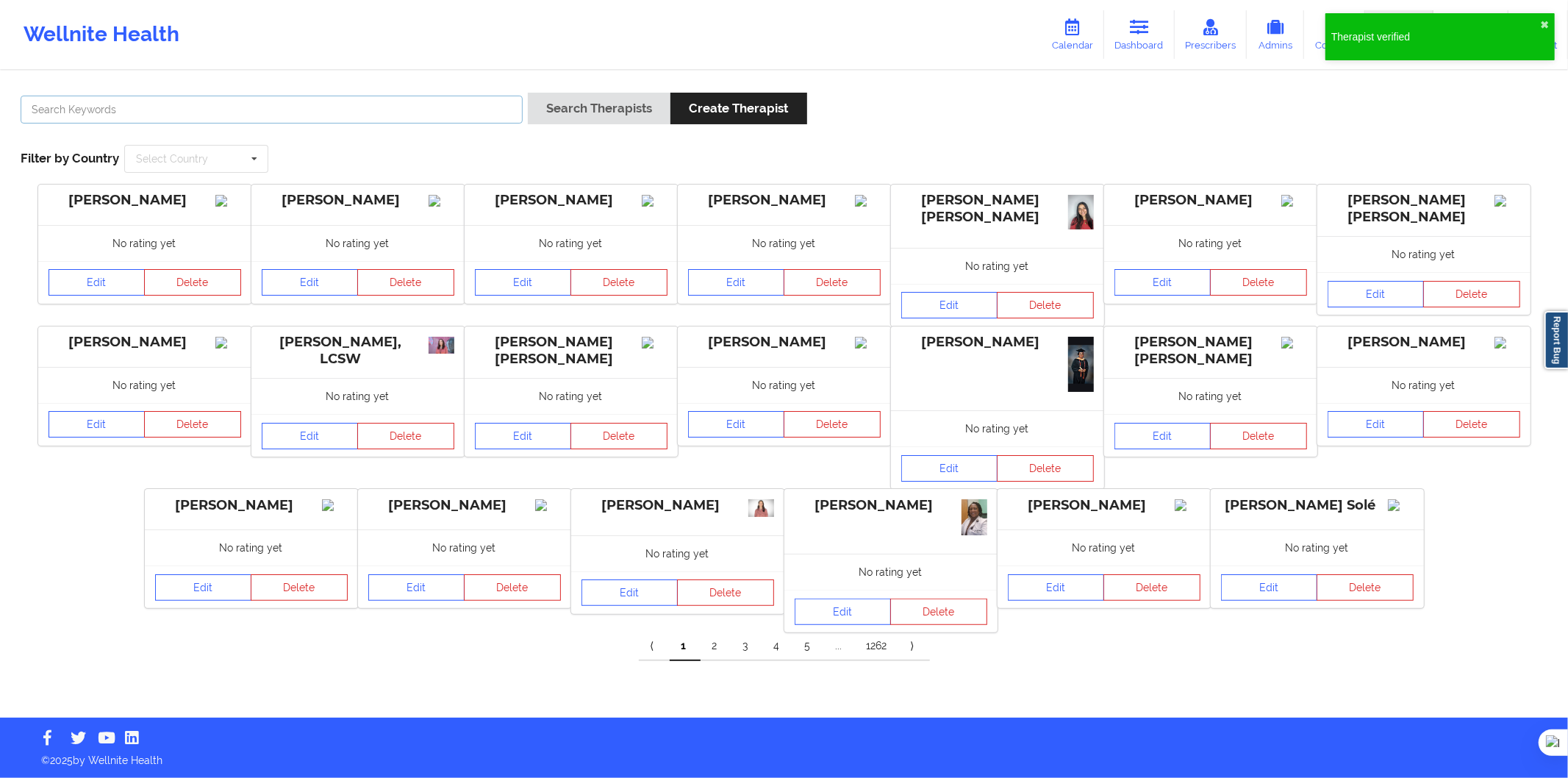
click at [360, 118] on input "text" at bounding box center [271, 110] width 502 height 28
paste input "Teresa Jimenez Pumar"
type input "Teresa Jimenez Pumar"
click at [568, 117] on button "Search Therapists" at bounding box center [599, 108] width 142 height 32
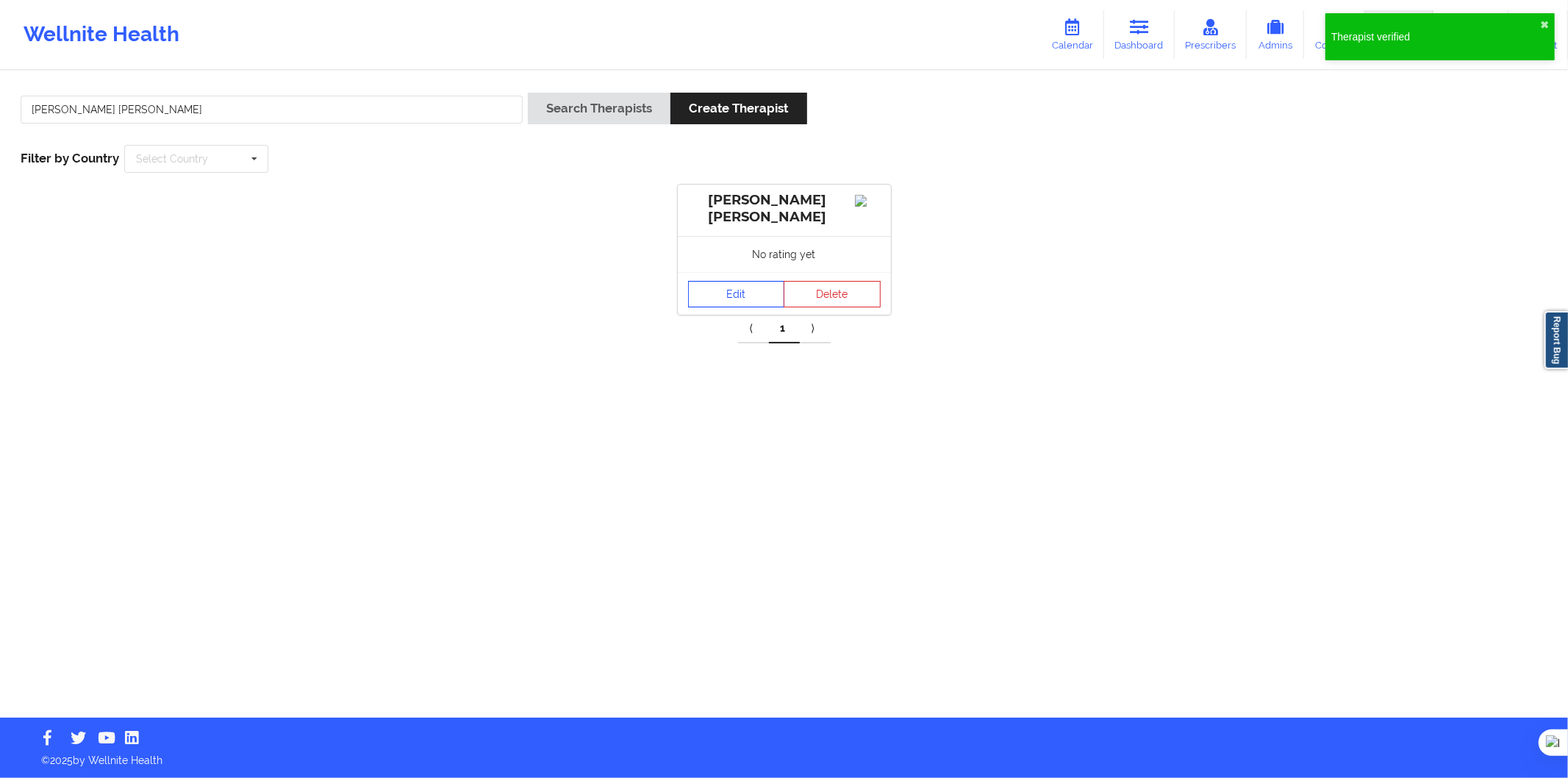
click at [702, 294] on link "Edit" at bounding box center [737, 294] width 97 height 27
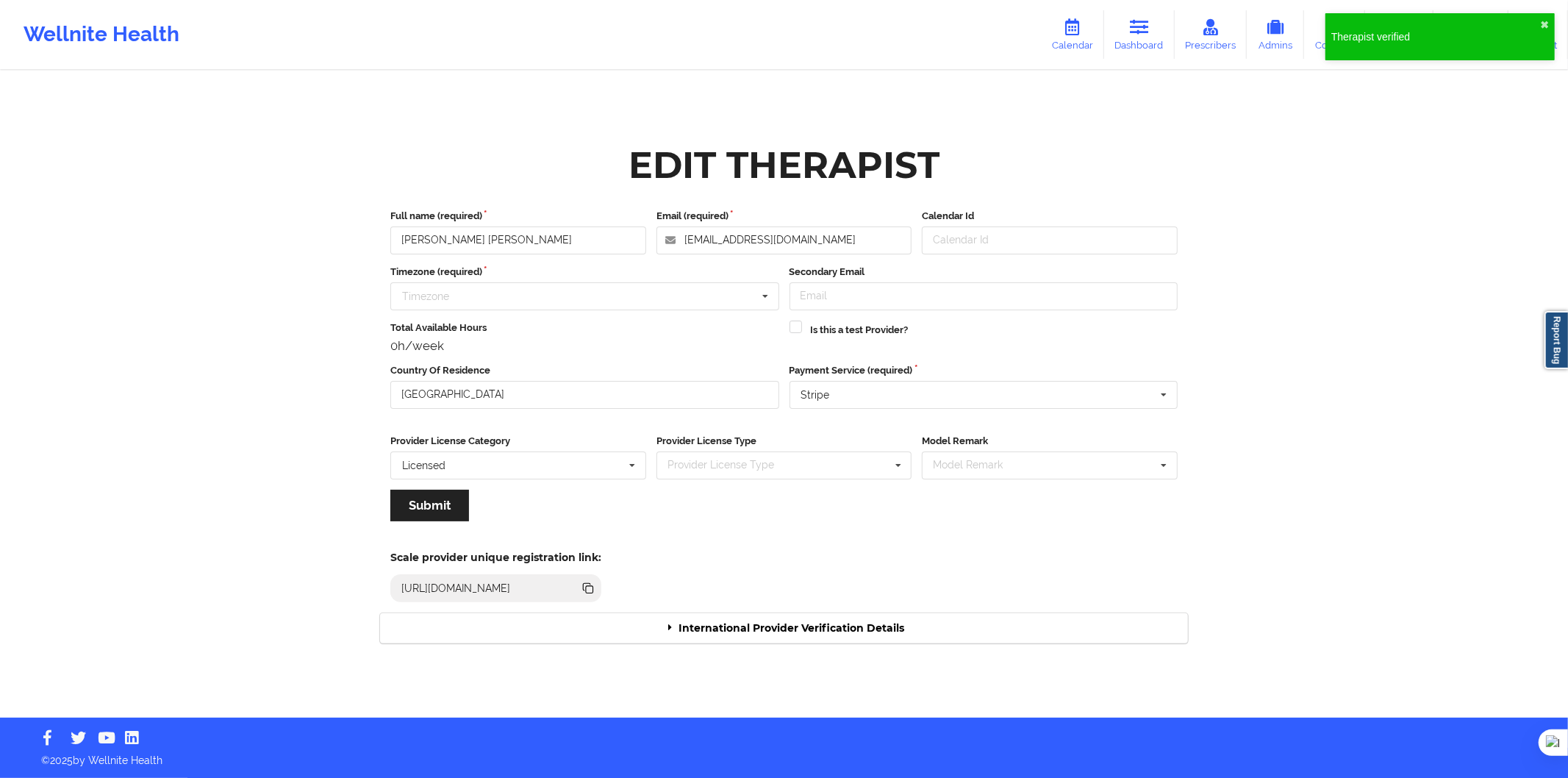
click at [810, 614] on div "International Provider Verification Details" at bounding box center [784, 628] width 808 height 30
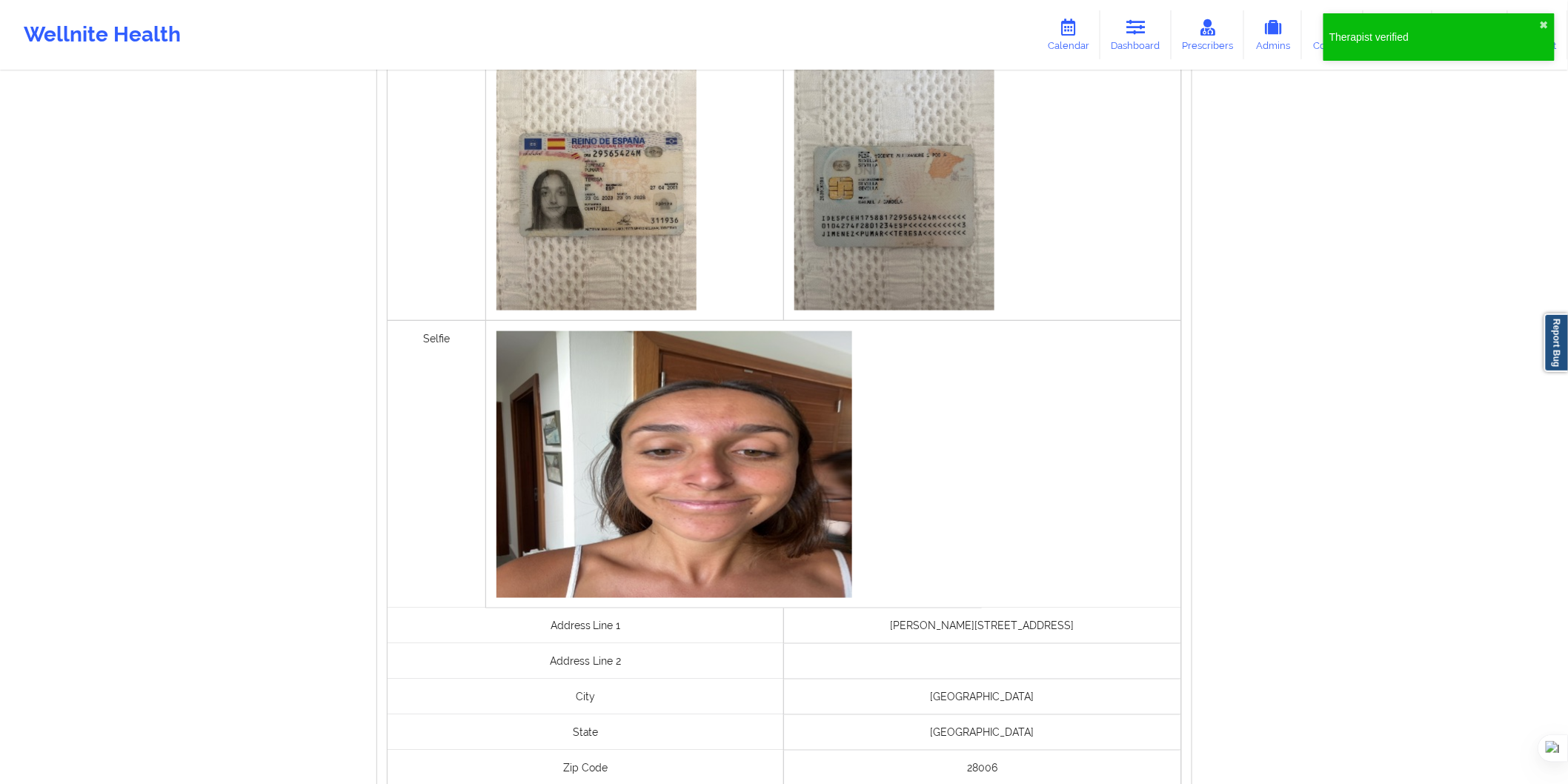
scroll to position [986, 0]
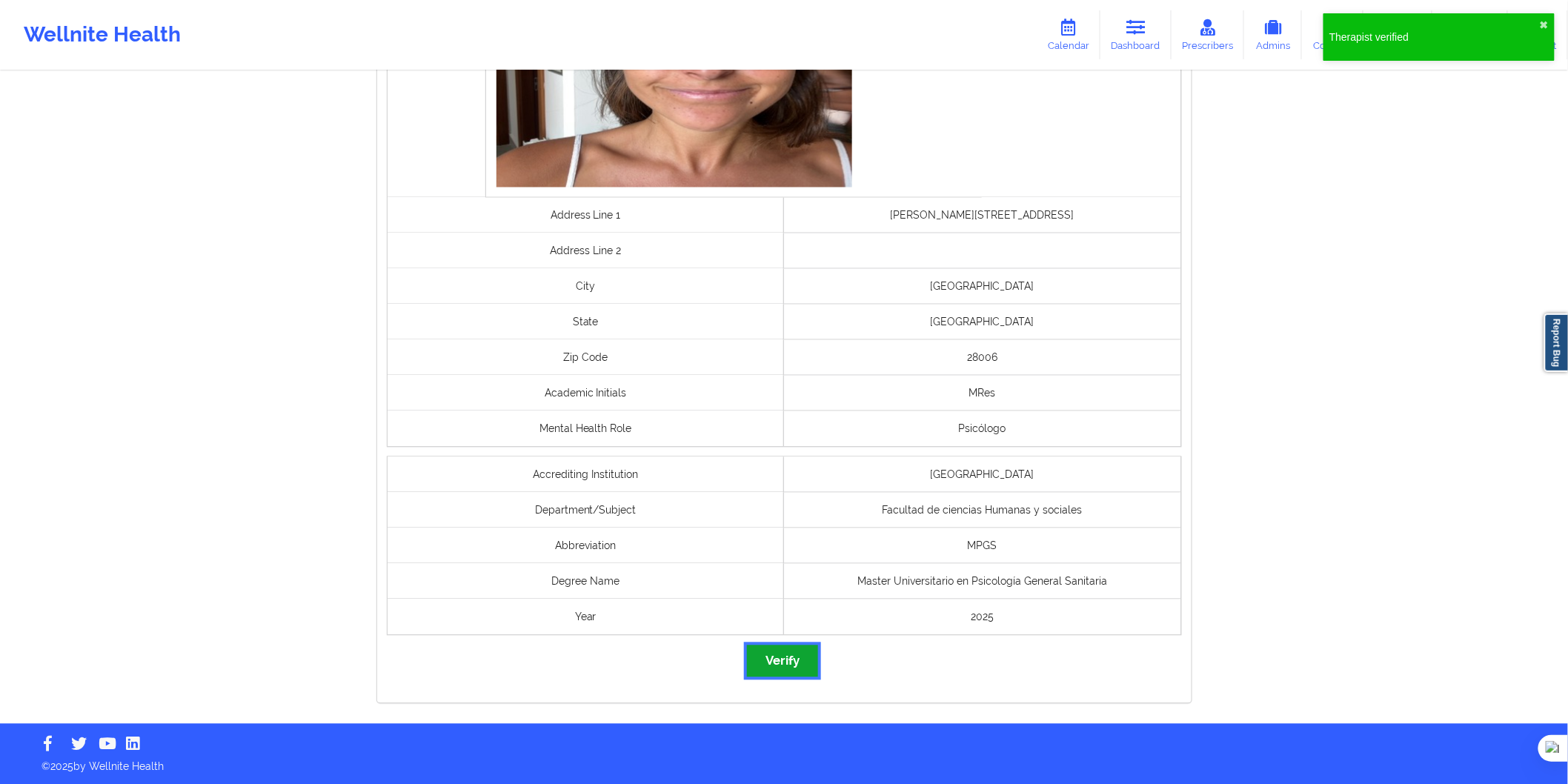
click at [790, 657] on button "Verify" at bounding box center [783, 661] width 71 height 32
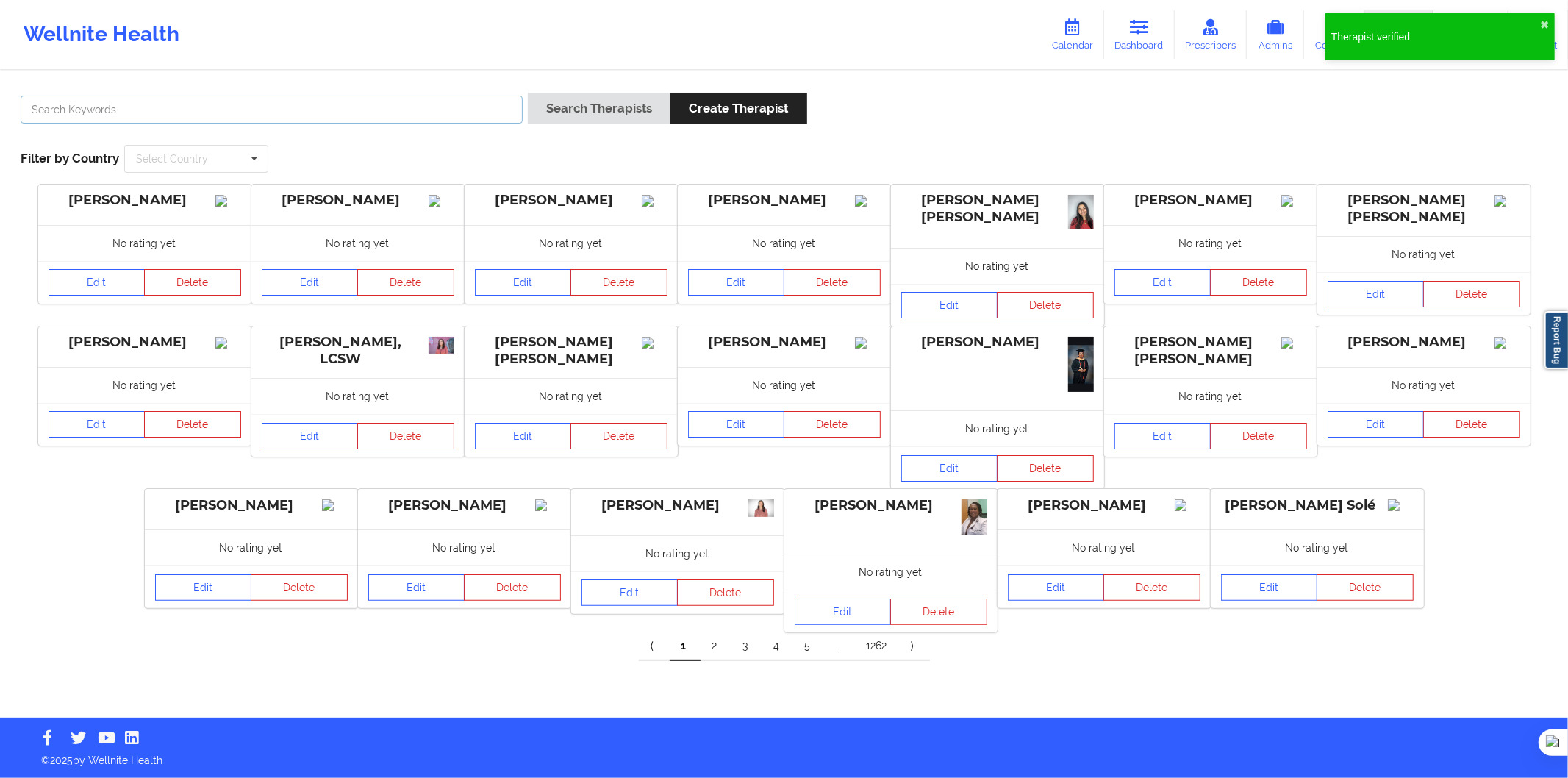
click at [473, 113] on input "text" at bounding box center [271, 110] width 502 height 28
paste input "Maria Navarro"
type input "Maria Navarro"
click at [569, 104] on button "Search Therapists" at bounding box center [599, 108] width 142 height 32
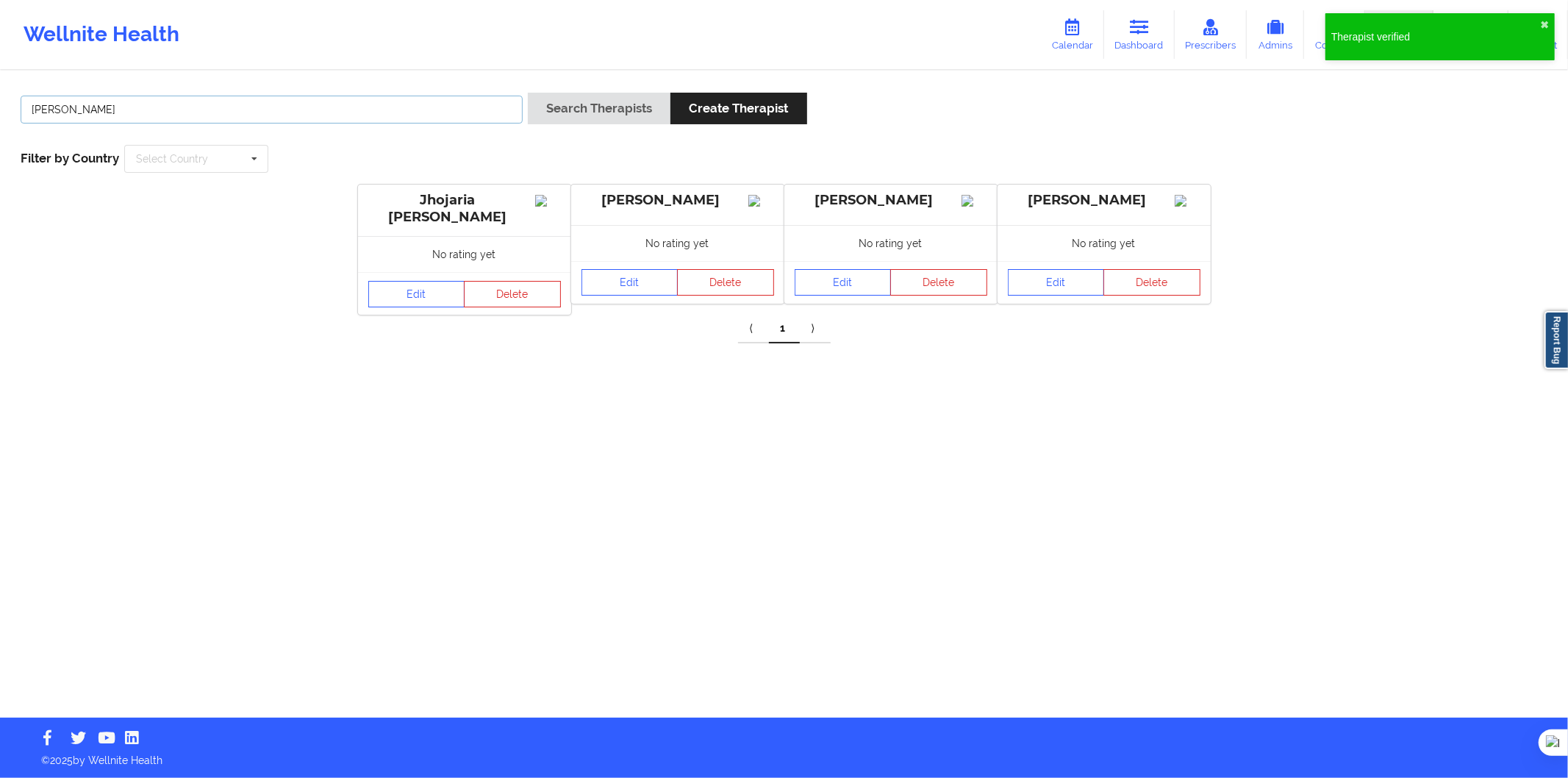
drag, startPoint x: 314, startPoint y: 109, endPoint x: -77, endPoint y: 105, distance: 391.0
click at [0, 105] on html "Therapist verified ✖︎ Wellnite Health Calendar Dashboard Prescribers Admins Coa…" at bounding box center [784, 389] width 1568 height 778
paste input "Pa Sanchez Atta"
type input "Pa Sanchez Atta"
click at [630, 122] on button "Search Therapists" at bounding box center [599, 108] width 142 height 32
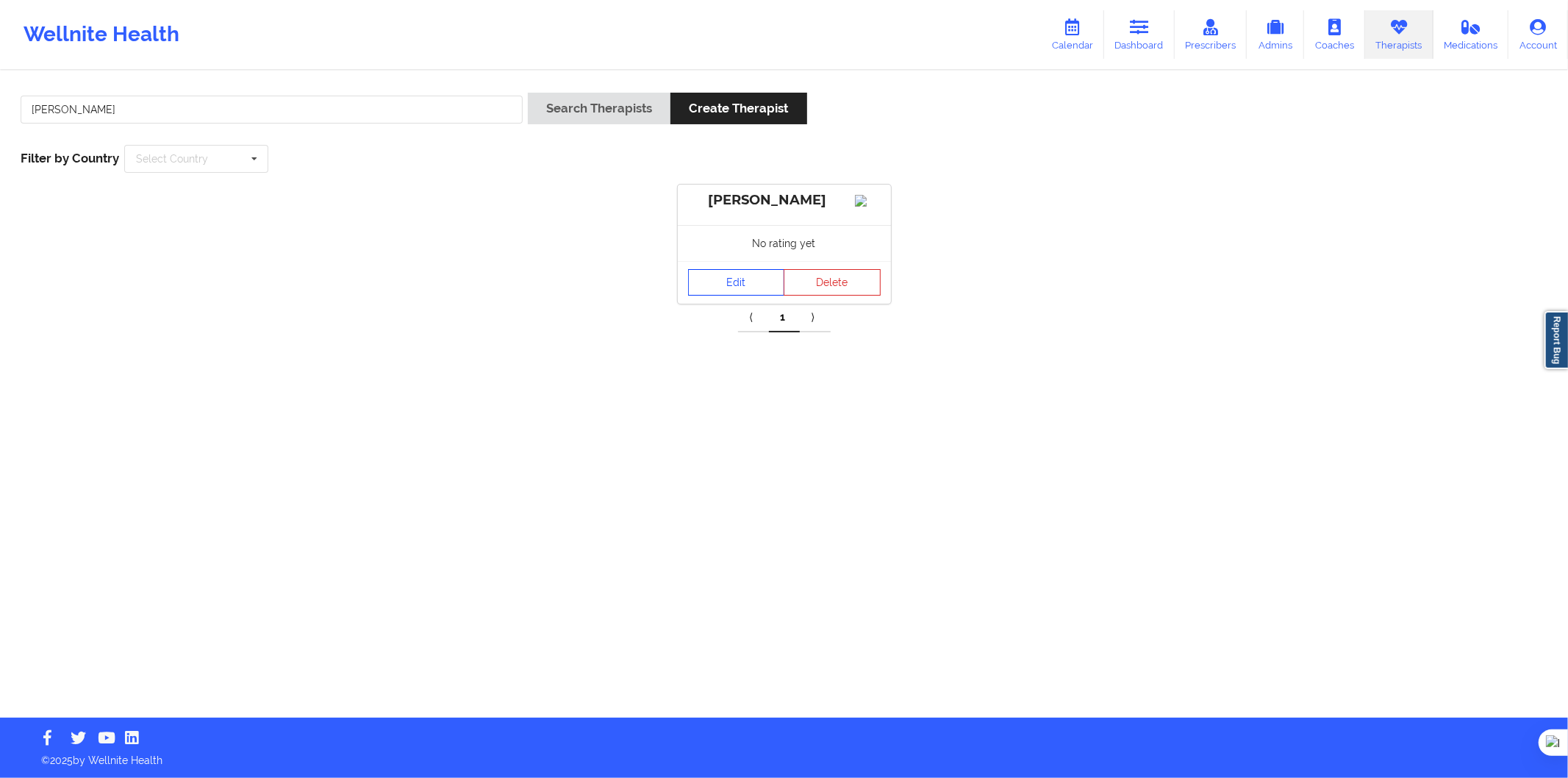
click at [711, 296] on link "Edit" at bounding box center [737, 282] width 97 height 27
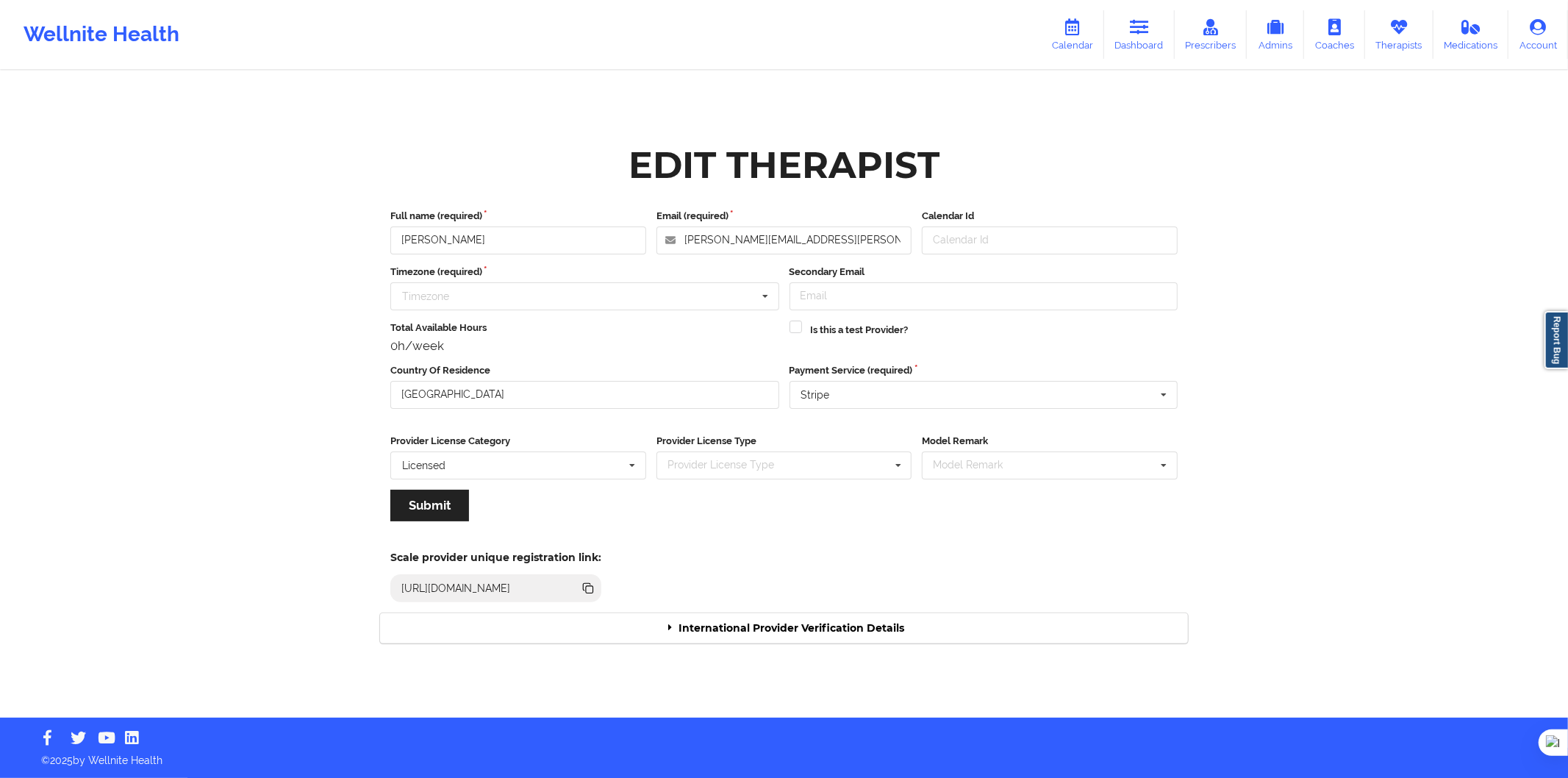
click at [770, 624] on div "International Provider Verification Details" at bounding box center [784, 628] width 808 height 30
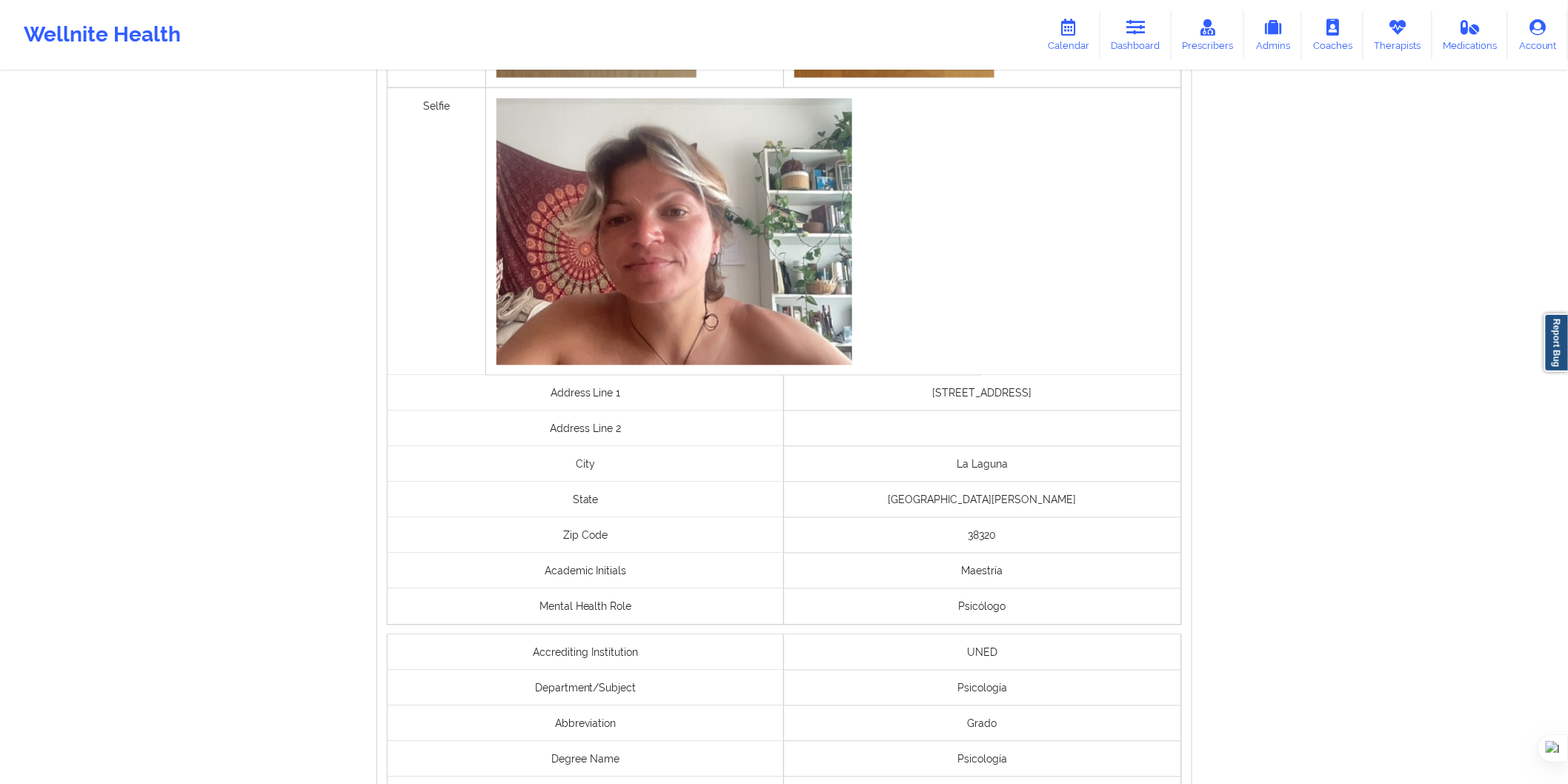
scroll to position [986, 0]
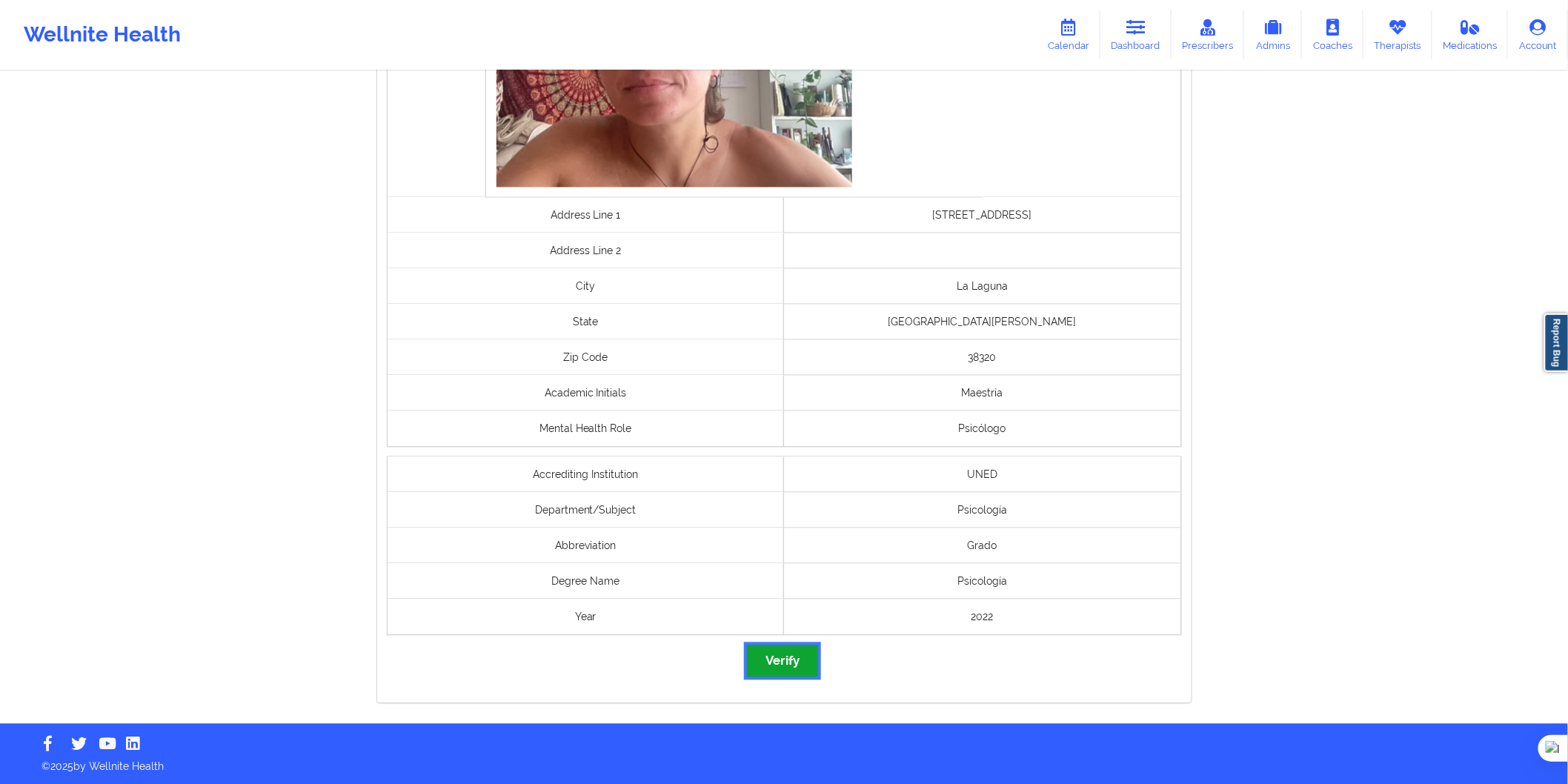
click at [798, 654] on button "Verify" at bounding box center [783, 661] width 71 height 32
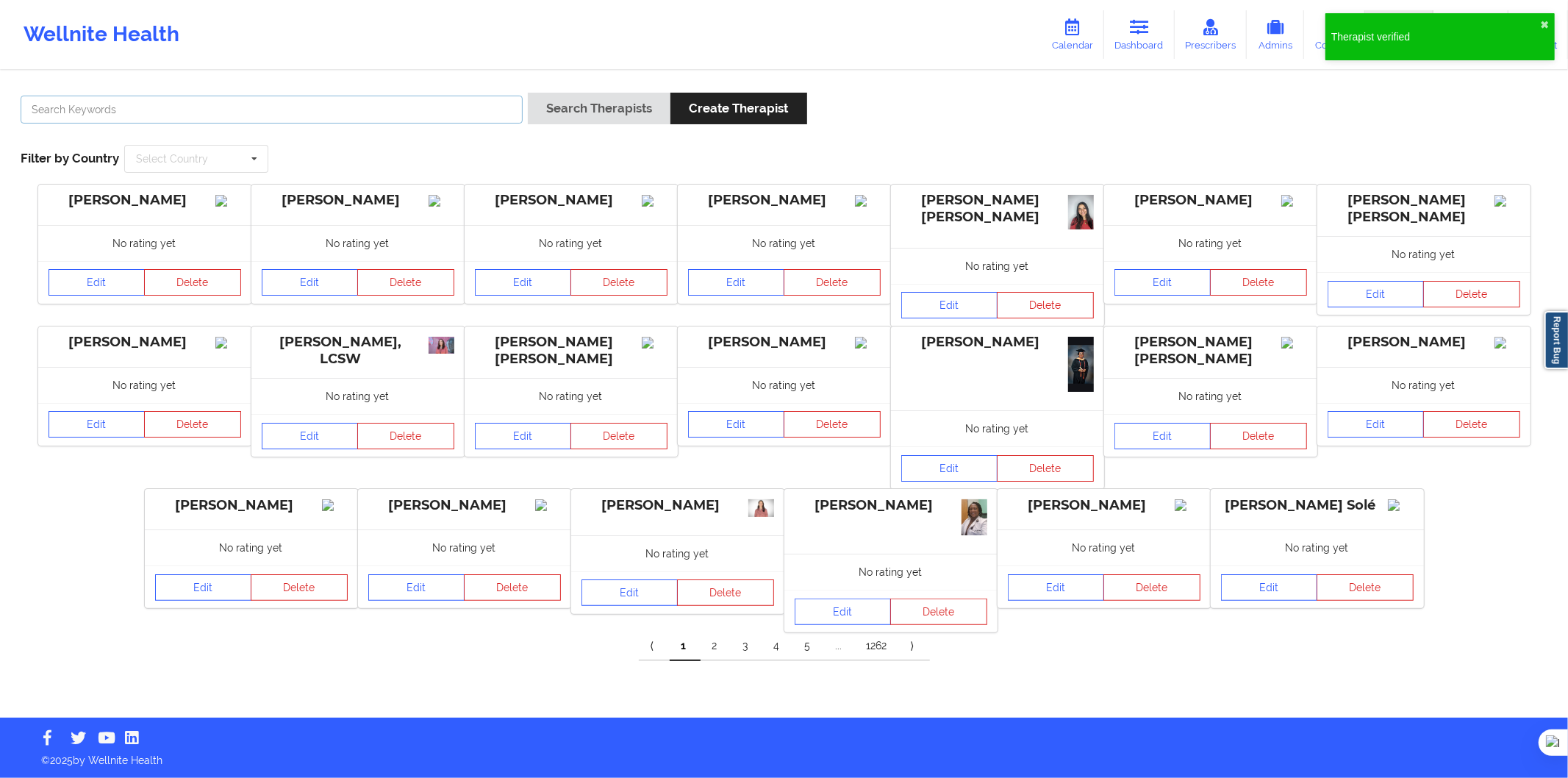
drag, startPoint x: 465, startPoint y: 104, endPoint x: 509, endPoint y: 116, distance: 45.6
click at [465, 104] on input "text" at bounding box center [271, 110] width 502 height 28
paste input "Pa Sanchez Atta"
type input "Pa Sanchez Atta"
click at [578, 115] on button "Search Therapists" at bounding box center [599, 108] width 142 height 32
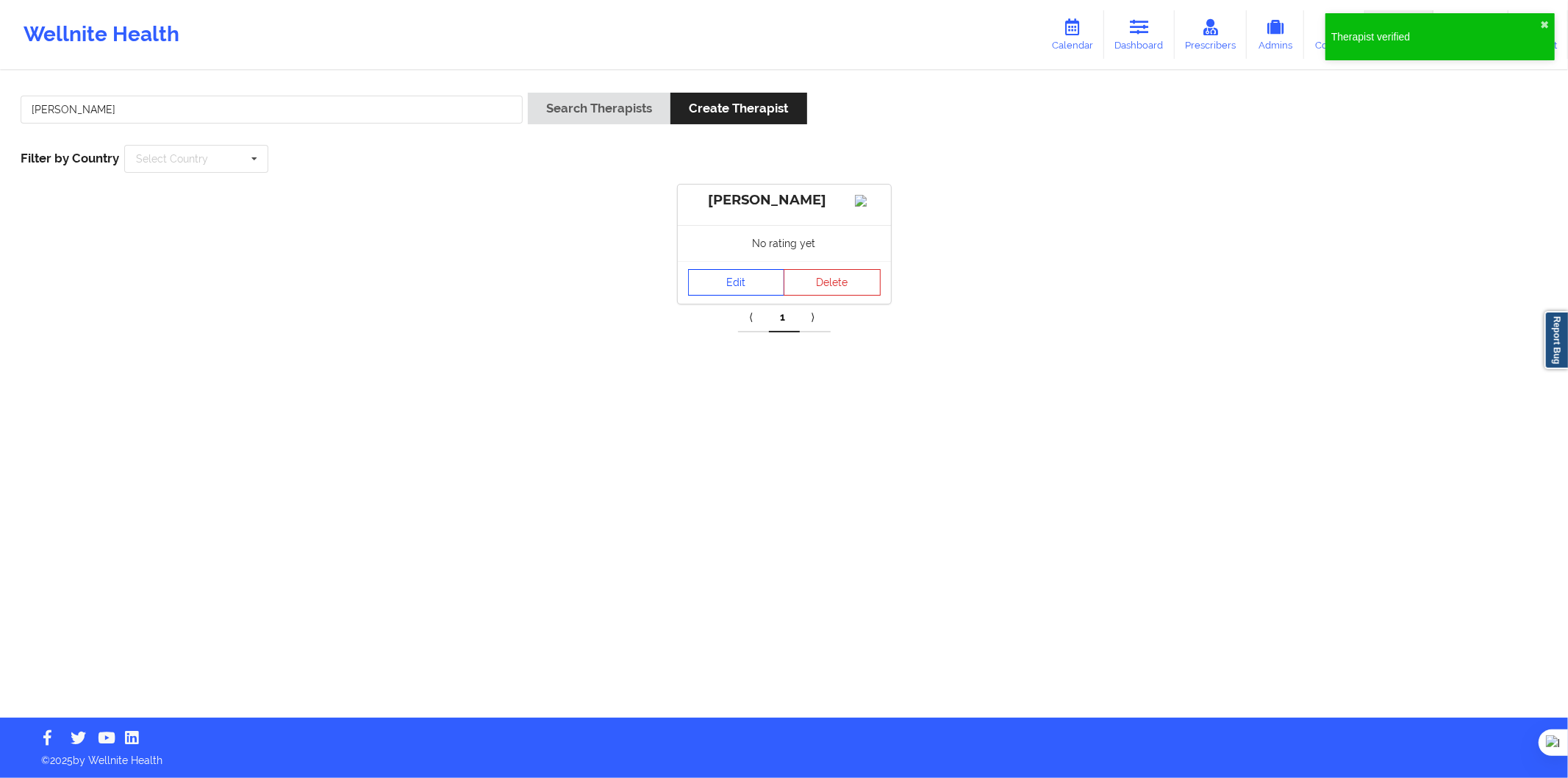
click at [750, 296] on link "Edit" at bounding box center [737, 282] width 97 height 27
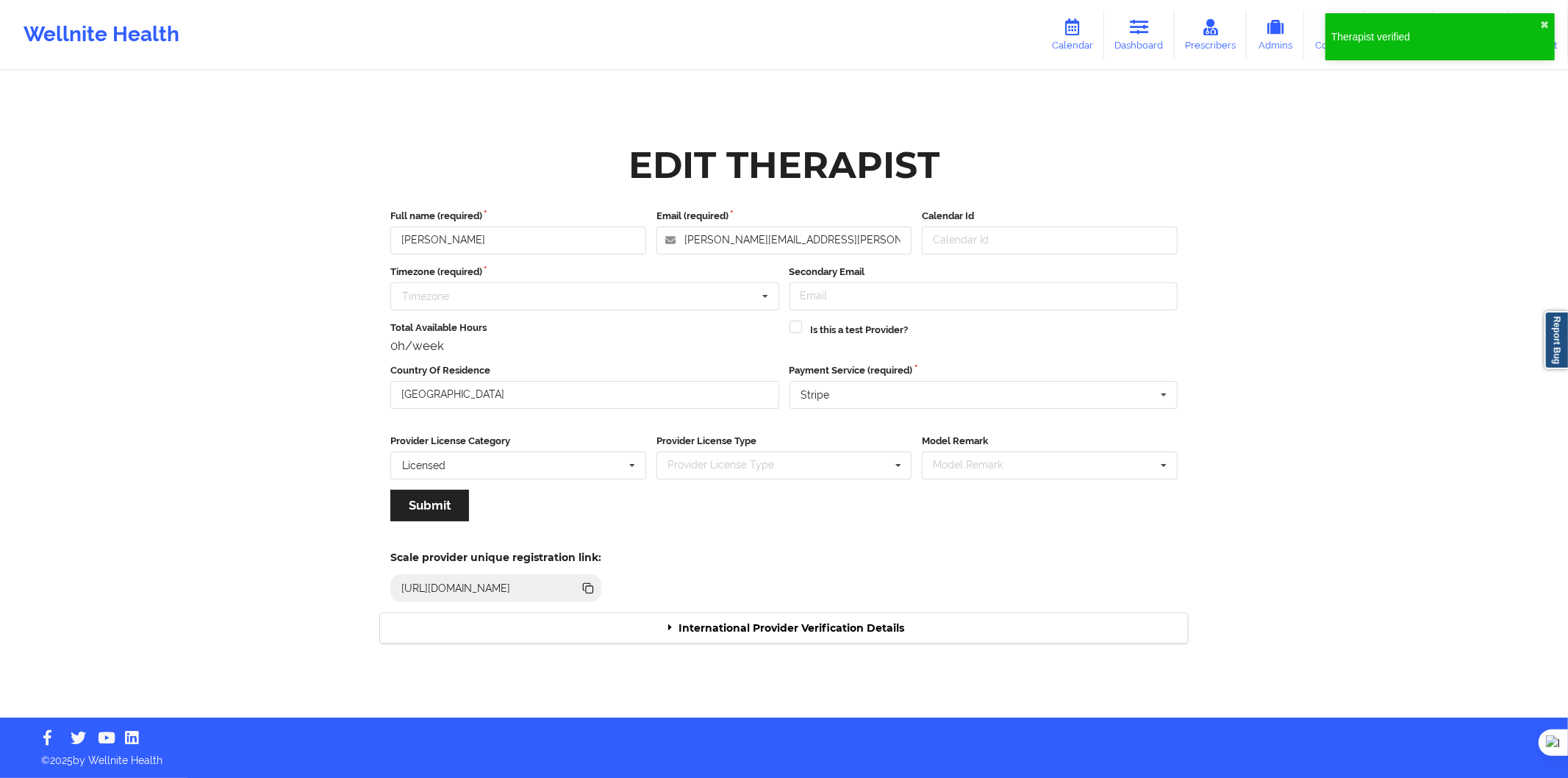
drag, startPoint x: 825, startPoint y: 594, endPoint x: 849, endPoint y: 623, distance: 37.6
click at [828, 600] on div "Scale provider unique registration link: https://www.wellnite.co/practice/regis…" at bounding box center [784, 572] width 829 height 81
click at [851, 625] on div "International Provider Verification Details" at bounding box center [784, 628] width 808 height 30
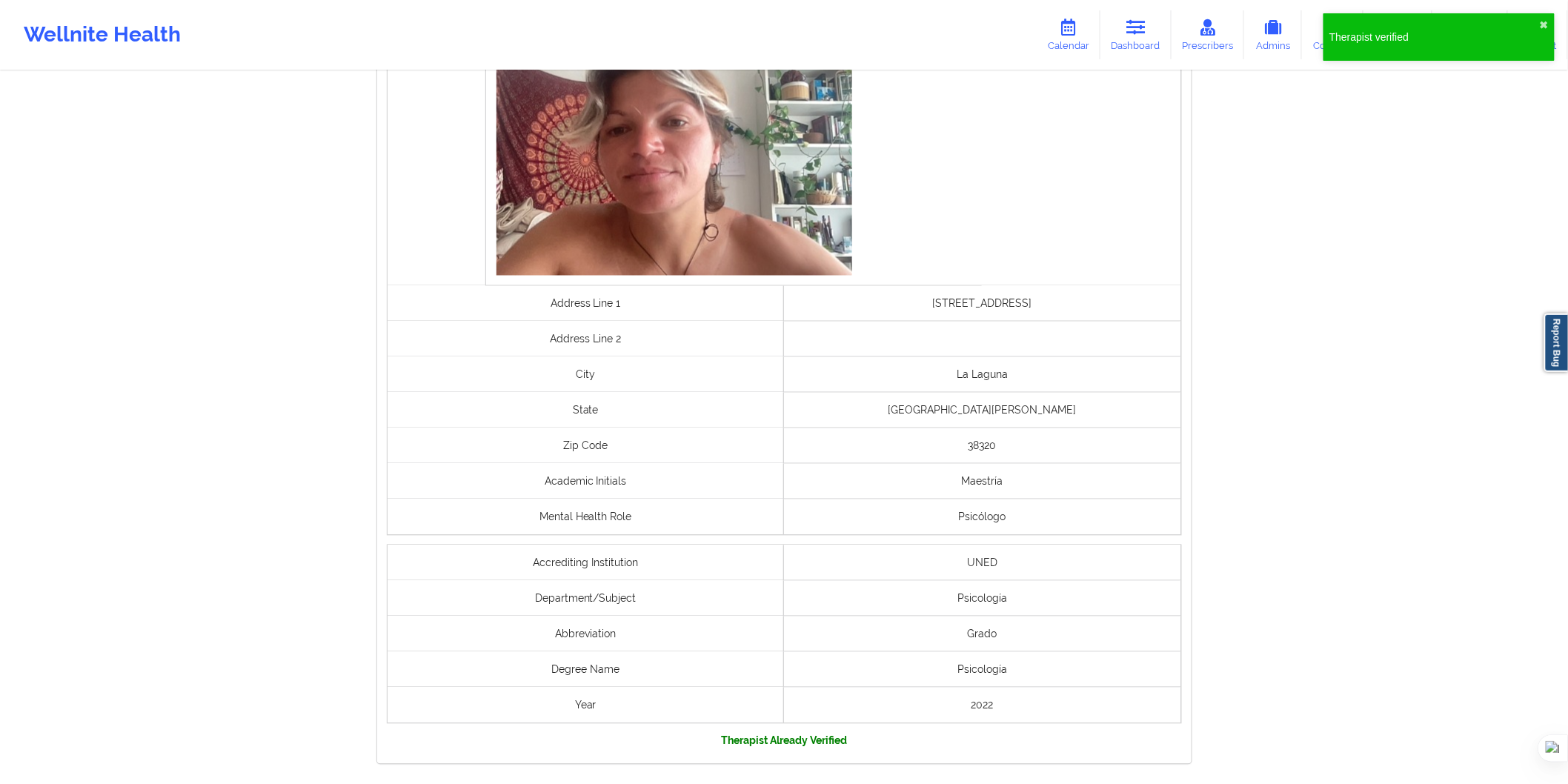
scroll to position [906, 0]
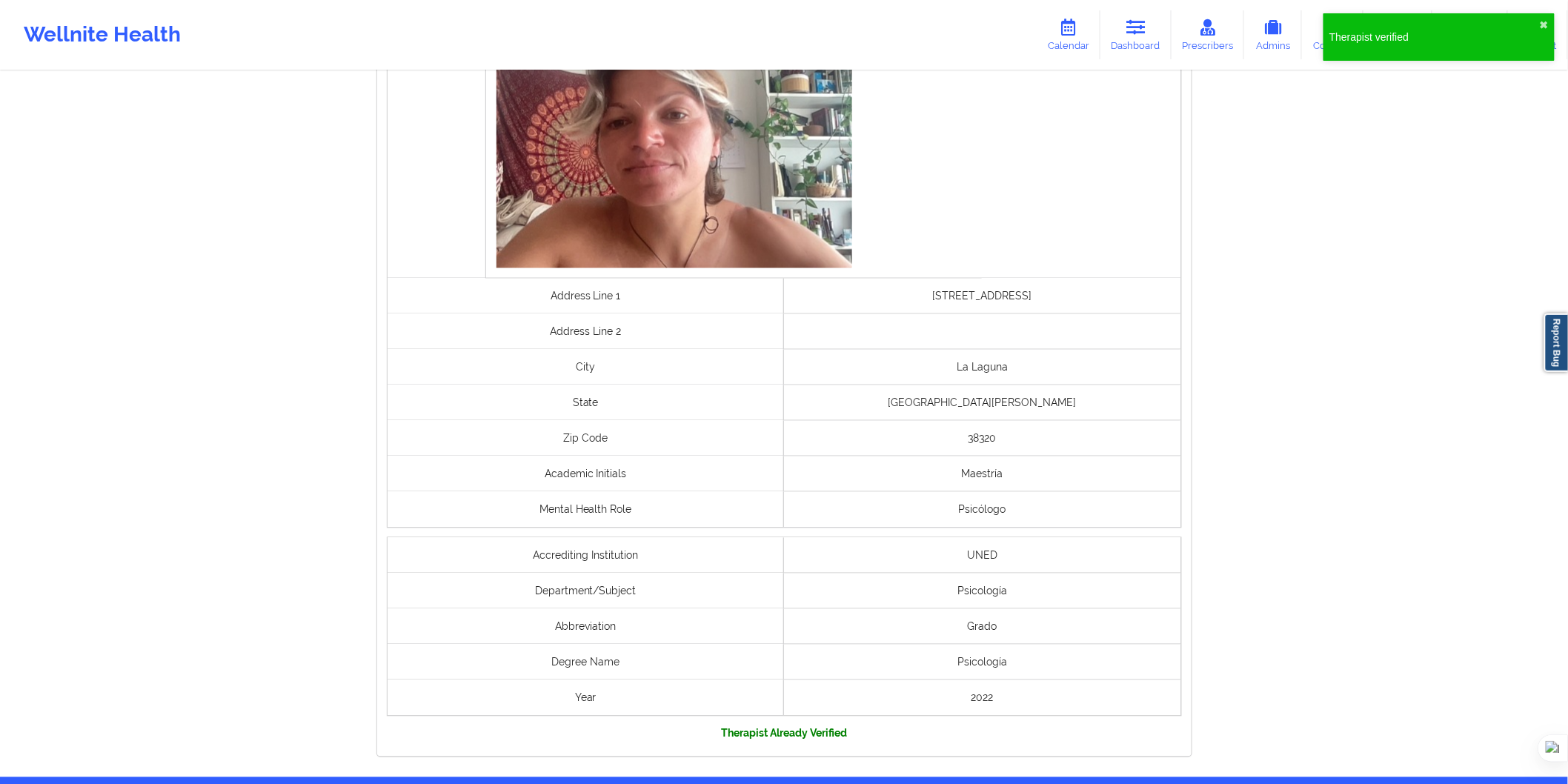
click at [1539, 27] on div "Therapist verified ✖︎" at bounding box center [1439, 37] width 231 height 48
click at [1542, 21] on button "✖︎" at bounding box center [1545, 25] width 9 height 12
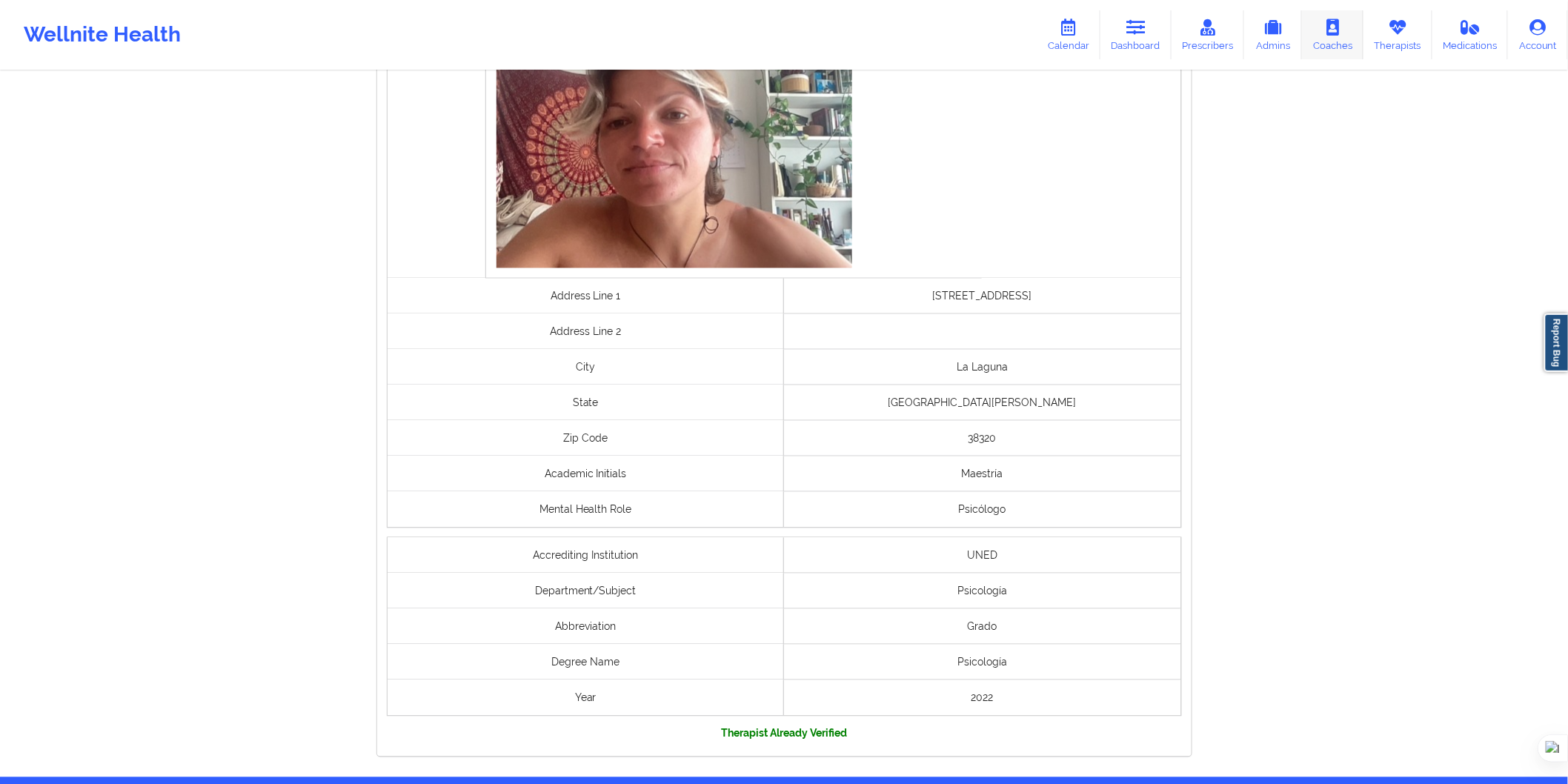
drag, startPoint x: 1381, startPoint y: 32, endPoint x: 1354, endPoint y: 45, distance: 30.0
click at [1381, 32] on link "Therapists" at bounding box center [1398, 35] width 69 height 49
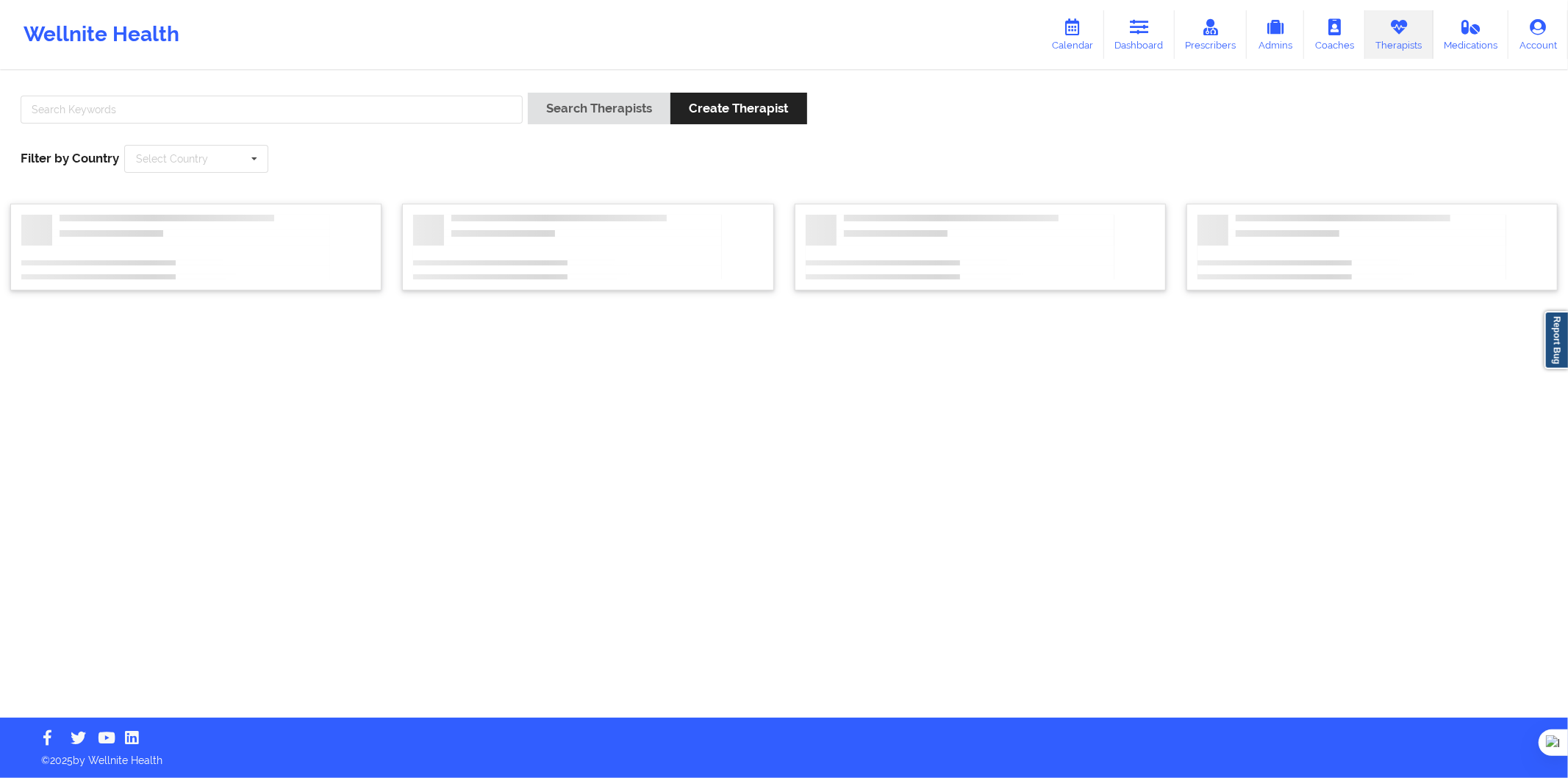
click at [417, 91] on div "Search Therapists Create Therapist Filter by Country Select Country Australia C…" at bounding box center [784, 133] width 1547 height 101
click at [424, 100] on input "text" at bounding box center [271, 110] width 502 height 28
paste input "Maria Navarro"
type input "Maria Navarro"
click at [638, 118] on button "Search Therapists" at bounding box center [599, 108] width 142 height 32
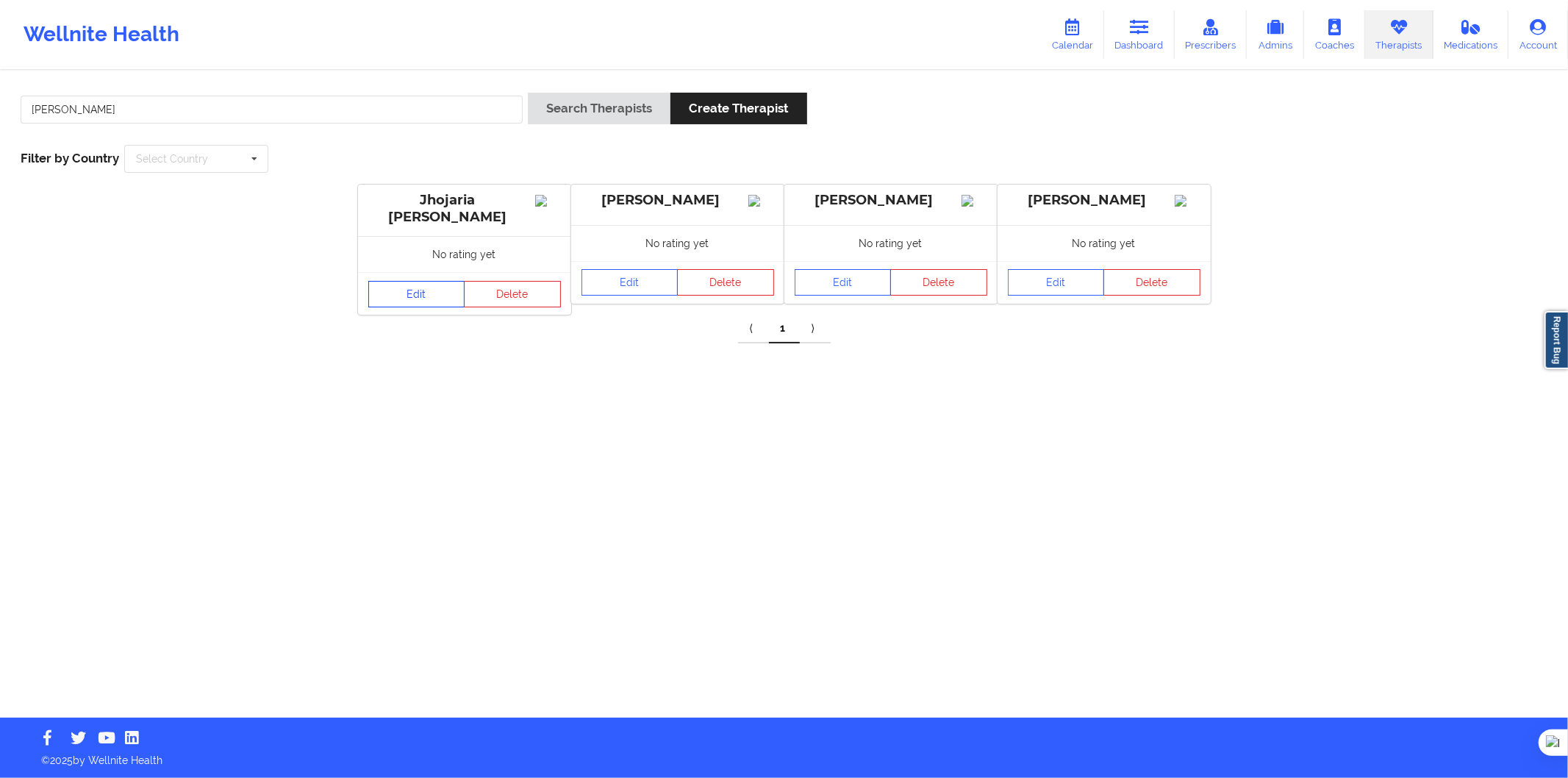
click at [397, 296] on link "Edit" at bounding box center [417, 294] width 97 height 27
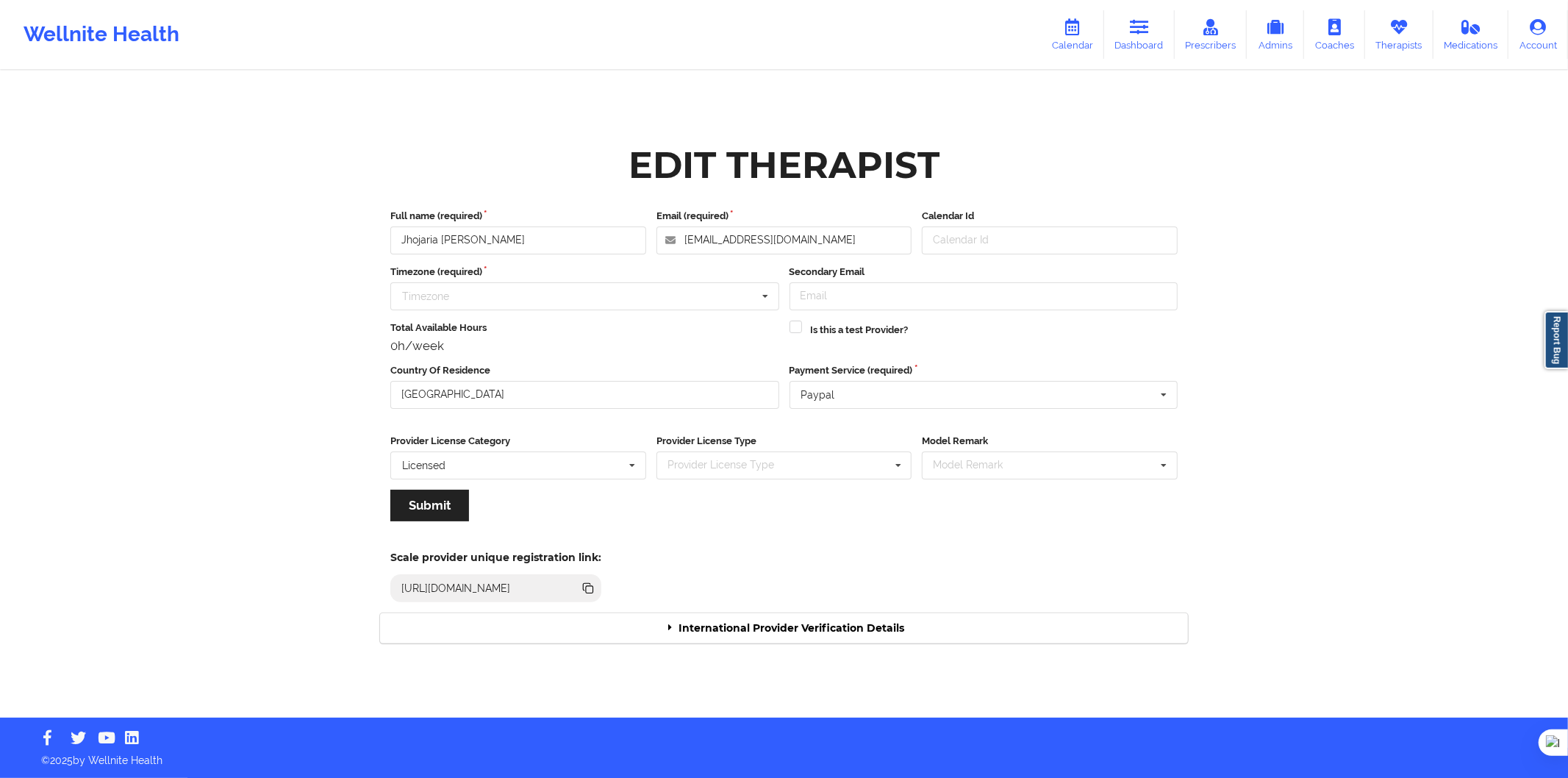
click at [706, 634] on div "International Provider Verification Details" at bounding box center [784, 628] width 808 height 30
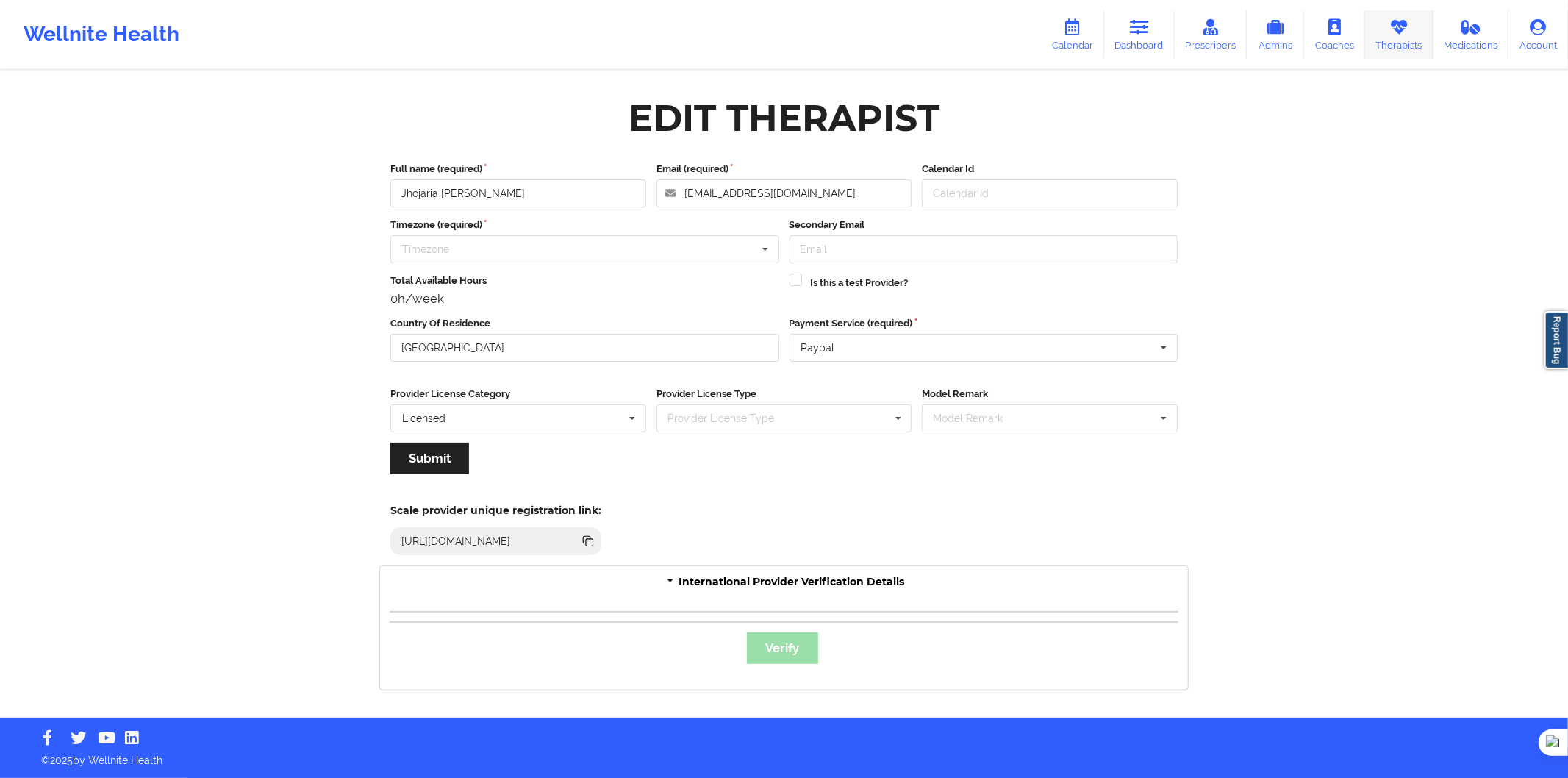
click at [1399, 25] on icon at bounding box center [1399, 27] width 19 height 16
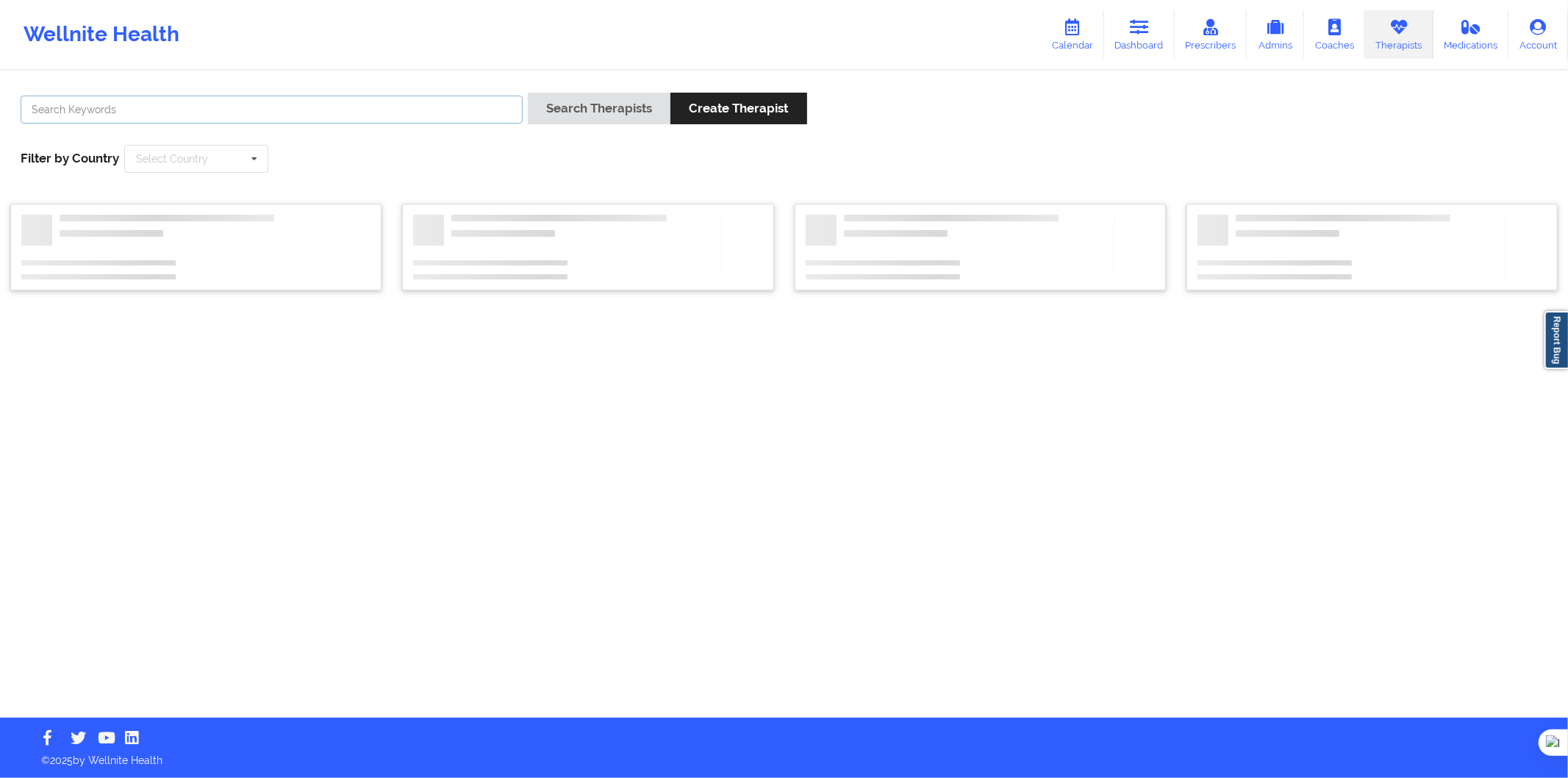
click at [485, 122] on input "text" at bounding box center [271, 110] width 502 height 28
paste input "Maria Navarro"
type input "Maria Navarro"
click at [592, 117] on button "Search Therapists" at bounding box center [599, 108] width 142 height 32
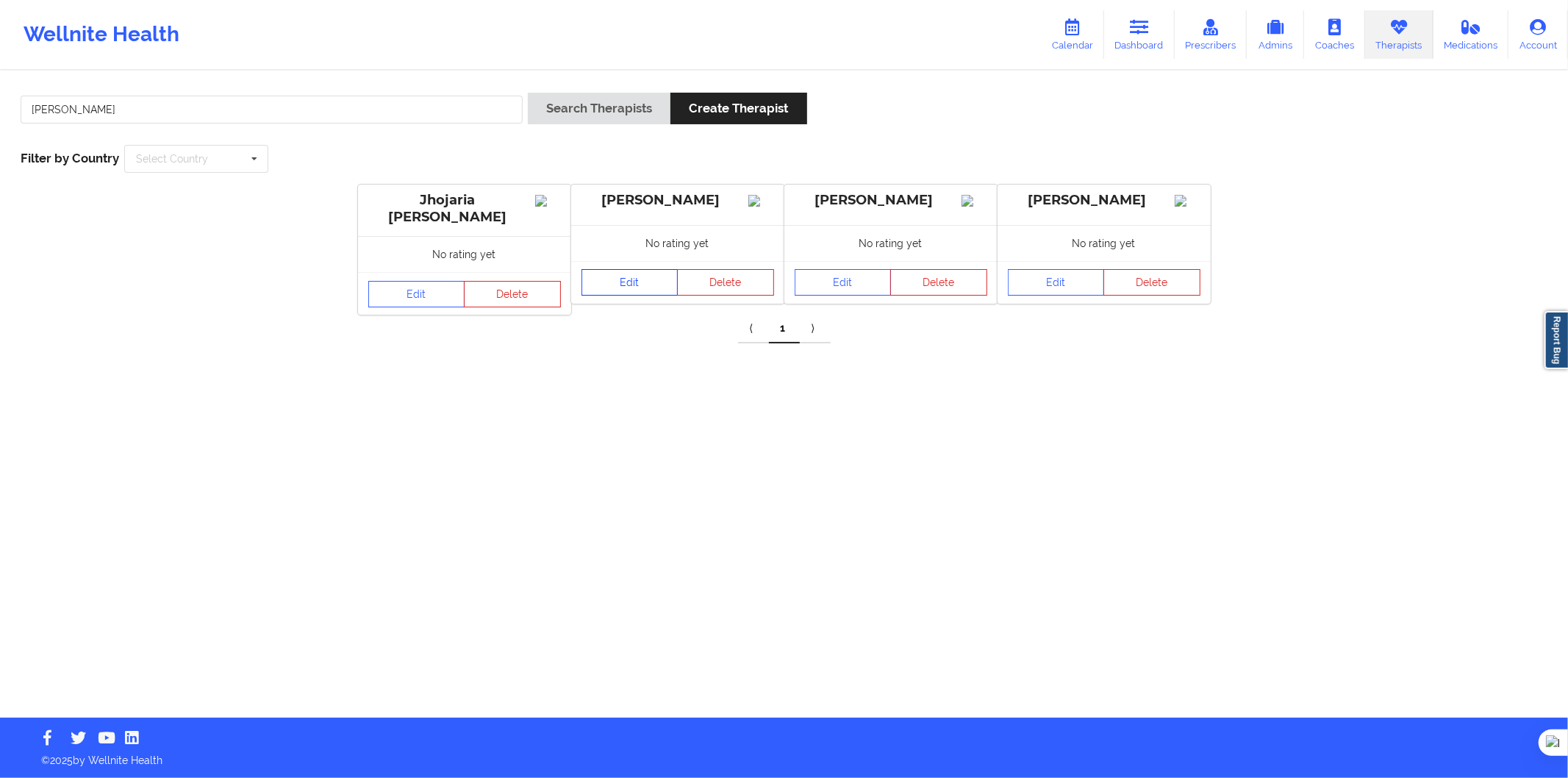
click at [634, 296] on link "Edit" at bounding box center [630, 282] width 97 height 27
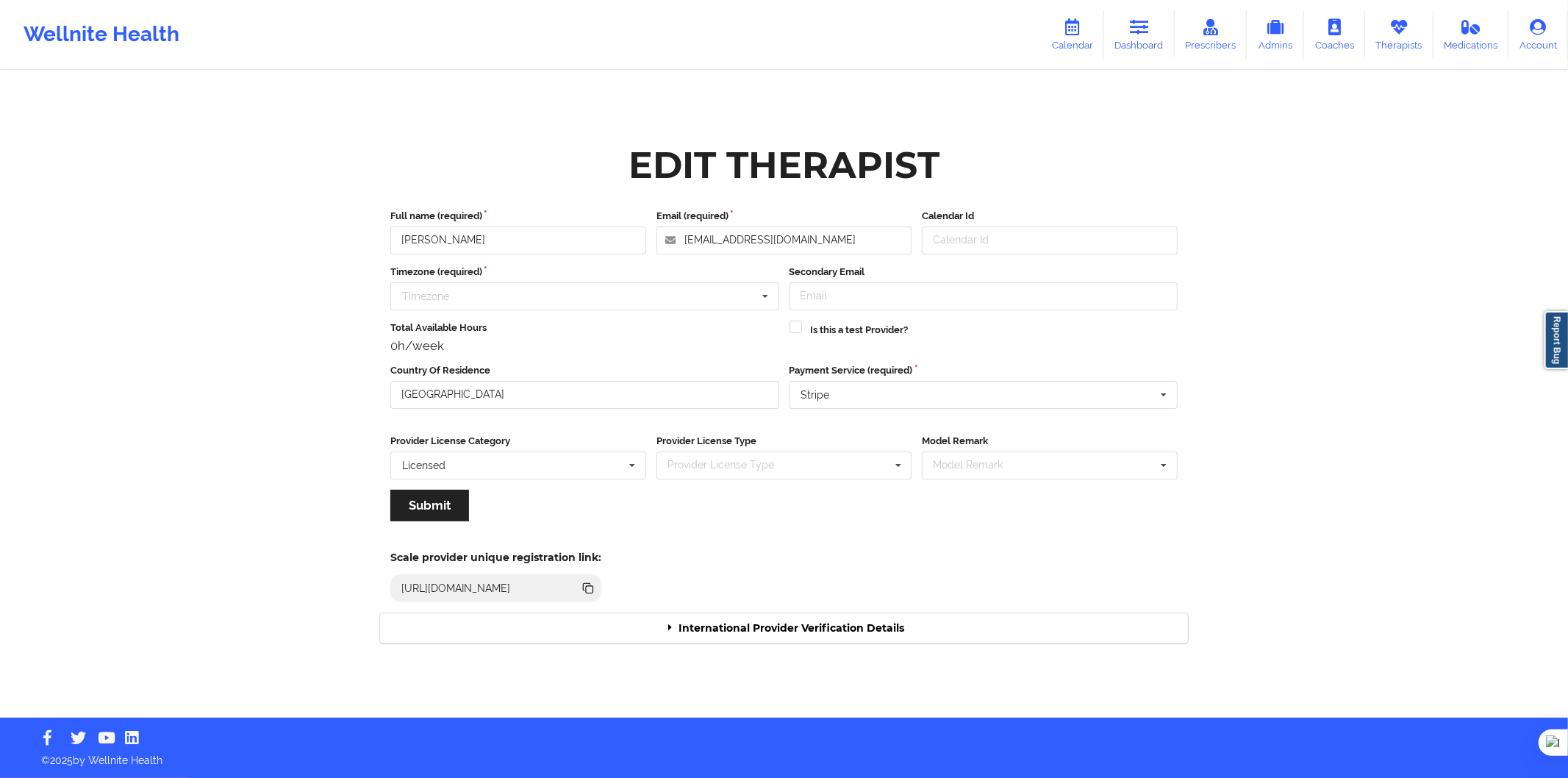
click at [804, 644] on div "Edit Therapist Full name (required) Maria Navarro Email (required) mnavarrogonz…" at bounding box center [784, 395] width 829 height 517
click at [803, 638] on div "International Provider Verification Details" at bounding box center [784, 628] width 808 height 30
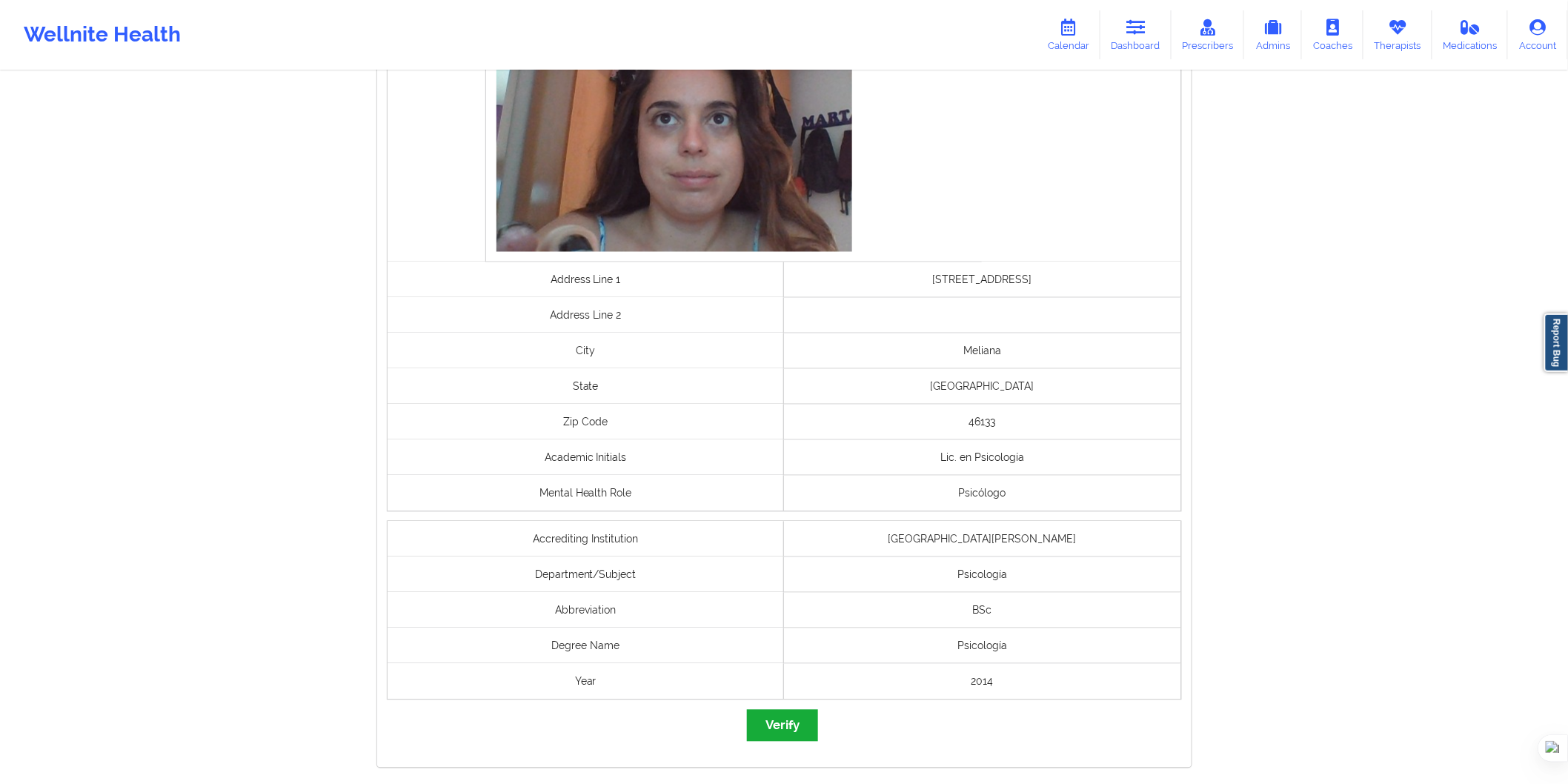
scroll to position [986, 0]
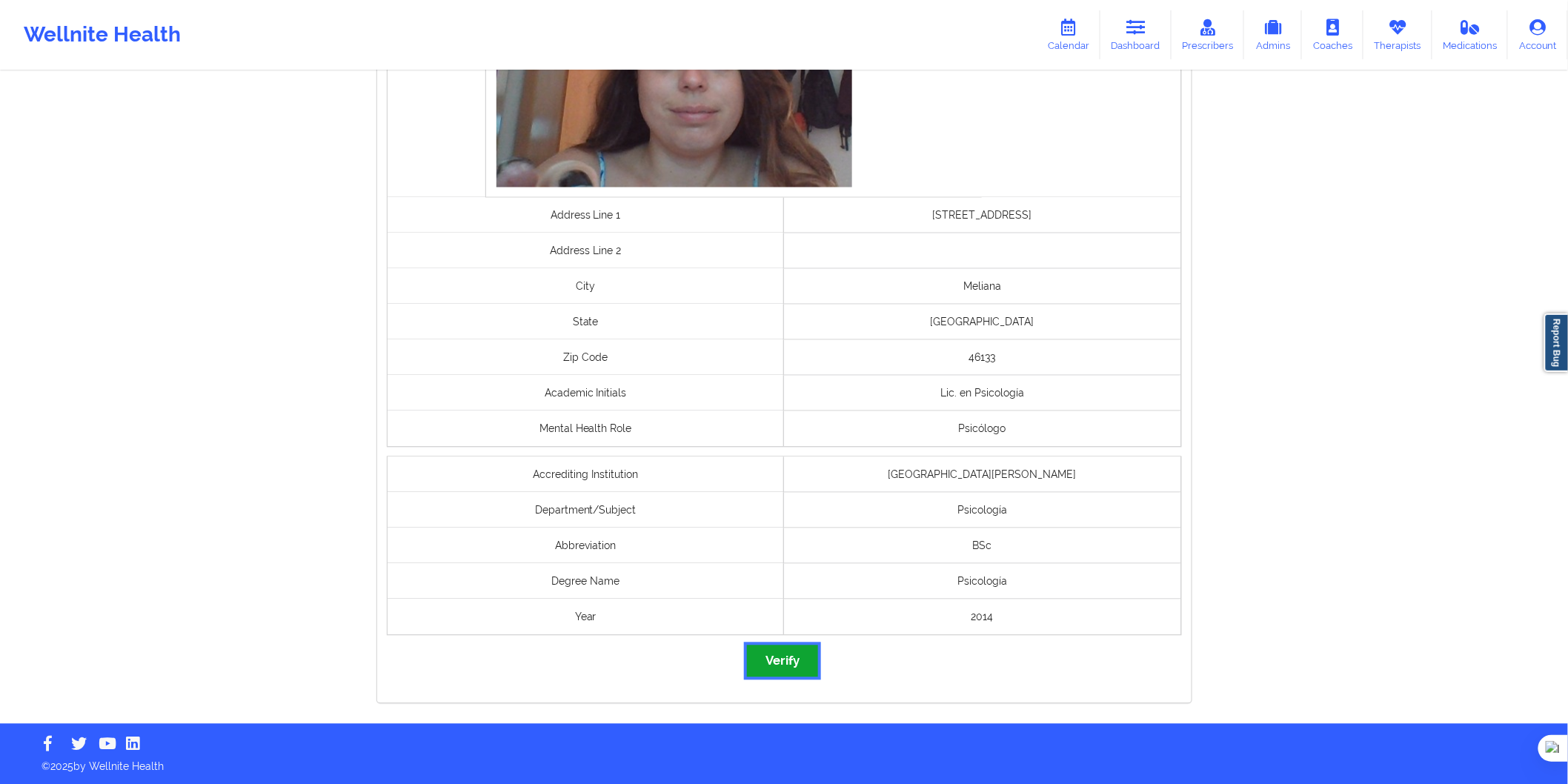
click at [800, 654] on button "Verify" at bounding box center [783, 661] width 71 height 32
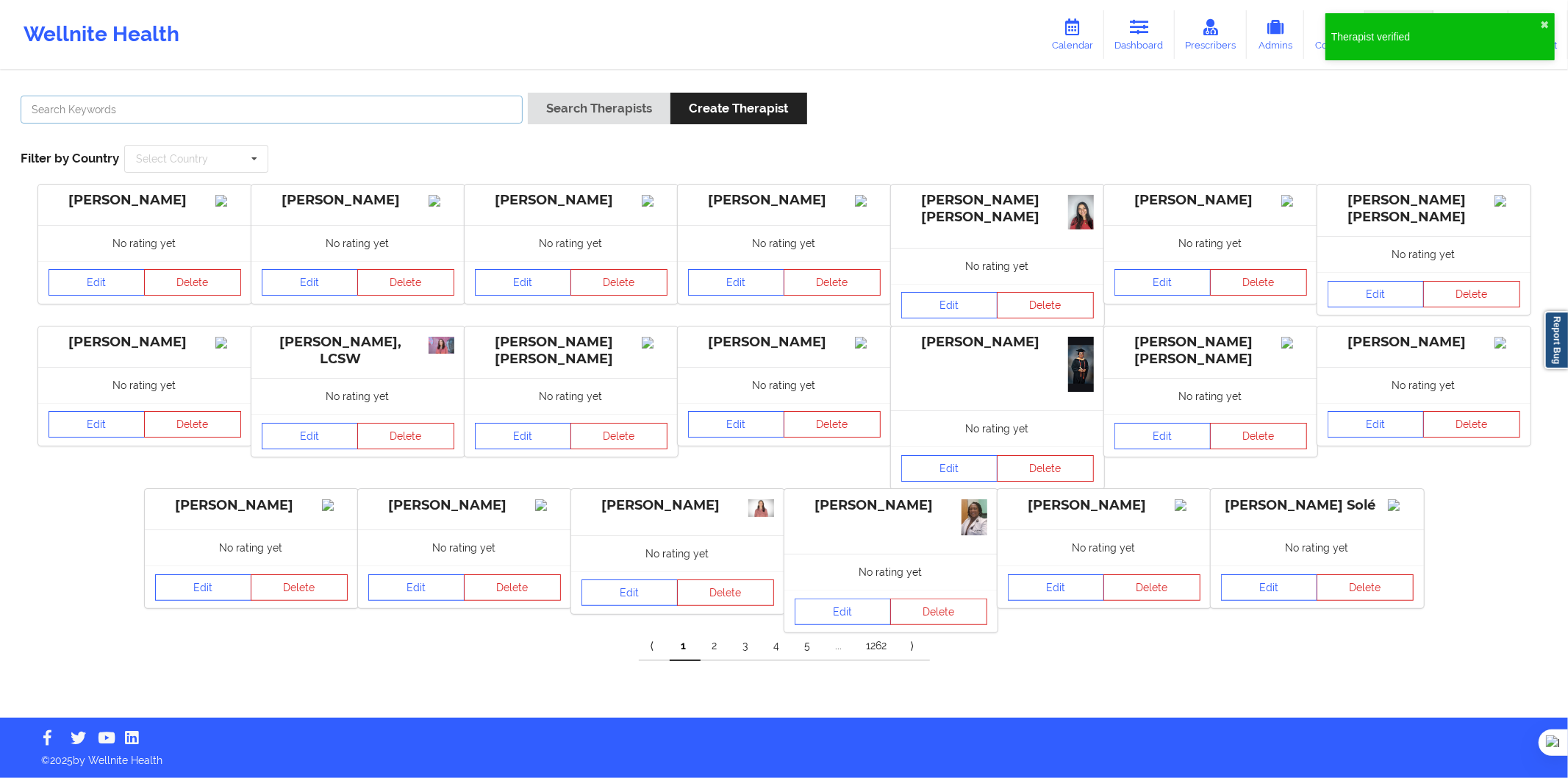
click at [467, 97] on input "text" at bounding box center [271, 110] width 502 height 28
paste input "Sara Moreno Navarro"
type input "Sara Moreno Navarro"
click at [539, 109] on button "Search Therapists" at bounding box center [599, 108] width 142 height 32
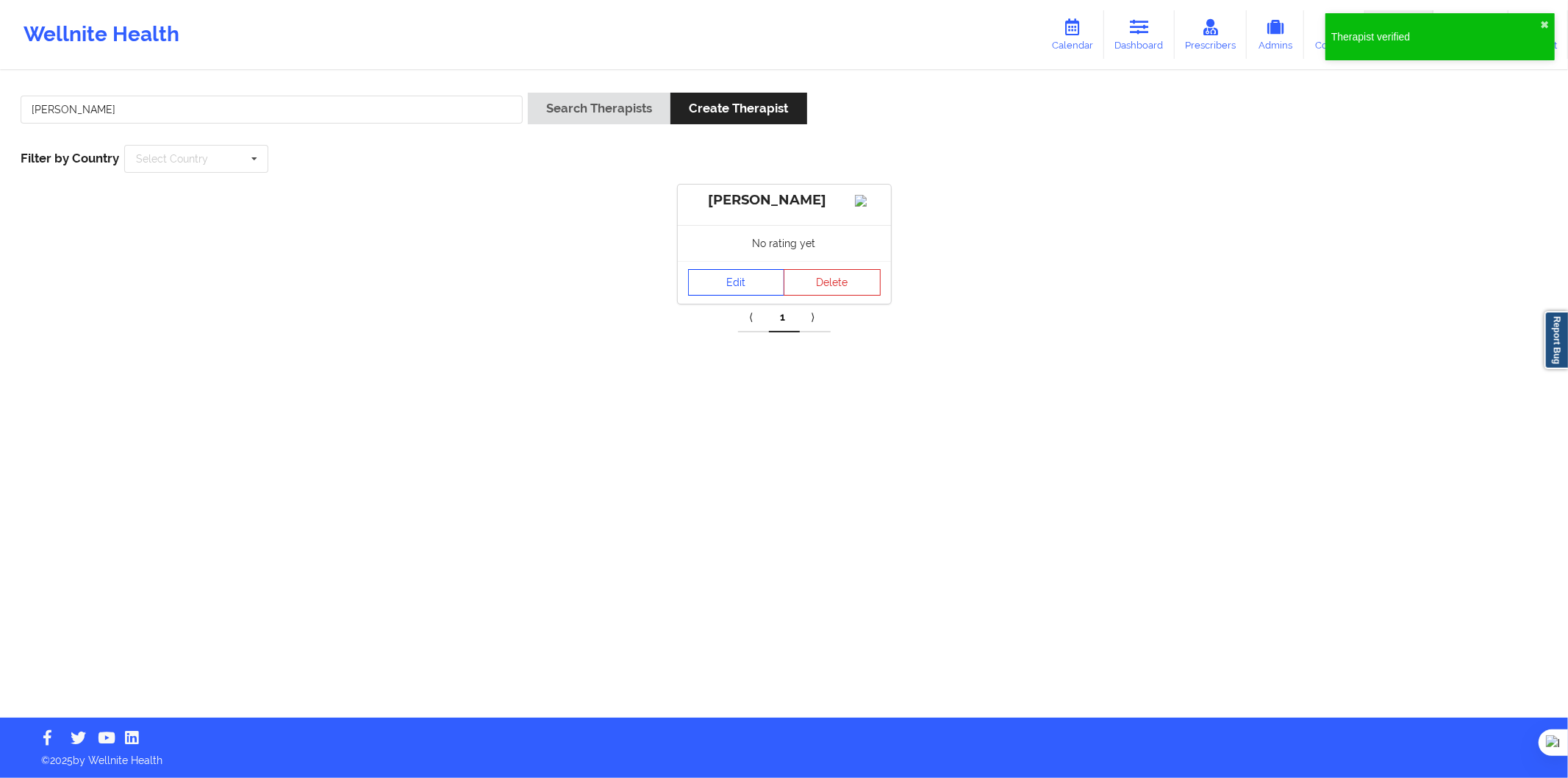
click at [736, 296] on link "Edit" at bounding box center [737, 282] width 97 height 27
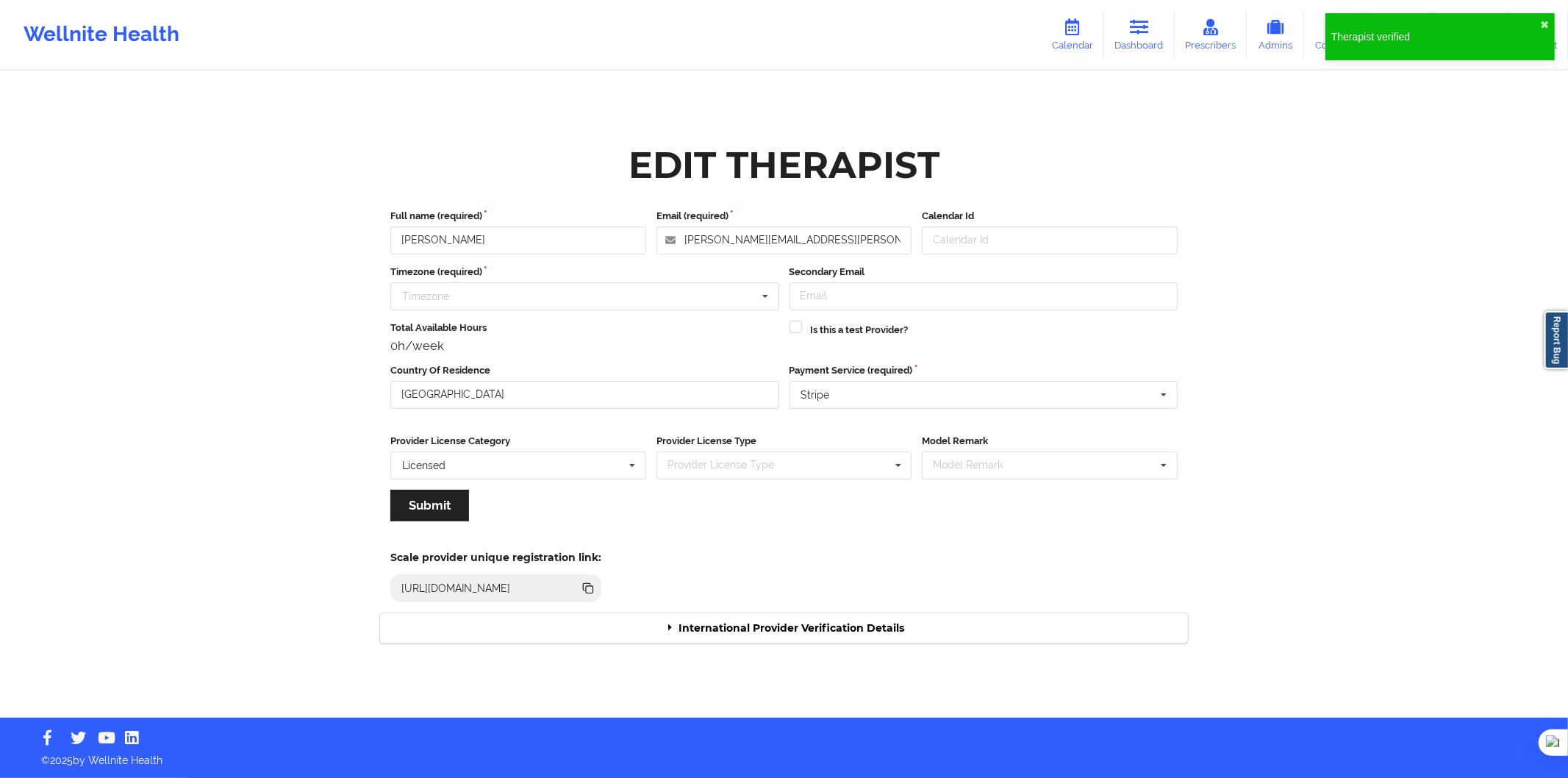
click at [746, 608] on div "Scale provider unique registration link: https://www.wellnite.co/practice/regis…" at bounding box center [784, 572] width 829 height 81
click at [756, 626] on div "International Provider Verification Details" at bounding box center [784, 628] width 808 height 30
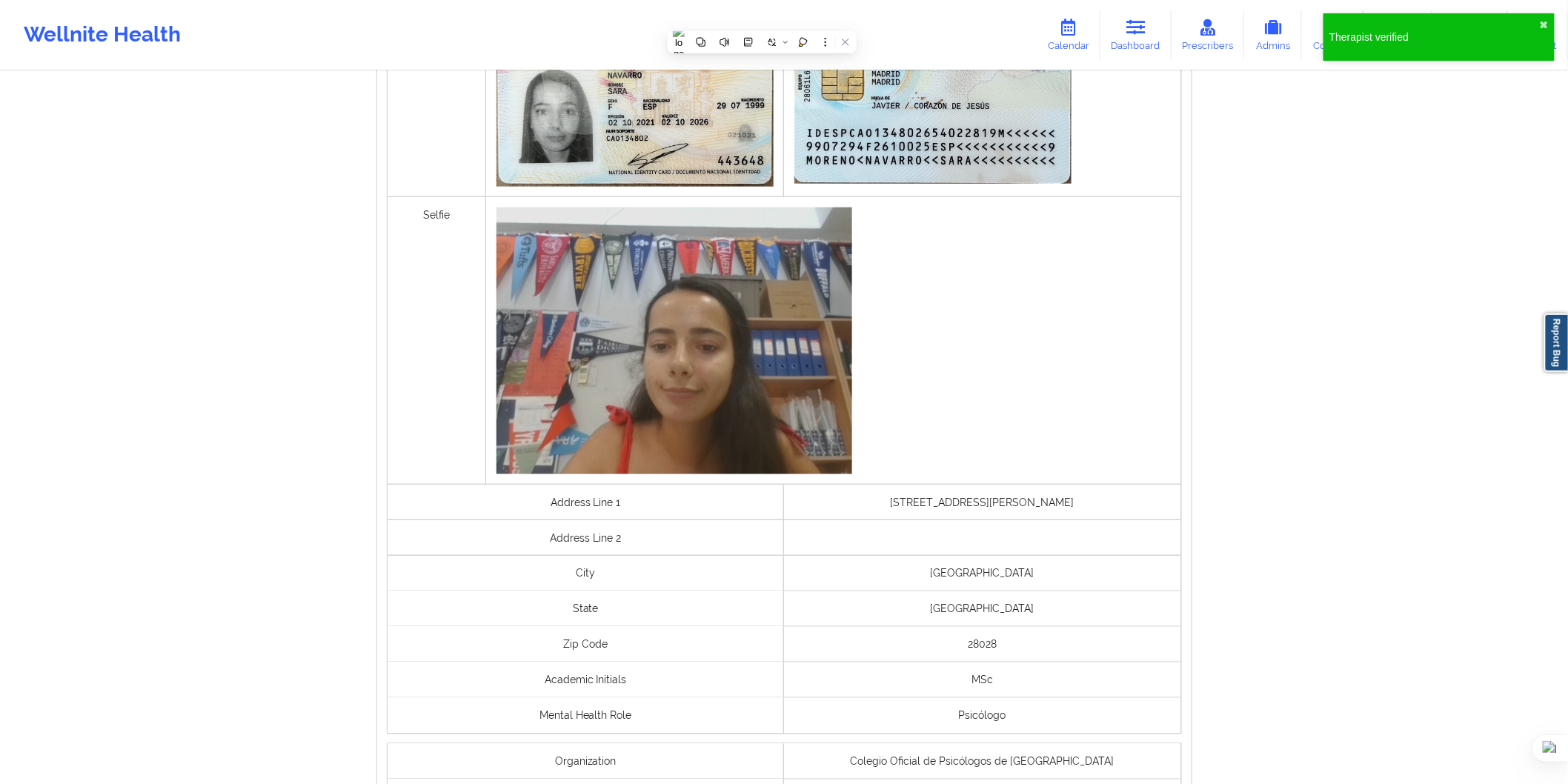
scroll to position [898, 0]
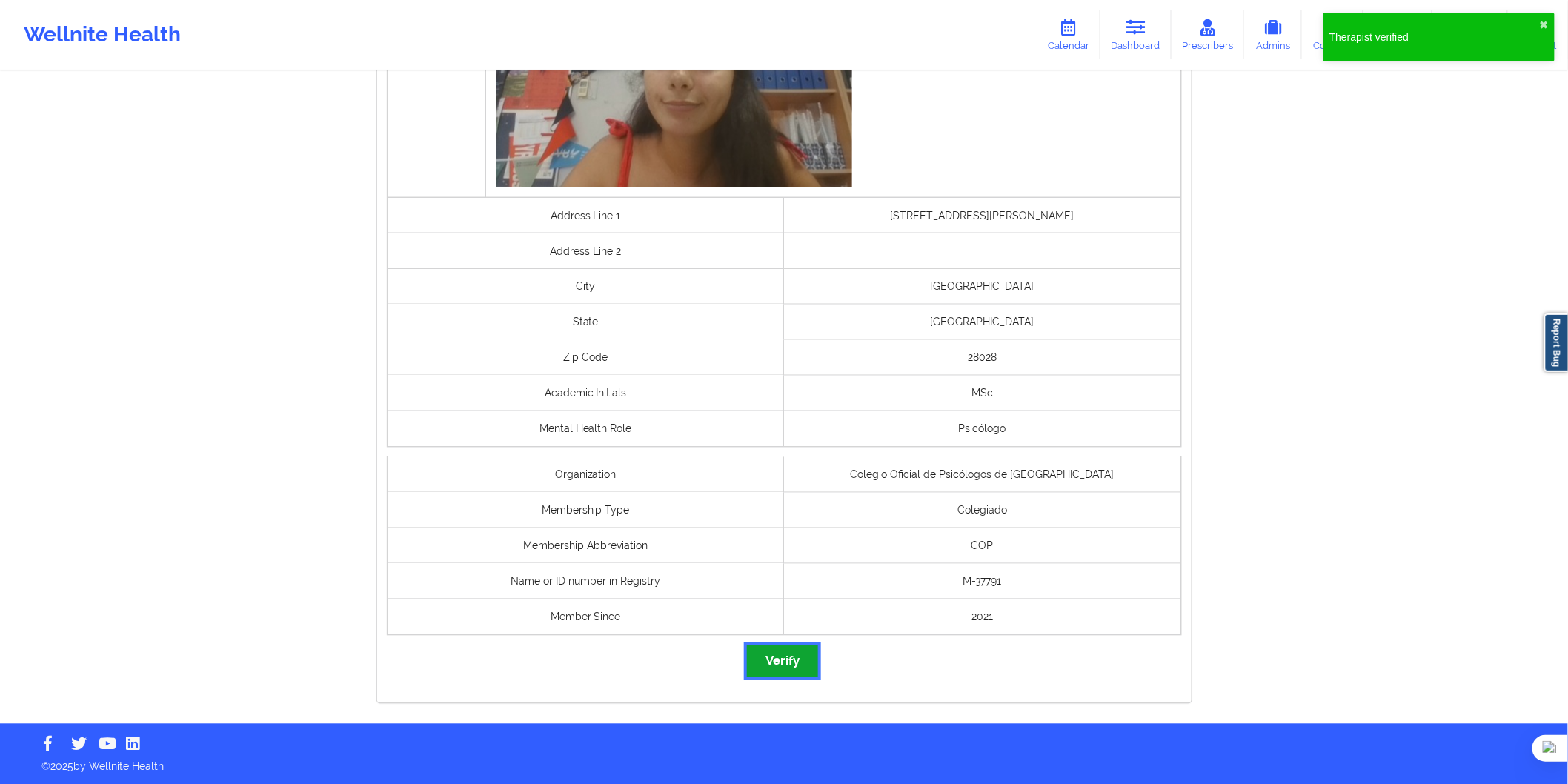
click at [788, 657] on button "Verify" at bounding box center [783, 661] width 71 height 32
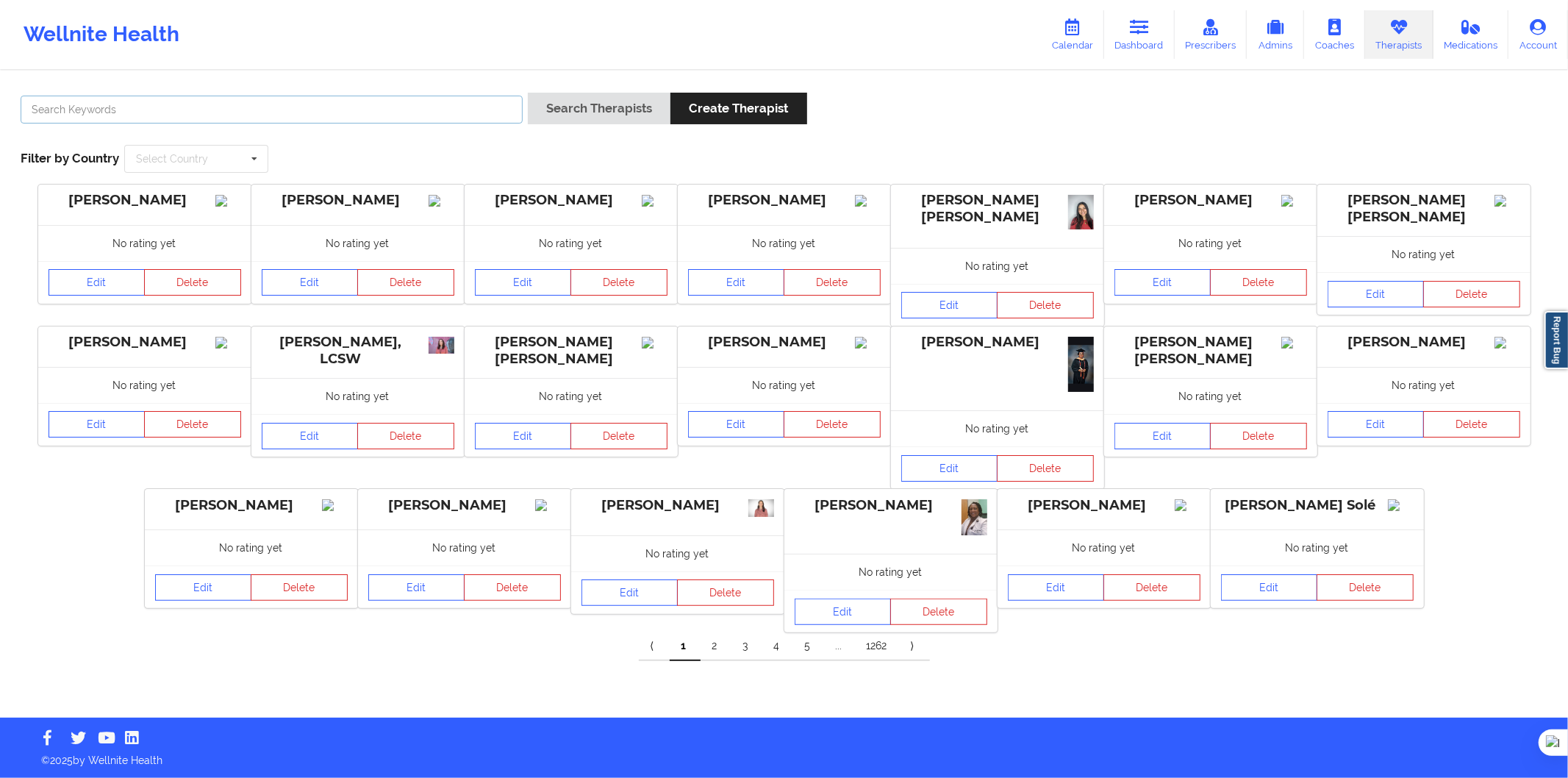
drag, startPoint x: 478, startPoint y: 103, endPoint x: 496, endPoint y: 109, distance: 19.0
click at [478, 103] on input "text" at bounding box center [271, 110] width 502 height 28
paste input "Sara Moreno Navarro"
type input "Sara Moreno Navarro"
drag, startPoint x: 592, startPoint y: 109, endPoint x: 562, endPoint y: 108, distance: 30.0
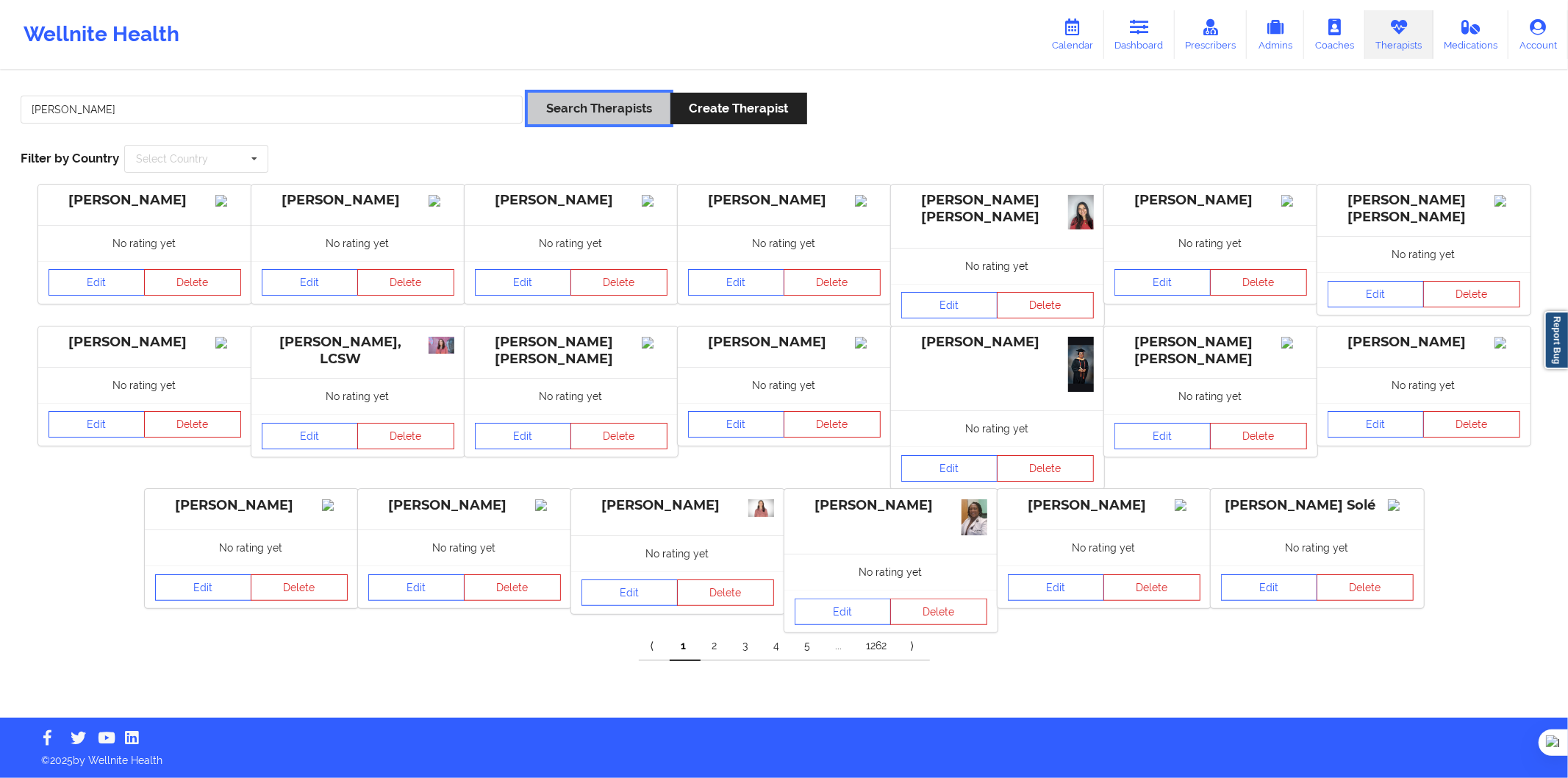
click at [589, 109] on button "Search Therapists" at bounding box center [599, 108] width 142 height 32
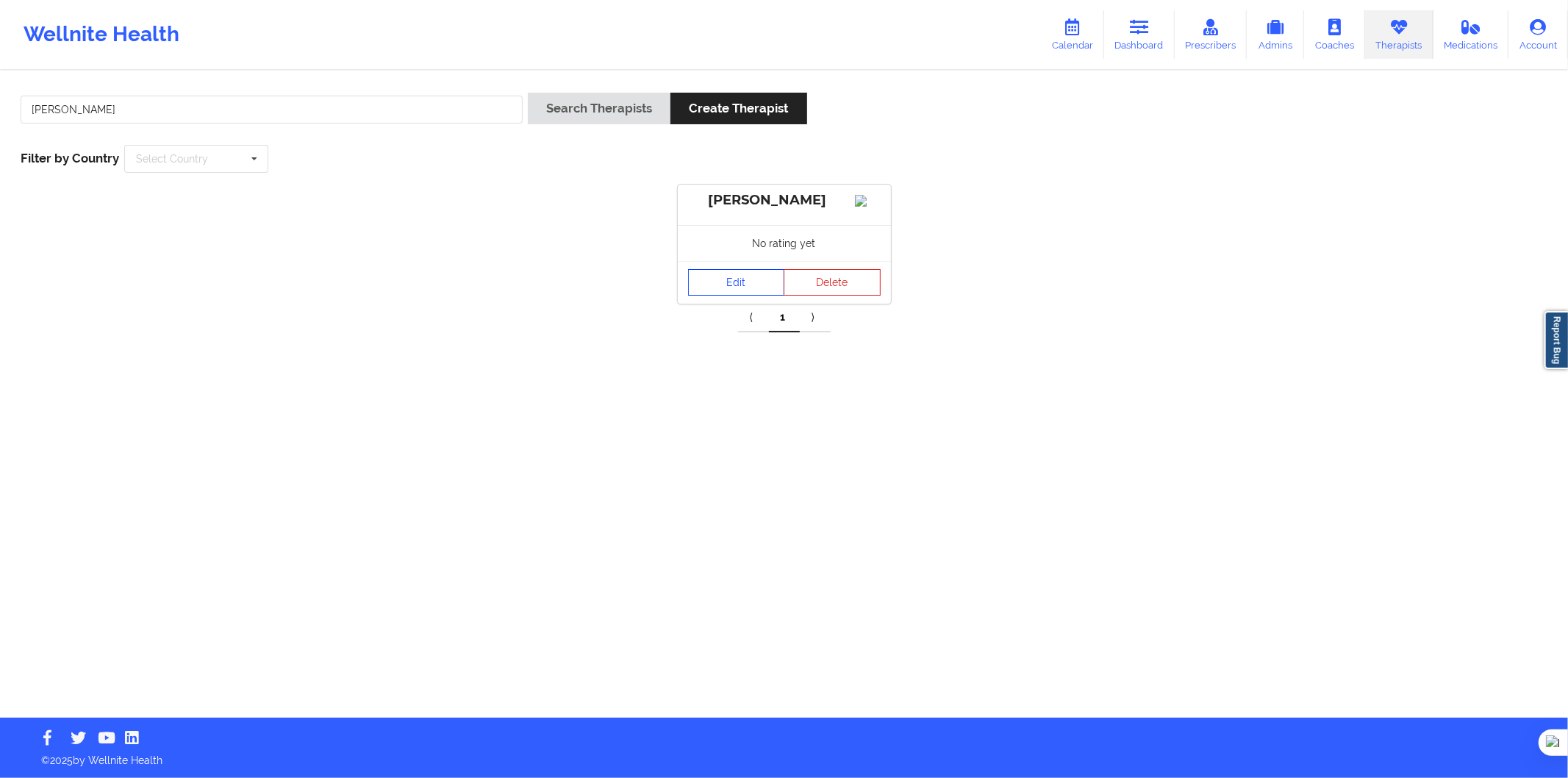
click at [722, 296] on link "Edit" at bounding box center [737, 282] width 97 height 27
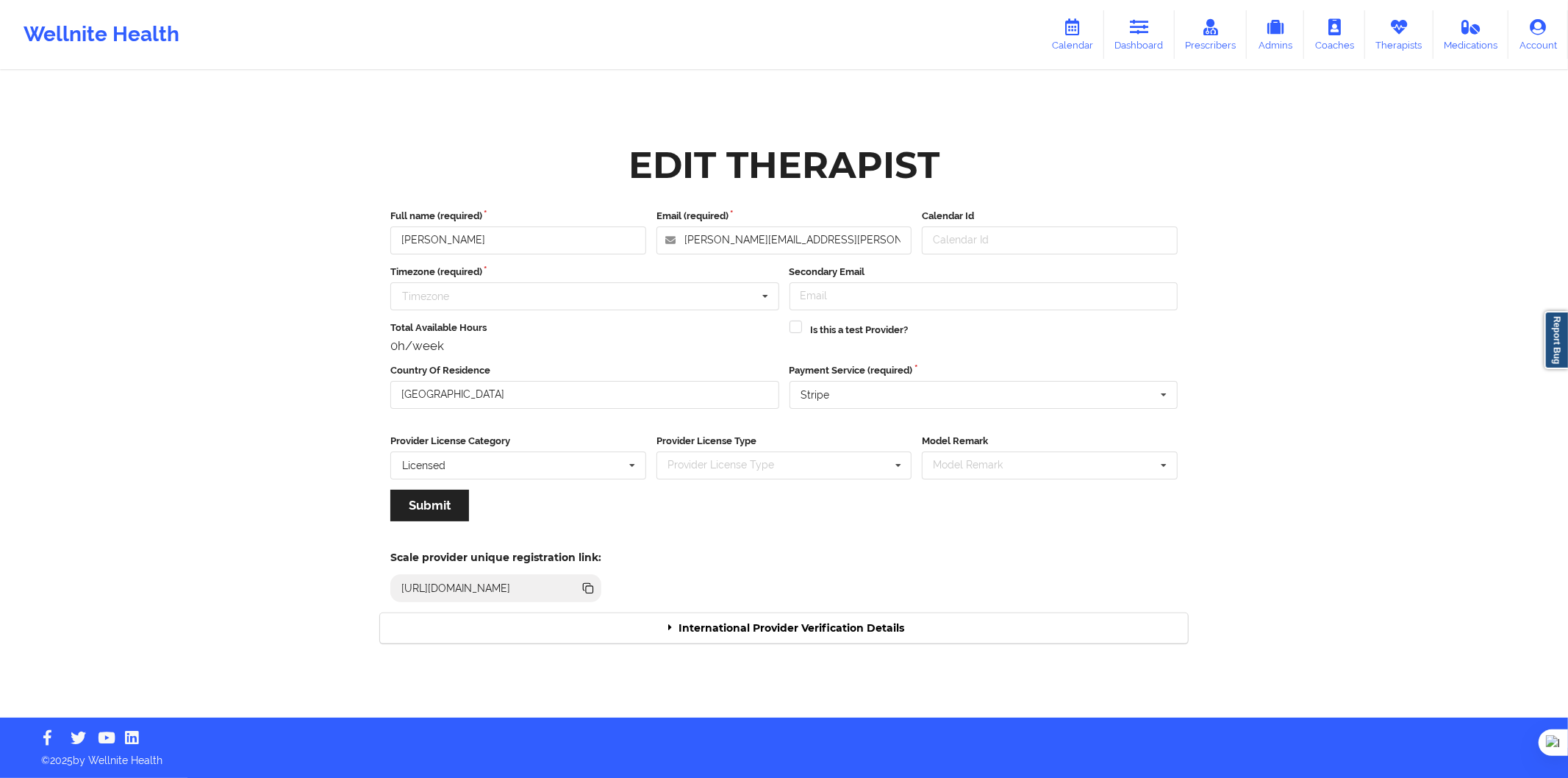
click at [829, 627] on div "International Provider Verification Details" at bounding box center [784, 628] width 808 height 30
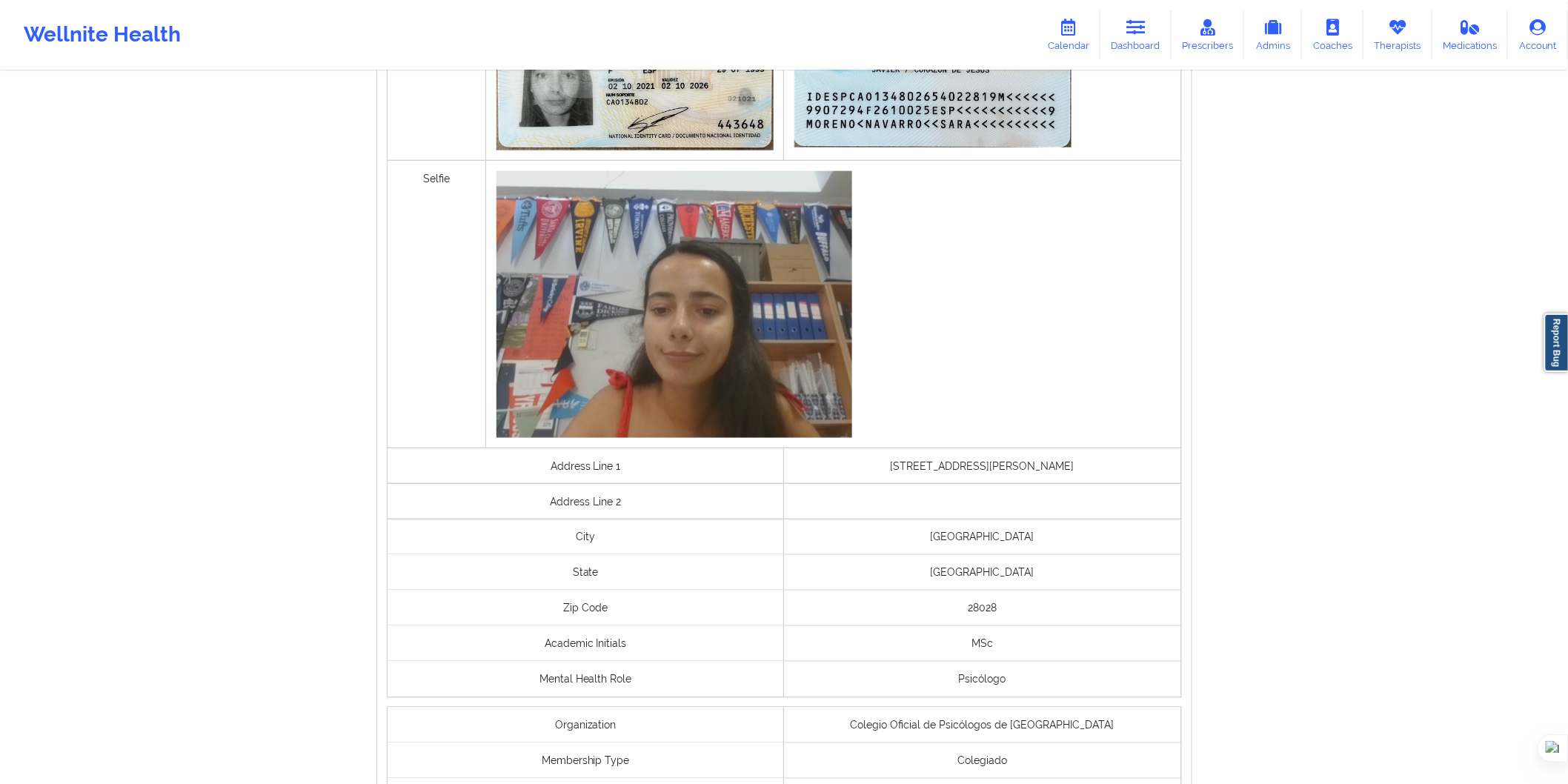
scroll to position [870, 0]
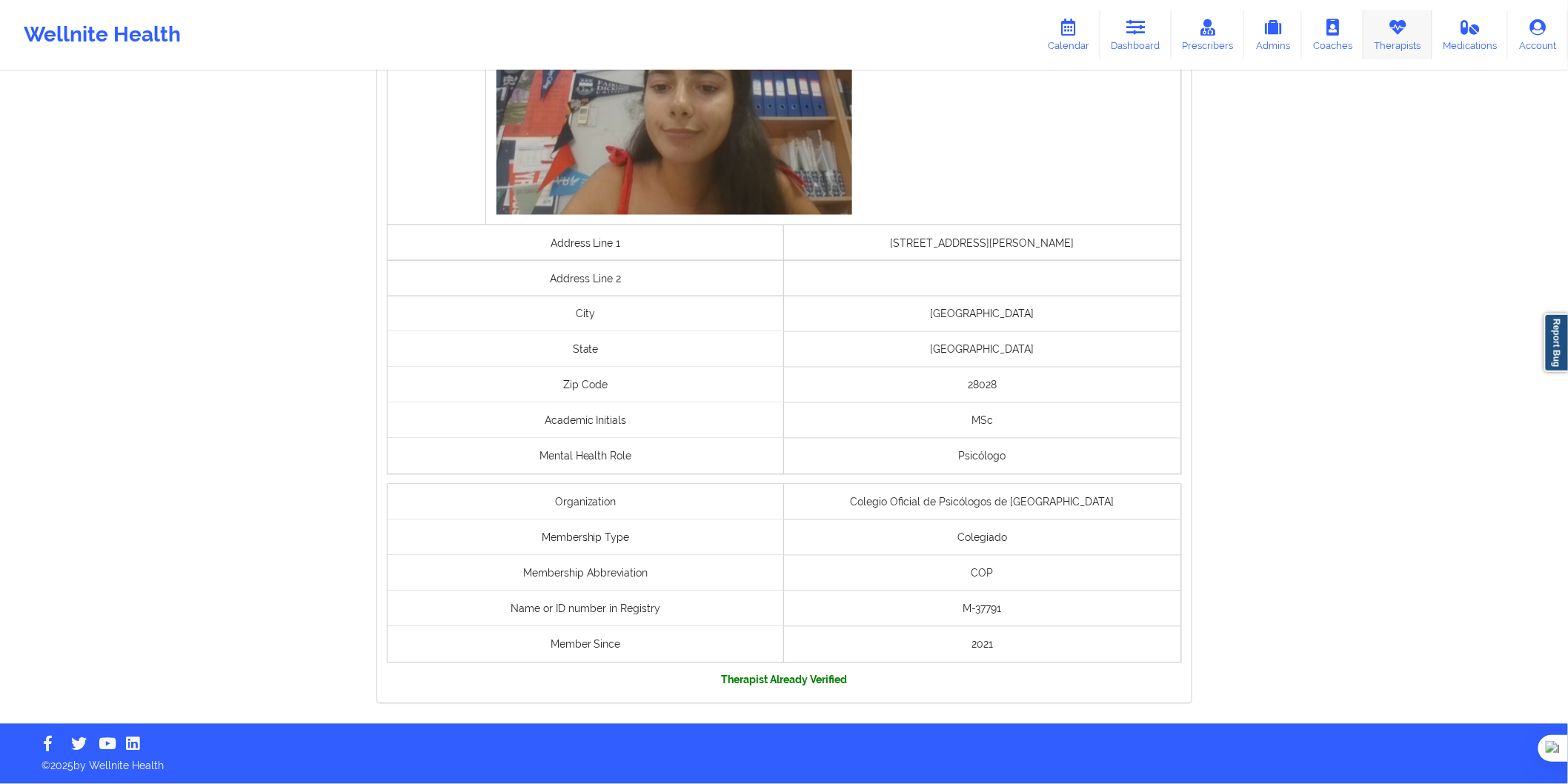
click at [1388, 27] on link "Therapists" at bounding box center [1398, 35] width 69 height 49
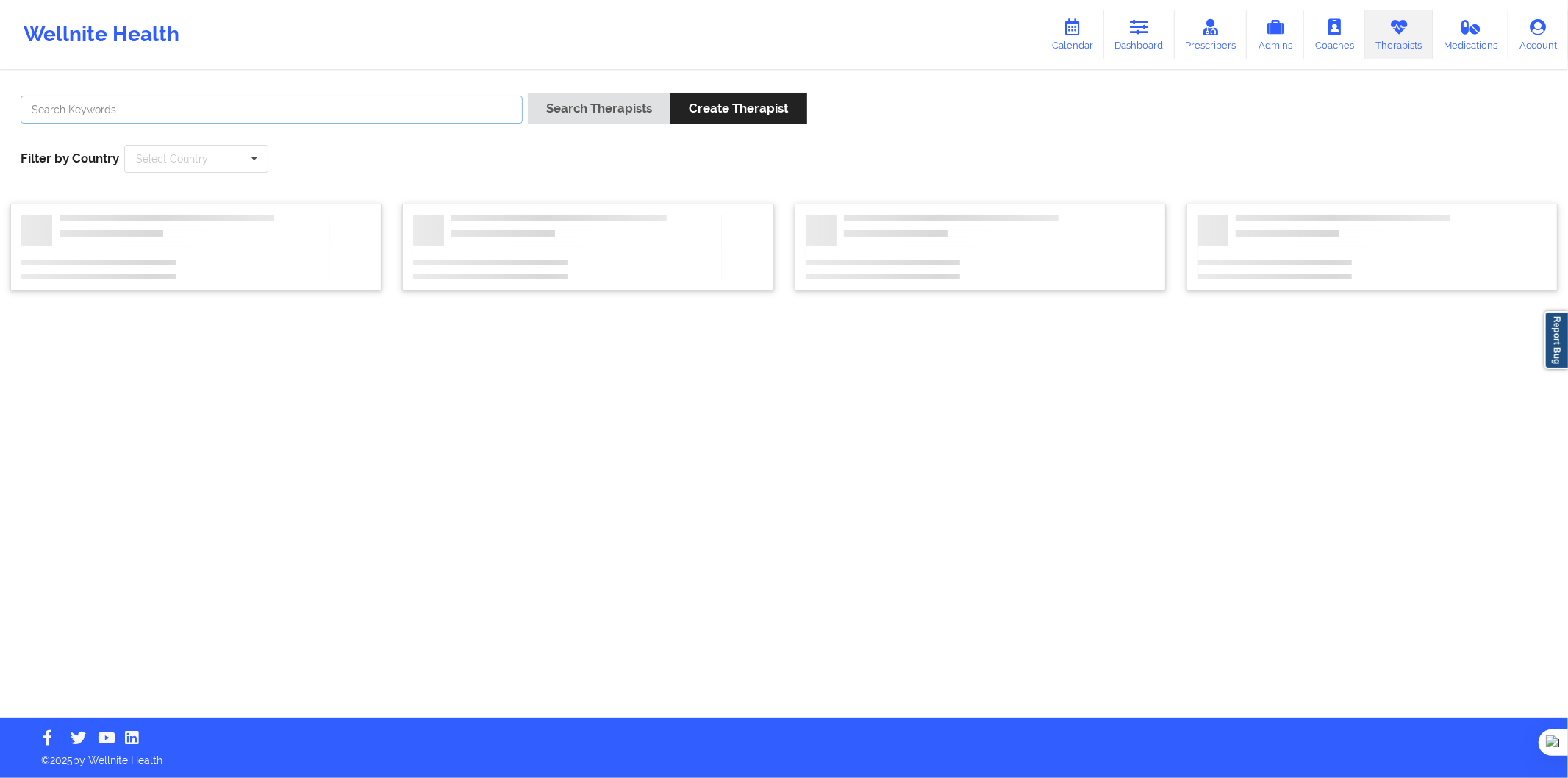
click at [434, 114] on input "text" at bounding box center [271, 110] width 502 height 28
paste input "Karen Julieta Rubiño Urricher"
type input "Karen Julieta Rubiño Urricher"
click at [571, 127] on div "Search Therapists Create Therapist" at bounding box center [667, 114] width 279 height 42
click at [578, 111] on button "Search Therapists" at bounding box center [599, 108] width 142 height 32
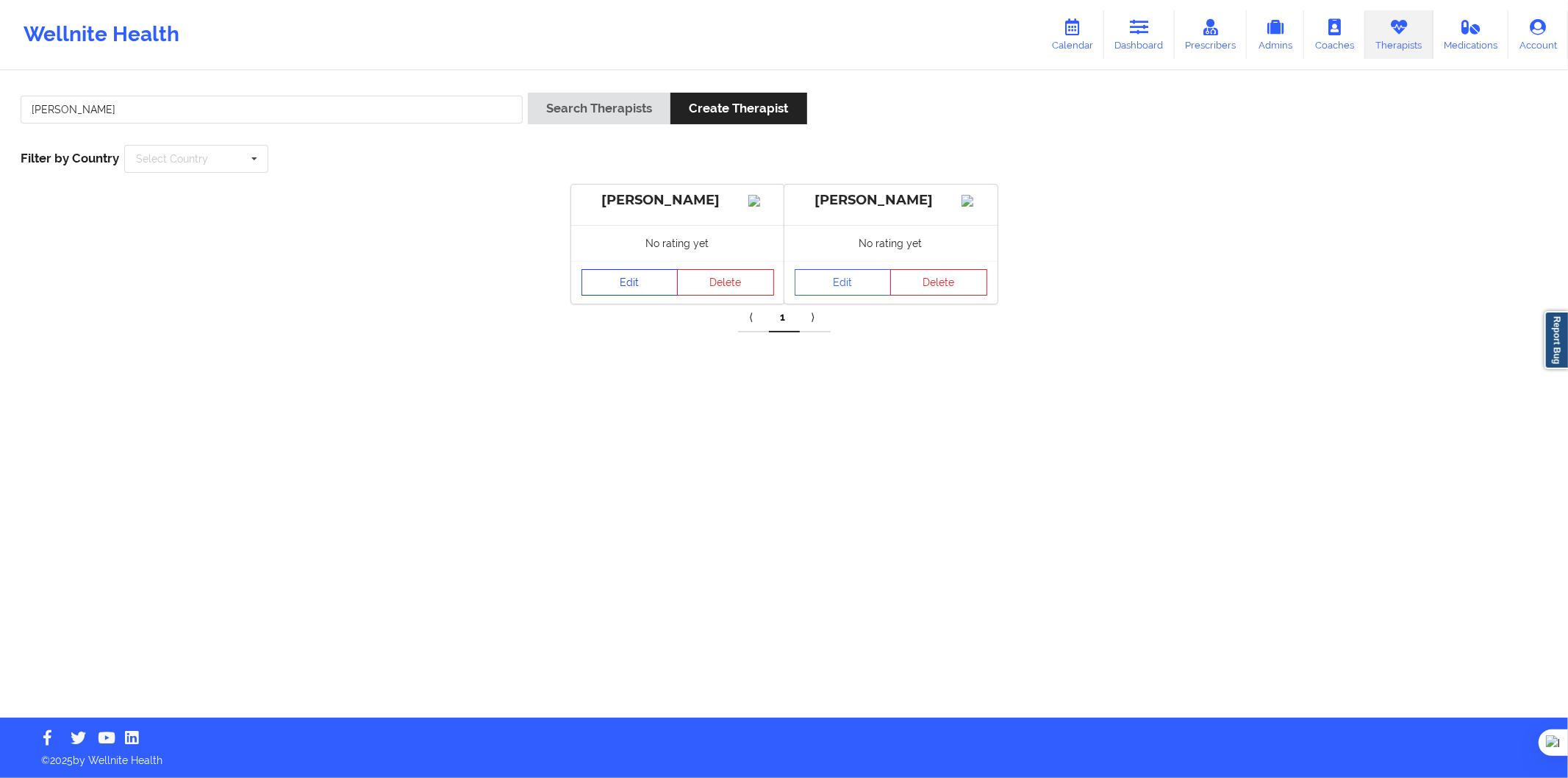
click at [649, 296] on link "Edit" at bounding box center [630, 282] width 97 height 27
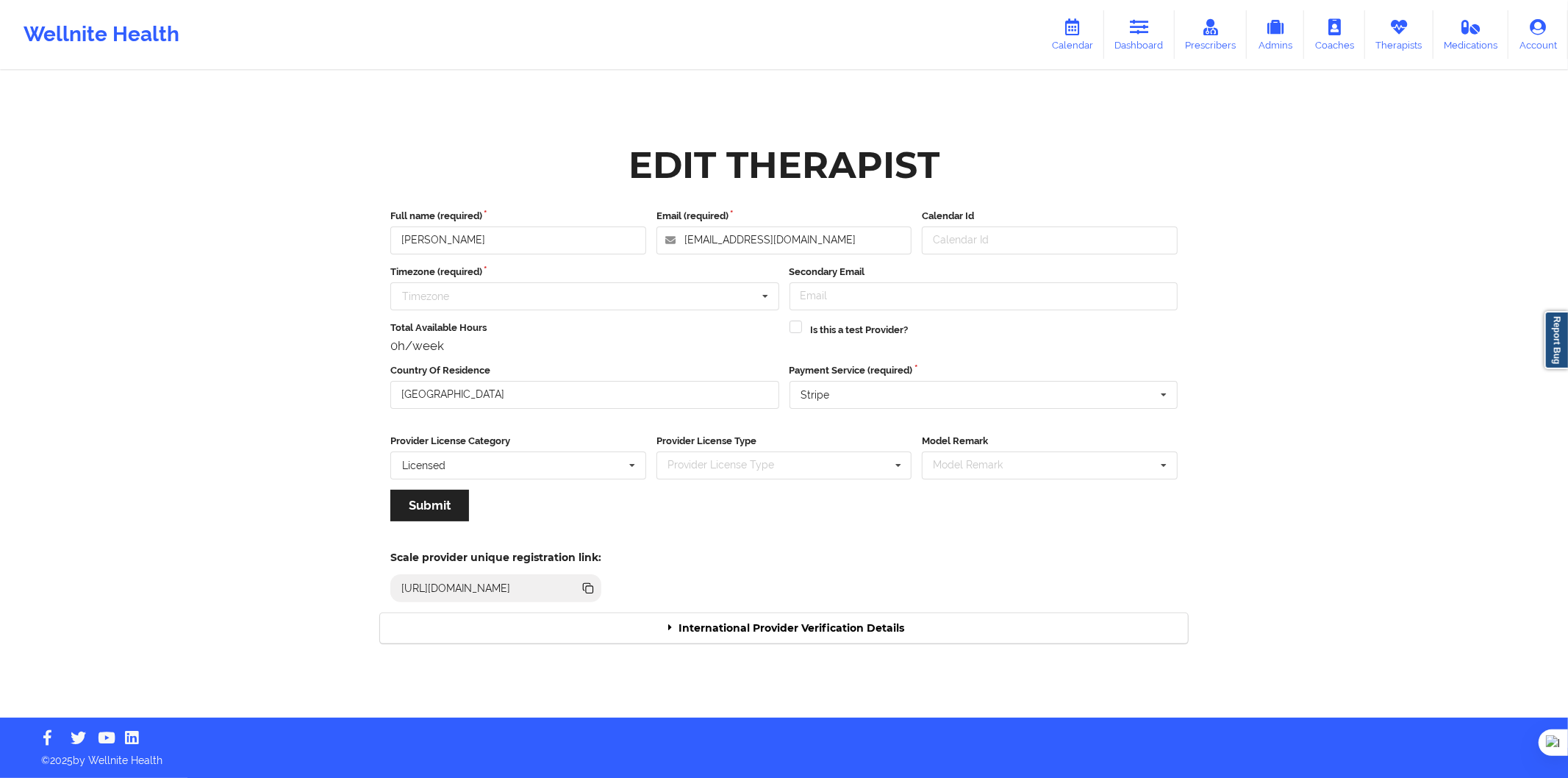
click at [849, 639] on div "International Provider Verification Details" at bounding box center [784, 628] width 808 height 30
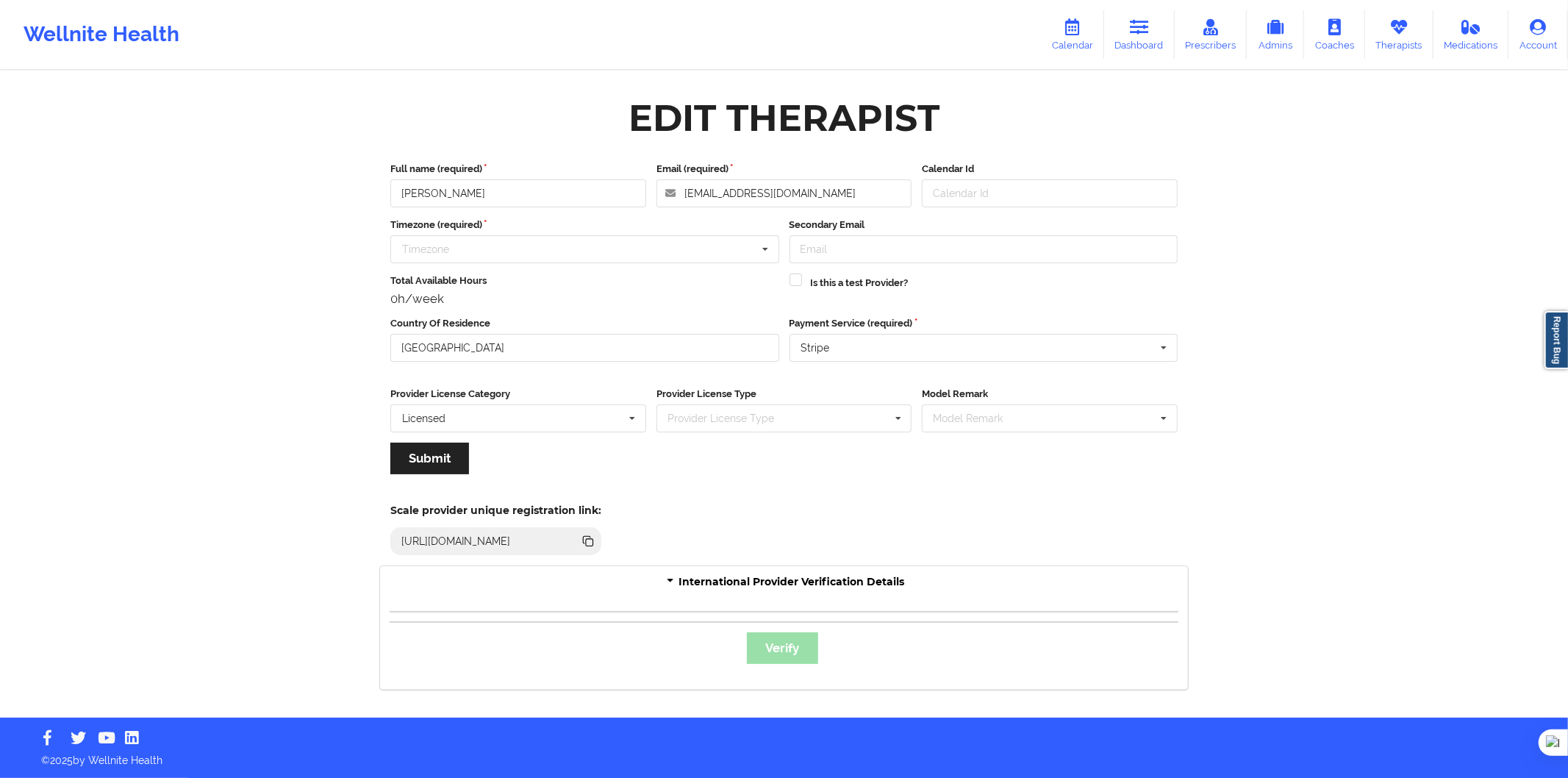
drag, startPoint x: 769, startPoint y: 645, endPoint x: 778, endPoint y: 516, distance: 129.3
click at [770, 645] on div "Verify" at bounding box center [784, 643] width 808 height 94
click at [1394, 33] on icon at bounding box center [1399, 27] width 19 height 16
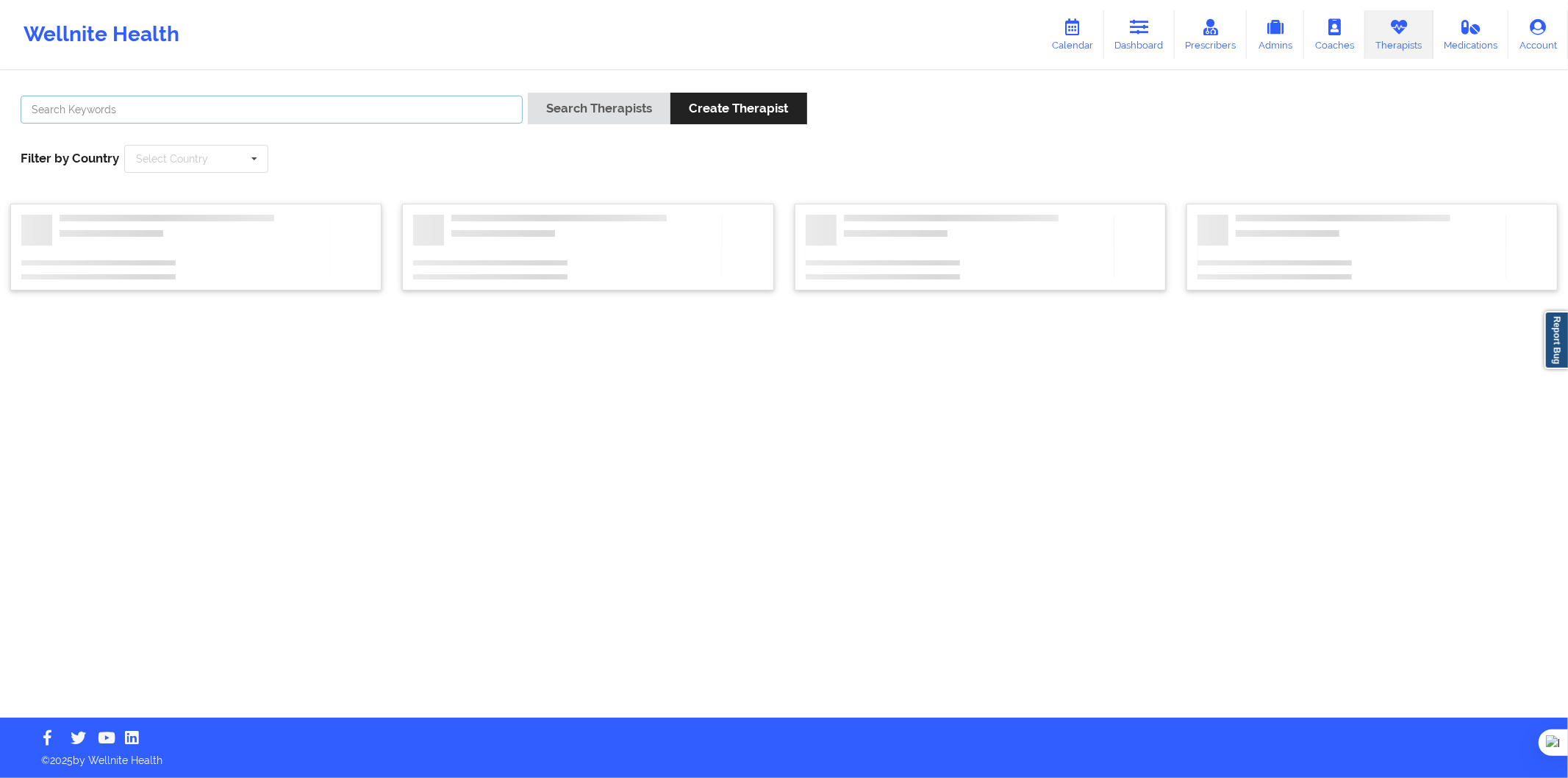
click at [509, 108] on input "text" at bounding box center [271, 110] width 502 height 28
paste input "Karen Julieta Rubiño Urricher"
type input "Karen Julieta Rubiño Urricher"
click at [585, 111] on button "Search Therapists" at bounding box center [599, 108] width 142 height 32
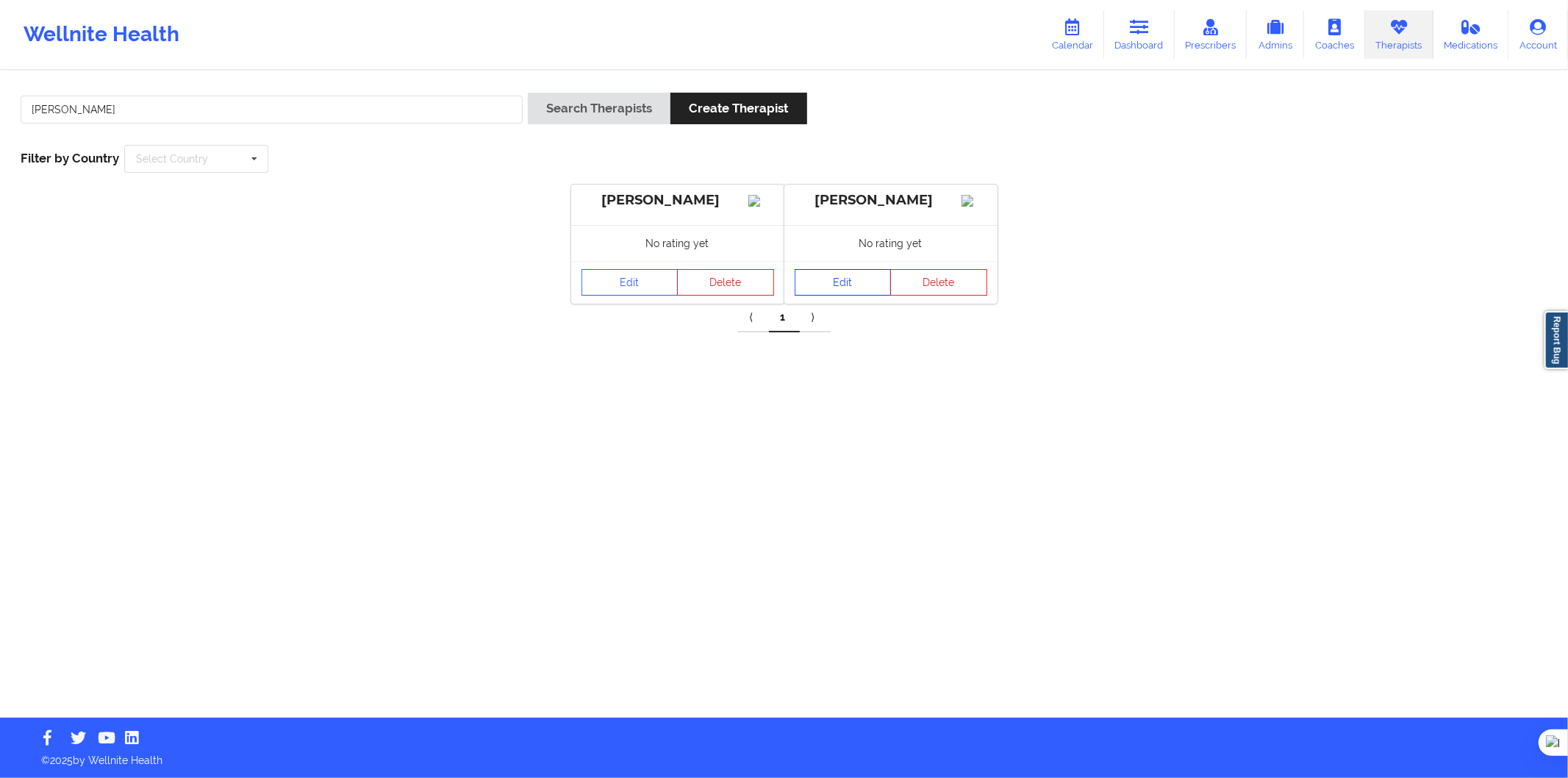
click at [824, 296] on link "Edit" at bounding box center [843, 282] width 97 height 27
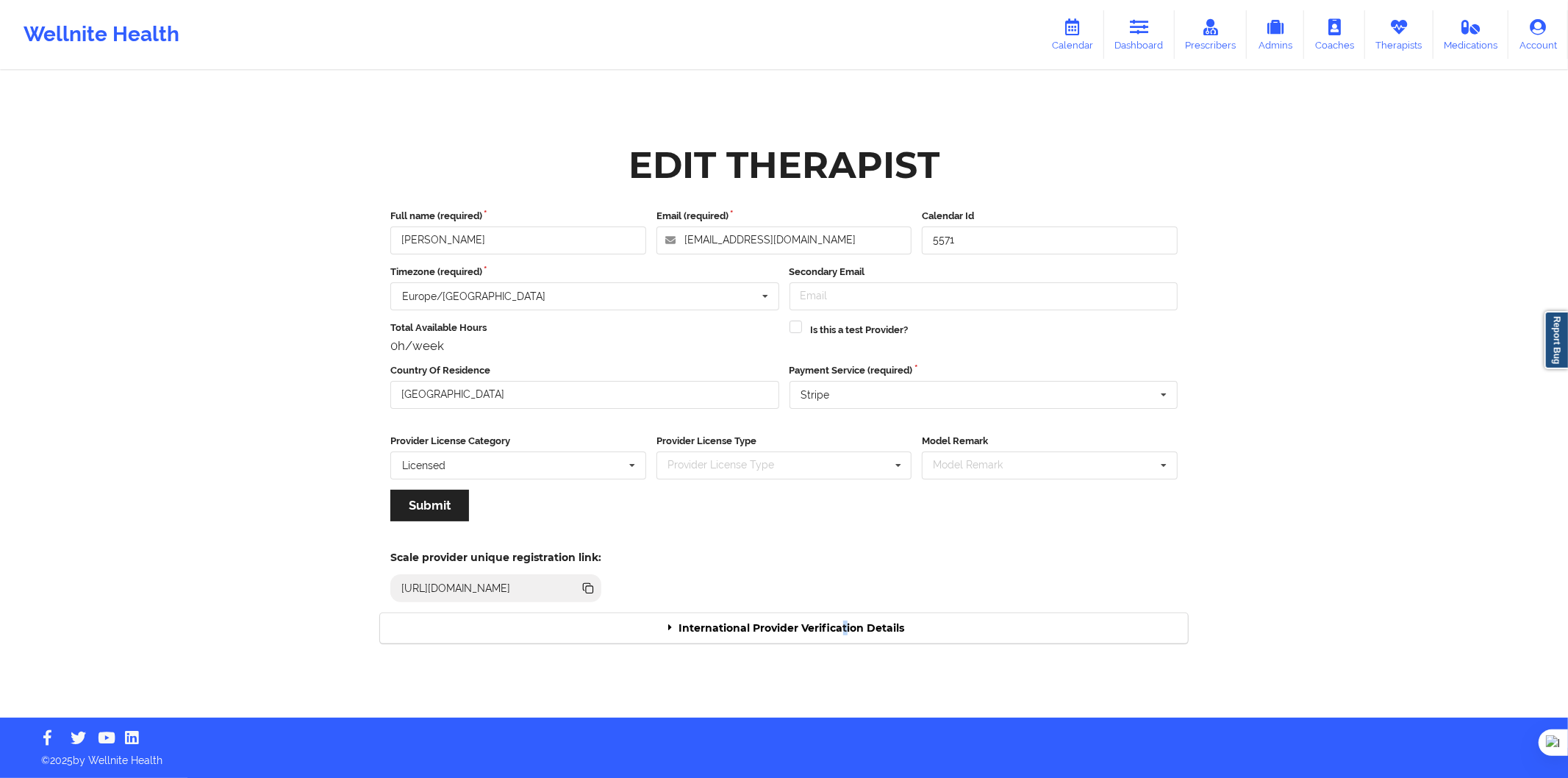
drag, startPoint x: 846, startPoint y: 625, endPoint x: 857, endPoint y: 625, distance: 11.0
click at [848, 628] on div "International Provider Verification Details" at bounding box center [784, 628] width 808 height 30
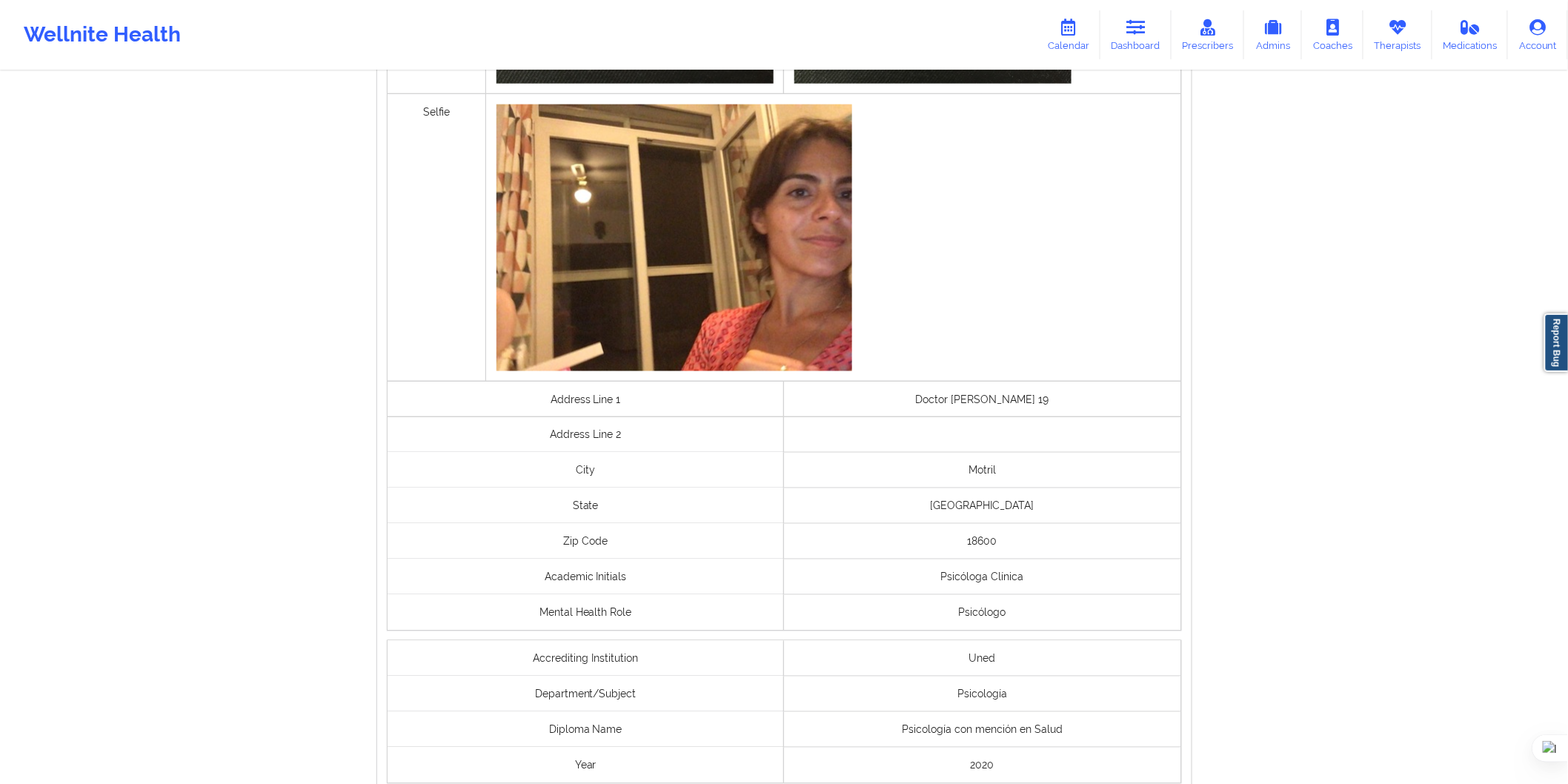
scroll to position [892, 0]
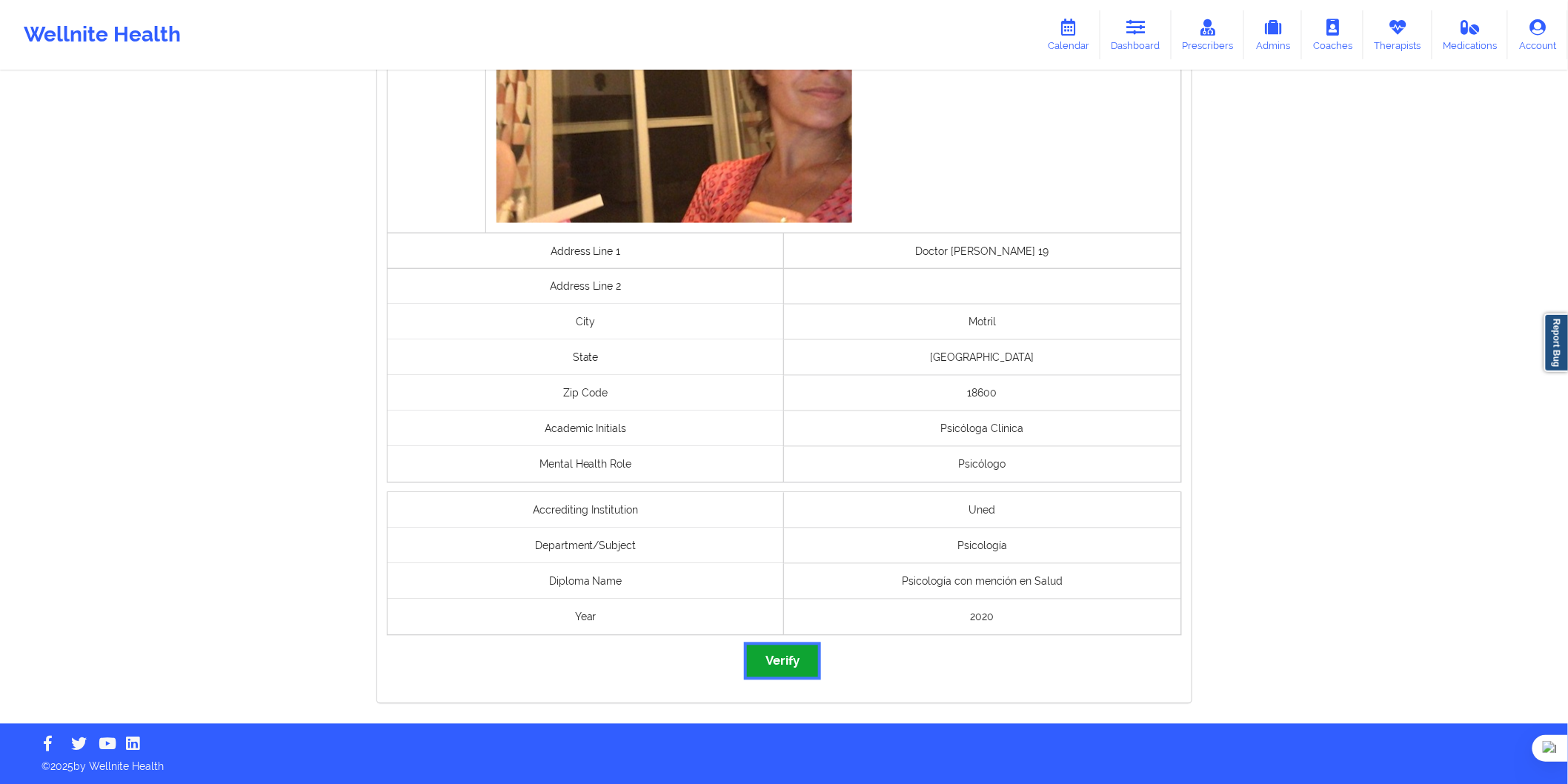
click at [803, 657] on button "Verify" at bounding box center [783, 661] width 71 height 32
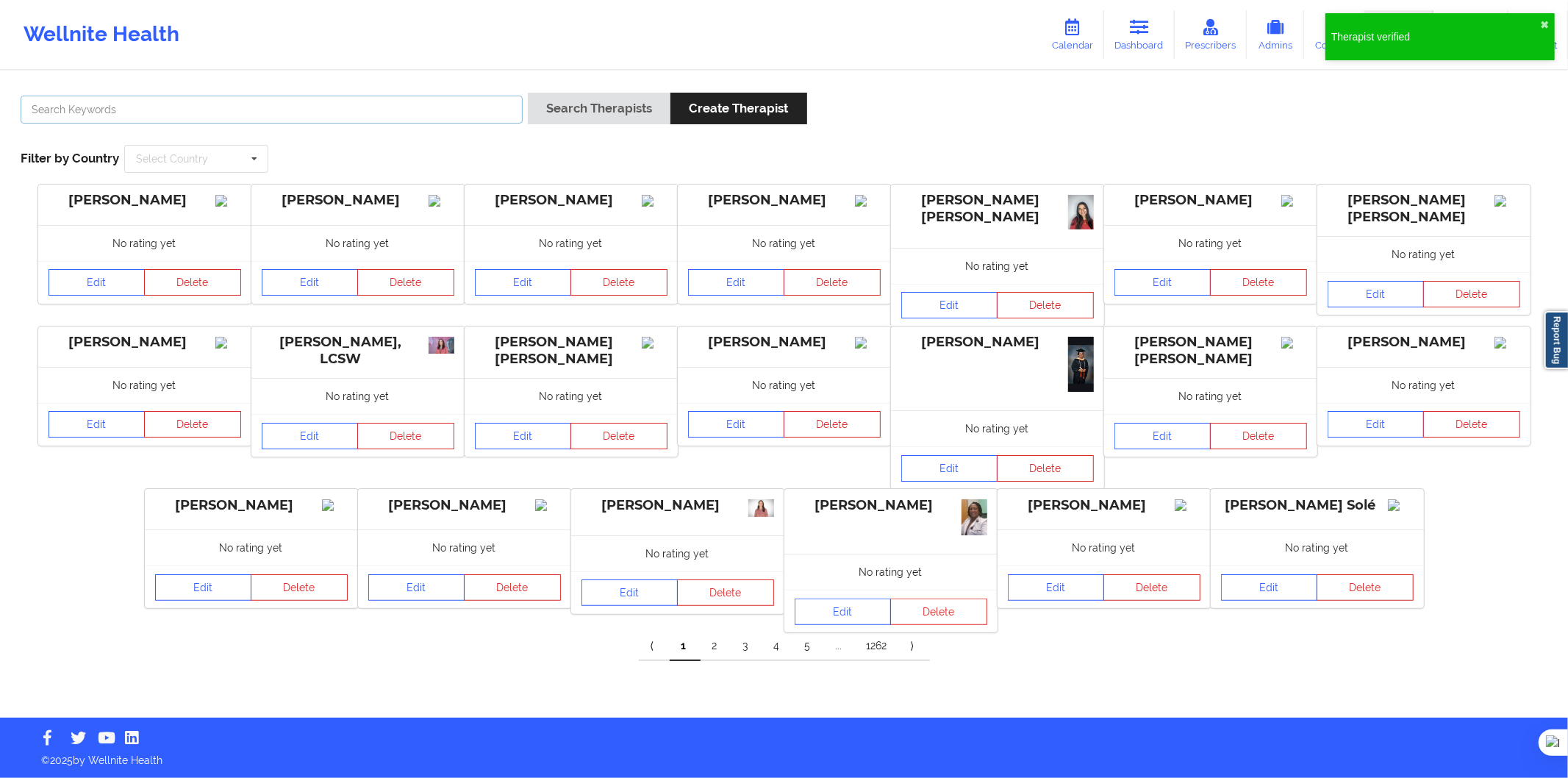
click at [387, 112] on input "text" at bounding box center [271, 110] width 502 height 28
paste input "Eunice Pool"
type input "Eunice Pool"
click at [557, 121] on button "Search Therapists" at bounding box center [599, 108] width 142 height 32
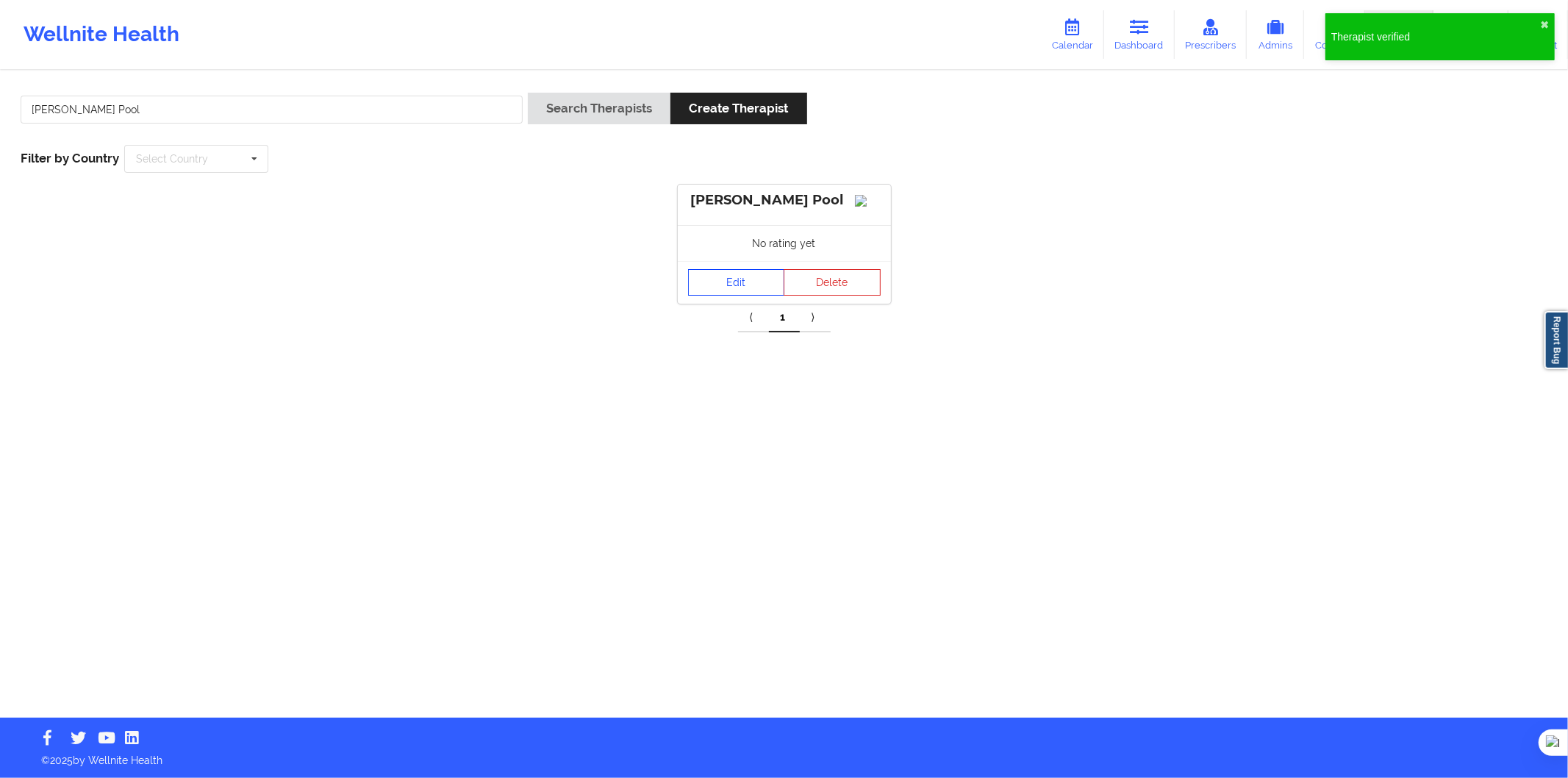
click at [715, 292] on link "Edit" at bounding box center [737, 282] width 97 height 27
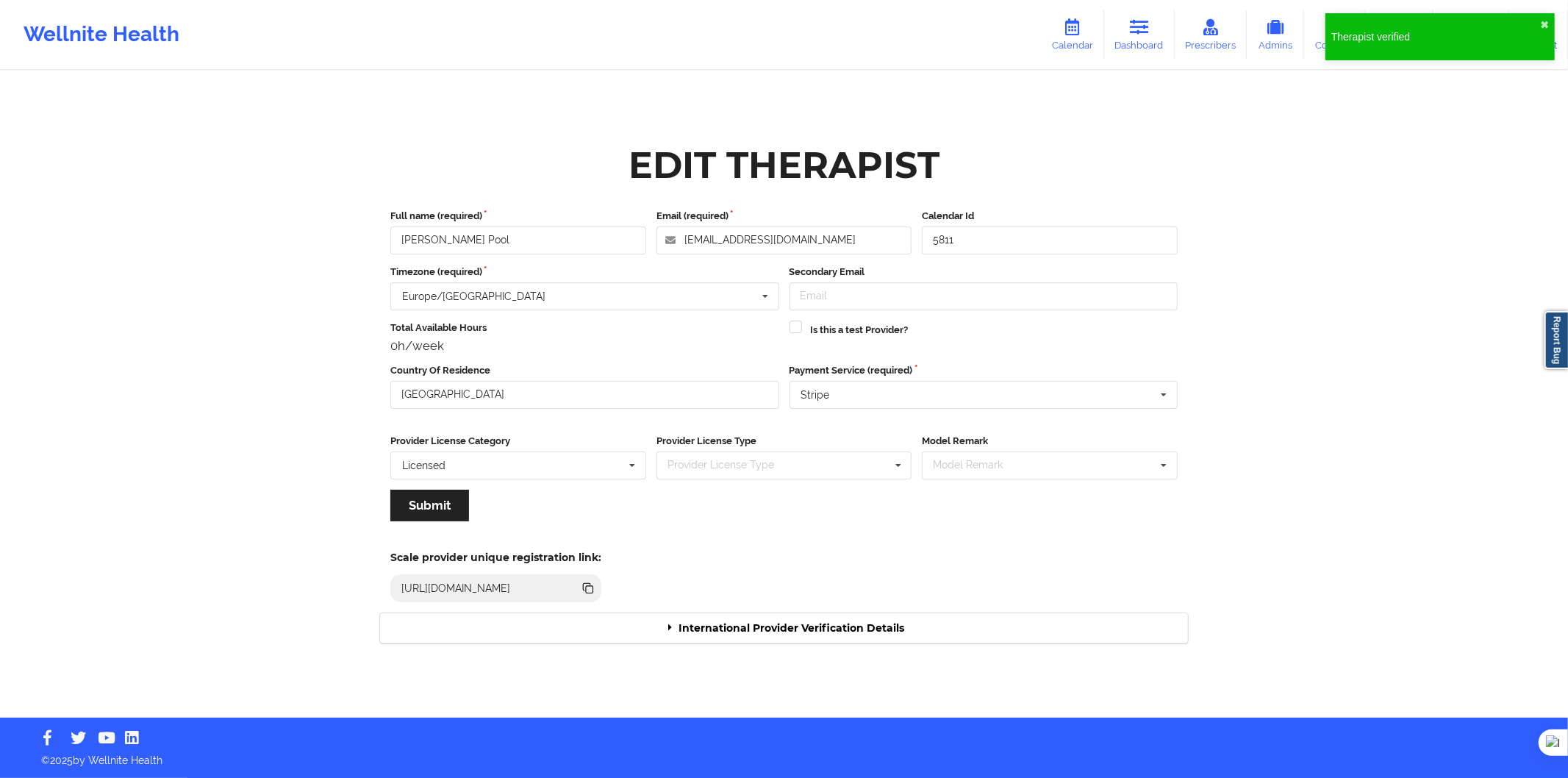
click at [769, 638] on div "International Provider Verification Details" at bounding box center [784, 628] width 808 height 30
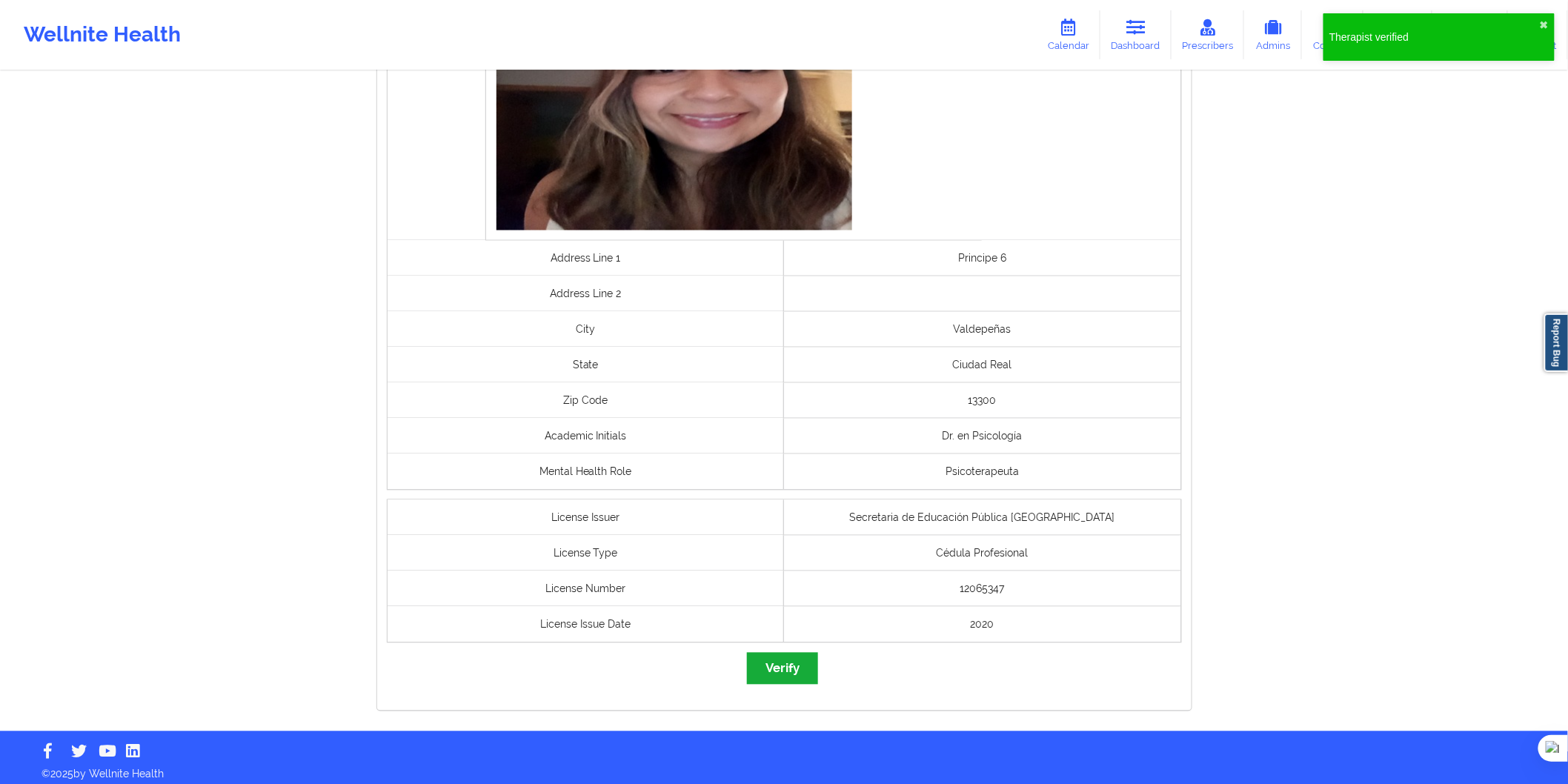
scroll to position [951, 0]
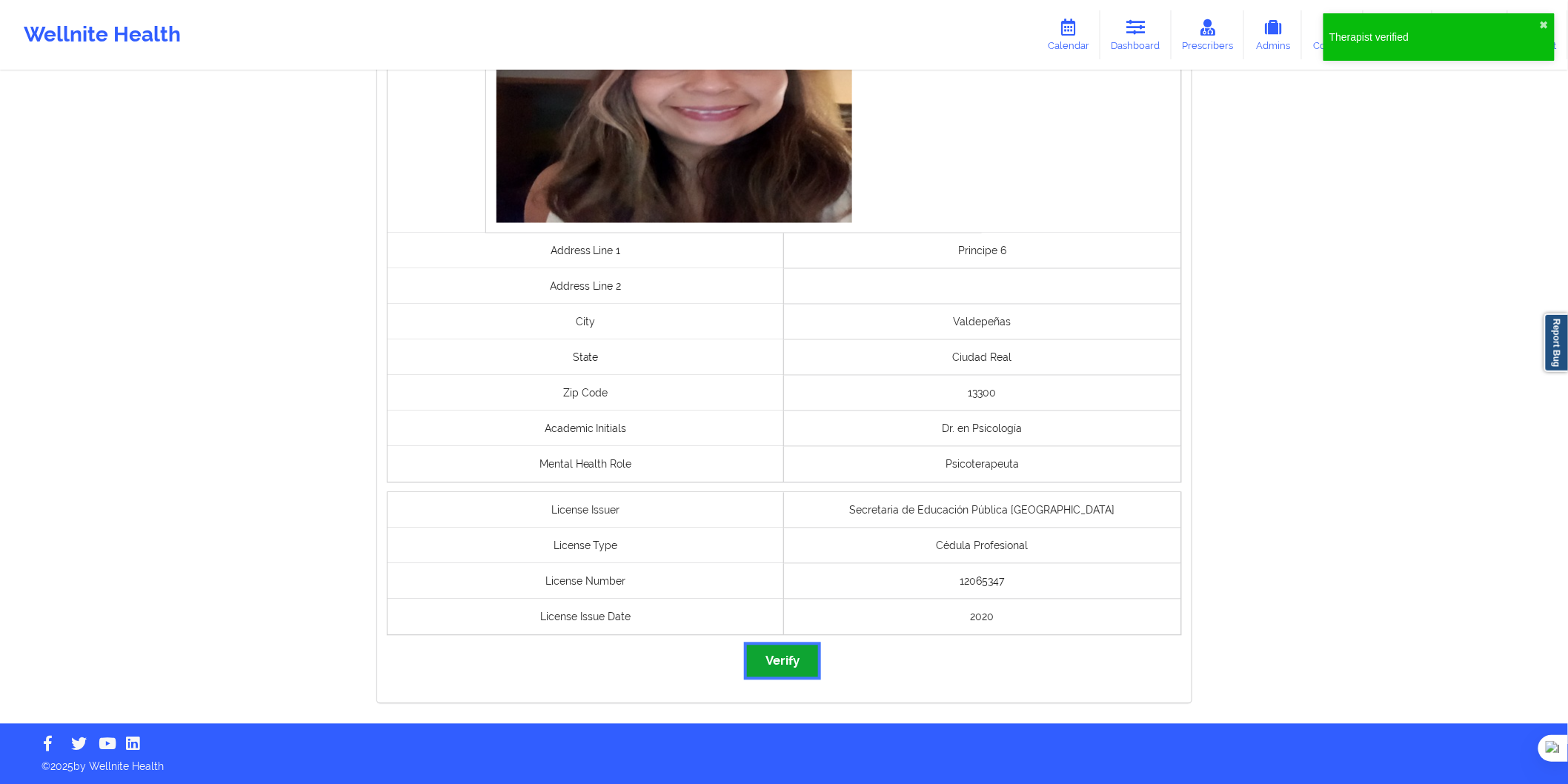
click at [789, 655] on button "Verify" at bounding box center [783, 661] width 71 height 32
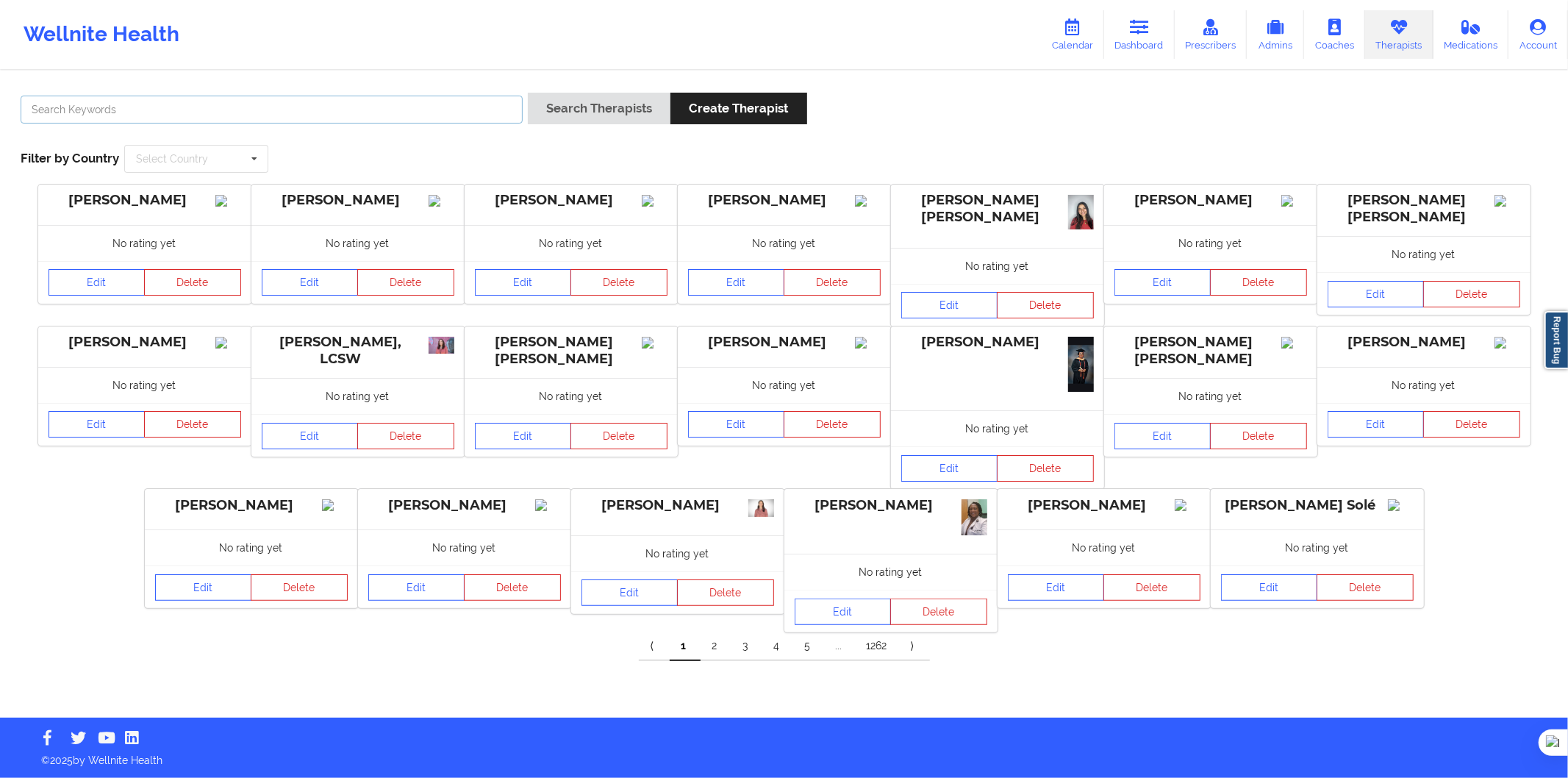
click at [465, 108] on input "text" at bounding box center [271, 110] width 502 height 28
paste input "Eunice Pool"
type input "Eunice Pool"
drag, startPoint x: 591, startPoint y: 117, endPoint x: 601, endPoint y: 121, distance: 10.8
click at [591, 117] on button "Search Therapists" at bounding box center [599, 108] width 142 height 32
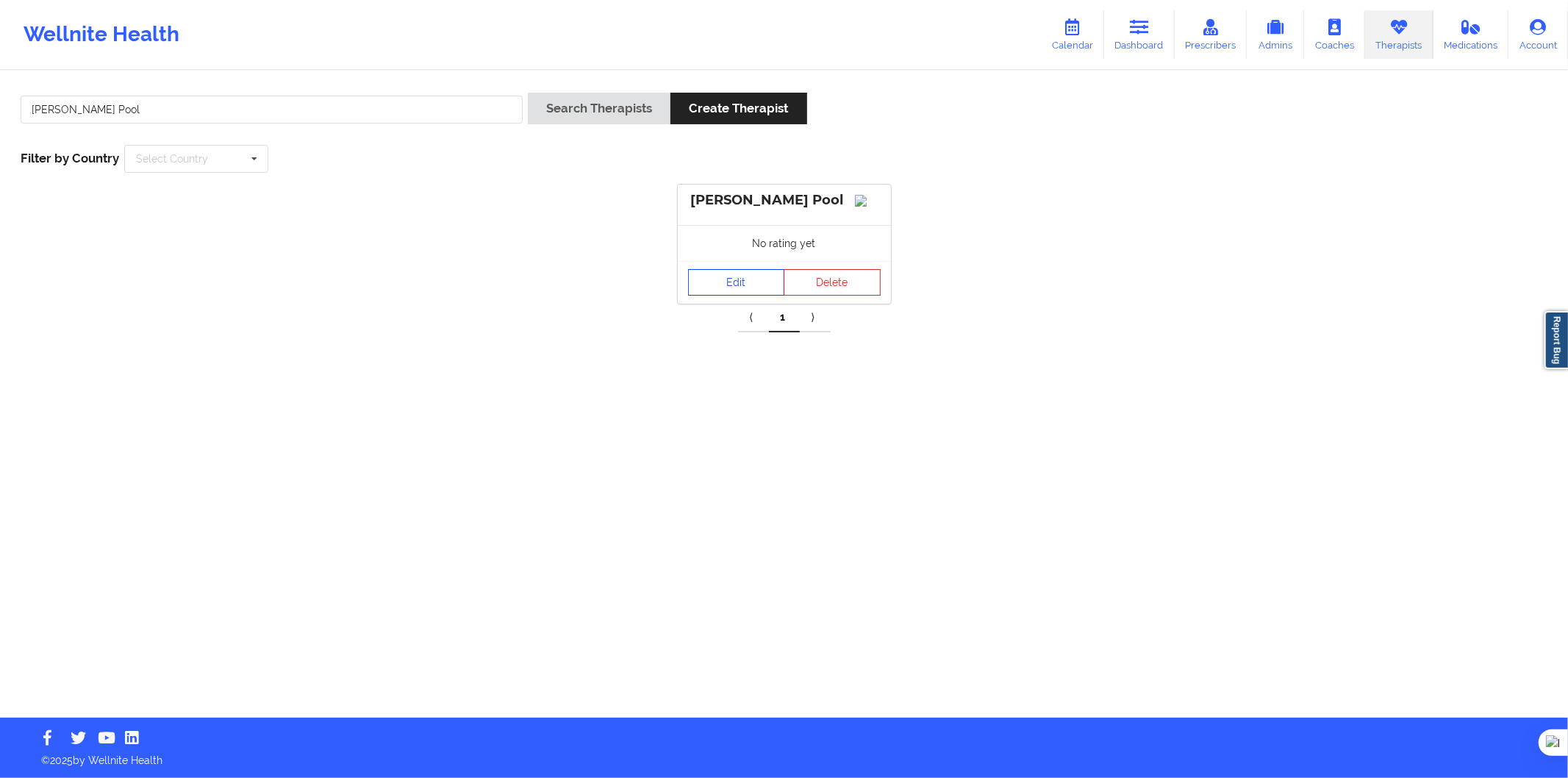
click at [739, 293] on link "Edit" at bounding box center [737, 282] width 97 height 27
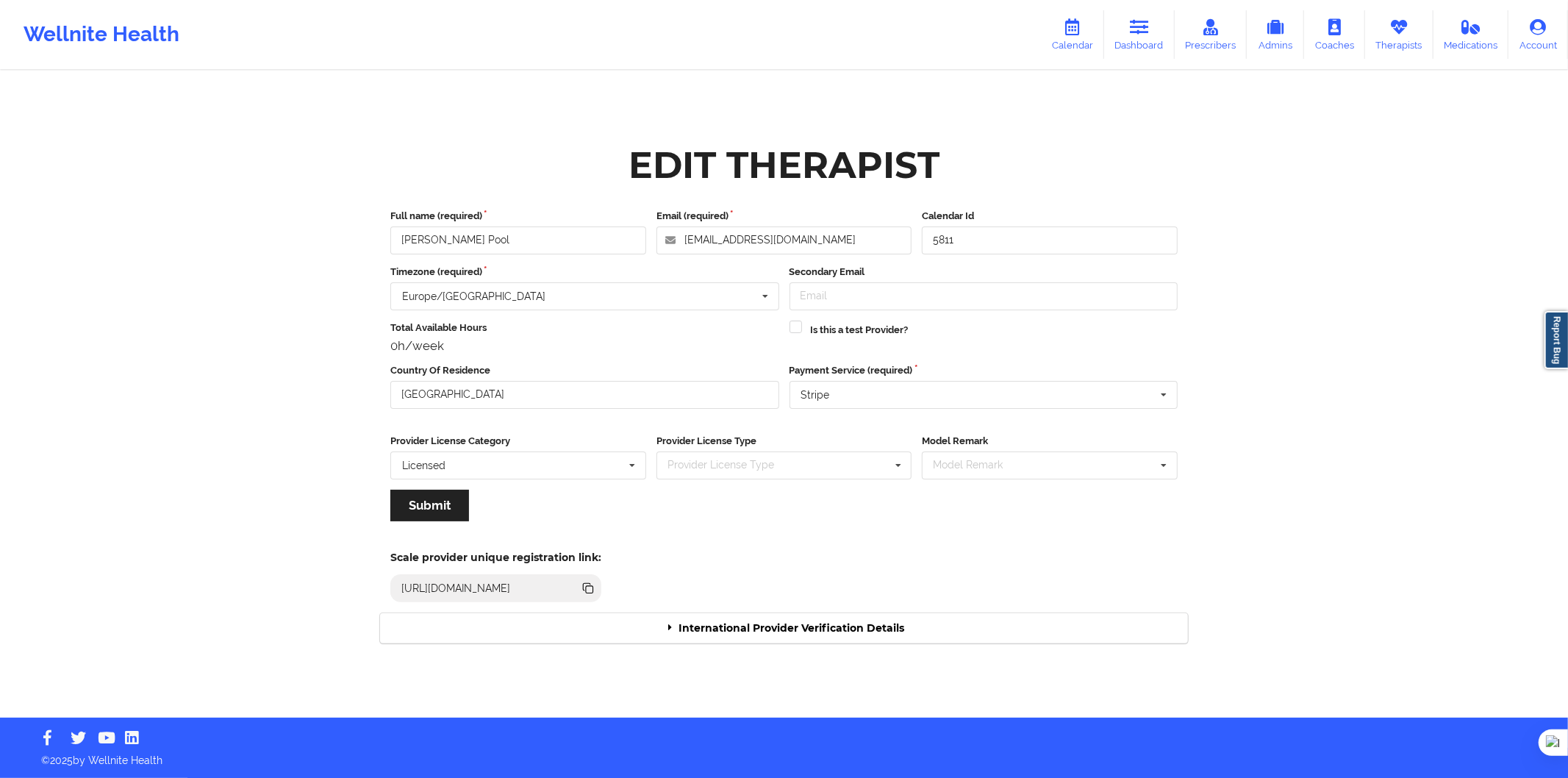
click at [779, 635] on div "International Provider Verification Details" at bounding box center [784, 628] width 808 height 30
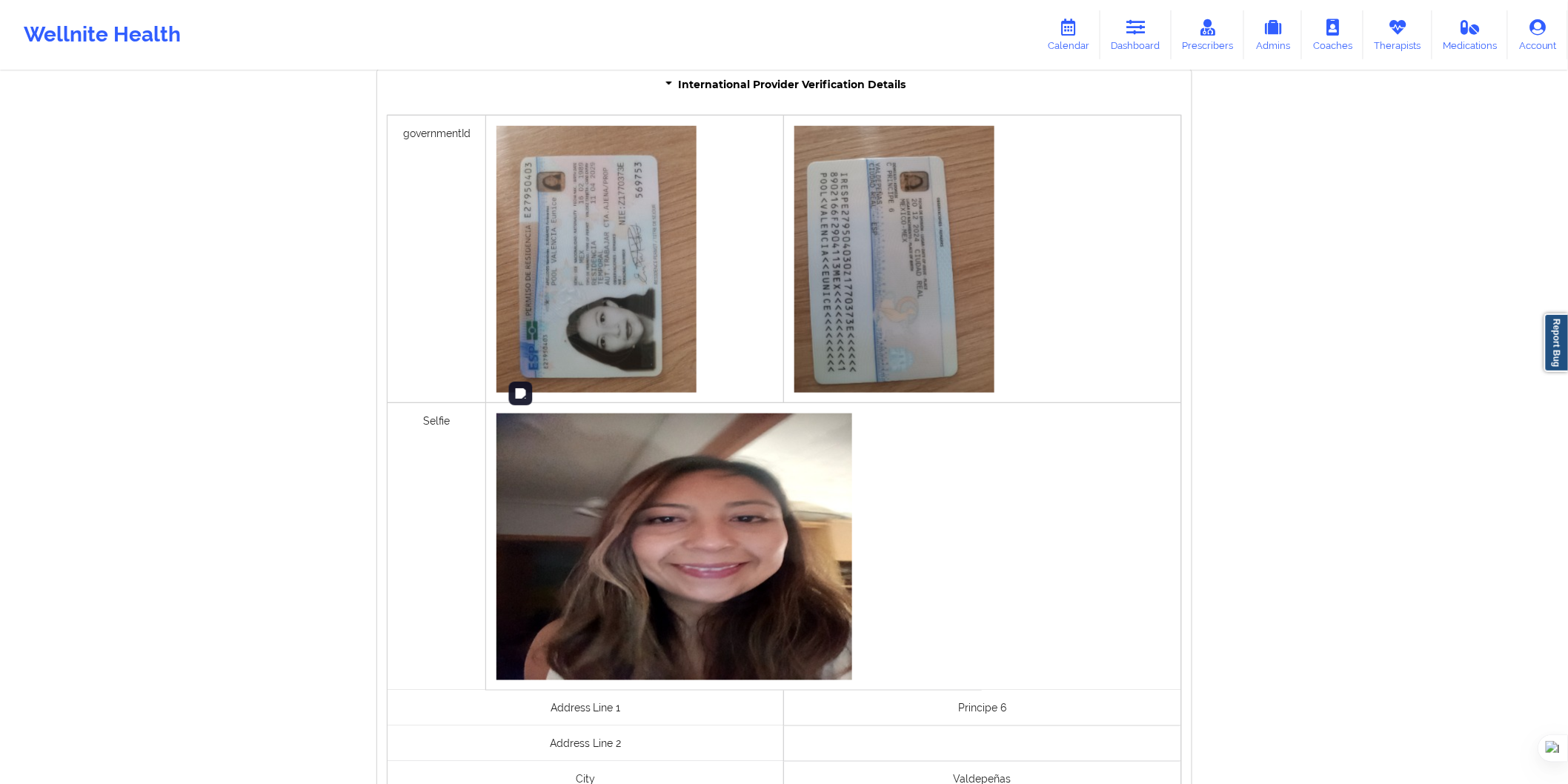
scroll to position [906, 0]
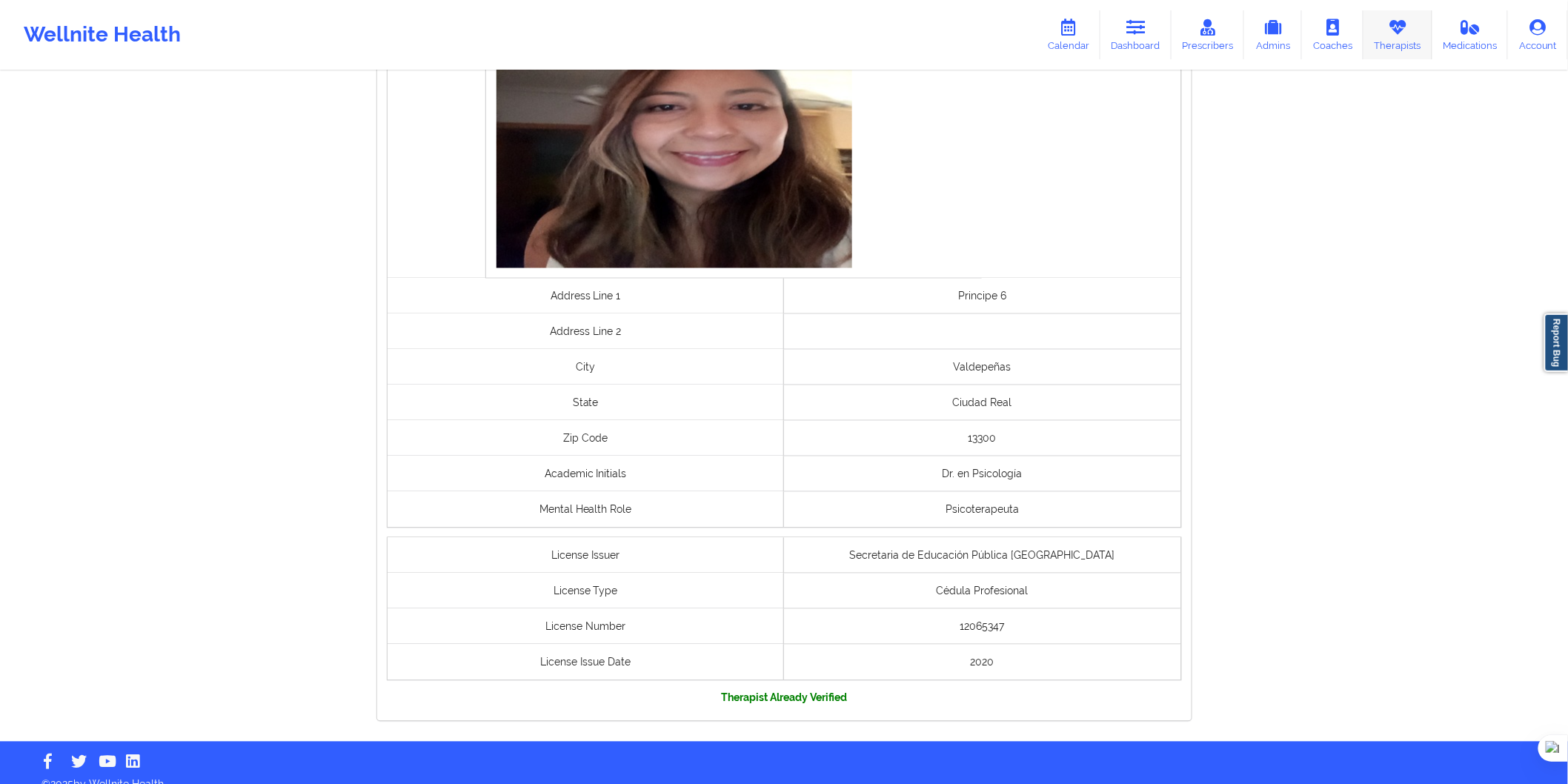
click at [1381, 35] on link "Therapists" at bounding box center [1398, 35] width 69 height 49
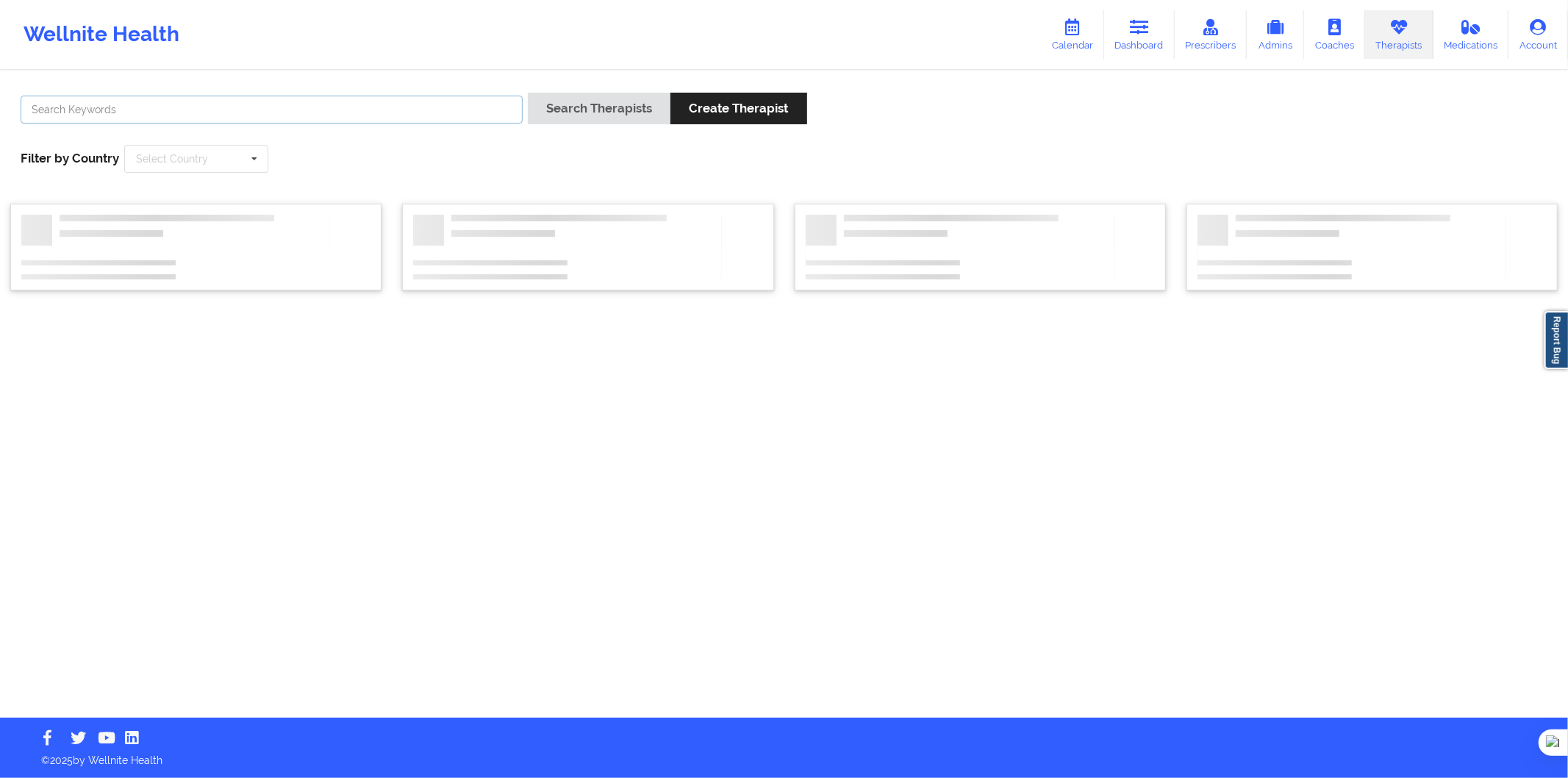
click at [475, 116] on input "text" at bounding box center [271, 110] width 502 height 28
paste input "Inmaculada Iserte Soriano"
type input "Inmaculada Iserte Soriano"
drag, startPoint x: 565, startPoint y: 126, endPoint x: 574, endPoint y: 125, distance: 9.1
click at [565, 126] on div "Search Therapists Create Therapist" at bounding box center [667, 114] width 279 height 42
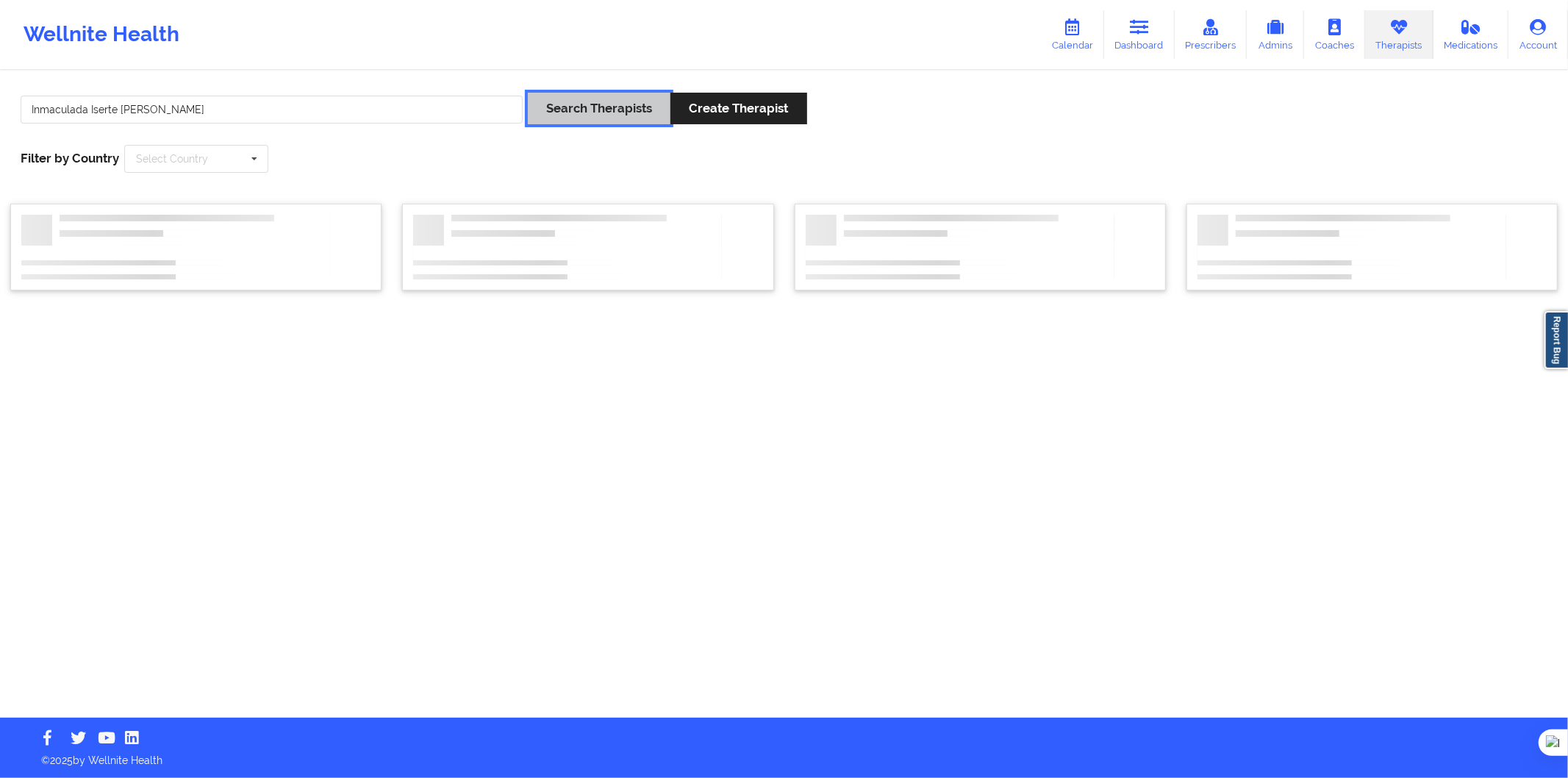
click at [562, 111] on button "Search Therapists" at bounding box center [599, 108] width 142 height 32
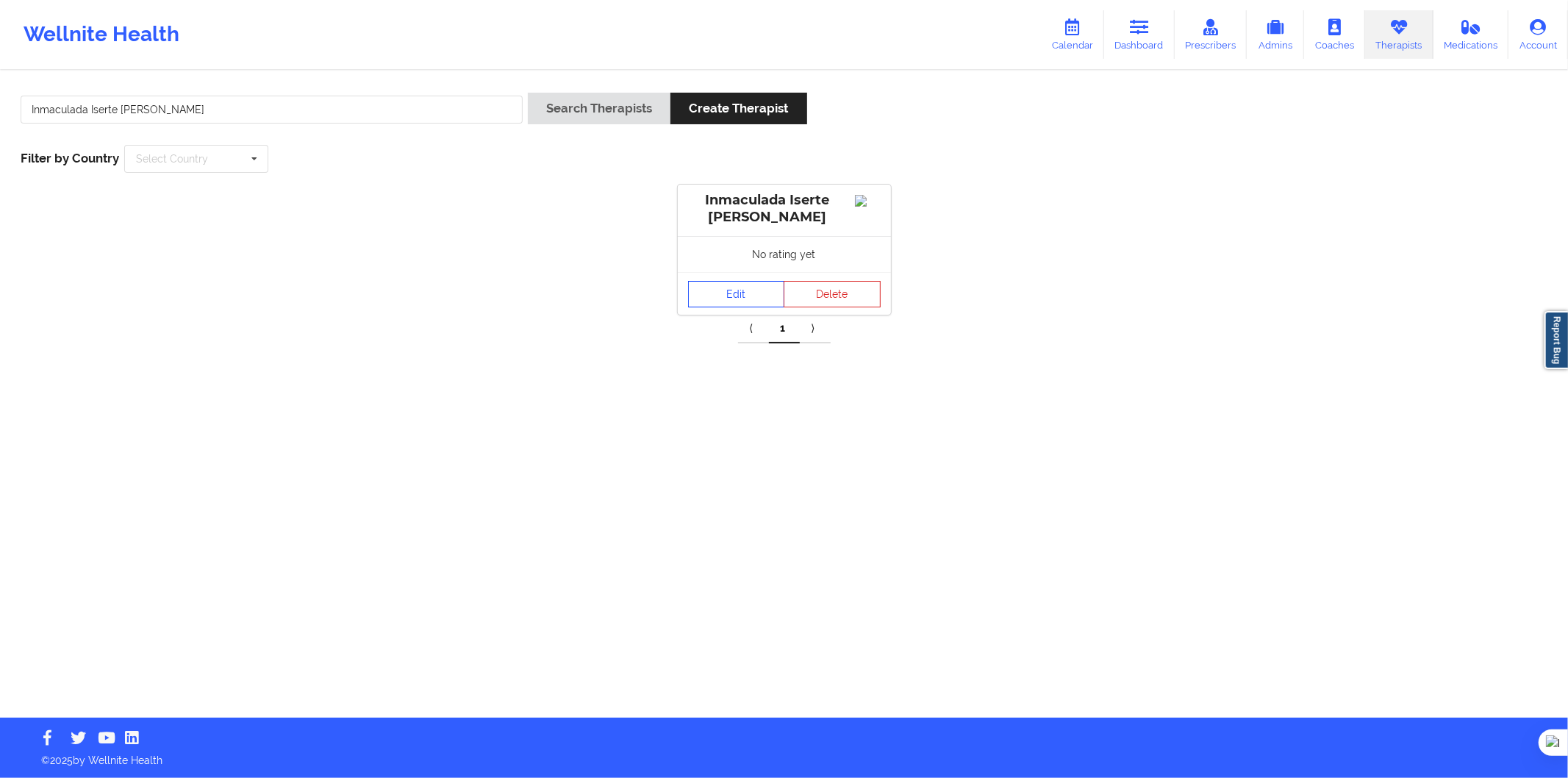
click at [711, 295] on link "Edit" at bounding box center [737, 294] width 97 height 27
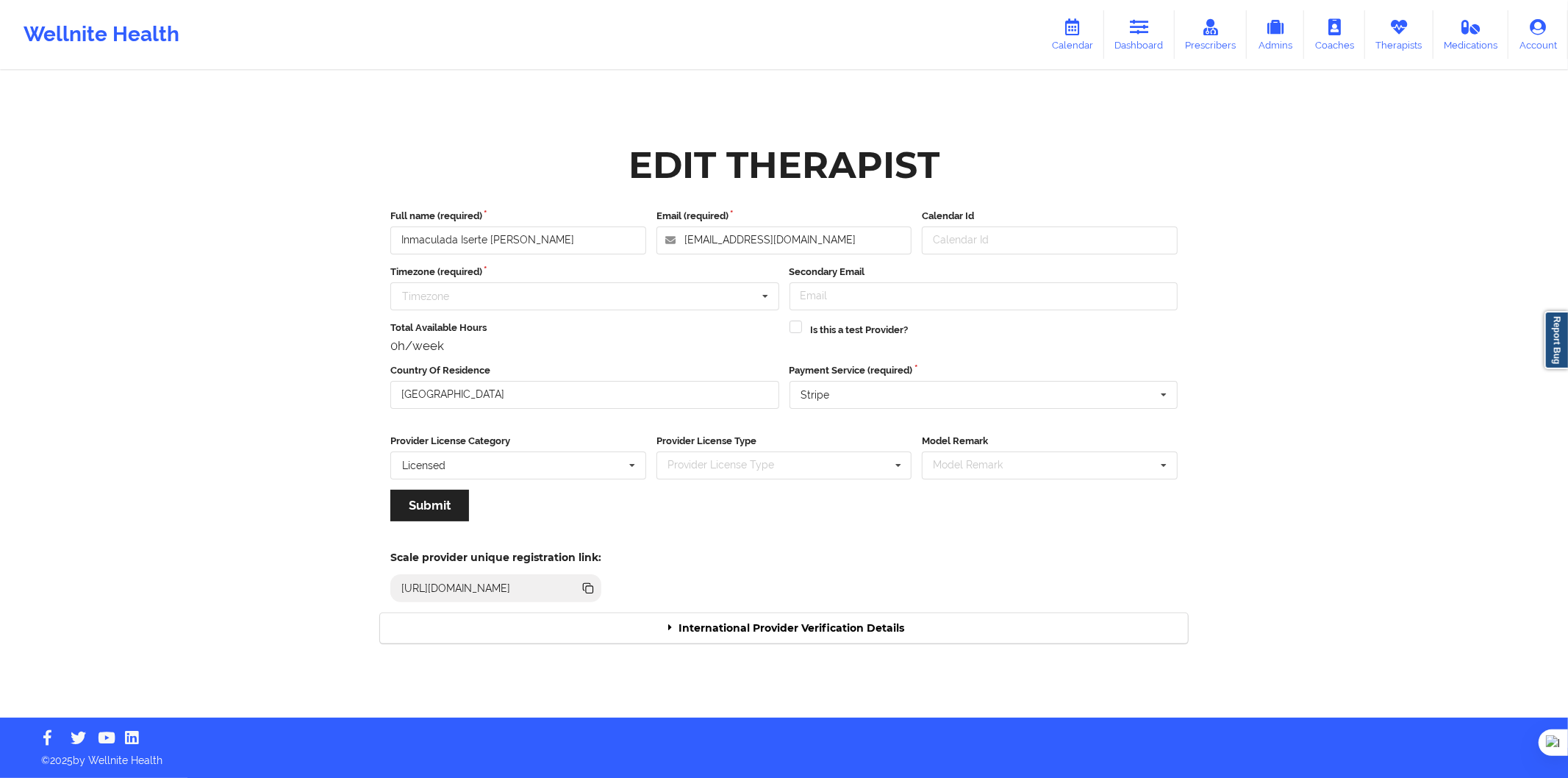
click at [774, 628] on div "International Provider Verification Details" at bounding box center [784, 628] width 808 height 30
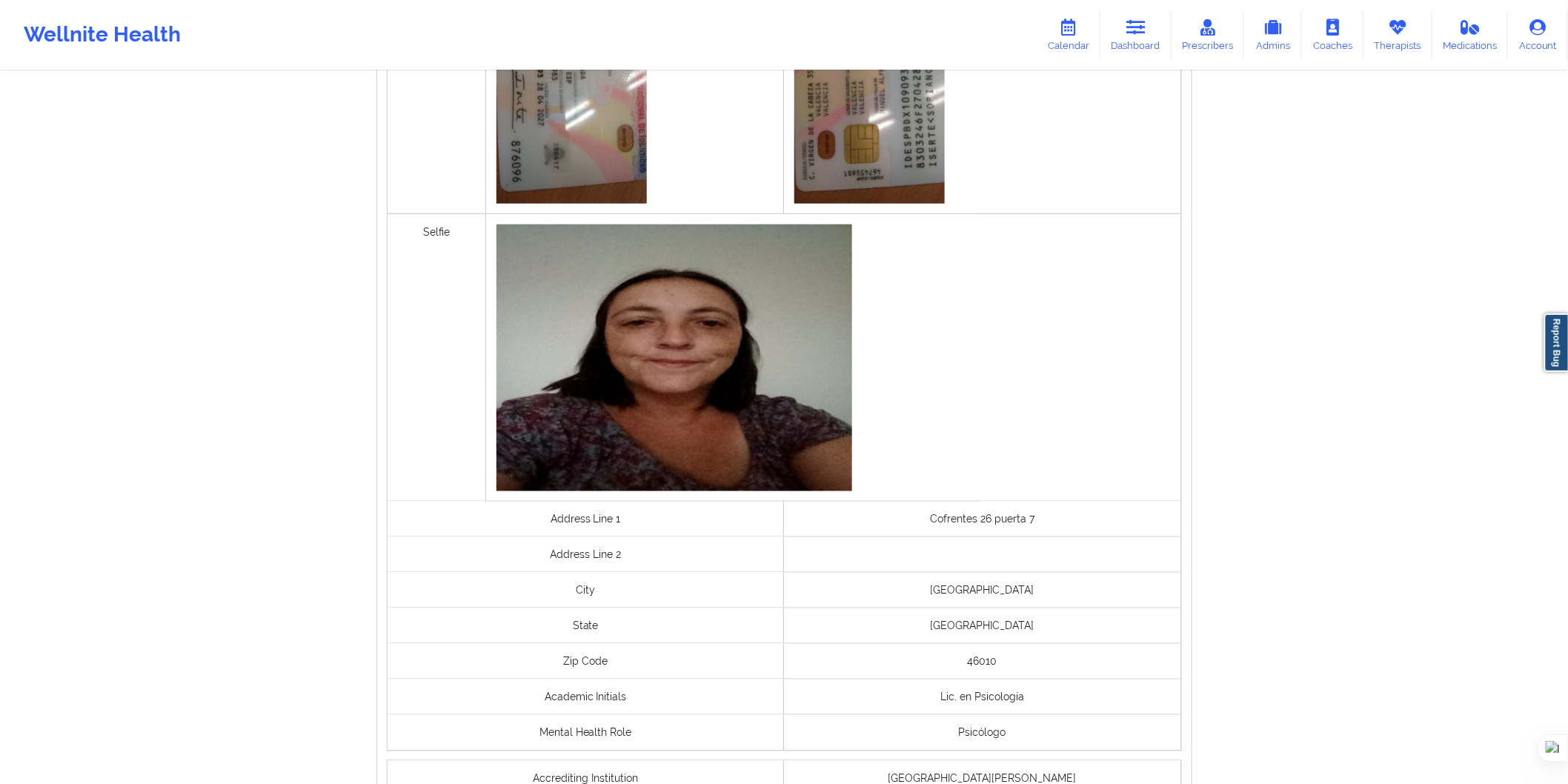
scroll to position [951, 0]
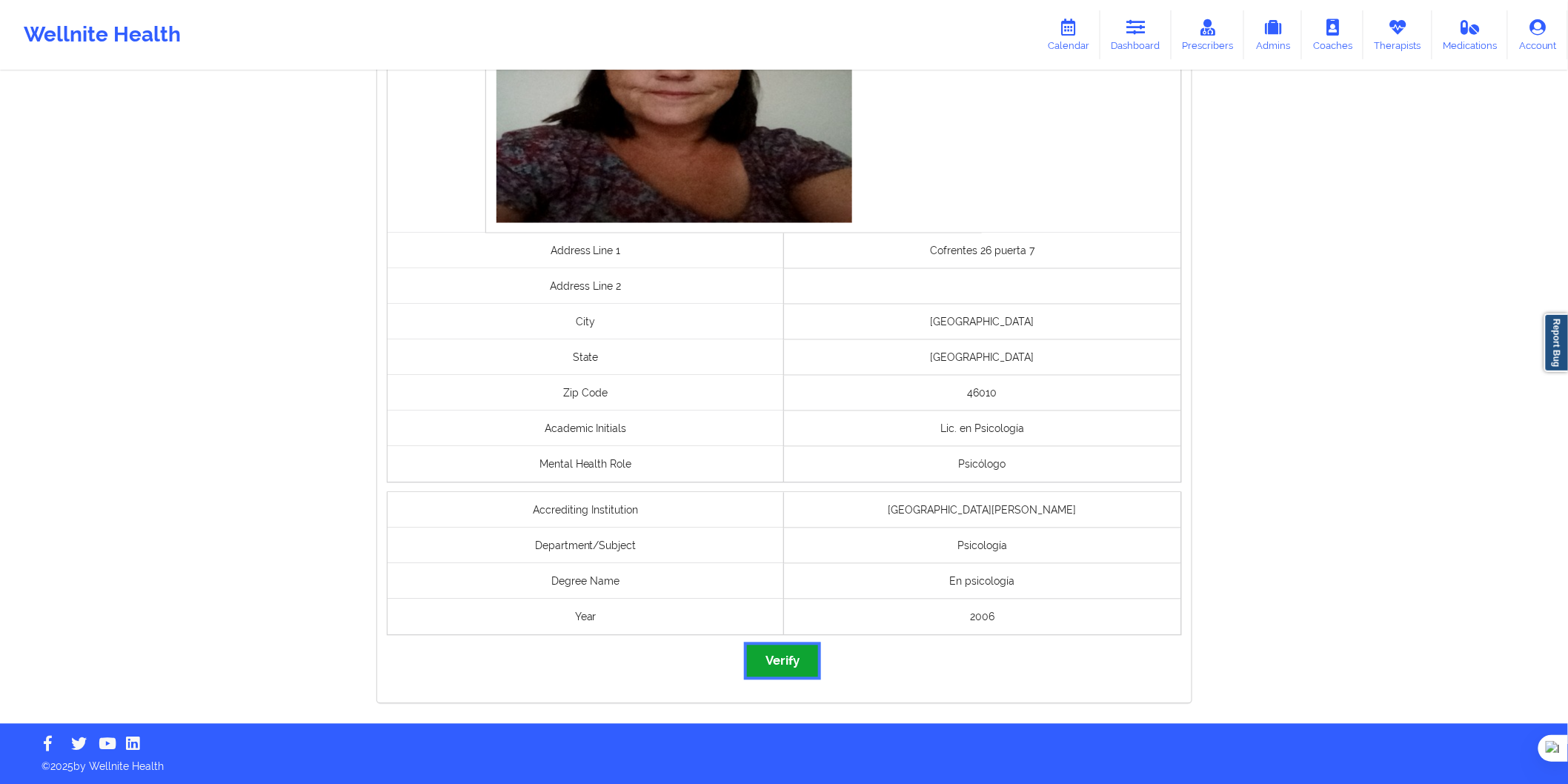
click at [794, 660] on button "Verify" at bounding box center [783, 661] width 71 height 32
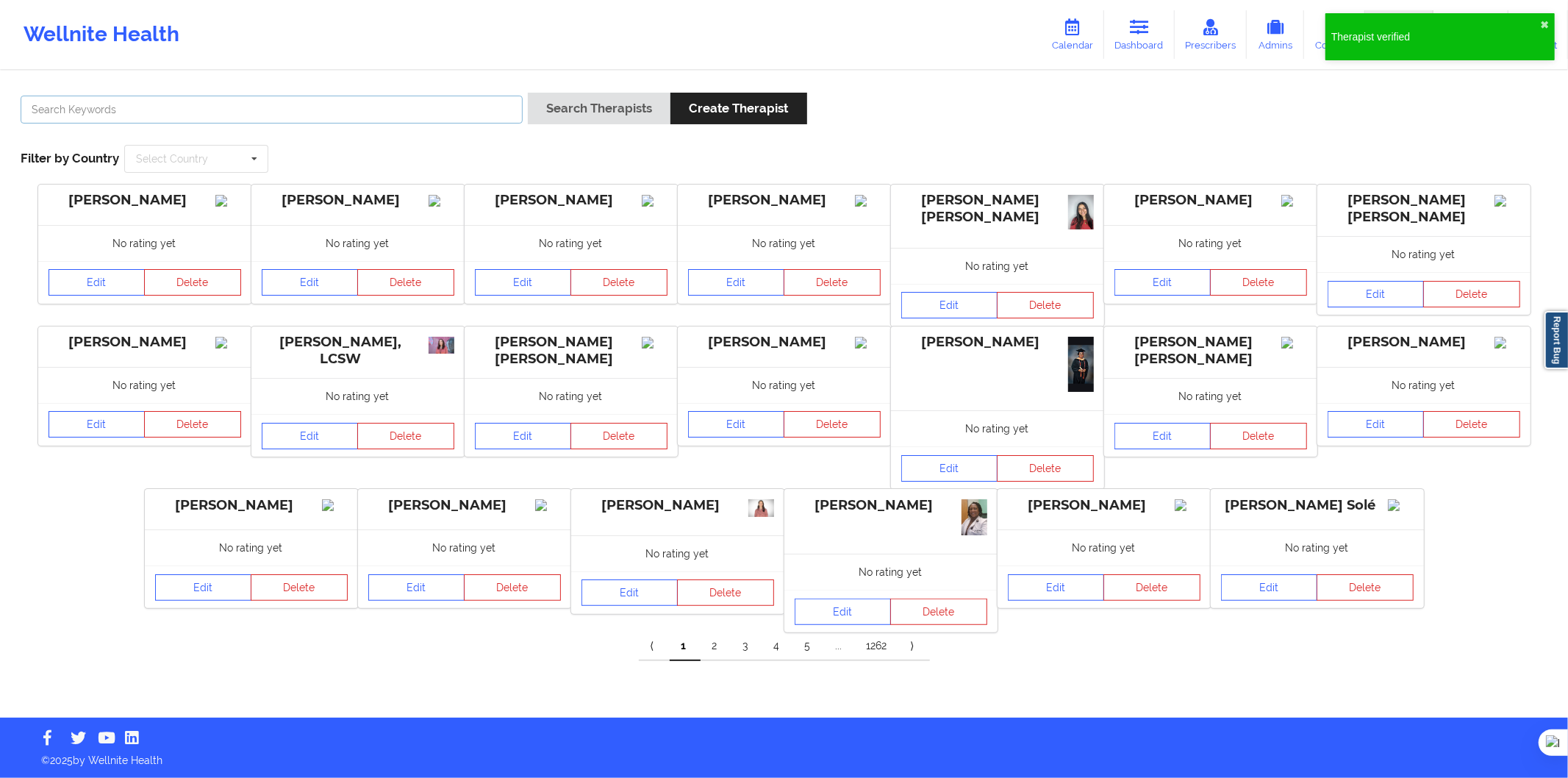
click at [217, 119] on input "text" at bounding box center [271, 110] width 502 height 28
click at [291, 118] on input "text" at bounding box center [271, 110] width 502 height 28
paste input "Yasmin Trapero El Hadim"
type input "Yasmin Trapero El Hadim"
click at [587, 106] on button "Search Therapists" at bounding box center [599, 108] width 142 height 32
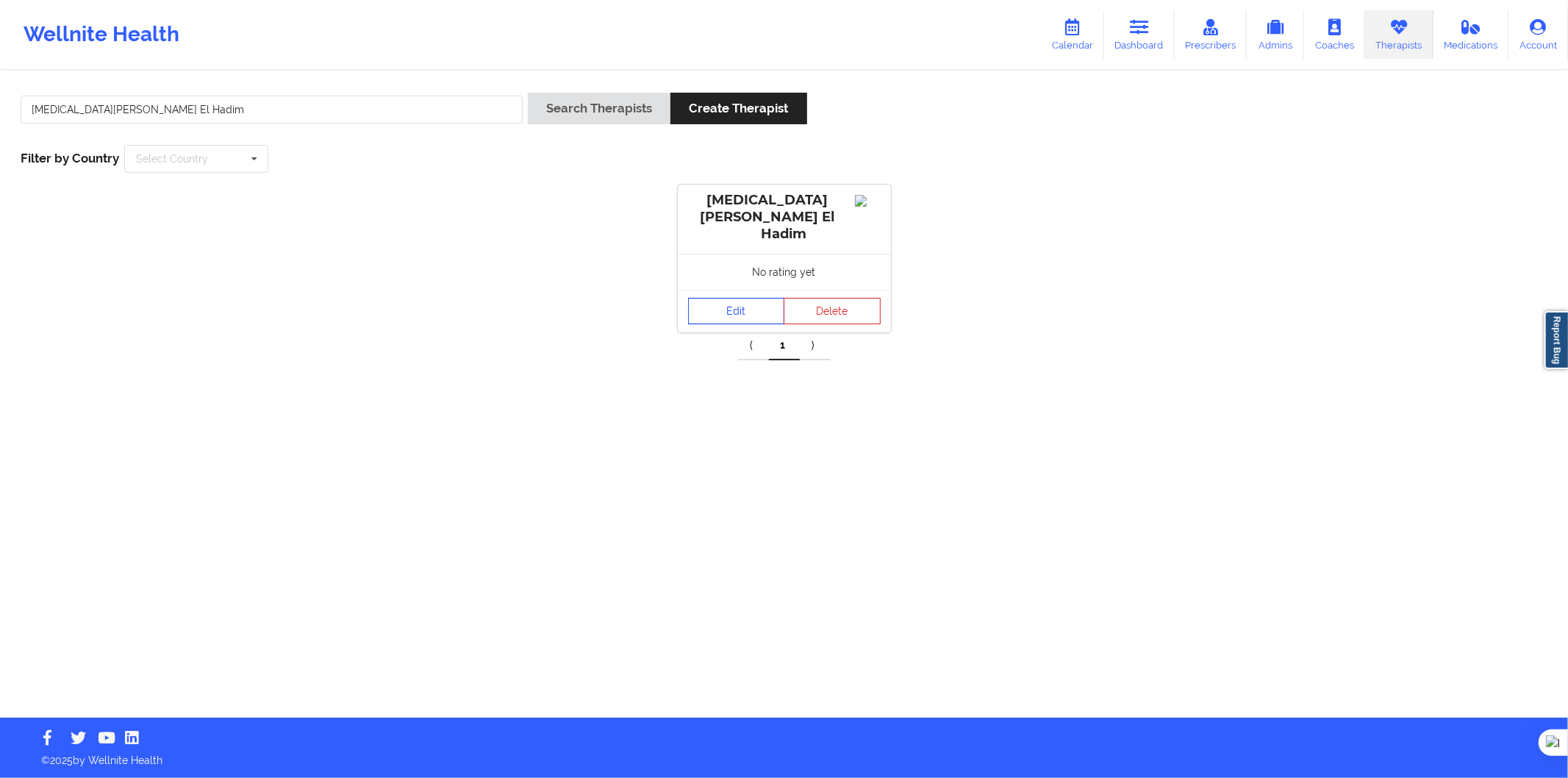
click at [753, 298] on link "Edit" at bounding box center [737, 311] width 97 height 27
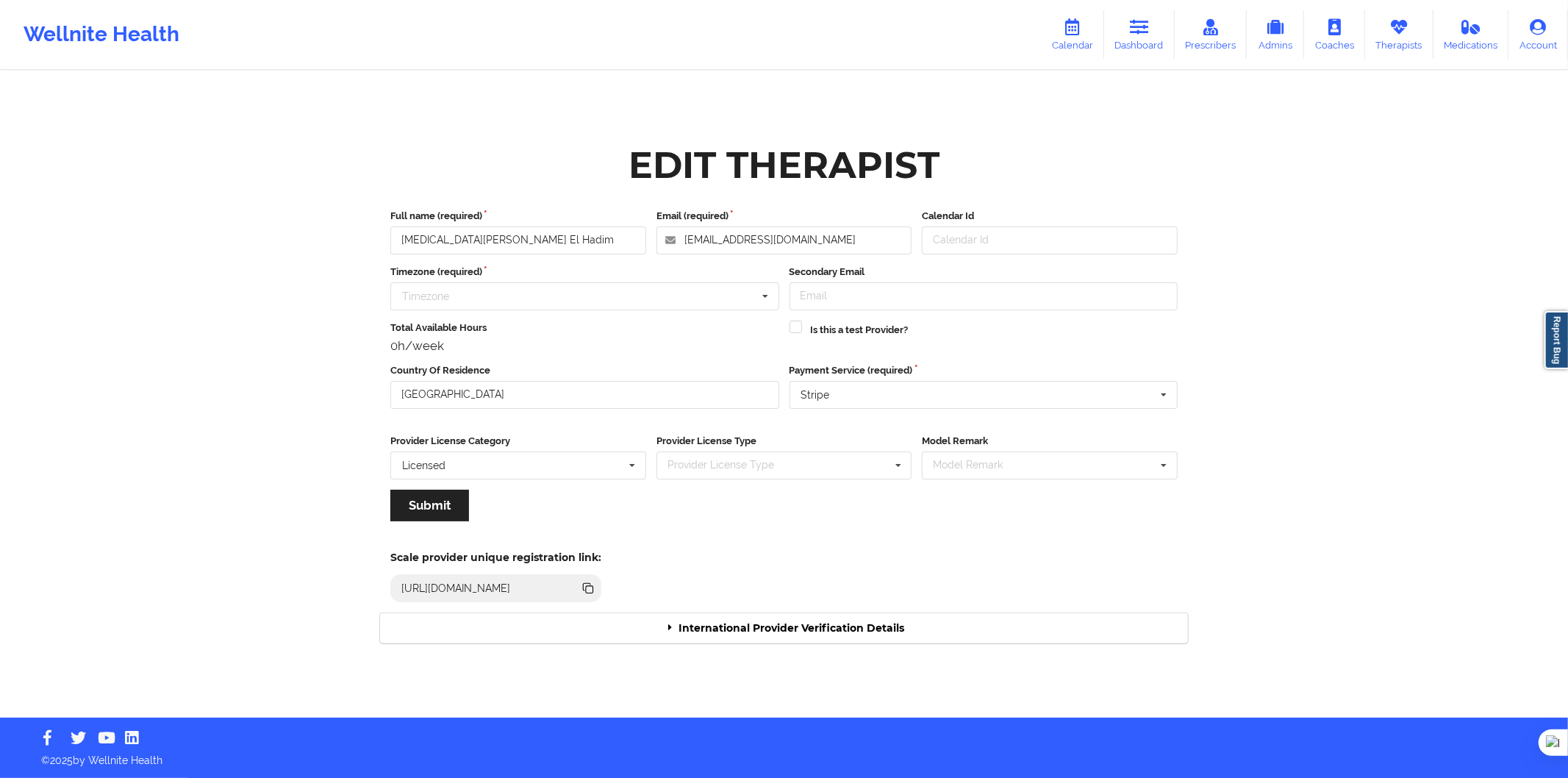
click at [877, 628] on div "International Provider Verification Details" at bounding box center [784, 628] width 808 height 30
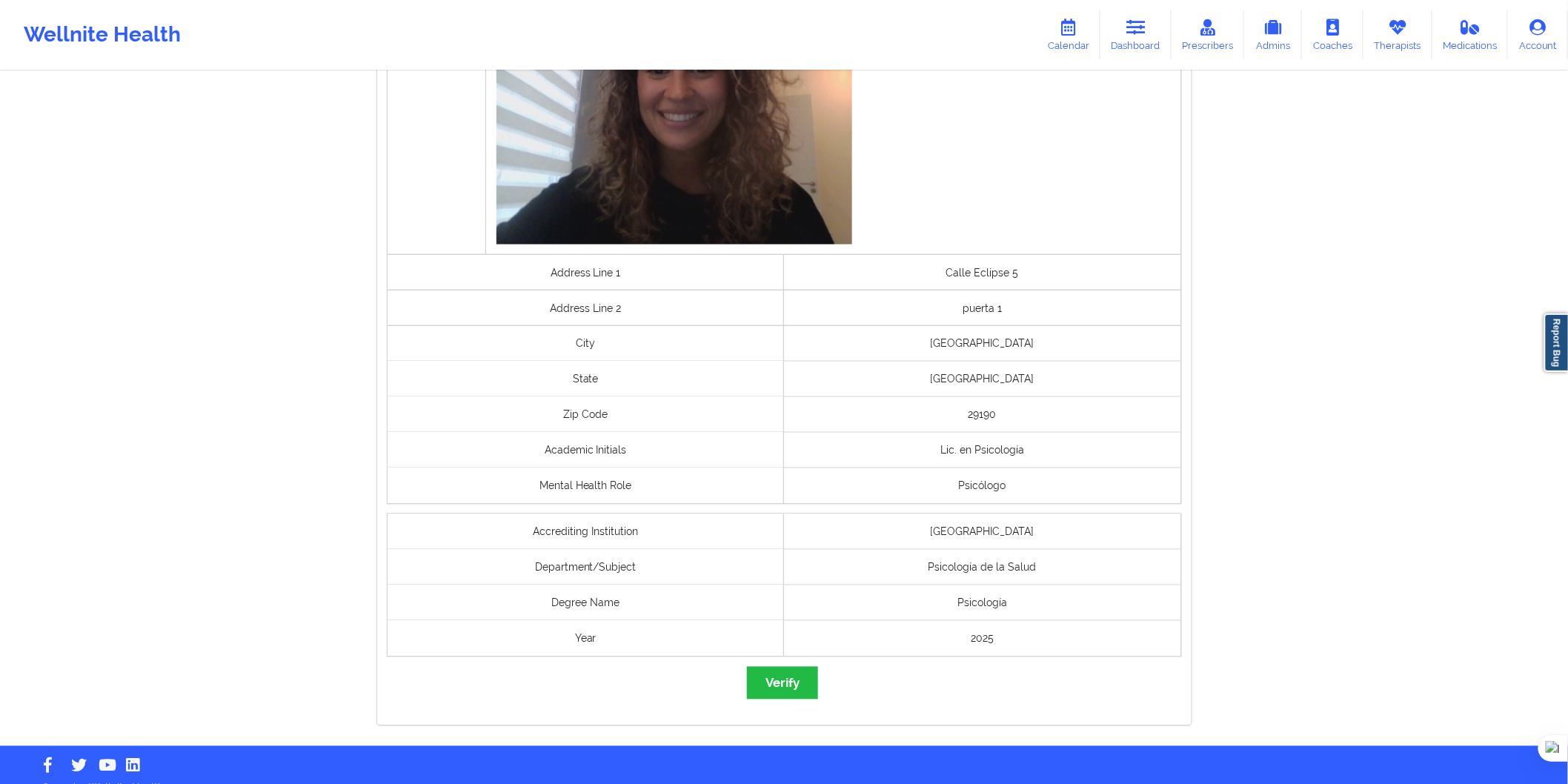
scroll to position [864, 0]
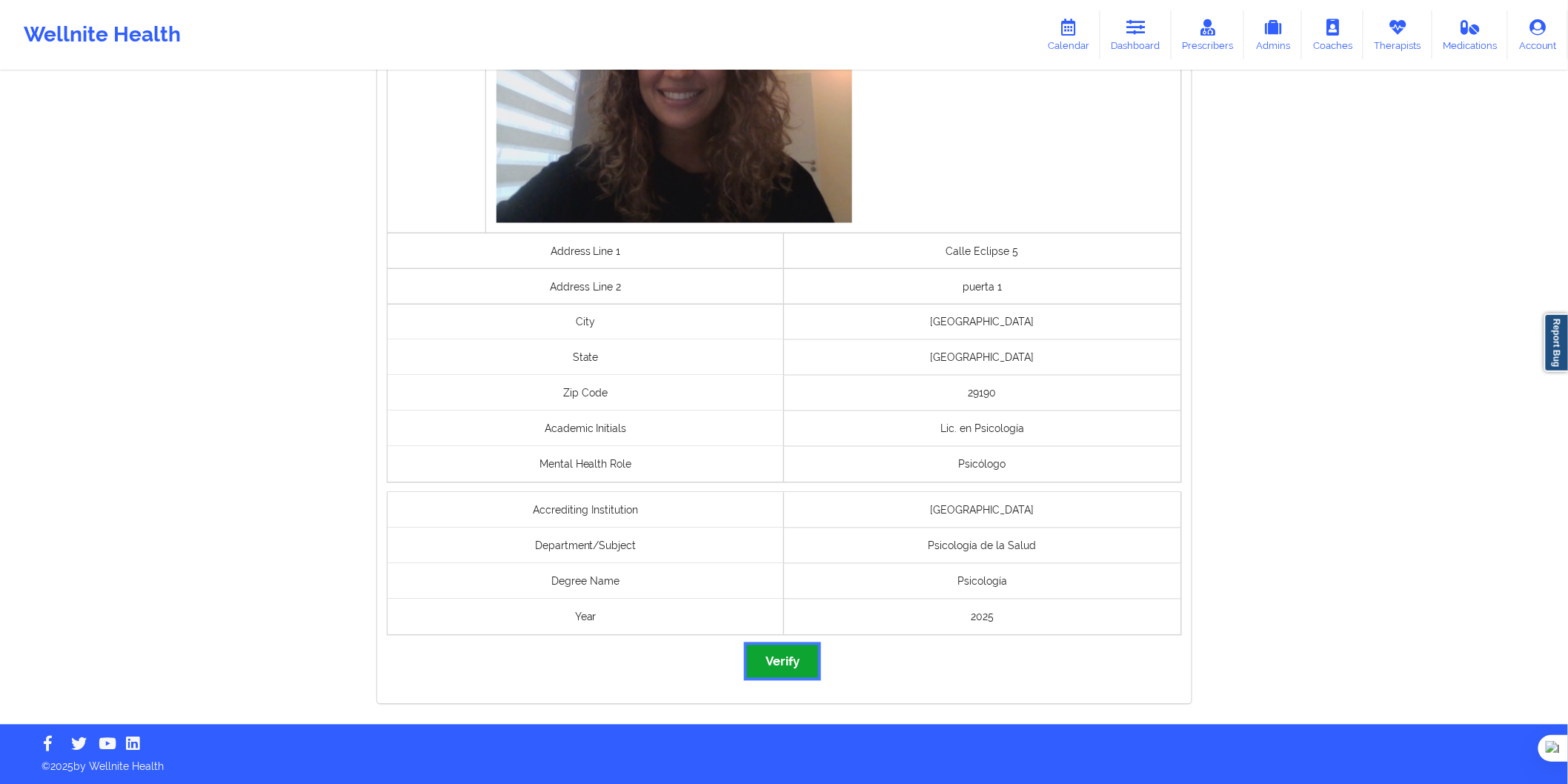
click at [791, 663] on button "Verify" at bounding box center [783, 661] width 71 height 32
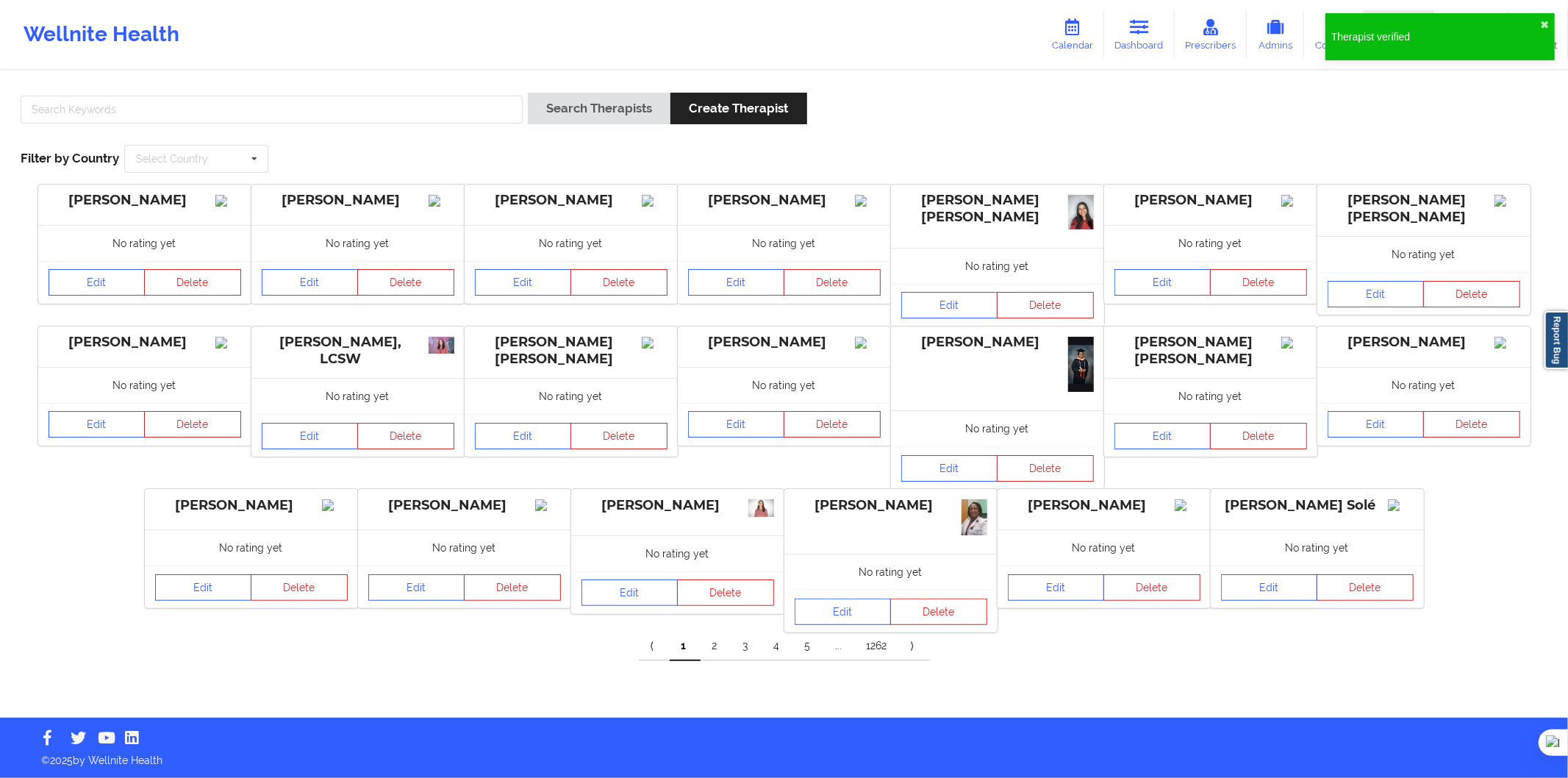
click at [517, 135] on div "Search Therapists Create Therapist Filter by Country Select Country Australia C…" at bounding box center [784, 133] width 1547 height 101
drag, startPoint x: 481, startPoint y: 114, endPoint x: 576, endPoint y: 115, distance: 95.0
click at [482, 114] on input "text" at bounding box center [271, 110] width 502 height 28
paste input "Luis Renato Antelo Roca"
type input "Luis Renato Antelo Roca"
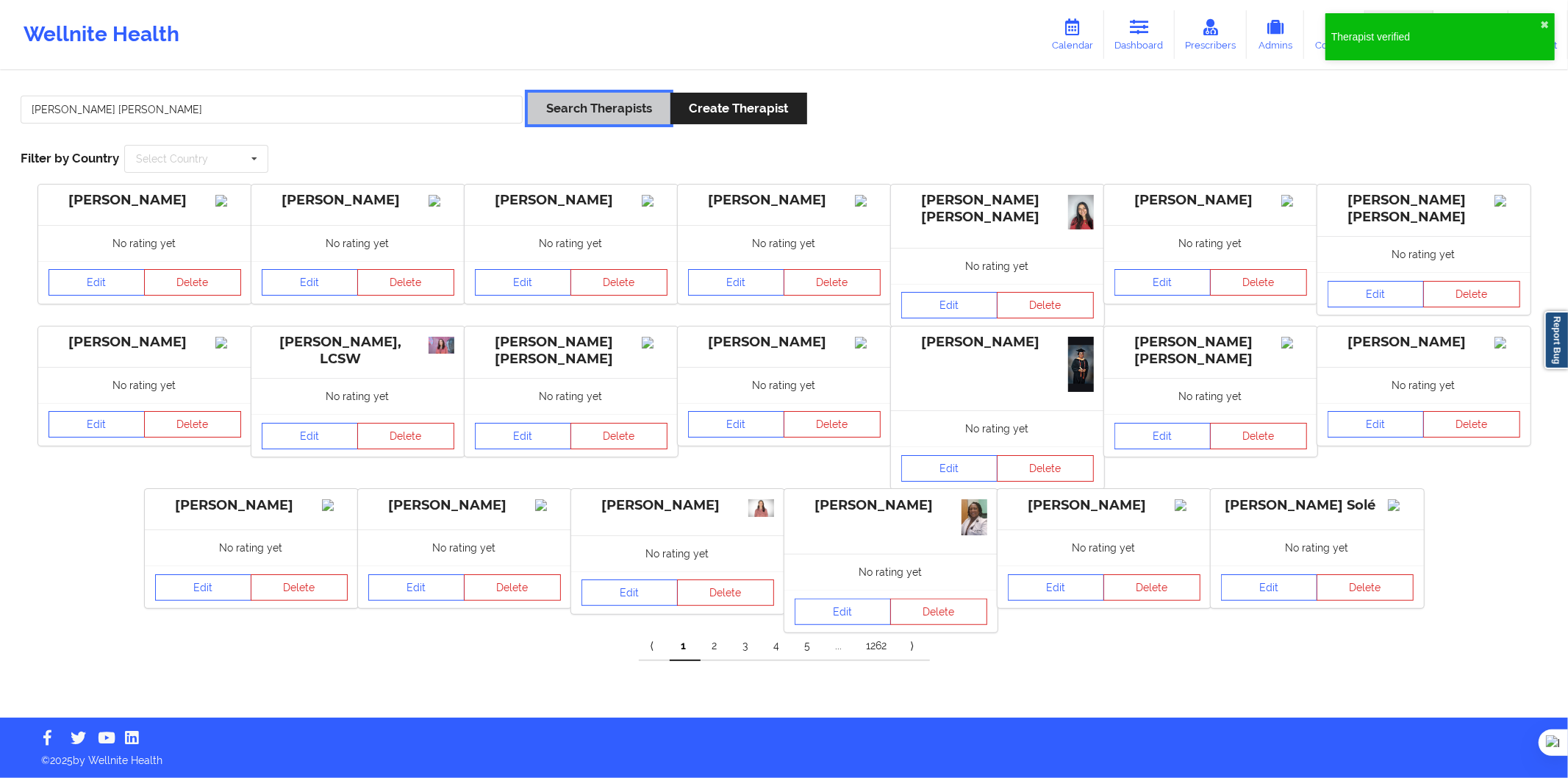
click at [576, 115] on button "Search Therapists" at bounding box center [599, 108] width 142 height 32
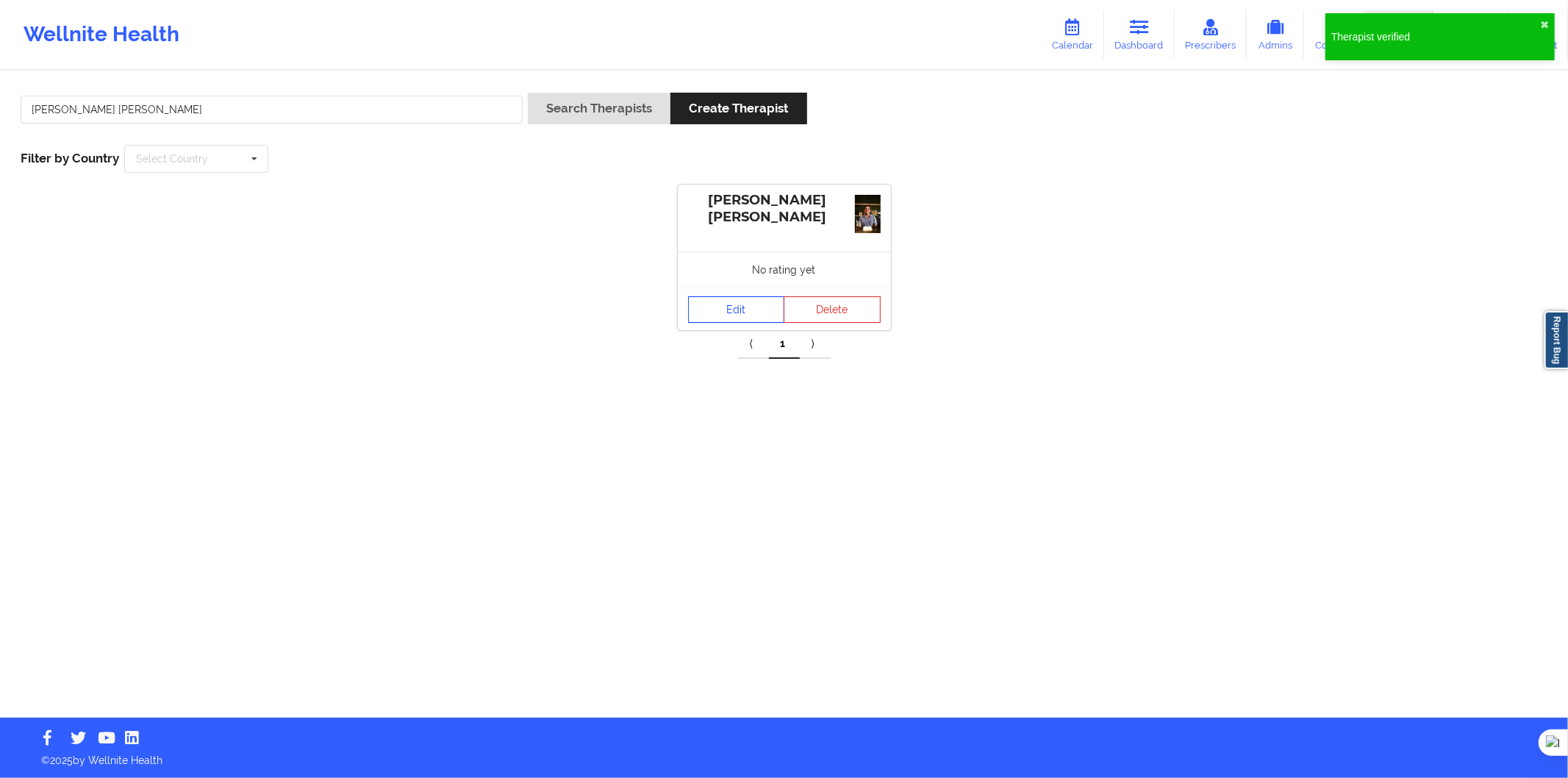
click at [733, 311] on link "Edit" at bounding box center [737, 310] width 97 height 27
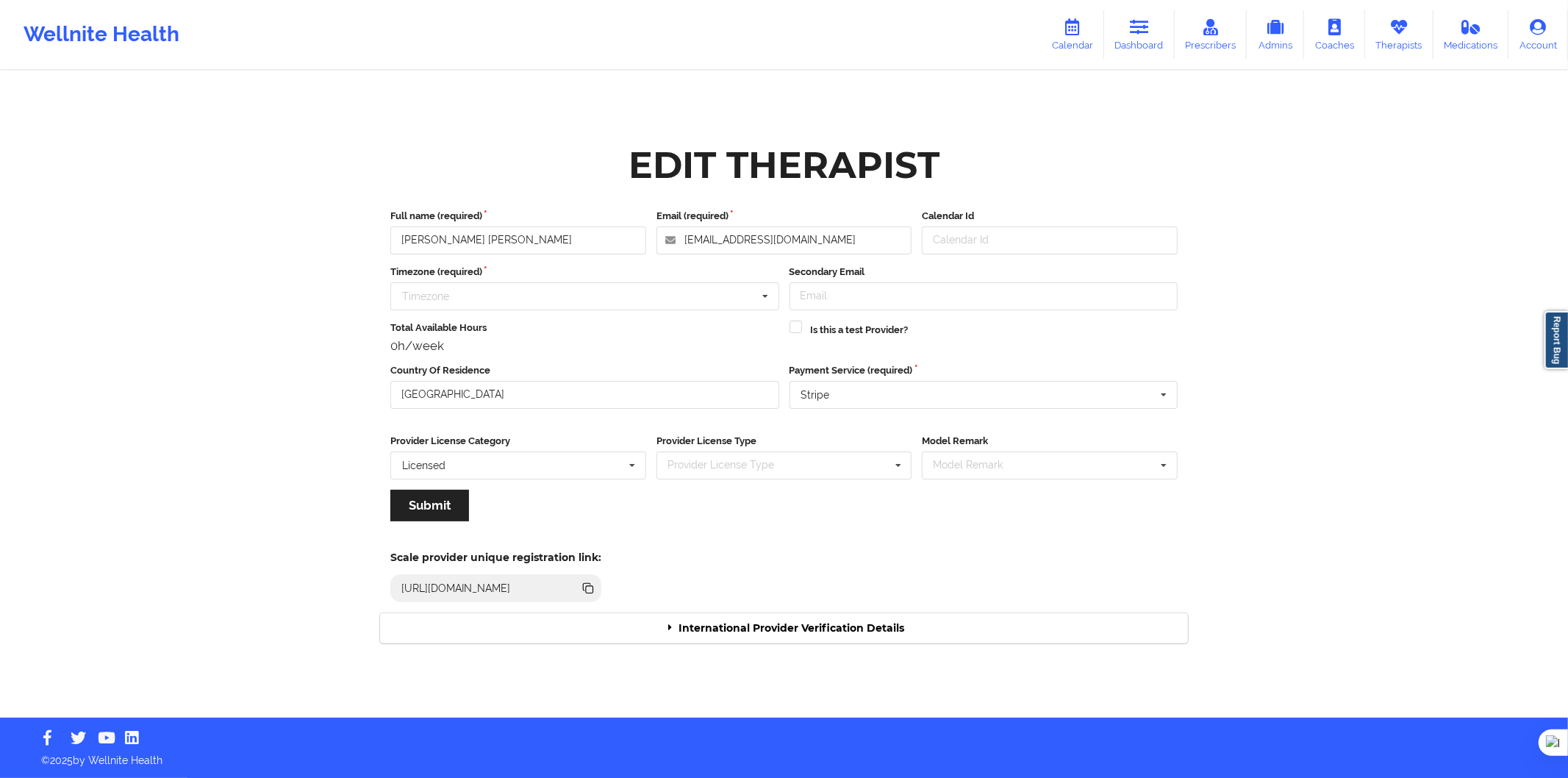
drag, startPoint x: 781, startPoint y: 631, endPoint x: 777, endPoint y: 624, distance: 8.1
click at [781, 629] on div "International Provider Verification Details" at bounding box center [784, 628] width 808 height 30
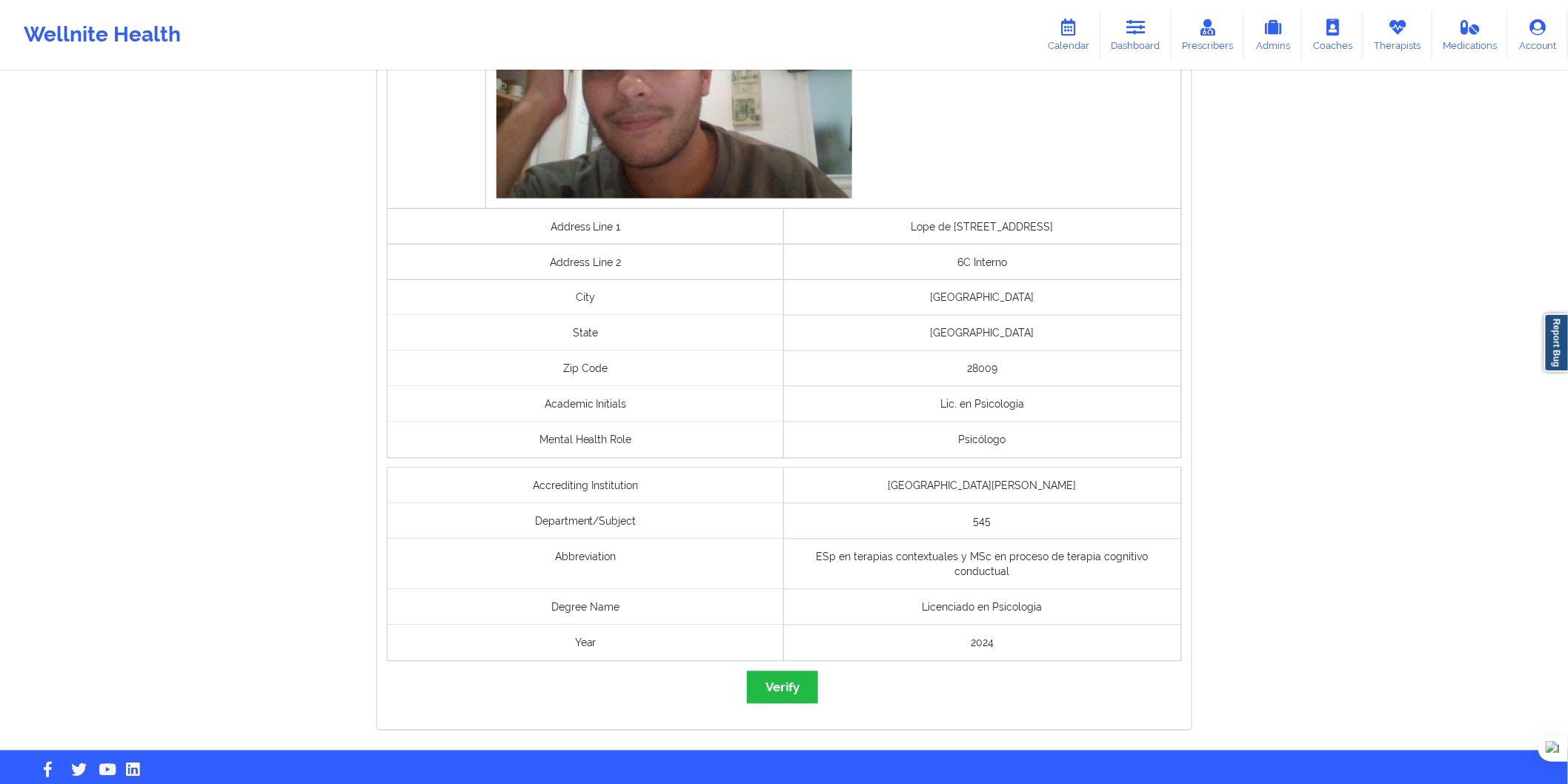
scroll to position [906, 0]
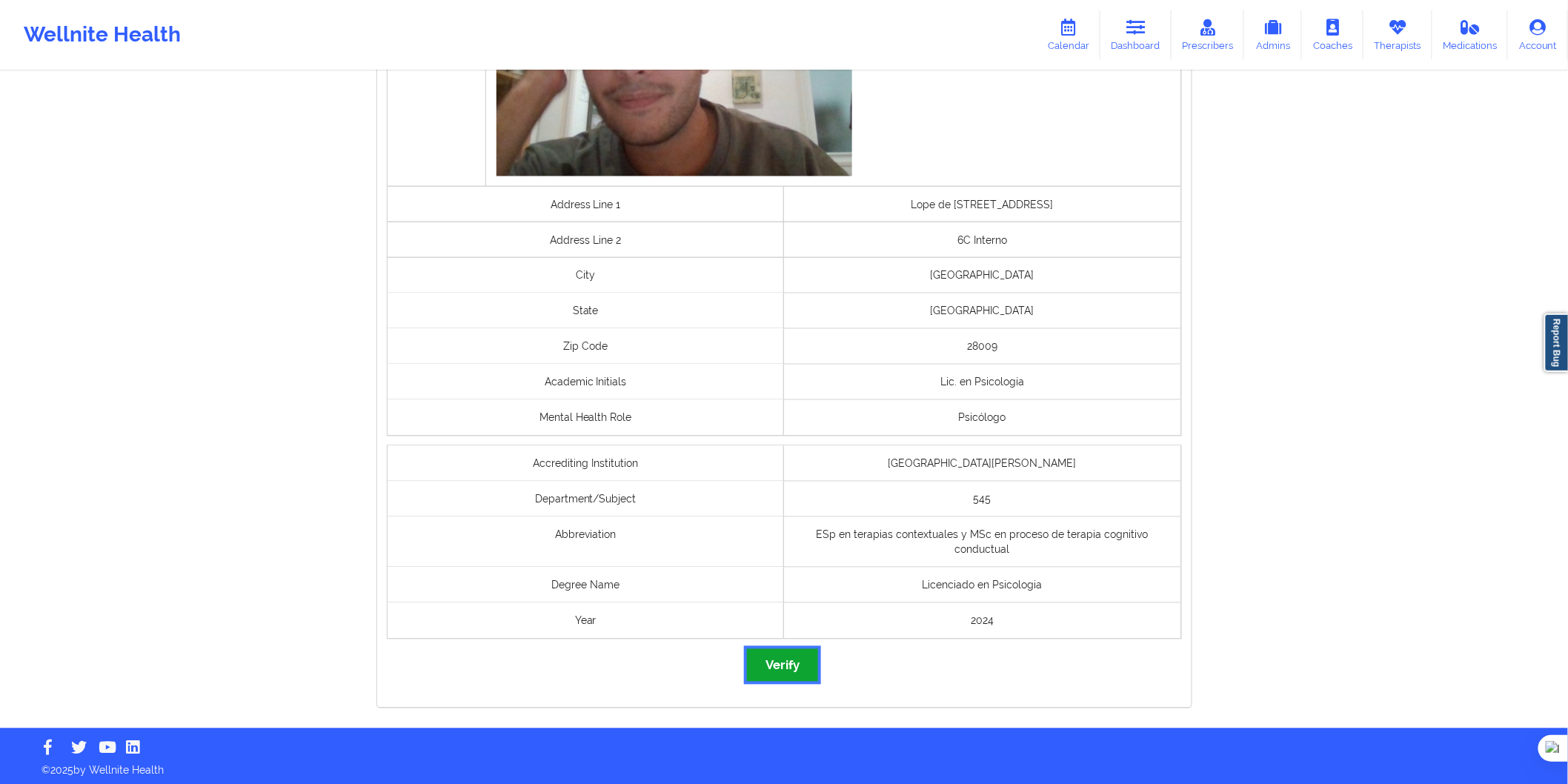
click at [789, 672] on button "Verify" at bounding box center [783, 665] width 71 height 32
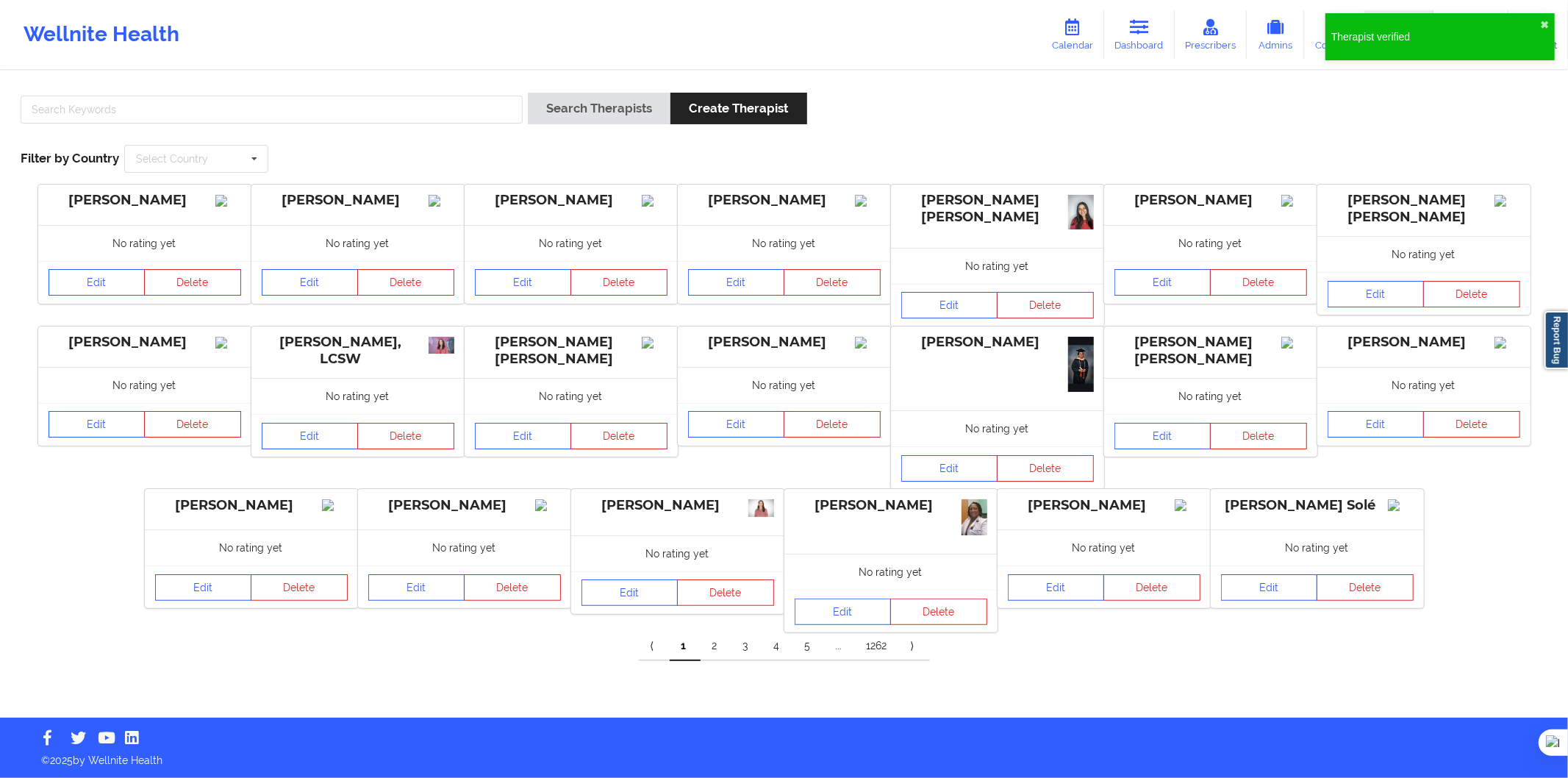
click at [363, 130] on div at bounding box center [271, 114] width 512 height 42
click at [369, 114] on input "text" at bounding box center [271, 110] width 502 height 28
paste input "Albert de Santiago"
type input "Albert de Santiago"
click at [590, 119] on button "Search Therapists" at bounding box center [599, 108] width 142 height 32
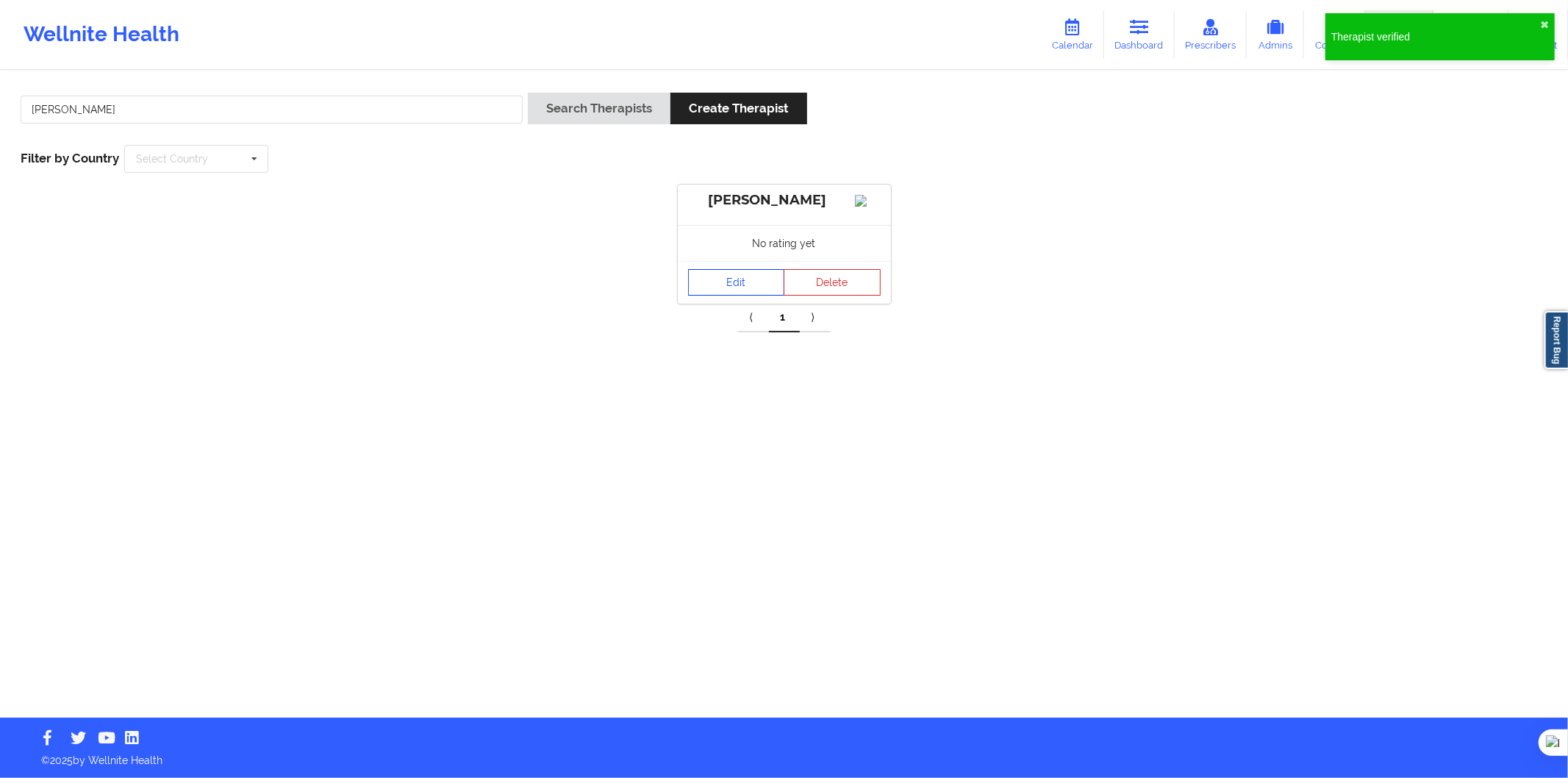
click at [720, 291] on link "Edit" at bounding box center [737, 282] width 97 height 27
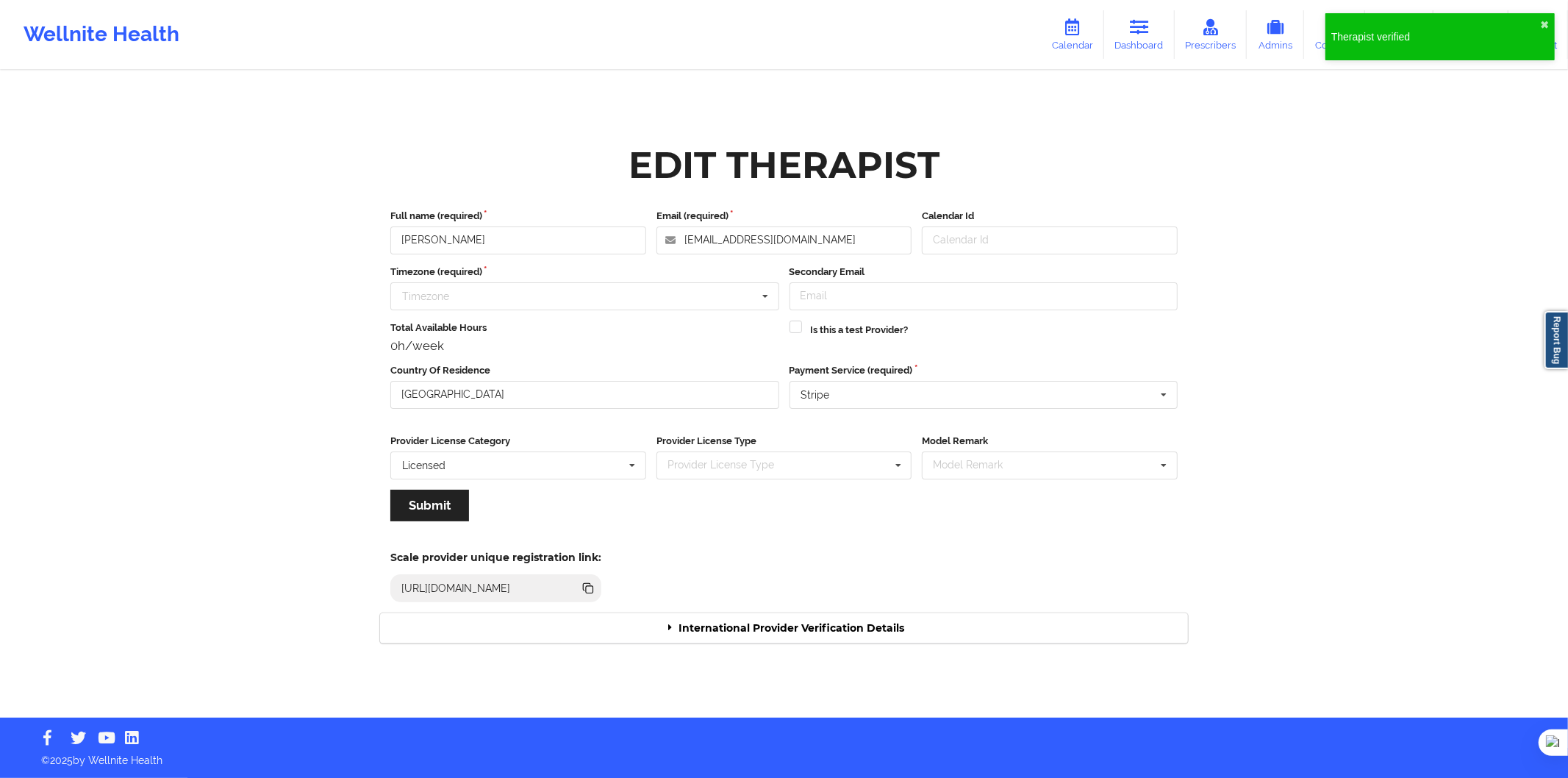
drag, startPoint x: 809, startPoint y: 627, endPoint x: 812, endPoint y: 616, distance: 11.4
click at [810, 627] on div "International Provider Verification Details" at bounding box center [784, 628] width 808 height 30
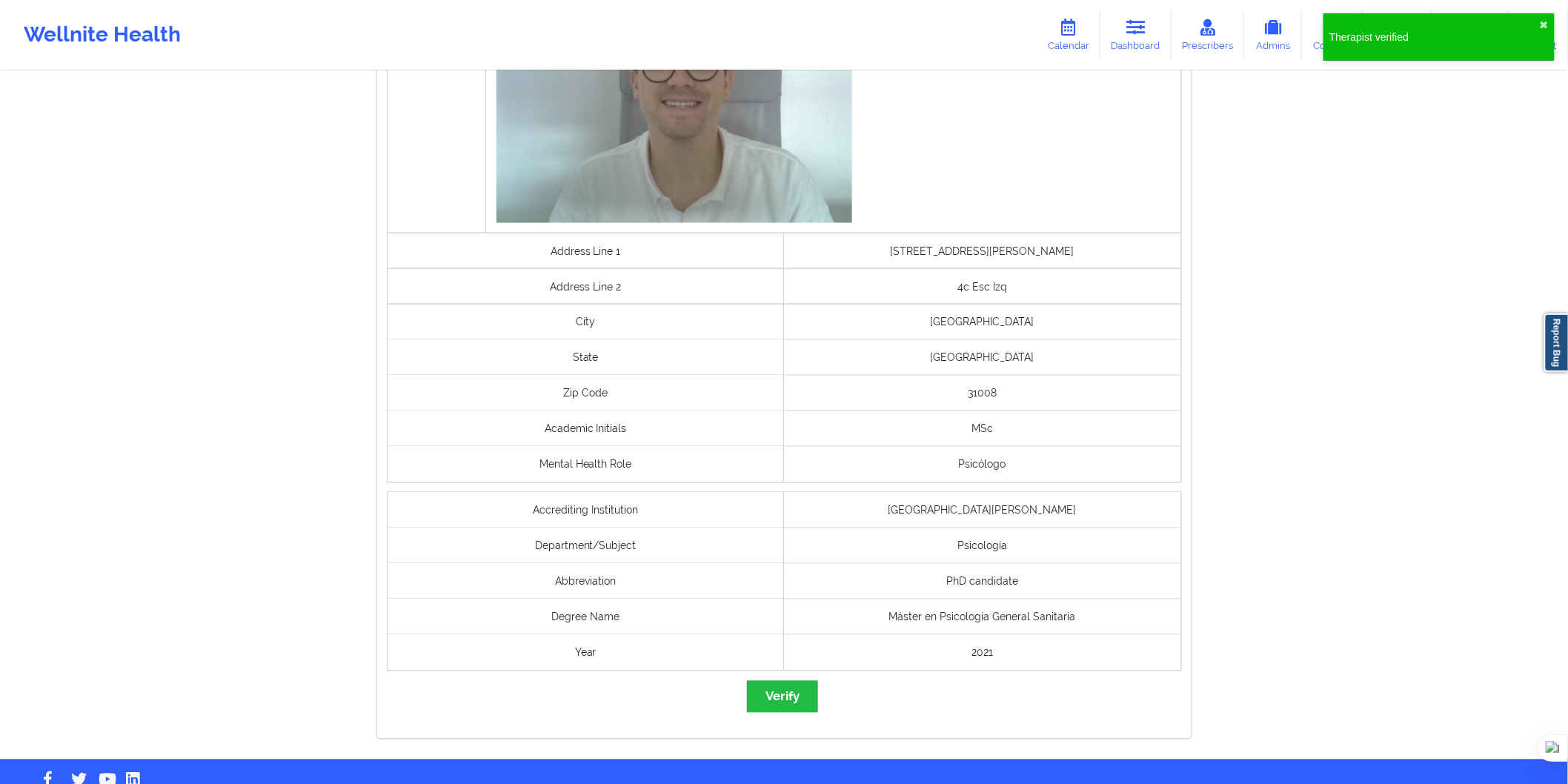
scroll to position [904, 0]
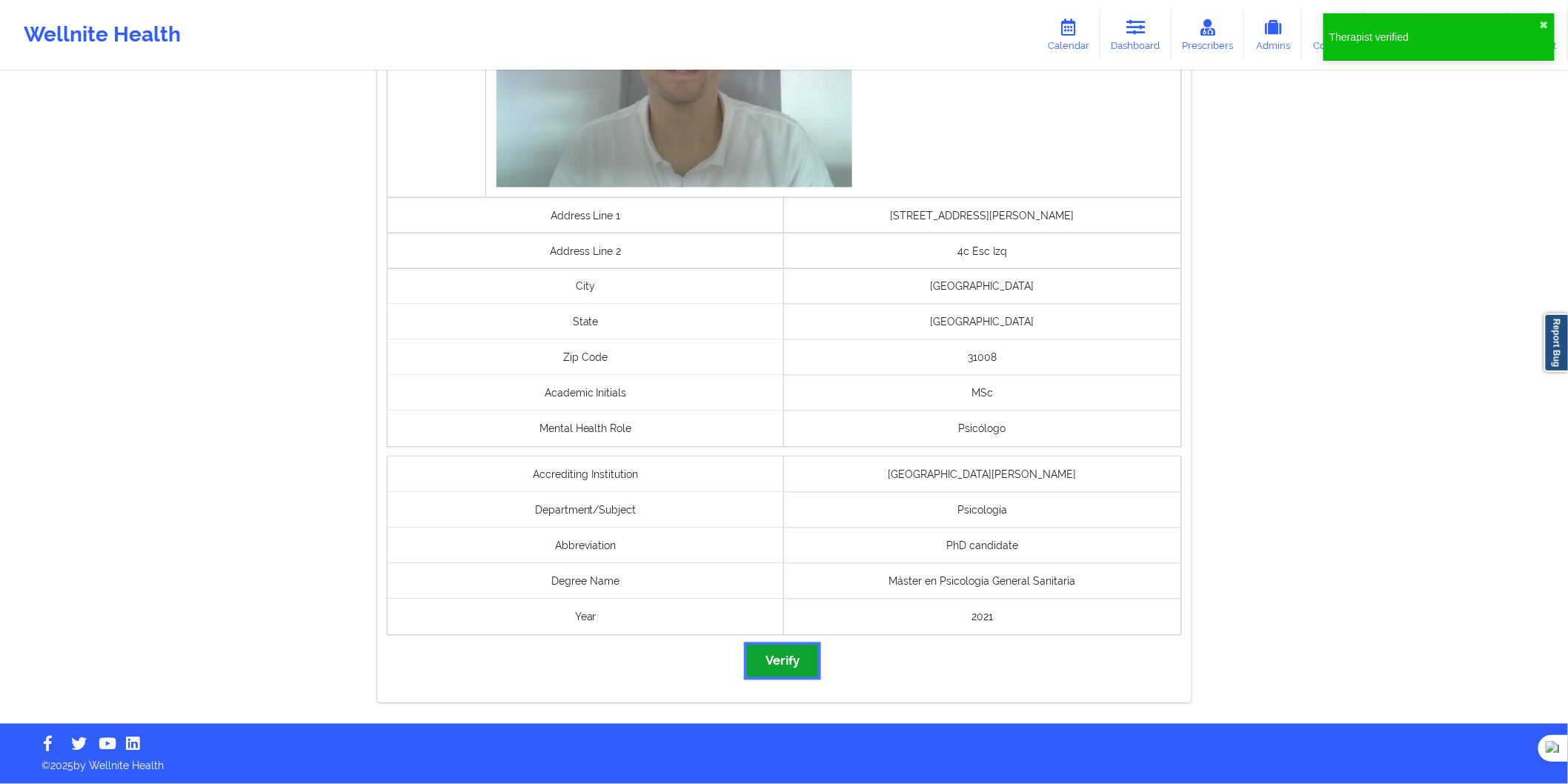
click at [800, 655] on button "Verify" at bounding box center [783, 661] width 71 height 32
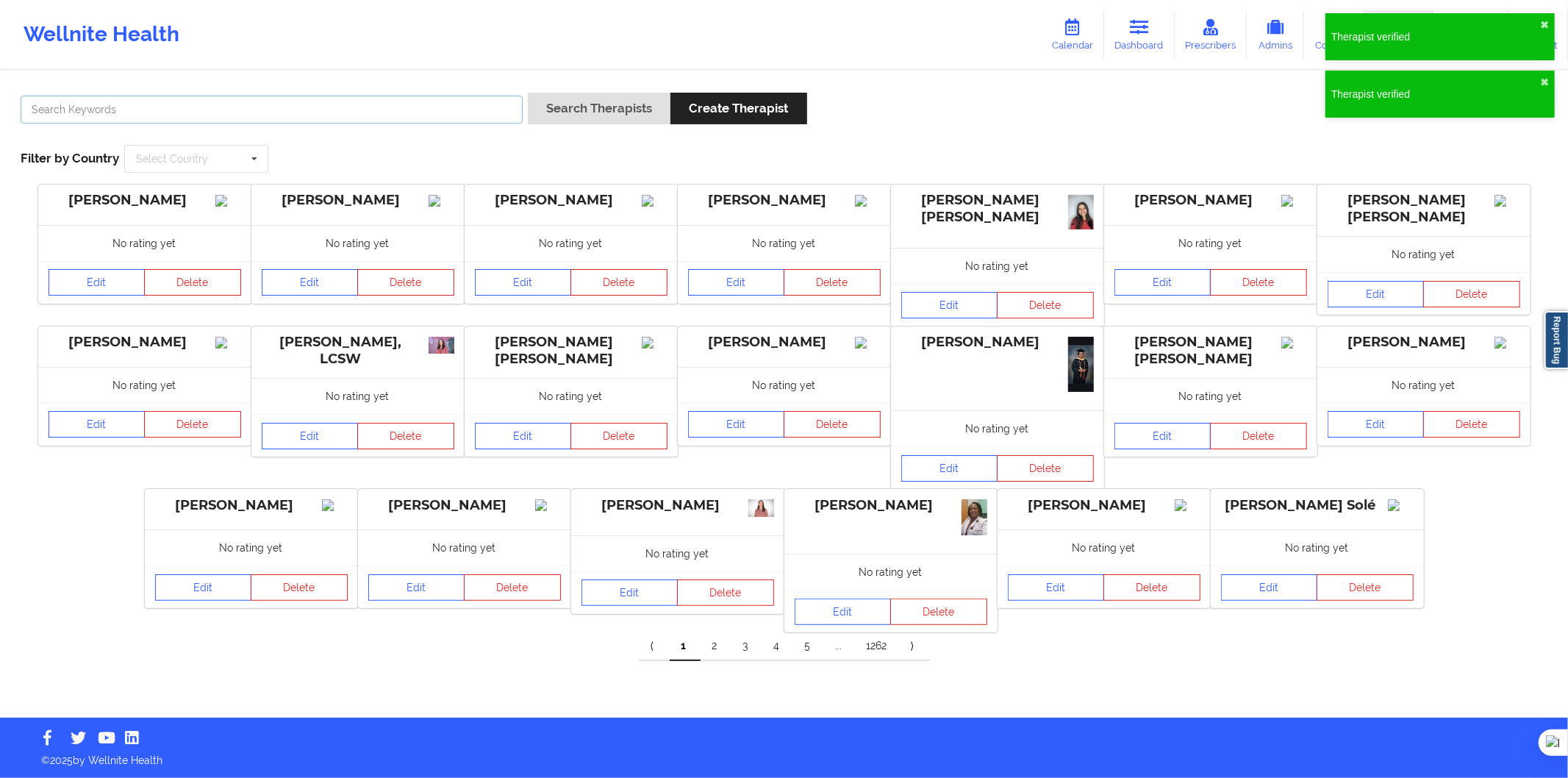
click at [318, 105] on input "text" at bounding box center [271, 110] width 502 height 28
paste input "Elizabeth Castillo villabona"
type input "Elizabeth Castillo villabona"
click at [584, 101] on button "Search Therapists" at bounding box center [599, 108] width 142 height 32
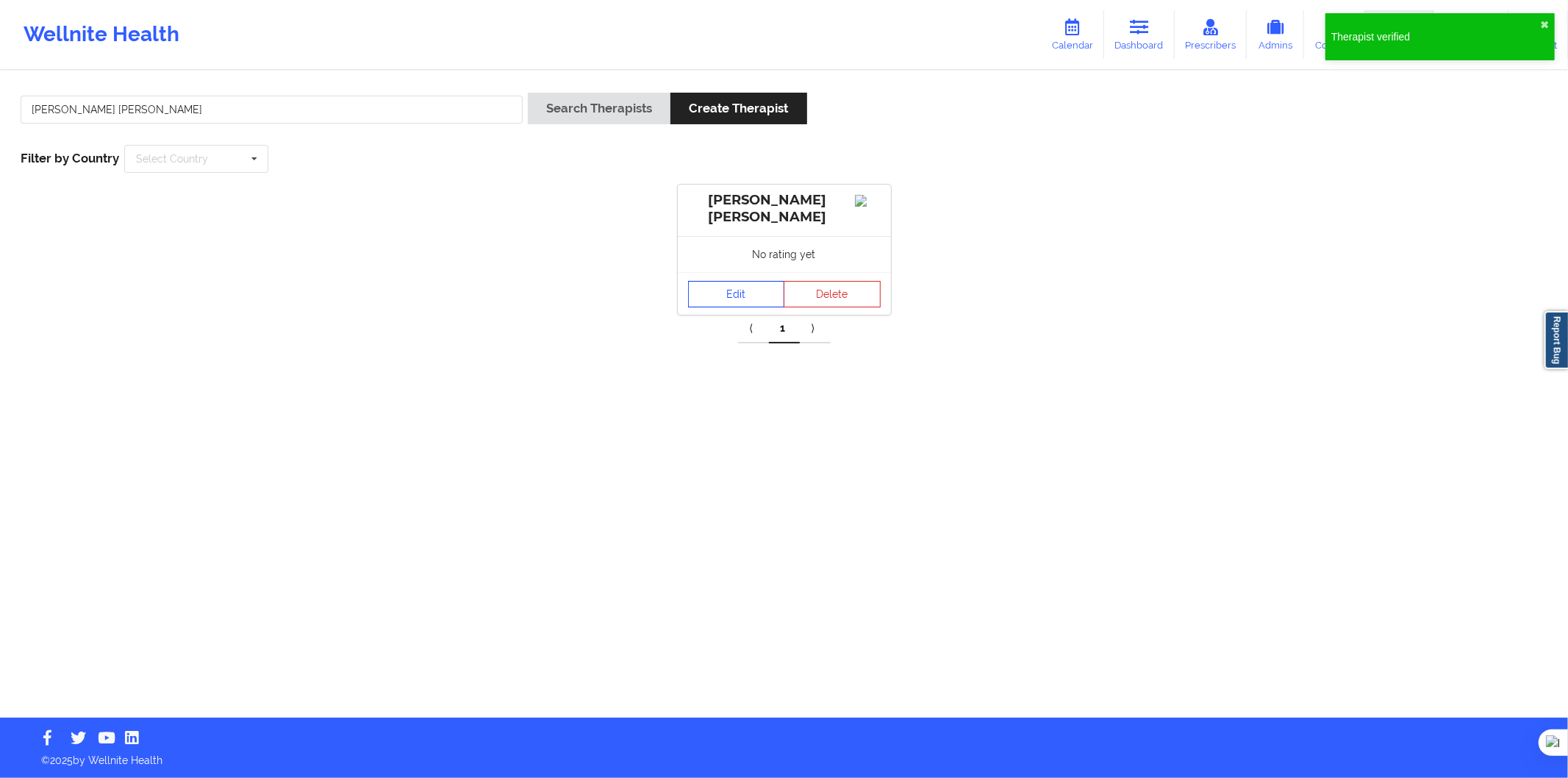
click at [742, 299] on link "Edit" at bounding box center [737, 294] width 97 height 27
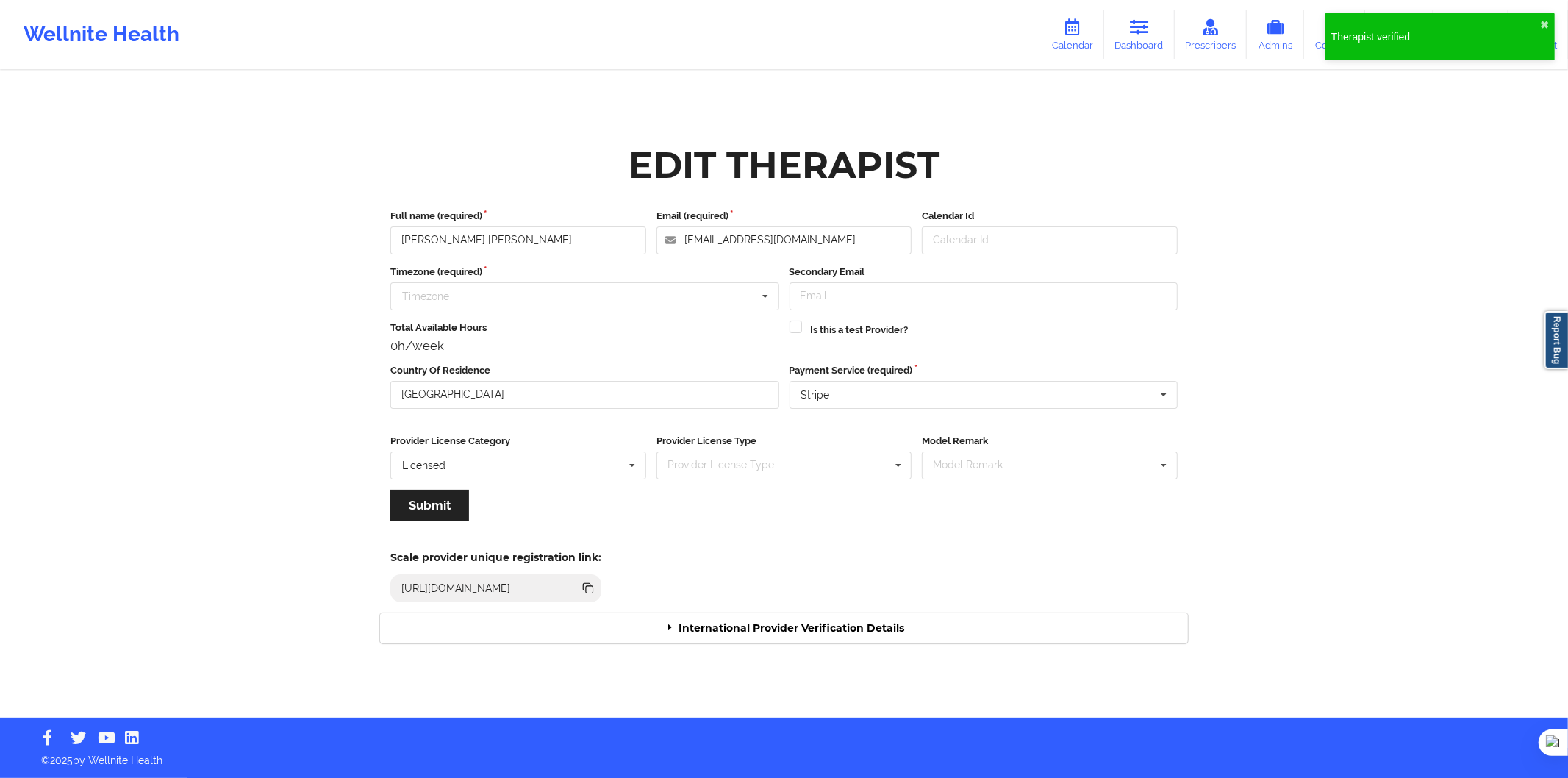
drag, startPoint x: 907, startPoint y: 645, endPoint x: 893, endPoint y: 614, distance: 34.0
click at [896, 624] on div "International Provider Verification Details" at bounding box center [784, 628] width 808 height 30
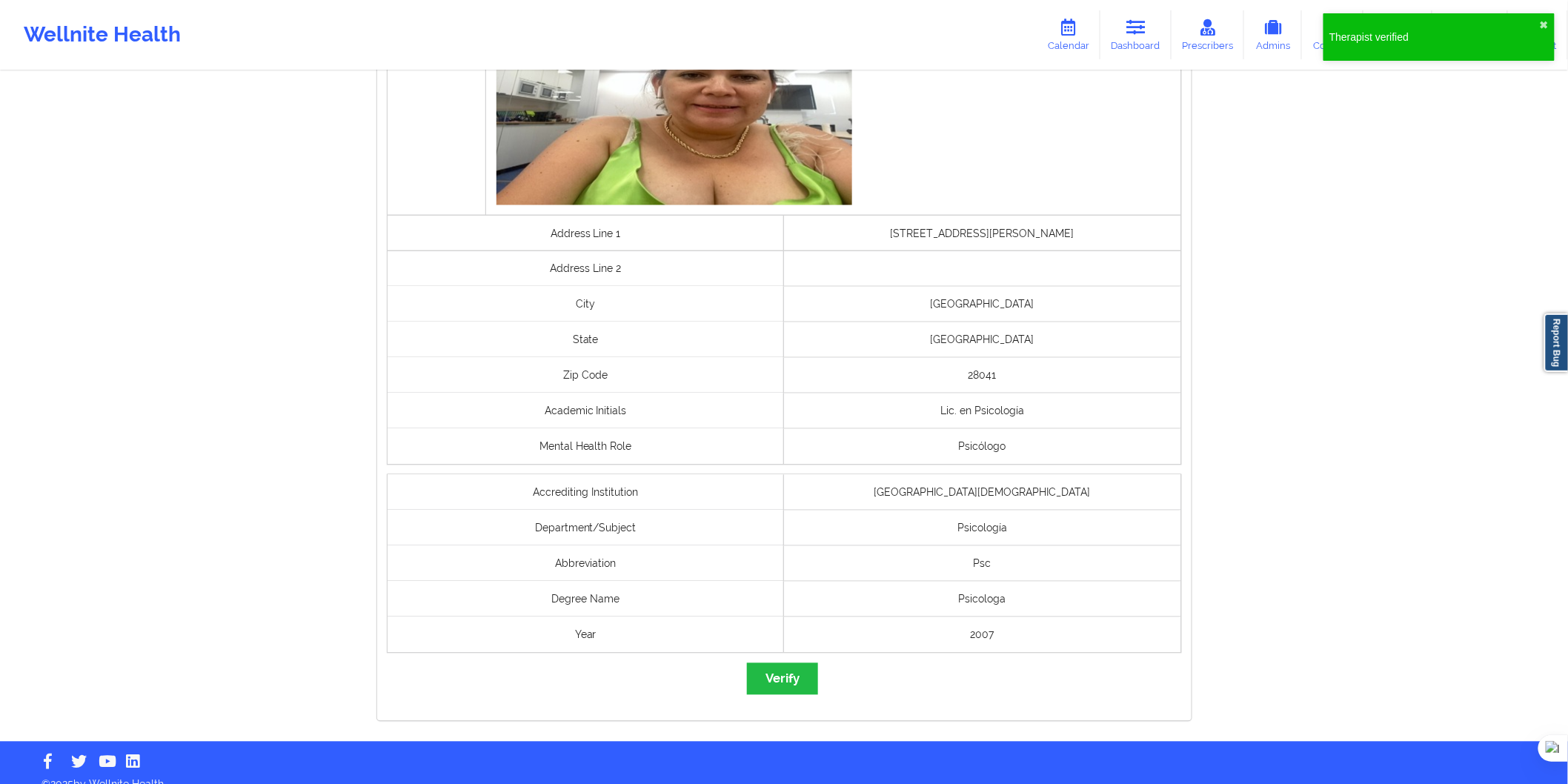
scroll to position [927, 0]
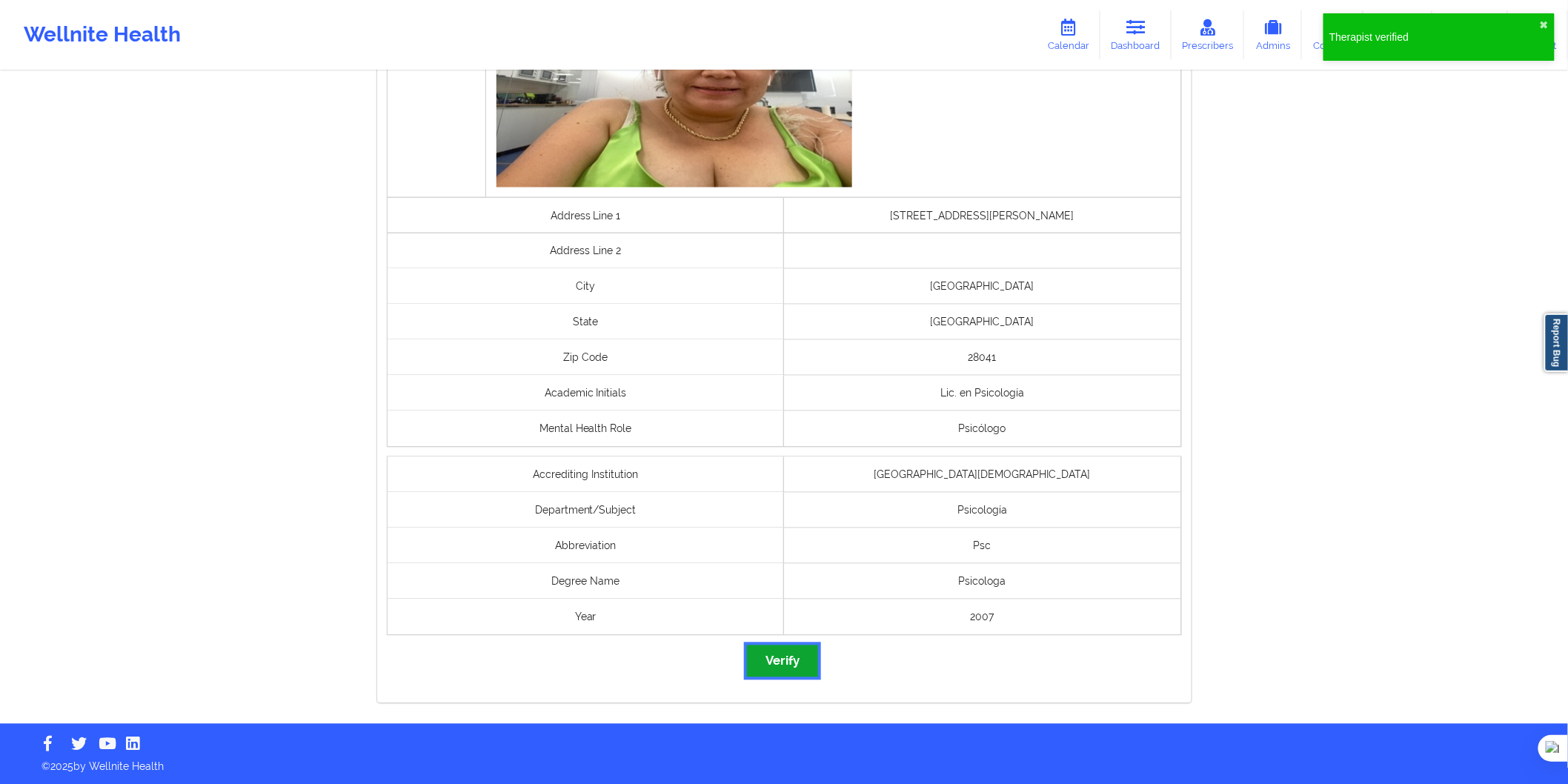
click at [787, 661] on button "Verify" at bounding box center [783, 661] width 71 height 32
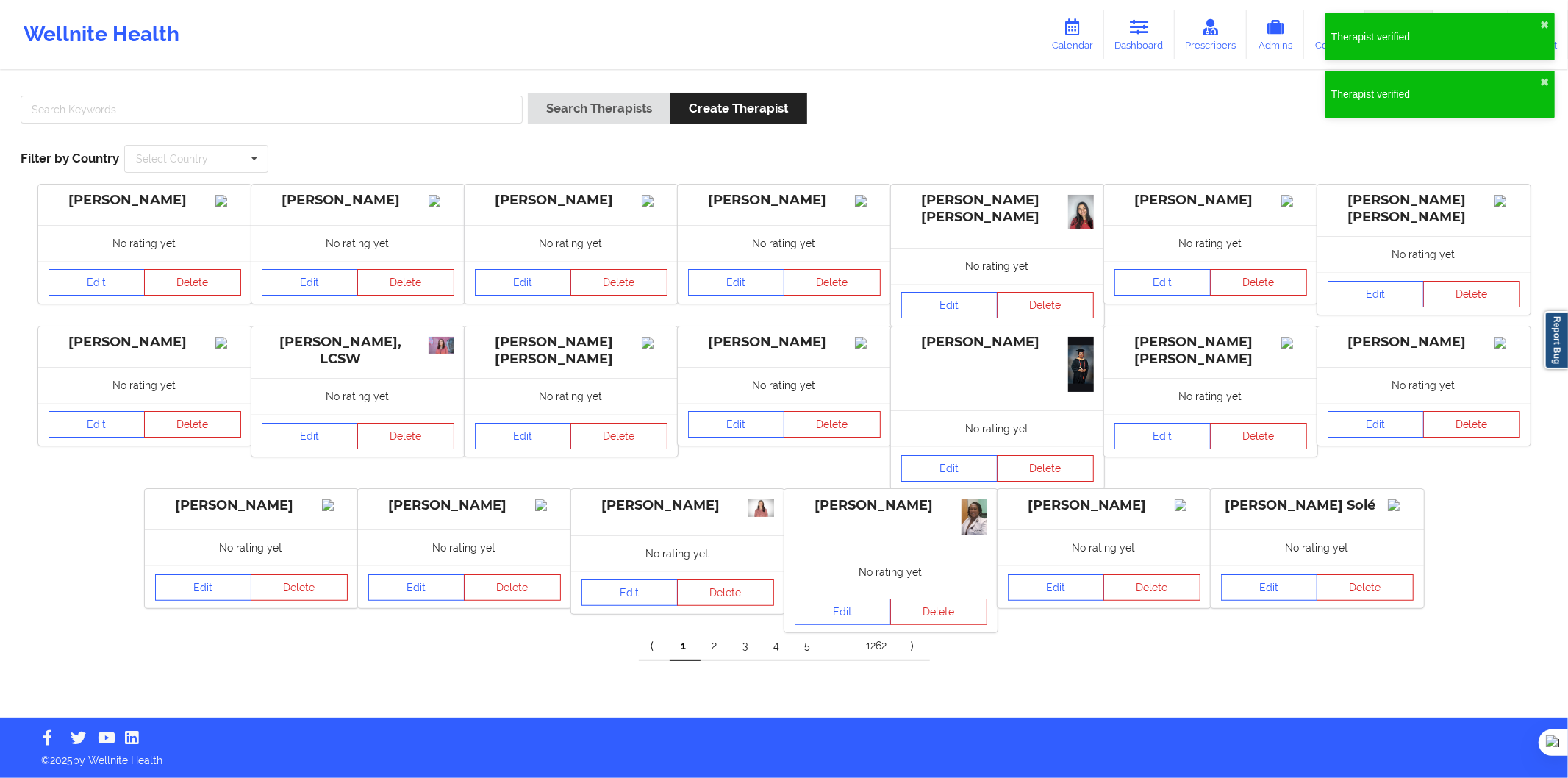
click at [366, 130] on div at bounding box center [271, 114] width 512 height 42
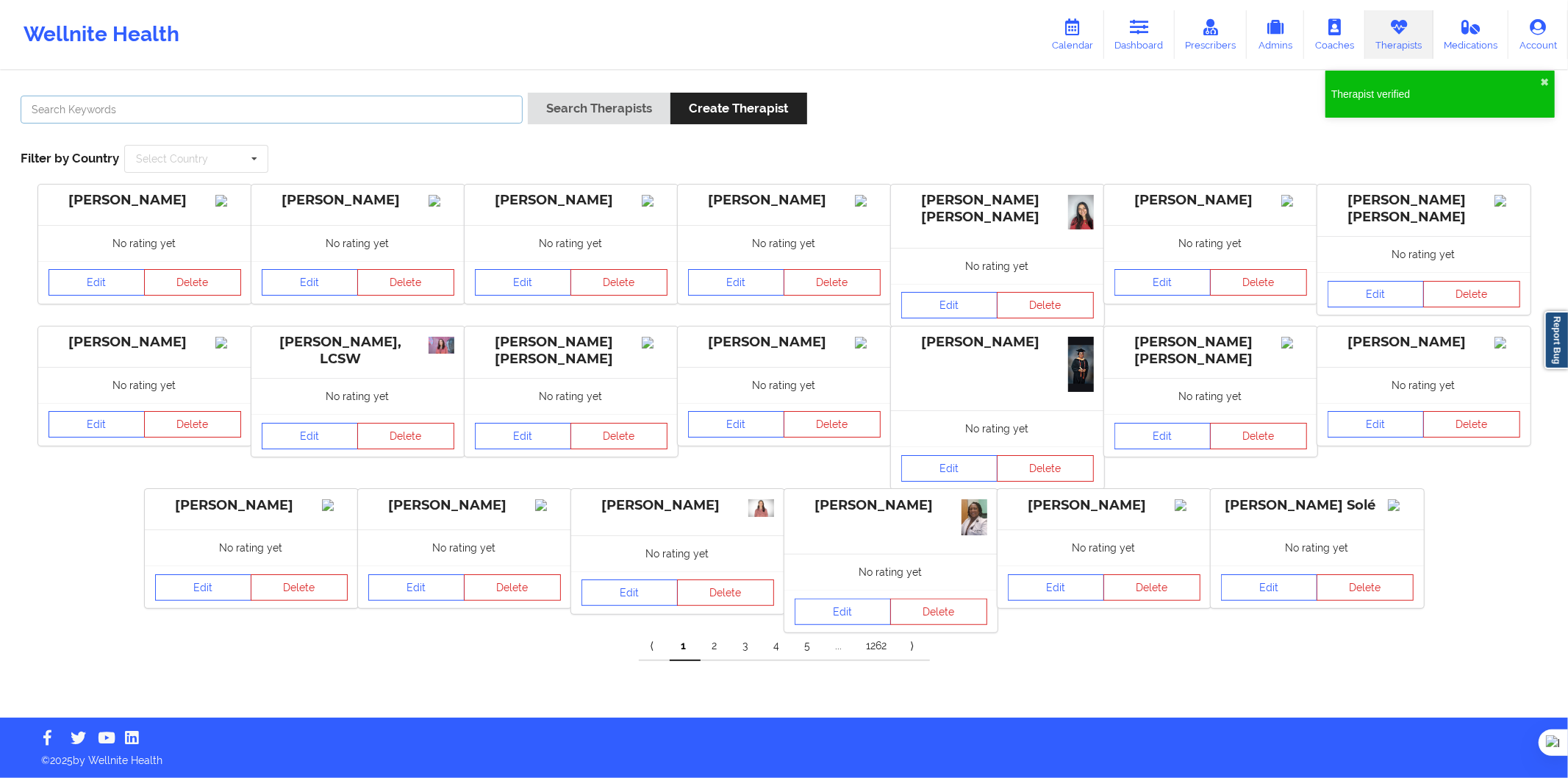
drag, startPoint x: 369, startPoint y: 116, endPoint x: 400, endPoint y: 115, distance: 31.0
click at [370, 116] on input "text" at bounding box center [271, 110] width 502 height 28
paste input "Jaume Aspa"
type input "Jaume Aspa"
drag, startPoint x: 557, startPoint y: 111, endPoint x: 566, endPoint y: 109, distance: 9.2
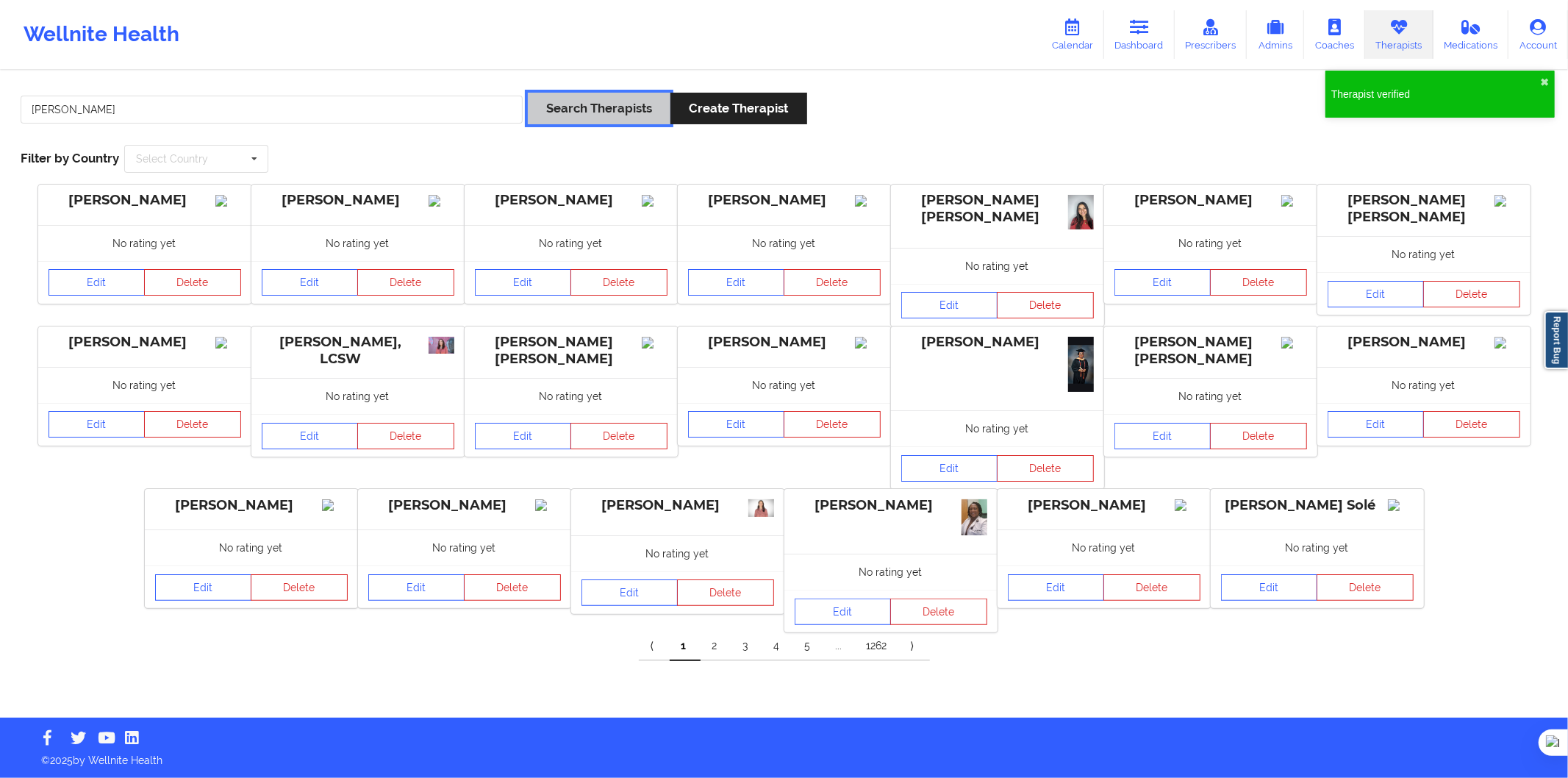
click at [563, 109] on button "Search Therapists" at bounding box center [599, 108] width 142 height 32
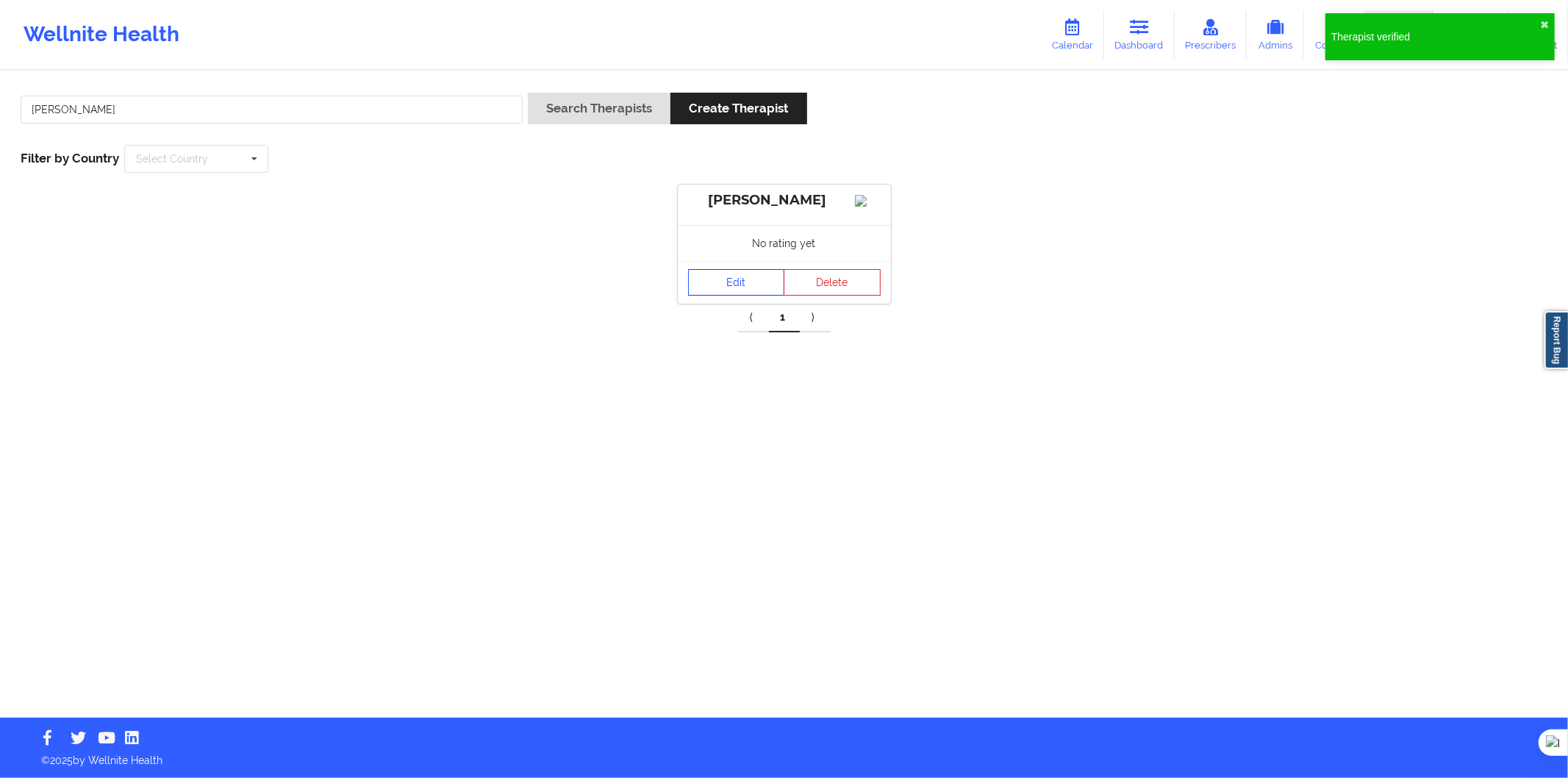
click at [741, 291] on link "Edit" at bounding box center [737, 282] width 97 height 27
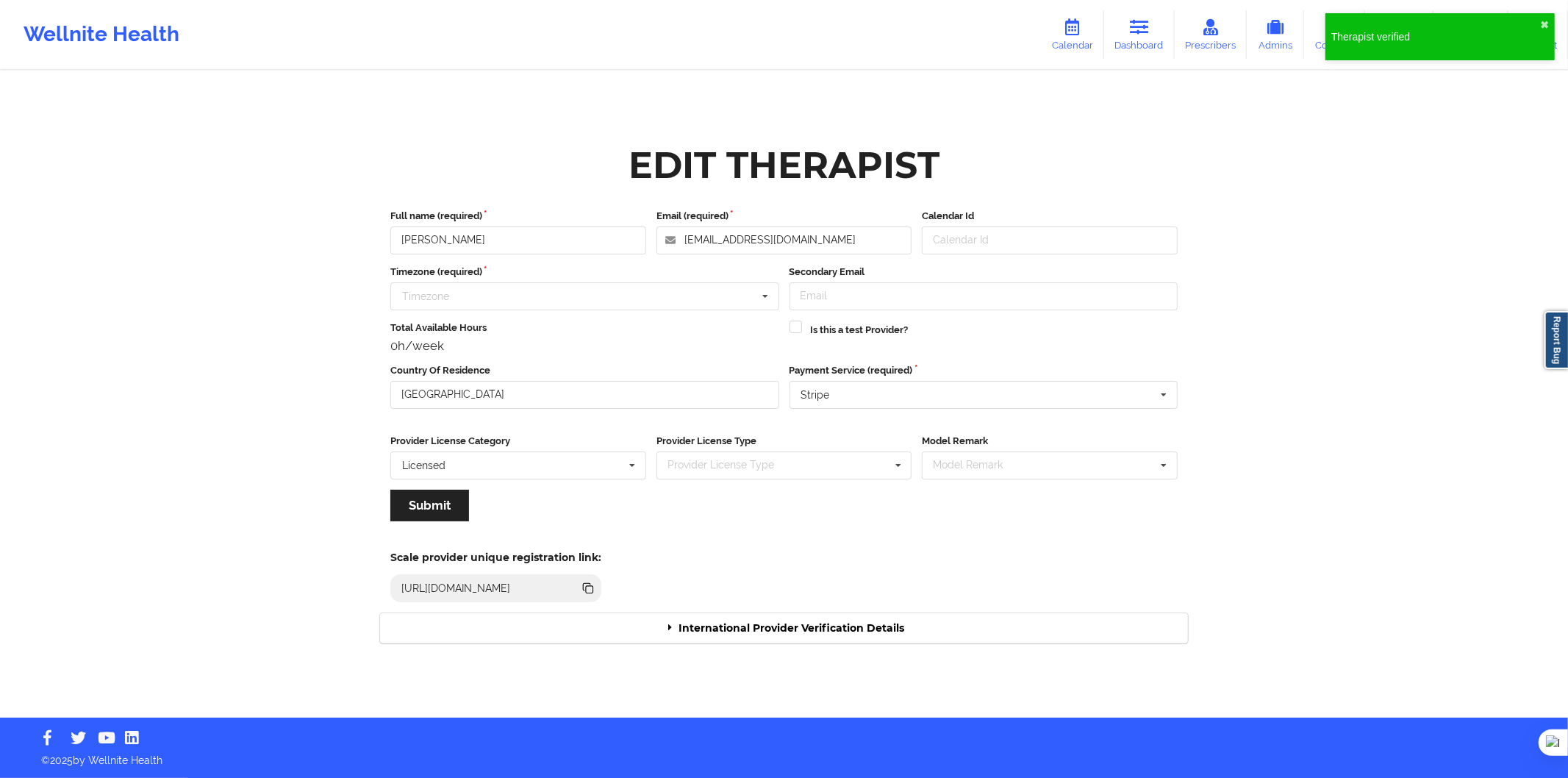
click at [754, 633] on div "International Provider Verification Details" at bounding box center [784, 628] width 808 height 30
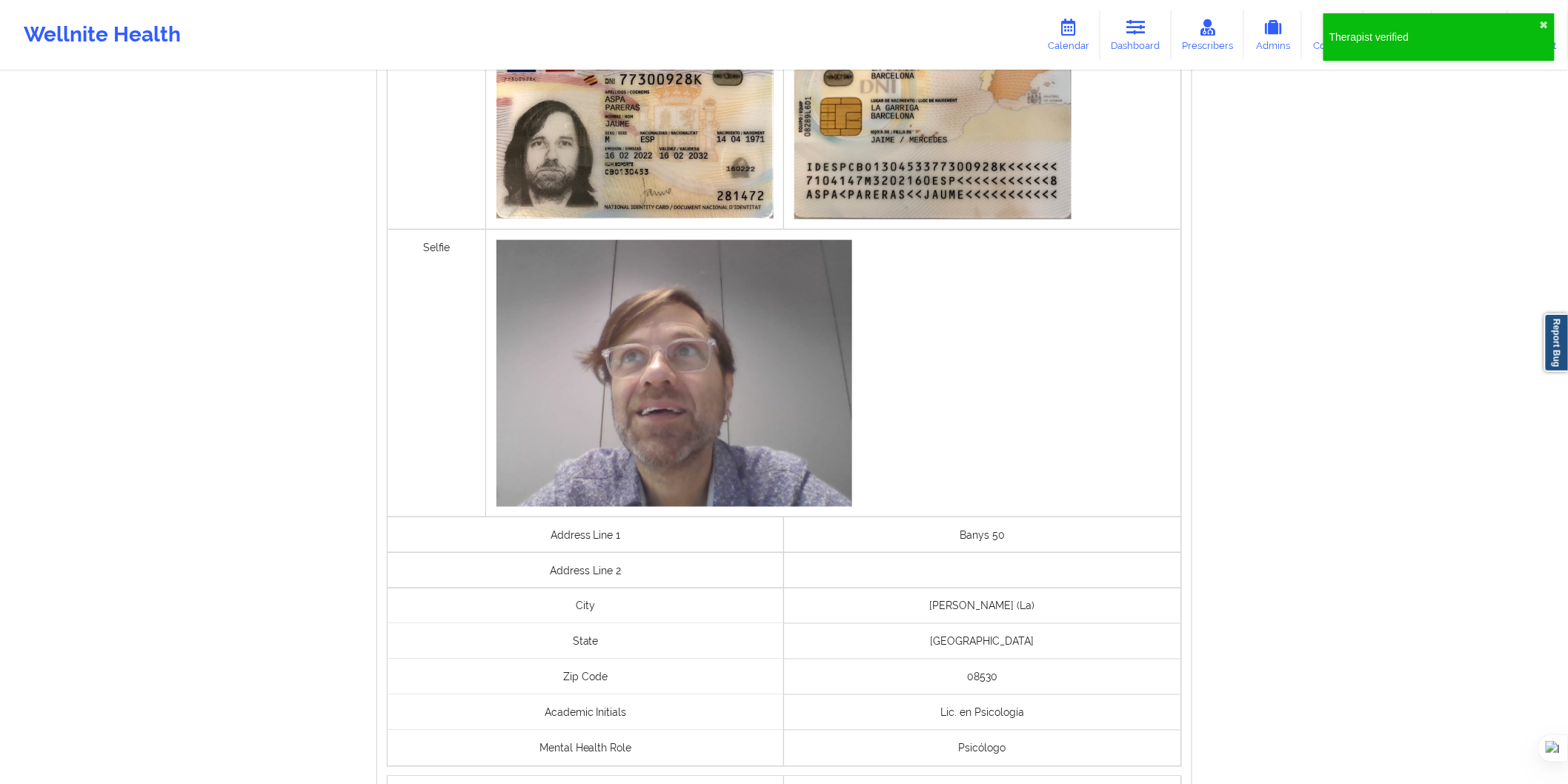
scroll to position [895, 0]
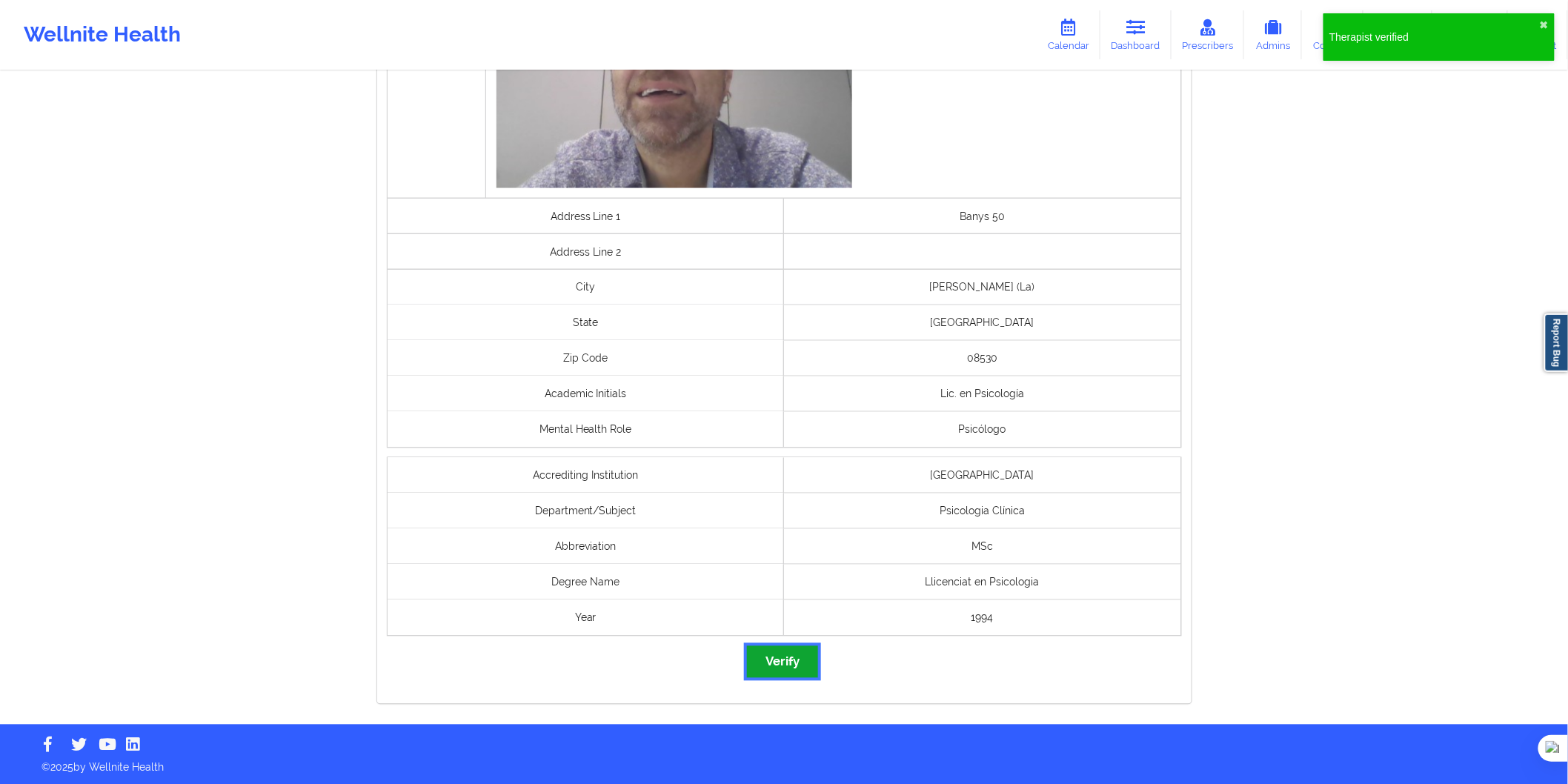
click at [806, 650] on button "Verify" at bounding box center [783, 662] width 71 height 32
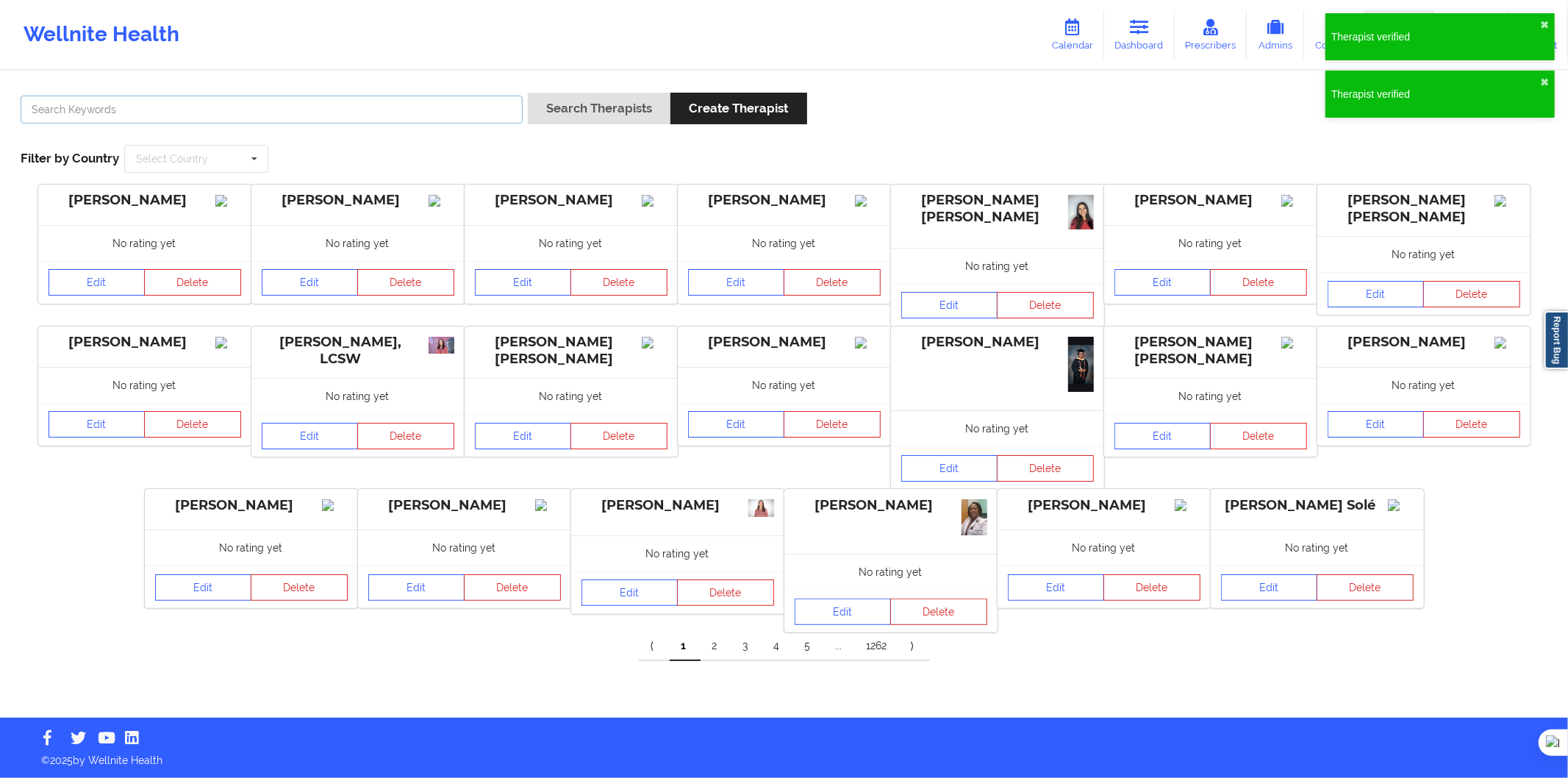
click at [359, 120] on input "text" at bounding box center [271, 110] width 502 height 28
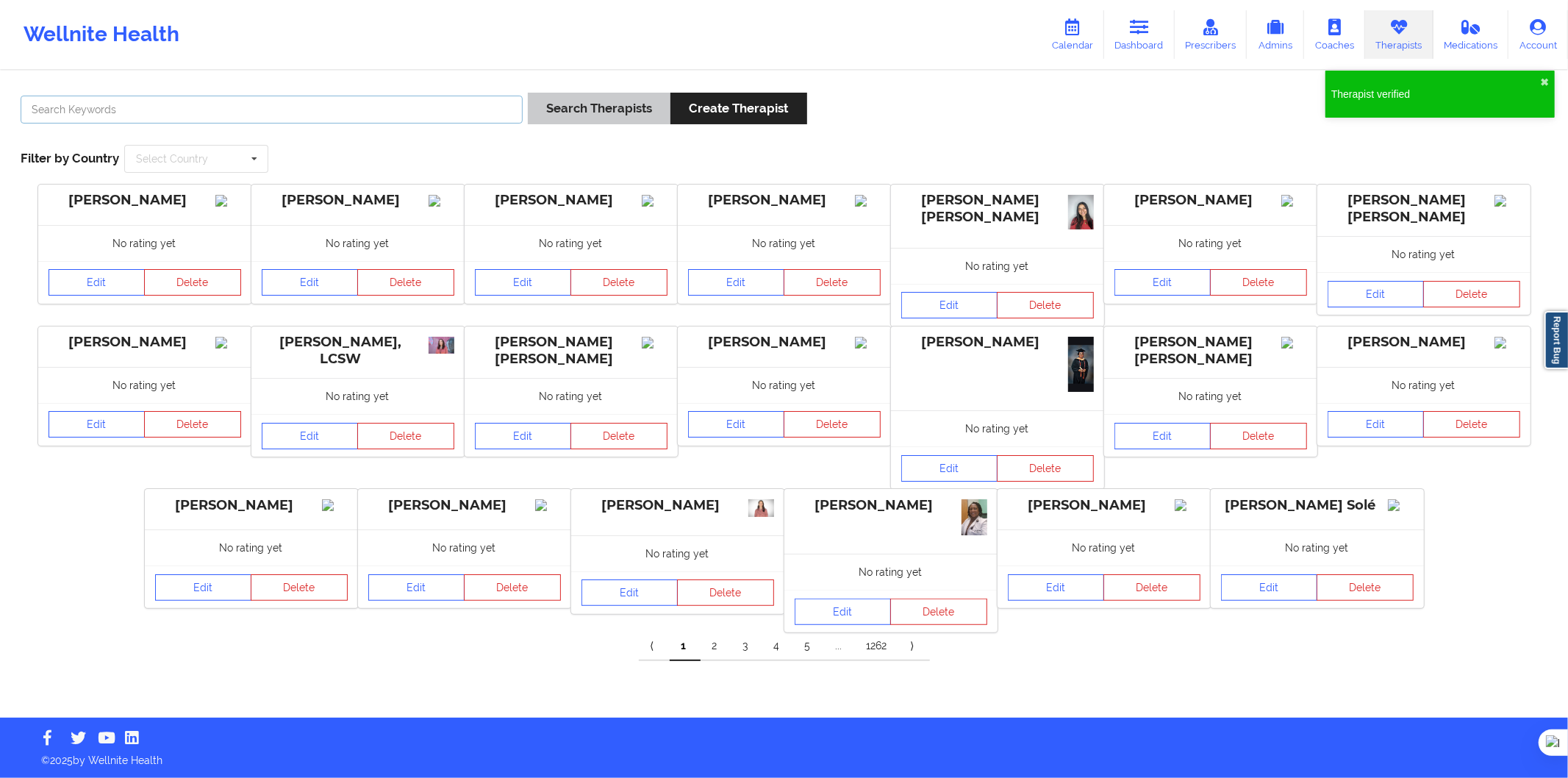
paste input "AMAYA NAGORE"
type input "AMAYA NAGORE"
click at [596, 118] on button "Search Therapists" at bounding box center [599, 108] width 142 height 32
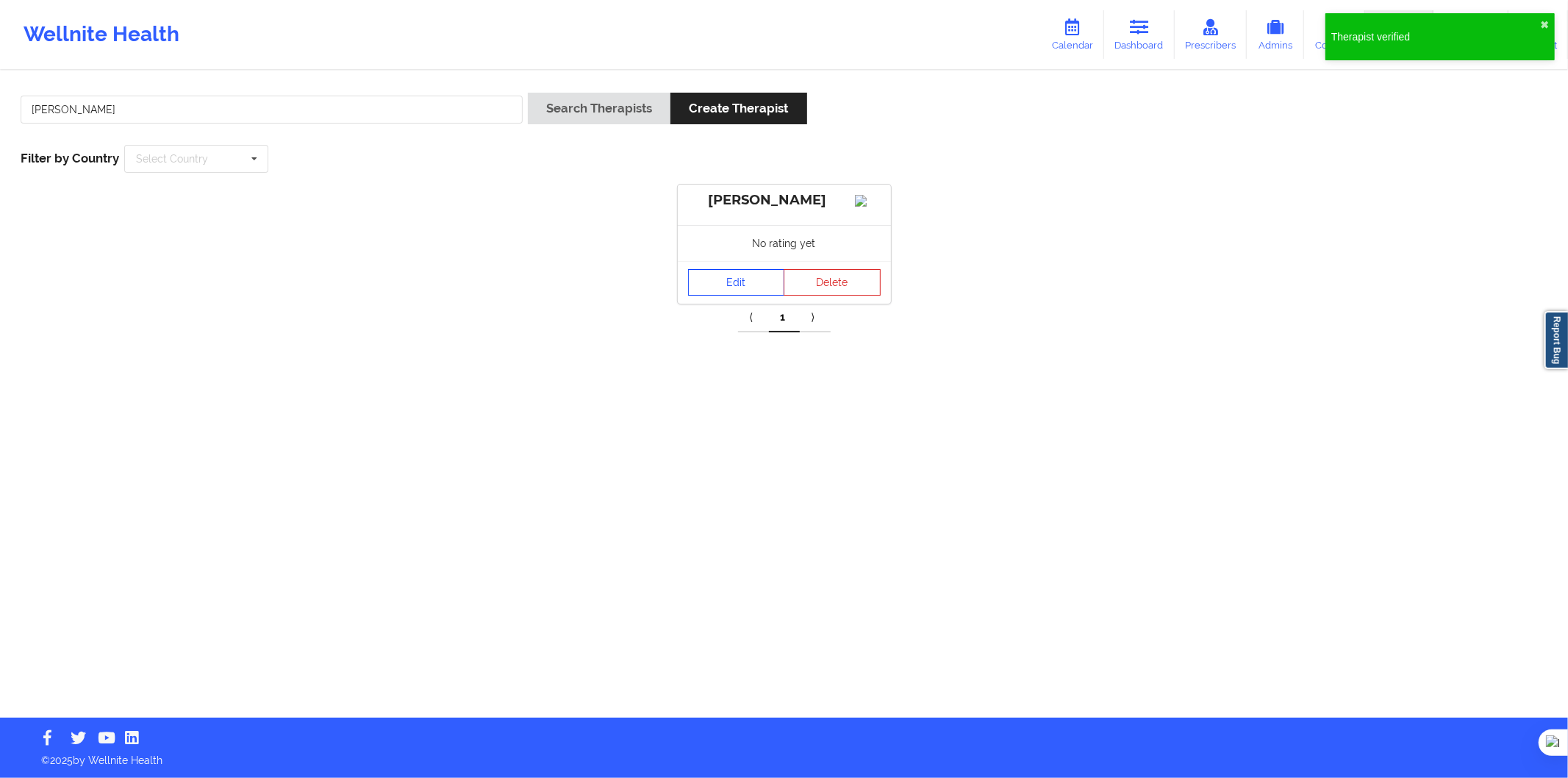
click at [717, 296] on link "Edit" at bounding box center [737, 282] width 97 height 27
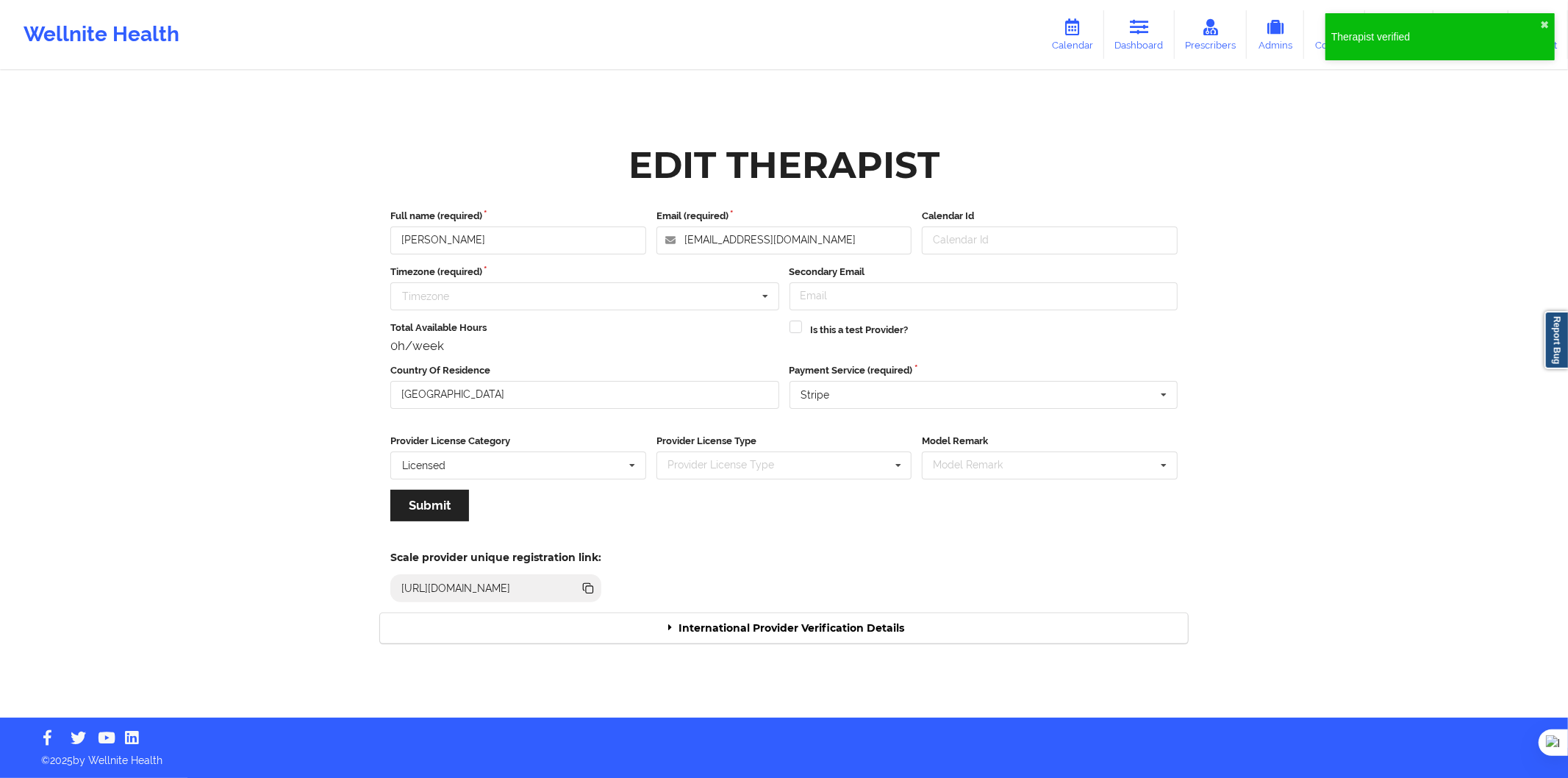
click at [848, 642] on div "Edit Therapist Full name (required) AMAYA NAGORE Email (required) amayanagore@g…" at bounding box center [784, 395] width 829 height 517
click at [855, 640] on div "International Provider Verification Details" at bounding box center [784, 628] width 808 height 30
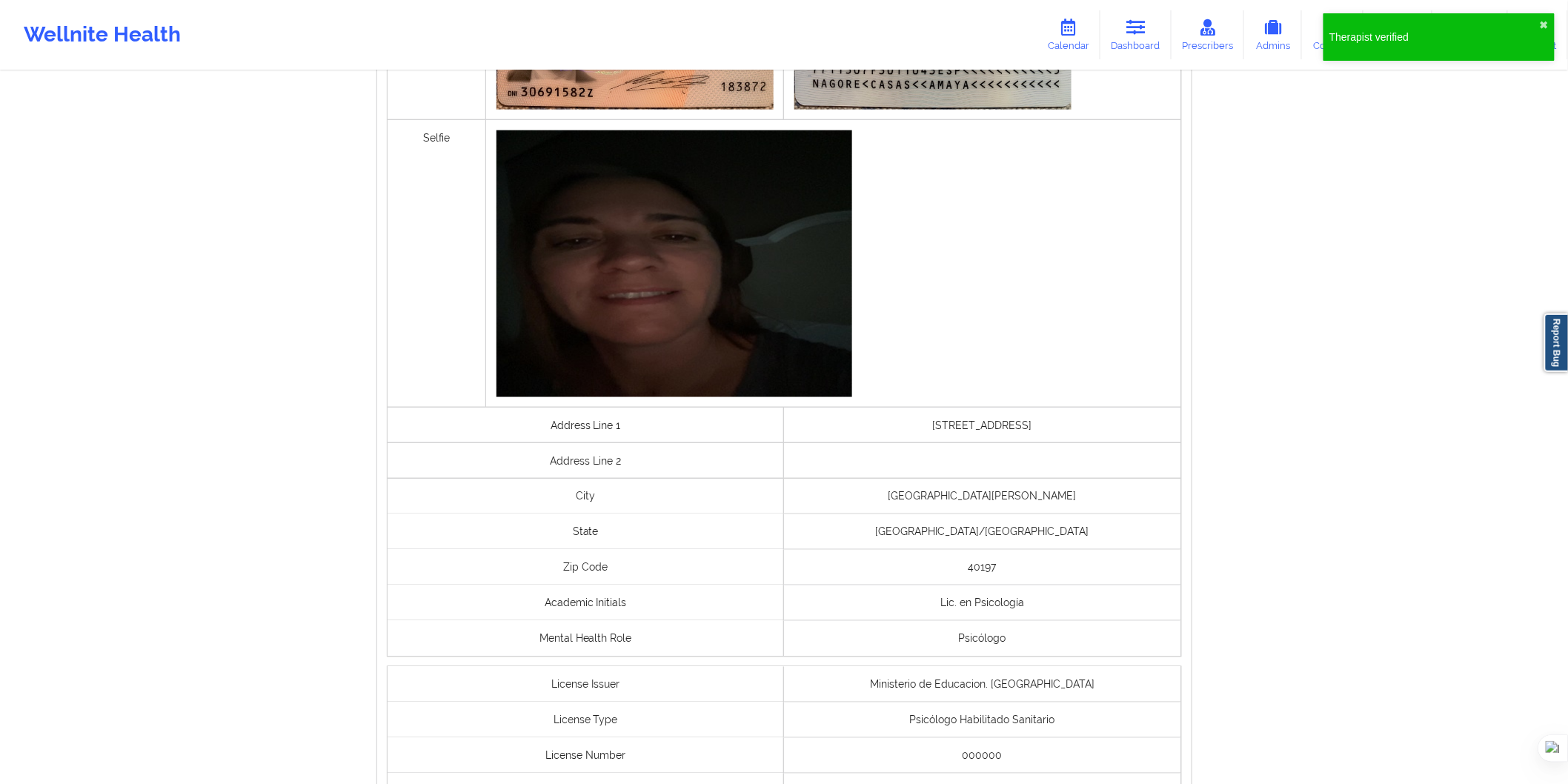
scroll to position [865, 0]
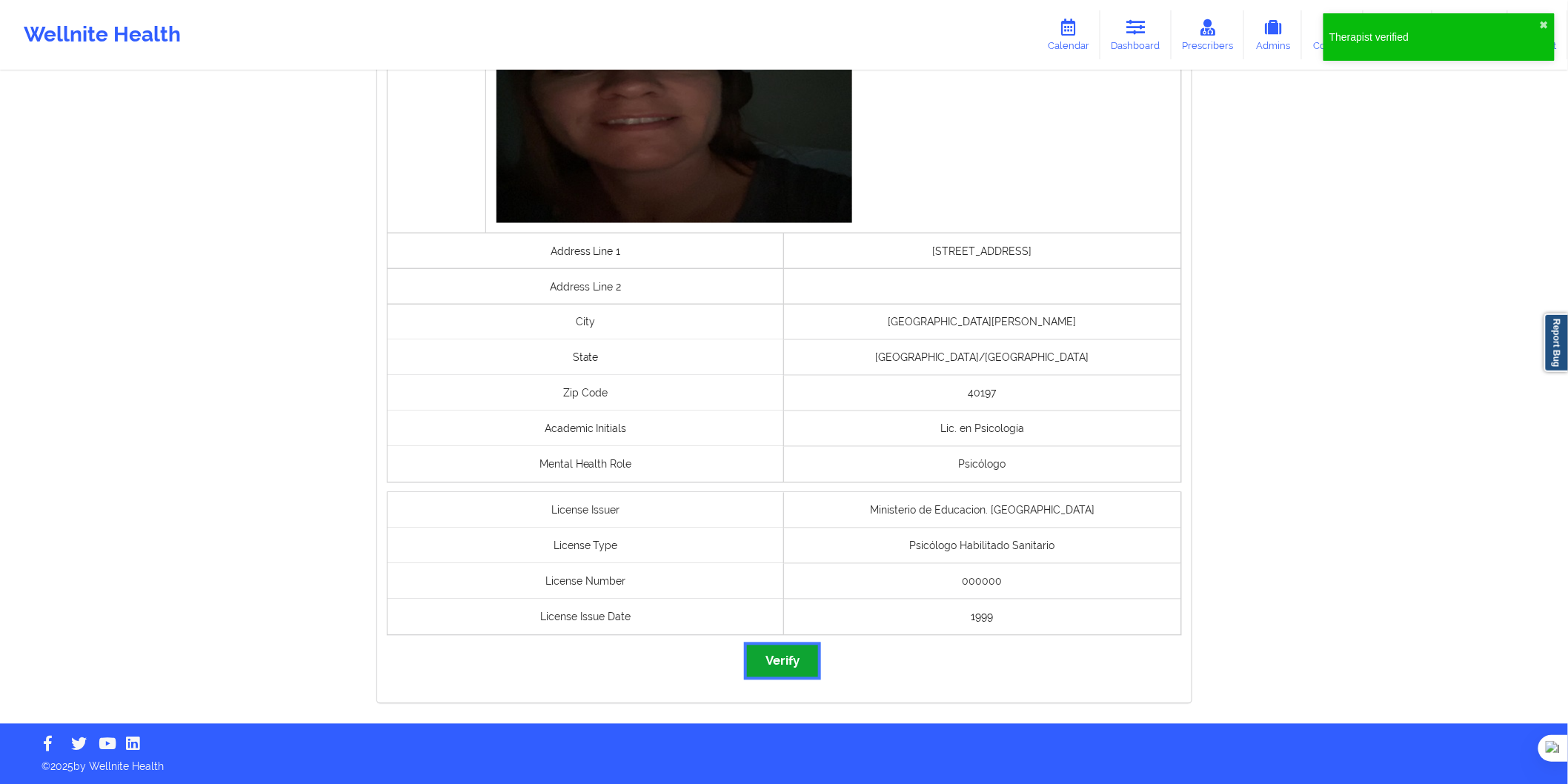
click at [774, 666] on button "Verify" at bounding box center [783, 661] width 71 height 32
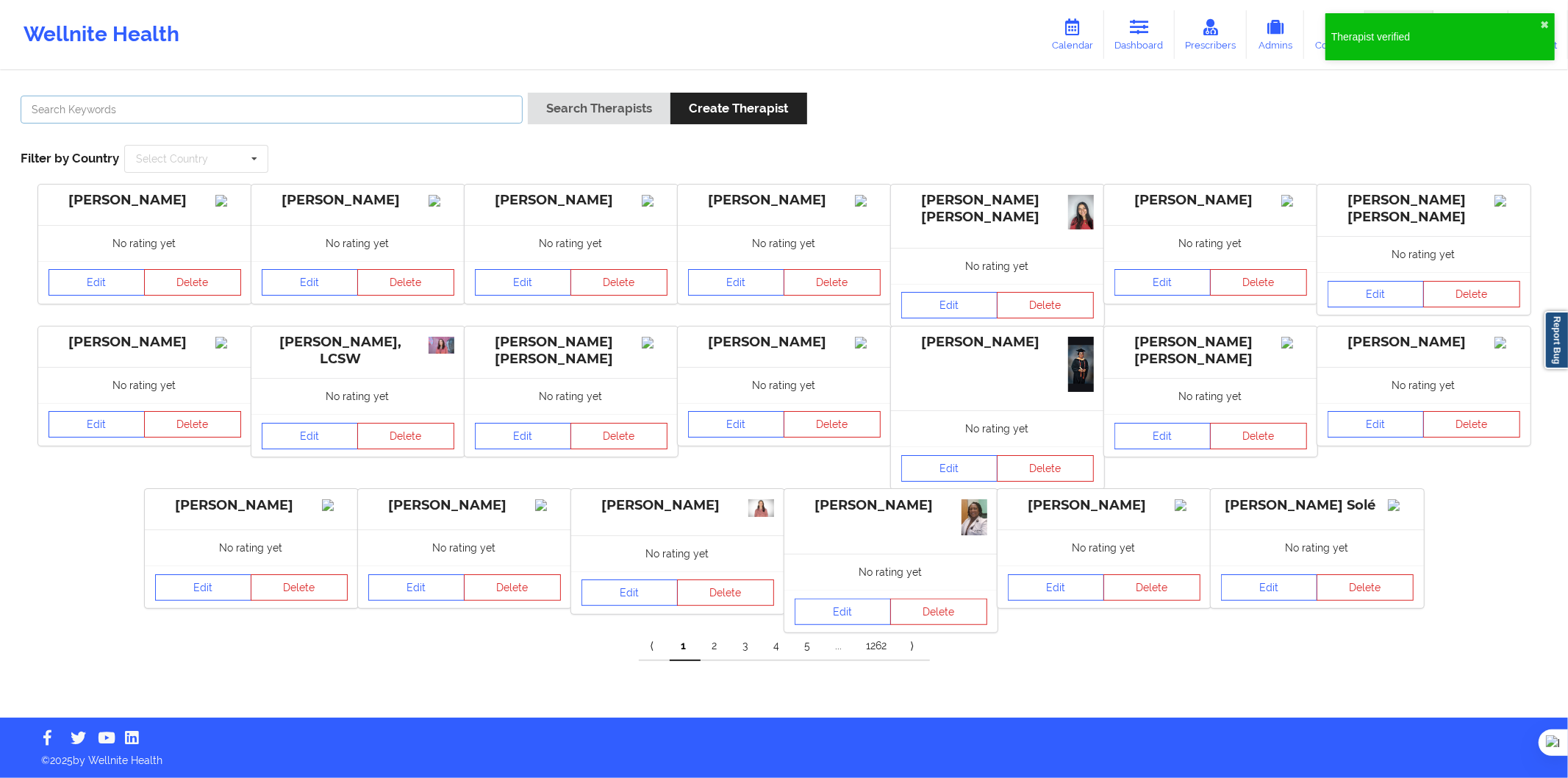
drag, startPoint x: 444, startPoint y: 99, endPoint x: 501, endPoint y: 119, distance: 60.4
click at [444, 100] on input "text" at bounding box center [271, 110] width 502 height 28
paste input "Indira Nélida Marisa Mansilla"
type input "Indira Nélida Marisa Mansilla"
click at [534, 122] on button "Search Therapists" at bounding box center [599, 108] width 142 height 32
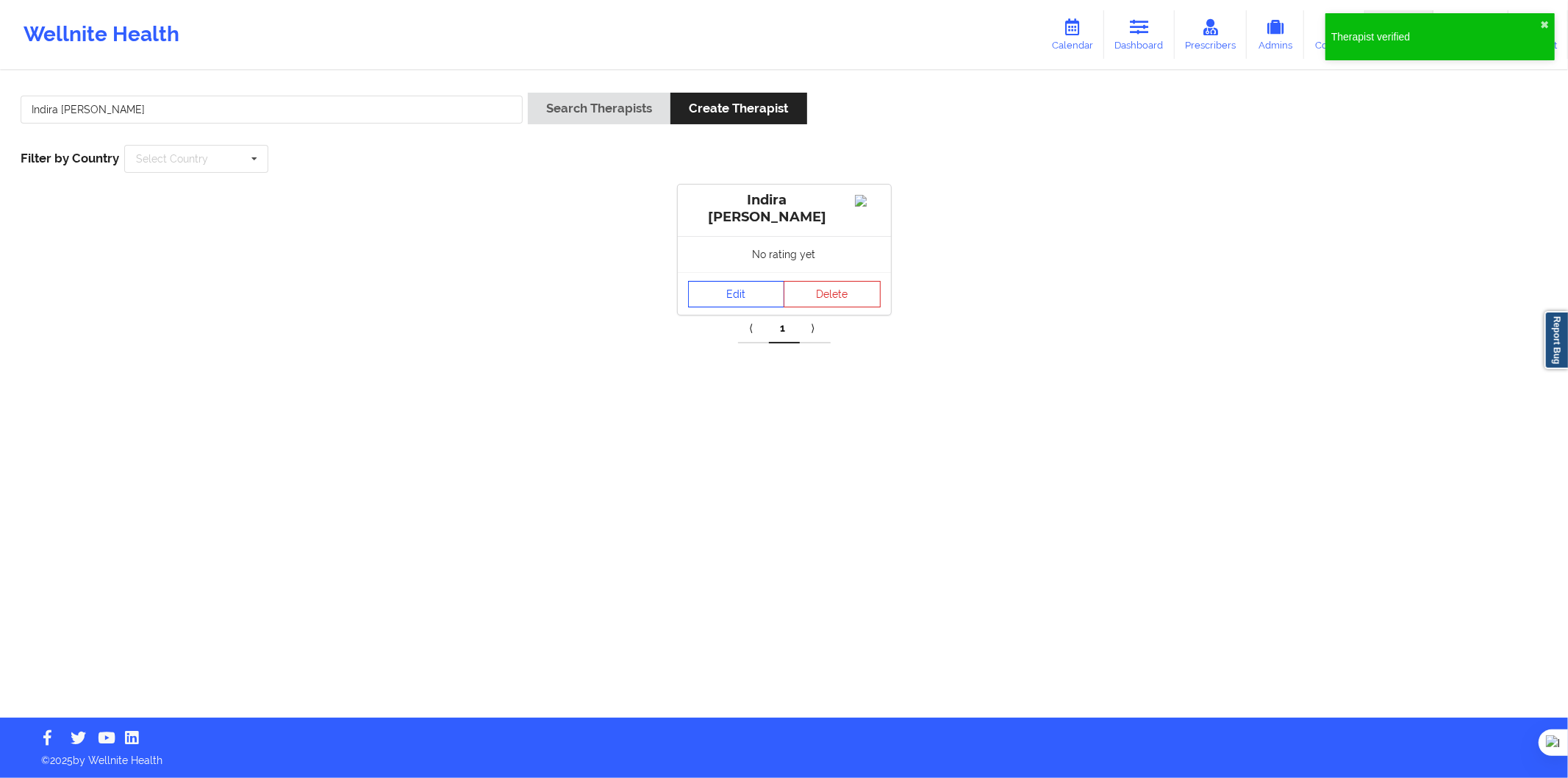
click at [738, 302] on link "Edit" at bounding box center [737, 294] width 97 height 27
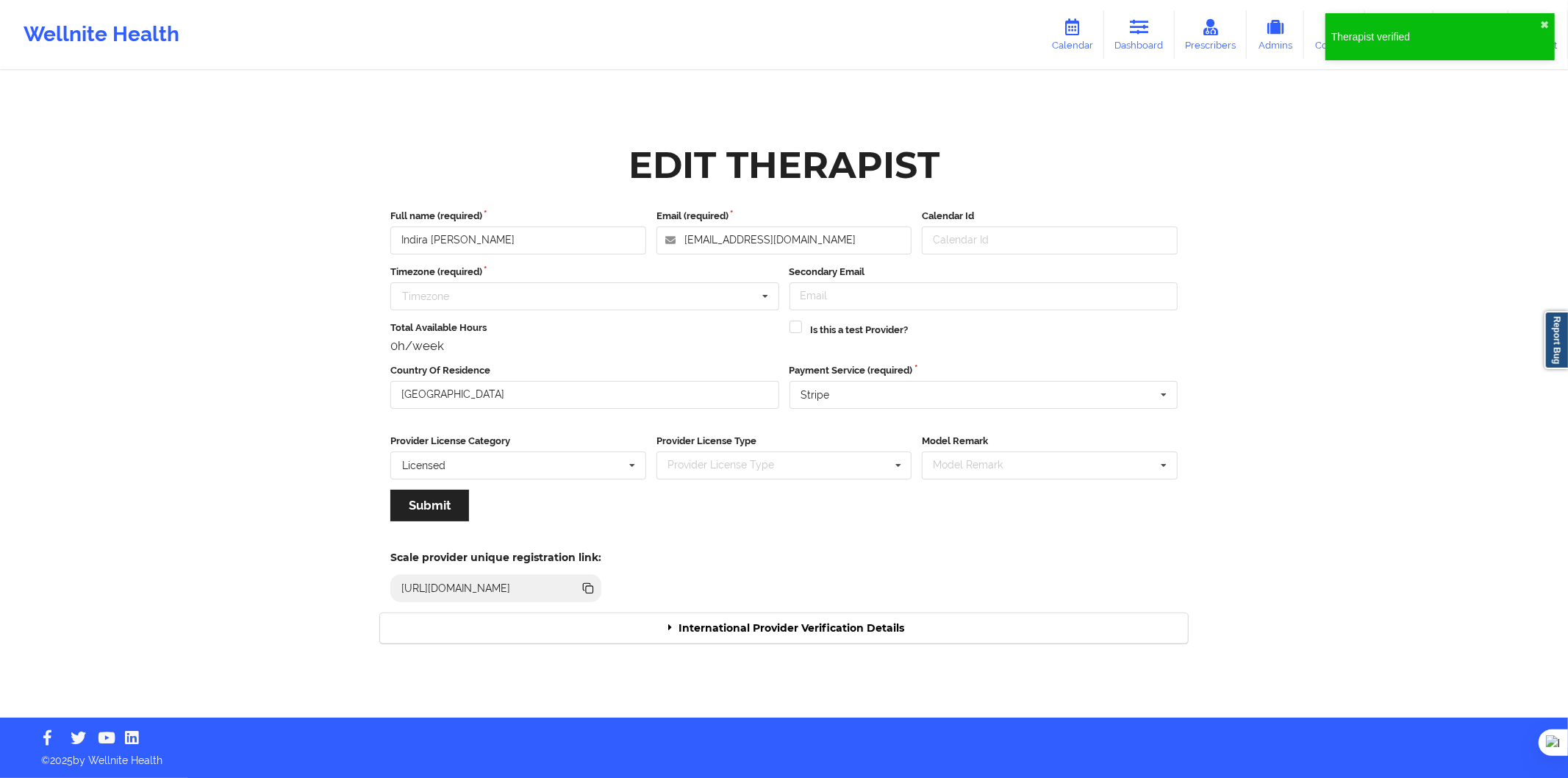
click at [868, 624] on div "International Provider Verification Details" at bounding box center [784, 628] width 808 height 30
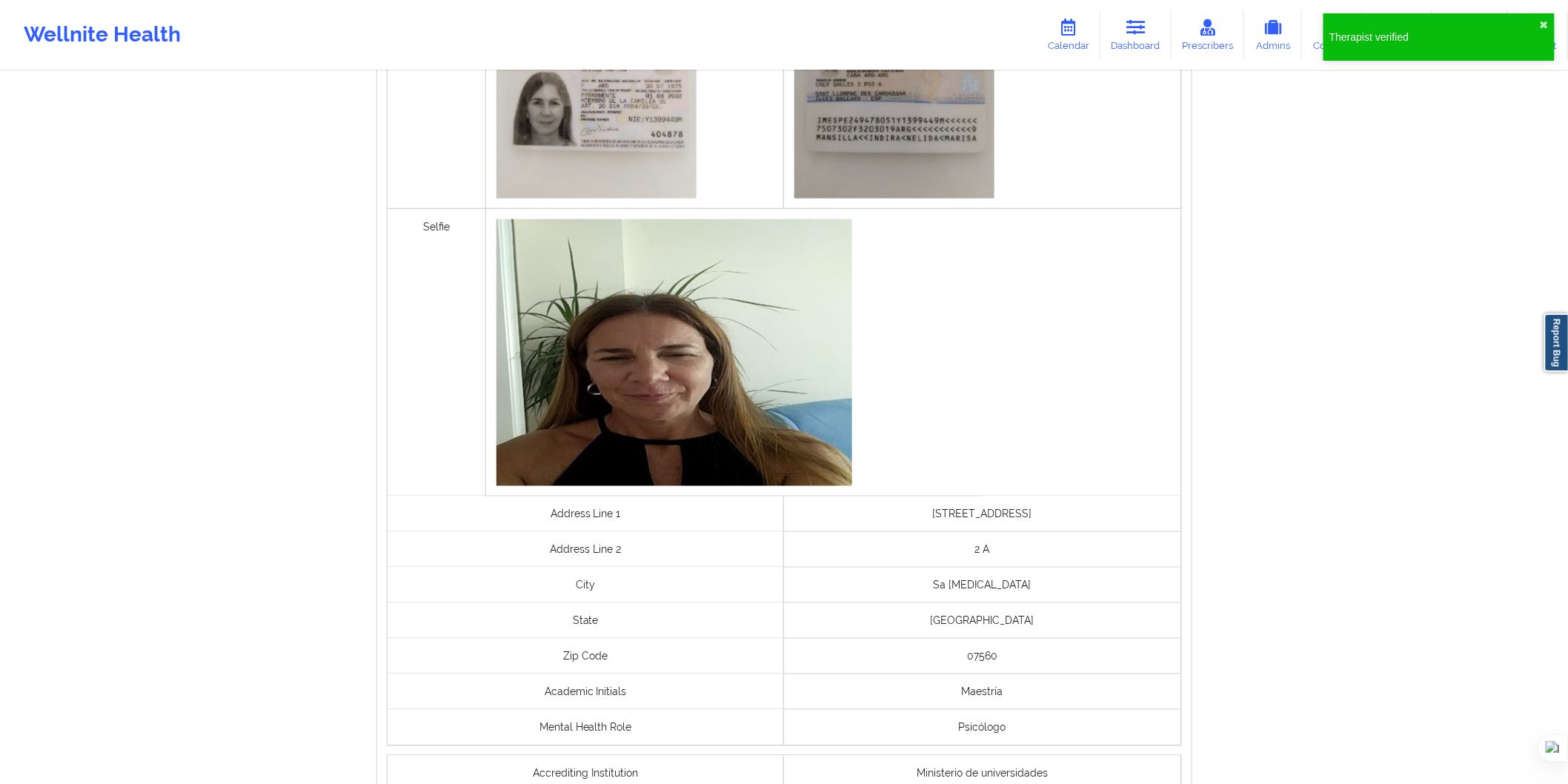
scroll to position [951, 0]
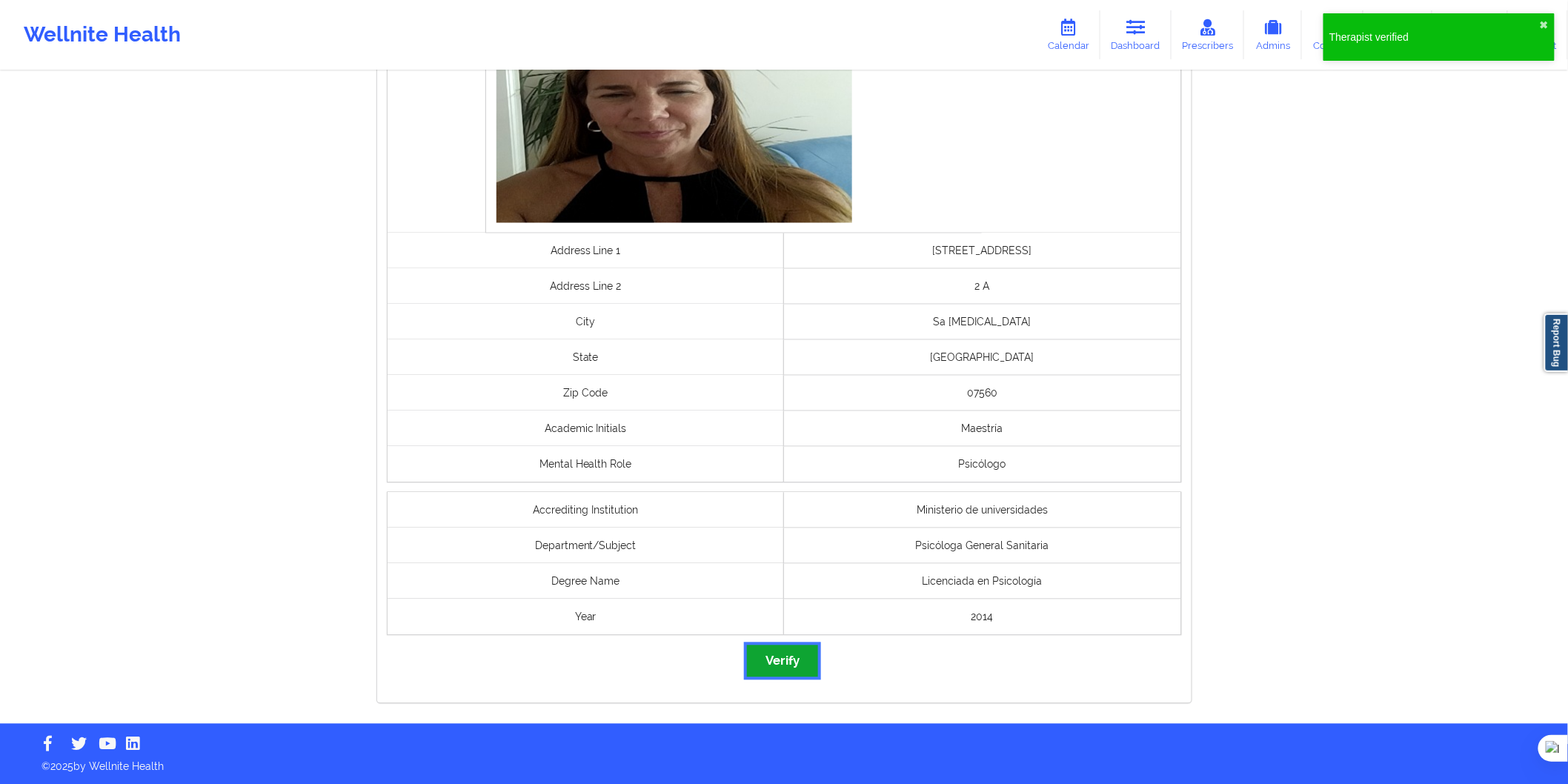
click at [788, 658] on button "Verify" at bounding box center [783, 661] width 71 height 32
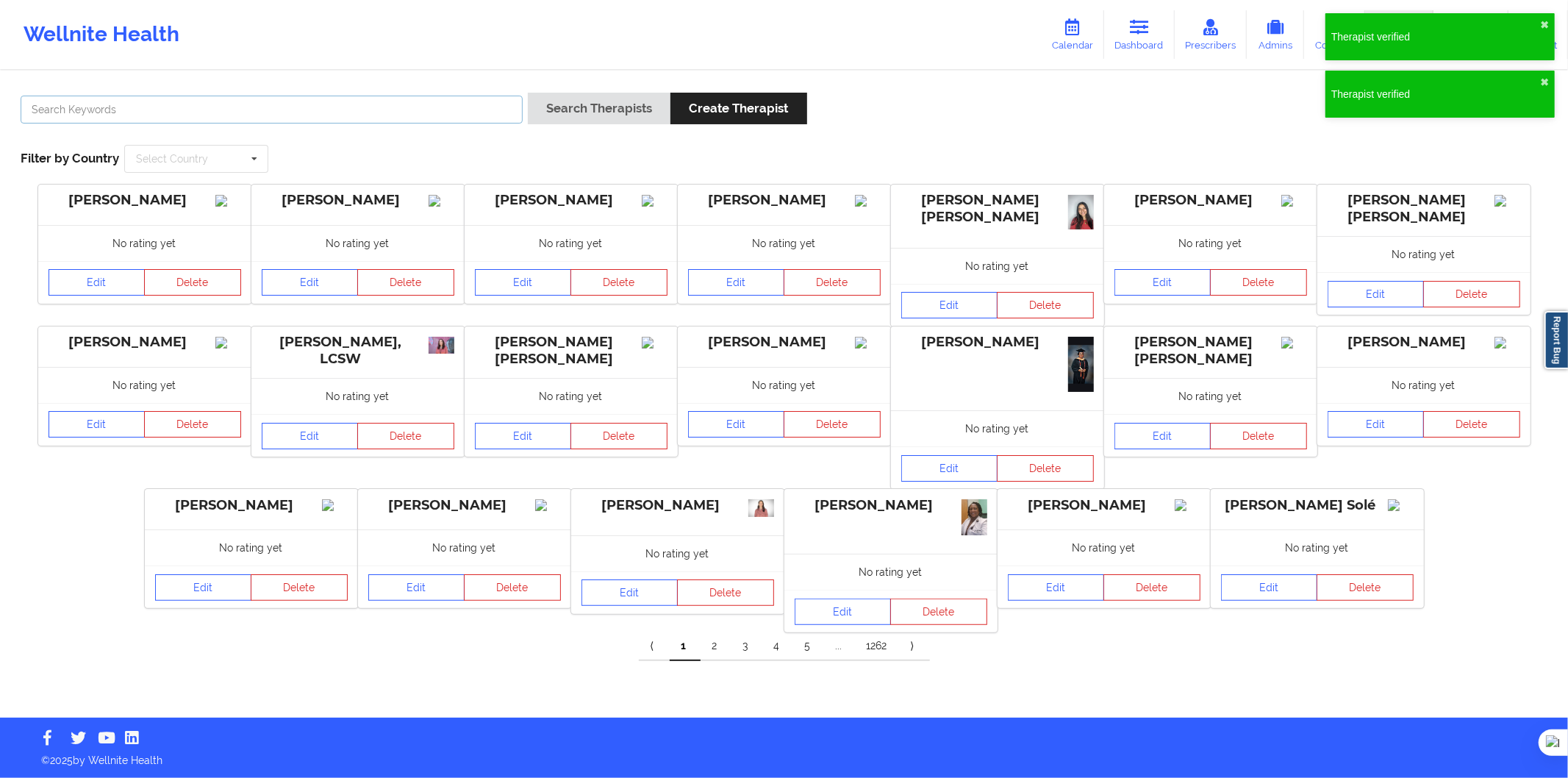
click at [305, 102] on input "text" at bounding box center [271, 110] width 502 height 28
paste input "Maya Krumova"
type input "Maya Krumova"
click at [582, 111] on button "Search Therapists" at bounding box center [599, 108] width 142 height 32
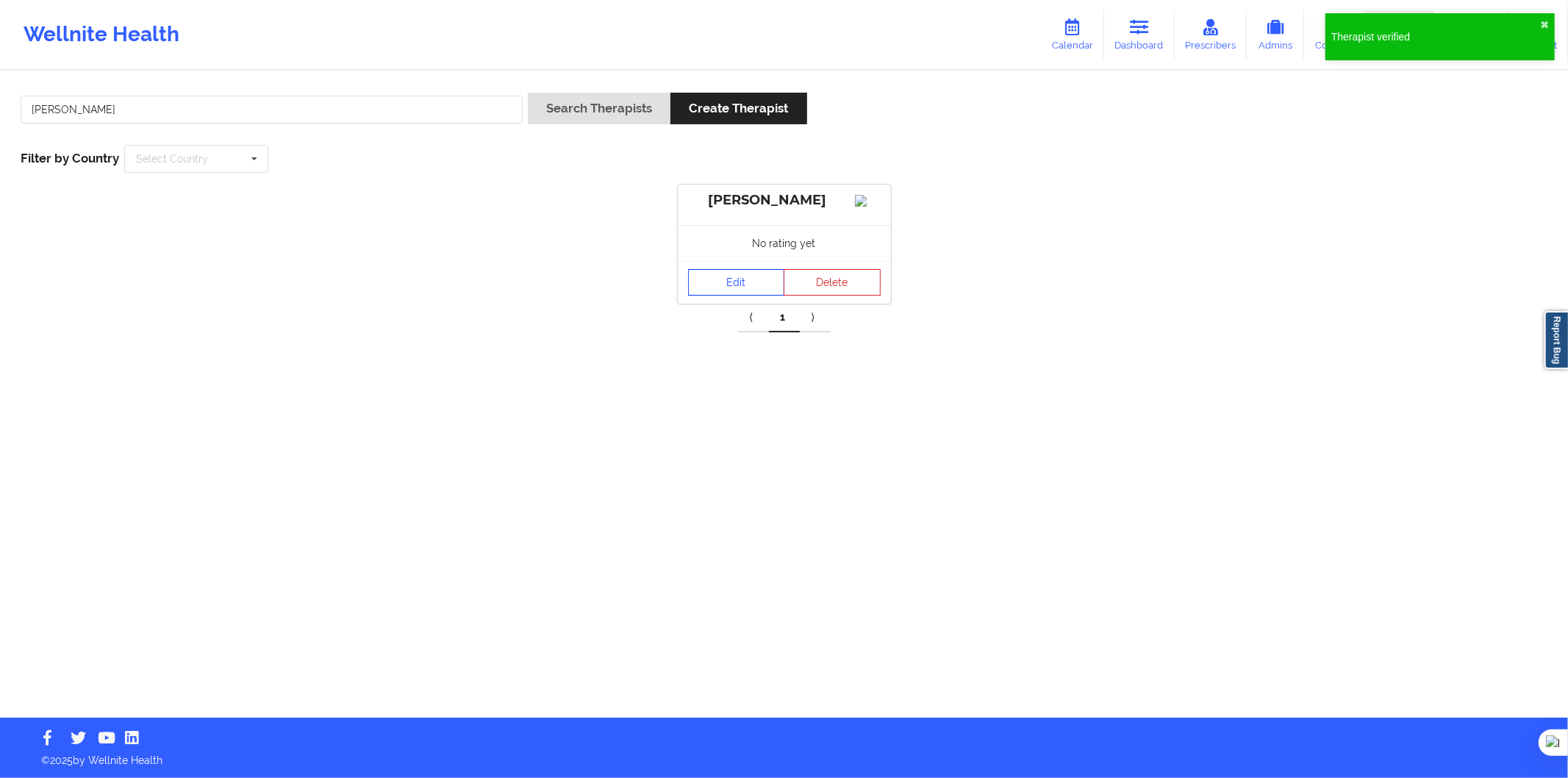
click at [731, 284] on link "Edit" at bounding box center [737, 282] width 97 height 27
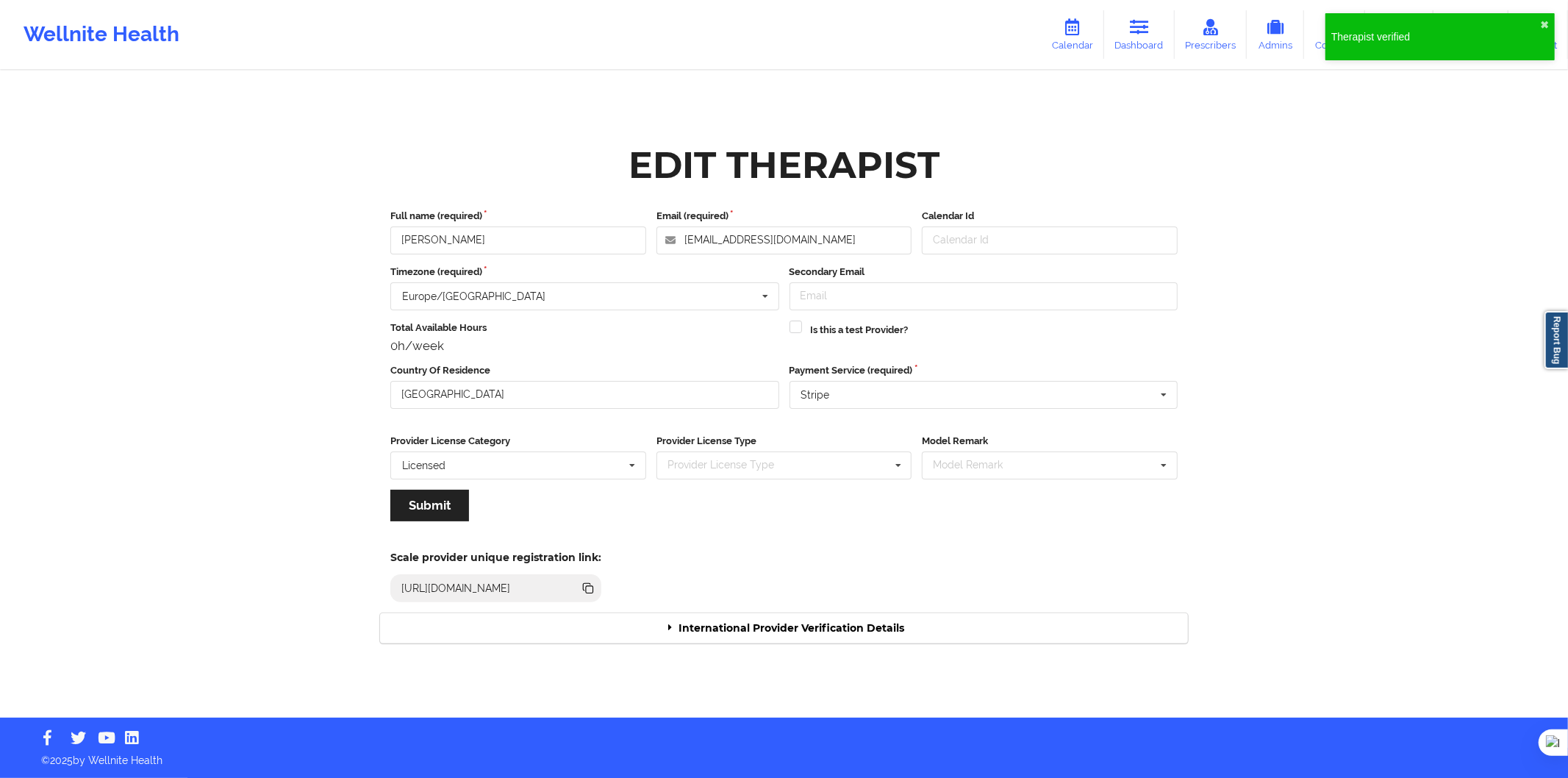
click at [784, 614] on div "International Provider Verification Details" at bounding box center [784, 628] width 808 height 30
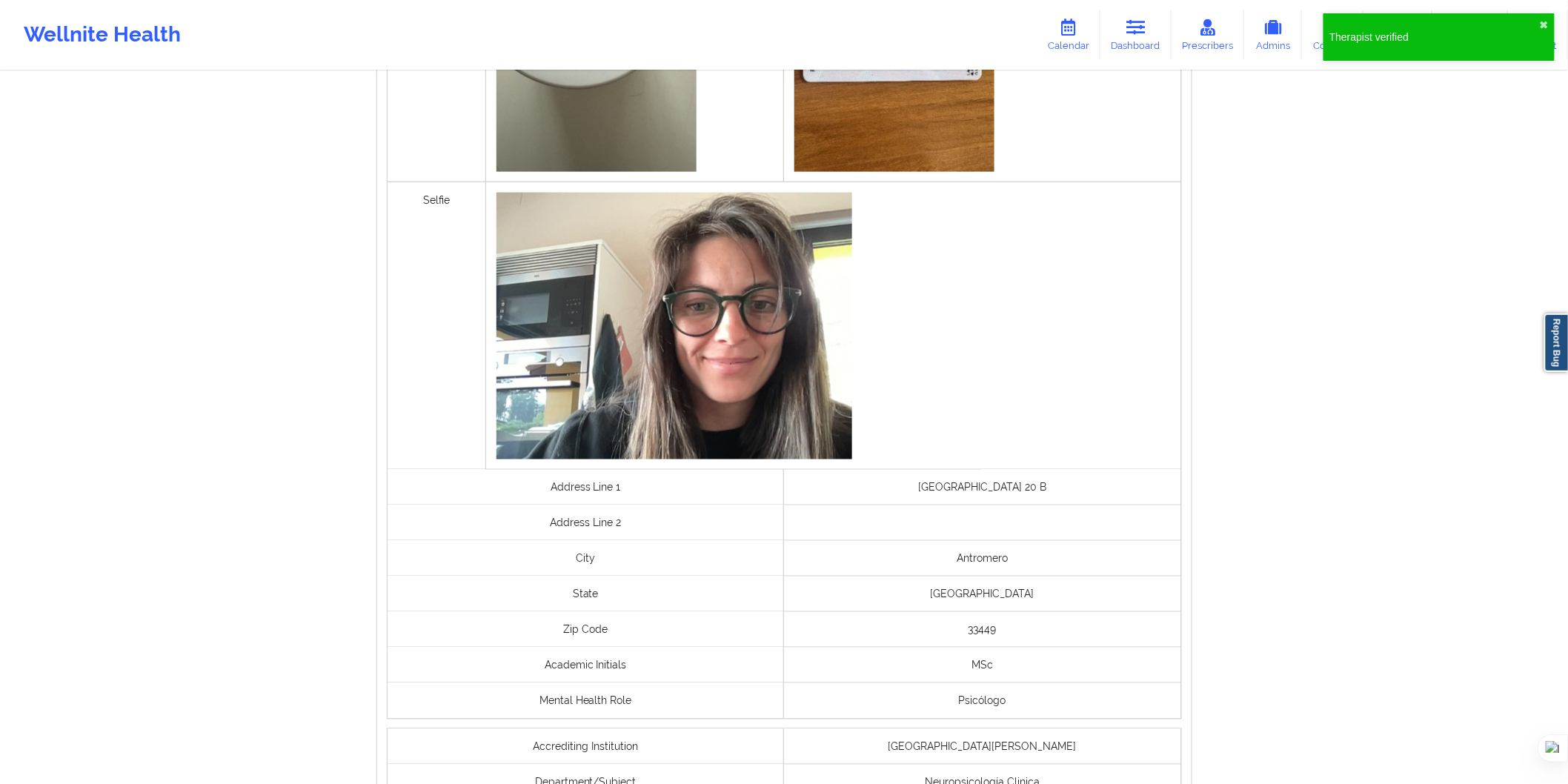
scroll to position [986, 0]
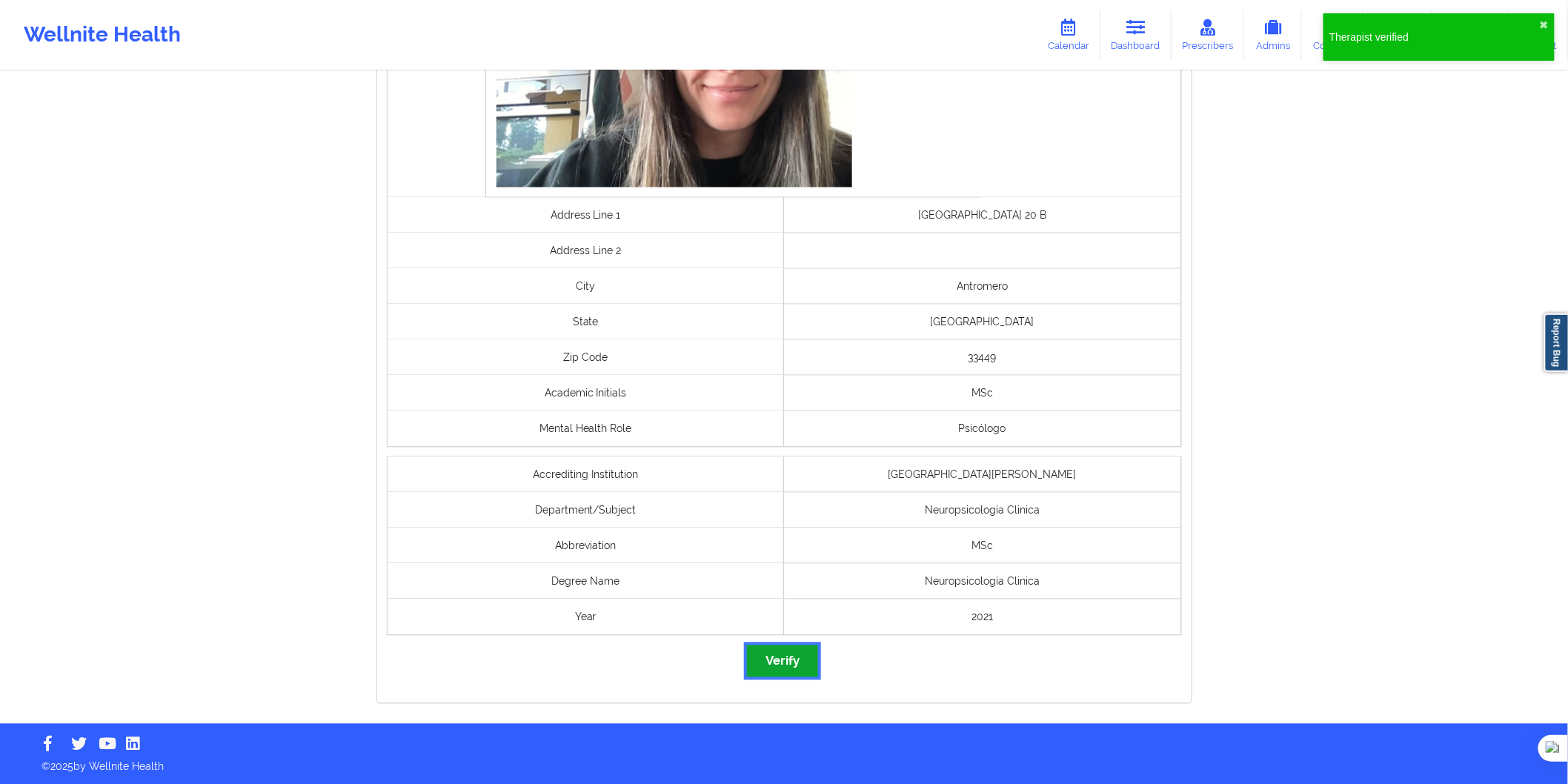
drag, startPoint x: 801, startPoint y: 662, endPoint x: 826, endPoint y: 673, distance: 27.3
click at [800, 662] on button "Verify" at bounding box center [783, 661] width 71 height 32
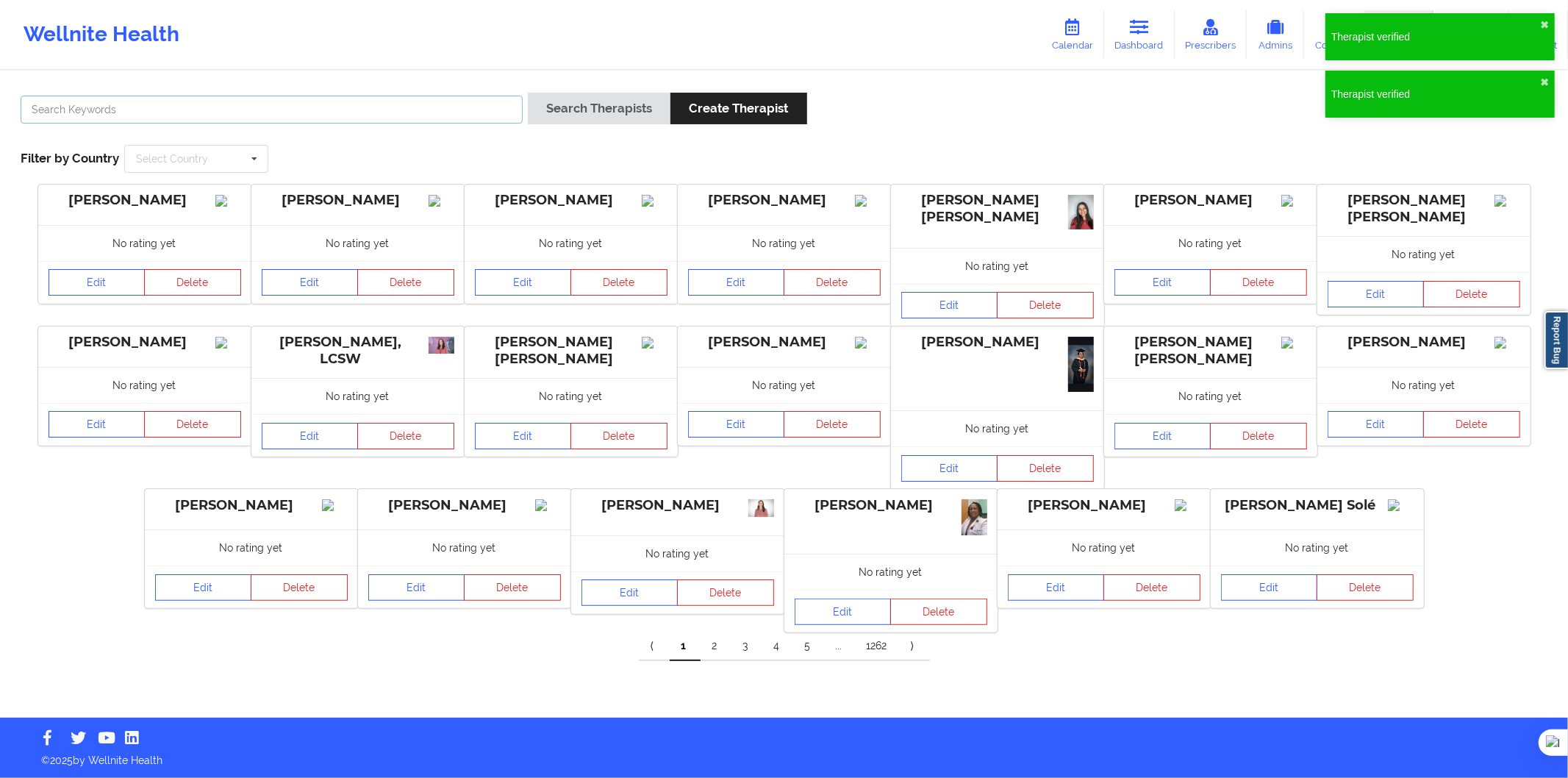
drag, startPoint x: 225, startPoint y: 111, endPoint x: 282, endPoint y: 119, distance: 57.6
click at [225, 111] on input "text" at bounding box center [271, 110] width 502 height 28
paste input "Maya Krumova"
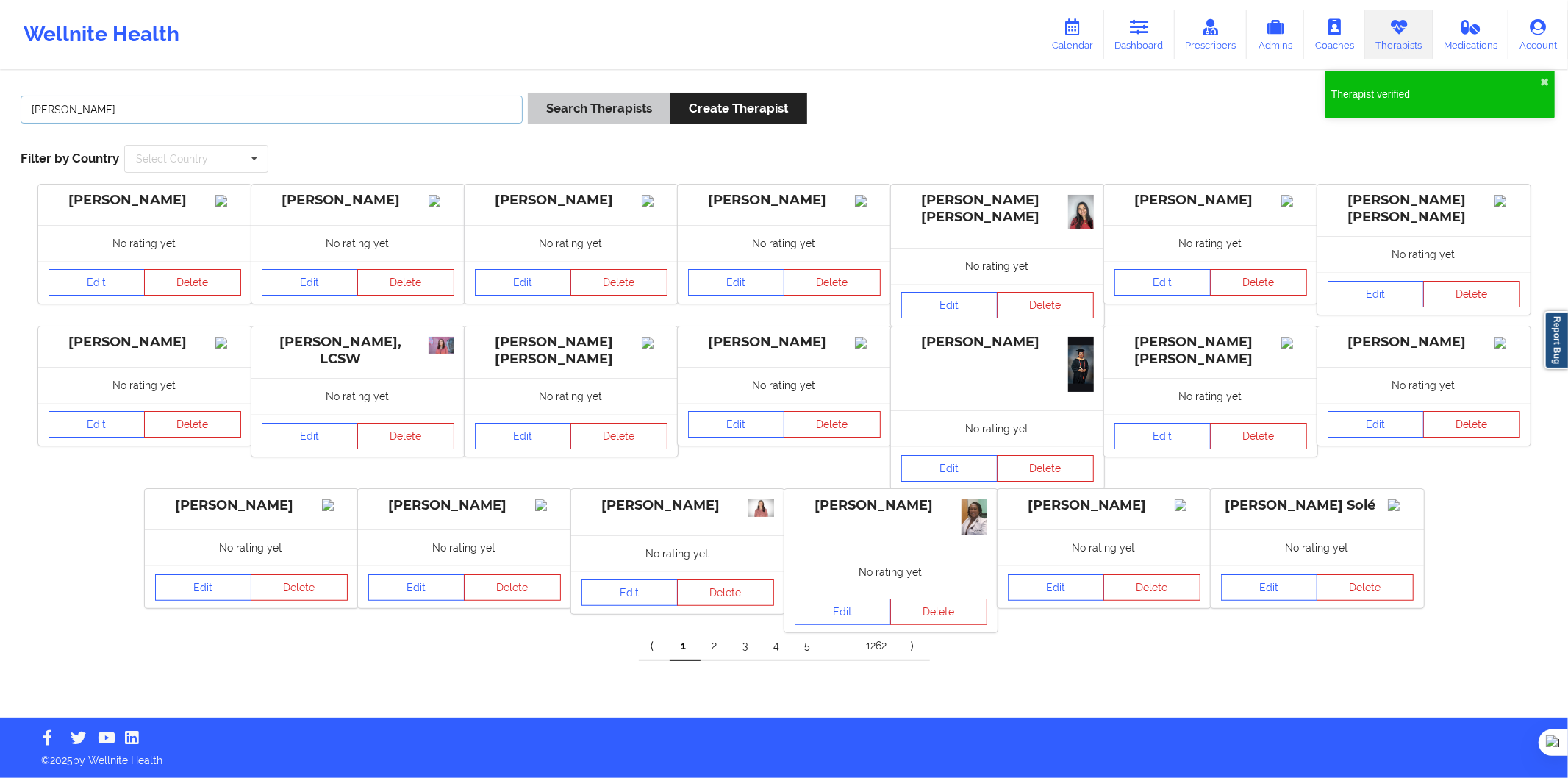
type input "Maya Krumova"
click at [583, 112] on button "Search Therapists" at bounding box center [599, 108] width 142 height 32
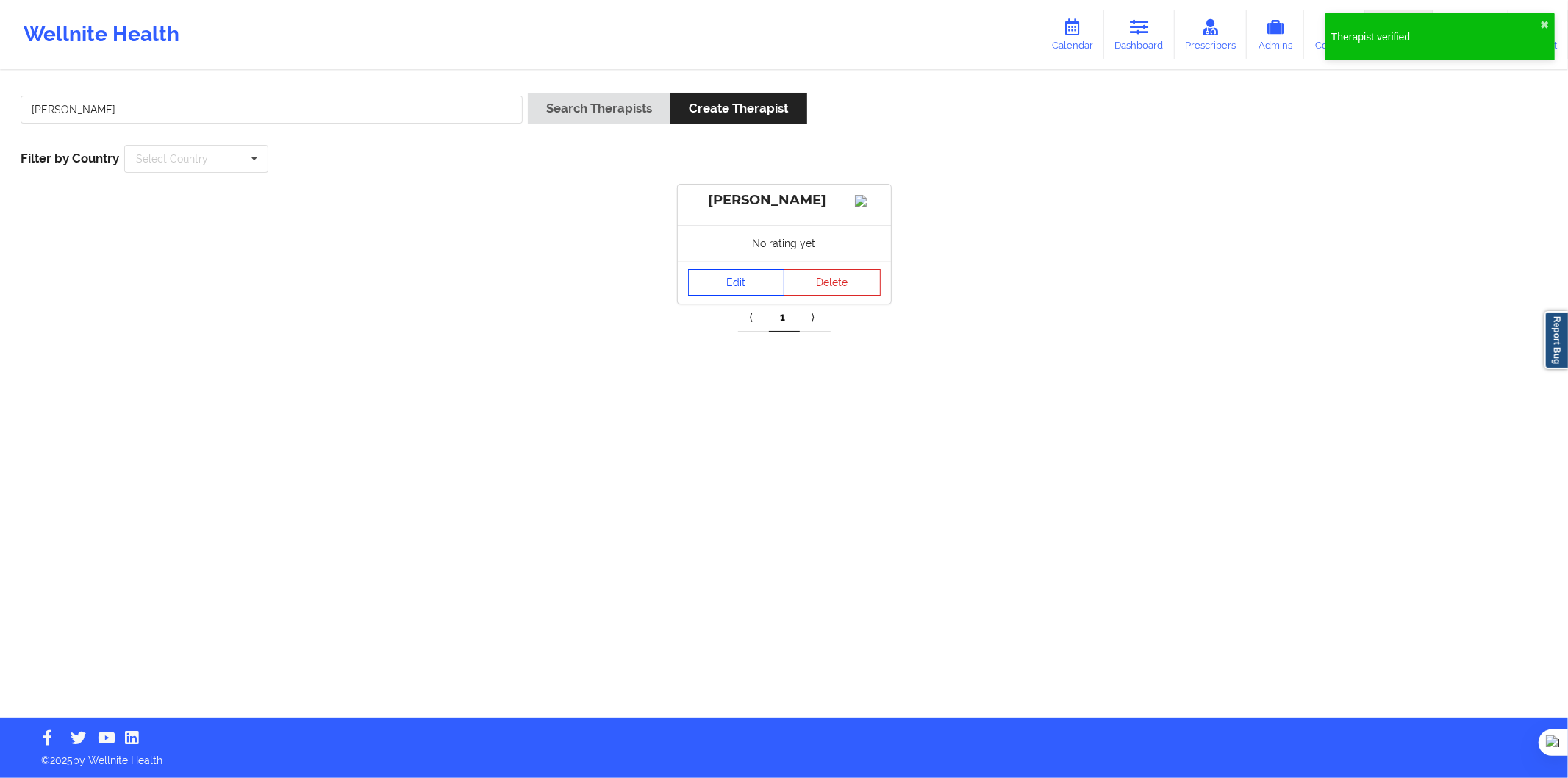
click at [748, 296] on link "Edit" at bounding box center [737, 282] width 97 height 27
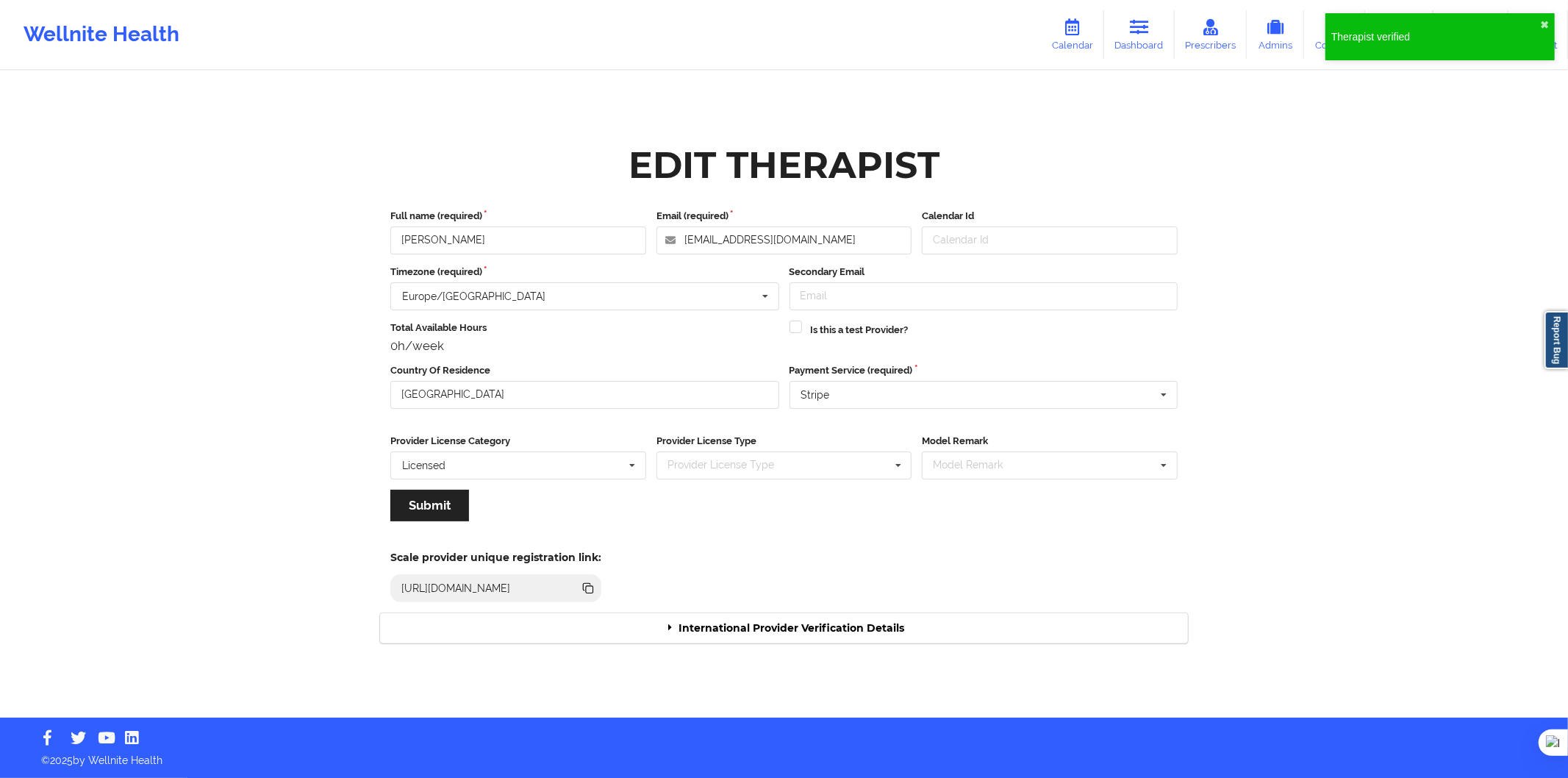
click at [801, 605] on div "Scale provider unique registration link: https://www.wellnite.co/practice/regis…" at bounding box center [784, 572] width 829 height 81
click at [818, 619] on div "International Provider Verification Details" at bounding box center [784, 628] width 808 height 30
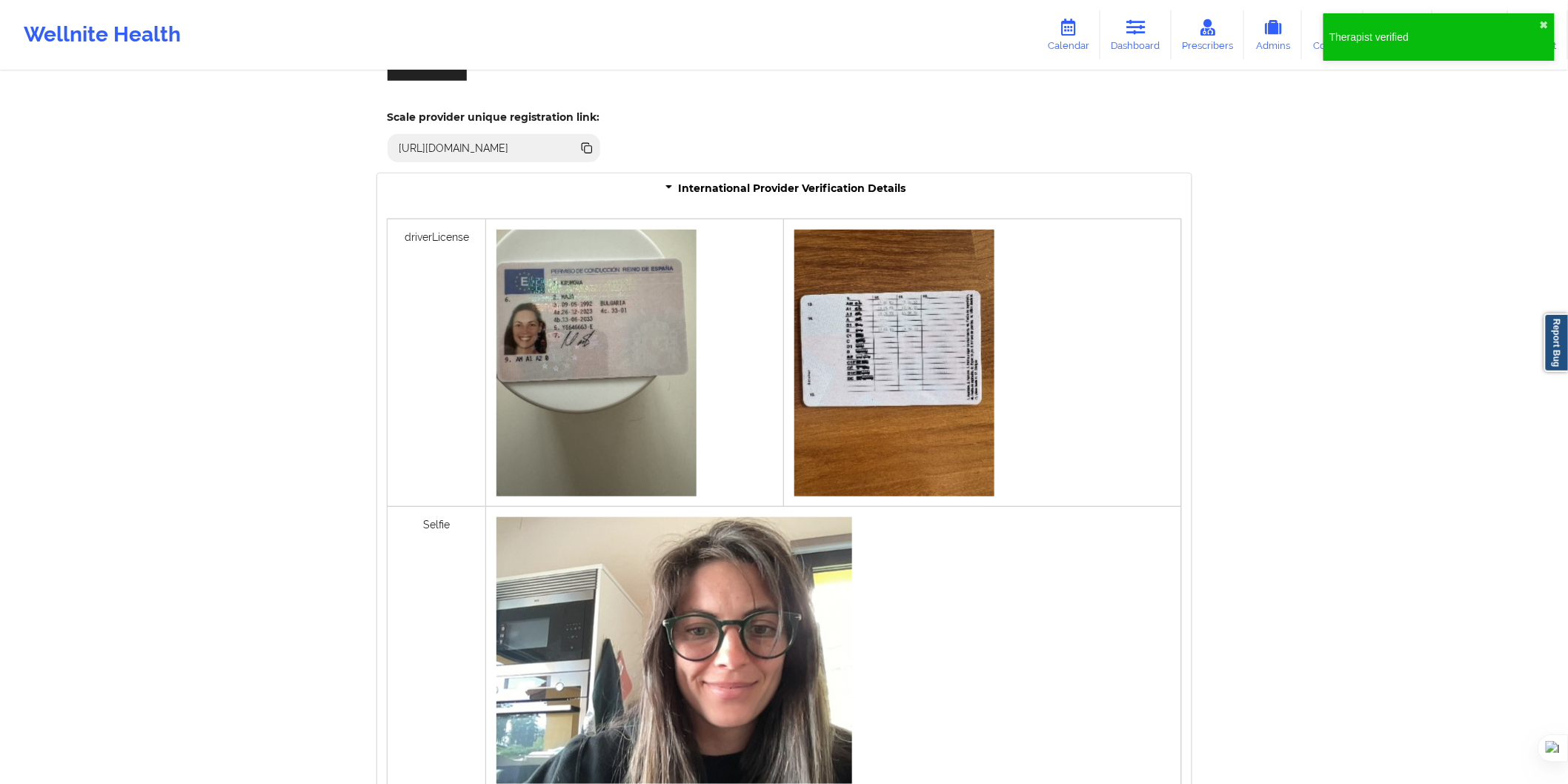
scroll to position [383, 0]
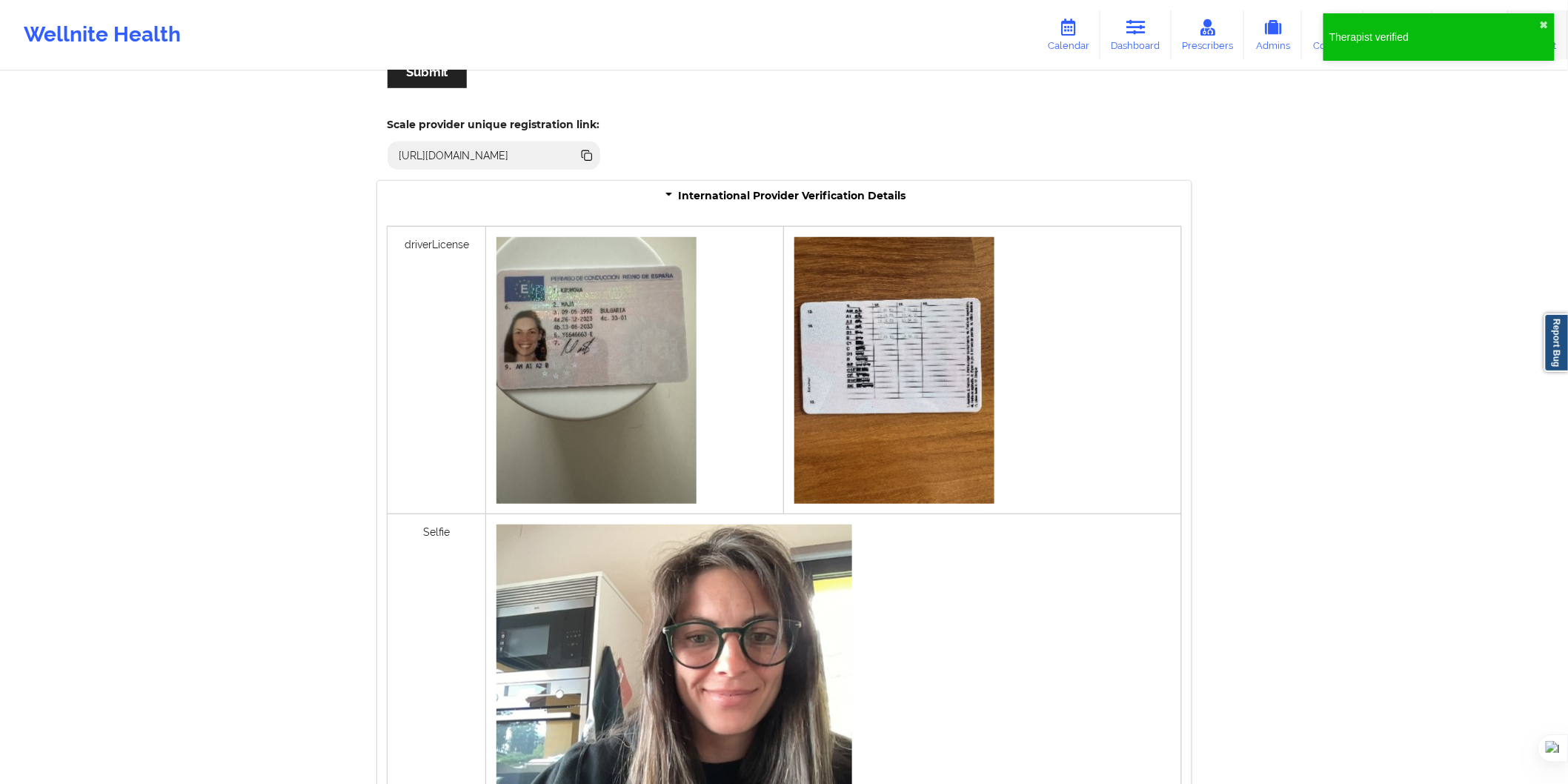
click at [1545, 31] on div "Therapist verified ✖︎" at bounding box center [1439, 37] width 231 height 48
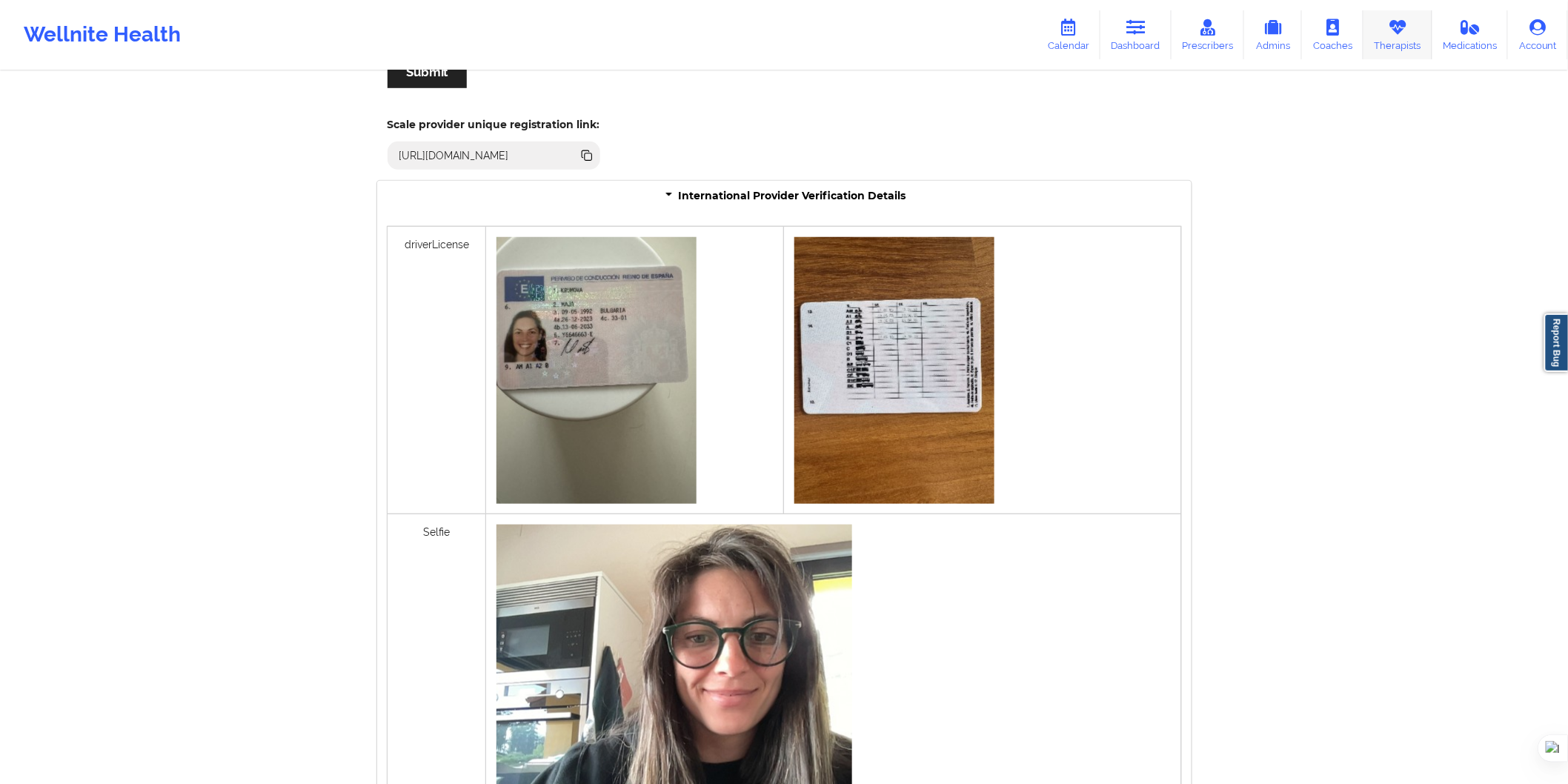
click at [1396, 48] on link "Therapists" at bounding box center [1398, 35] width 69 height 49
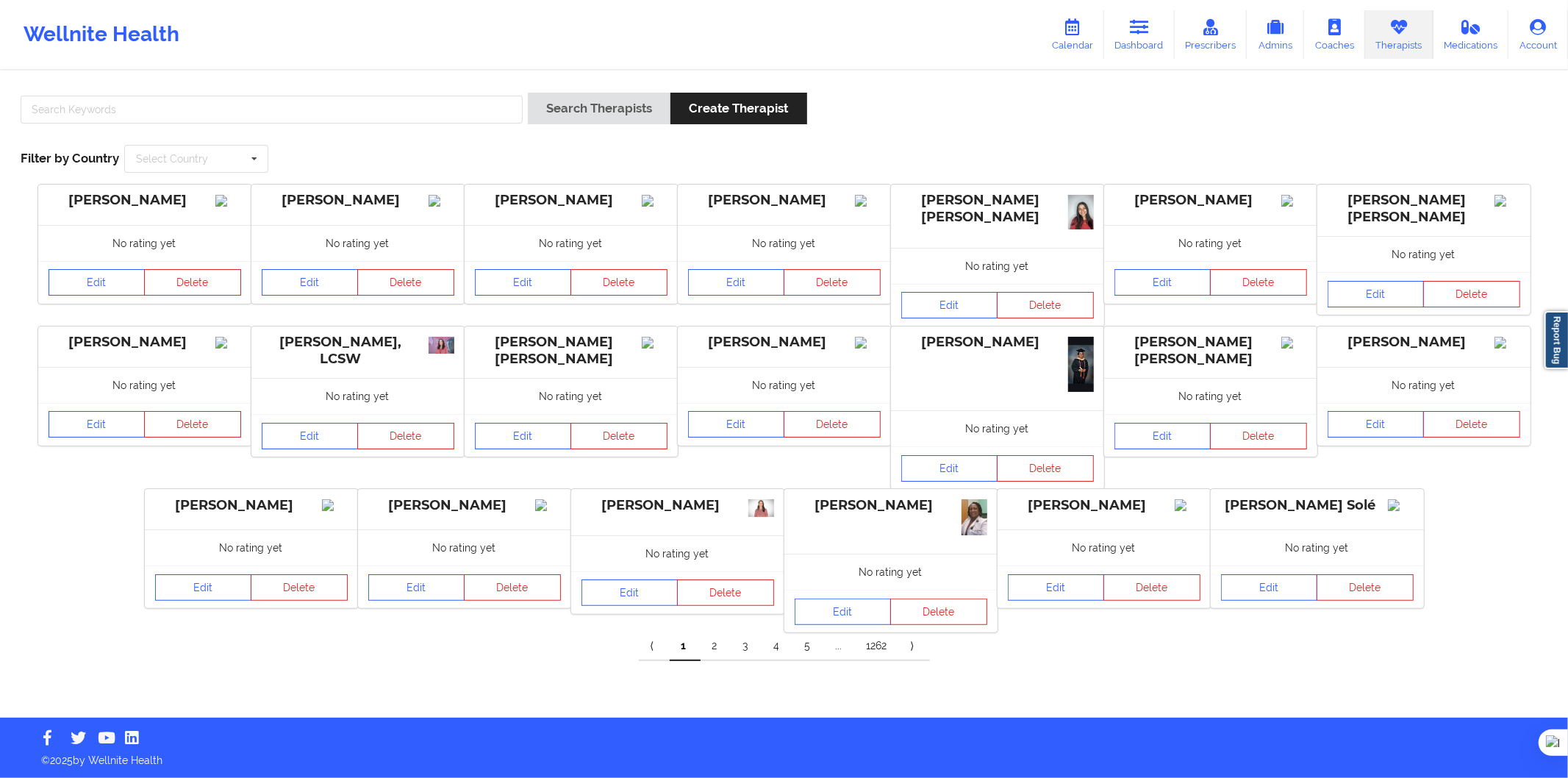
click at [300, 125] on div at bounding box center [271, 114] width 512 height 42
drag, startPoint x: 346, startPoint y: 112, endPoint x: 437, endPoint y: 114, distance: 91.0
click at [347, 112] on input "text" at bounding box center [271, 110] width 502 height 28
paste input "Ana María González Calle"
type input "Ana María González Calle"
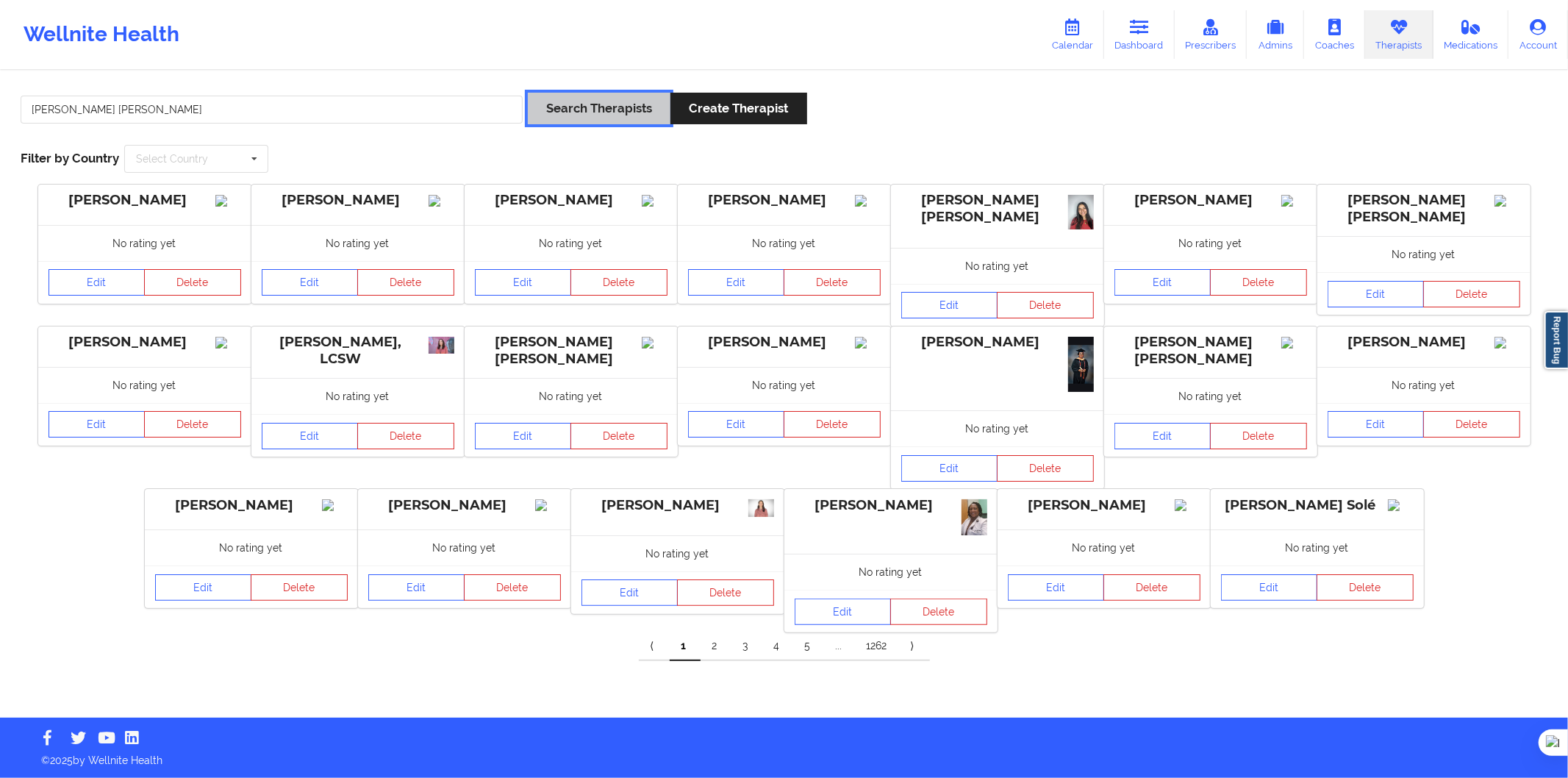
click at [603, 114] on button "Search Therapists" at bounding box center [599, 108] width 142 height 32
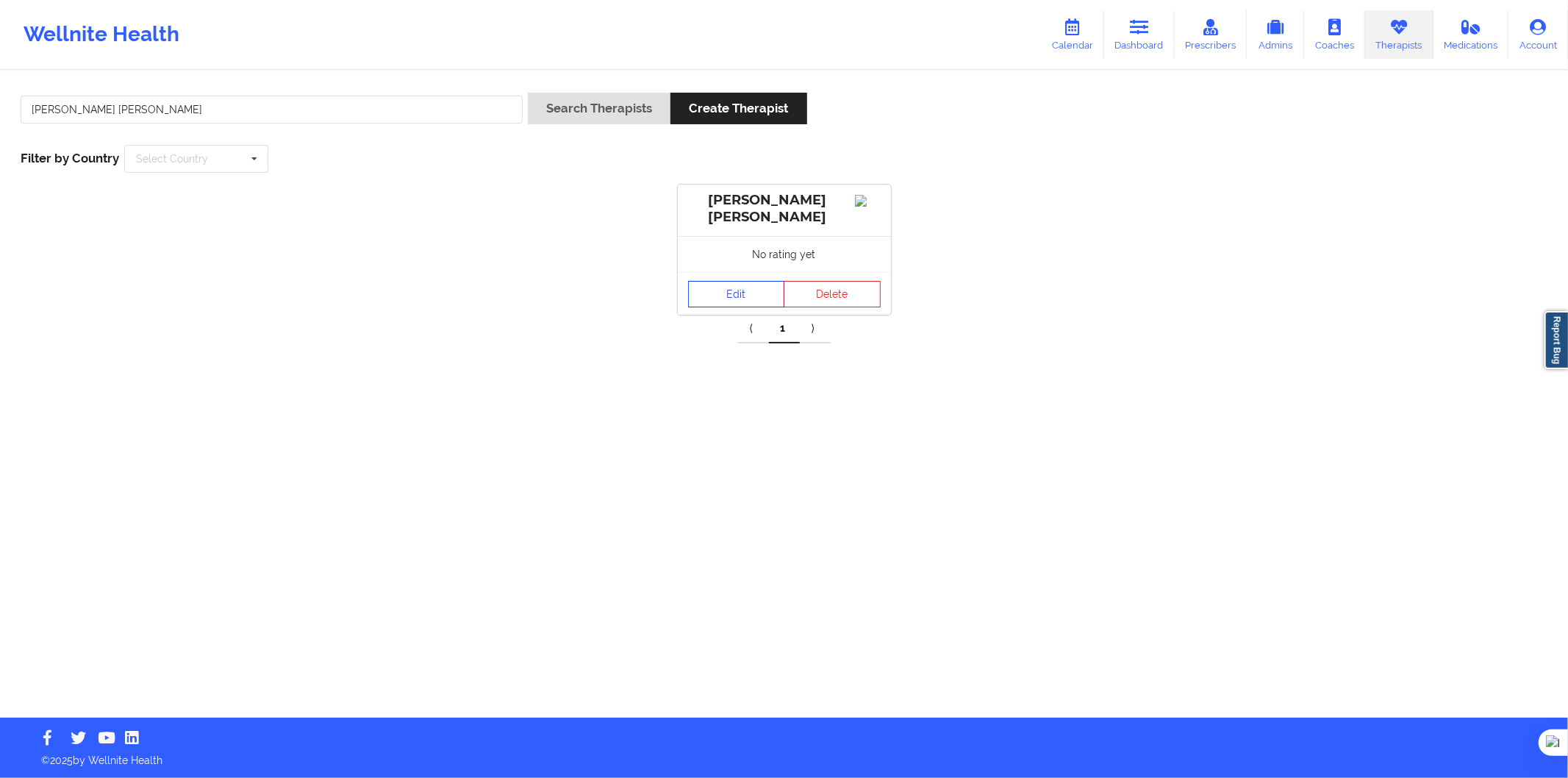
click at [719, 291] on link "Edit" at bounding box center [737, 294] width 97 height 27
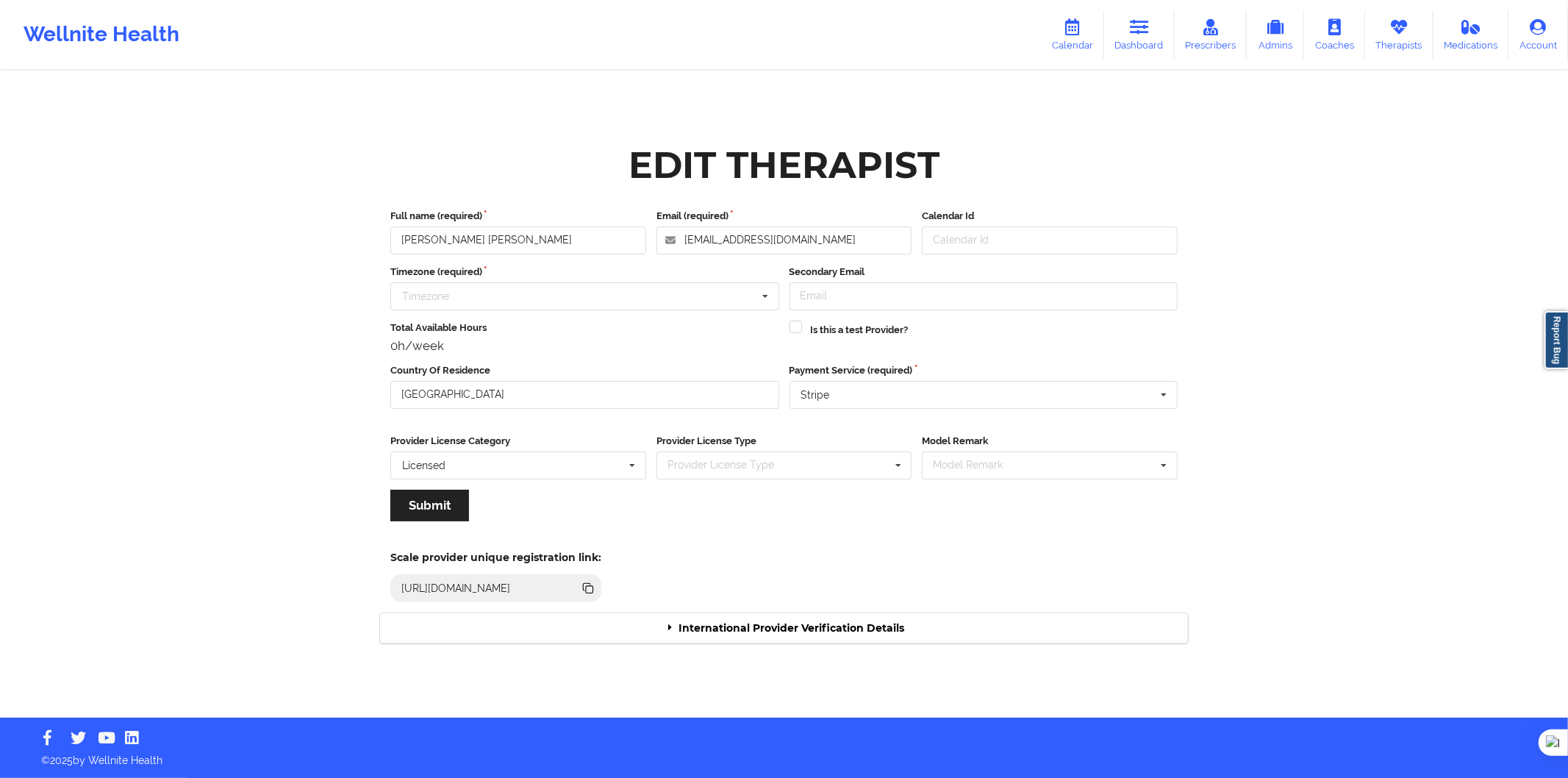
click at [778, 611] on div "Scale provider unique registration link: https://www.wellnite.co/practice/regis…" at bounding box center [784, 572] width 829 height 81
click at [790, 621] on div "International Provider Verification Details" at bounding box center [784, 628] width 808 height 30
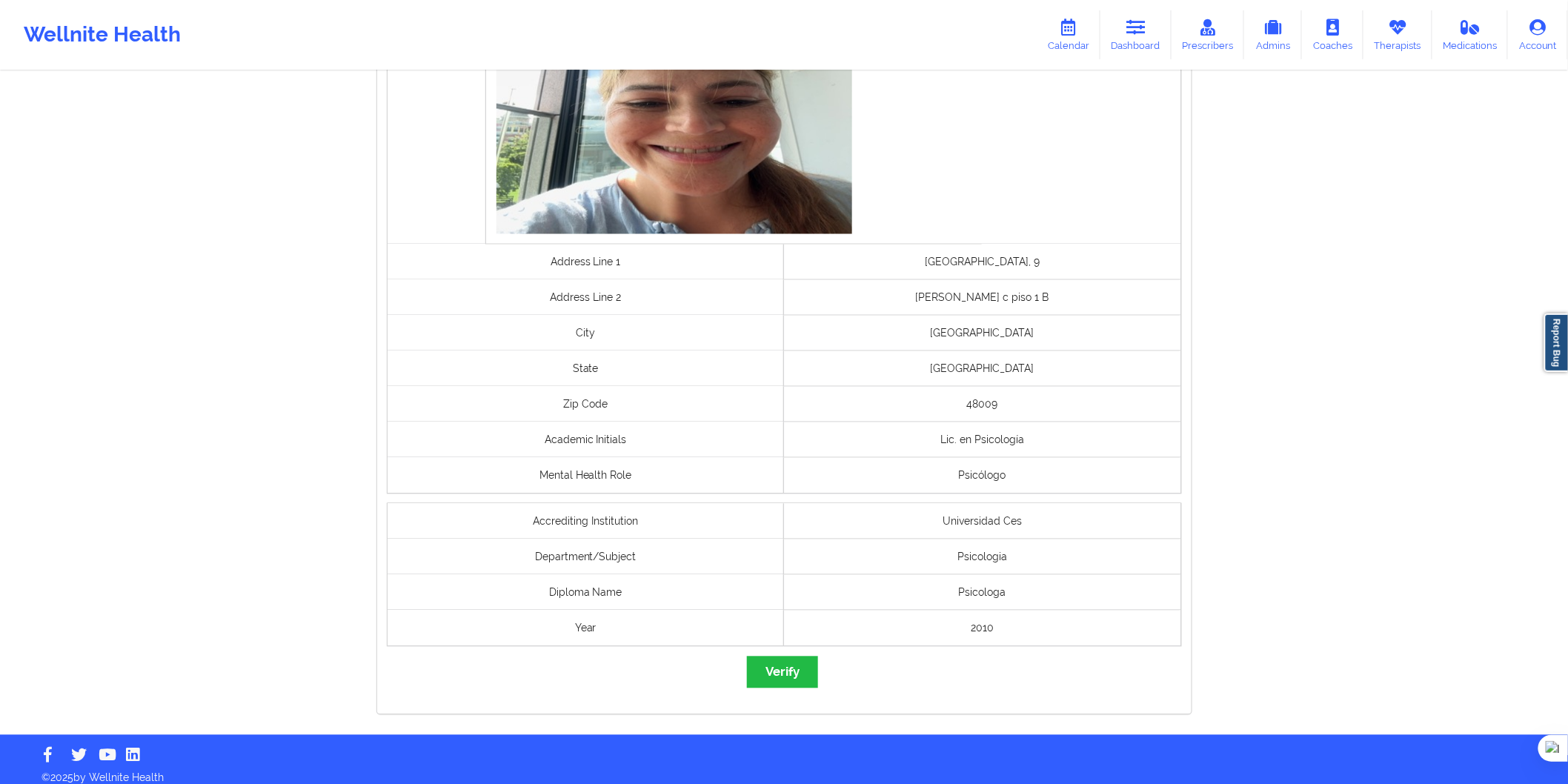
scroll to position [951, 0]
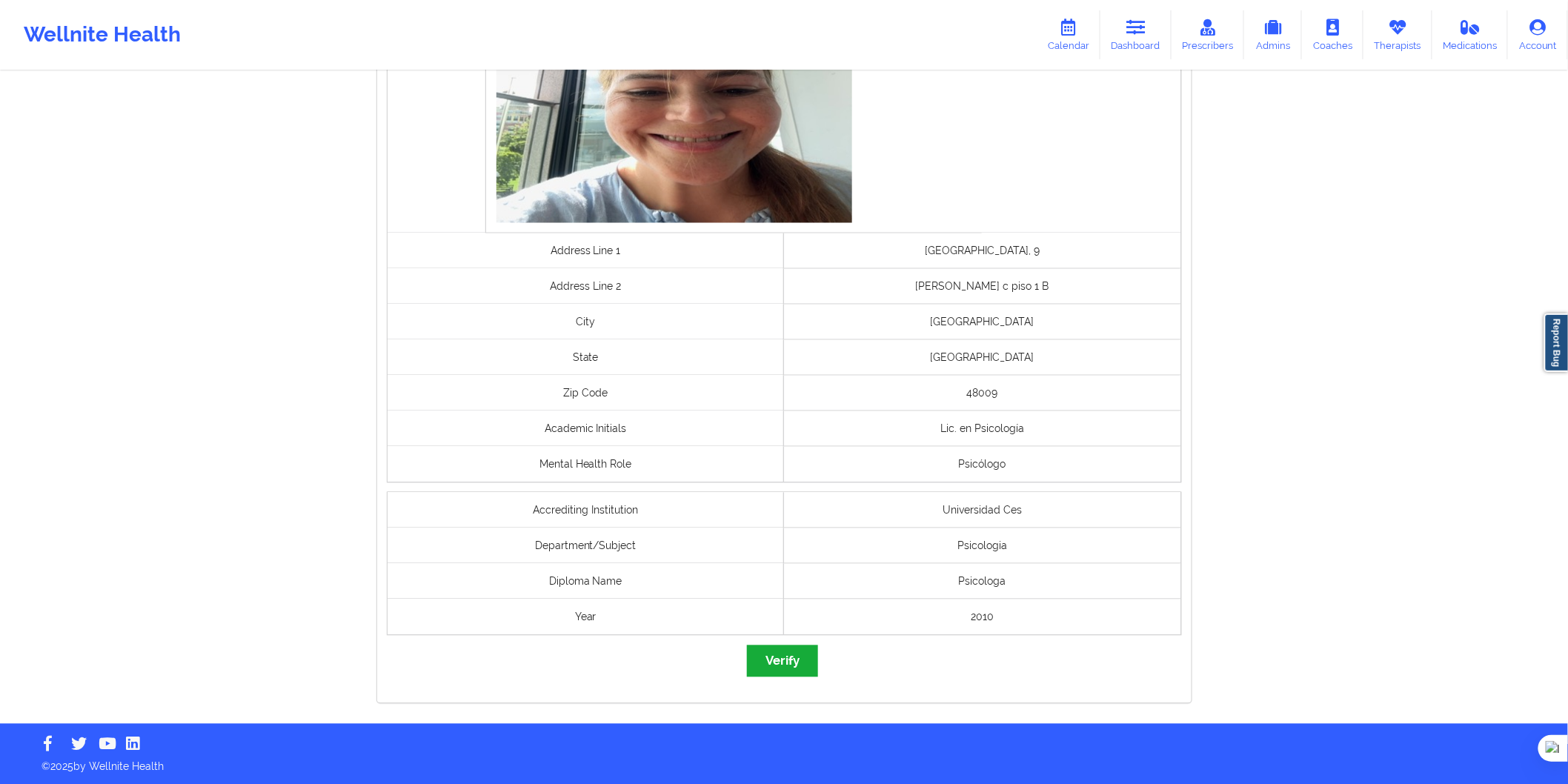
click at [797, 676] on div "governmentId Selfie Address Line 1 Plaza Euskadi, 9 Address Line 2 Escalera c p…" at bounding box center [785, 172] width 814 height 1060
click at [795, 671] on button "Verify" at bounding box center [783, 661] width 71 height 32
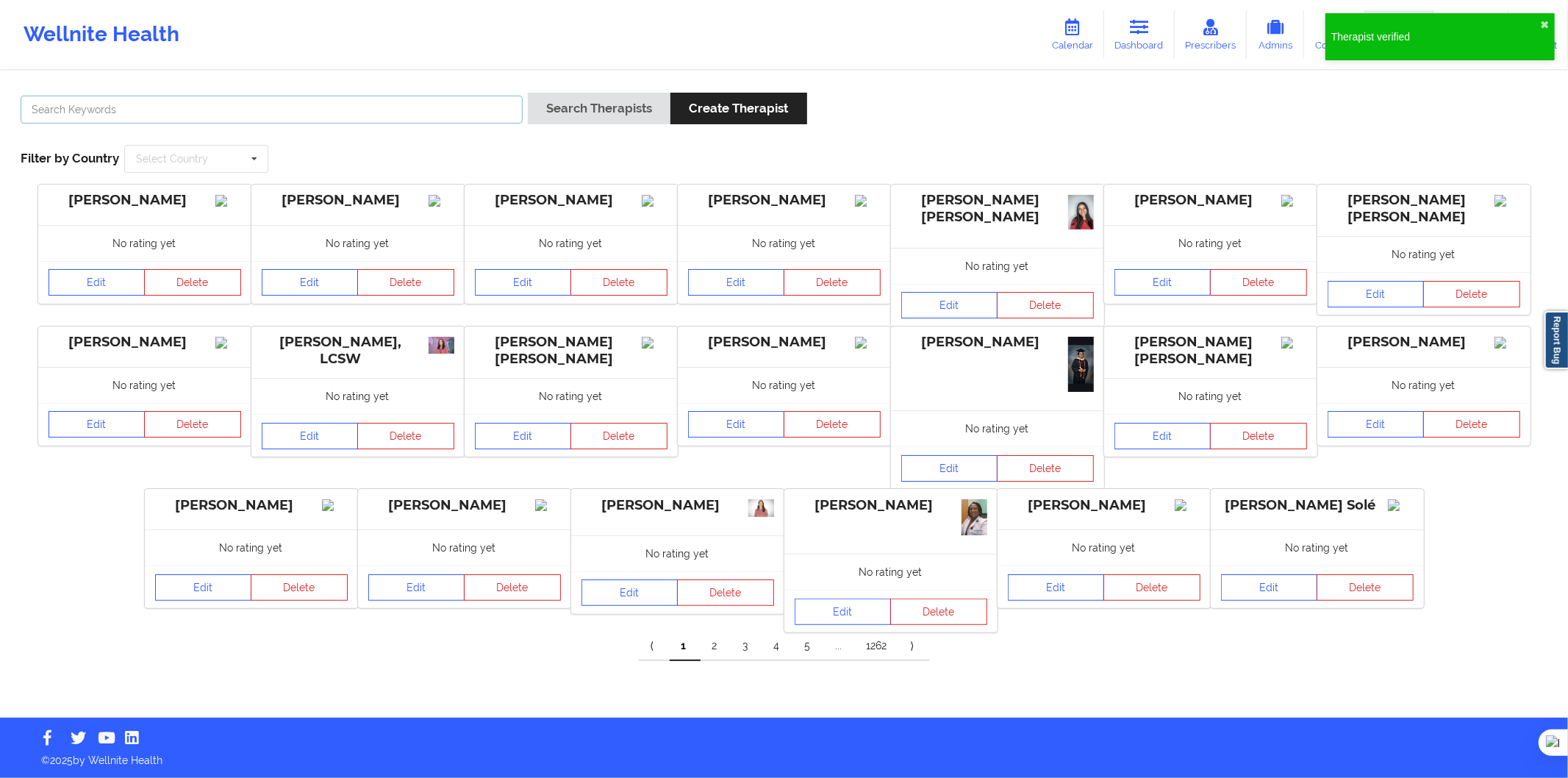
click at [413, 99] on input "text" at bounding box center [271, 110] width 502 height 28
paste input "Sotomayor Vega César Andrés"
type input "Sotomayor Vega César Andrés"
drag, startPoint x: 570, startPoint y: 106, endPoint x: 327, endPoint y: 108, distance: 243.0
click at [570, 106] on button "Search Therapists" at bounding box center [599, 108] width 142 height 32
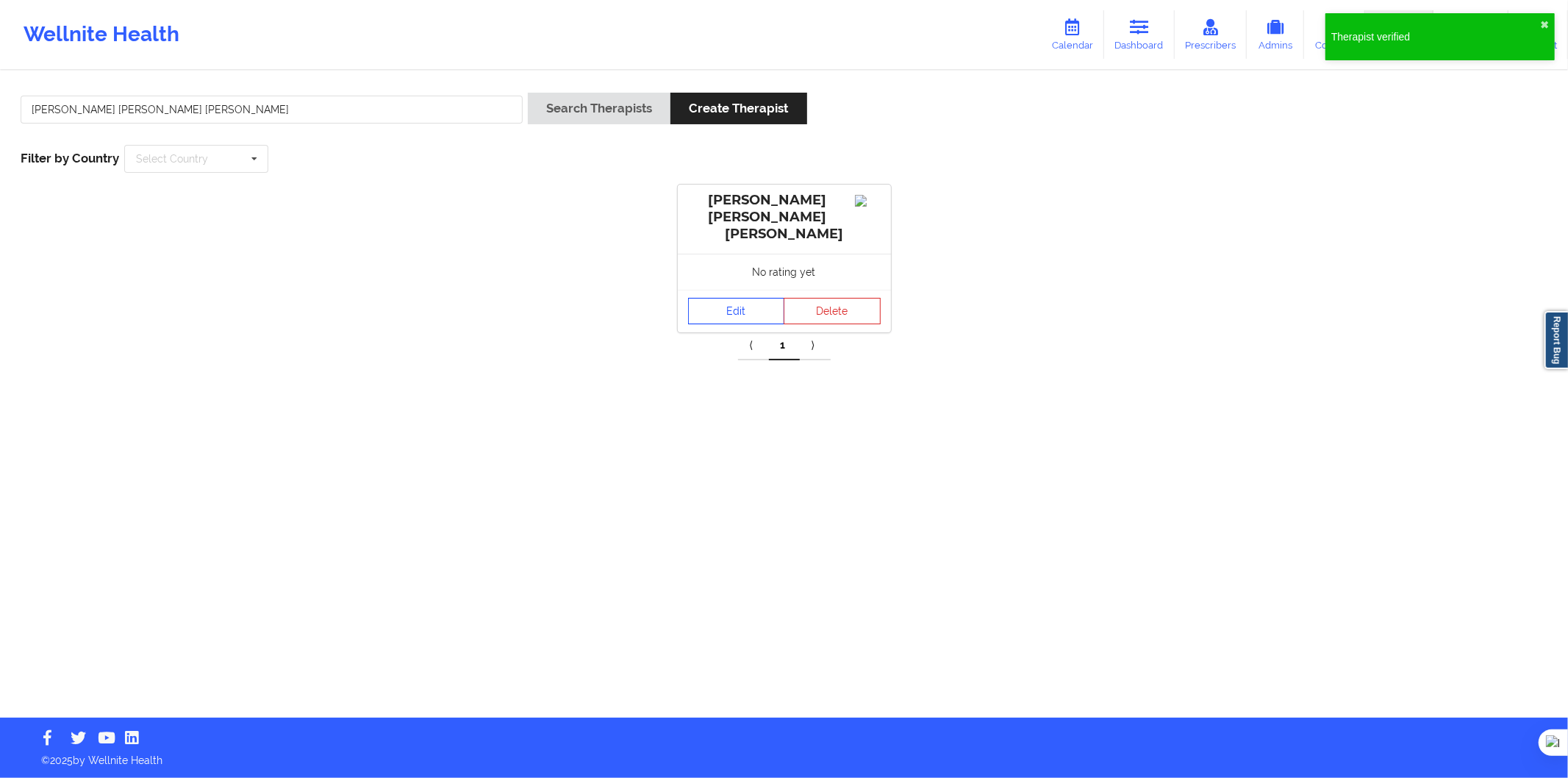
click at [701, 298] on link "Edit" at bounding box center [737, 311] width 97 height 27
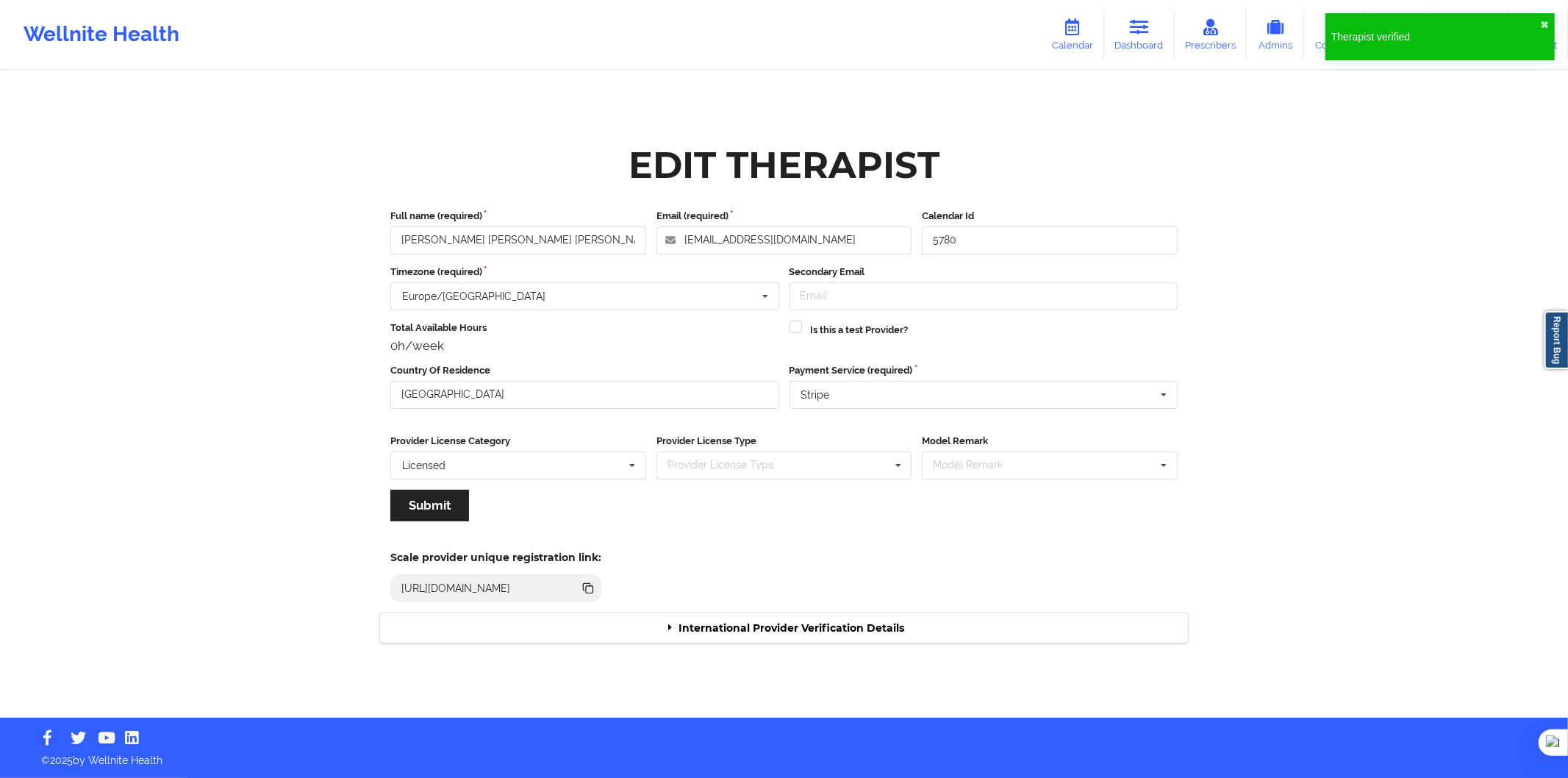
click at [811, 619] on div "International Provider Verification Details" at bounding box center [784, 628] width 808 height 30
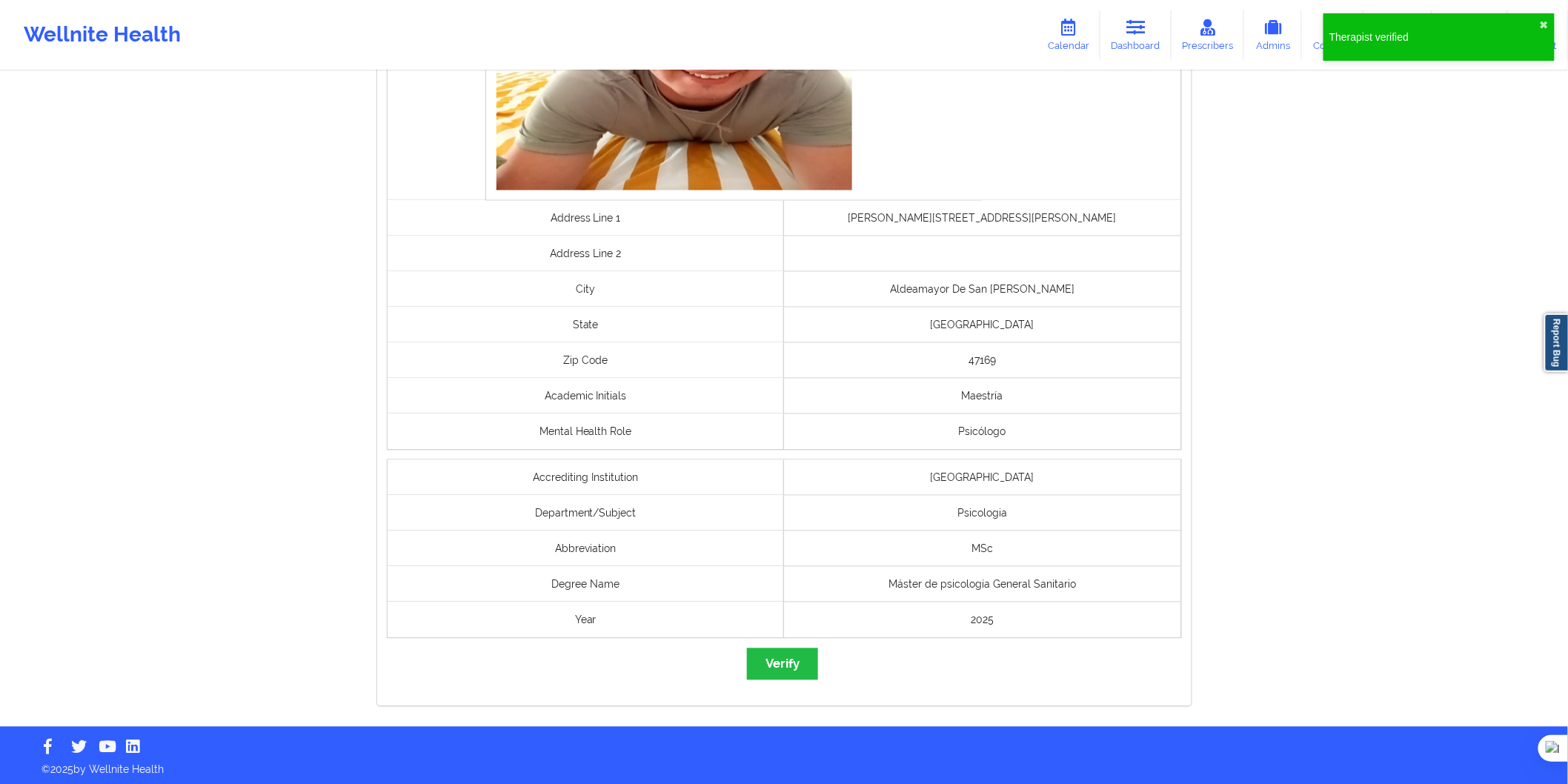
scroll to position [986, 0]
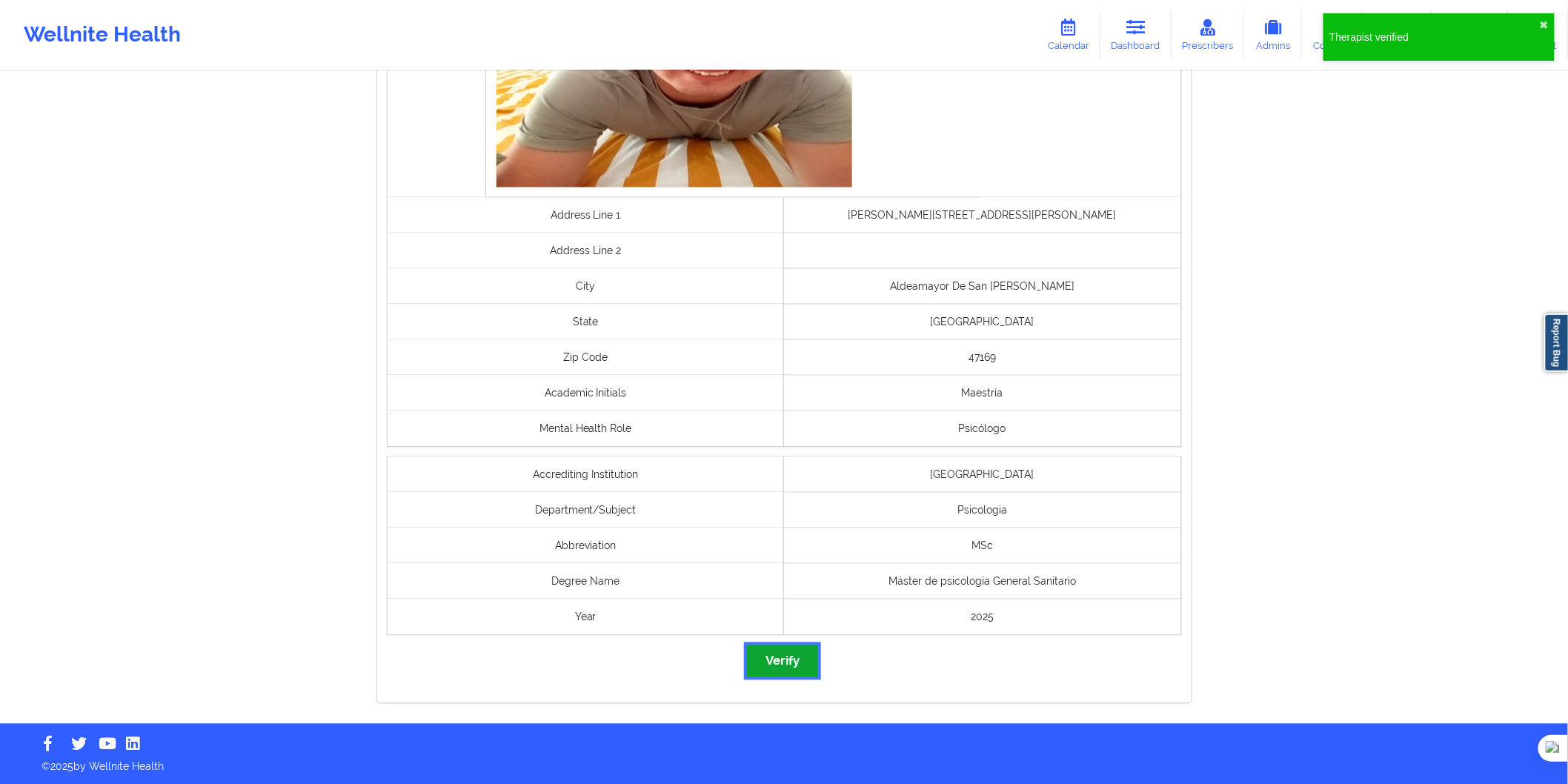
click at [809, 668] on button "Verify" at bounding box center [783, 661] width 71 height 32
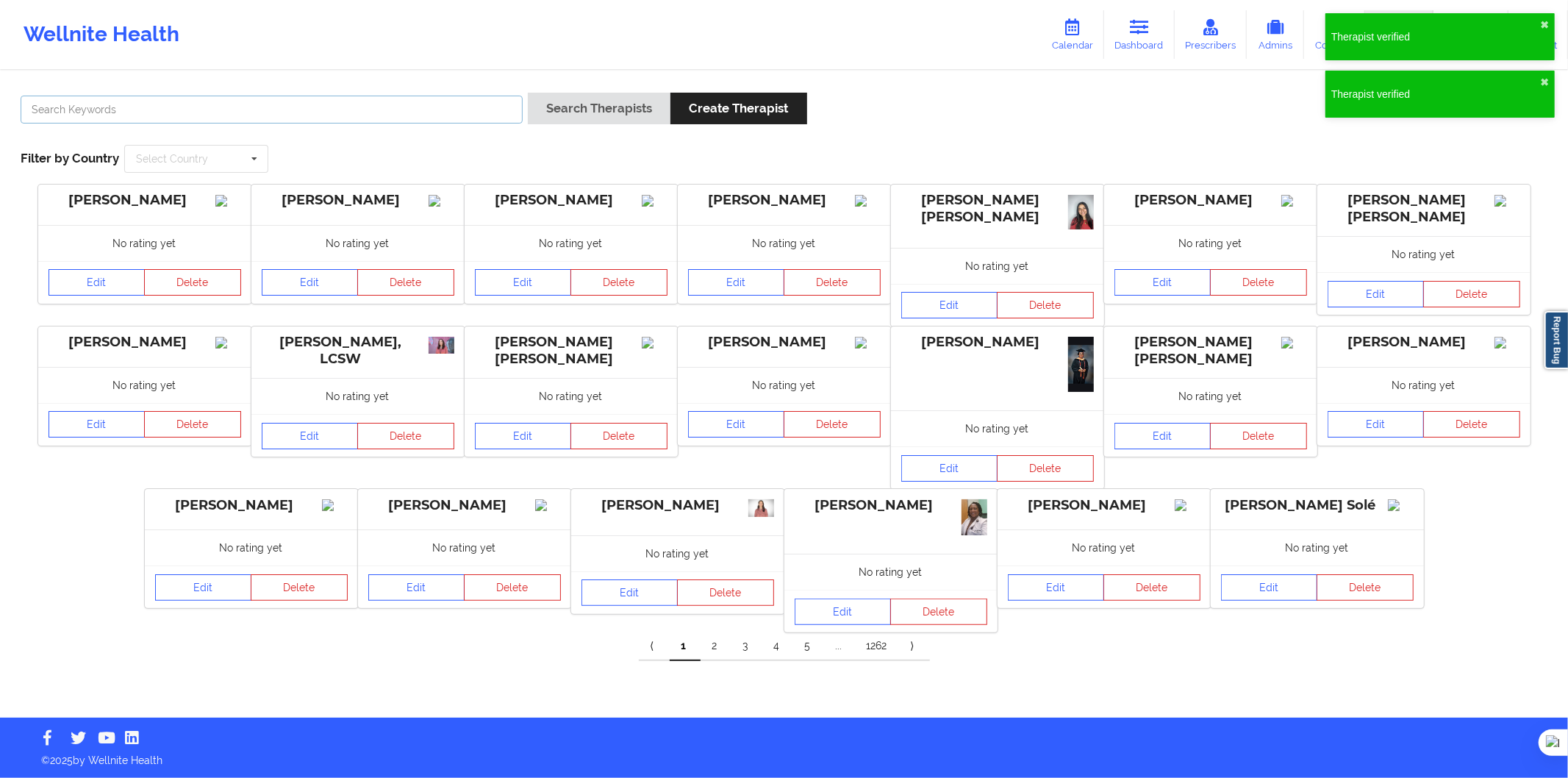
click at [456, 120] on input "text" at bounding box center [271, 110] width 502 height 28
paste input "Marina Aragón Morales"
type input "Marina Aragón Morales"
click at [556, 101] on button "Search Therapists" at bounding box center [599, 108] width 142 height 32
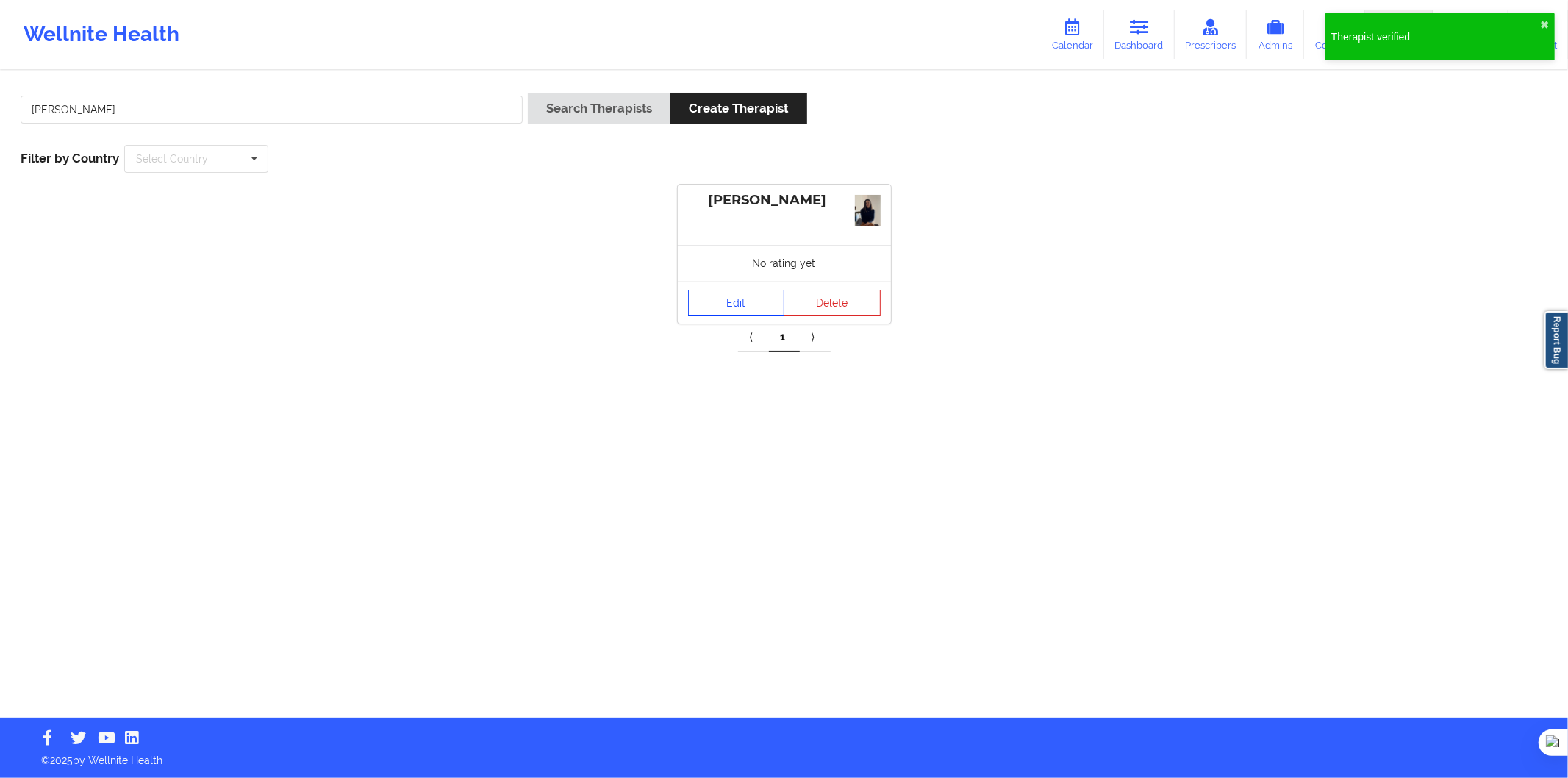
click at [708, 311] on link "Edit" at bounding box center [737, 303] width 97 height 27
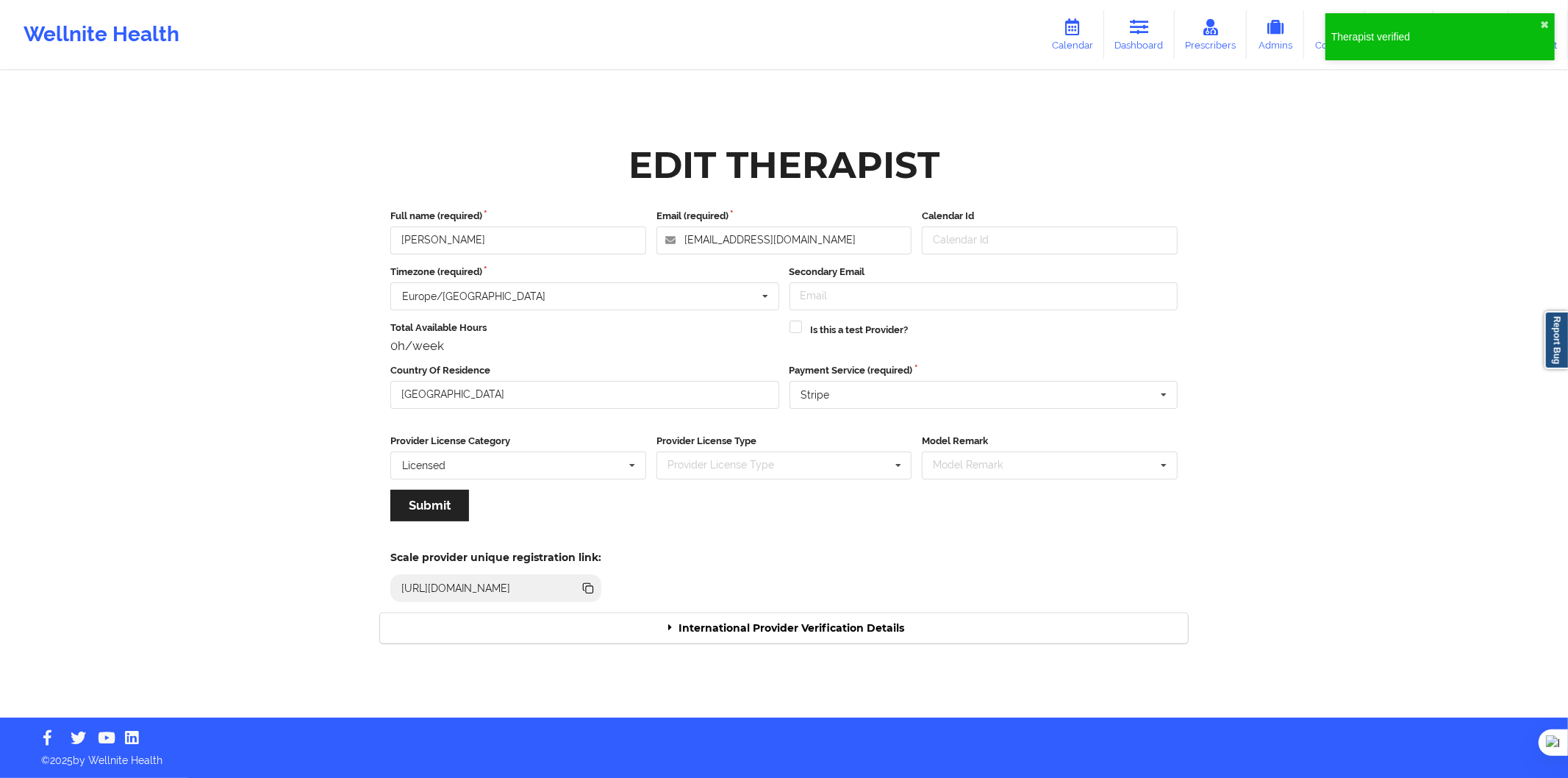
drag, startPoint x: 818, startPoint y: 617, endPoint x: 832, endPoint y: 619, distance: 14.1
click at [834, 625] on div "International Provider Verification Details" at bounding box center [784, 628] width 808 height 30
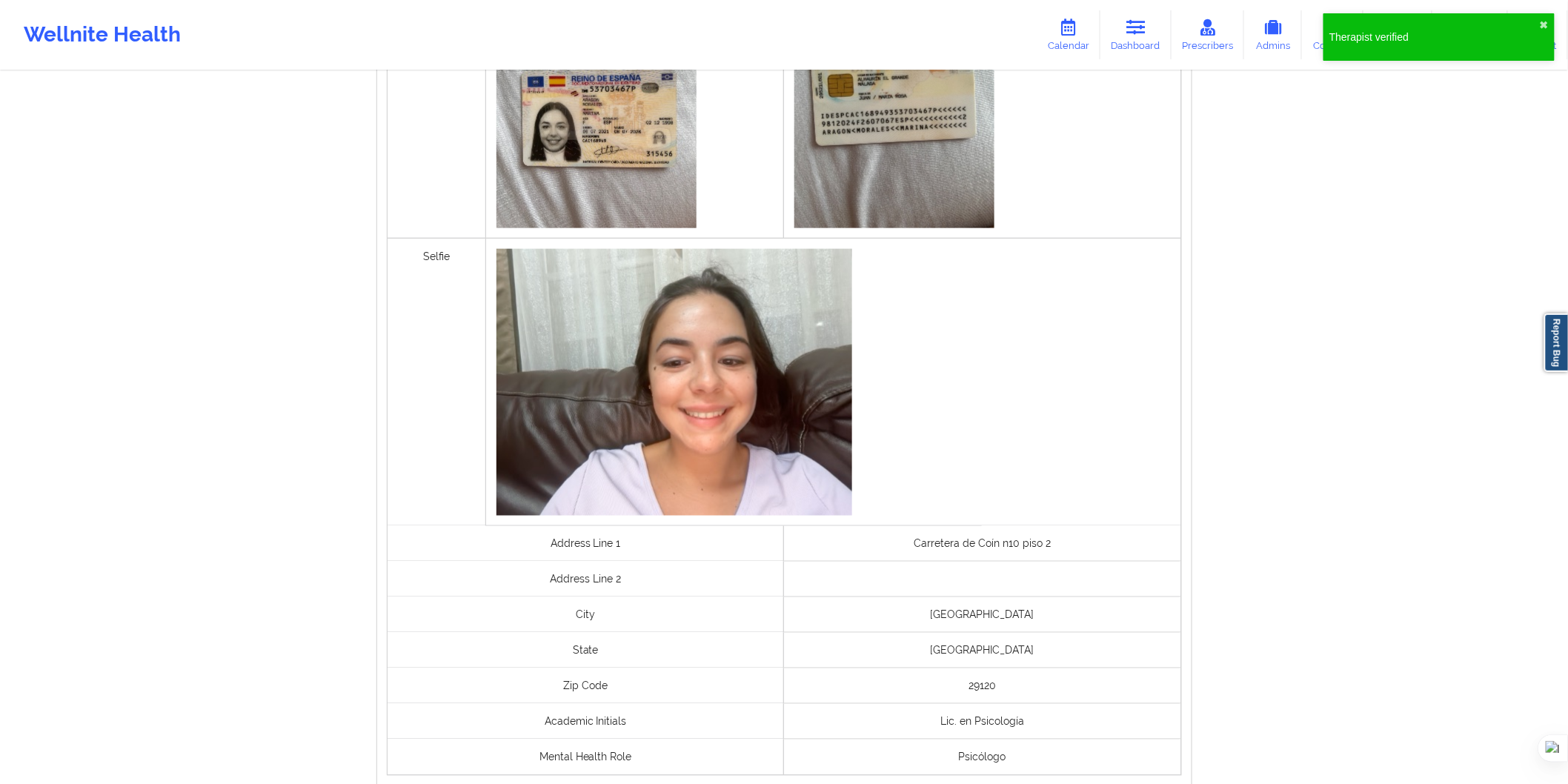
scroll to position [986, 0]
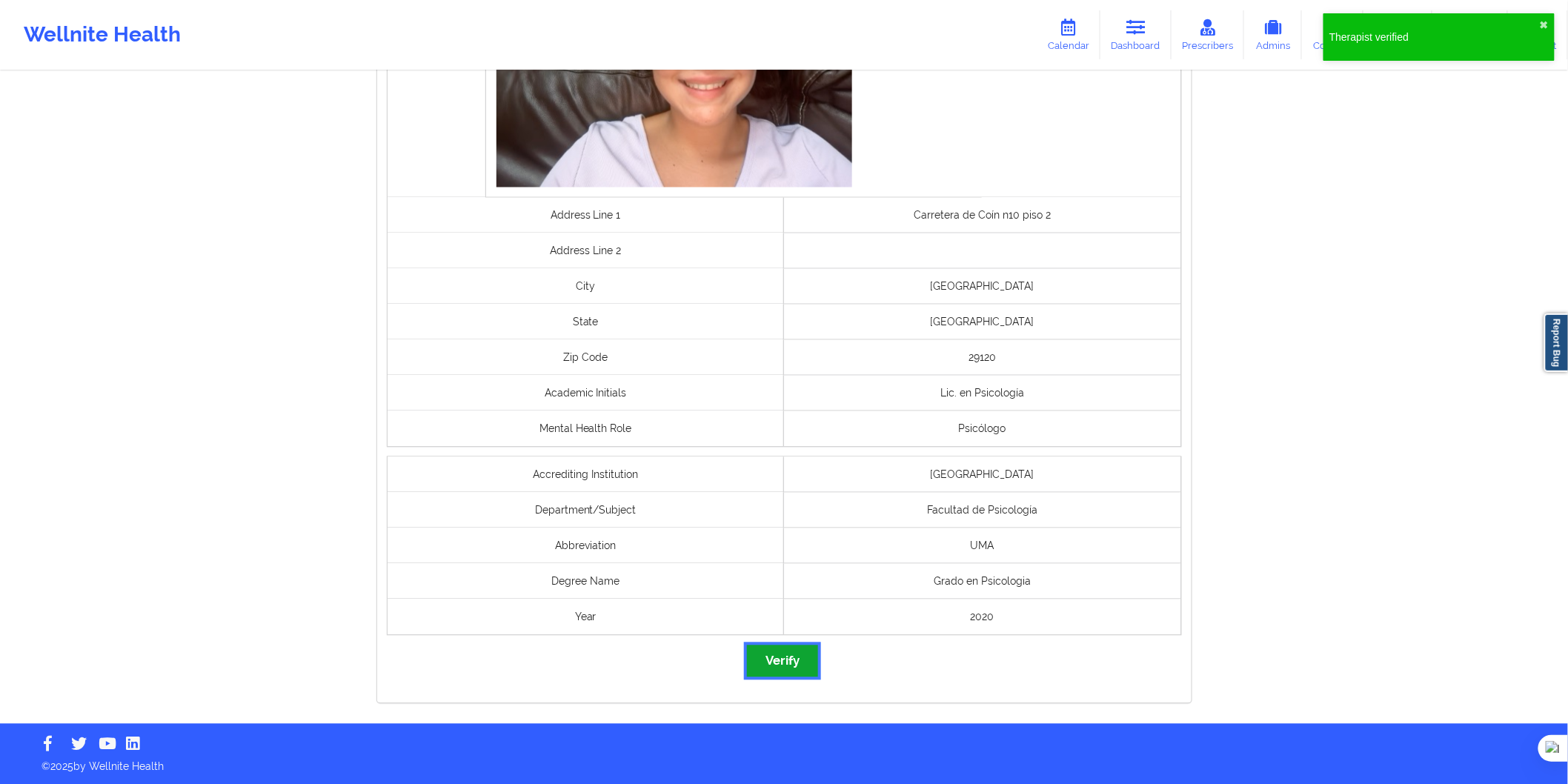
click at [777, 661] on button "Verify" at bounding box center [783, 661] width 71 height 32
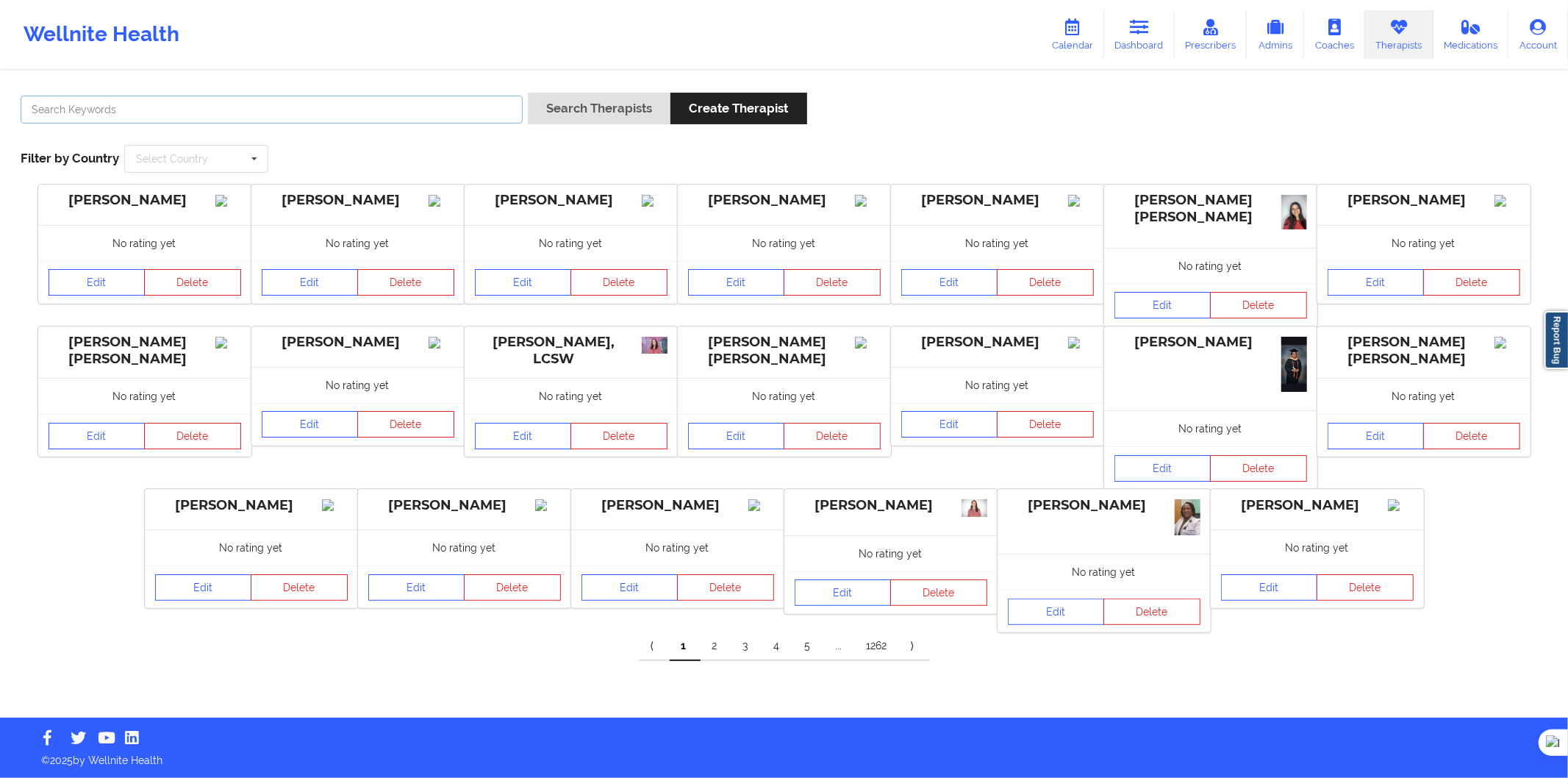
drag, startPoint x: 321, startPoint y: 122, endPoint x: 326, endPoint y: 114, distance: 9.4
click at [318, 121] on input "text" at bounding box center [271, 110] width 502 height 28
paste input "Marina Aragón Morales"
type input "Marina Aragón Morales"
click at [552, 94] on button "Search Therapists" at bounding box center [599, 108] width 142 height 32
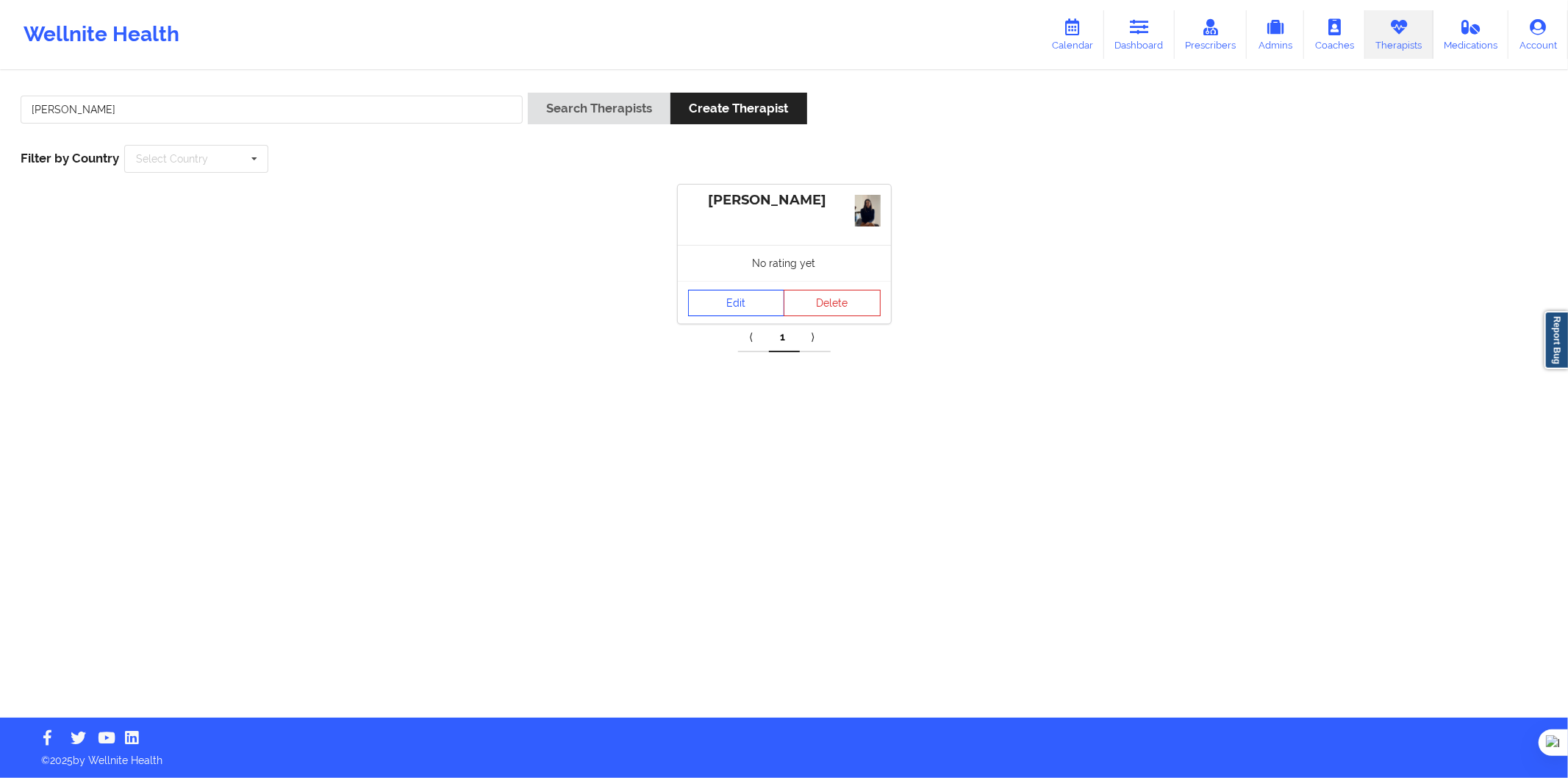
click at [717, 304] on link "Edit" at bounding box center [737, 303] width 97 height 27
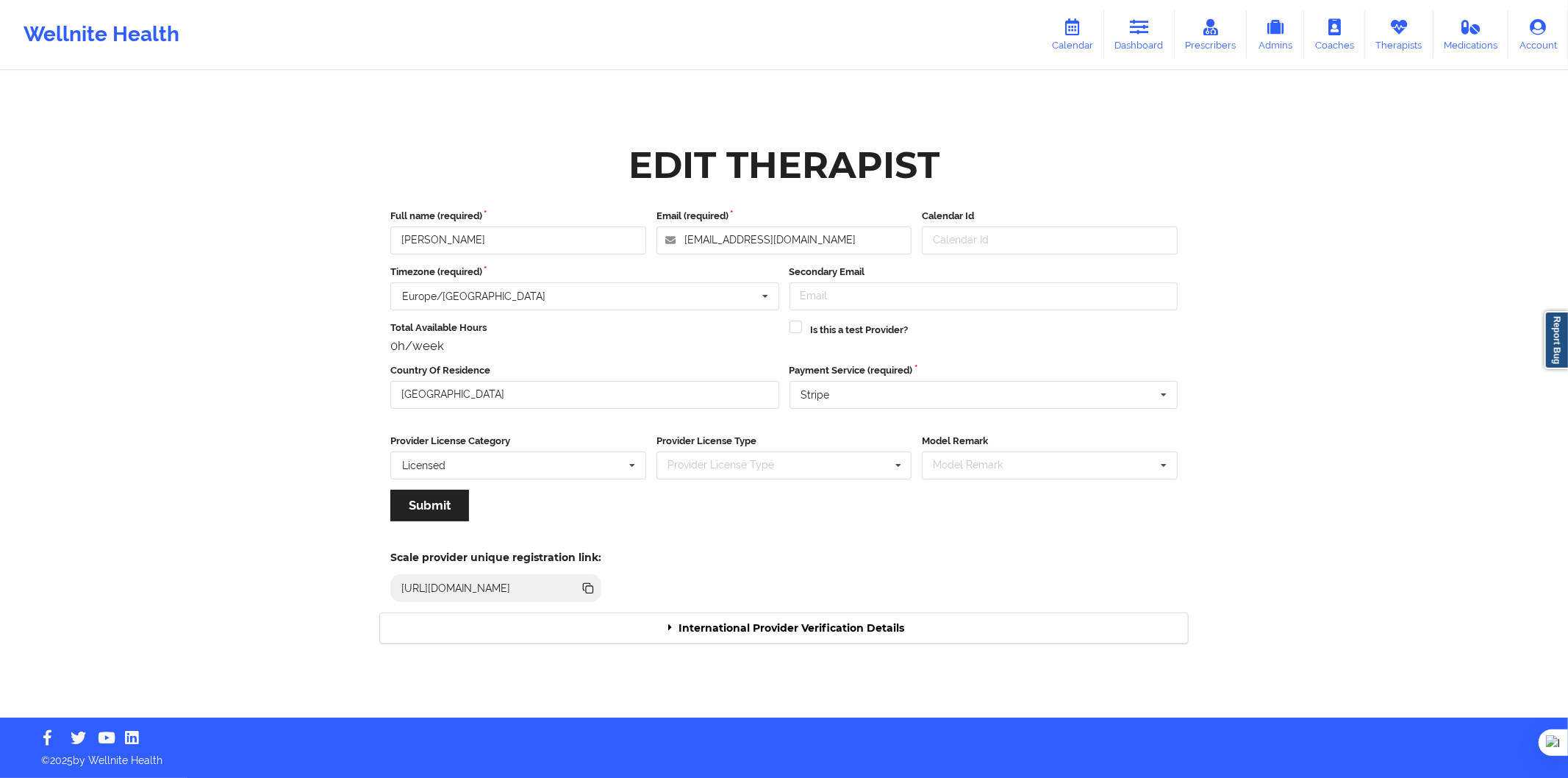
drag, startPoint x: 790, startPoint y: 649, endPoint x: 802, endPoint y: 643, distance: 13.4
click at [791, 649] on div "Edit Therapist Full name (required) Marina Aragón Morales Email (required) mari…" at bounding box center [784, 395] width 829 height 517
drag, startPoint x: 805, startPoint y: 627, endPoint x: 813, endPoint y: 622, distance: 9.4
click at [806, 628] on div "International Provider Verification Details" at bounding box center [784, 628] width 808 height 30
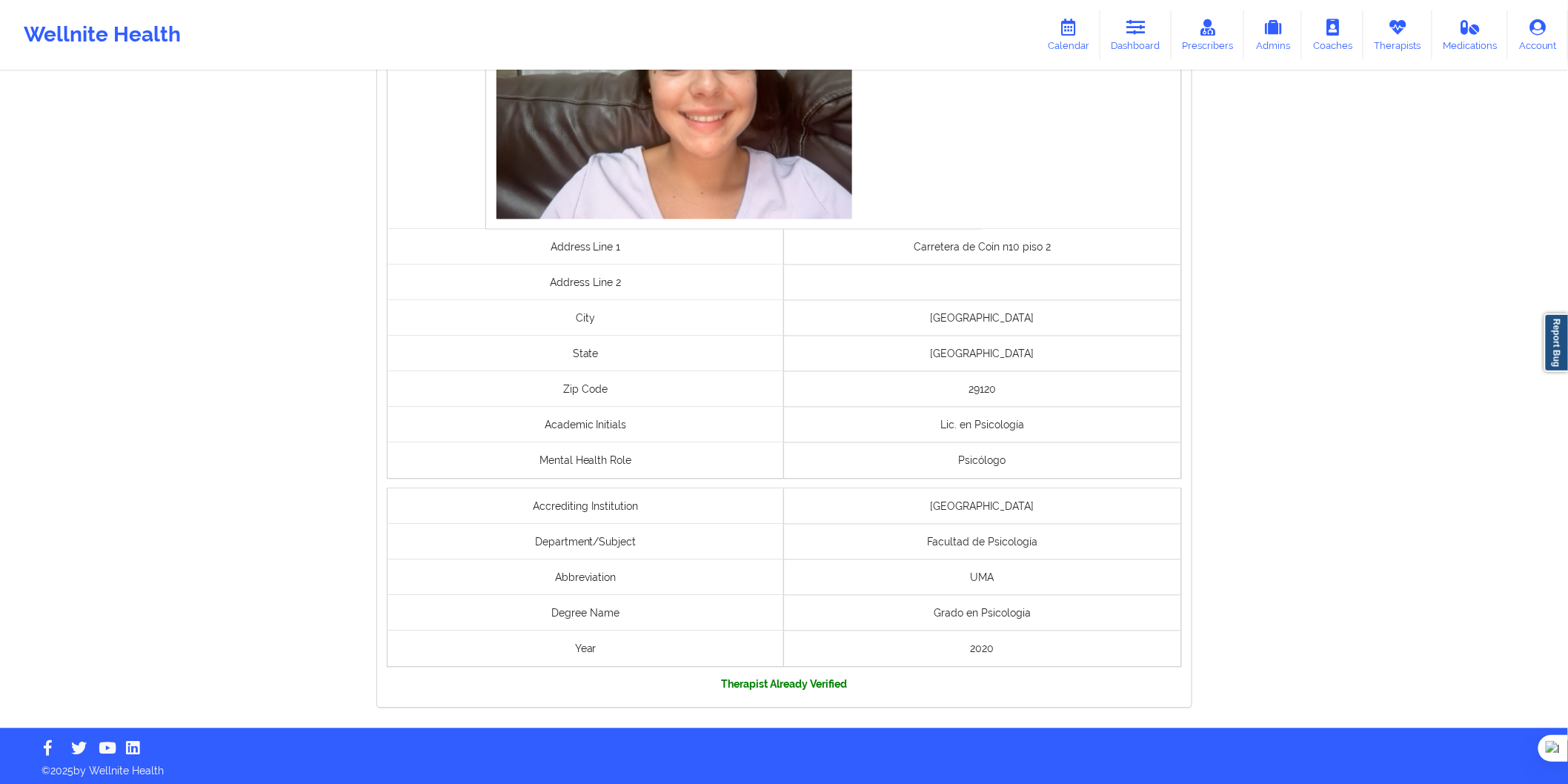
scroll to position [959, 0]
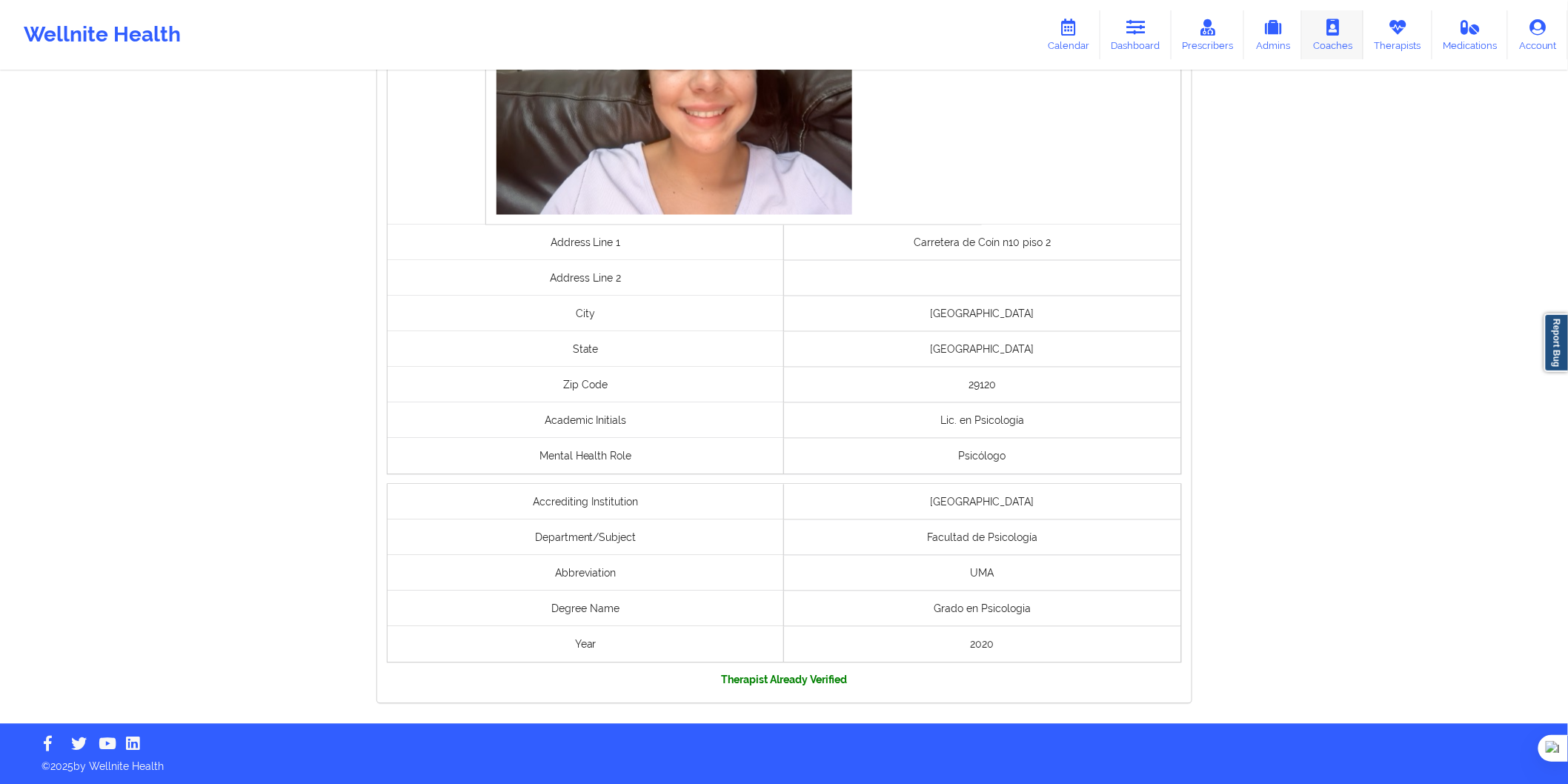
click at [1391, 37] on link "Therapists" at bounding box center [1398, 35] width 69 height 49
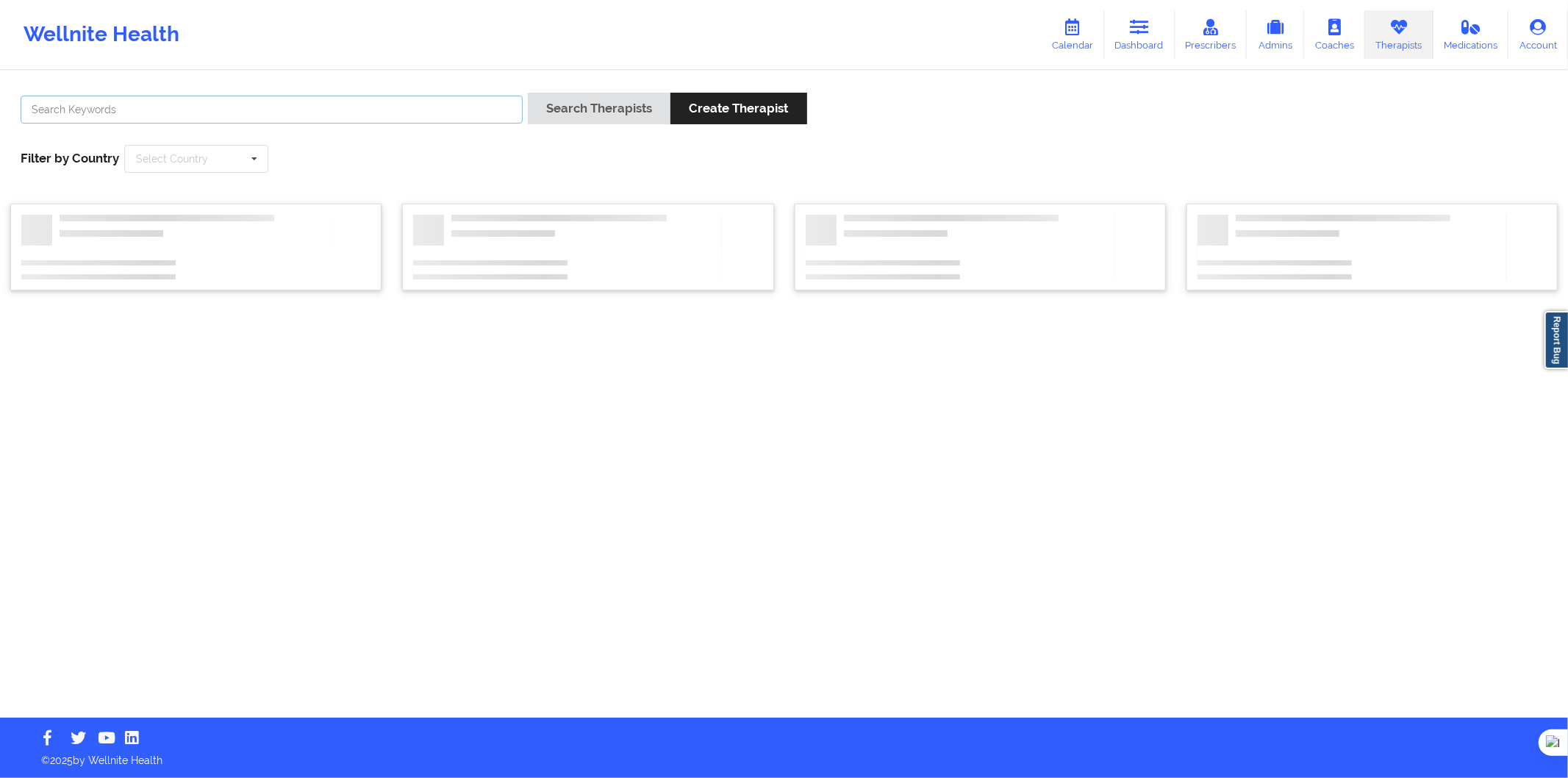
click at [412, 114] on input "text" at bounding box center [271, 110] width 502 height 28
paste input "Benita María Correa Pineda"
type input "Benita María Correa Pineda"
drag, startPoint x: 532, startPoint y: 126, endPoint x: 555, endPoint y: 118, distance: 24.4
click at [532, 126] on div "Search Therapists Create Therapist" at bounding box center [667, 114] width 279 height 42
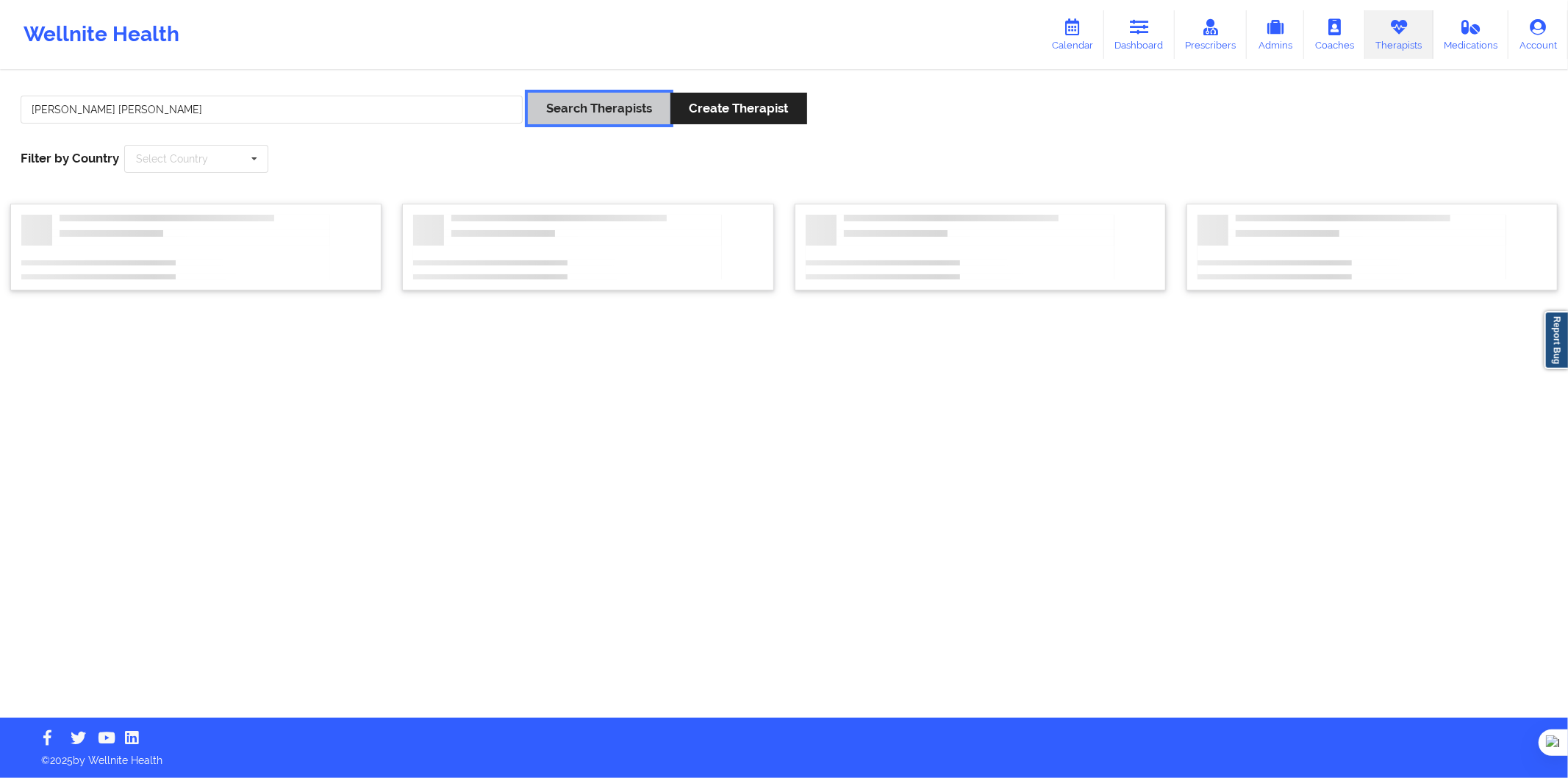
click at [570, 112] on button "Search Therapists" at bounding box center [599, 108] width 142 height 32
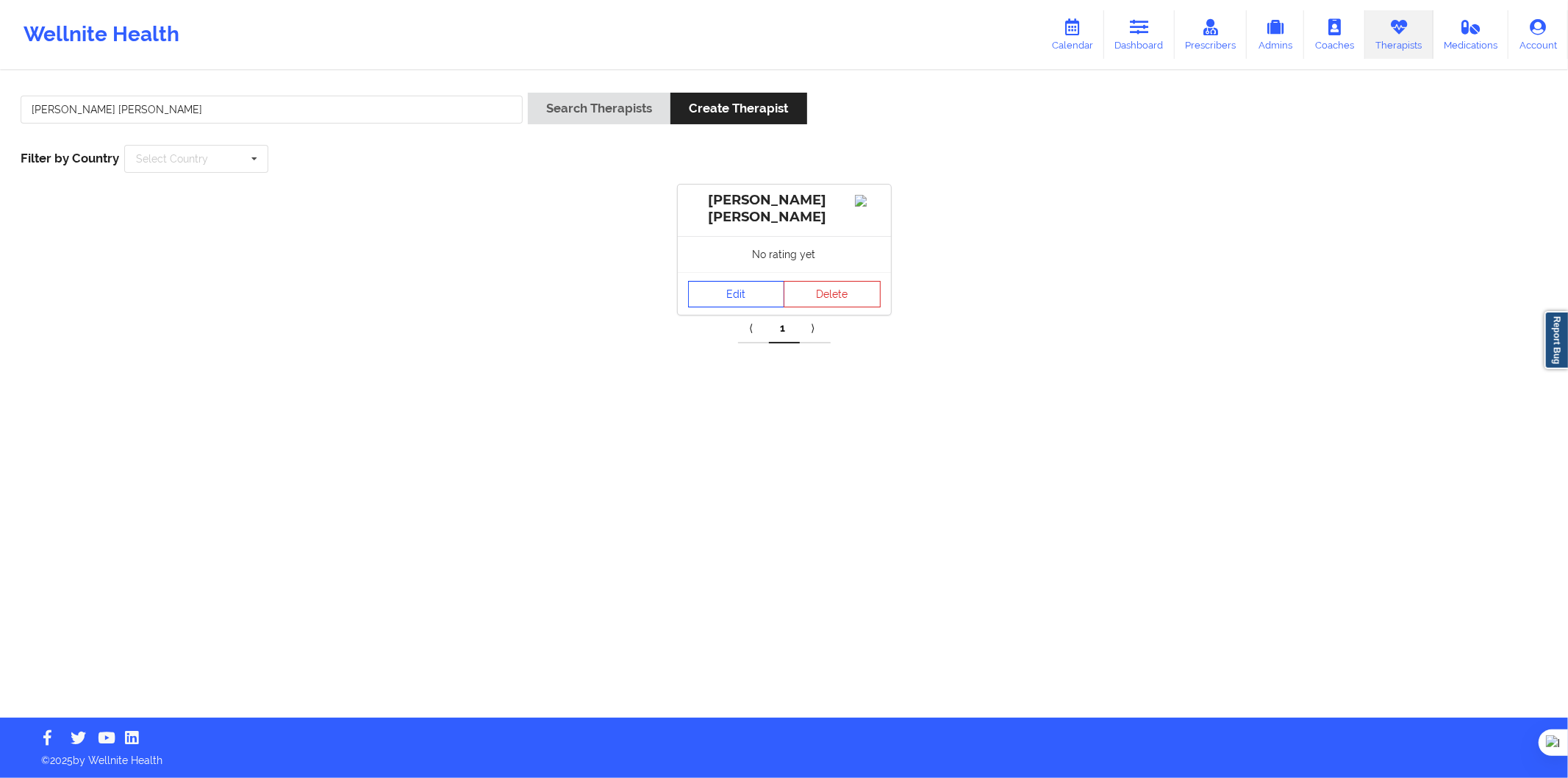
click at [750, 294] on link "Edit" at bounding box center [737, 294] width 97 height 27
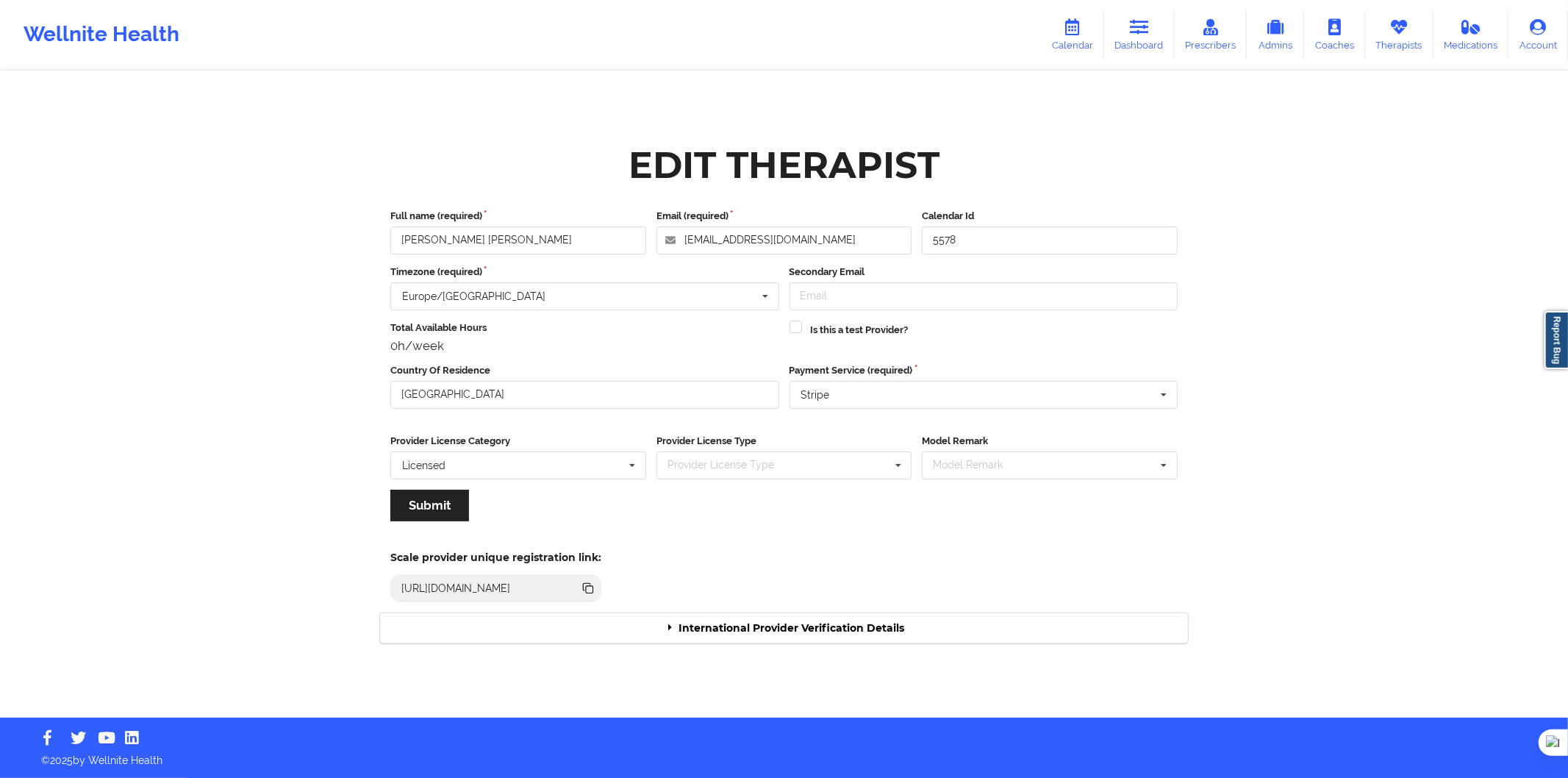
click at [865, 650] on div "Edit Therapist Full name (required) Benita María Correa Pineda Email (required)…" at bounding box center [784, 395] width 829 height 517
click at [865, 635] on div "International Provider Verification Details" at bounding box center [784, 628] width 808 height 30
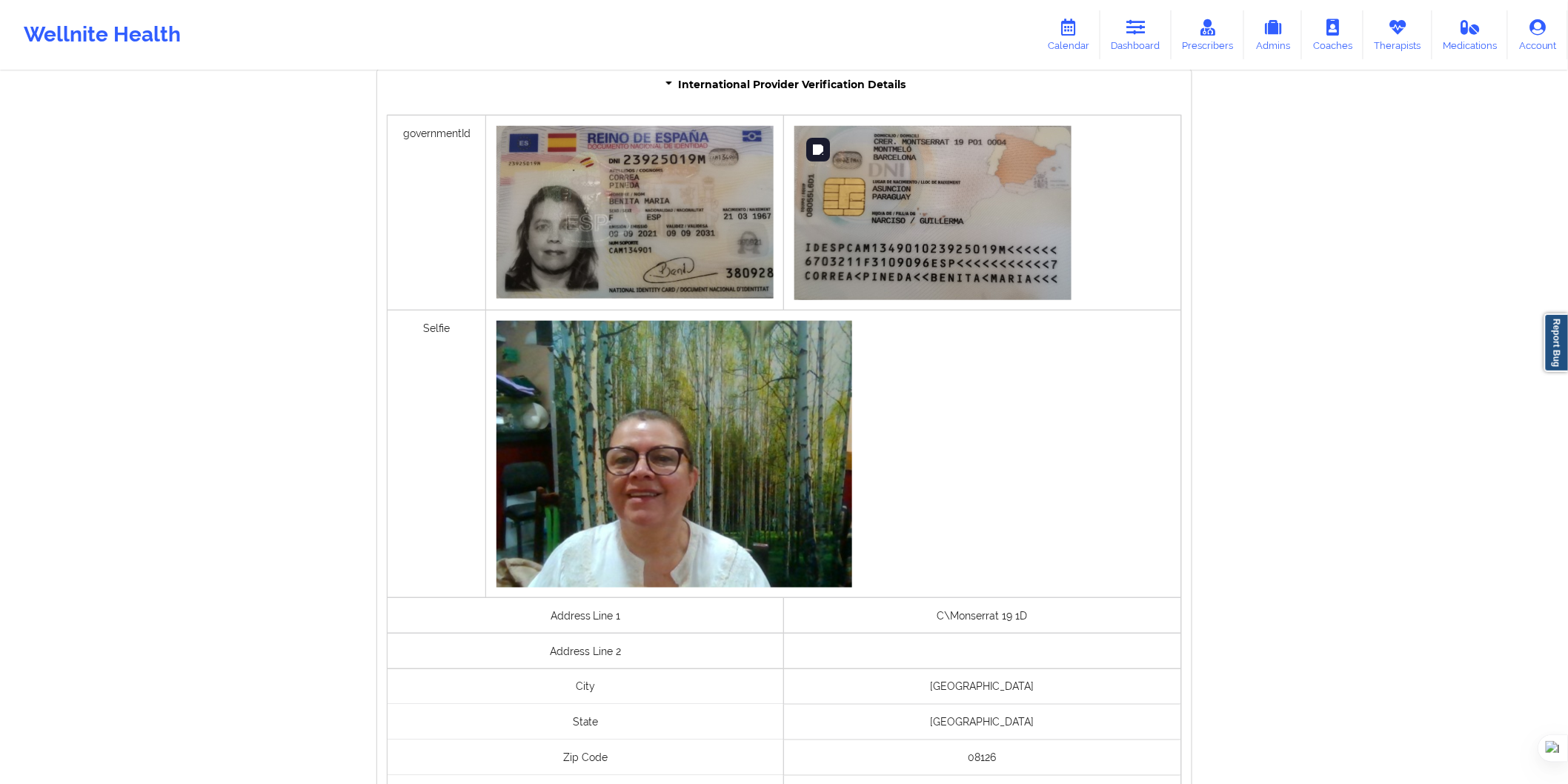
scroll to position [893, 0]
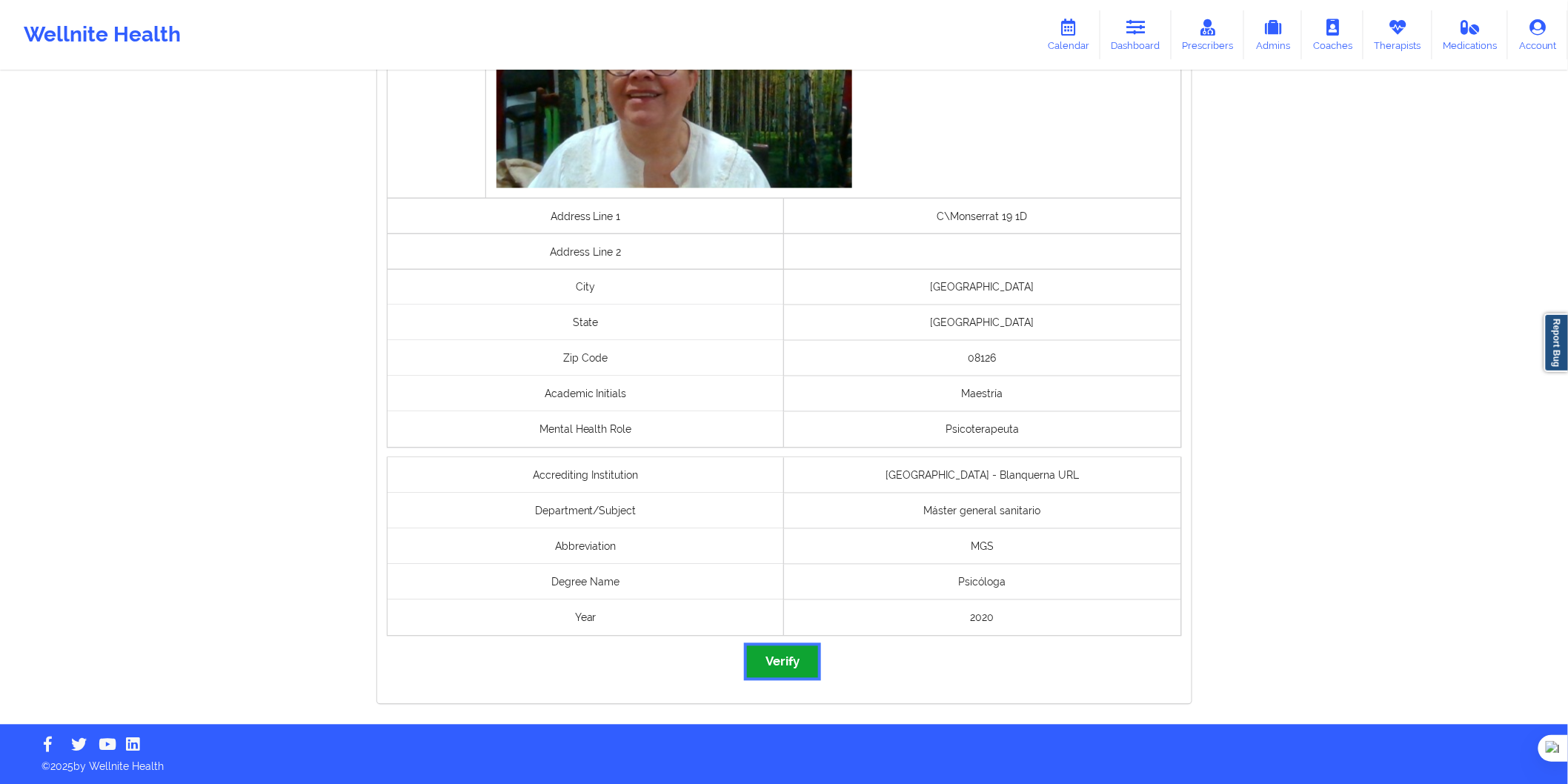
click at [791, 666] on button "Verify" at bounding box center [783, 662] width 71 height 32
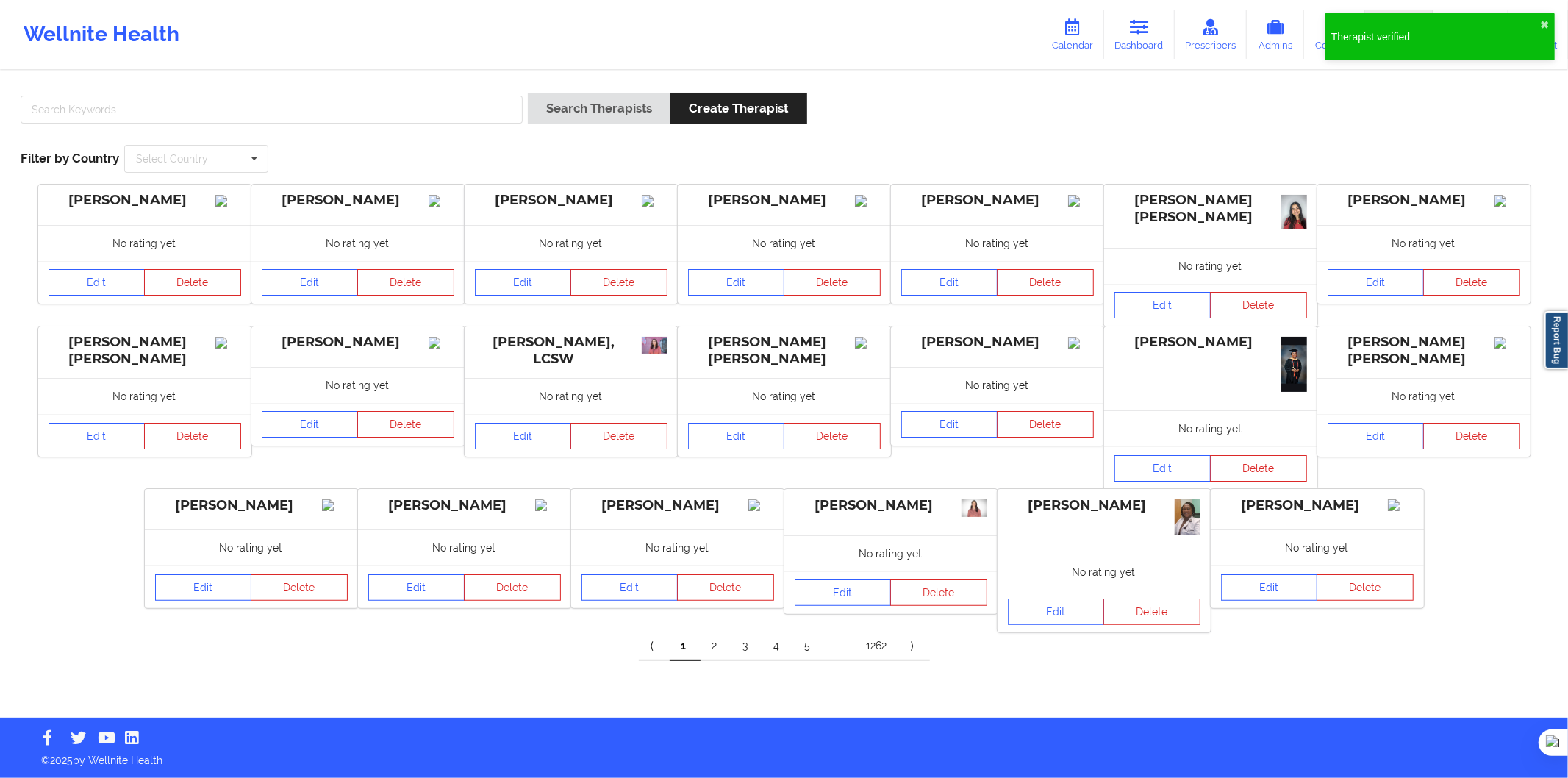
click at [334, 126] on div at bounding box center [271, 114] width 512 height 42
click at [381, 111] on input "text" at bounding box center [271, 110] width 502 height 28
paste input "Adriana Martínez Fernández"
type input "Adriana Martínez Fernández"
click at [549, 112] on button "Search Therapists" at bounding box center [599, 108] width 142 height 32
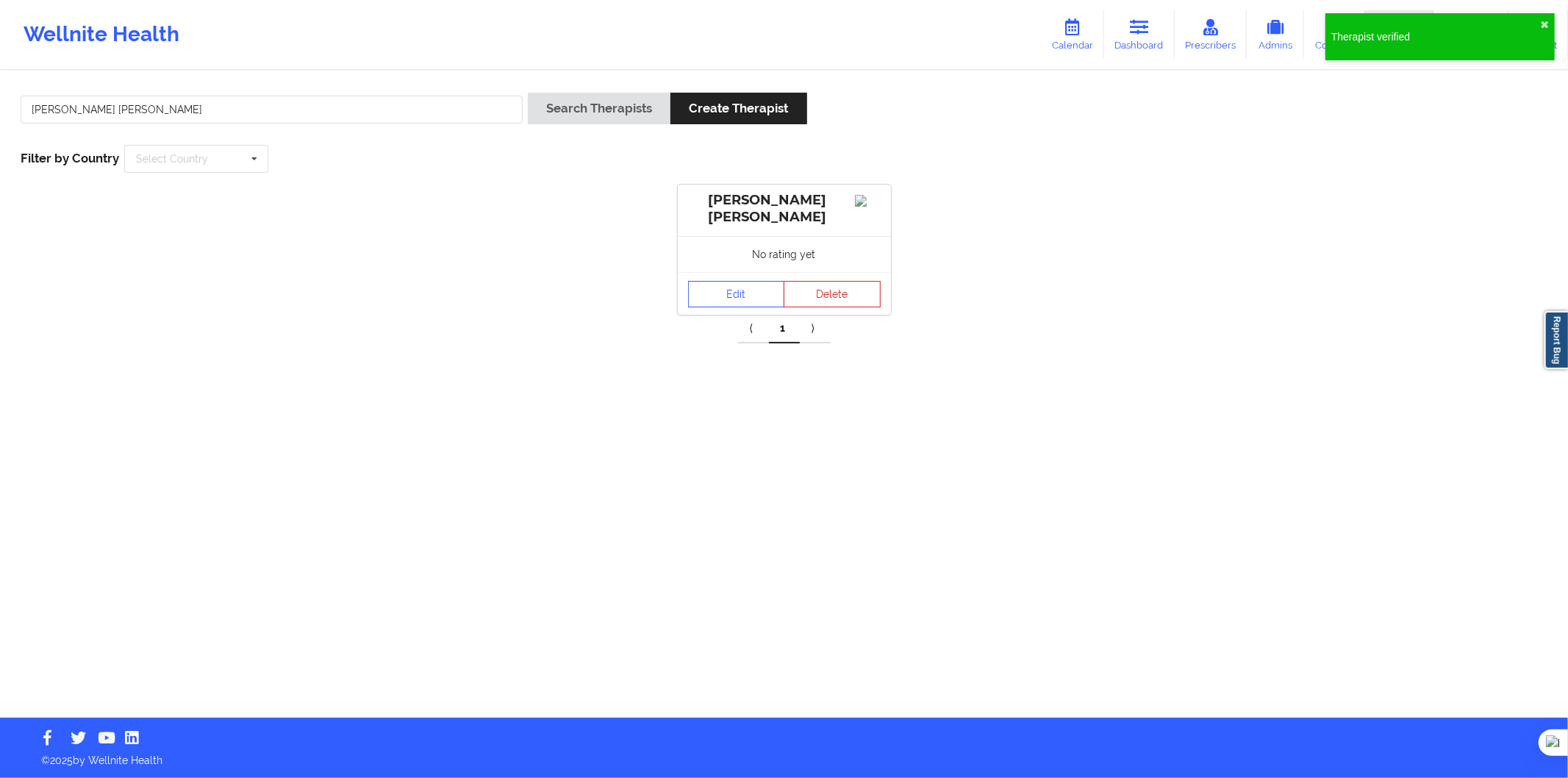
click at [722, 281] on div "Edit Delete" at bounding box center [784, 294] width 213 height 43
click at [722, 290] on link "Edit" at bounding box center [737, 294] width 97 height 27
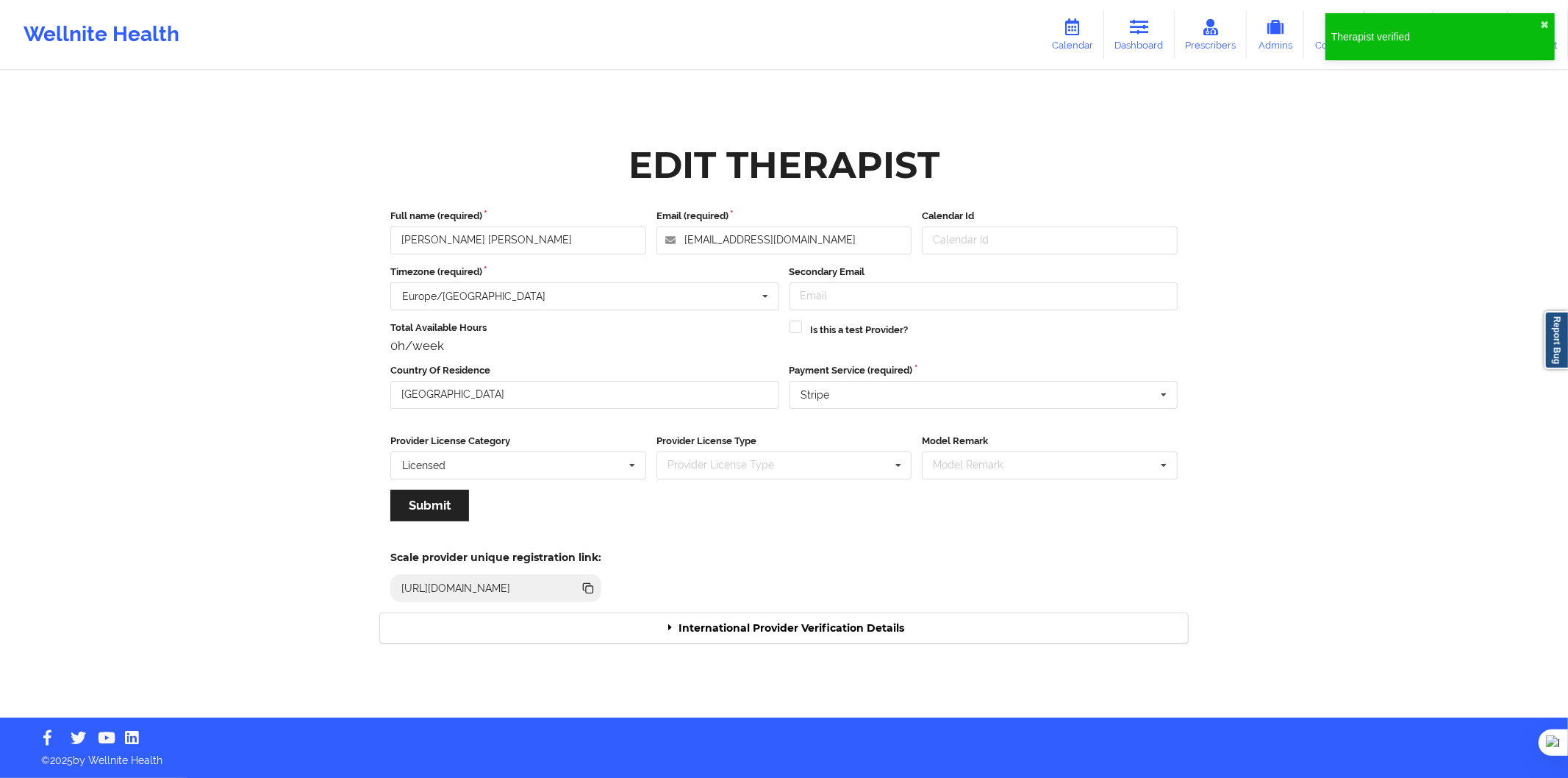
drag, startPoint x: 794, startPoint y: 641, endPoint x: 798, endPoint y: 623, distance: 18.4
click at [794, 637] on div "International Provider Verification Details" at bounding box center [784, 628] width 808 height 30
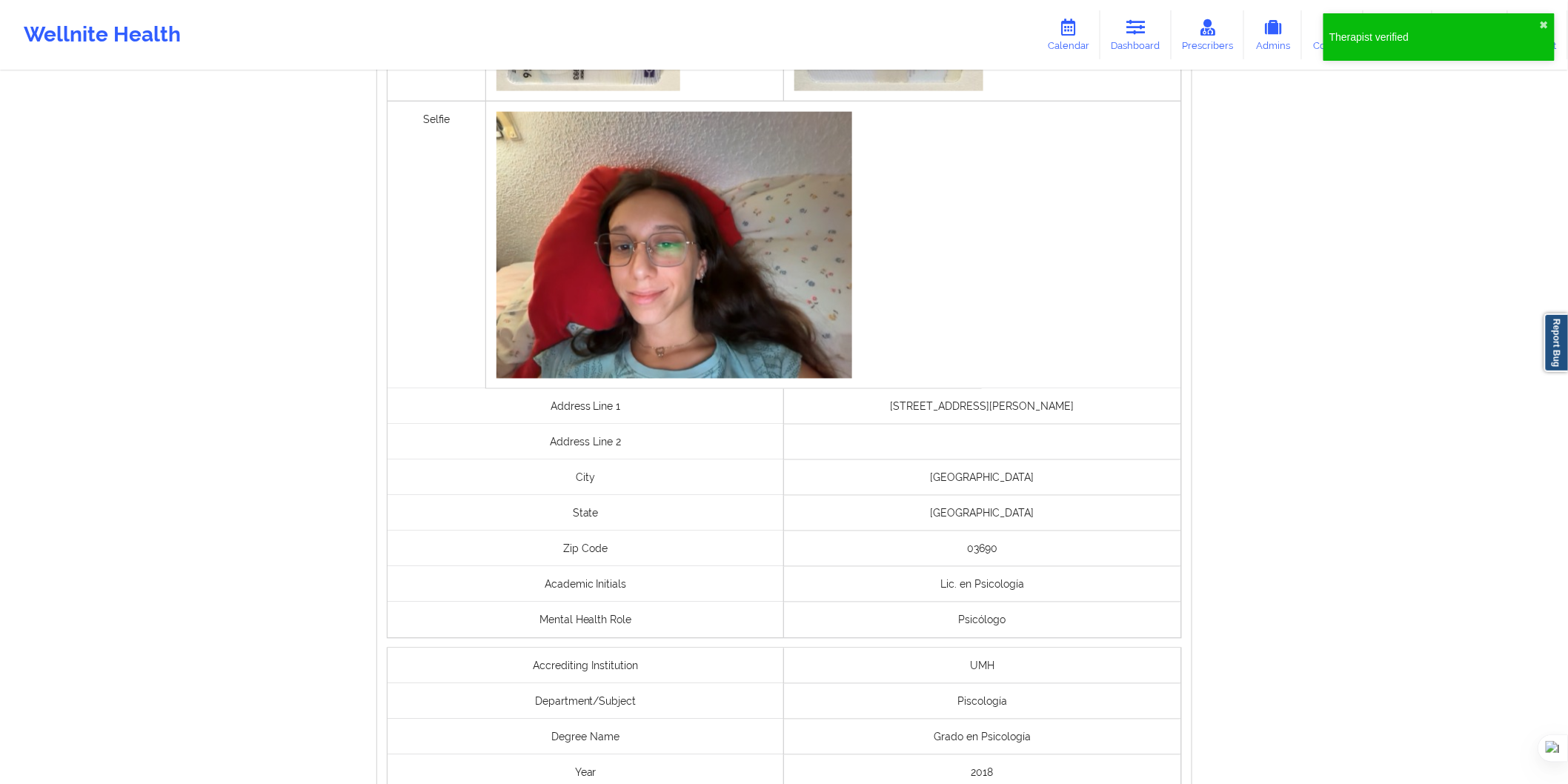
scroll to position [951, 0]
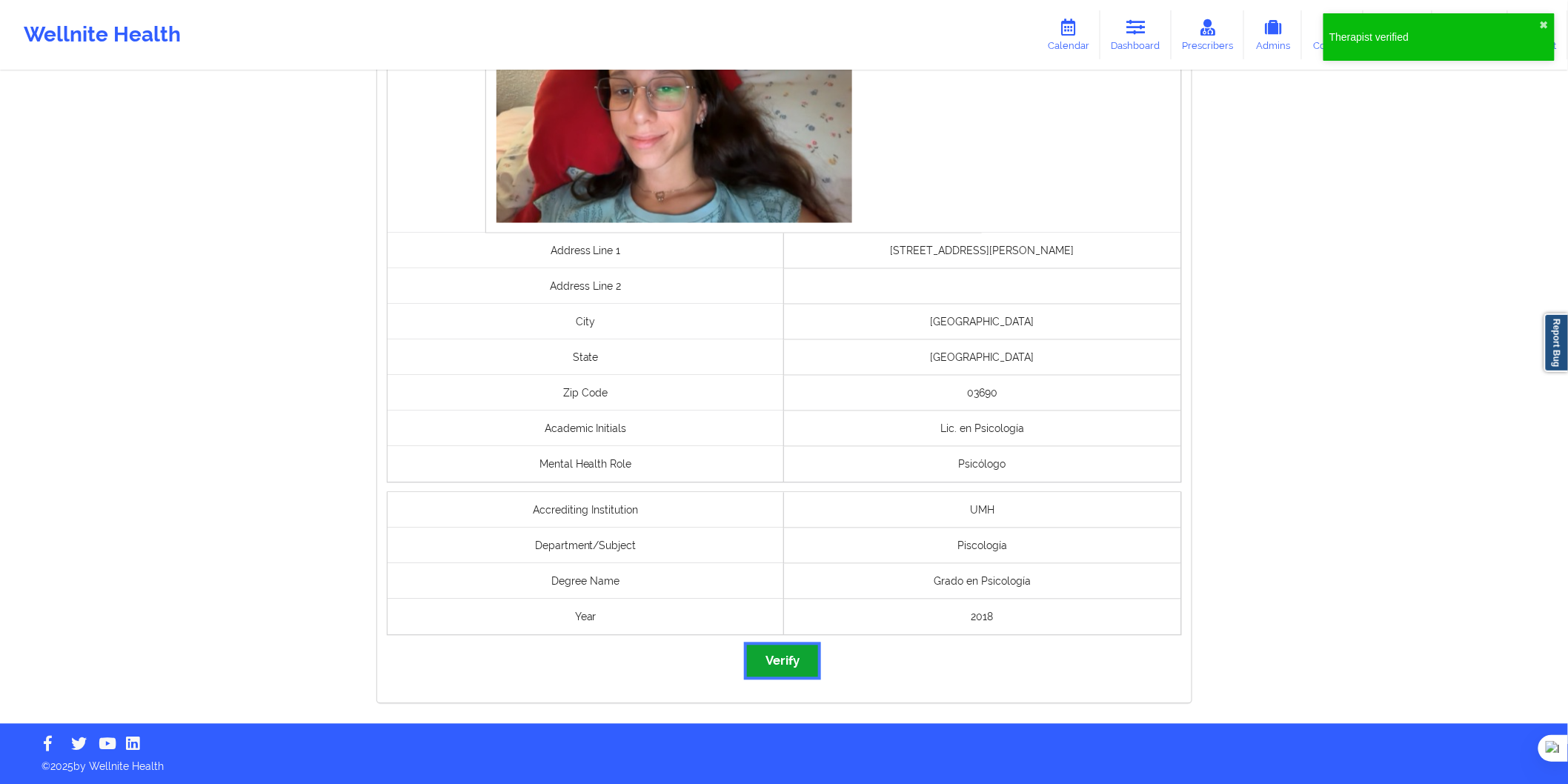
click at [795, 652] on button "Verify" at bounding box center [783, 661] width 71 height 32
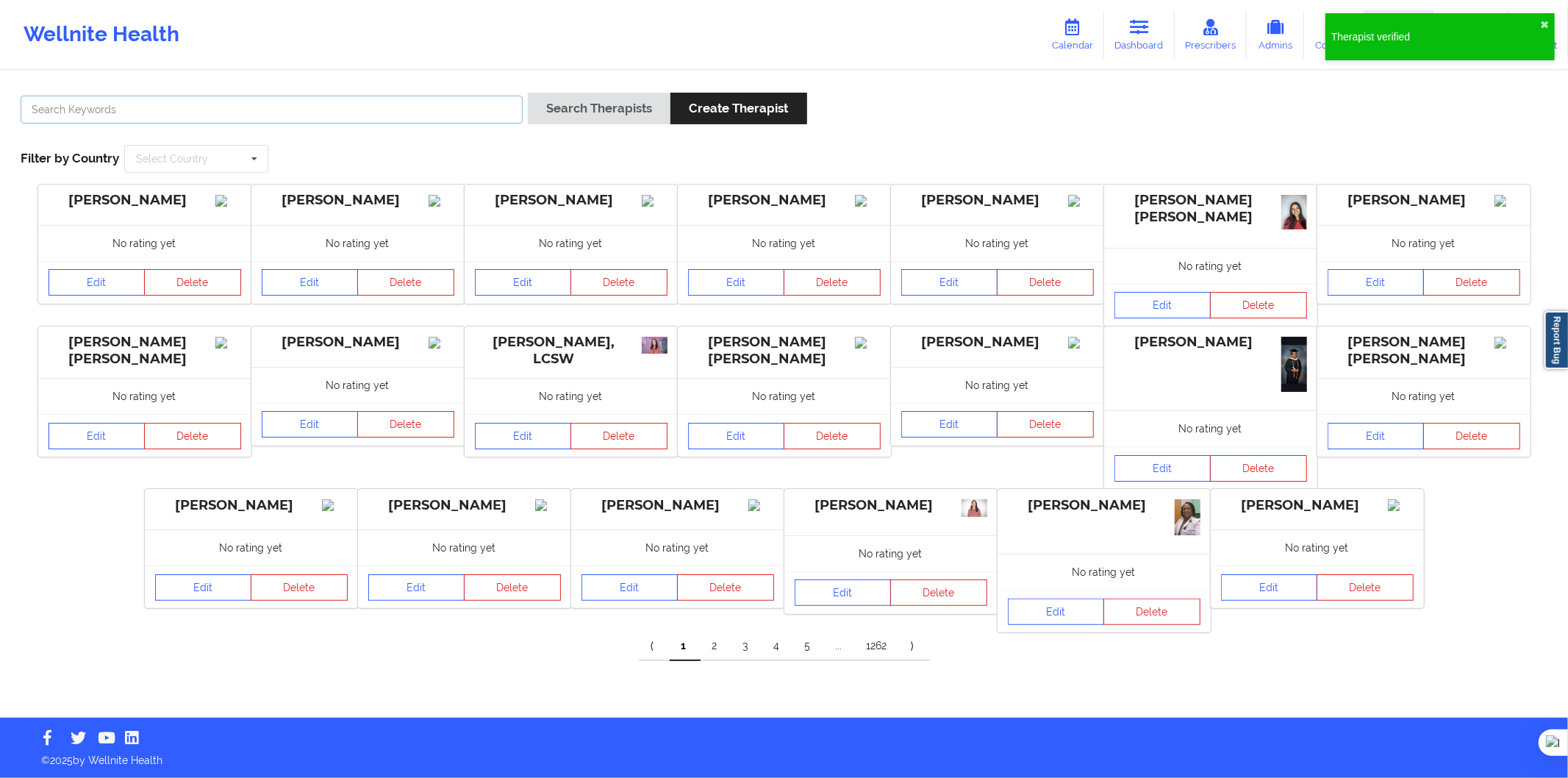
click at [469, 118] on input "text" at bounding box center [271, 110] width 502 height 28
paste input "Sofia Romero"
type input "Sofia Romero"
click at [589, 114] on button "Search Therapists" at bounding box center [599, 108] width 142 height 32
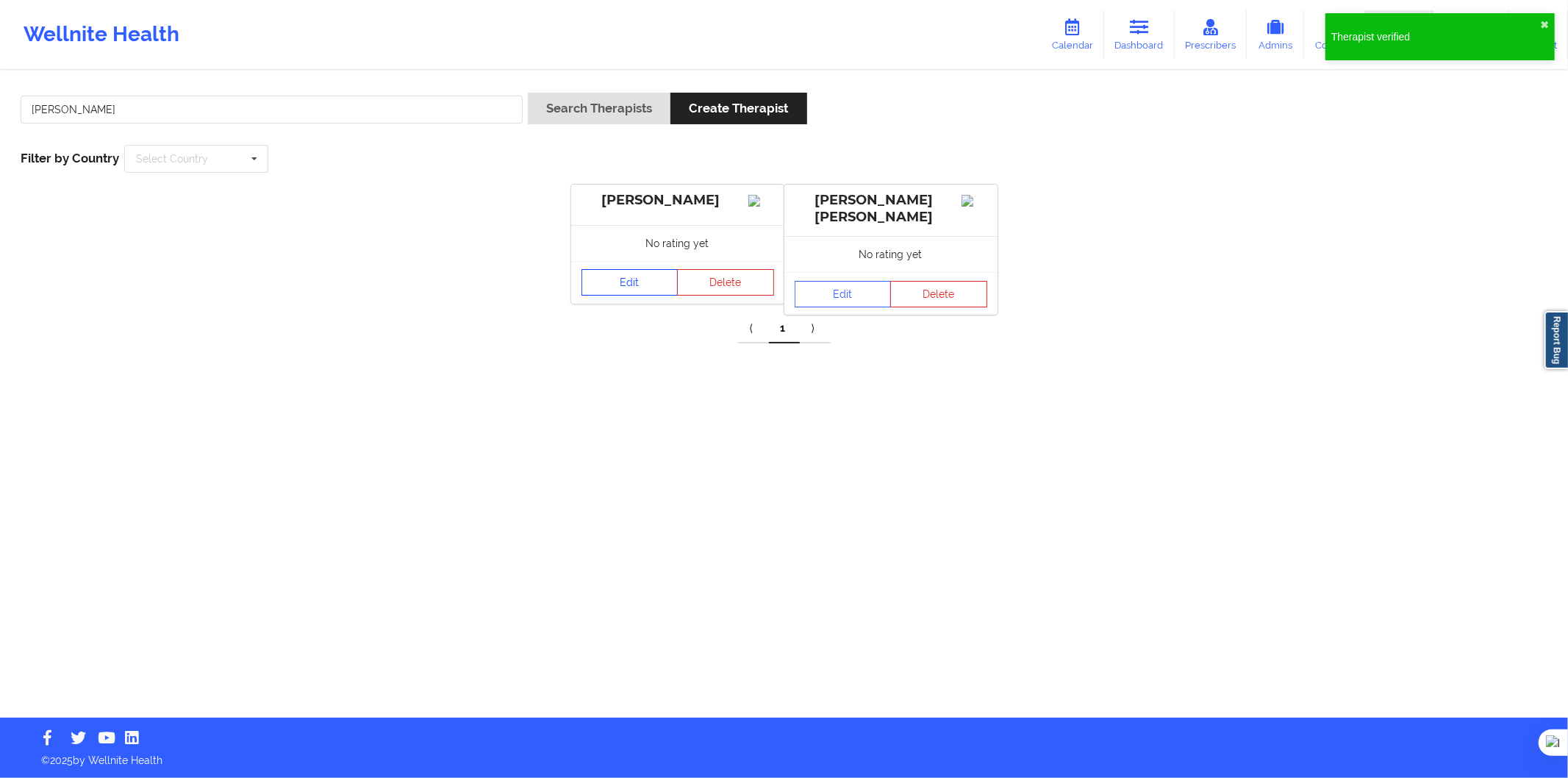
click at [644, 292] on link "Edit" at bounding box center [630, 282] width 97 height 27
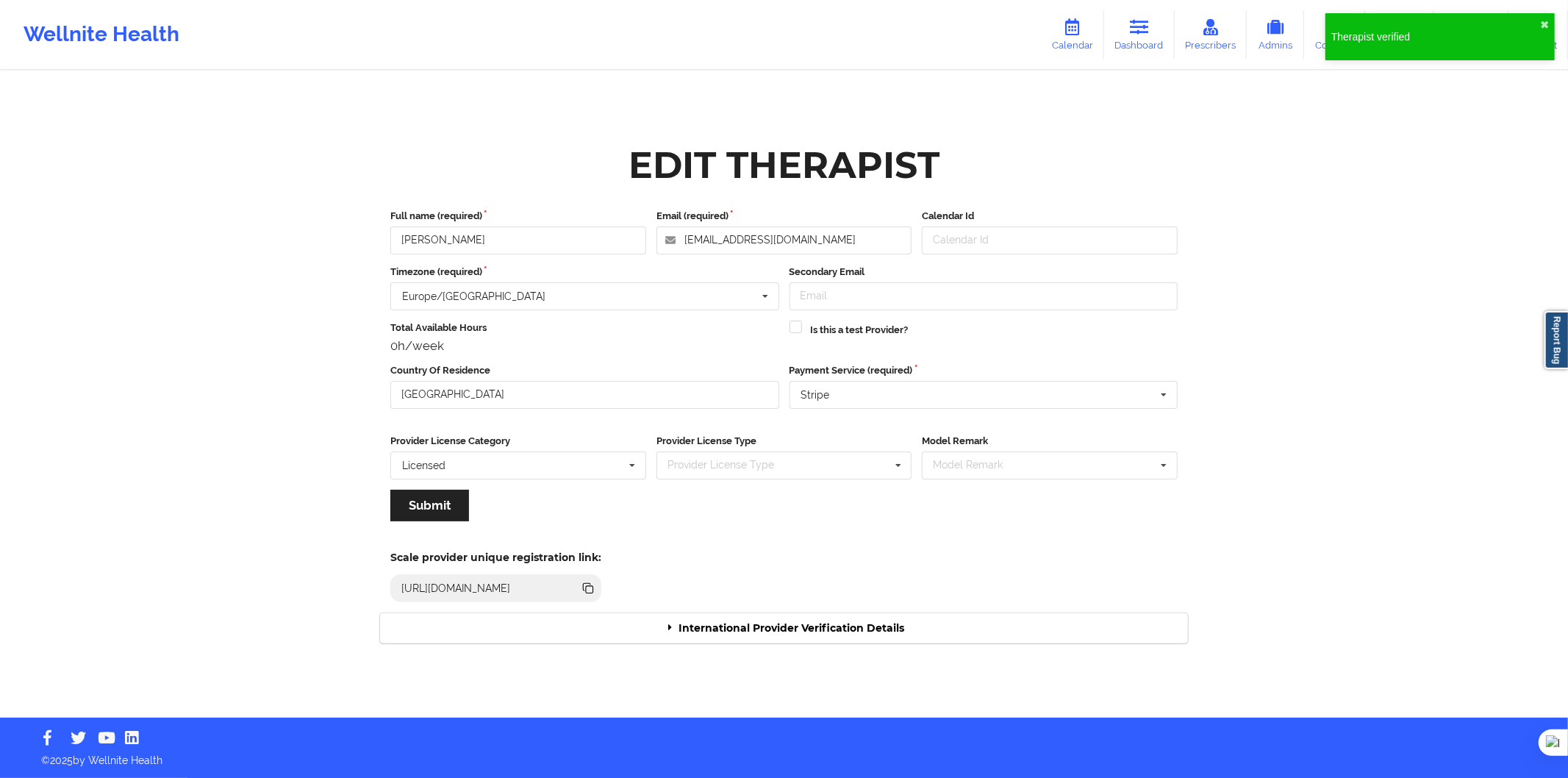
click at [859, 625] on div "International Provider Verification Details" at bounding box center [784, 628] width 808 height 30
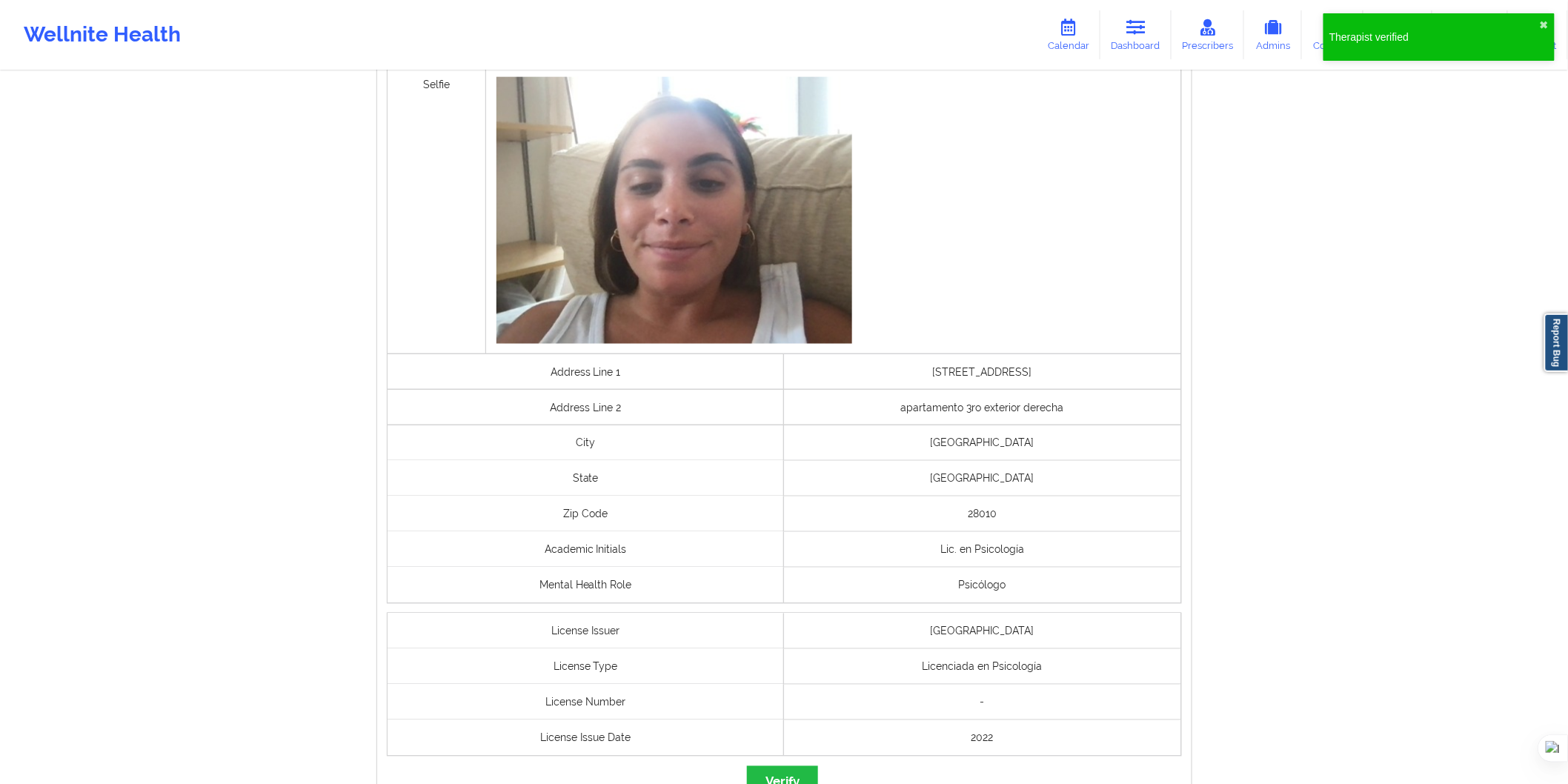
scroll to position [851, 0]
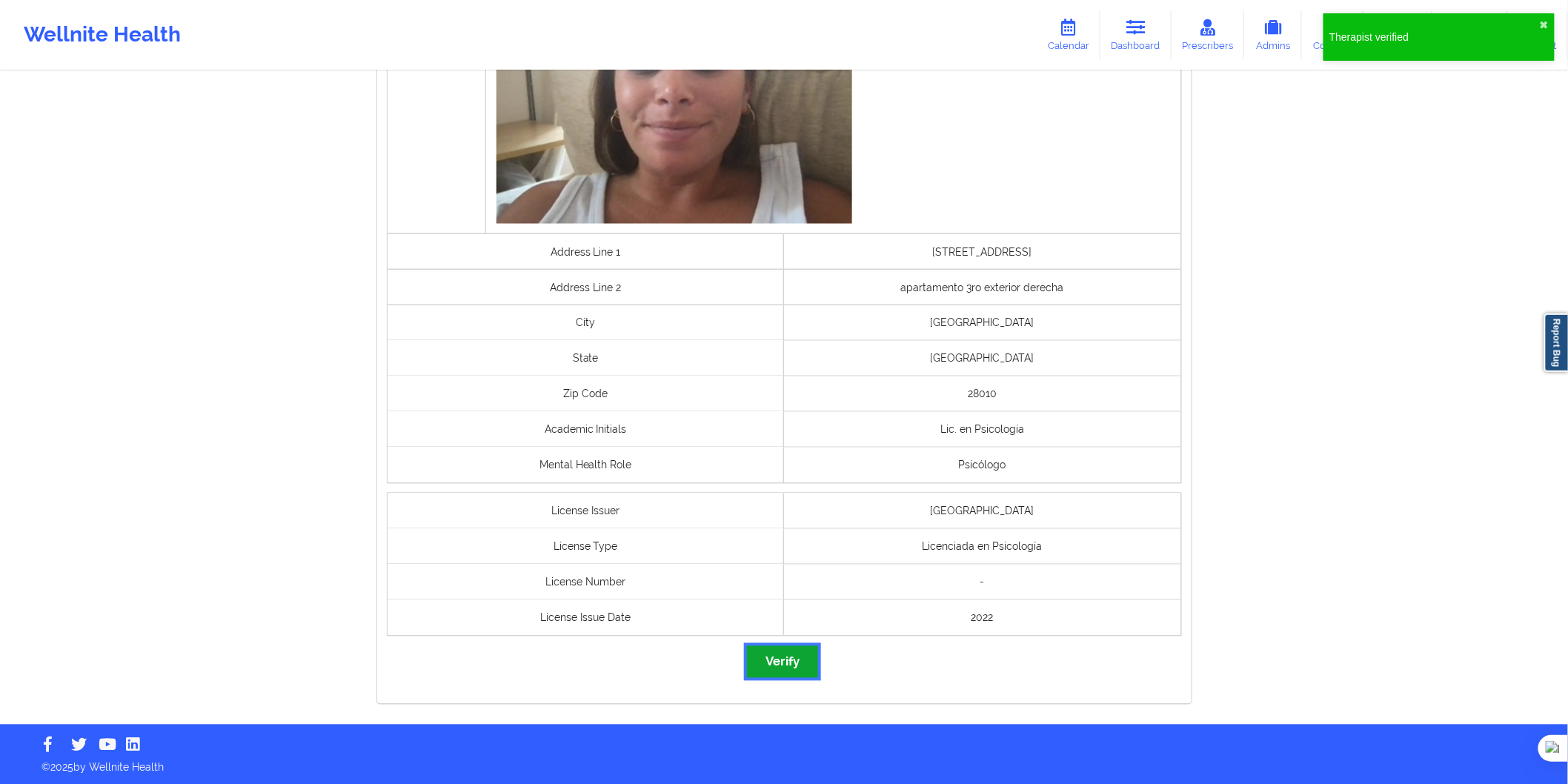
click at [797, 662] on button "Verify" at bounding box center [783, 662] width 71 height 32
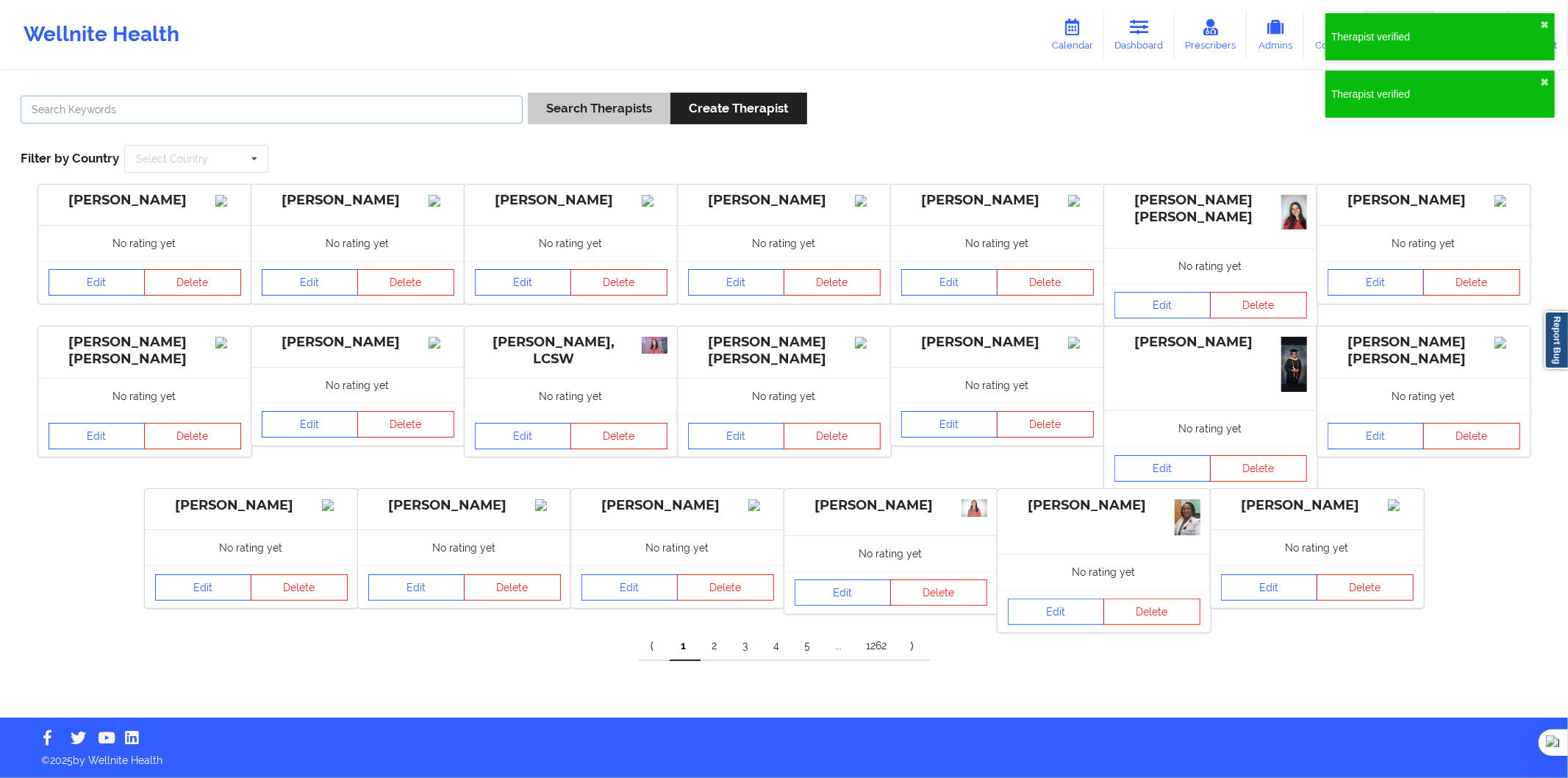
drag, startPoint x: 415, startPoint y: 111, endPoint x: 572, endPoint y: 109, distance: 157.0
click at [417, 111] on input "text" at bounding box center [271, 110] width 502 height 28
paste input "Alison Moreno Ushiña"
type input "Alison Moreno Ushiña"
click at [582, 108] on button "Search Therapists" at bounding box center [599, 108] width 142 height 32
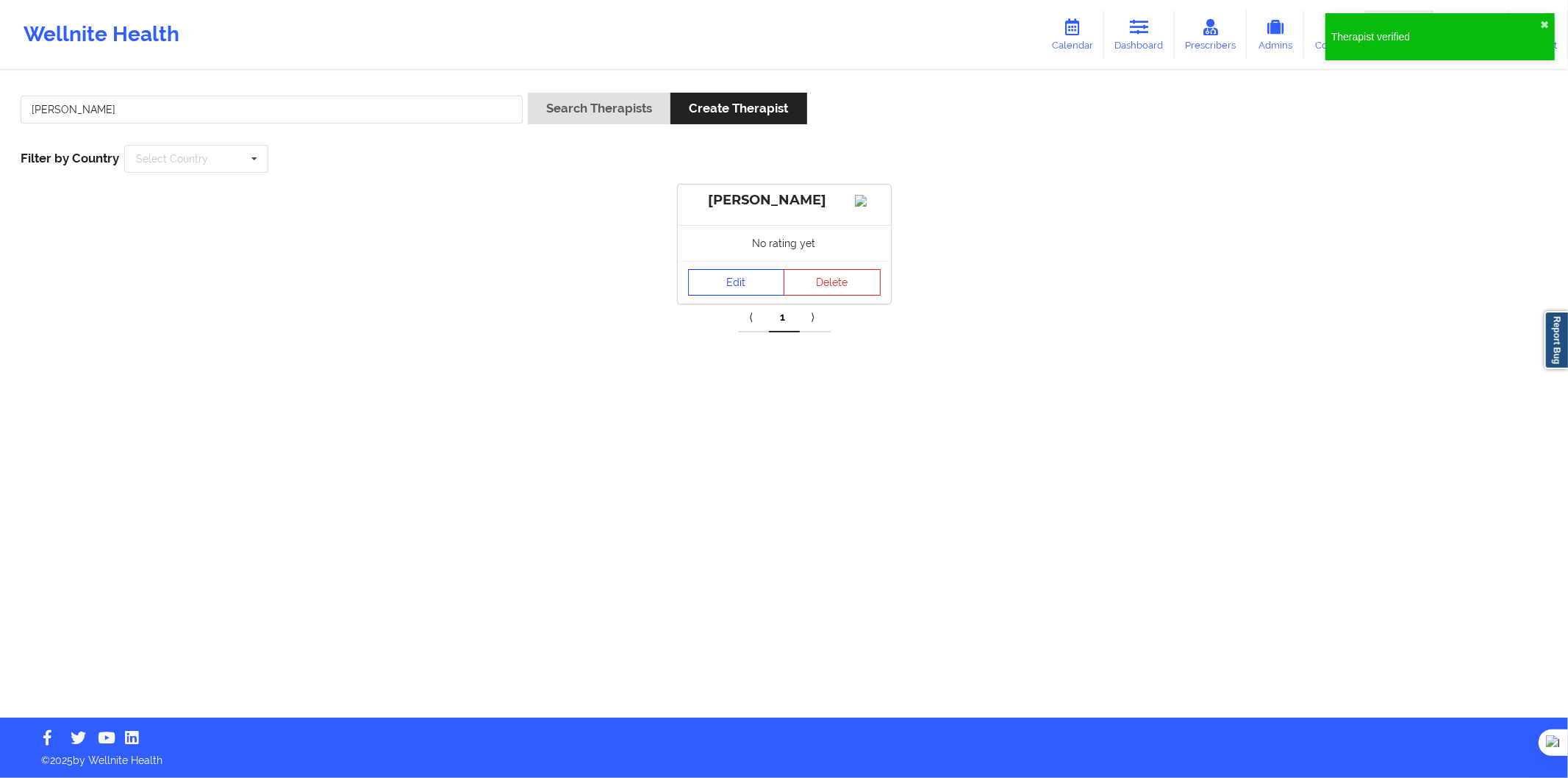
click at [753, 296] on link "Edit" at bounding box center [737, 282] width 97 height 27
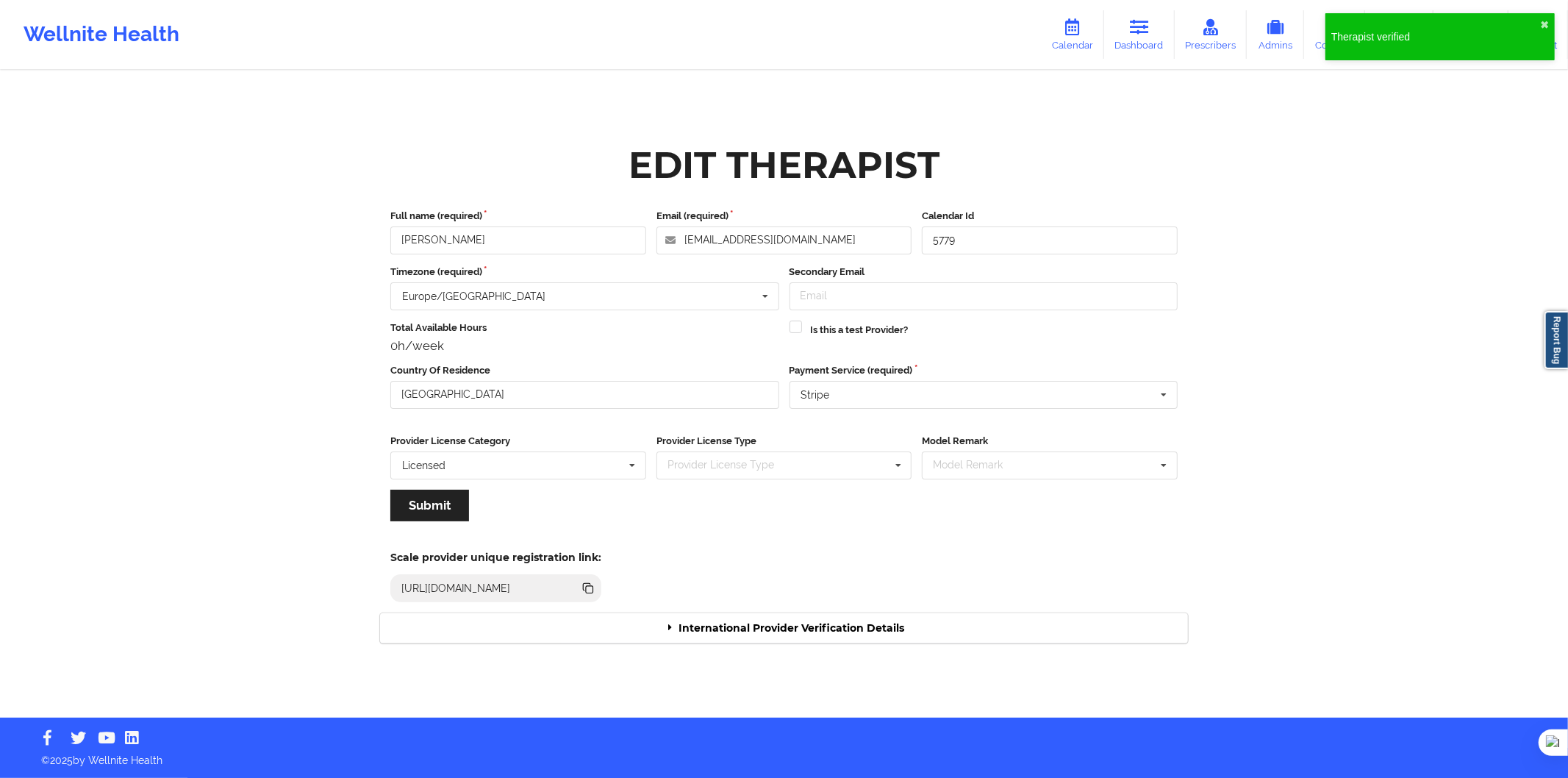
click at [645, 626] on div "International Provider Verification Details" at bounding box center [784, 628] width 808 height 30
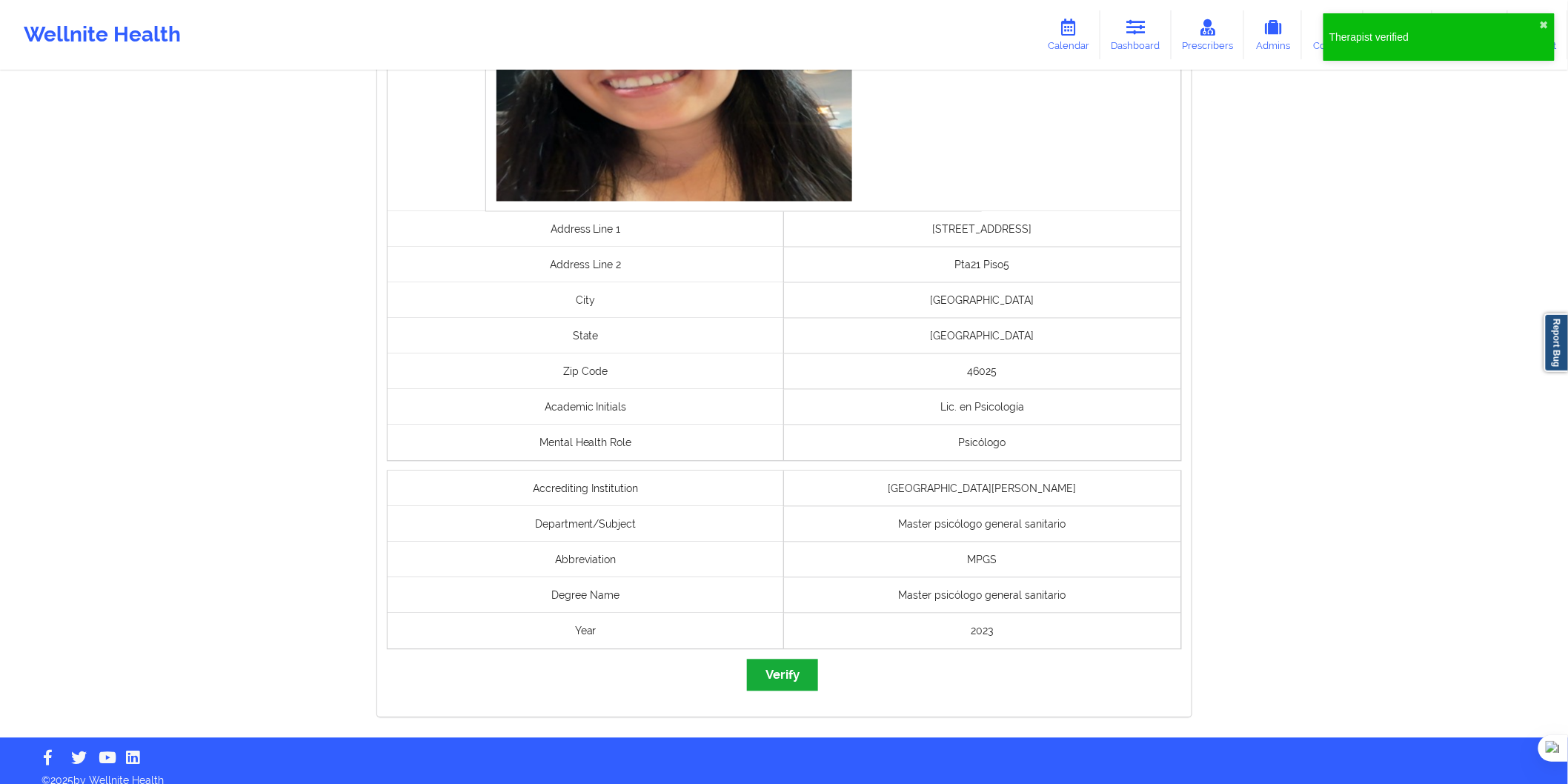
scroll to position [986, 0]
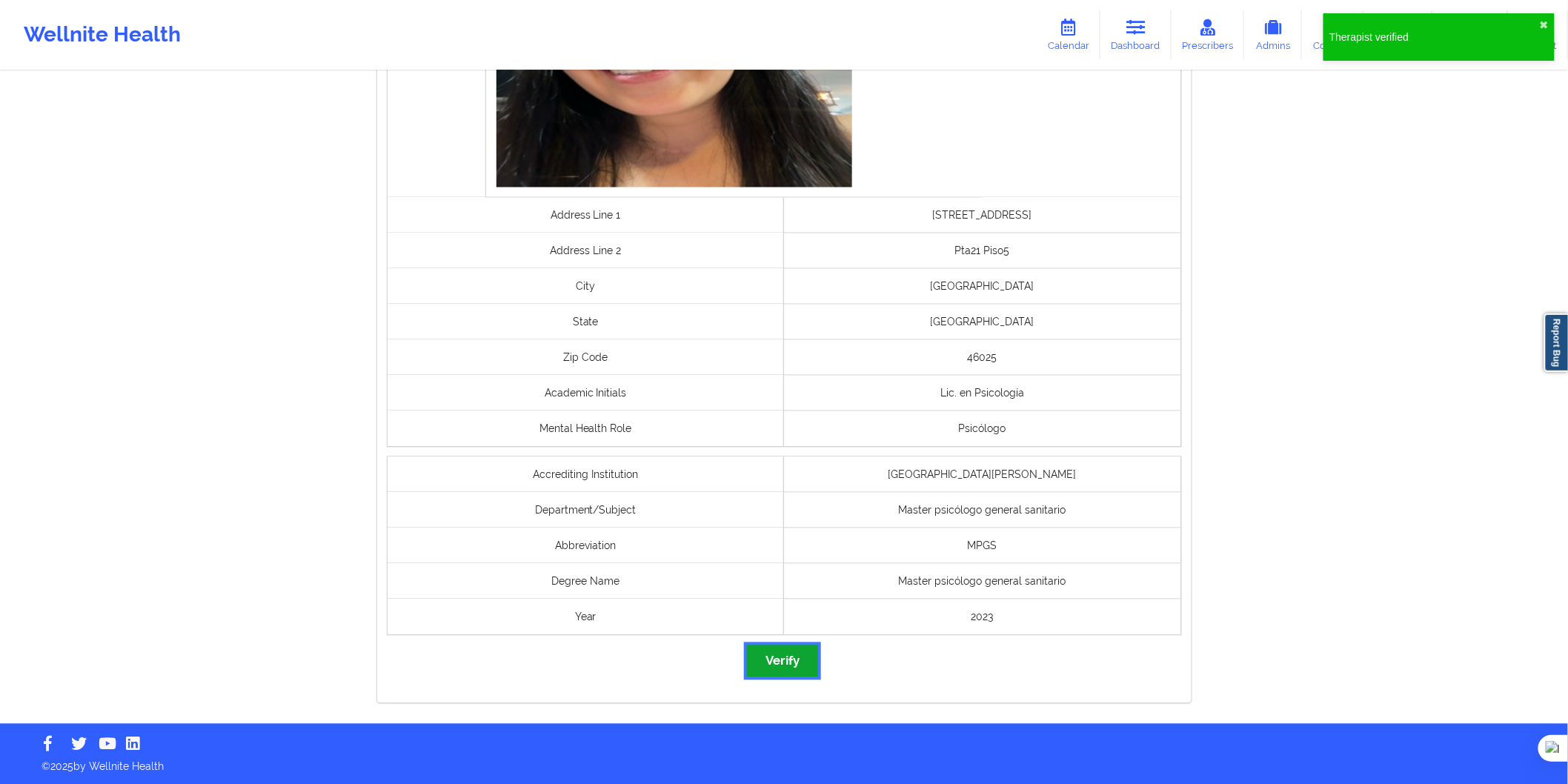
click at [775, 655] on button "Verify" at bounding box center [783, 661] width 71 height 32
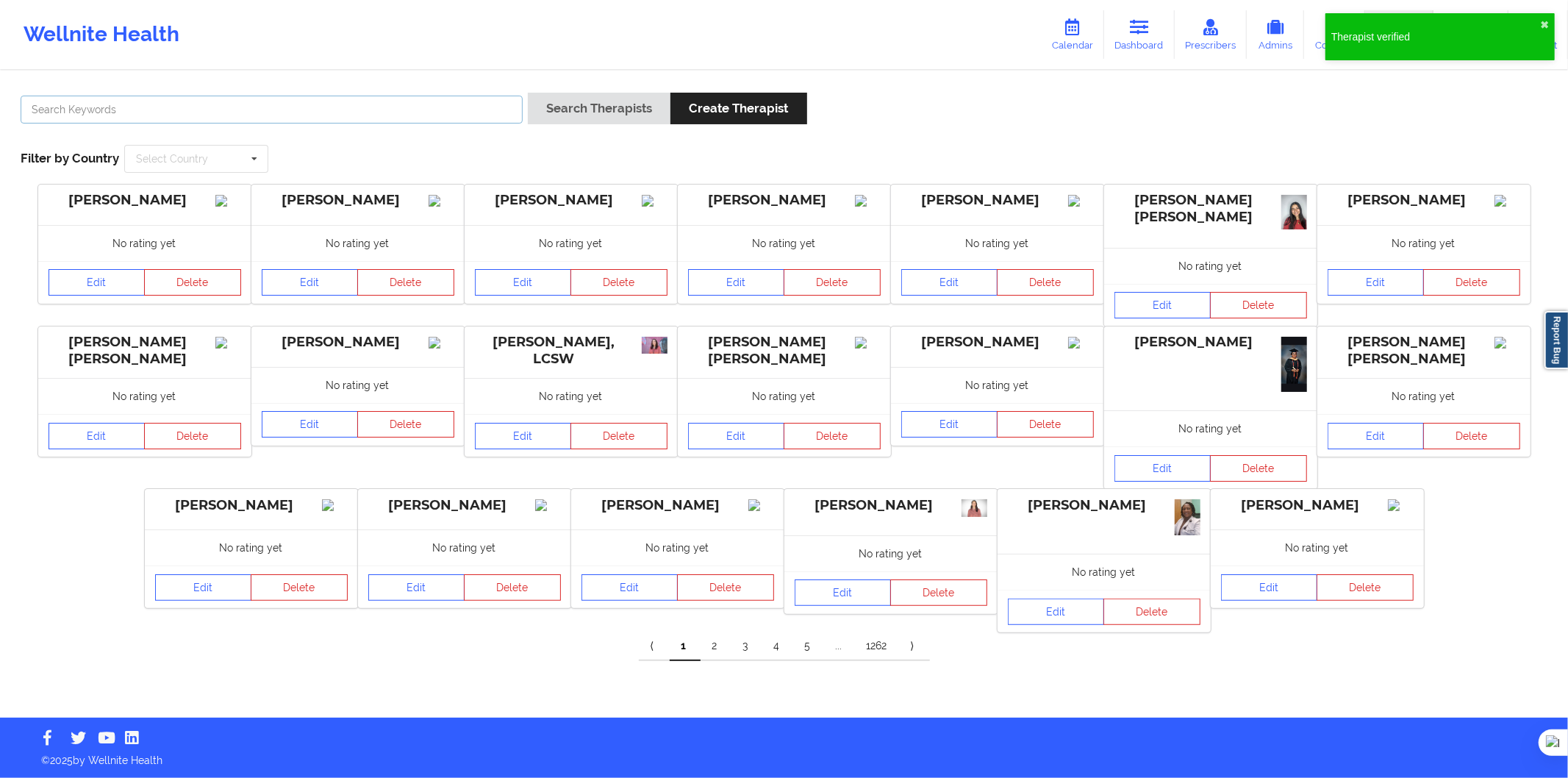
drag, startPoint x: 281, startPoint y: 102, endPoint x: 328, endPoint y: 103, distance: 47.0
click at [281, 102] on input "text" at bounding box center [271, 110] width 502 height 28
paste input "Samuel Buenache"
type input "Samuel Buenache"
click at [532, 118] on button "Search Therapists" at bounding box center [599, 108] width 142 height 32
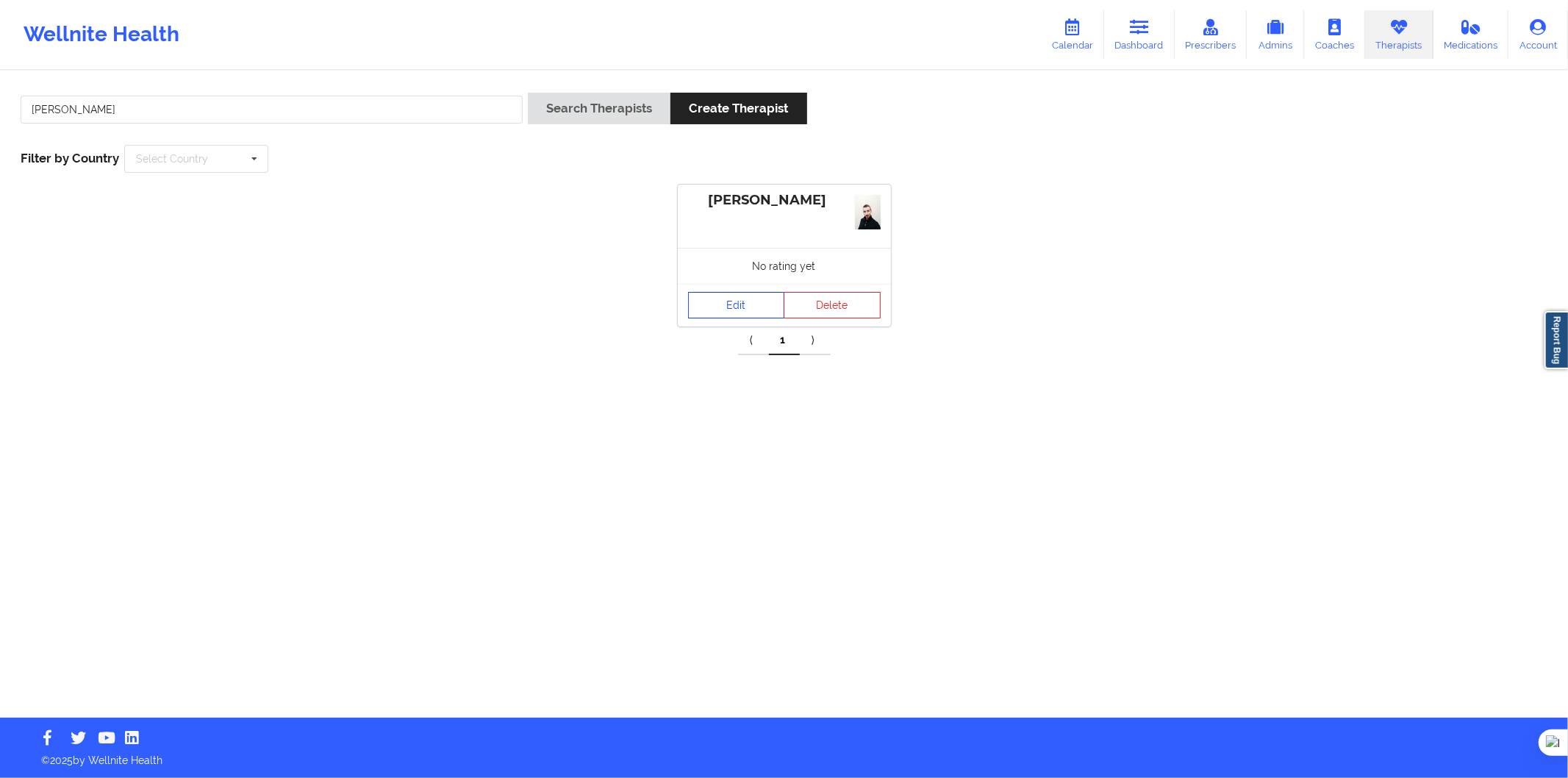
click at [734, 299] on link "Edit" at bounding box center [737, 305] width 97 height 27
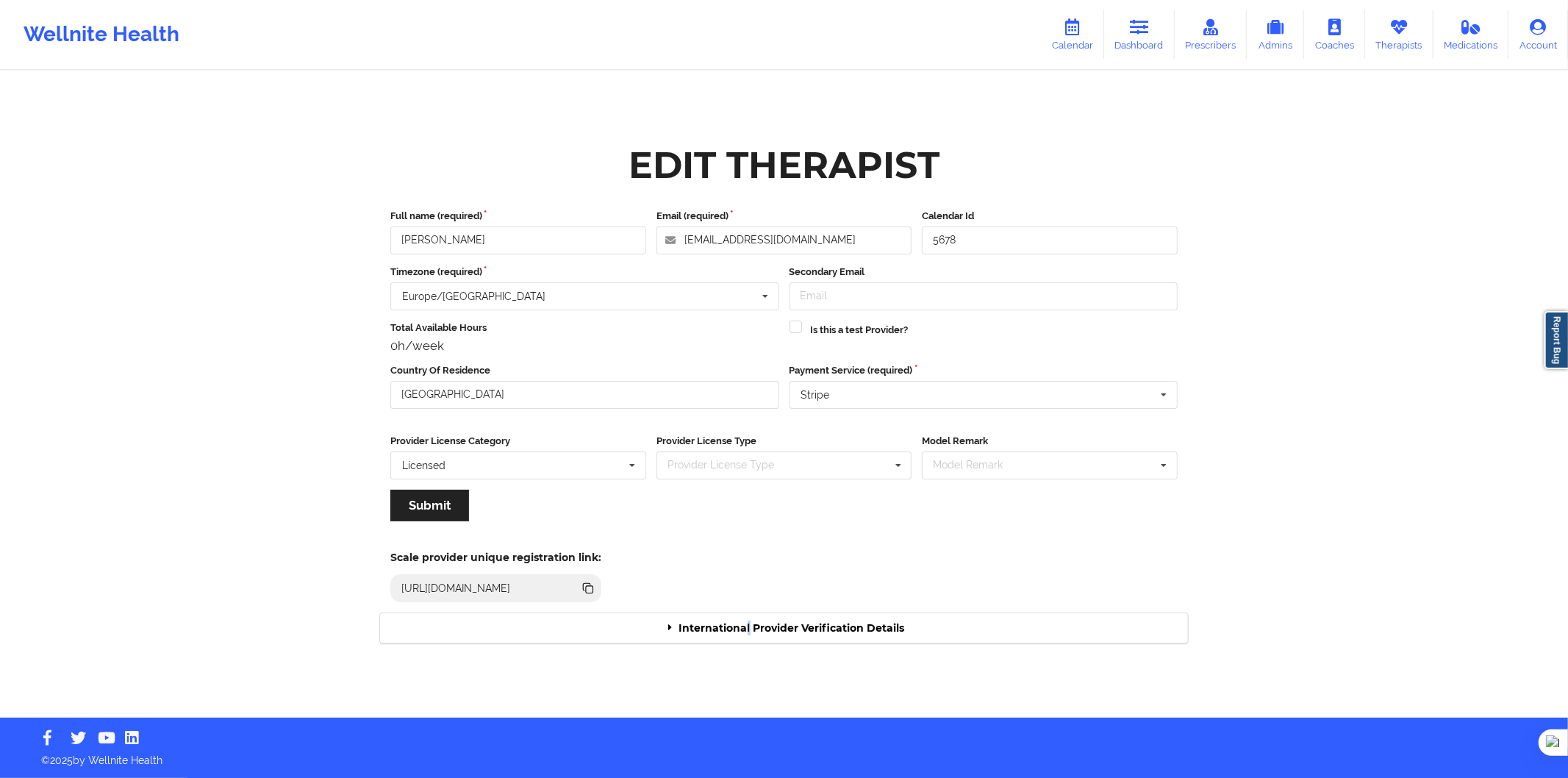
click at [750, 623] on div "International Provider Verification Details" at bounding box center [784, 628] width 808 height 30
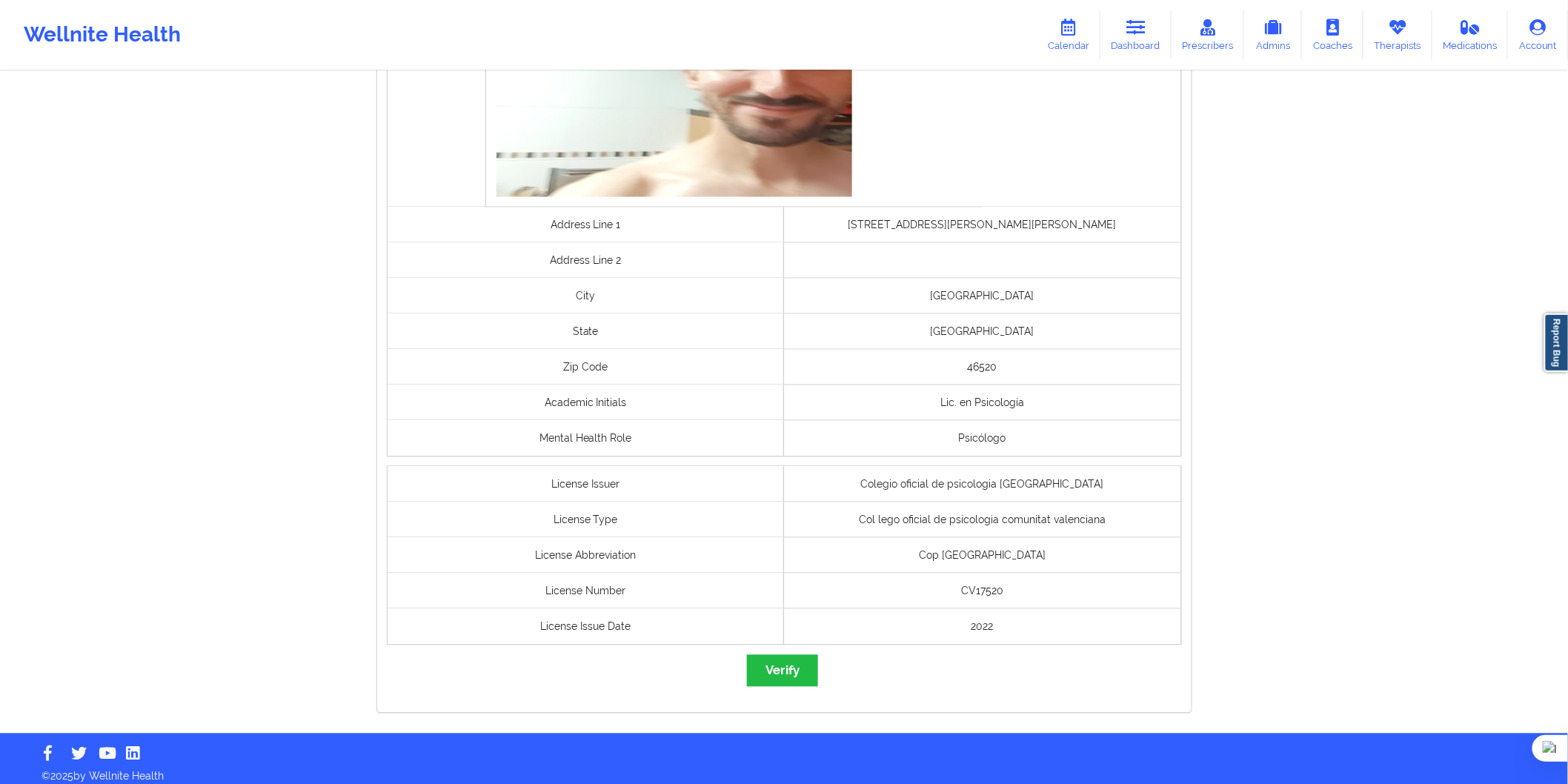
scroll to position [986, 0]
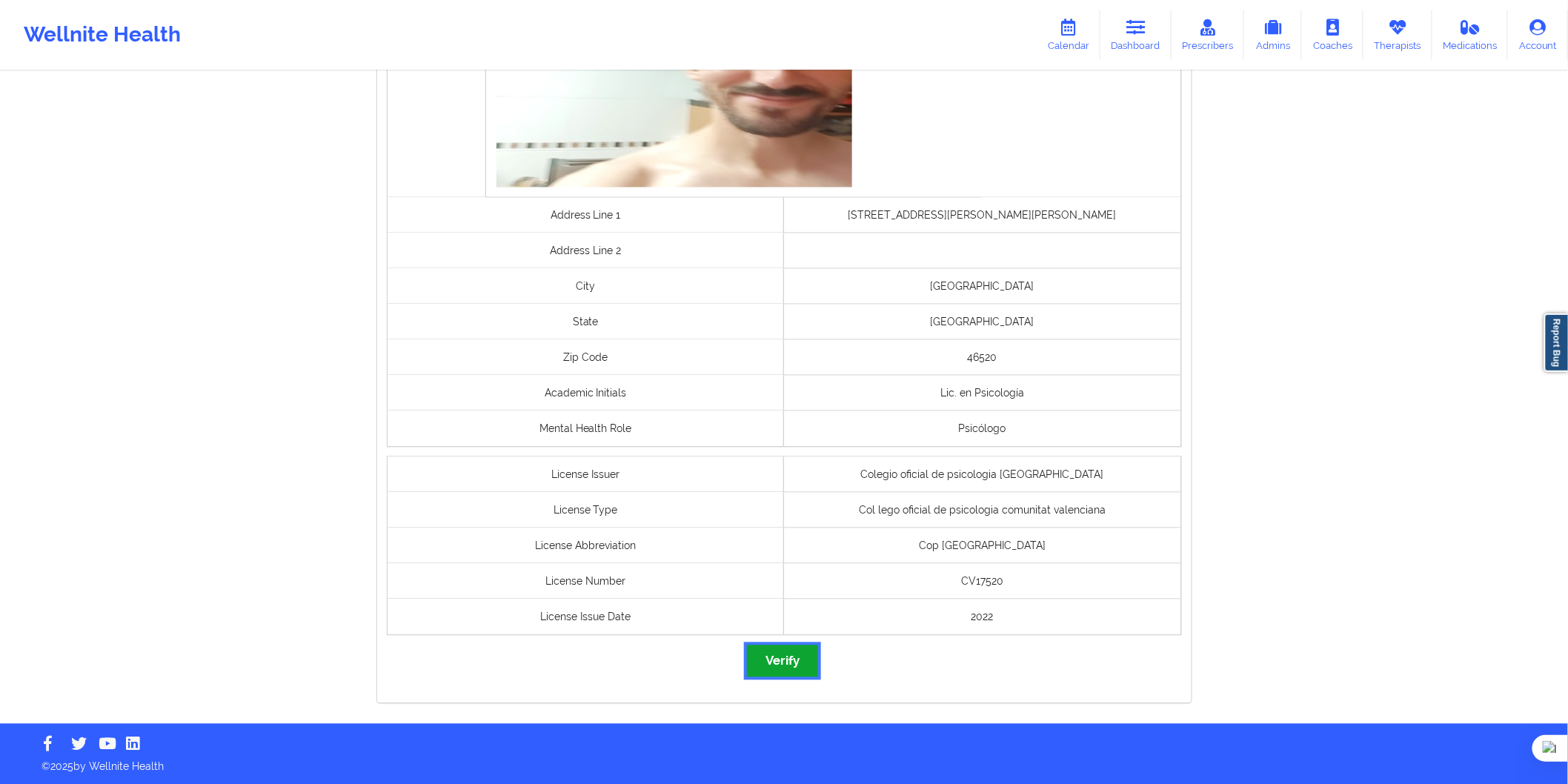
click at [797, 669] on button "Verify" at bounding box center [783, 661] width 71 height 32
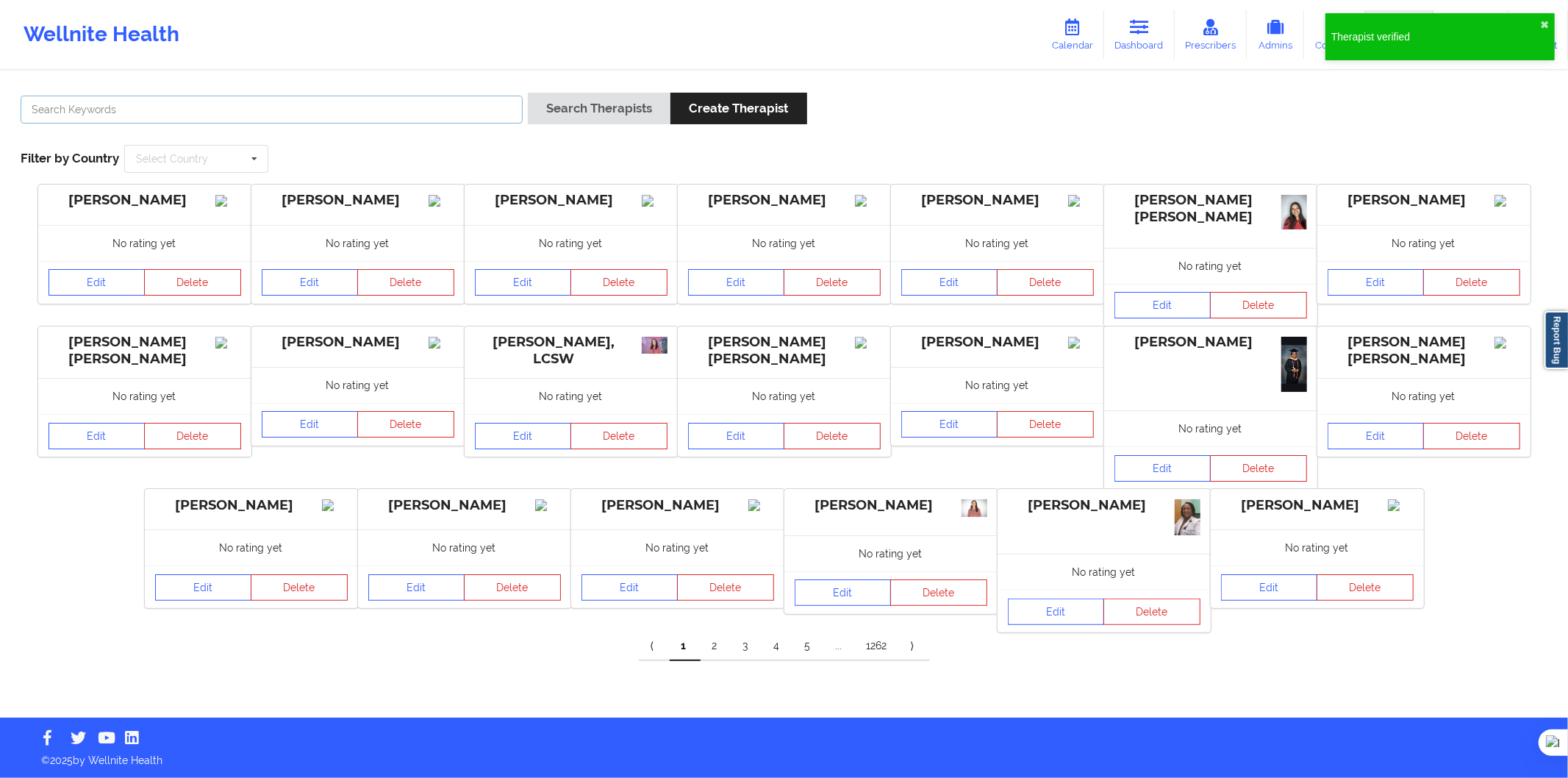
click at [331, 106] on input "text" at bounding box center [271, 110] width 502 height 28
paste input "Natalia Pinzón Rassa"
type input "Natalia Pinzón Rassa"
click at [586, 109] on button "Search Therapists" at bounding box center [599, 108] width 142 height 32
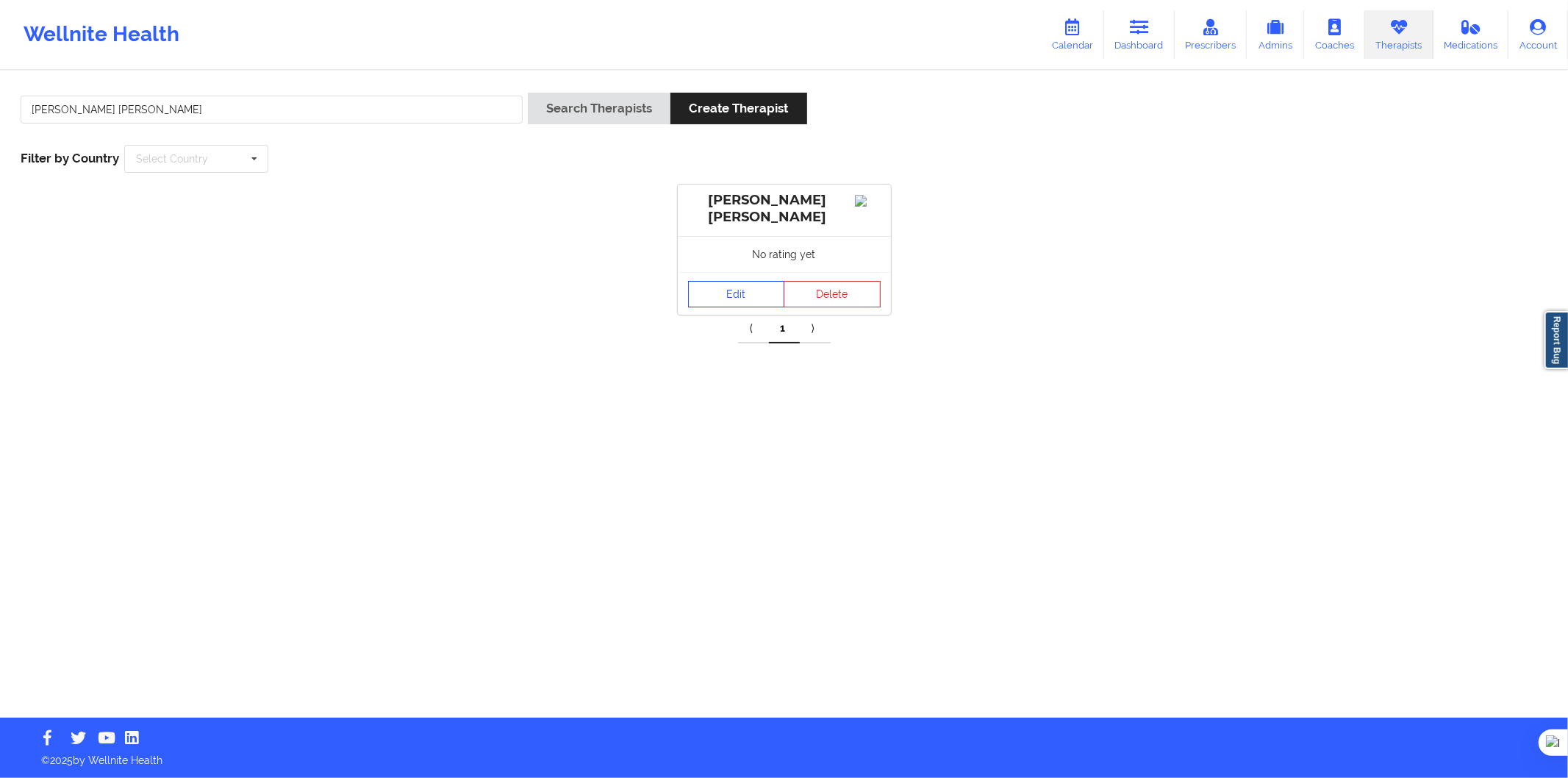
click at [739, 297] on link "Edit" at bounding box center [737, 294] width 97 height 27
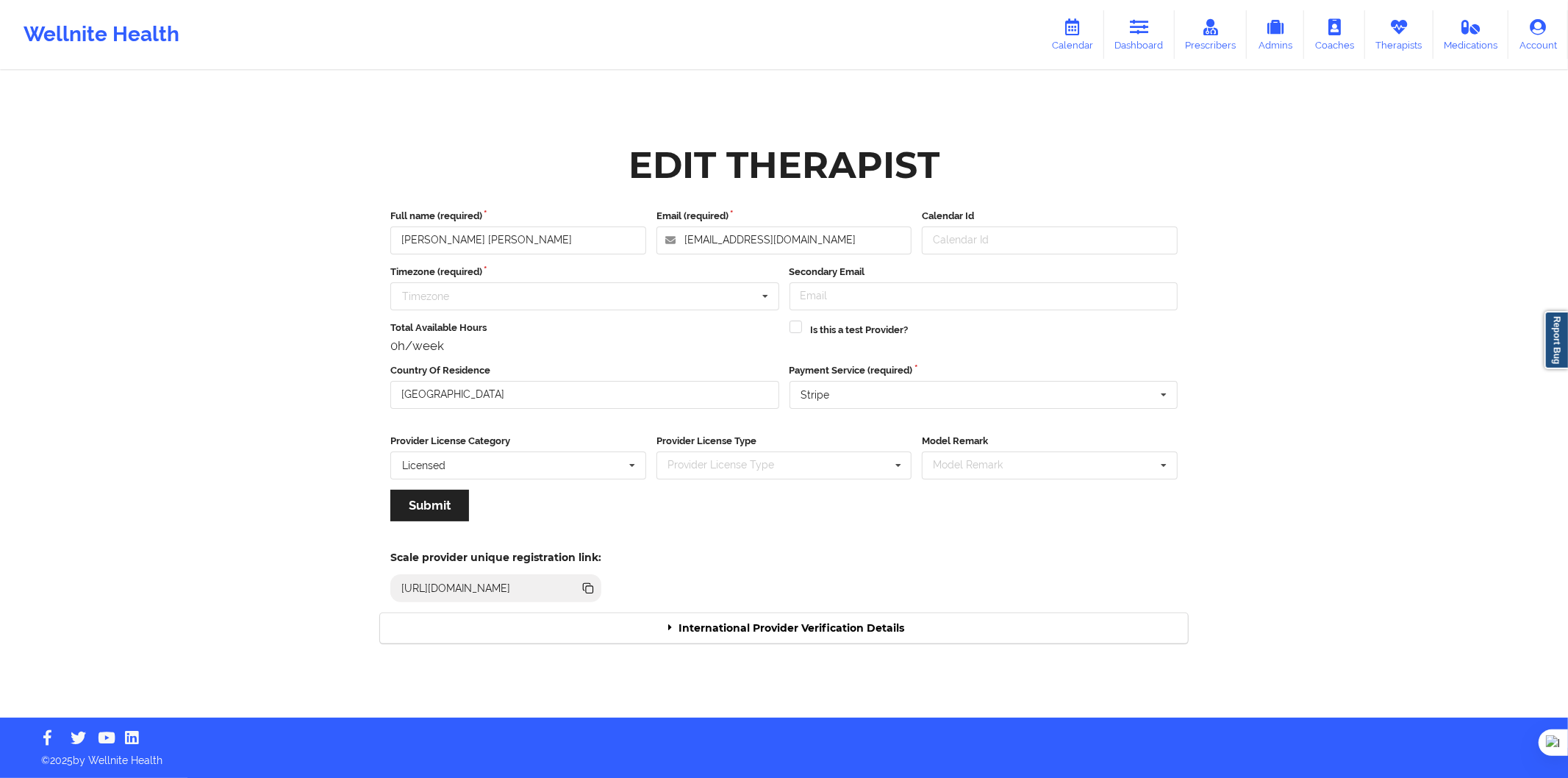
click at [809, 633] on div "International Provider Verification Details" at bounding box center [784, 628] width 808 height 30
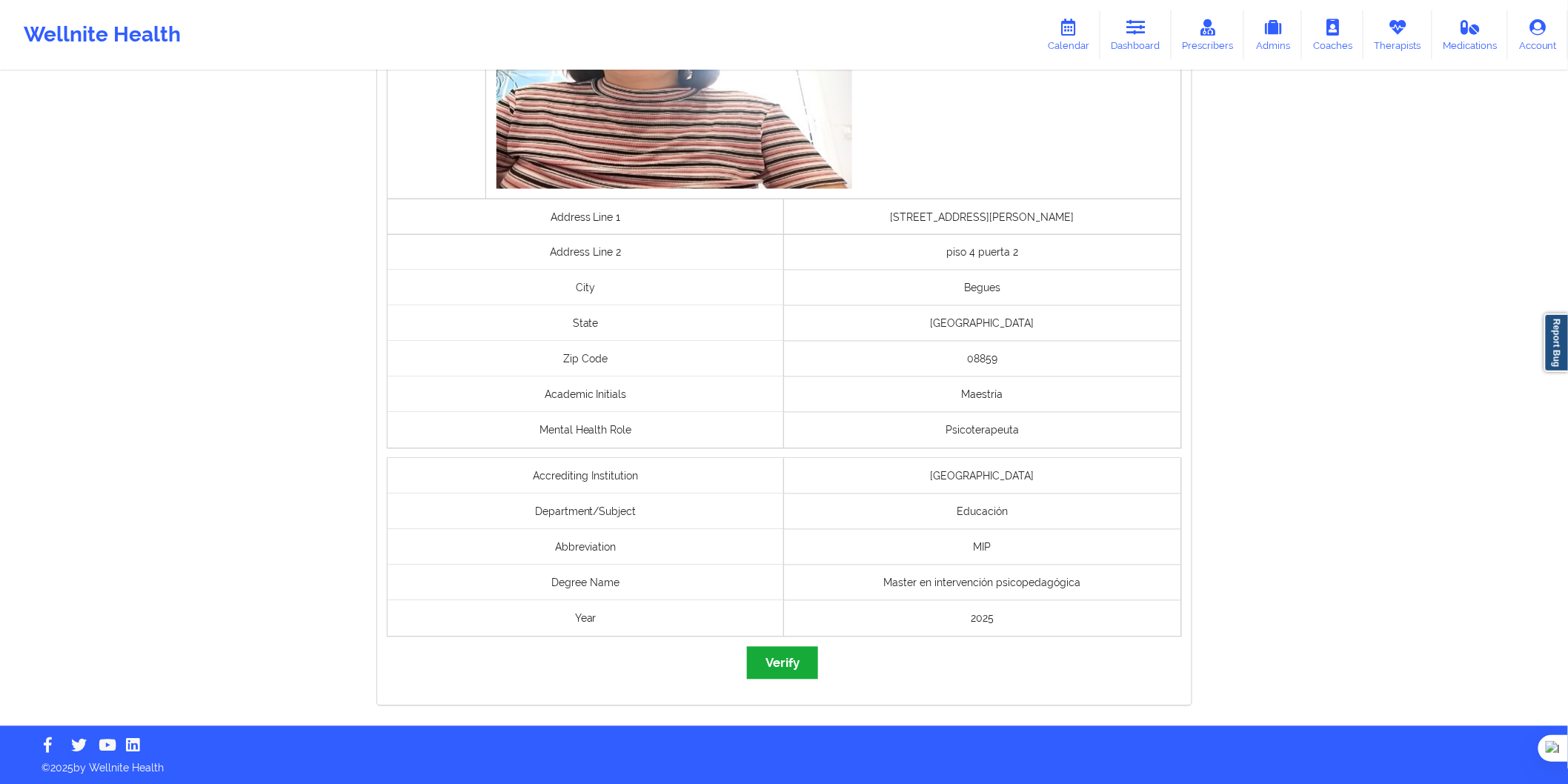
scroll to position [928, 0]
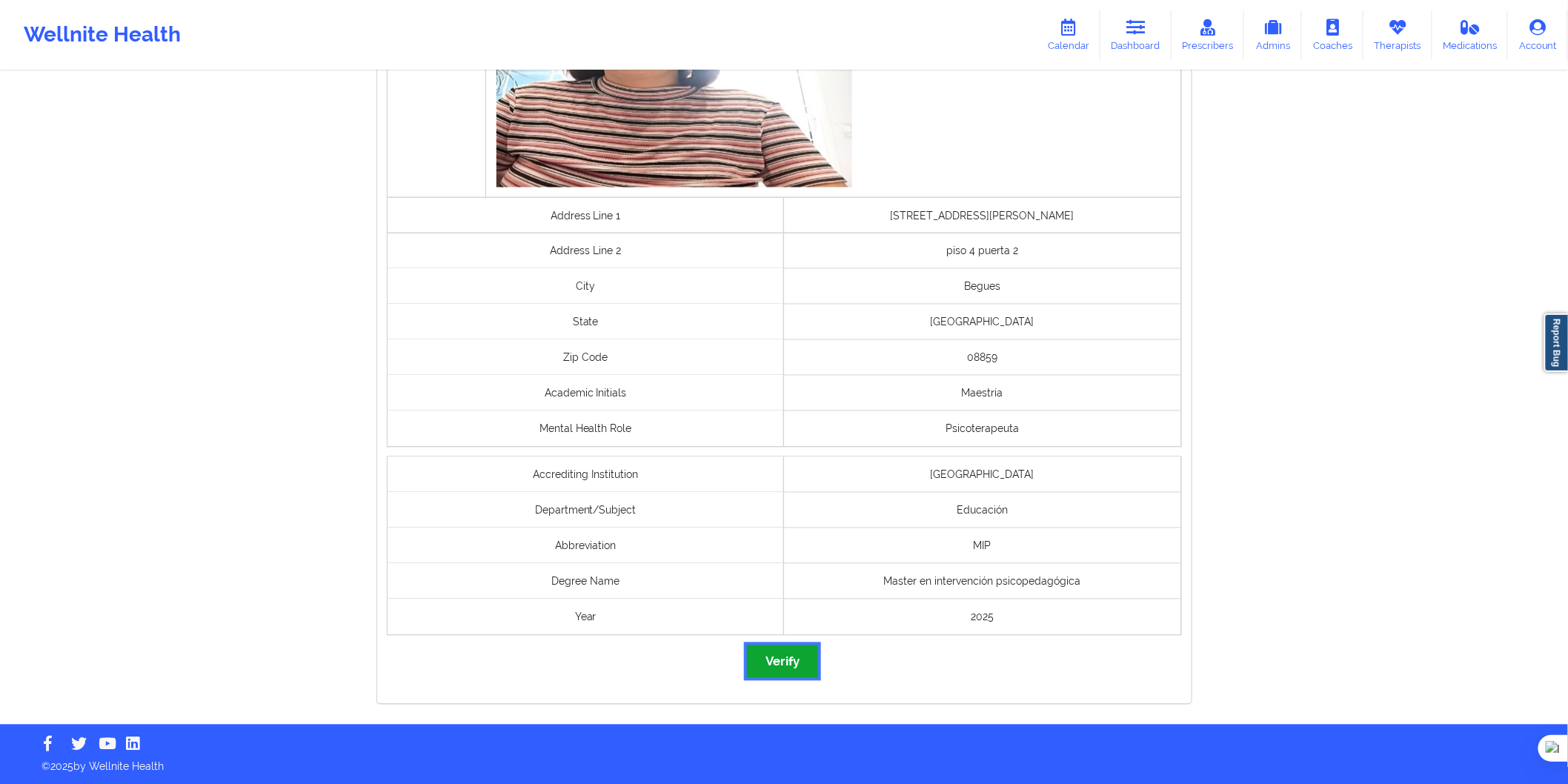
click at [801, 649] on button "Verify" at bounding box center [783, 661] width 71 height 32
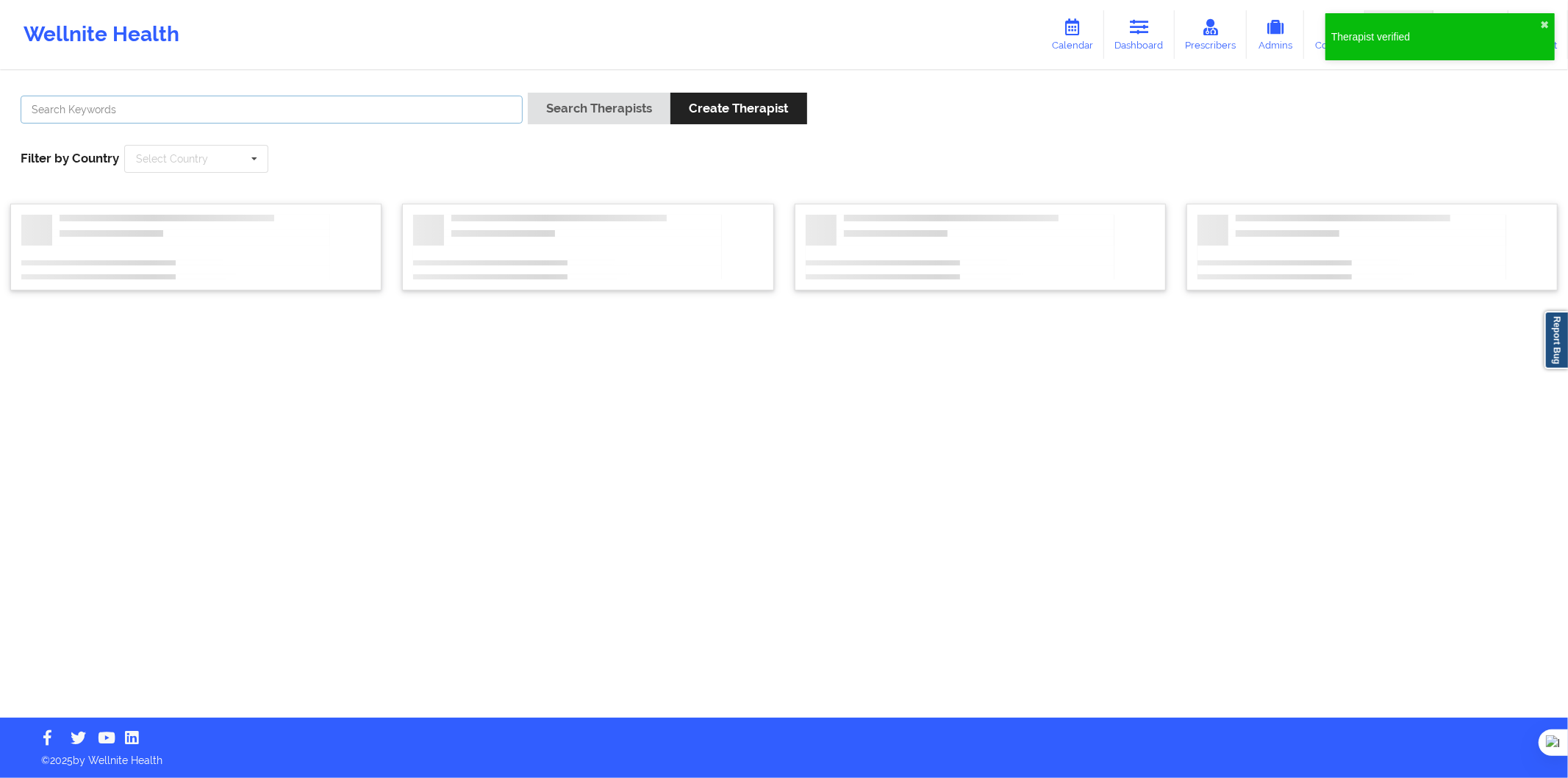
drag, startPoint x: 346, startPoint y: 122, endPoint x: 405, endPoint y: 112, distance: 59.8
click at [346, 122] on input "text" at bounding box center [271, 110] width 502 height 28
paste input "Daniel Serrano Cortés"
type input "Daniel Serrano Cortés"
click at [562, 108] on button "Search Therapists" at bounding box center [599, 108] width 142 height 32
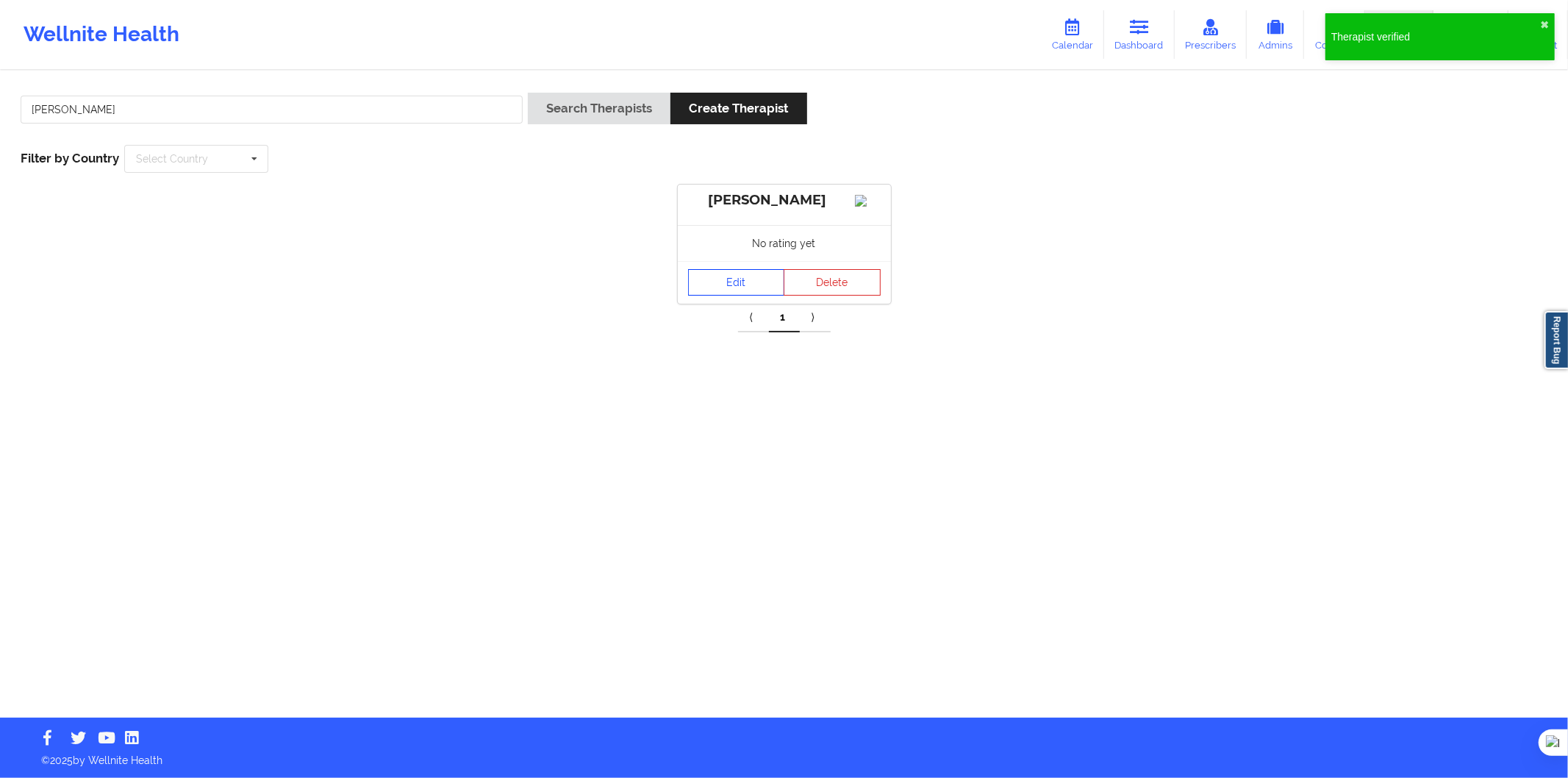
click at [720, 293] on link "Edit" at bounding box center [737, 282] width 97 height 27
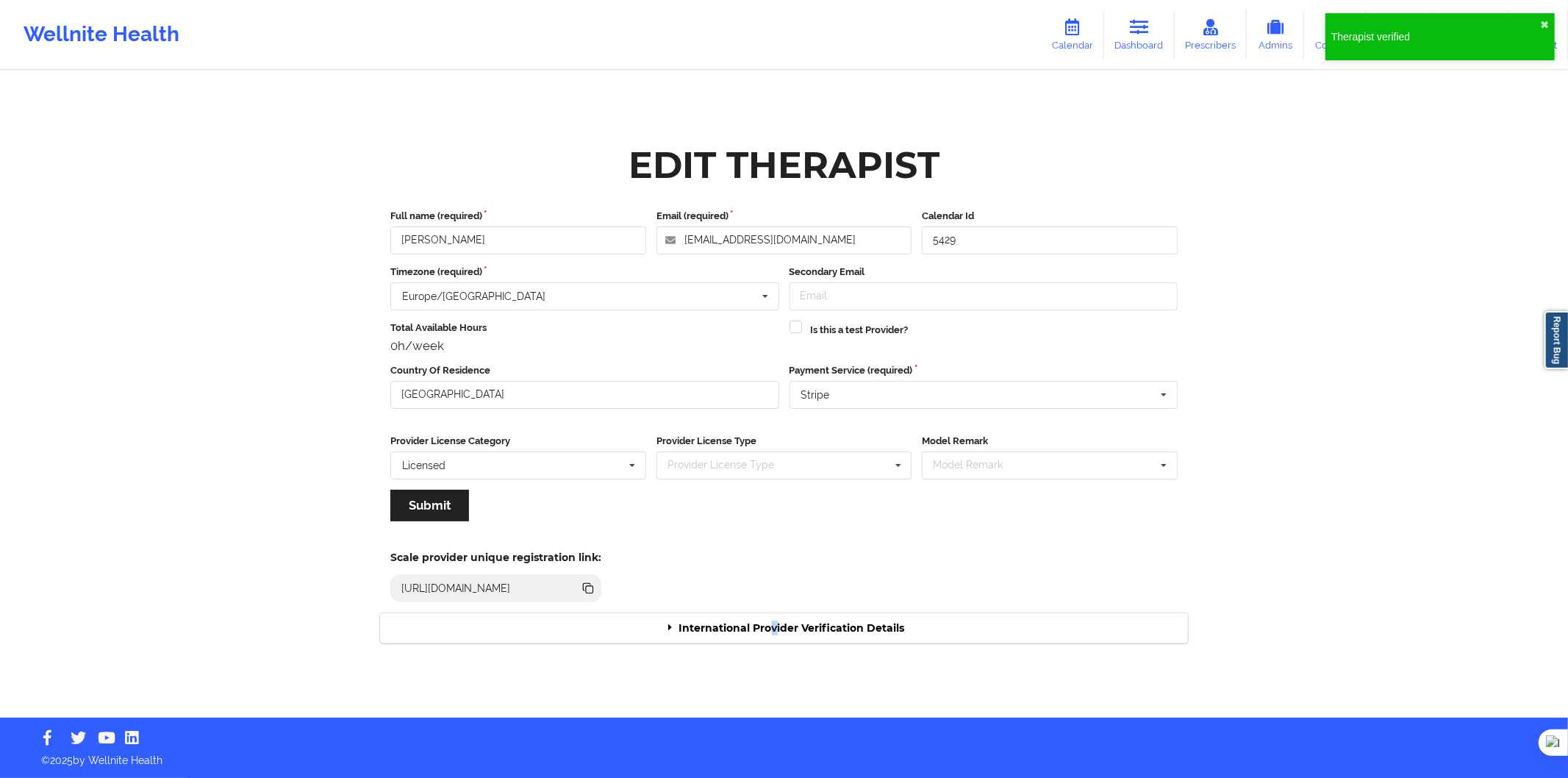
click at [774, 630] on div "International Provider Verification Details" at bounding box center [784, 628] width 808 height 30
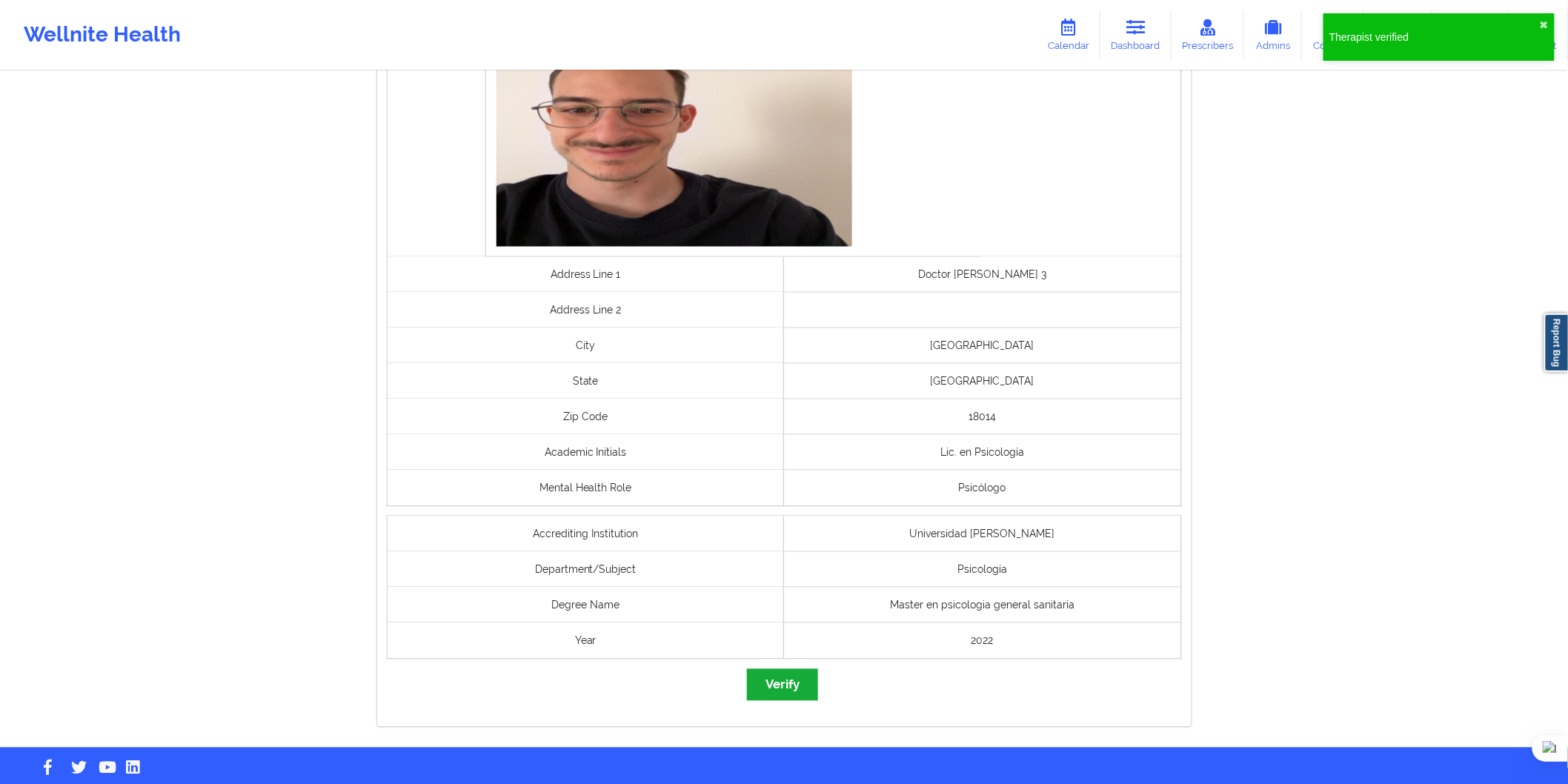
scroll to position [951, 0]
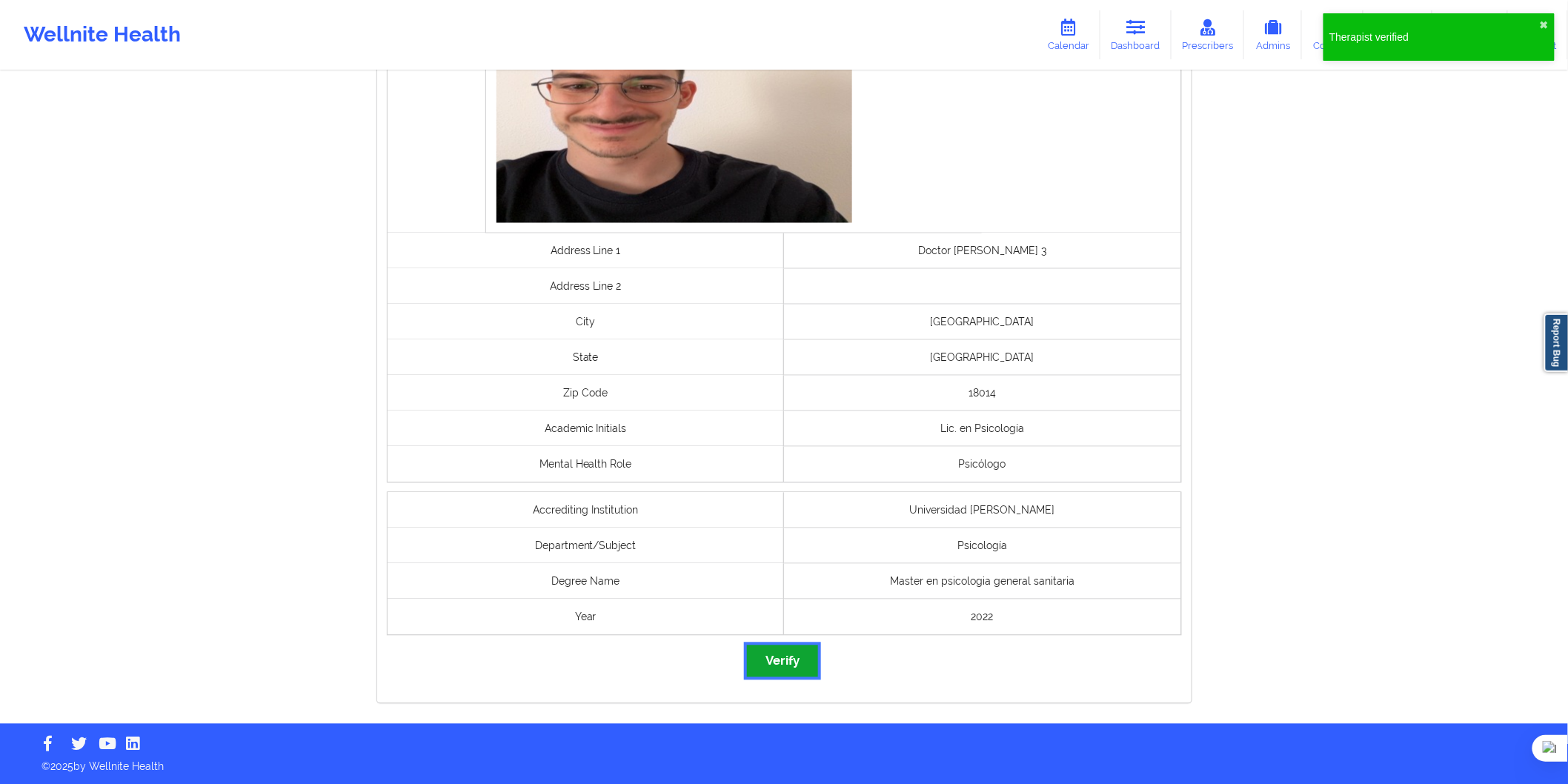
click at [790, 661] on button "Verify" at bounding box center [783, 661] width 71 height 32
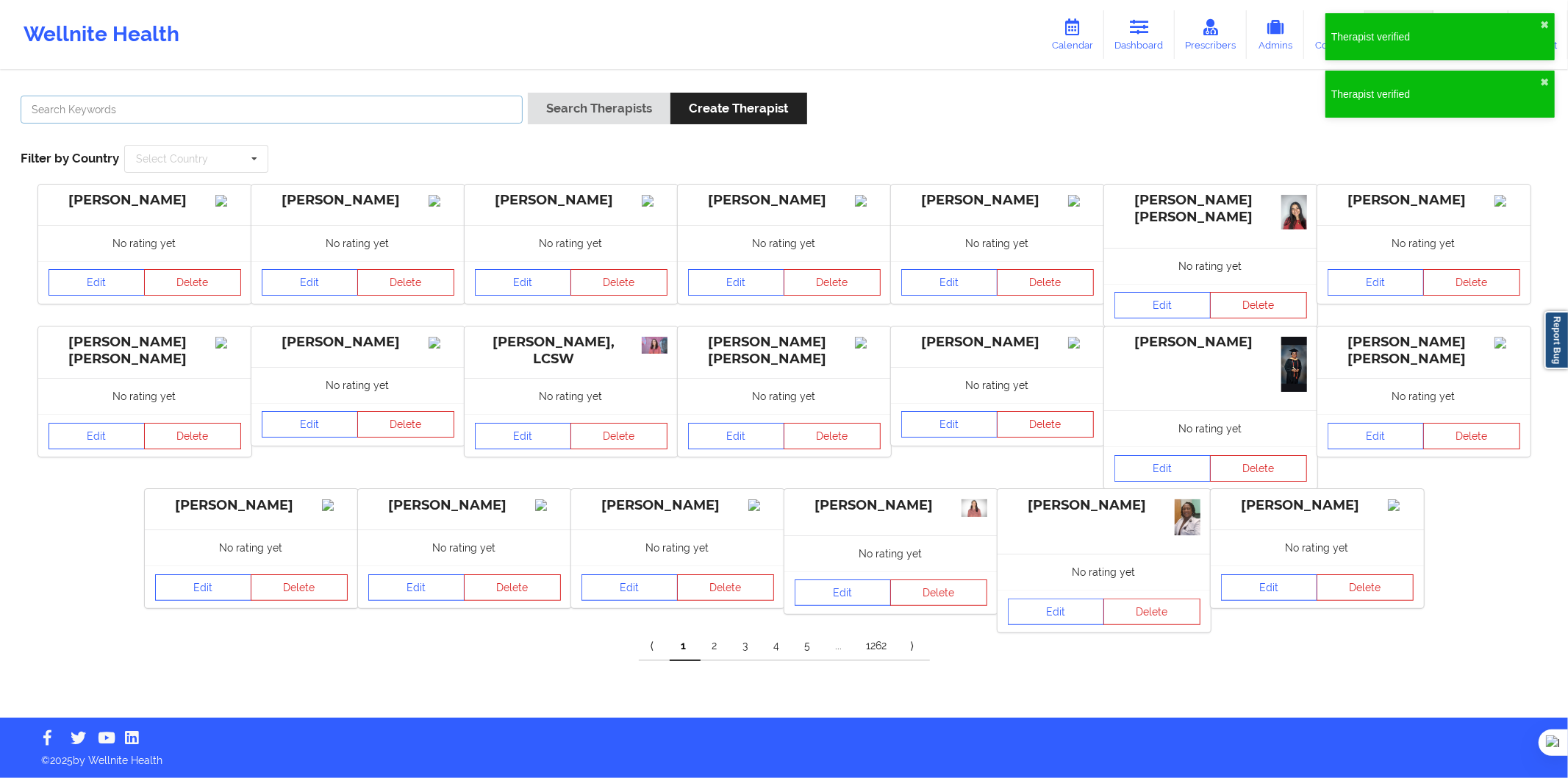
click at [238, 111] on input "text" at bounding box center [271, 110] width 502 height 28
paste input "Sara Pulido Fernández"
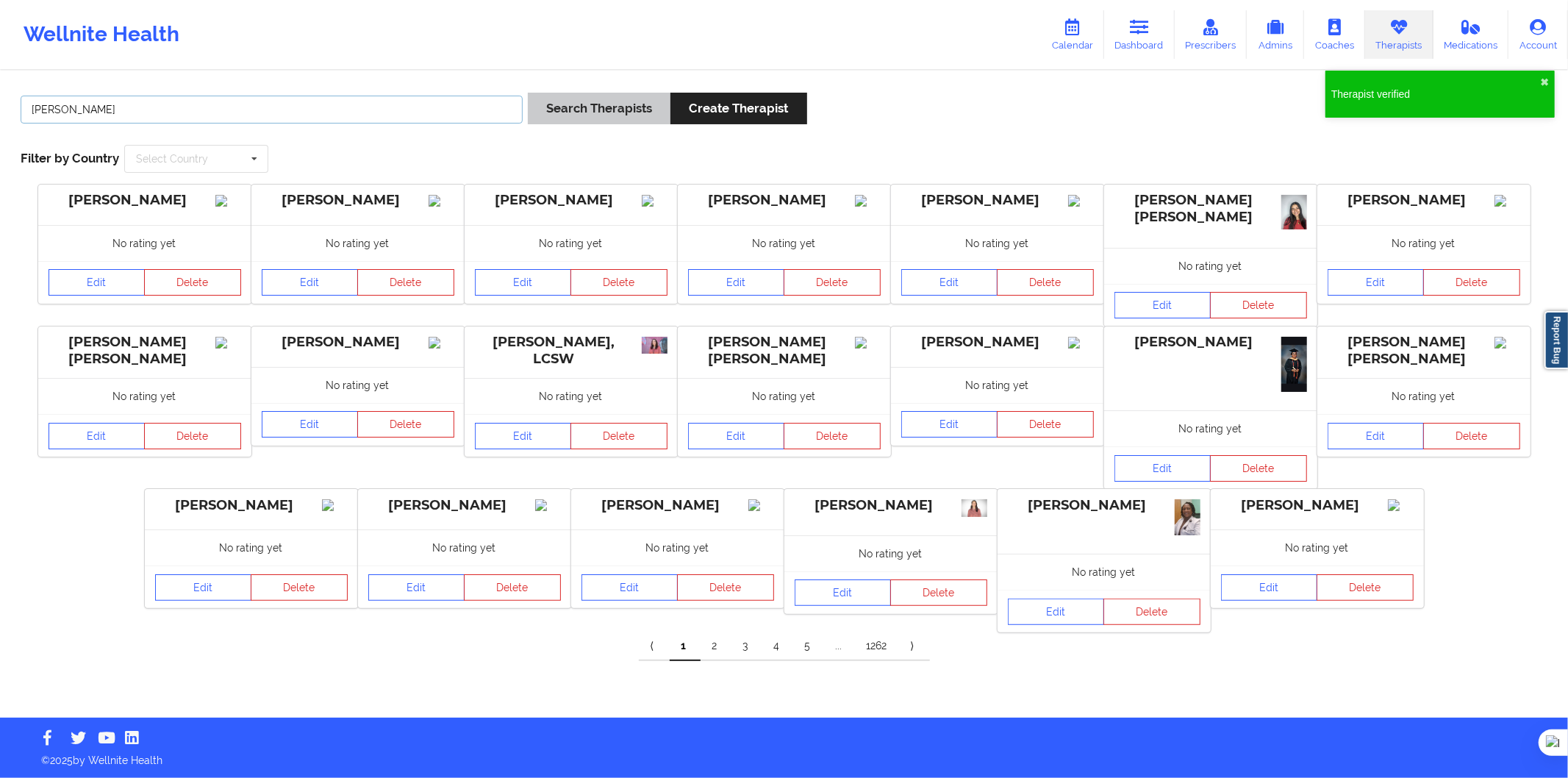
type input "Sara Pulido Fernández"
click at [583, 106] on button "Search Therapists" at bounding box center [599, 108] width 142 height 32
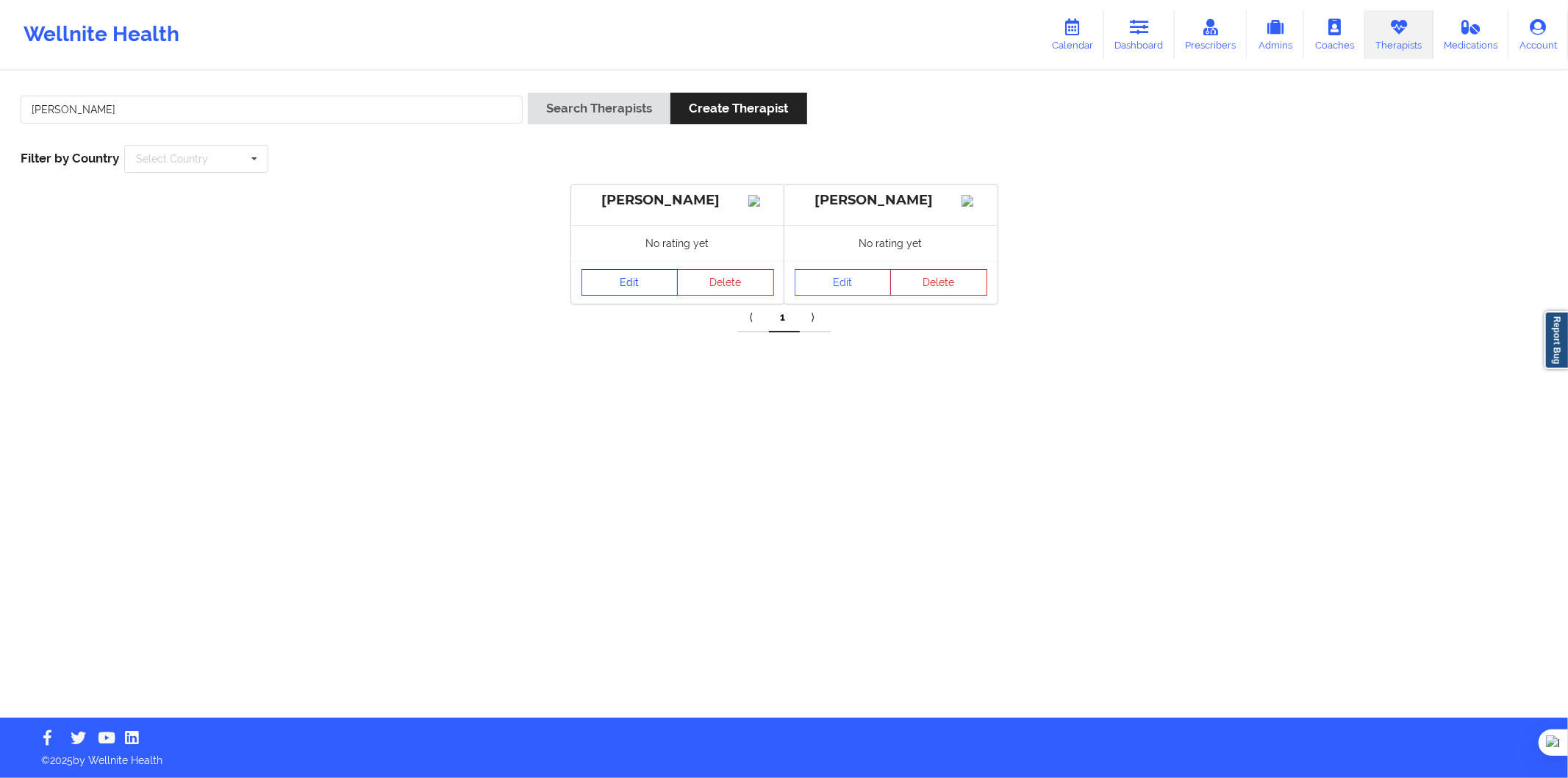
click at [646, 296] on link "Edit" at bounding box center [630, 282] width 97 height 27
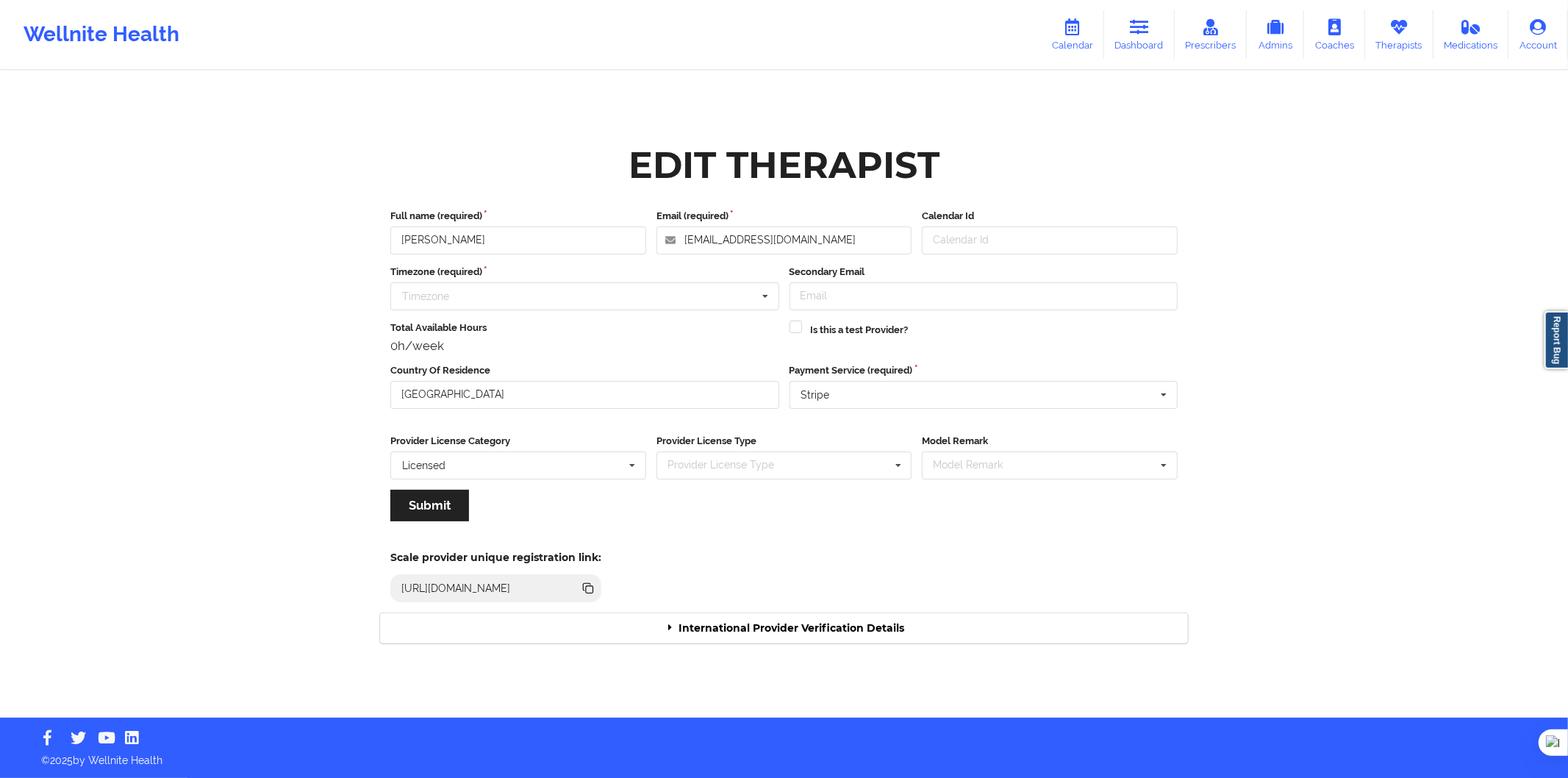
click at [758, 619] on div "International Provider Verification Details" at bounding box center [784, 628] width 808 height 30
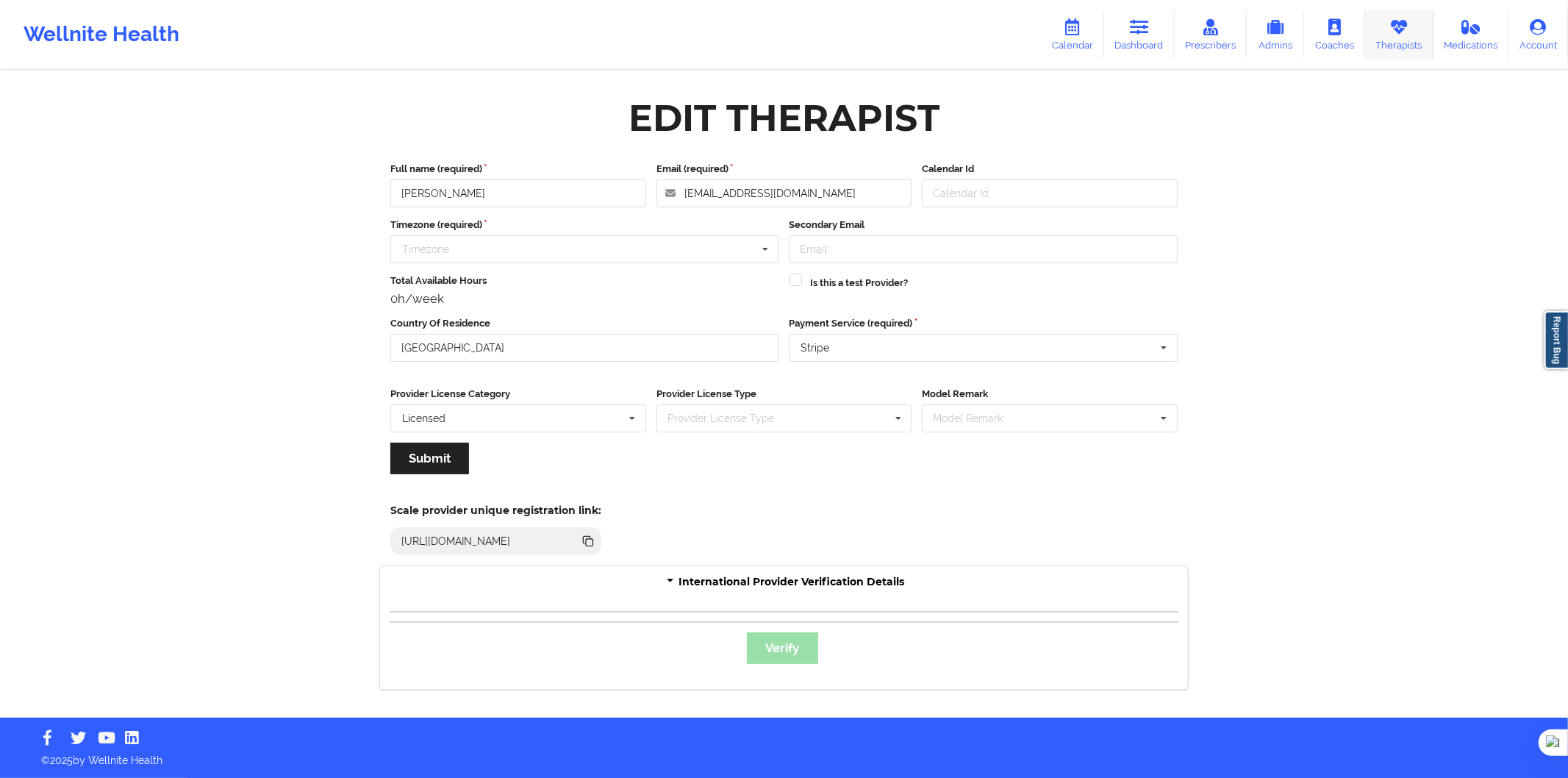
click at [1391, 27] on icon at bounding box center [1399, 27] width 19 height 16
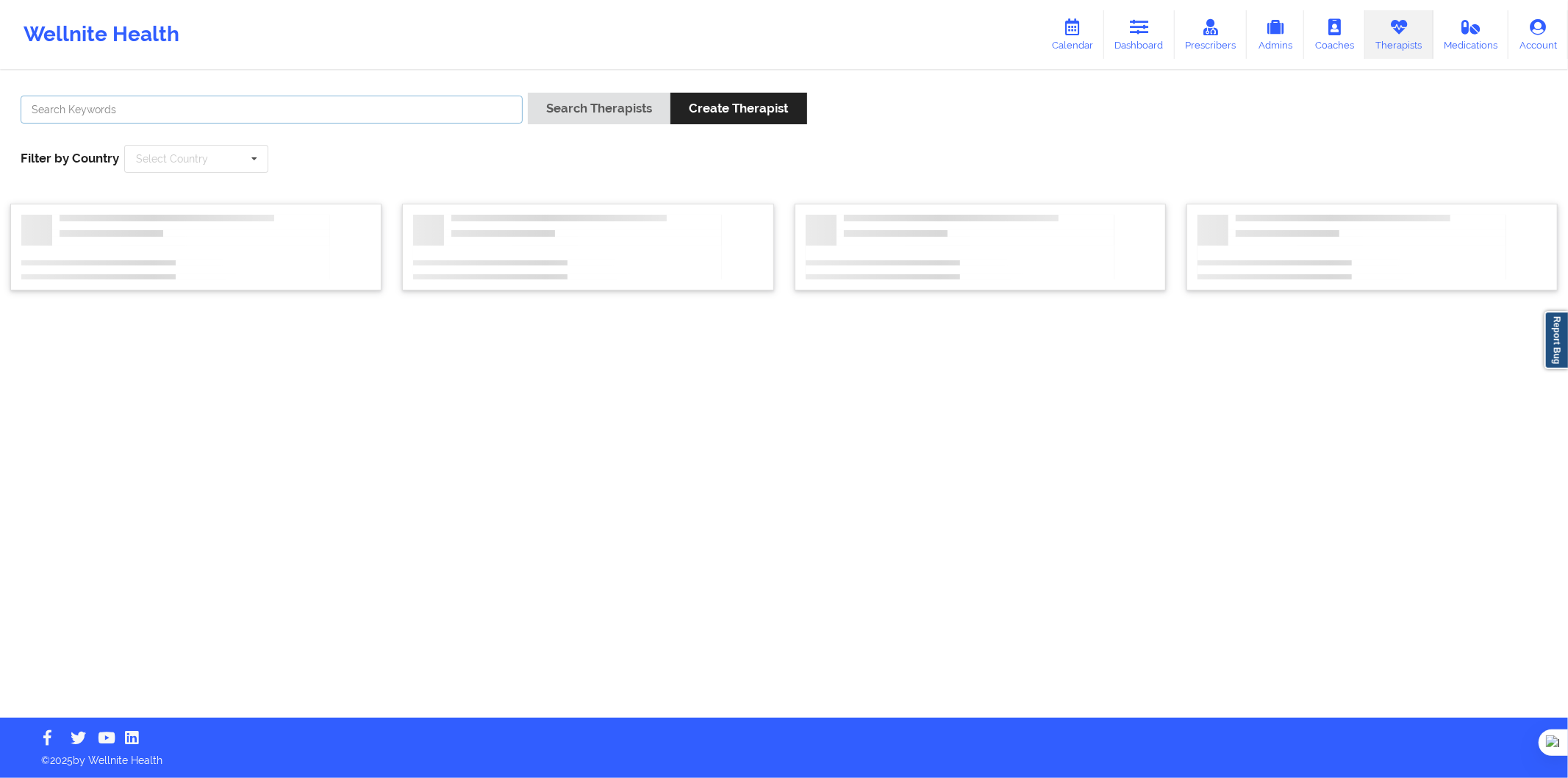
click at [467, 108] on input "text" at bounding box center [271, 110] width 502 height 28
paste input "Sara Pulido Fernández"
type input "Sara Pulido Fernández"
click at [561, 111] on button "Search Therapists" at bounding box center [599, 108] width 142 height 32
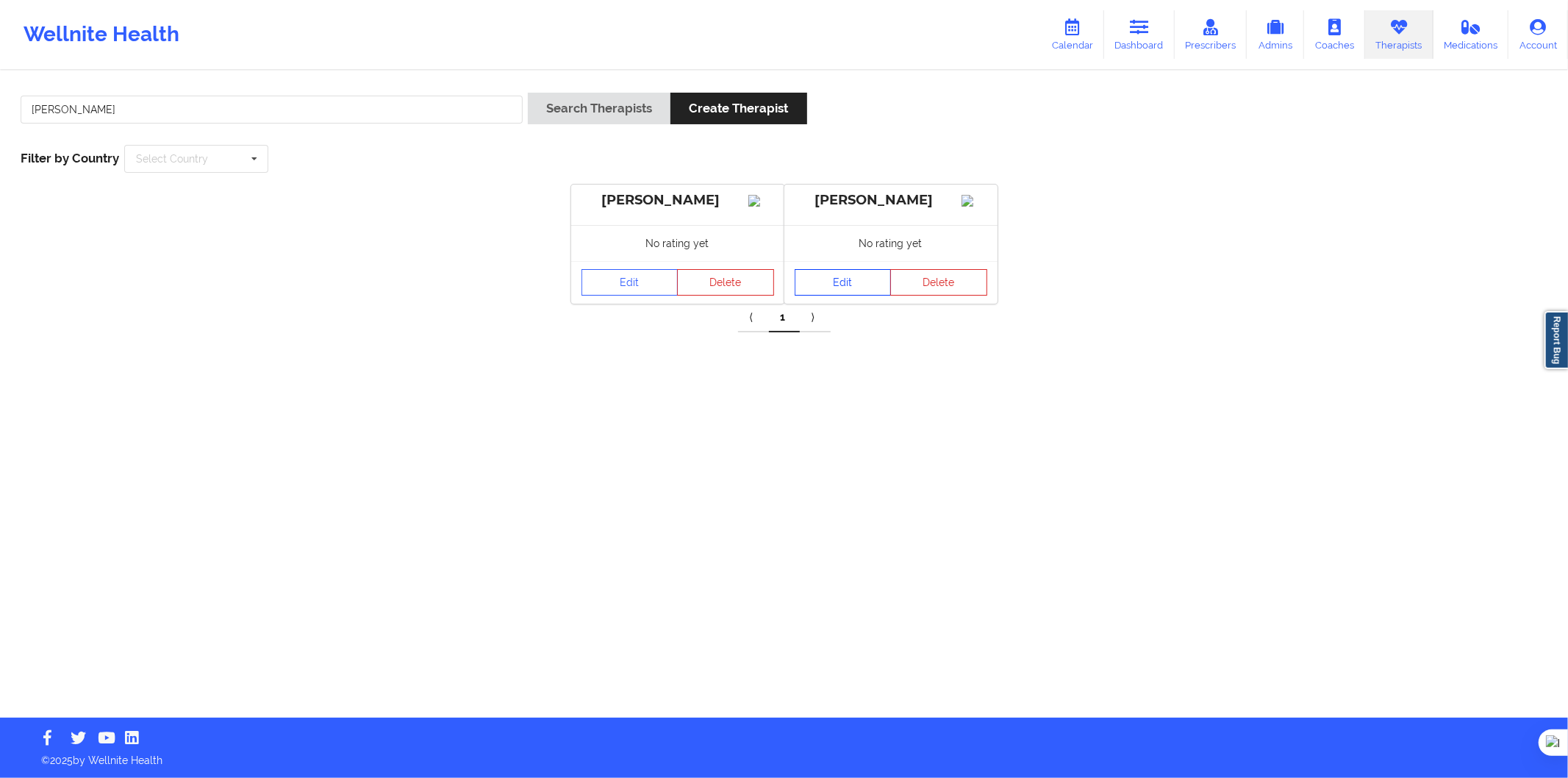
click at [832, 284] on link "Edit" at bounding box center [843, 282] width 97 height 27
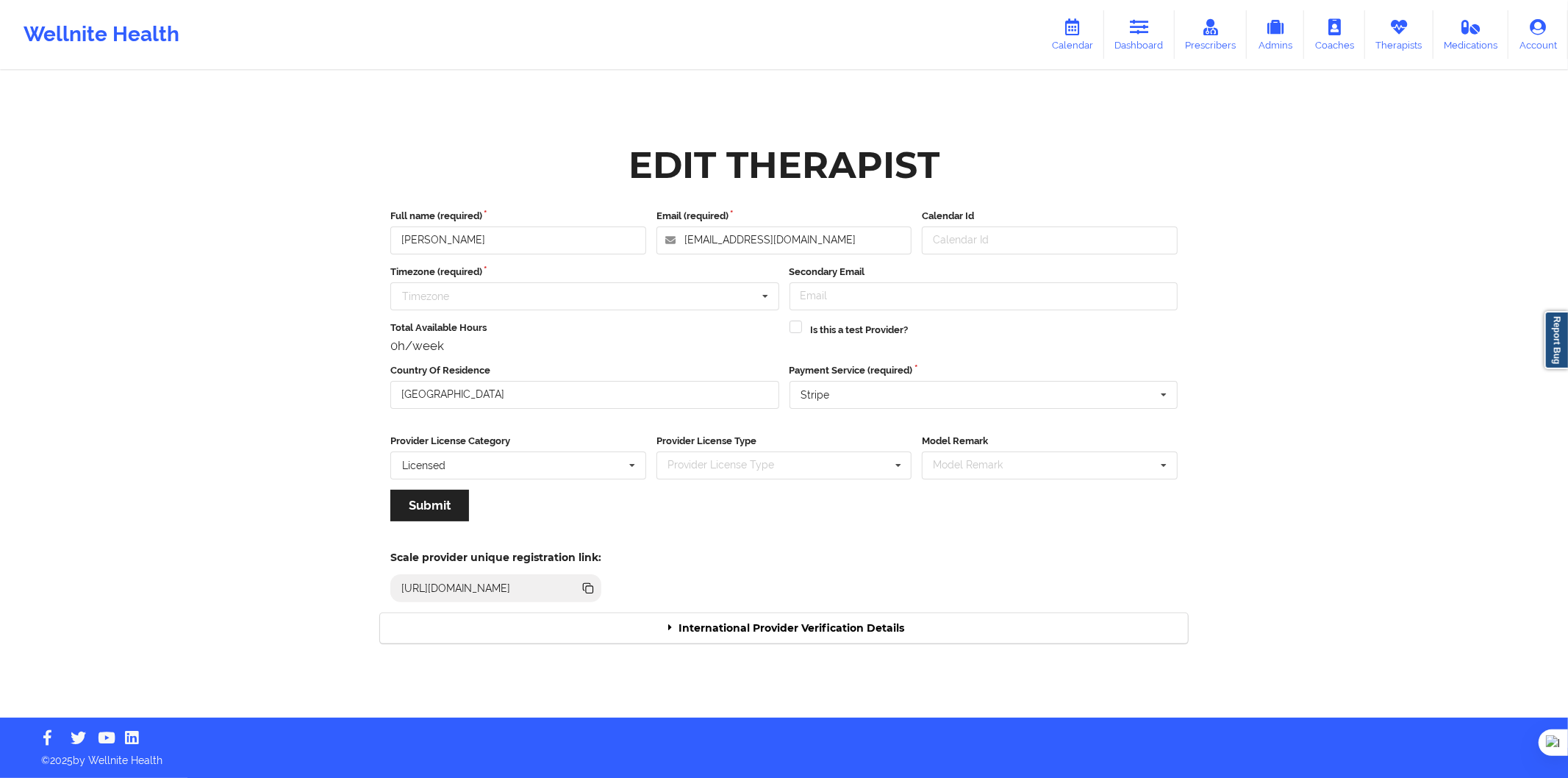
click at [824, 620] on div "International Provider Verification Details" at bounding box center [784, 628] width 808 height 30
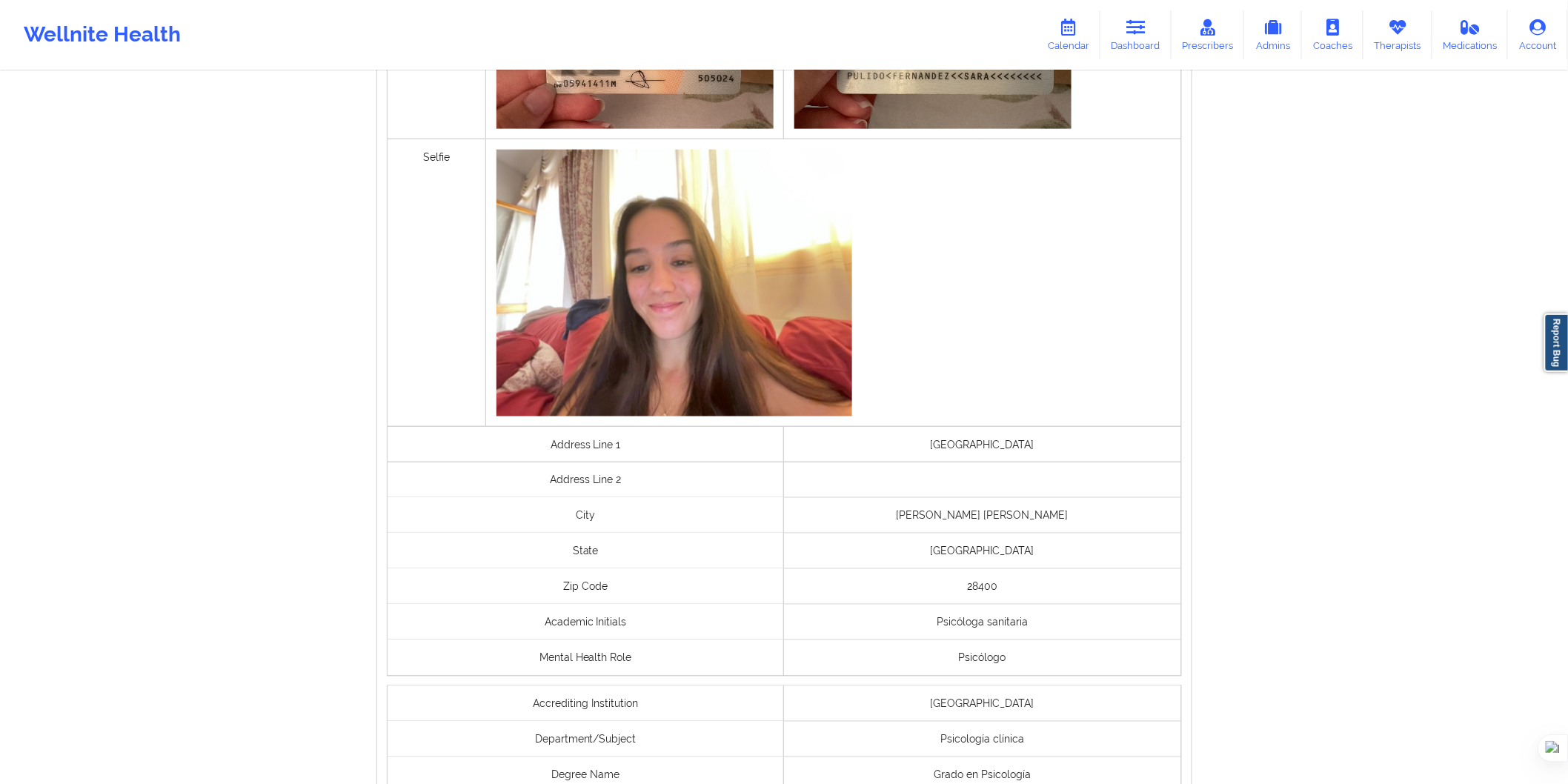
scroll to position [892, 0]
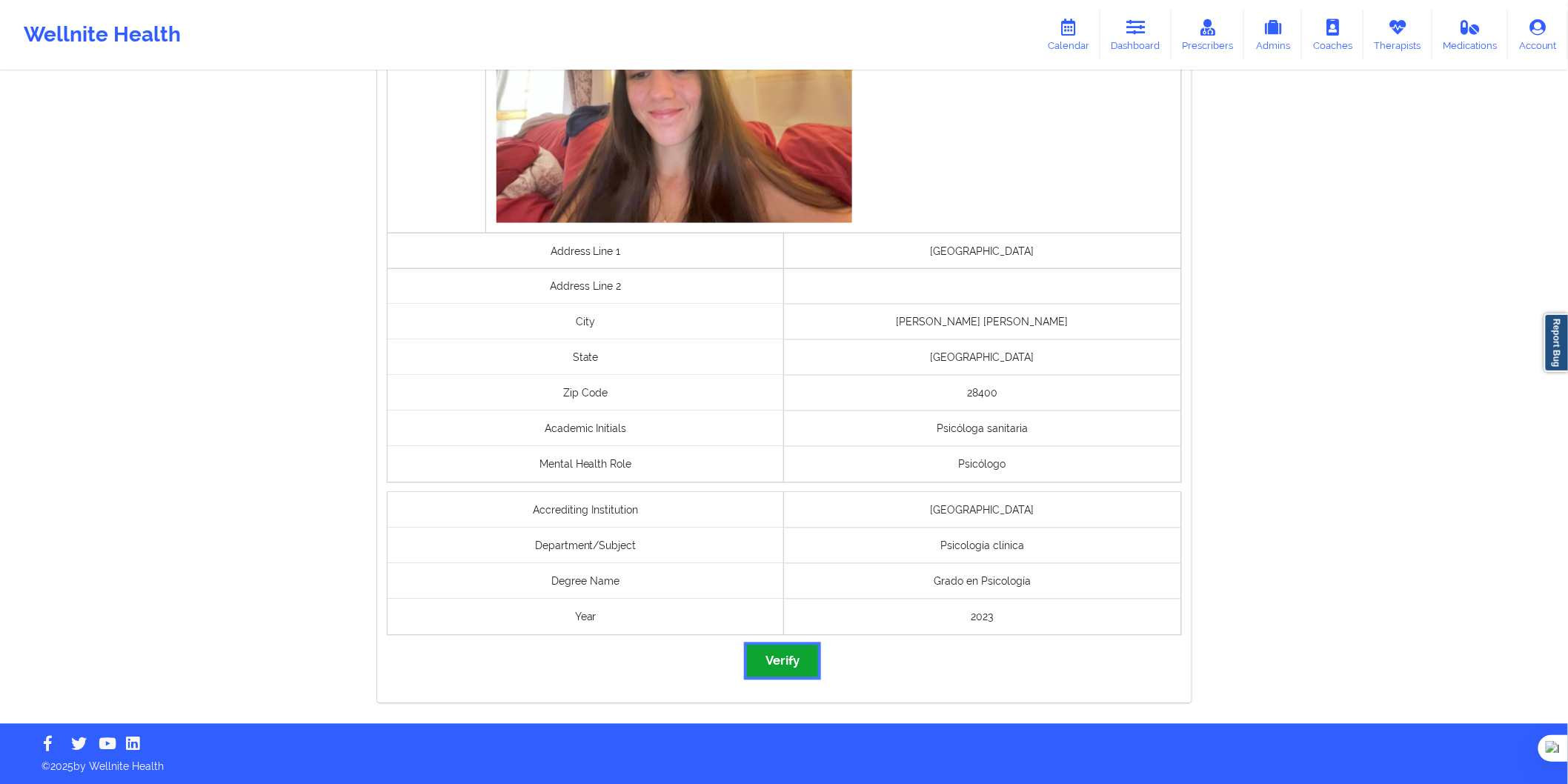
click at [791, 653] on button "Verify" at bounding box center [783, 661] width 71 height 32
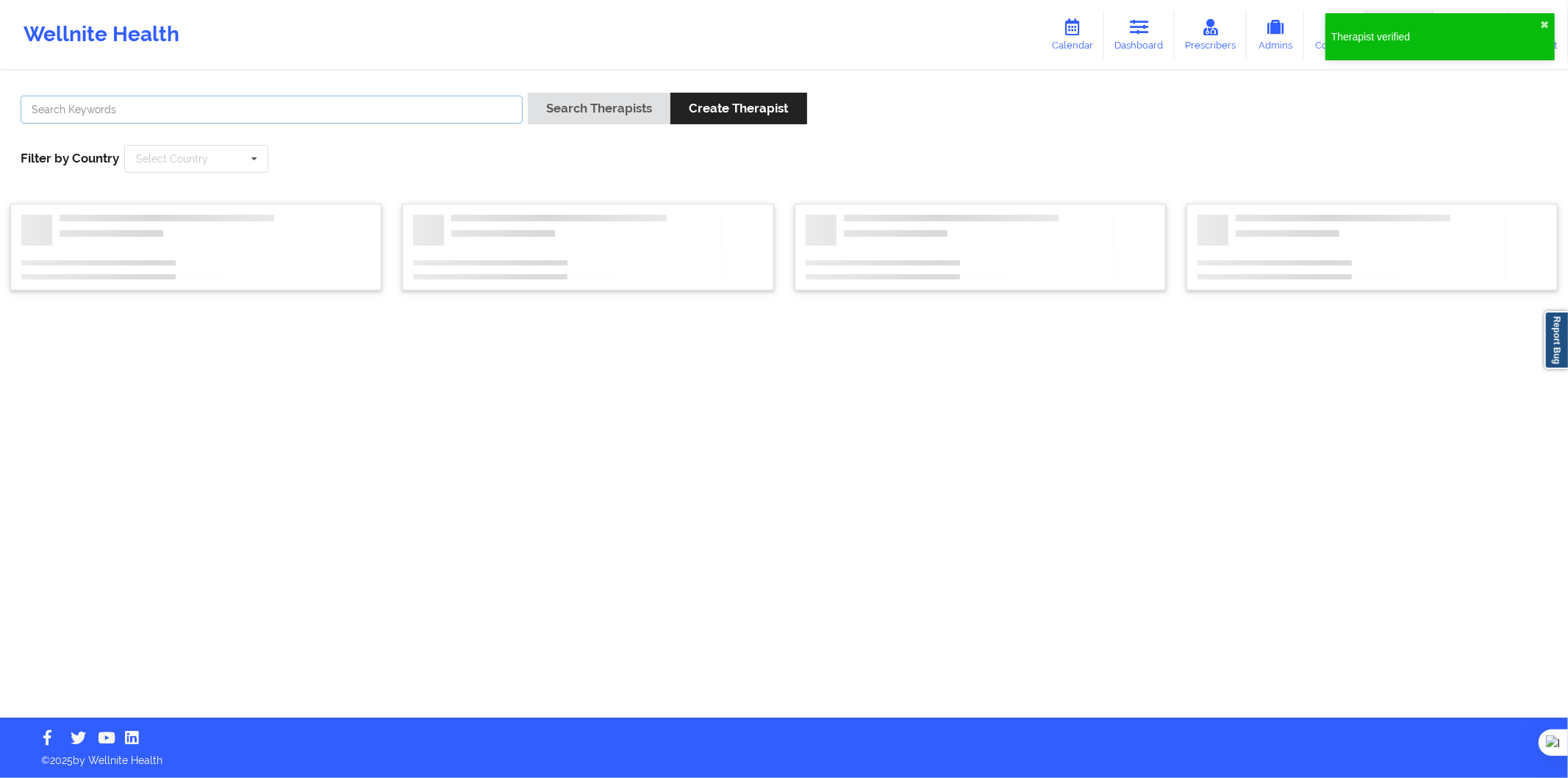
drag, startPoint x: 237, startPoint y: 115, endPoint x: 327, endPoint y: 120, distance: 90.1
click at [238, 115] on input "text" at bounding box center [271, 110] width 502 height 28
paste input "Laura del Hoyo"
type input "Laura del Hoyo"
click at [528, 108] on button "Search Therapists" at bounding box center [599, 108] width 142 height 32
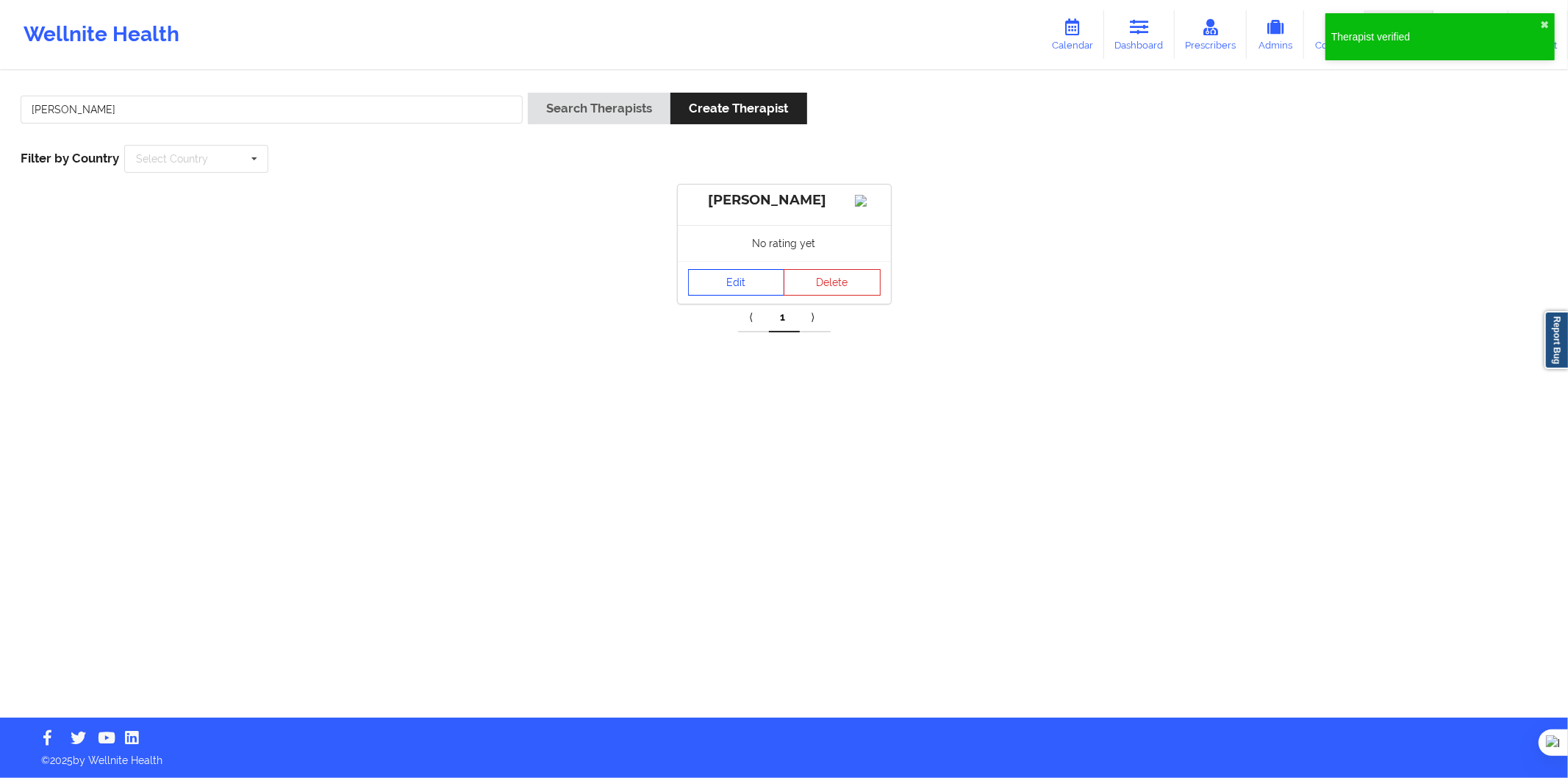
click at [706, 296] on link "Edit" at bounding box center [737, 282] width 97 height 27
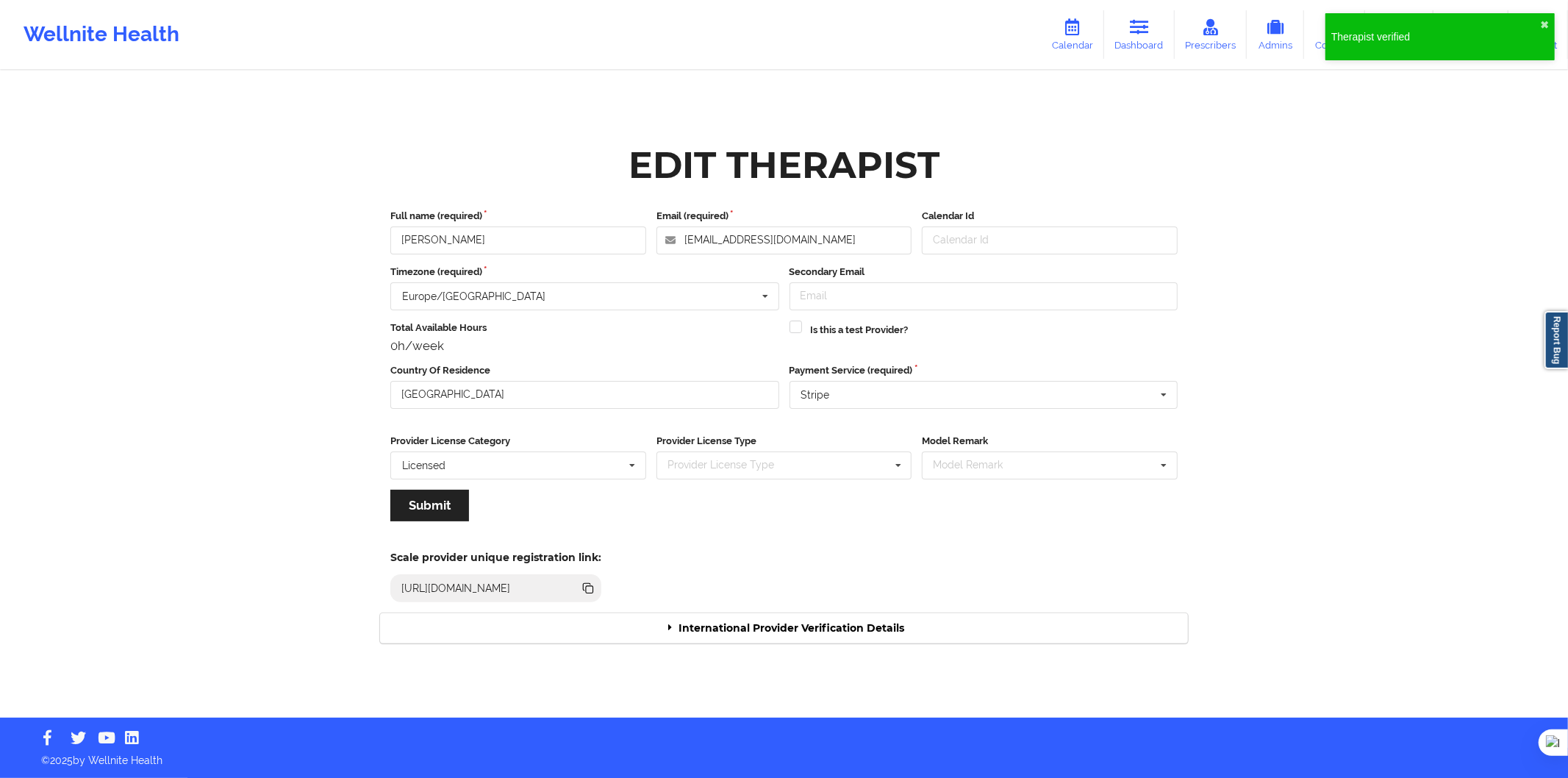
click at [694, 622] on div "International Provider Verification Details" at bounding box center [784, 628] width 808 height 30
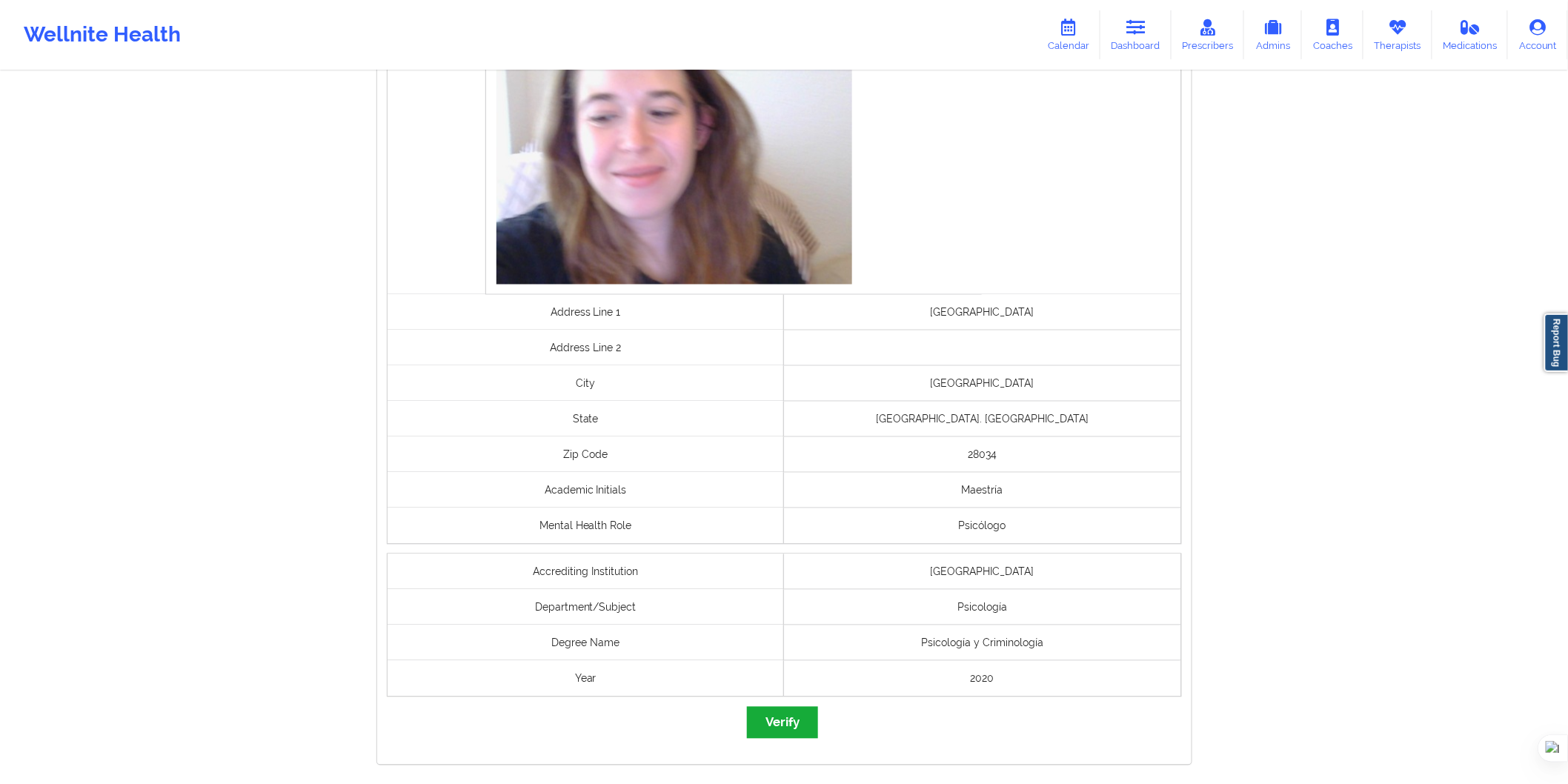
scroll to position [951, 0]
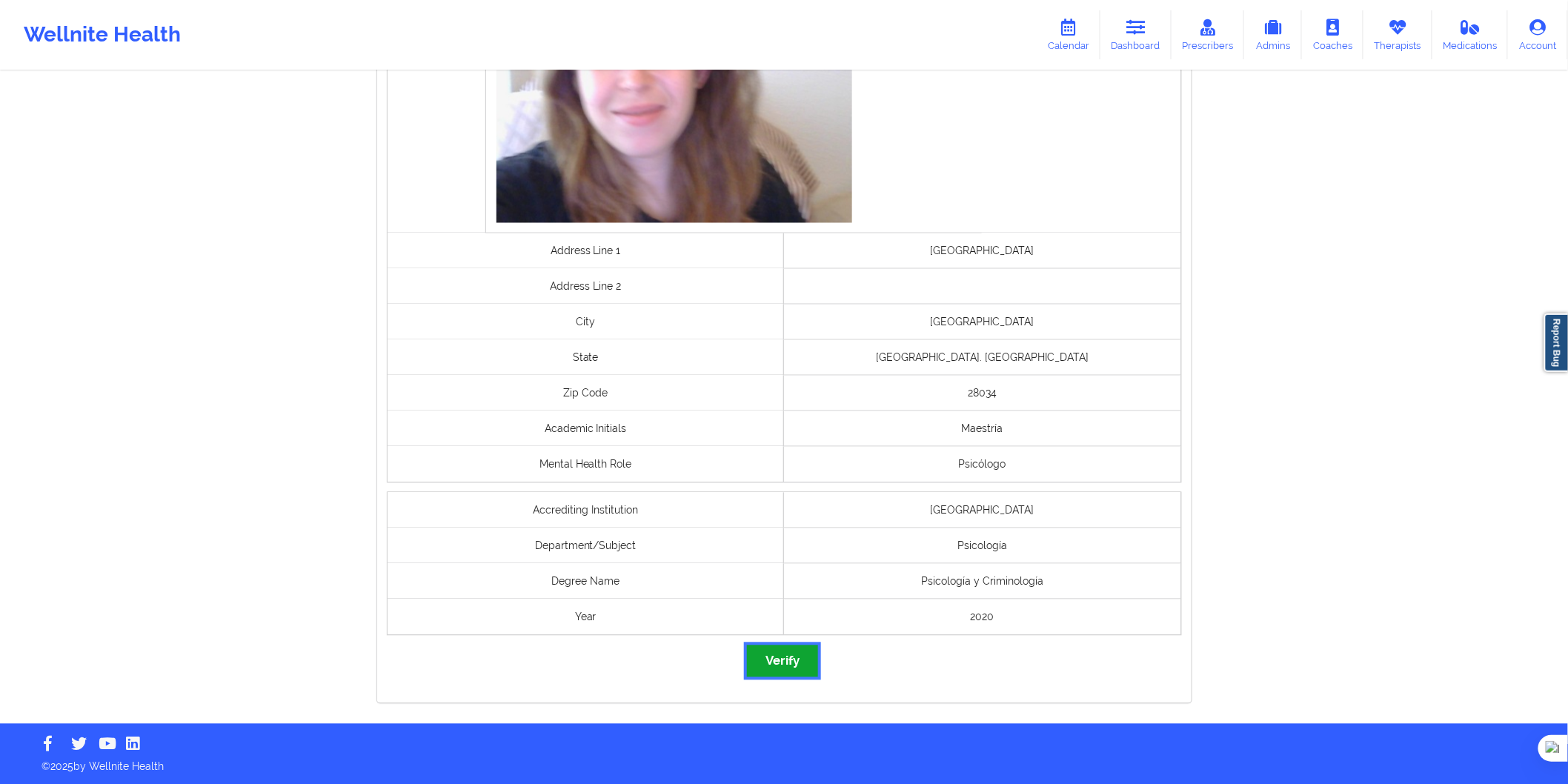
click at [793, 670] on button "Verify" at bounding box center [783, 661] width 71 height 32
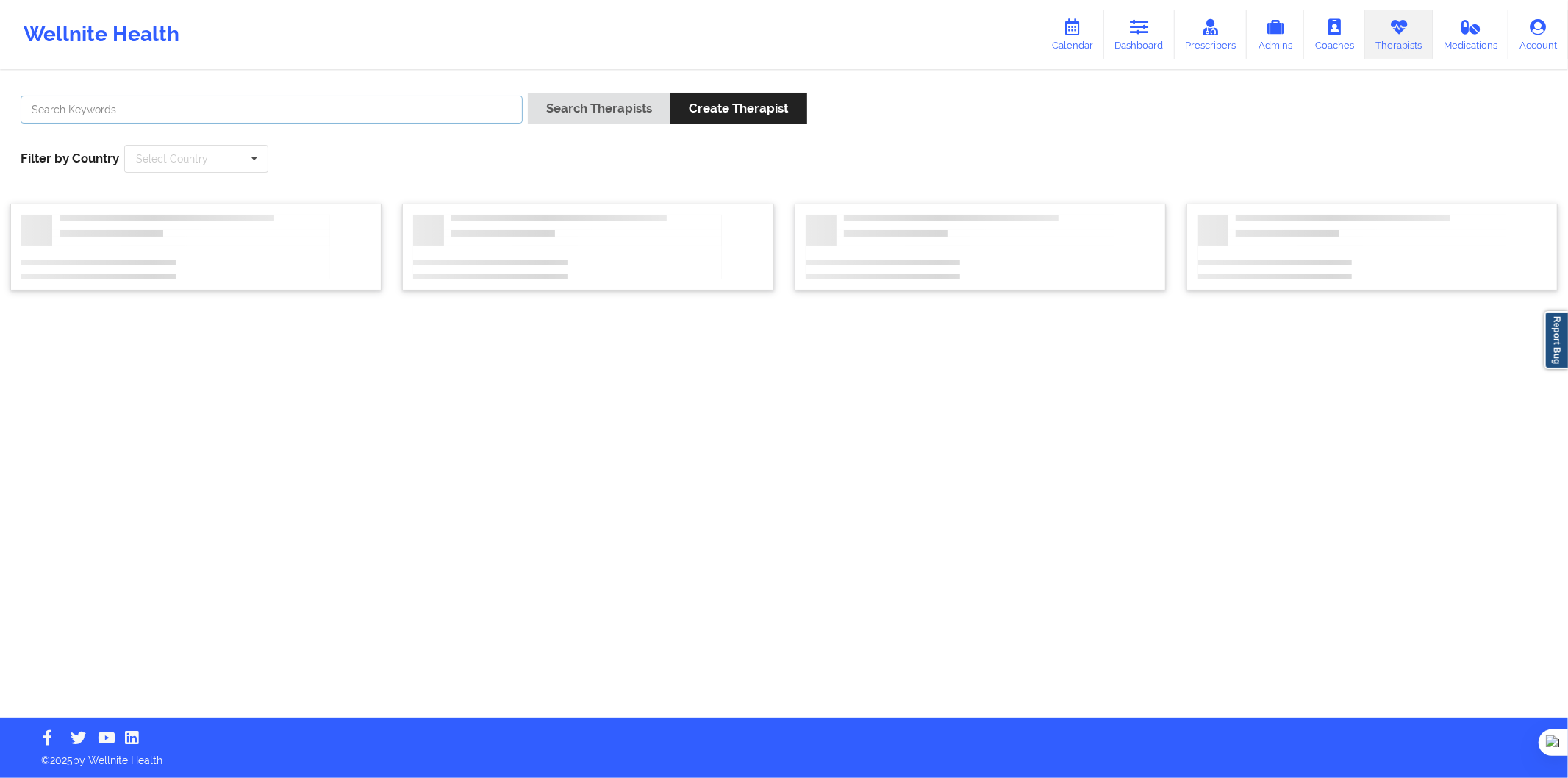
click at [147, 111] on input "text" at bounding box center [271, 110] width 502 height 28
paste input "[PERSON_NAME]"
type input "[PERSON_NAME]"
click at [638, 101] on button "Search Therapists" at bounding box center [599, 108] width 142 height 32
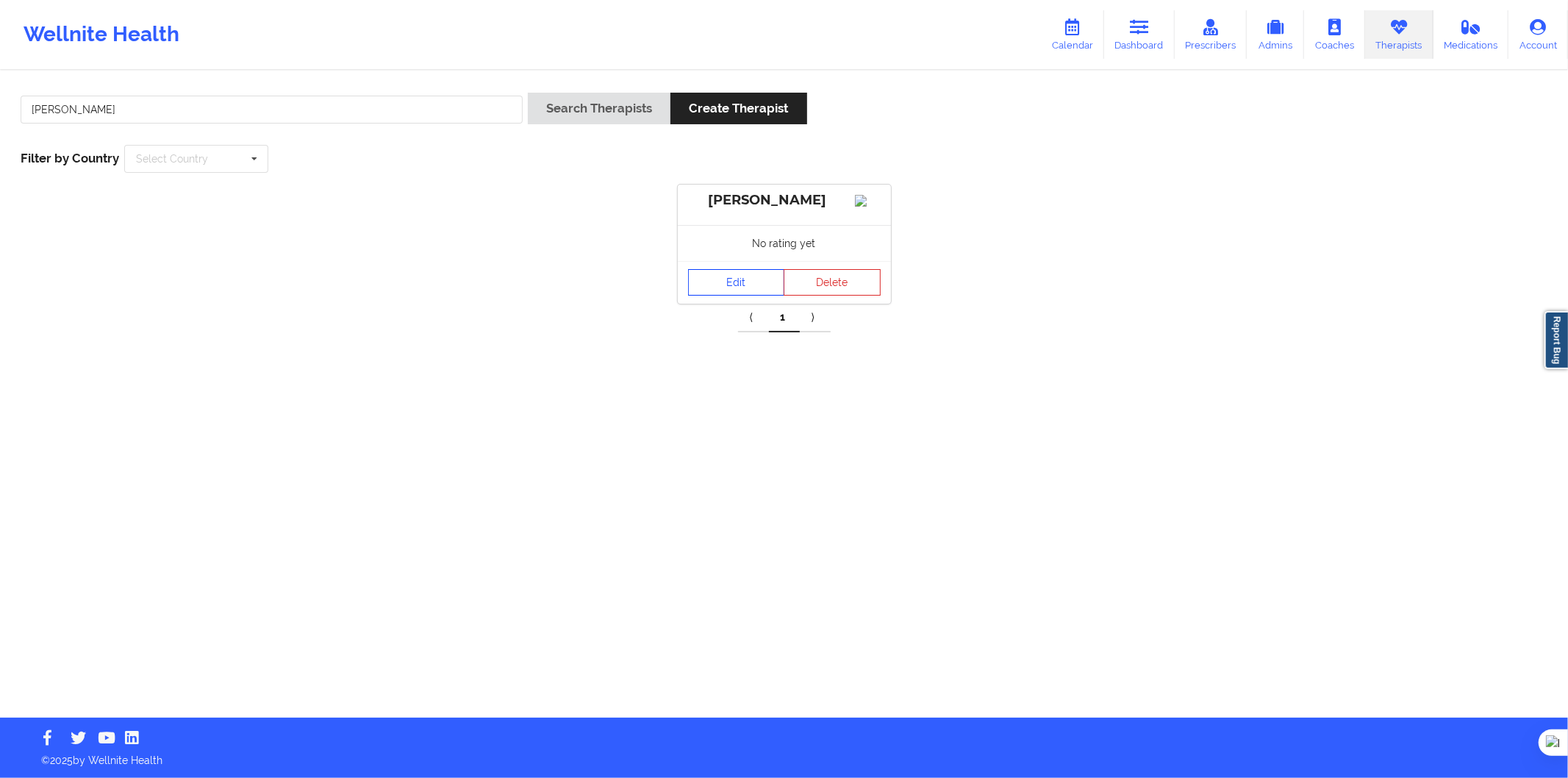
click at [743, 292] on link "Edit" at bounding box center [737, 282] width 97 height 27
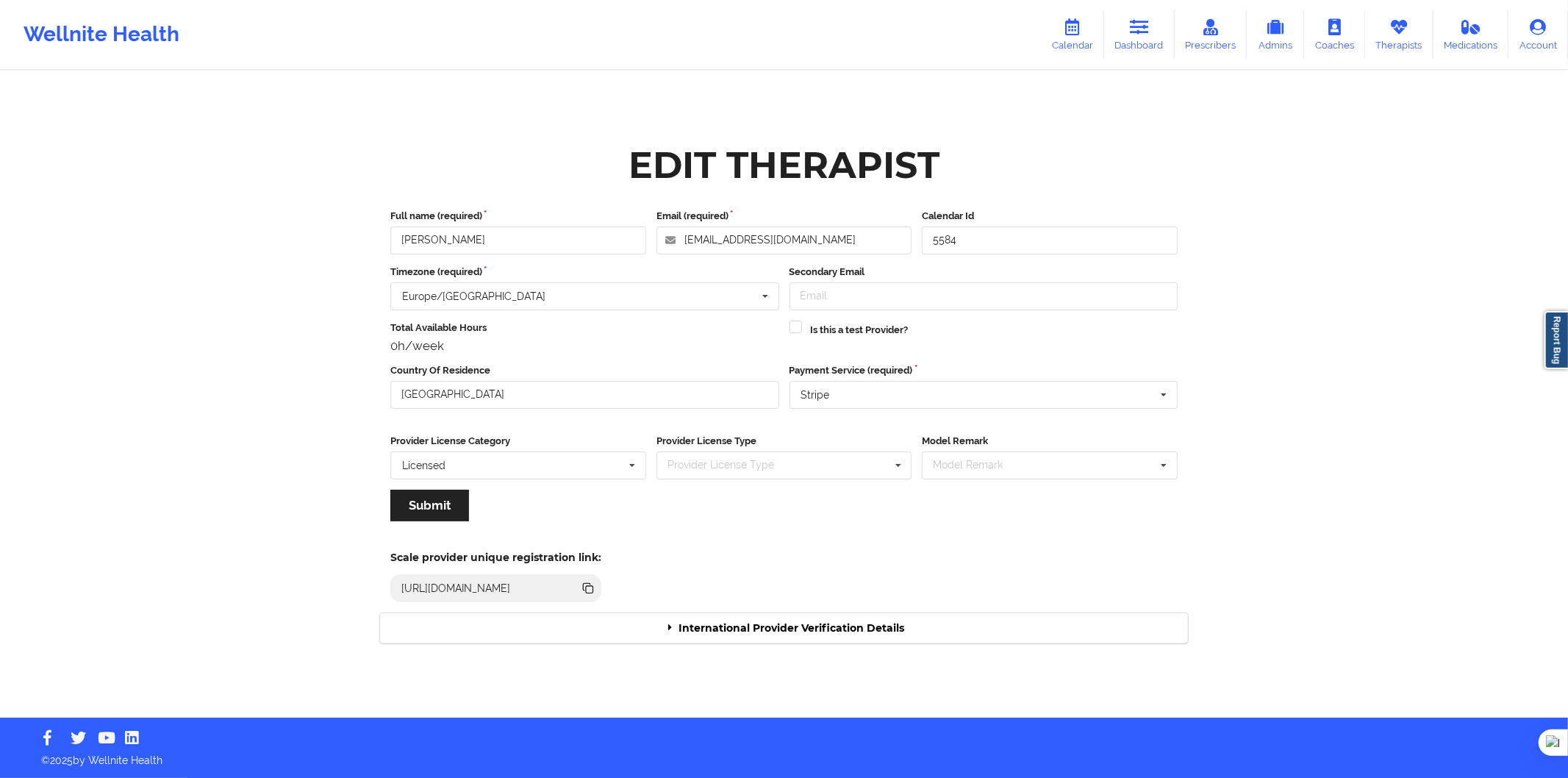
drag, startPoint x: 856, startPoint y: 631, endPoint x: 858, endPoint y: 614, distance: 17.1
click at [856, 630] on div "International Provider Verification Details" at bounding box center [784, 628] width 808 height 30
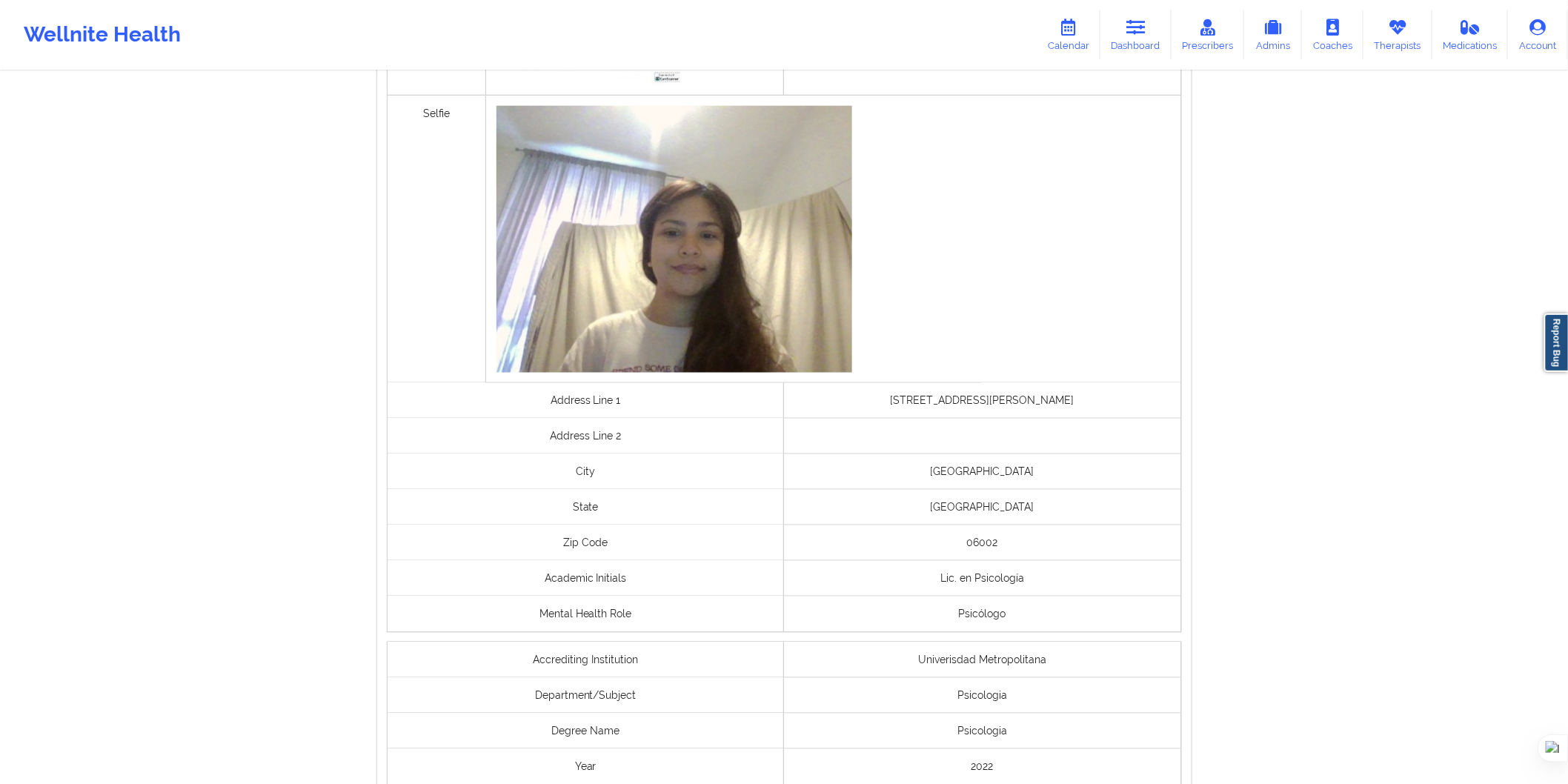
scroll to position [951, 0]
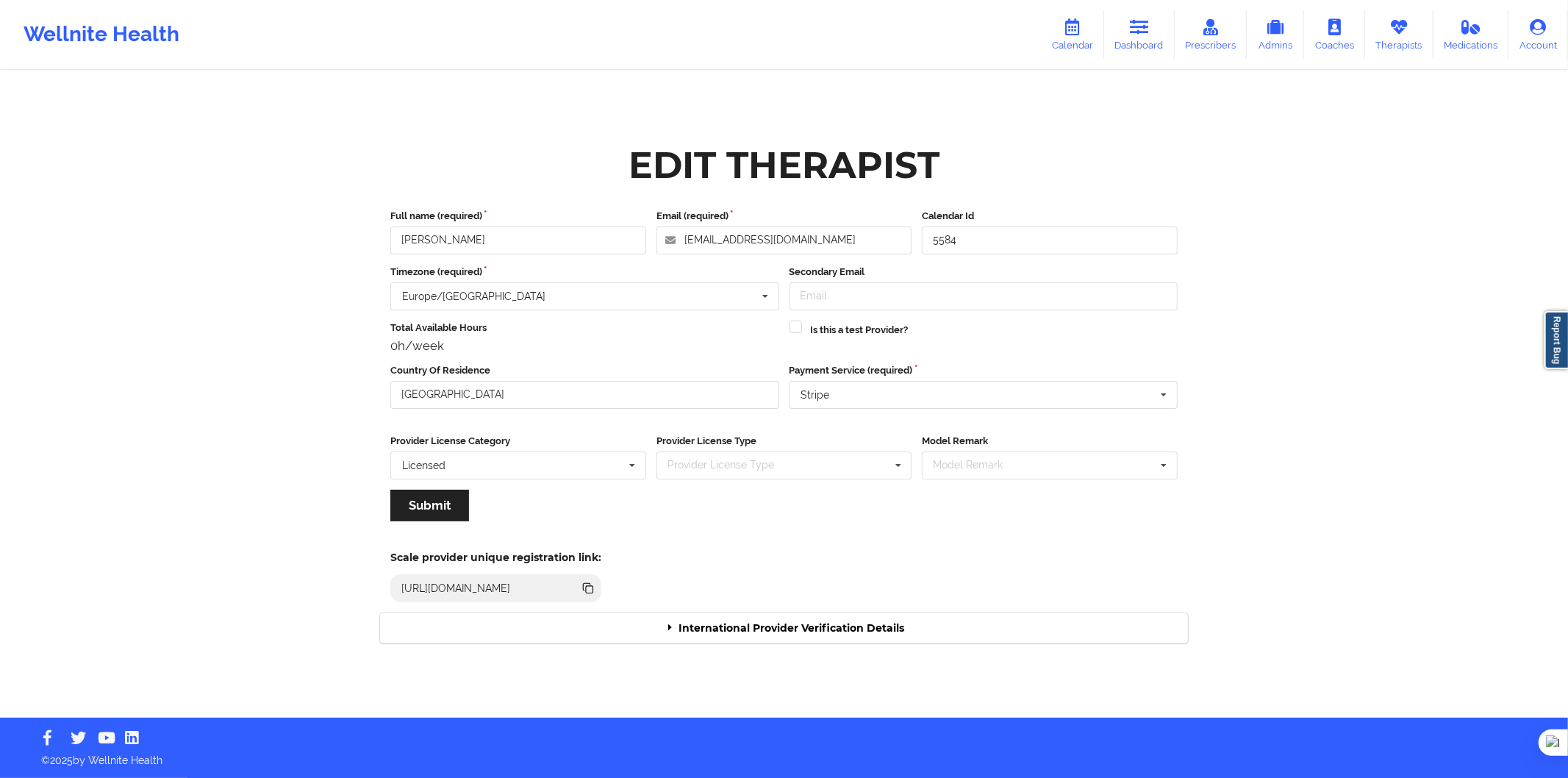
click at [553, 628] on div "International Provider Verification Details" at bounding box center [784, 628] width 808 height 30
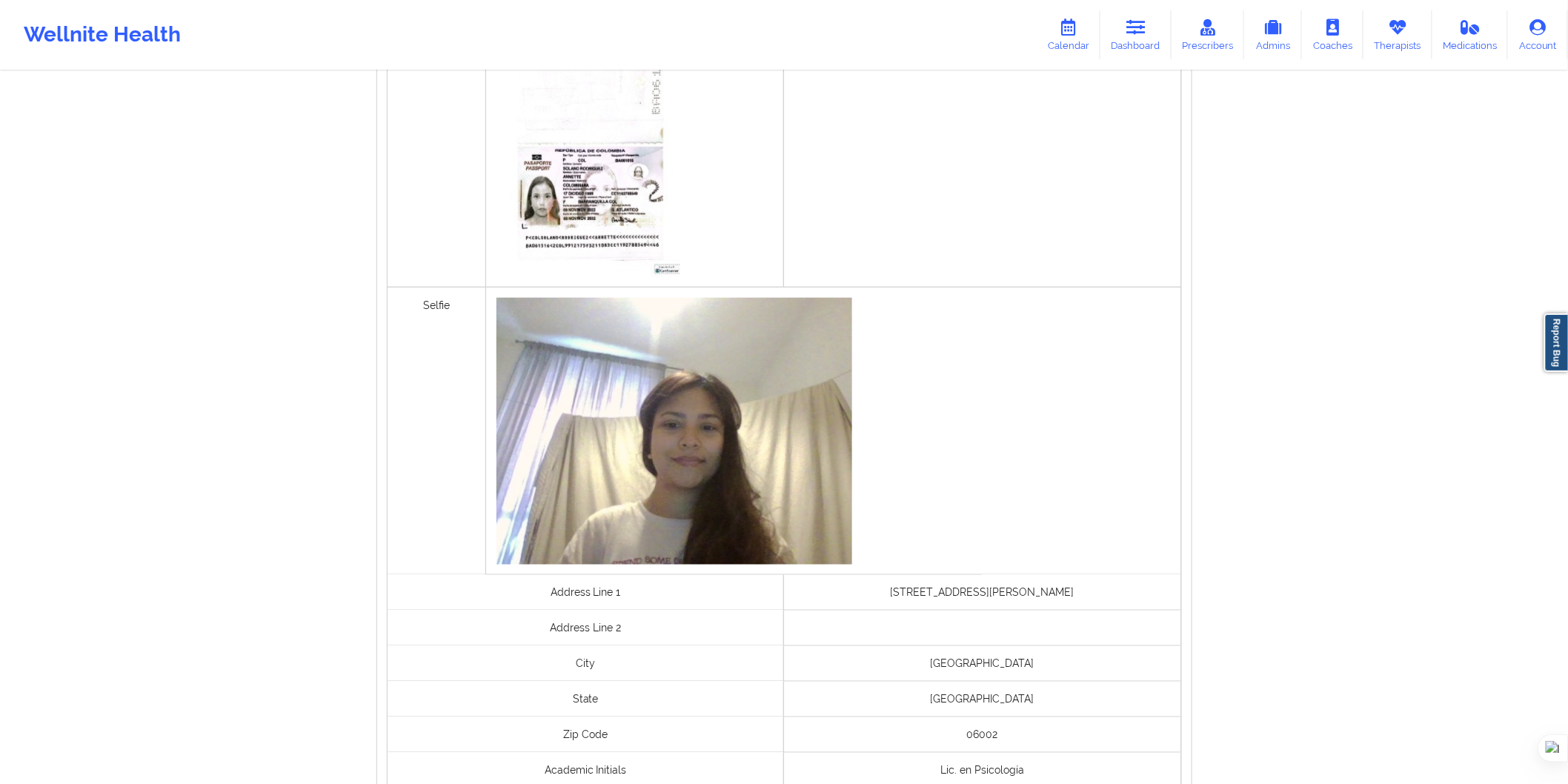
scroll to position [823, 0]
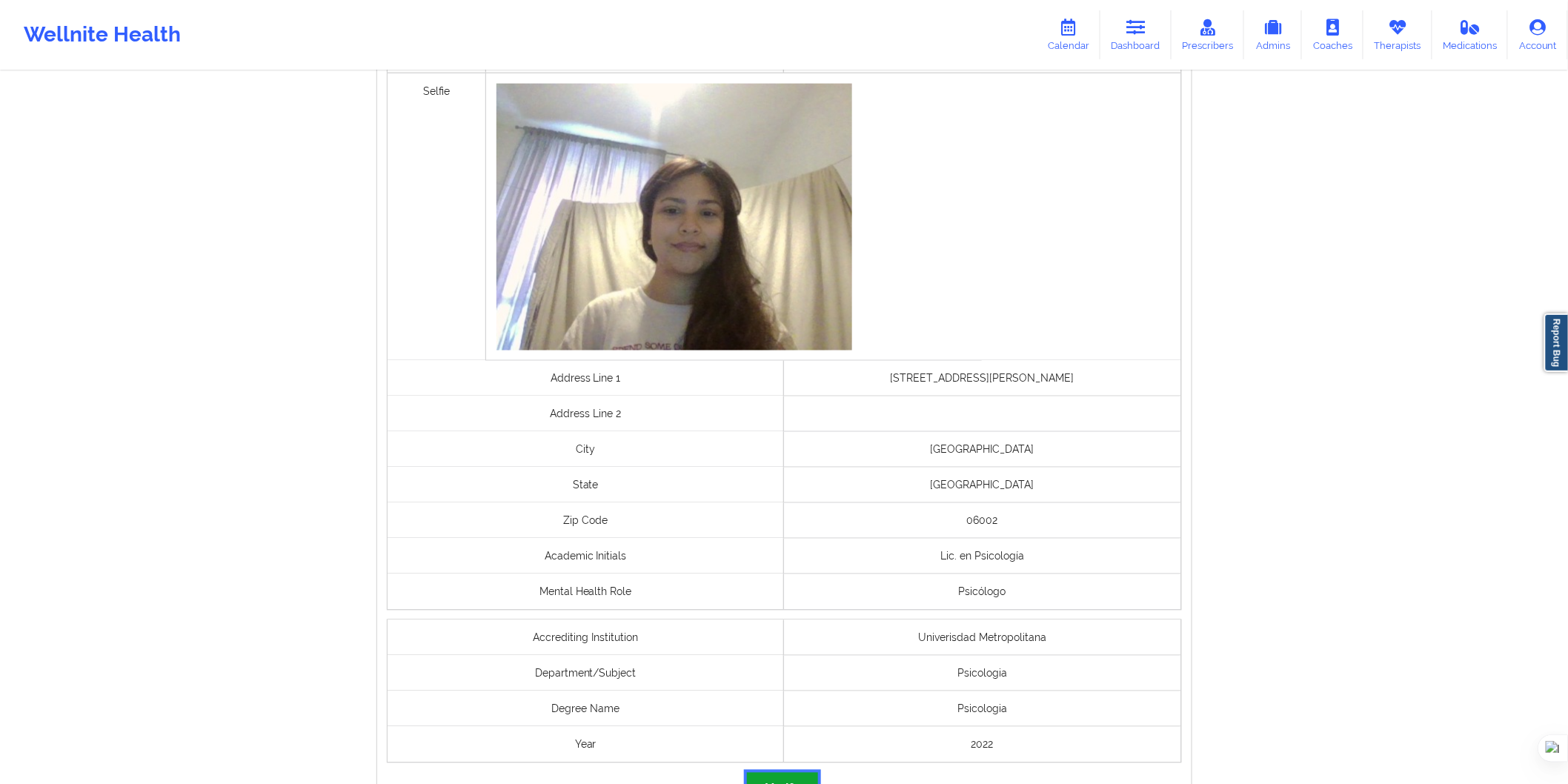
click at [776, 779] on button "Verify" at bounding box center [783, 788] width 71 height 32
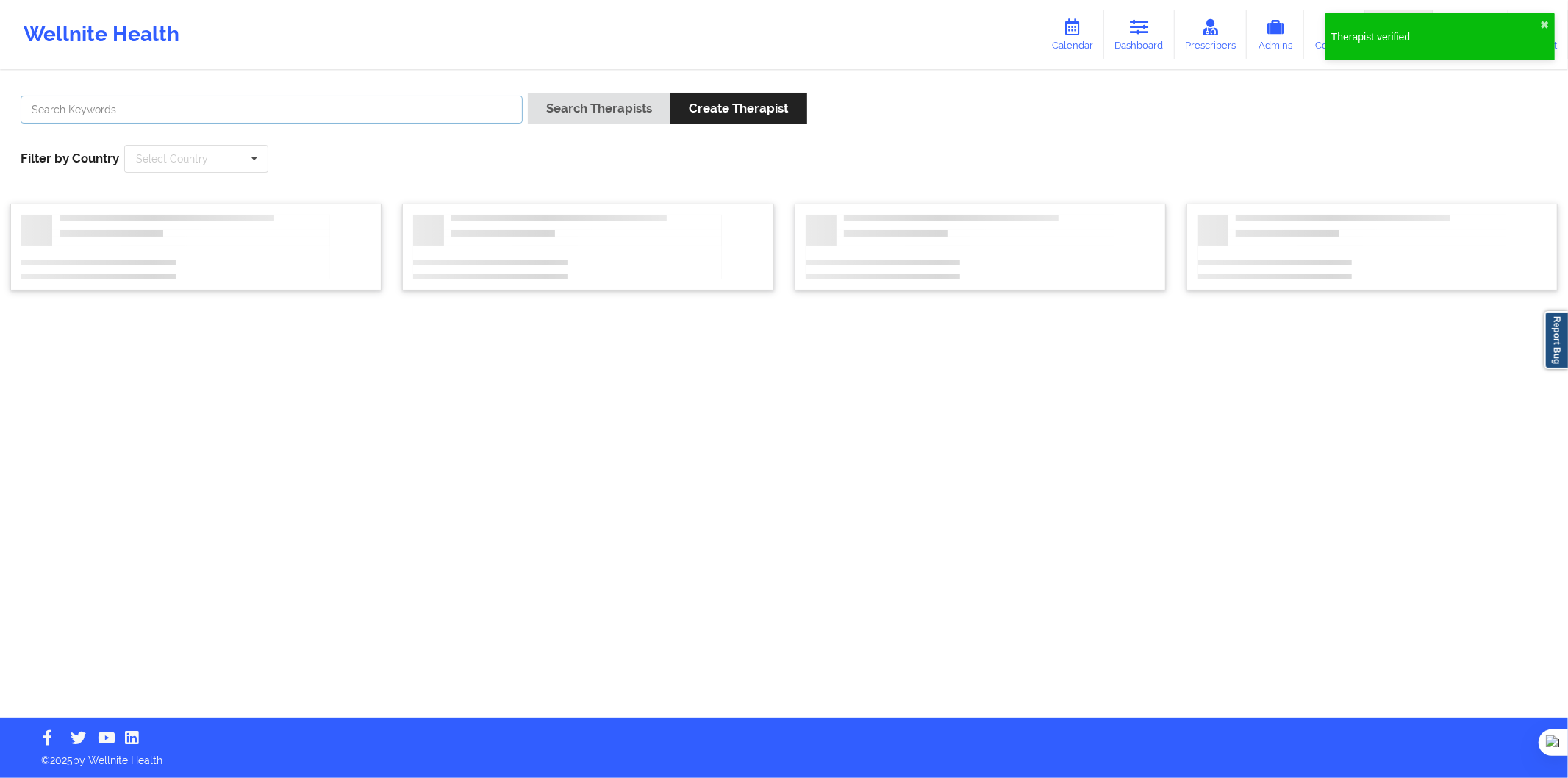
drag, startPoint x: 321, startPoint y: 117, endPoint x: 383, endPoint y: 108, distance: 62.6
click at [321, 117] on input "text" at bounding box center [271, 110] width 502 height 28
paste input "[PERSON_NAME]"
click at [522, 106] on input "[PERSON_NAME]" at bounding box center [271, 110] width 502 height 28
type input "[PERSON_NAME]"
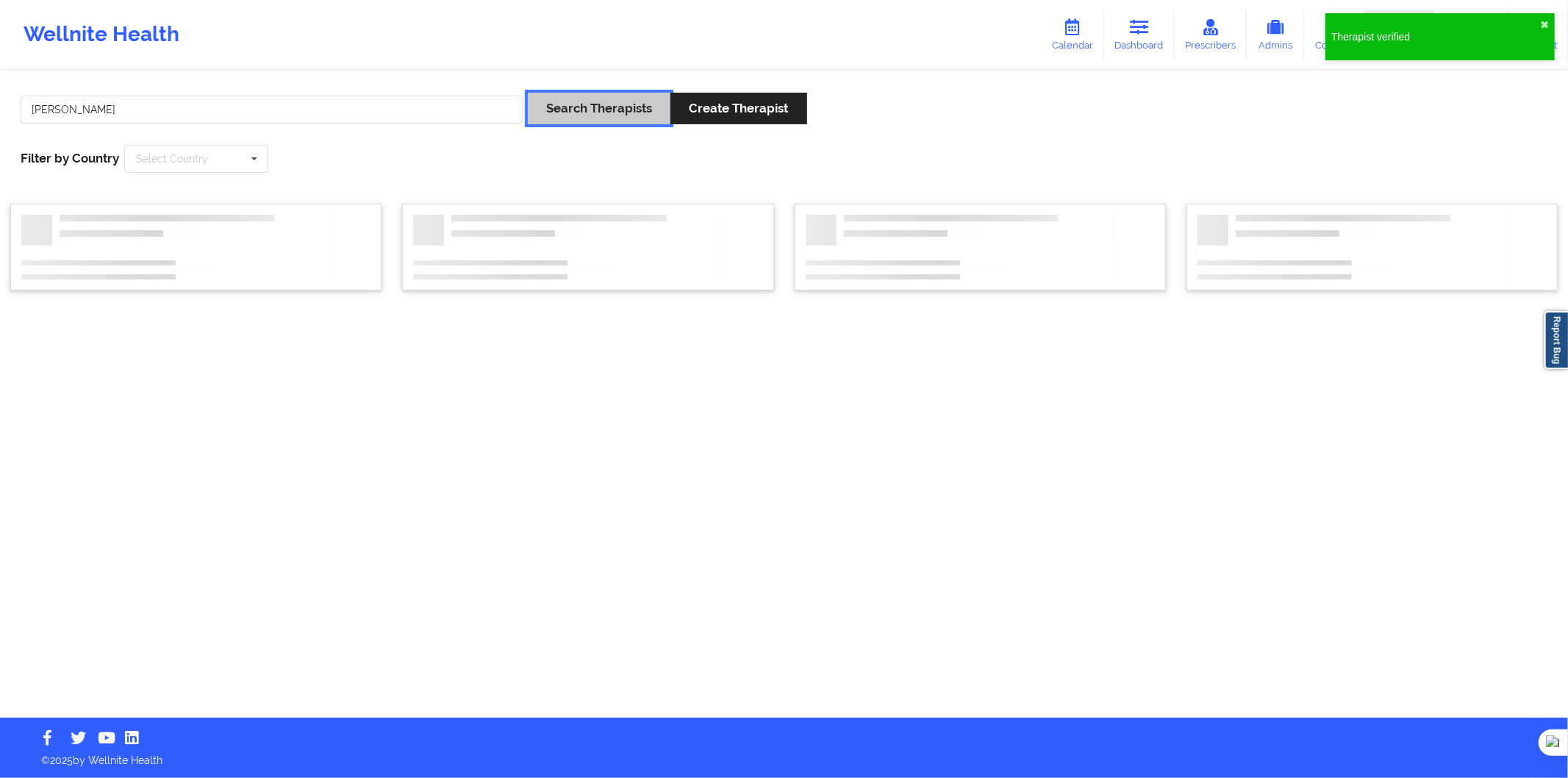
click at [557, 100] on button "Search Therapists" at bounding box center [599, 108] width 142 height 32
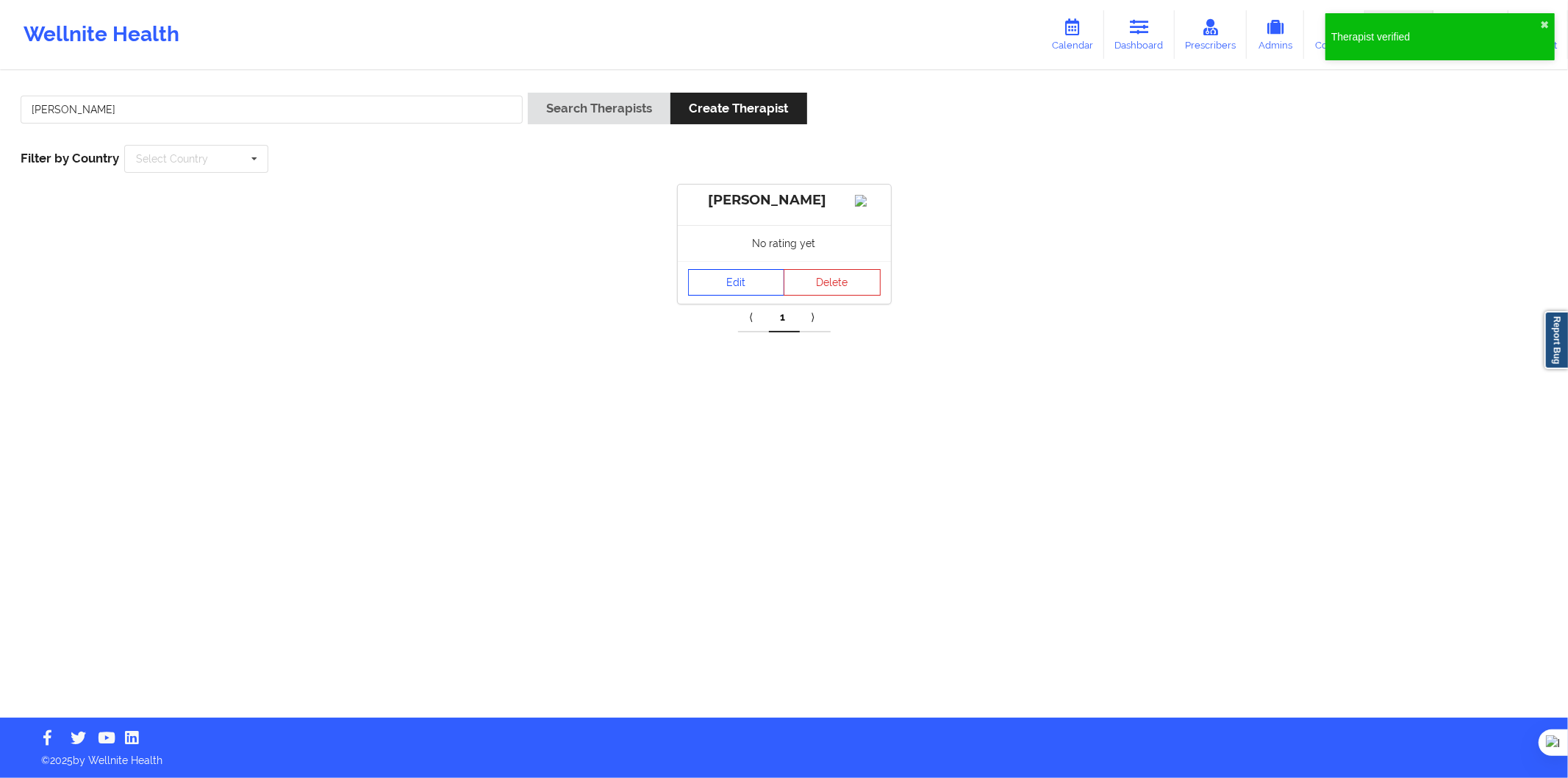
click at [711, 291] on link "Edit" at bounding box center [737, 282] width 97 height 27
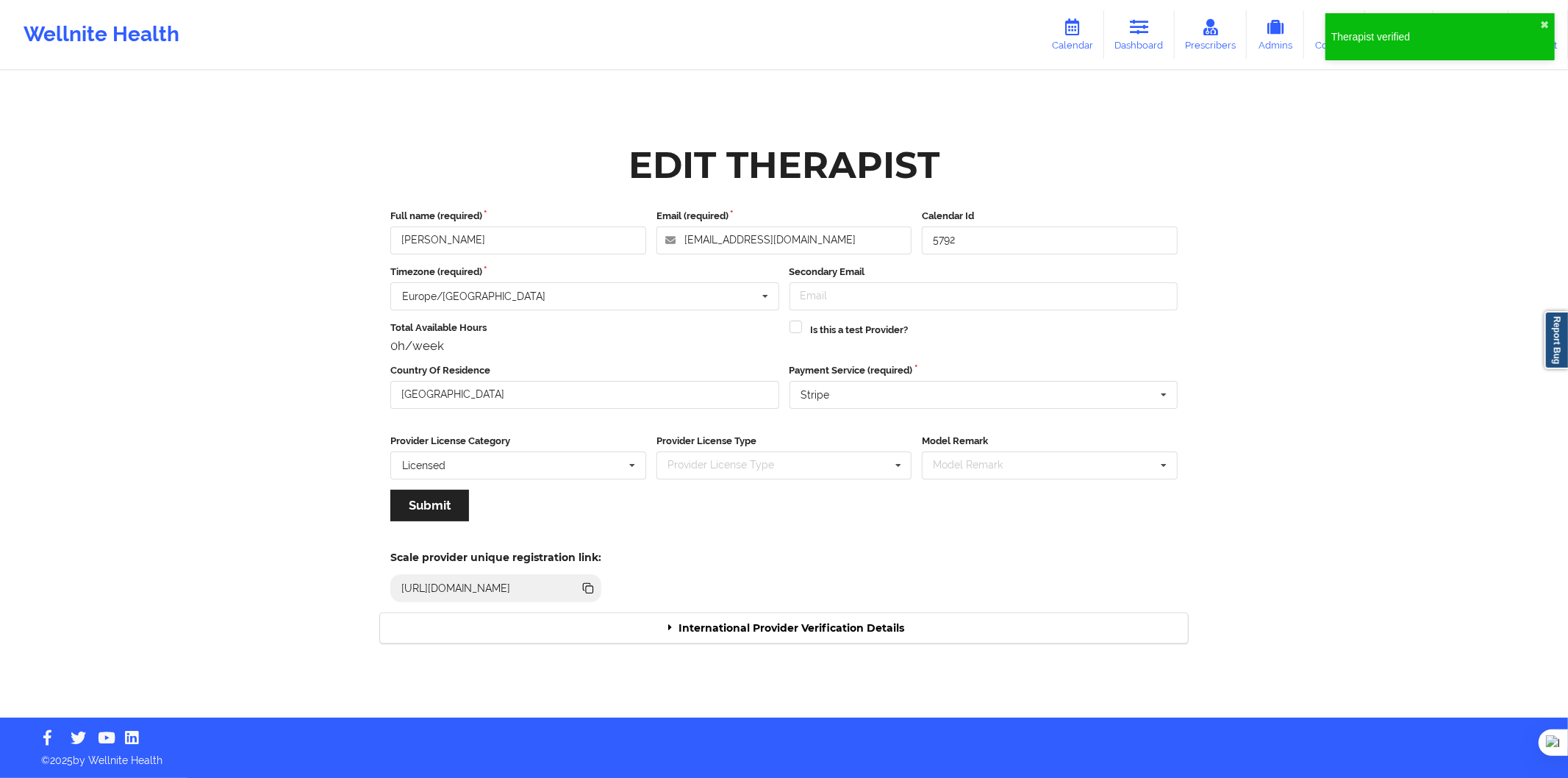
click at [748, 630] on div "International Provider Verification Details" at bounding box center [784, 628] width 808 height 30
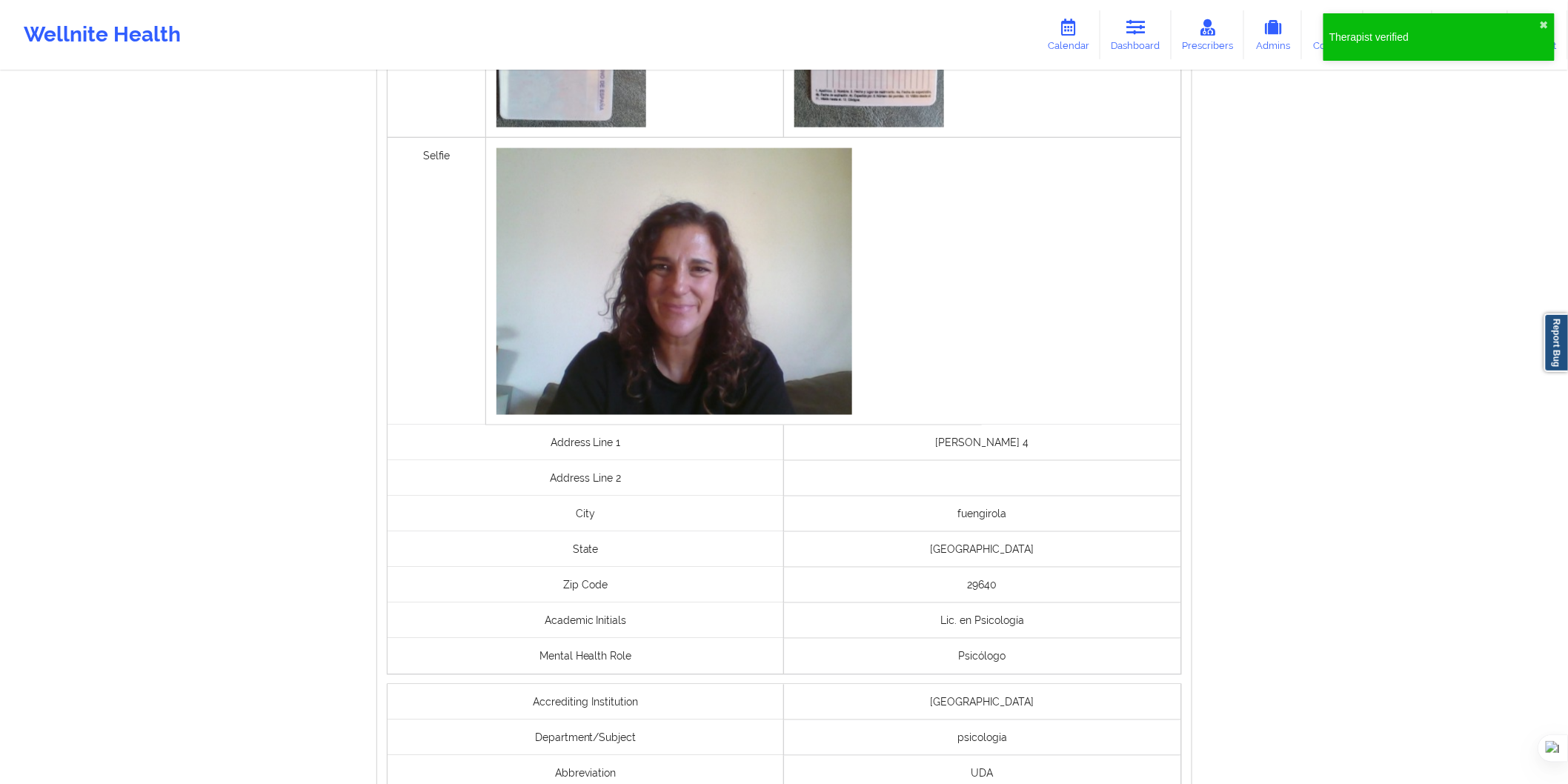
scroll to position [986, 0]
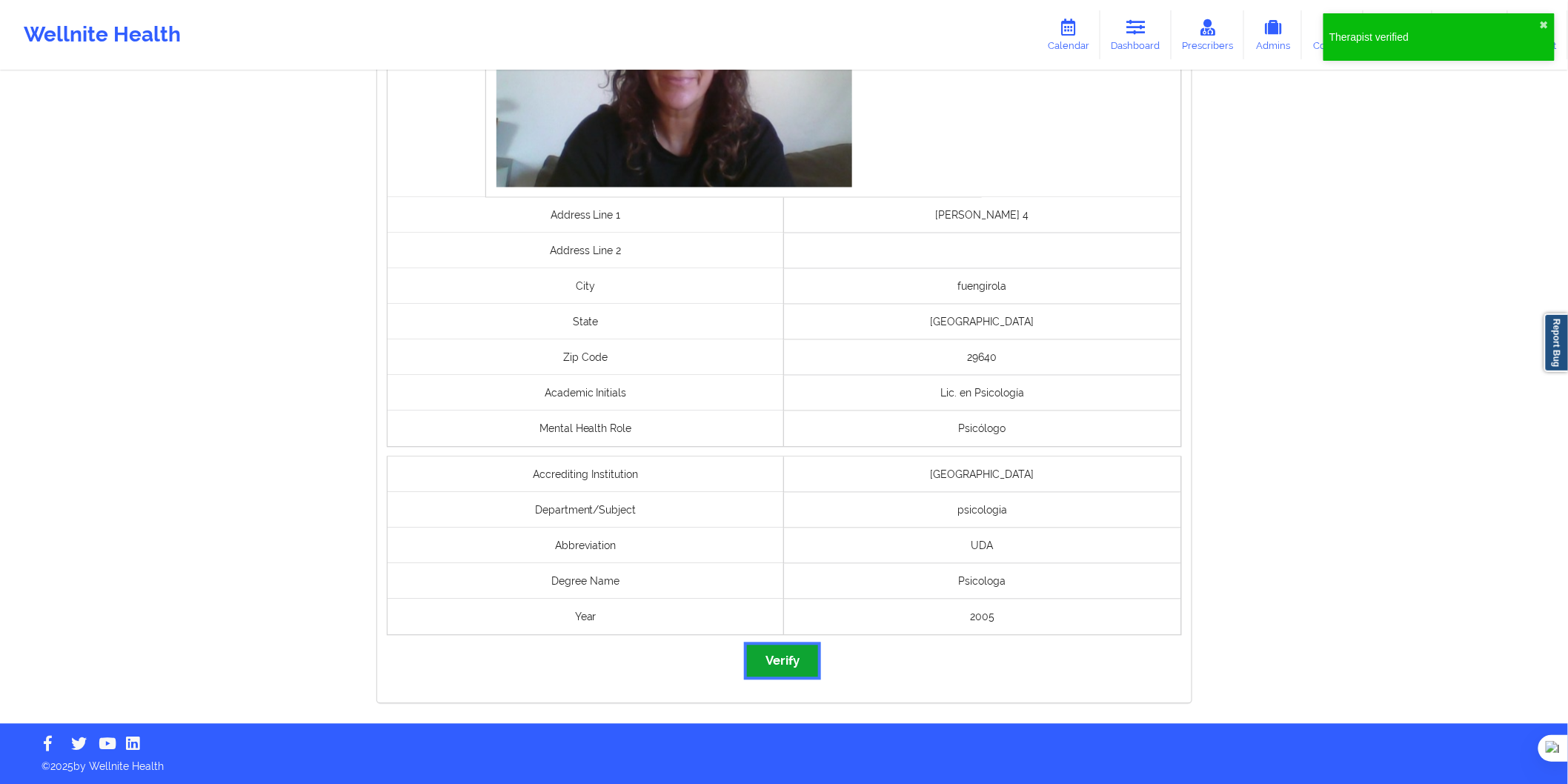
click at [788, 658] on button "Verify" at bounding box center [783, 661] width 71 height 32
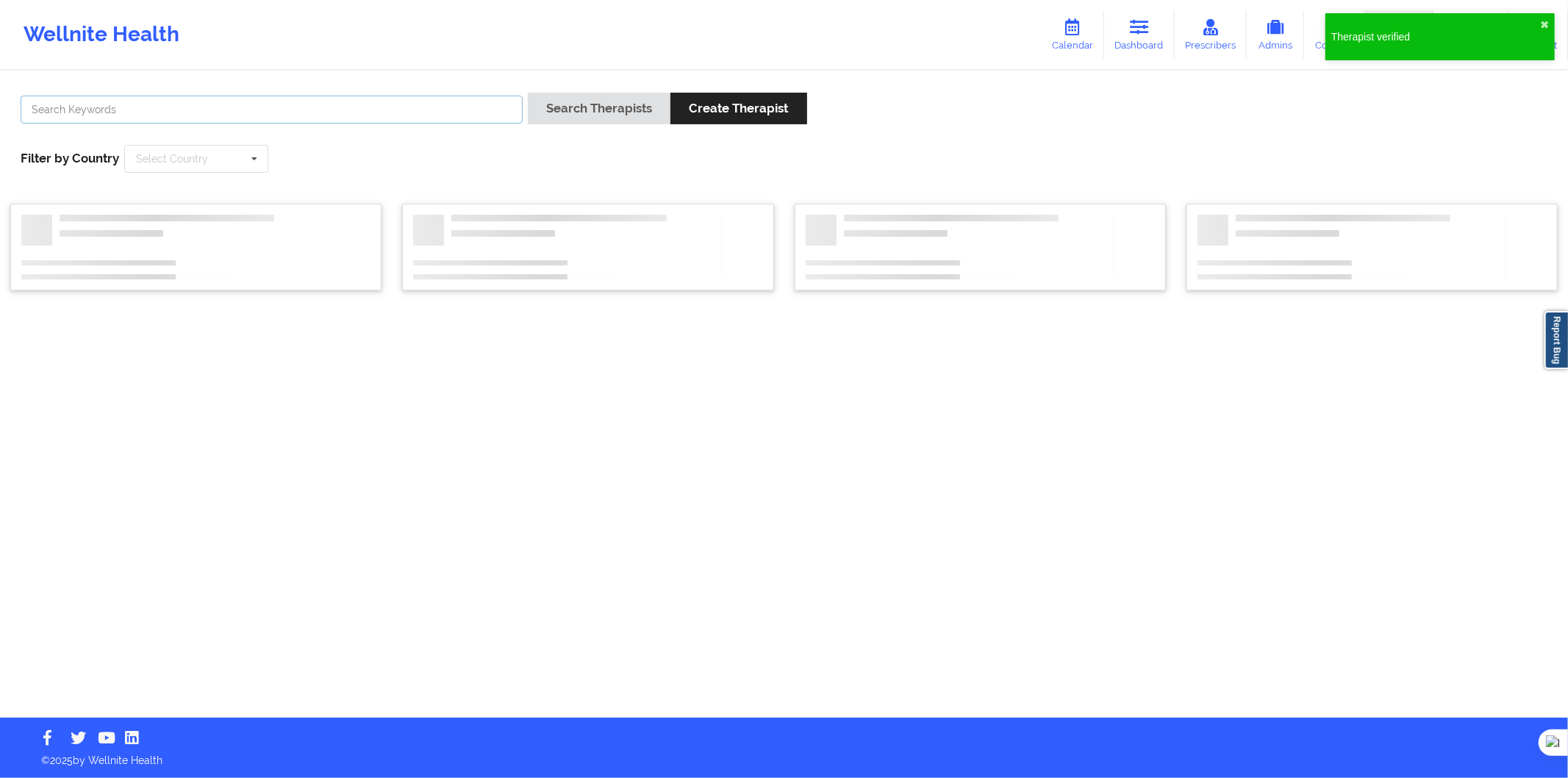
click at [328, 101] on input "text" at bounding box center [271, 110] width 502 height 28
paste input "[PERSON_NAME]"
type input "[PERSON_NAME]"
click at [564, 120] on button "Search Therapists" at bounding box center [599, 108] width 142 height 32
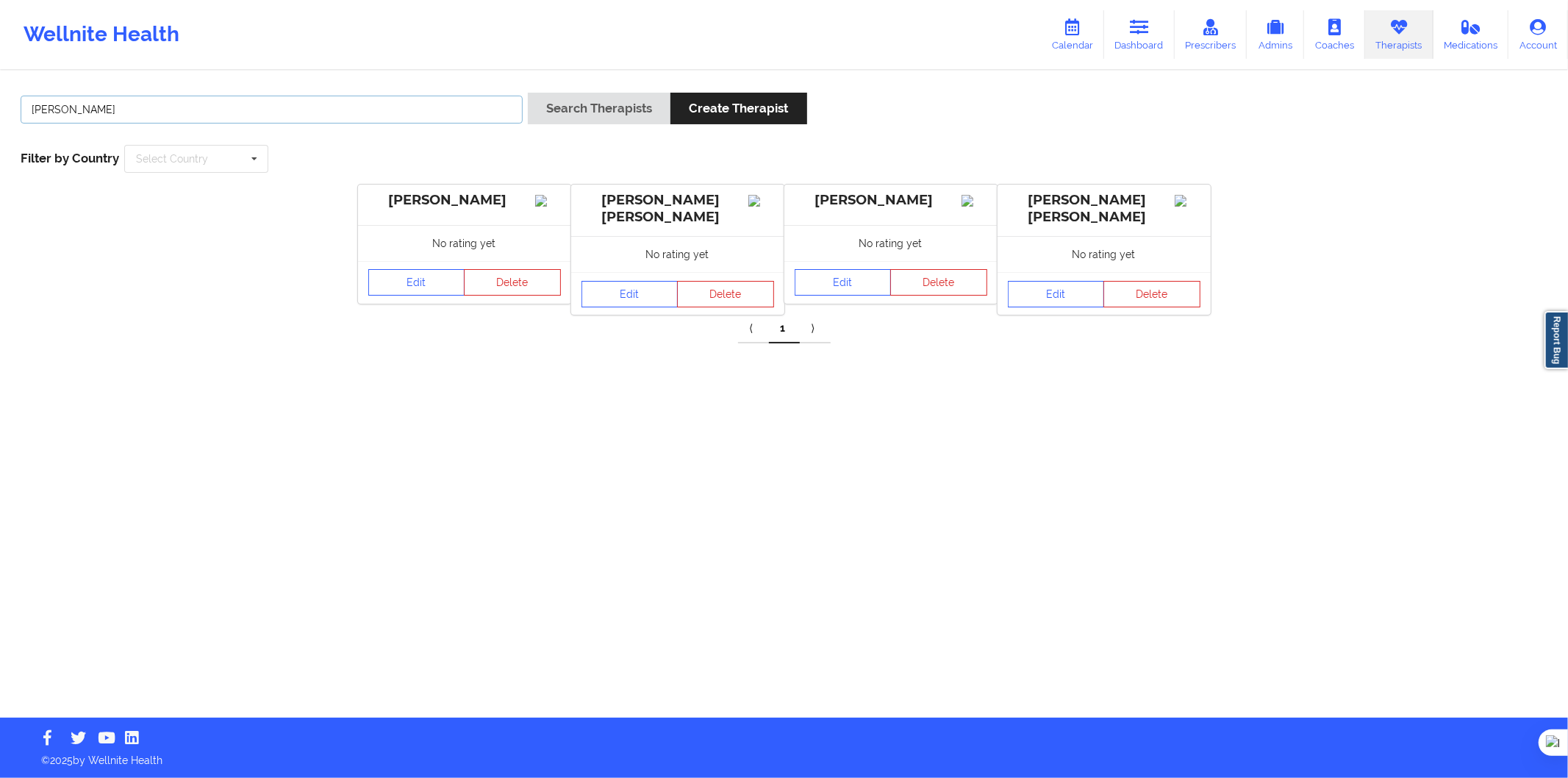
click at [217, 111] on input "[PERSON_NAME]" at bounding box center [271, 110] width 502 height 28
paste input "[PERSON_NAME] [PERSON_NAME]"
type input "[PERSON_NAME] [PERSON_NAME]"
drag, startPoint x: 579, startPoint y: 108, endPoint x: 571, endPoint y: 111, distance: 8.5
click at [579, 108] on button "Search Therapists" at bounding box center [599, 108] width 142 height 32
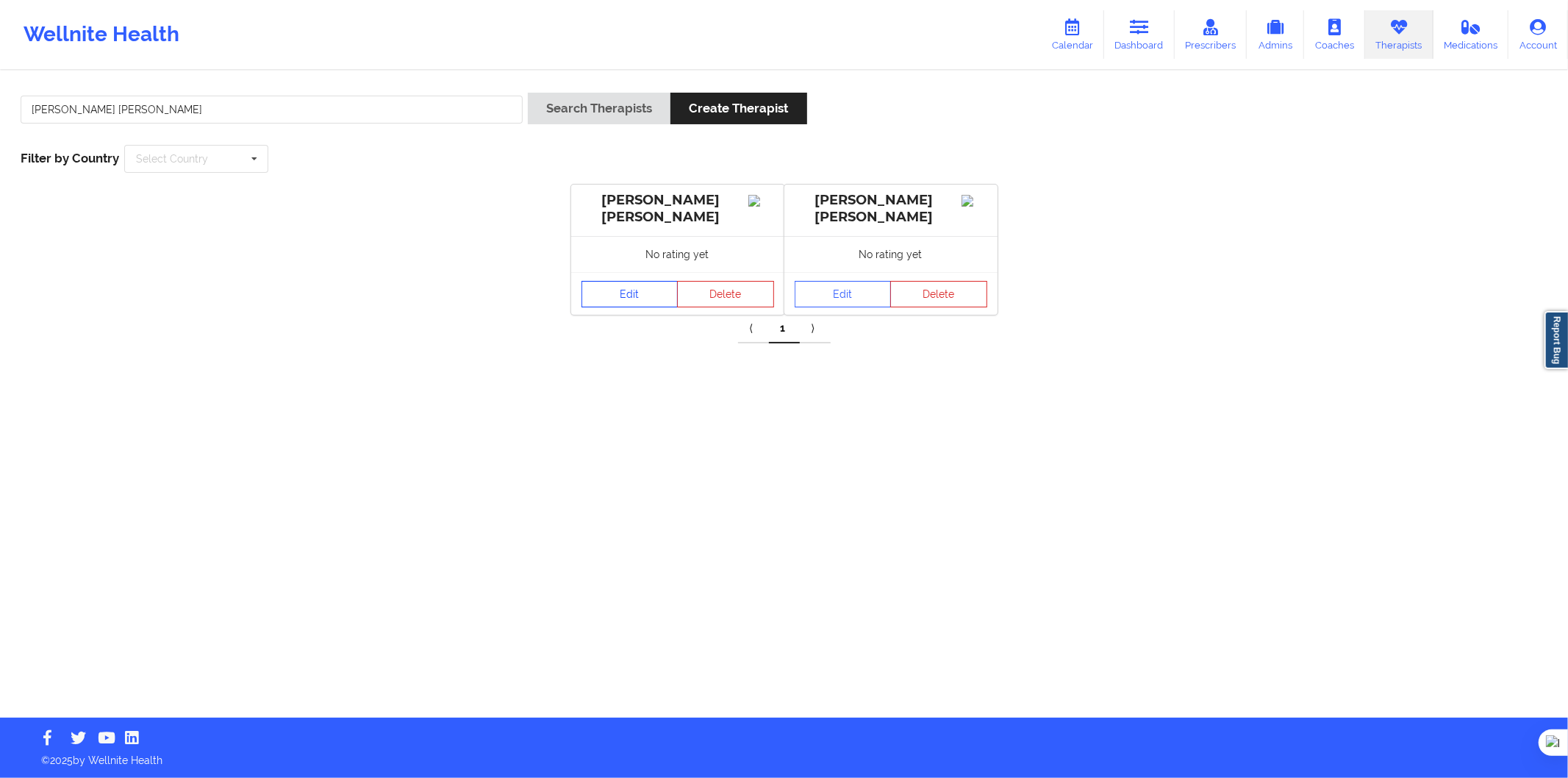
click at [627, 298] on link "Edit" at bounding box center [630, 294] width 97 height 27
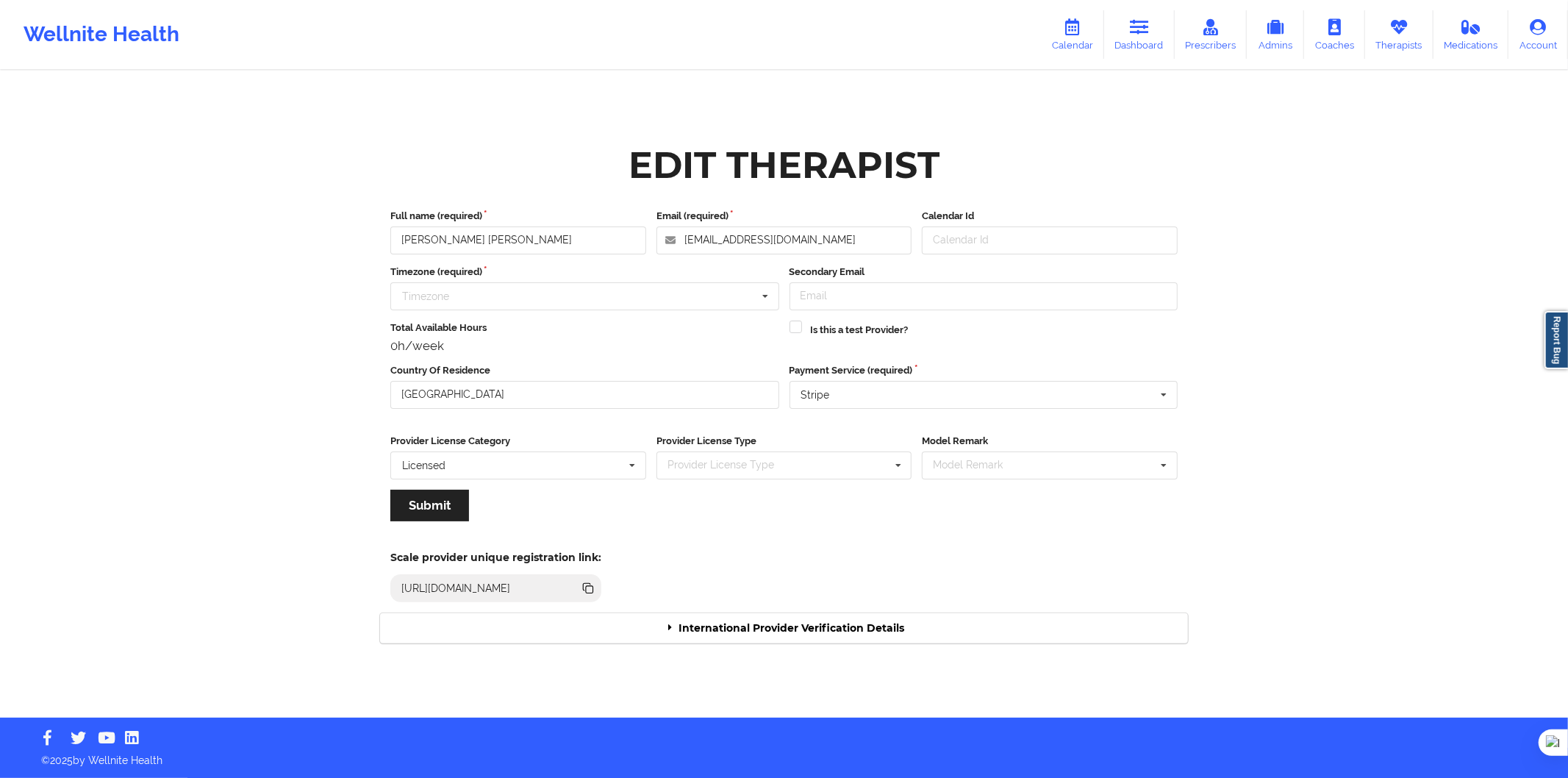
click at [691, 630] on div "International Provider Verification Details" at bounding box center [784, 628] width 808 height 30
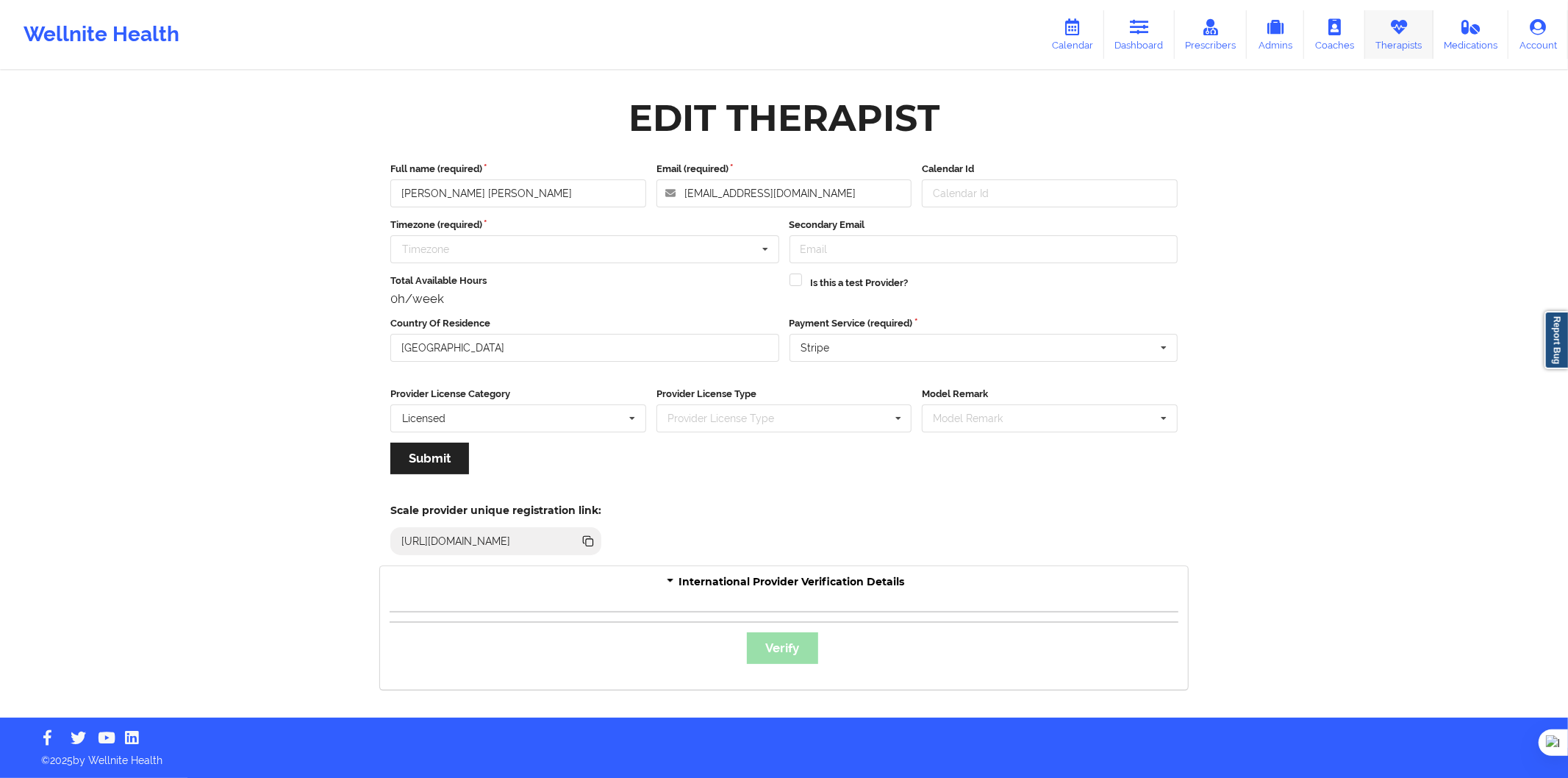
click at [1399, 37] on link "Therapists" at bounding box center [1399, 35] width 69 height 49
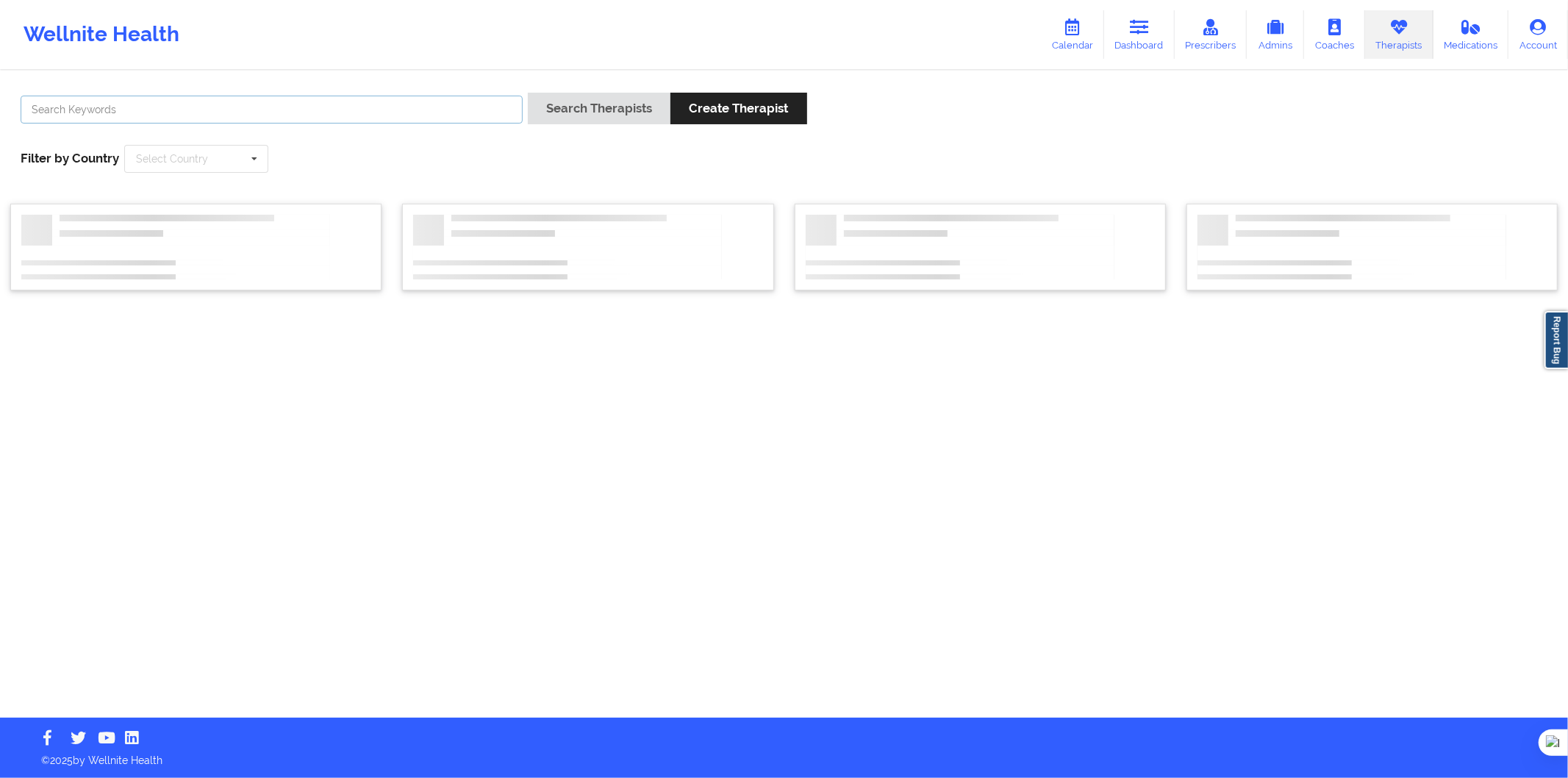
click at [456, 112] on input "text" at bounding box center [271, 110] width 502 height 28
paste input "[PERSON_NAME] [PERSON_NAME]"
drag, startPoint x: 467, startPoint y: 111, endPoint x: -10, endPoint y: 117, distance: 477.0
click at [0, 117] on html "Wellnite Health Calendar Dashboard Prescribers Admins Coaches Therapists Medica…" at bounding box center [784, 389] width 1568 height 778
click at [123, 111] on input "v" at bounding box center [271, 110] width 502 height 28
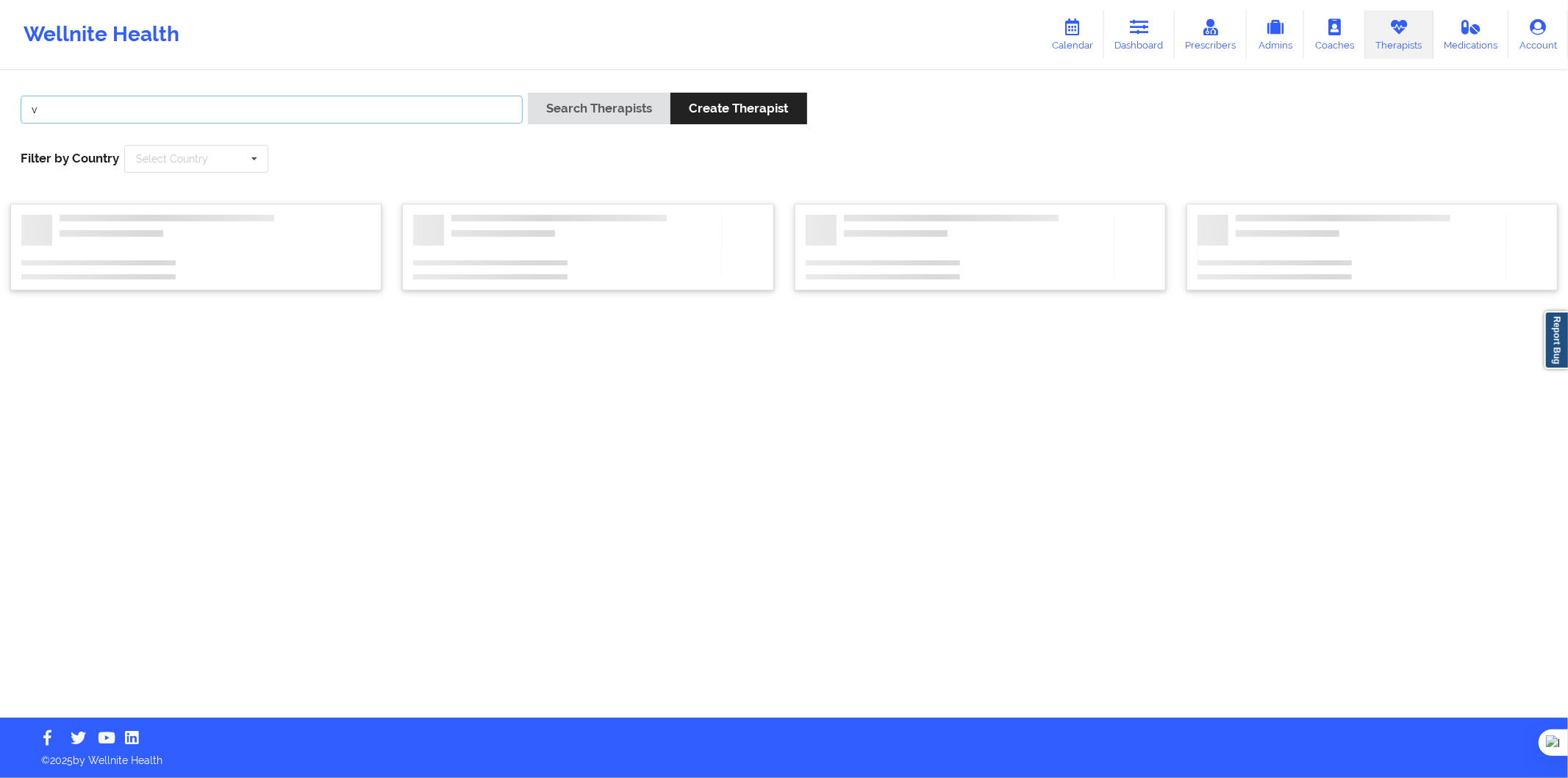
paste input "[PERSON_NAME] [PERSON_NAME]"
click at [35, 118] on input "vBeatriz [PERSON_NAME]" at bounding box center [271, 110] width 502 height 28
click at [630, 109] on button "Search Therapists" at bounding box center [599, 108] width 142 height 32
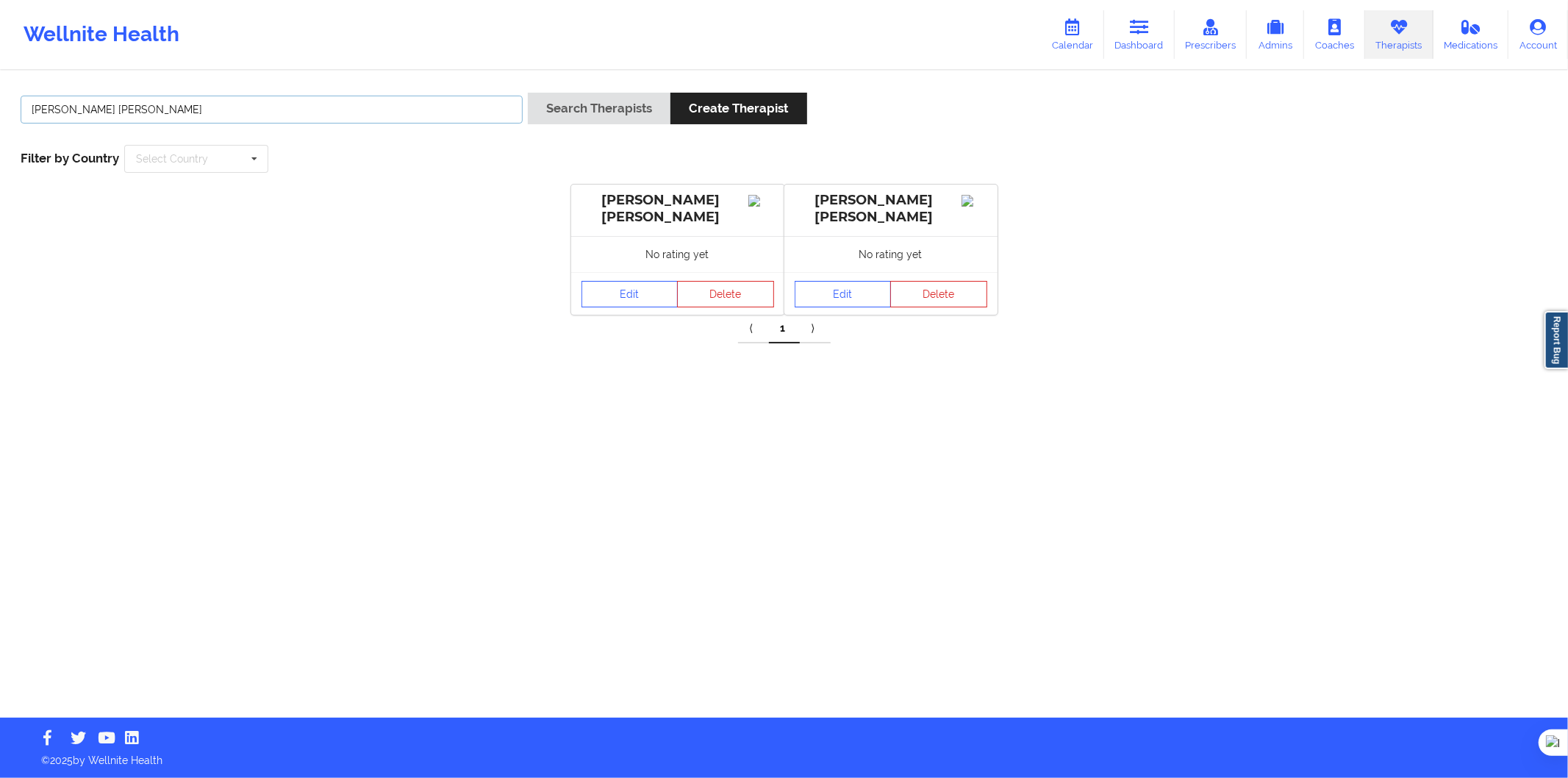
click at [287, 114] on input "[PERSON_NAME] [PERSON_NAME]" at bounding box center [271, 110] width 502 height 28
paste input "[PERSON_NAME]"
type input "[PERSON_NAME]"
click at [611, 120] on button "Search Therapists" at bounding box center [599, 108] width 142 height 32
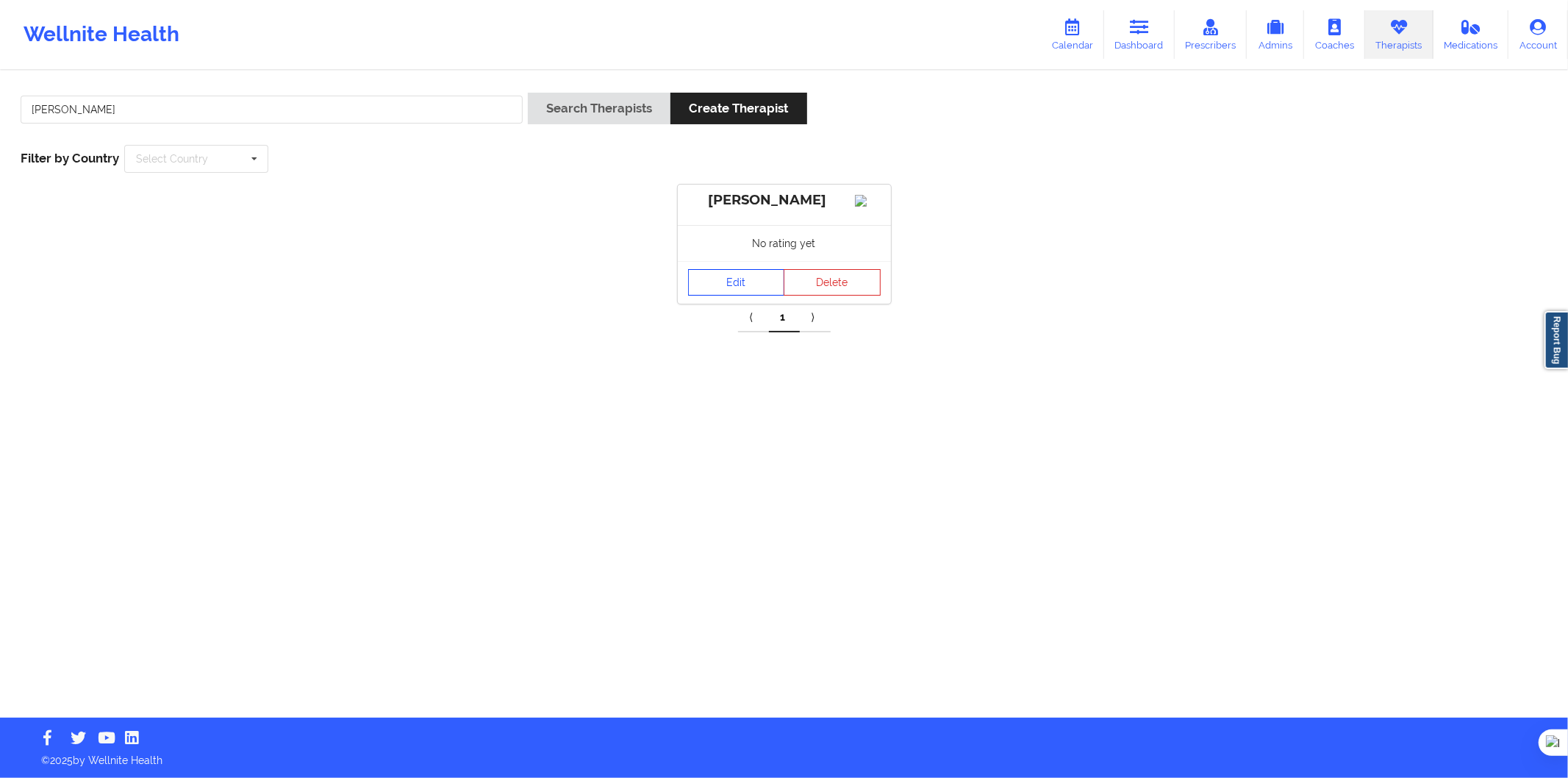
click at [763, 284] on link "Edit" at bounding box center [737, 282] width 97 height 27
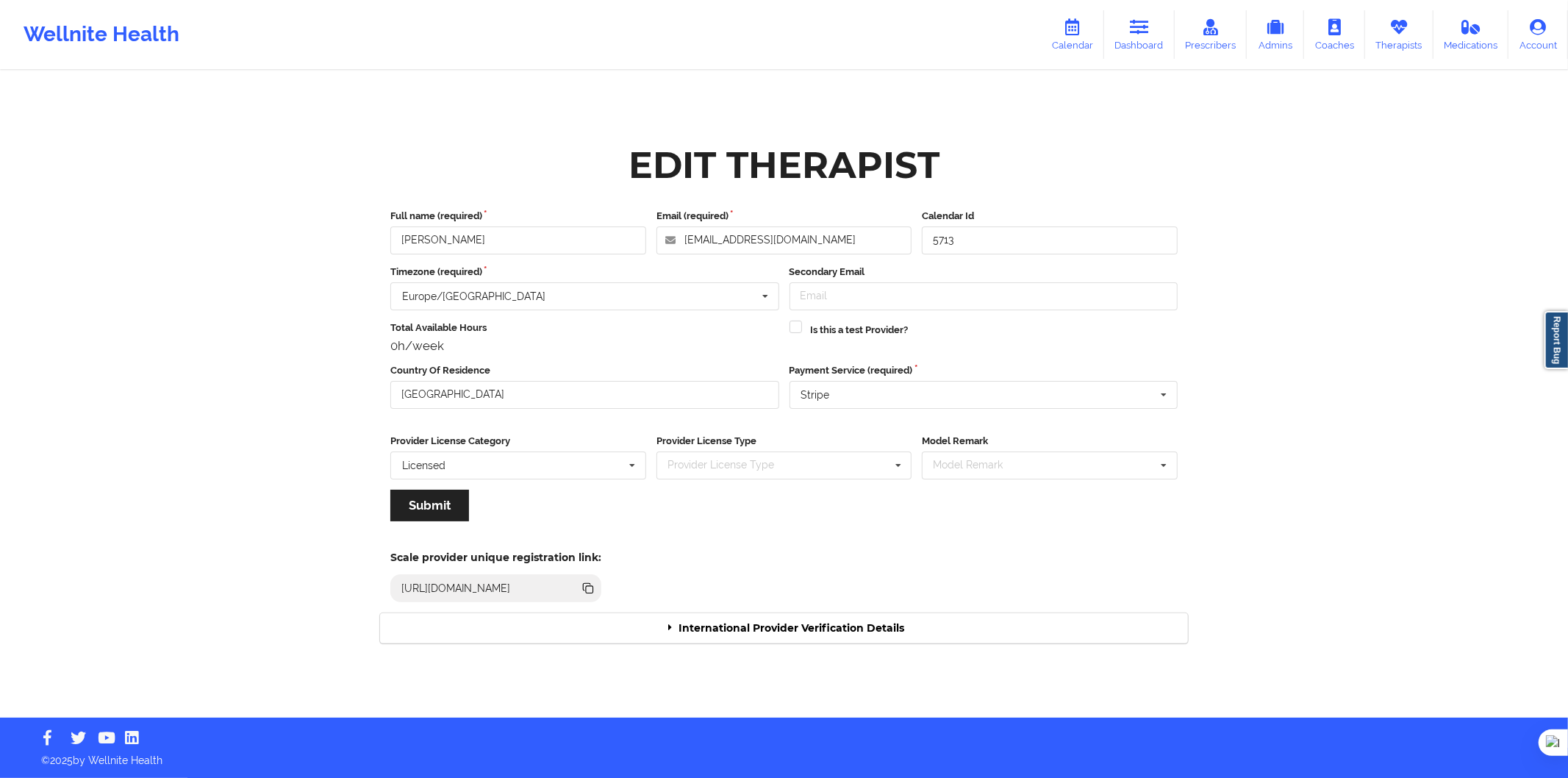
drag, startPoint x: 767, startPoint y: 645, endPoint x: 770, endPoint y: 633, distance: 12.4
click at [770, 637] on div "Edit Therapist Full name (required) [PERSON_NAME] Email (required) [EMAIL_ADDRE…" at bounding box center [784, 395] width 829 height 517
click at [762, 629] on div "International Provider Verification Details" at bounding box center [784, 628] width 808 height 30
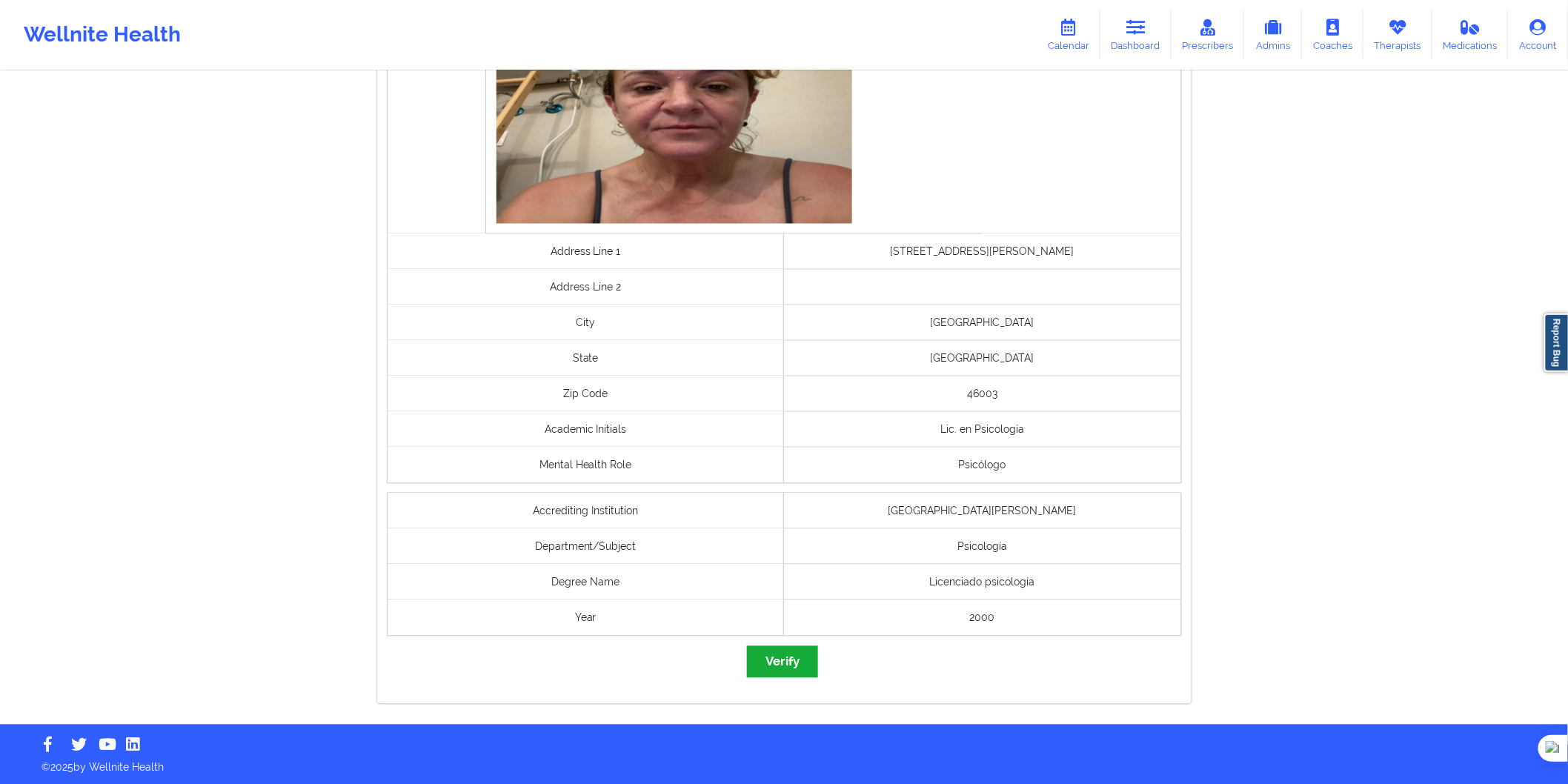
scroll to position [951, 0]
click at [800, 656] on button "Verify" at bounding box center [783, 661] width 71 height 32
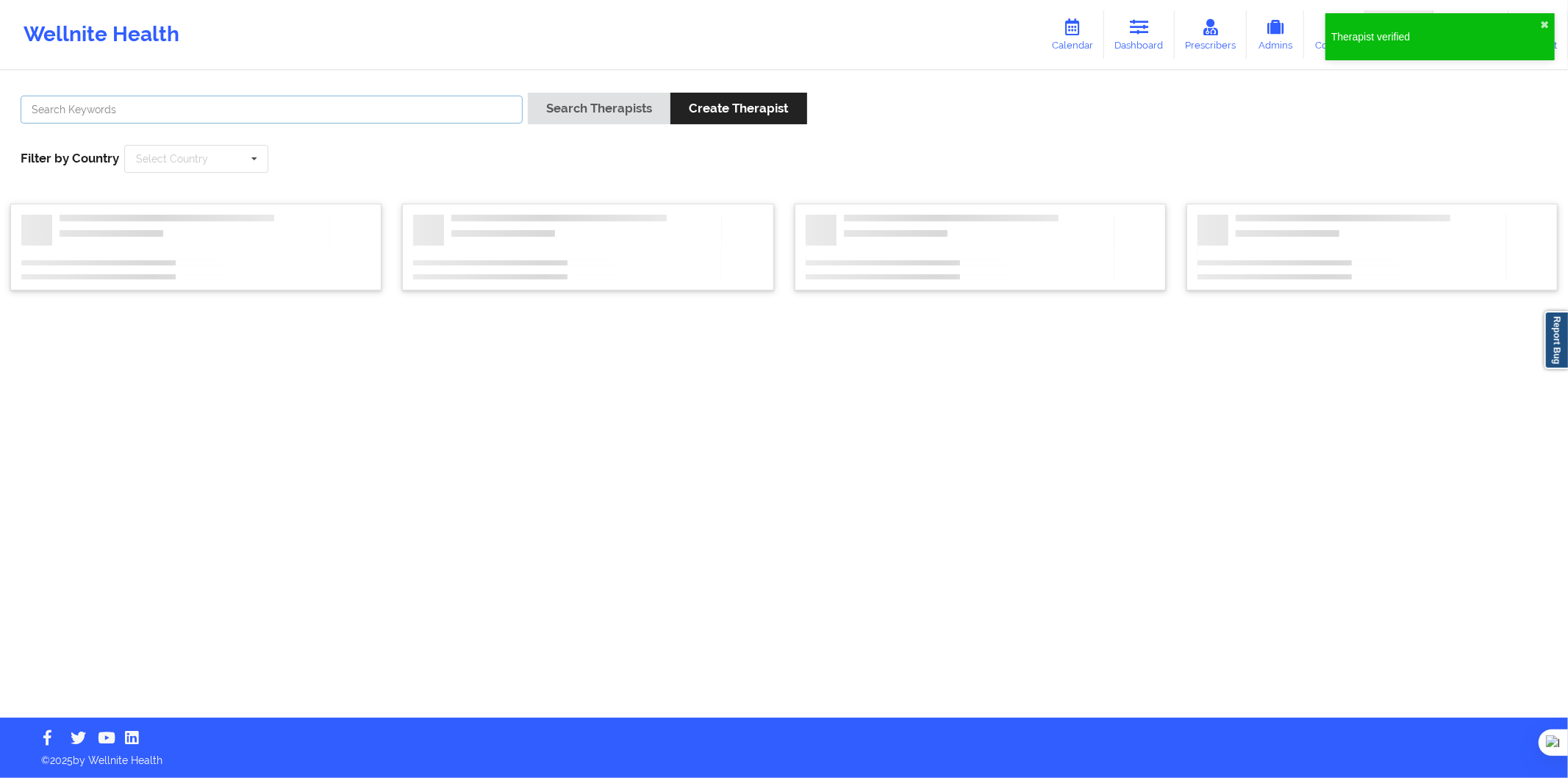
click at [248, 113] on input "text" at bounding box center [271, 110] width 502 height 28
paste input "[PERSON_NAME]"
type input "[PERSON_NAME]"
click at [537, 121] on button "Search Therapists" at bounding box center [599, 108] width 142 height 32
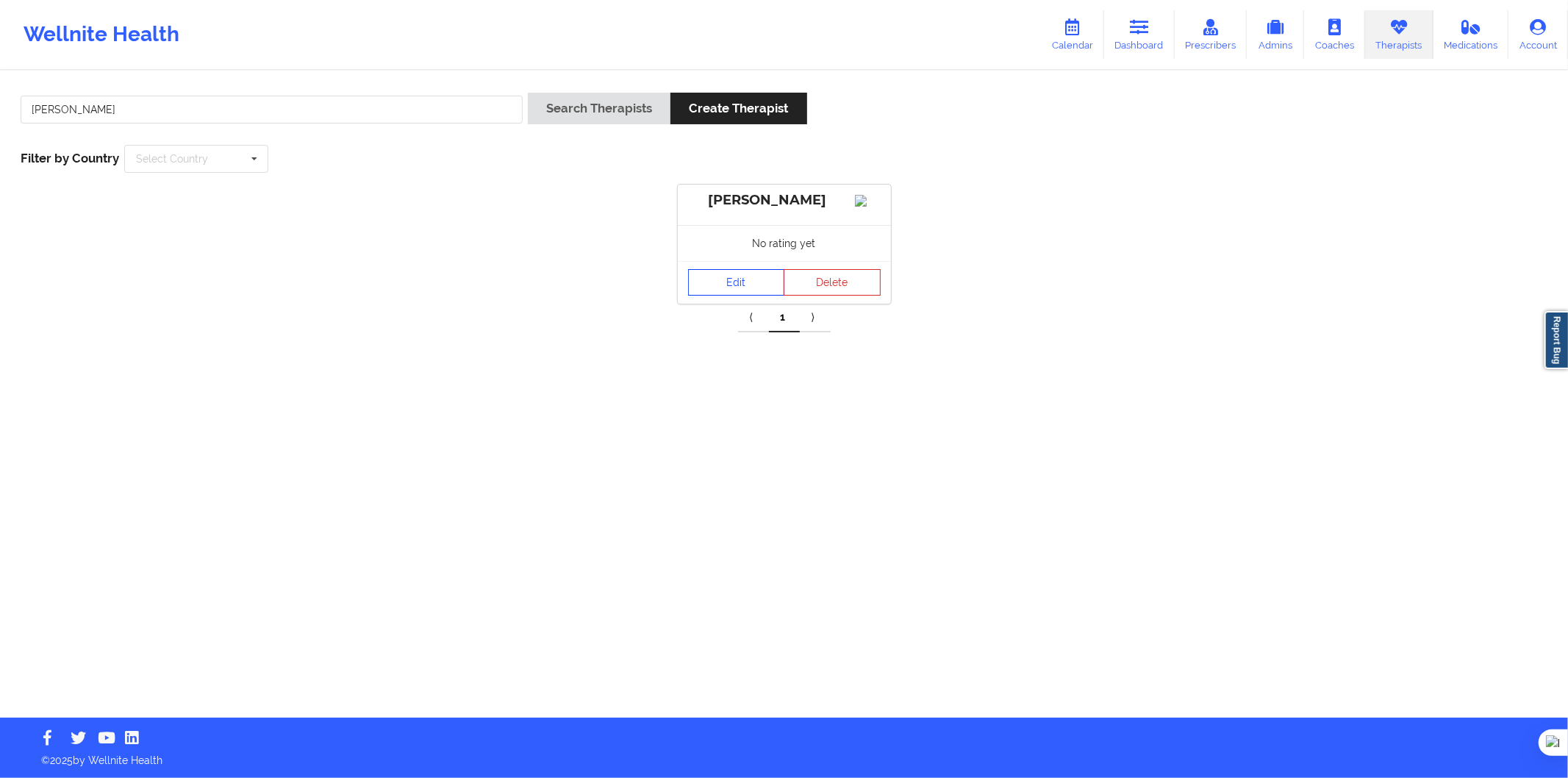
click at [769, 284] on link "Edit" at bounding box center [737, 282] width 97 height 27
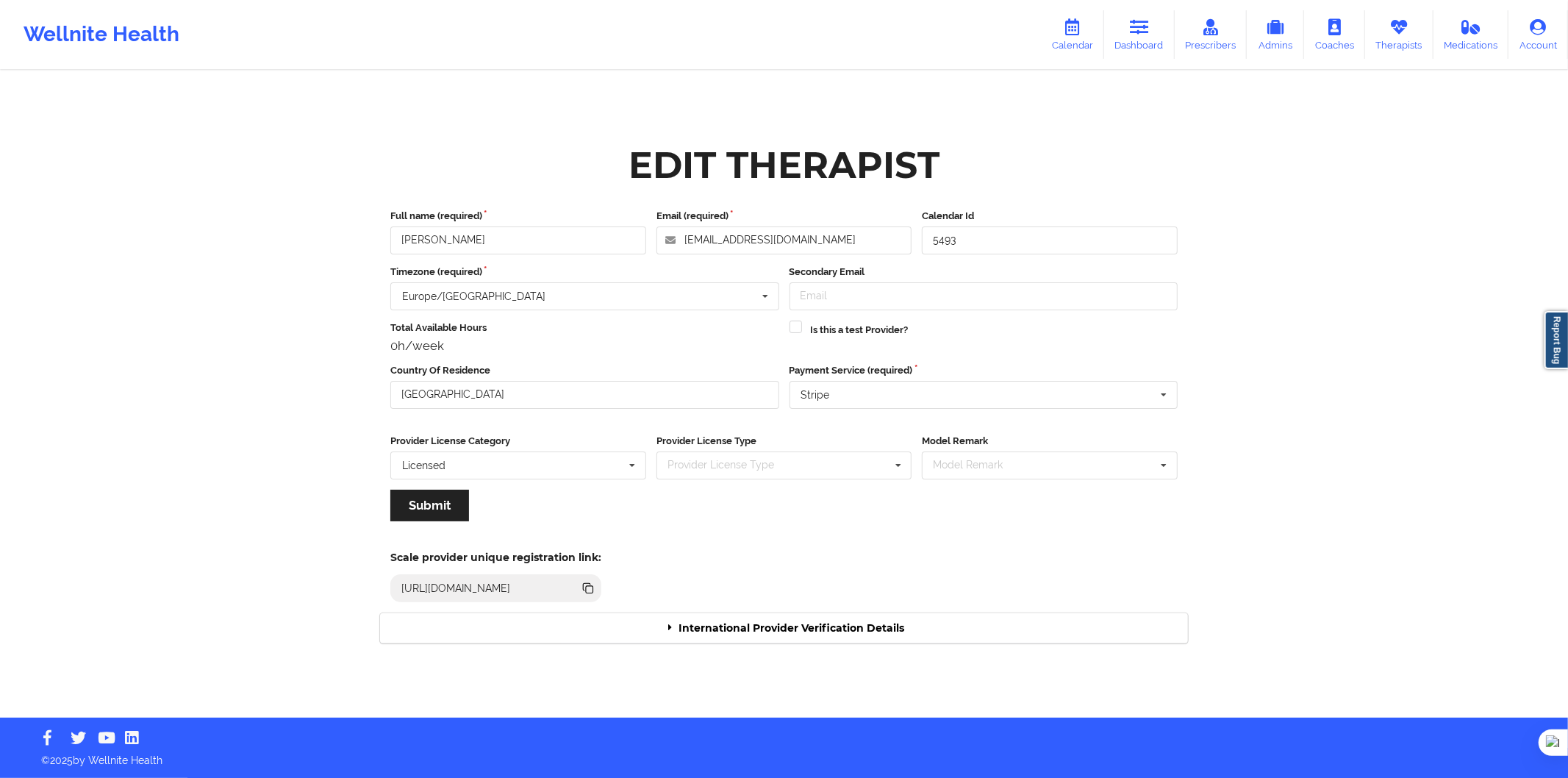
click at [884, 620] on div "International Provider Verification Details" at bounding box center [784, 628] width 808 height 30
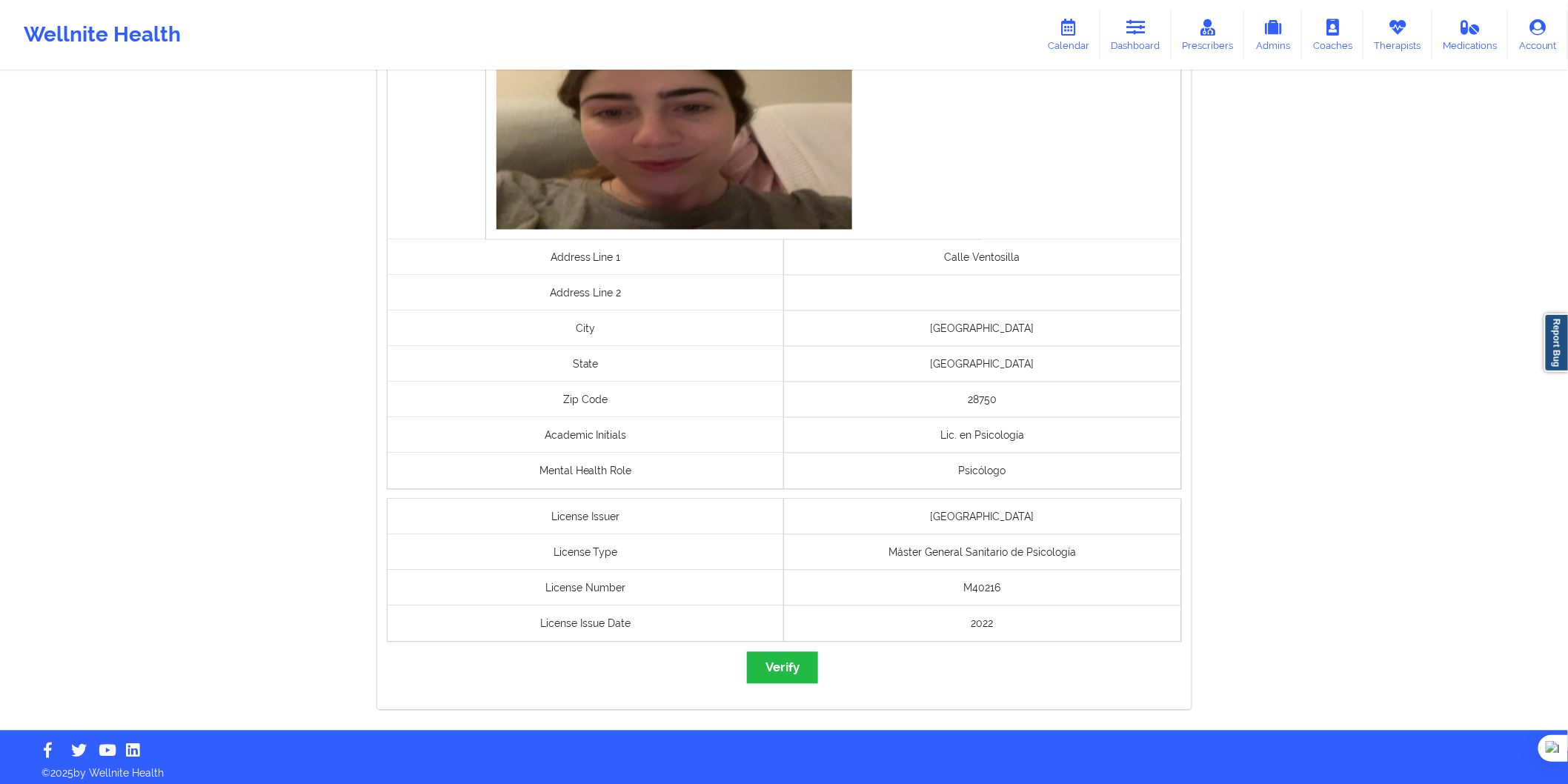
scroll to position [951, 0]
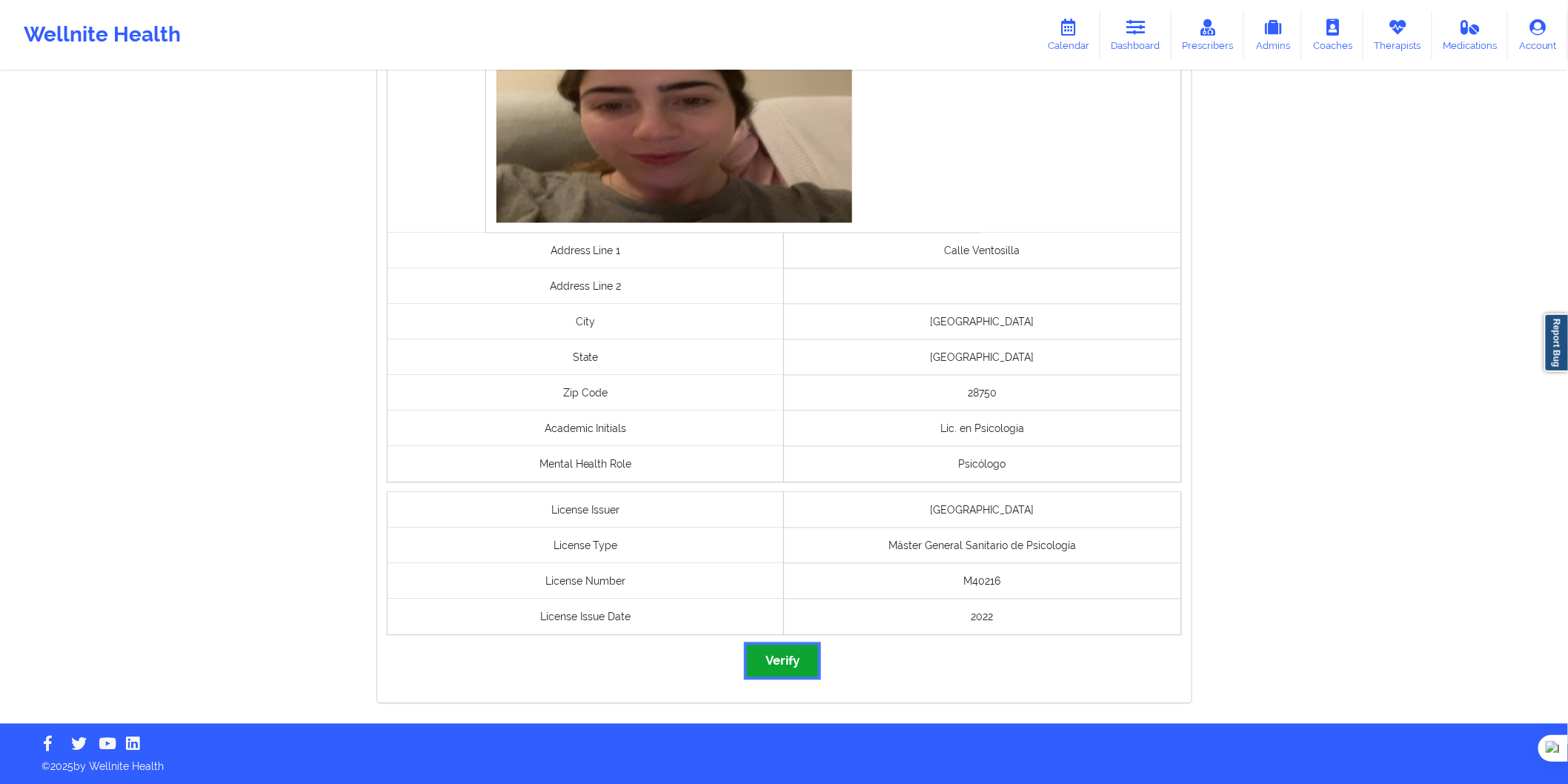
click at [796, 666] on button "Verify" at bounding box center [783, 661] width 71 height 32
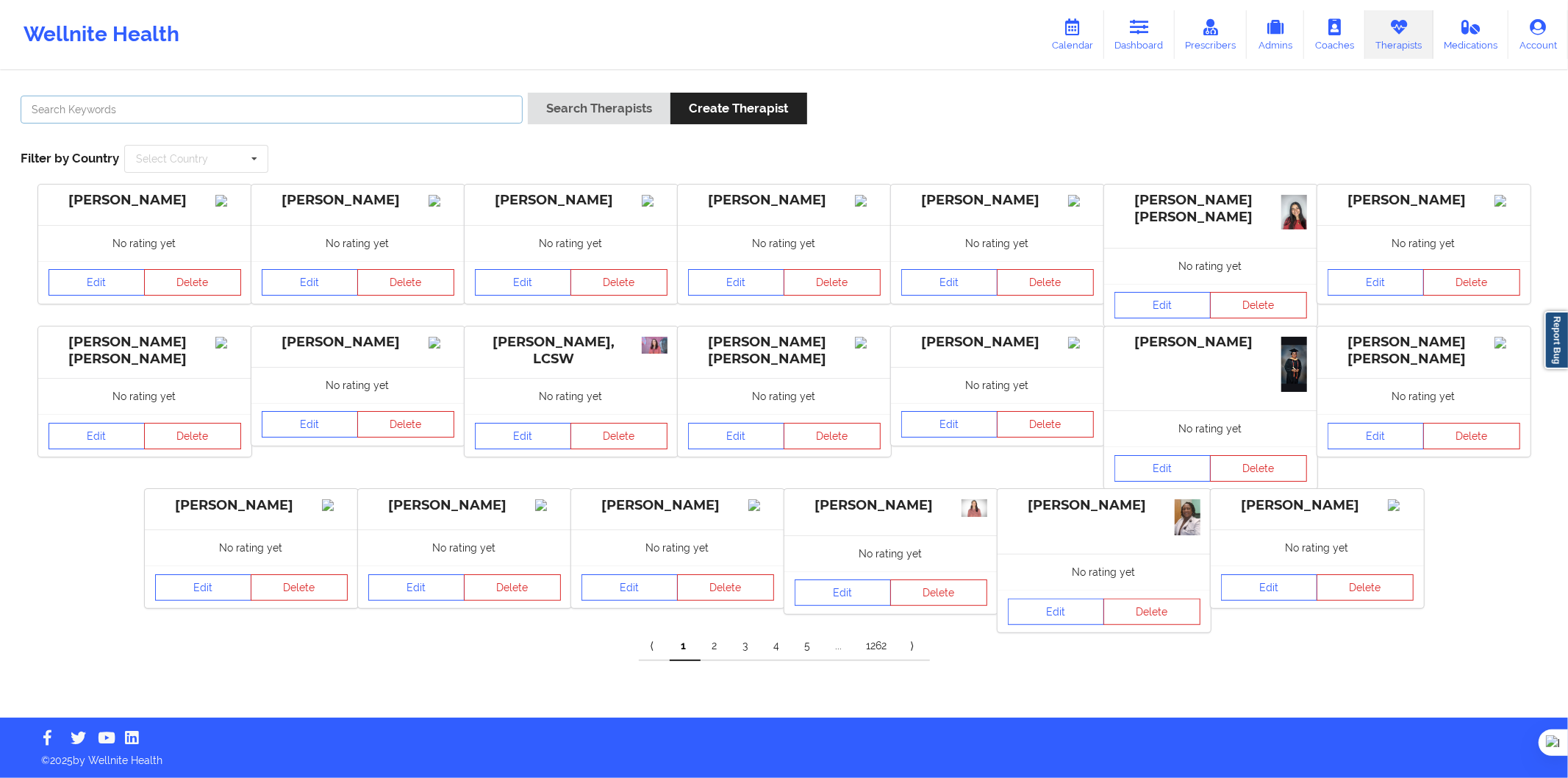
click at [369, 108] on input "text" at bounding box center [271, 110] width 502 height 28
paste input "[PERSON_NAME]"
type input "[PERSON_NAME]"
click at [576, 113] on button "Search Therapists" at bounding box center [599, 108] width 142 height 32
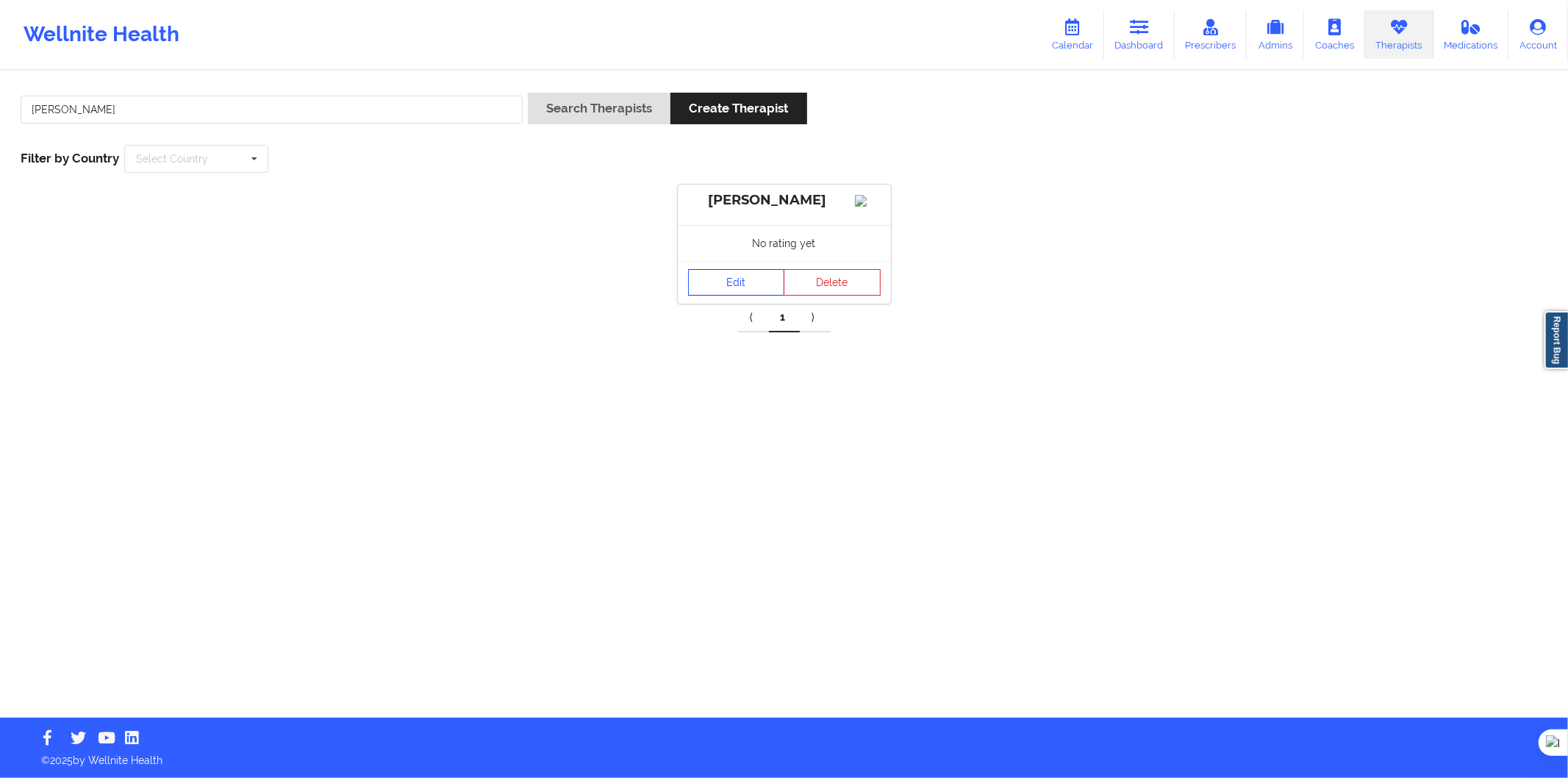
click at [736, 288] on link "Edit" at bounding box center [737, 282] width 97 height 27
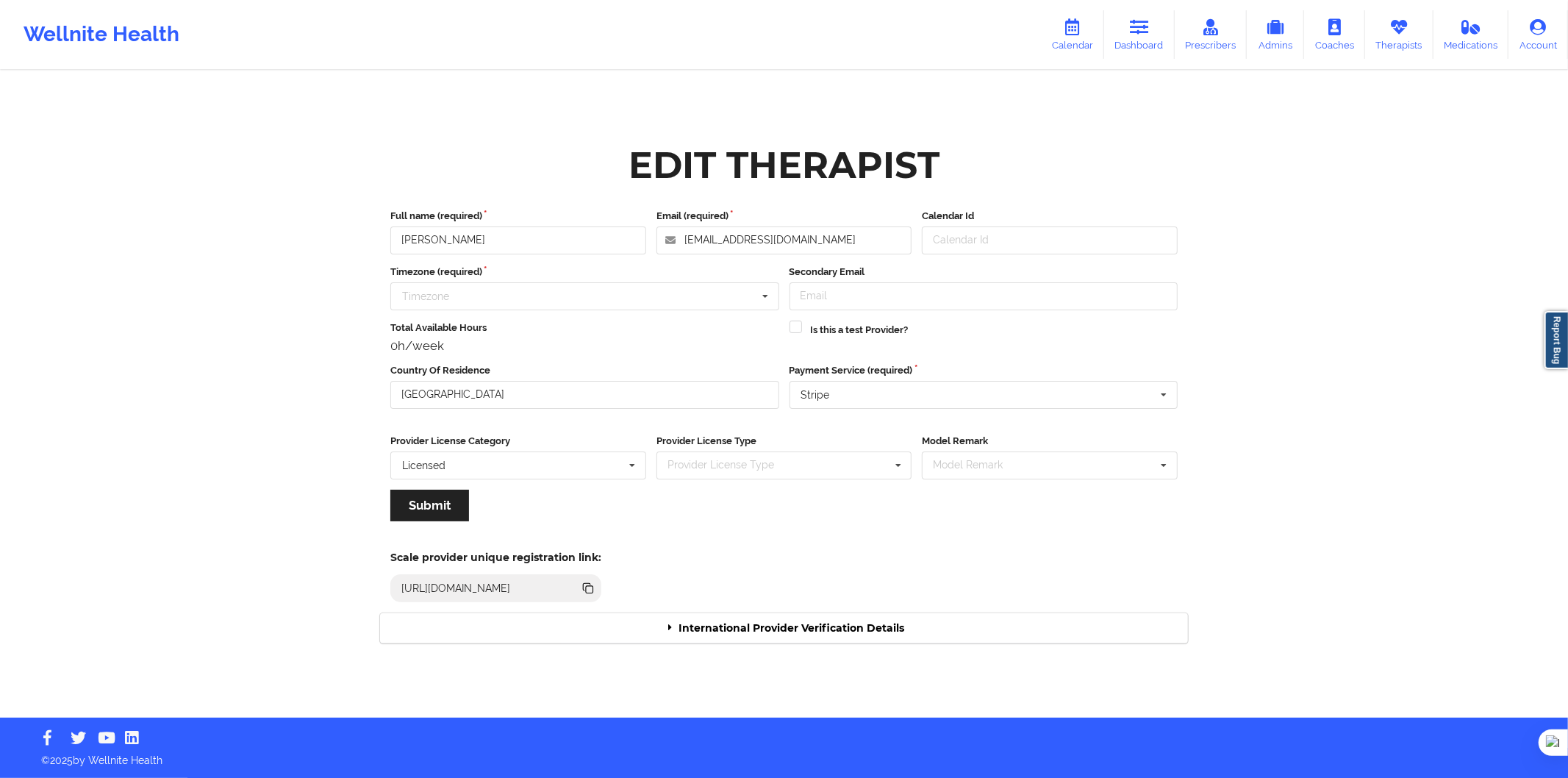
click at [752, 621] on div "International Provider Verification Details" at bounding box center [784, 628] width 808 height 30
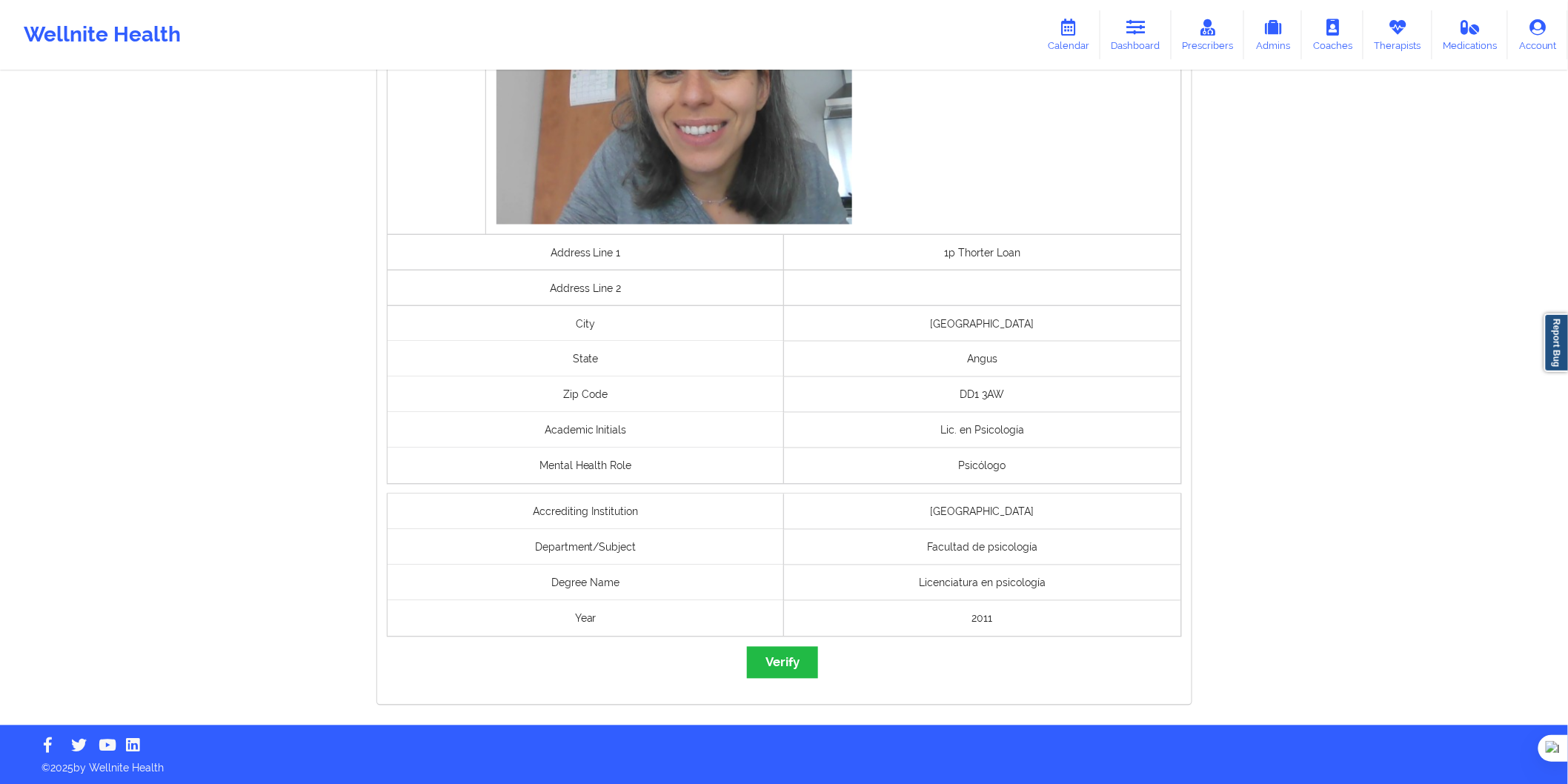
scroll to position [840, 0]
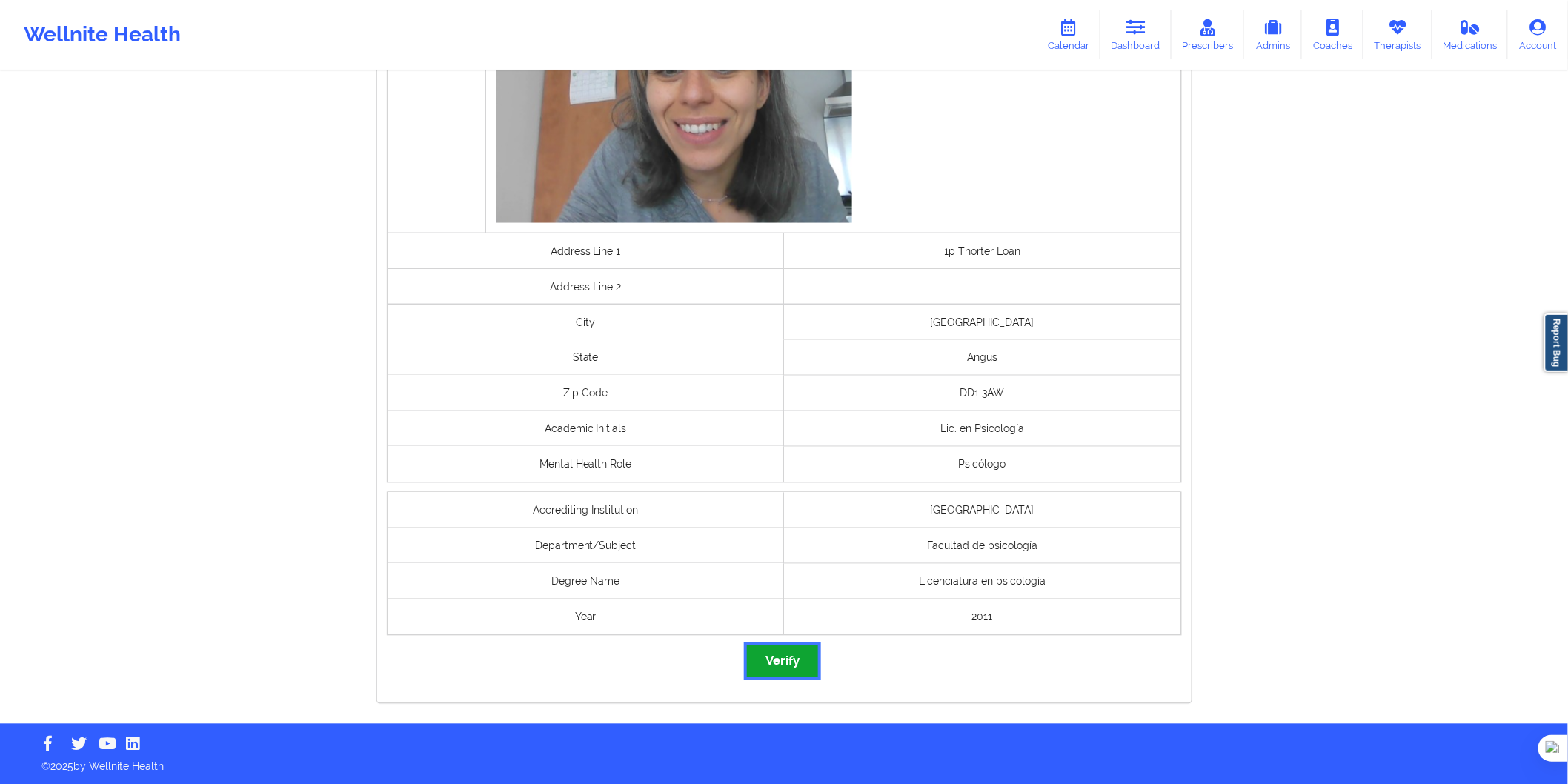
click at [769, 658] on button "Verify" at bounding box center [783, 661] width 71 height 32
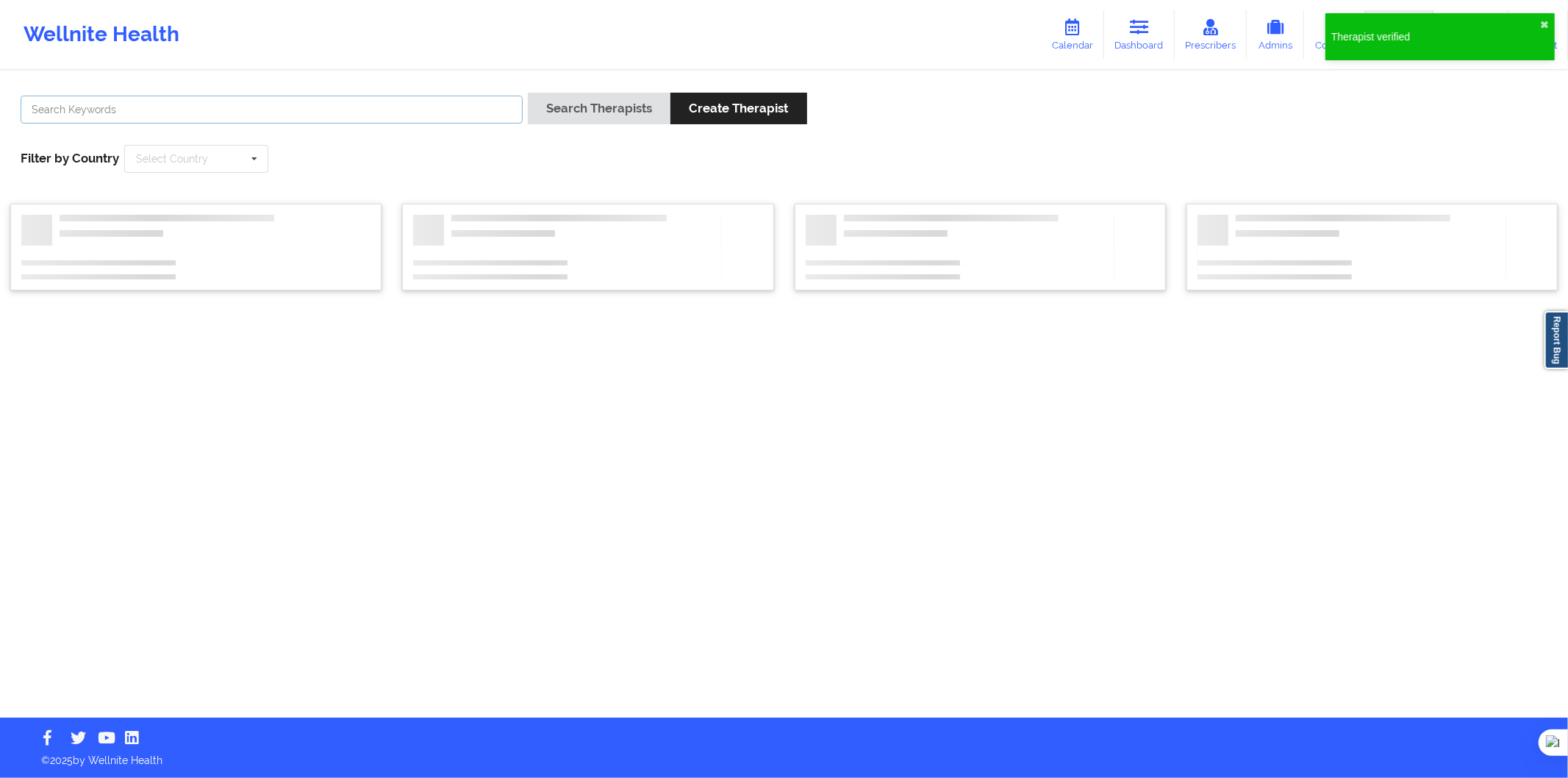
click at [426, 113] on input "text" at bounding box center [271, 110] width 502 height 28
paste input "[PERSON_NAME] [PERSON_NAME] Recosta"
type input "[PERSON_NAME] [PERSON_NAME] Recosta"
click at [532, 119] on button "Search Therapists" at bounding box center [599, 108] width 142 height 32
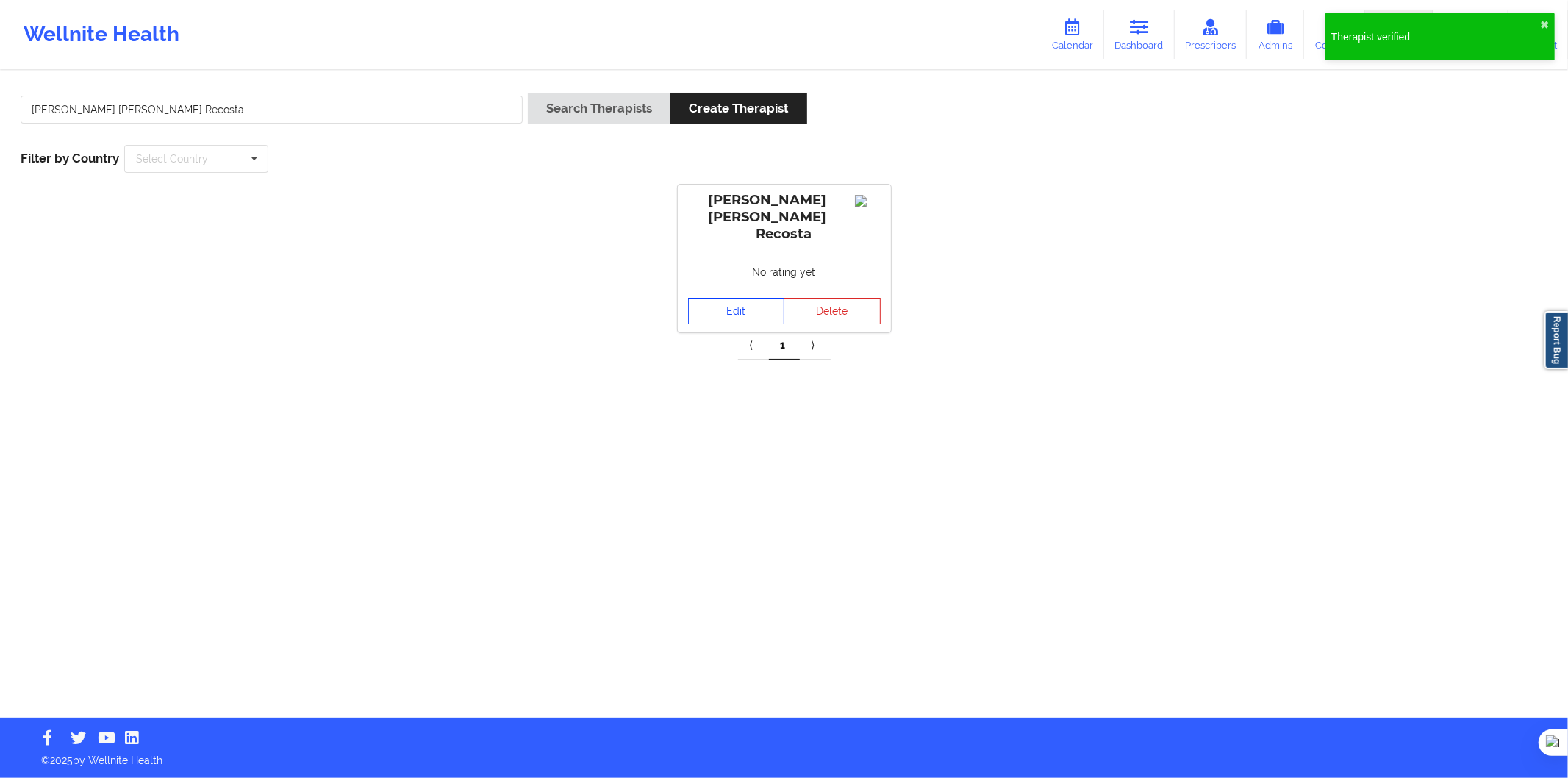
click at [714, 300] on link "Edit" at bounding box center [737, 311] width 97 height 27
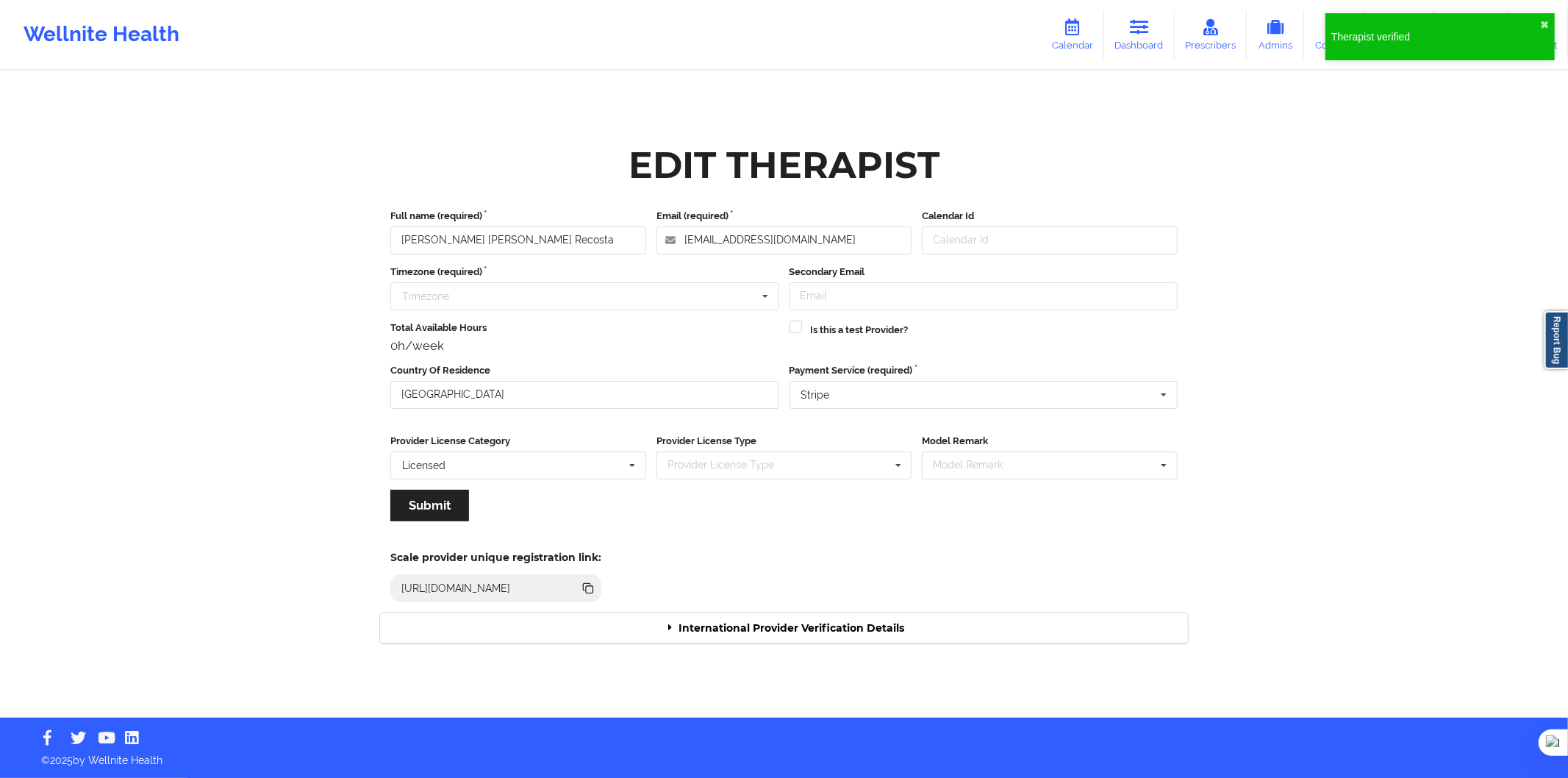
click at [817, 616] on div "International Provider Verification Details" at bounding box center [784, 628] width 808 height 30
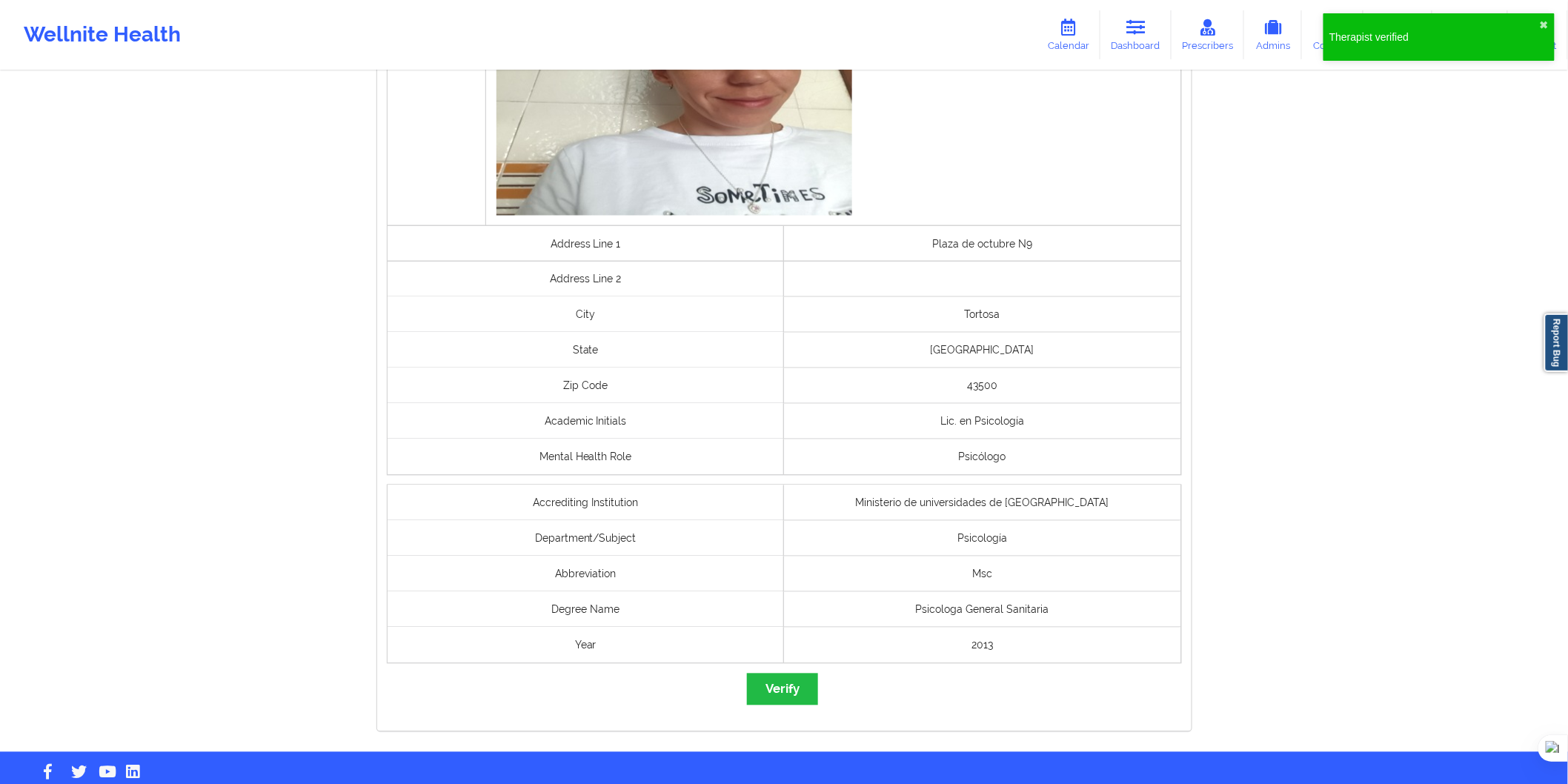
scroll to position [906, 0]
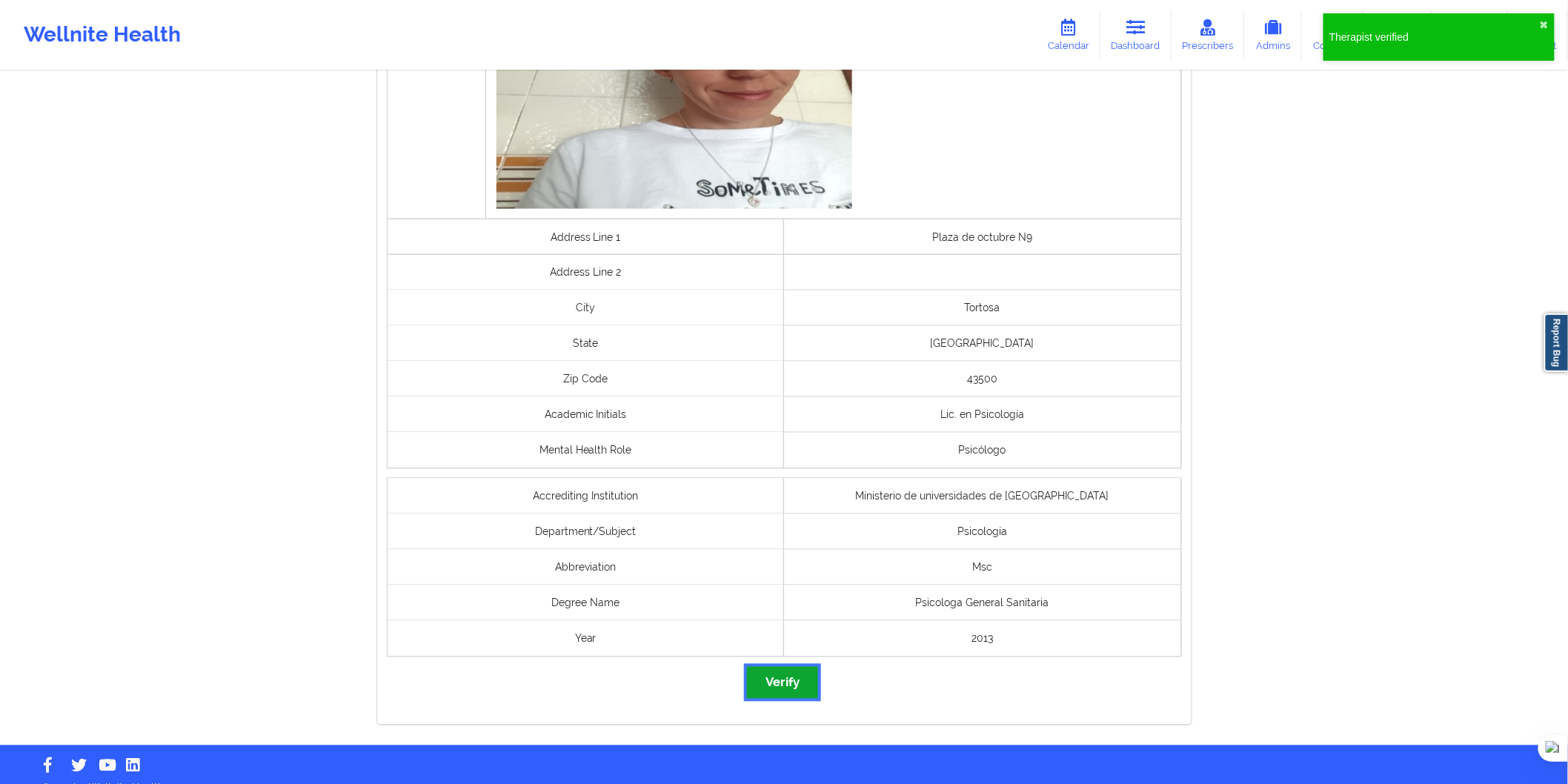
click at [802, 671] on button "Verify" at bounding box center [783, 683] width 71 height 32
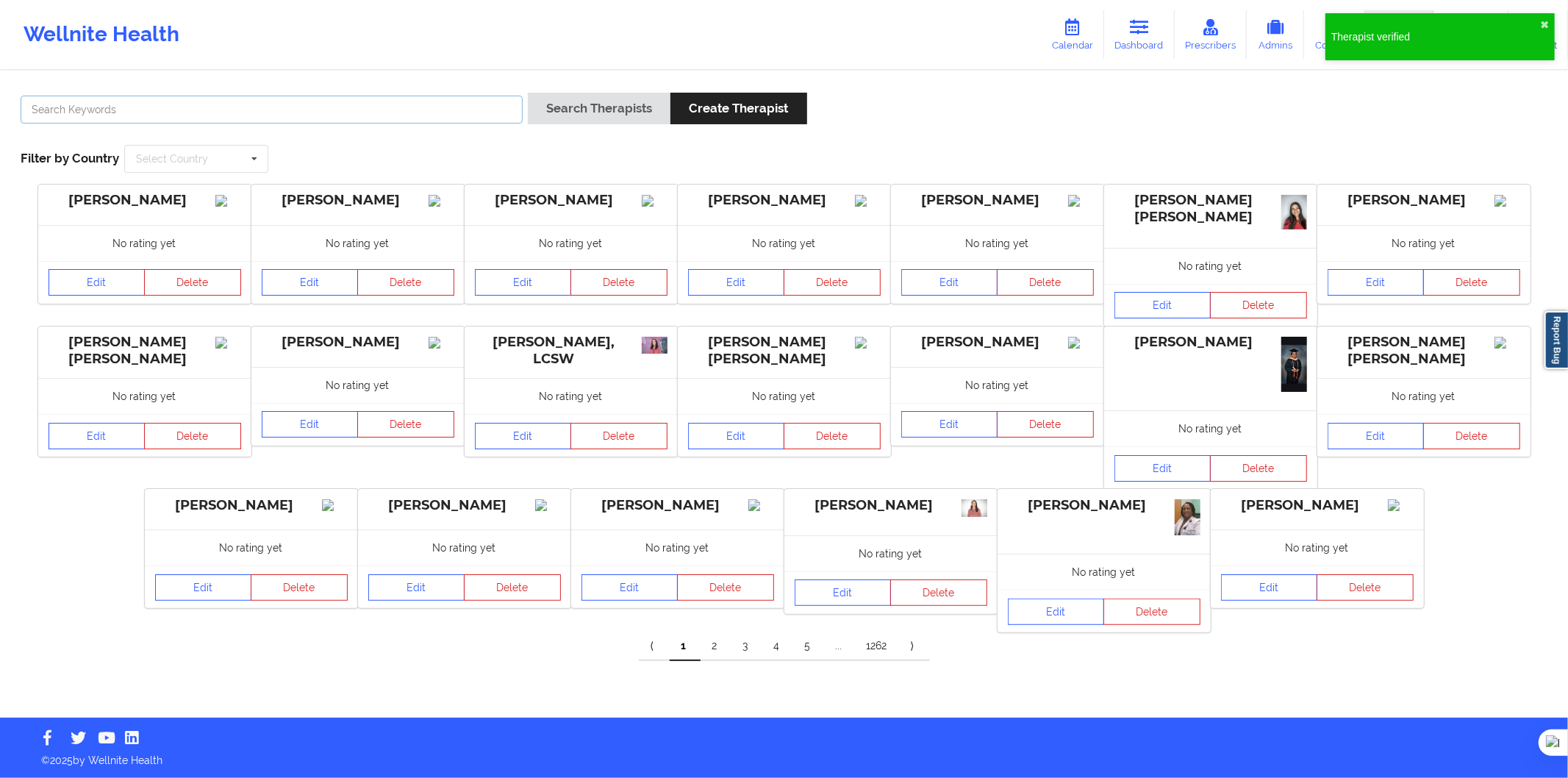
drag, startPoint x: 344, startPoint y: 100, endPoint x: 392, endPoint y: 106, distance: 48.4
click at [344, 100] on input "text" at bounding box center [271, 110] width 502 height 28
paste input "[PERSON_NAME] [PERSON_NAME]"
type input "[PERSON_NAME] [PERSON_NAME]"
click at [561, 127] on div "Search Therapists Create Therapist" at bounding box center [667, 114] width 279 height 42
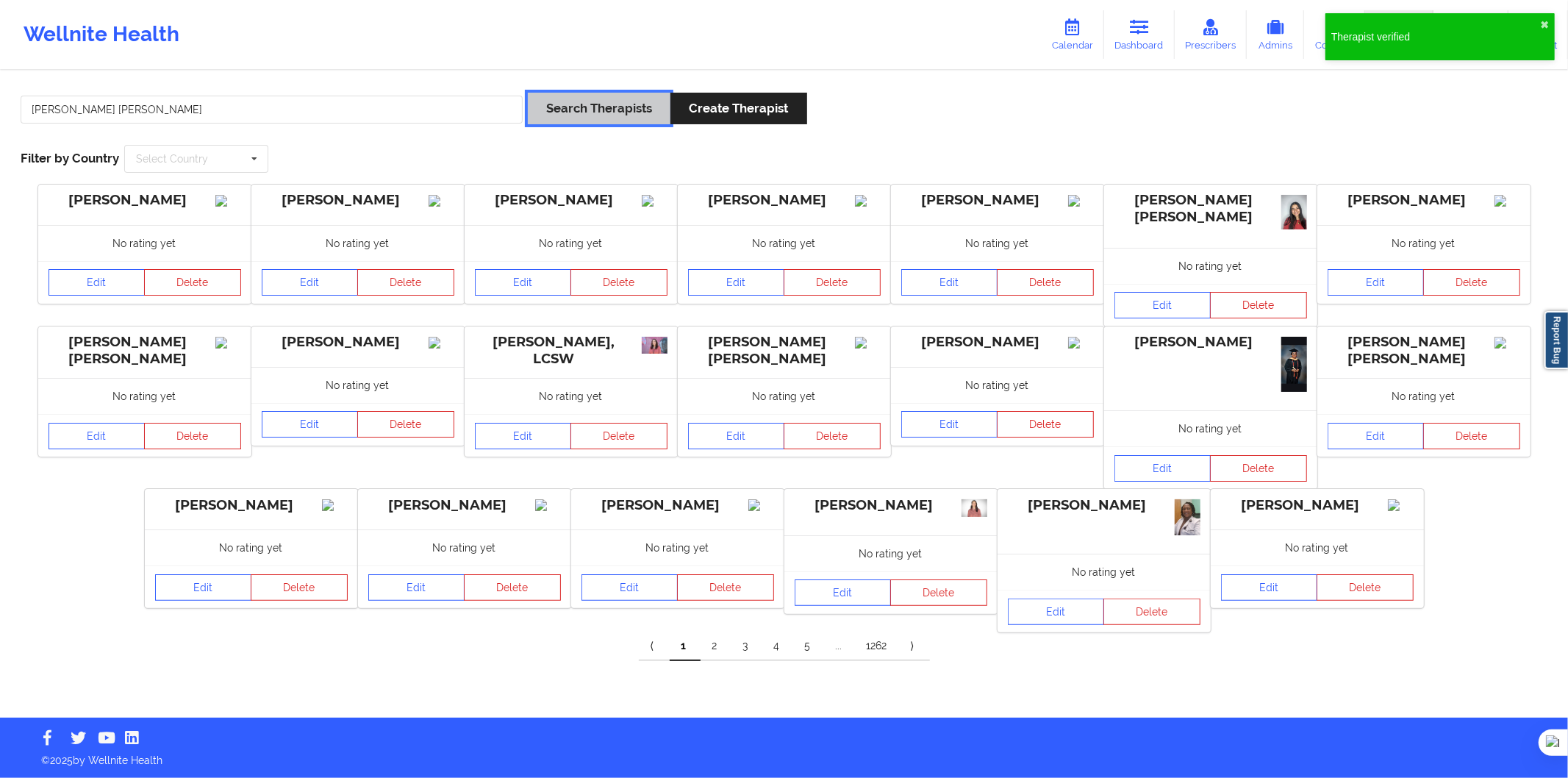
click at [585, 114] on button "Search Therapists" at bounding box center [599, 108] width 142 height 32
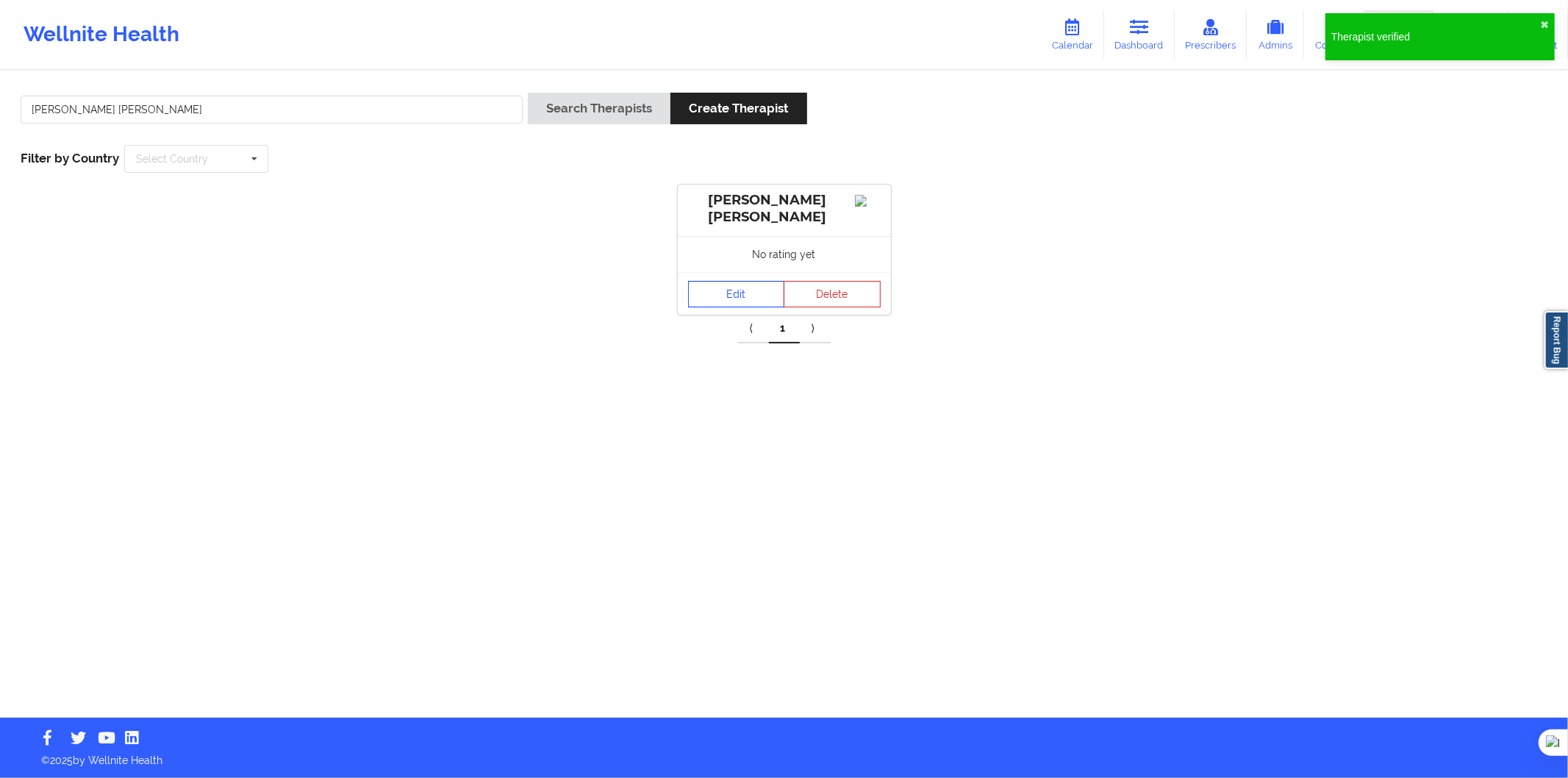
click at [728, 296] on link "Edit" at bounding box center [737, 294] width 97 height 27
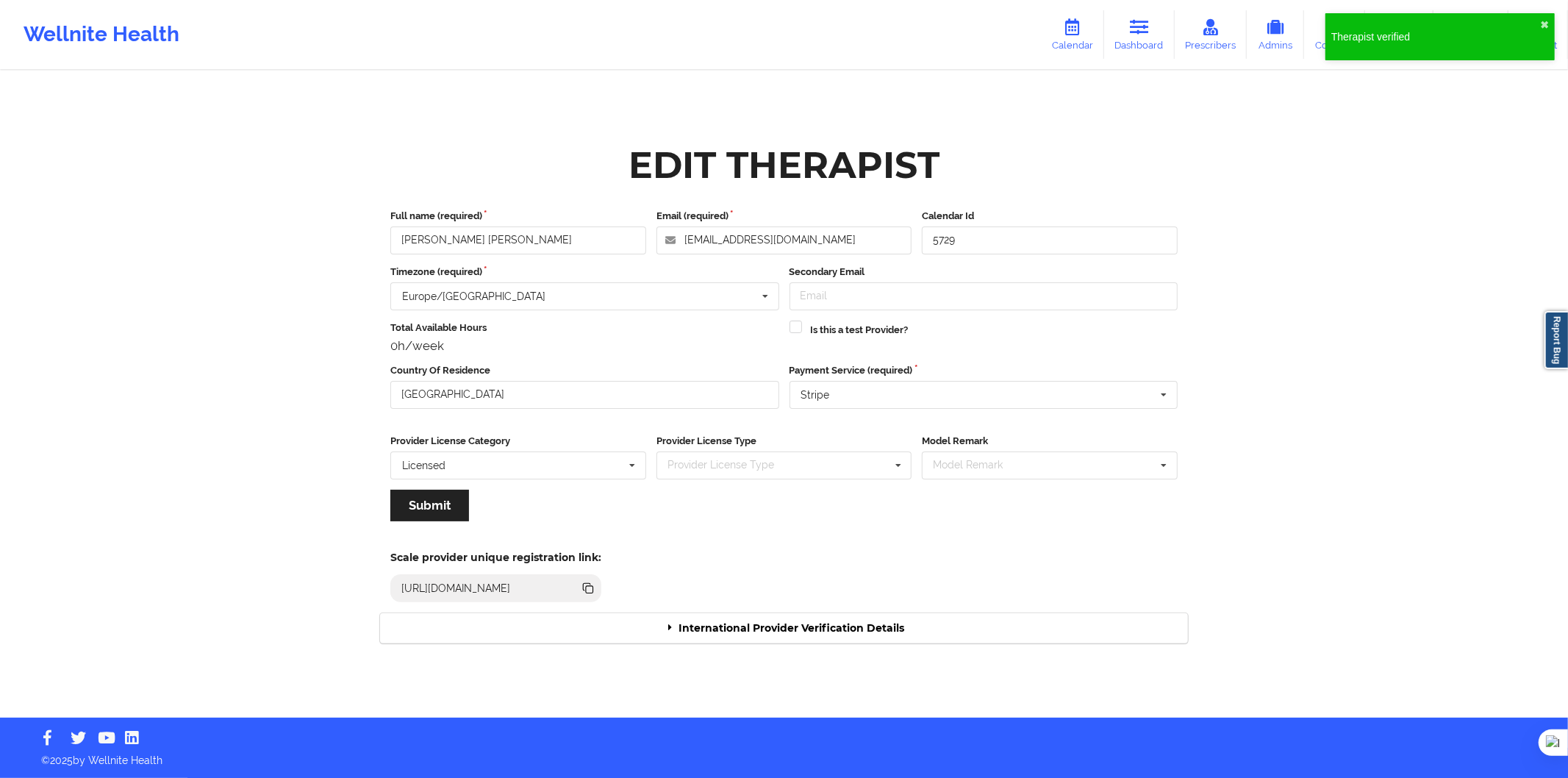
drag, startPoint x: 769, startPoint y: 622, endPoint x: 764, endPoint y: 608, distance: 14.9
click at [766, 622] on div "International Provider Verification Details" at bounding box center [784, 628] width 808 height 30
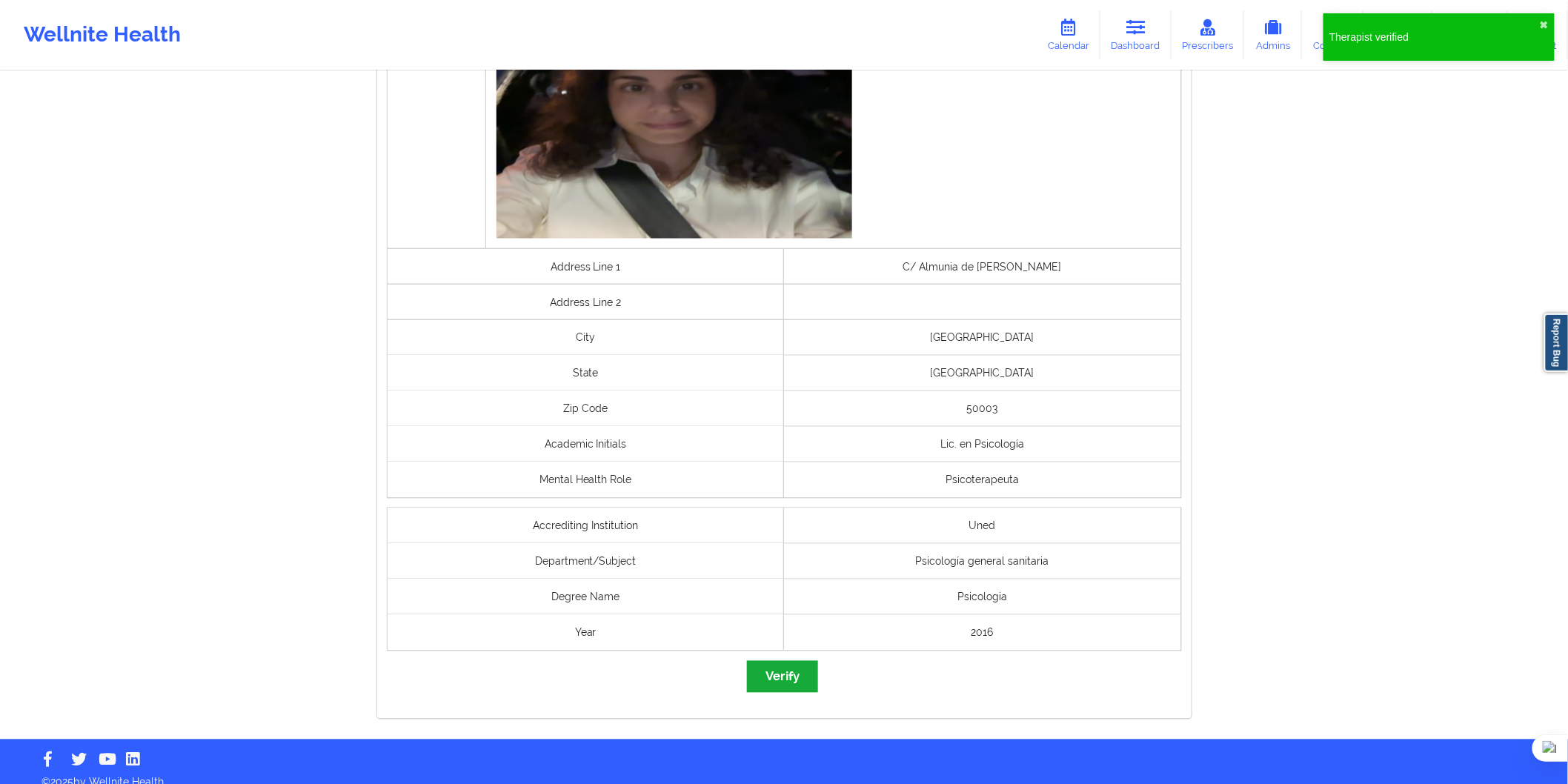
scroll to position [863, 0]
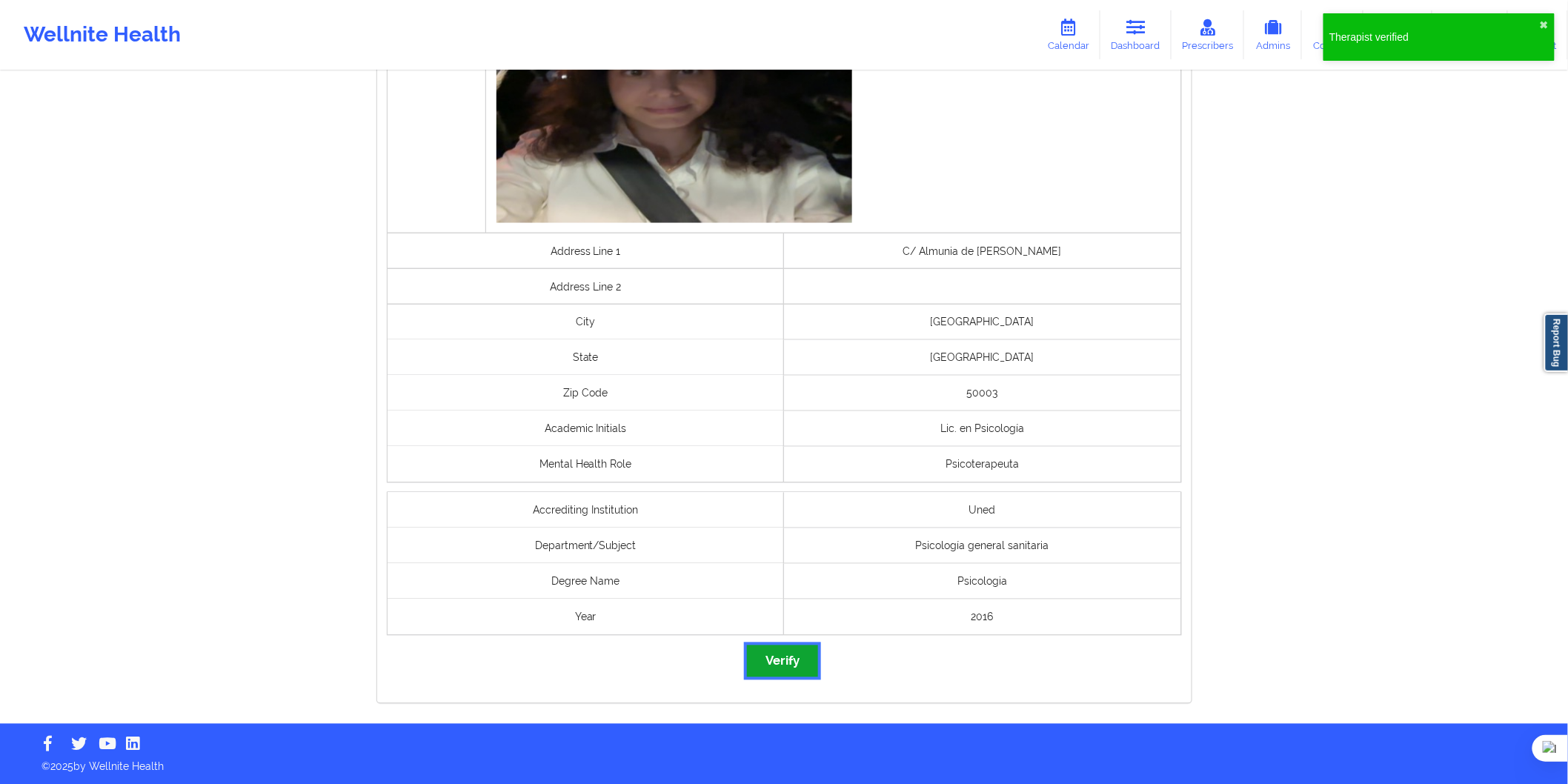
drag, startPoint x: 783, startPoint y: 661, endPoint x: 768, endPoint y: 658, distance: 15.3
click at [783, 660] on button "Verify" at bounding box center [783, 661] width 71 height 32
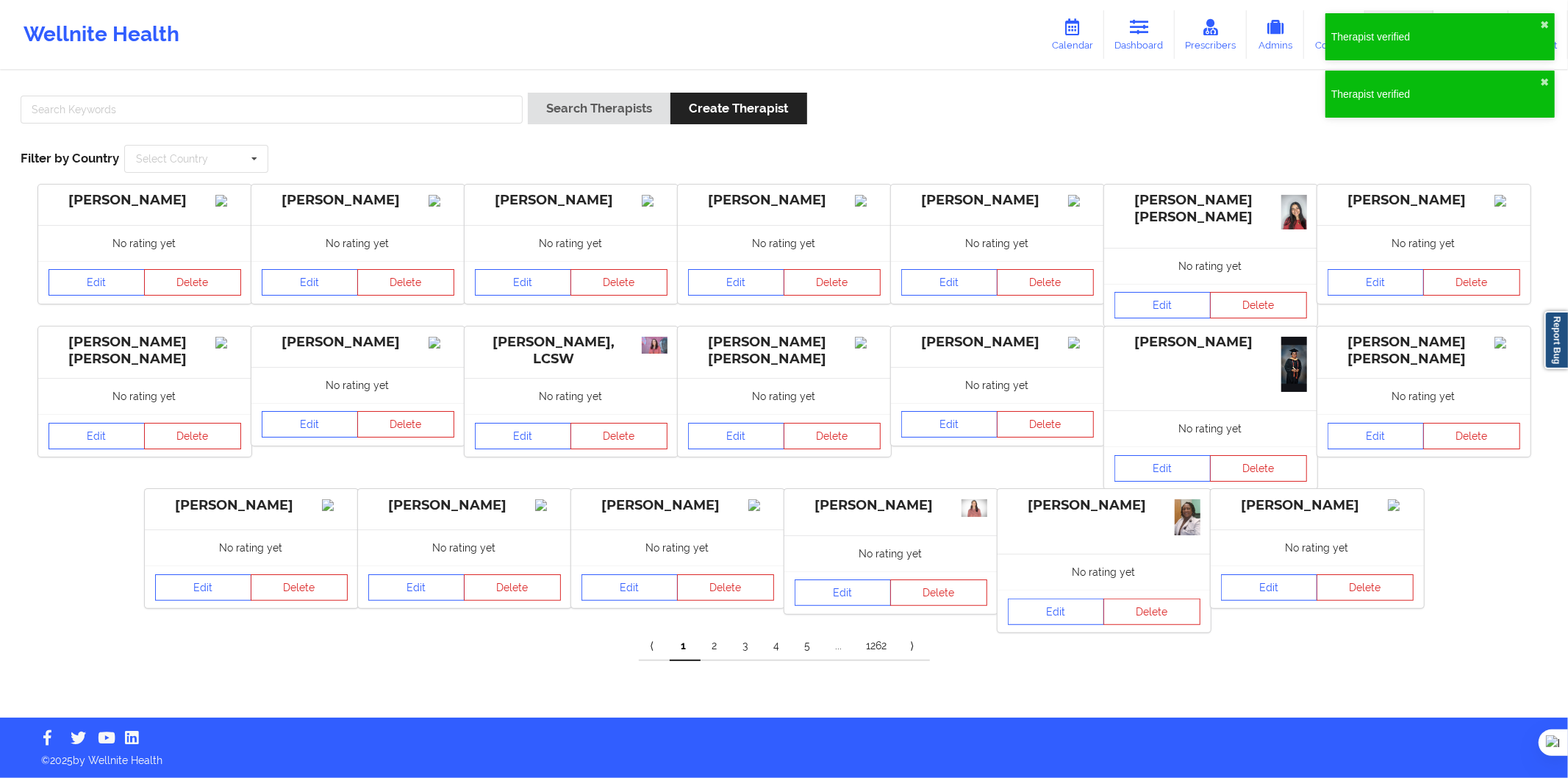
drag, startPoint x: 260, startPoint y: 133, endPoint x: 259, endPoint y: 122, distance: 11.0
click at [260, 131] on div at bounding box center [271, 114] width 512 height 42
click at [259, 119] on input "text" at bounding box center [271, 110] width 502 height 28
paste input "[PERSON_NAME] [PERSON_NAME] Parizzia [PERSON_NAME]"
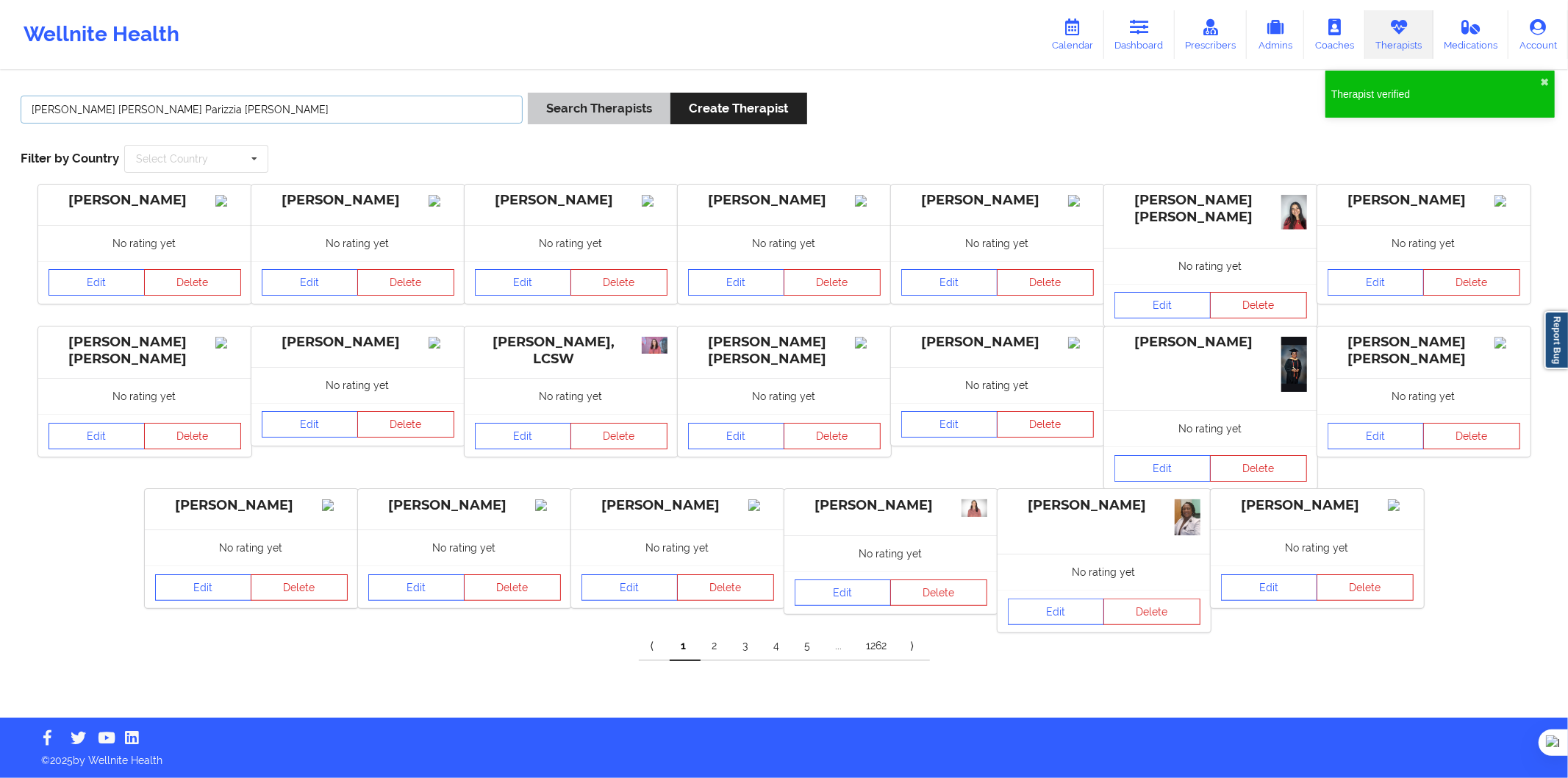
type input "[PERSON_NAME] [PERSON_NAME] Parizzia [PERSON_NAME]"
click at [592, 106] on button "Search Therapists" at bounding box center [599, 108] width 142 height 32
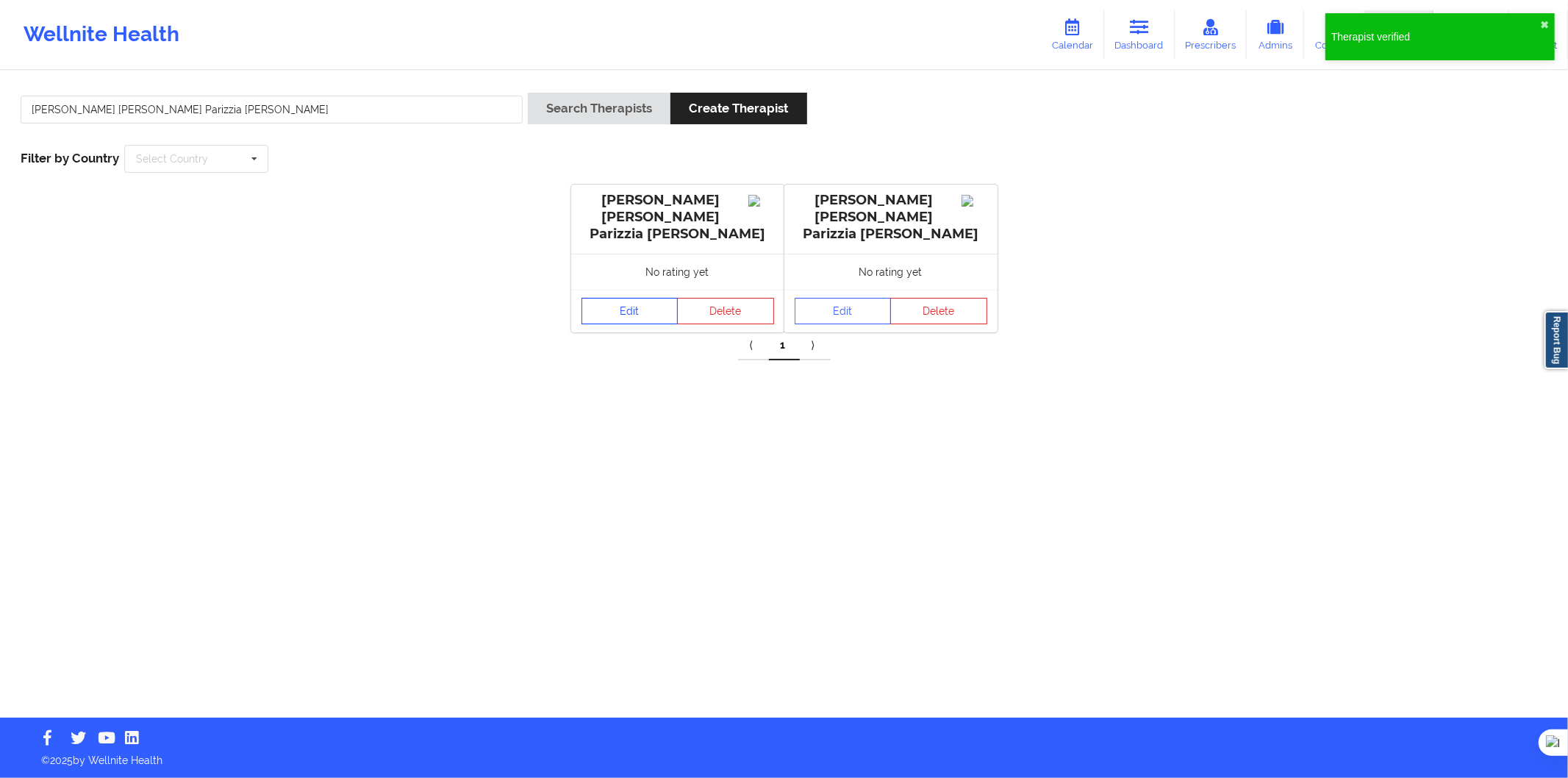
click at [619, 298] on link "Edit" at bounding box center [630, 311] width 97 height 27
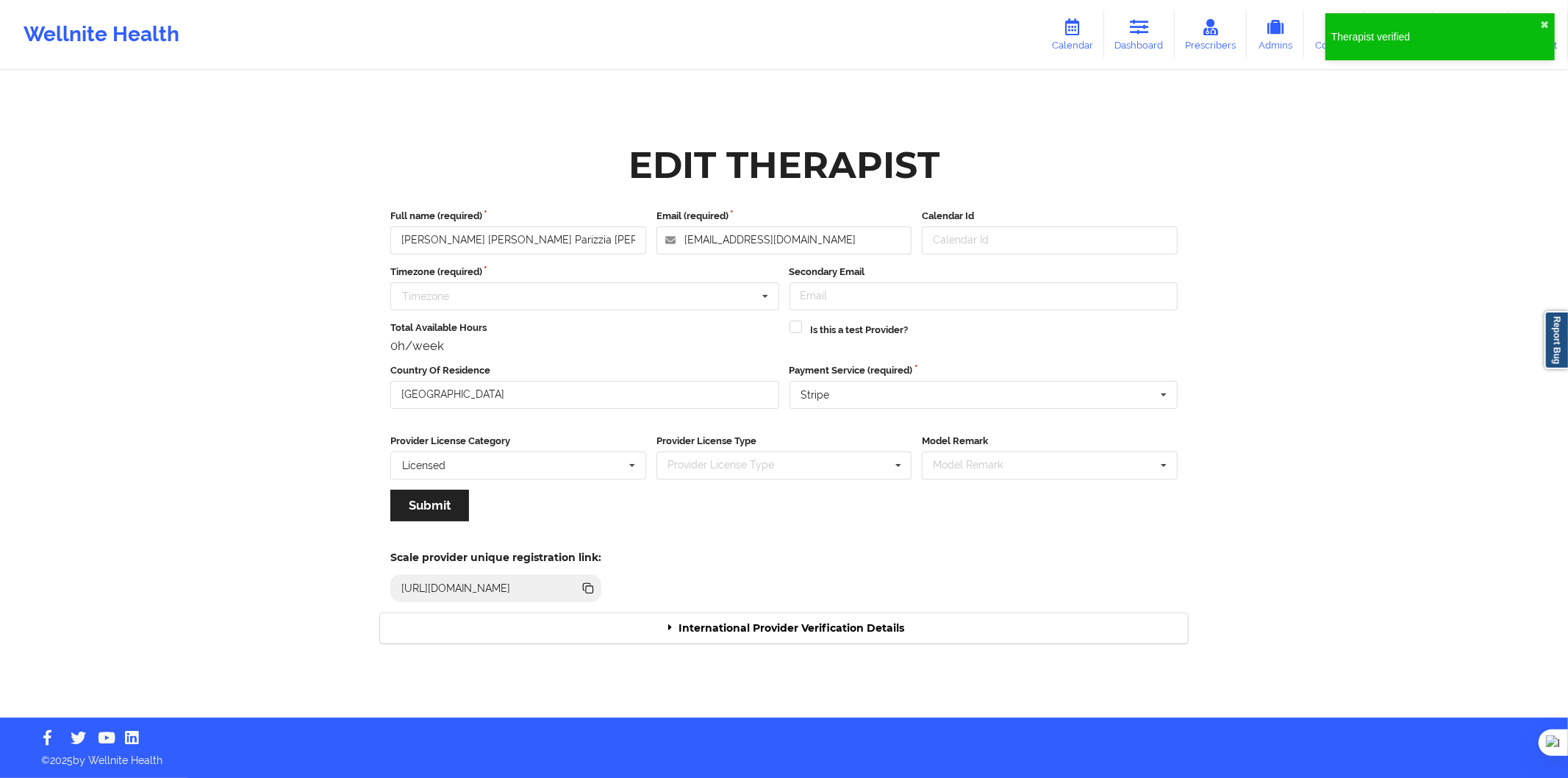
click at [806, 636] on div "International Provider Verification Details" at bounding box center [784, 628] width 808 height 30
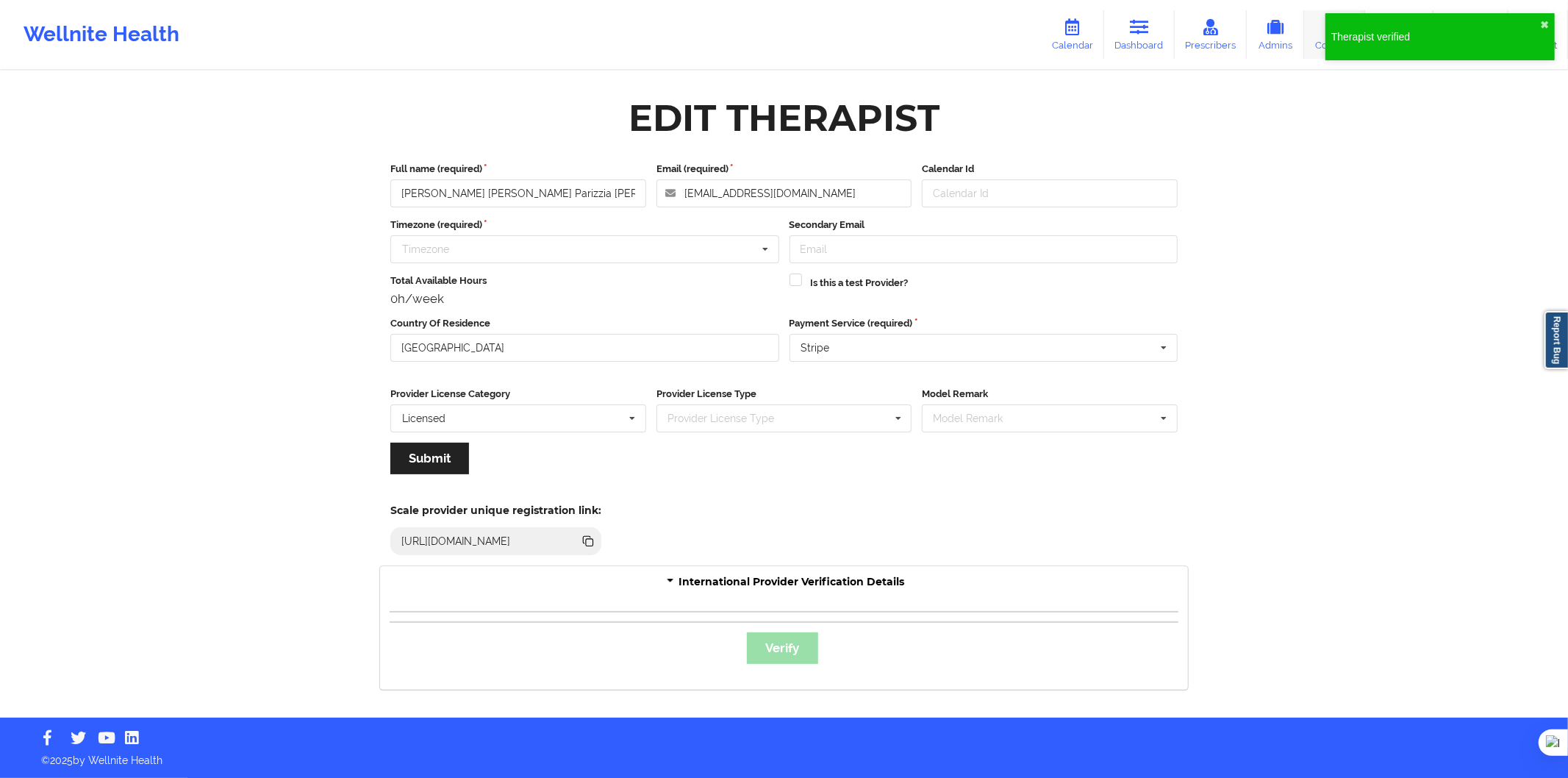
click at [1319, 53] on link "Coaches" at bounding box center [1334, 35] width 61 height 49
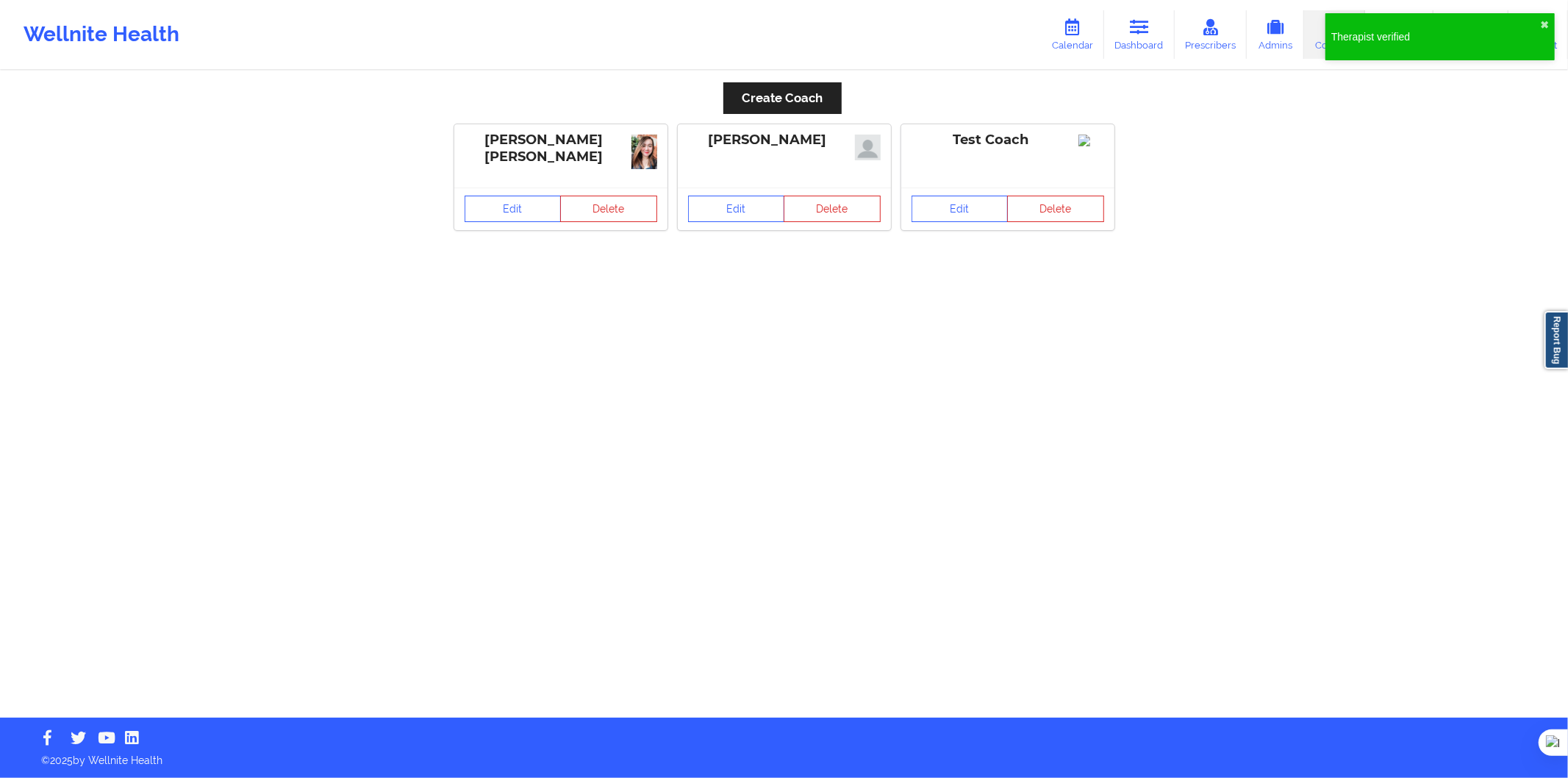
click at [1536, 23] on div "Therapist verified ✖︎" at bounding box center [1440, 37] width 229 height 47
click at [1541, 23] on button "✖︎" at bounding box center [1544, 25] width 9 height 12
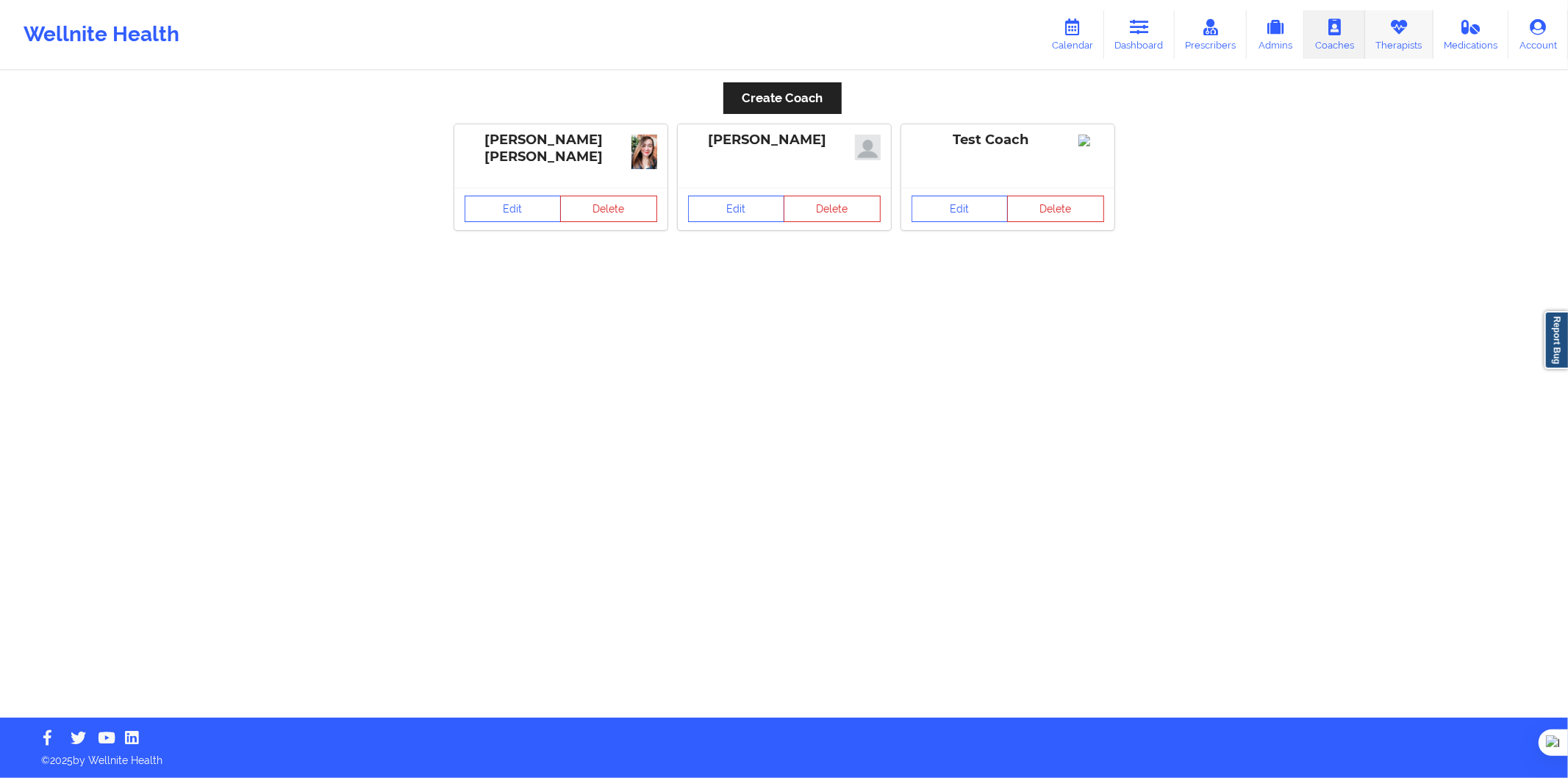
click at [1412, 42] on link "Therapists" at bounding box center [1399, 35] width 69 height 49
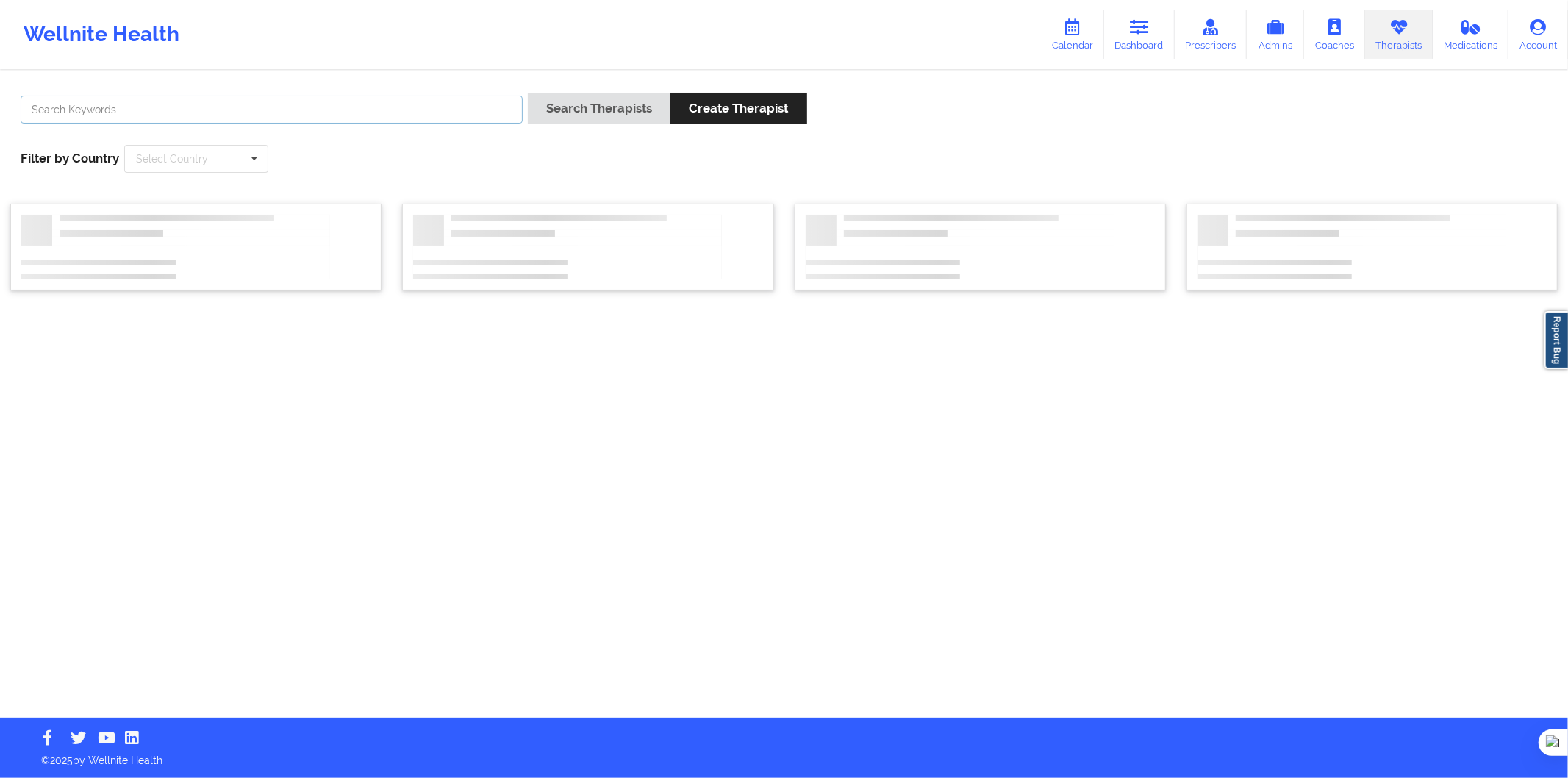
click at [487, 117] on input "text" at bounding box center [271, 110] width 502 height 28
paste input "[PERSON_NAME] [PERSON_NAME] Parizzia [PERSON_NAME]"
type input "[PERSON_NAME] [PERSON_NAME] Parizzia [PERSON_NAME]"
click at [572, 111] on button "Search Therapists" at bounding box center [599, 108] width 142 height 32
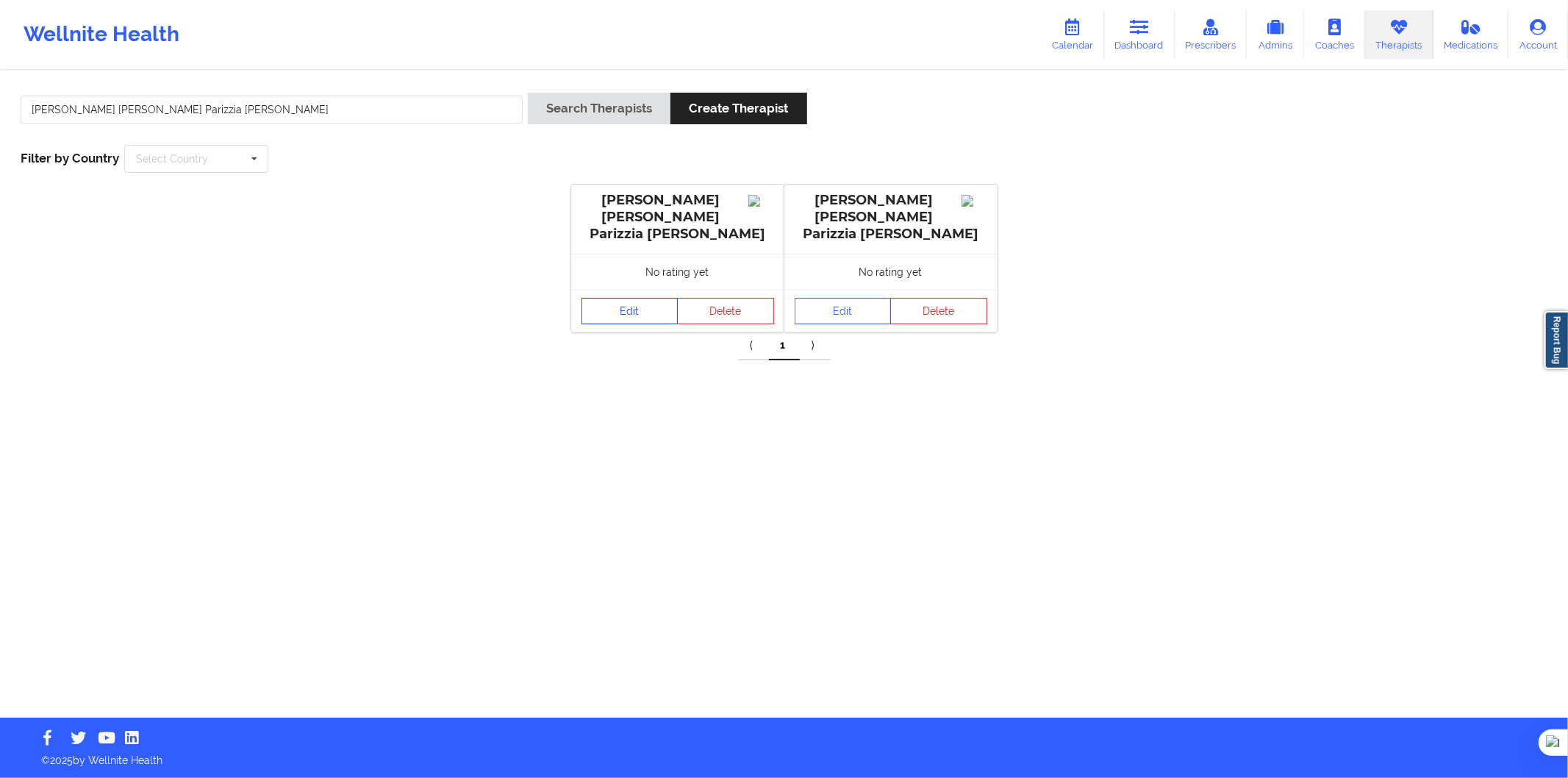
click at [652, 308] on link "Edit" at bounding box center [630, 311] width 97 height 27
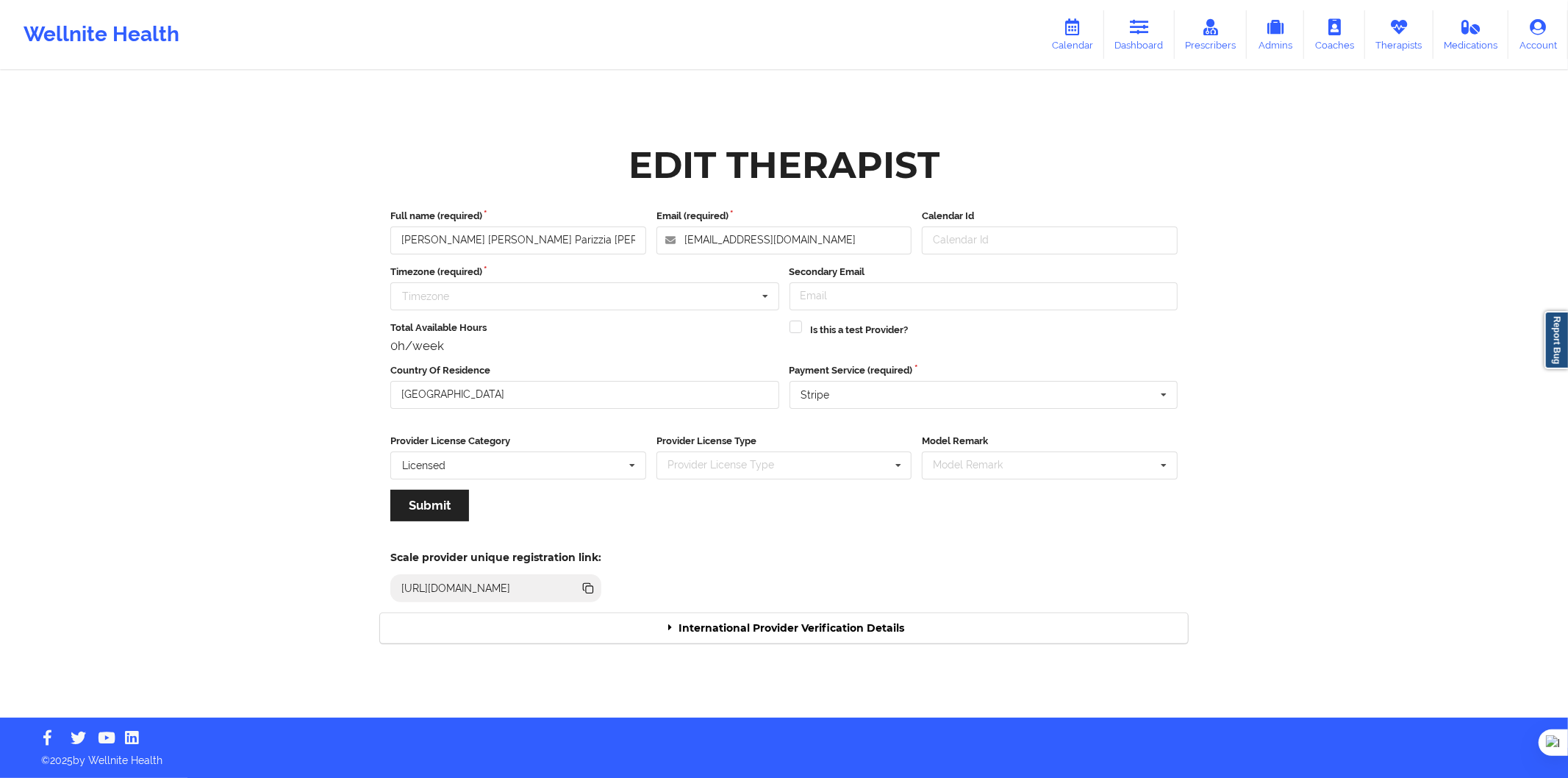
click at [856, 621] on div "International Provider Verification Details" at bounding box center [784, 628] width 808 height 30
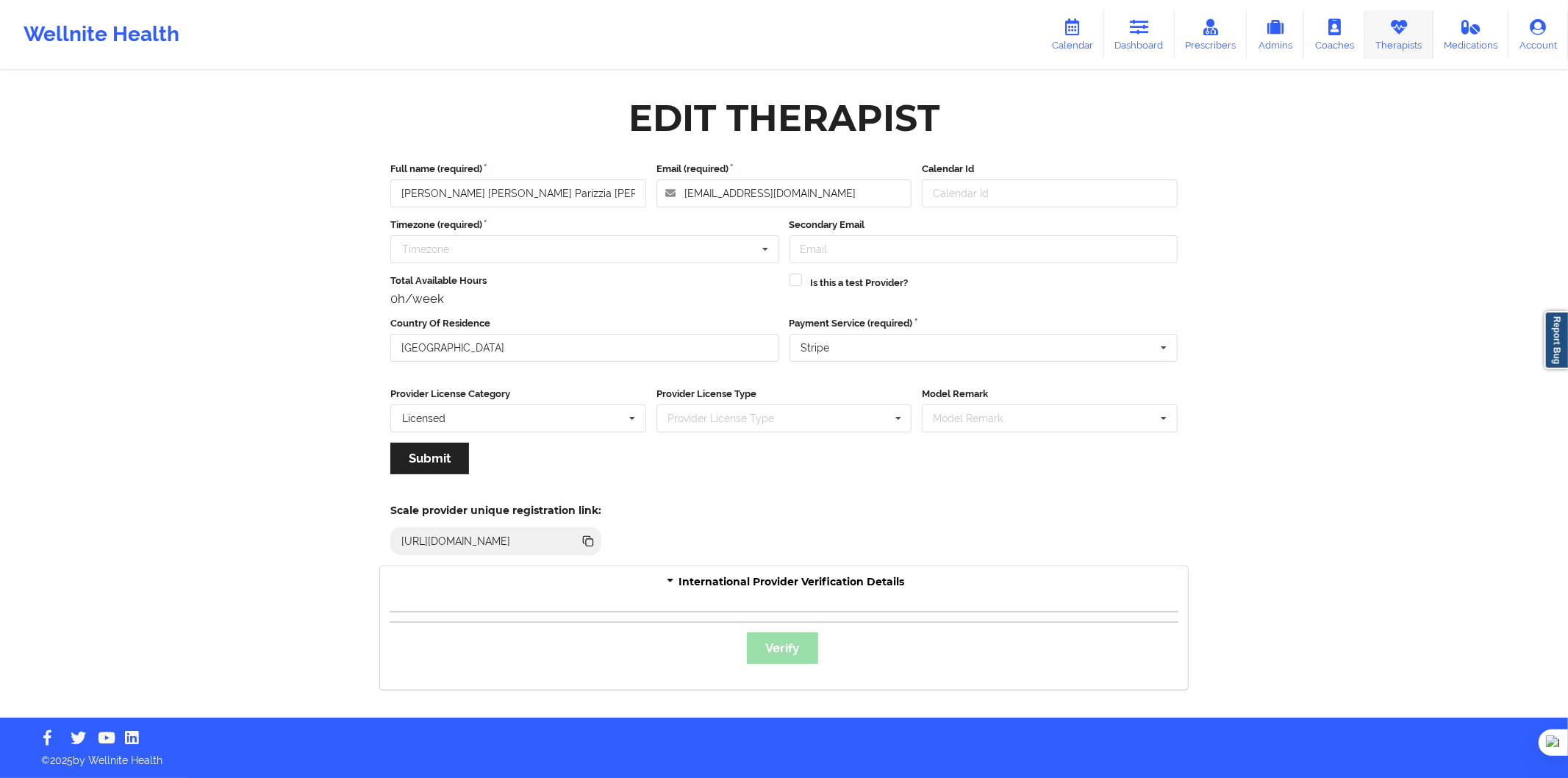
click at [1399, 20] on icon at bounding box center [1399, 27] width 19 height 16
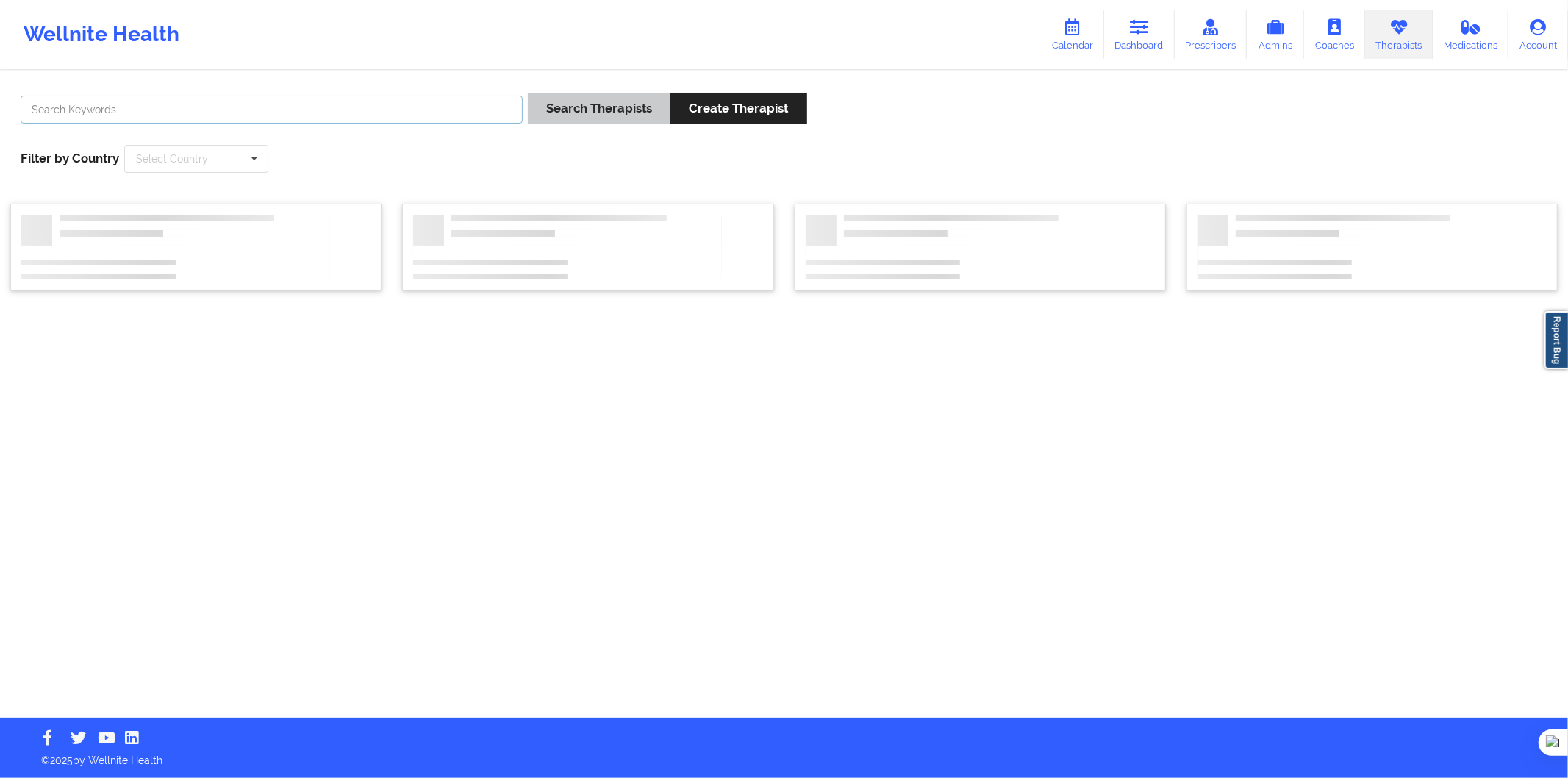
drag, startPoint x: 507, startPoint y: 116, endPoint x: 541, endPoint y: 114, distance: 34.1
click at [507, 116] on input "text" at bounding box center [271, 110] width 502 height 28
paste input "[PERSON_NAME] [PERSON_NAME] Parizzia [PERSON_NAME]"
type input "[PERSON_NAME] [PERSON_NAME] Parizzia [PERSON_NAME]"
click at [579, 115] on button "Search Therapists" at bounding box center [599, 108] width 142 height 32
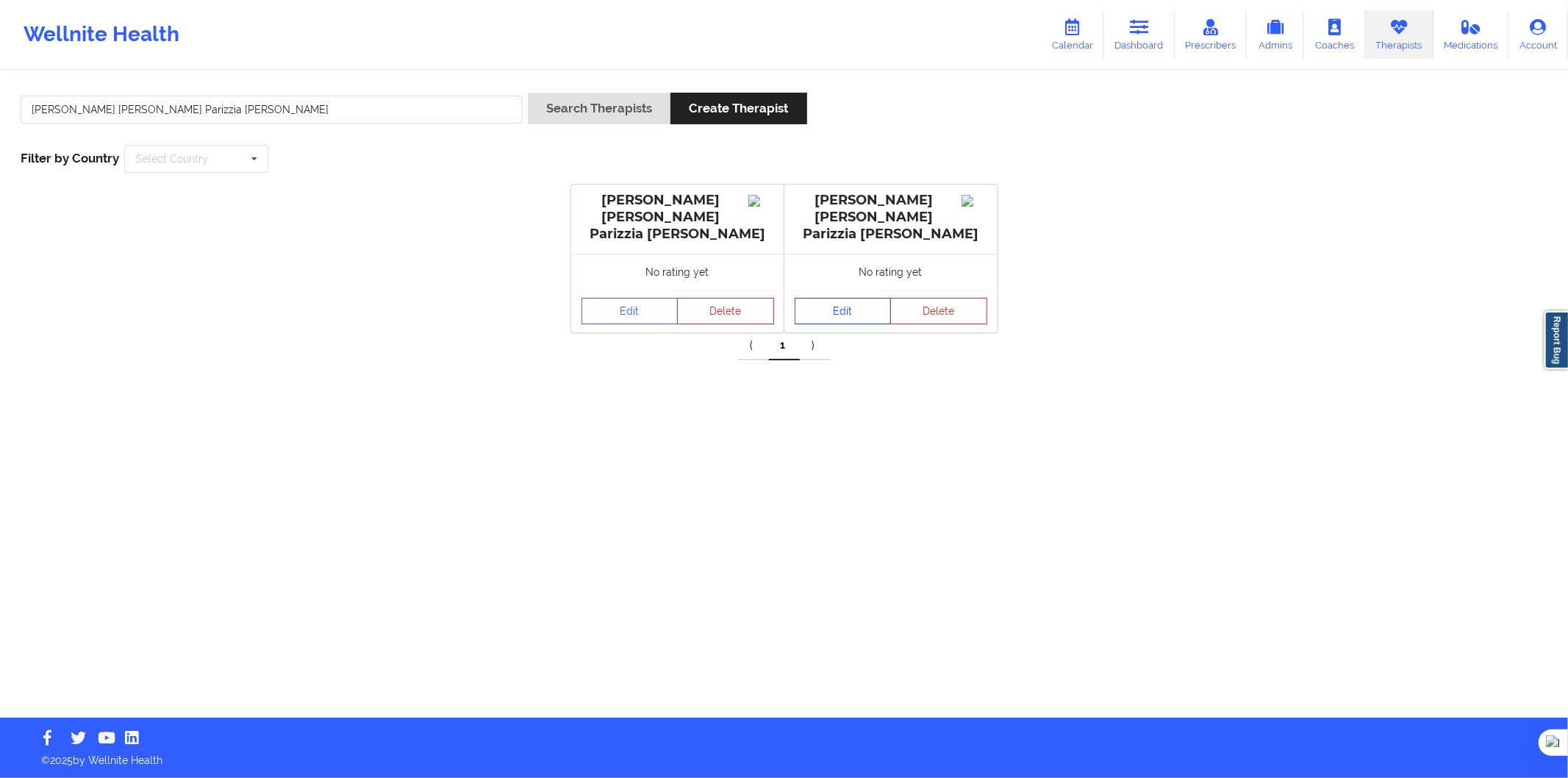
click at [831, 298] on link "Edit" at bounding box center [843, 311] width 97 height 27
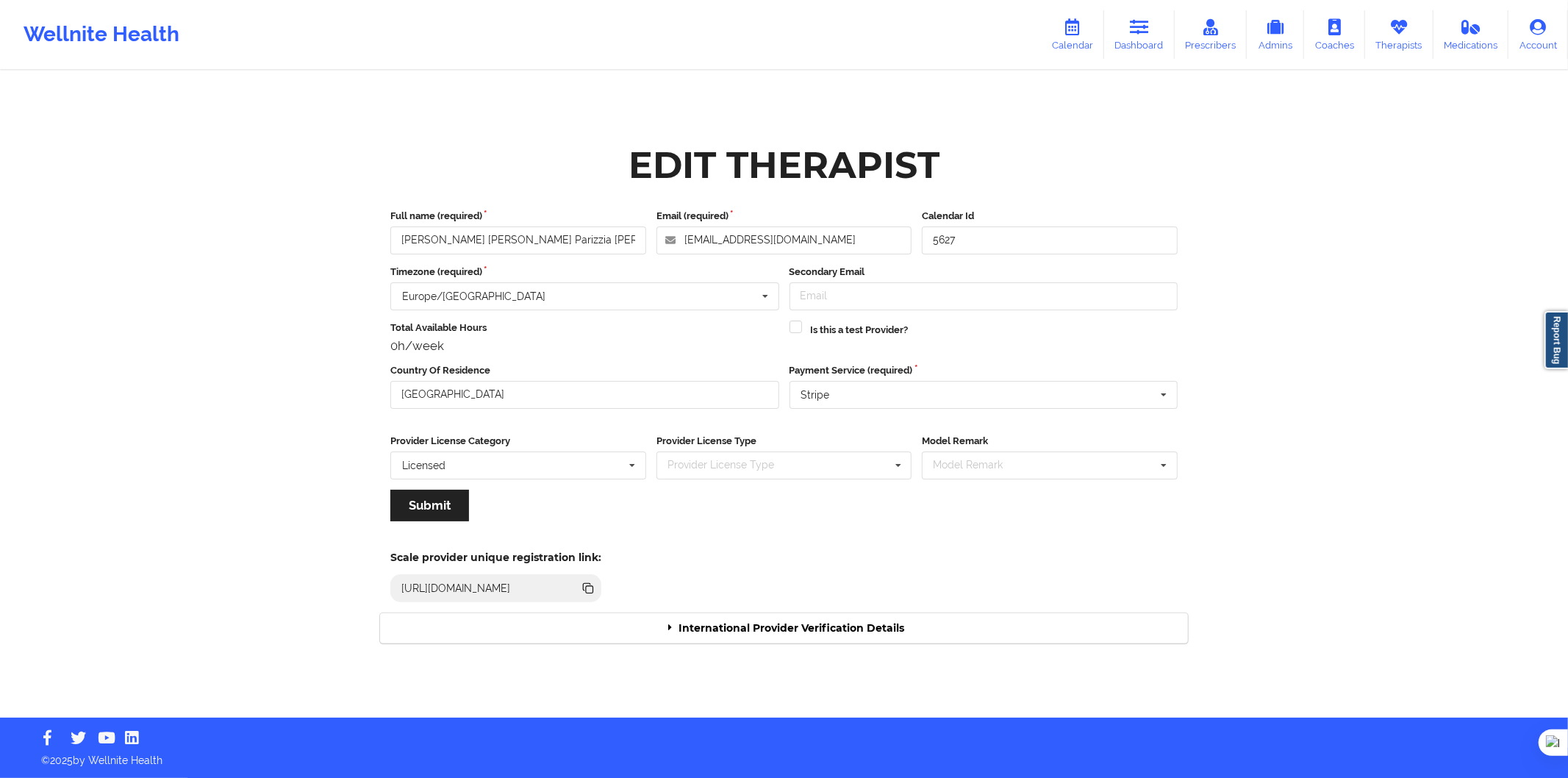
click at [895, 626] on div "International Provider Verification Details" at bounding box center [784, 628] width 808 height 30
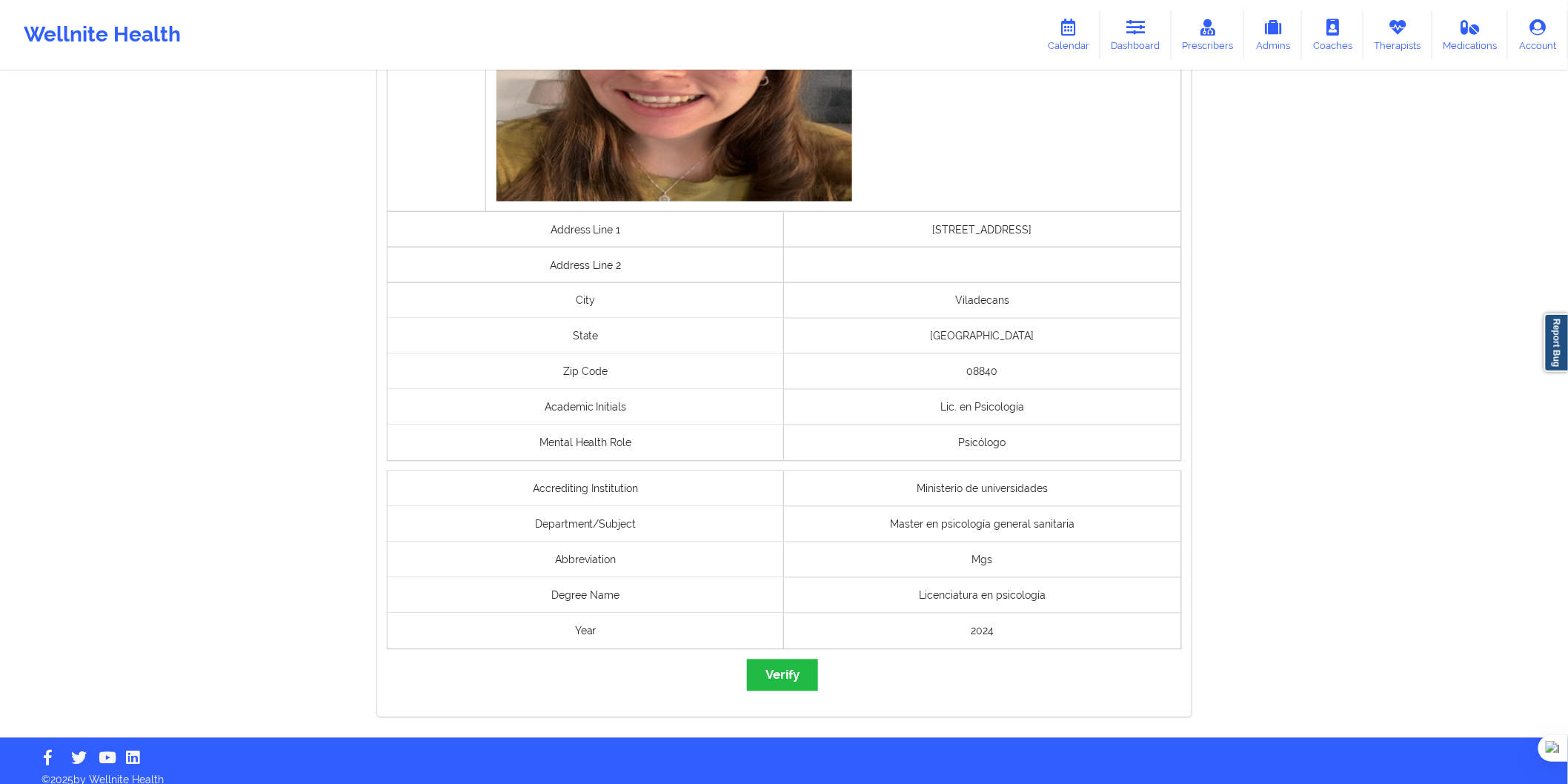
scroll to position [907, 0]
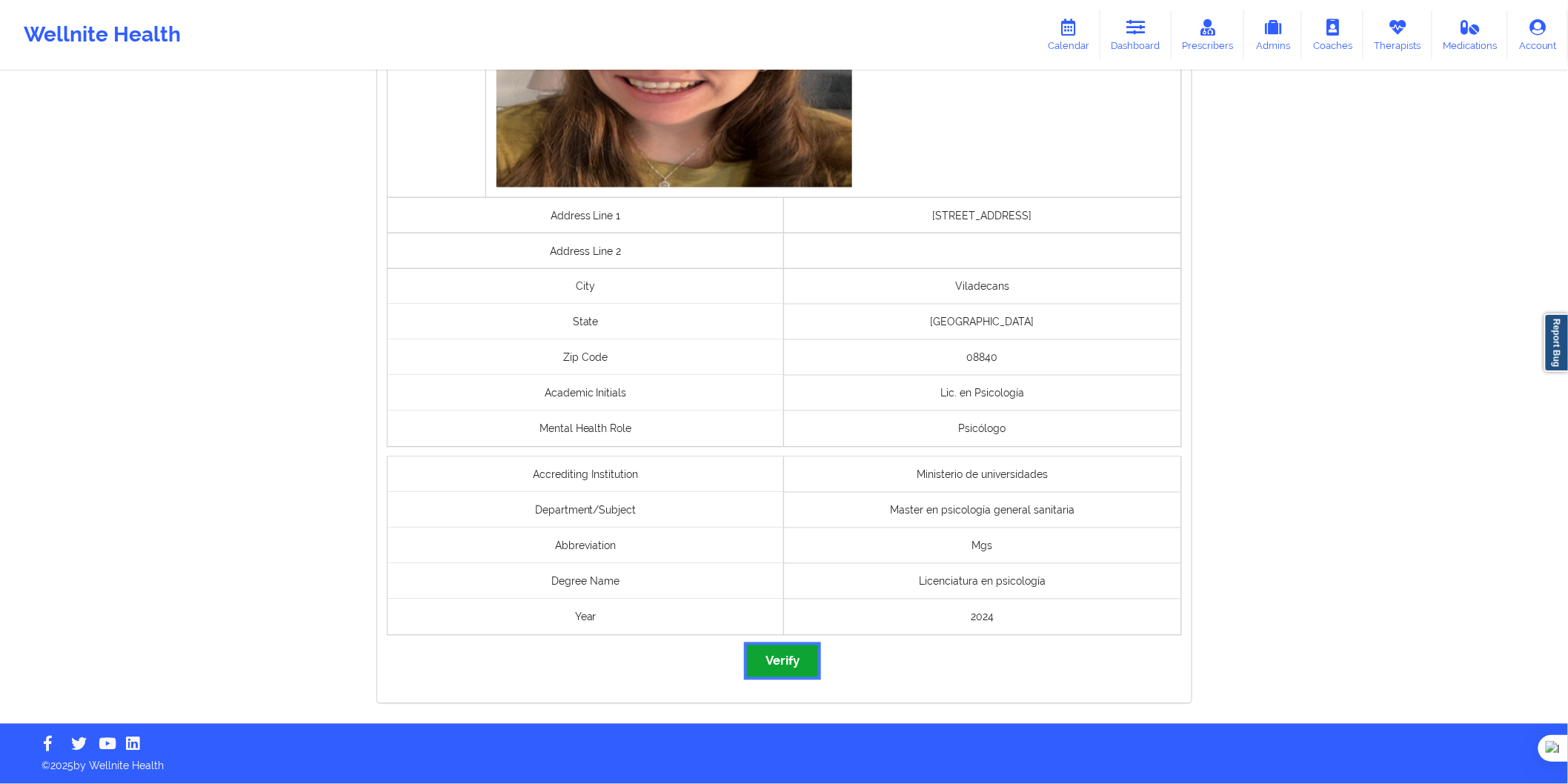
click at [785, 669] on button "Verify" at bounding box center [783, 661] width 71 height 32
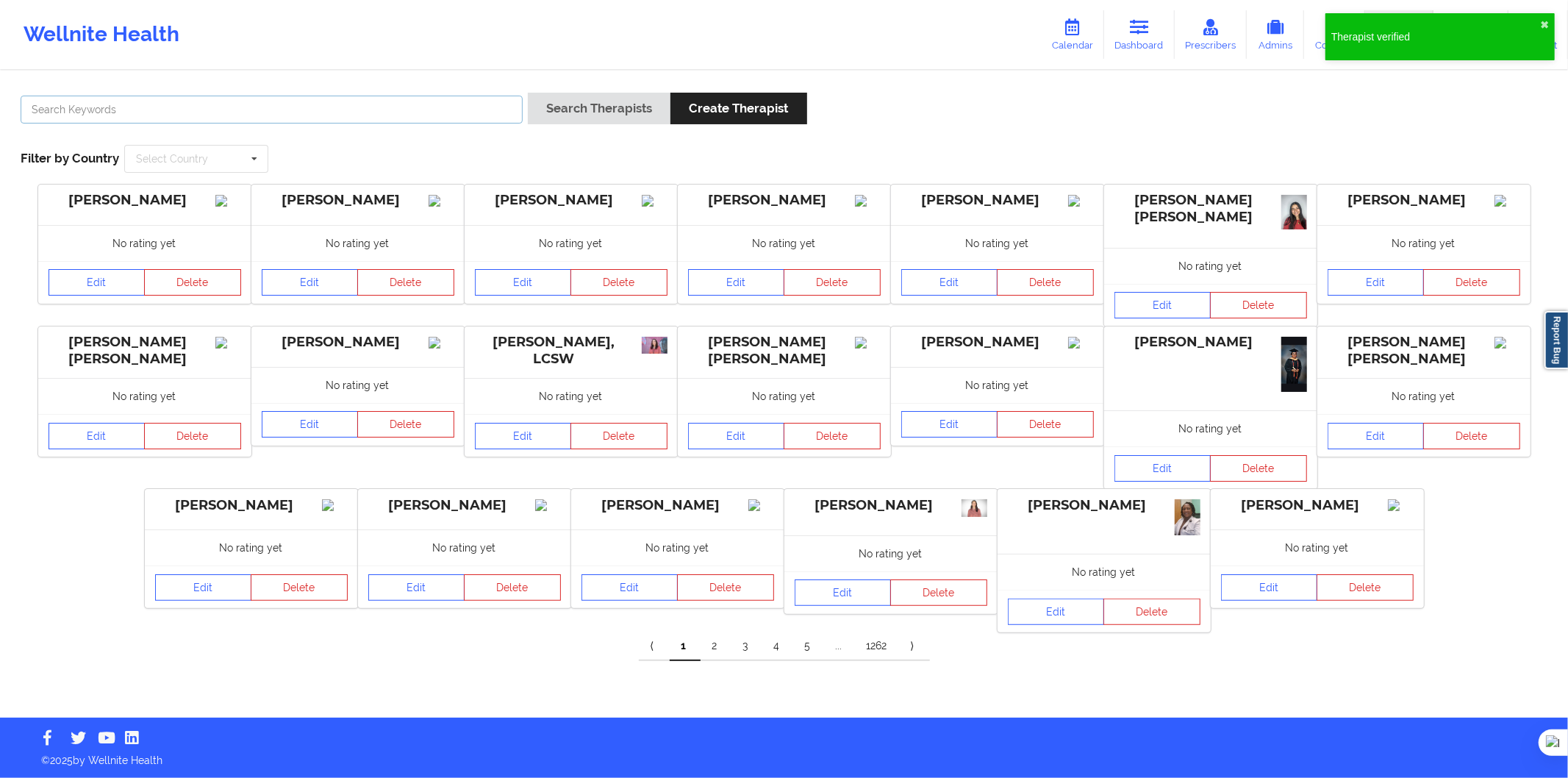
click at [207, 122] on input "text" at bounding box center [271, 110] width 502 height 28
paste input "[PERSON_NAME]"
type input "[PERSON_NAME]"
click at [585, 100] on button "Search Therapists" at bounding box center [599, 108] width 142 height 32
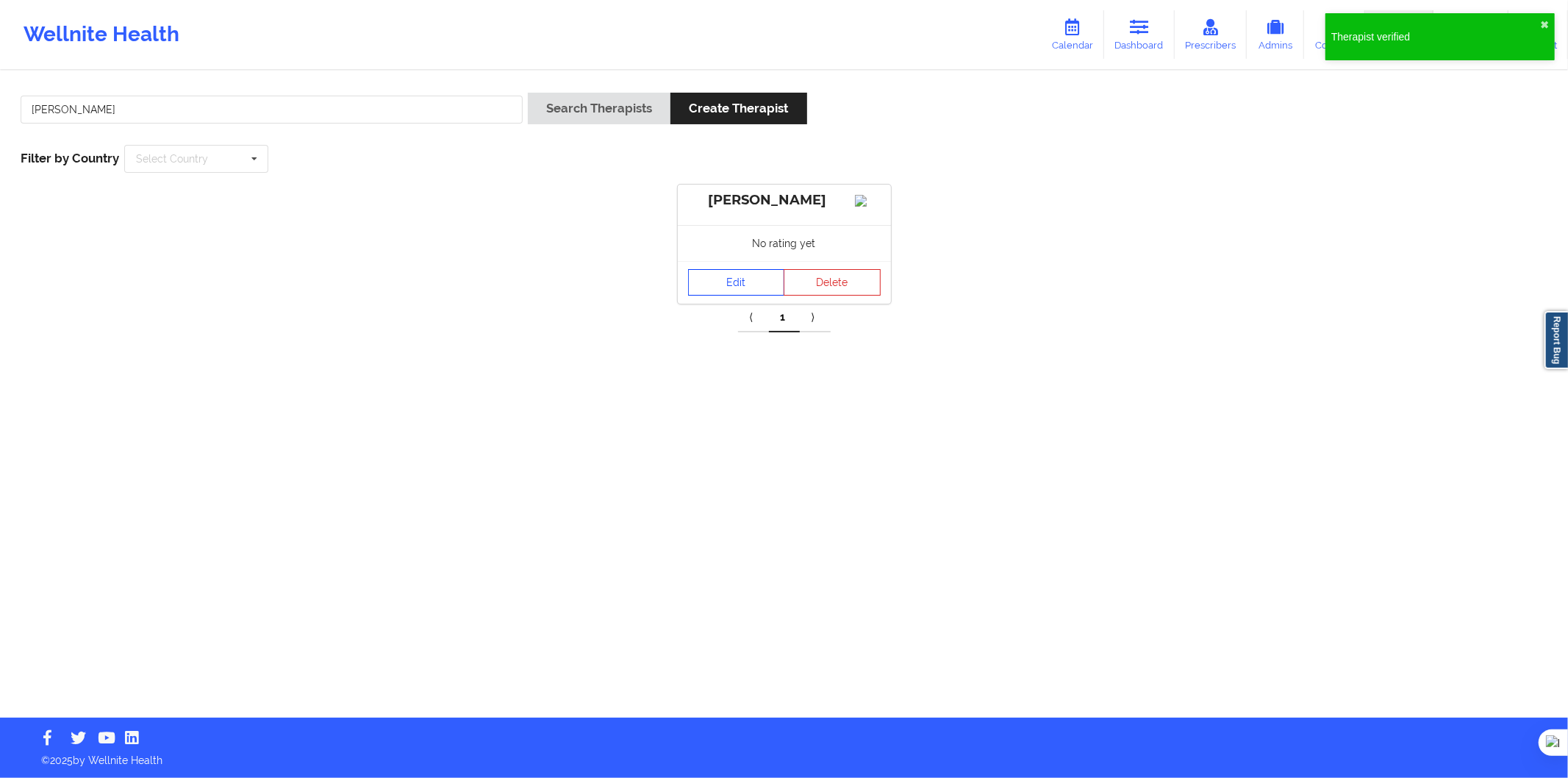
click at [746, 289] on link "Edit" at bounding box center [737, 282] width 97 height 27
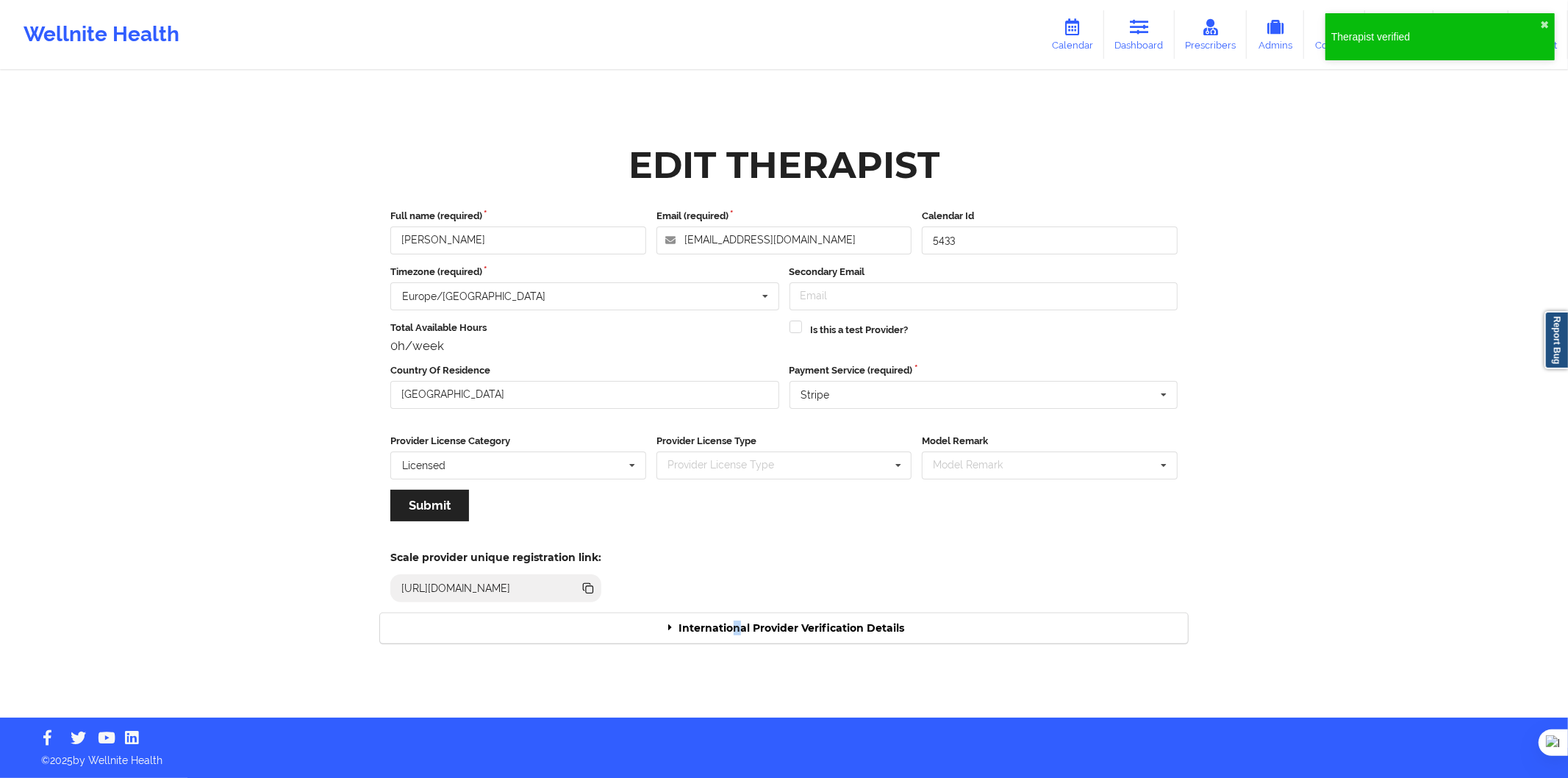
click at [736, 616] on div "International Provider Verification Details" at bounding box center [784, 628] width 808 height 30
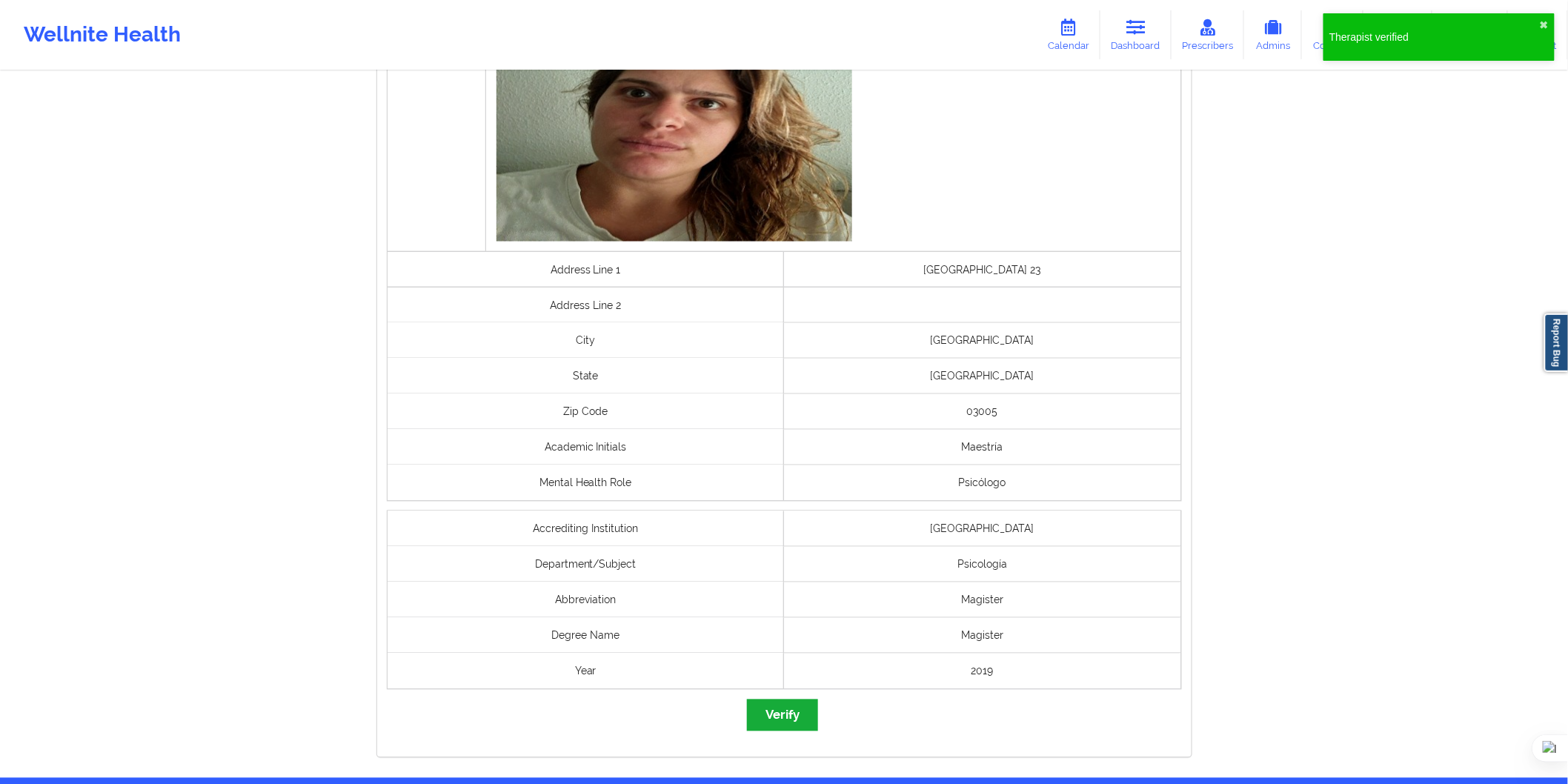
scroll to position [912, 0]
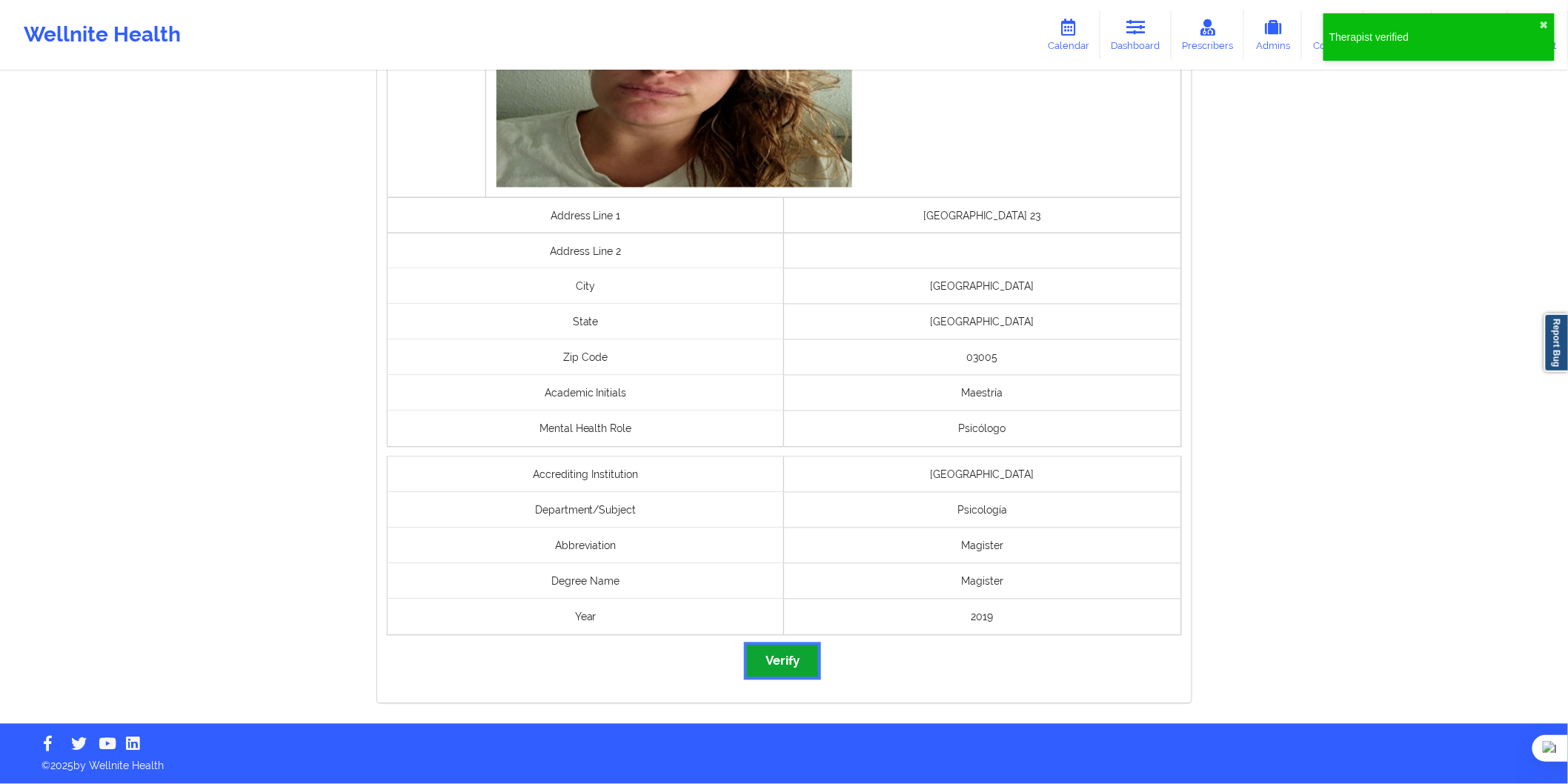
click at [780, 677] on button "Verify" at bounding box center [783, 661] width 71 height 32
click at [791, 666] on button "Verify" at bounding box center [783, 661] width 71 height 32
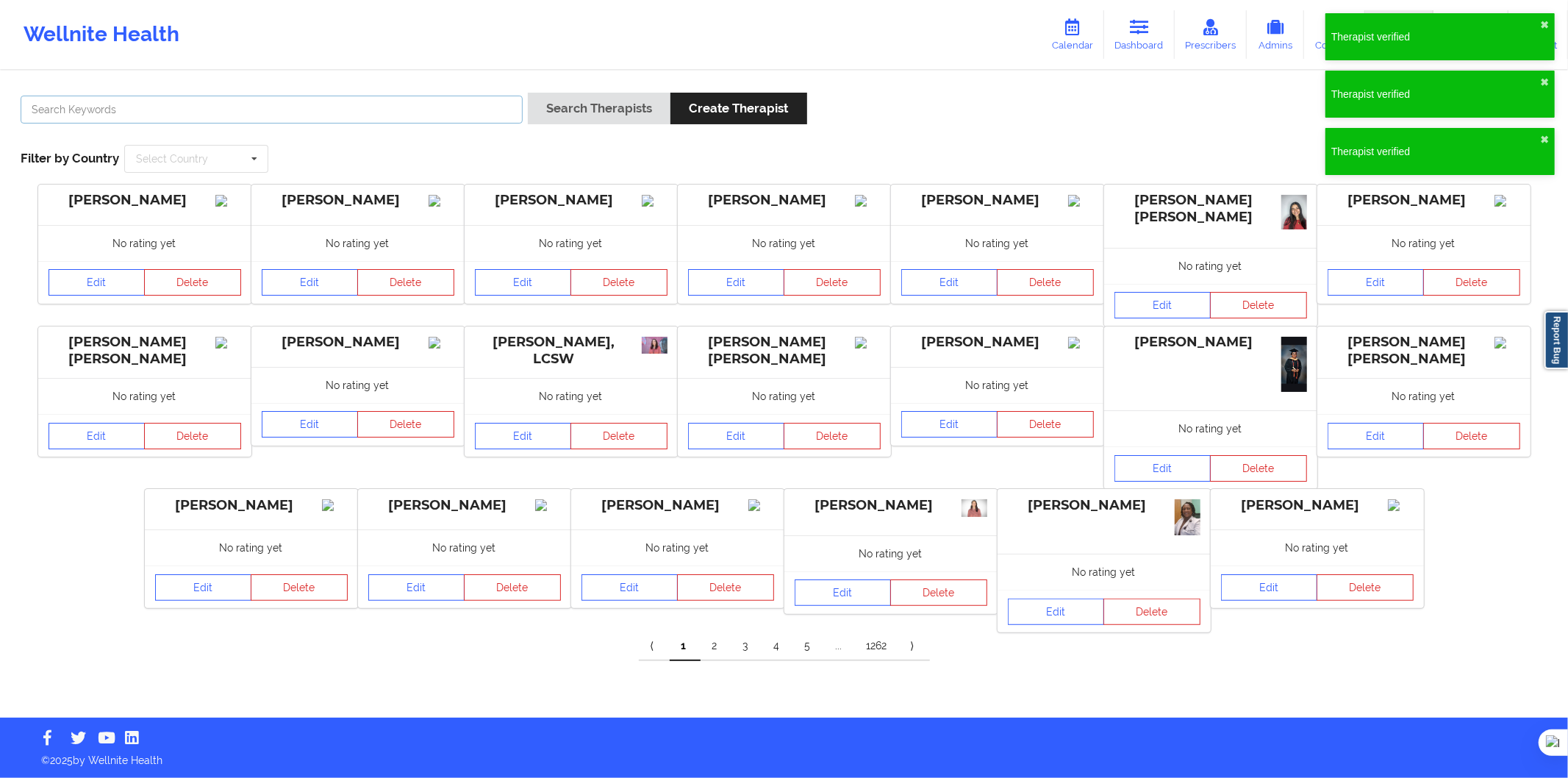
click at [363, 108] on input "text" at bounding box center [271, 110] width 502 height 28
paste input "[PERSON_NAME]"
type input "[PERSON_NAME]"
click at [584, 107] on button "Search Therapists" at bounding box center [599, 108] width 142 height 32
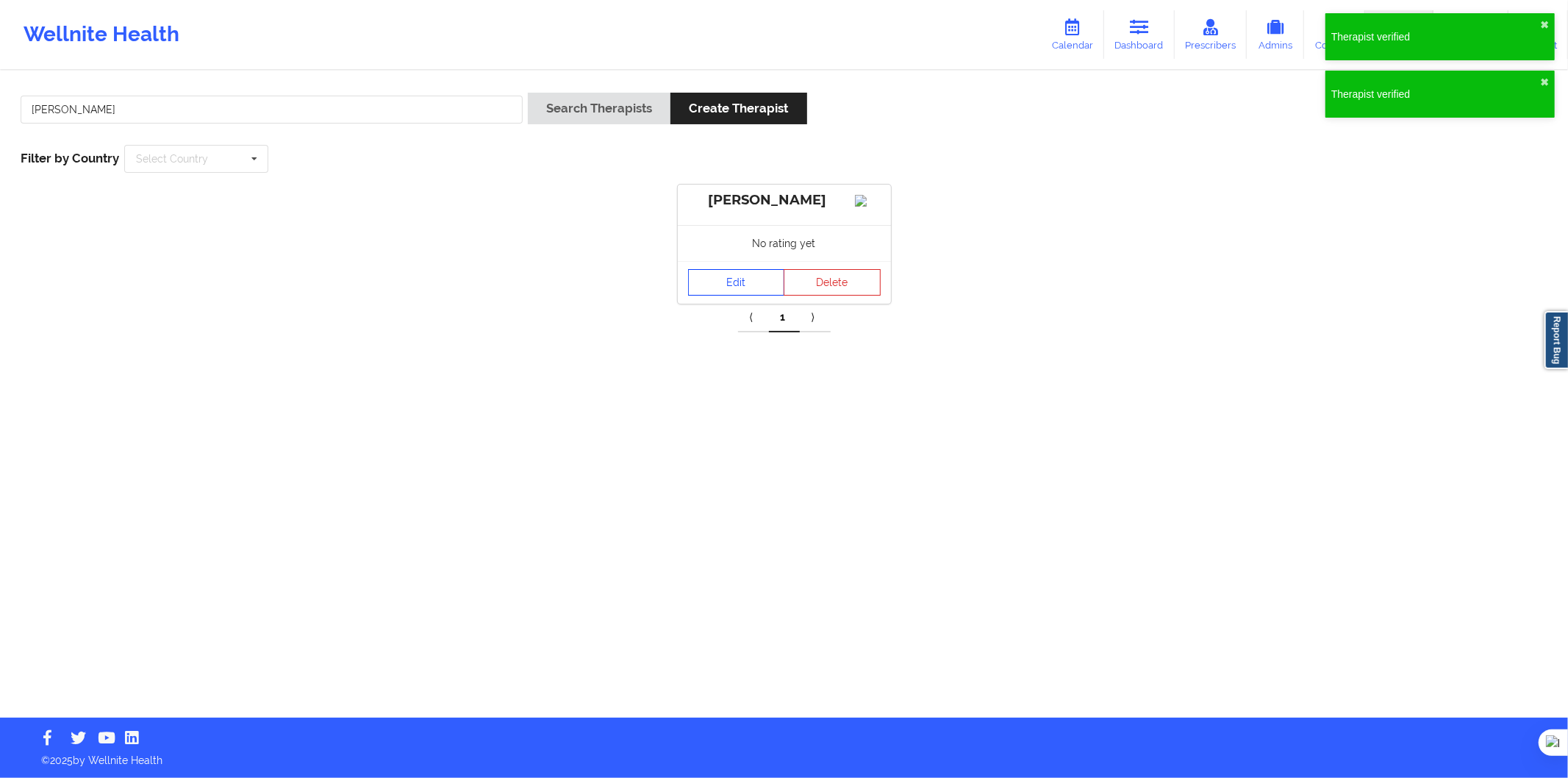
click at [703, 296] on link "Edit" at bounding box center [737, 282] width 97 height 27
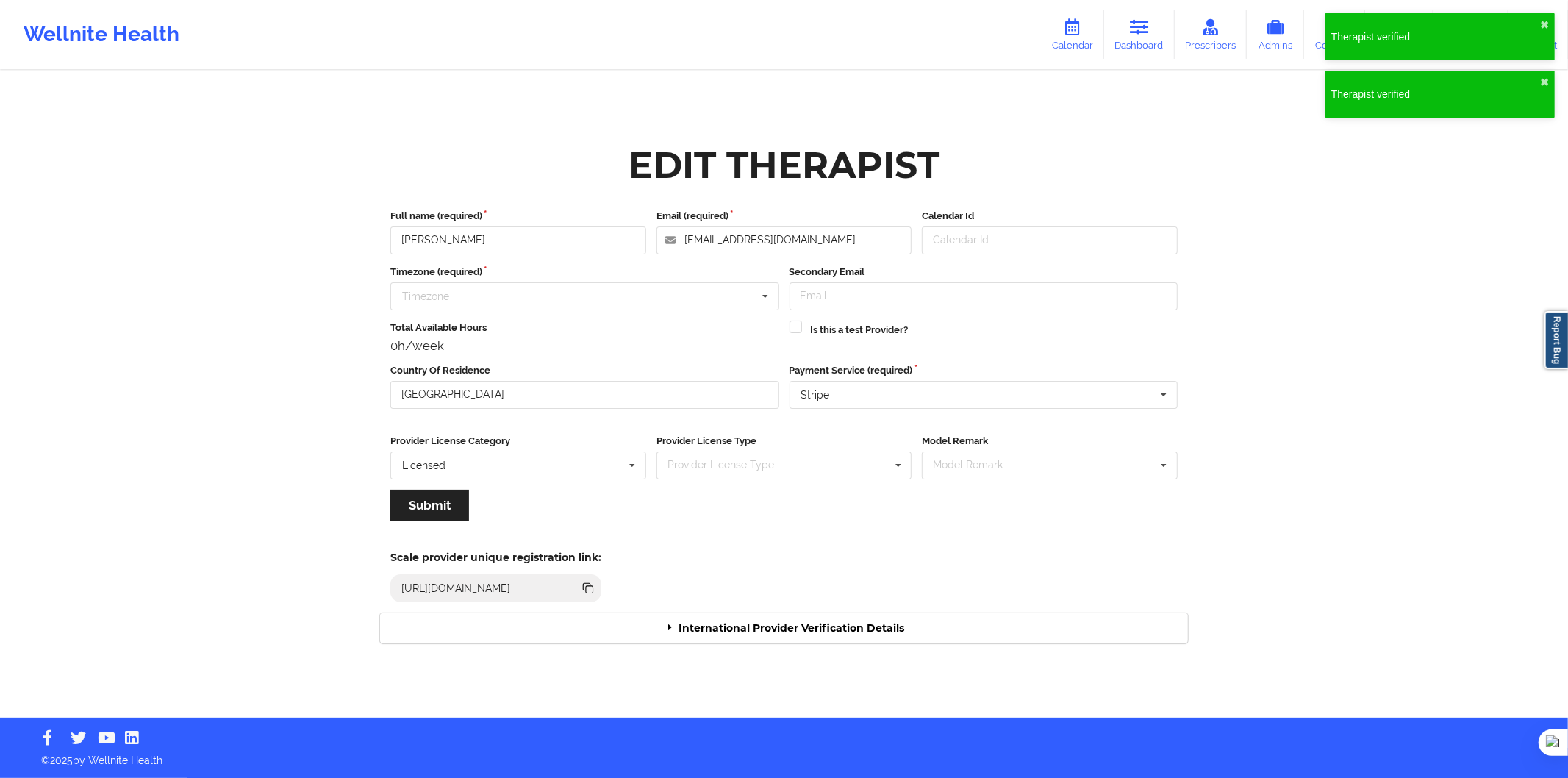
click at [684, 620] on div "International Provider Verification Details" at bounding box center [784, 628] width 808 height 30
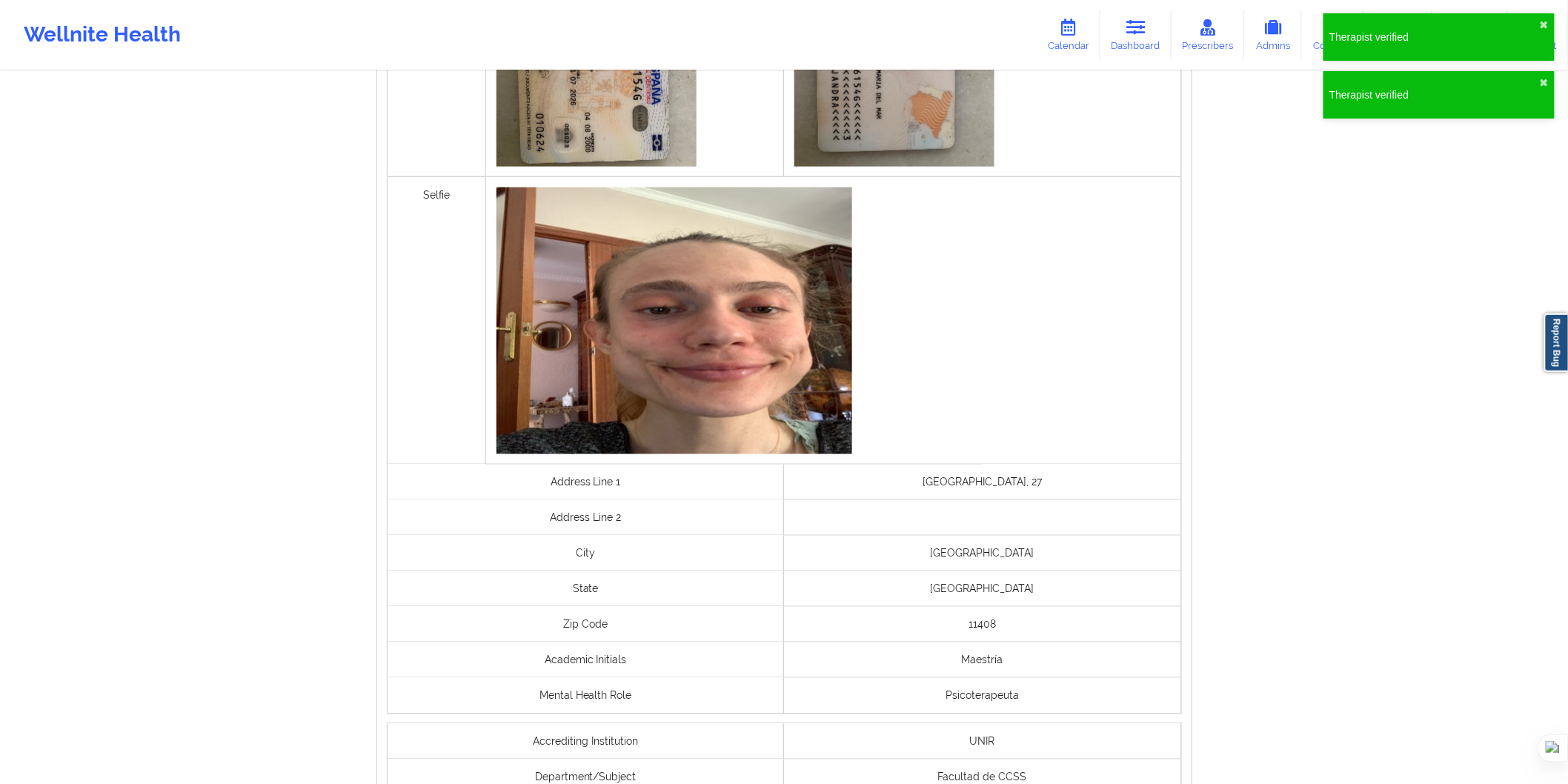
scroll to position [951, 0]
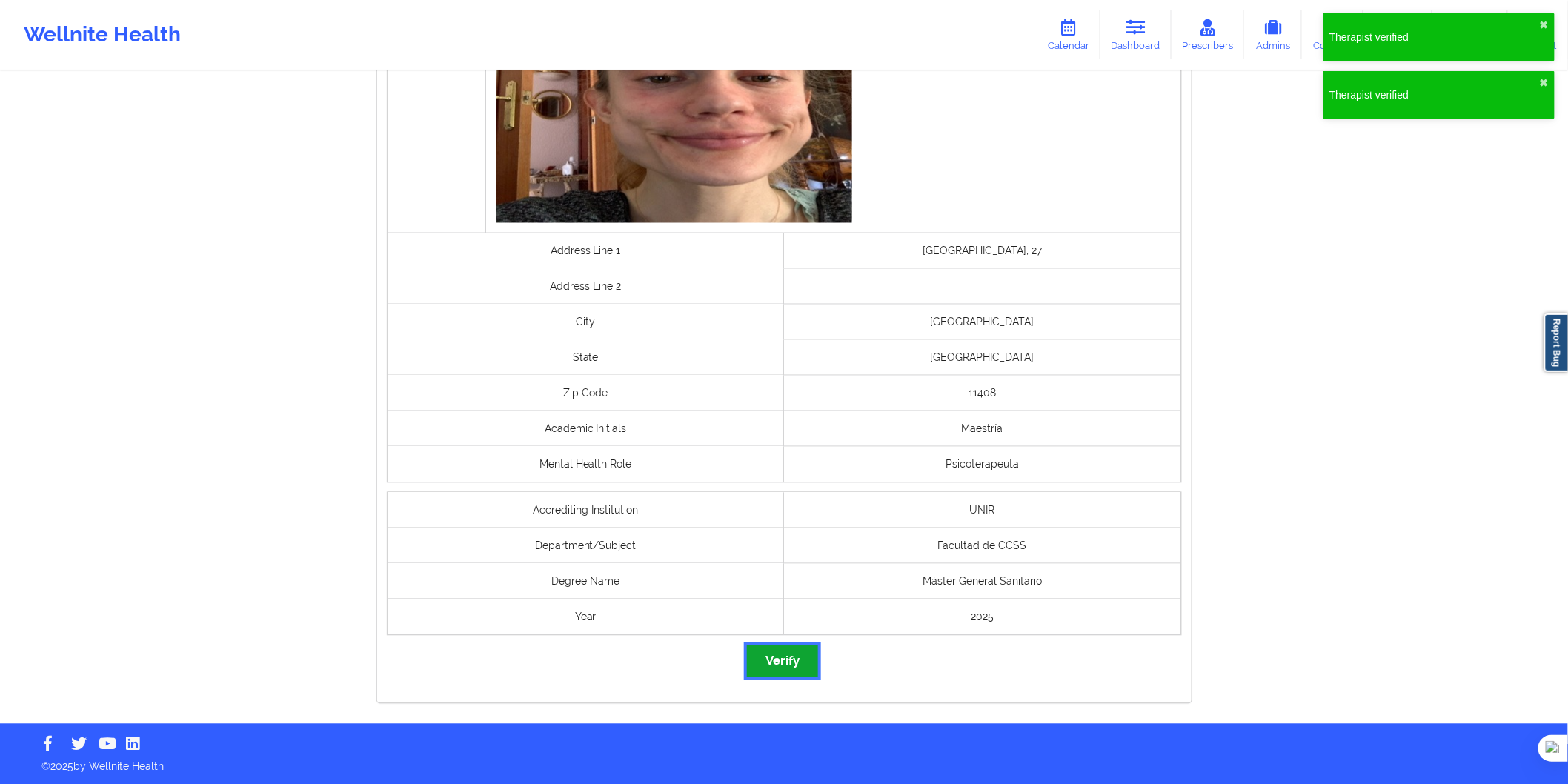
click at [781, 655] on button "Verify" at bounding box center [783, 661] width 71 height 32
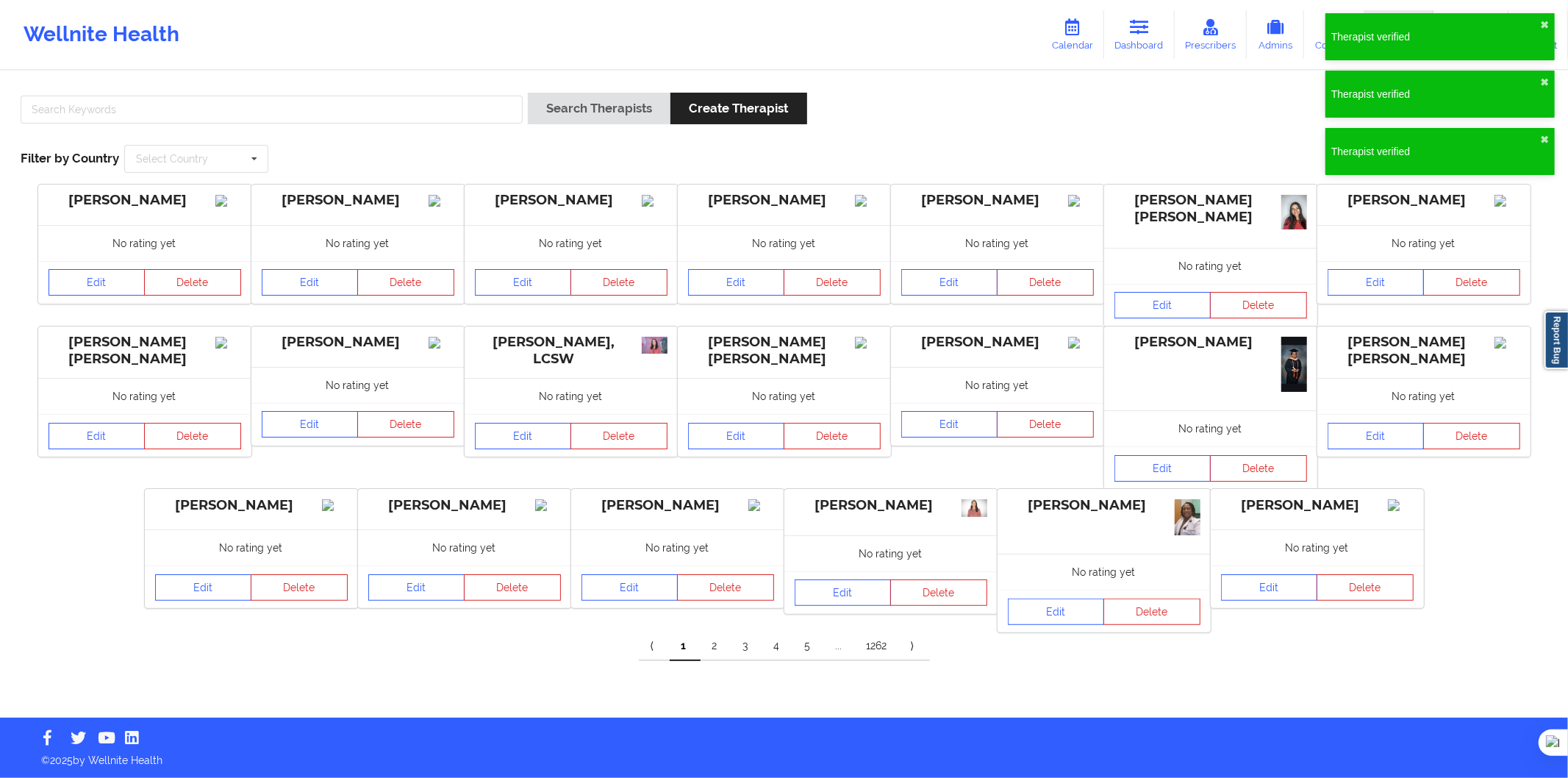
drag, startPoint x: 352, startPoint y: 133, endPoint x: 361, endPoint y: 133, distance: 9.0
click at [352, 133] on div at bounding box center [271, 114] width 512 height 42
click at [419, 117] on input "text" at bounding box center [271, 110] width 502 height 28
paste input "[PERSON_NAME] Giral"
type input "[PERSON_NAME] Giral"
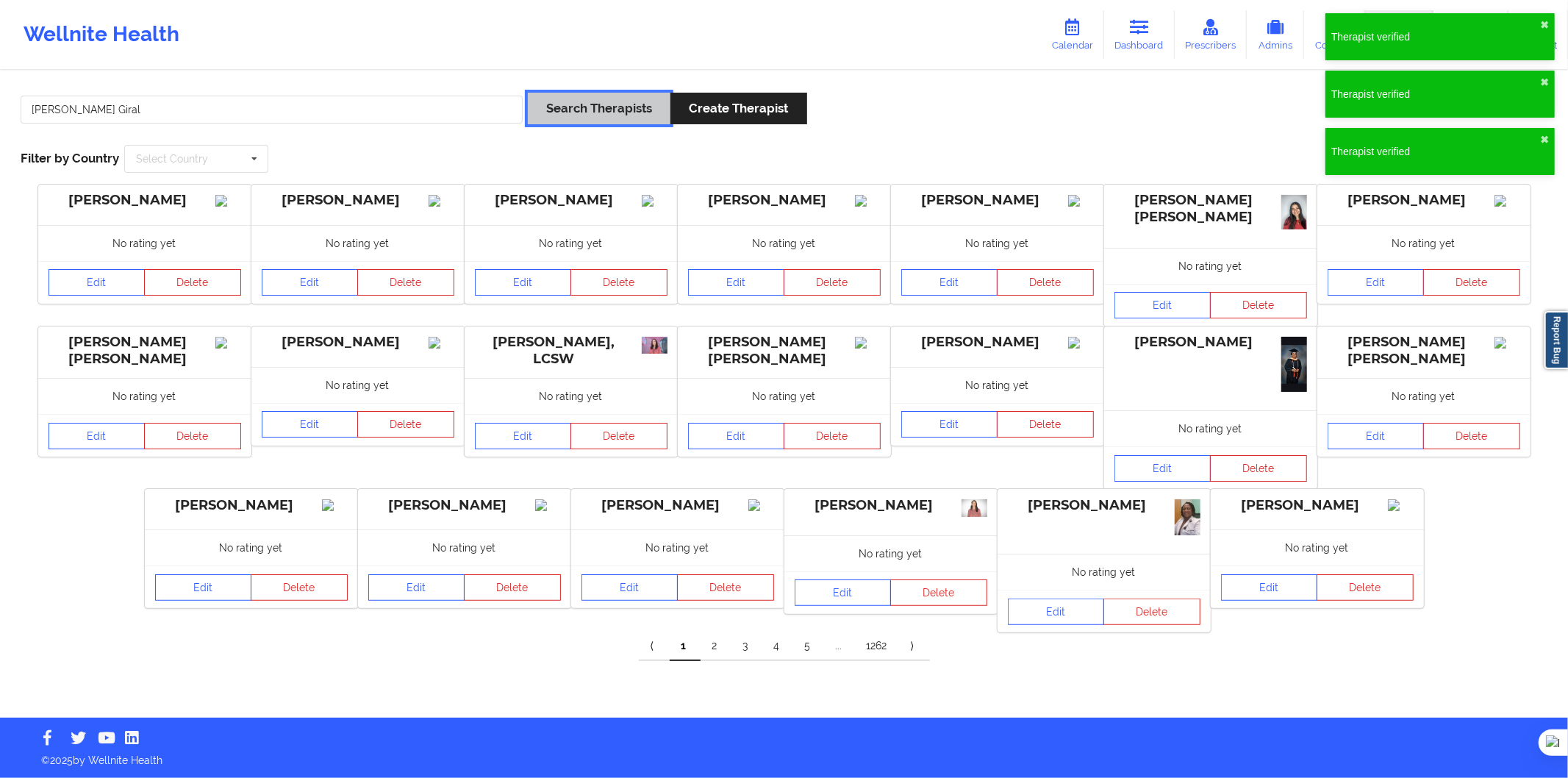
click at [615, 117] on button "Search Therapists" at bounding box center [599, 108] width 142 height 32
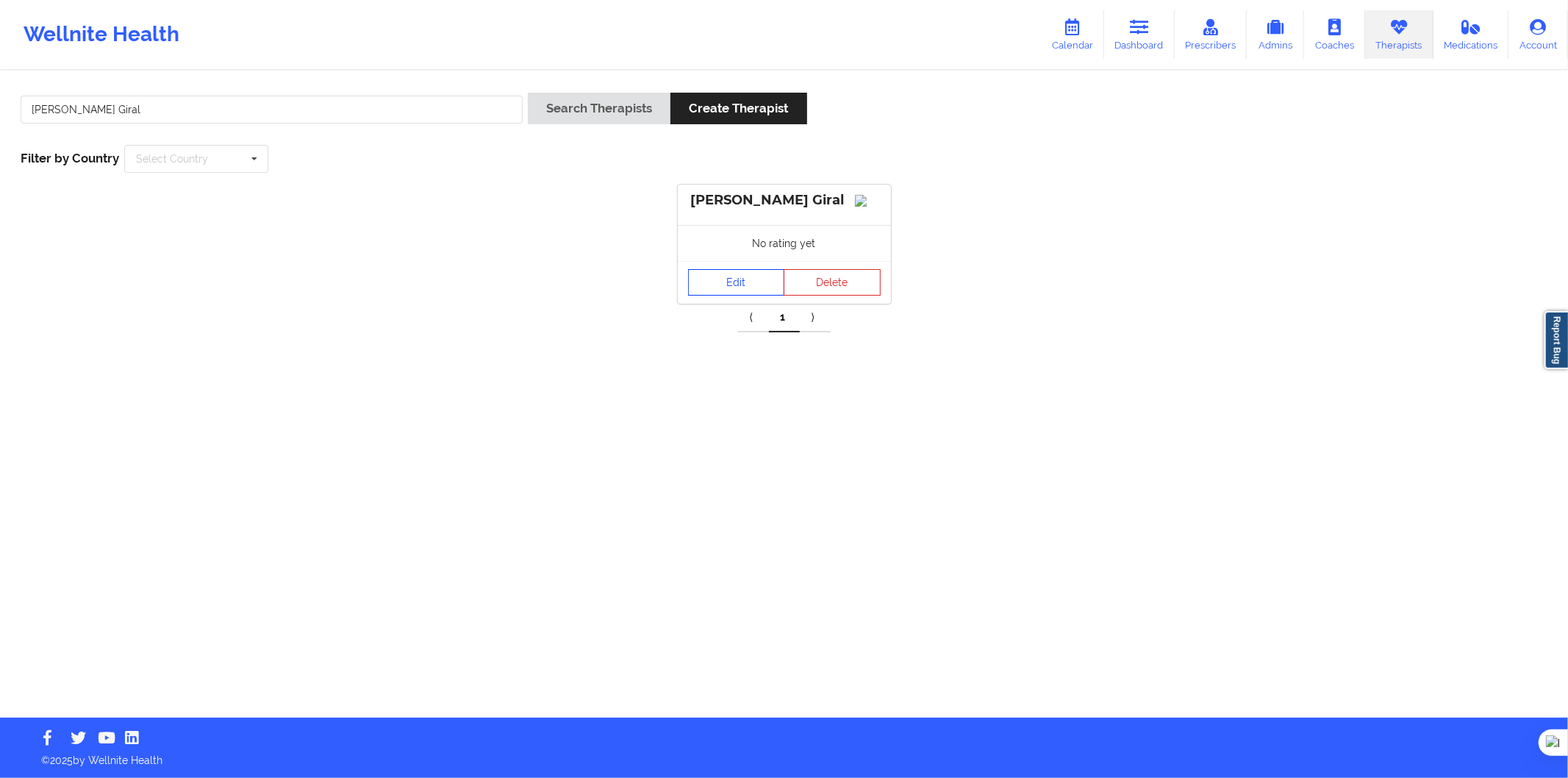
click at [700, 288] on link "Edit" at bounding box center [737, 282] width 97 height 27
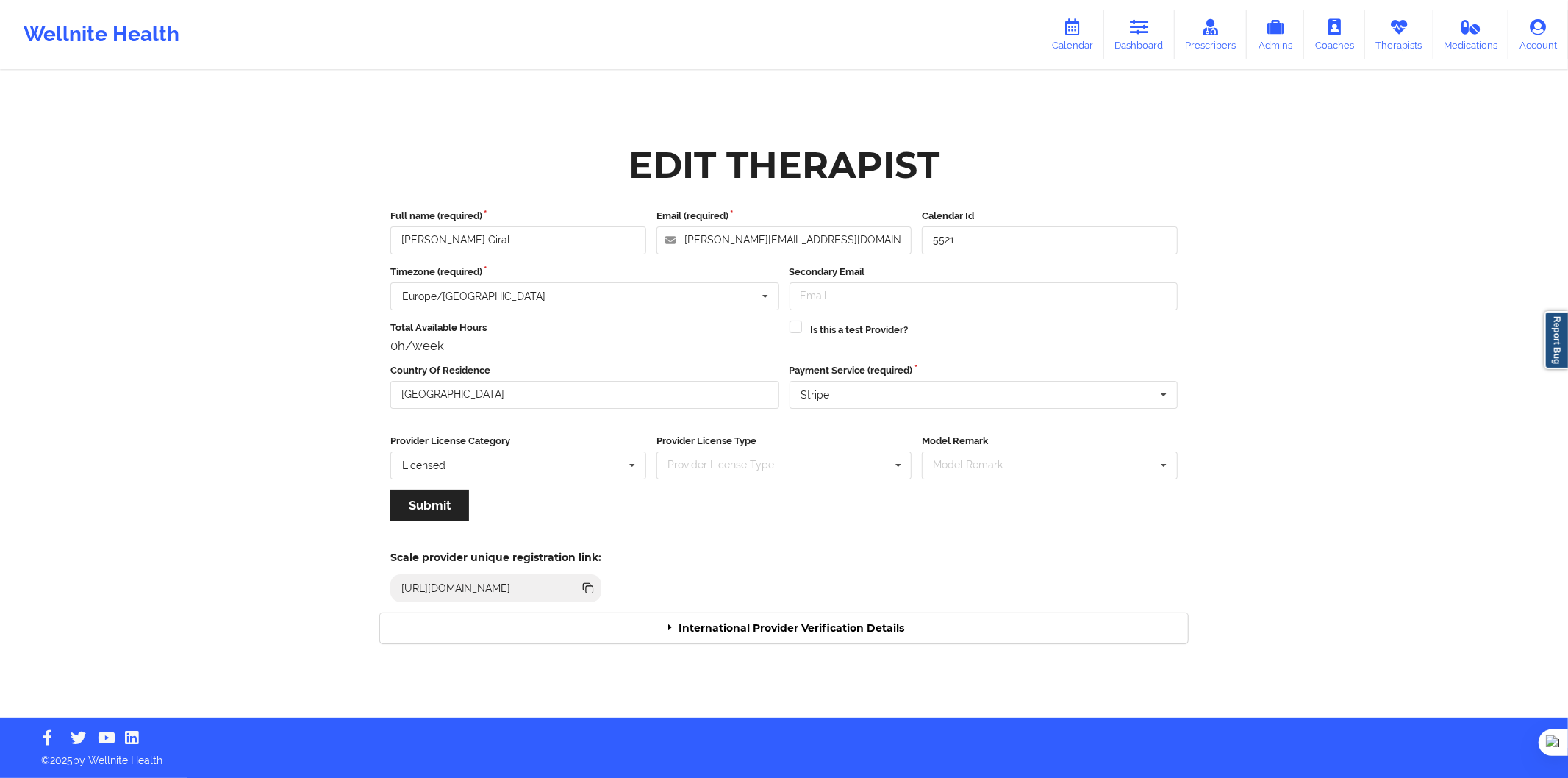
click at [790, 620] on div "International Provider Verification Details" at bounding box center [784, 628] width 808 height 30
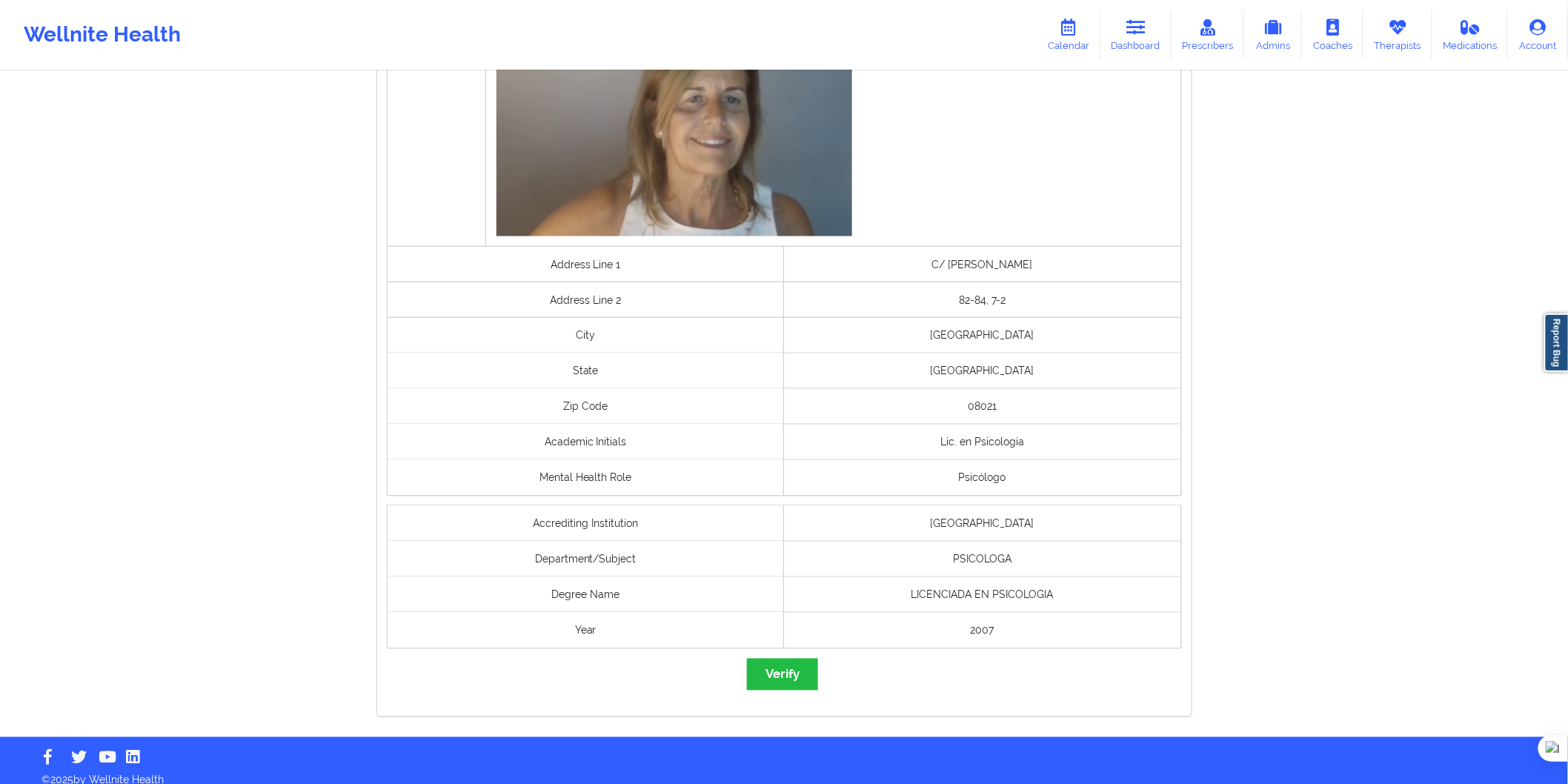
scroll to position [868, 0]
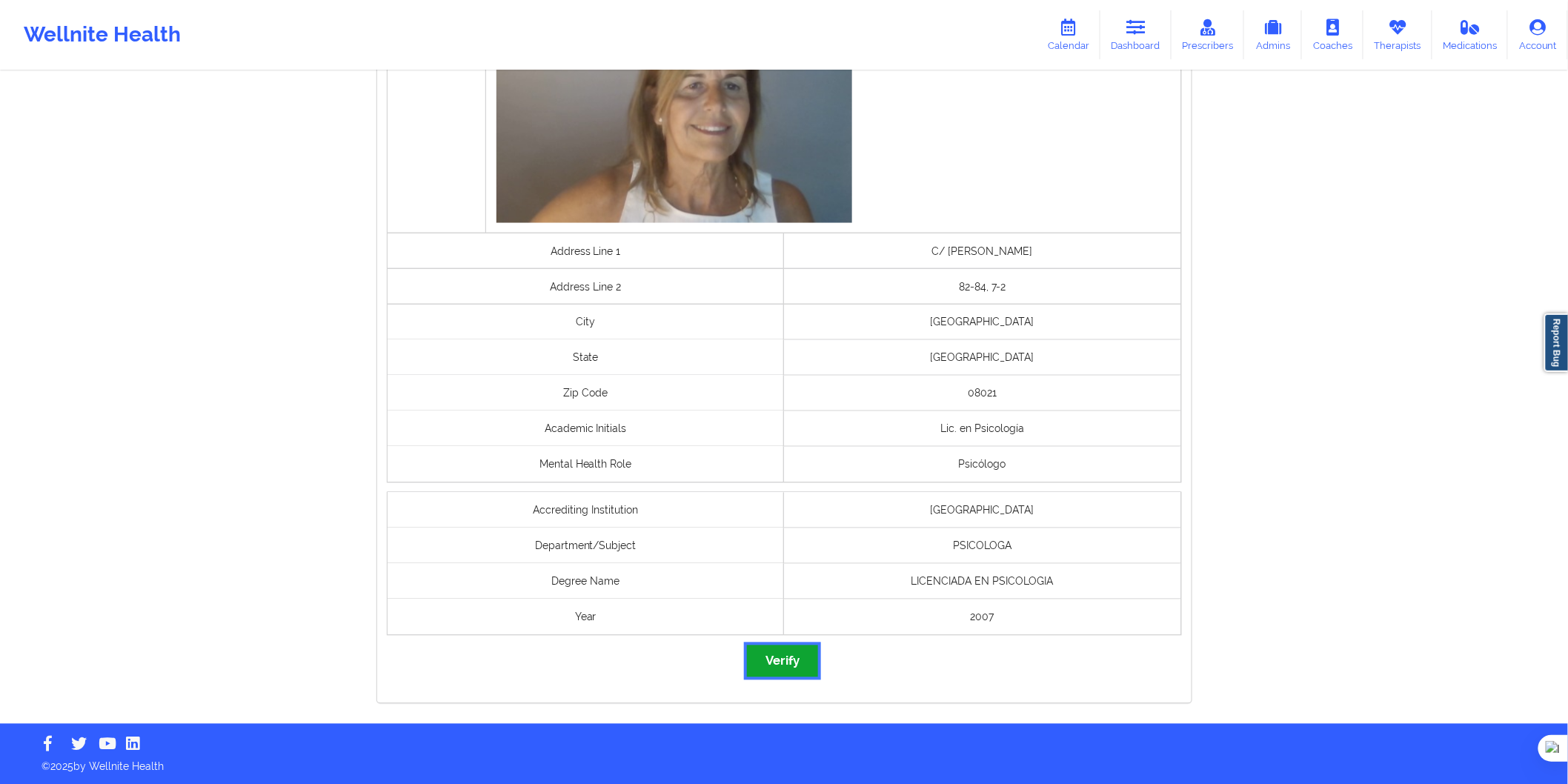
click at [791, 655] on button "Verify" at bounding box center [783, 661] width 71 height 32
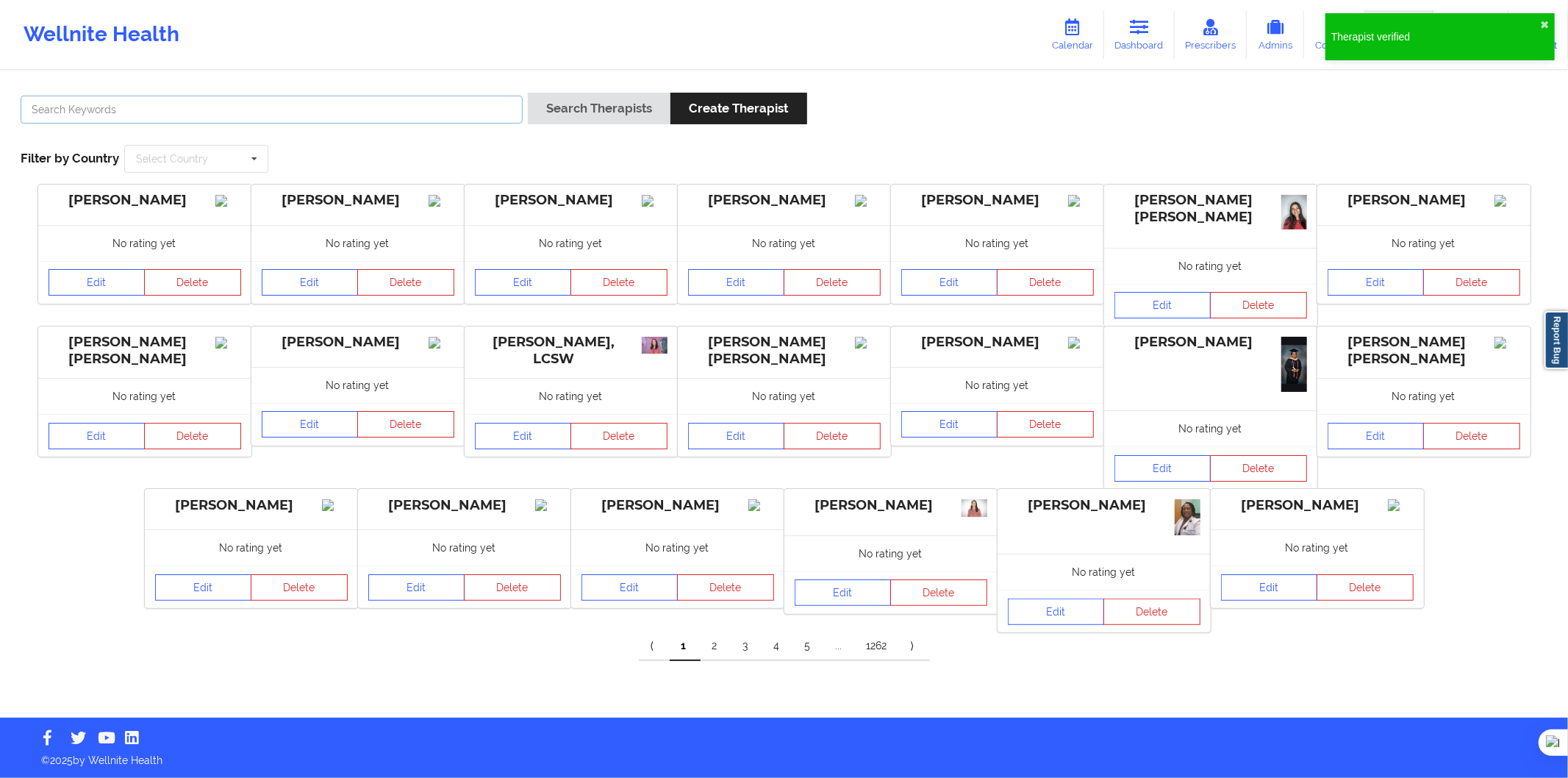
click at [251, 119] on input "text" at bounding box center [271, 110] width 502 height 28
paste input "[PERSON_NAME] Arrimada [PERSON_NAME]"
type input "[PERSON_NAME] Arrimada [PERSON_NAME]"
click at [591, 113] on button "Search Therapists" at bounding box center [599, 108] width 142 height 32
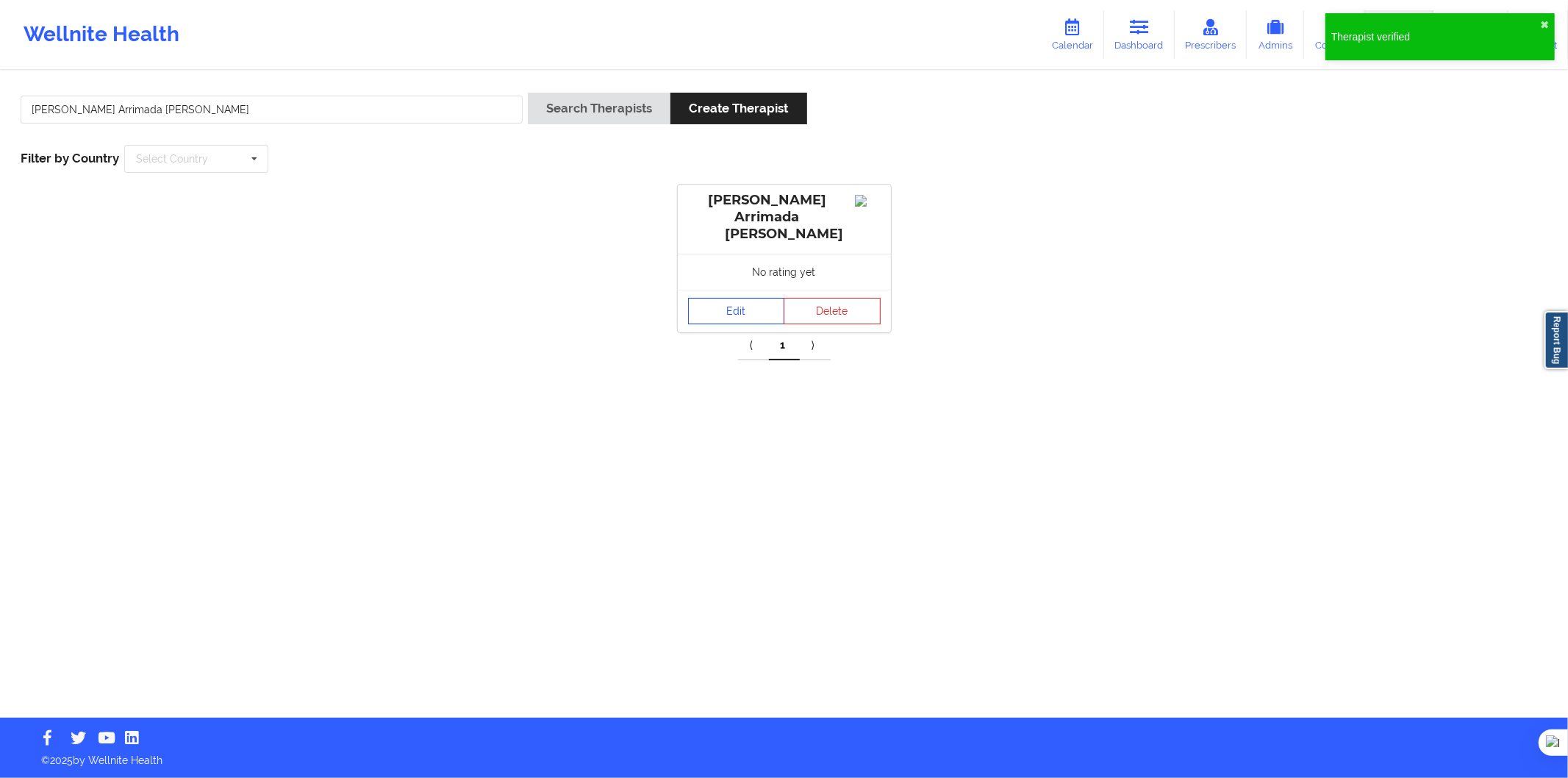
click at [747, 298] on link "Edit" at bounding box center [737, 311] width 97 height 27
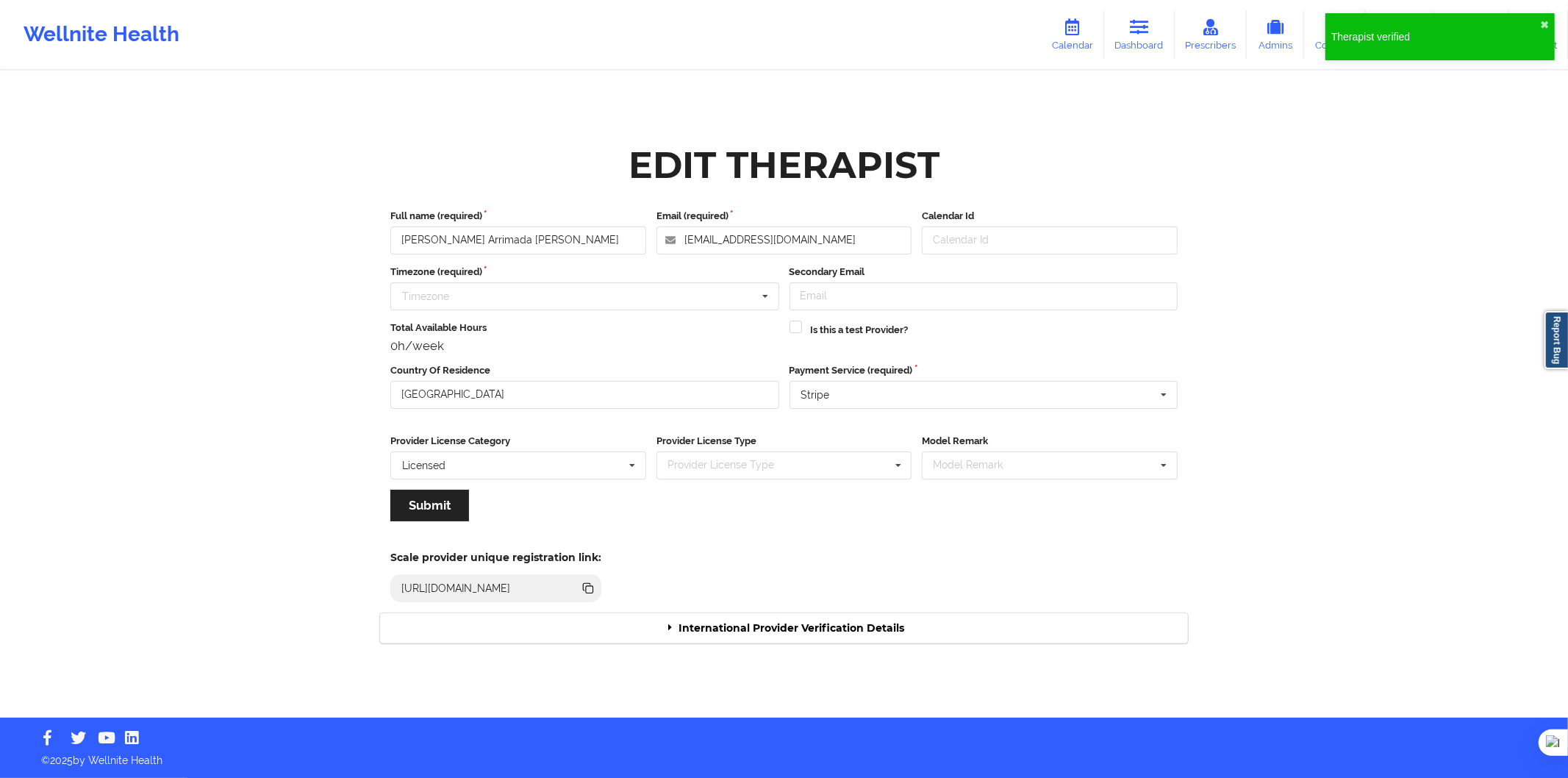
click at [825, 639] on div "International Provider Verification Details" at bounding box center [784, 628] width 808 height 30
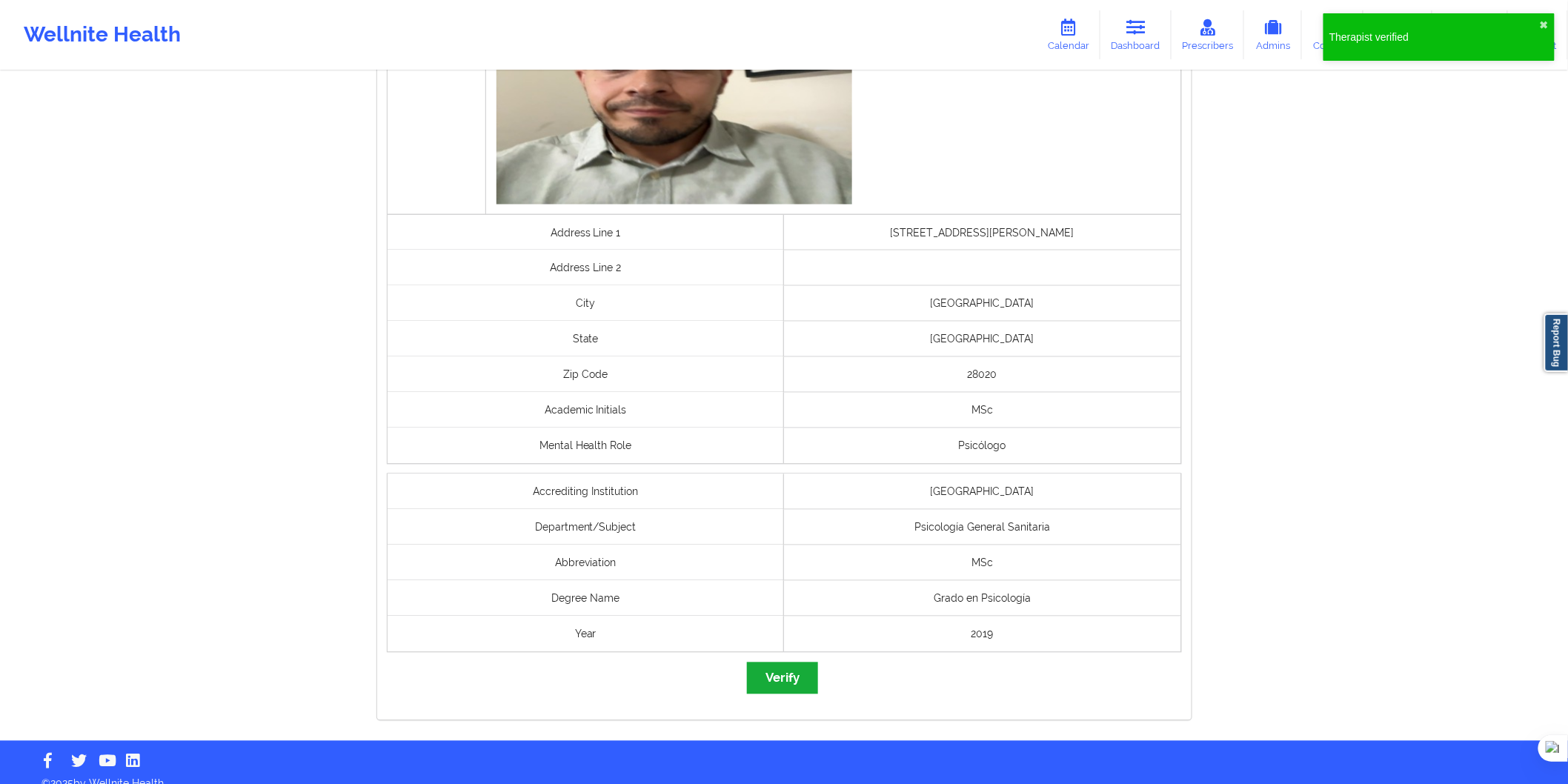
scroll to position [953, 0]
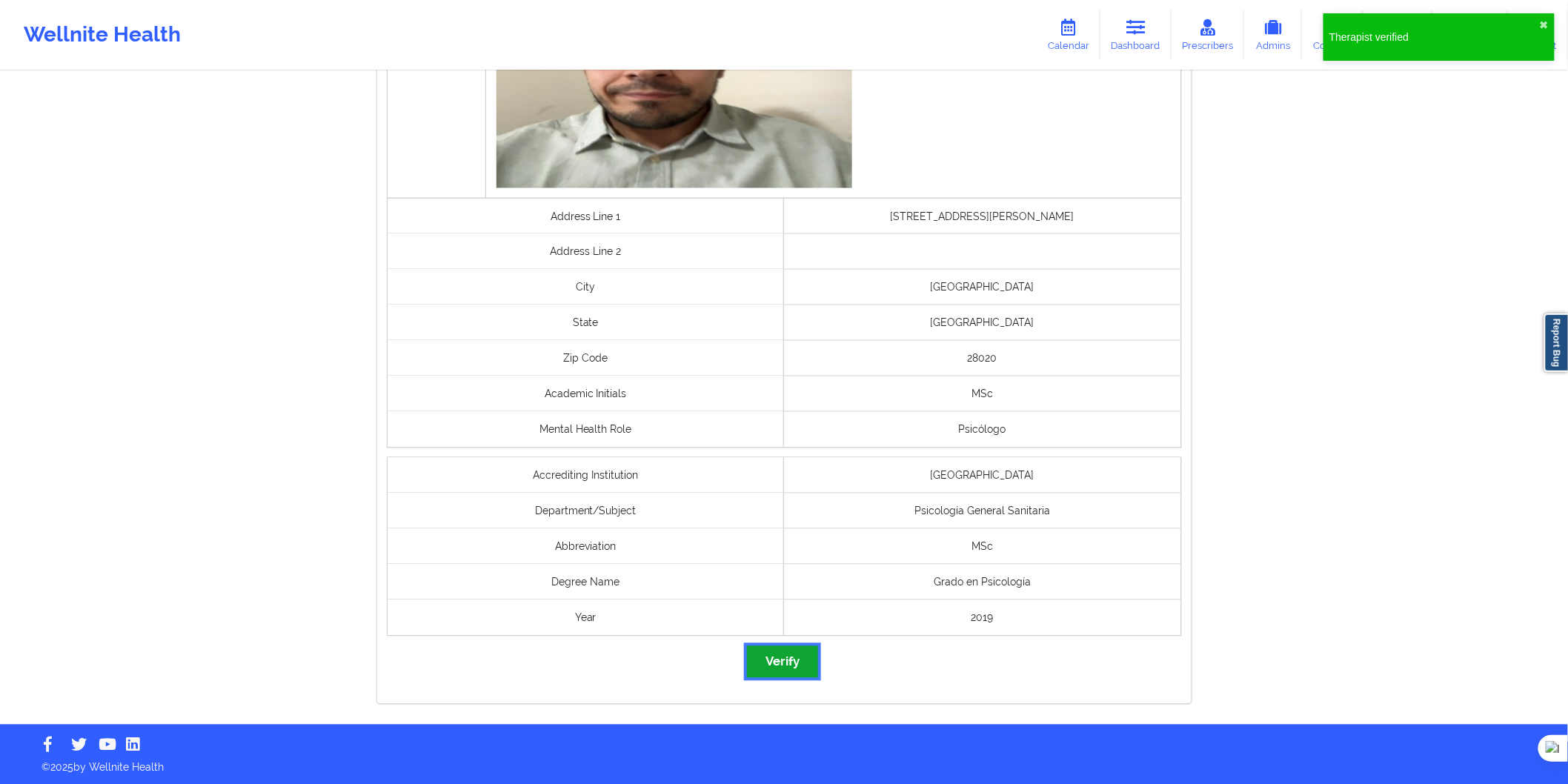
click at [794, 653] on button "Verify" at bounding box center [783, 662] width 71 height 32
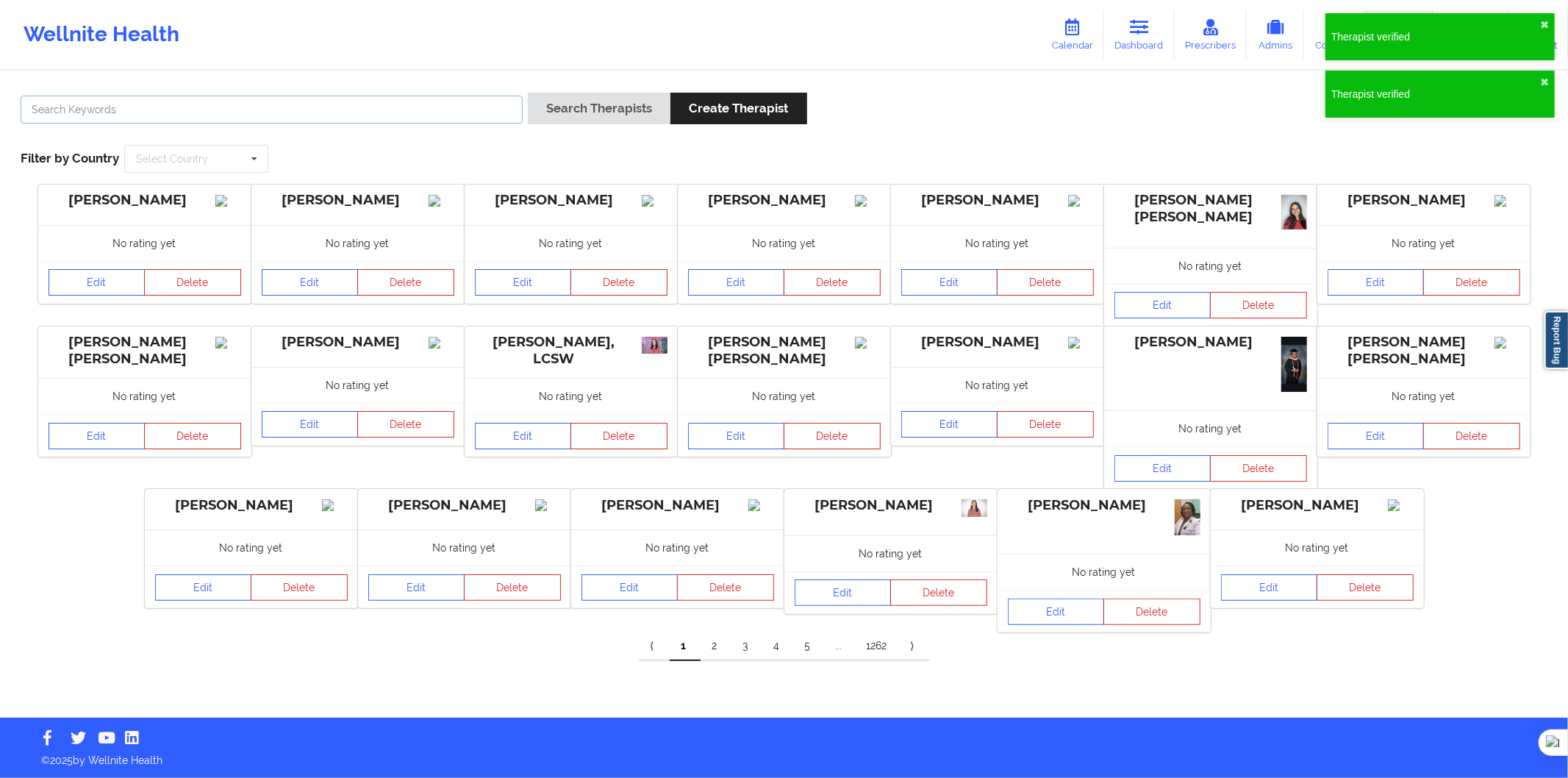
click at [206, 105] on input "text" at bounding box center [271, 110] width 502 height 28
paste input "[PERSON_NAME] [PERSON_NAME]"
type input "[PERSON_NAME] [PERSON_NAME]"
click at [621, 120] on button "Search Therapists" at bounding box center [599, 108] width 142 height 32
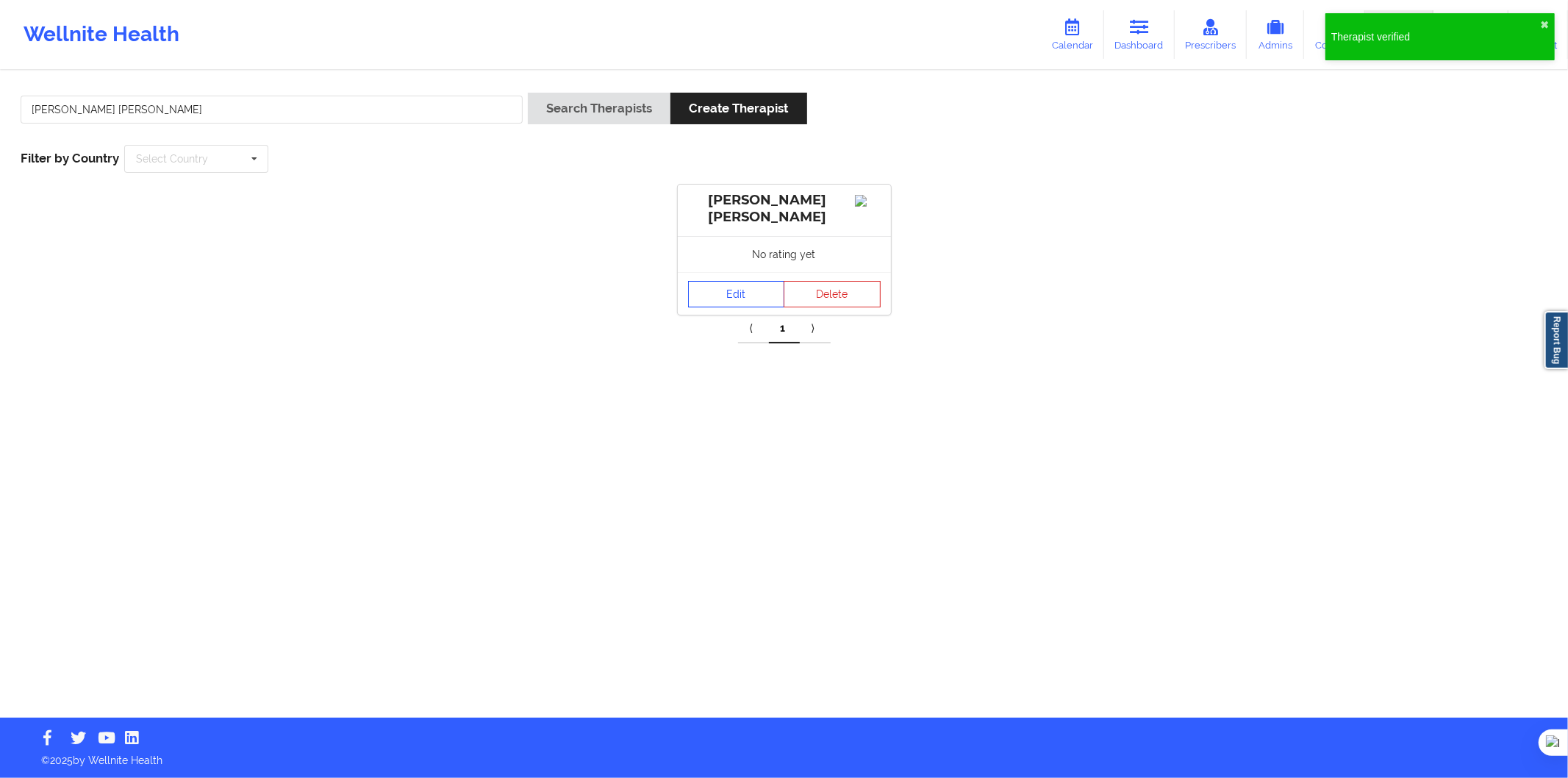
click at [753, 298] on link "Edit" at bounding box center [737, 294] width 97 height 27
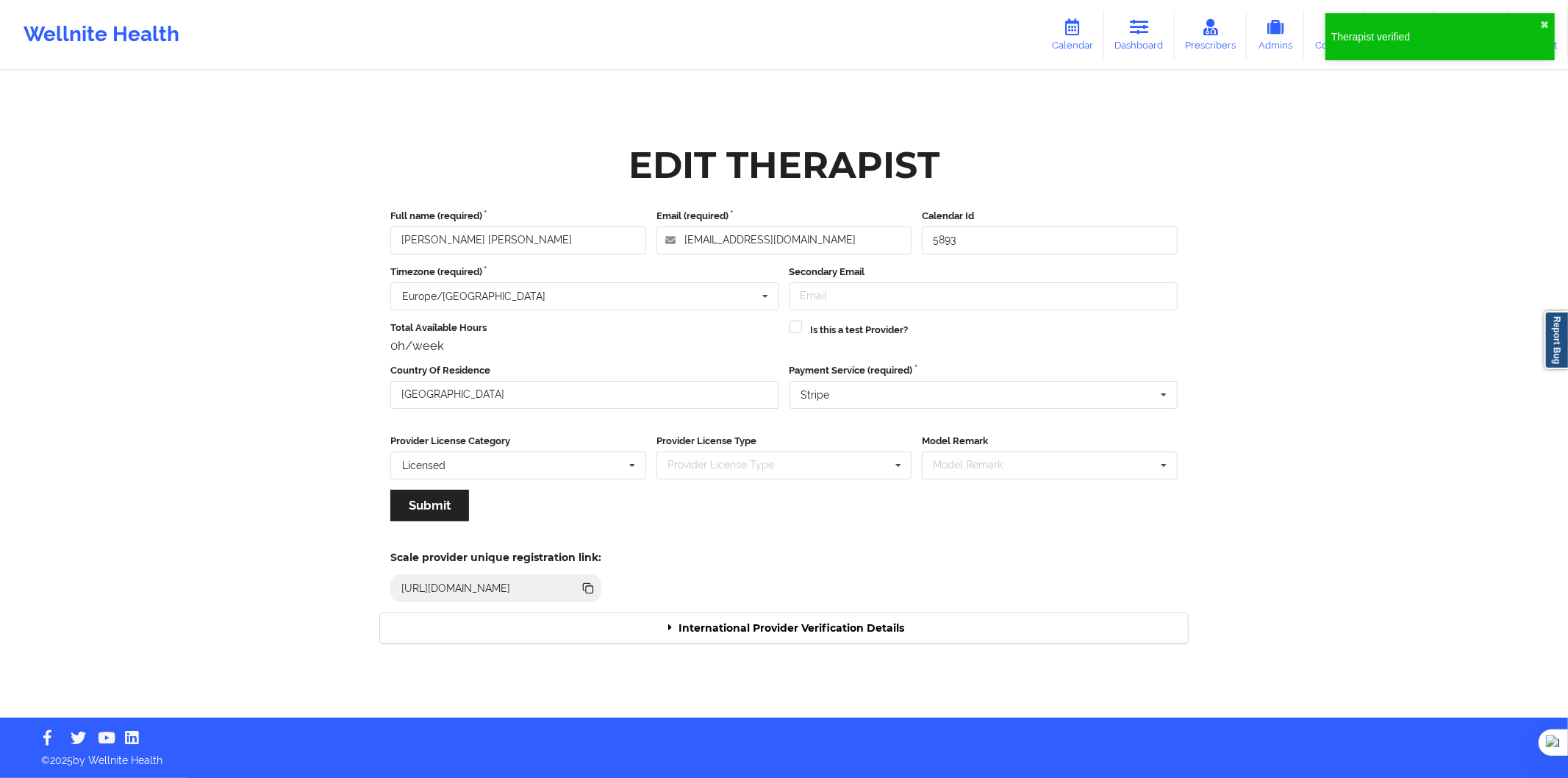
click at [781, 631] on div "International Provider Verification Details" at bounding box center [784, 628] width 808 height 30
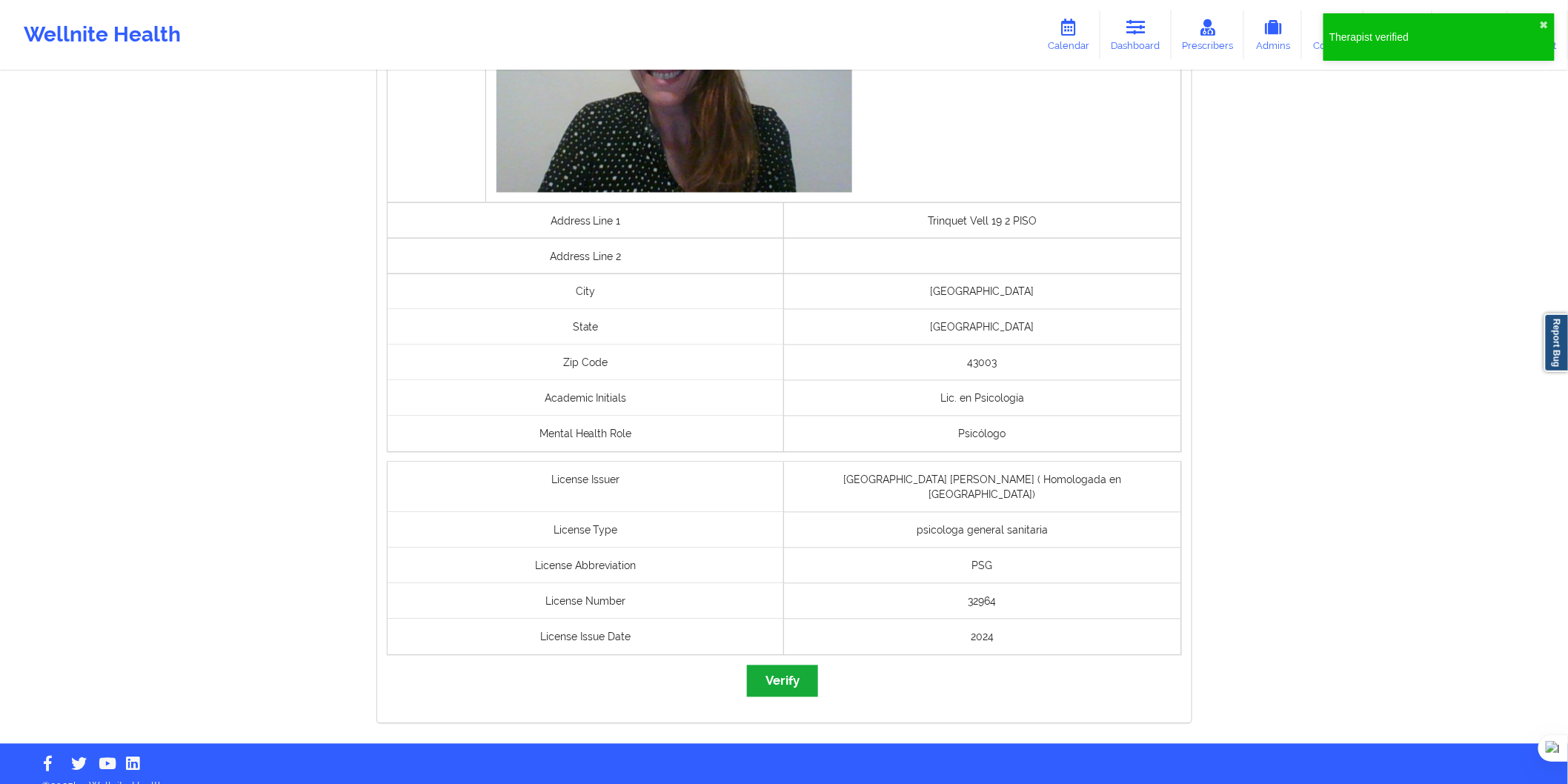
scroll to position [898, 0]
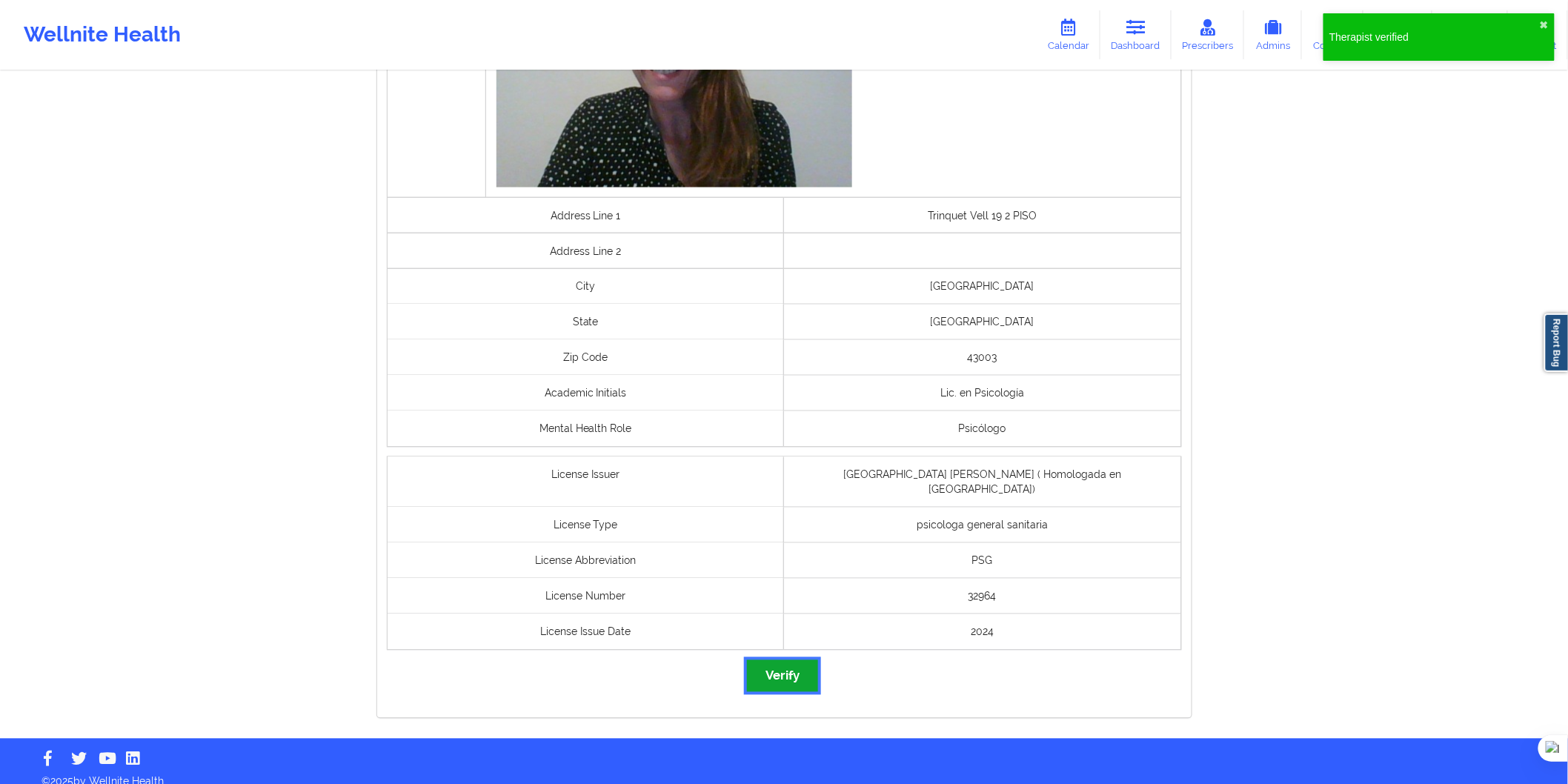
drag, startPoint x: 803, startPoint y: 655, endPoint x: 815, endPoint y: 636, distance: 22.5
click at [802, 661] on button "Verify" at bounding box center [783, 676] width 71 height 32
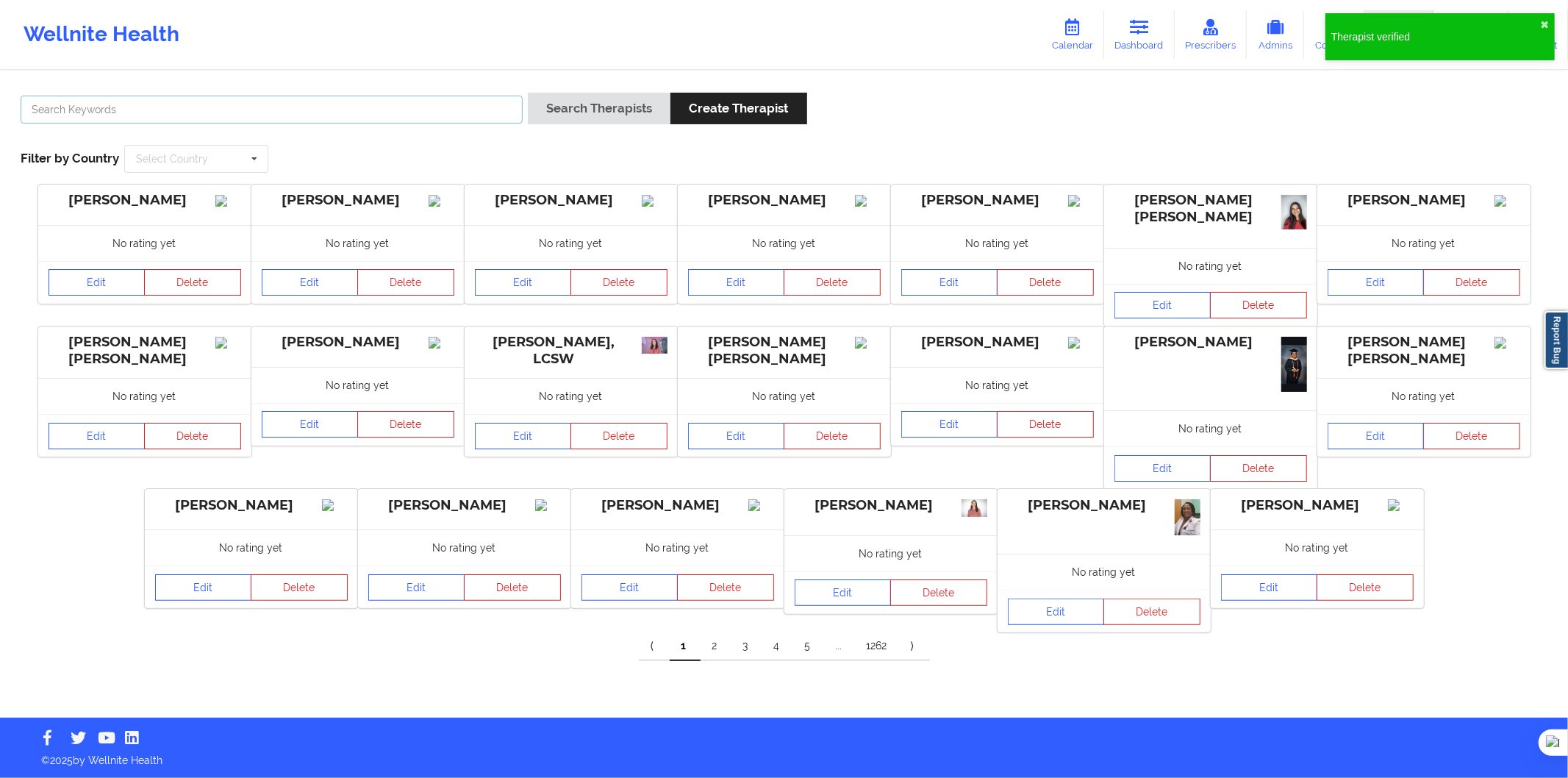
click at [171, 105] on input "text" at bounding box center [271, 110] width 502 height 28
paste input "[PERSON_NAME]"
type input "[PERSON_NAME]"
click at [596, 88] on div "[PERSON_NAME] Search Therapists Create Therapist Filter by Country Select Count…" at bounding box center [784, 133] width 1547 height 101
click at [613, 99] on button "Search Therapists" at bounding box center [599, 108] width 142 height 32
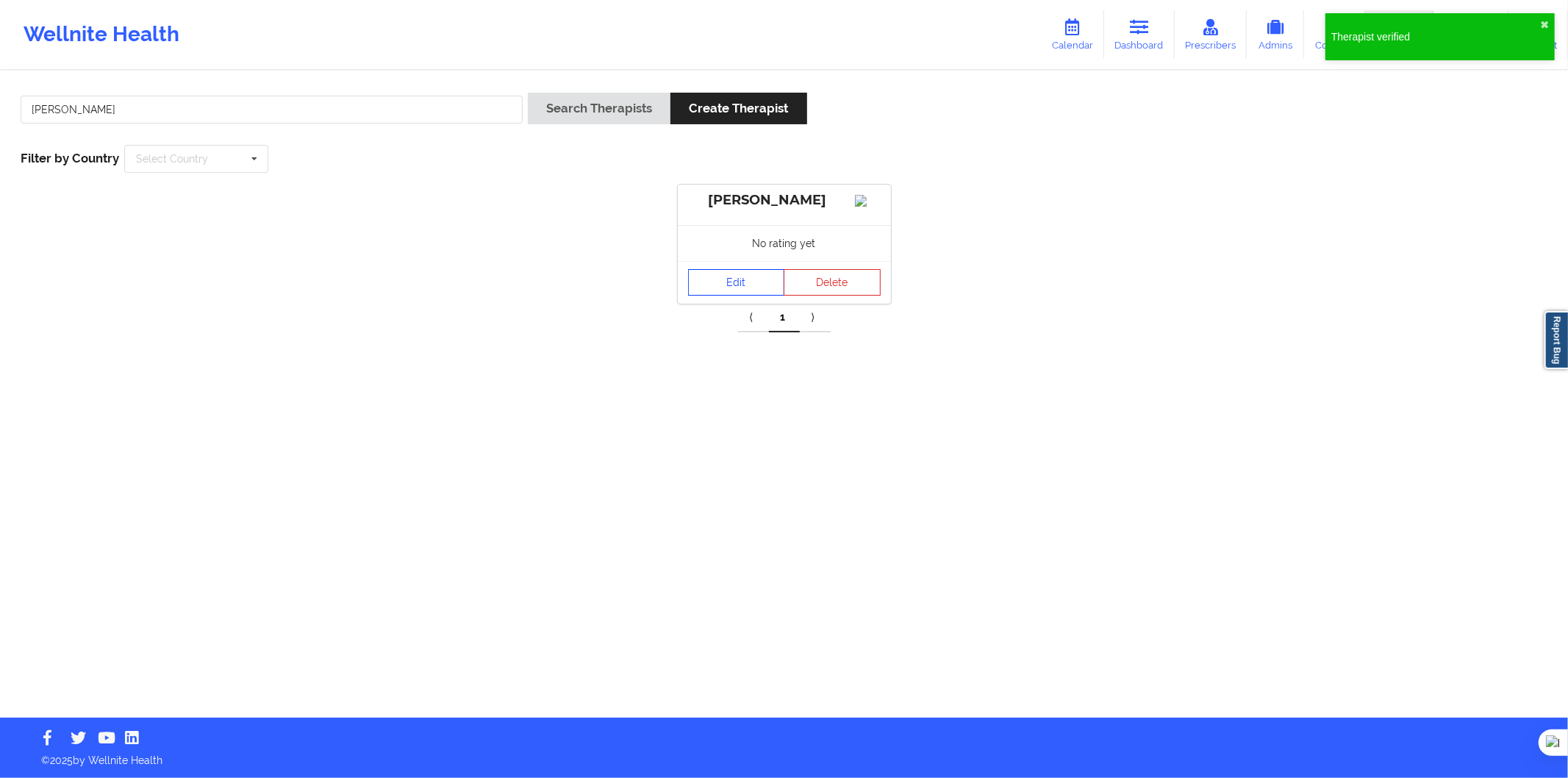
click at [696, 291] on link "Edit" at bounding box center [737, 282] width 97 height 27
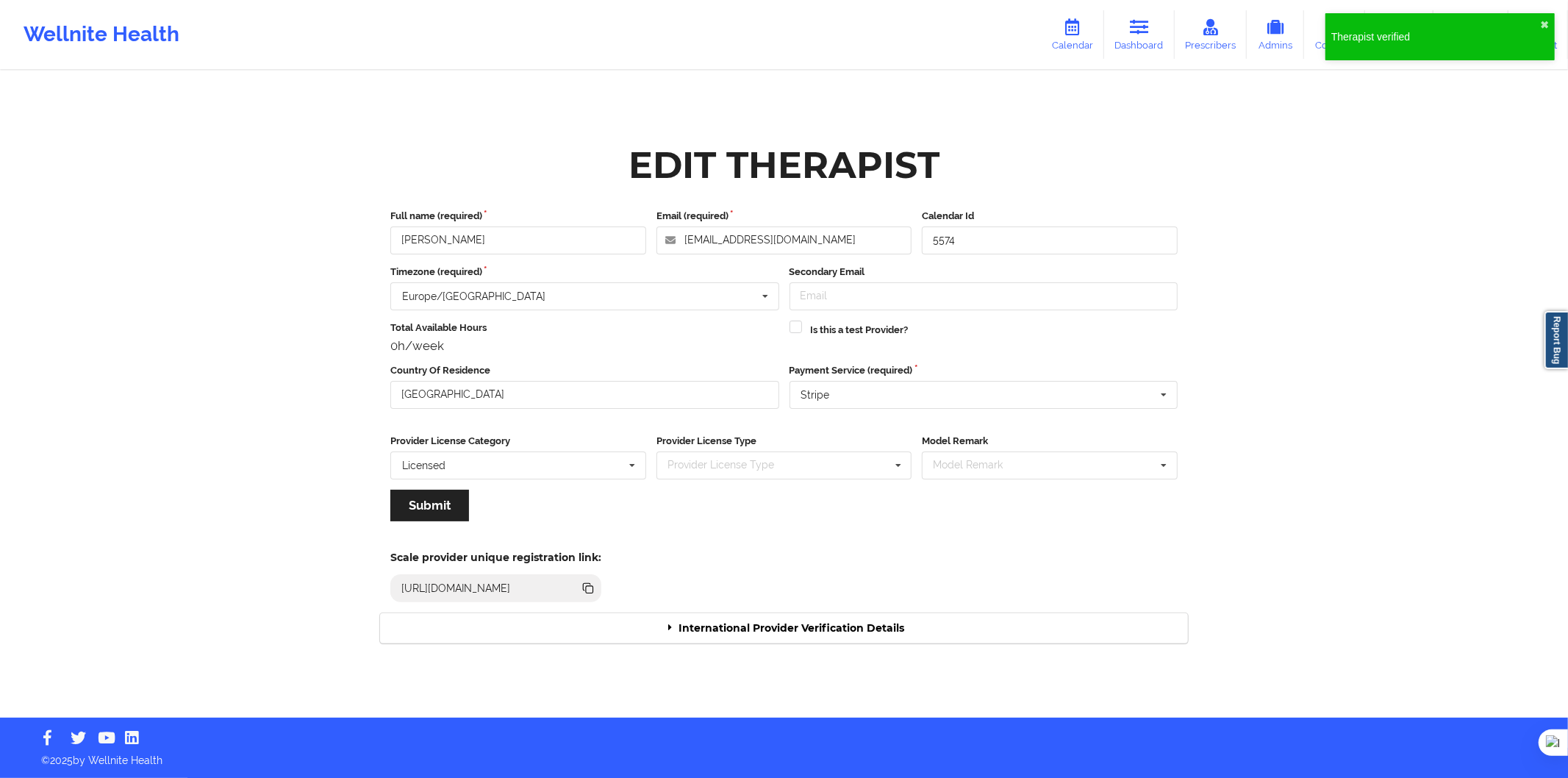
click at [732, 614] on div "International Provider Verification Details" at bounding box center [784, 628] width 808 height 30
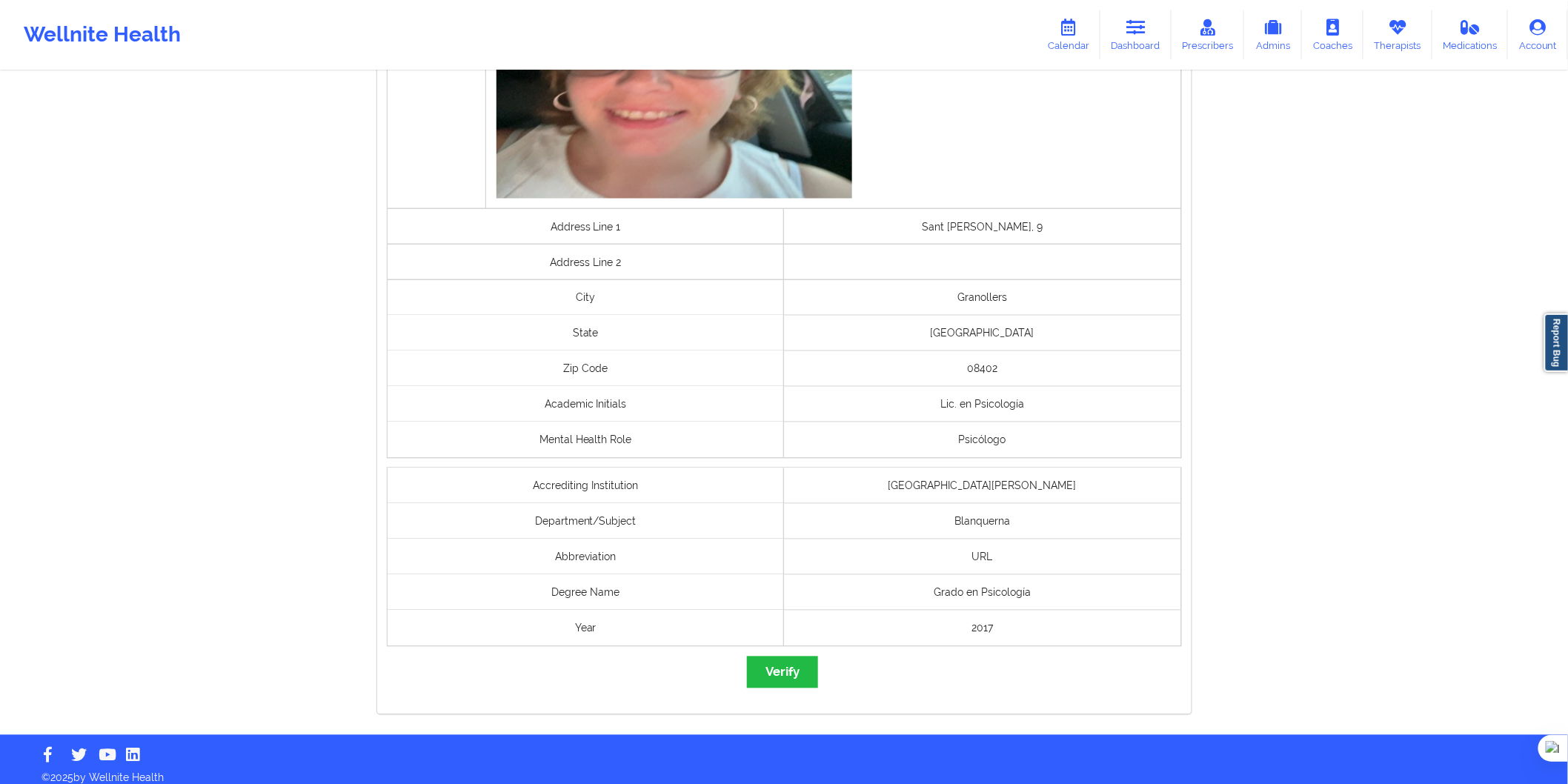
scroll to position [907, 0]
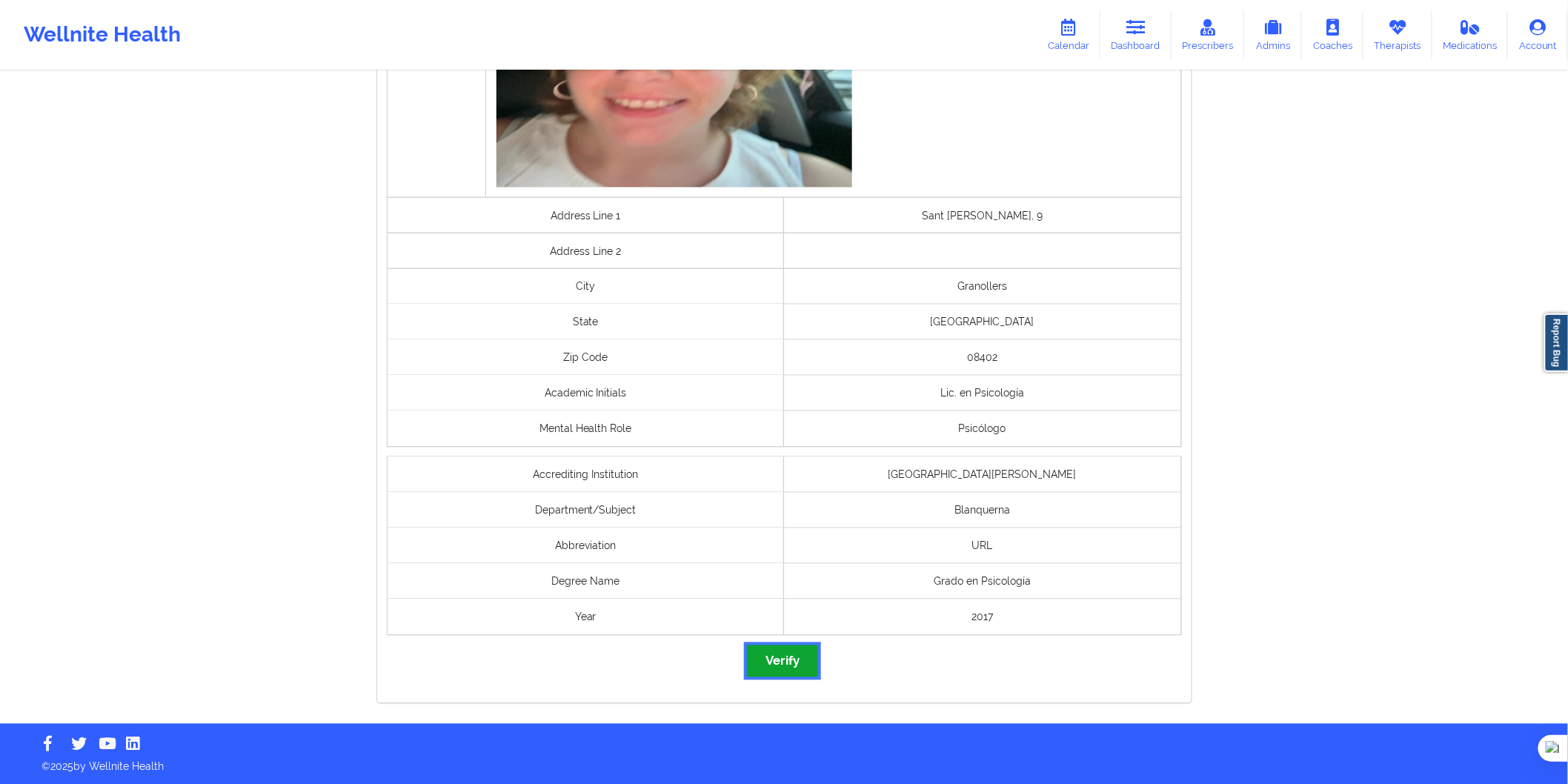
click at [788, 667] on button "Verify" at bounding box center [783, 661] width 71 height 32
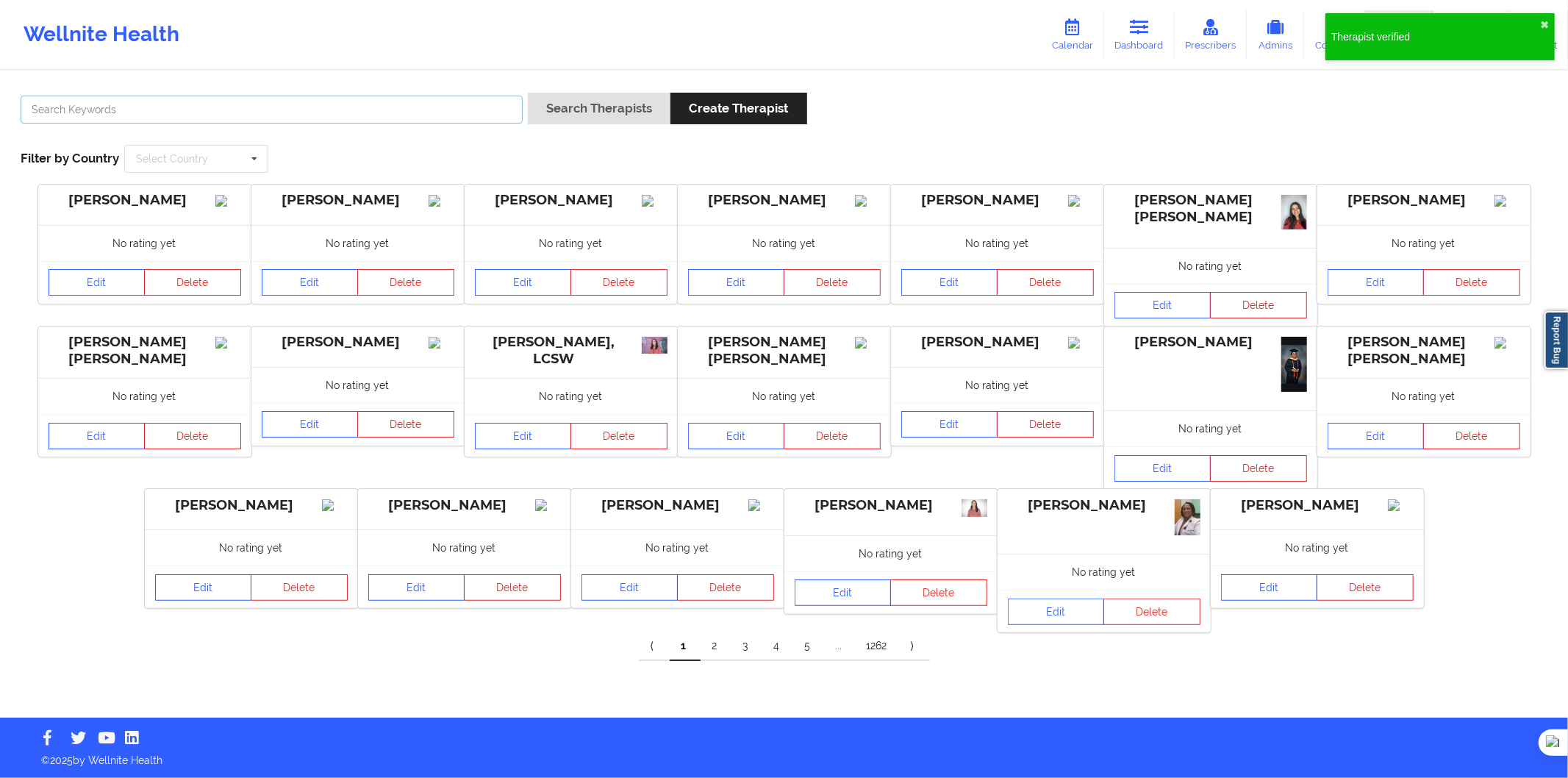
click at [346, 122] on input "text" at bounding box center [271, 110] width 502 height 28
paste input "Oihane Arconada Escuderos"
type input "Oihane Arconada Escuderos"
click at [568, 112] on button "Search Therapists" at bounding box center [599, 108] width 142 height 32
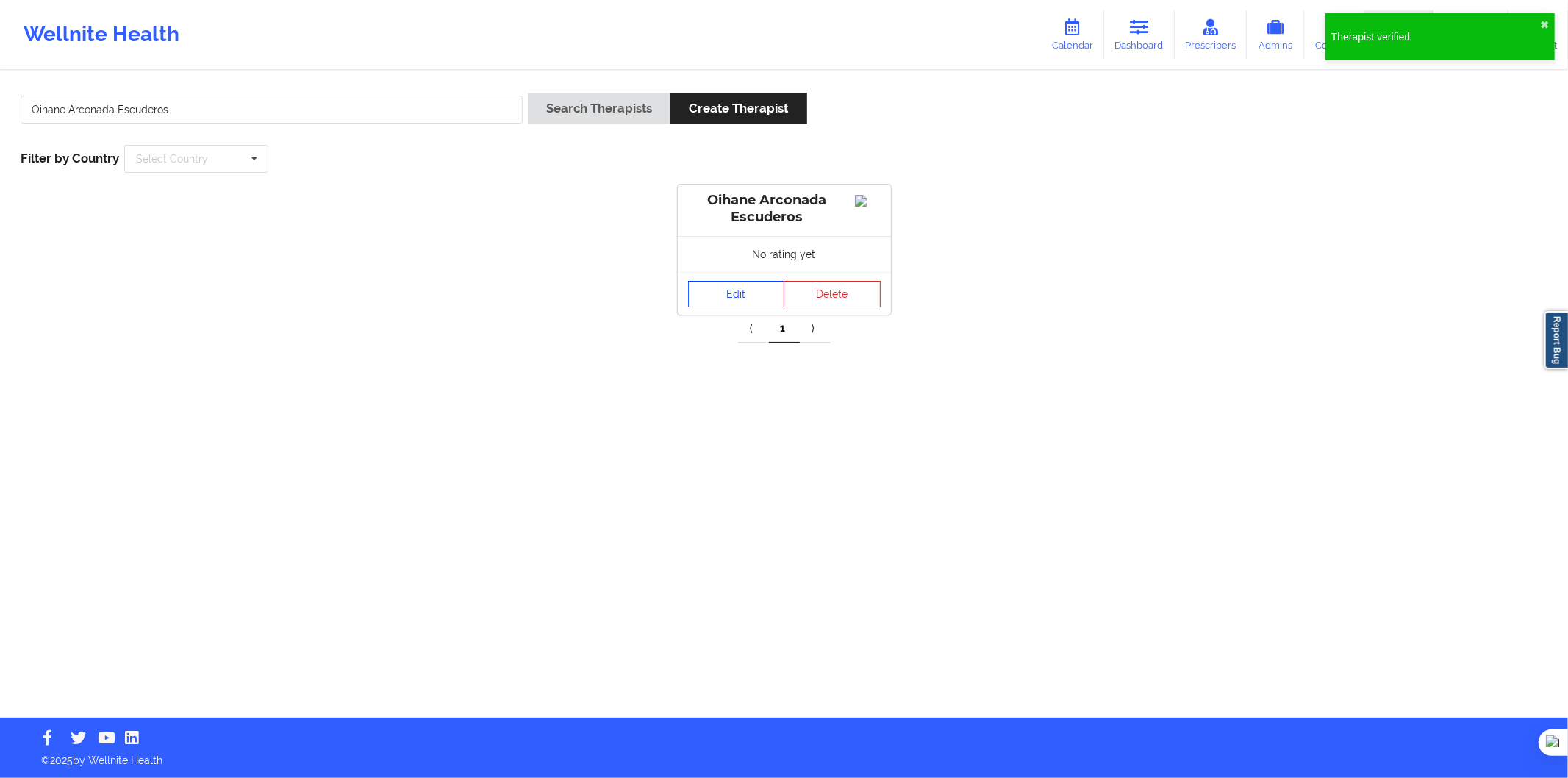
click at [745, 303] on link "Edit" at bounding box center [737, 294] width 97 height 27
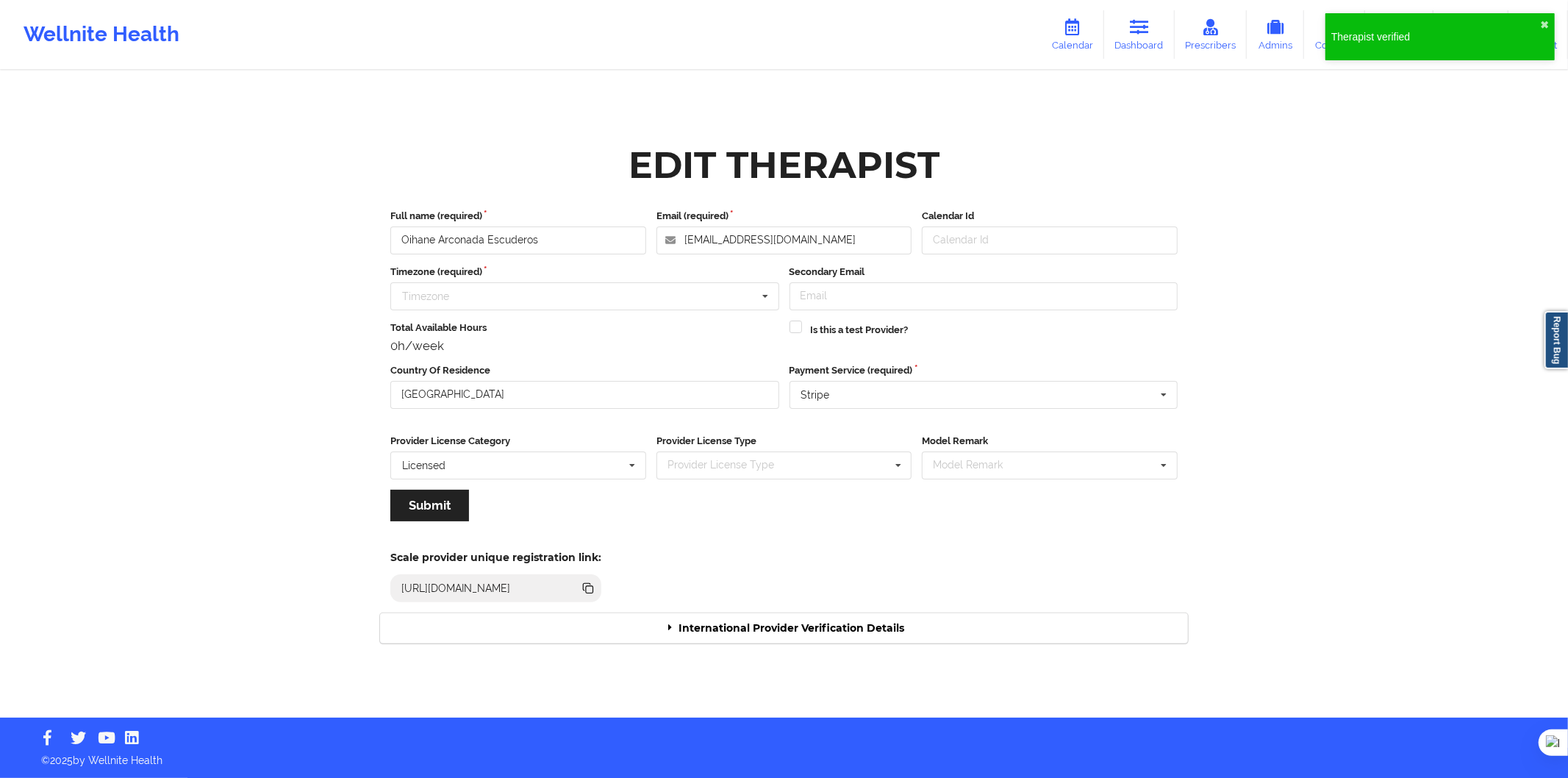
click at [897, 630] on div "International Provider Verification Details" at bounding box center [784, 628] width 808 height 30
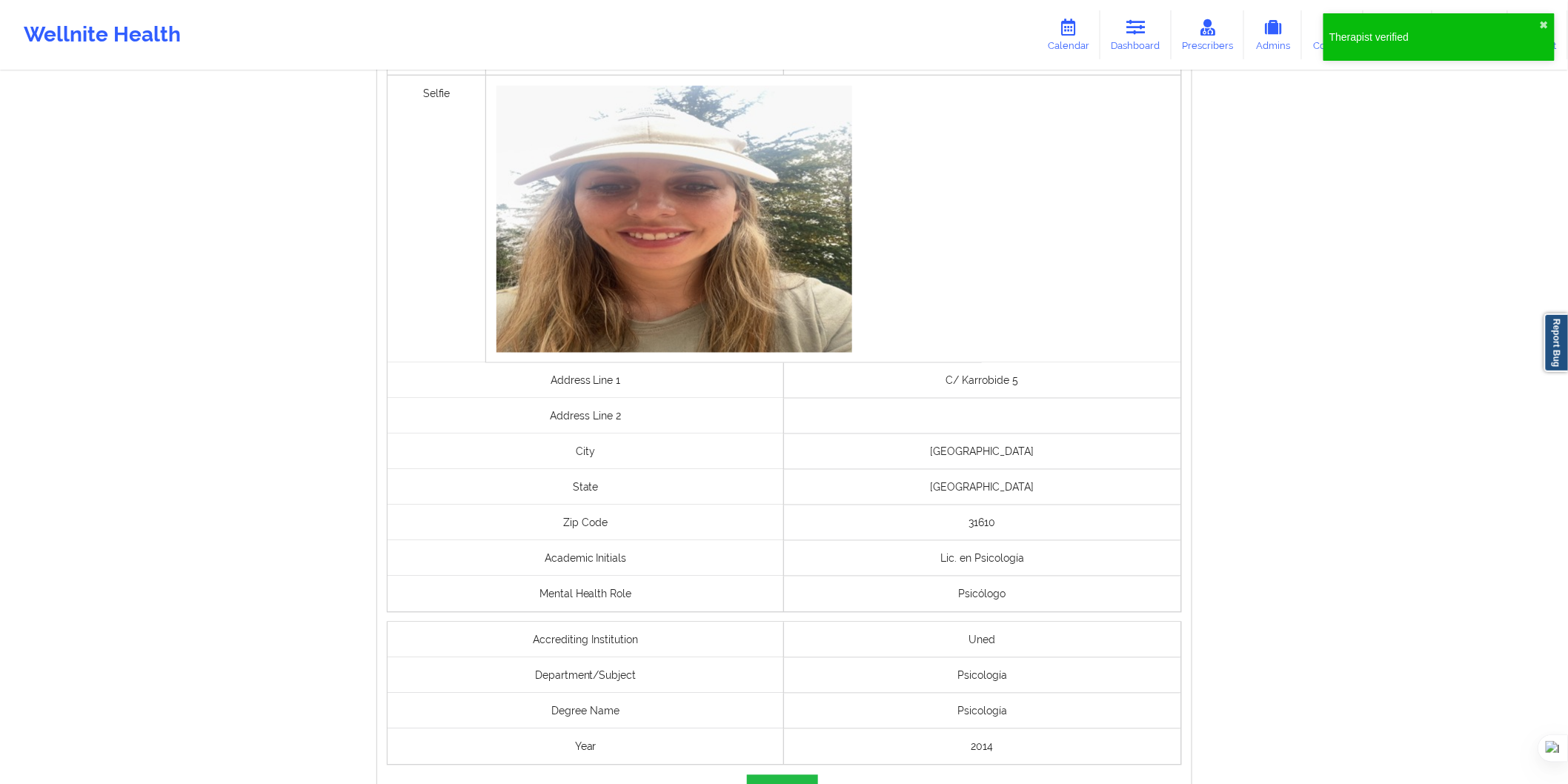
scroll to position [951, 0]
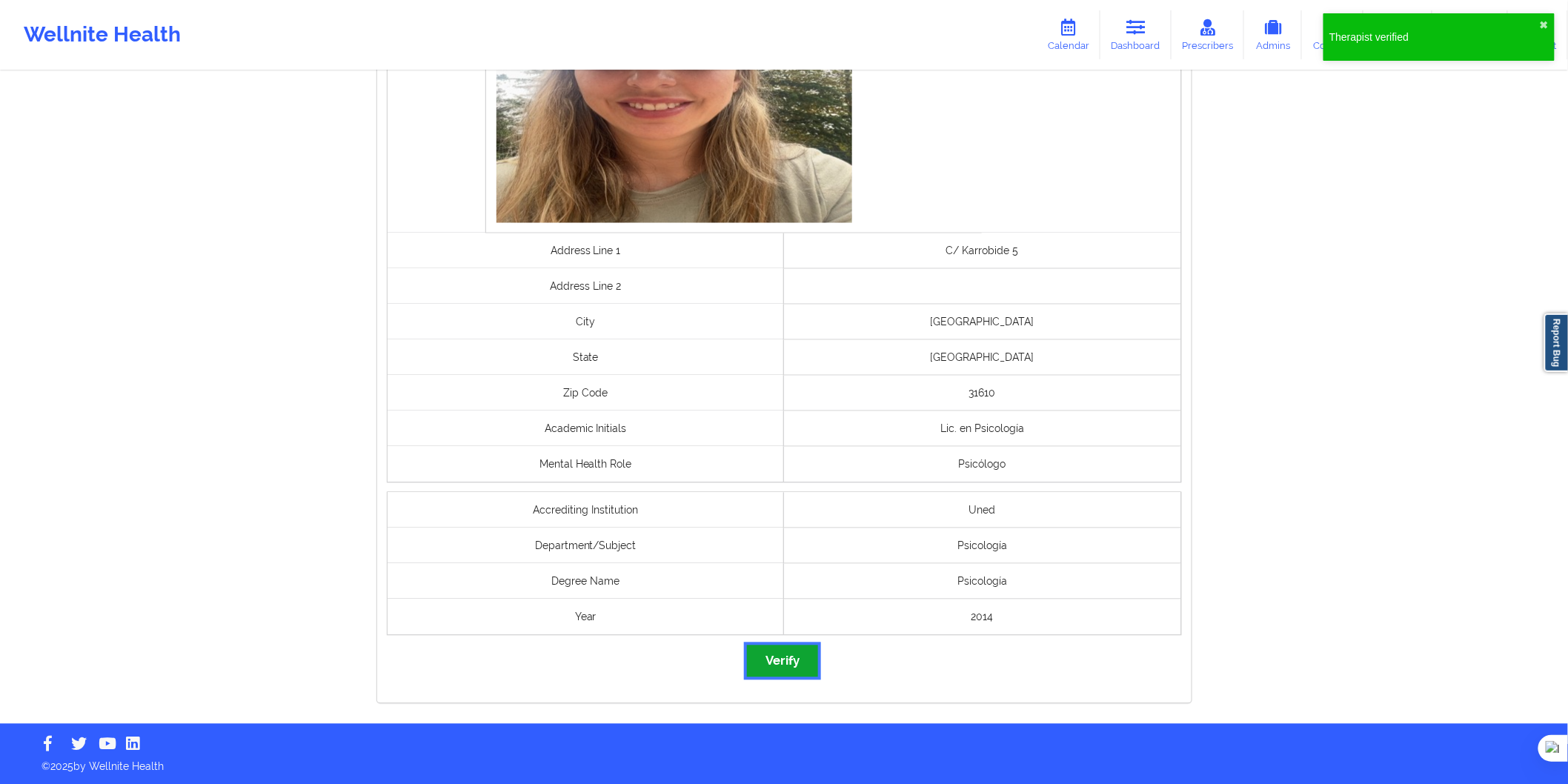
click at [802, 653] on button "Verify" at bounding box center [783, 661] width 71 height 32
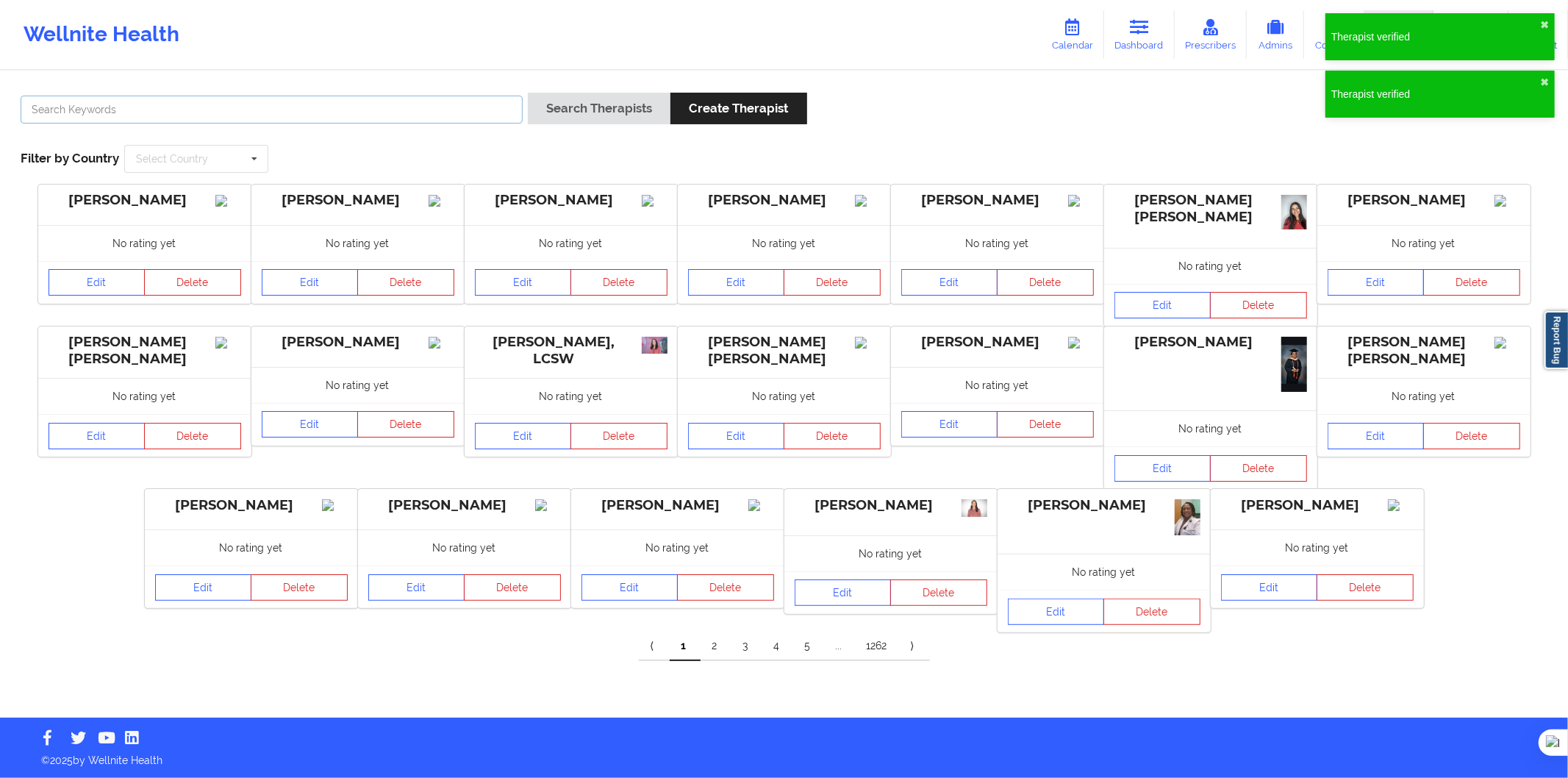
click at [299, 115] on input "text" at bounding box center [271, 110] width 502 height 28
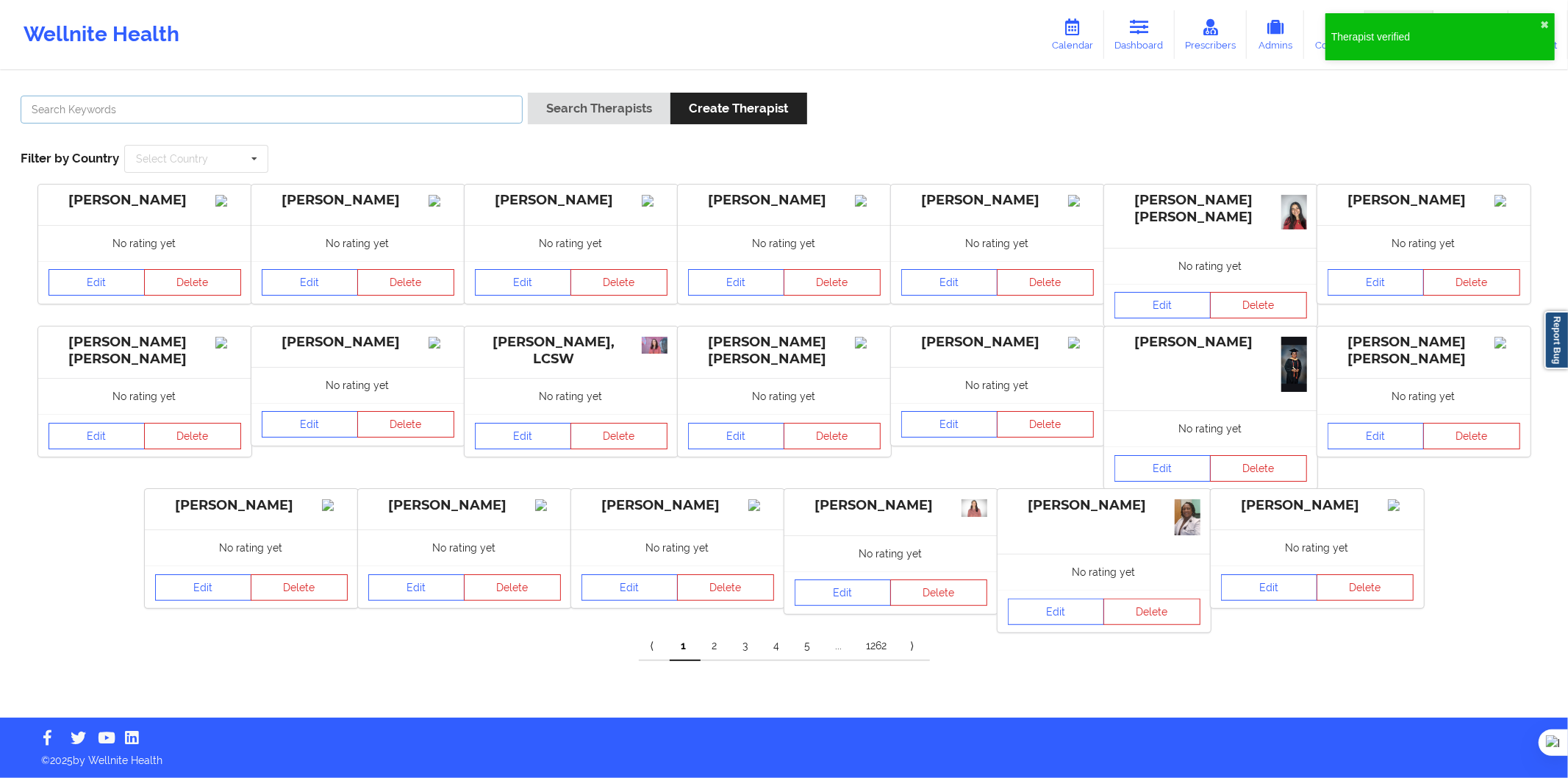
click at [217, 119] on input "text" at bounding box center [271, 110] width 502 height 28
click at [170, 122] on input "text" at bounding box center [271, 110] width 502 height 28
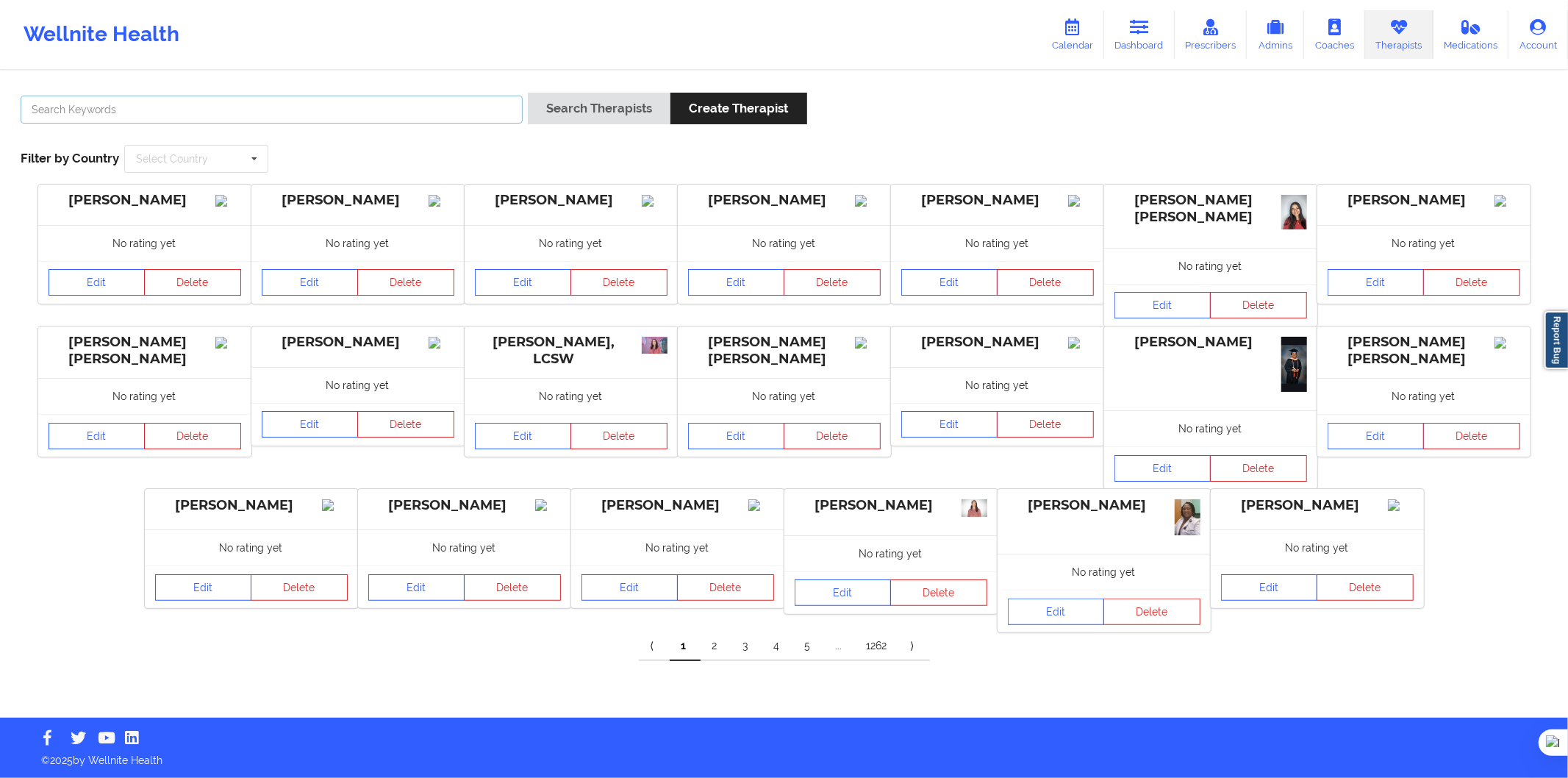
paste input "[PERSON_NAME]"
type input "[PERSON_NAME]"
click at [584, 93] on button "Search Therapists" at bounding box center [599, 108] width 142 height 32
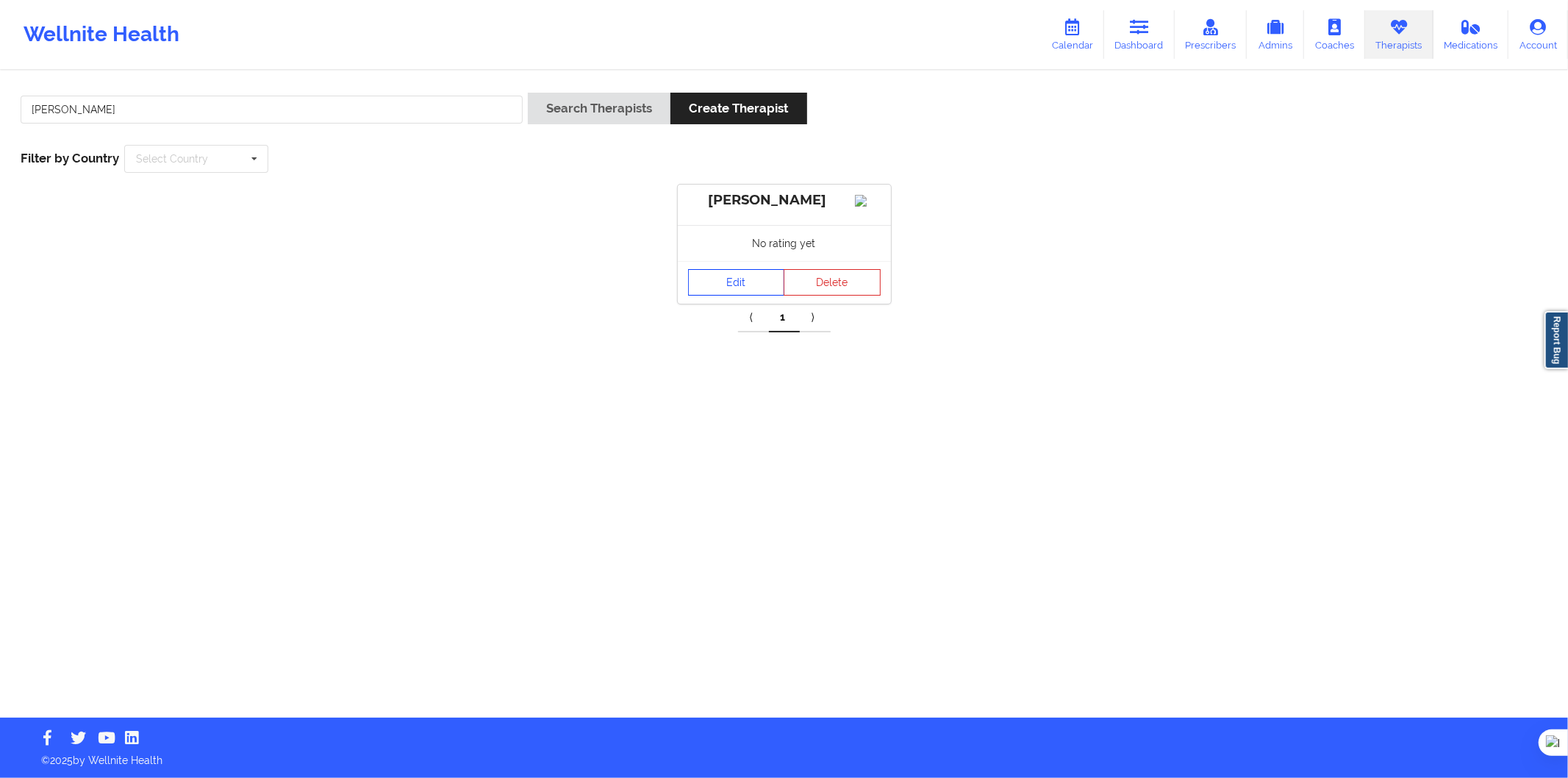
click at [725, 292] on link "Edit" at bounding box center [737, 282] width 97 height 27
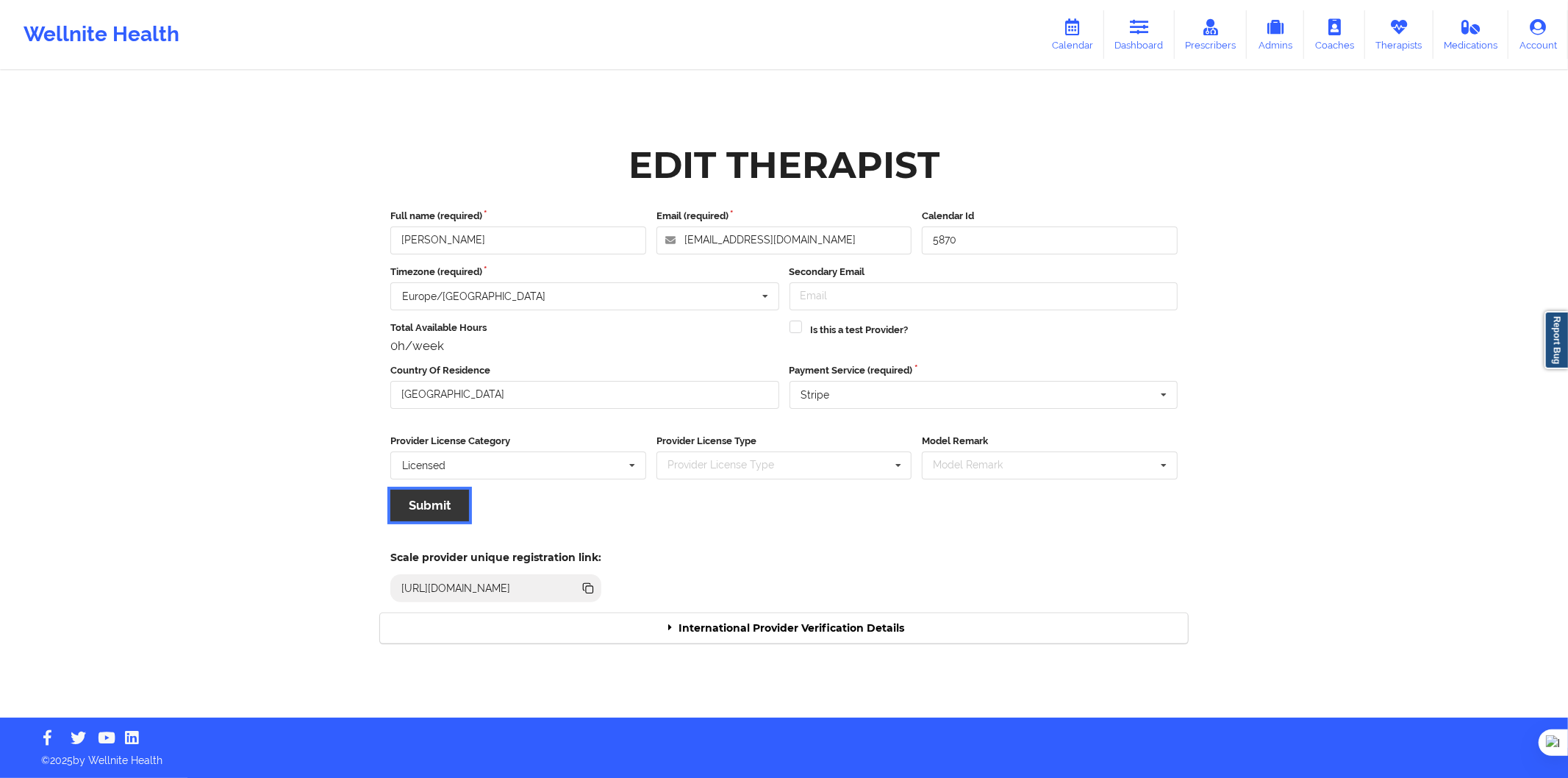
click at [452, 504] on button "Submit" at bounding box center [430, 505] width 79 height 32
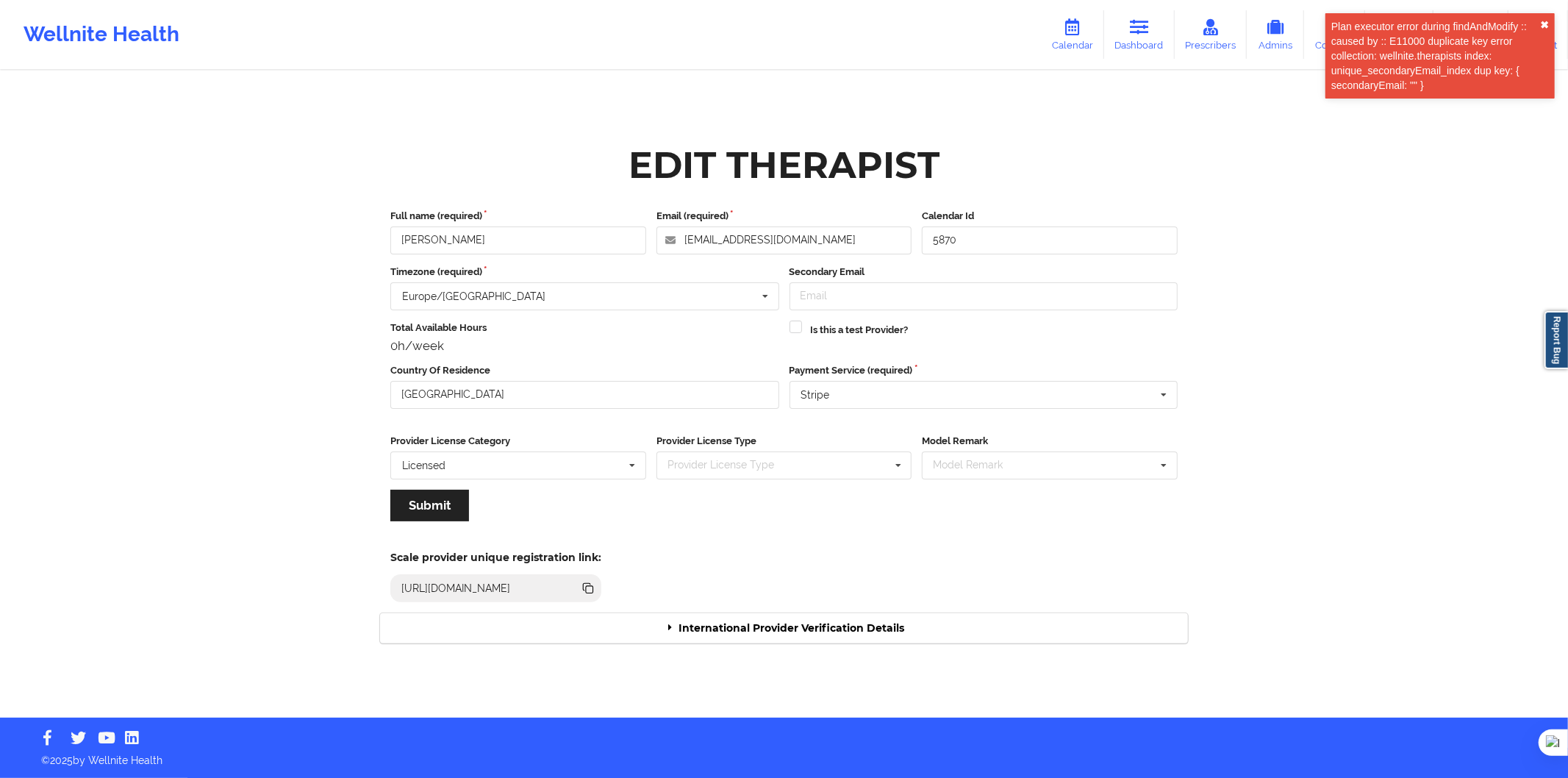
click at [1541, 25] on button "✖︎" at bounding box center [1544, 25] width 9 height 12
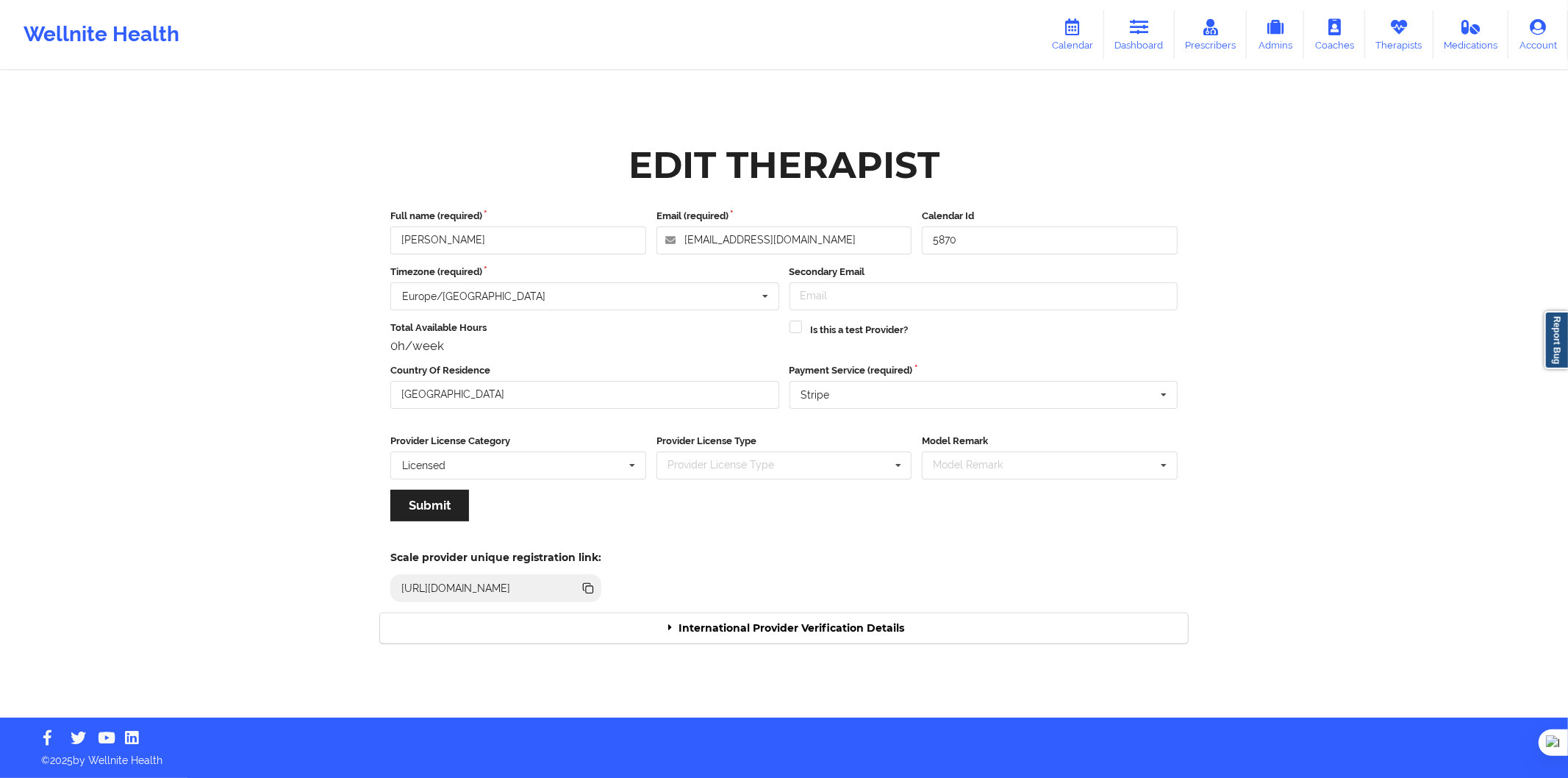
click at [898, 622] on div "International Provider Verification Details" at bounding box center [784, 628] width 808 height 30
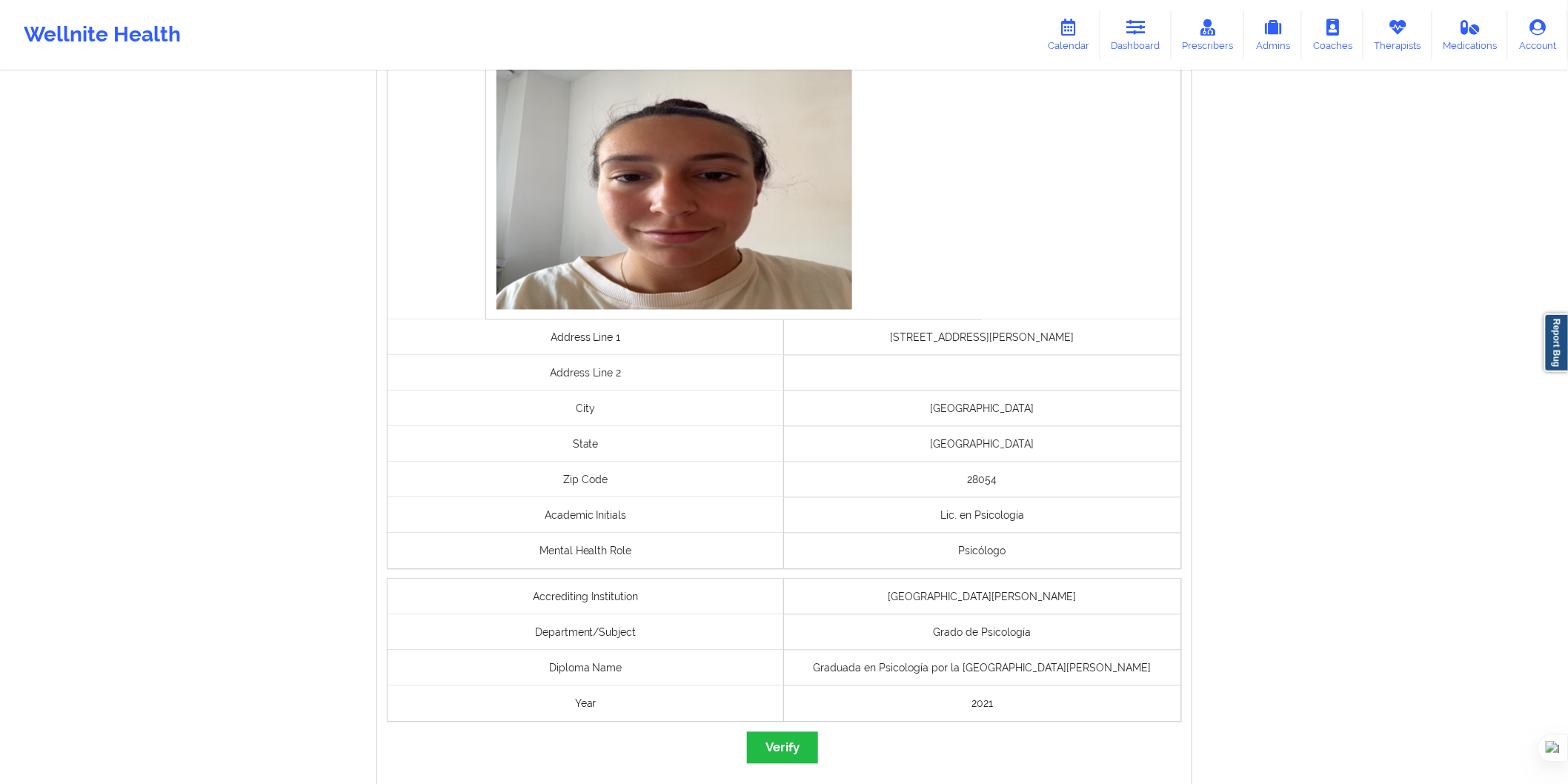
scroll to position [951, 0]
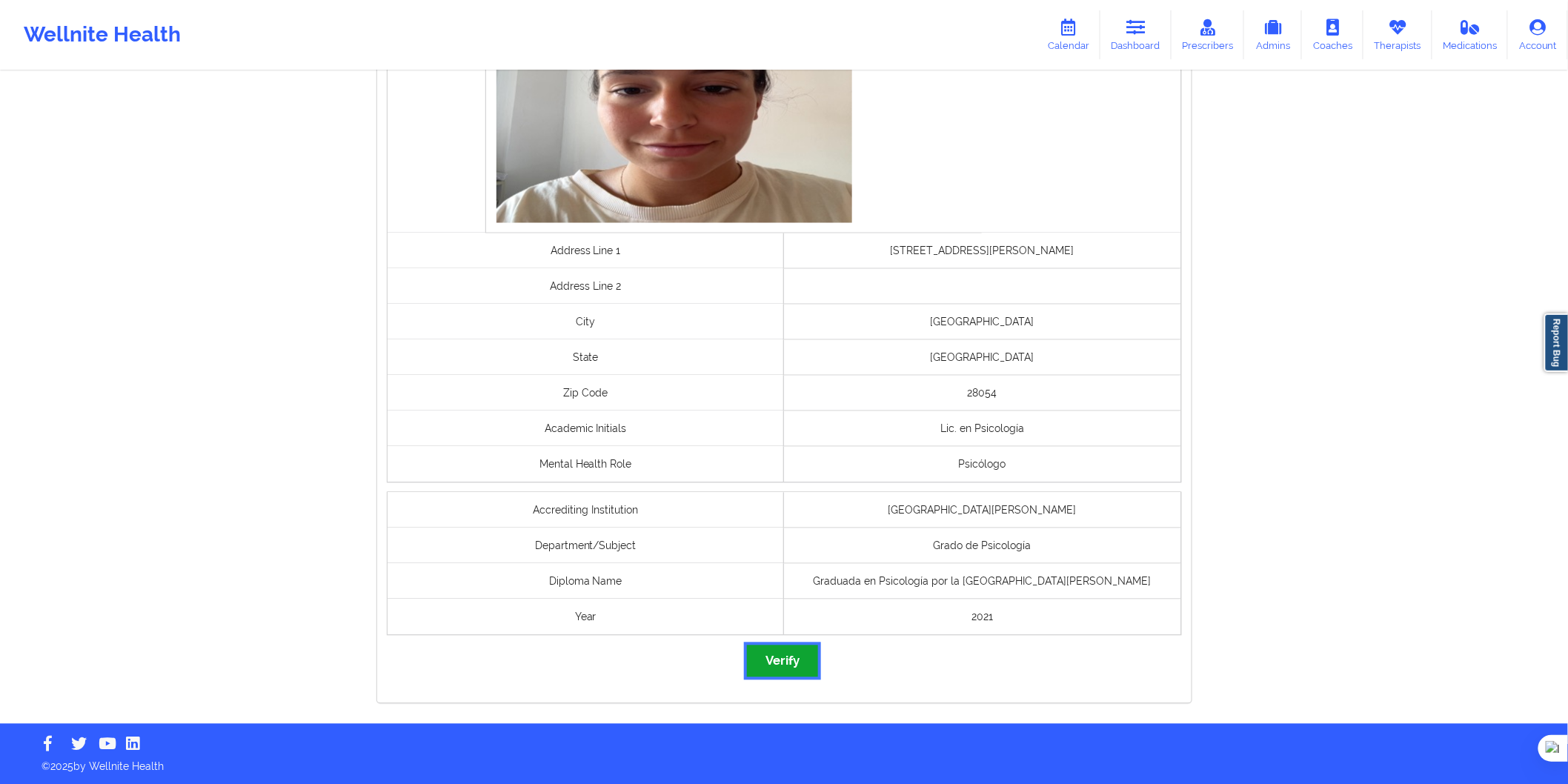
click at [797, 657] on button "Verify" at bounding box center [783, 661] width 71 height 32
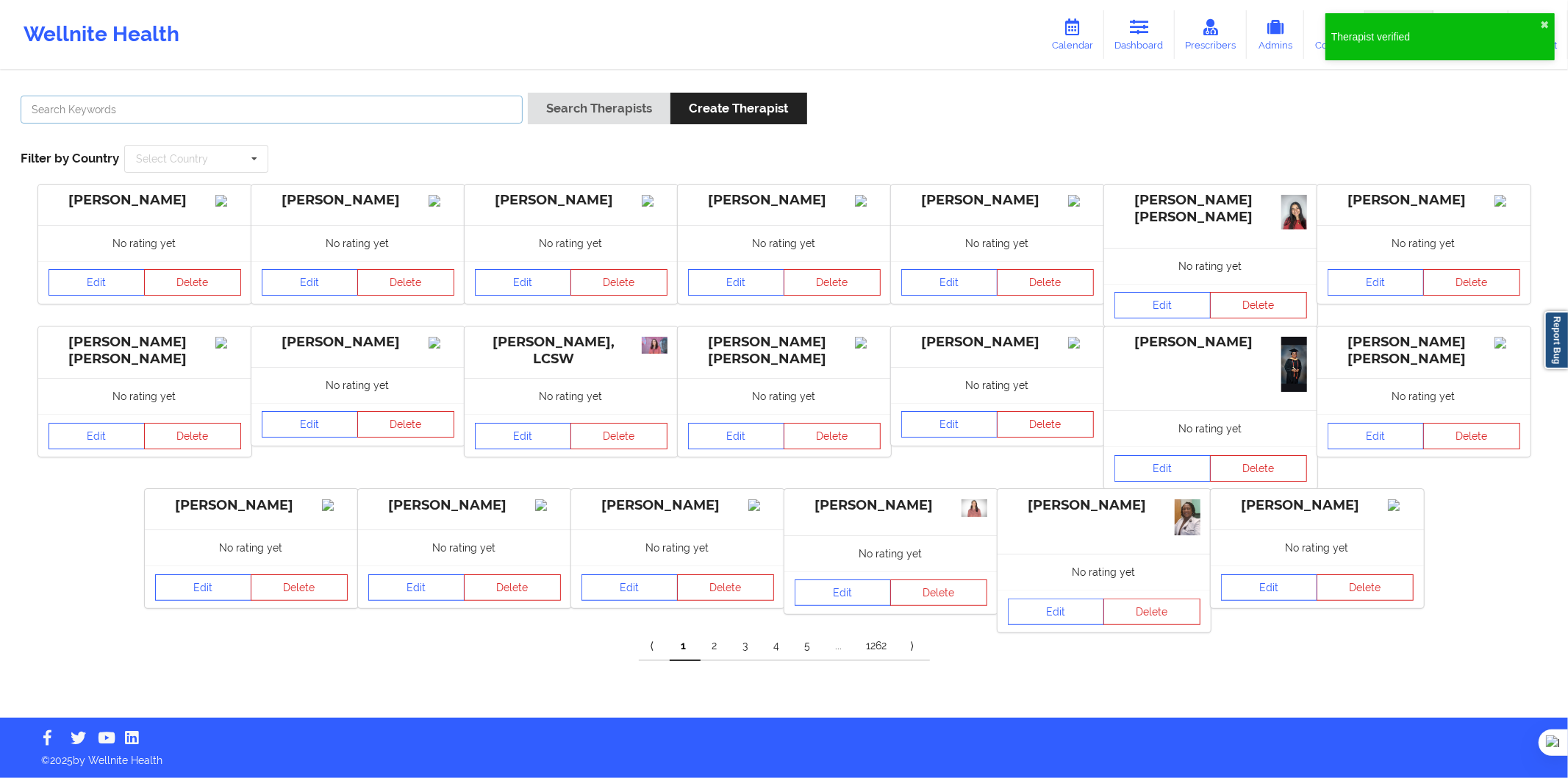
click at [237, 115] on input "text" at bounding box center [271, 110] width 502 height 28
paste input "[PERSON_NAME]"
type input "[PERSON_NAME]"
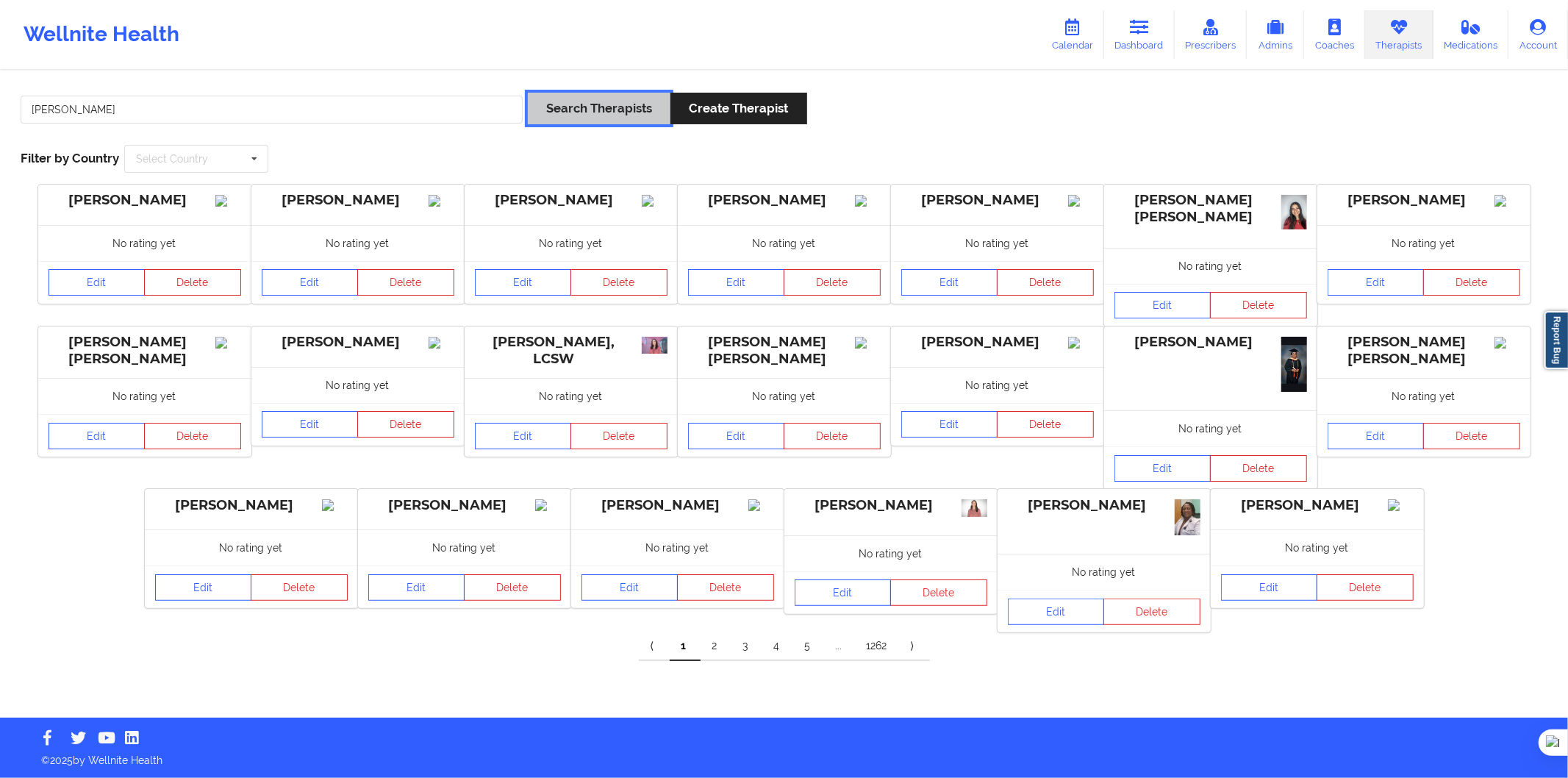
click at [549, 100] on button "Search Therapists" at bounding box center [599, 108] width 142 height 32
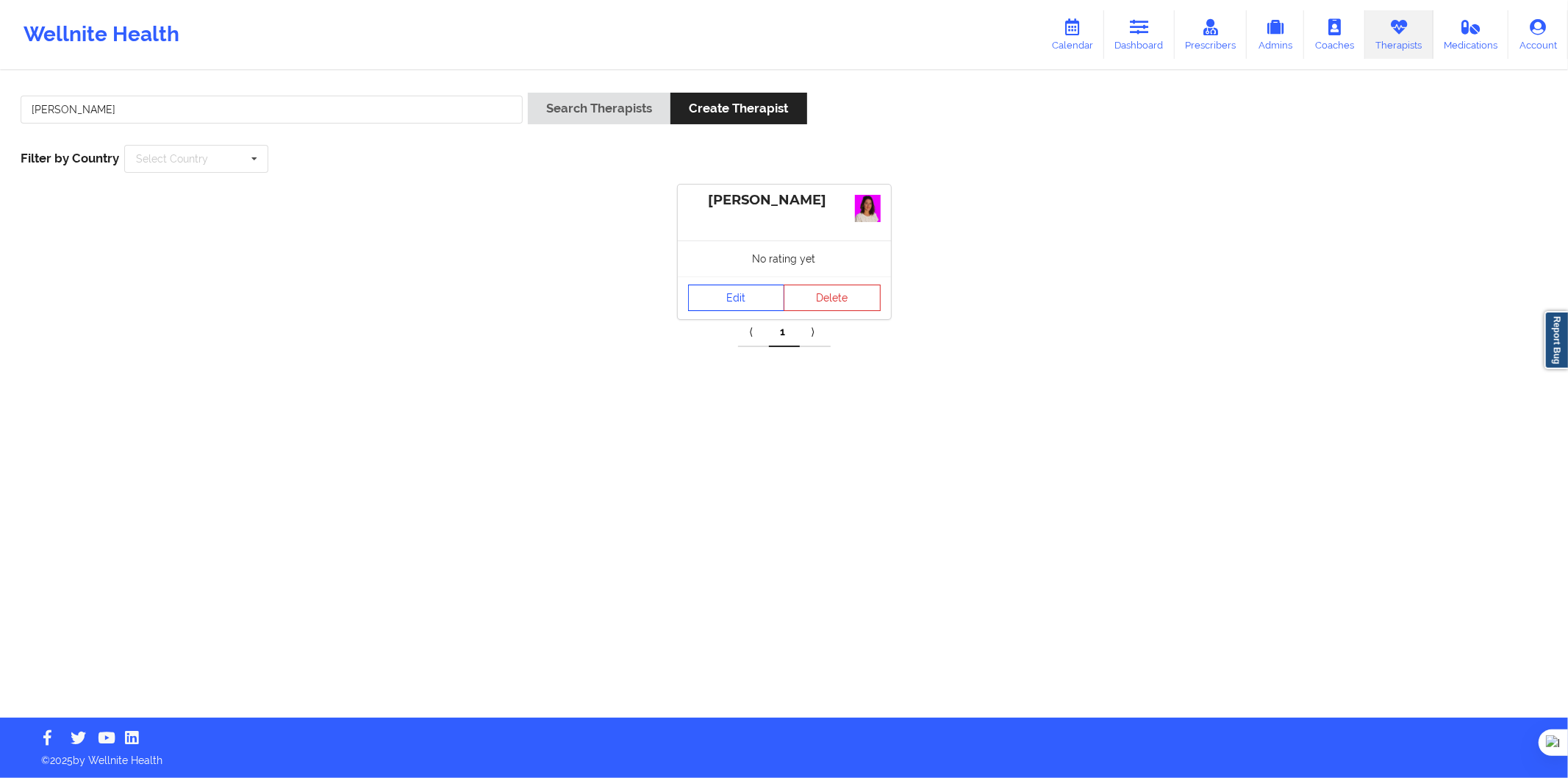
click at [719, 296] on link "Edit" at bounding box center [737, 298] width 97 height 27
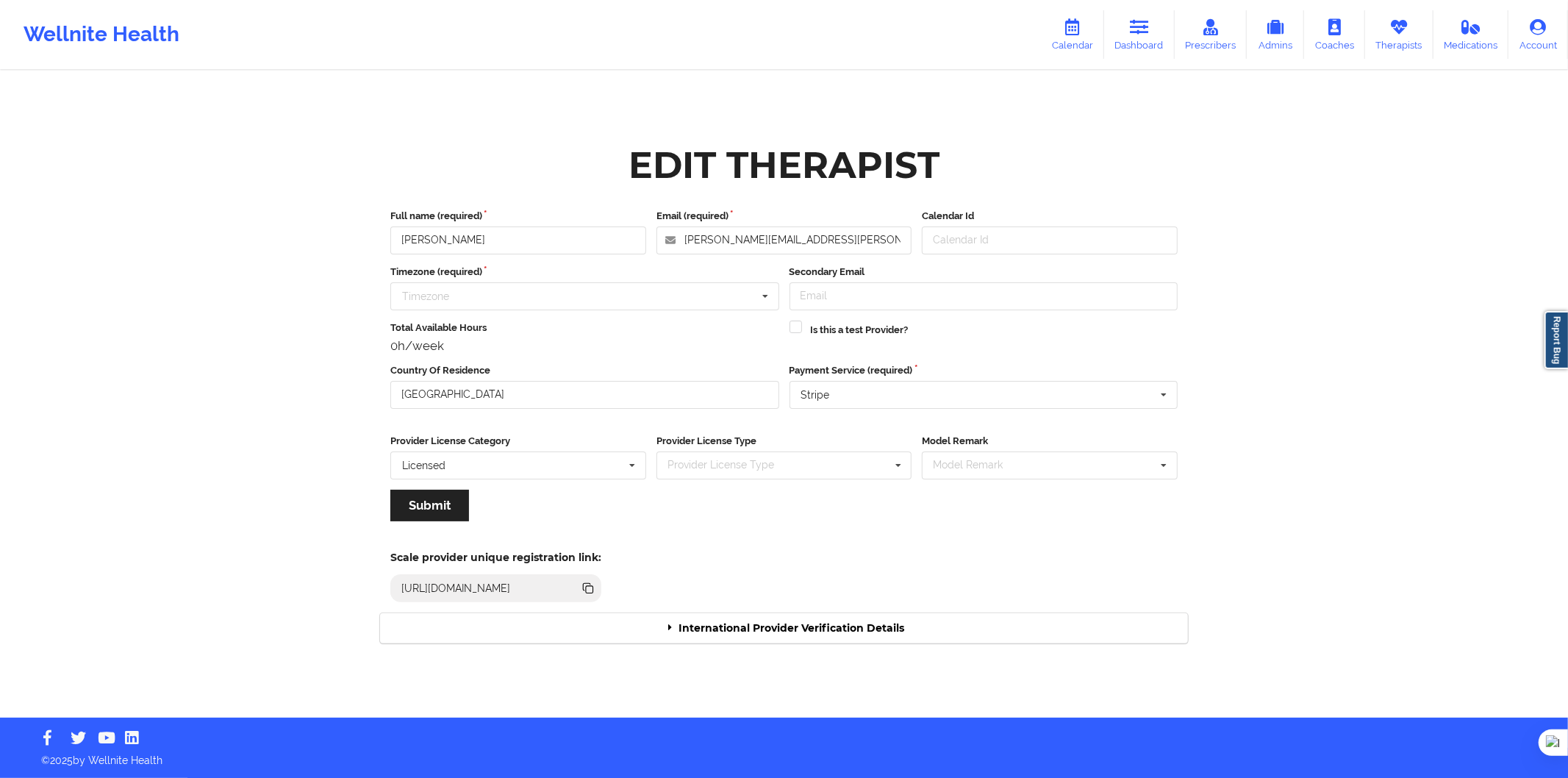
click at [577, 625] on div "International Provider Verification Details" at bounding box center [784, 628] width 808 height 30
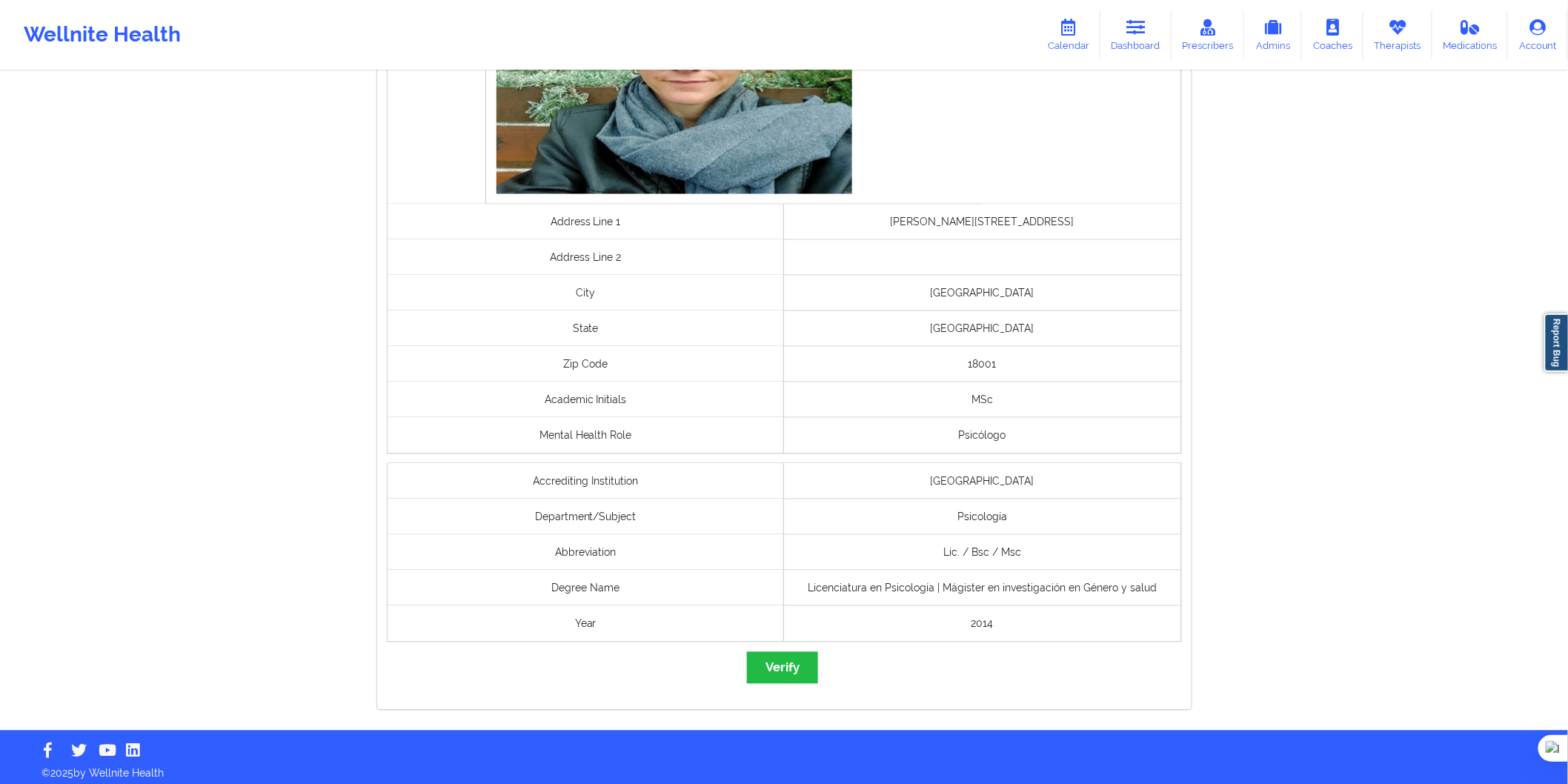
scroll to position [986, 0]
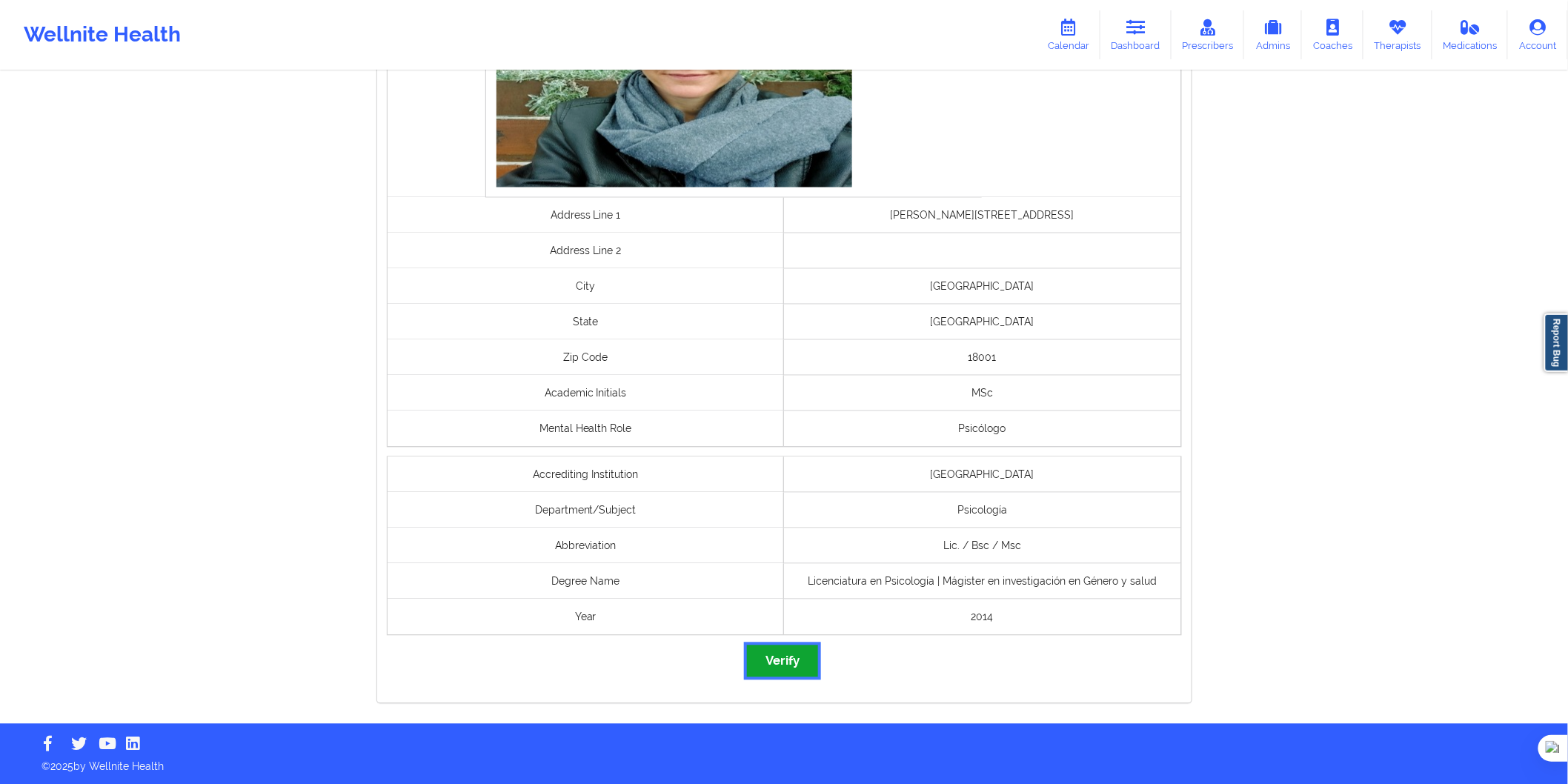
click at [799, 664] on button "Verify" at bounding box center [783, 661] width 71 height 32
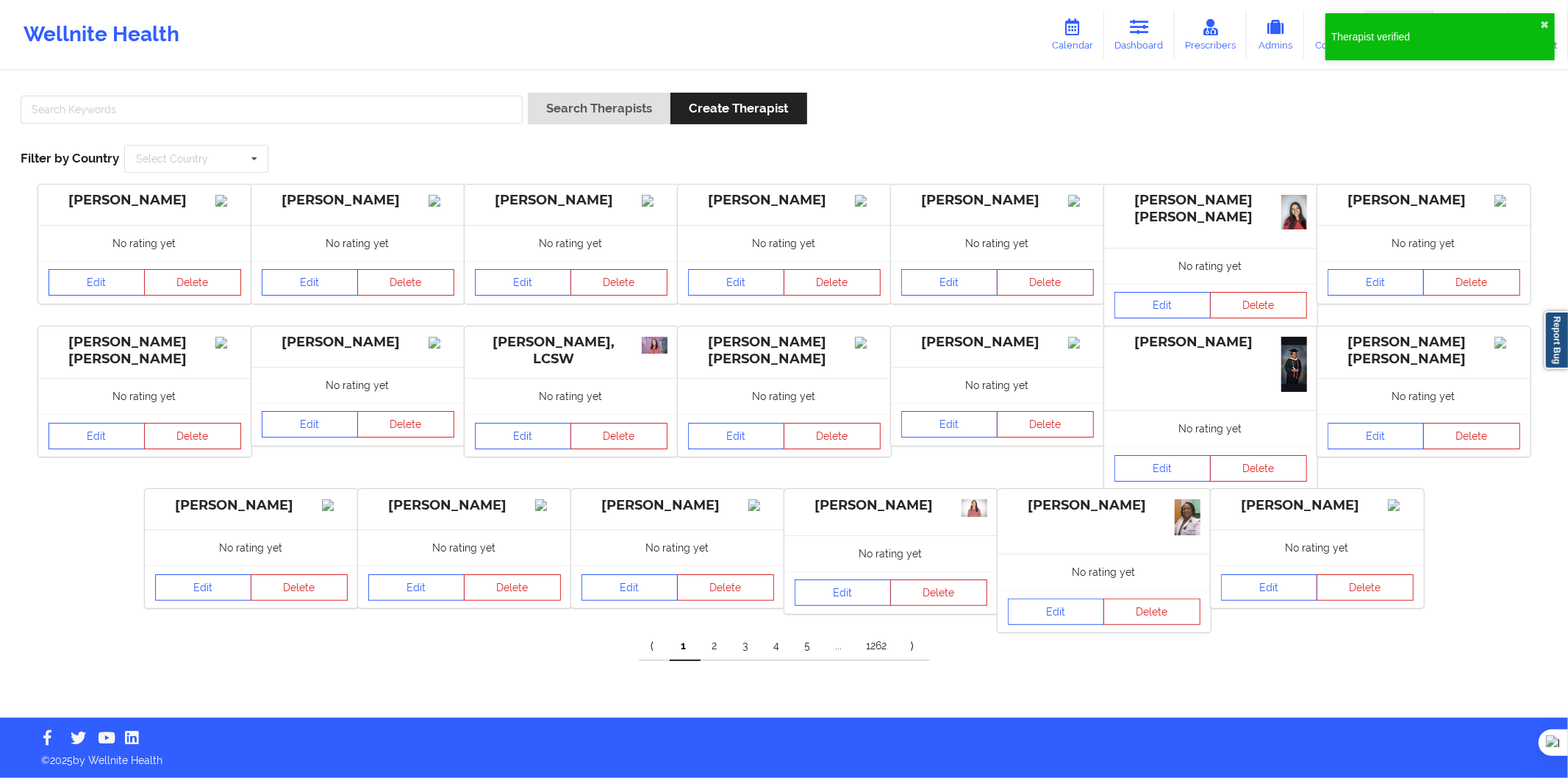
click at [167, 124] on div at bounding box center [271, 114] width 512 height 42
click at [163, 114] on input "text" at bounding box center [271, 110] width 502 height 28
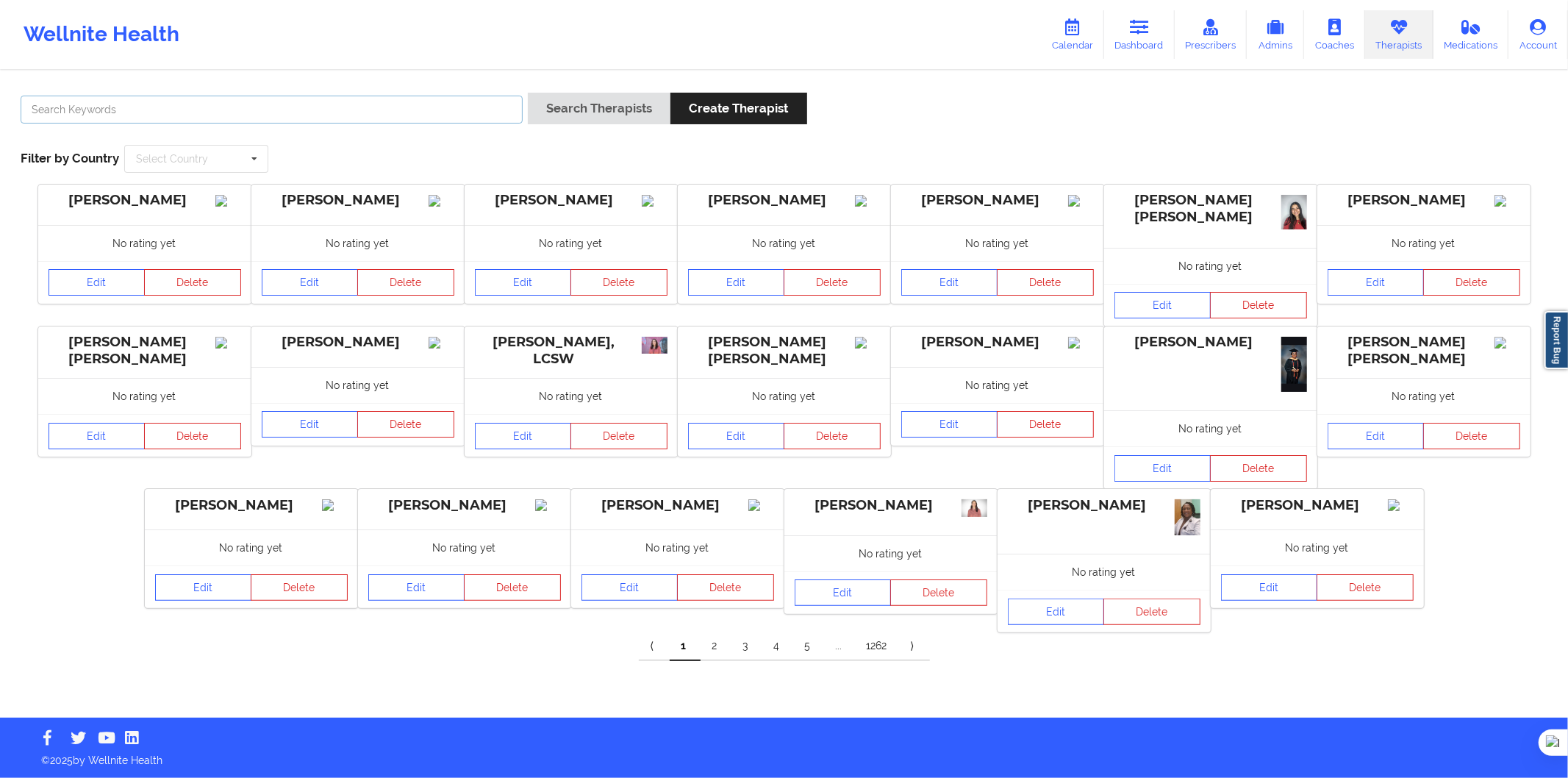
paste input "[PERSON_NAME]"
type input "[PERSON_NAME]"
click at [568, 100] on button "Search Therapists" at bounding box center [599, 108] width 142 height 32
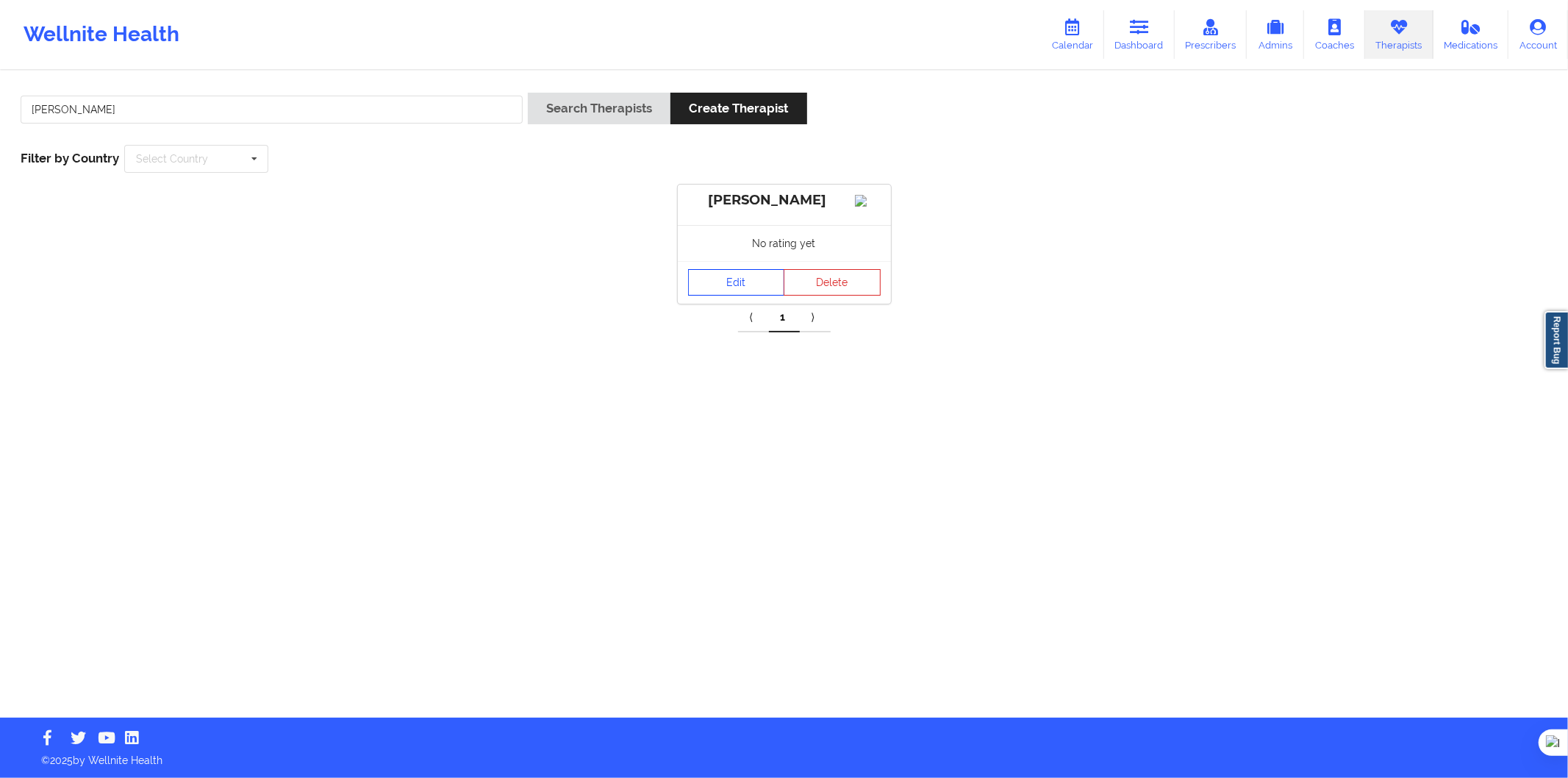
click at [740, 296] on link "Edit" at bounding box center [737, 282] width 97 height 27
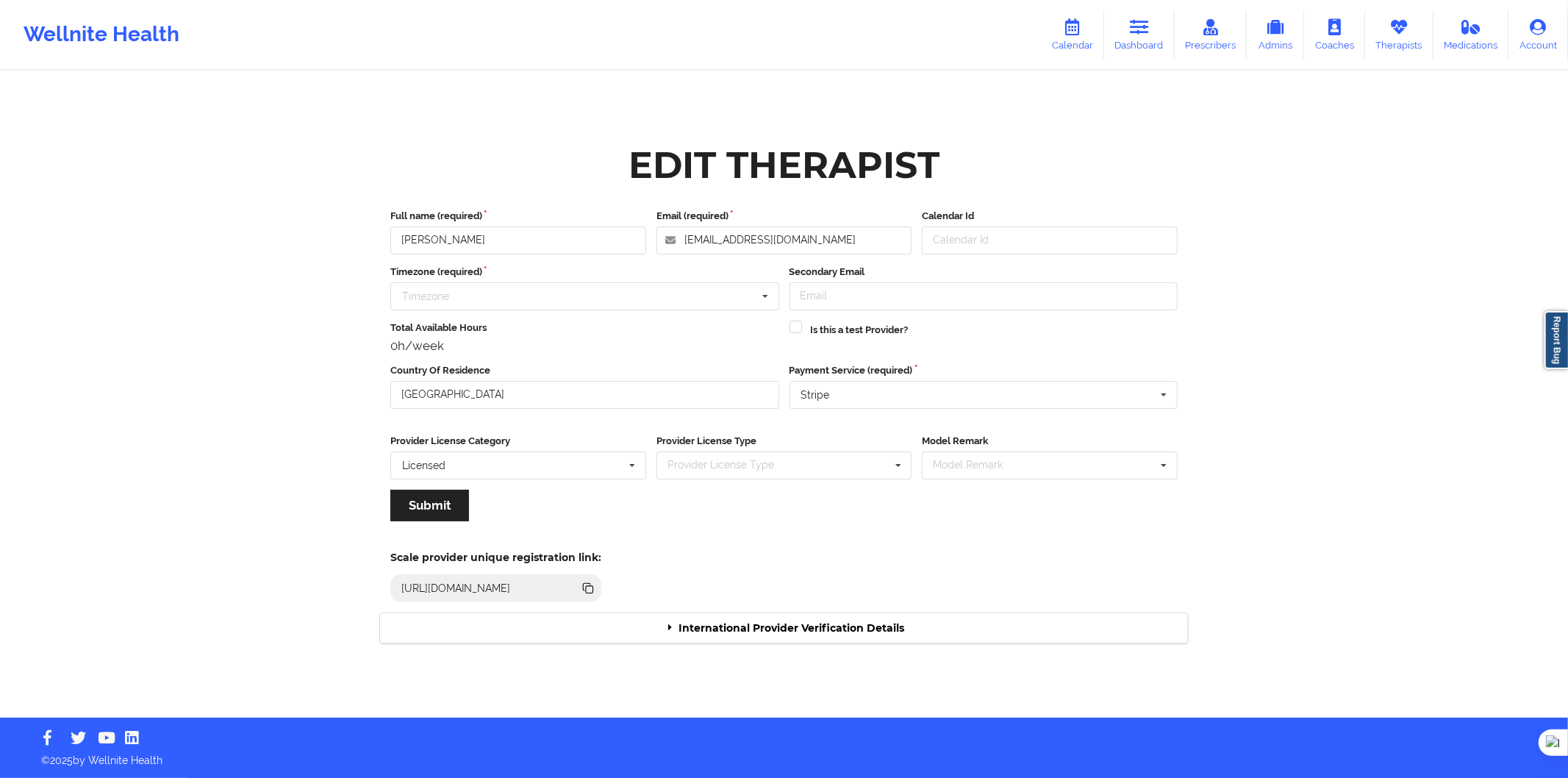
click at [655, 624] on div "International Provider Verification Details" at bounding box center [784, 628] width 808 height 30
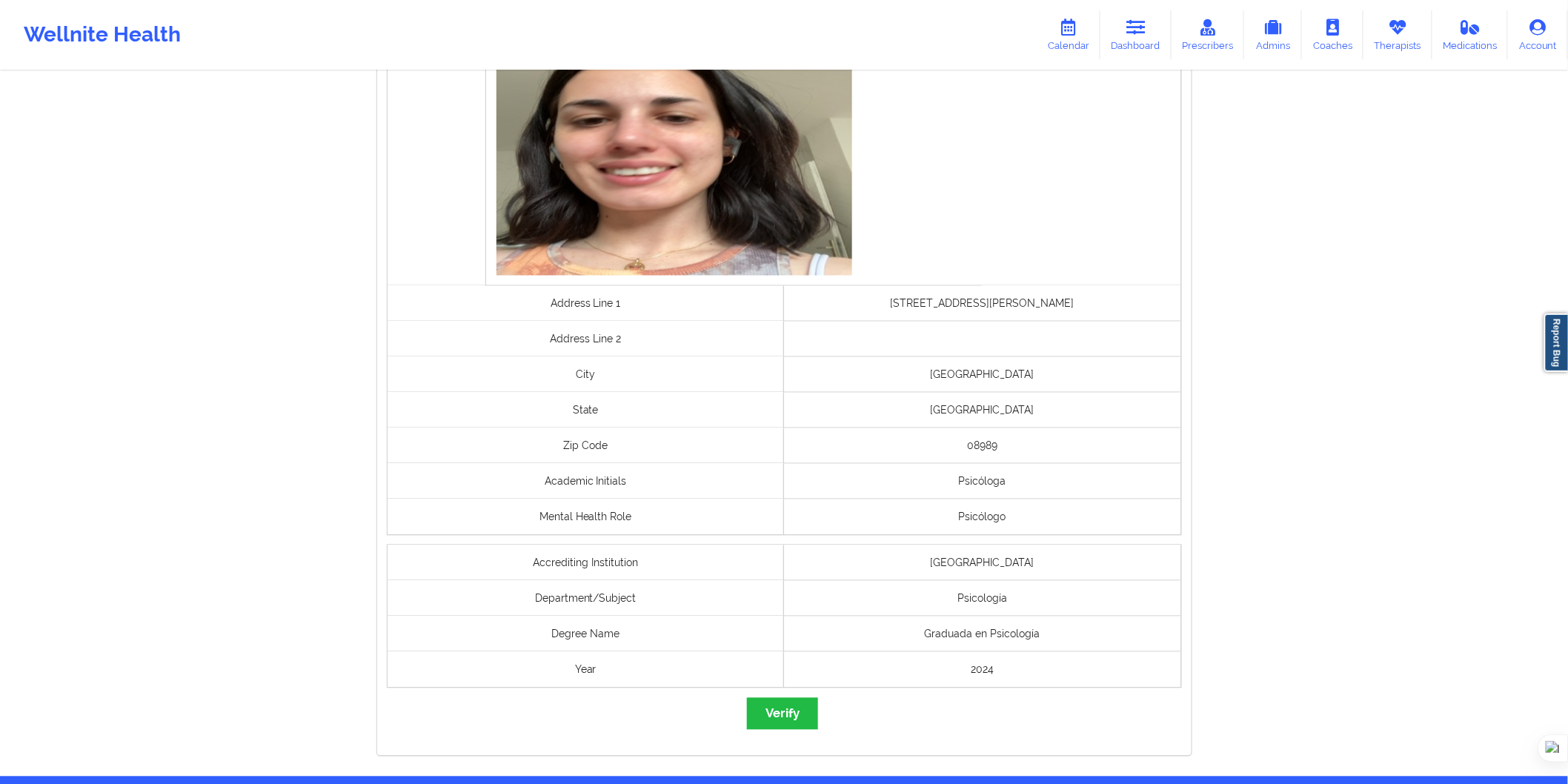
scroll to position [951, 0]
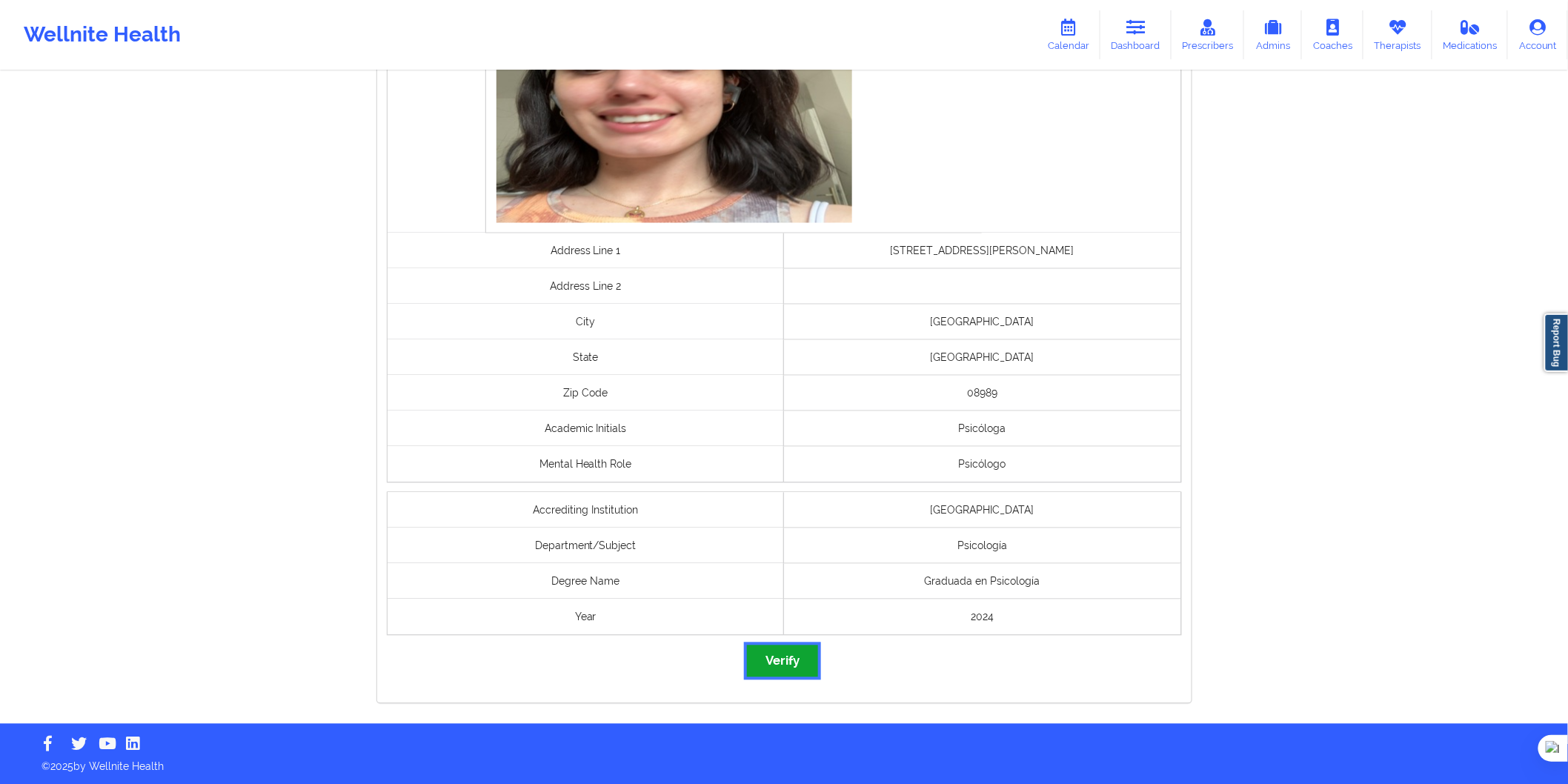
click at [781, 652] on button "Verify" at bounding box center [783, 661] width 71 height 32
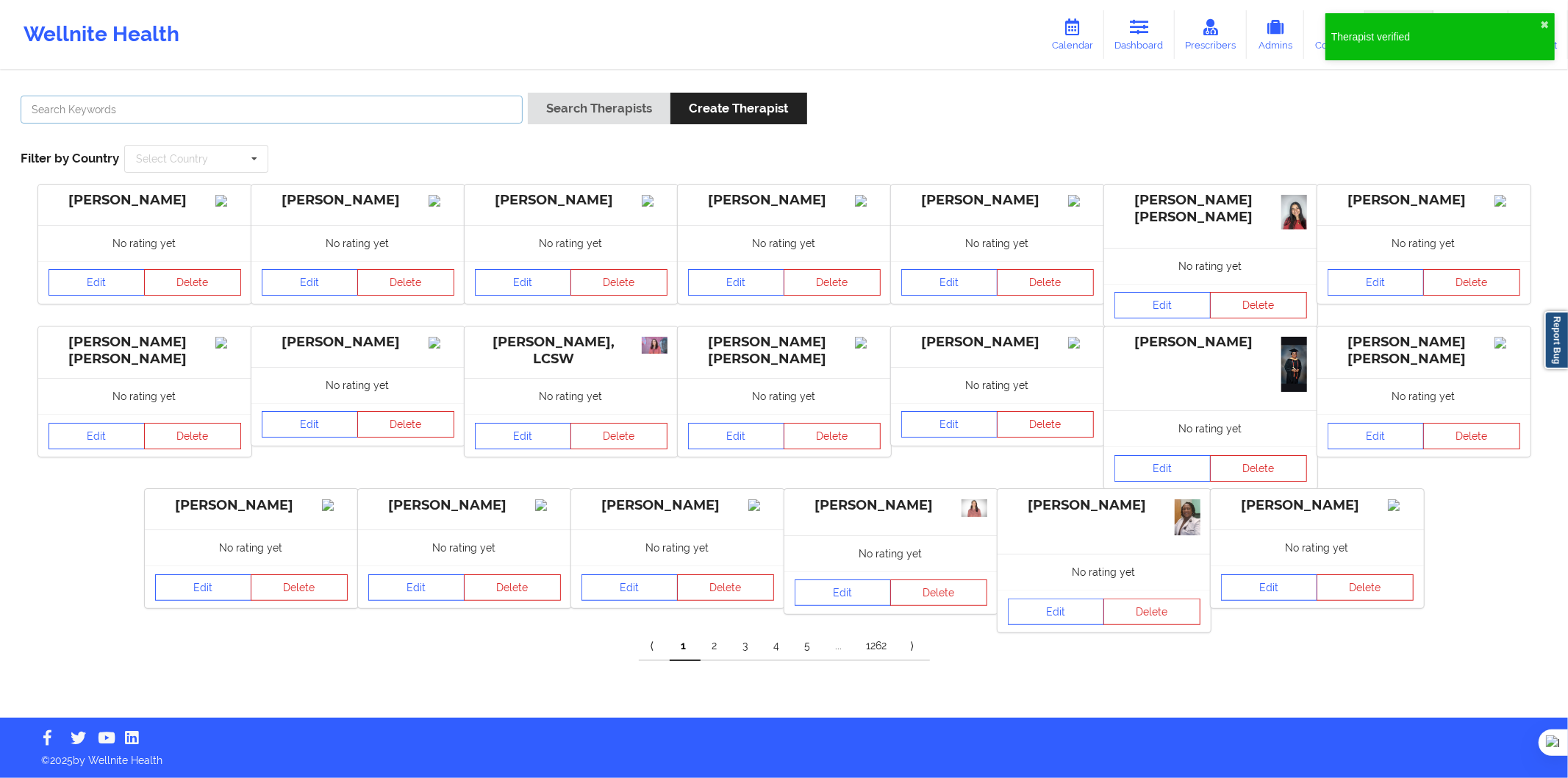
click at [247, 116] on input "text" at bounding box center [271, 110] width 502 height 28
paste input "[PERSON_NAME] [PERSON_NAME]"
type input "[PERSON_NAME] [PERSON_NAME]"
click at [583, 100] on button "Search Therapists" at bounding box center [599, 108] width 142 height 32
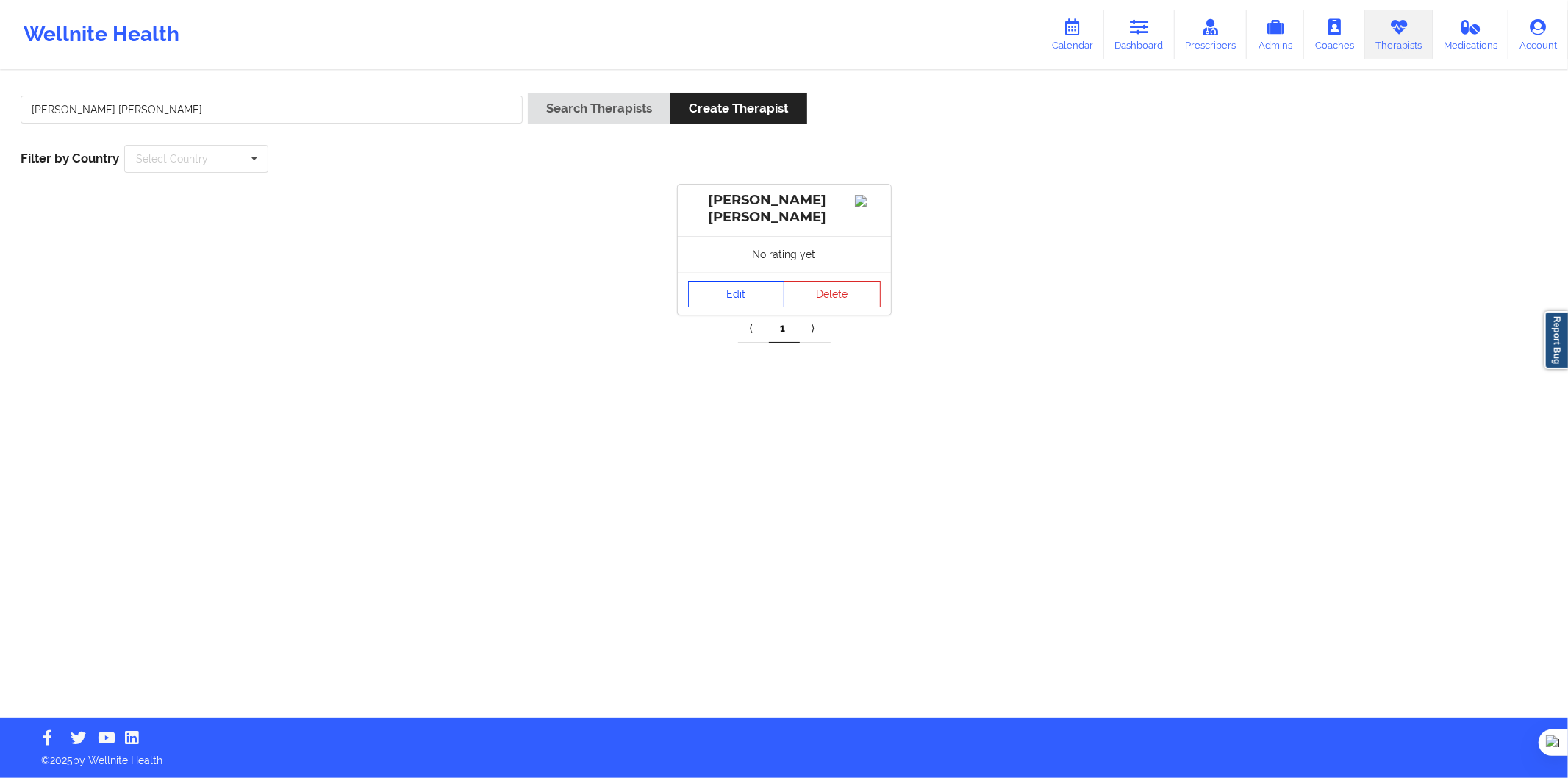
click at [711, 299] on link "Edit" at bounding box center [737, 294] width 97 height 27
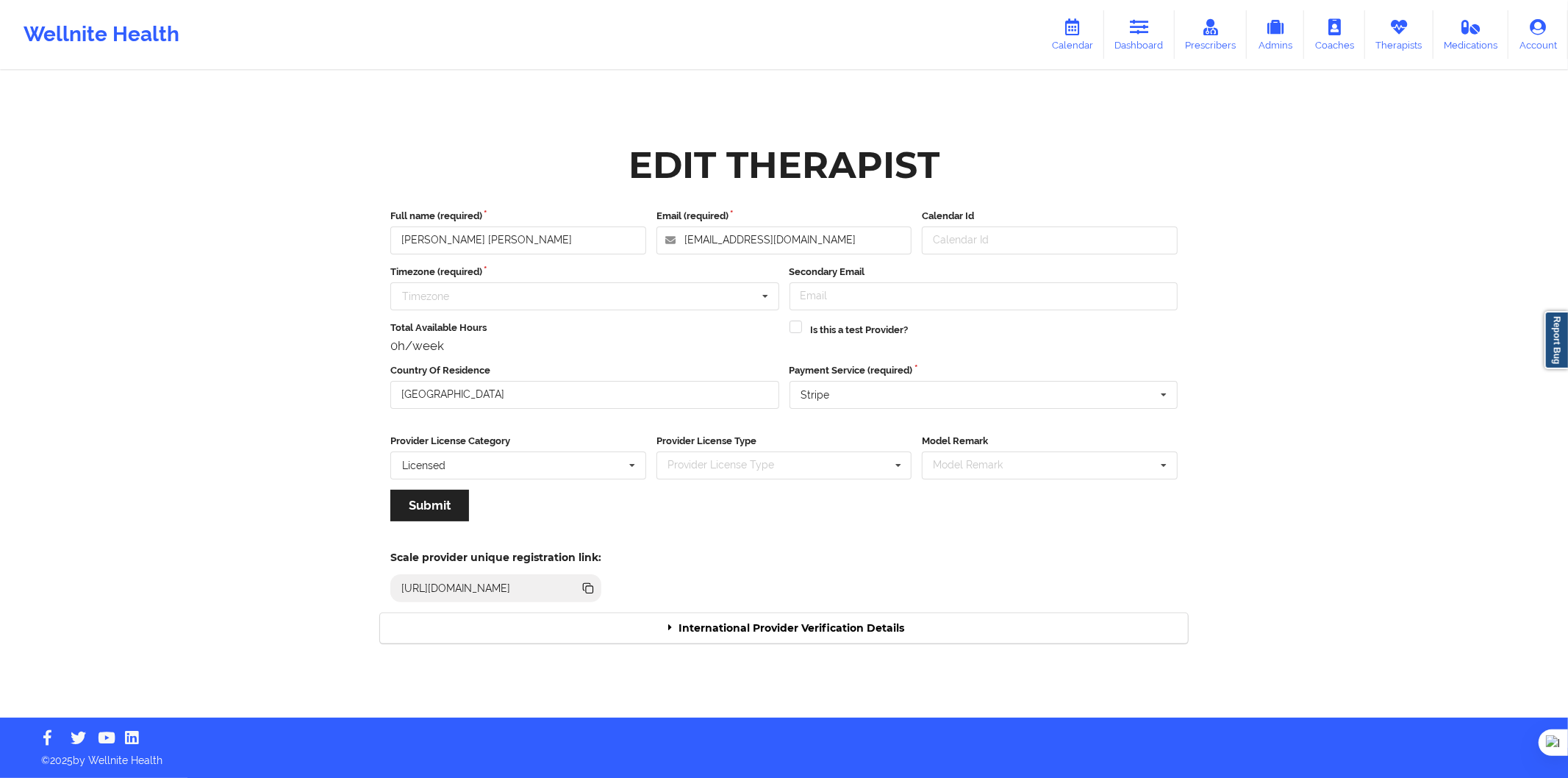
click at [520, 628] on div "International Provider Verification Details" at bounding box center [784, 628] width 808 height 30
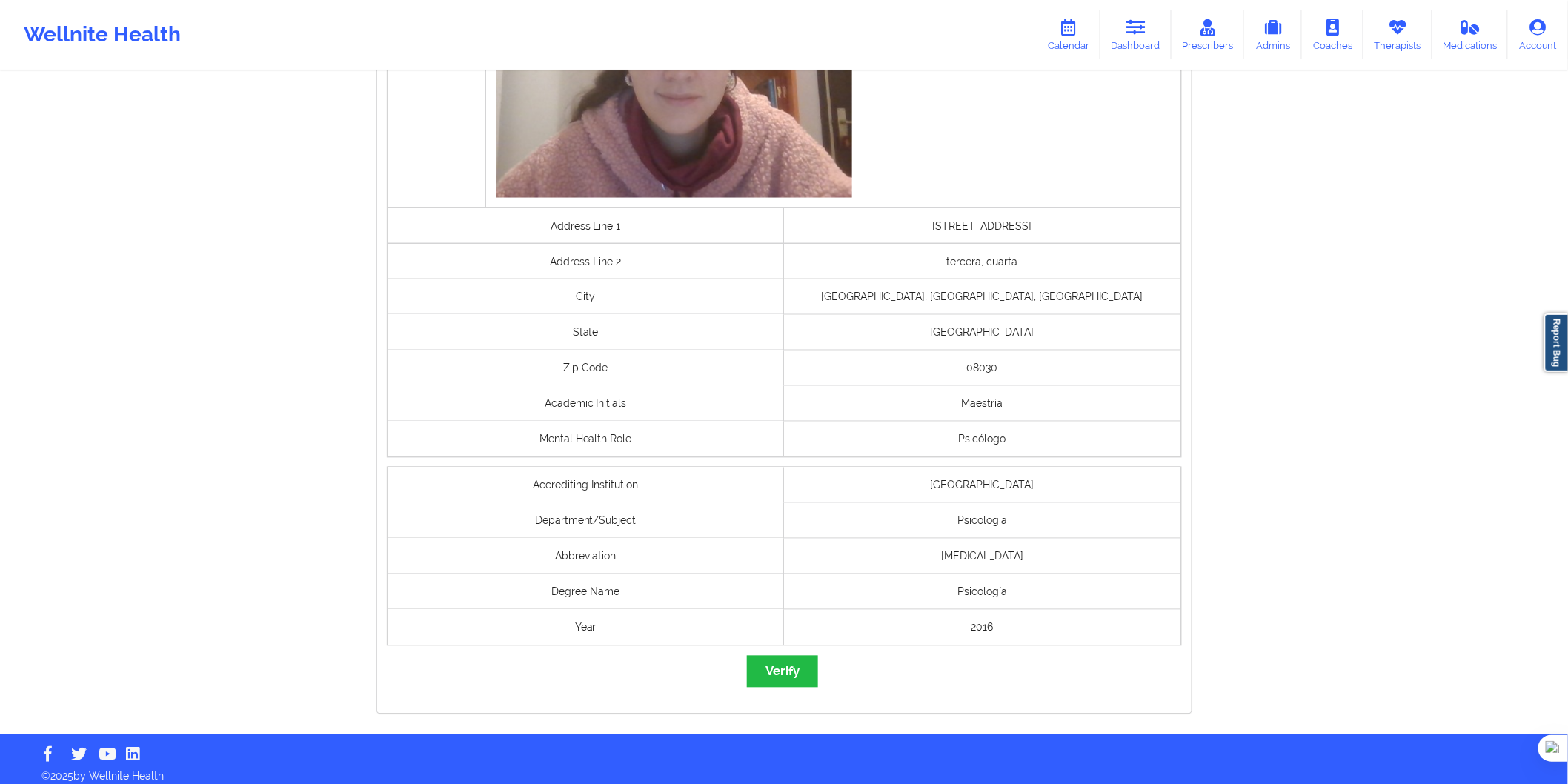
scroll to position [893, 0]
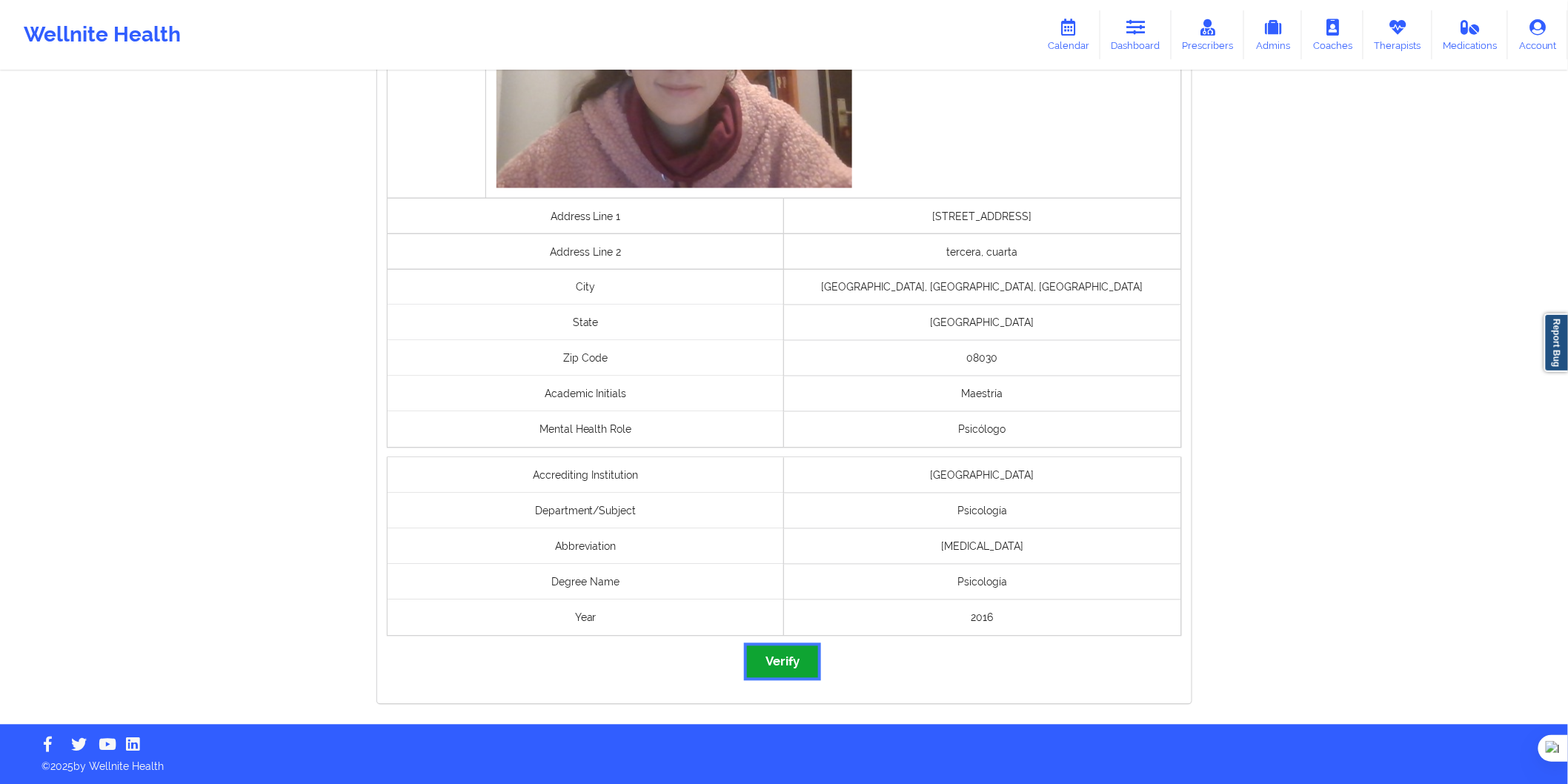
click at [768, 653] on button "Verify" at bounding box center [783, 662] width 71 height 32
